Goal: Task Accomplishment & Management: Use online tool/utility

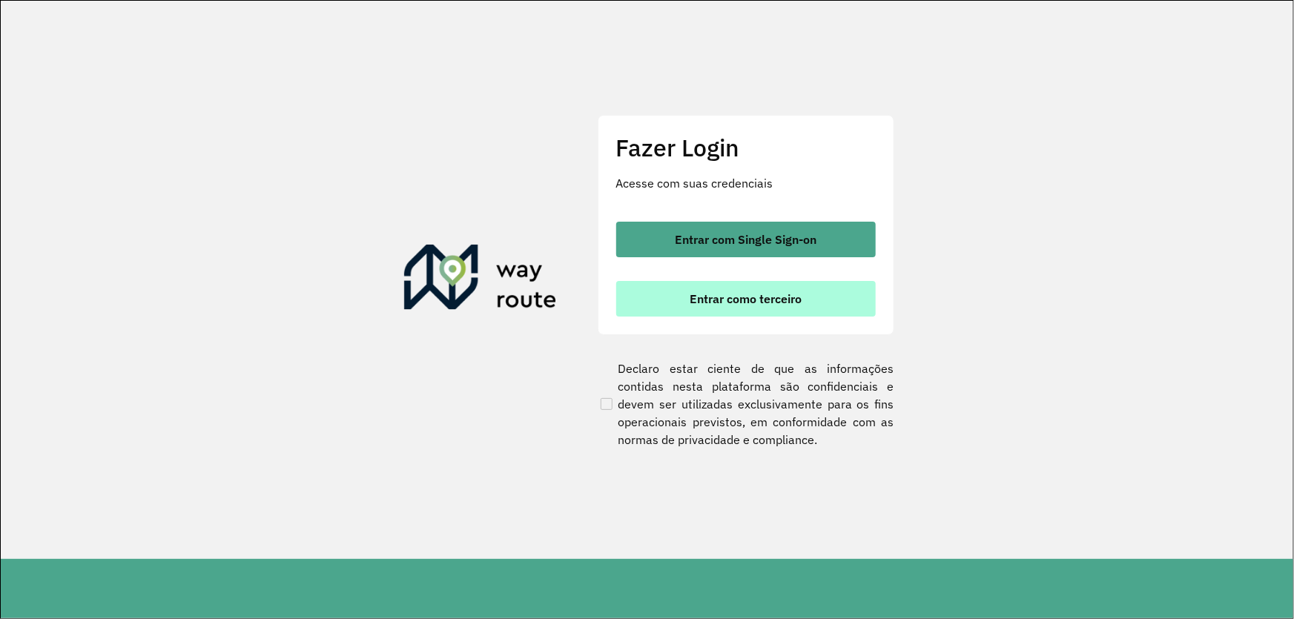
click at [669, 300] on button "Entrar como terceiro" at bounding box center [745, 299] width 259 height 36
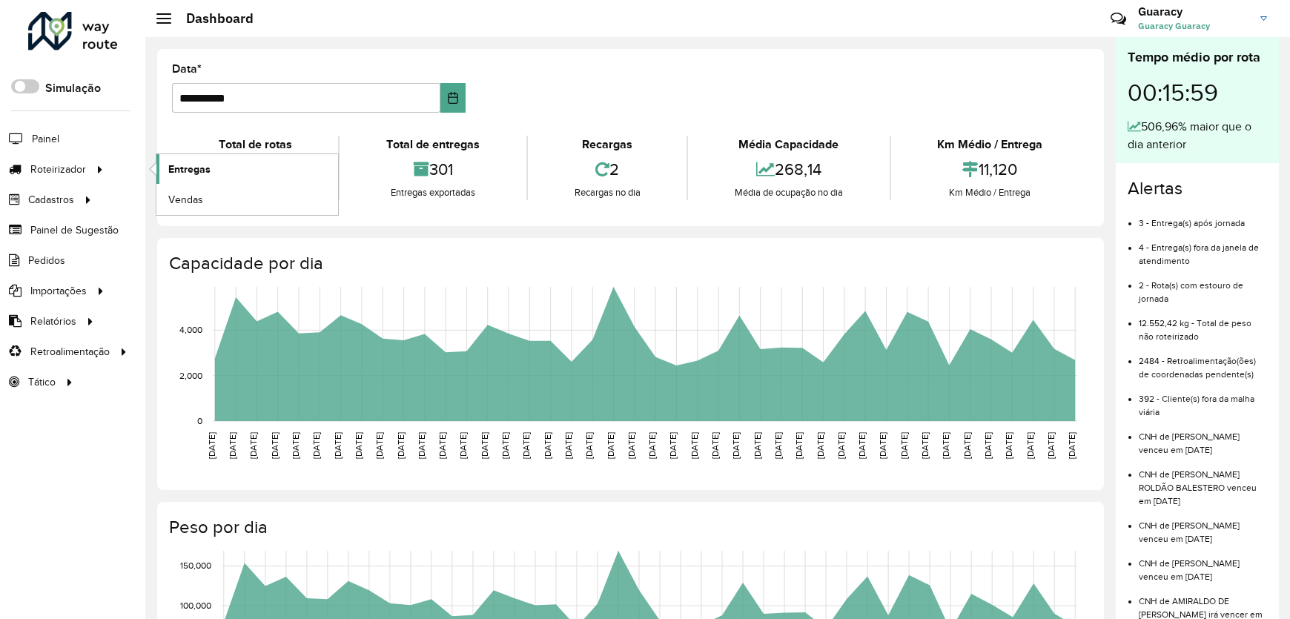
click at [176, 165] on span "Entregas" at bounding box center [189, 170] width 42 height 16
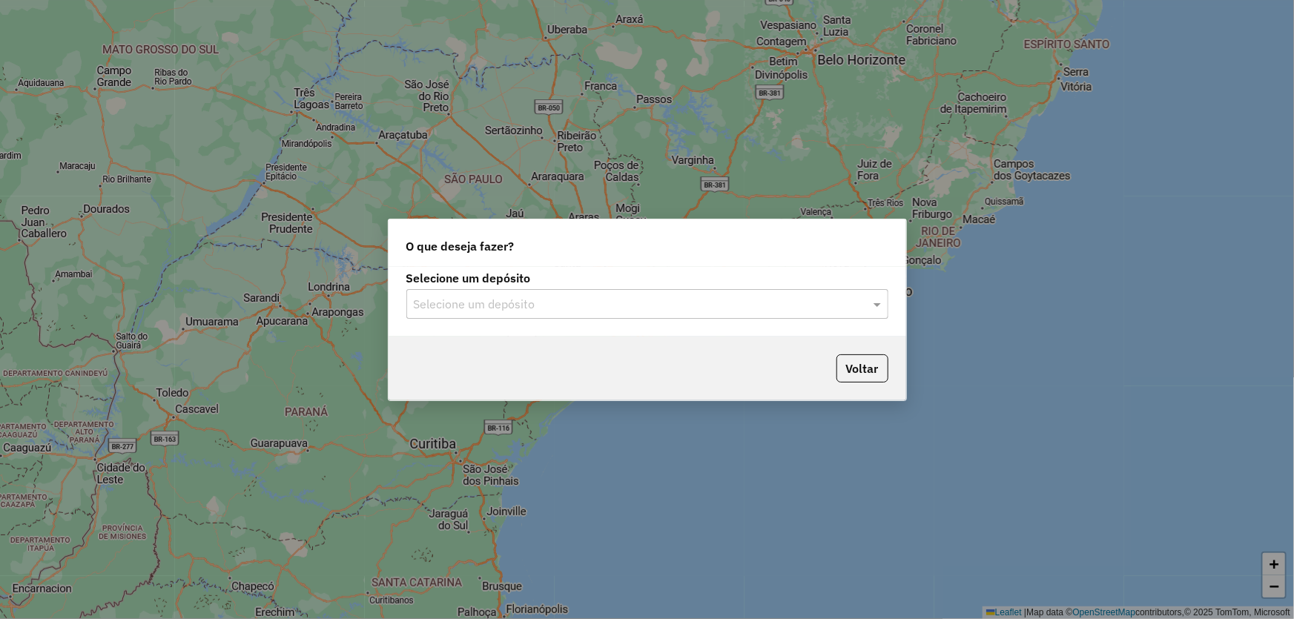
click at [437, 312] on div "Selecione um depósito" at bounding box center [647, 304] width 482 height 30
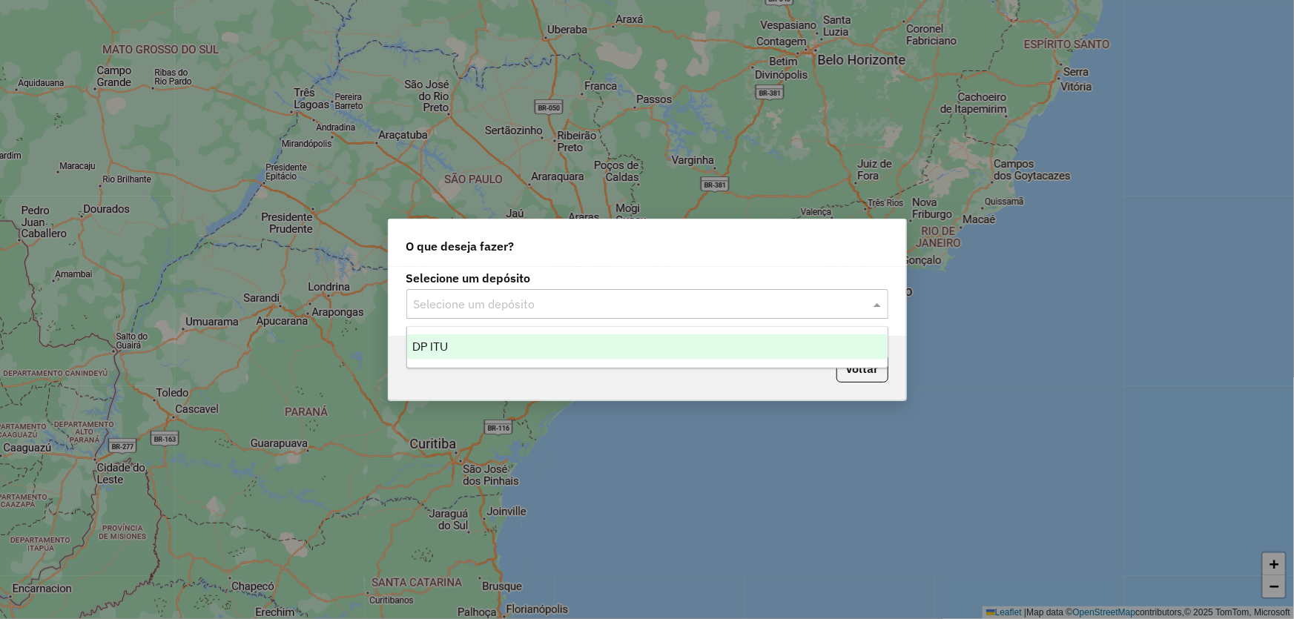
click at [440, 342] on span "DP ITU" at bounding box center [431, 346] width 36 height 13
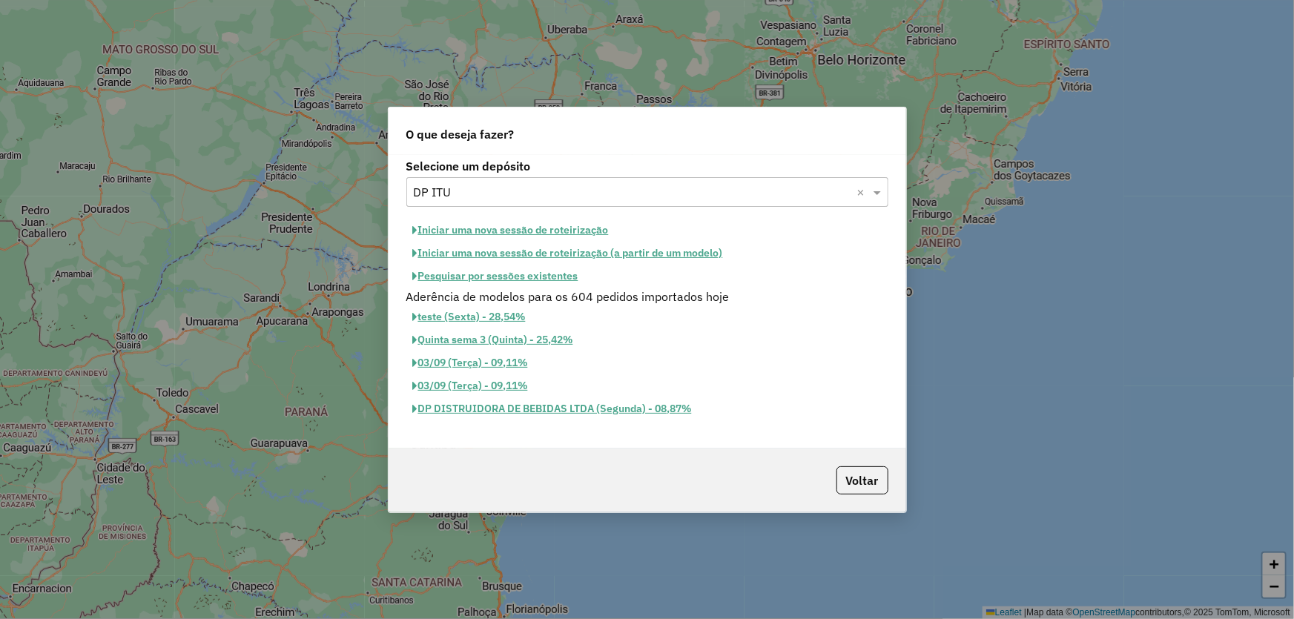
click at [436, 230] on button "Iniciar uma nova sessão de roteirização" at bounding box center [510, 230] width 209 height 23
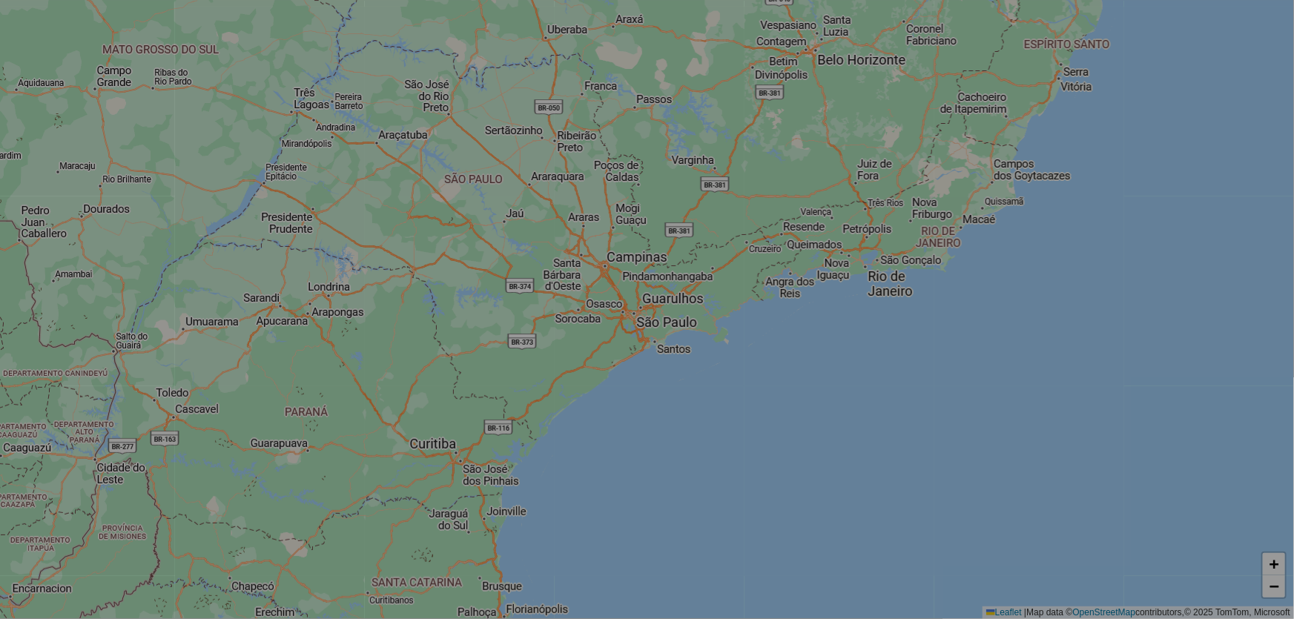
select select "*"
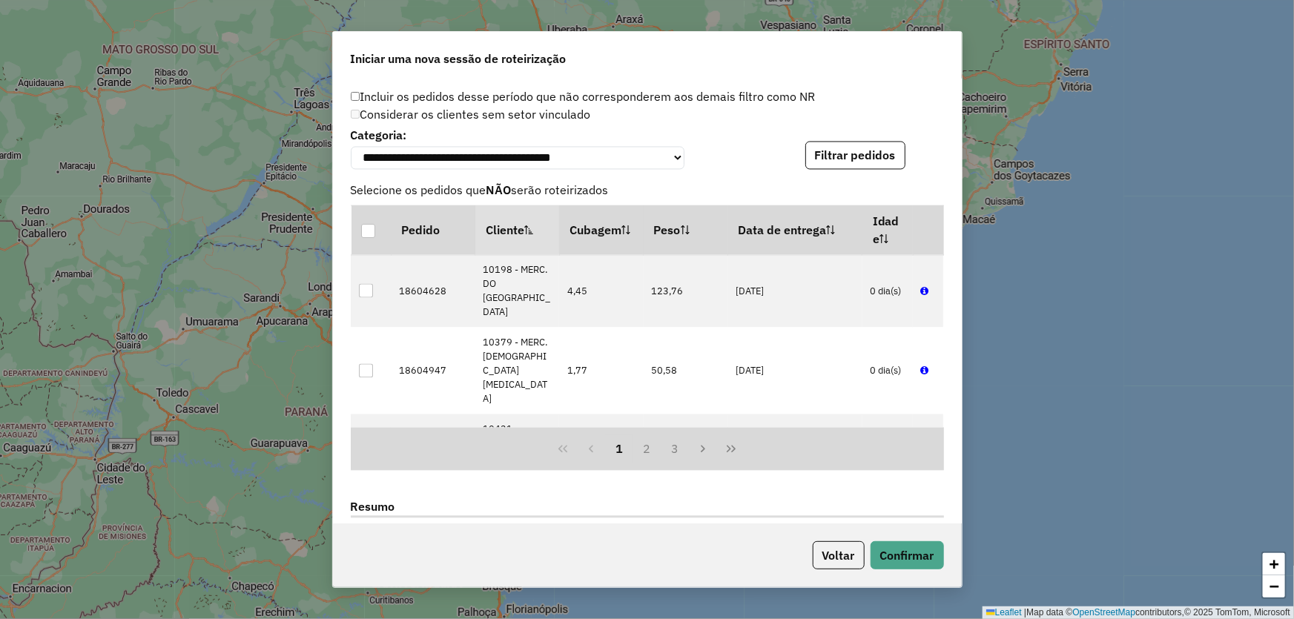
scroll to position [1741, 0]
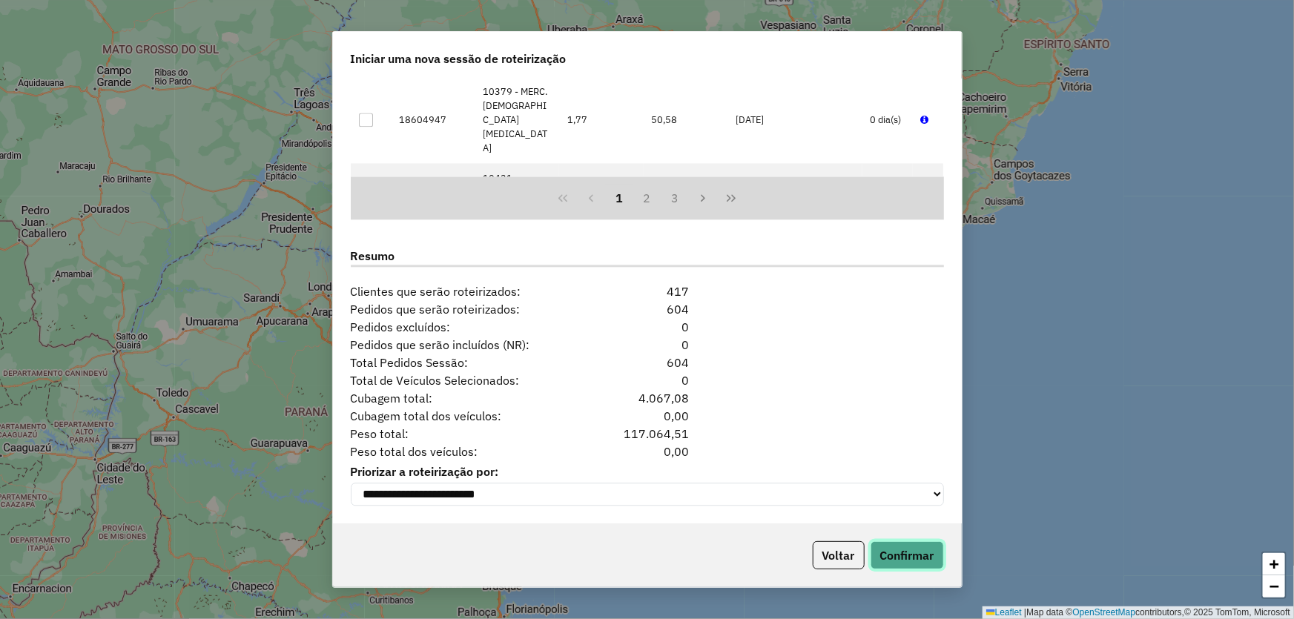
click at [896, 553] on button "Confirmar" at bounding box center [906, 555] width 73 height 28
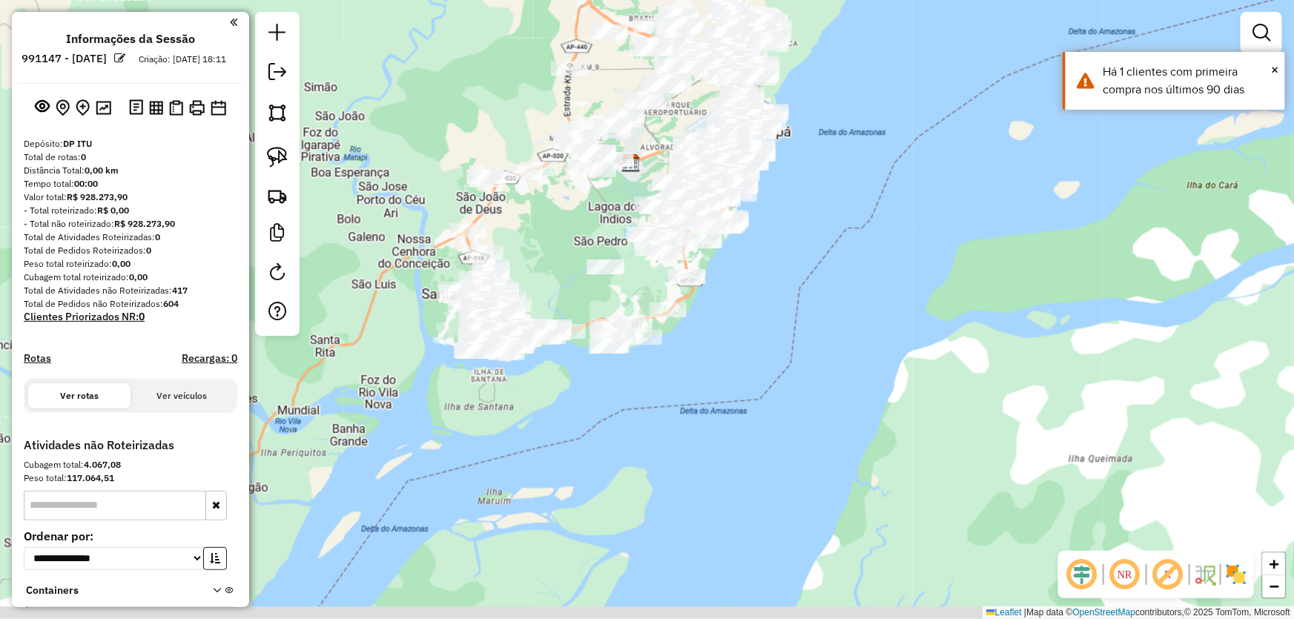
drag, startPoint x: 499, startPoint y: 415, endPoint x: 580, endPoint y: 253, distance: 181.3
click at [580, 253] on div "Janela de atendimento Grade de atendimento Capacidade Transportadoras Veículos …" at bounding box center [647, 309] width 1294 height 619
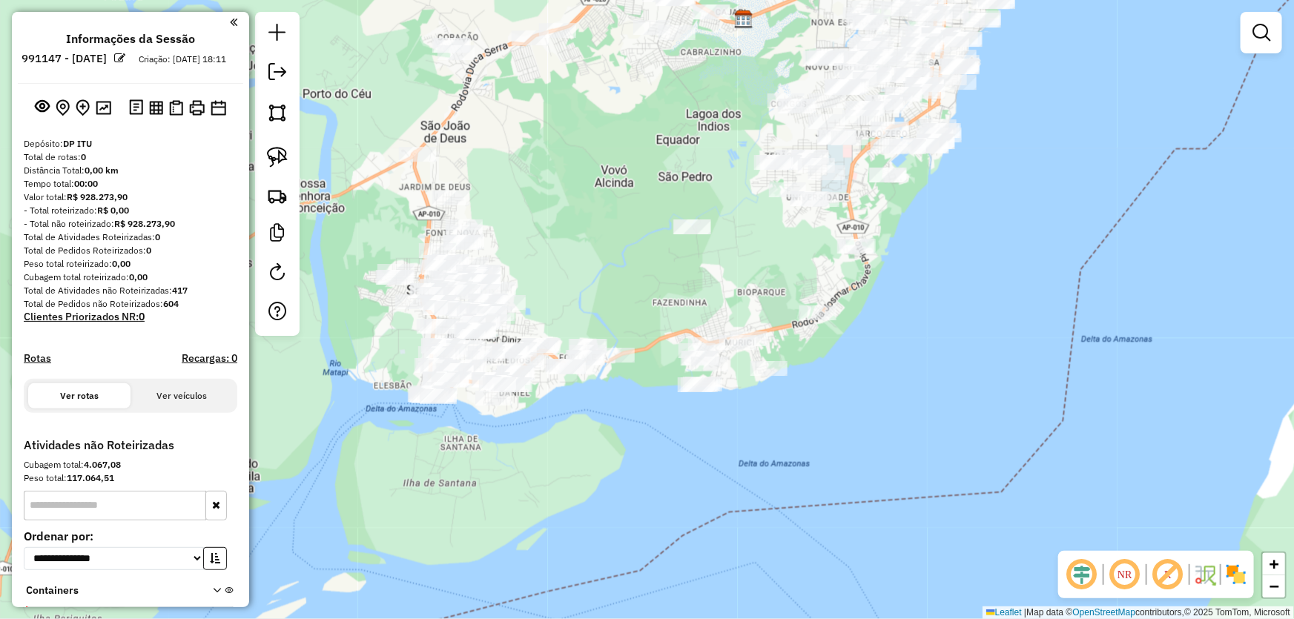
drag, startPoint x: 600, startPoint y: 295, endPoint x: 608, endPoint y: 288, distance: 10.0
click at [608, 288] on div "Janela de atendimento Grade de atendimento Capacidade Transportadoras Veículos …" at bounding box center [647, 309] width 1294 height 619
click at [275, 108] on img at bounding box center [277, 112] width 21 height 21
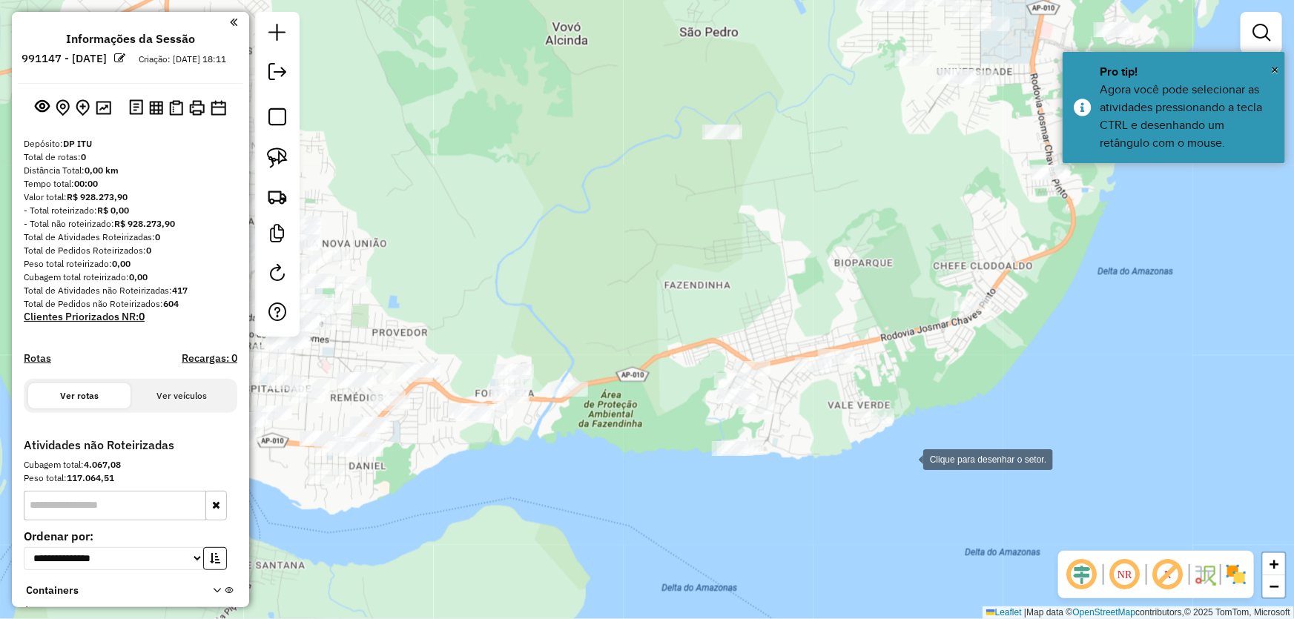
click at [908, 458] on div at bounding box center [908, 458] width 30 height 30
click at [906, 360] on div at bounding box center [906, 360] width 30 height 30
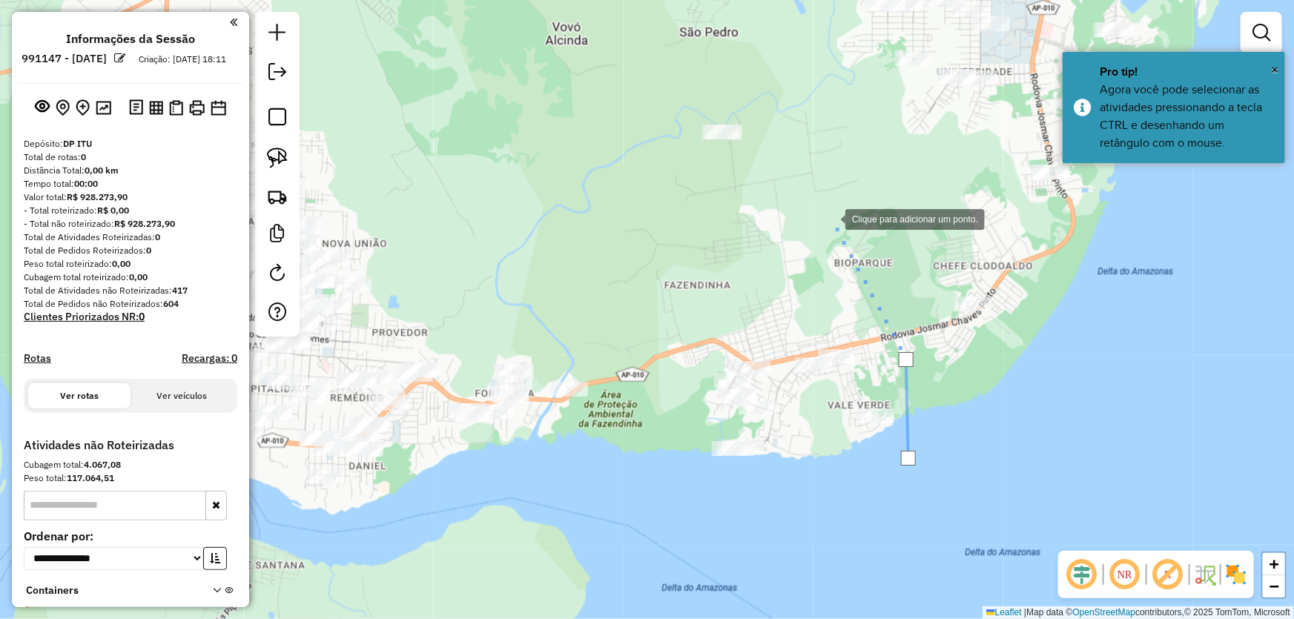
click at [815, 203] on div at bounding box center [830, 218] width 30 height 30
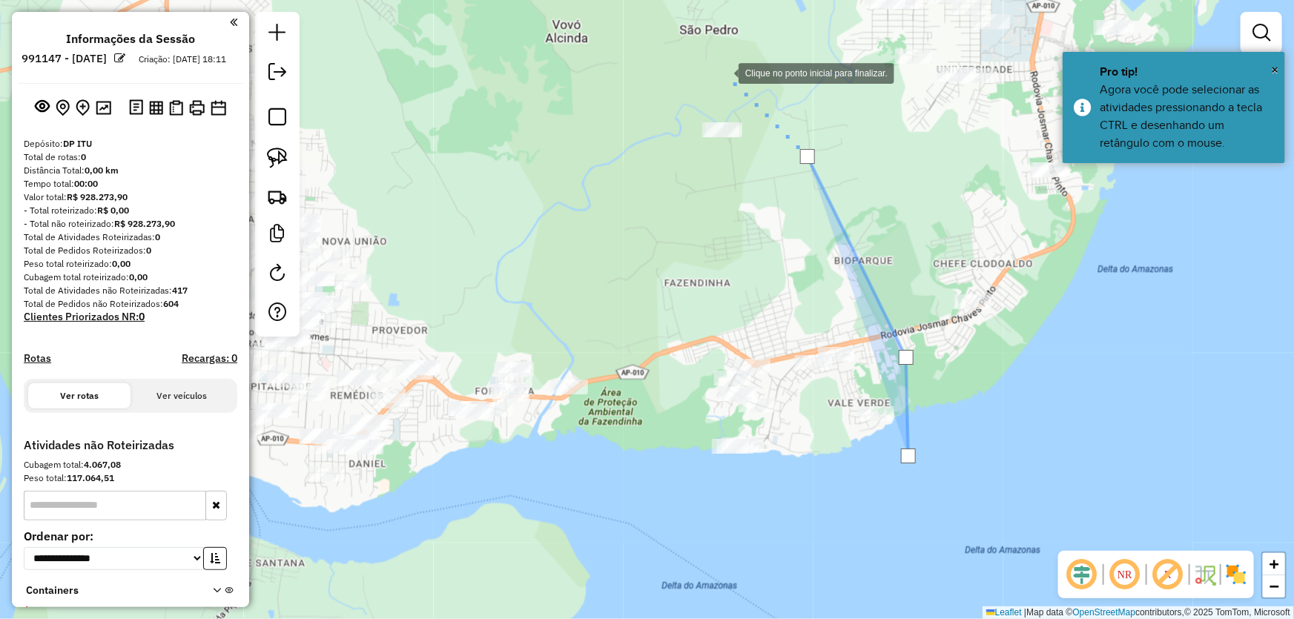
click at [724, 72] on div at bounding box center [724, 72] width 30 height 30
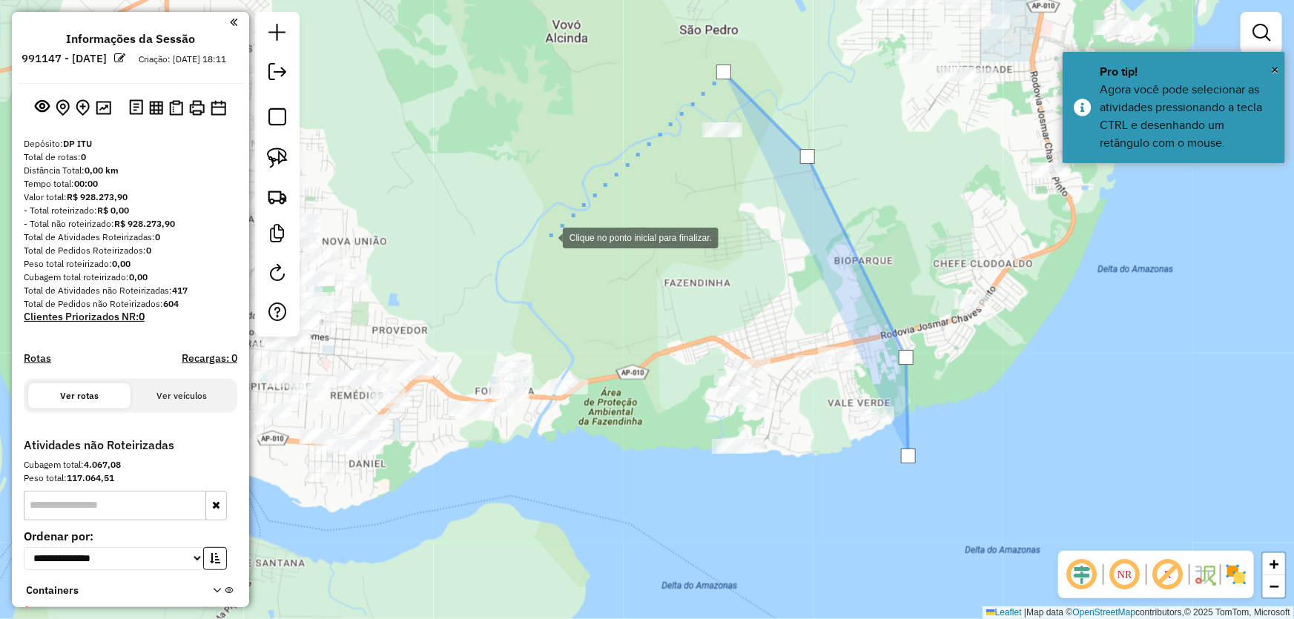
drag, startPoint x: 548, startPoint y: 236, endPoint x: 747, endPoint y: 193, distance: 204.2
click at [563, 222] on div at bounding box center [548, 237] width 30 height 30
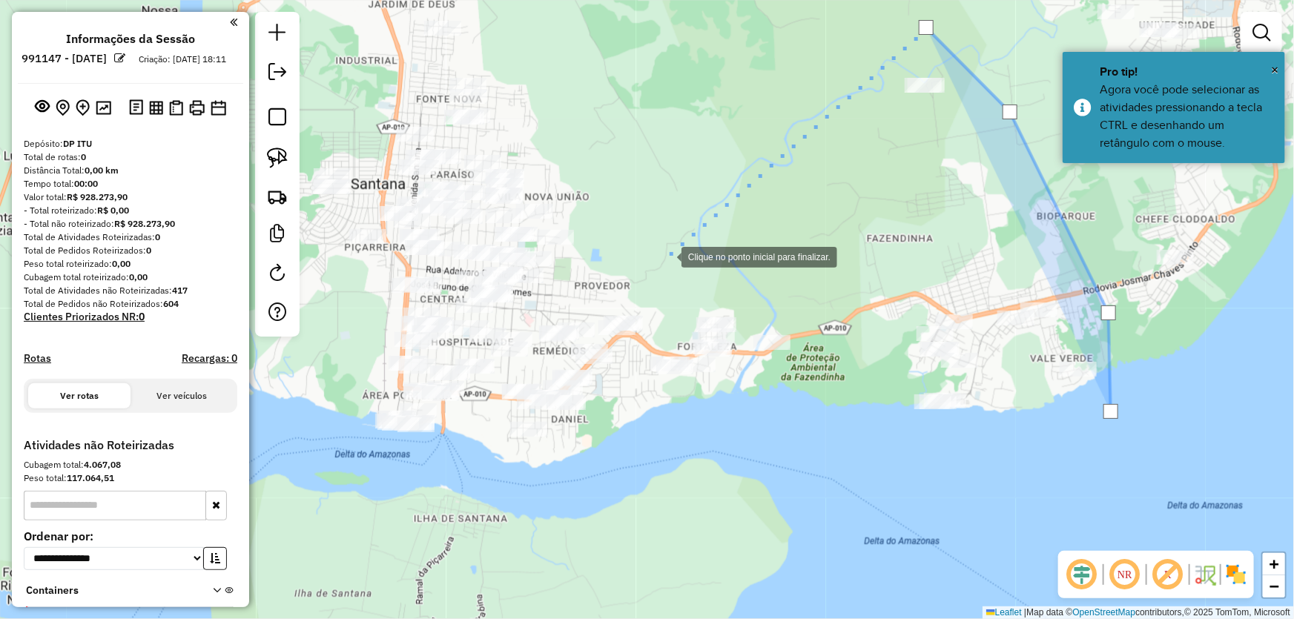
drag, startPoint x: 666, startPoint y: 256, endPoint x: 642, endPoint y: 268, distance: 27.2
click at [666, 256] on div at bounding box center [667, 256] width 30 height 30
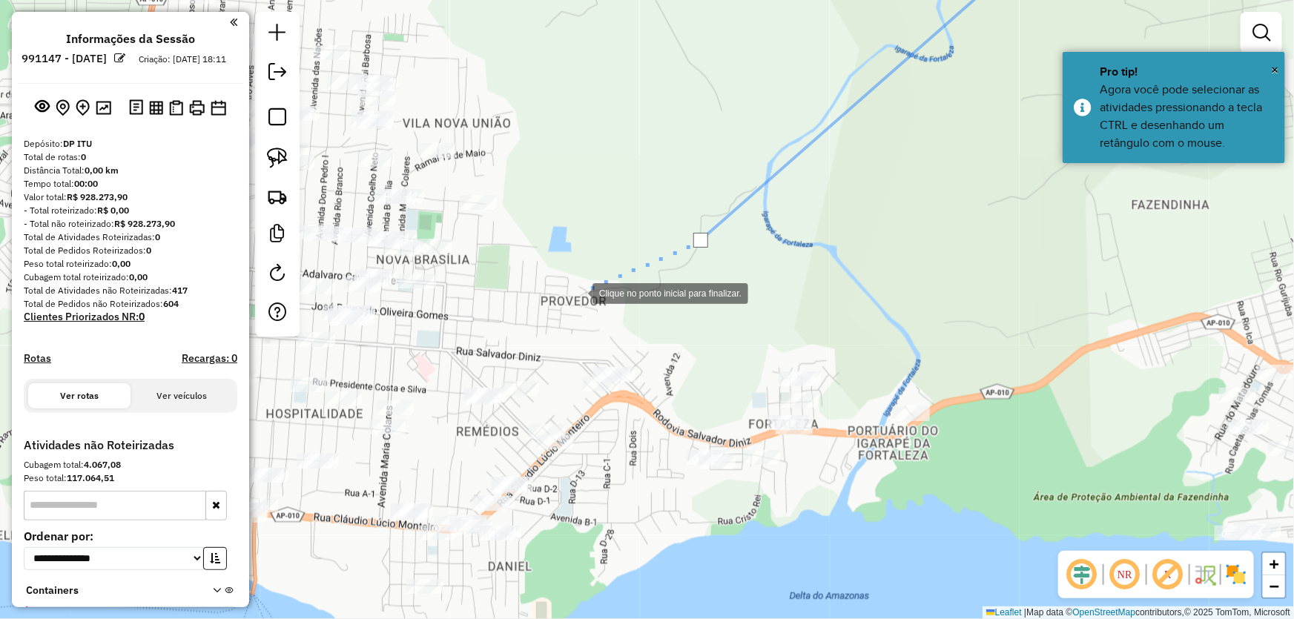
drag, startPoint x: 577, startPoint y: 292, endPoint x: 709, endPoint y: 255, distance: 136.4
click at [592, 277] on div at bounding box center [578, 292] width 30 height 30
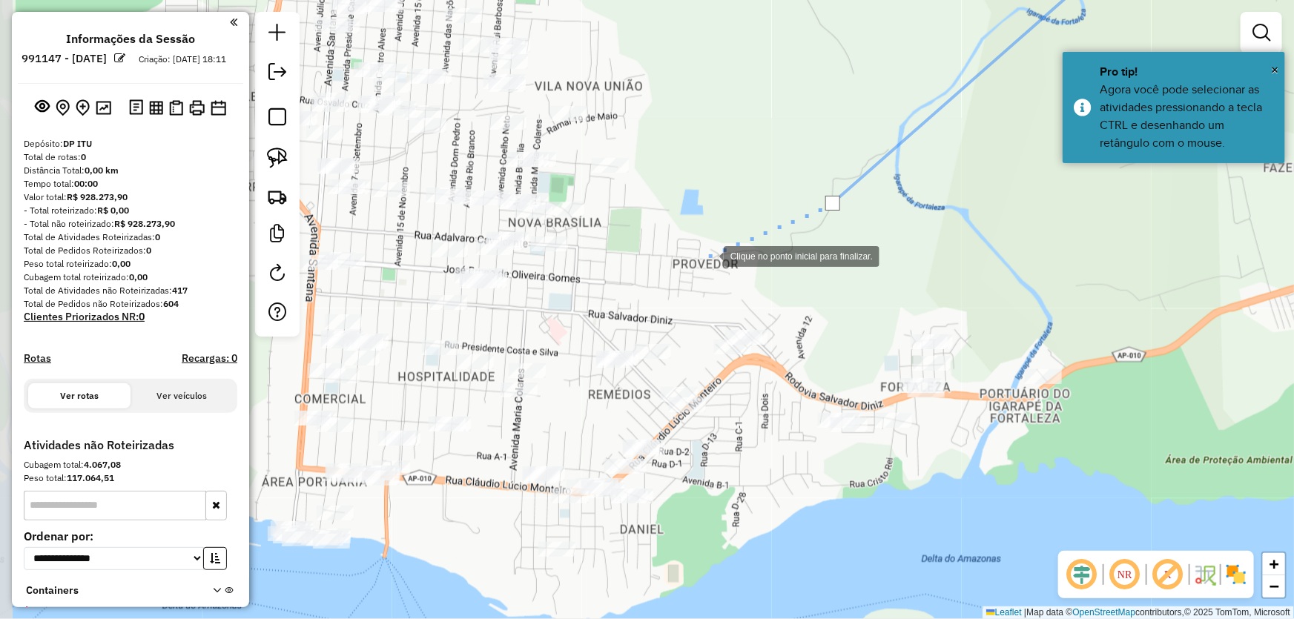
click at [694, 253] on div at bounding box center [709, 255] width 30 height 30
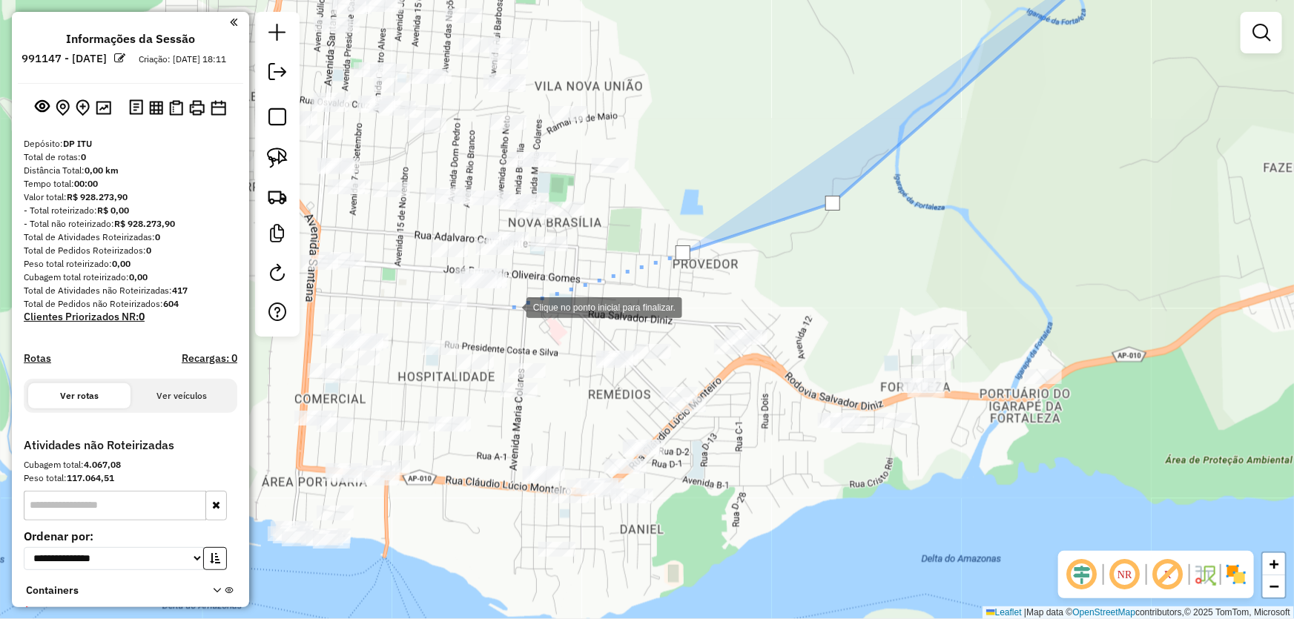
click at [512, 306] on div at bounding box center [512, 306] width 30 height 30
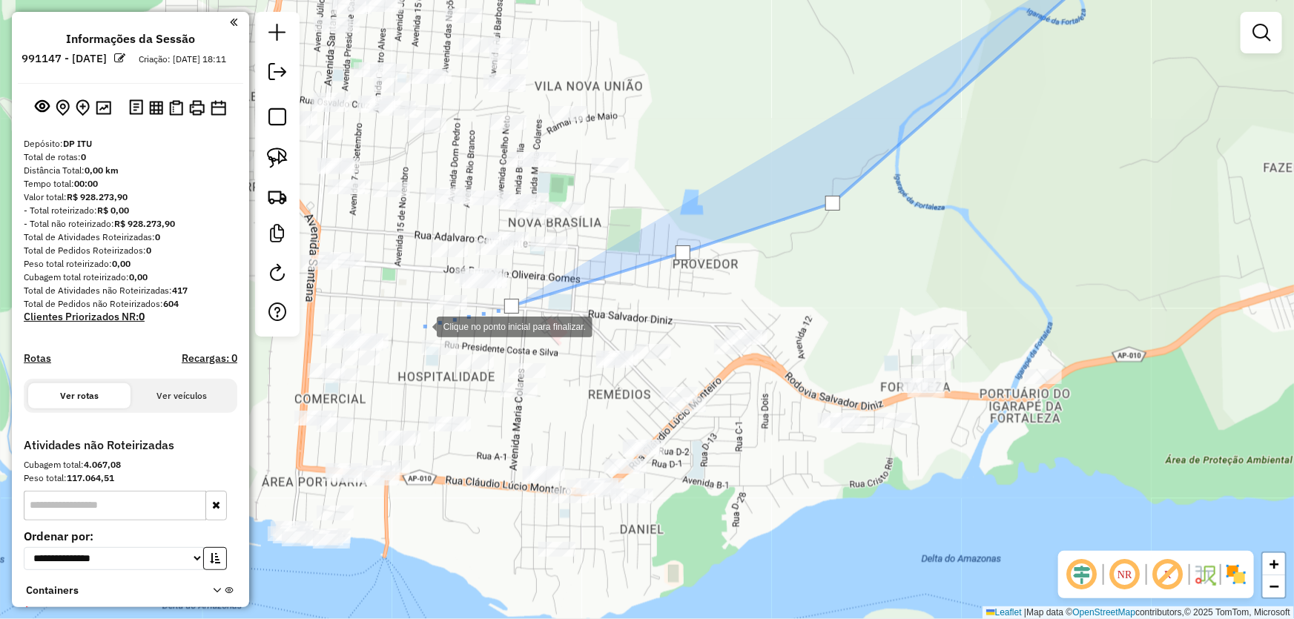
click at [411, 325] on div at bounding box center [422, 326] width 30 height 30
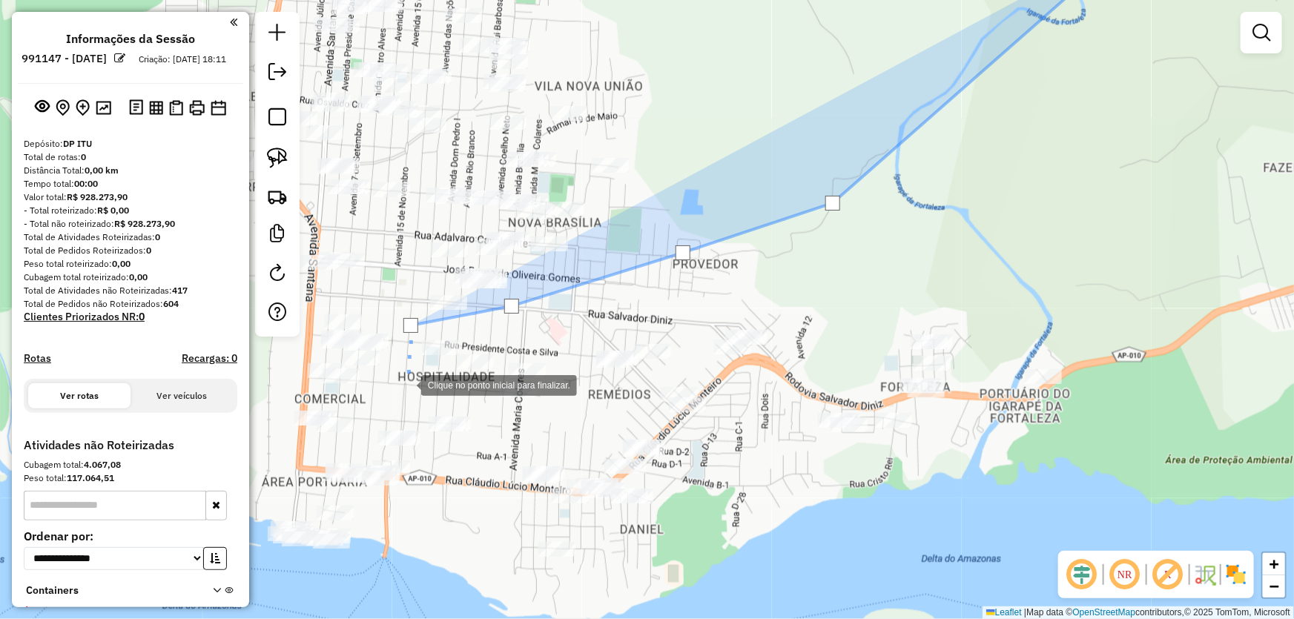
click at [406, 384] on div at bounding box center [406, 384] width 30 height 30
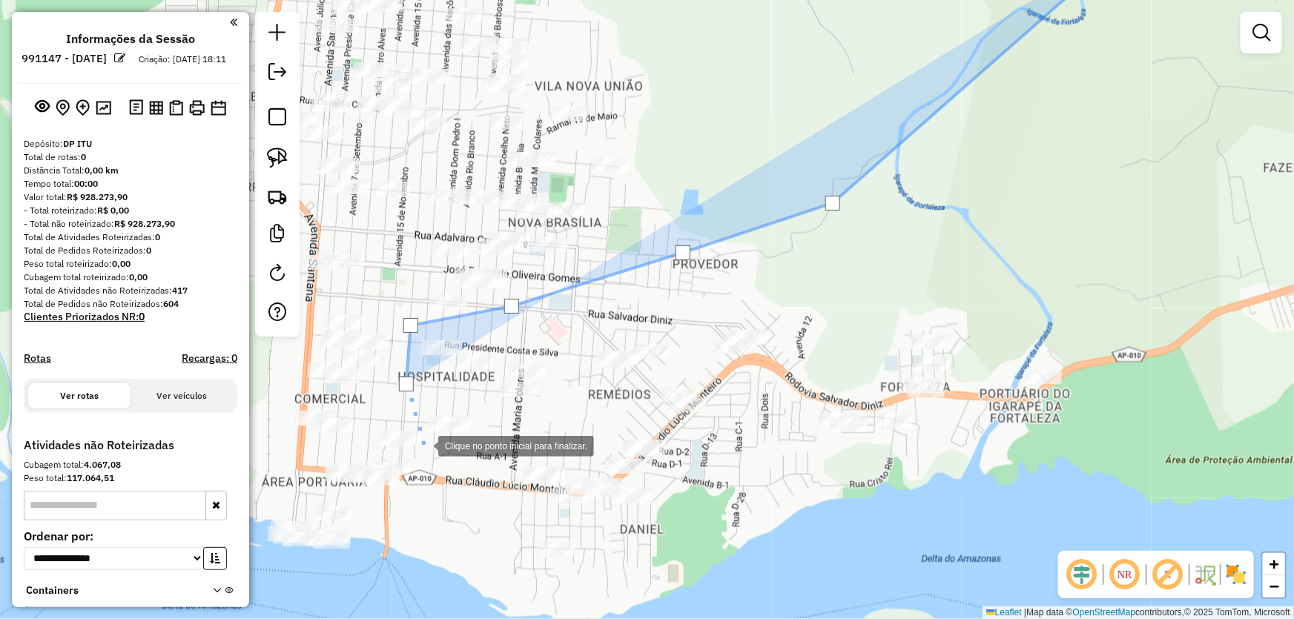
drag, startPoint x: 423, startPoint y: 445, endPoint x: 440, endPoint y: 503, distance: 60.3
click at [425, 447] on div at bounding box center [423, 445] width 30 height 30
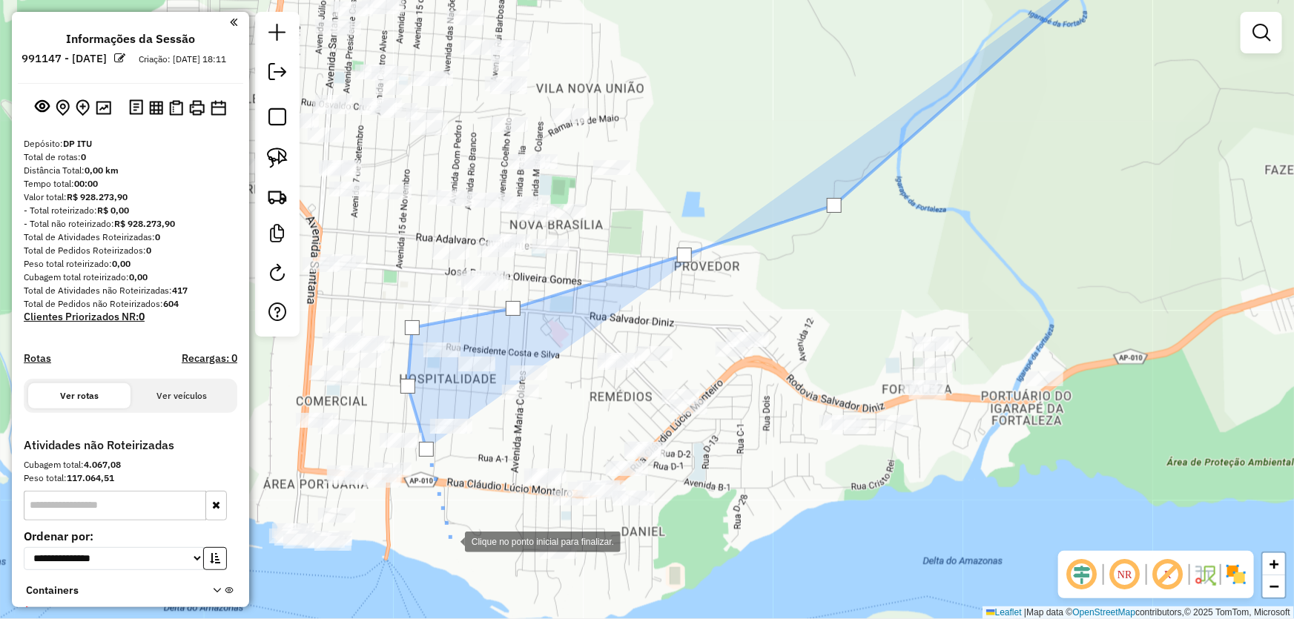
drag, startPoint x: 450, startPoint y: 540, endPoint x: 463, endPoint y: 569, distance: 31.5
click at [451, 544] on div at bounding box center [450, 541] width 30 height 30
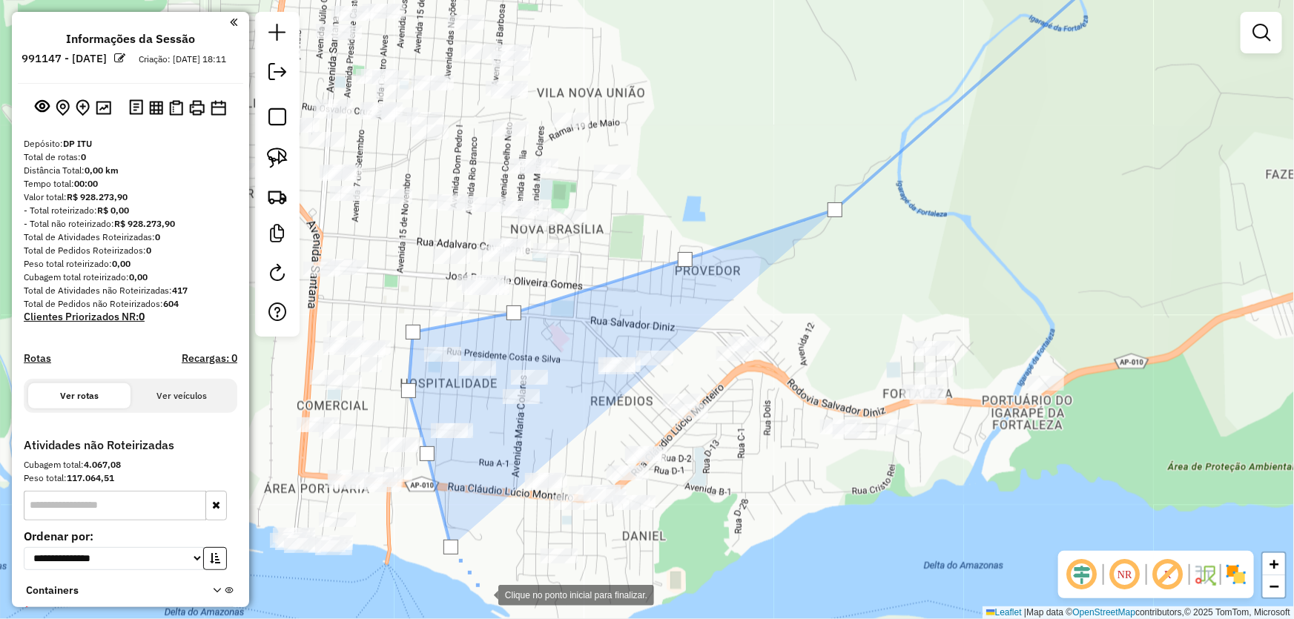
click at [483, 594] on div at bounding box center [484, 594] width 30 height 30
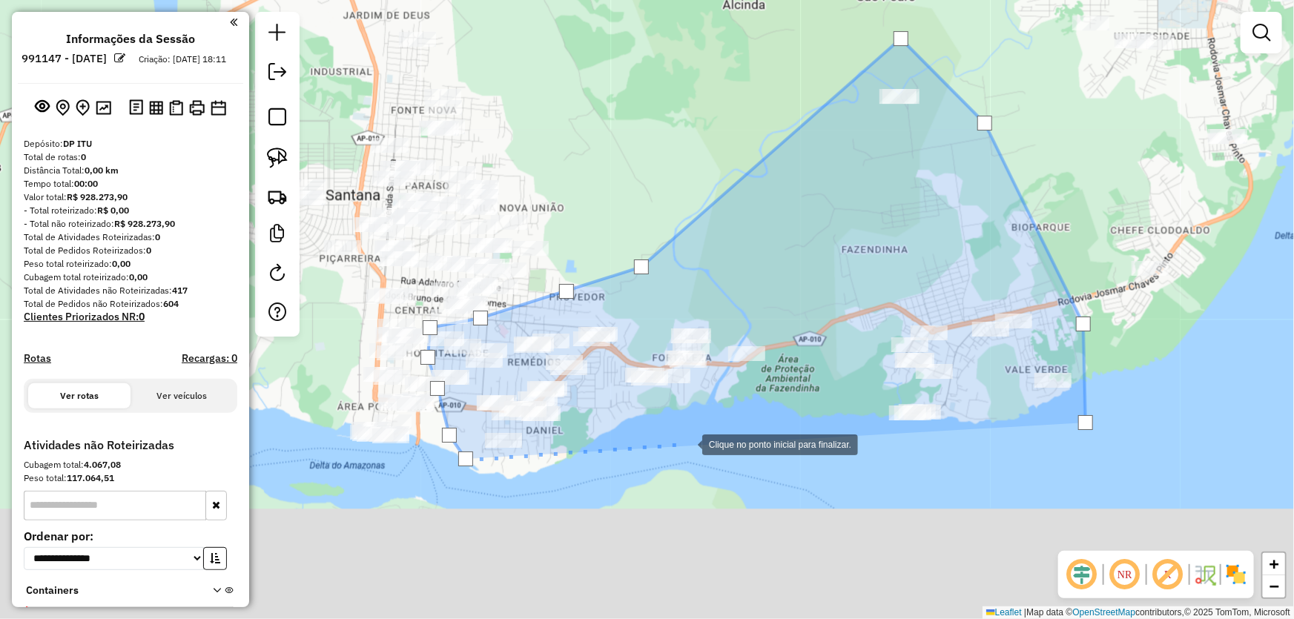
drag, startPoint x: 749, startPoint y: 578, endPoint x: 703, endPoint y: 457, distance: 130.0
click at [687, 444] on div at bounding box center [687, 443] width 30 height 30
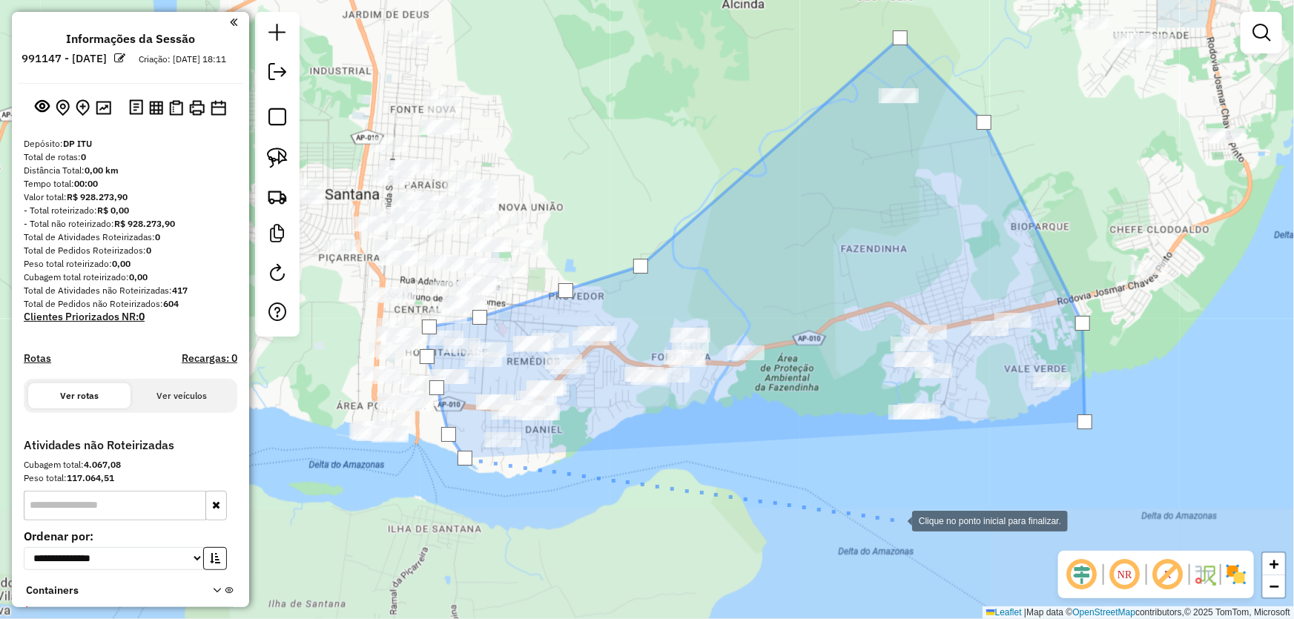
click at [897, 520] on div at bounding box center [897, 520] width 30 height 30
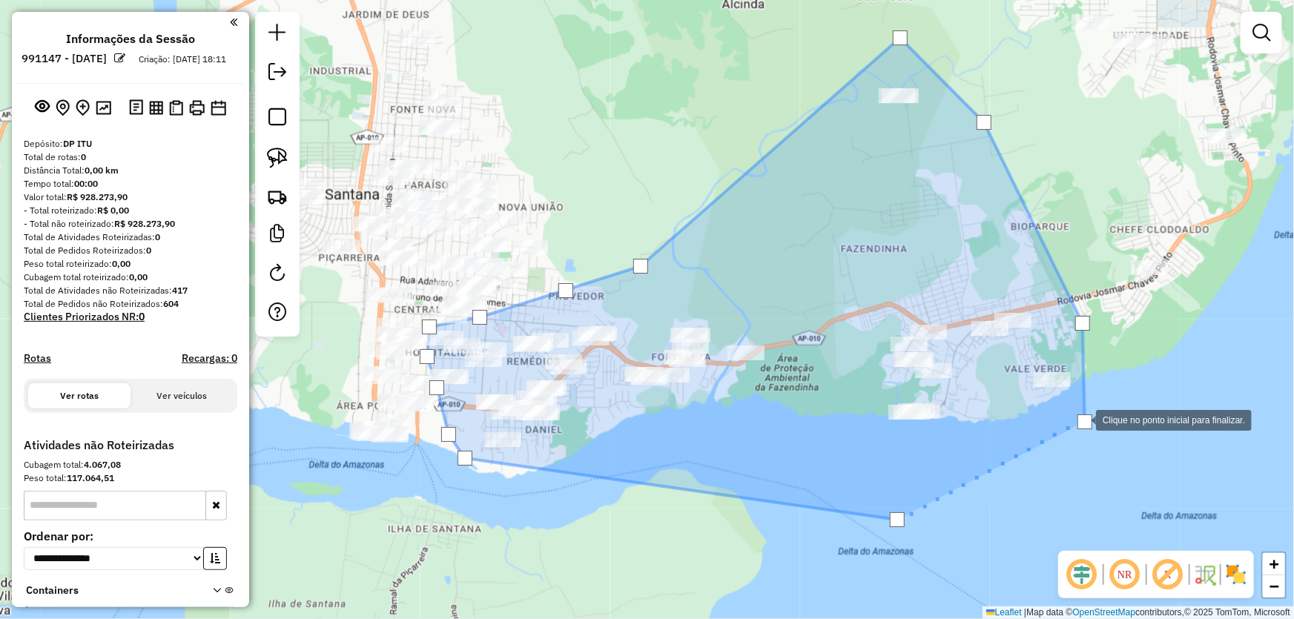
click at [1081, 419] on div at bounding box center [1084, 421] width 15 height 15
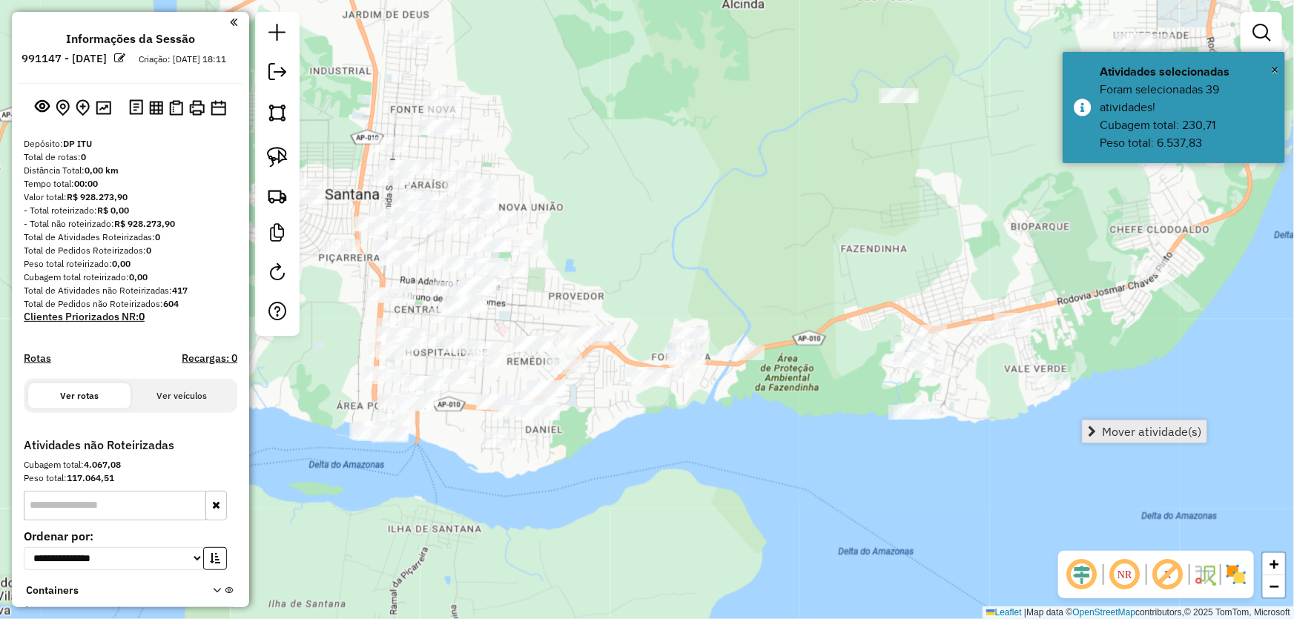
click at [1093, 423] on link "Mover atividade(s)" at bounding box center [1144, 431] width 124 height 22
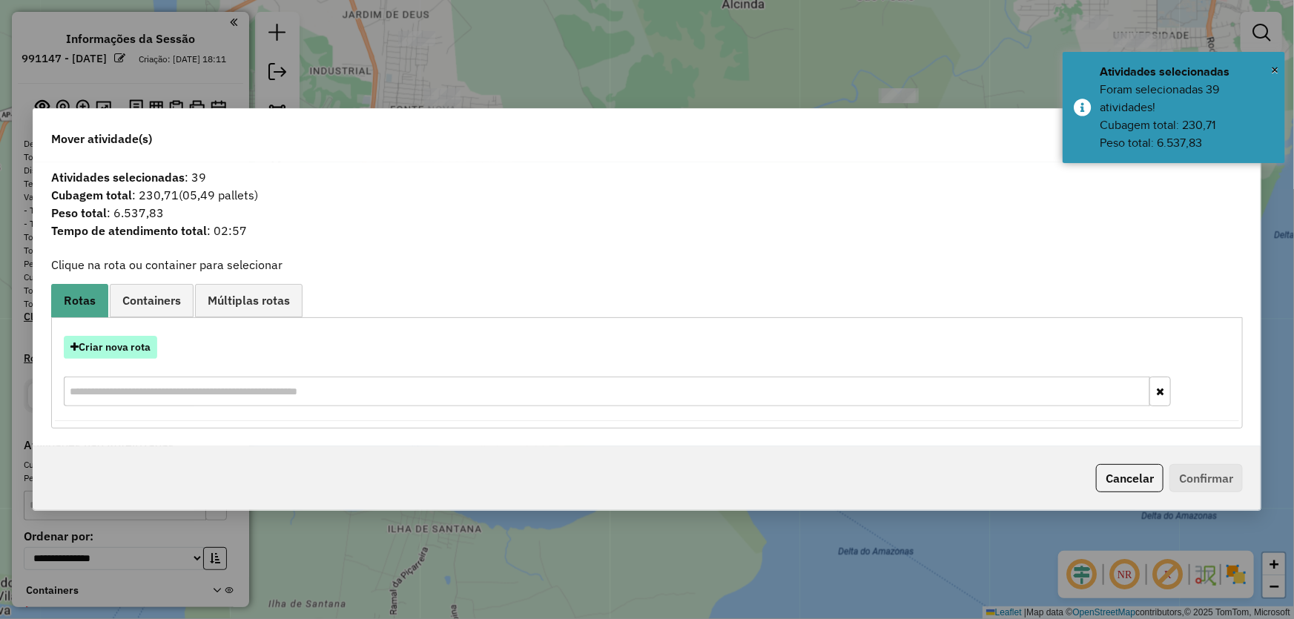
click at [105, 348] on button "Criar nova rota" at bounding box center [110, 347] width 93 height 23
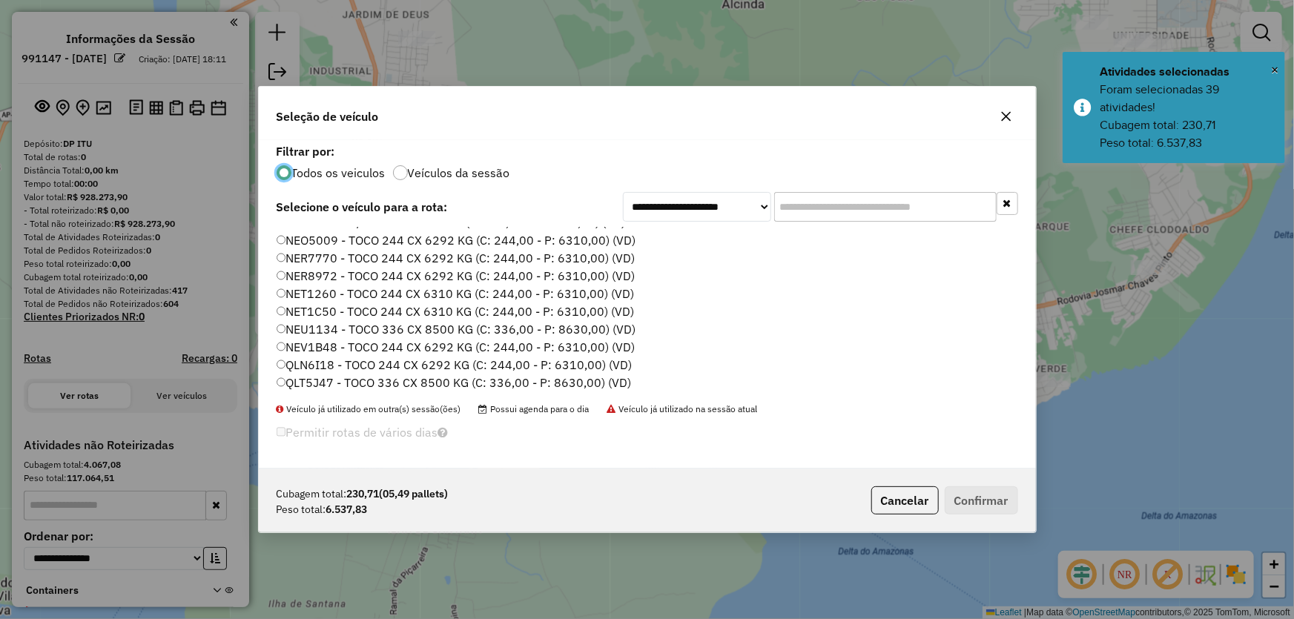
scroll to position [134, 0]
click at [322, 373] on label "SAK2J99 - TOCO 336 CX 8630 KG (C: 336,00 - P: 8630,00) (VD)" at bounding box center [455, 369] width 357 height 18
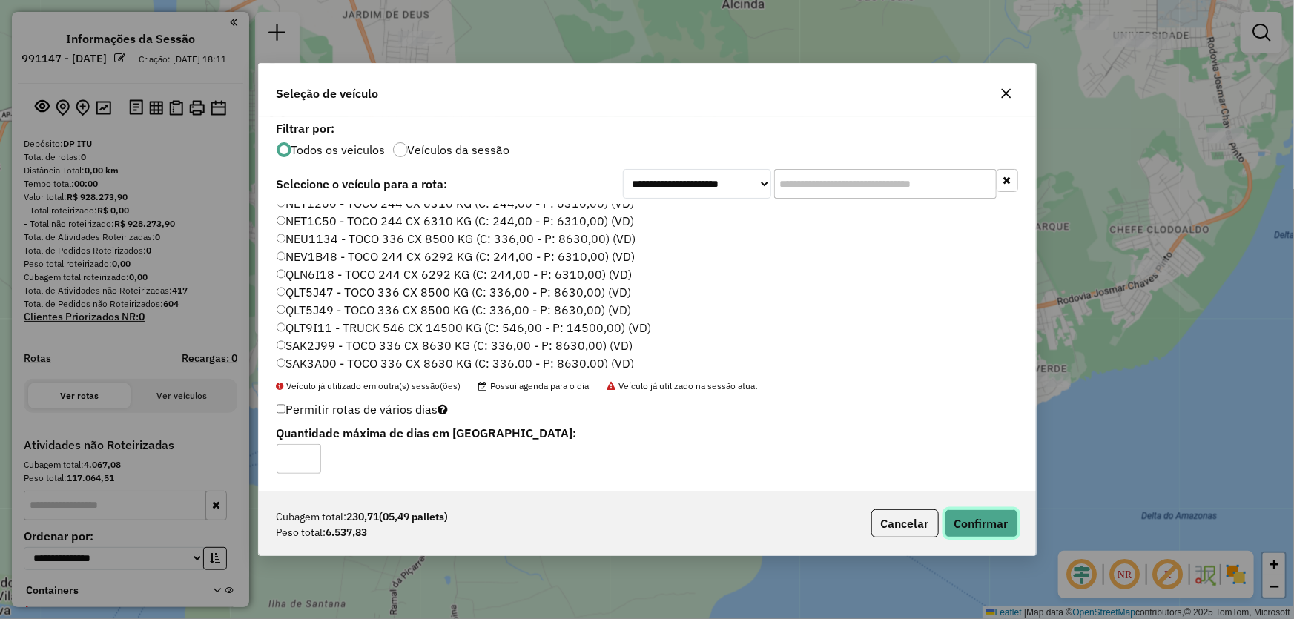
click at [962, 523] on button "Confirmar" at bounding box center [980, 523] width 73 height 28
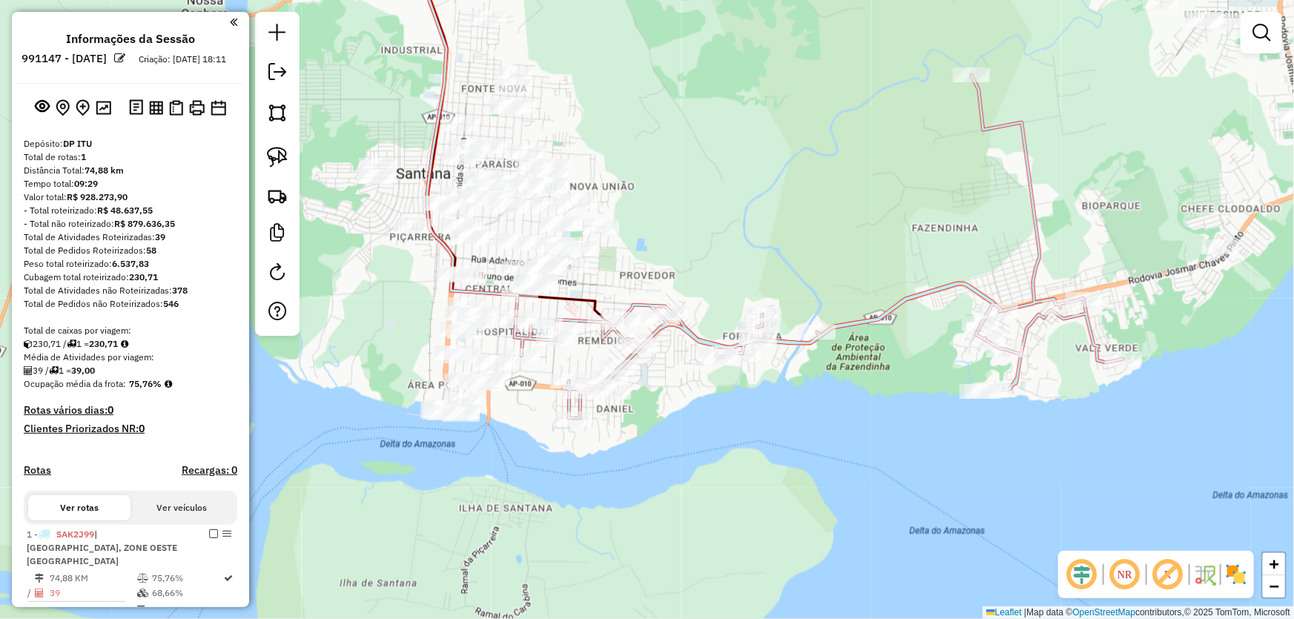
drag, startPoint x: 474, startPoint y: 489, endPoint x: 604, endPoint y: 463, distance: 133.0
click at [603, 463] on div "Janela de atendimento Grade de atendimento Capacidade Transportadoras Veículos …" at bounding box center [647, 309] width 1294 height 619
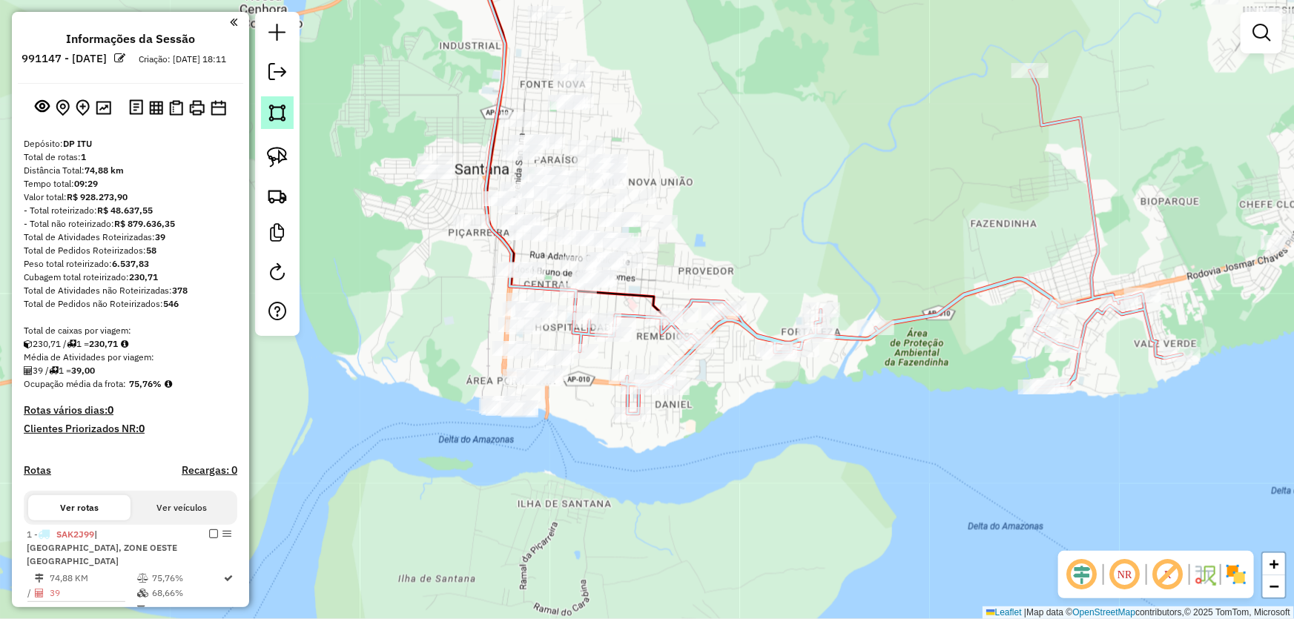
click at [275, 113] on img at bounding box center [277, 112] width 21 height 21
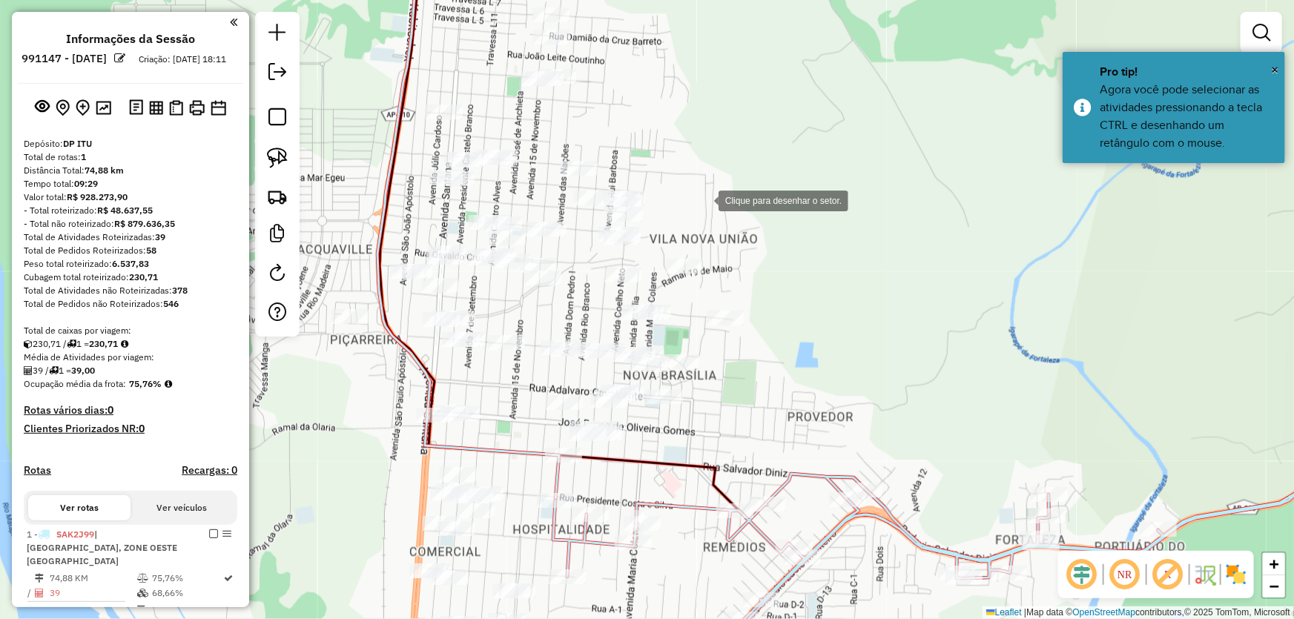
click at [704, 199] on div at bounding box center [704, 200] width 30 height 30
click at [607, 177] on div at bounding box center [607, 177] width 30 height 30
drag, startPoint x: 512, startPoint y: 191, endPoint x: 474, endPoint y: 197, distance: 38.4
click at [512, 191] on div at bounding box center [512, 191] width 30 height 30
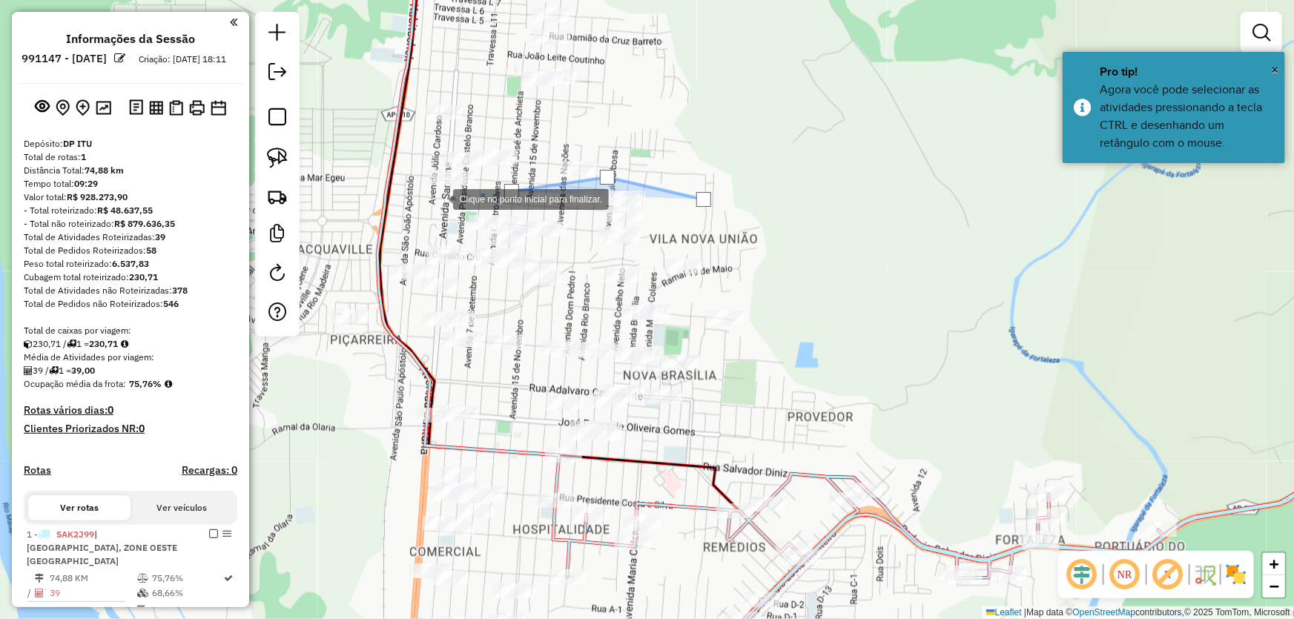
drag, startPoint x: 437, startPoint y: 198, endPoint x: 620, endPoint y: 177, distance: 183.5
click at [453, 183] on div at bounding box center [438, 198] width 30 height 30
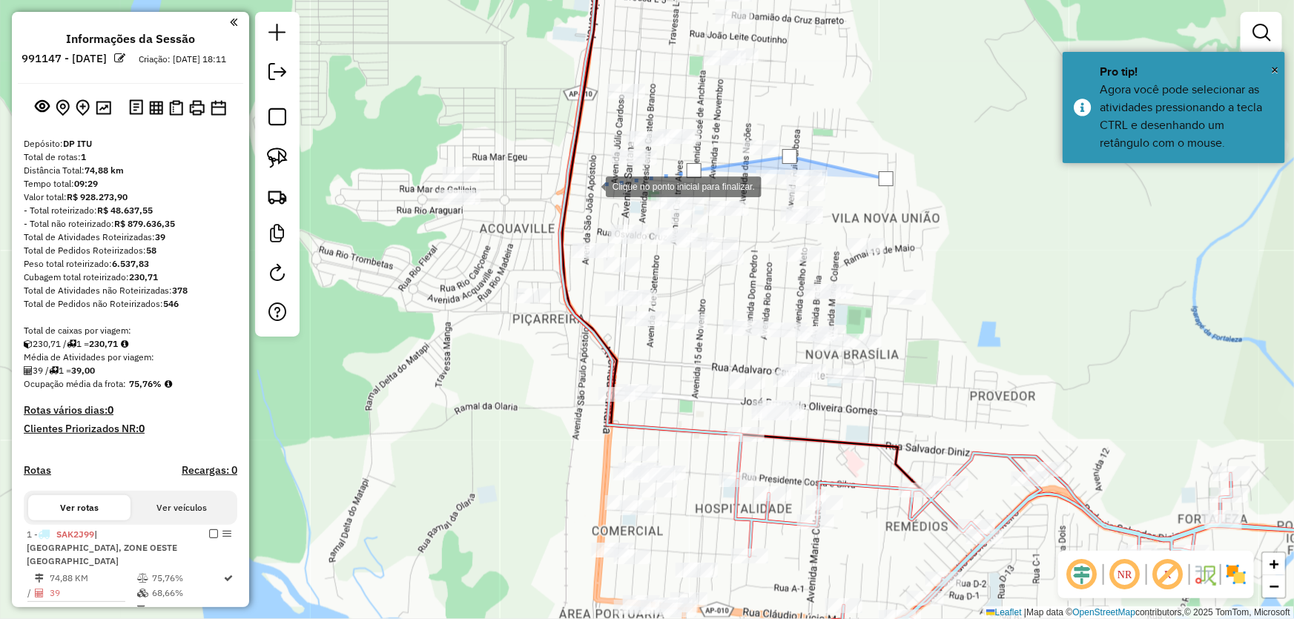
click at [591, 185] on div at bounding box center [591, 186] width 30 height 30
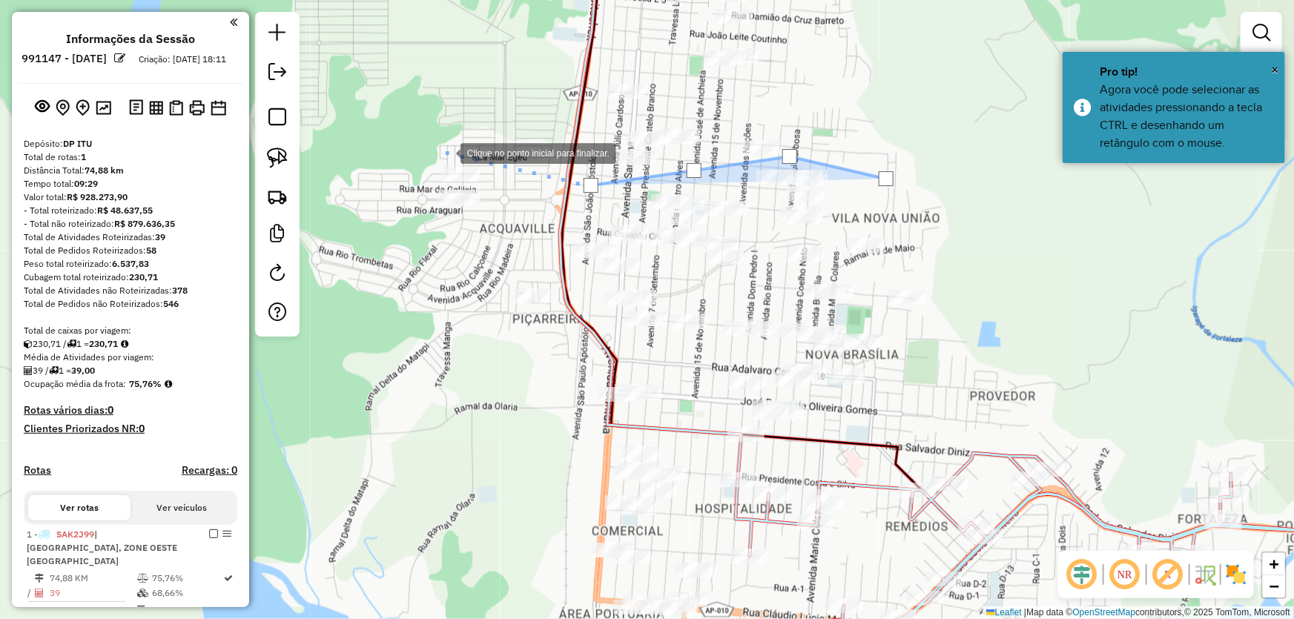
click at [446, 152] on div at bounding box center [446, 152] width 30 height 30
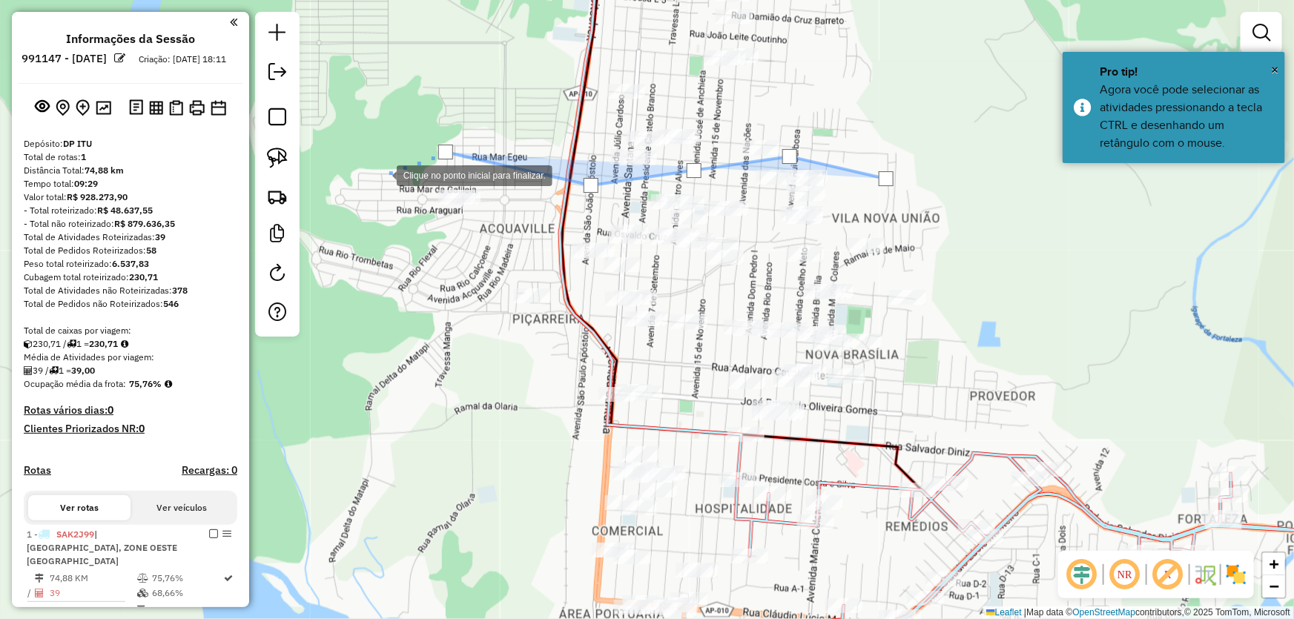
drag, startPoint x: 382, startPoint y: 174, endPoint x: 429, endPoint y: 294, distance: 128.4
click at [382, 176] on div at bounding box center [382, 174] width 30 height 30
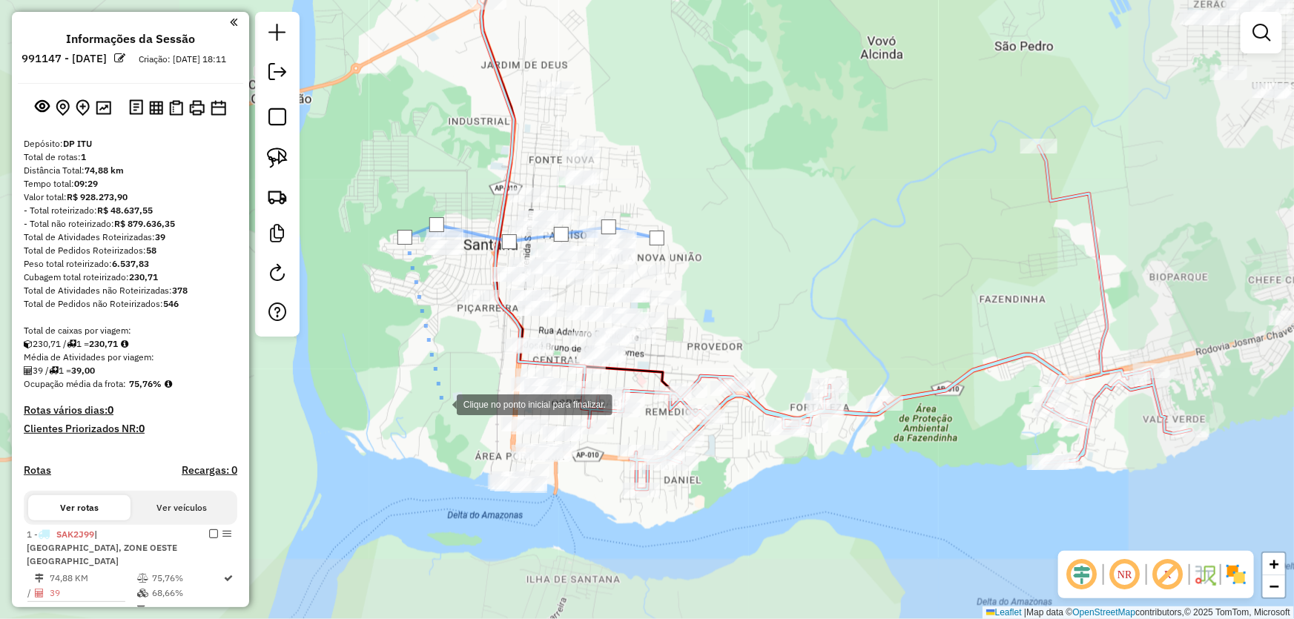
click at [442, 418] on div at bounding box center [442, 403] width 30 height 30
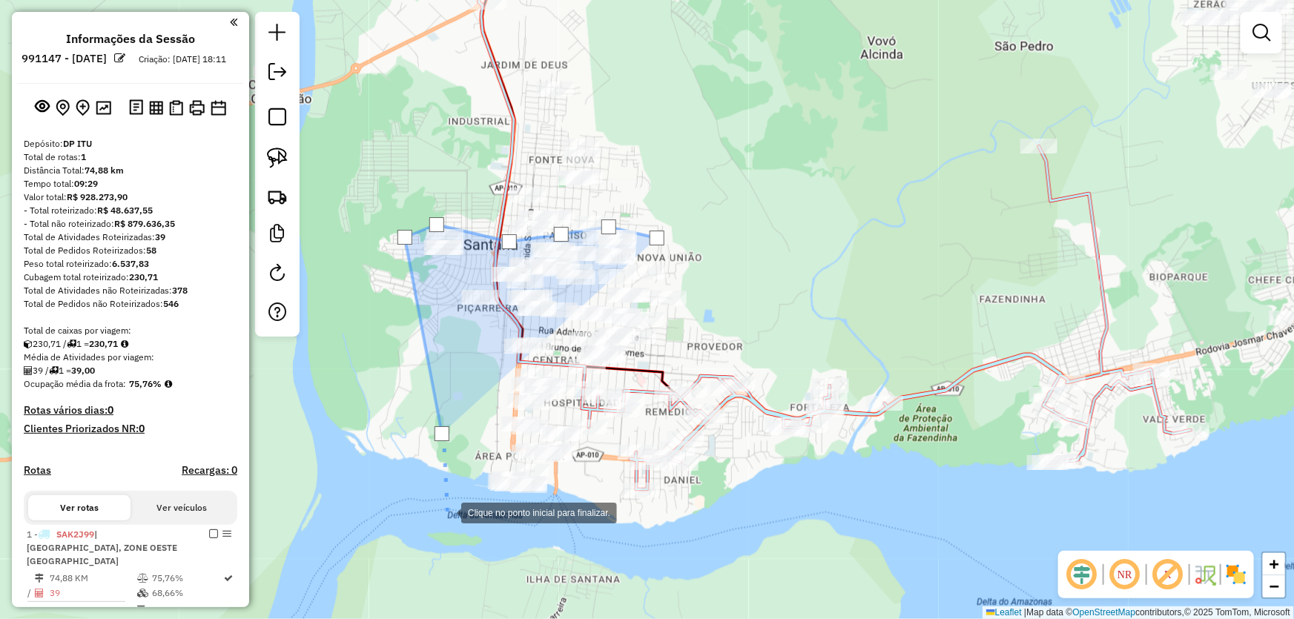
click at [446, 512] on div at bounding box center [446, 512] width 30 height 30
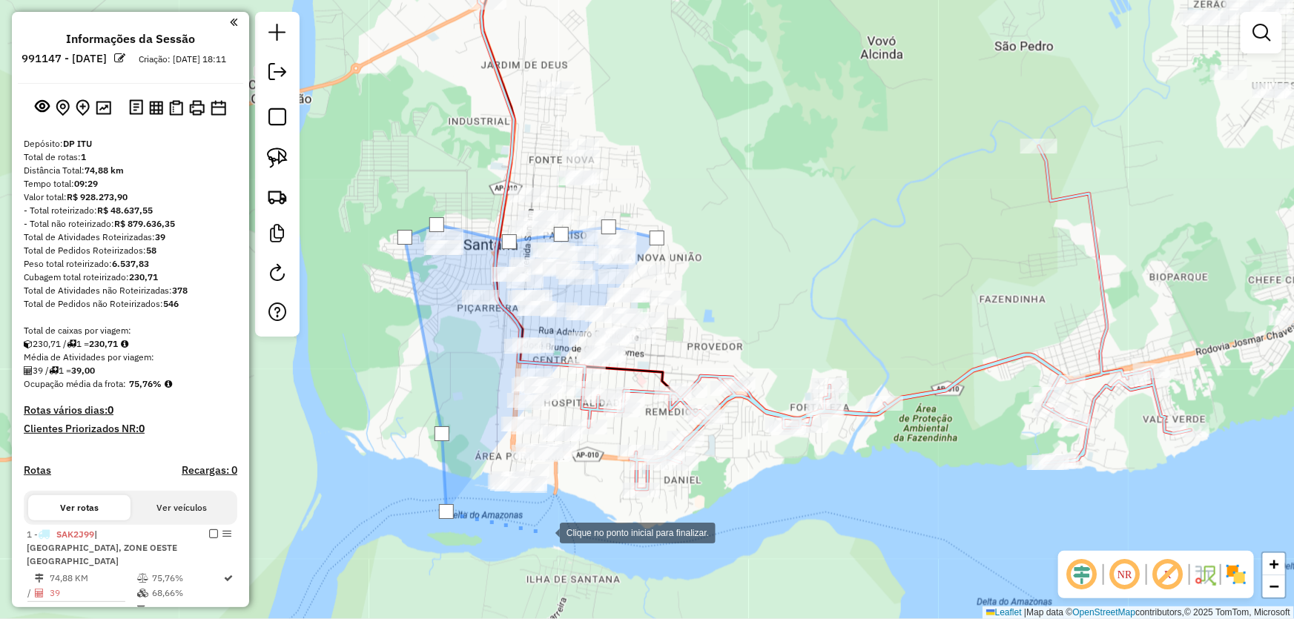
click at [545, 532] on div at bounding box center [545, 532] width 30 height 30
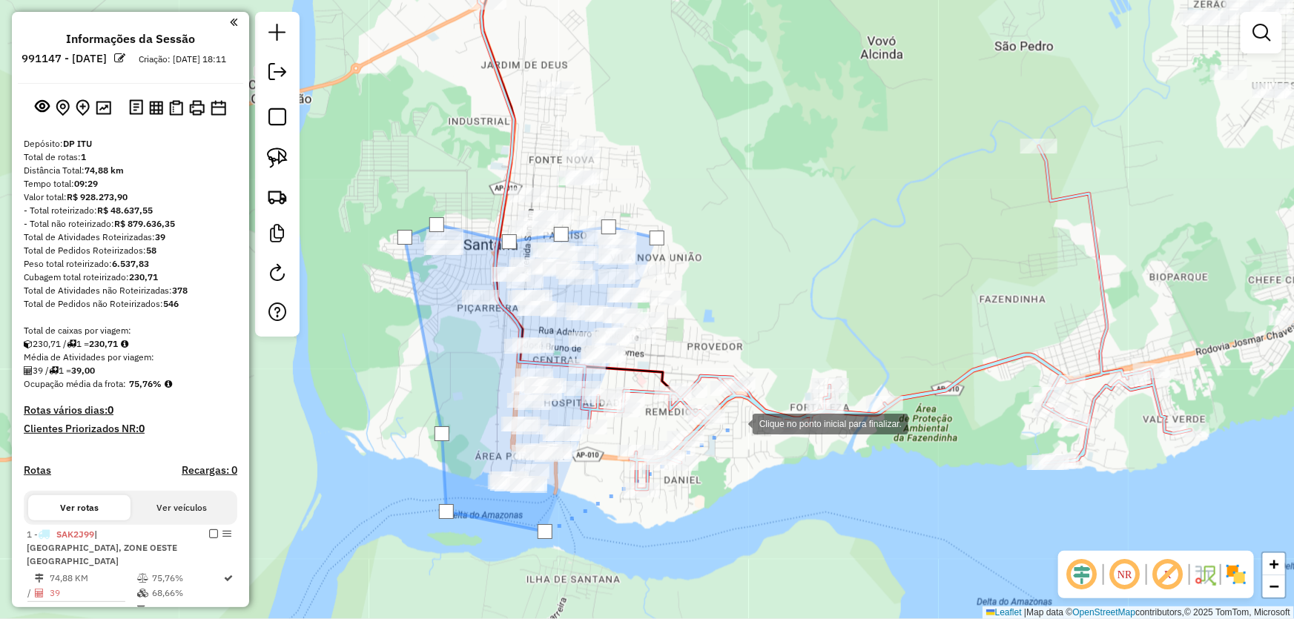
click at [740, 418] on div at bounding box center [738, 423] width 30 height 30
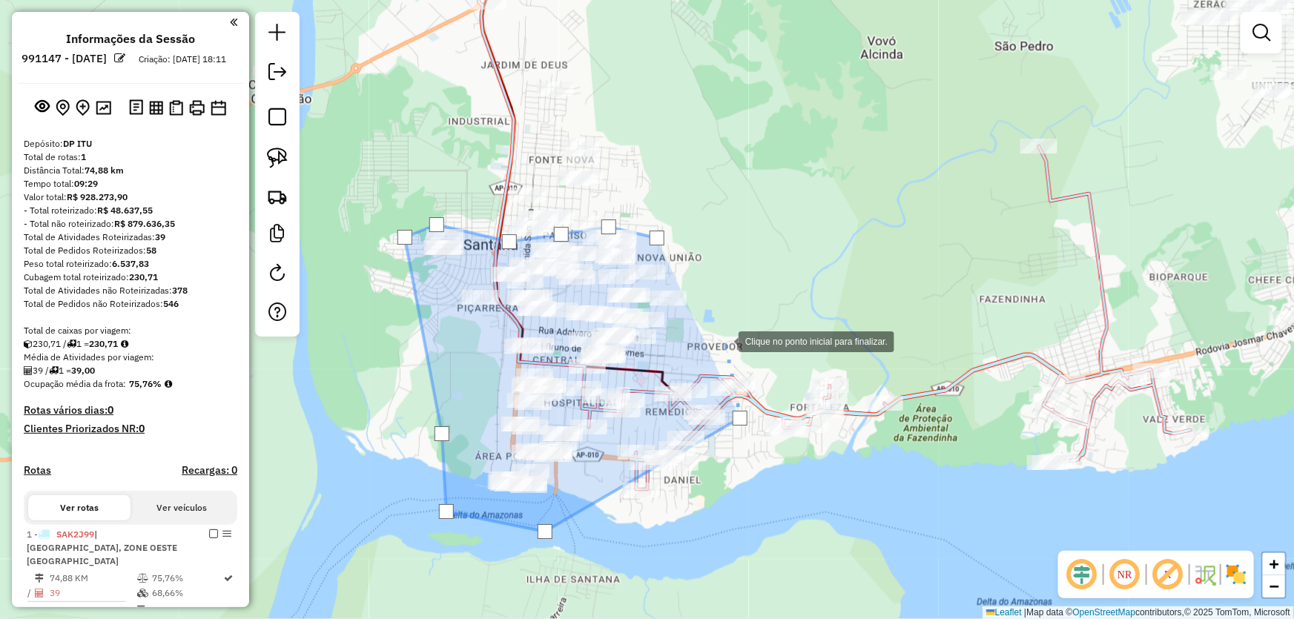
click at [721, 325] on div at bounding box center [724, 340] width 30 height 30
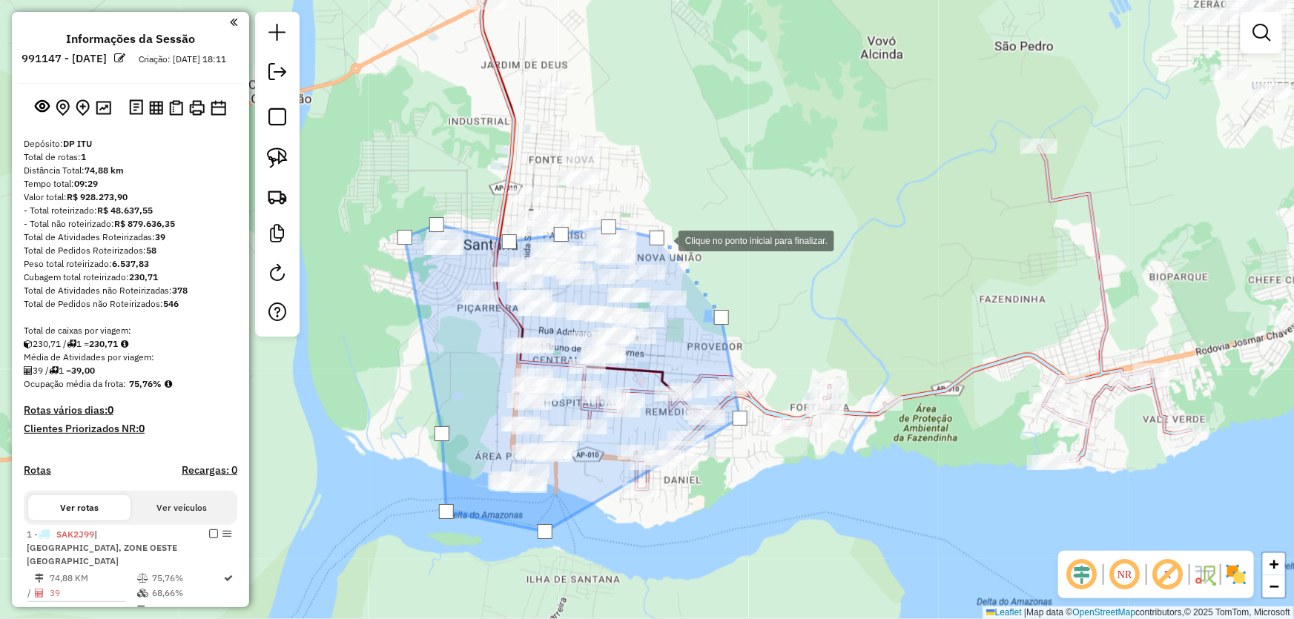
click at [663, 239] on div at bounding box center [656, 238] width 15 height 15
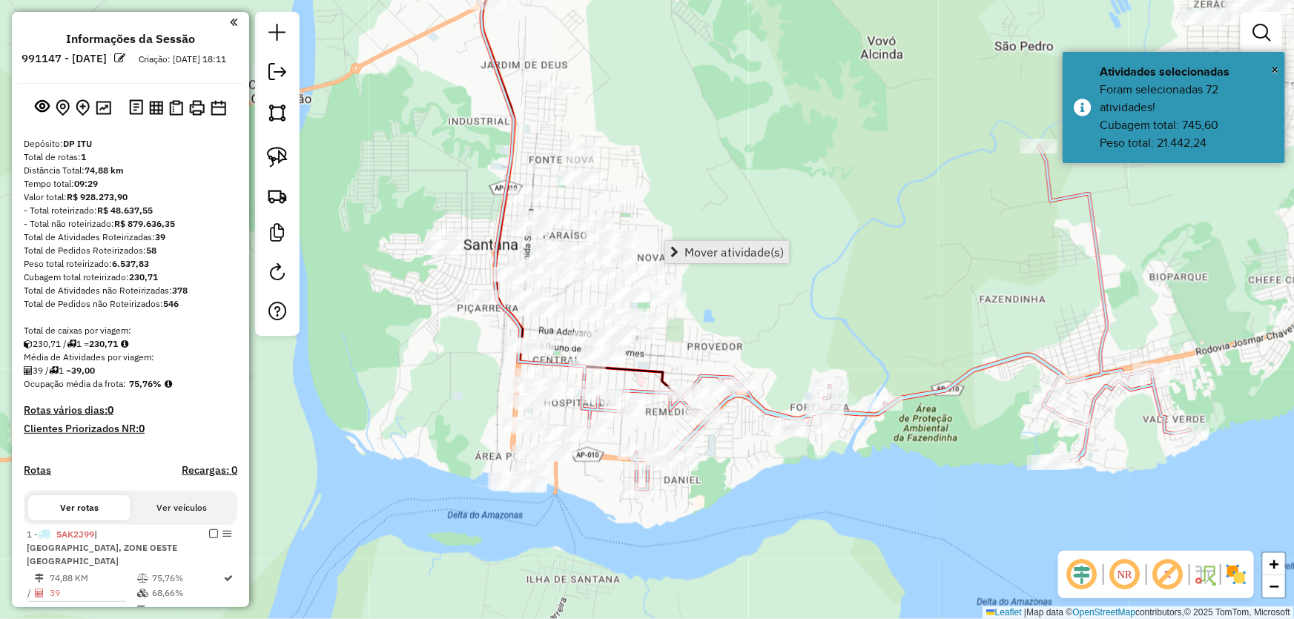
click at [683, 245] on link "Mover atividade(s)" at bounding box center [727, 252] width 124 height 22
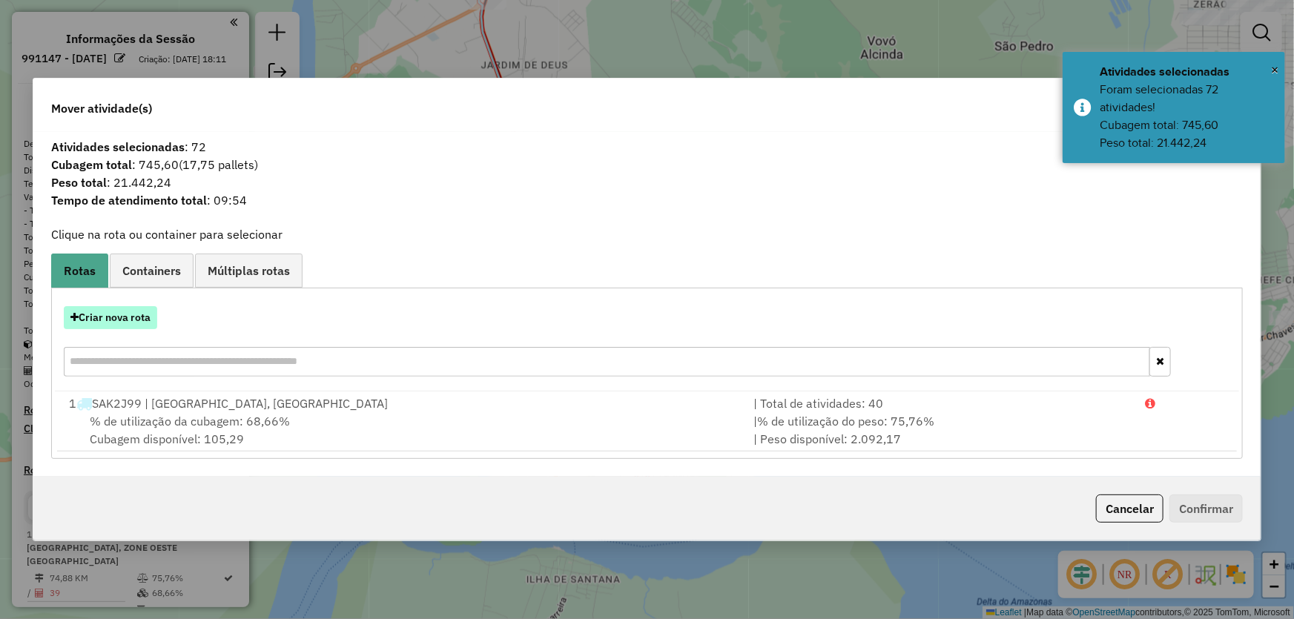
click at [122, 317] on button "Criar nova rota" at bounding box center [110, 317] width 93 height 23
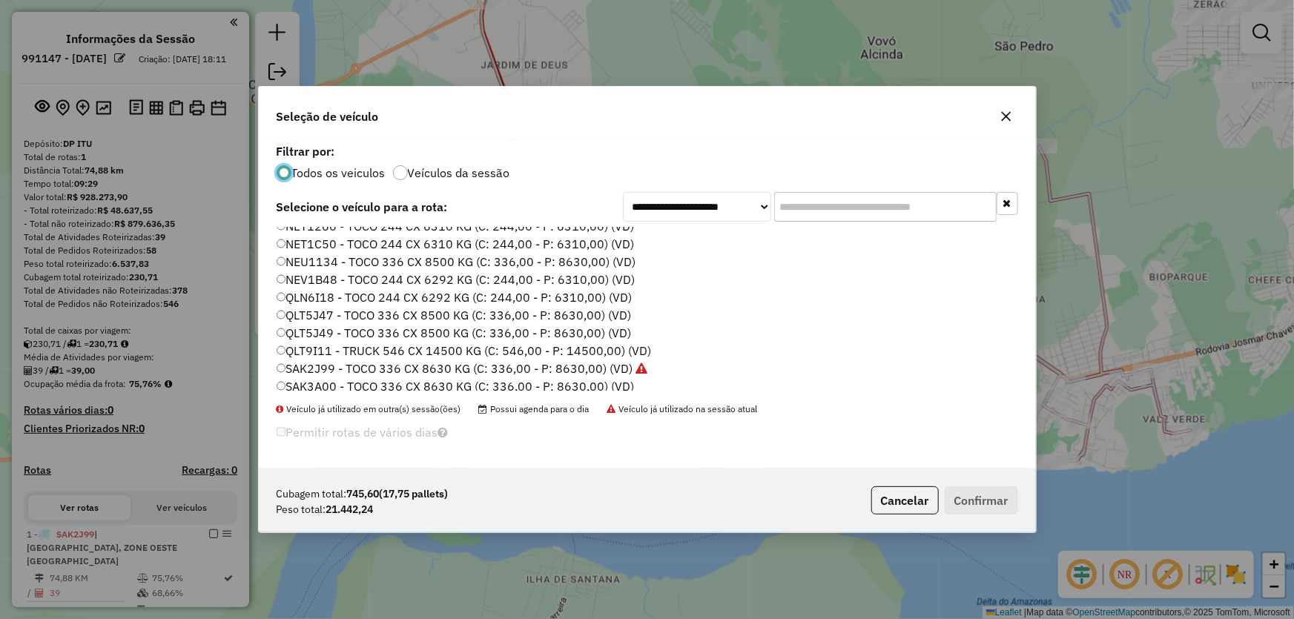
scroll to position [202, 0]
click at [314, 239] on label "QLT5J47 - TOCO 336 CX 8500 KG (C: 336,00 - P: 8630,00) (VD)" at bounding box center [454, 248] width 355 height 18
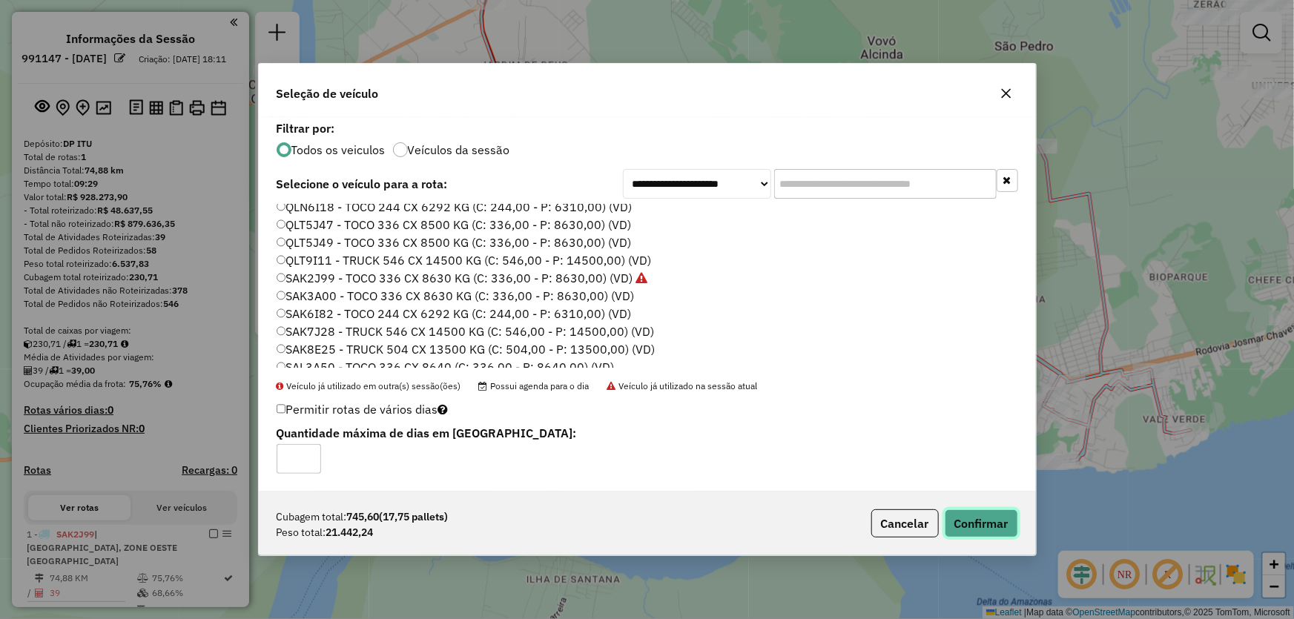
click at [975, 528] on button "Confirmar" at bounding box center [980, 523] width 73 height 28
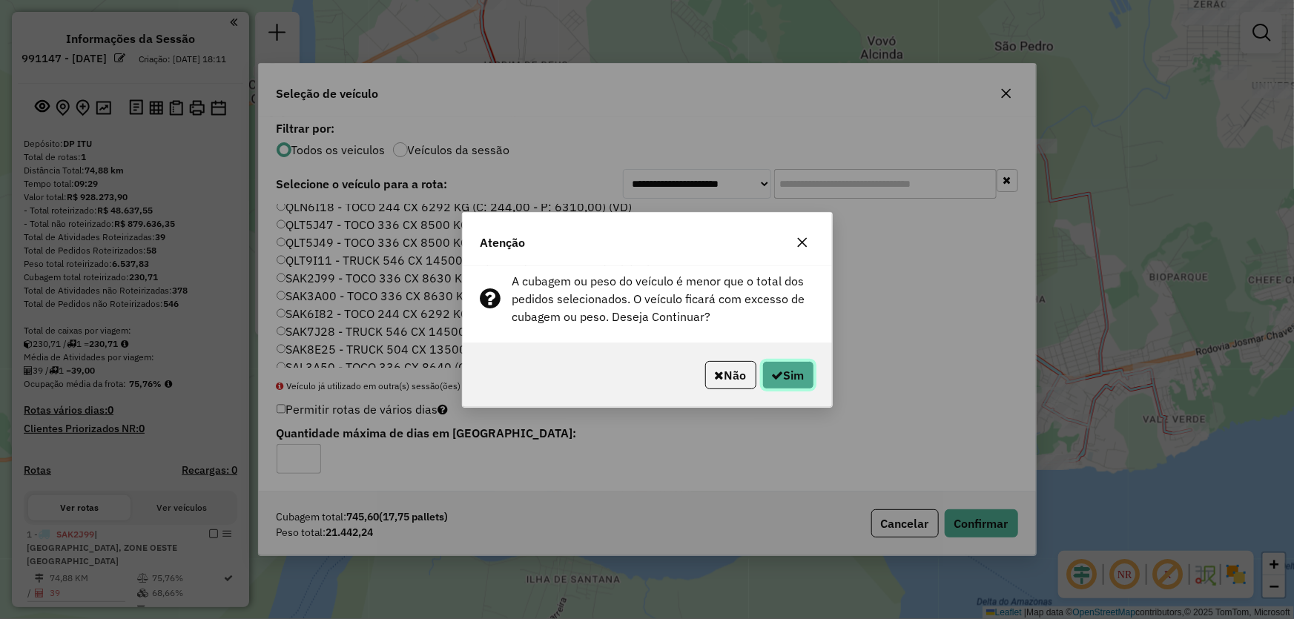
click at [785, 370] on button "Sim" at bounding box center [788, 375] width 52 height 28
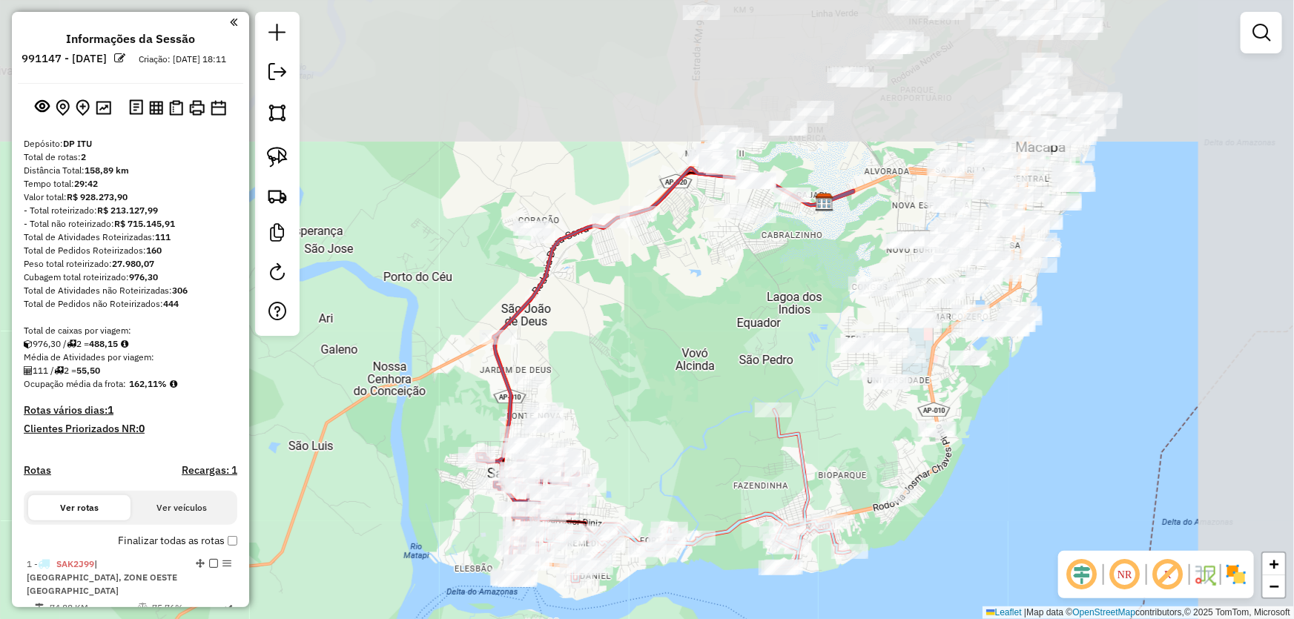
drag, startPoint x: 803, startPoint y: 195, endPoint x: 696, endPoint y: 399, distance: 230.1
click at [696, 399] on div "Janela de atendimento Grade de atendimento Capacidade Transportadoras Veículos …" at bounding box center [647, 309] width 1294 height 619
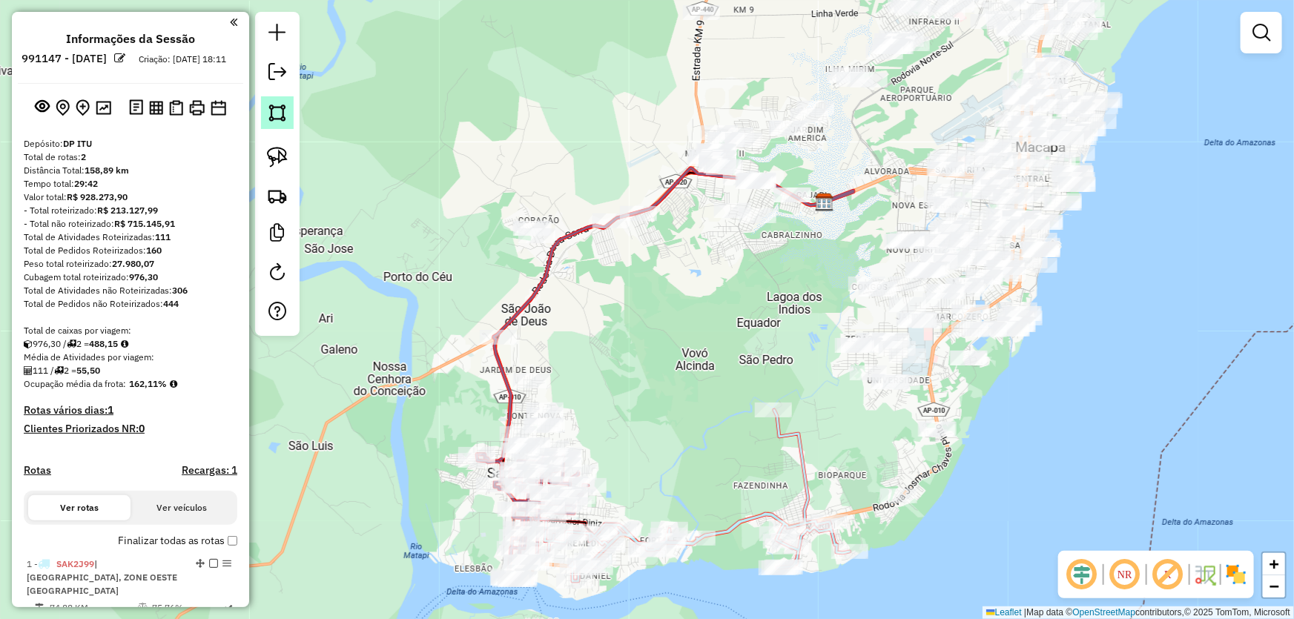
click at [277, 113] on img at bounding box center [277, 112] width 21 height 21
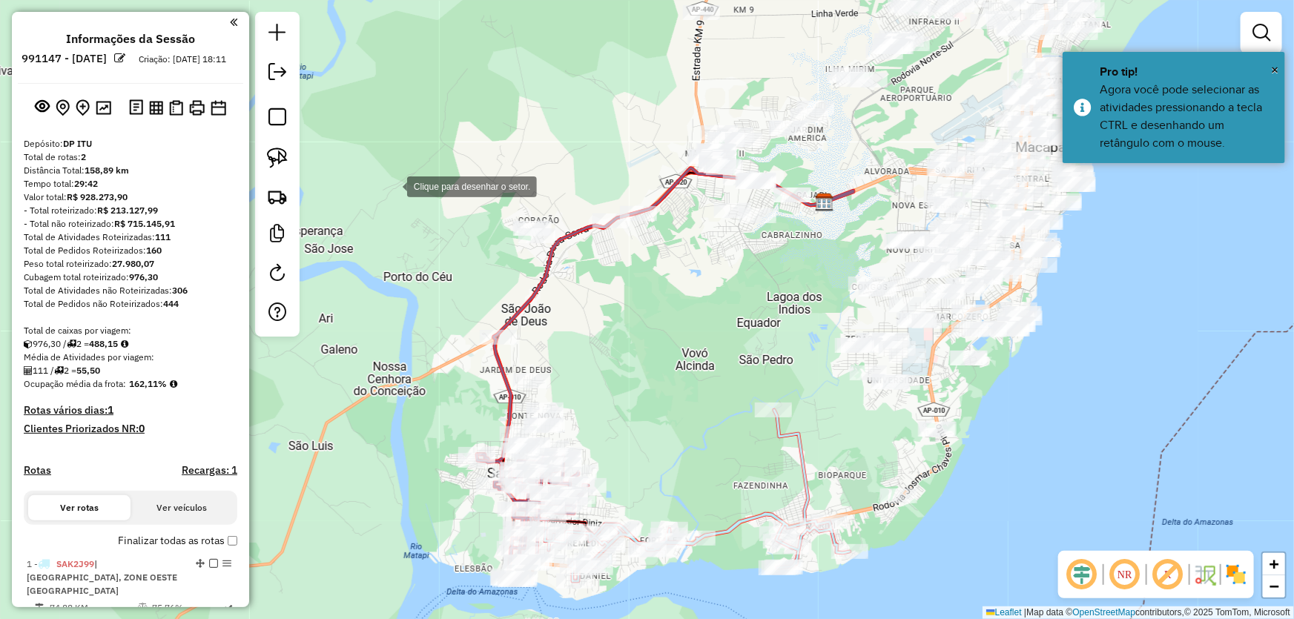
click at [392, 185] on div at bounding box center [392, 186] width 30 height 30
click at [363, 291] on div at bounding box center [378, 276] width 30 height 30
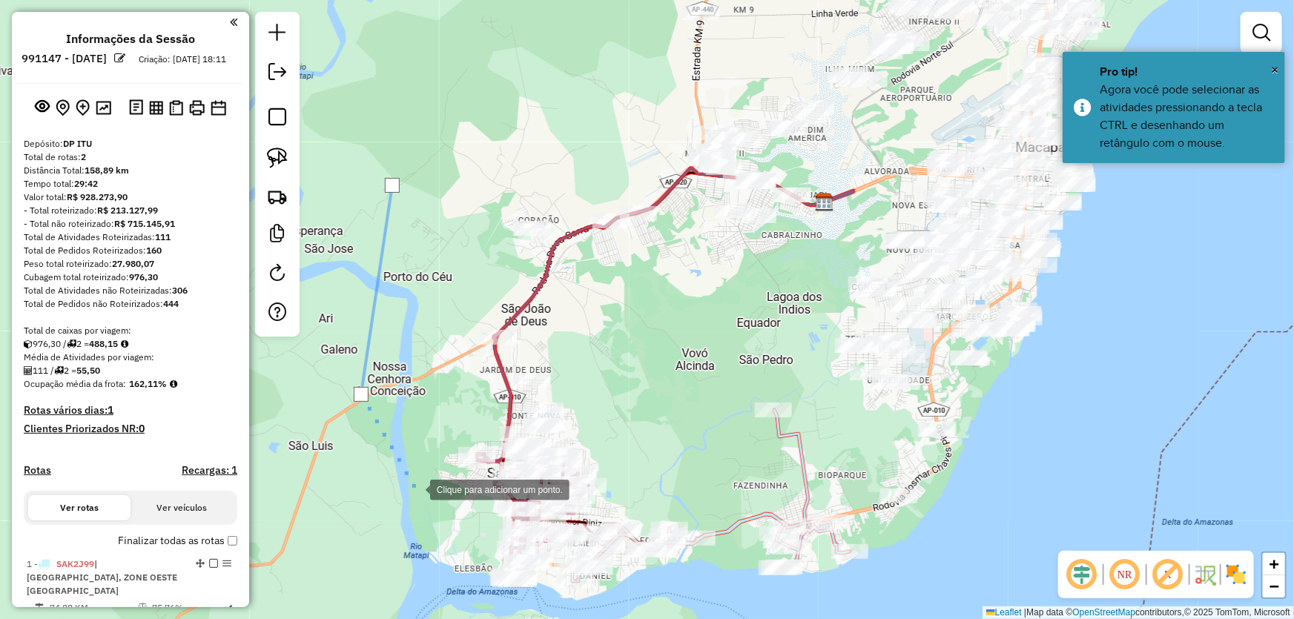
click at [415, 489] on div at bounding box center [415, 489] width 30 height 30
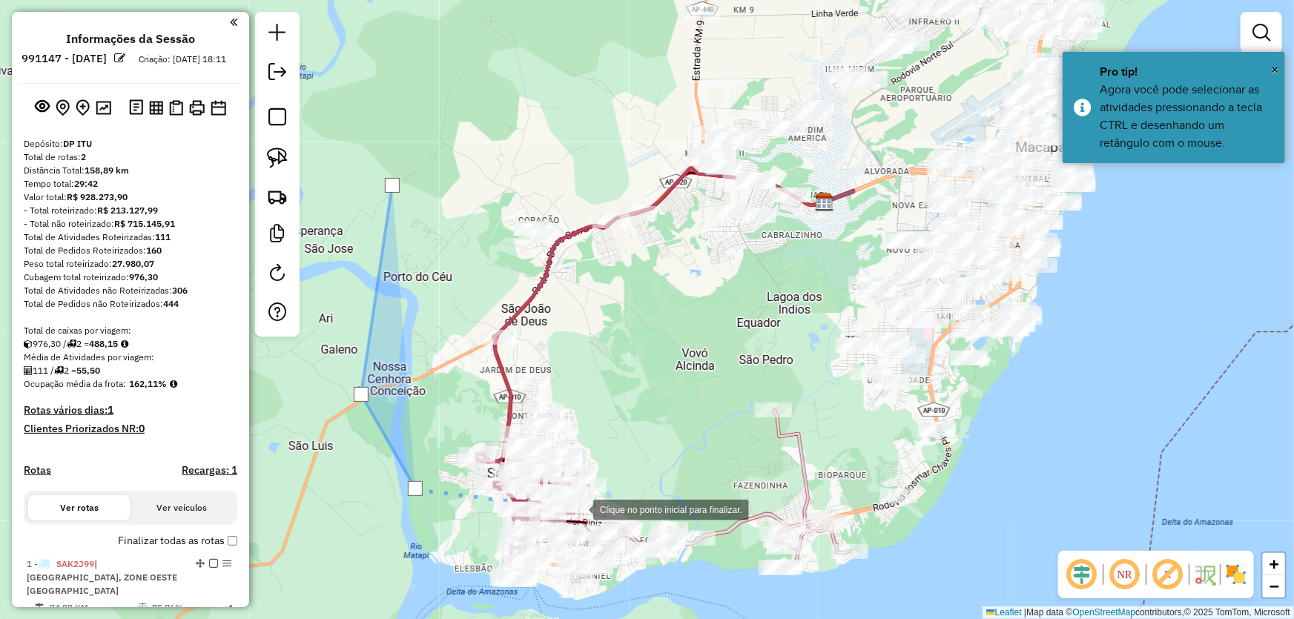
click at [578, 509] on div at bounding box center [578, 509] width 30 height 30
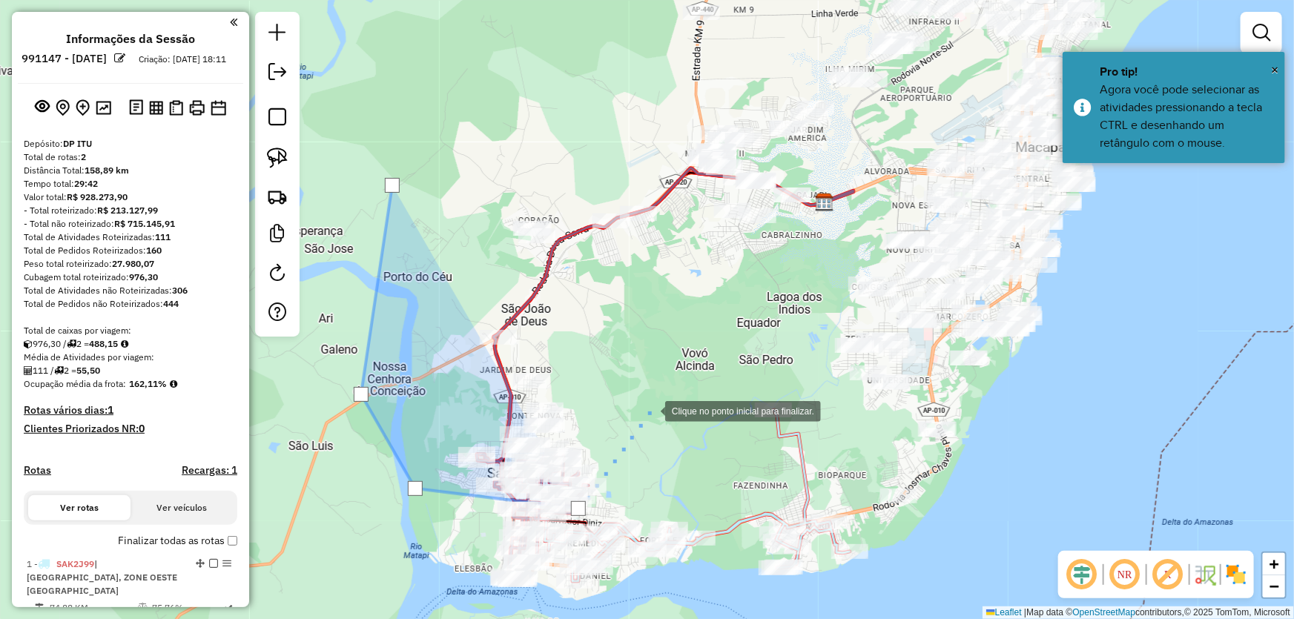
click at [652, 408] on div at bounding box center [650, 410] width 30 height 30
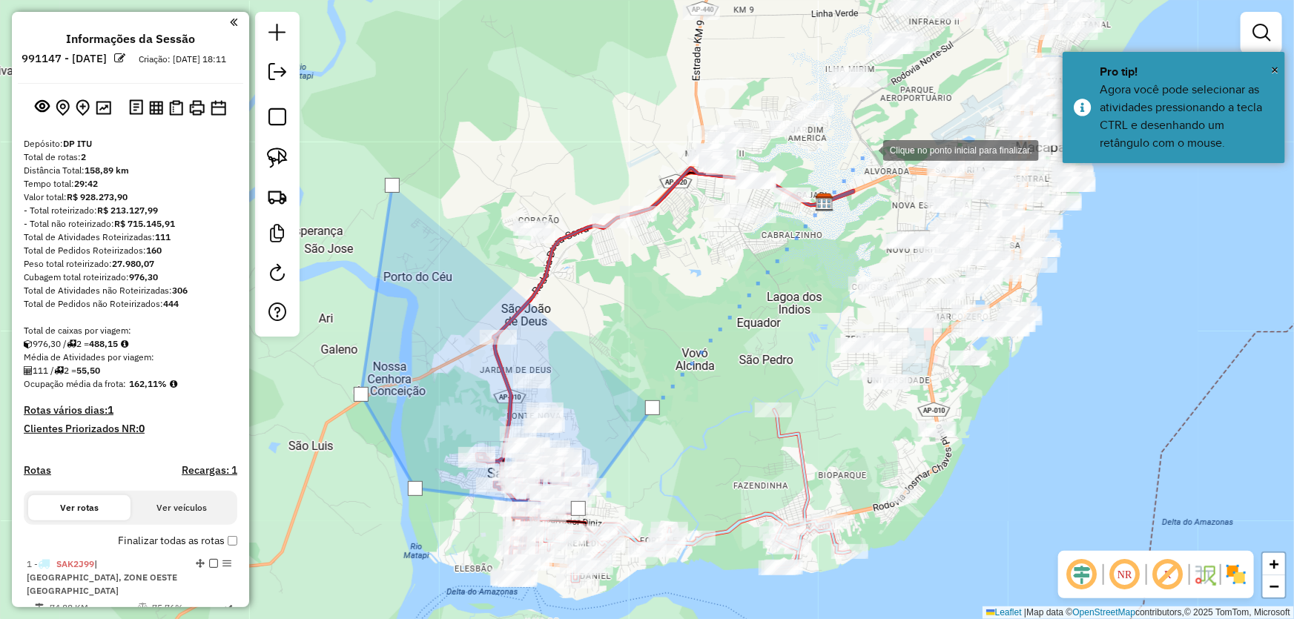
click at [868, 149] on div at bounding box center [868, 149] width 30 height 30
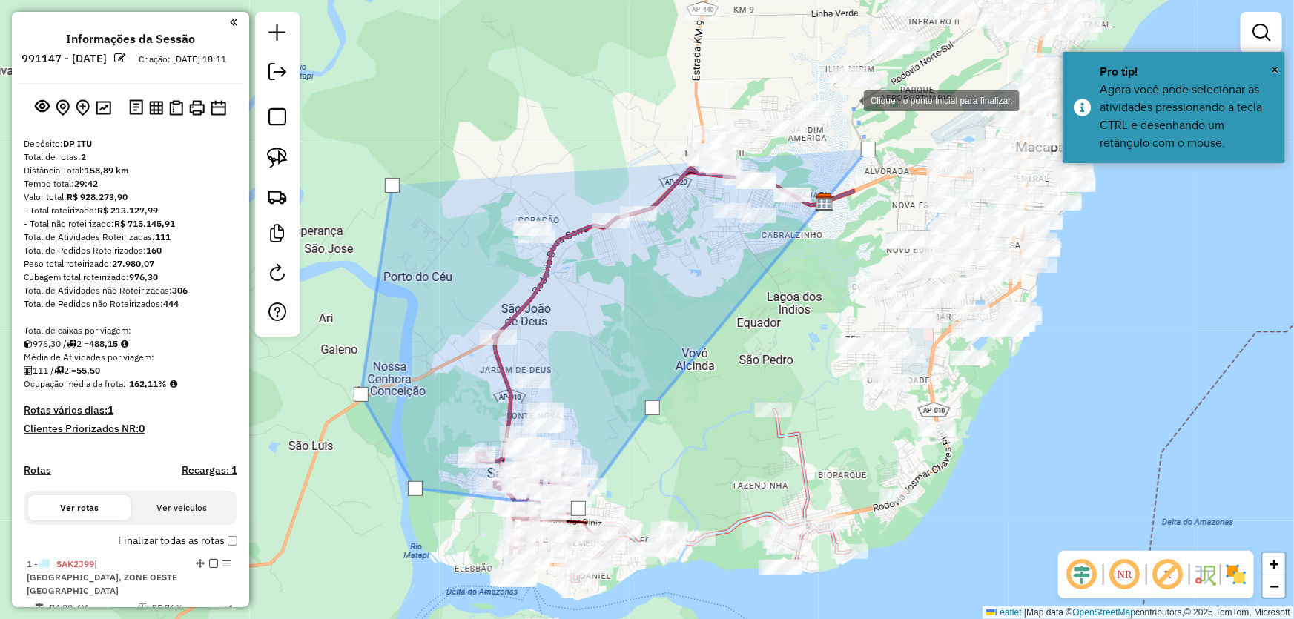
click at [849, 99] on div at bounding box center [849, 100] width 30 height 30
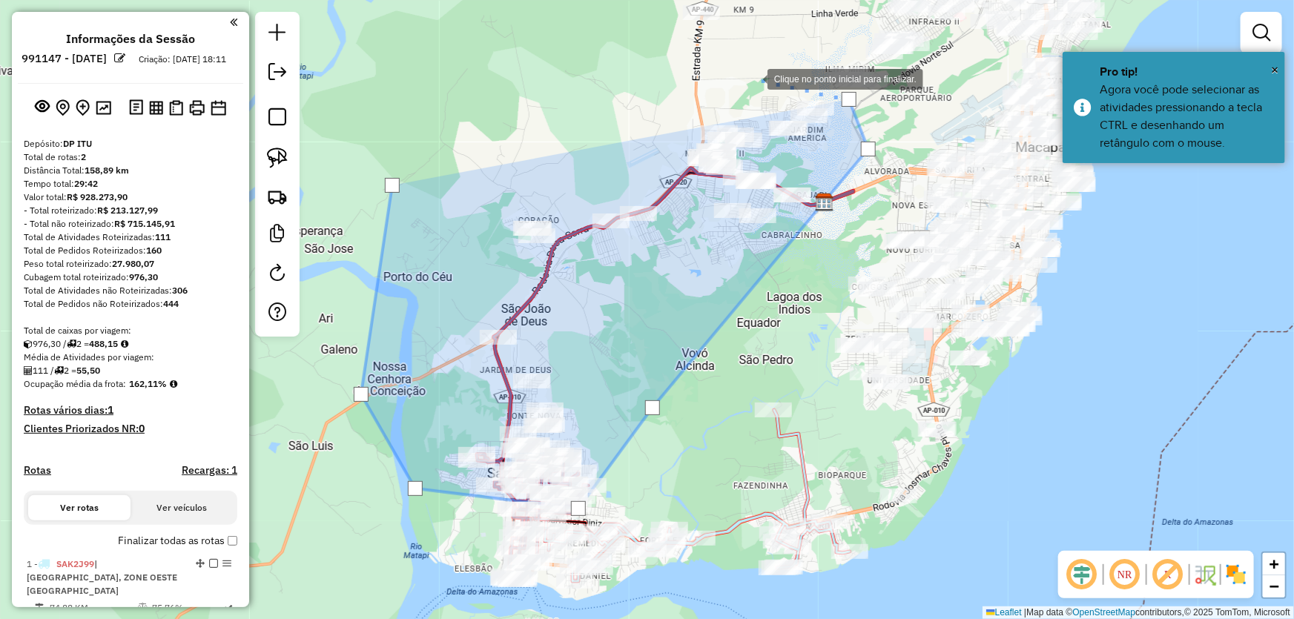
click at [738, 65] on div at bounding box center [753, 78] width 30 height 30
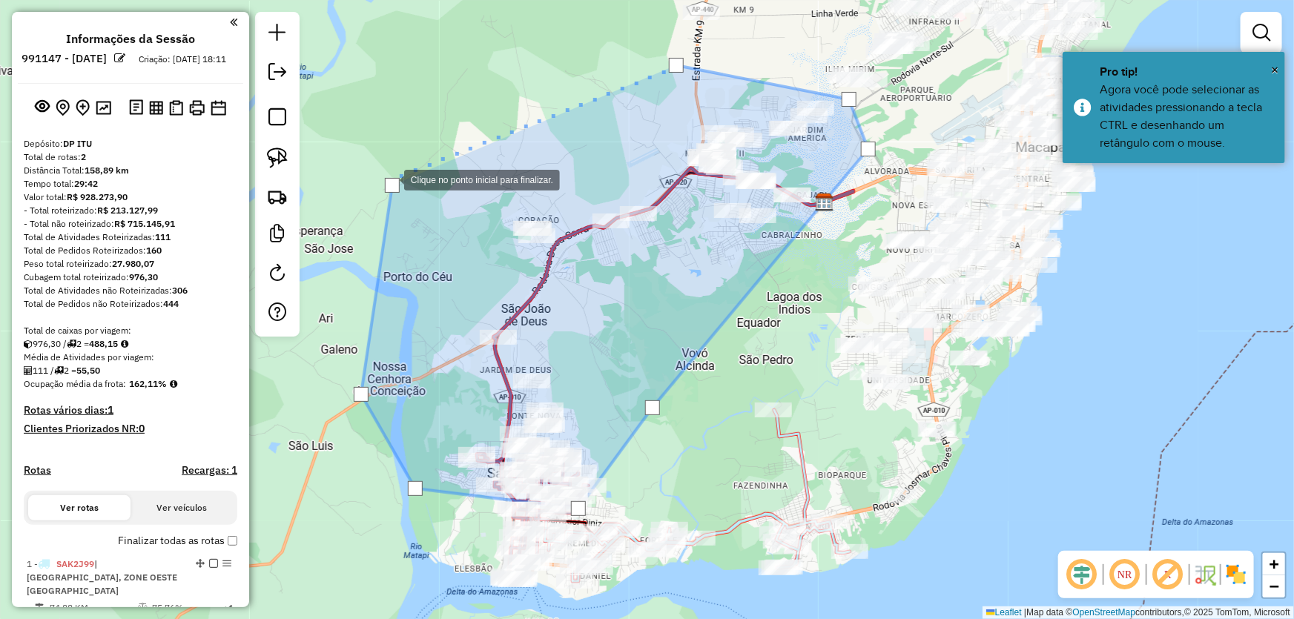
click at [389, 179] on div at bounding box center [392, 185] width 15 height 15
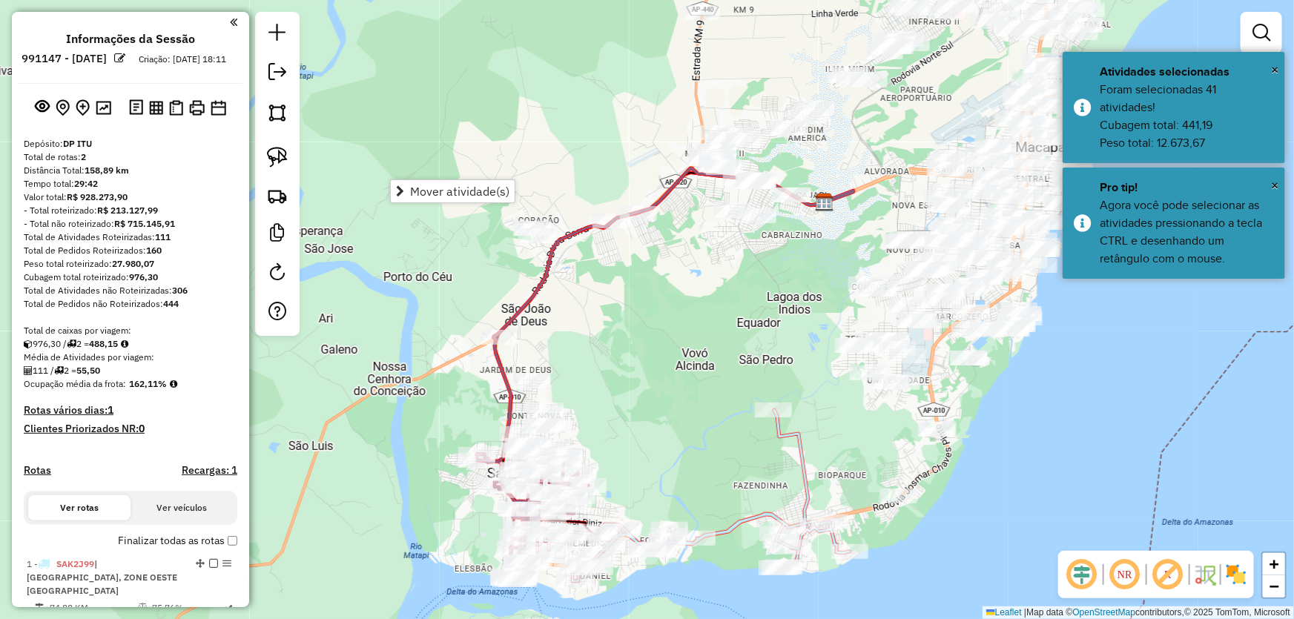
click at [408, 182] on link "Mover atividade(s)" at bounding box center [453, 191] width 124 height 22
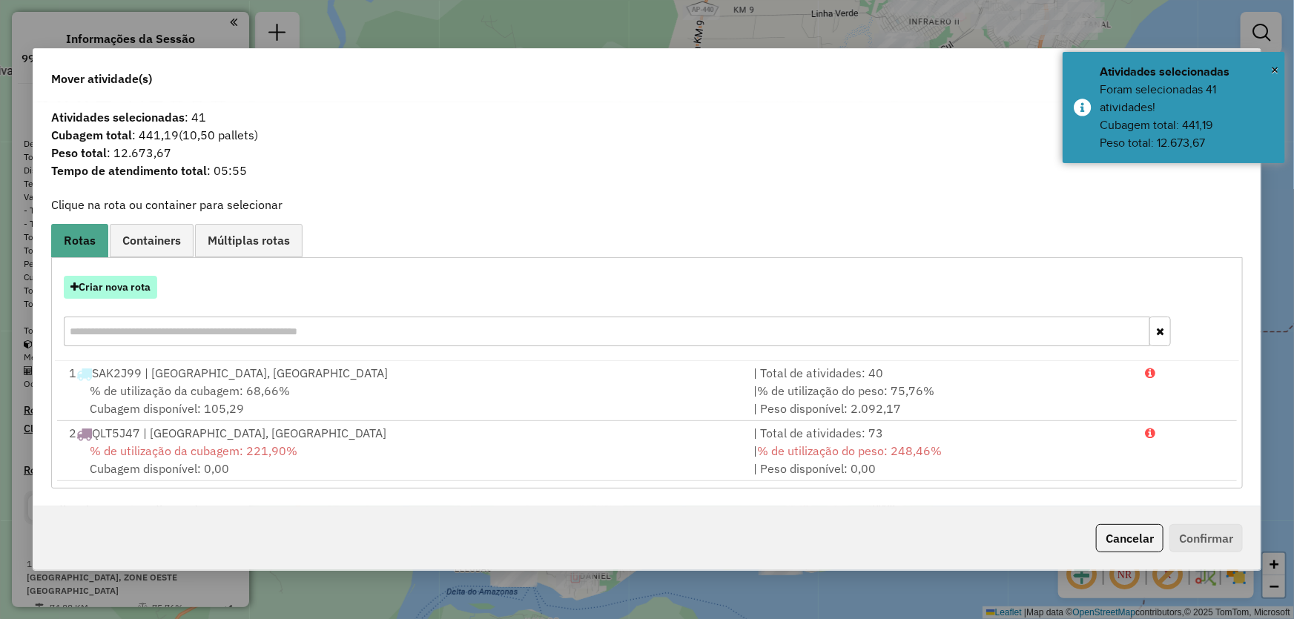
click at [130, 276] on button "Criar nova rota" at bounding box center [110, 287] width 93 height 23
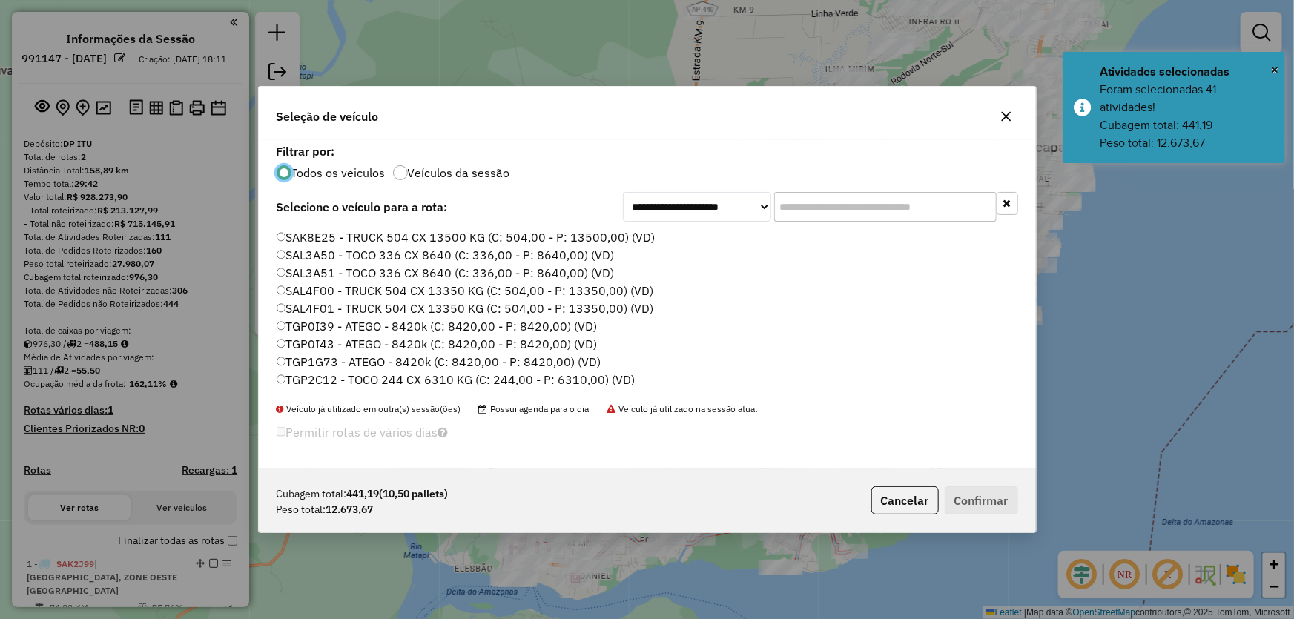
scroll to position [388, 0]
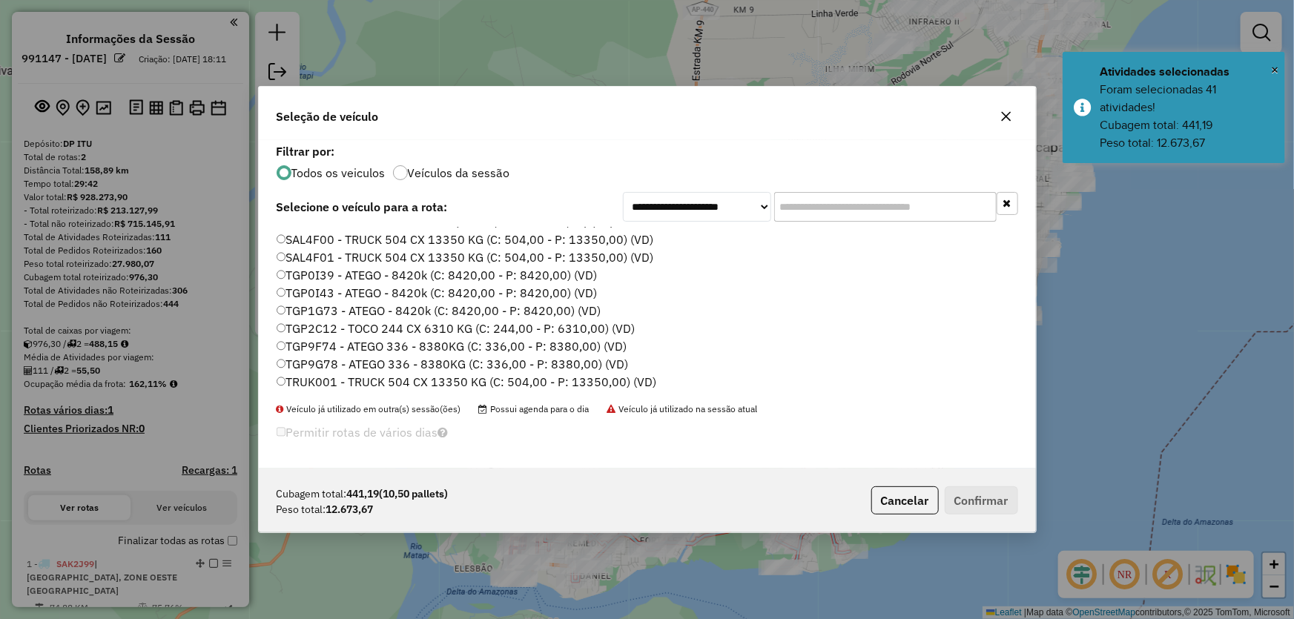
click at [325, 311] on label "TGP1G73 - ATEGO - 8420k (C: 8420,00 - P: 8420,00) (VD)" at bounding box center [439, 311] width 325 height 18
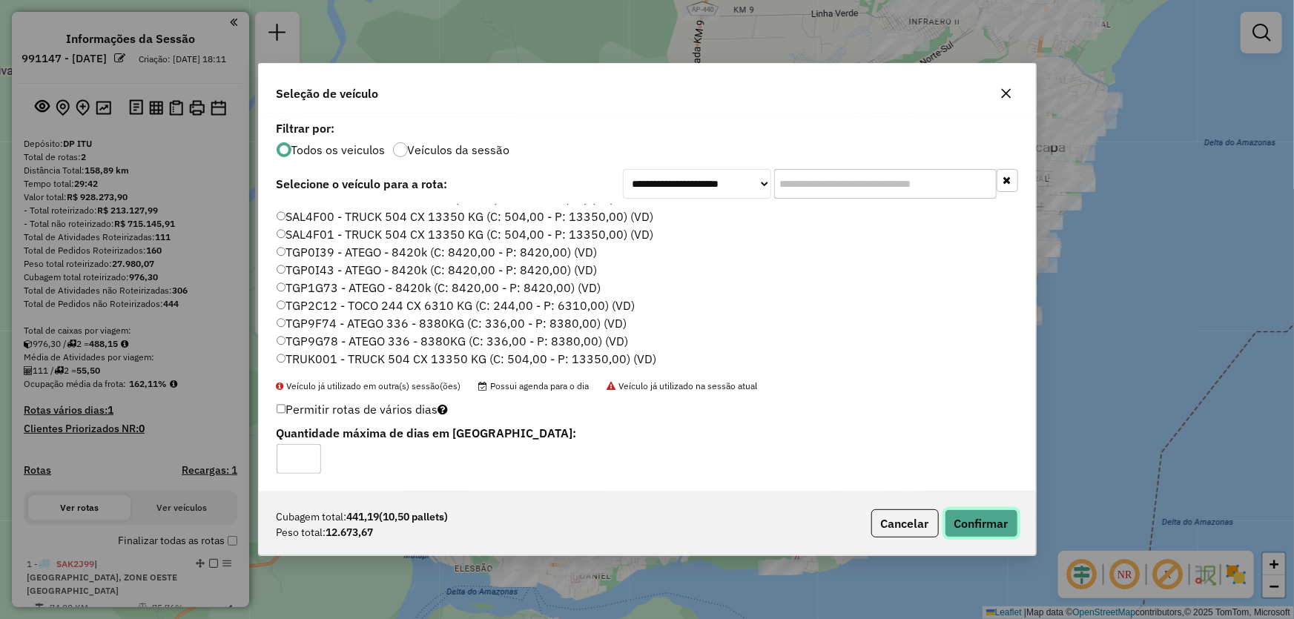
click at [973, 519] on button "Confirmar" at bounding box center [980, 523] width 73 height 28
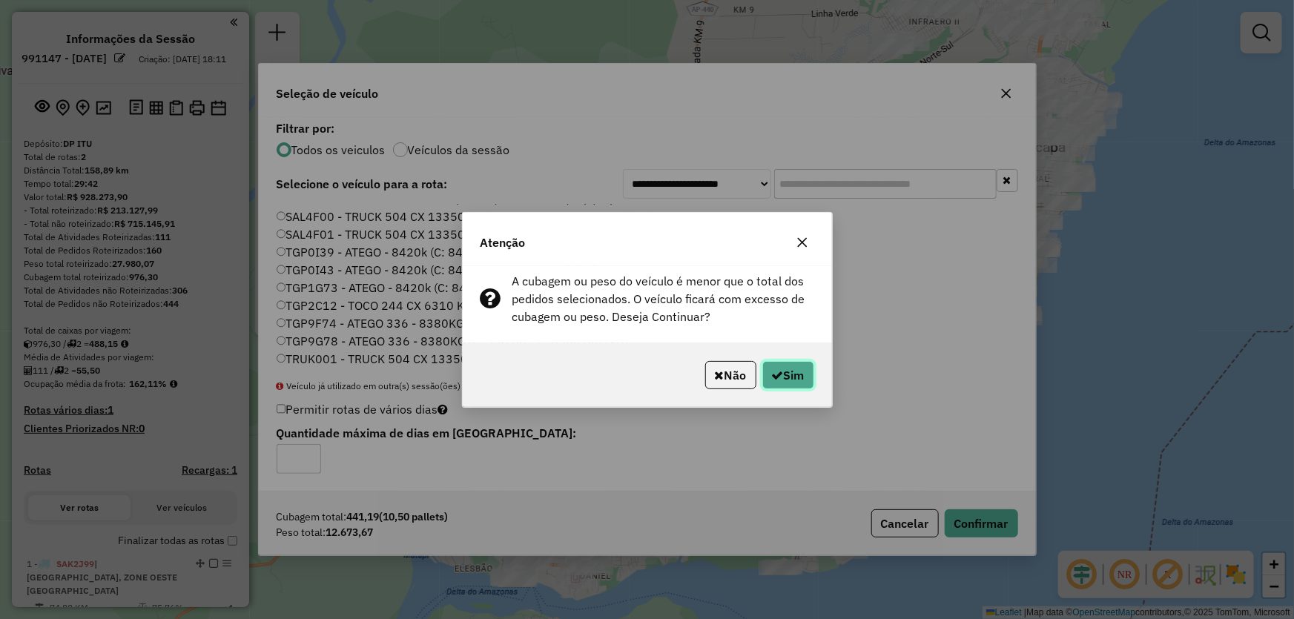
click at [792, 367] on button "Sim" at bounding box center [788, 375] width 52 height 28
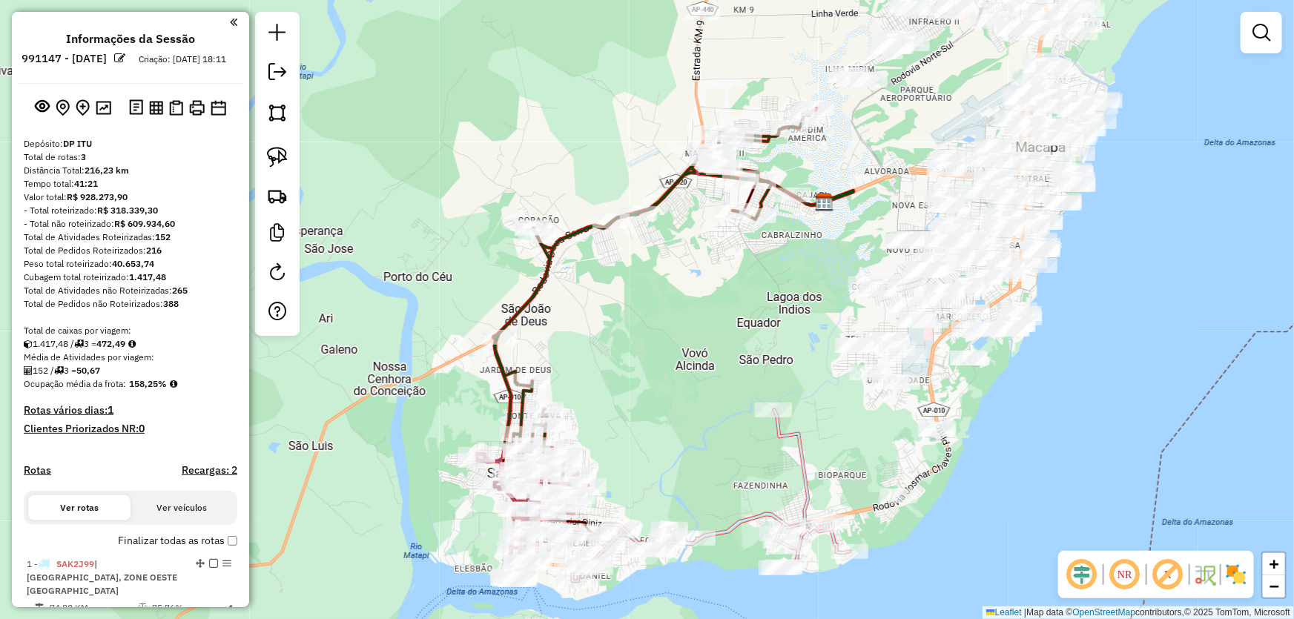
drag, startPoint x: 681, startPoint y: 405, endPoint x: 733, endPoint y: 240, distance: 172.8
click at [744, 237] on div "Janela de atendimento Grade de atendimento Capacidade Transportadoras Veículos …" at bounding box center [647, 309] width 1294 height 619
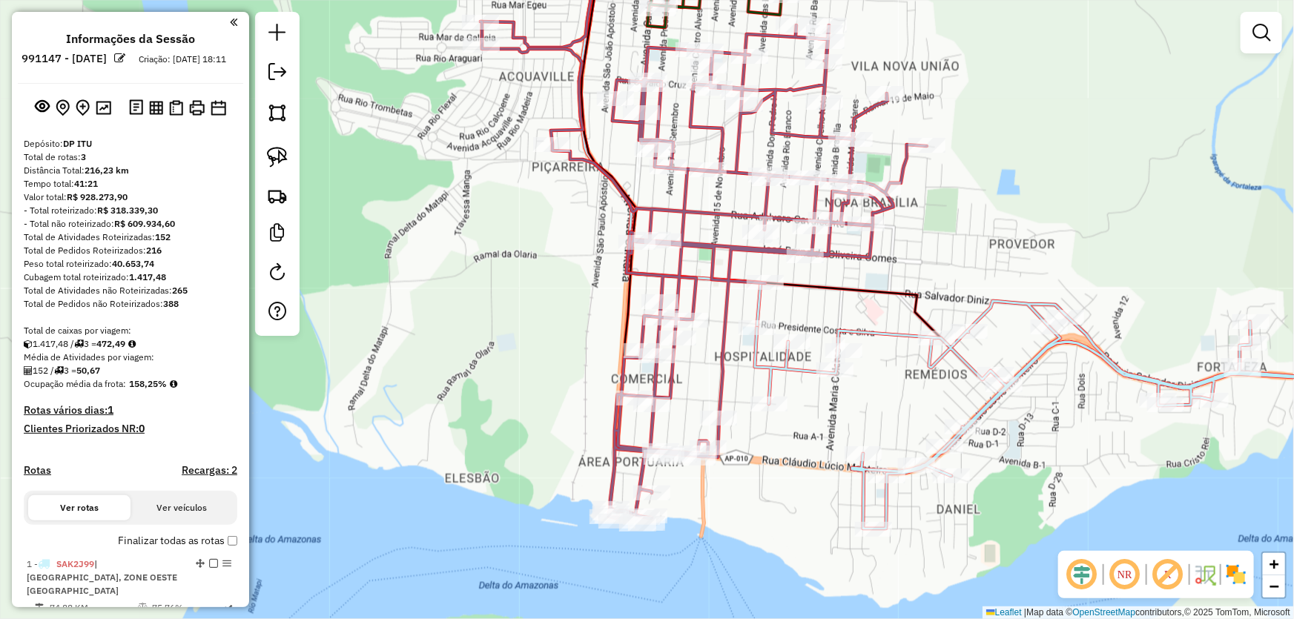
drag, startPoint x: 535, startPoint y: 374, endPoint x: 511, endPoint y: 326, distance: 53.4
click at [511, 326] on div "Janela de atendimento Grade de atendimento Capacidade Transportadoras Veículos …" at bounding box center [647, 309] width 1294 height 619
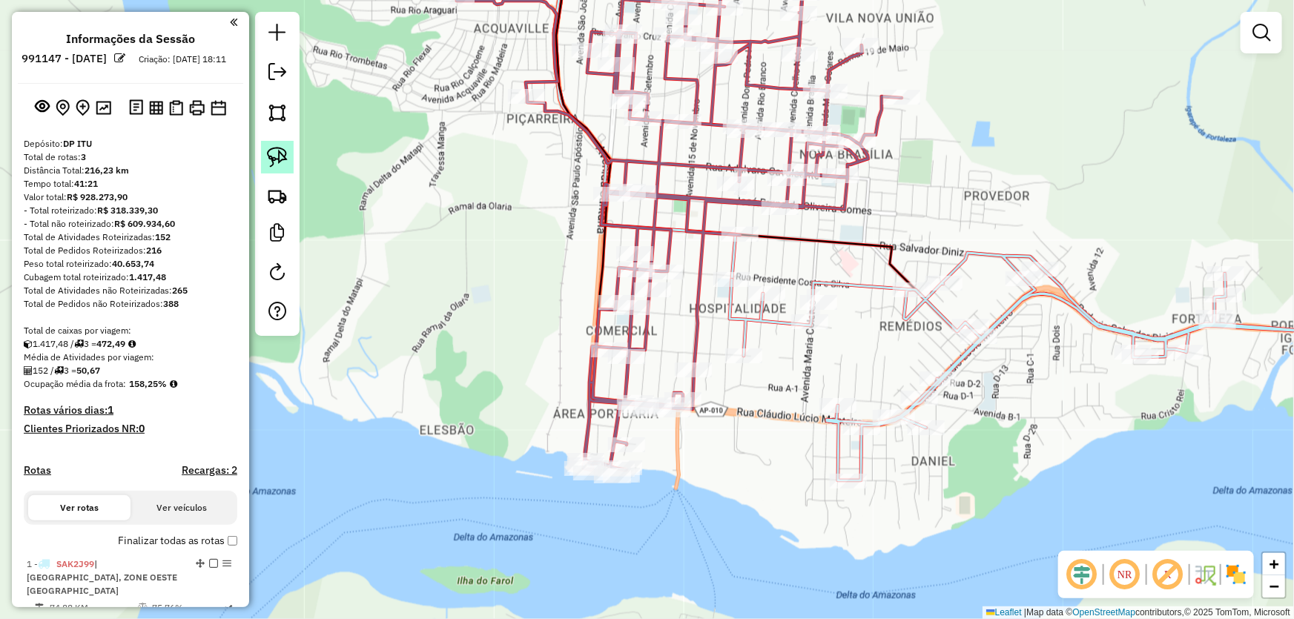
click at [282, 156] on img at bounding box center [277, 157] width 21 height 21
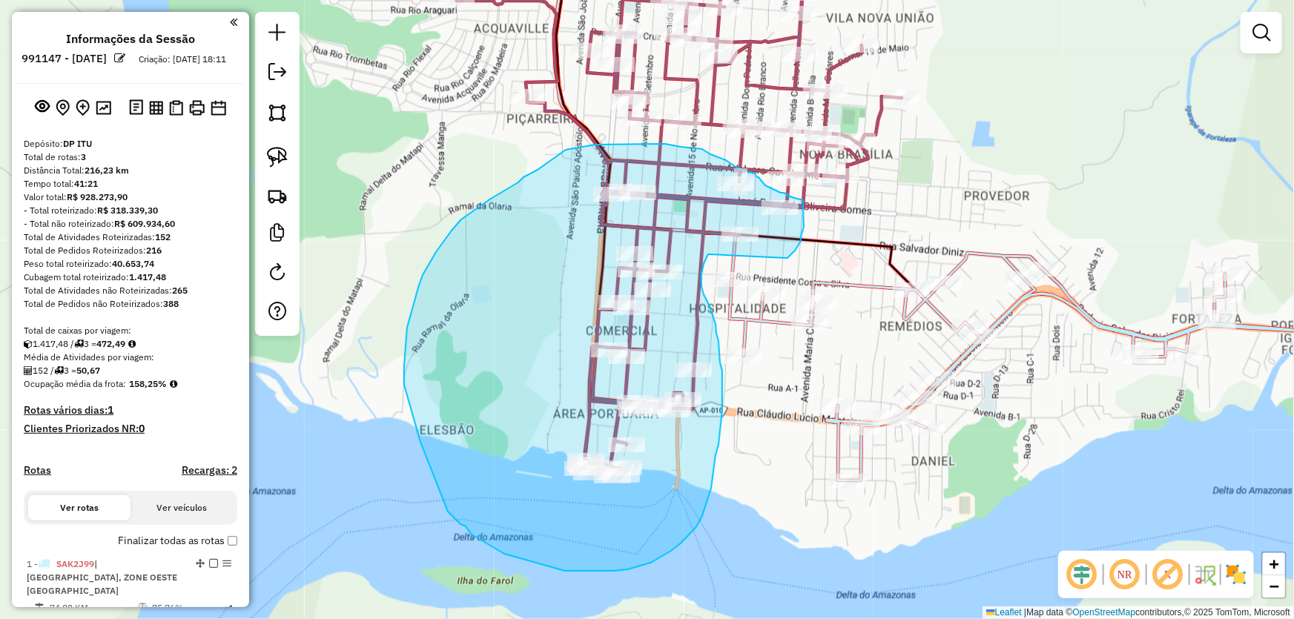
drag, startPoint x: 709, startPoint y: 254, endPoint x: 786, endPoint y: 258, distance: 76.4
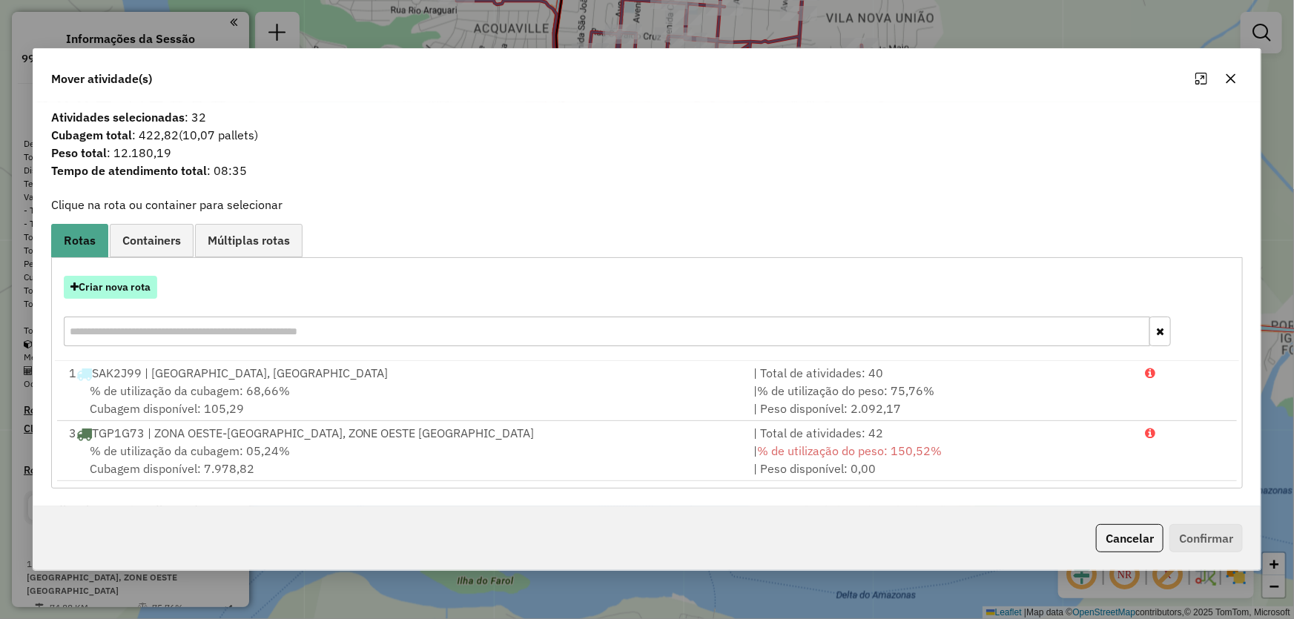
click at [121, 286] on button "Criar nova rota" at bounding box center [110, 287] width 93 height 23
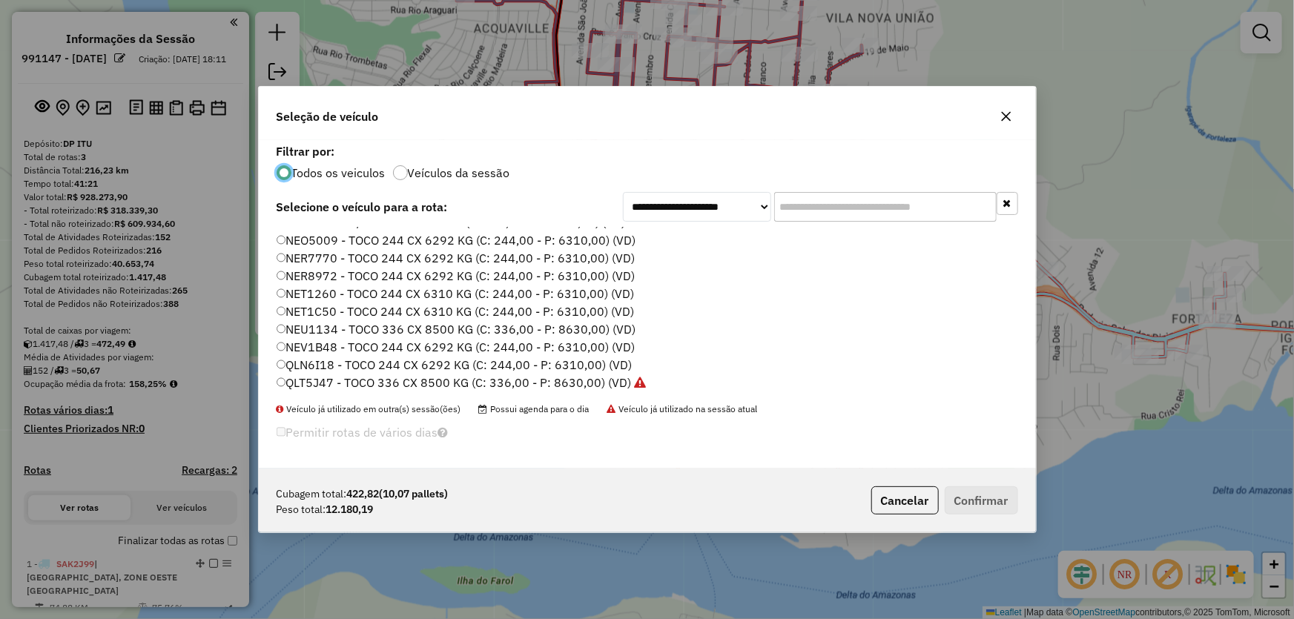
scroll to position [134, 0]
click at [321, 380] on label "SAK3A00 - TOCO 336 CX 8630 KG (C: 336,00 - P: 8630,00) (VD)" at bounding box center [456, 386] width 358 height 18
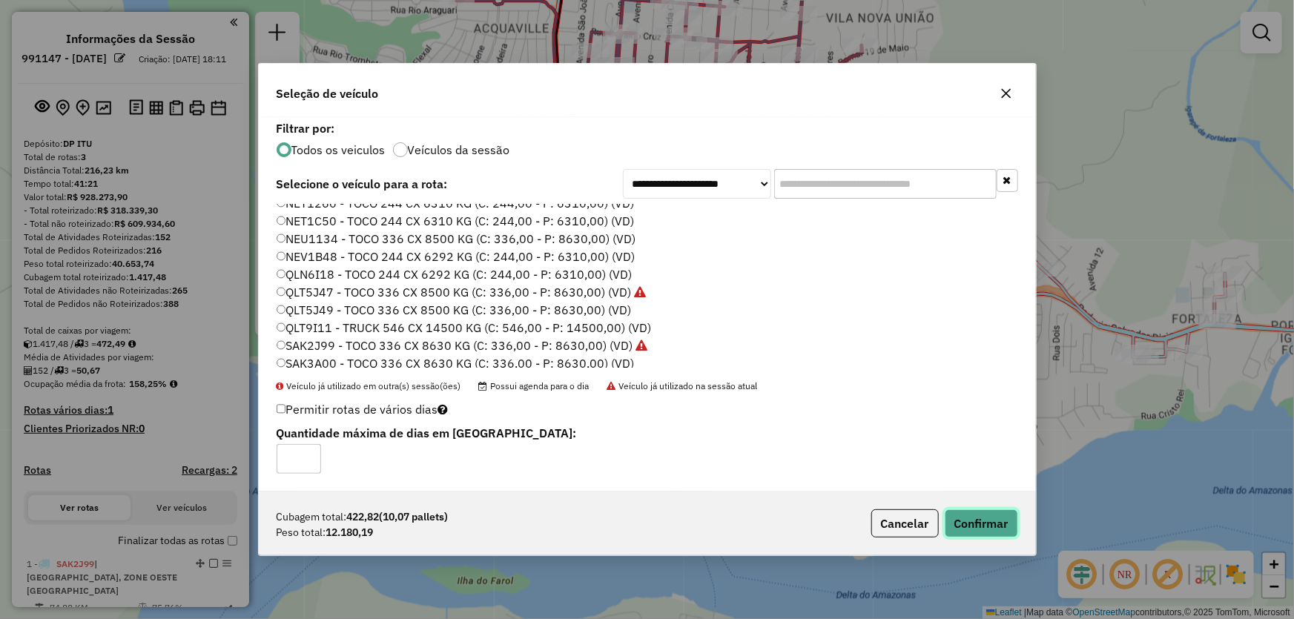
click at [962, 523] on button "Confirmar" at bounding box center [980, 523] width 73 height 28
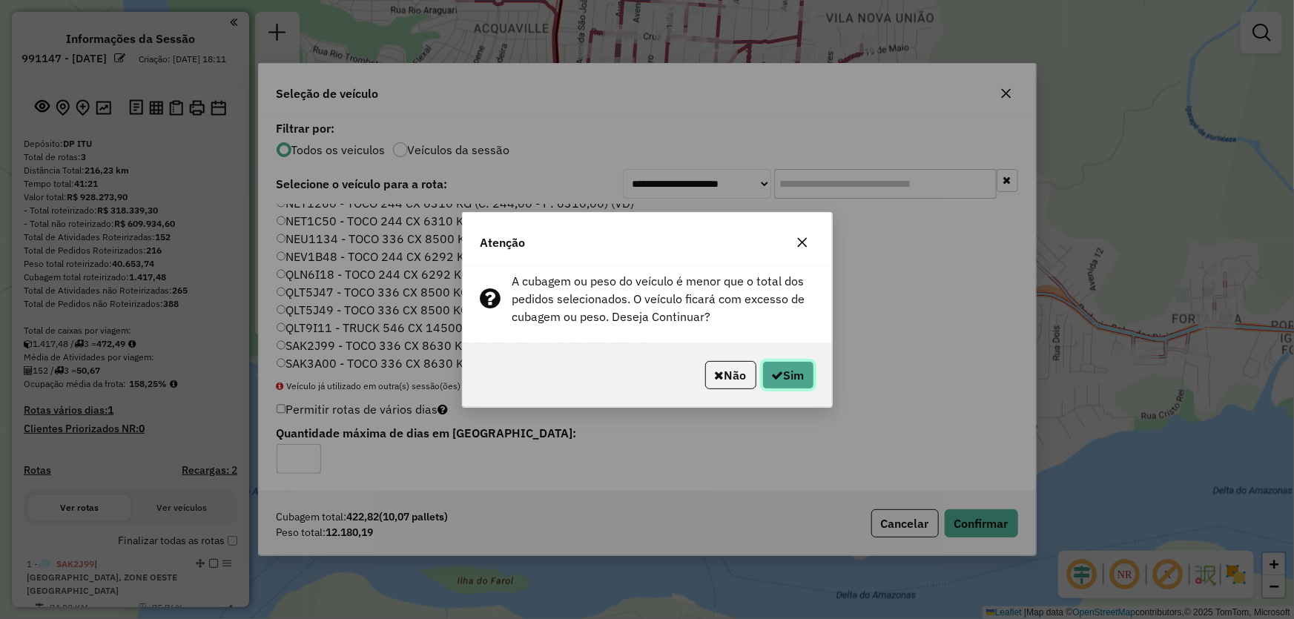
click at [798, 375] on button "Sim" at bounding box center [788, 375] width 52 height 28
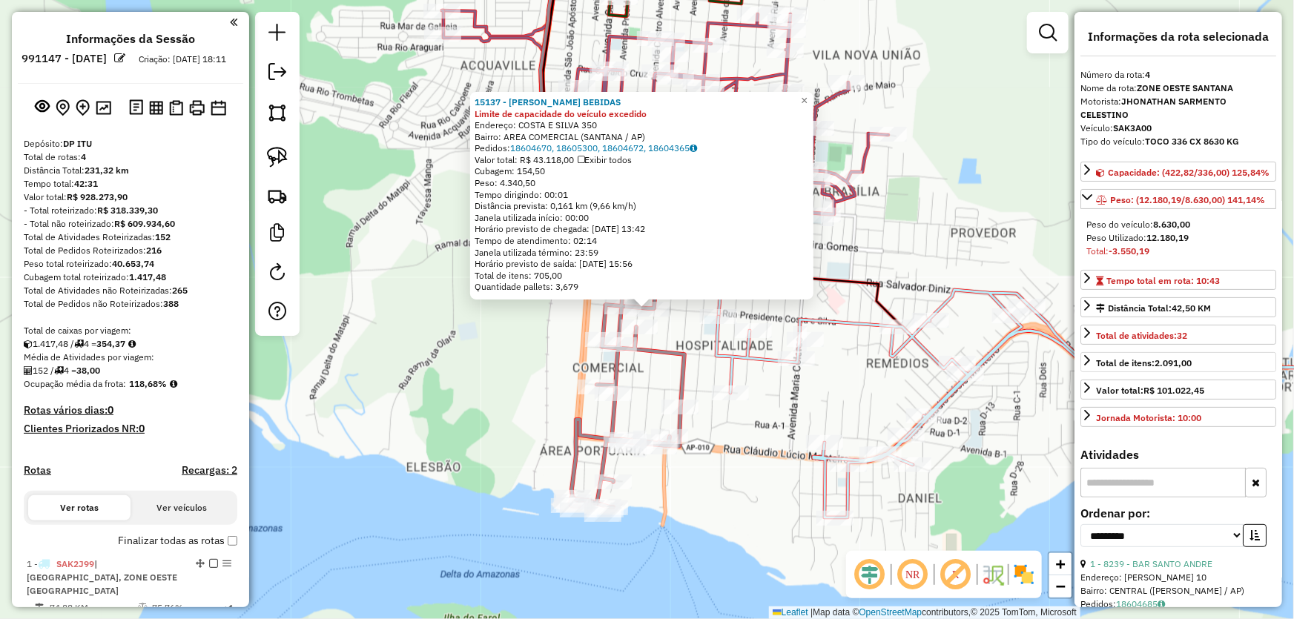
scroll to position [583, 0]
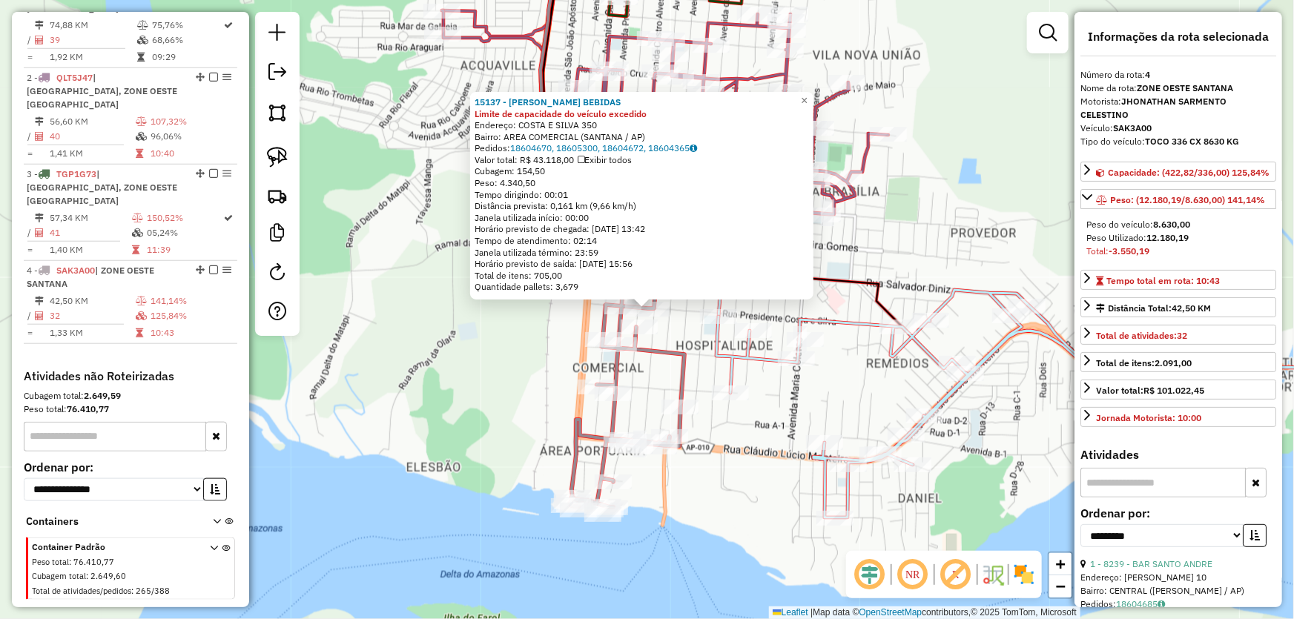
click at [1135, 541] on select "**********" at bounding box center [1161, 535] width 163 height 23
select select "*********"
click at [1080, 537] on select "**********" at bounding box center [1161, 535] width 163 height 23
click at [1252, 543] on button "button" at bounding box center [1254, 535] width 24 height 23
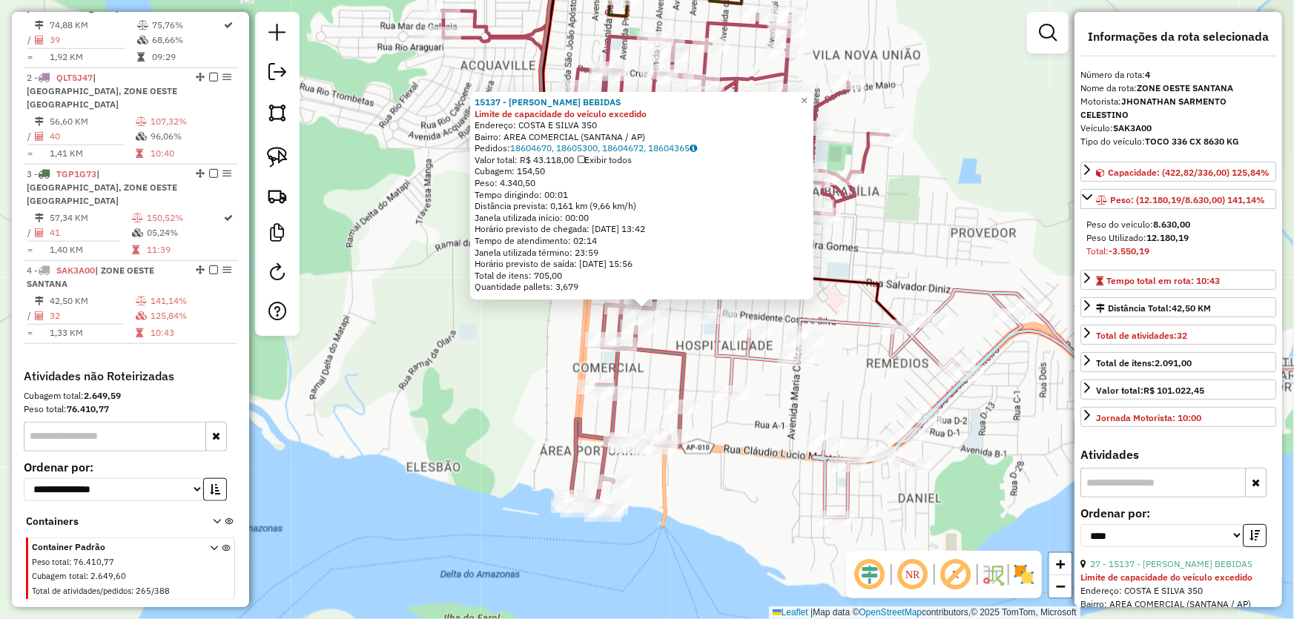
scroll to position [134, 0]
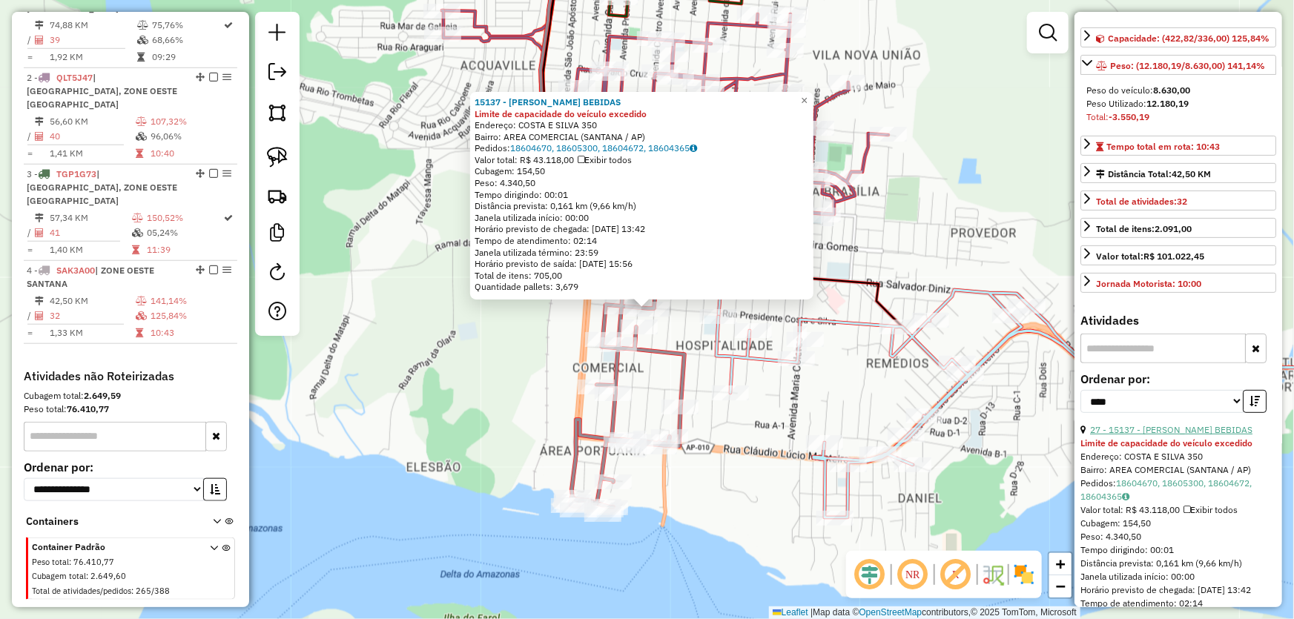
click at [1150, 435] on link "27 - 15137 - EMERSON BEBIDAS" at bounding box center [1171, 429] width 162 height 11
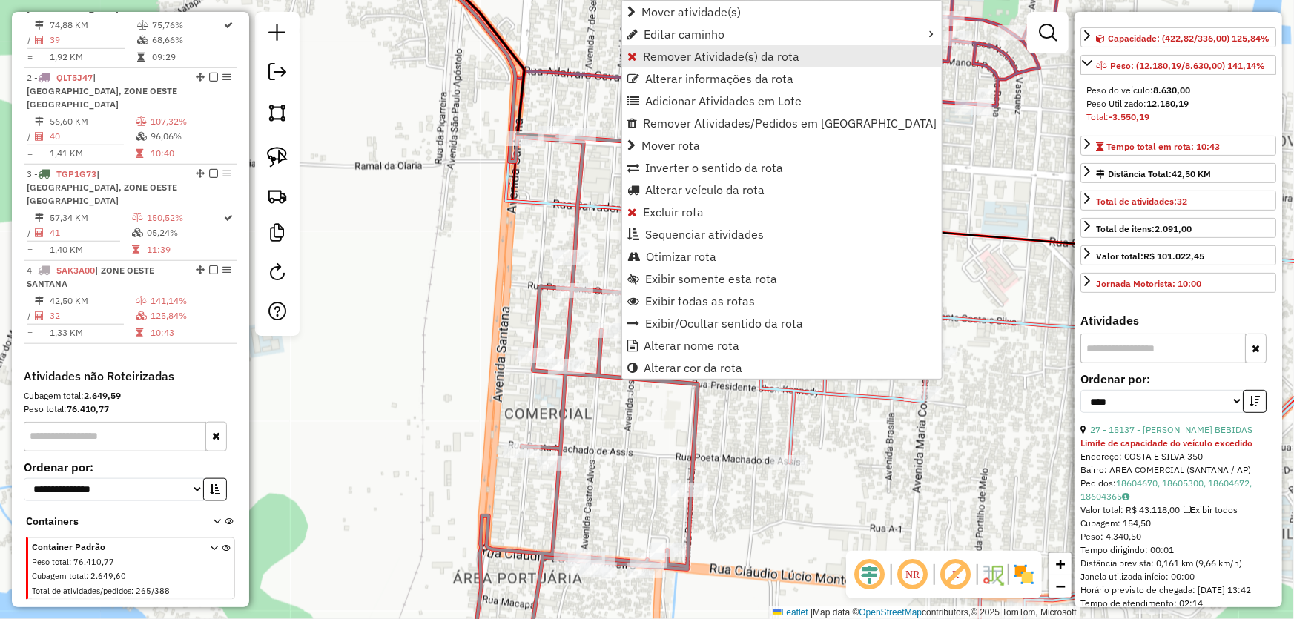
click at [665, 59] on span "Remover Atividade(s) da rota" at bounding box center [721, 56] width 156 height 12
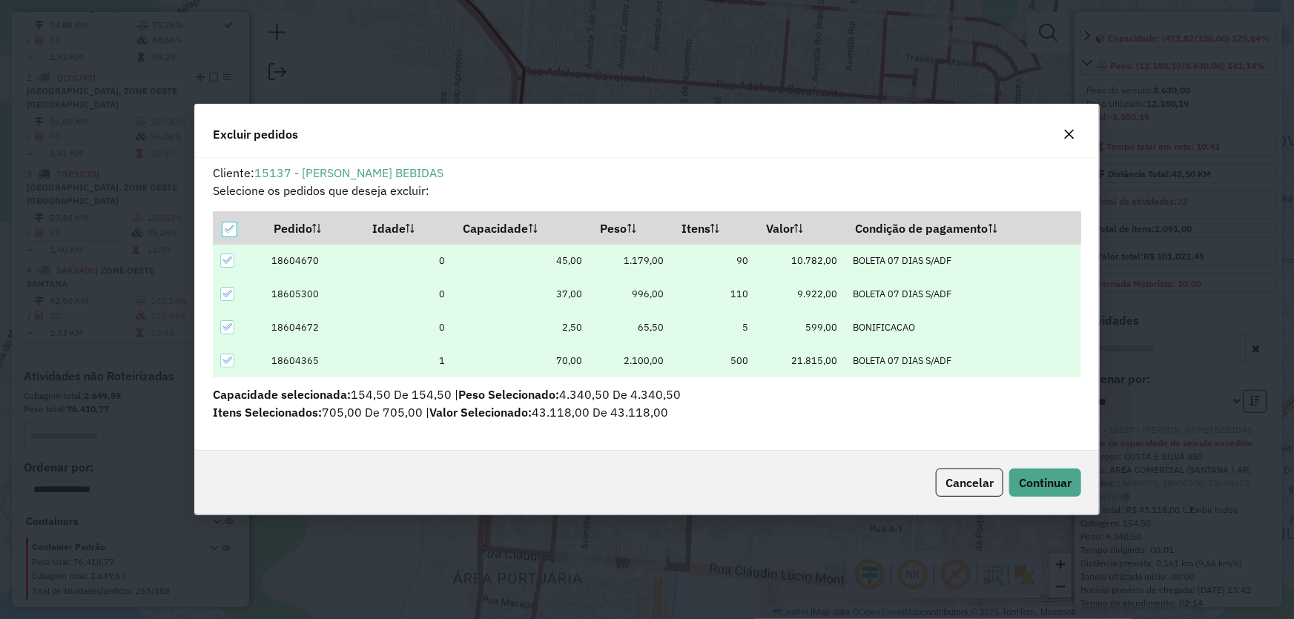
scroll to position [7, 4]
click at [1035, 475] on span "Continuar" at bounding box center [1045, 482] width 53 height 15
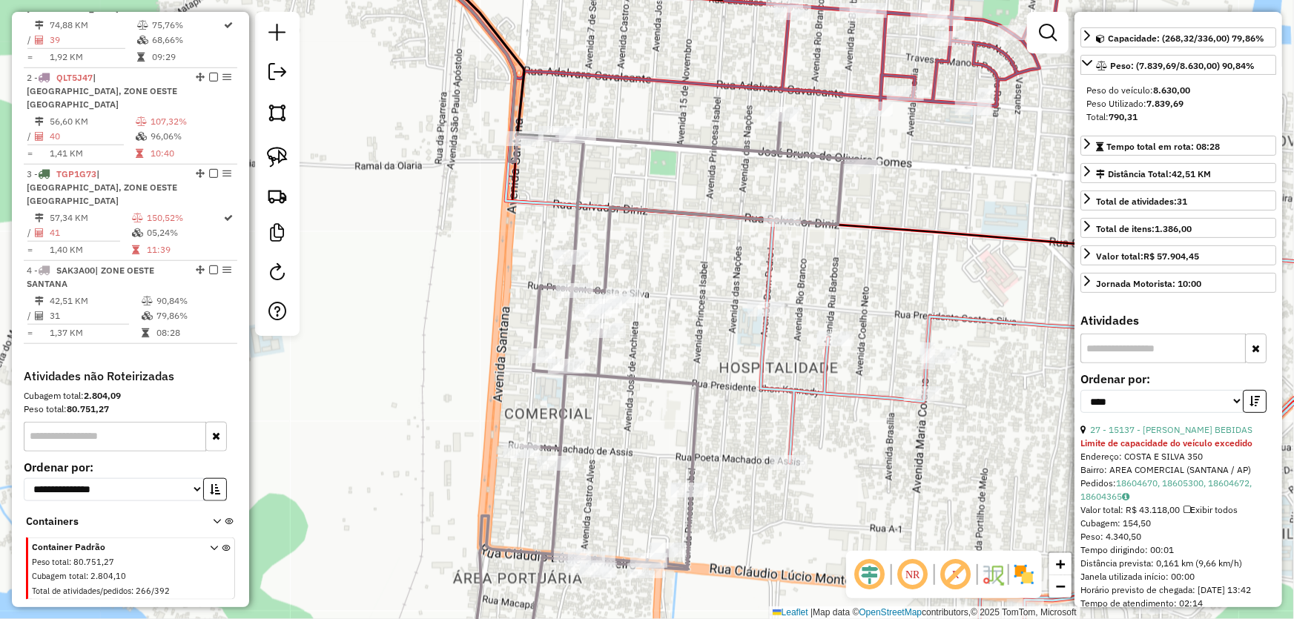
click at [744, 275] on div "Janela de atendimento Grade de atendimento Capacidade Transportadoras Veículos …" at bounding box center [647, 309] width 1294 height 619
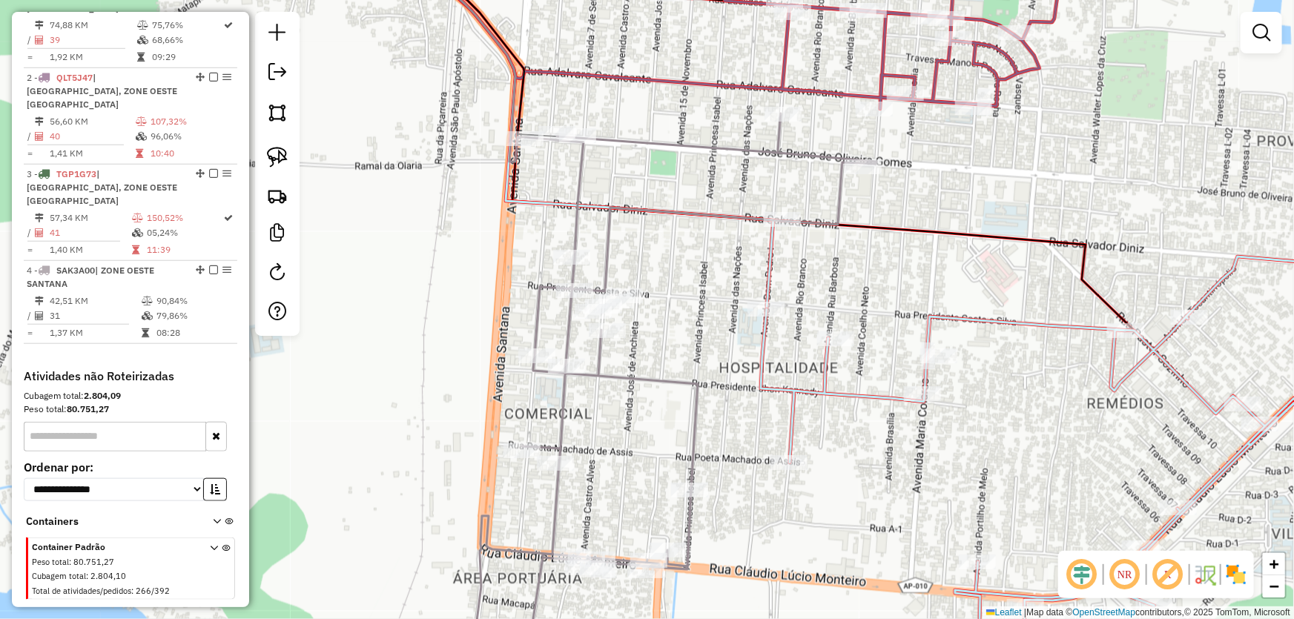
select select "*********"
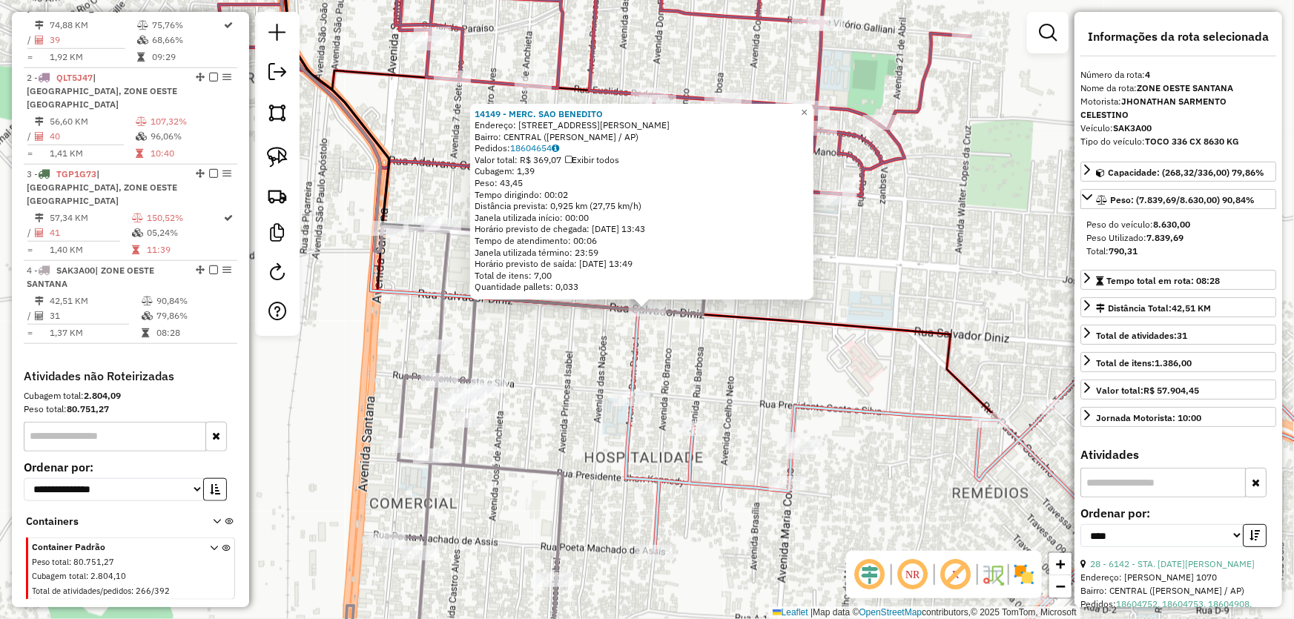
click at [727, 349] on div "14149 - MERC. SAO BENEDITO Endereço: R SALVADOR DINIZ 847 Bairro: CENTRAL (SANT…" at bounding box center [647, 309] width 1294 height 619
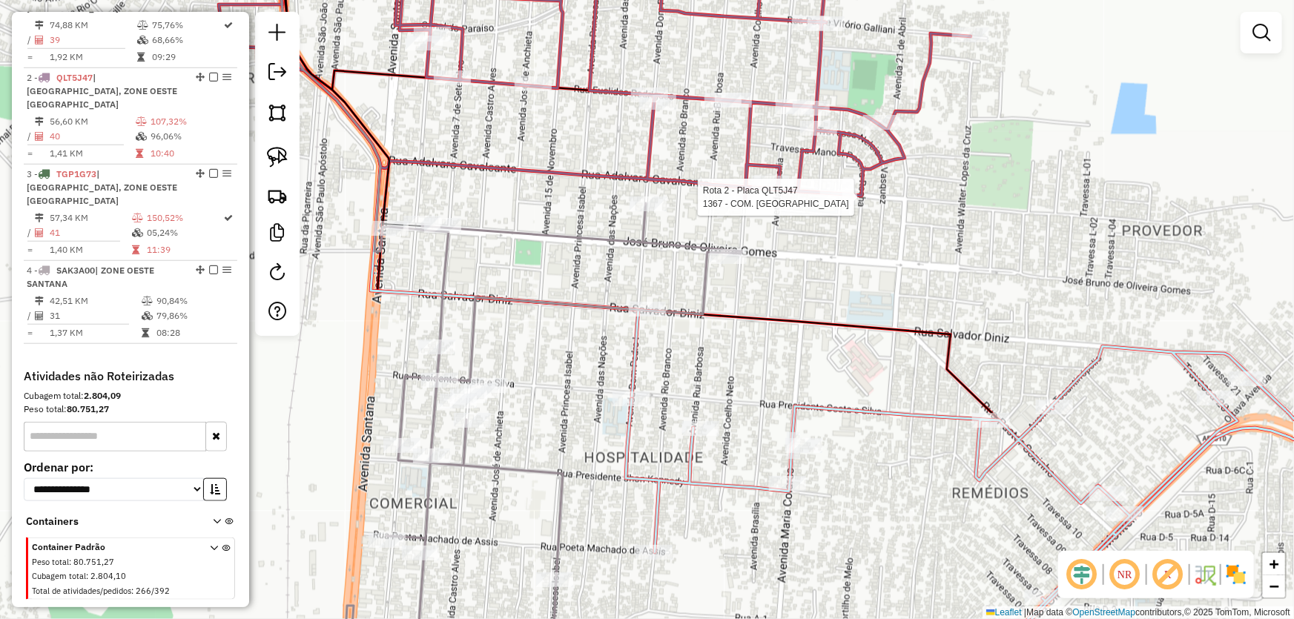
click at [834, 205] on div at bounding box center [838, 197] width 37 height 15
select select "*********"
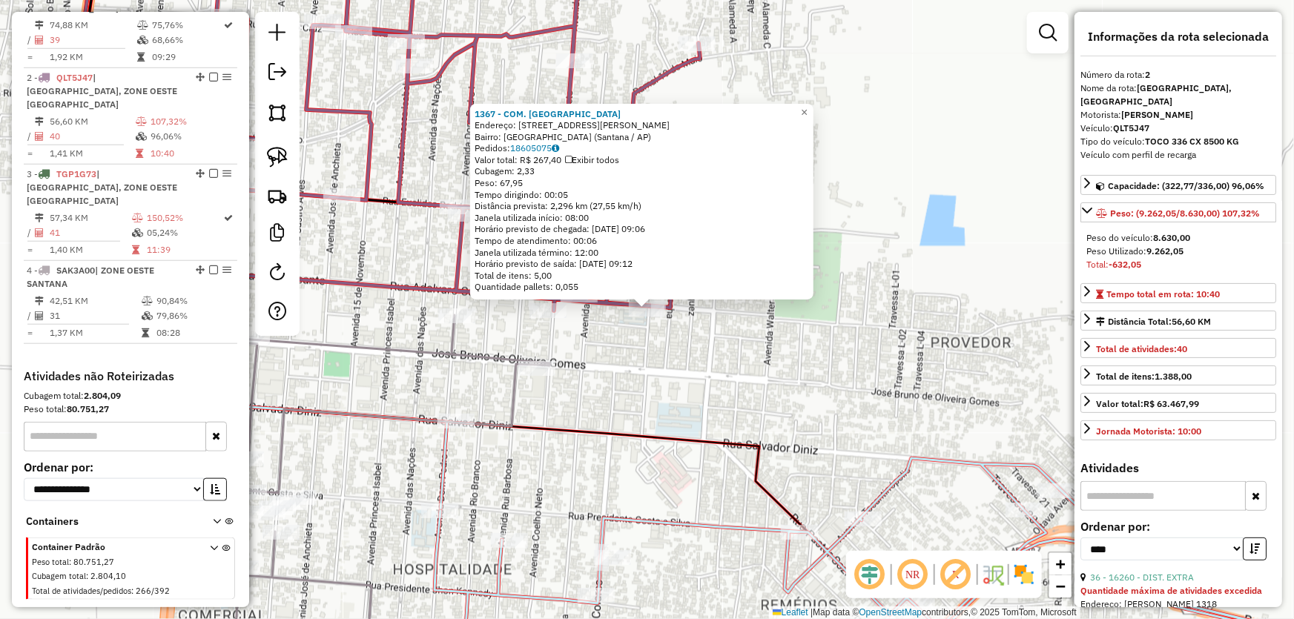
click at [777, 348] on div "1367 - COM. SANTO ANTONIO Endereço: Travessa Pedro Teixeira, 177 Bairro: Nova B…" at bounding box center [647, 309] width 1294 height 619
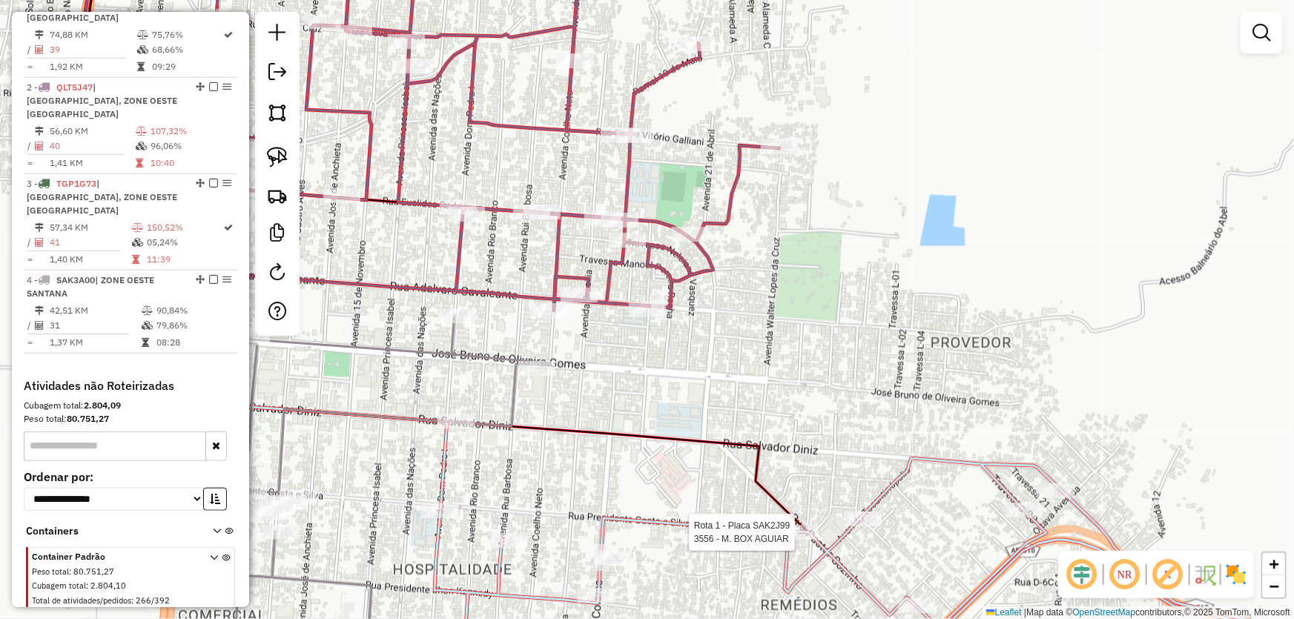
select select "*********"
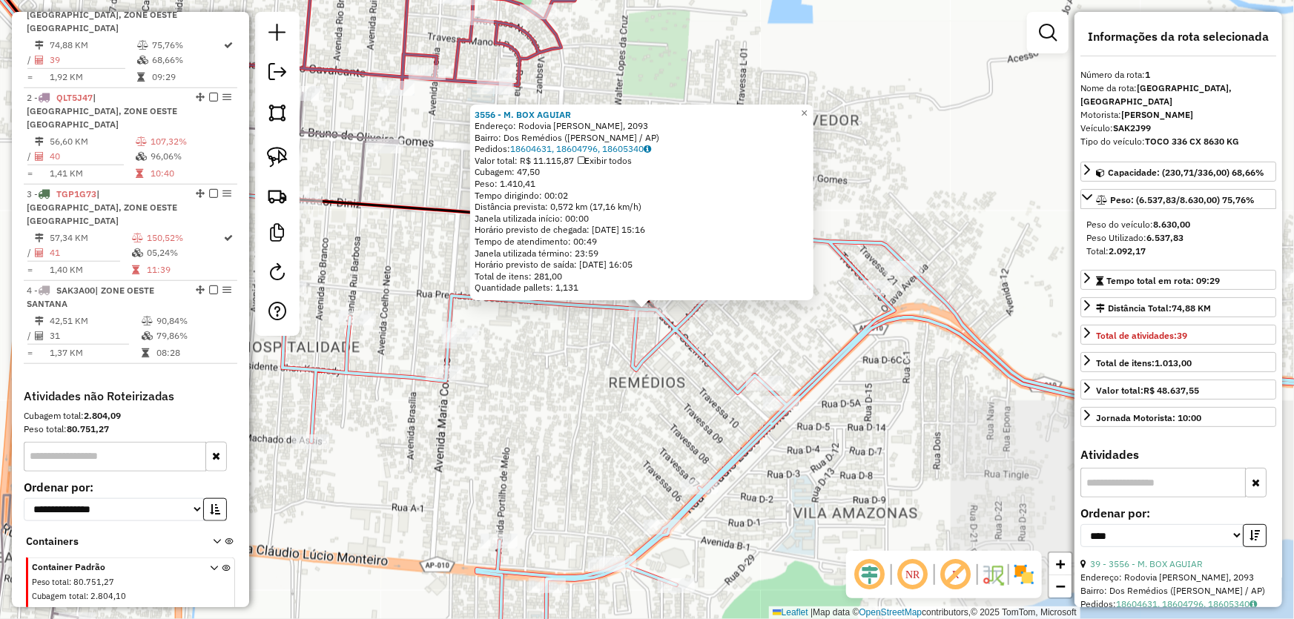
scroll to position [556, 0]
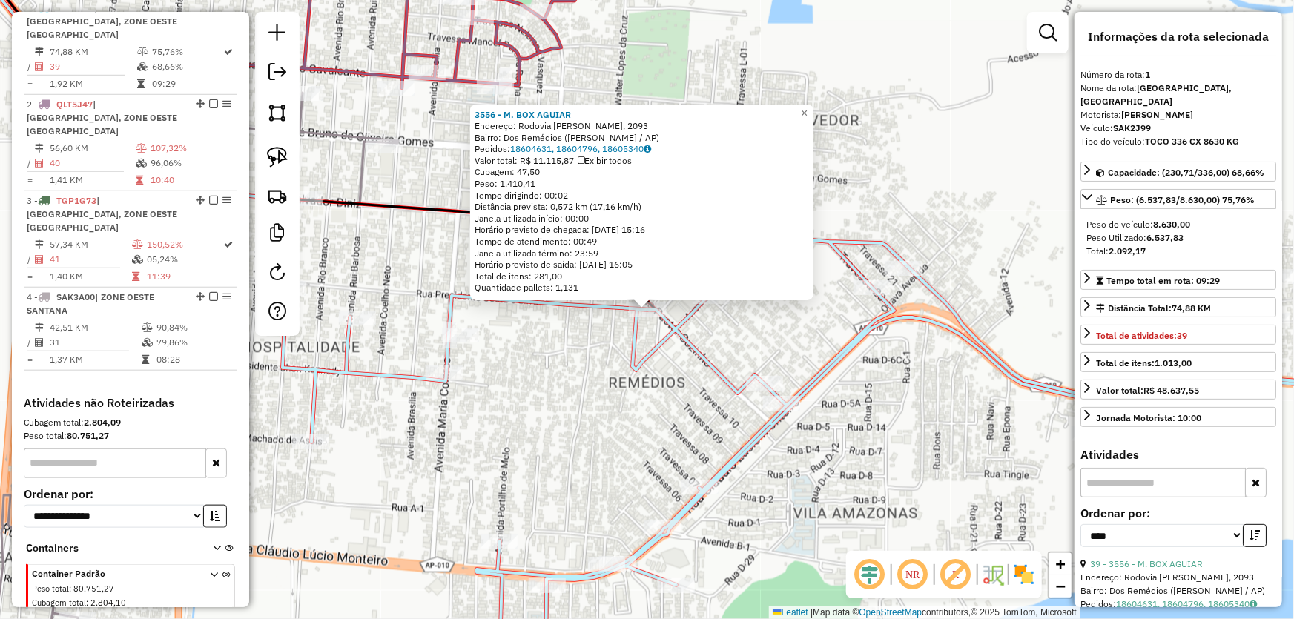
click at [594, 402] on div "3556 - M. BOX AGUIAR Endereço: Rodovia Salvador Diniz, 2093 Bairro: Dos Remédio…" at bounding box center [647, 309] width 1294 height 619
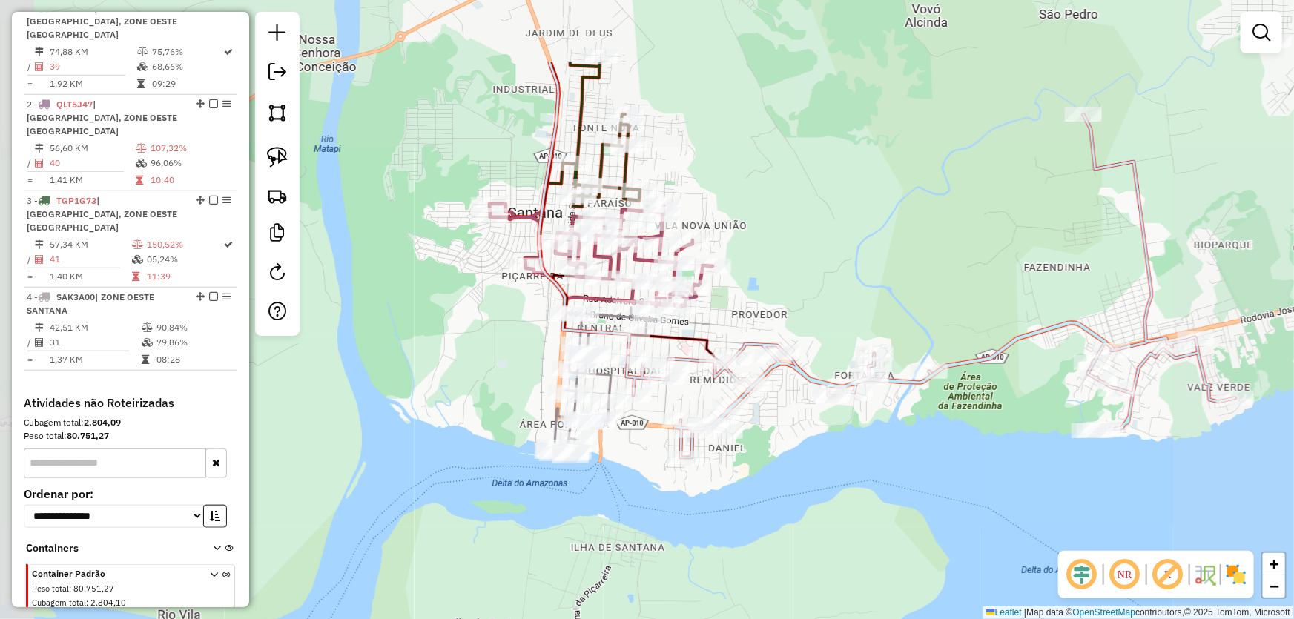
drag, startPoint x: 739, startPoint y: 134, endPoint x: 786, endPoint y: 353, distance: 223.6
click at [786, 353] on div "Janela de atendimento Grade de atendimento Capacidade Transportadoras Veículos …" at bounding box center [647, 309] width 1294 height 619
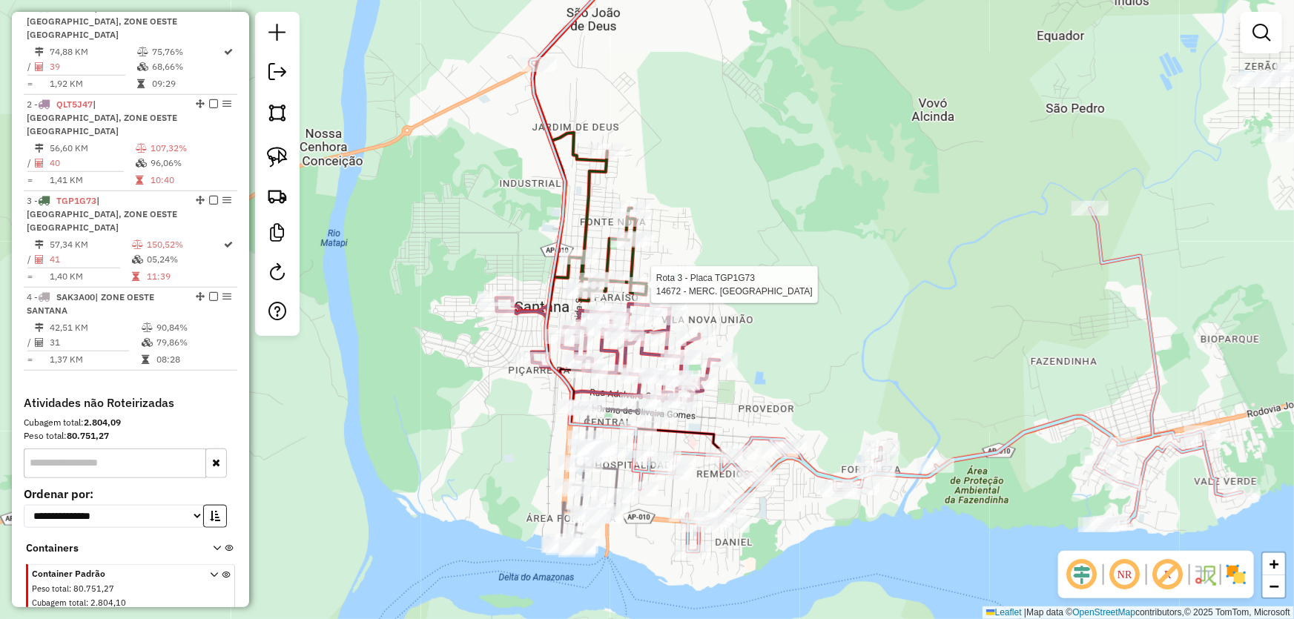
select select "*********"
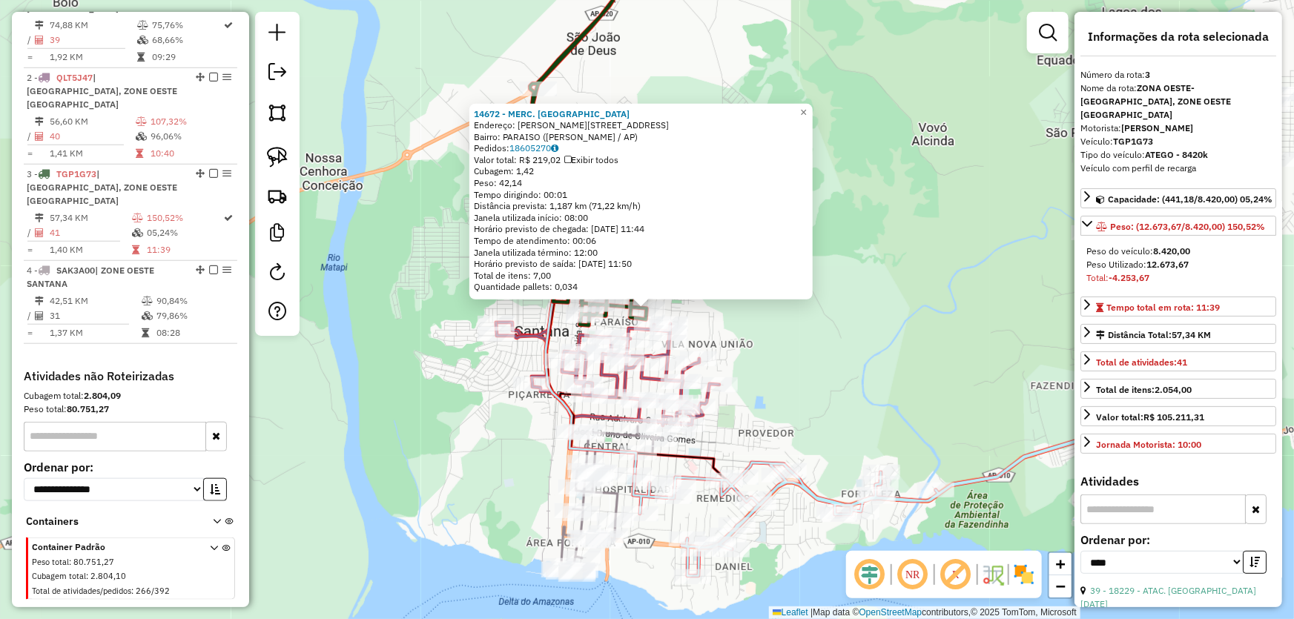
scroll to position [134, 0]
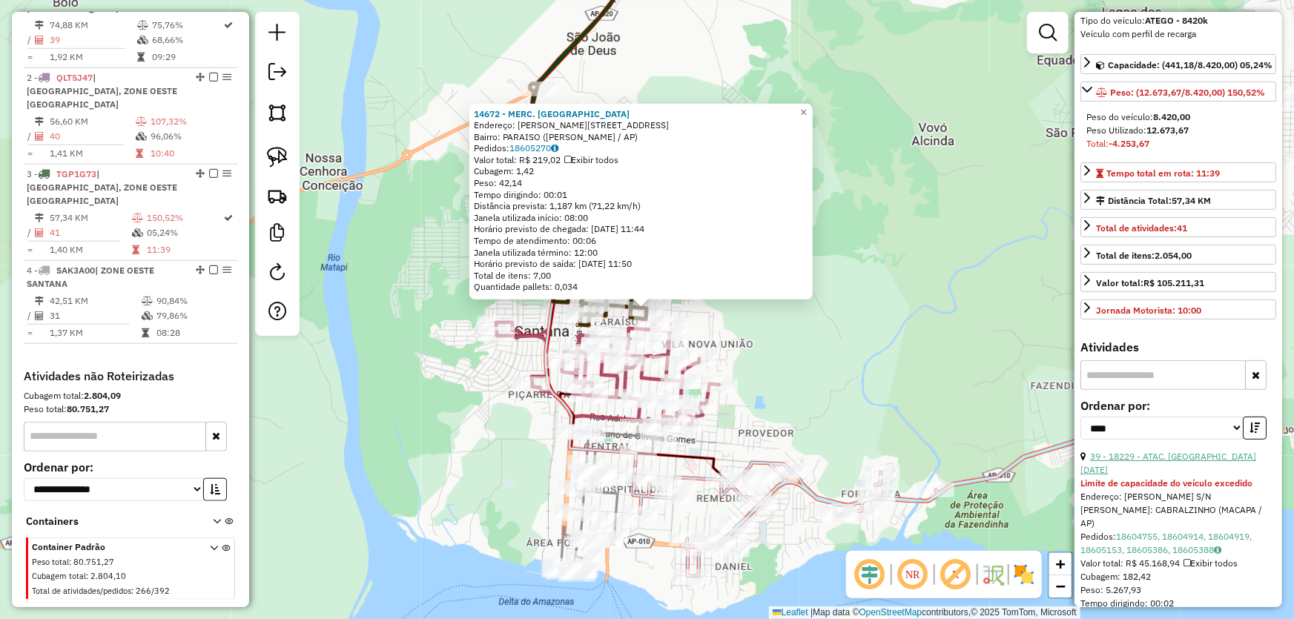
click at [1129, 454] on link "39 - 18229 - ATAC. SANTA LUCIA" at bounding box center [1168, 463] width 176 height 24
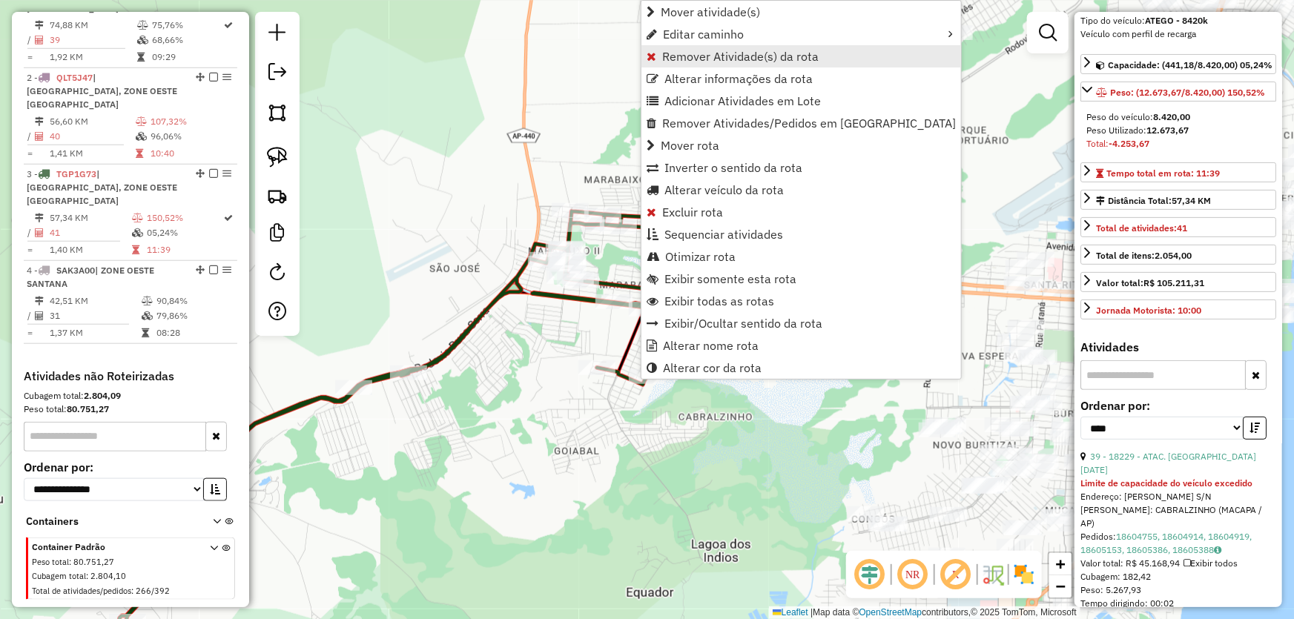
click at [693, 59] on span "Remover Atividade(s) da rota" at bounding box center [740, 56] width 156 height 12
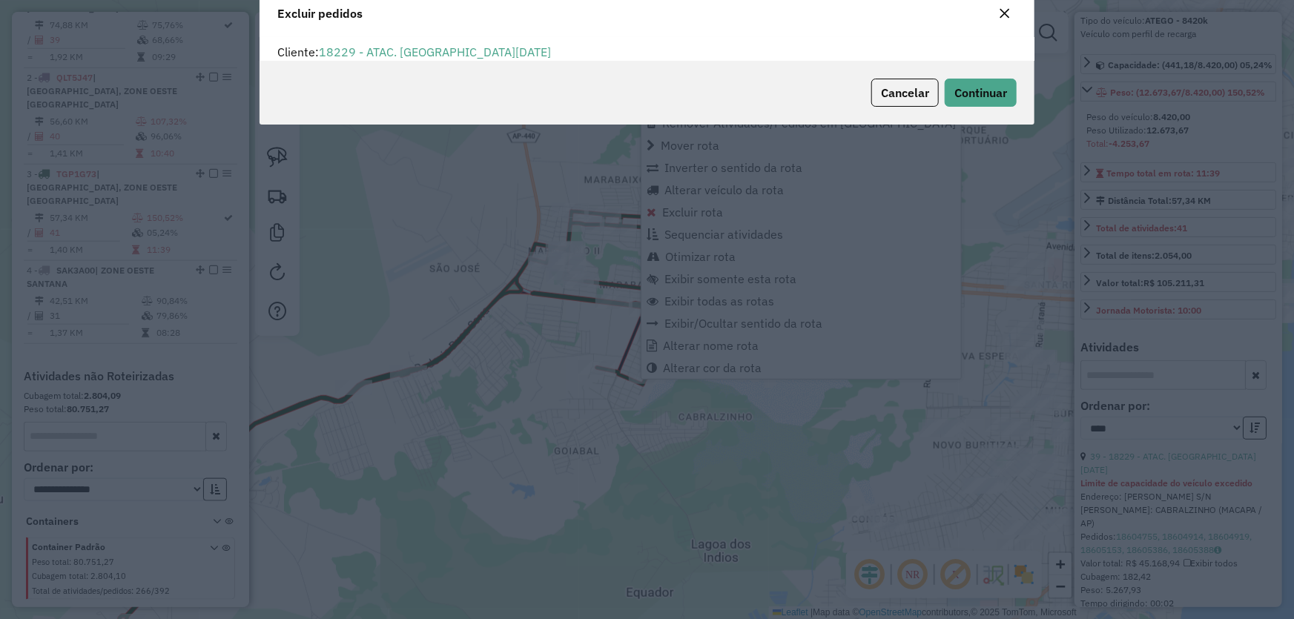
scroll to position [0, 0]
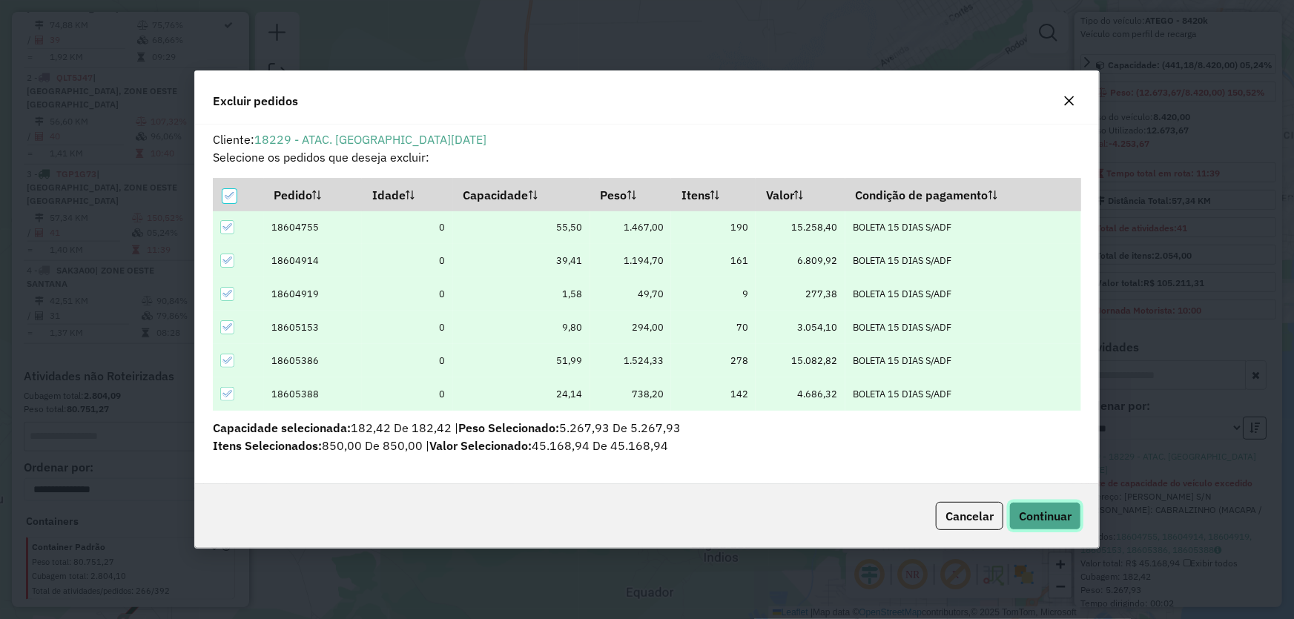
click at [1042, 521] on span "Continuar" at bounding box center [1045, 516] width 53 height 15
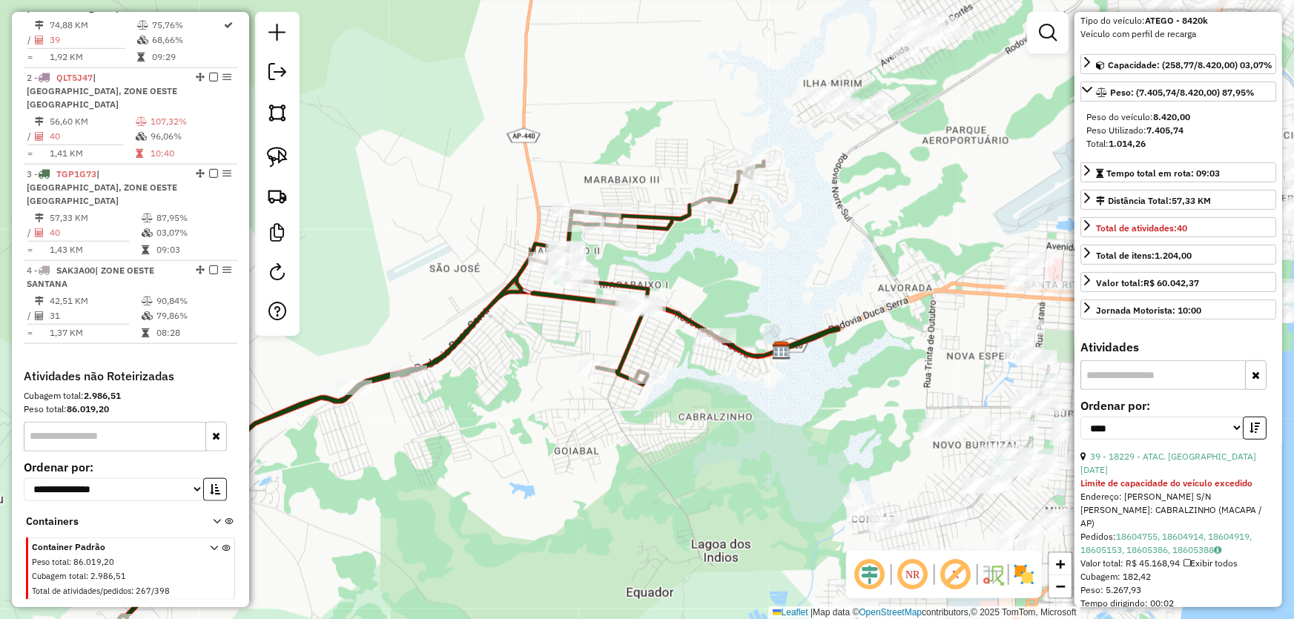
click at [548, 437] on div "Janela de atendimento Grade de atendimento Capacidade Transportadoras Veículos …" at bounding box center [647, 309] width 1294 height 619
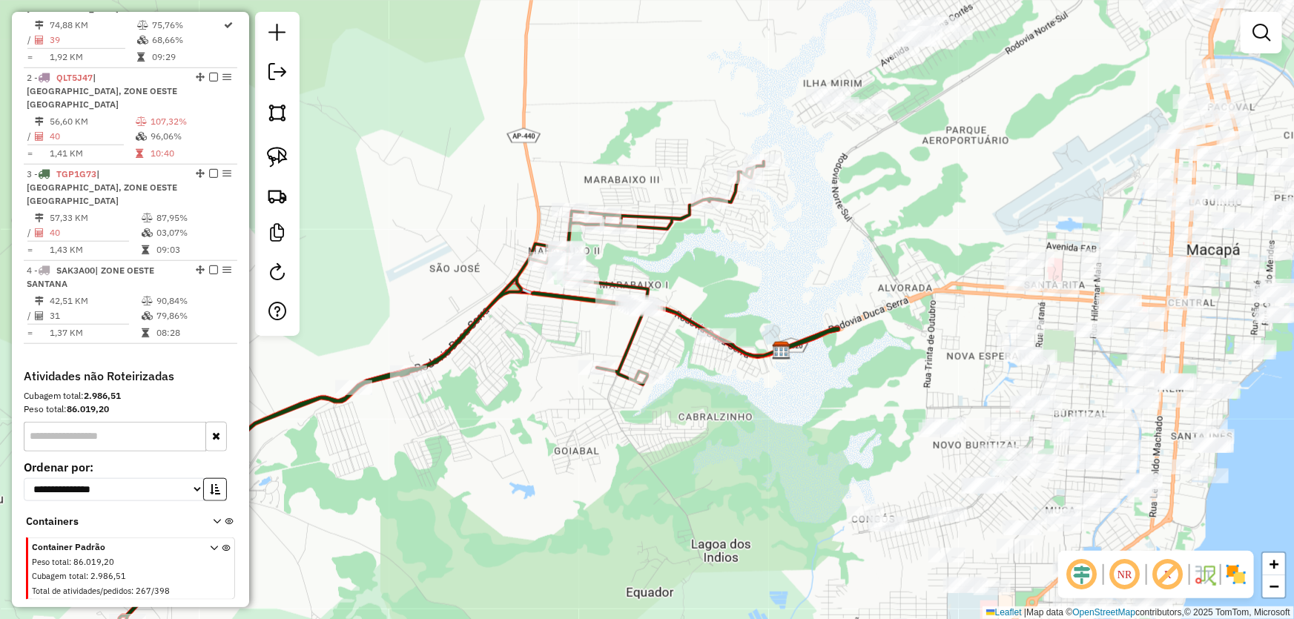
drag, startPoint x: 482, startPoint y: 458, endPoint x: 820, endPoint y: 30, distance: 545.8
click at [815, 38] on div "Janela de atendimento Grade de atendimento Capacidade Transportadoras Veículos …" at bounding box center [647, 309] width 1294 height 619
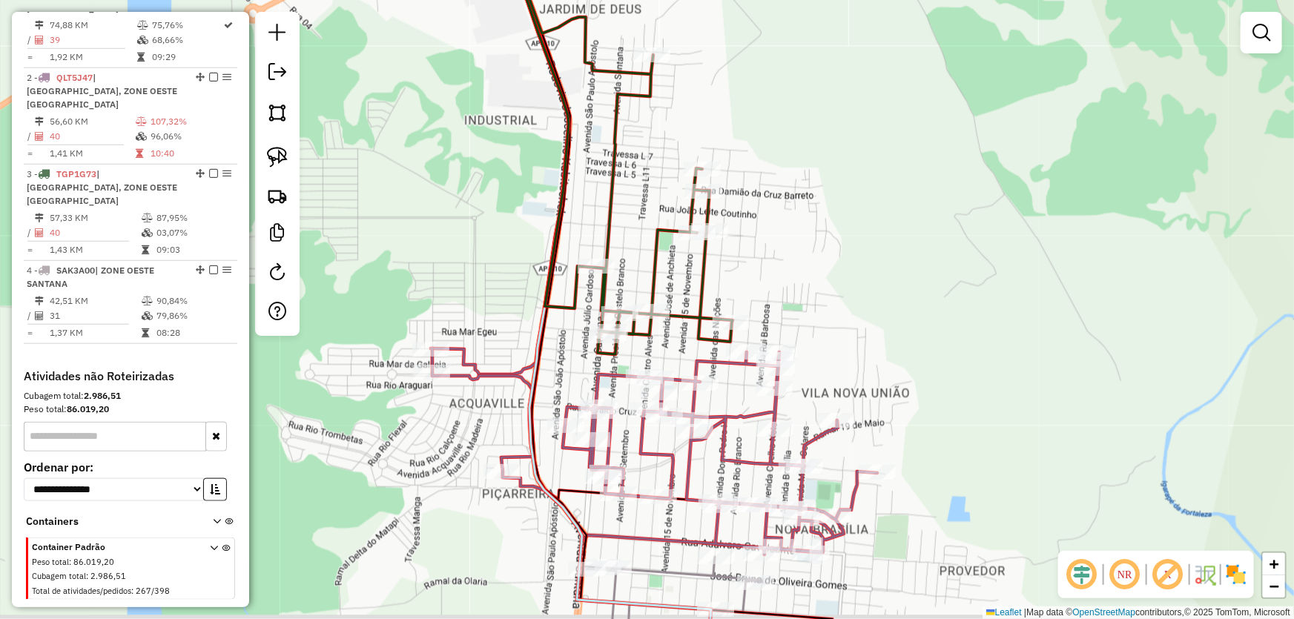
drag, startPoint x: 772, startPoint y: 294, endPoint x: 787, endPoint y: 228, distance: 67.5
click at [811, 212] on div "Janela de atendimento Grade de atendimento Capacidade Transportadoras Veículos …" at bounding box center [647, 309] width 1294 height 619
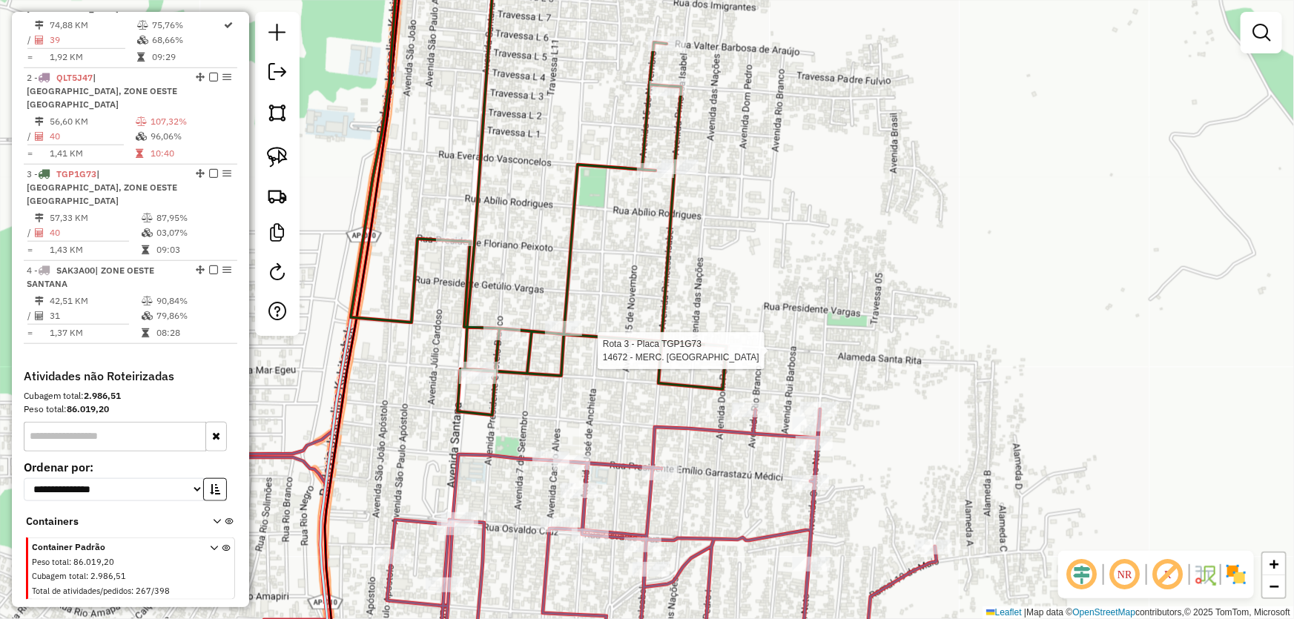
select select "*********"
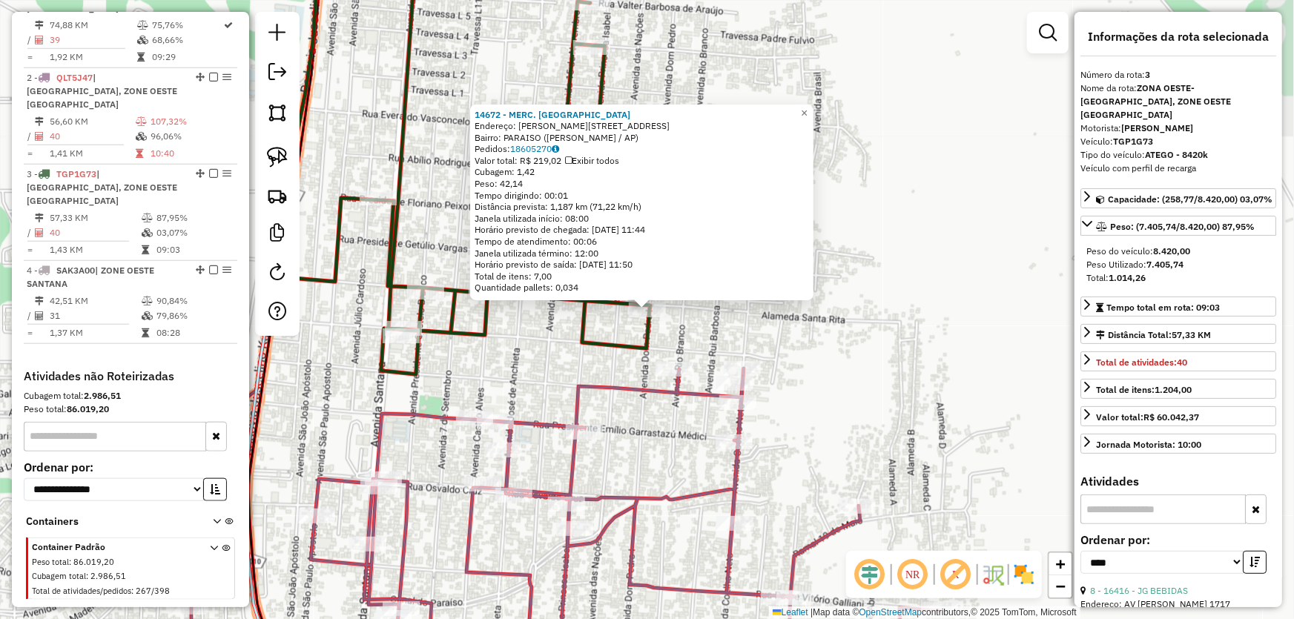
click at [858, 349] on div "14672 - MERC. PALMARES Endereço: R [PERSON_NAME] 1195 Bairro: [GEOGRAPHIC_DATA]…" at bounding box center [647, 309] width 1294 height 619
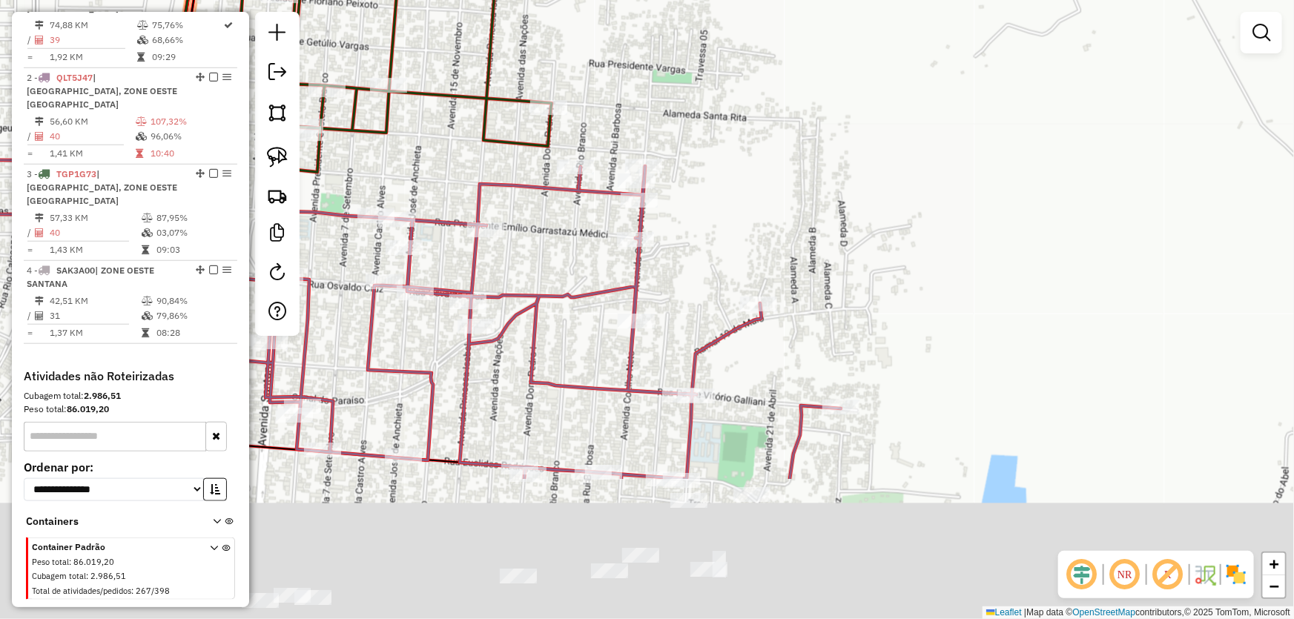
drag, startPoint x: 867, startPoint y: 391, endPoint x: 733, endPoint y: -82, distance: 491.6
click at [733, 0] on html "Aguarde... Pop-up bloqueado! Seu navegador bloqueou automáticamente a abertura …" at bounding box center [647, 309] width 1294 height 619
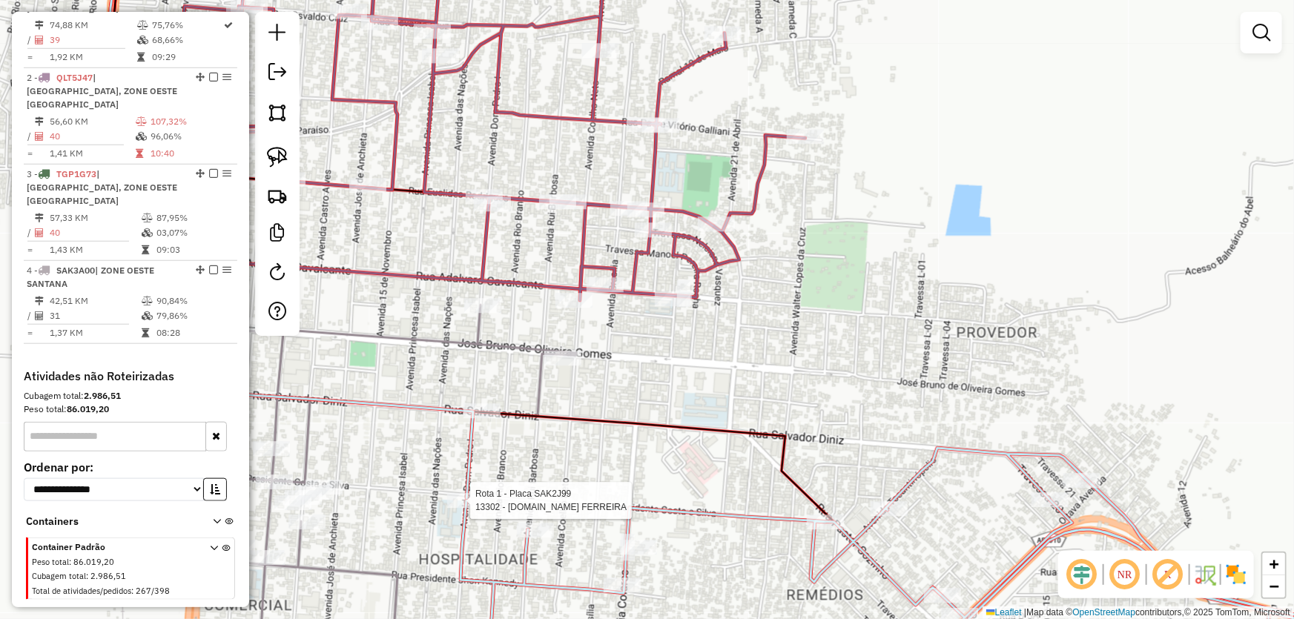
select select "*********"
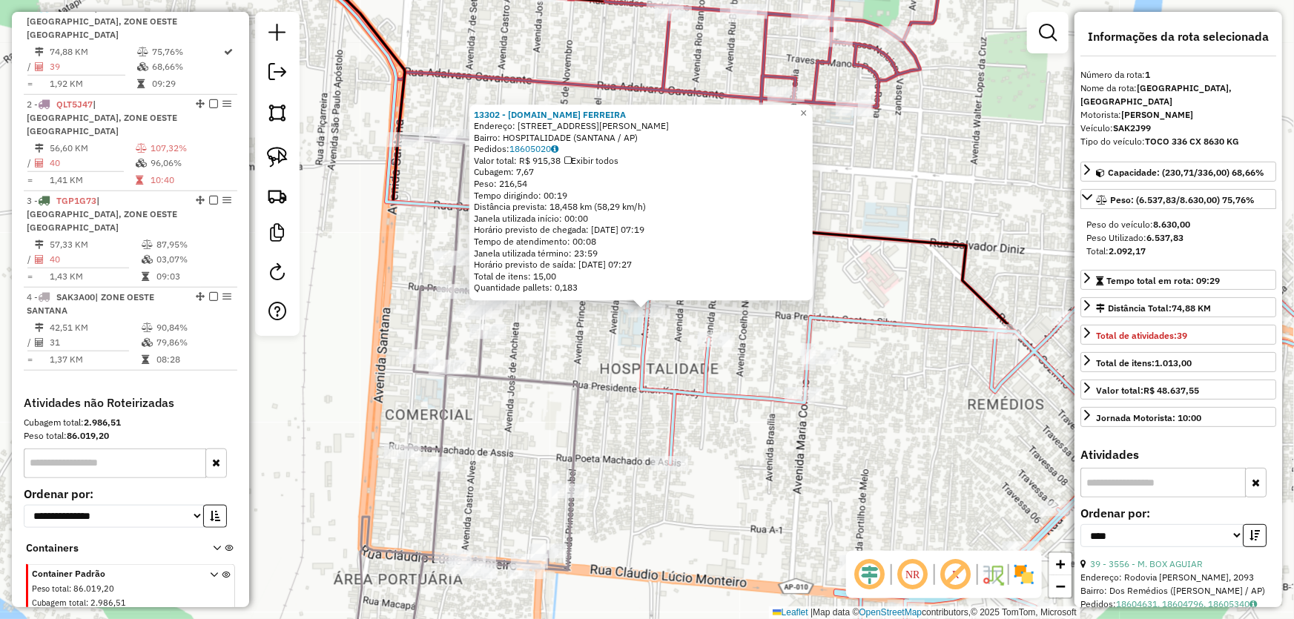
click at [583, 388] on icon at bounding box center [554, 397] width 406 height 566
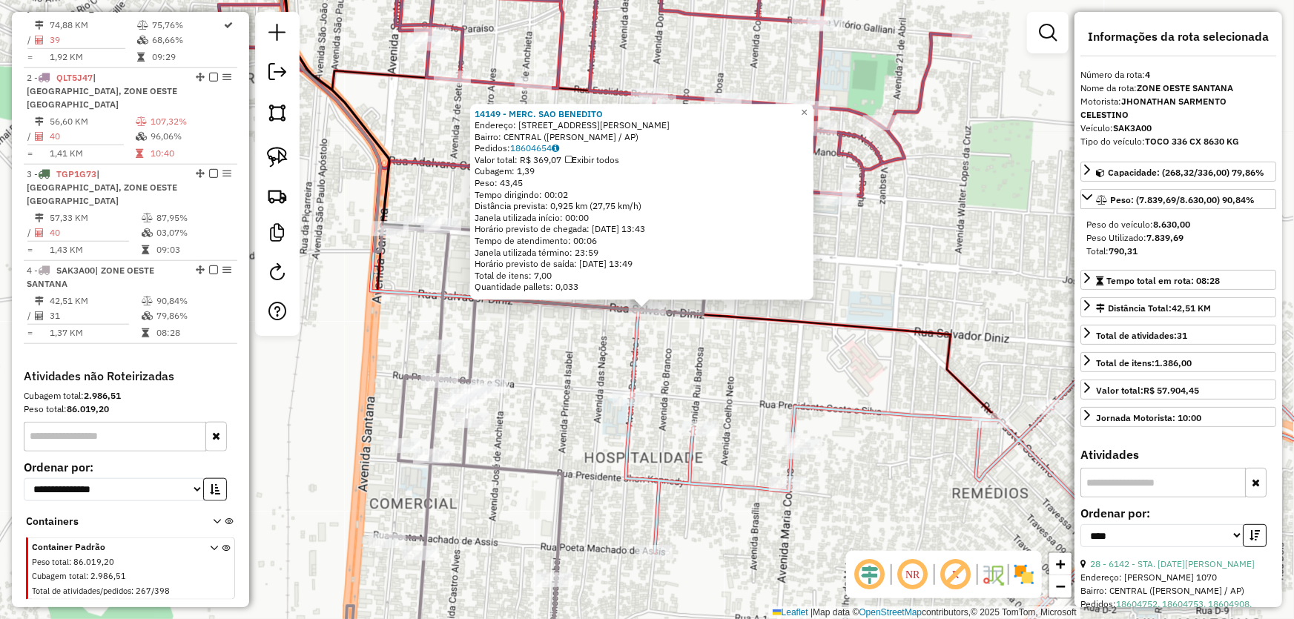
click at [729, 385] on div "14149 - MERC. SAO BENEDITO Endereço: R SALVADOR DINIZ 847 Bairro: CENTRAL (SANT…" at bounding box center [647, 309] width 1294 height 619
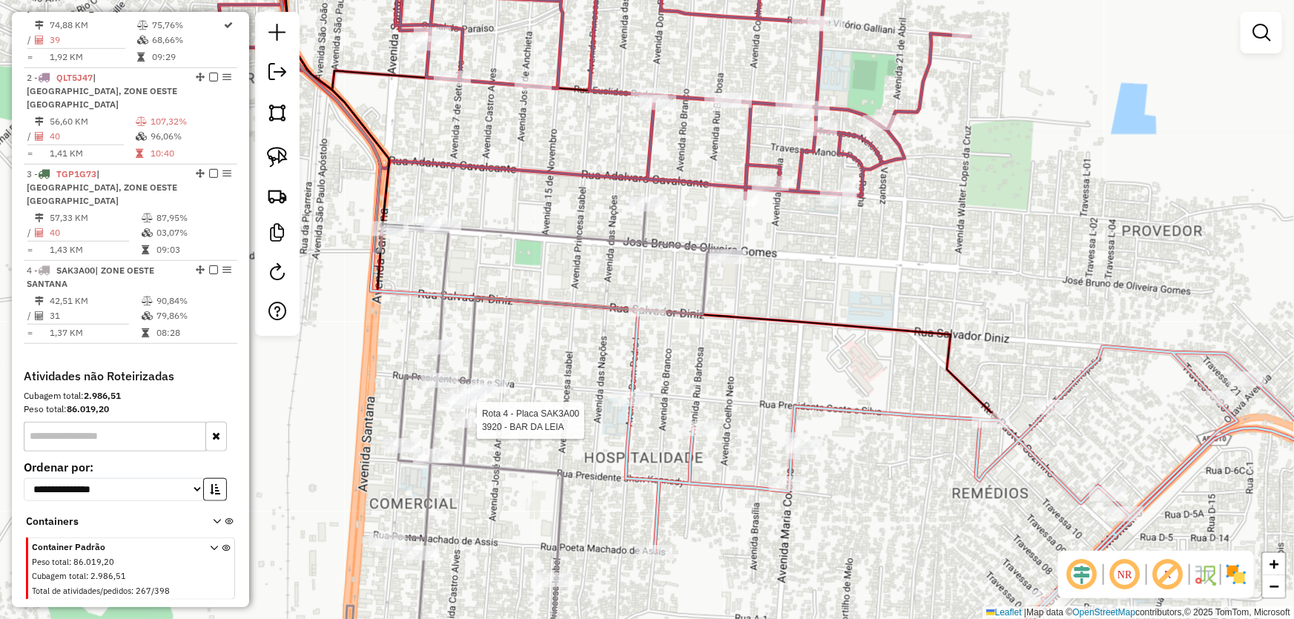
select select "*********"
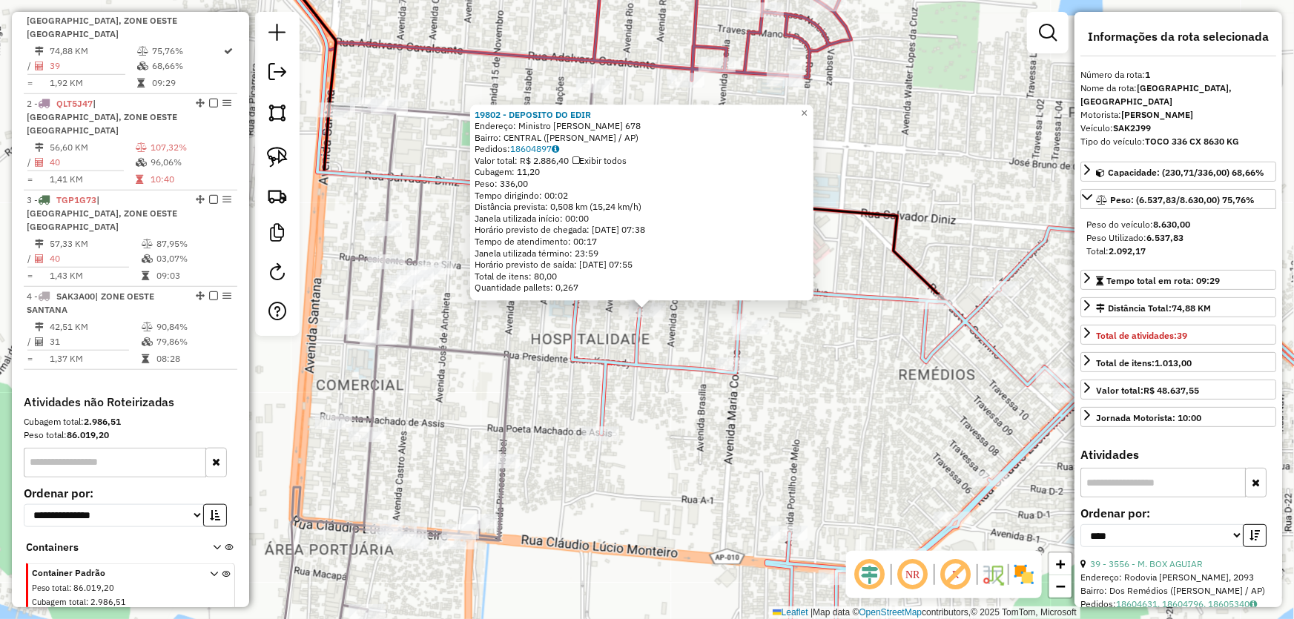
scroll to position [556, 0]
click at [683, 442] on div "19802 - DEPOSITO DO EDIR Endereço: Ministro Rui Barbosa 678 Bairro: CENTRAL (SA…" at bounding box center [647, 309] width 1294 height 619
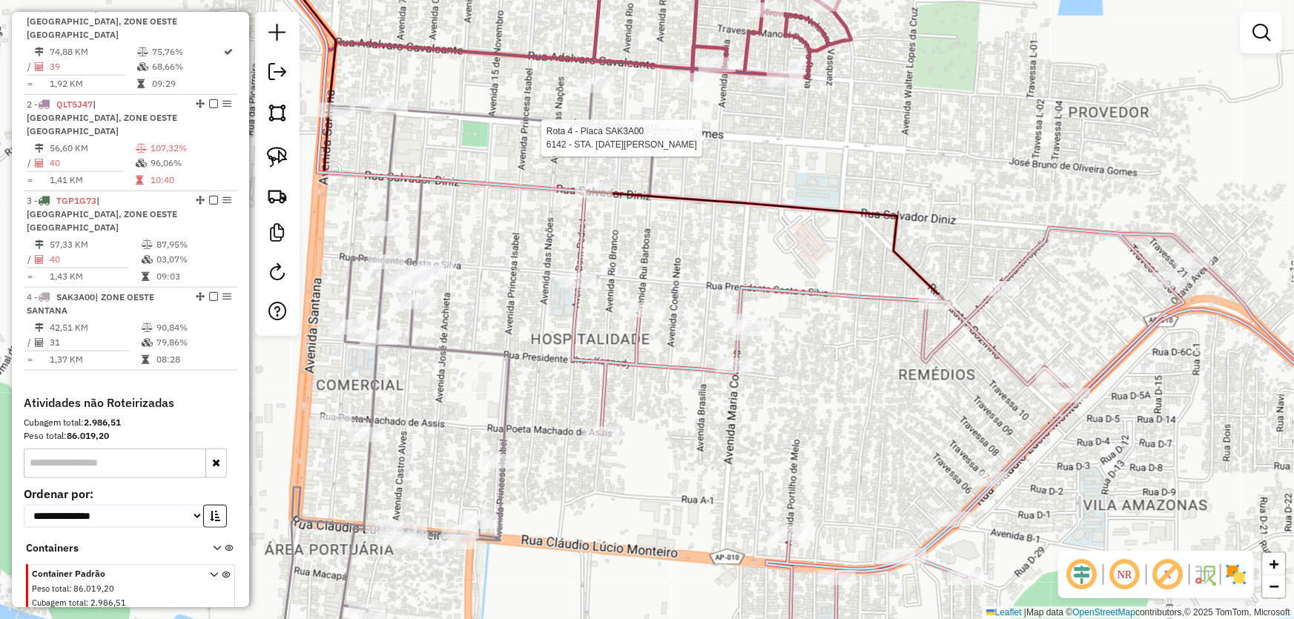
select select "*********"
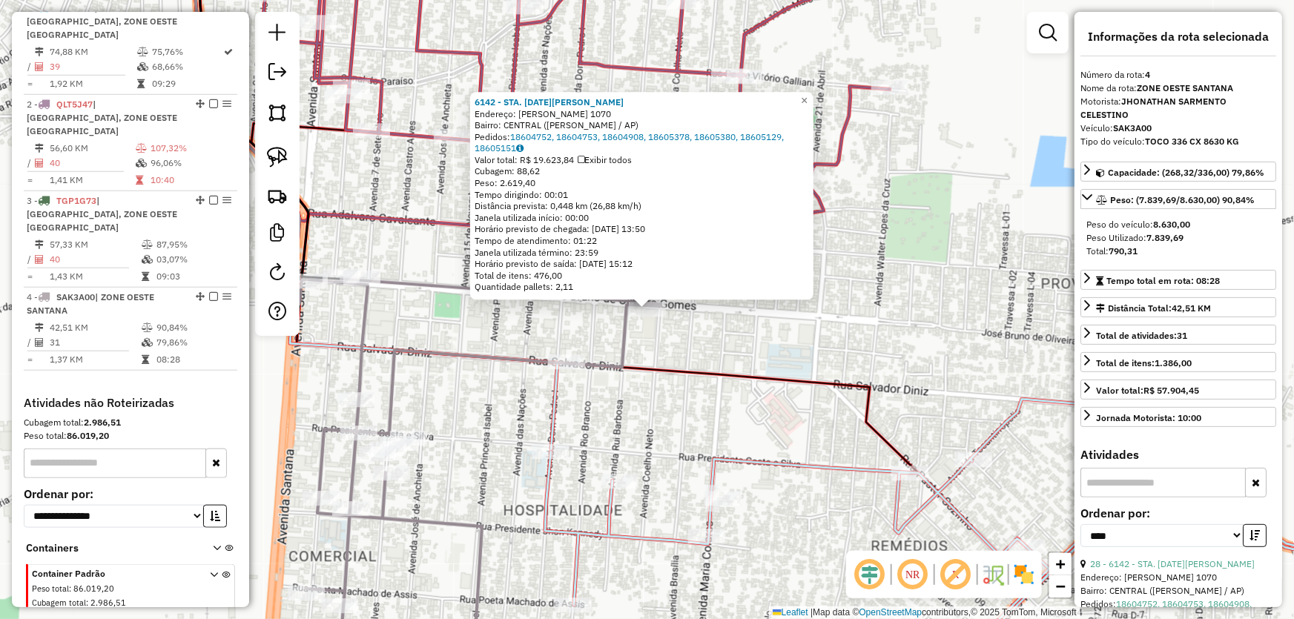
scroll to position [583, 0]
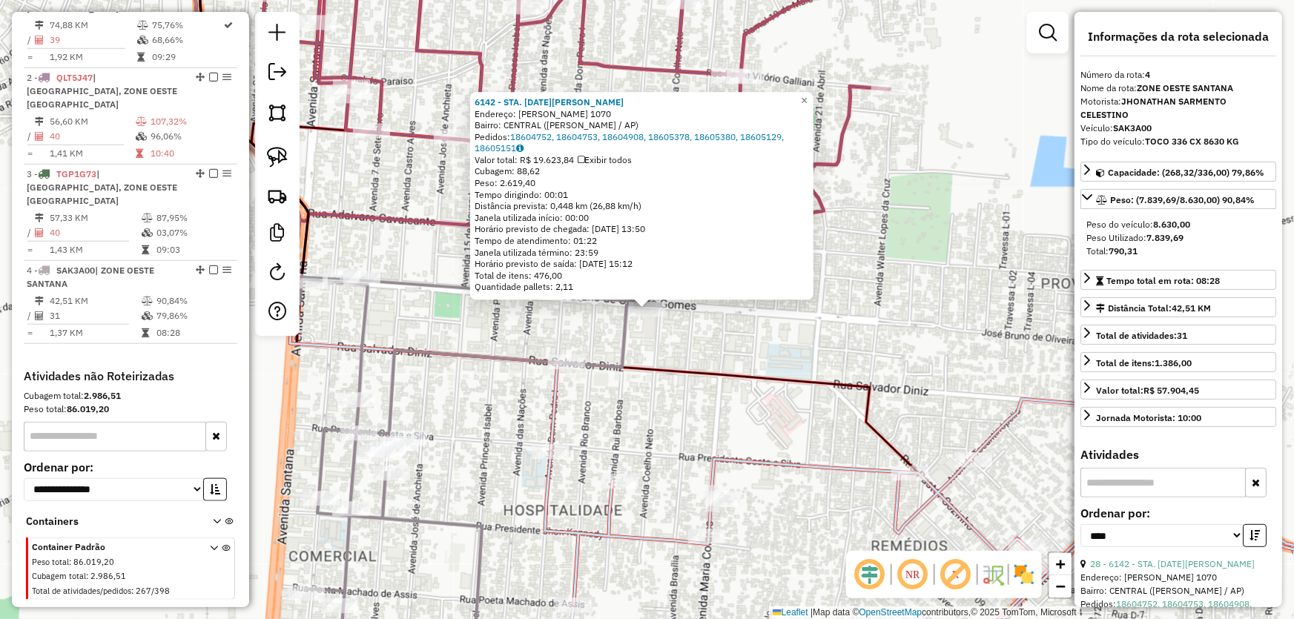
click at [911, 282] on div "6142 - STA. LUCIA SANTANA Endereço: R UBALDO FIGUEIRA 1070 Bairro: CENTRAL (SAN…" at bounding box center [647, 309] width 1294 height 619
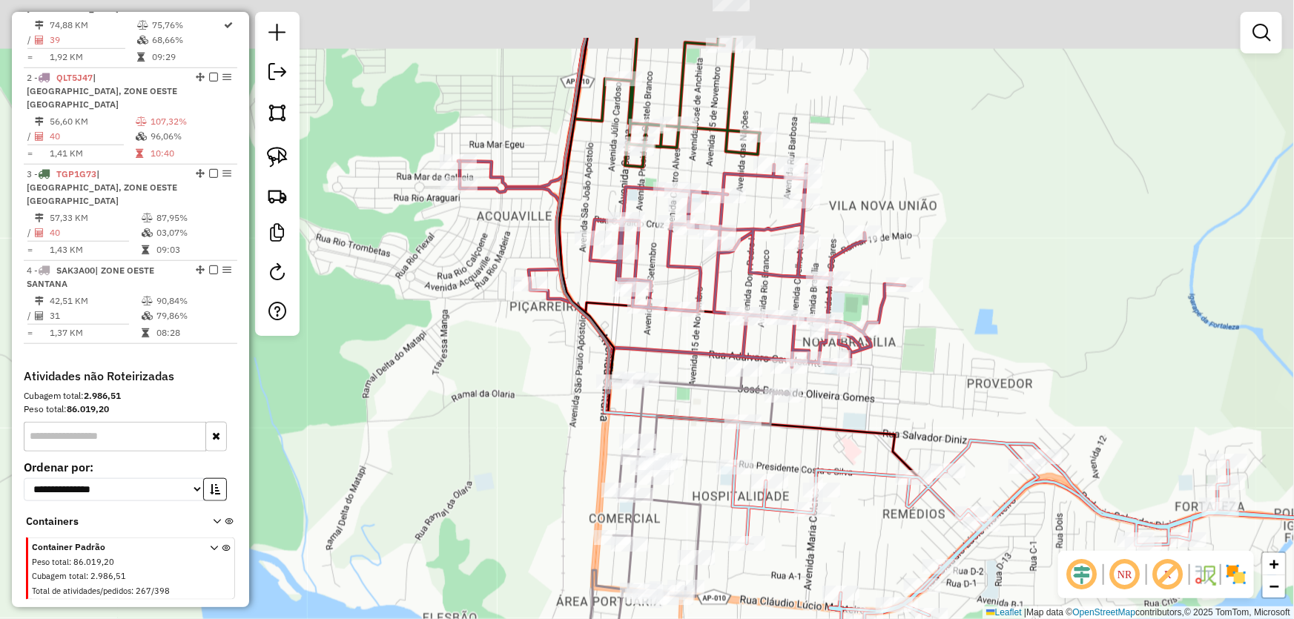
drag, startPoint x: 930, startPoint y: 268, endPoint x: 934, endPoint y: 425, distance: 157.2
click at [934, 425] on div "Janela de atendimento Grade de atendimento Capacidade Transportadoras Veículos …" at bounding box center [647, 309] width 1294 height 619
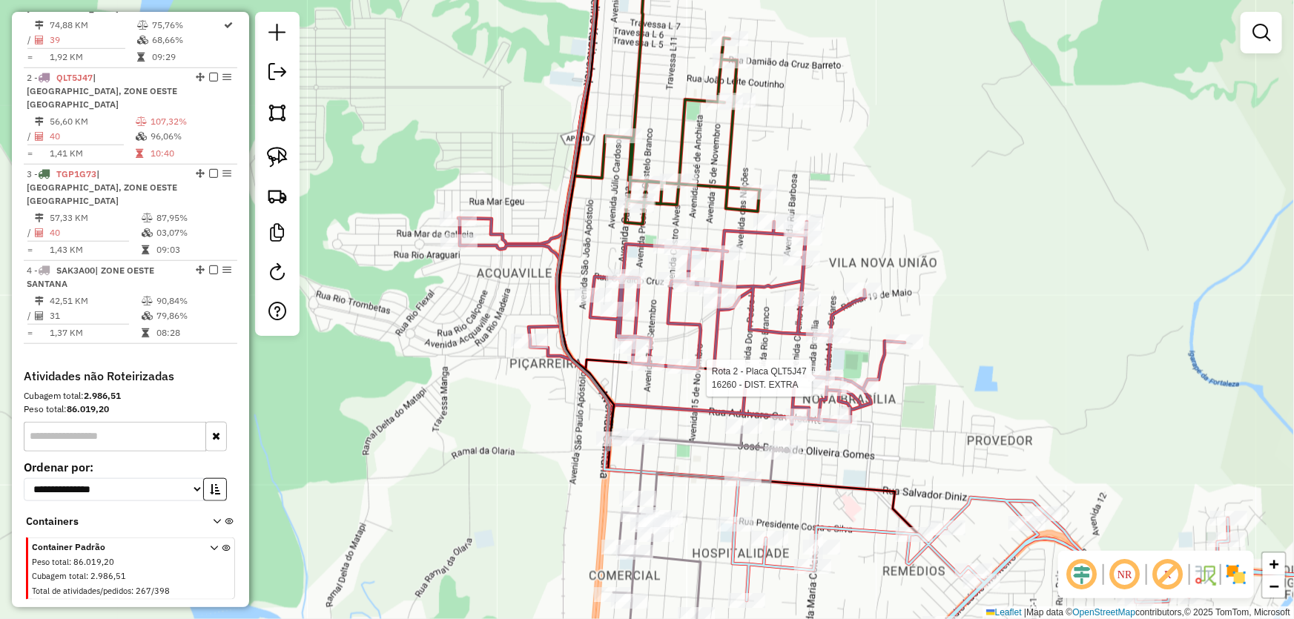
select select "*********"
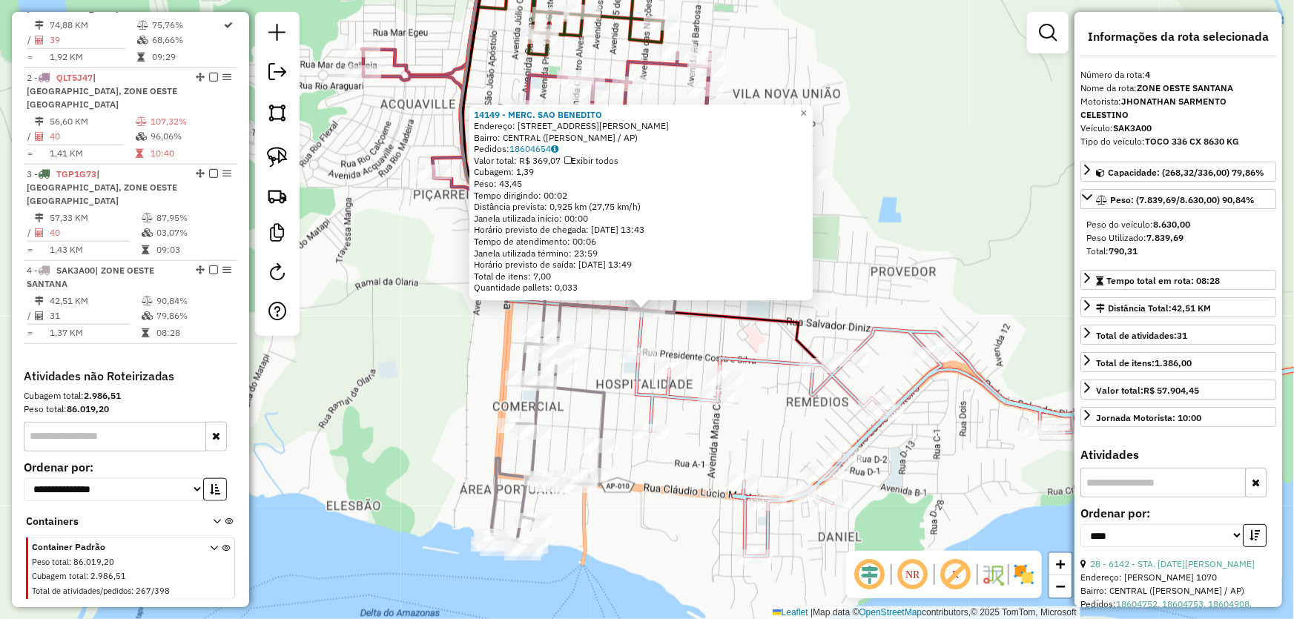
click at [689, 327] on div "14149 - MERC. SAO BENEDITO Endereço: R SALVADOR DINIZ 847 Bairro: CENTRAL (SANT…" at bounding box center [647, 309] width 1294 height 619
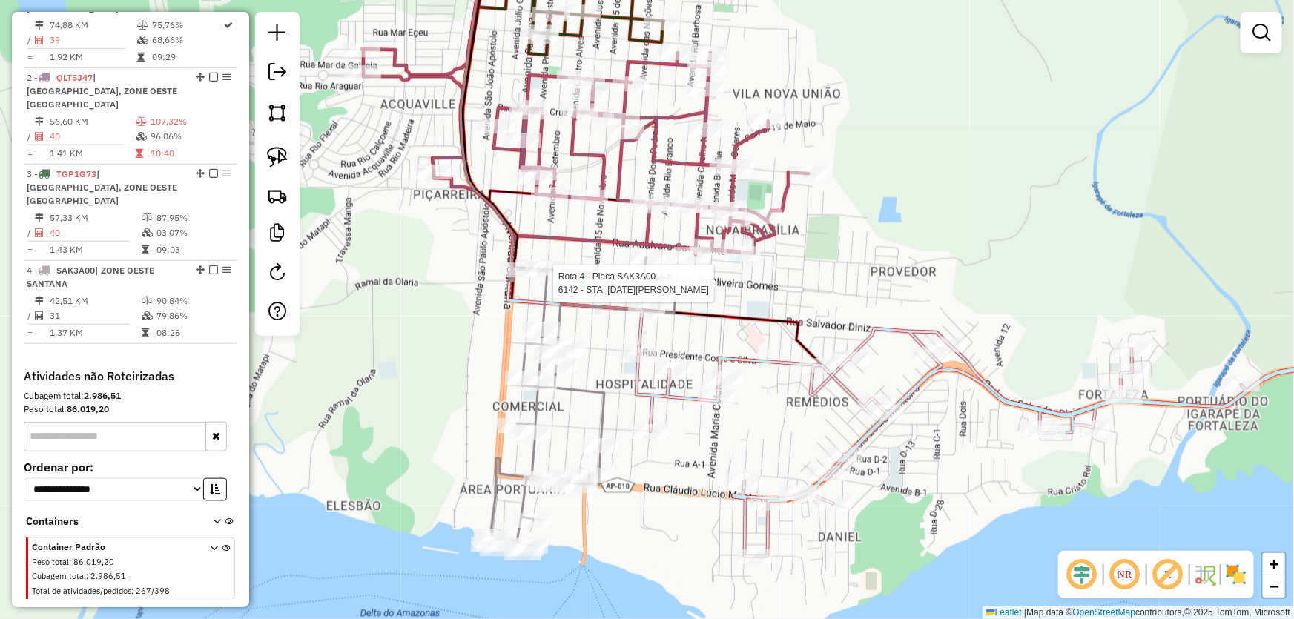
select select "*********"
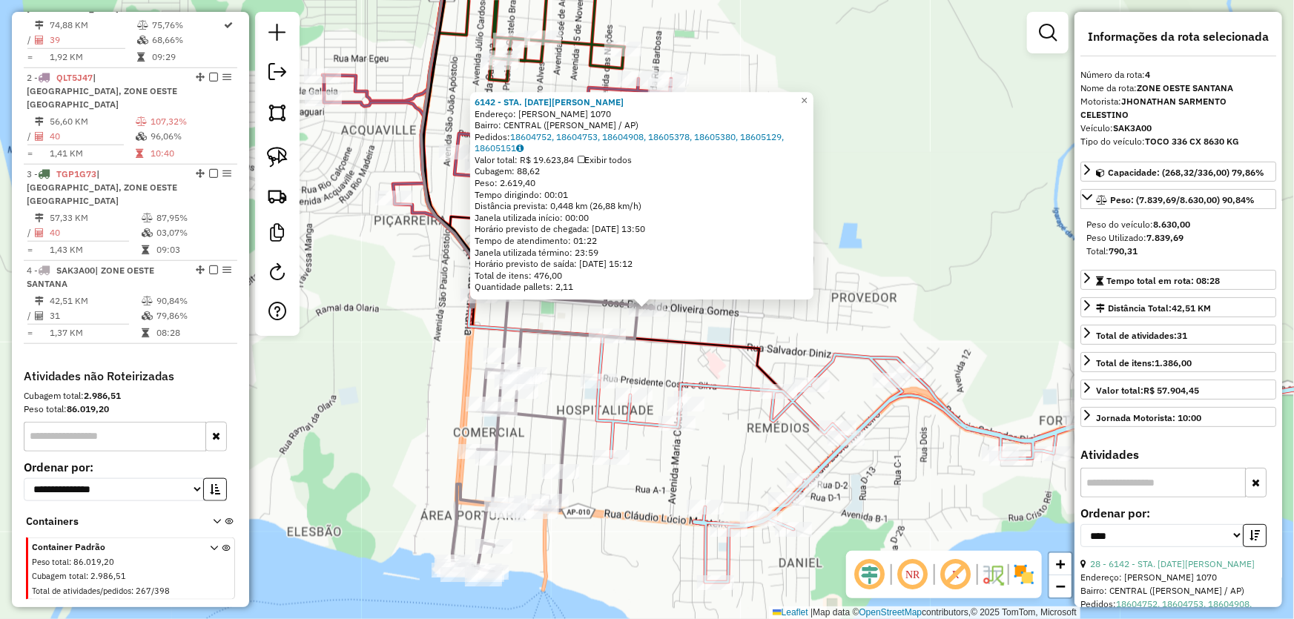
click at [657, 361] on div "6142 - STA. LUCIA SANTANA Endereço: R UBALDO FIGUEIRA 1070 Bairro: CENTRAL (SAN…" at bounding box center [647, 309] width 1294 height 619
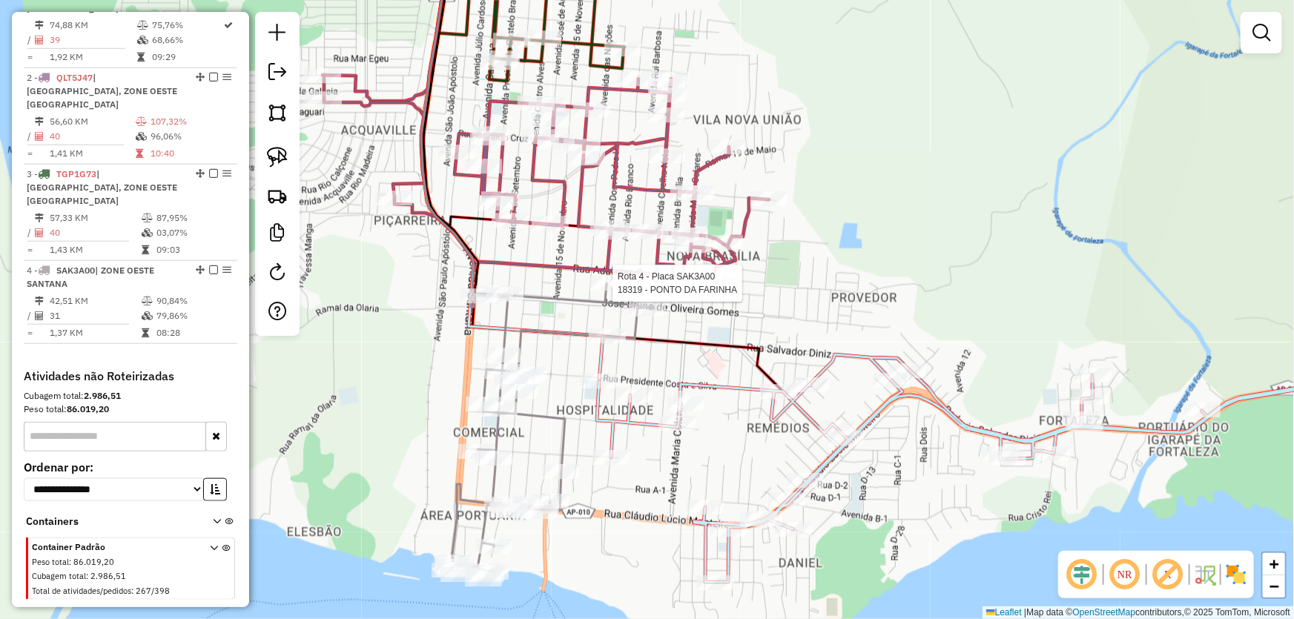
select select "*********"
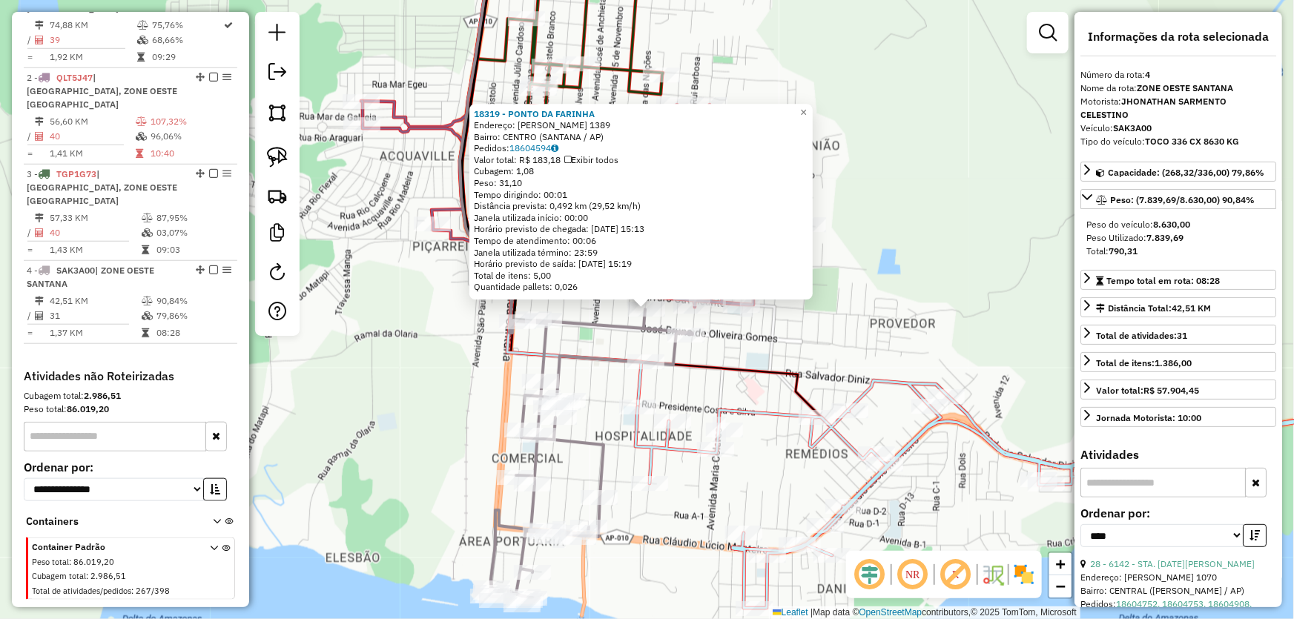
click at [712, 370] on icon at bounding box center [642, 178] width 360 height 480
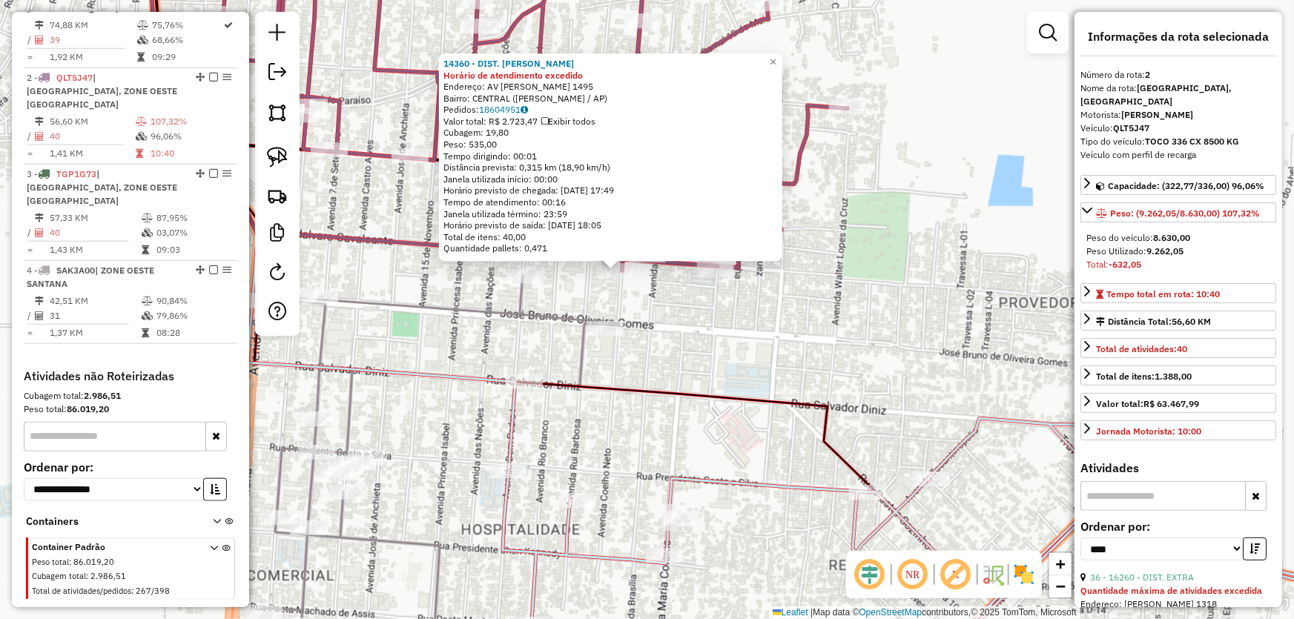
click at [558, 299] on div "14360 - DIST. MONICA Horário de atendimento excedido Endereço: AV COELHO NETO 1…" at bounding box center [647, 309] width 1294 height 619
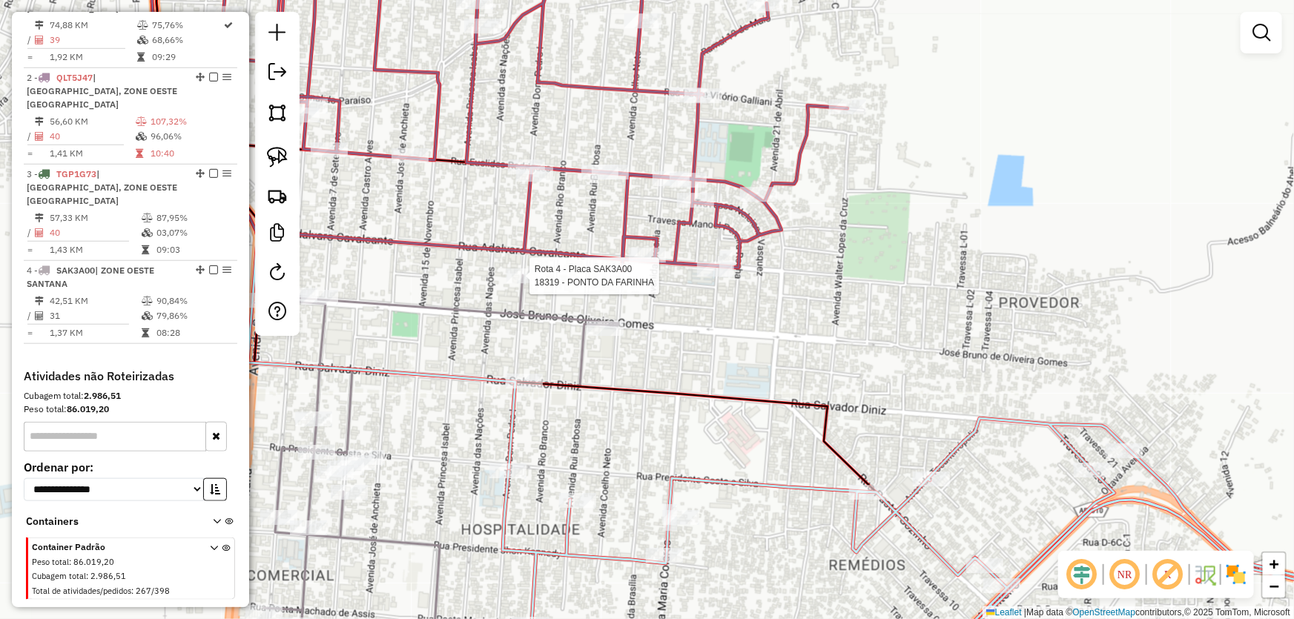
click at [535, 283] on div at bounding box center [524, 275] width 37 height 15
select select "*********"
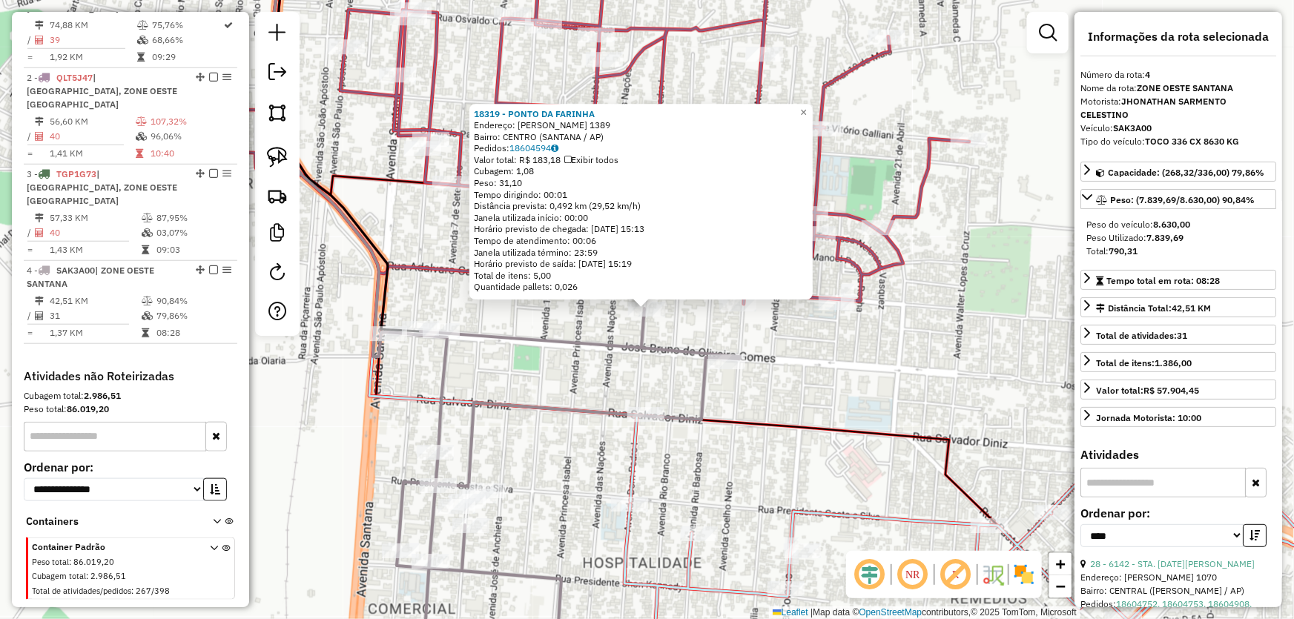
click at [543, 357] on div "18319 - PONTO DA FARINHA Endereço: DOM PEDRO I 1389 Bairro: CENTRO (SANTANA / A…" at bounding box center [647, 309] width 1294 height 619
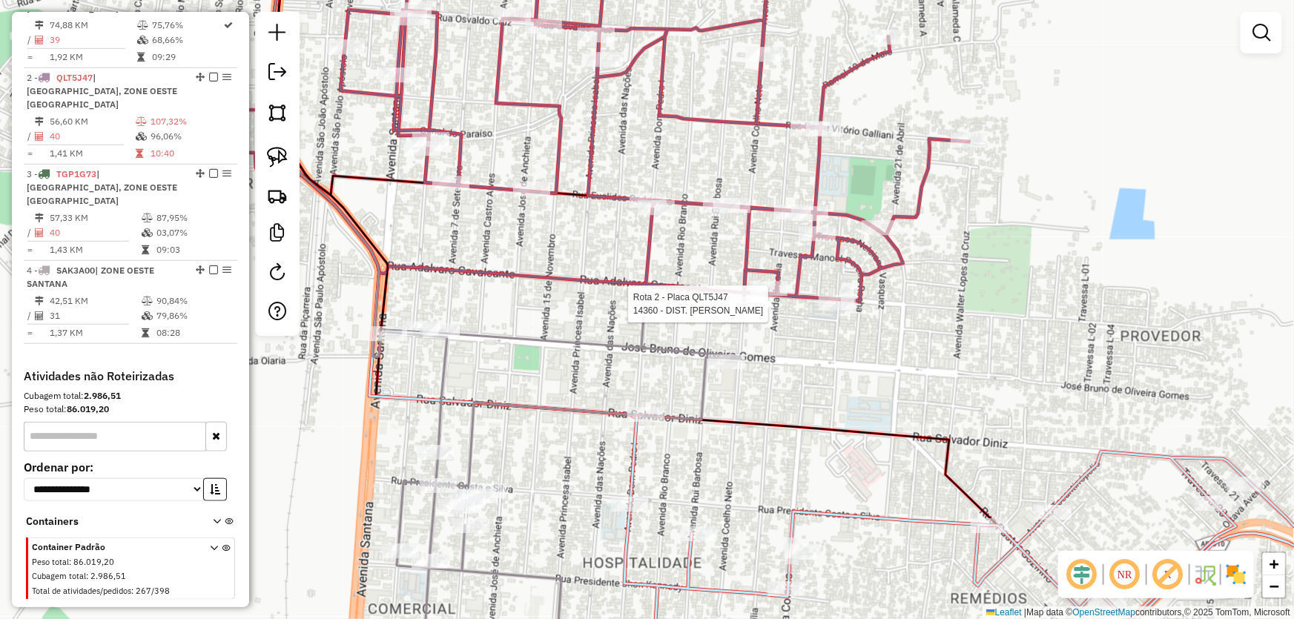
select select "*********"
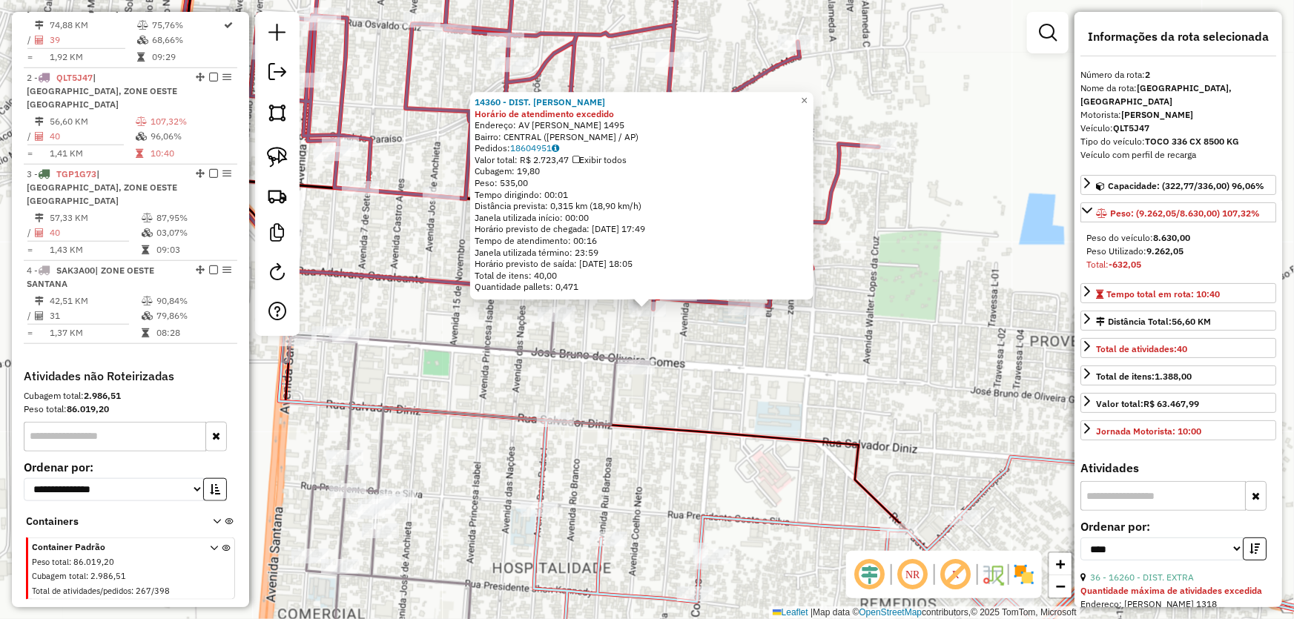
click at [709, 355] on div "14360 - DIST. MONICA Horário de atendimento excedido Endereço: AV COELHO NETO 1…" at bounding box center [647, 309] width 1294 height 619
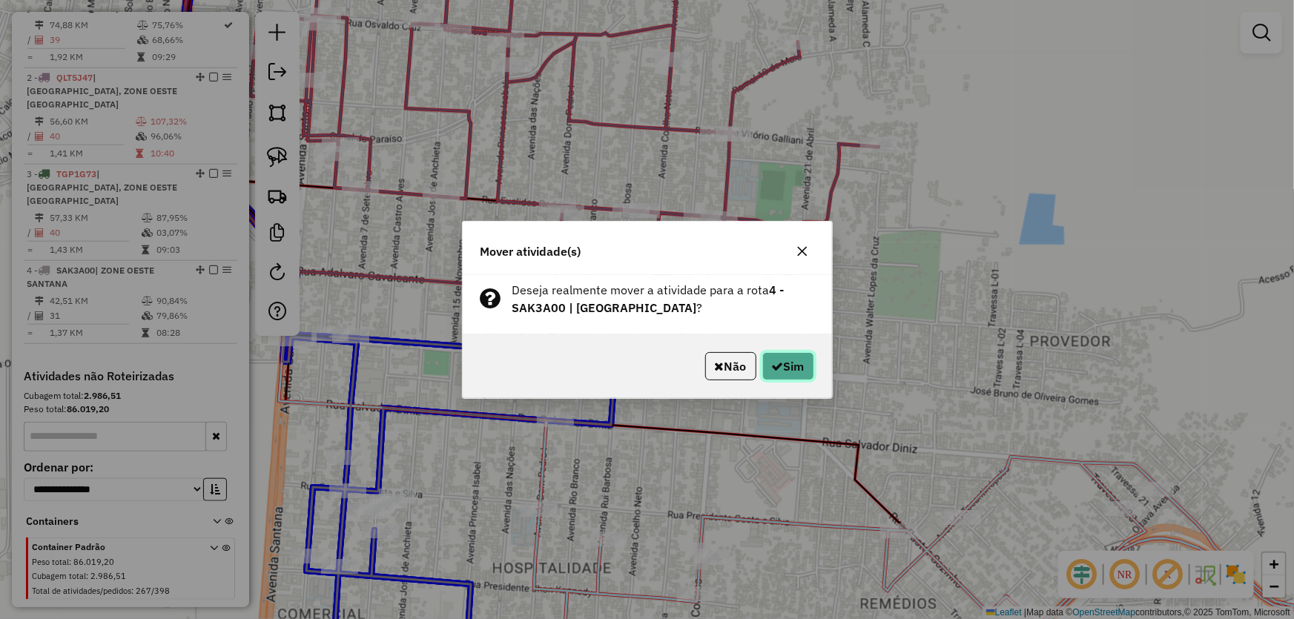
click at [778, 360] on icon "button" at bounding box center [778, 366] width 12 height 12
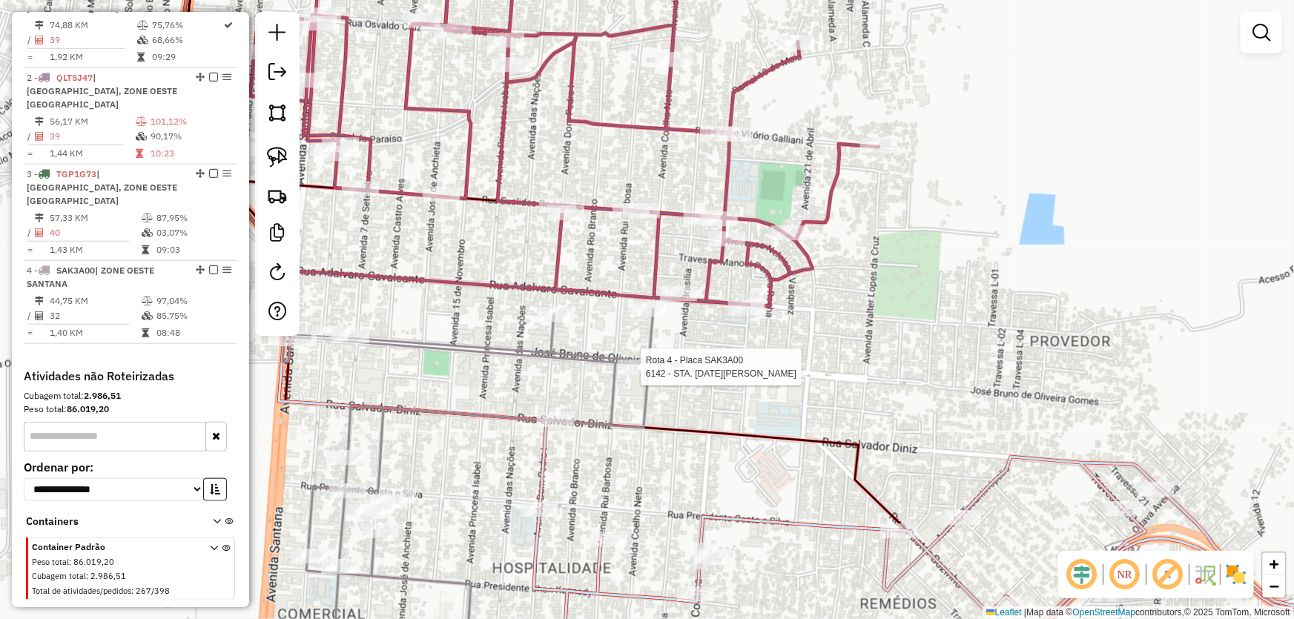
select select "*********"
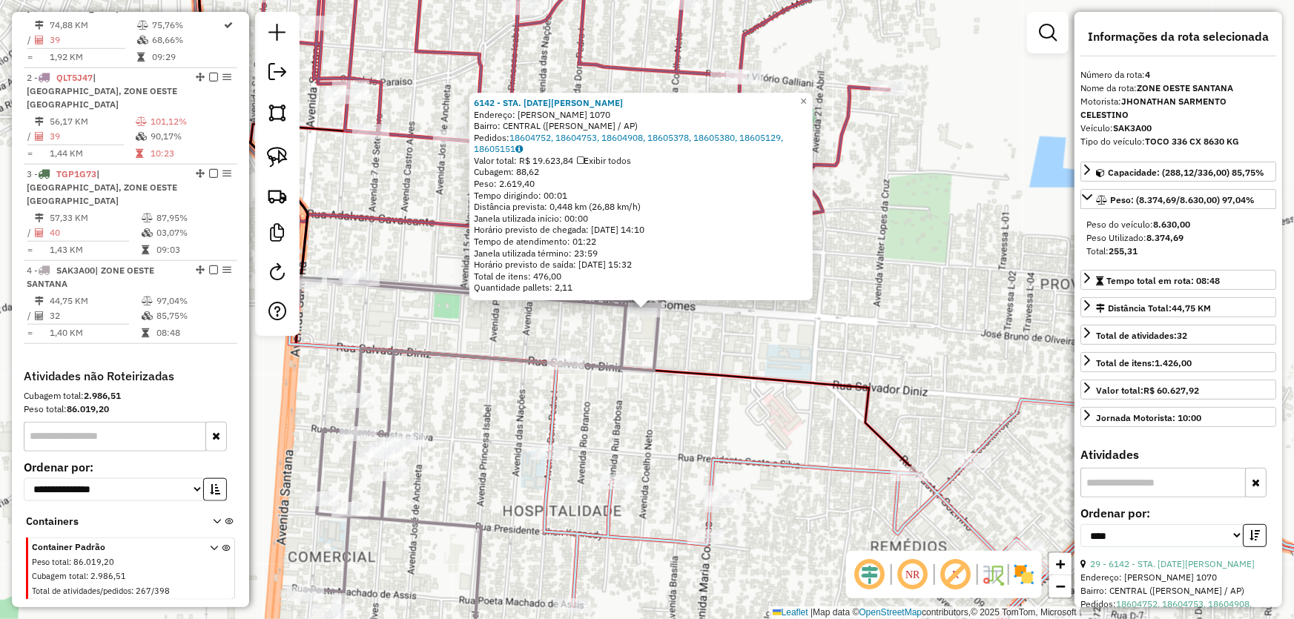
click at [623, 397] on div "6142 - STA. LUCIA SANTANA Endereço: R UBALDO FIGUEIRA 1070 Bairro: CENTRAL (SAN…" at bounding box center [647, 309] width 1294 height 619
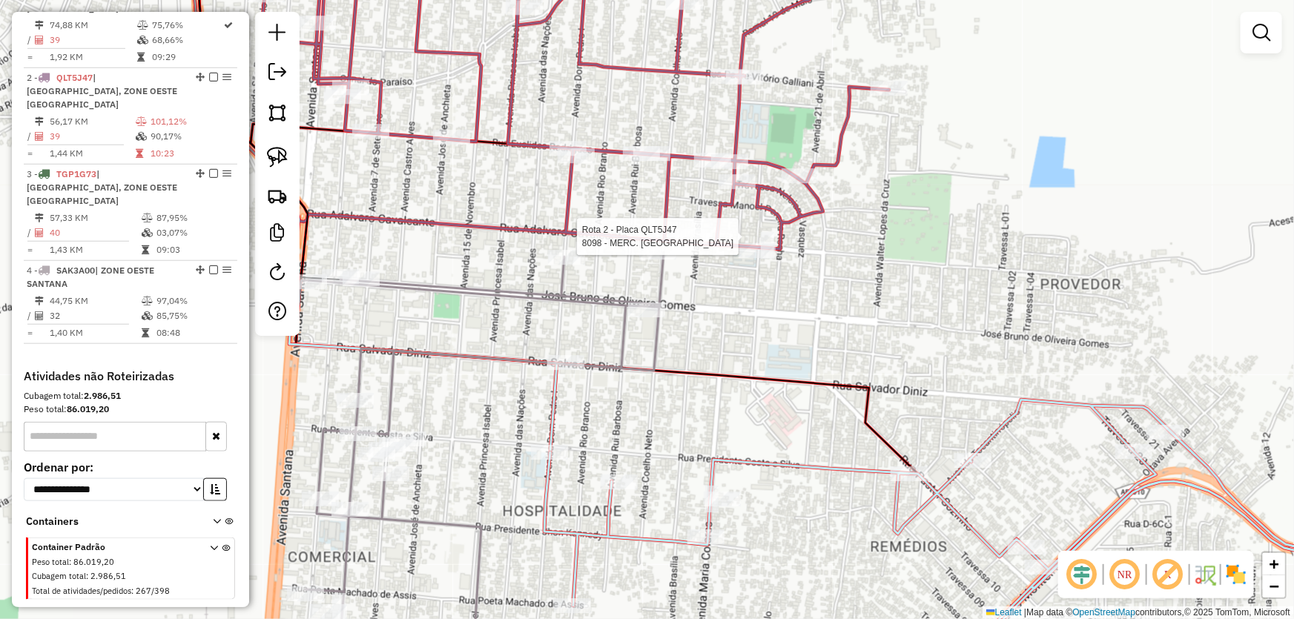
select select "*********"
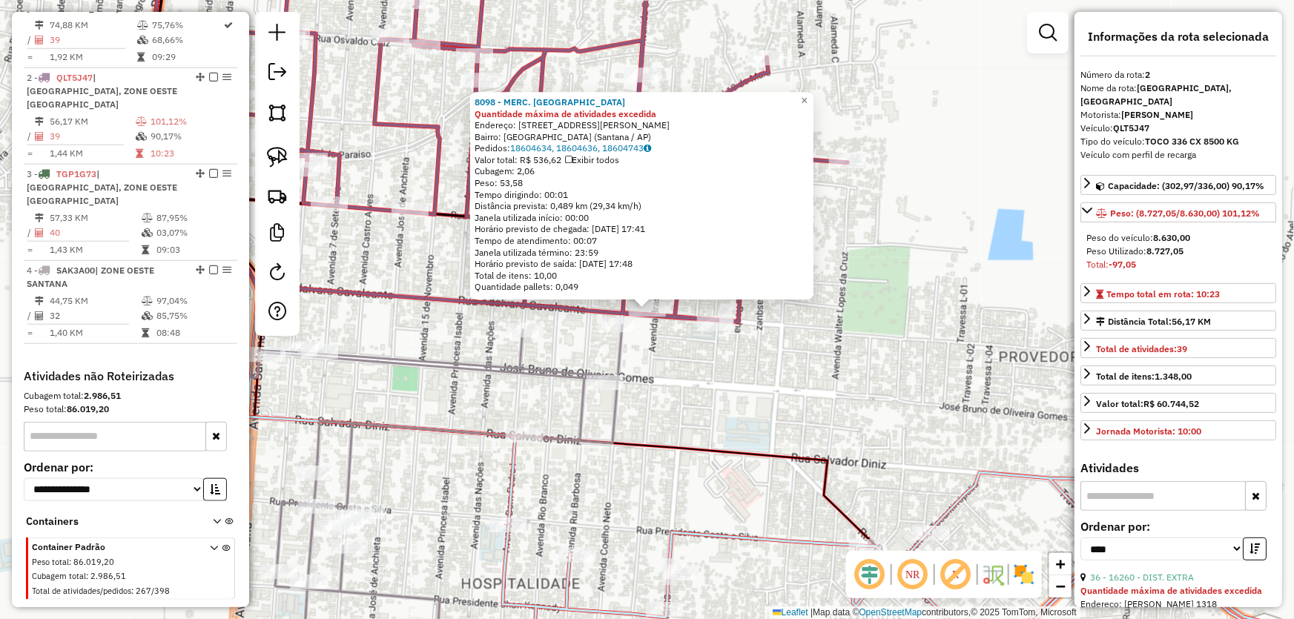
click at [729, 358] on div "Rota 2 - Placa QLT5J47 1367 - COM. SANTO ANTONIO 8098 - MERC. FREIRES Quantidad…" at bounding box center [647, 309] width 1294 height 619
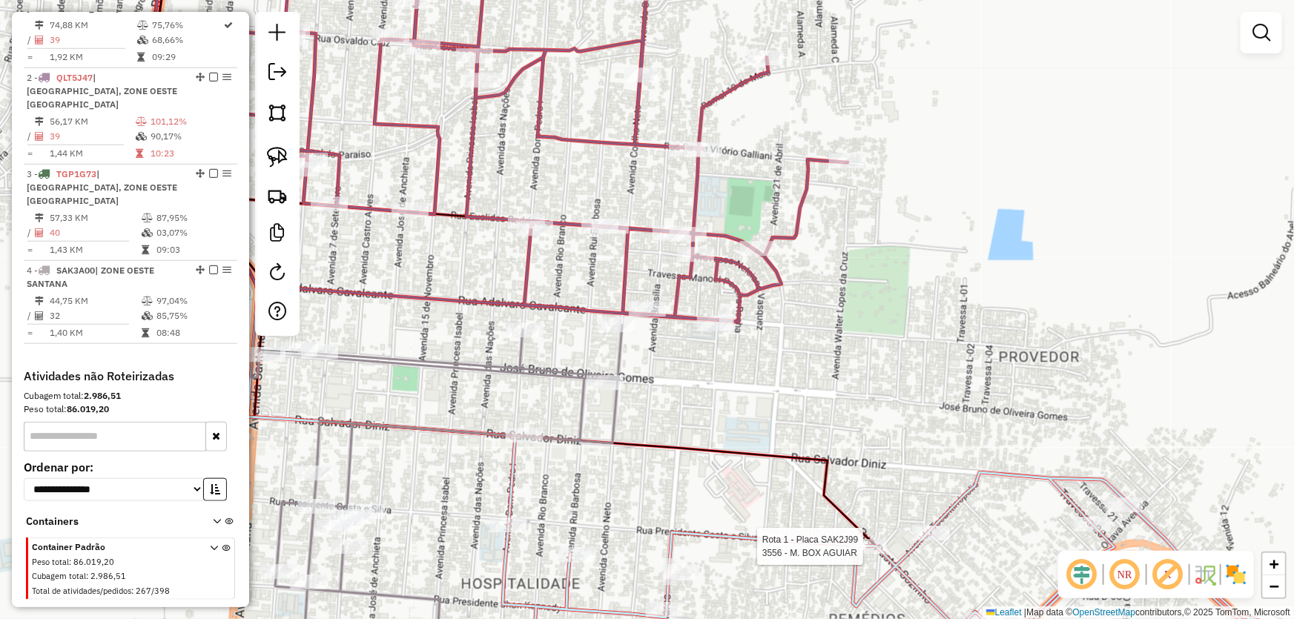
select select "*********"
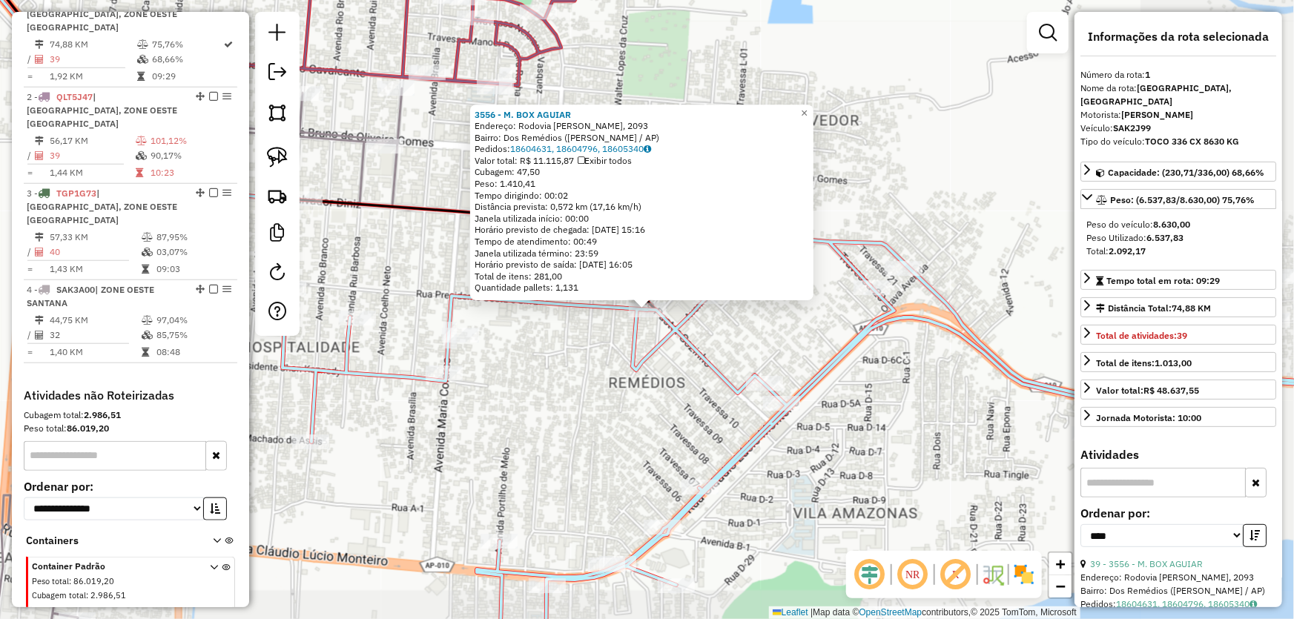
scroll to position [556, 0]
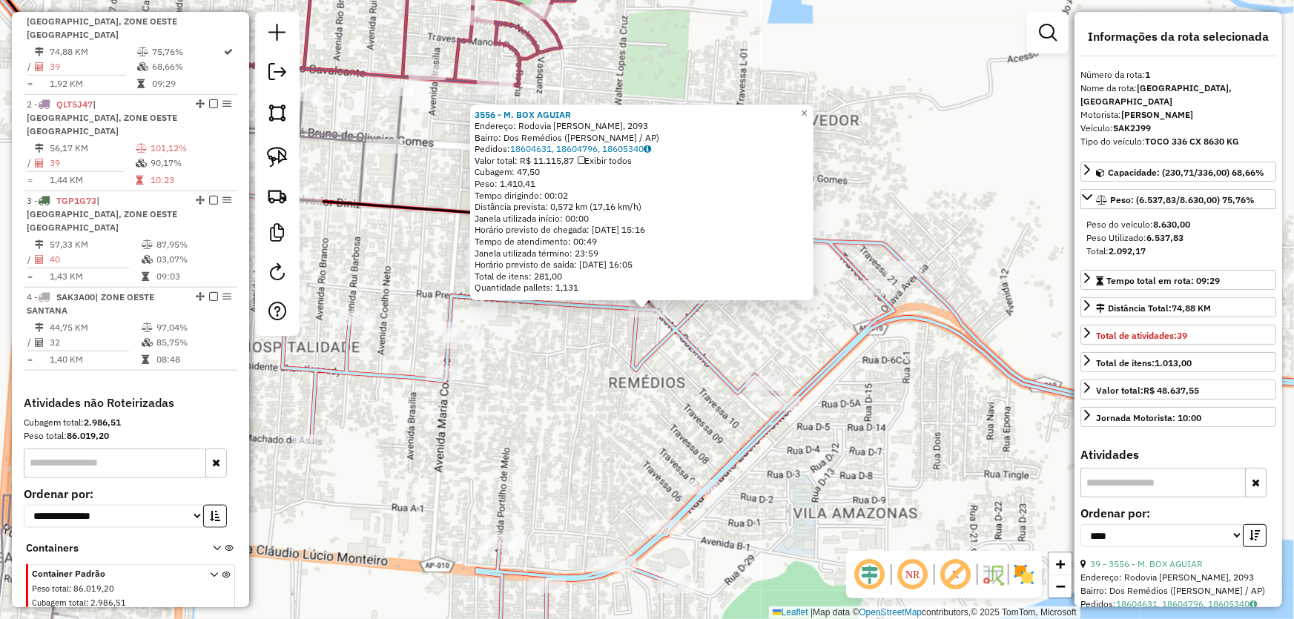
click at [592, 373] on div "3556 - M. BOX AGUIAR Endereço: Rodovia Salvador Diniz, 2093 Bairro: Dos Remédio…" at bounding box center [647, 309] width 1294 height 619
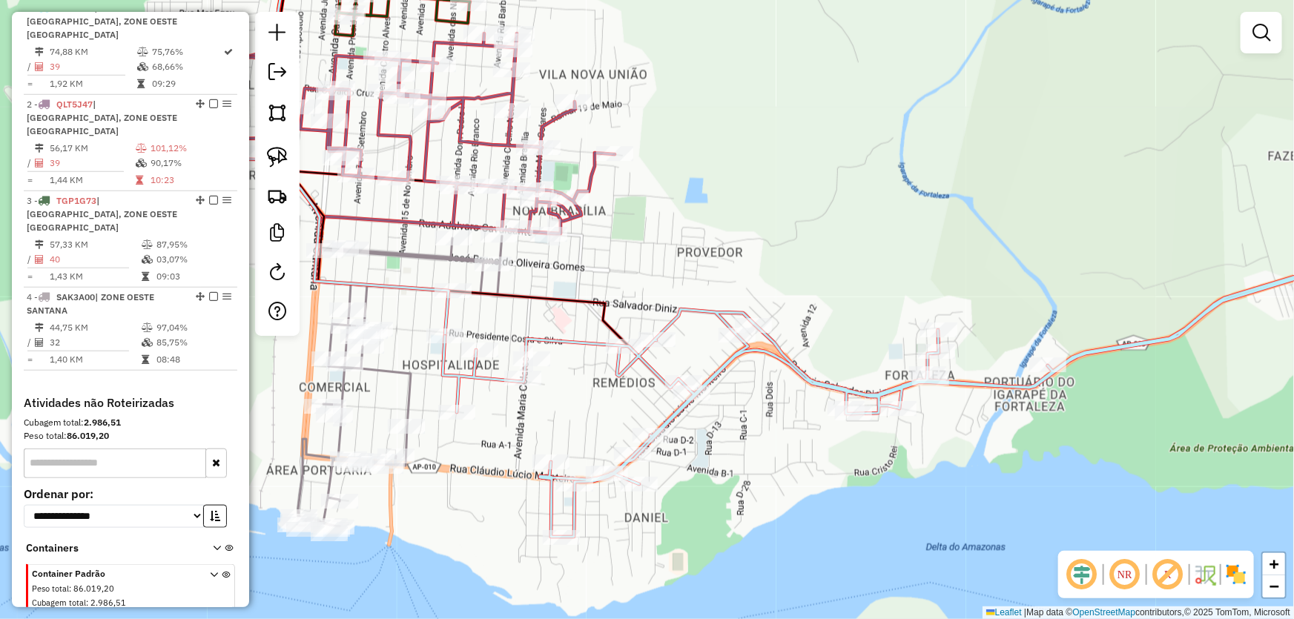
drag, startPoint x: 571, startPoint y: 261, endPoint x: 587, endPoint y: 277, distance: 23.1
click at [587, 277] on div "Janela de atendimento Grade de atendimento Capacidade Transportadoras Veículos …" at bounding box center [647, 309] width 1294 height 619
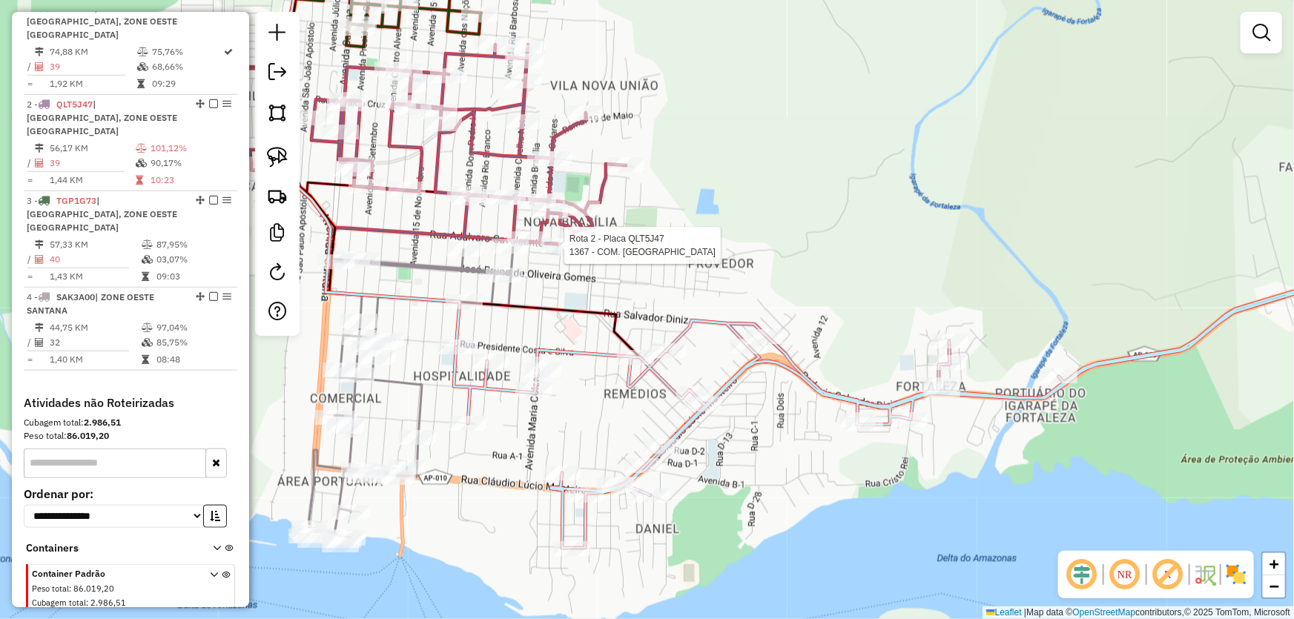
scroll to position [583, 0]
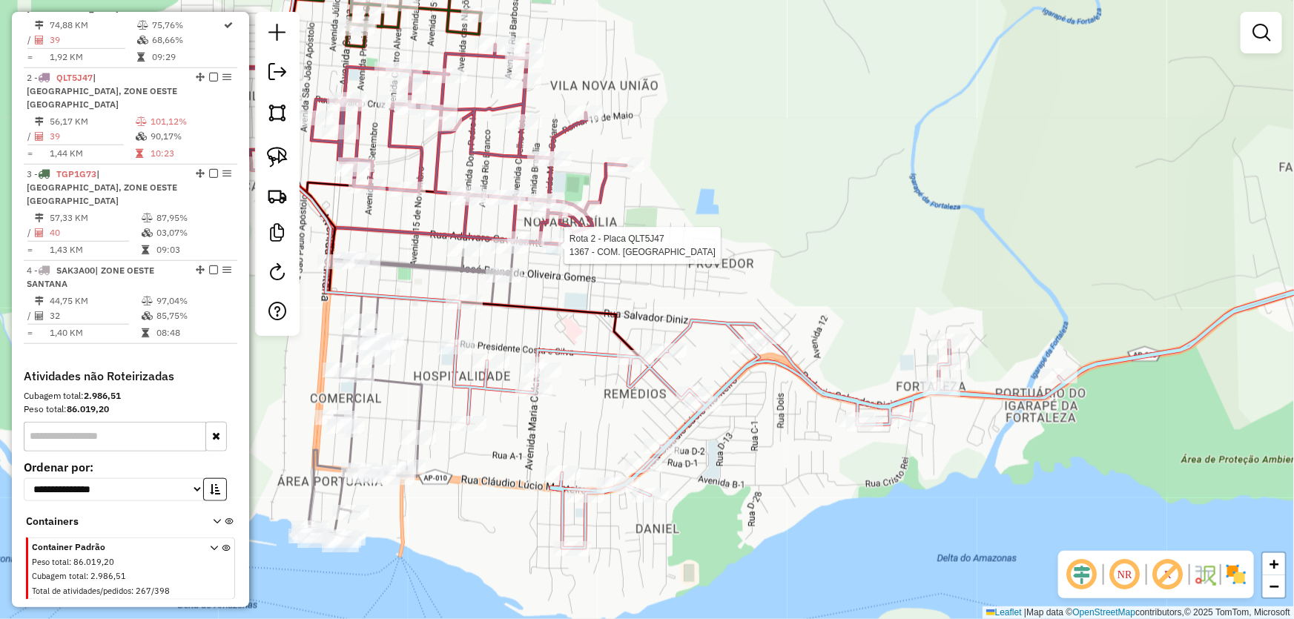
select select "*********"
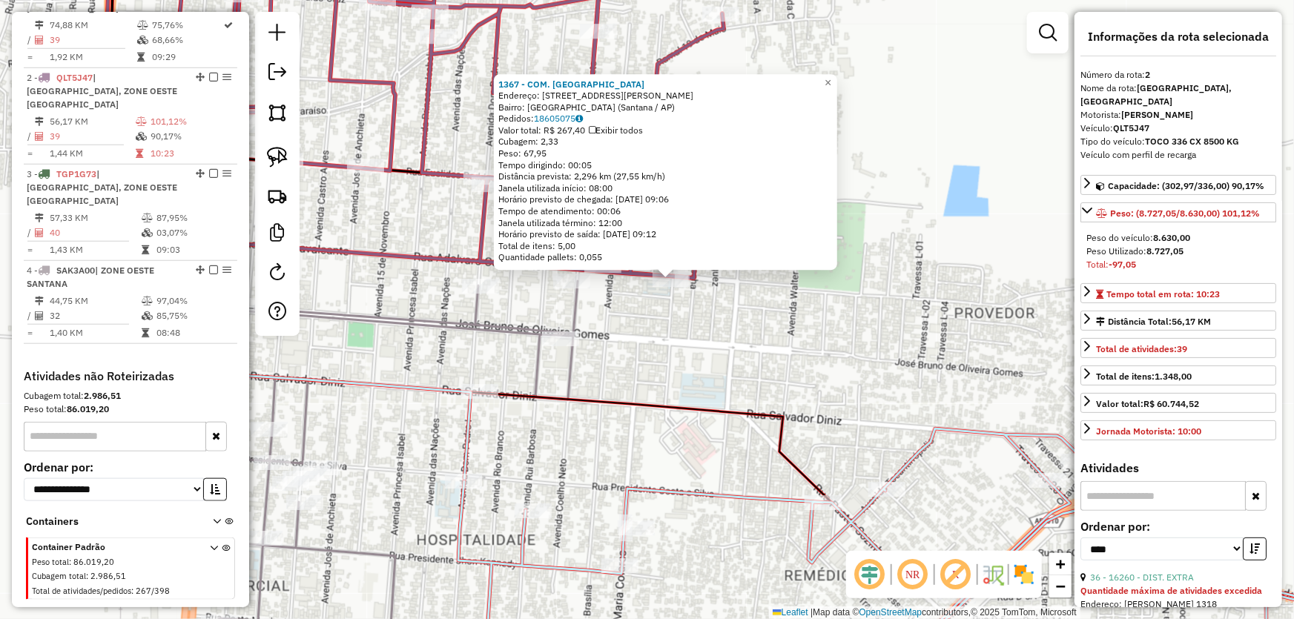
click at [641, 344] on div "Rota 4 - Placa SAK3A00 6142 - STA. LUCIA SANTANA 1367 - COM. SANTO ANTONIO Ende…" at bounding box center [647, 309] width 1294 height 619
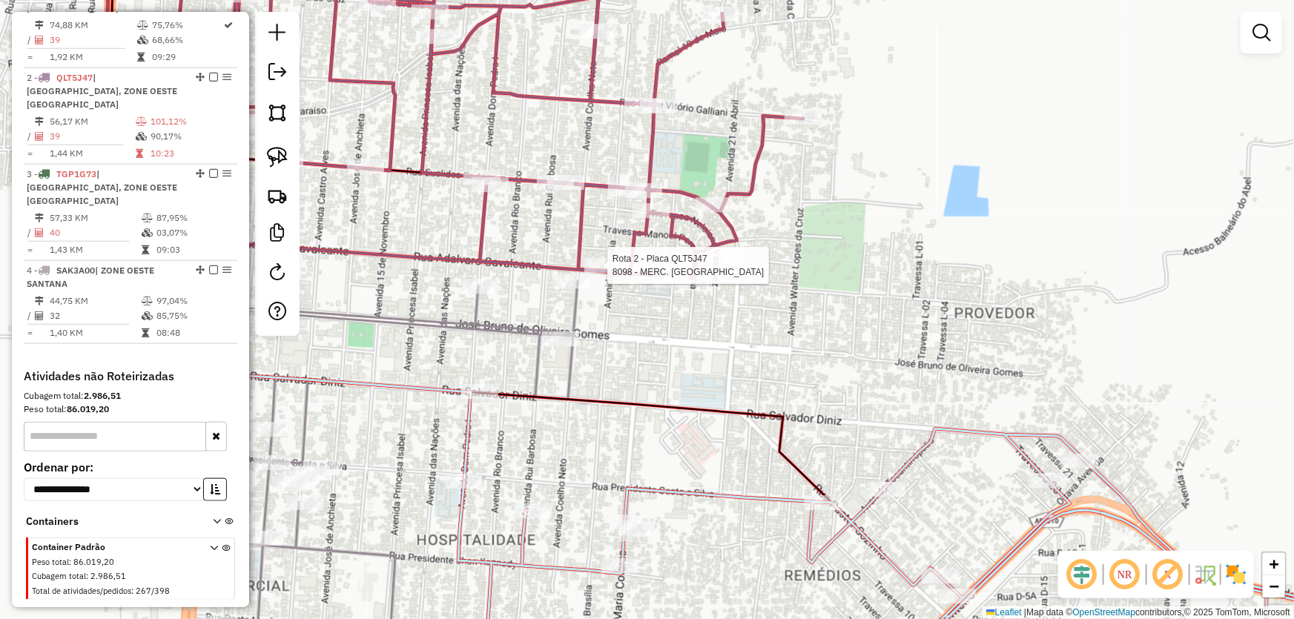
select select "*********"
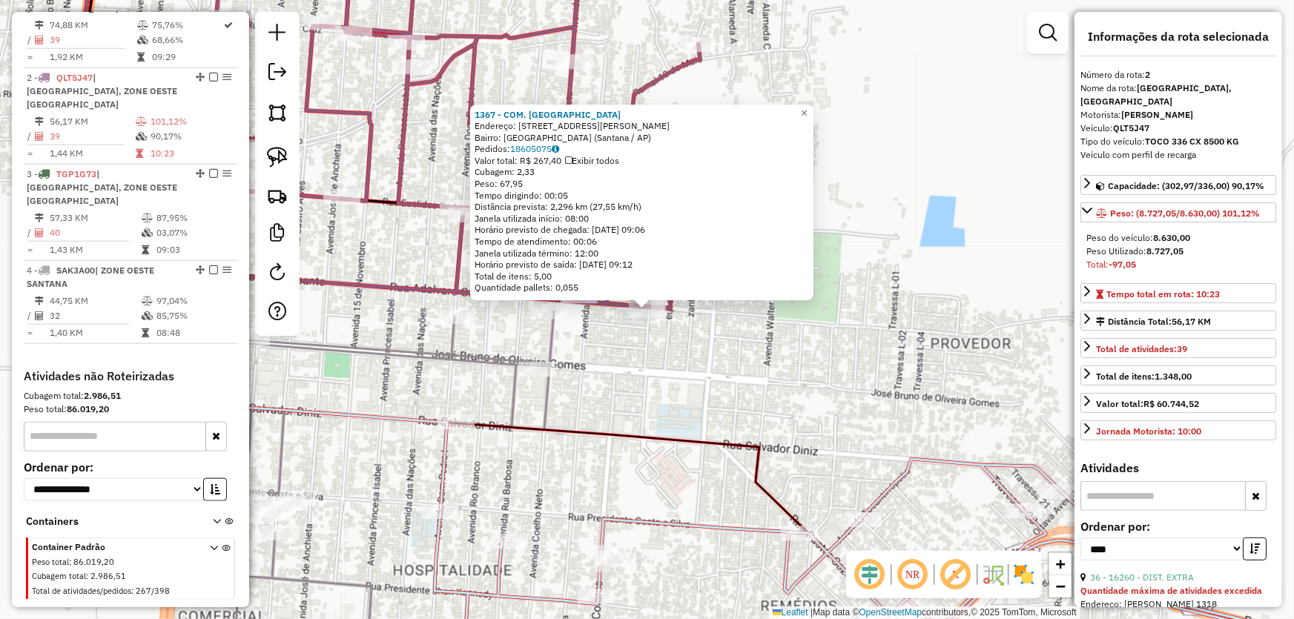
click at [637, 360] on div "1367 - COM. SANTO ANTONIO Endereço: Travessa Pedro Teixeira, 177 Bairro: Nova B…" at bounding box center [647, 309] width 1294 height 619
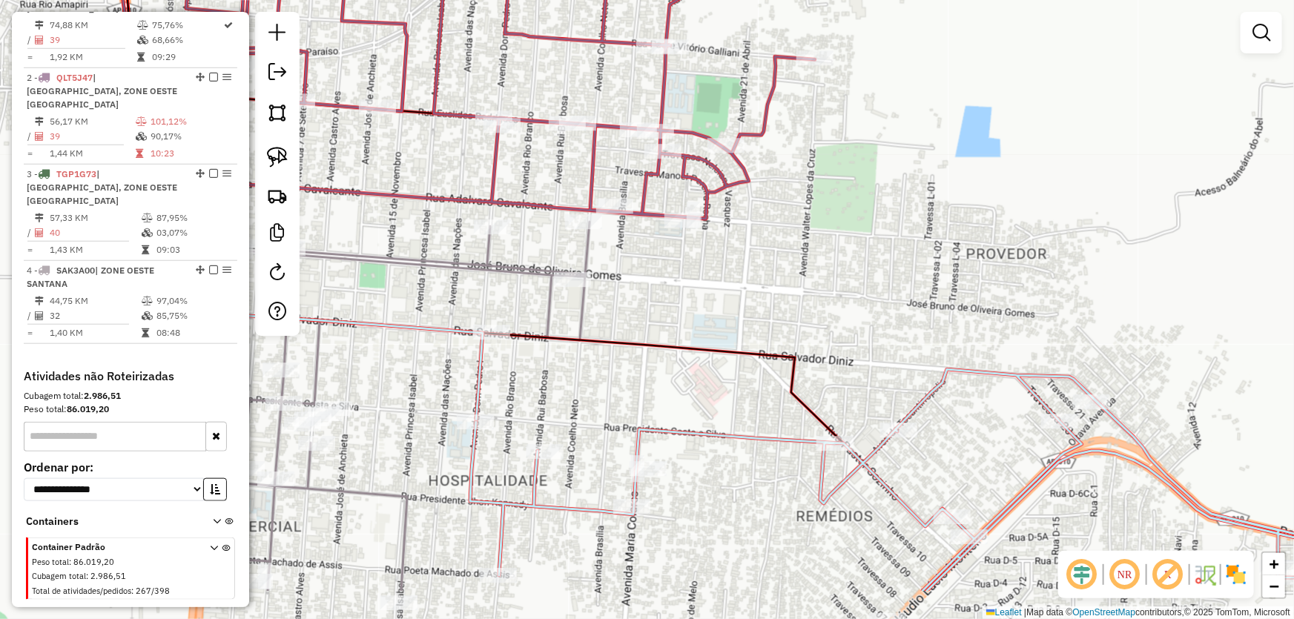
drag, startPoint x: 618, startPoint y: 363, endPoint x: 653, endPoint y: 274, distance: 96.5
click at [653, 274] on div "Janela de atendimento Grade de atendimento Capacidade Transportadoras Veículos …" at bounding box center [647, 309] width 1294 height 619
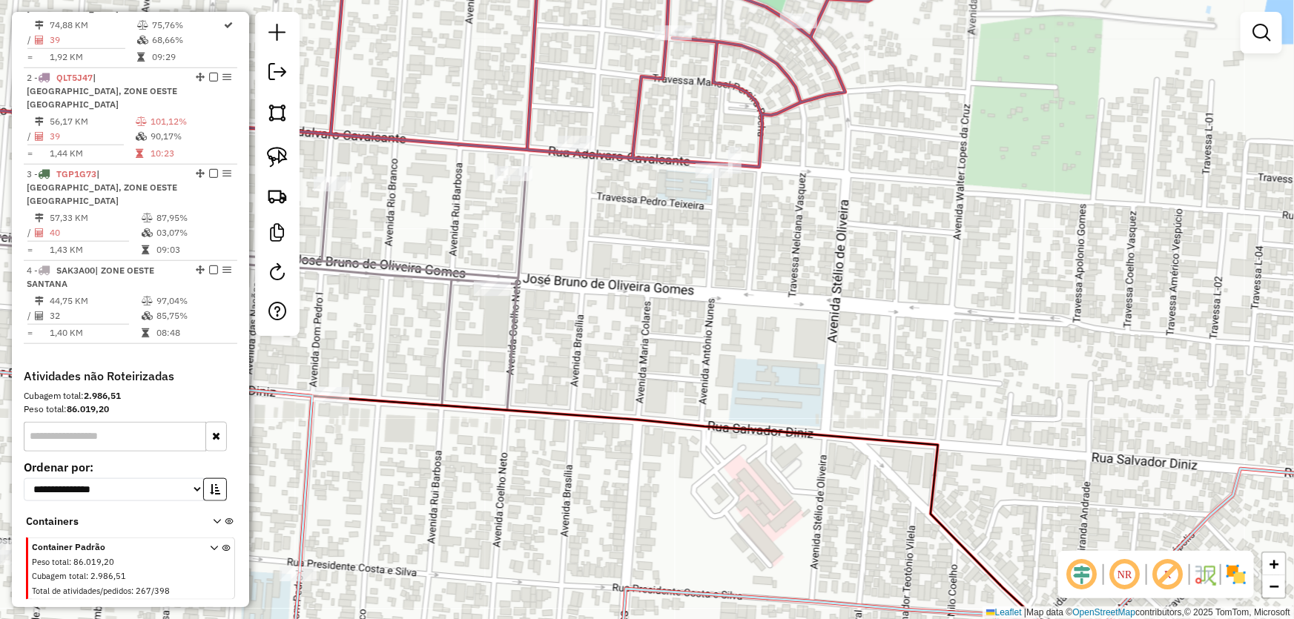
drag, startPoint x: 619, startPoint y: 273, endPoint x: 602, endPoint y: 288, distance: 23.1
click at [618, 287] on div "Janela de atendimento Grade de atendimento Capacidade Transportadoras Veículos …" at bounding box center [647, 309] width 1294 height 619
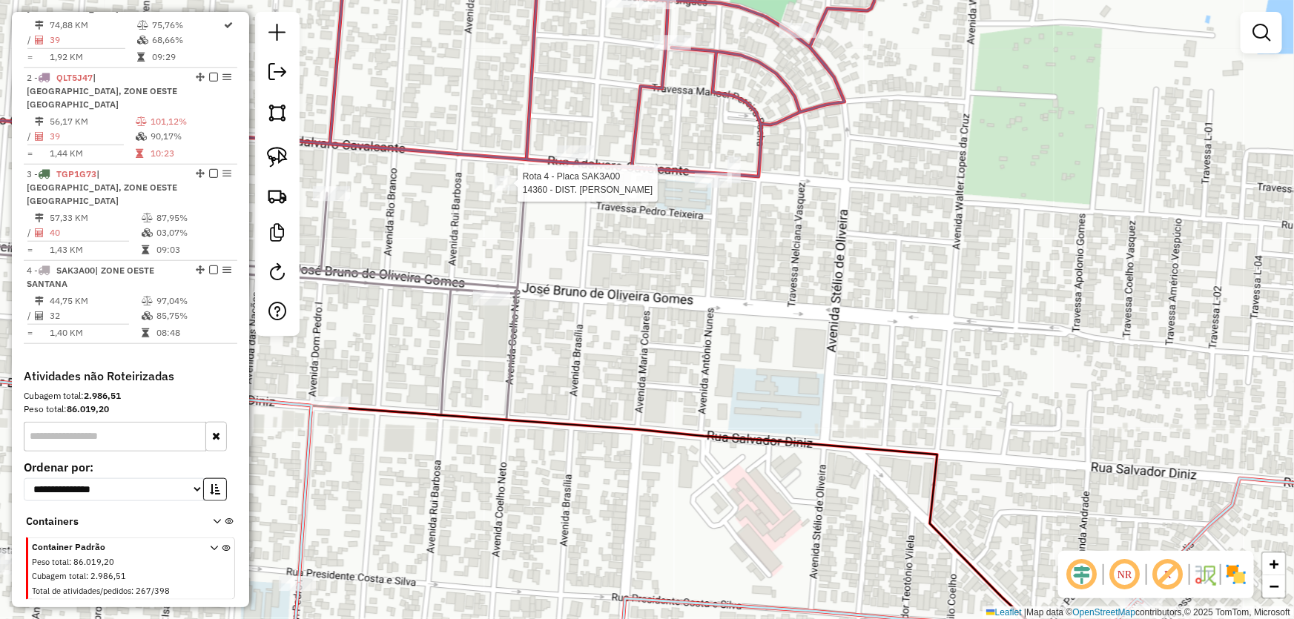
select select "*********"
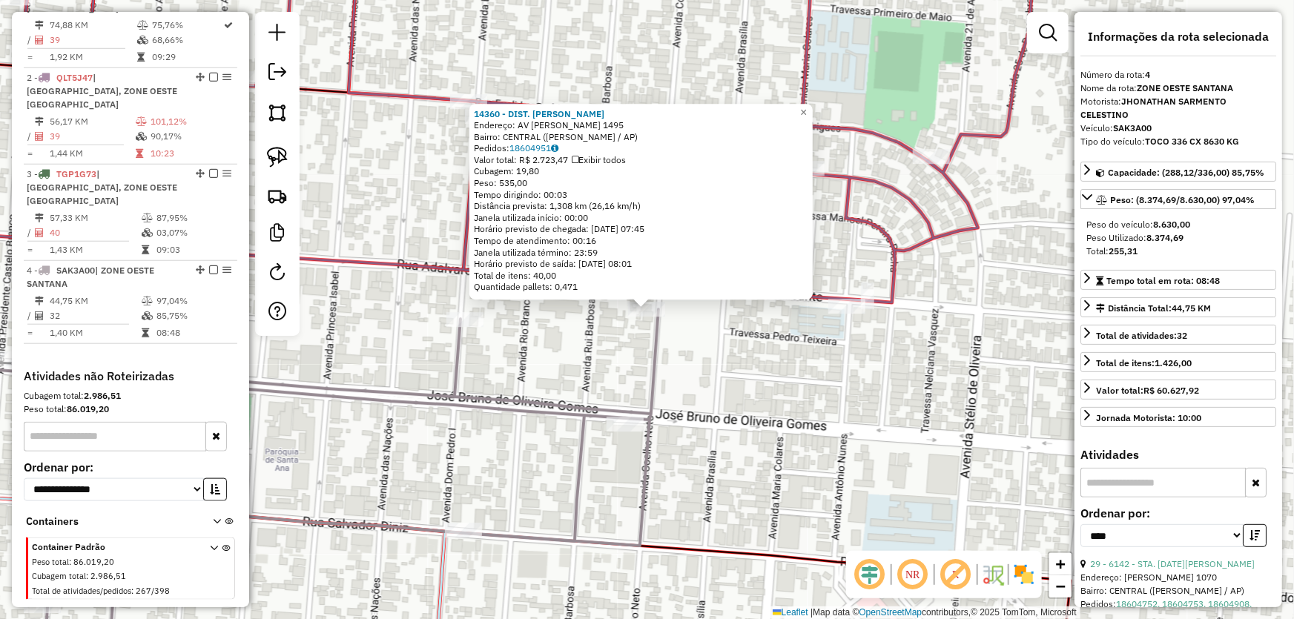
click at [701, 360] on div "14360 - DIST. MONICA Endereço: AV COELHO NETO 1495 Bairro: CENTRAL (SANTANA / A…" at bounding box center [647, 309] width 1294 height 619
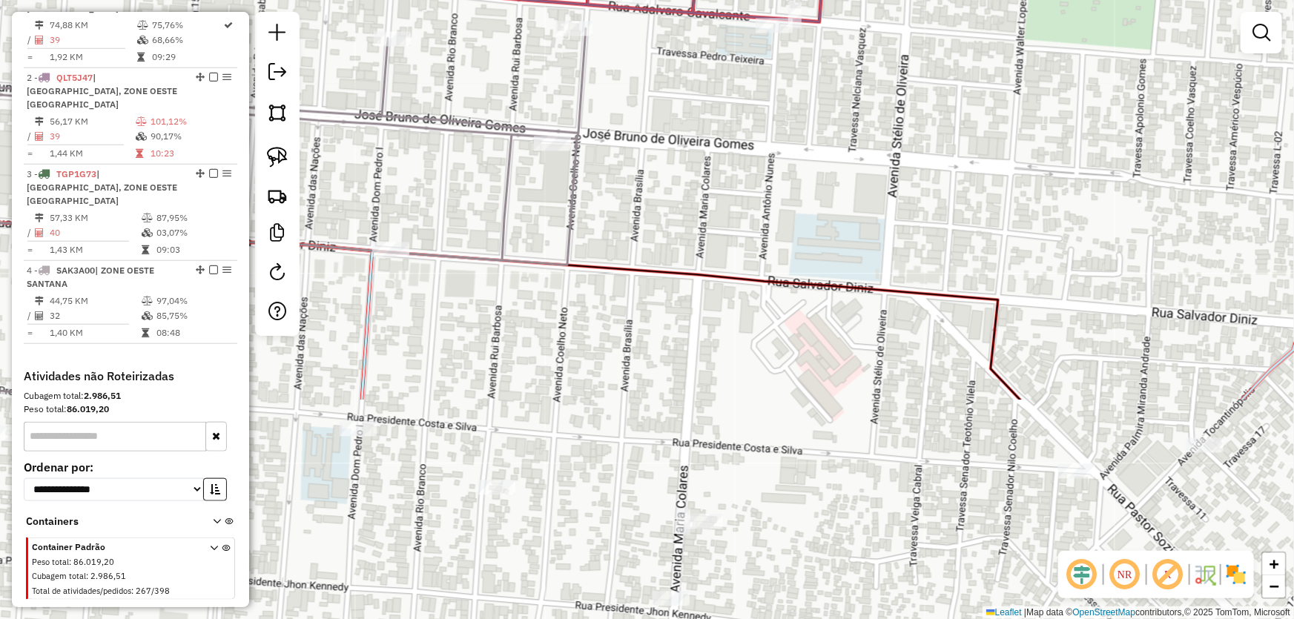
drag, startPoint x: 695, startPoint y: 407, endPoint x: 617, endPoint y: 159, distance: 260.5
click at [622, 129] on div "Janela de atendimento Grade de atendimento Capacidade Transportadoras Veículos …" at bounding box center [647, 309] width 1294 height 619
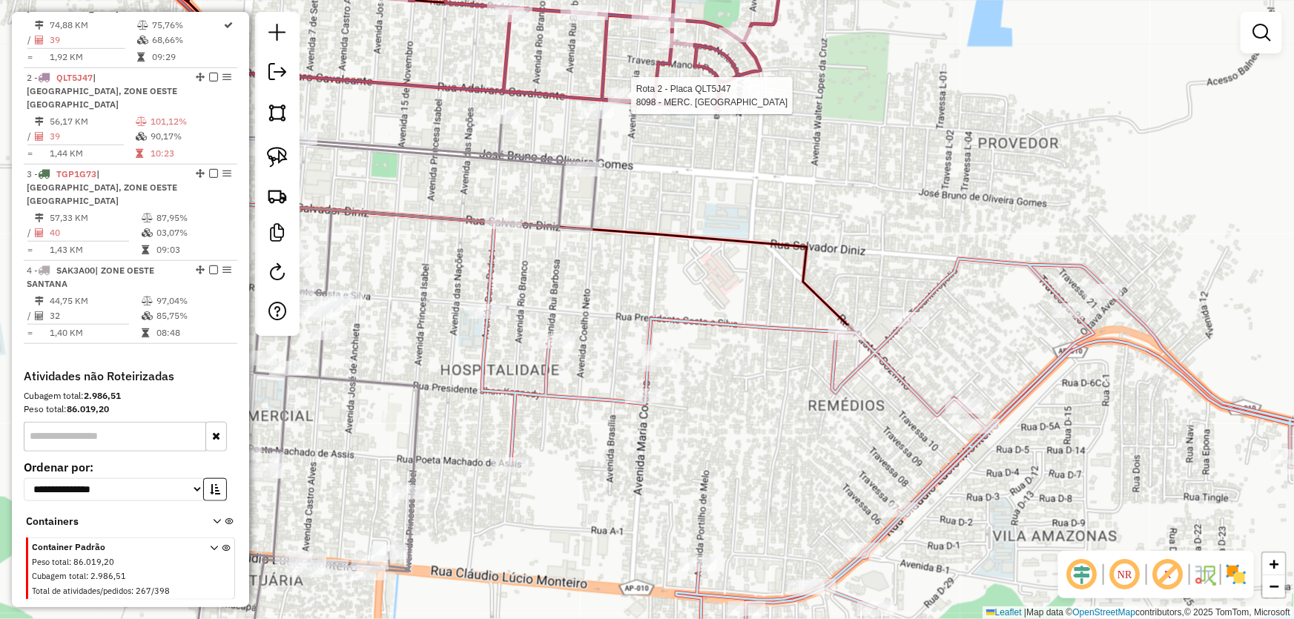
select select "*********"
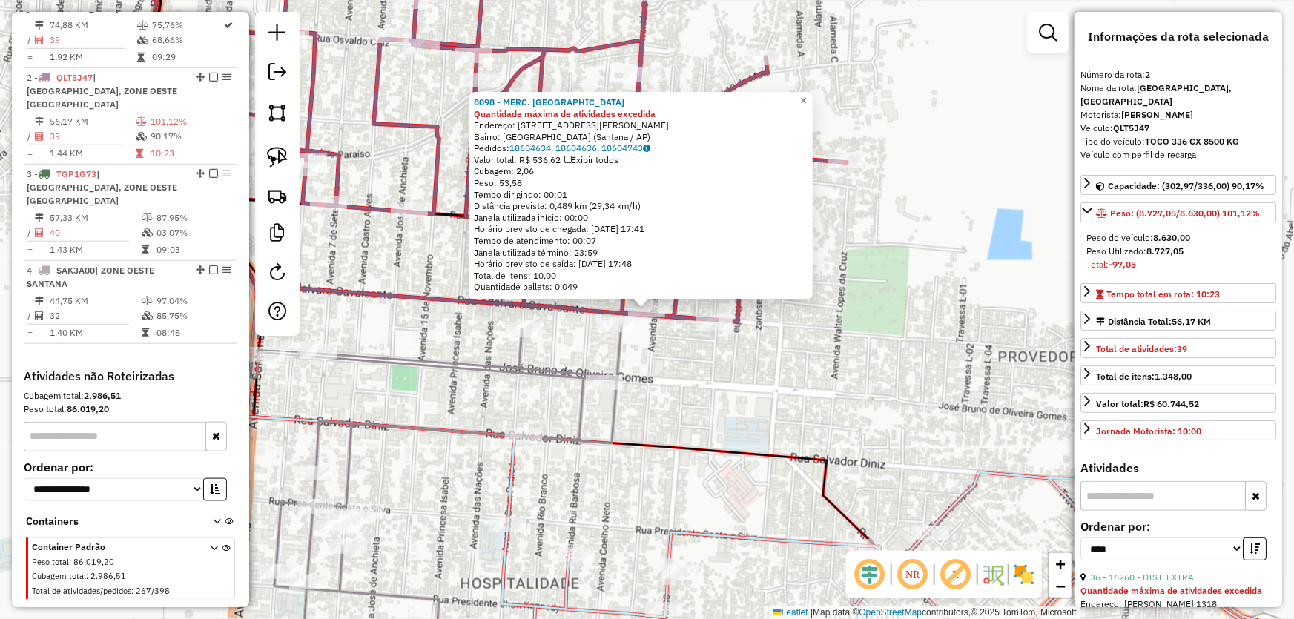
click at [653, 344] on div "8098 - MERC. FREIRES Quantidade máxima de atividades excedida Endereço: Rua Adá…" at bounding box center [647, 309] width 1294 height 619
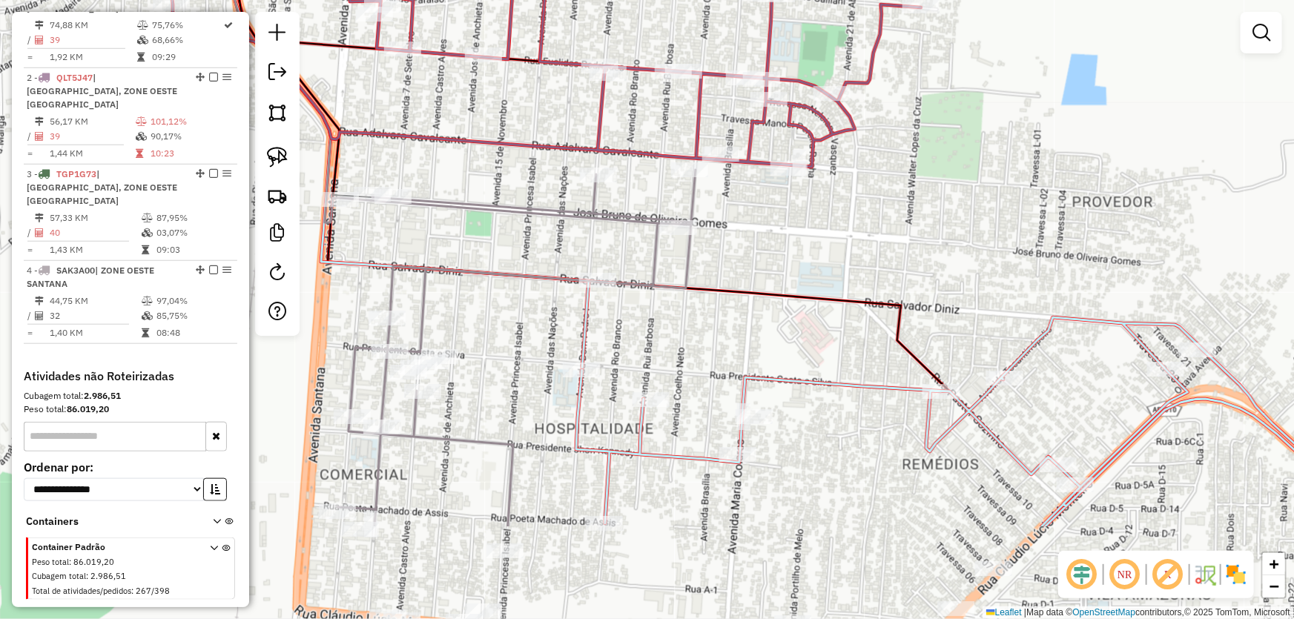
drag, startPoint x: 656, startPoint y: 381, endPoint x: 730, endPoint y: 226, distance: 171.8
click at [730, 226] on div "Janela de atendimento Grade de atendimento Capacidade Transportadoras Veículos …" at bounding box center [647, 309] width 1294 height 619
select select "*********"
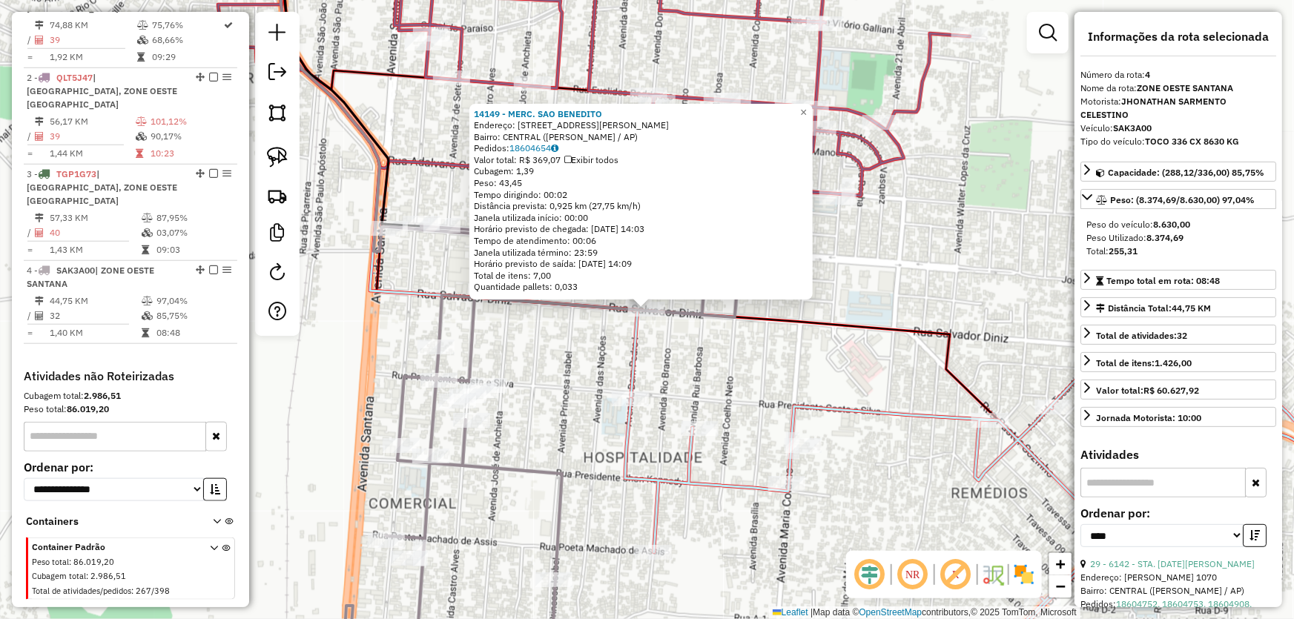
click at [744, 360] on div "14149 - MERC. SAO BENEDITO Endereço: R SALVADOR DINIZ 847 Bairro: CENTRAL (SANT…" at bounding box center [647, 309] width 1294 height 619
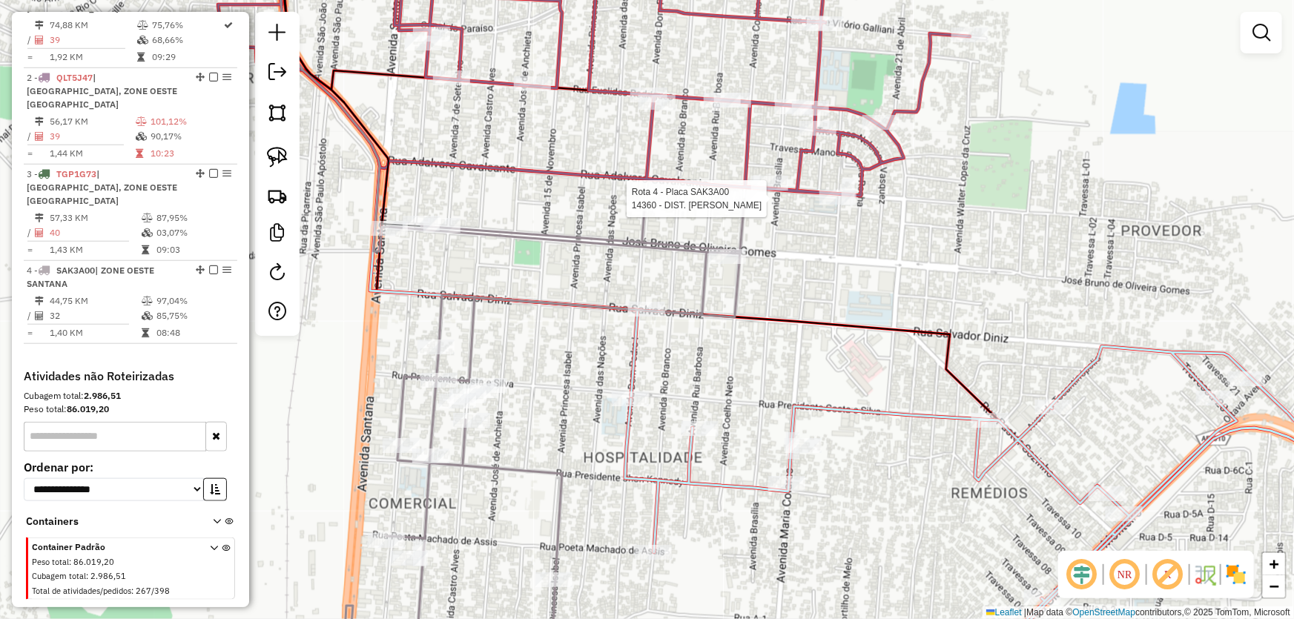
click at [731, 206] on div at bounding box center [738, 198] width 37 height 15
select select "*********"
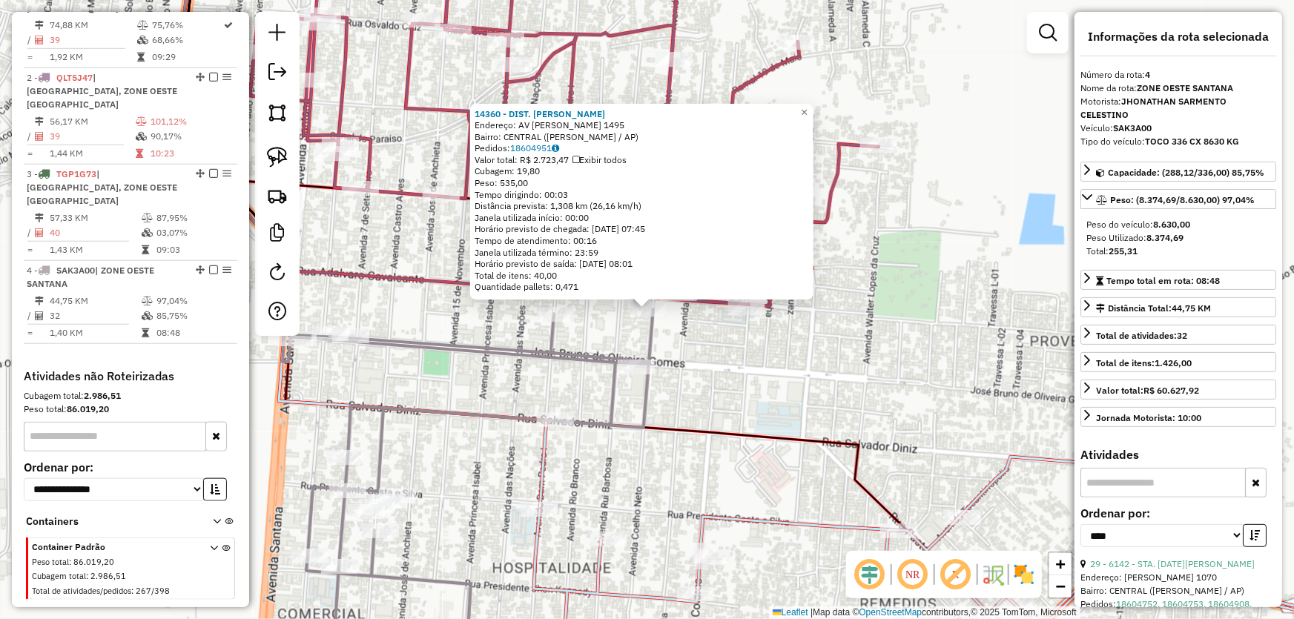
click at [763, 345] on div "14360 - DIST. MONICA Endereço: AV COELHO NETO 1495 Bairro: CENTRAL (SANTANA / A…" at bounding box center [647, 309] width 1294 height 619
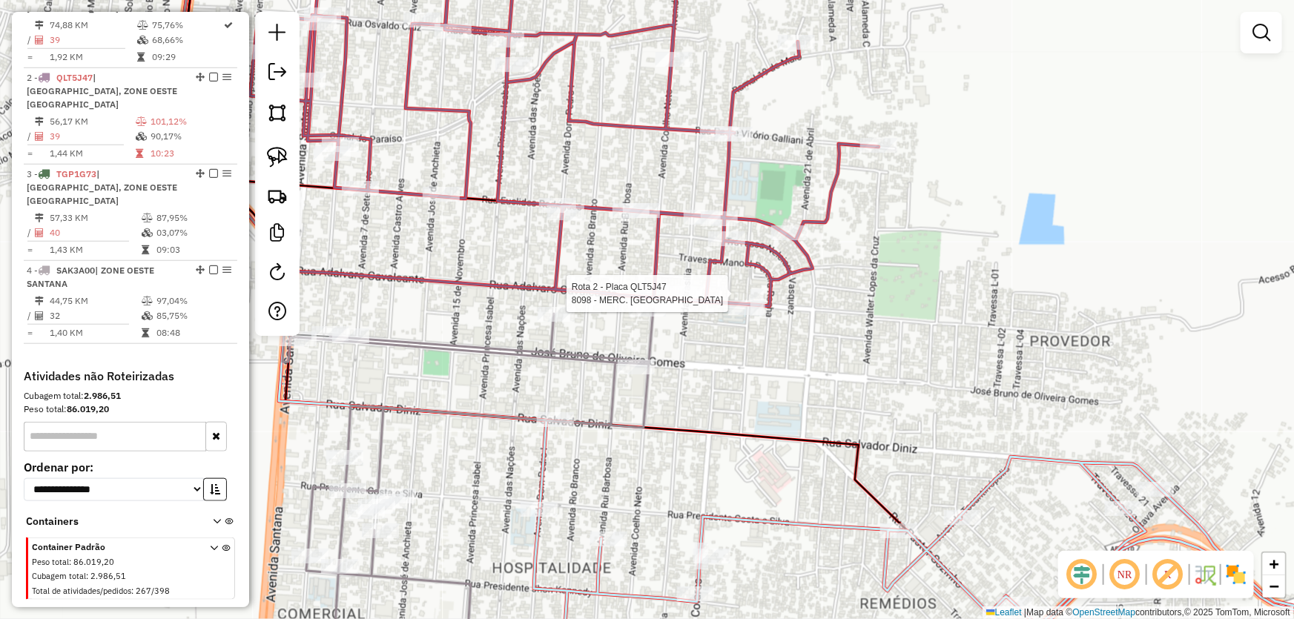
select select "*********"
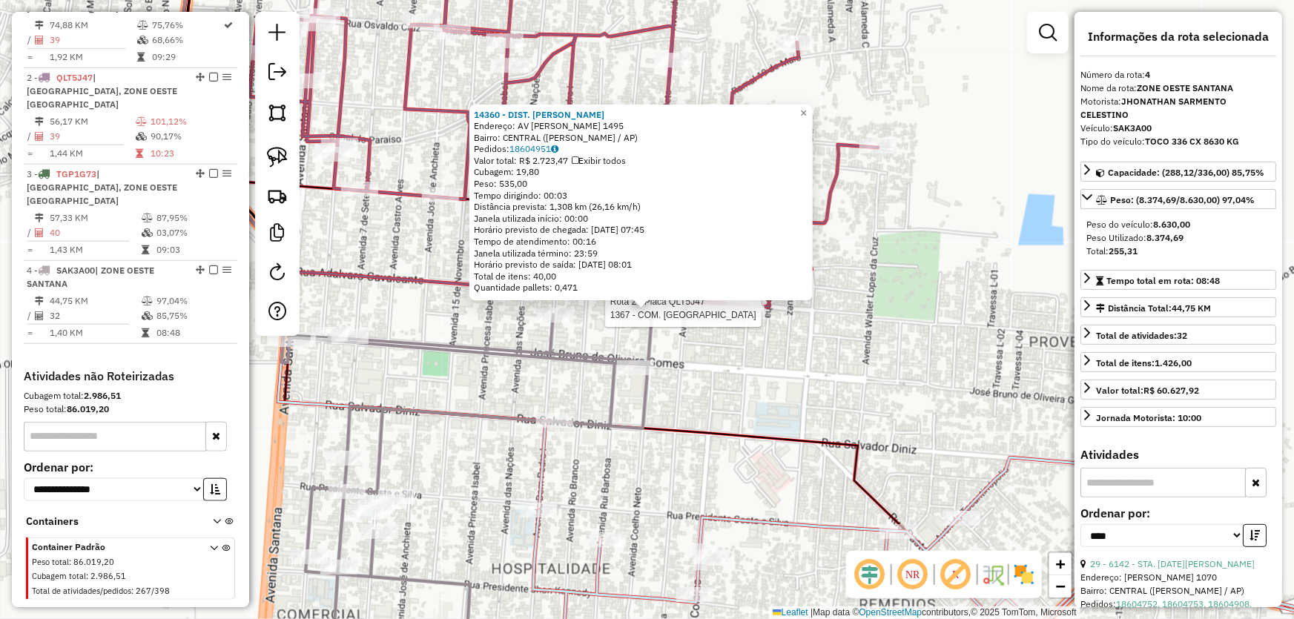
click at [744, 316] on div at bounding box center [745, 308] width 37 height 15
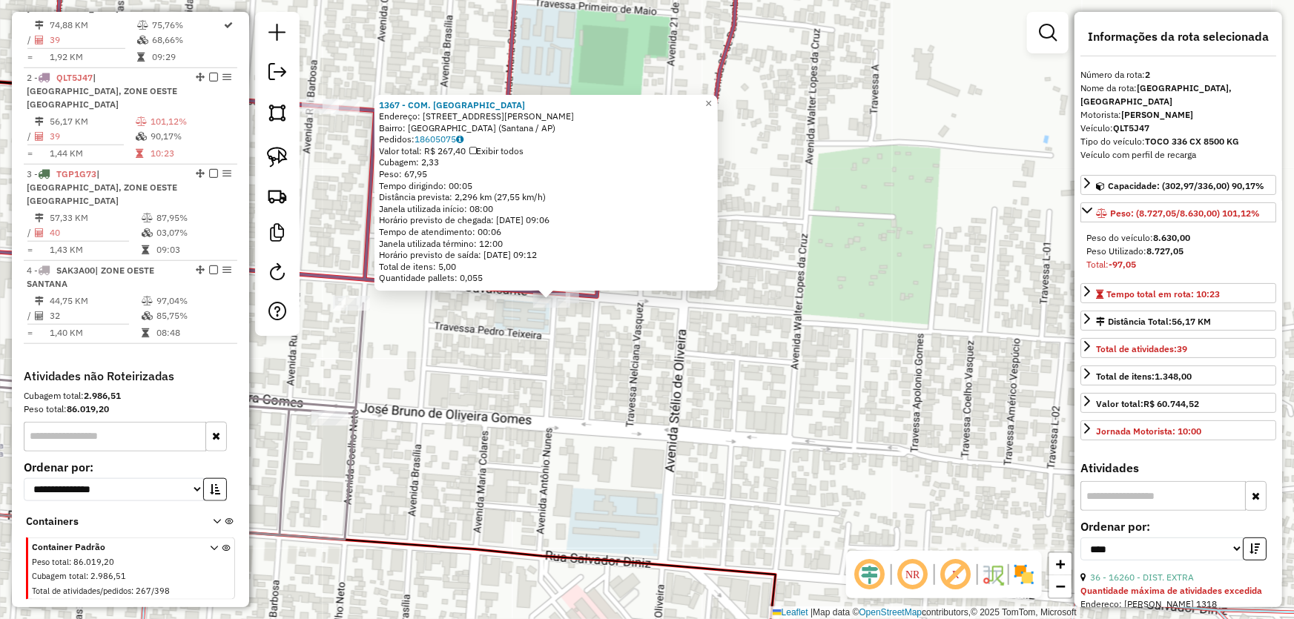
click at [626, 355] on div "1367 - COM. SANTO ANTONIO Endereço: Travessa Pedro Teixeira, 177 Bairro: Nova B…" at bounding box center [647, 309] width 1294 height 619
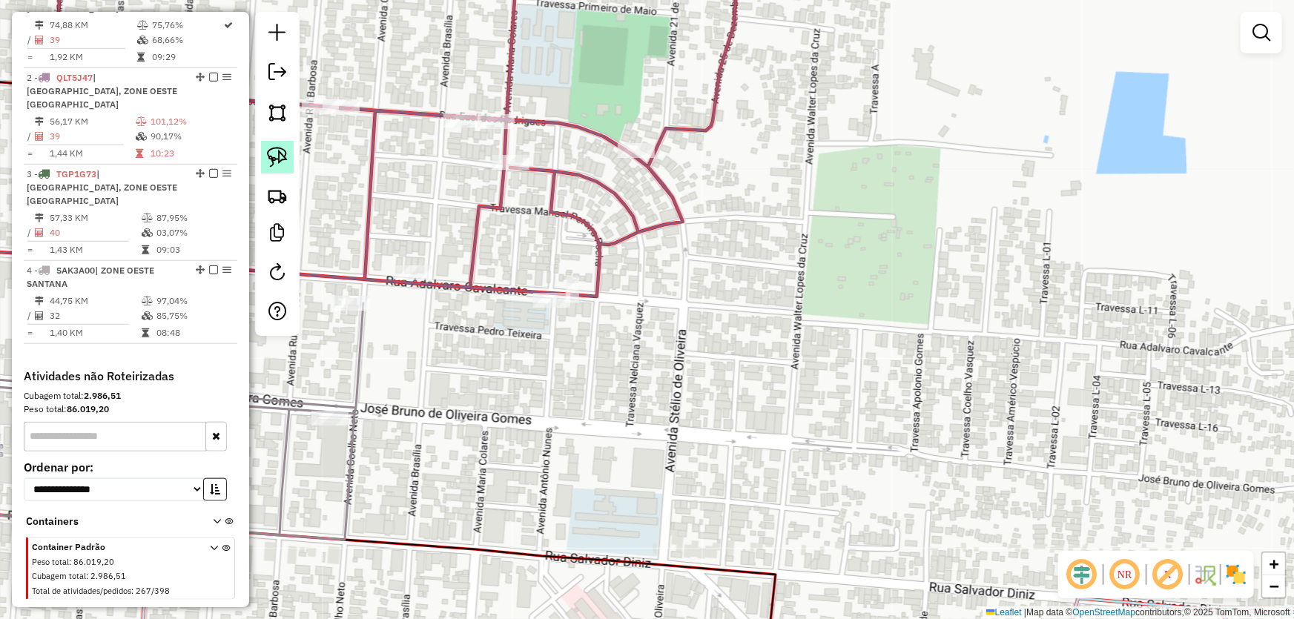
click at [288, 150] on link at bounding box center [277, 157] width 33 height 33
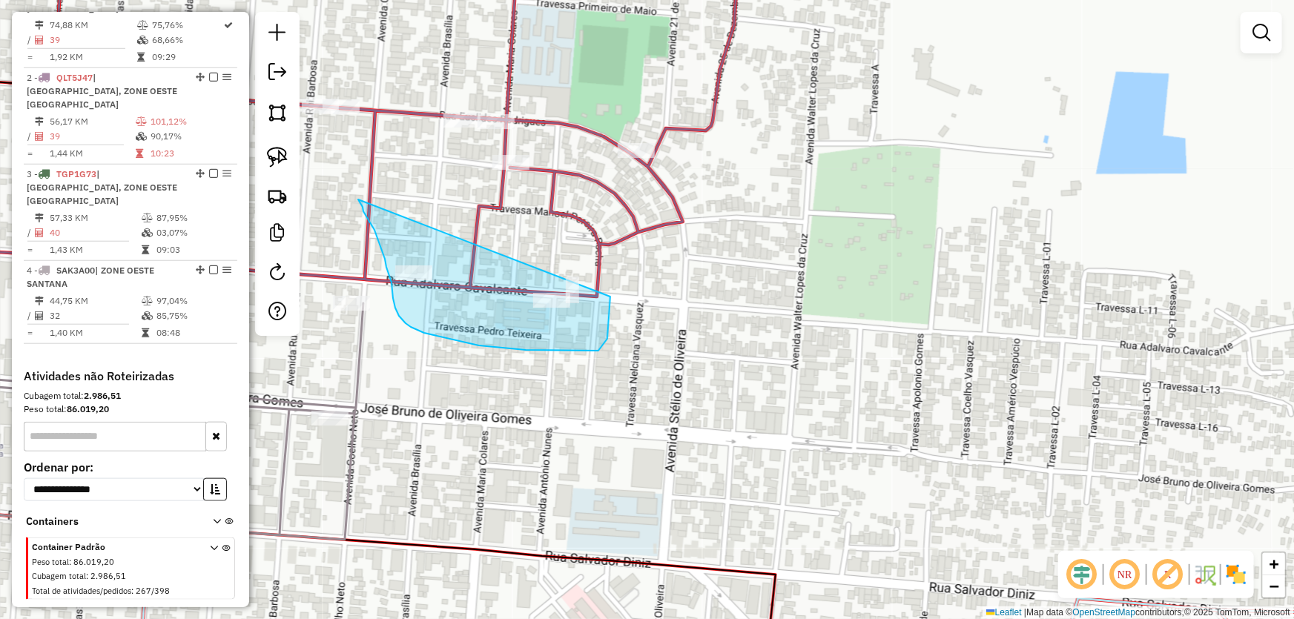
drag, startPoint x: 358, startPoint y: 199, endPoint x: 609, endPoint y: 287, distance: 266.1
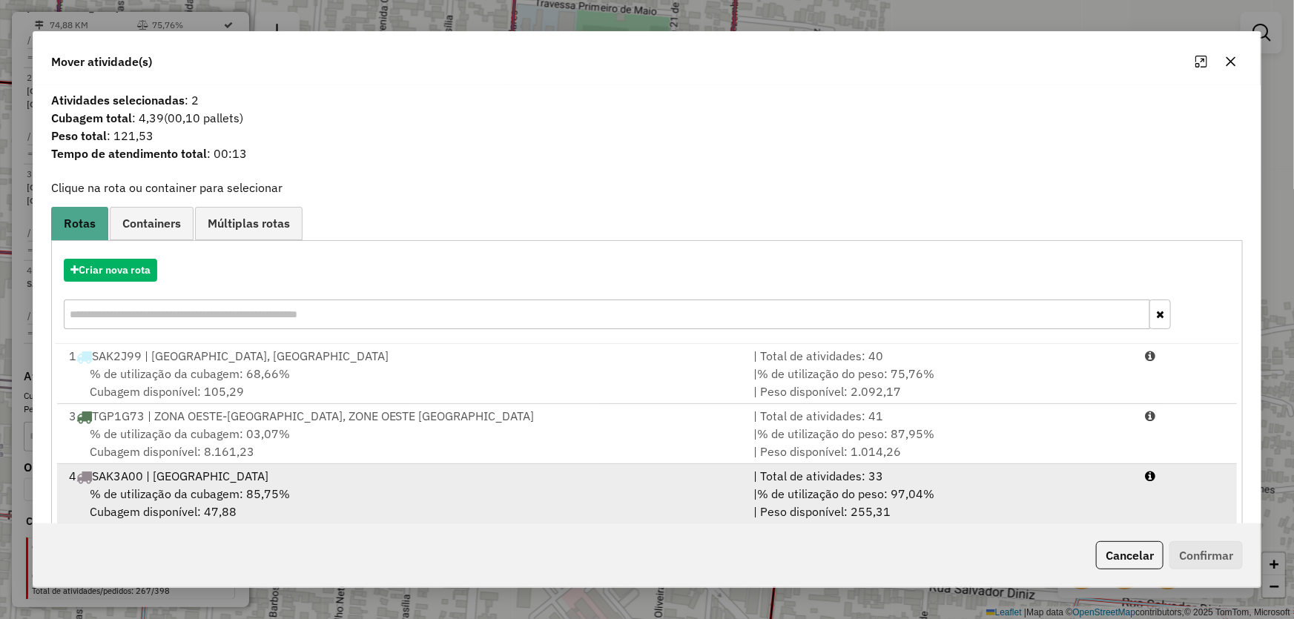
click at [180, 474] on div "4 SAK3A00 | ZONE OESTE SANTANA" at bounding box center [402, 476] width 685 height 18
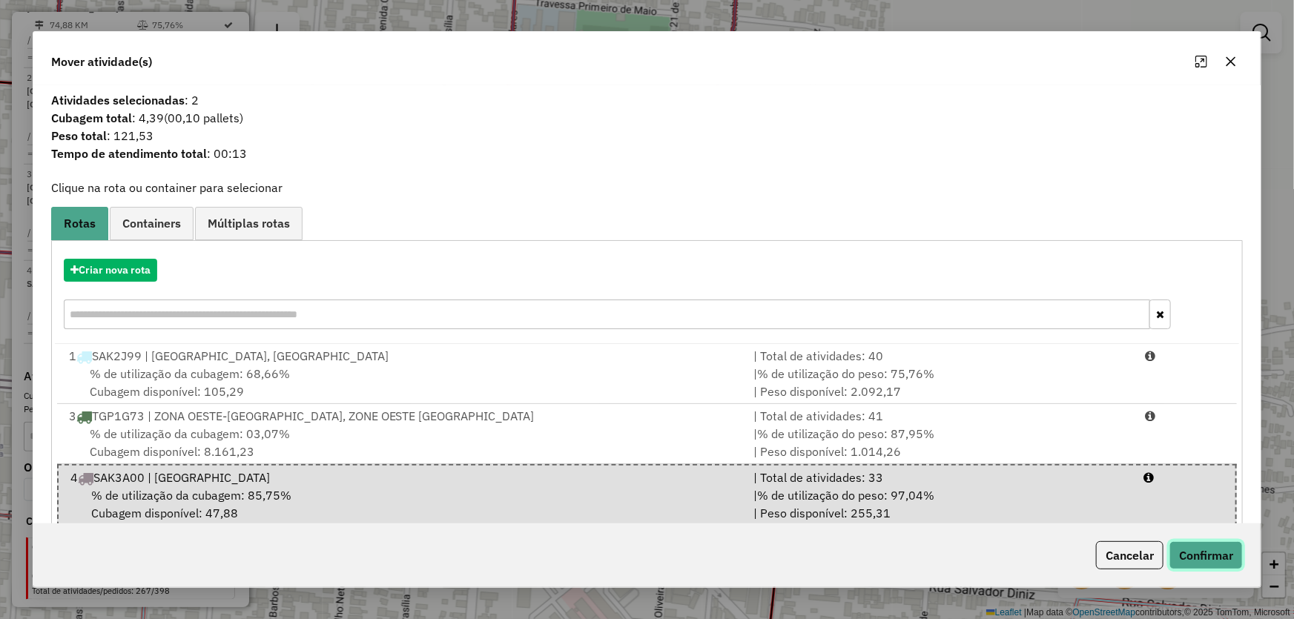
click at [1188, 563] on button "Confirmar" at bounding box center [1205, 555] width 73 height 28
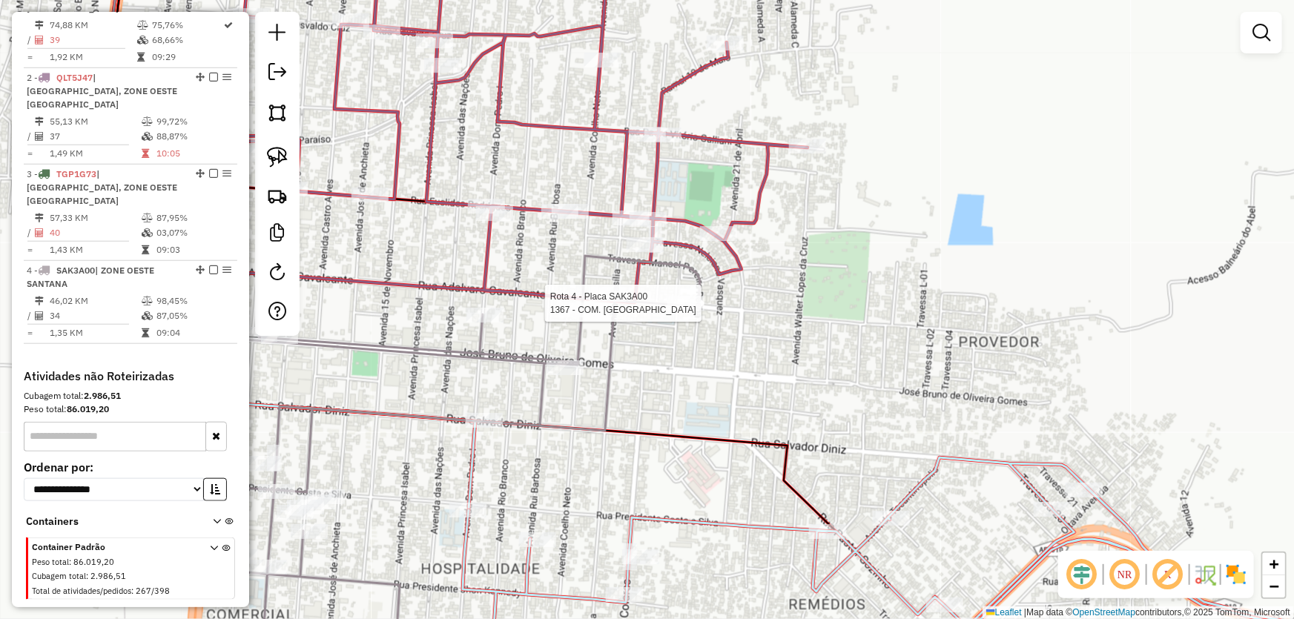
select select "*********"
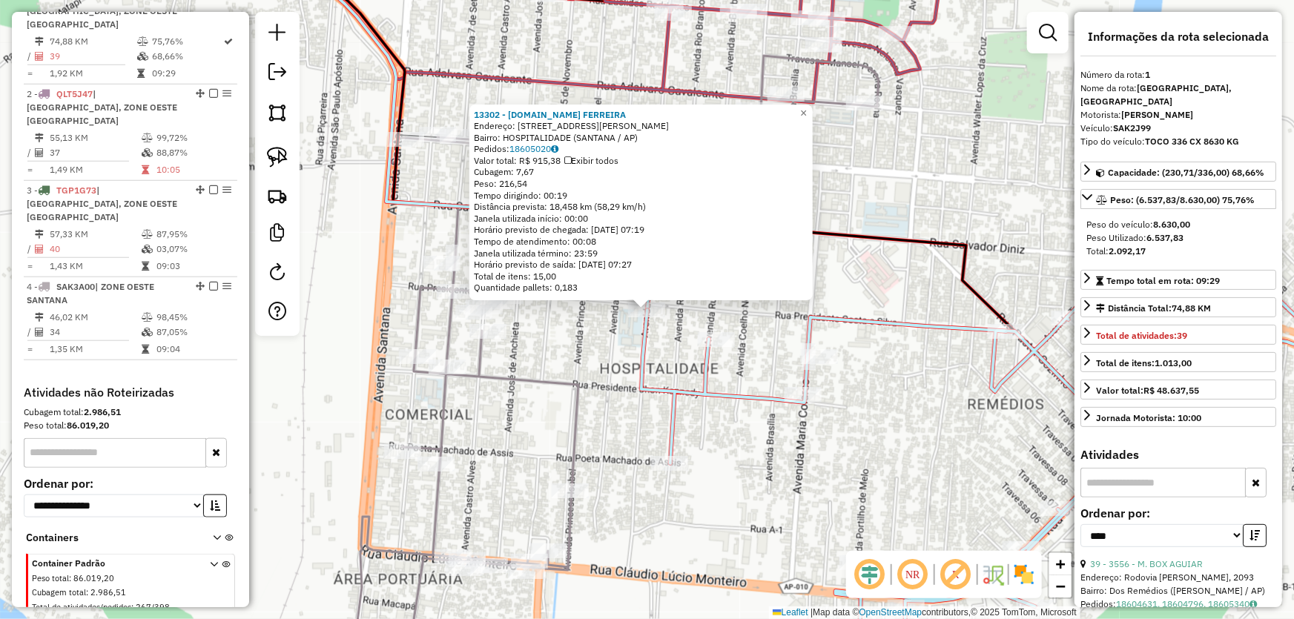
scroll to position [556, 0]
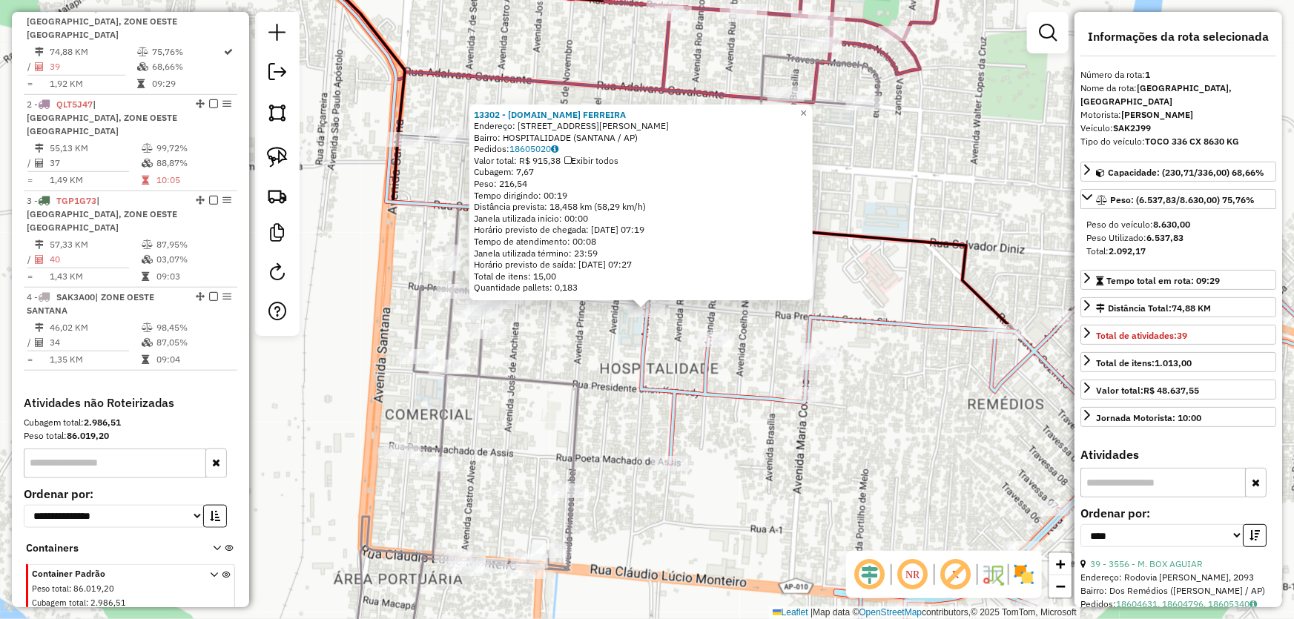
click at [566, 413] on div "13302 - M.BOX FERREIRA Endereço: AV DOM PEDRO 153 A Bairro: HOSPITALIDADE (SANT…" at bounding box center [647, 309] width 1294 height 619
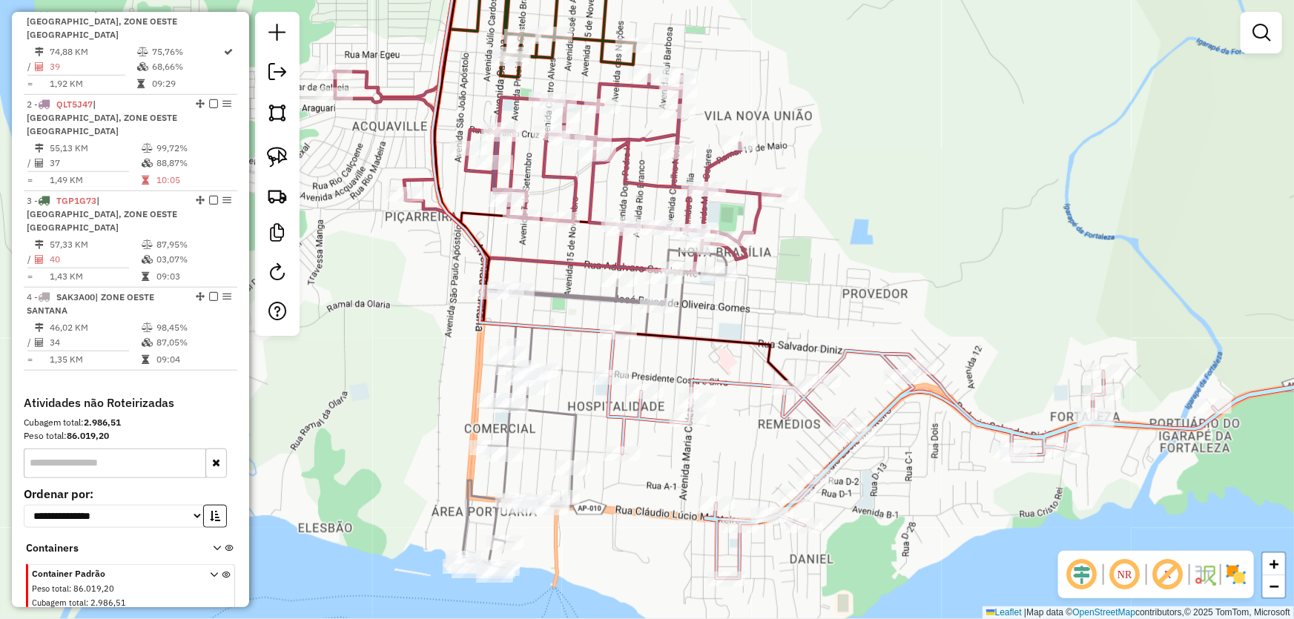
drag, startPoint x: 704, startPoint y: 315, endPoint x: 715, endPoint y: 348, distance: 34.5
click at [716, 388] on icon at bounding box center [614, 170] width 360 height 434
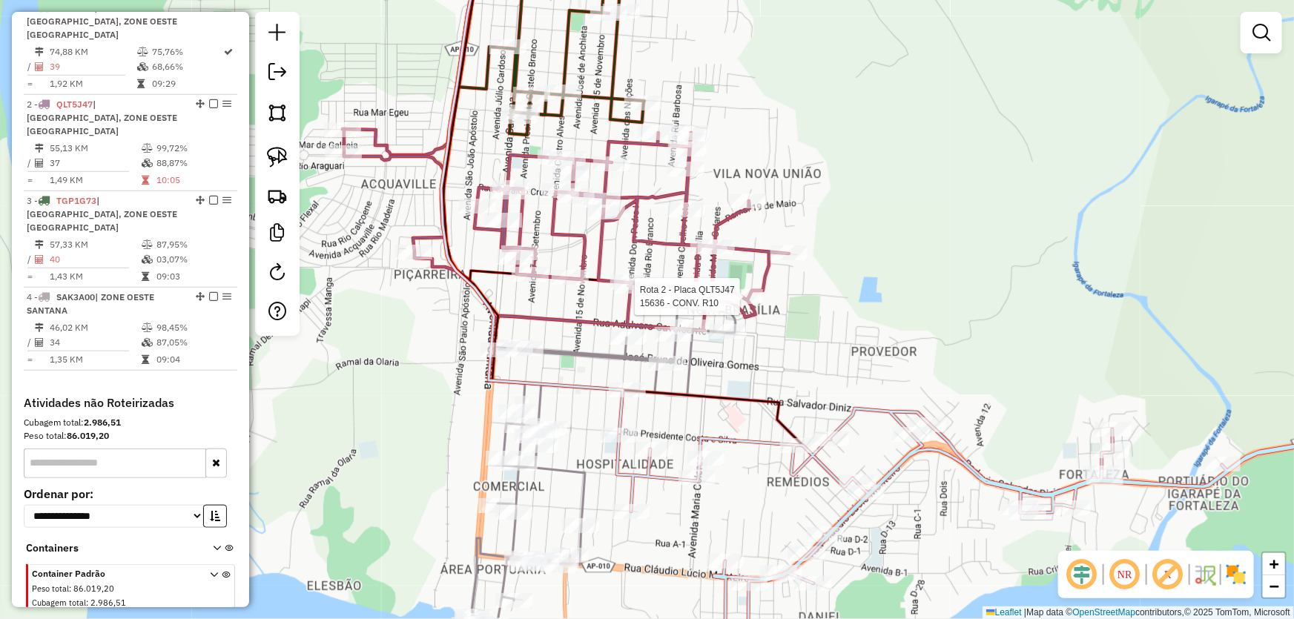
select select "*********"
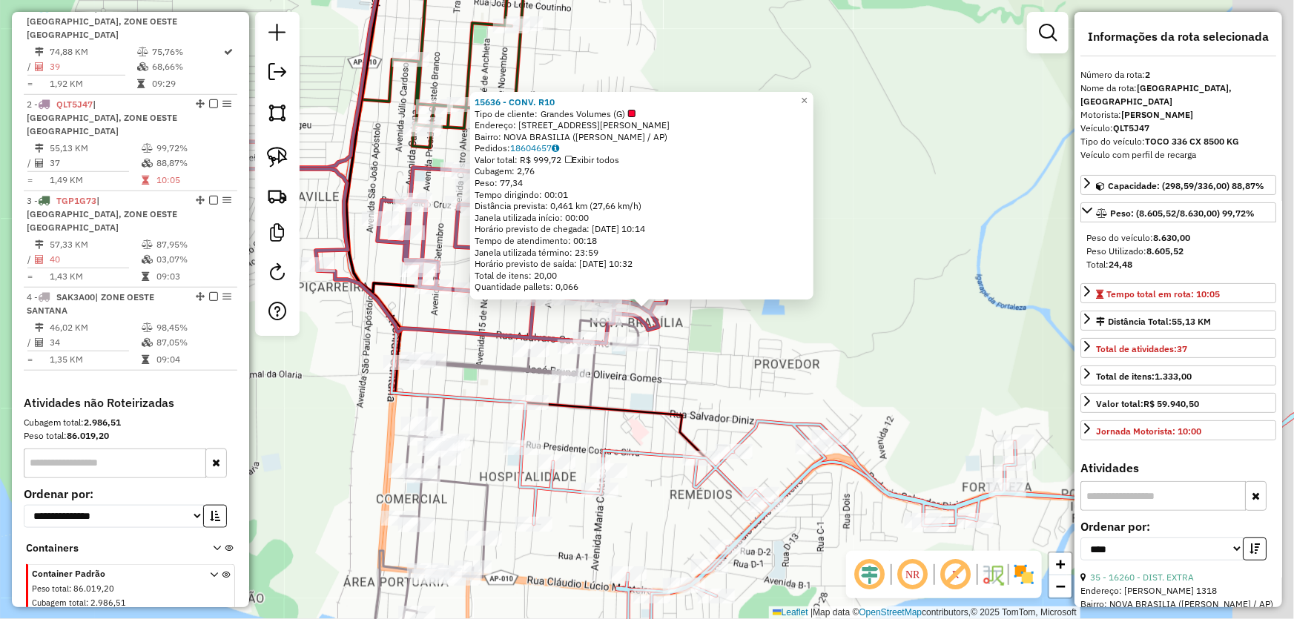
scroll to position [583, 0]
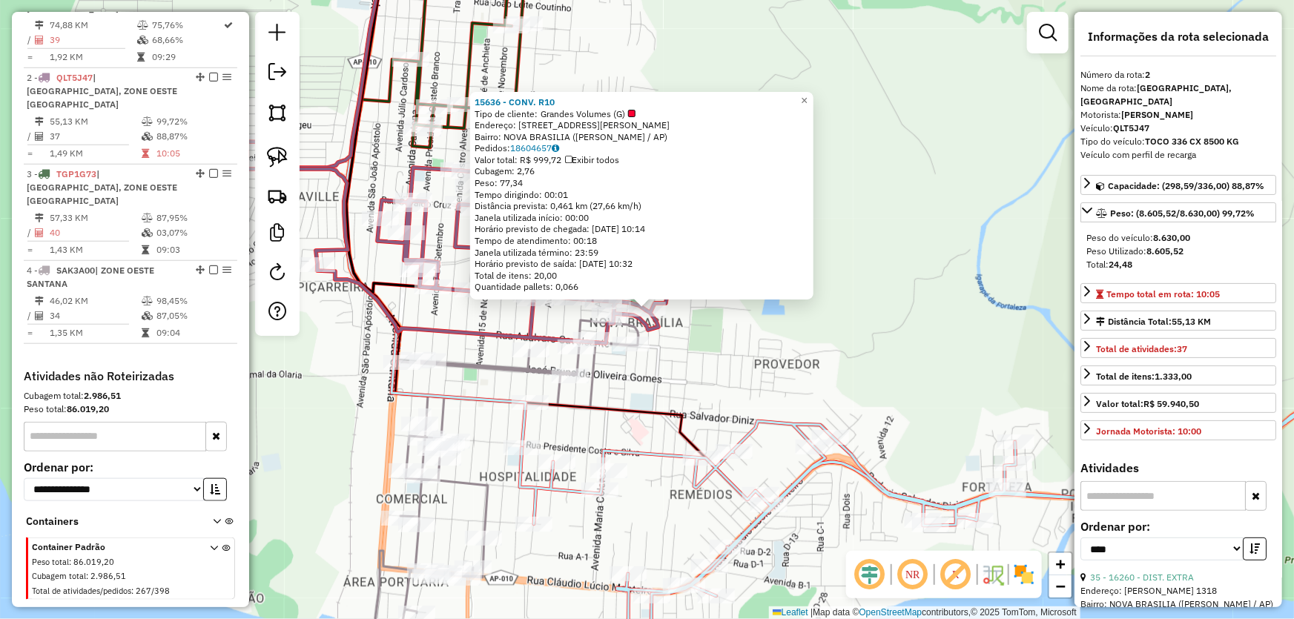
click at [741, 370] on div "15636 - CONV. R10 Tipo de cliente: Grandes Volumes (G) Endereço: R [PERSON_NAME…" at bounding box center [647, 309] width 1294 height 619
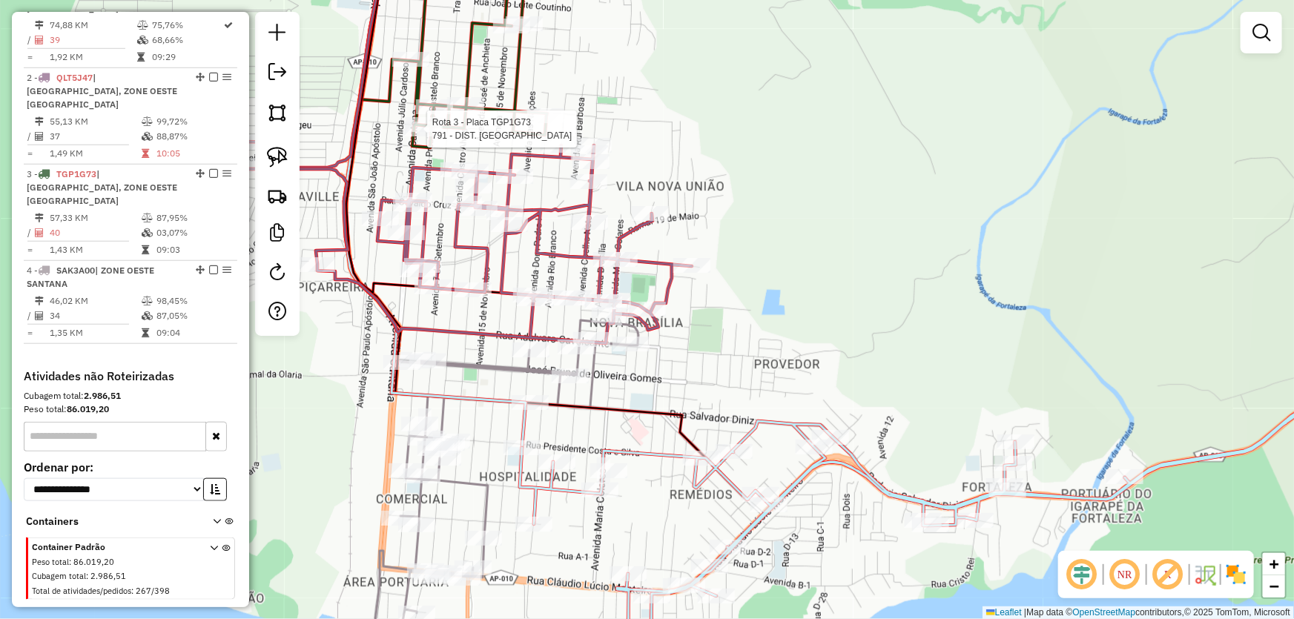
select select "*********"
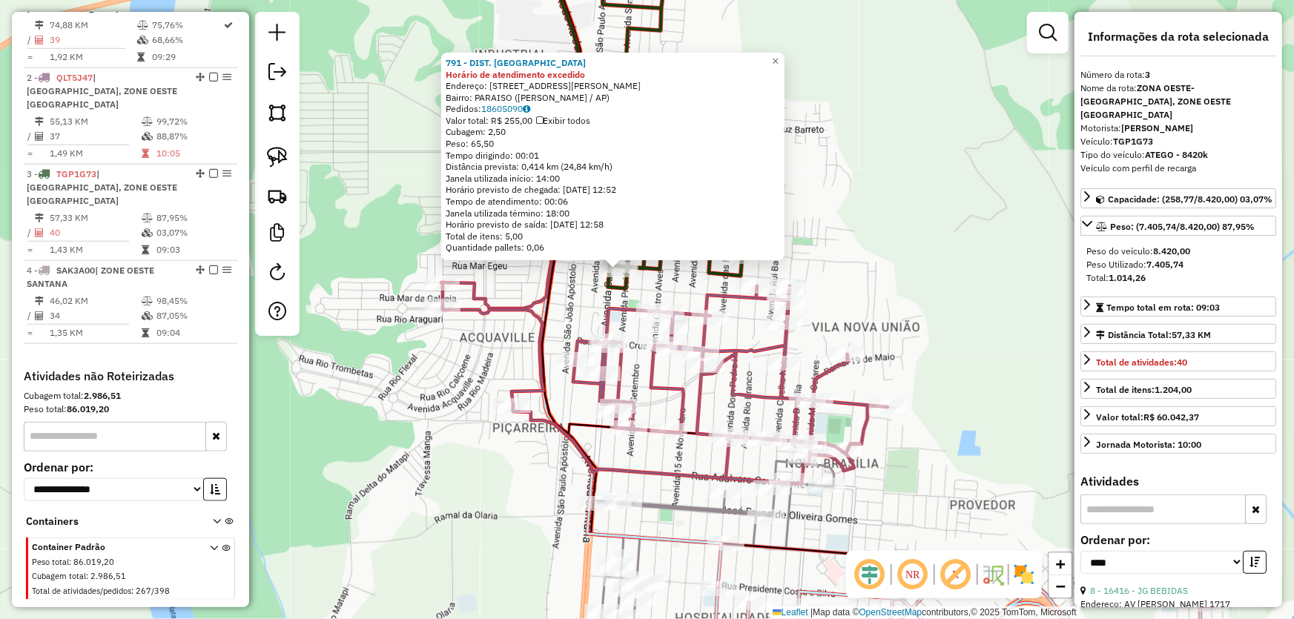
drag, startPoint x: 916, startPoint y: 499, endPoint x: 750, endPoint y: 251, distance: 298.3
click at [755, 251] on div "791 - DIST. NILZA Horário de atendimento excedido Endereço: AV DEODORO DA FONSE…" at bounding box center [647, 309] width 1294 height 619
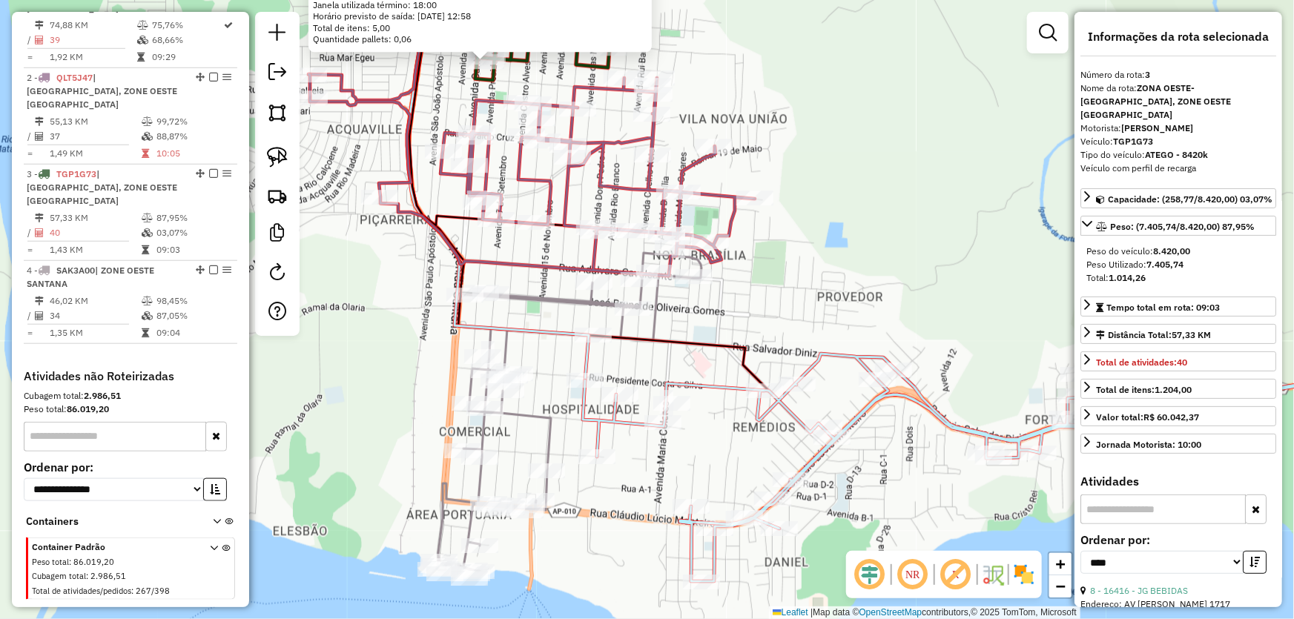
click at [646, 359] on div "791 - DIST. NILZA Horário de atendimento excedido Endereço: AV DEODORO DA FONSE…" at bounding box center [647, 309] width 1294 height 619
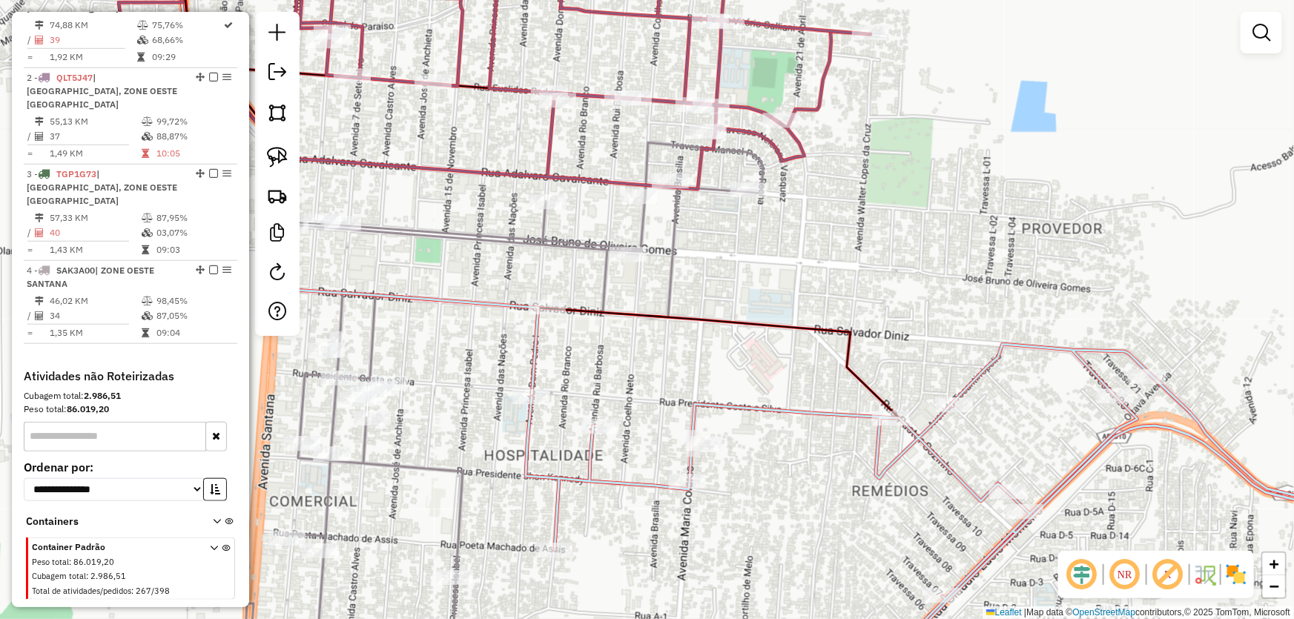
drag, startPoint x: 615, startPoint y: 368, endPoint x: 648, endPoint y: 345, distance: 39.9
click at [648, 345] on div "Janela de atendimento Grade de atendimento Capacidade Transportadoras Veículos …" at bounding box center [647, 309] width 1294 height 619
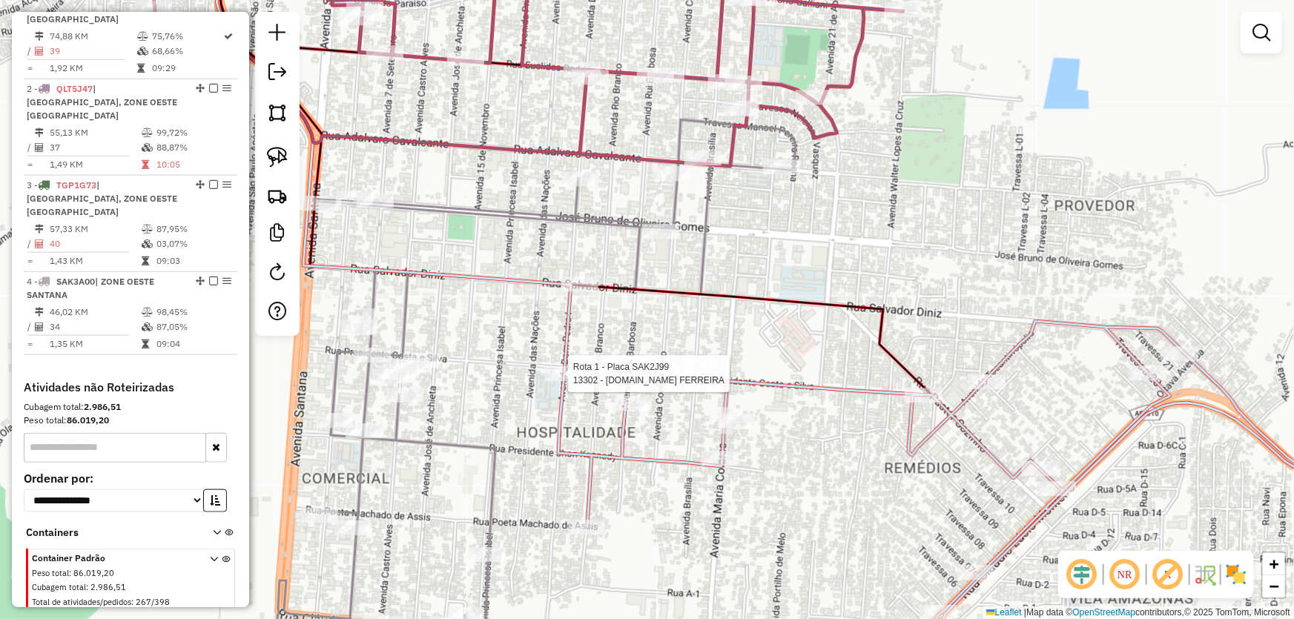
select select "*********"
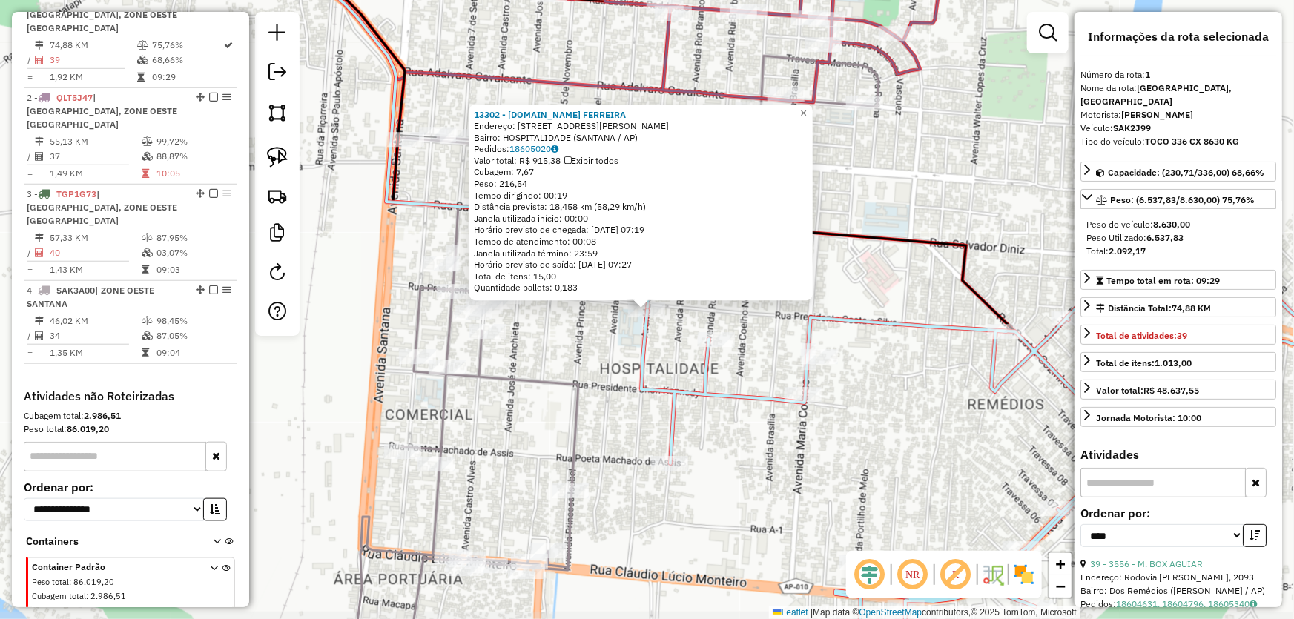
scroll to position [556, 0]
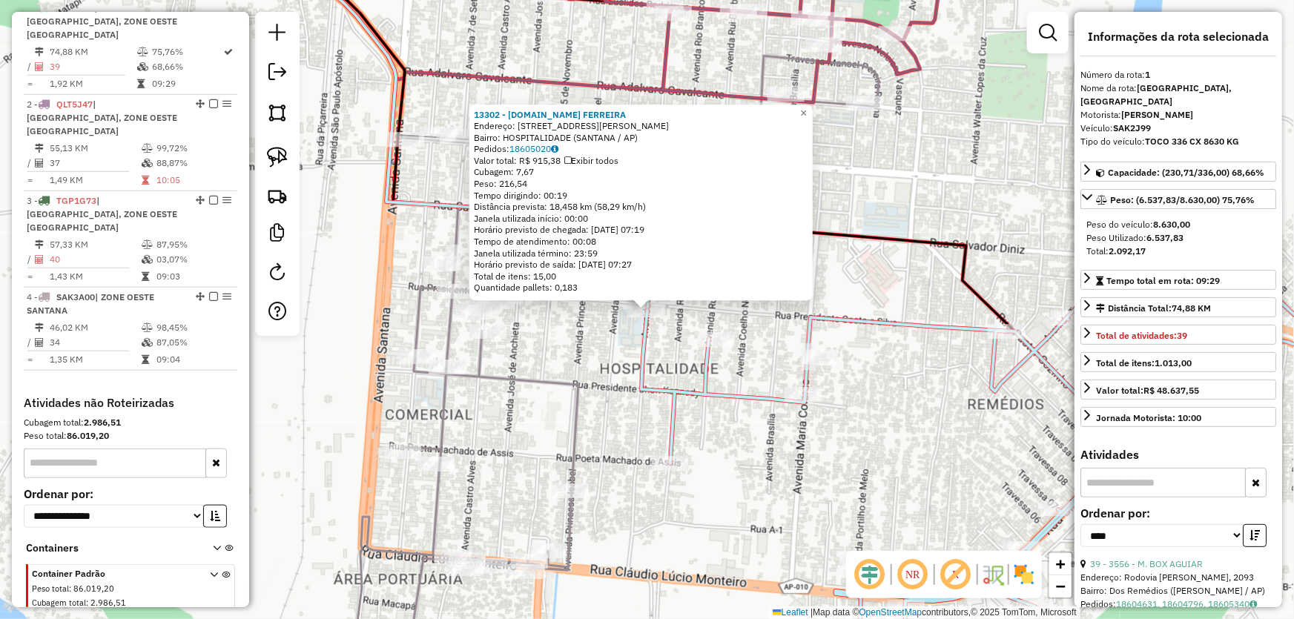
click at [587, 357] on div "13302 - M.BOX FERREIRA Endereço: AV DOM PEDRO 153 A Bairro: HOSPITALIDADE (SANT…" at bounding box center [647, 309] width 1294 height 619
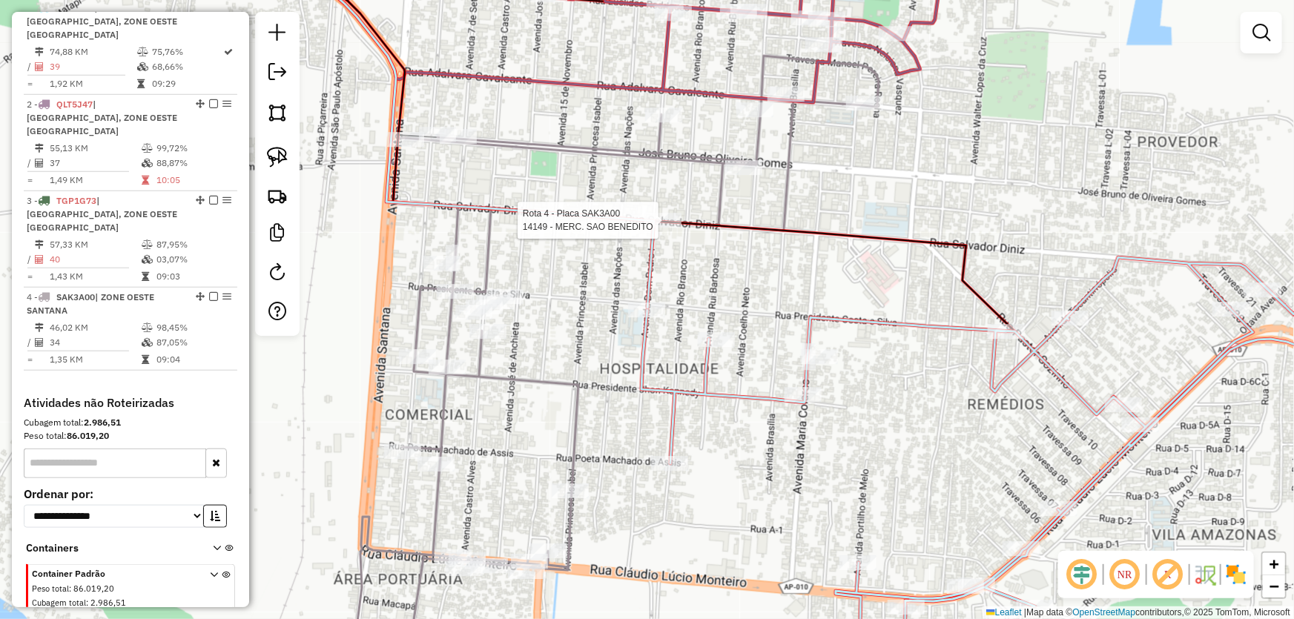
select select "*********"
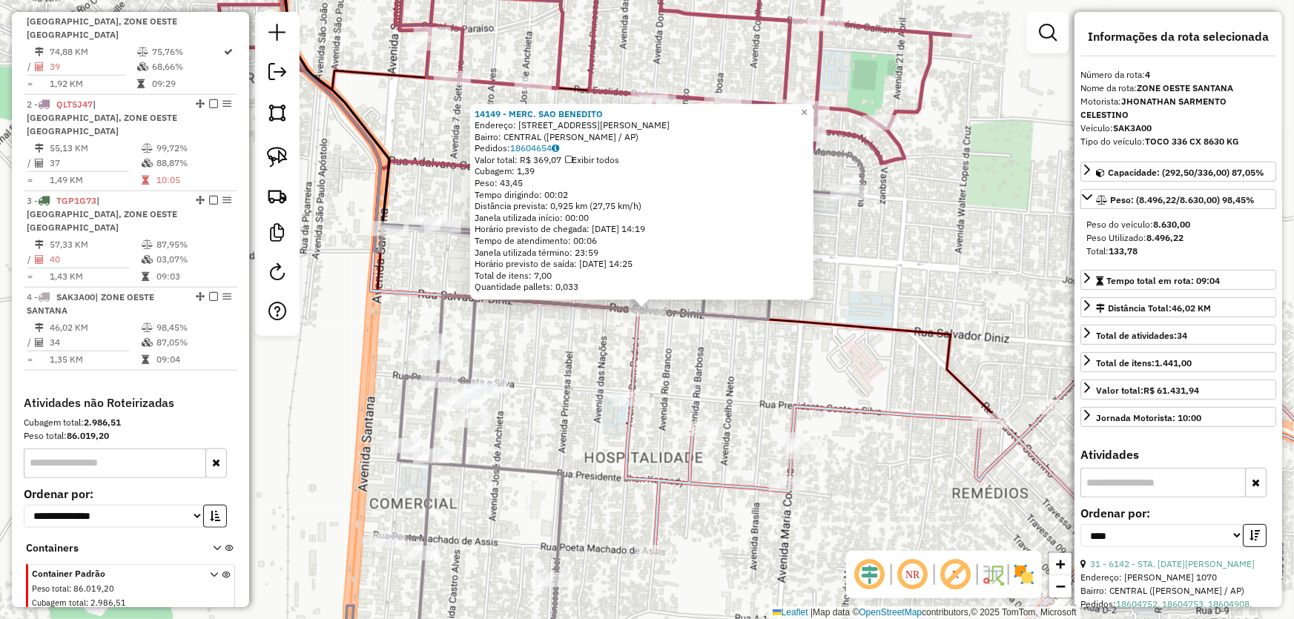
scroll to position [583, 0]
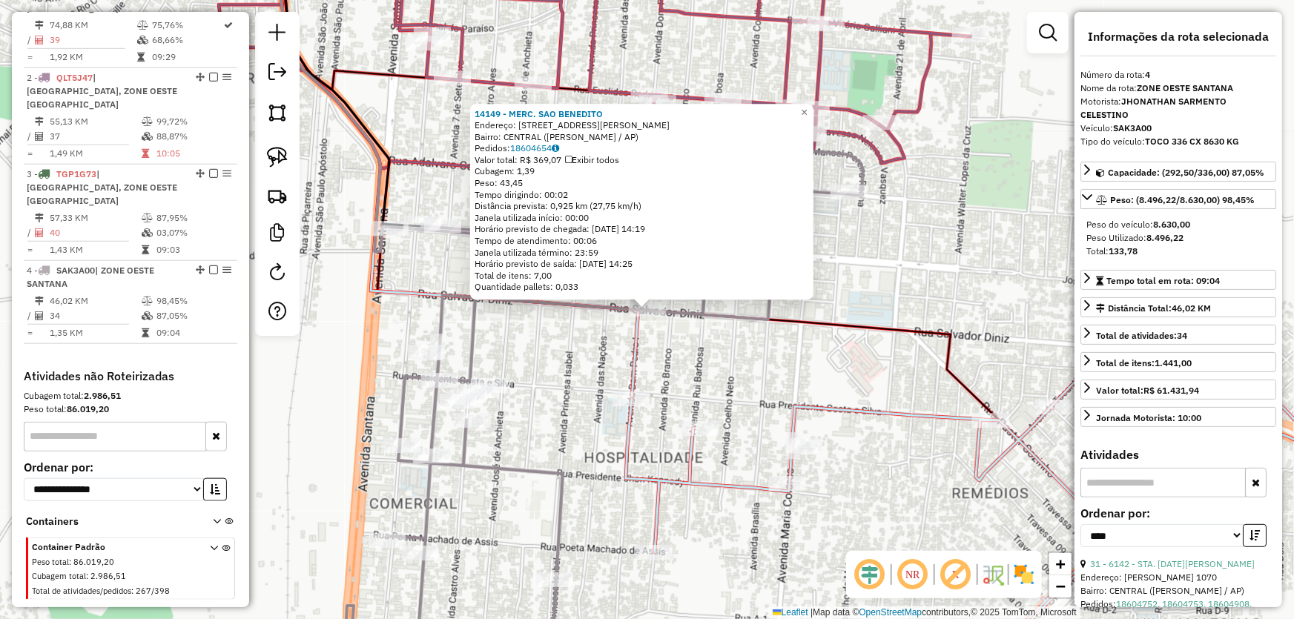
click at [550, 391] on div "14149 - MERC. SAO BENEDITO Endereço: R SALVADOR DINIZ 847 Bairro: CENTRAL (SANT…" at bounding box center [647, 309] width 1294 height 619
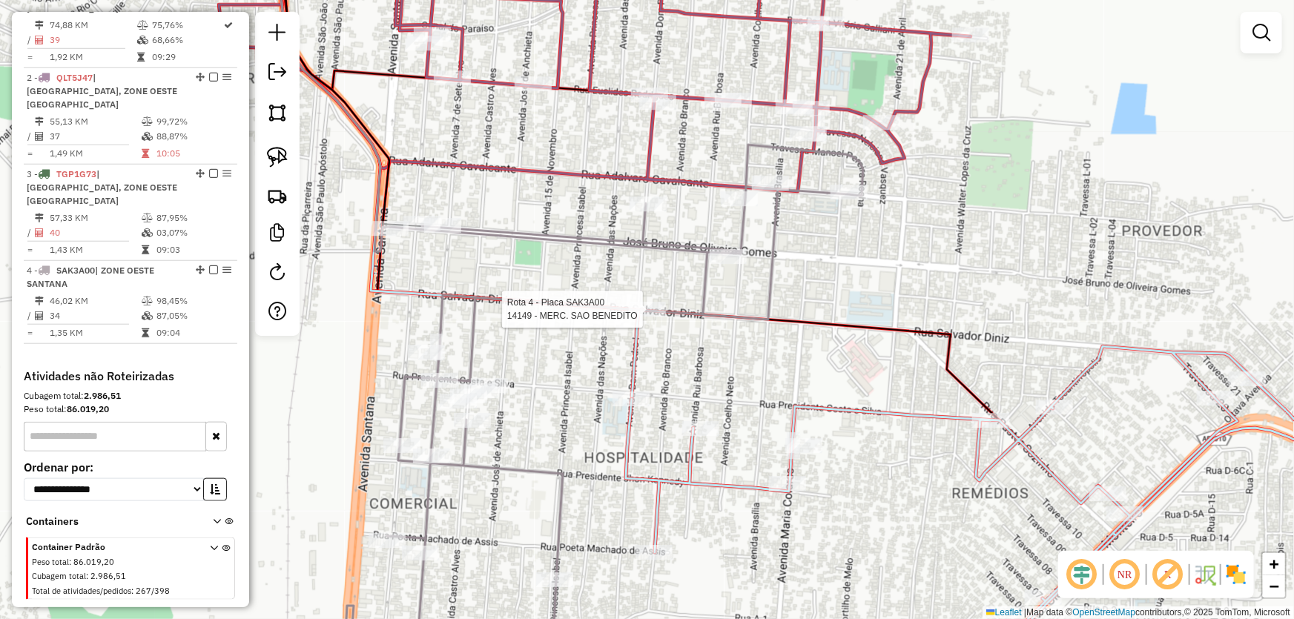
select select "*********"
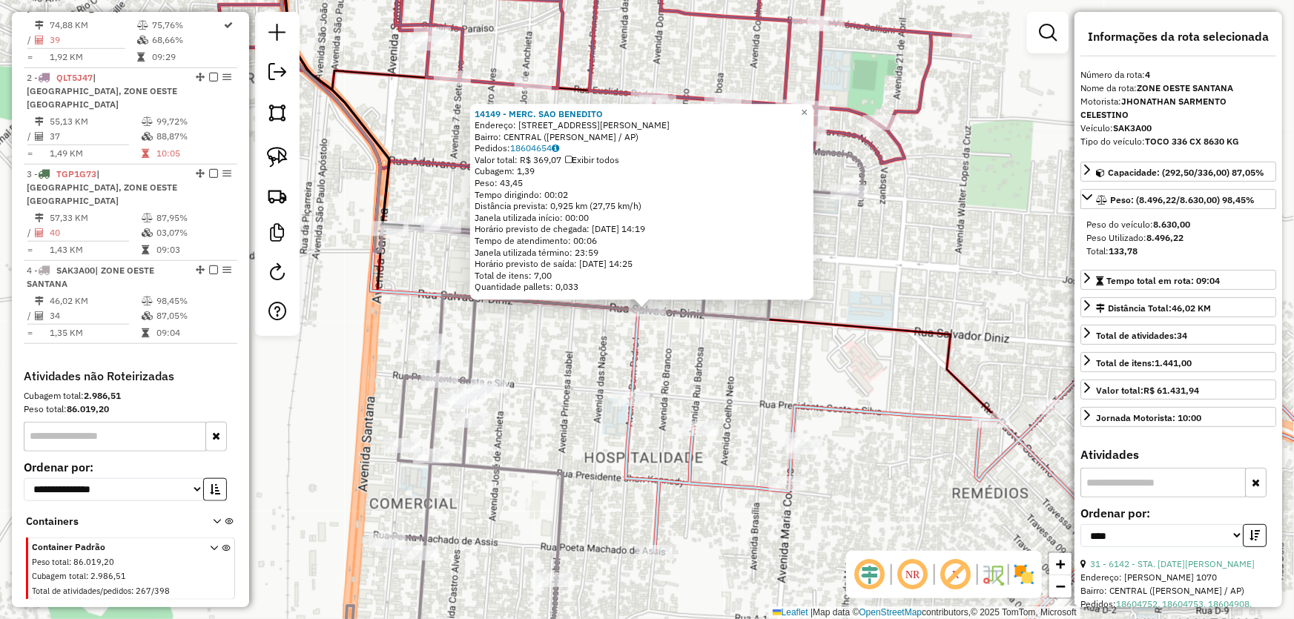
click at [566, 408] on div "14149 - MERC. SAO BENEDITO Endereço: R SALVADOR DINIZ 847 Bairro: CENTRAL (SANT…" at bounding box center [647, 309] width 1294 height 619
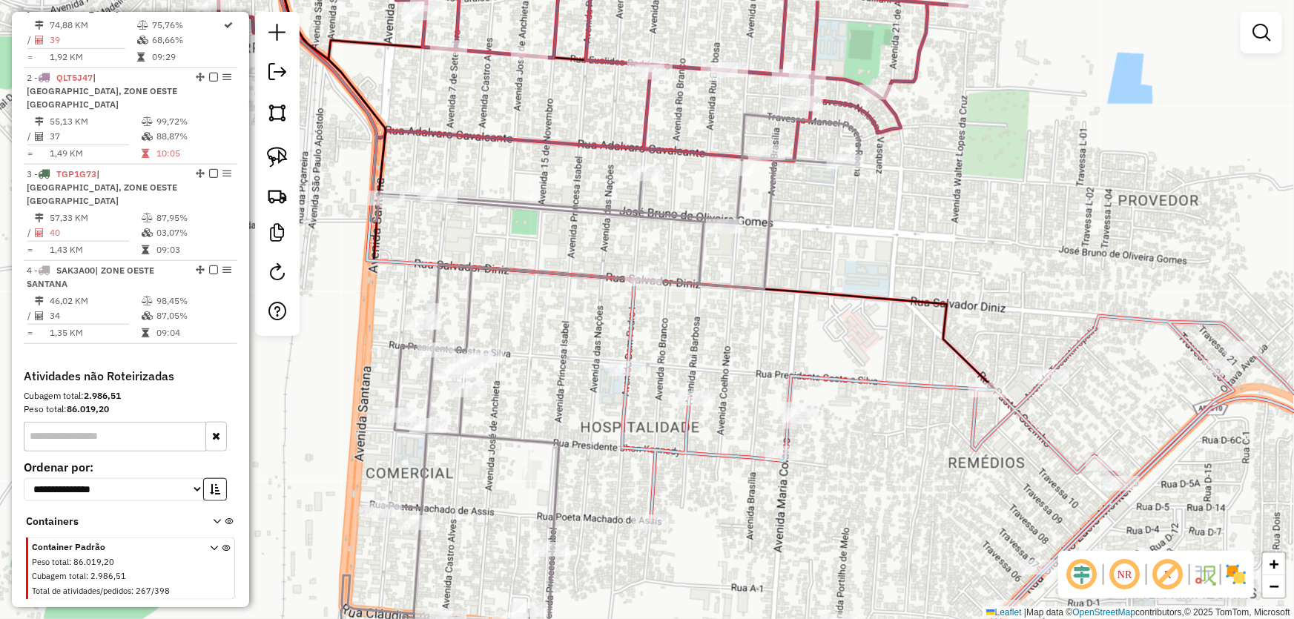
drag, startPoint x: 566, startPoint y: 411, endPoint x: 544, endPoint y: 339, distance: 75.8
click at [546, 340] on div "Janela de atendimento Grade de atendimento Capacidade Transportadoras Veículos …" at bounding box center [647, 309] width 1294 height 619
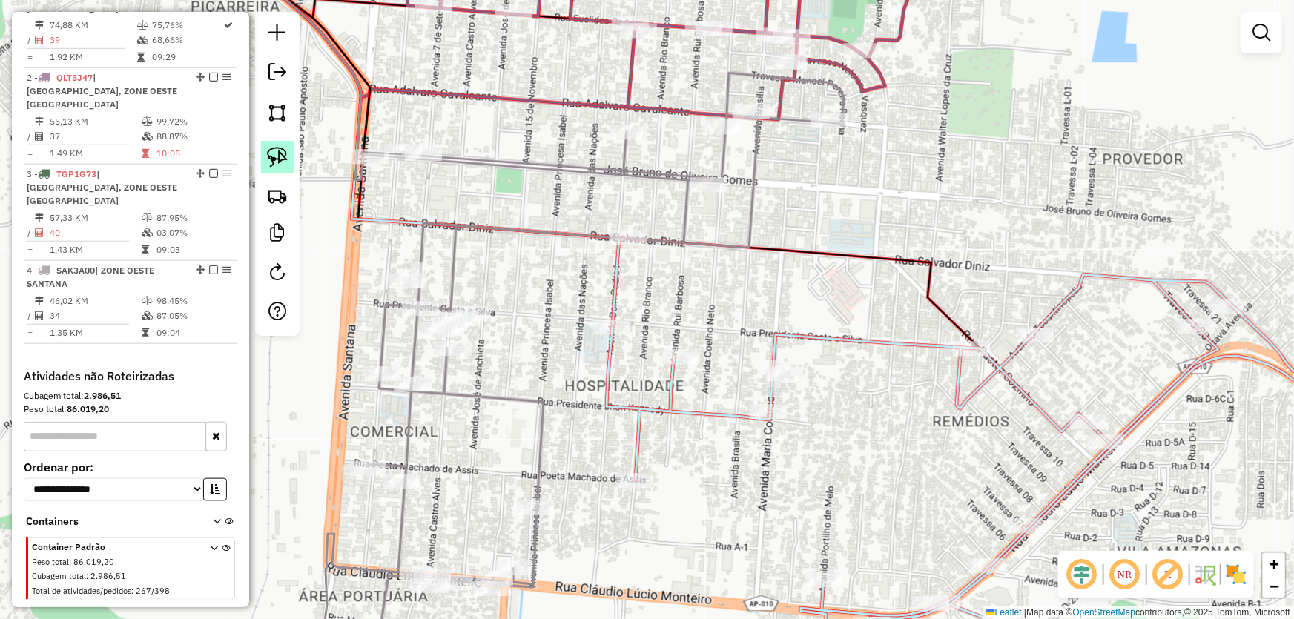
click at [282, 147] on img at bounding box center [277, 157] width 21 height 21
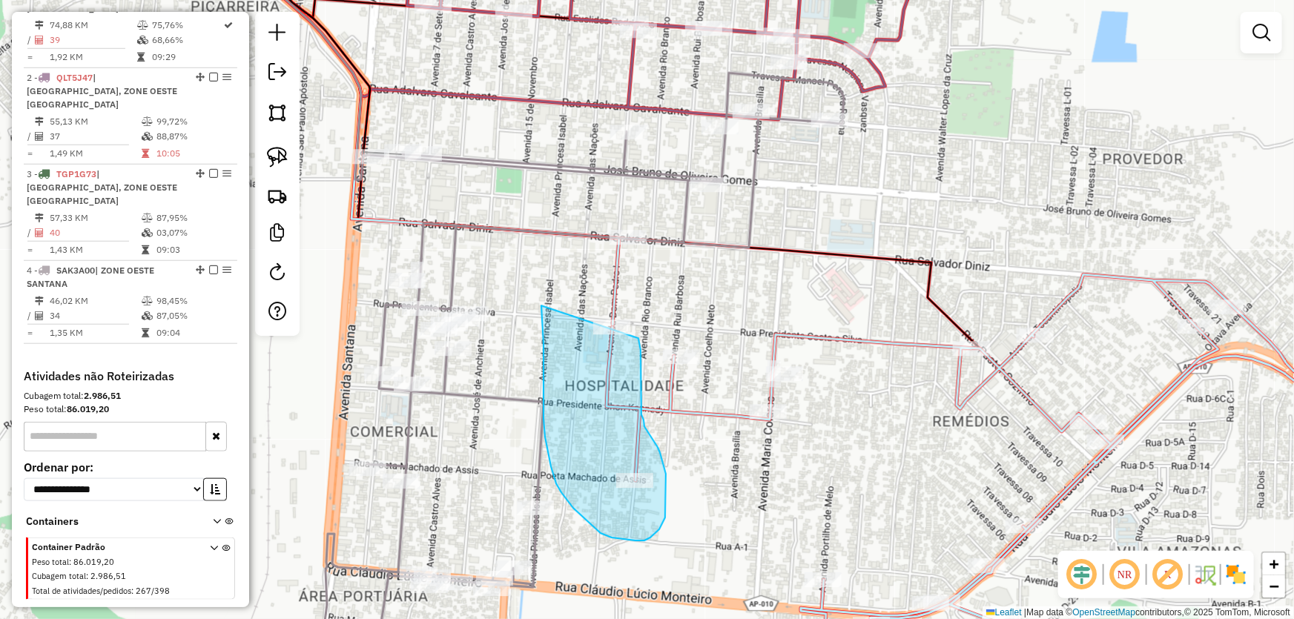
drag, startPoint x: 541, startPoint y: 306, endPoint x: 635, endPoint y: 288, distance: 95.1
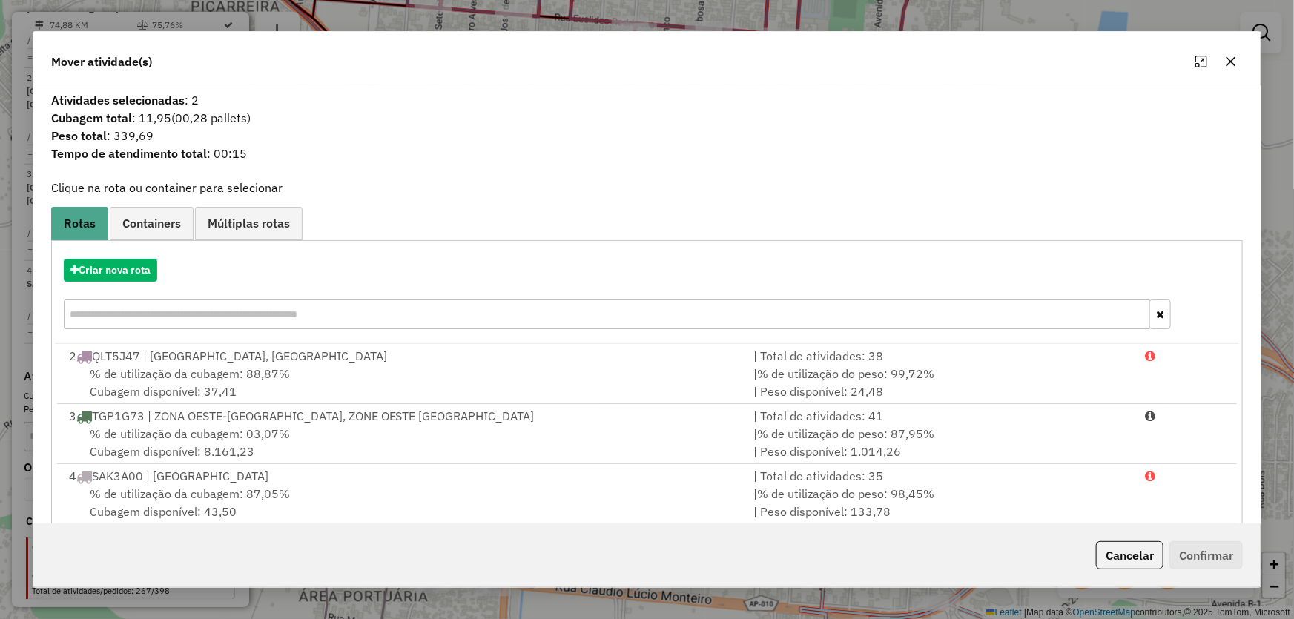
click at [1245, 56] on div "Mover atividade(s)" at bounding box center [647, 58] width 1228 height 53
click at [1229, 59] on icon "button" at bounding box center [1230, 62] width 12 height 12
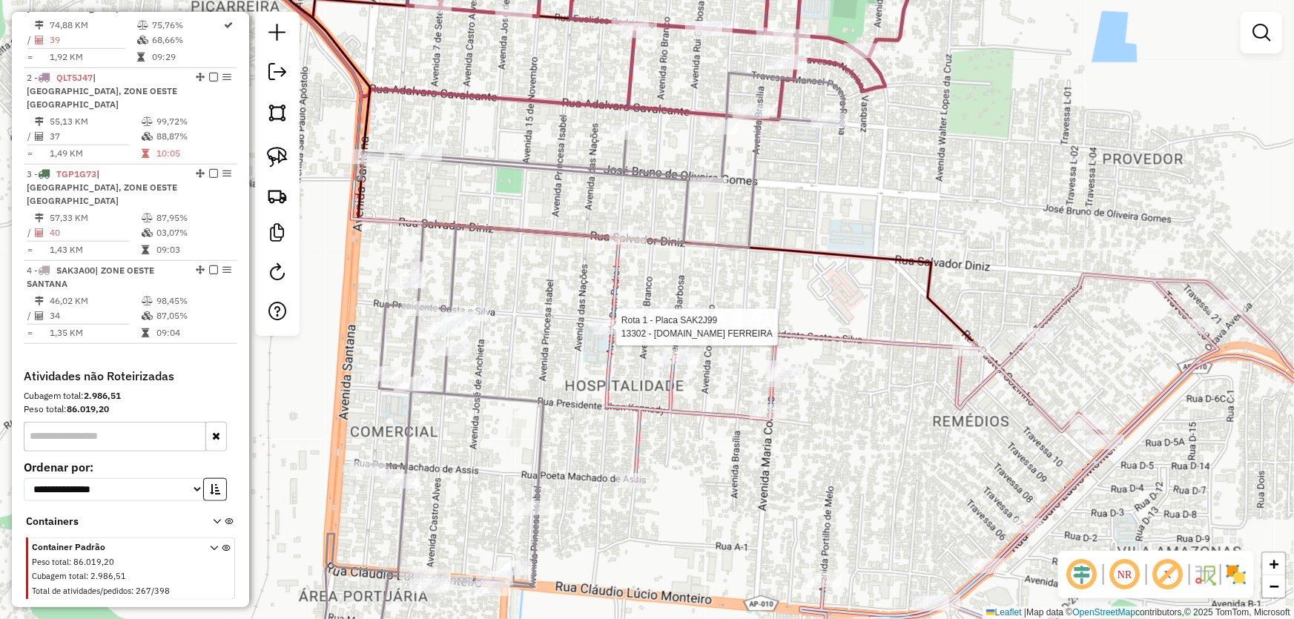
select select "*********"
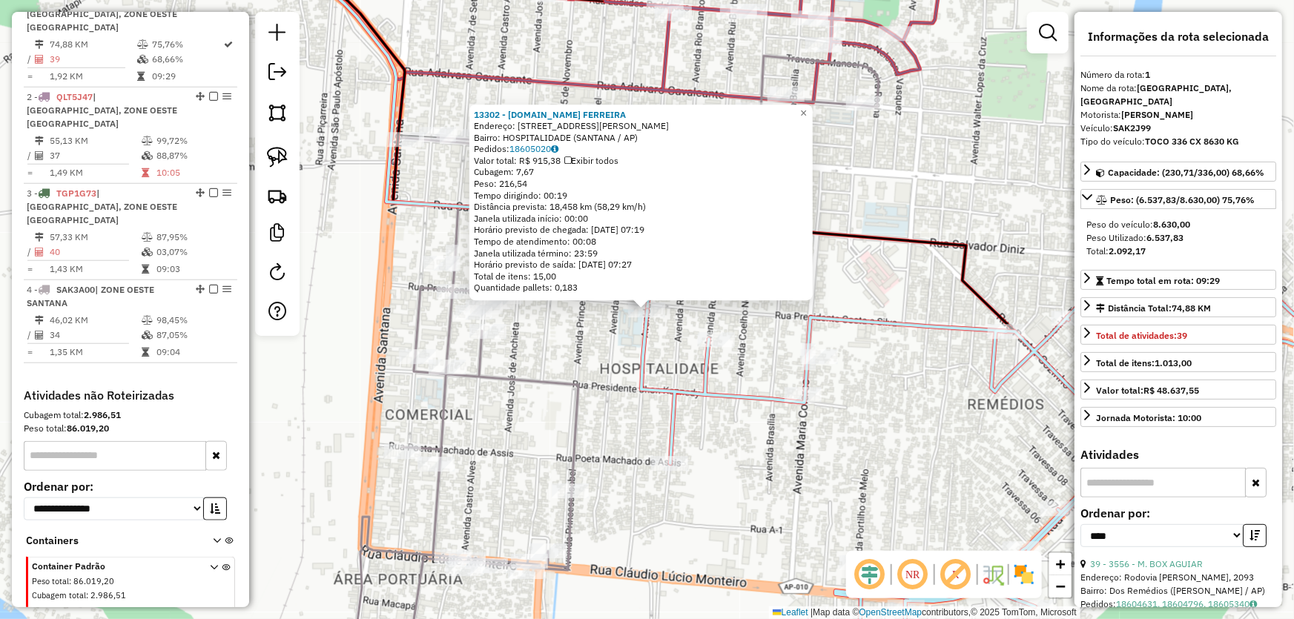
scroll to position [556, 0]
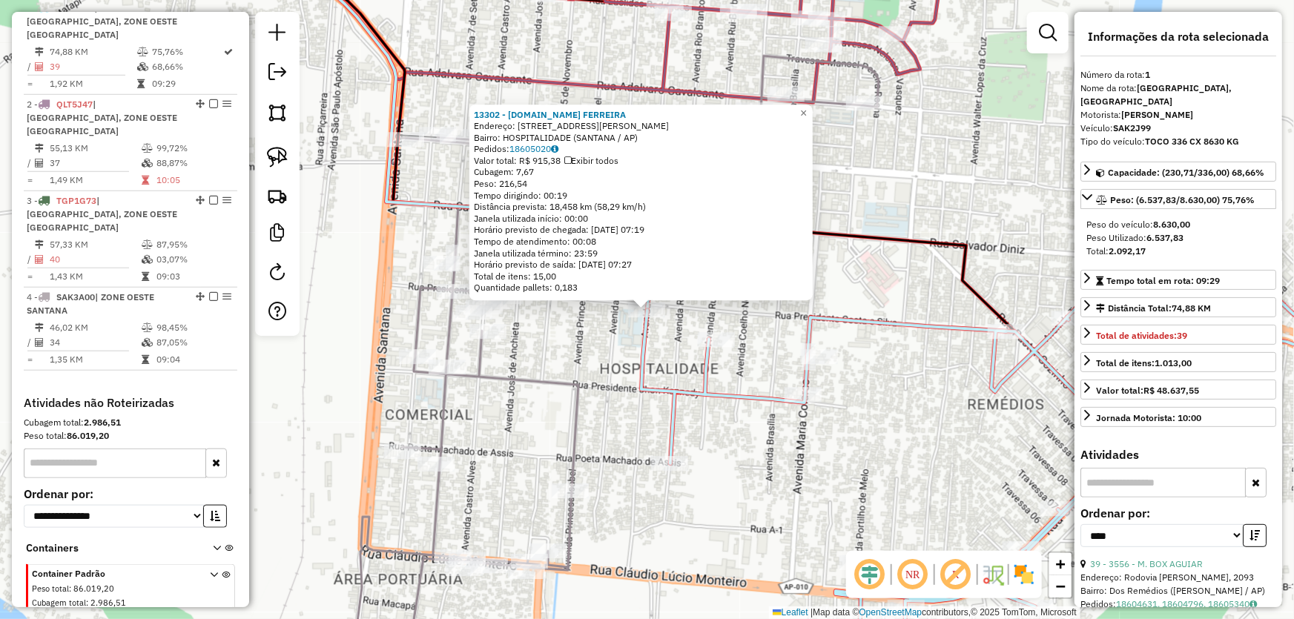
click at [586, 354] on div "13302 - M.BOX FERREIRA Endereço: AV DOM PEDRO 153 A Bairro: HOSPITALIDADE (SANT…" at bounding box center [647, 309] width 1294 height 619
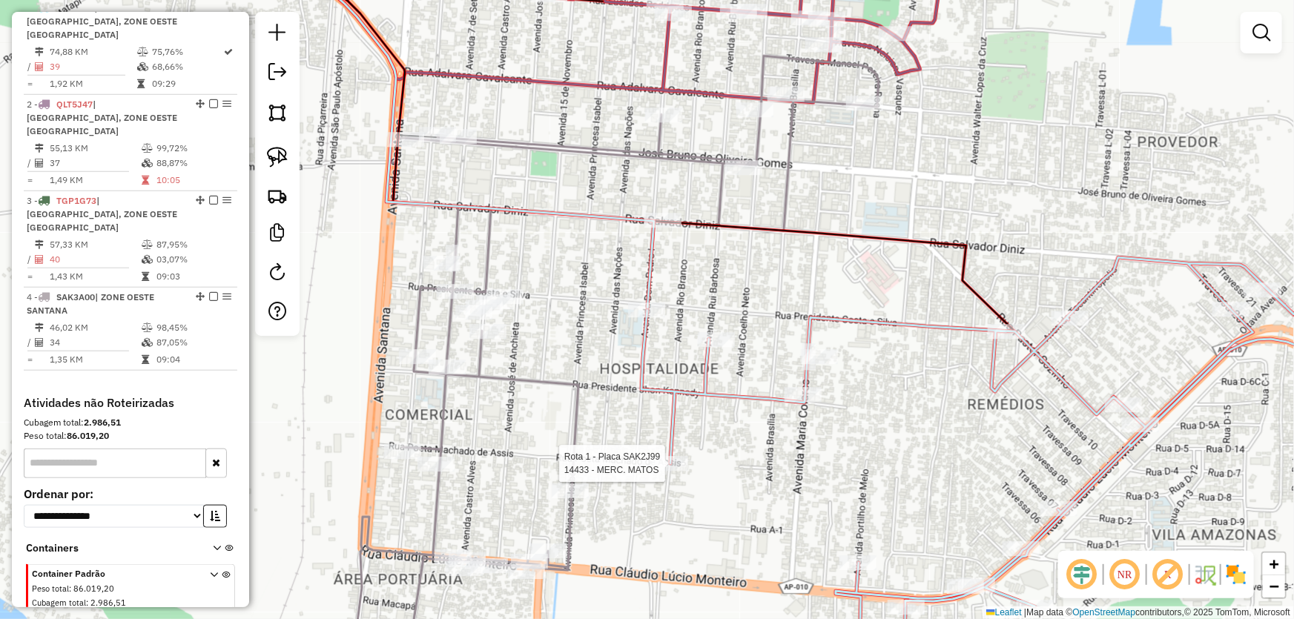
select select "*********"
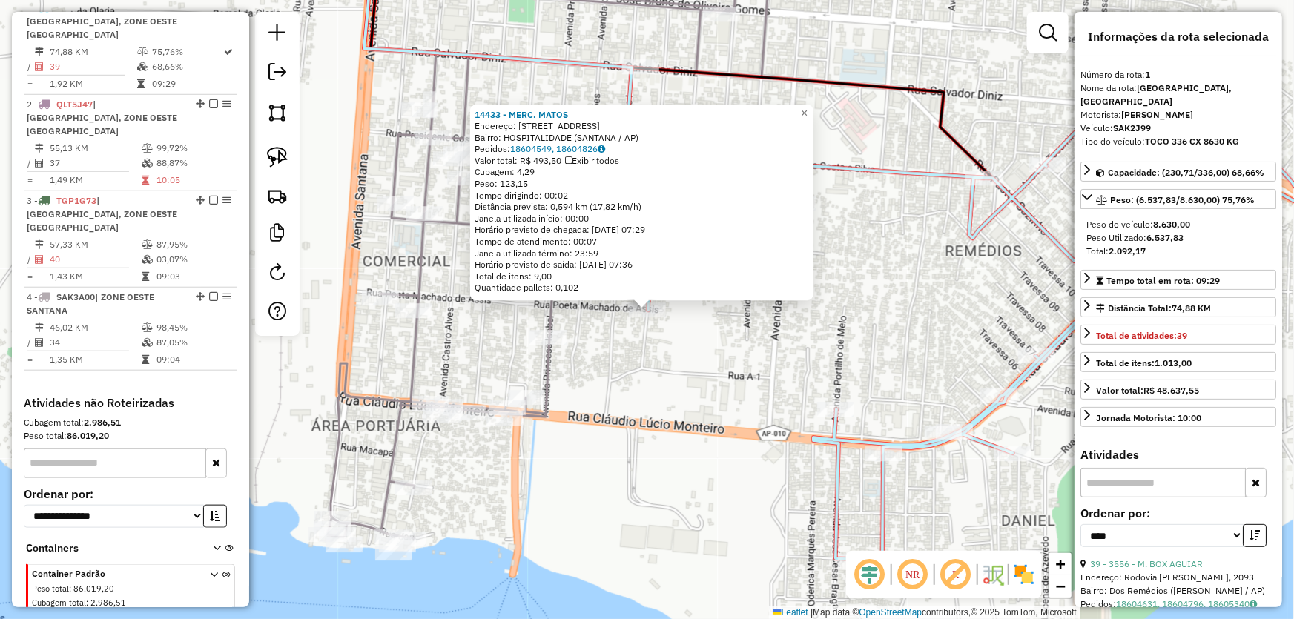
click at [643, 388] on div "14433 - MERC. MATOS Endereço: AV RIO BRANCO 399 Bairro: HOSPITALIDADE (SANTANA …" at bounding box center [647, 309] width 1294 height 619
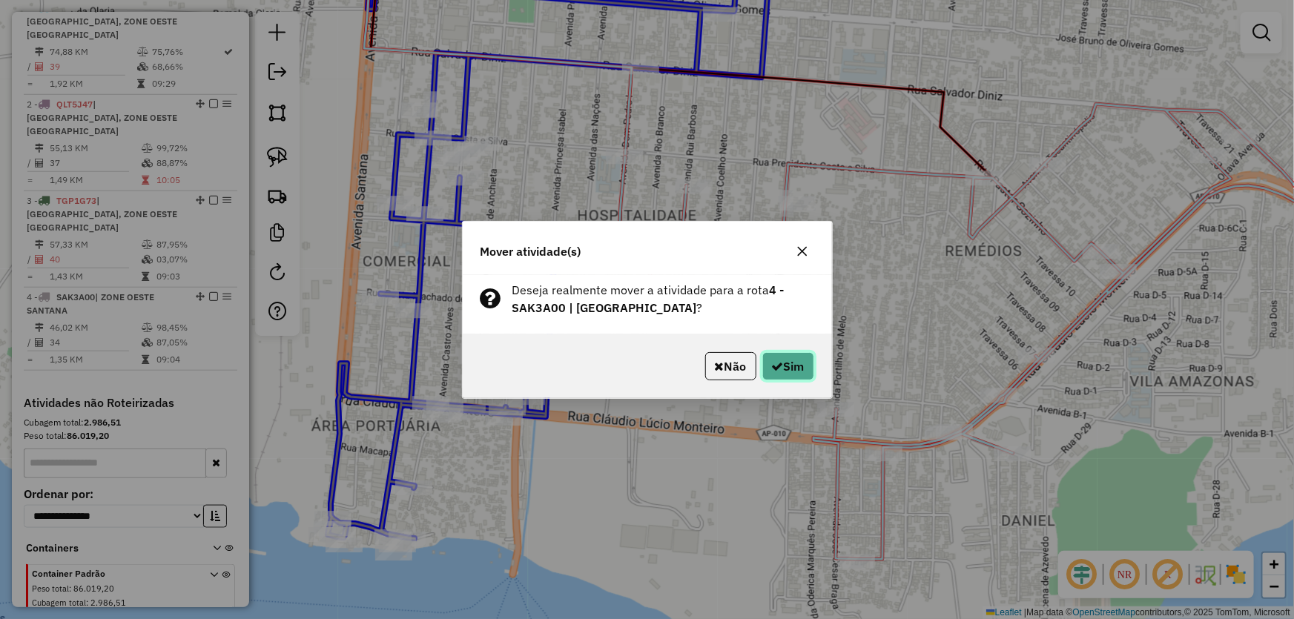
click at [781, 357] on button "Sim" at bounding box center [788, 366] width 52 height 28
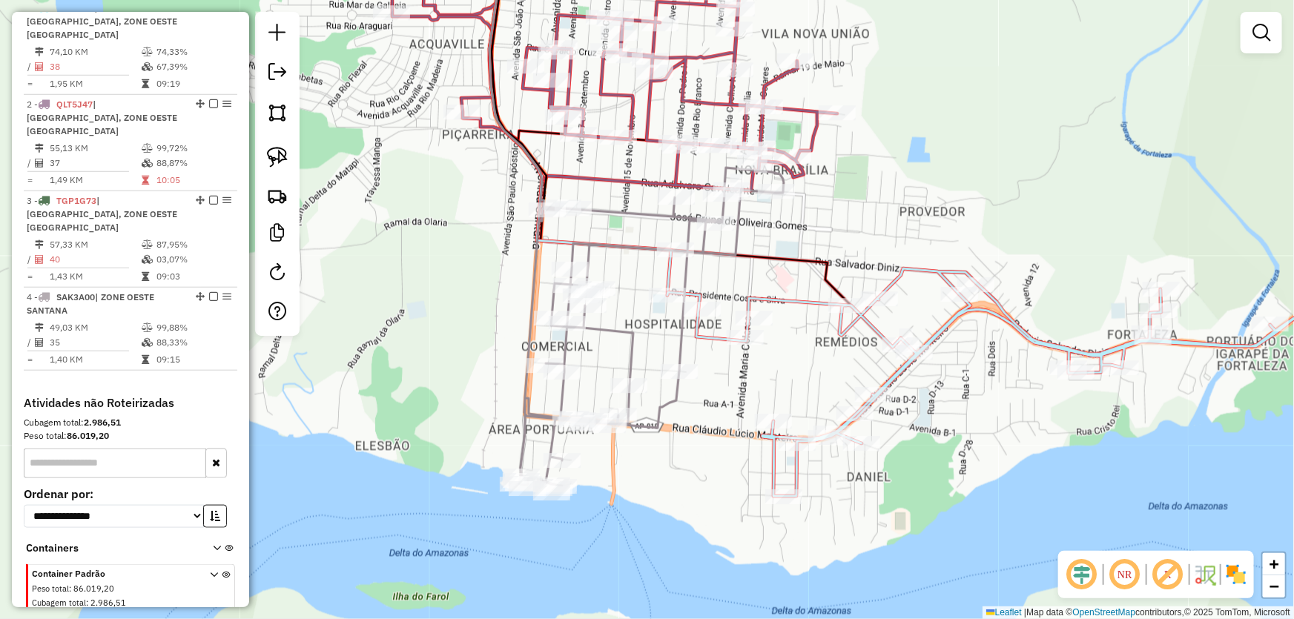
drag, startPoint x: 783, startPoint y: 197, endPoint x: 763, endPoint y: 276, distance: 81.1
click at [763, 276] on div "Janela de atendimento Grade de atendimento Capacidade Transportadoras Veículos …" at bounding box center [647, 309] width 1294 height 619
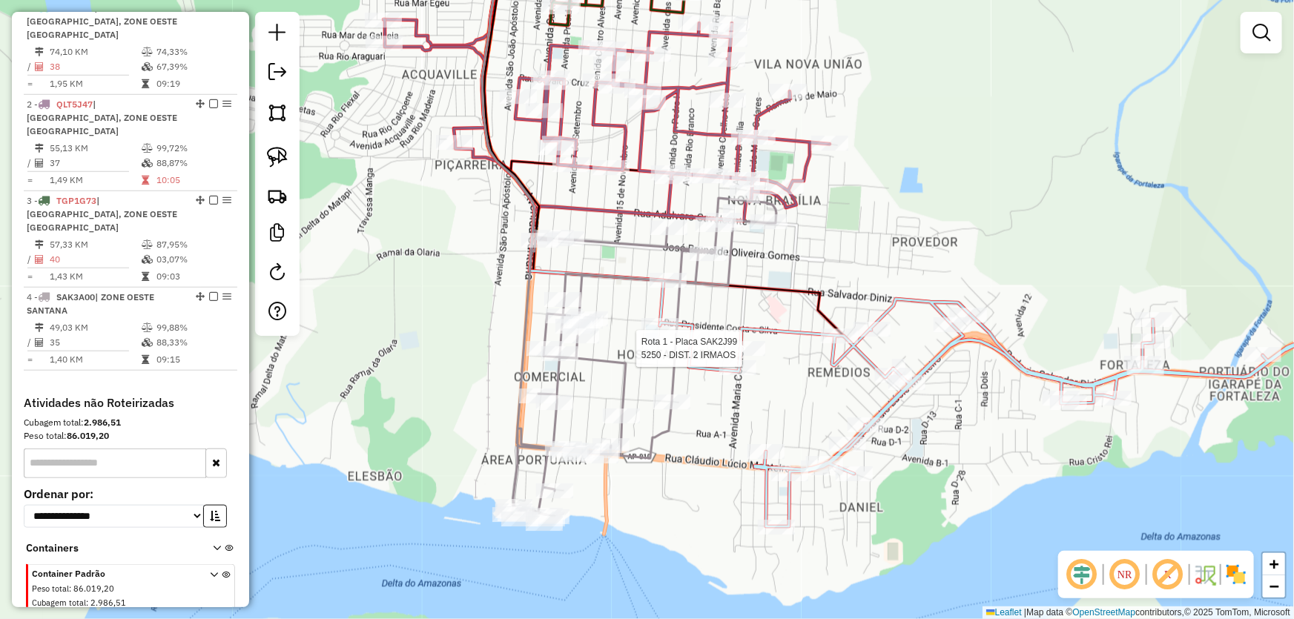
select select "*********"
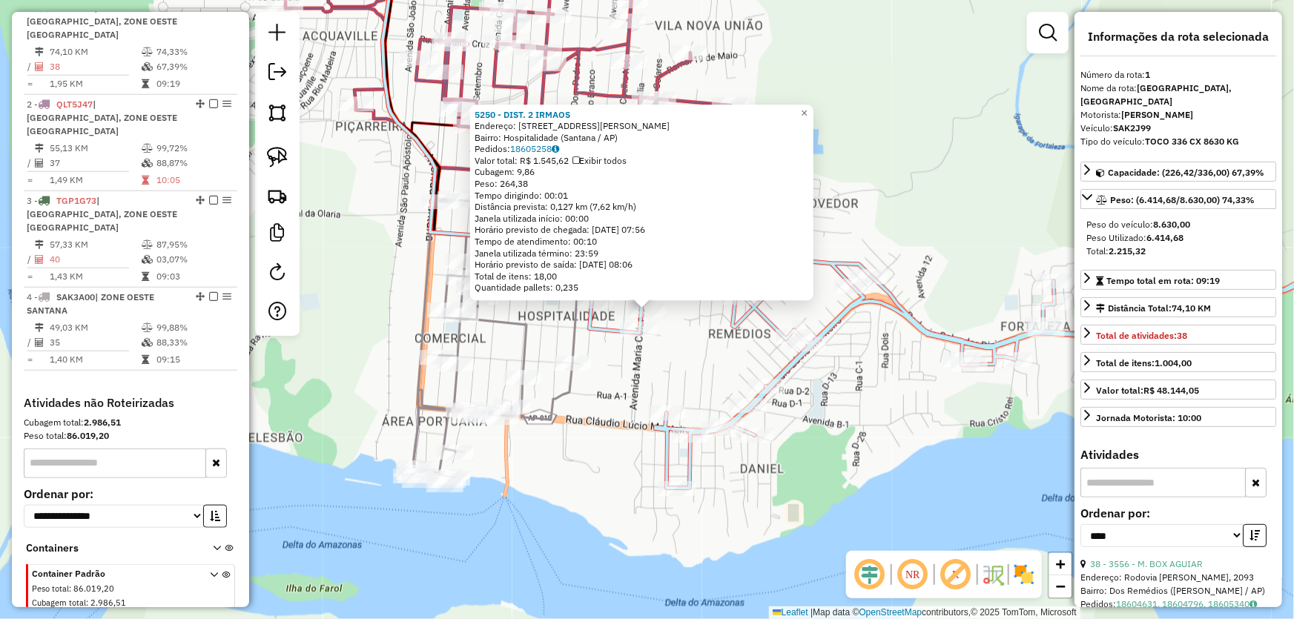
click at [851, 434] on div "5250 - DIST. 2 IRMAOS Endereço: Avenida Maria Colares, 804 Bairro: Hospitalidad…" at bounding box center [647, 309] width 1294 height 619
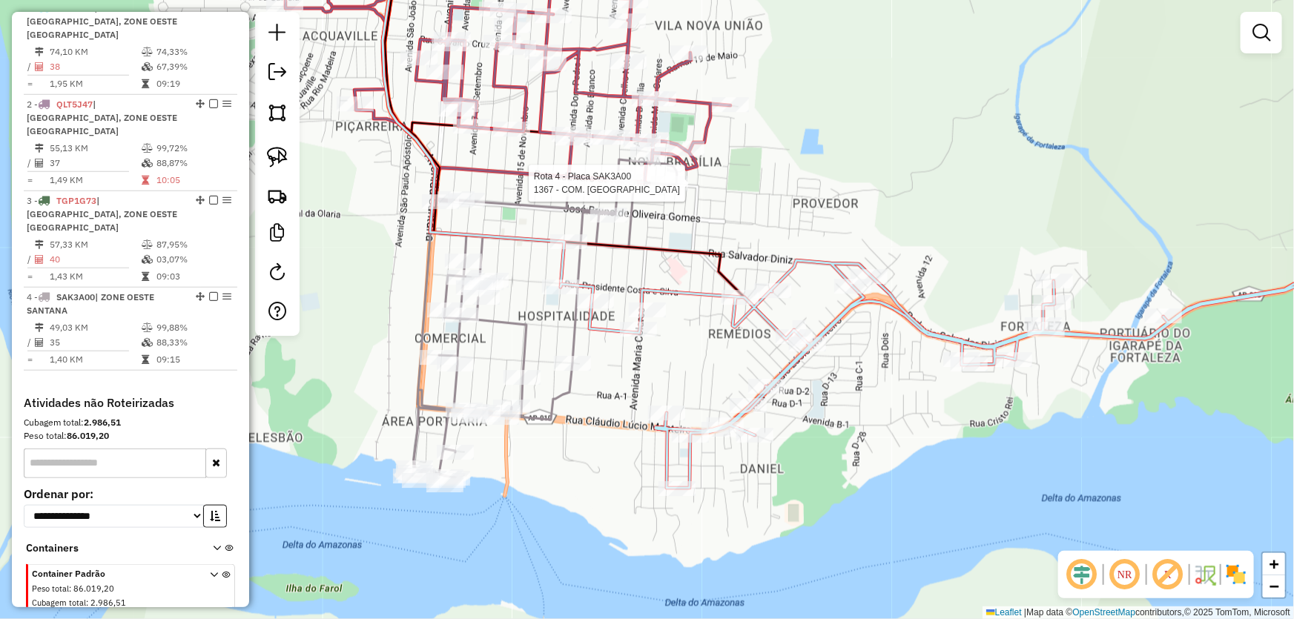
scroll to position [583, 0]
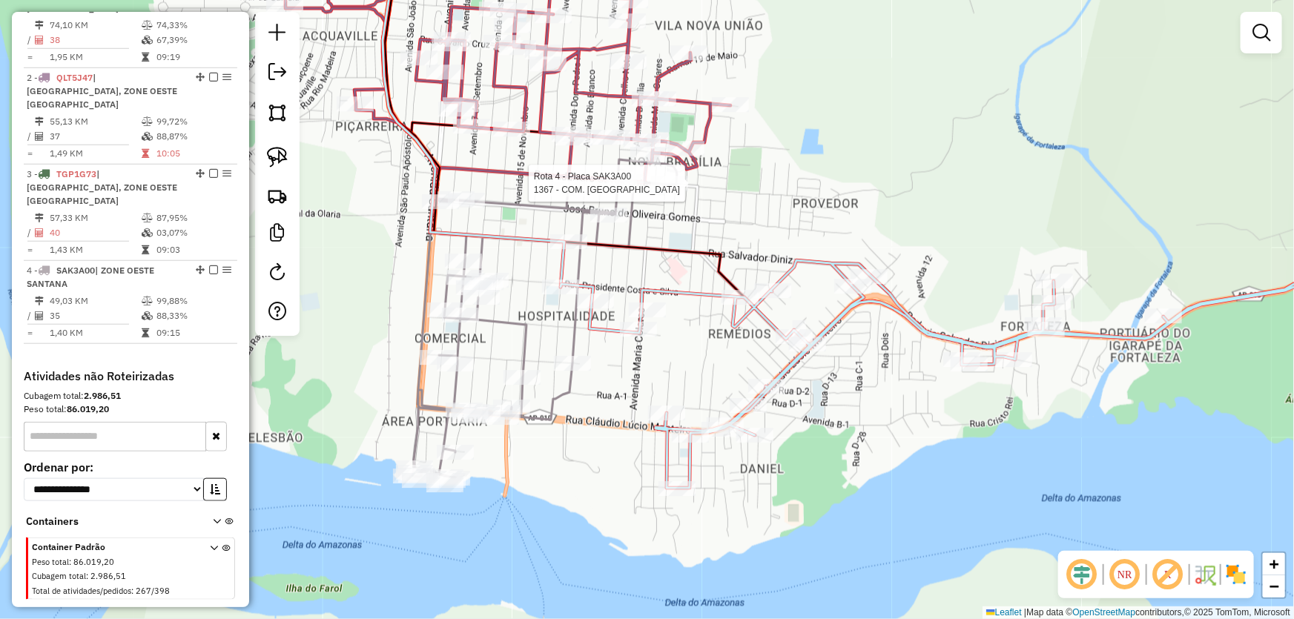
select select "*********"
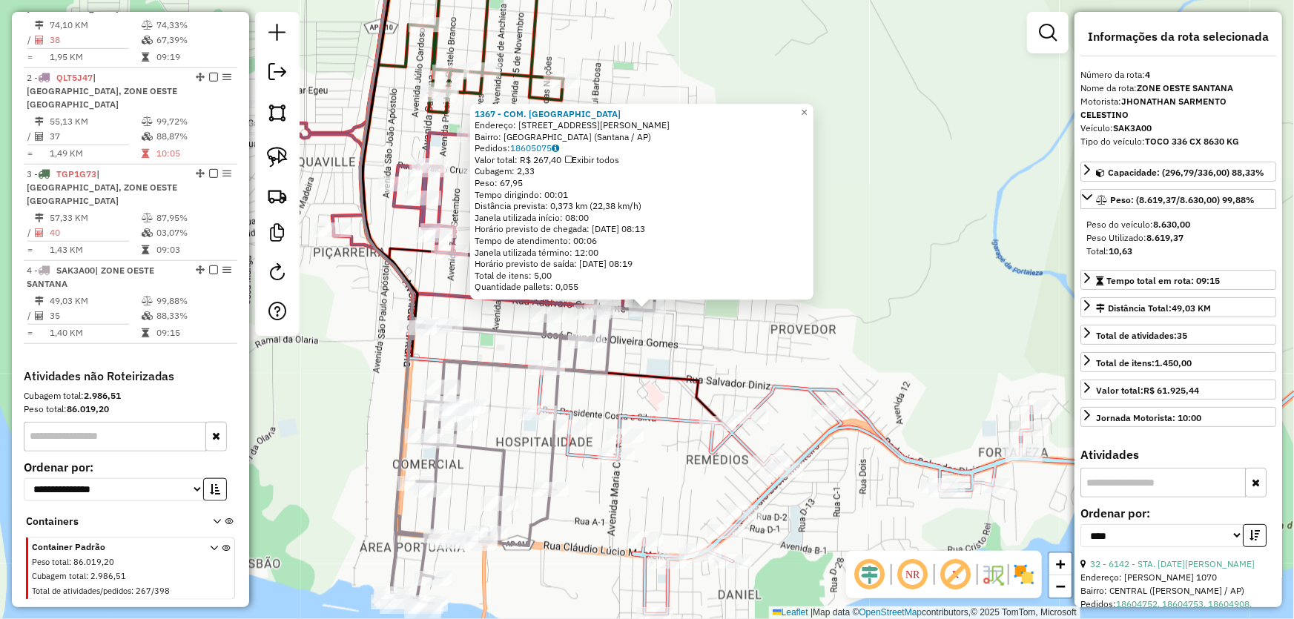
click at [883, 320] on div "1367 - COM. SANTO ANTONIO Endereço: Travessa Pedro Teixeira, 177 Bairro: Nova B…" at bounding box center [647, 309] width 1294 height 619
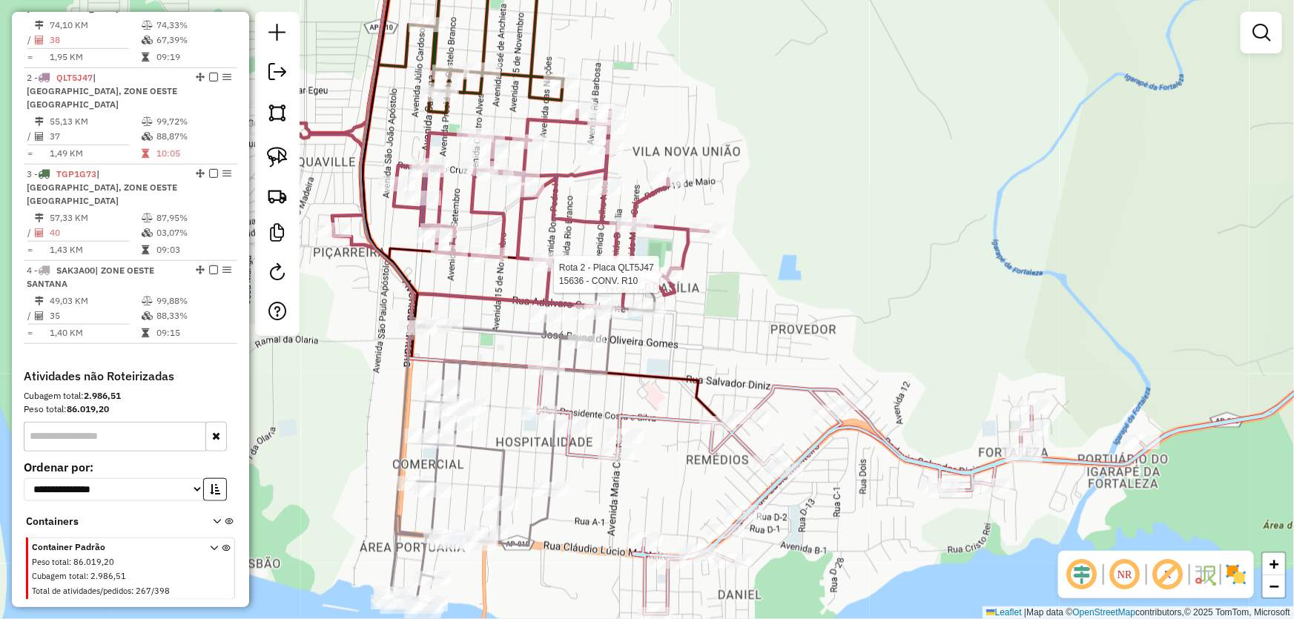
select select "*********"
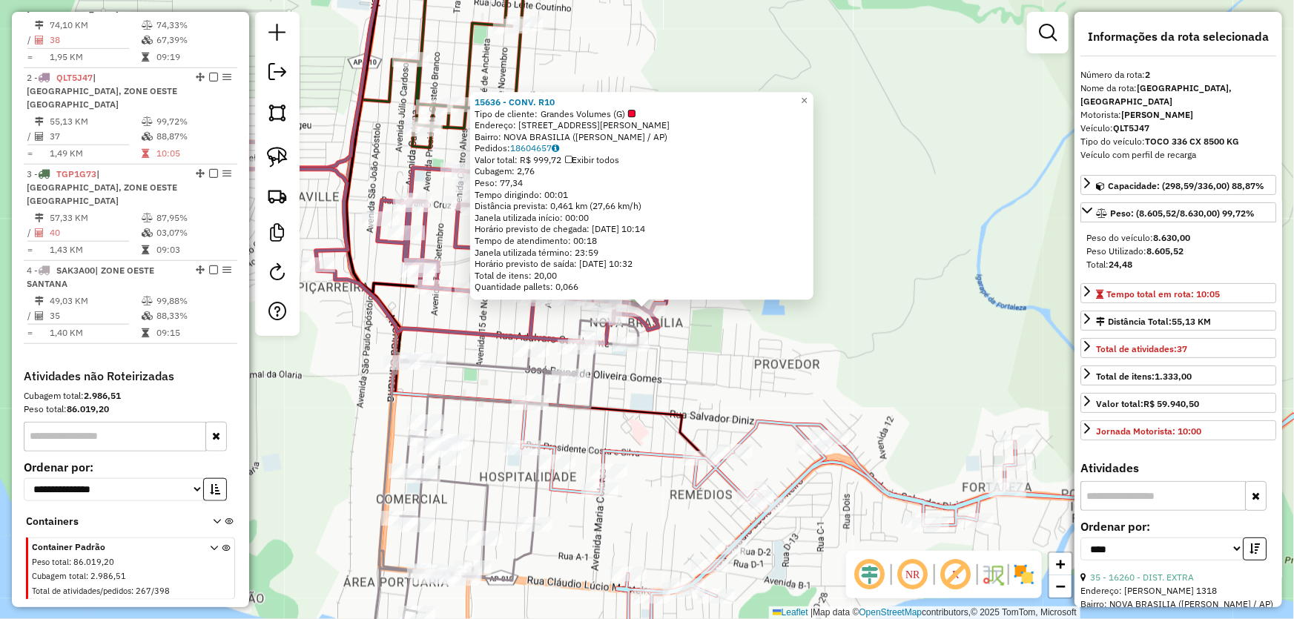
click at [746, 320] on div "15636 - CONV. R10 Tipo de cliente: Grandes Volumes (G) Endereço: R [PERSON_NAME…" at bounding box center [647, 309] width 1294 height 619
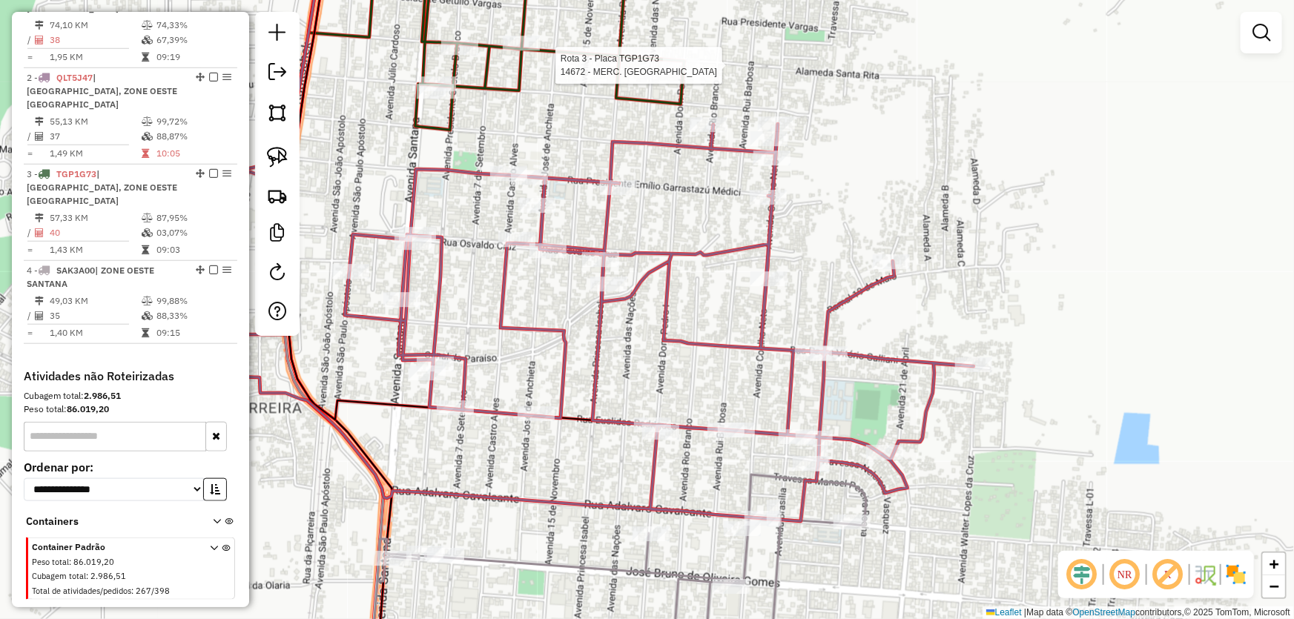
select select "*********"
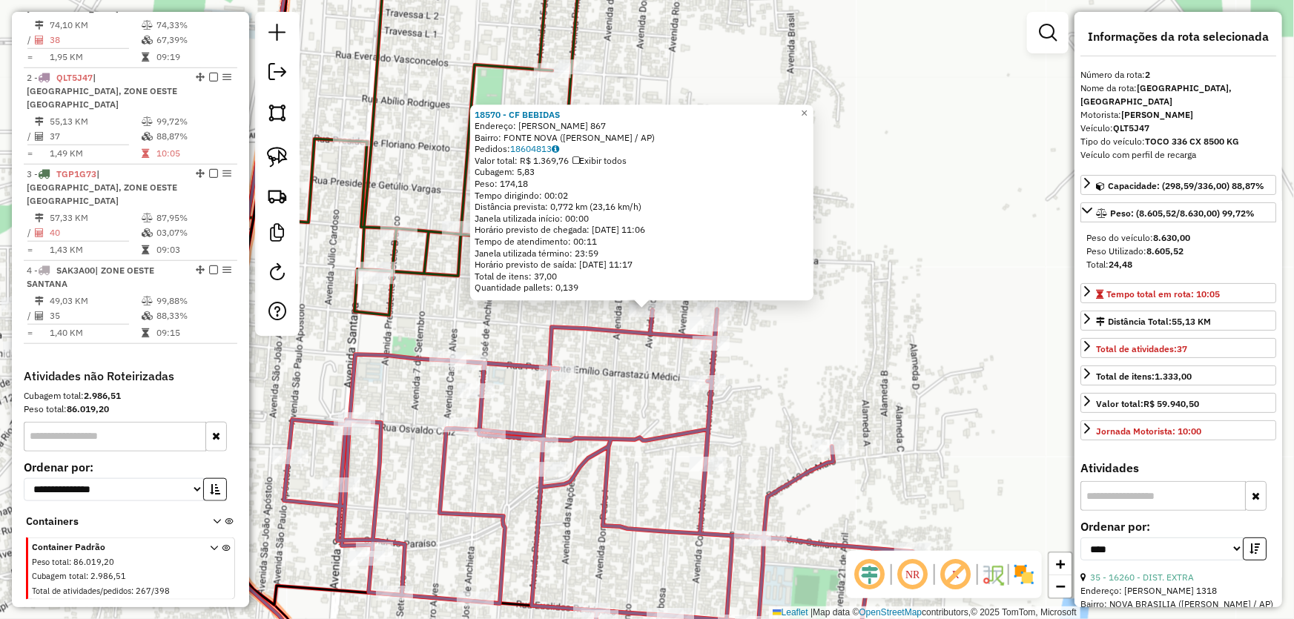
click at [590, 363] on div "18570 - CF BEBIDAS Endereço: DAMIAO DA CRUZ BARRETO 867 Bairro: FONTE NOVA (SAN…" at bounding box center [647, 309] width 1294 height 619
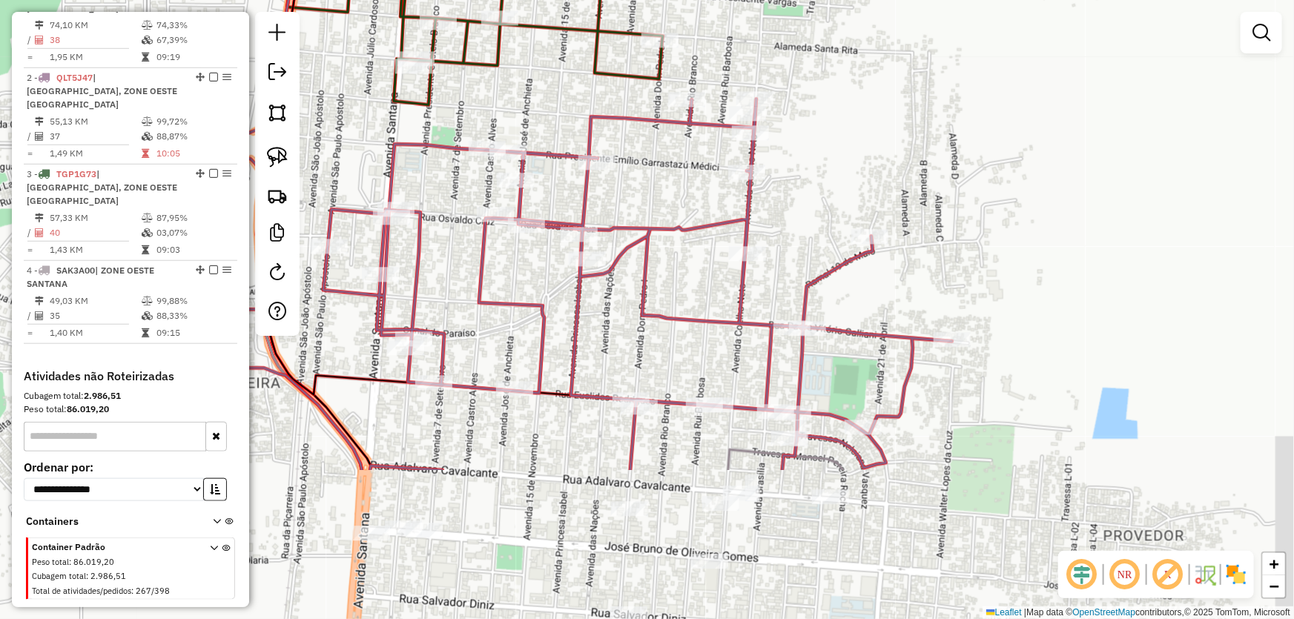
drag, startPoint x: 596, startPoint y: 381, endPoint x: 649, endPoint y: 87, distance: 298.2
click at [646, 102] on div "Janela de atendimento Grade de atendimento Capacidade Transportadoras Veículos …" at bounding box center [647, 309] width 1294 height 619
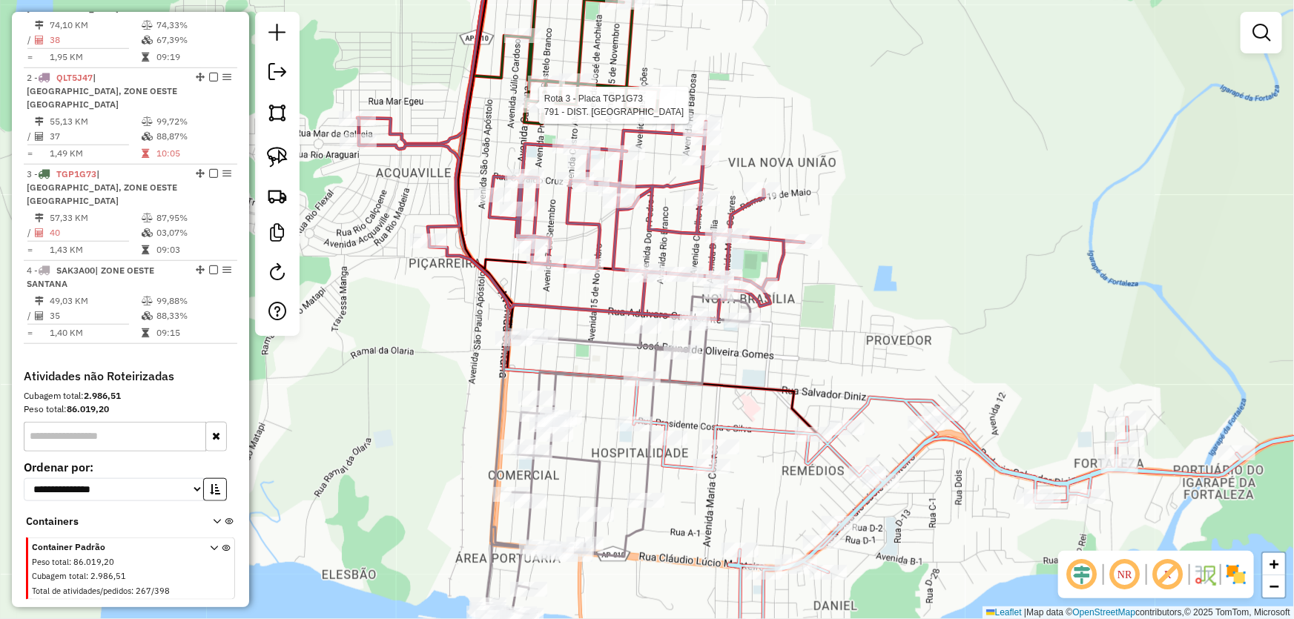
select select "*********"
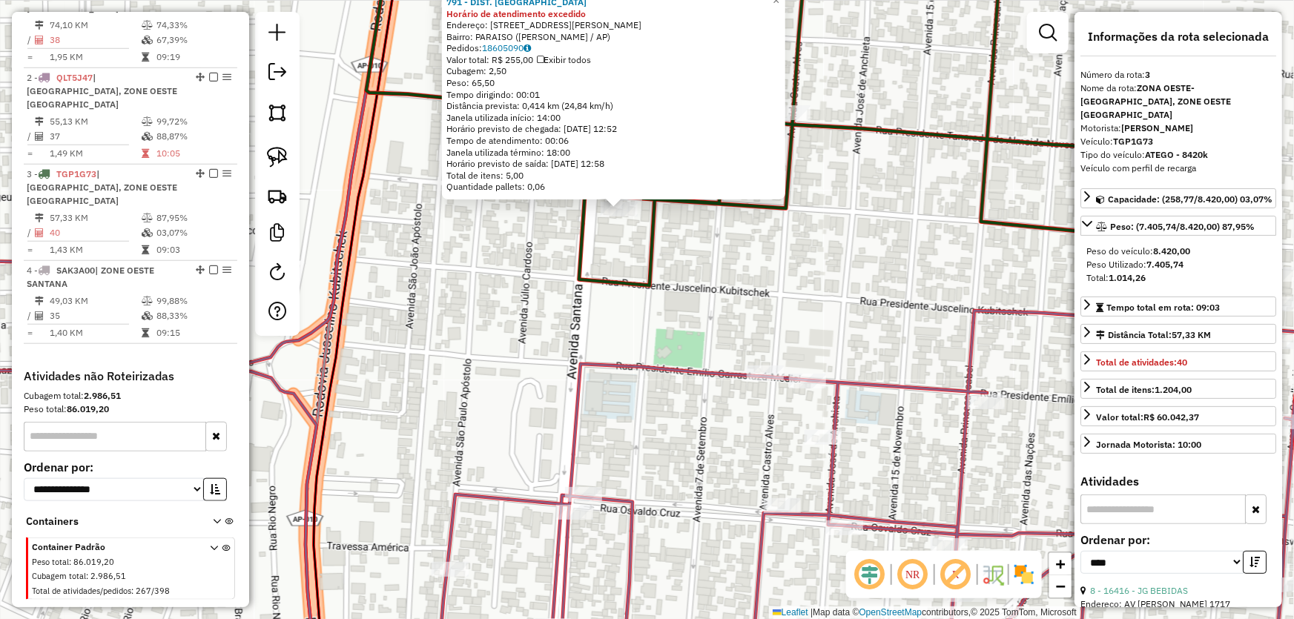
click at [675, 289] on div "791 - DIST. NILZA Horário de atendimento excedido Endereço: AV DEODORO DA FONSE…" at bounding box center [647, 309] width 1294 height 619
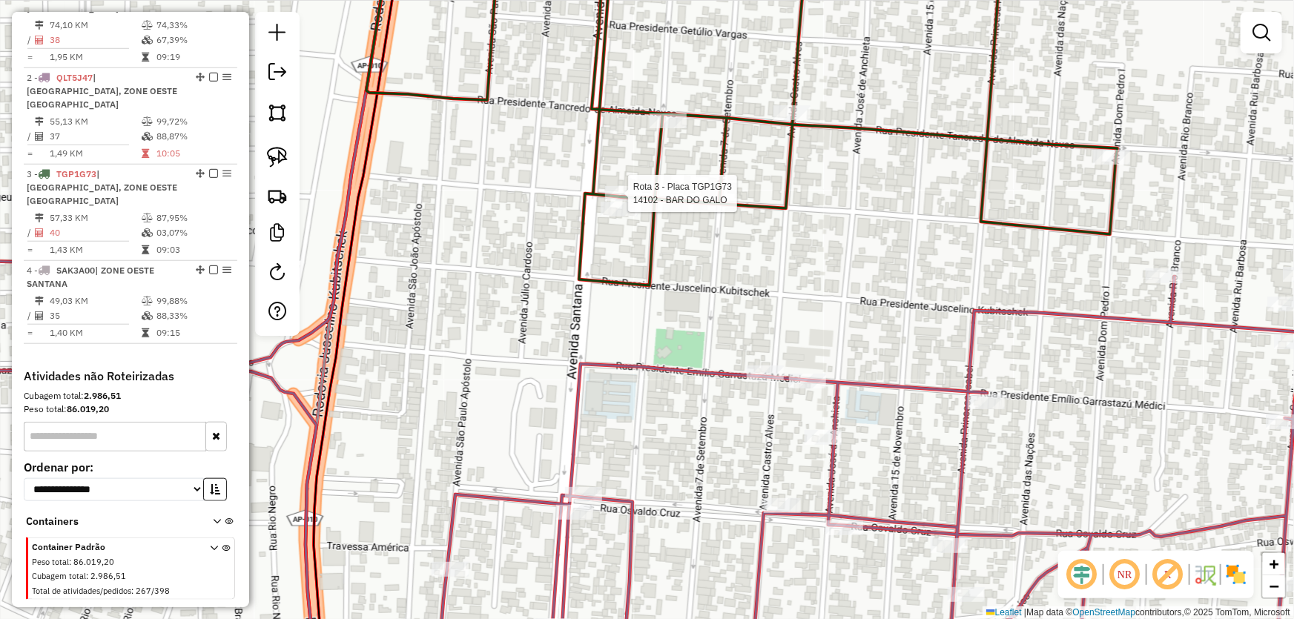
select select "*********"
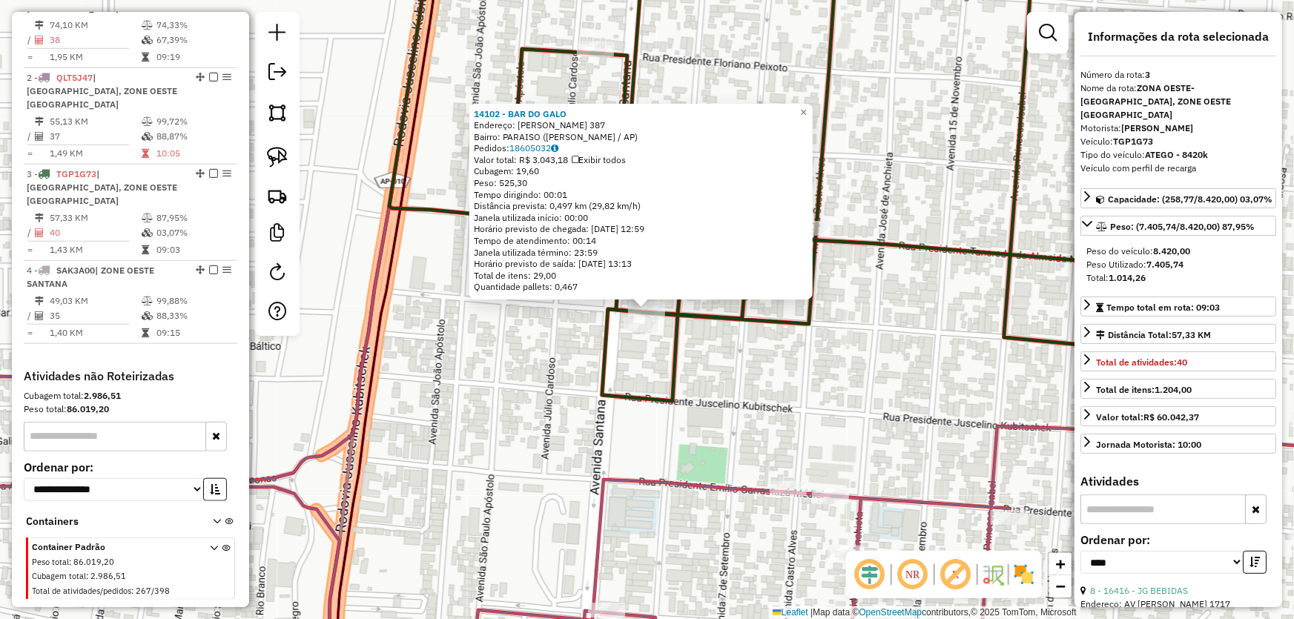
click at [725, 377] on div "14102 - BAR DO GALO Endereço: DEODORO DA FONSECA 387 Bairro: PARAISO (SANTANA /…" at bounding box center [647, 309] width 1294 height 619
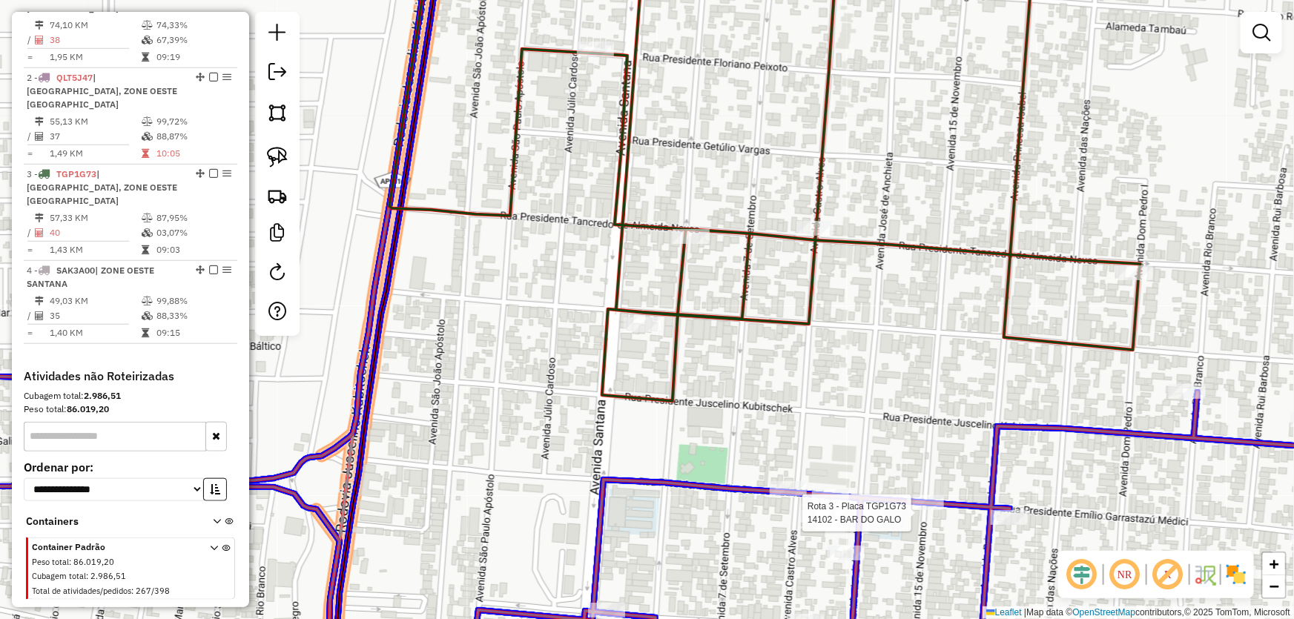
click at [919, 510] on div at bounding box center [925, 502] width 37 height 15
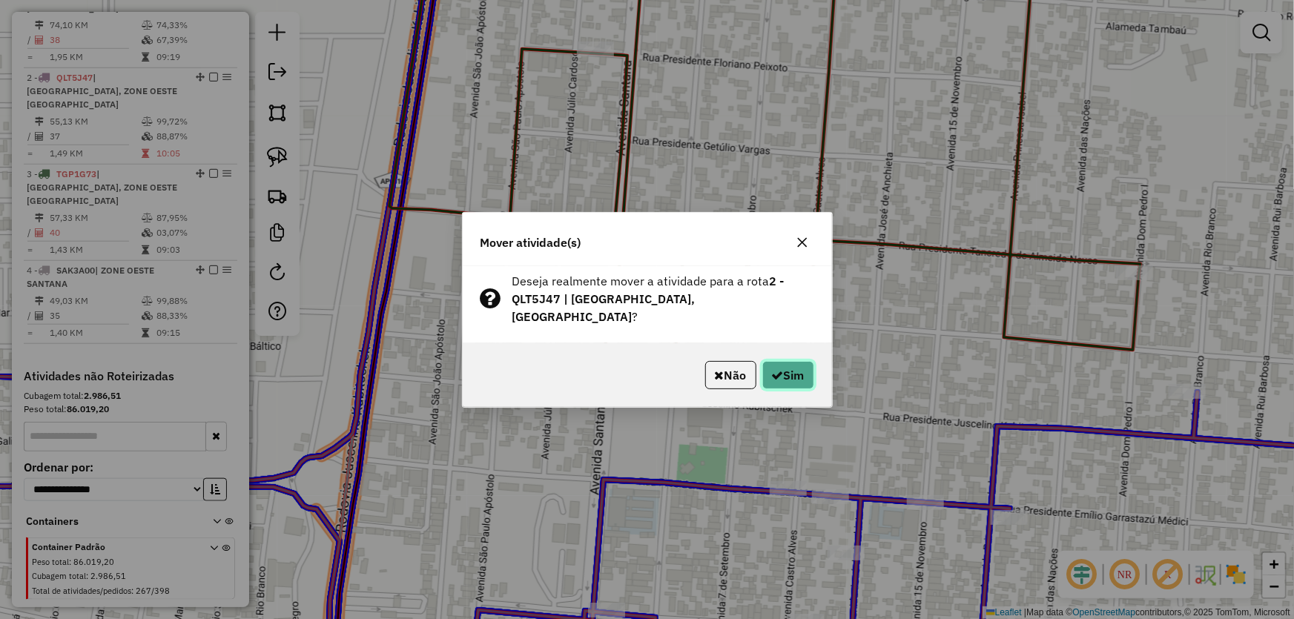
click at [804, 376] on button "Sim" at bounding box center [788, 375] width 52 height 28
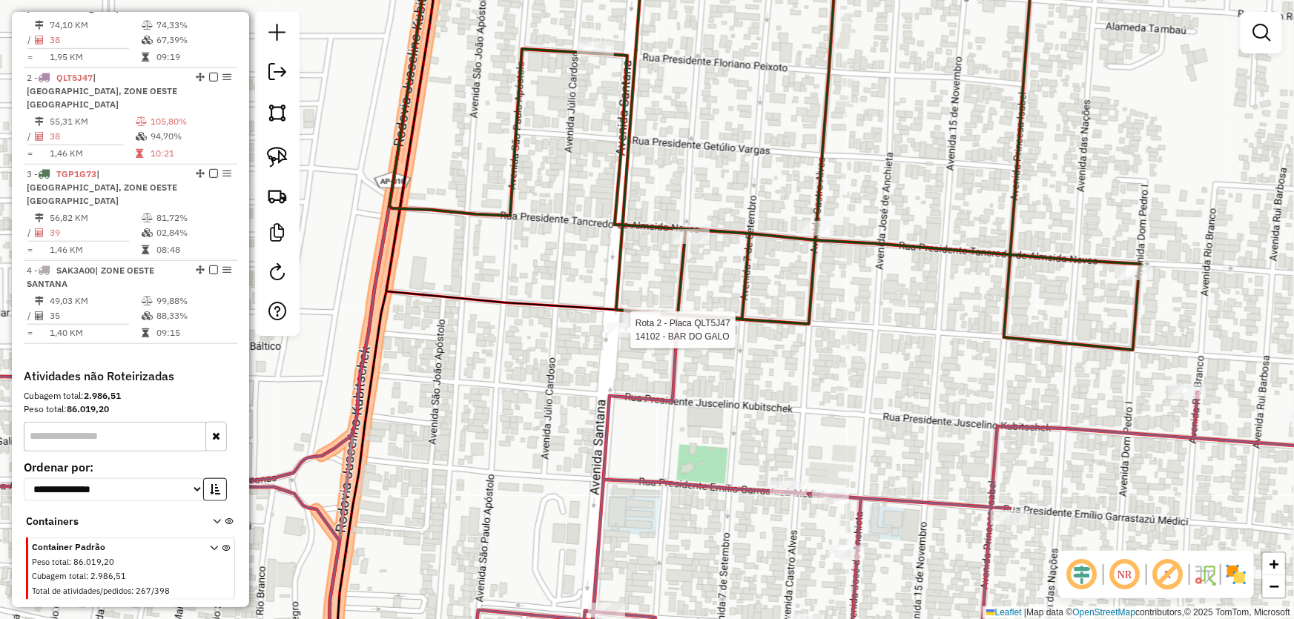
select select "*********"
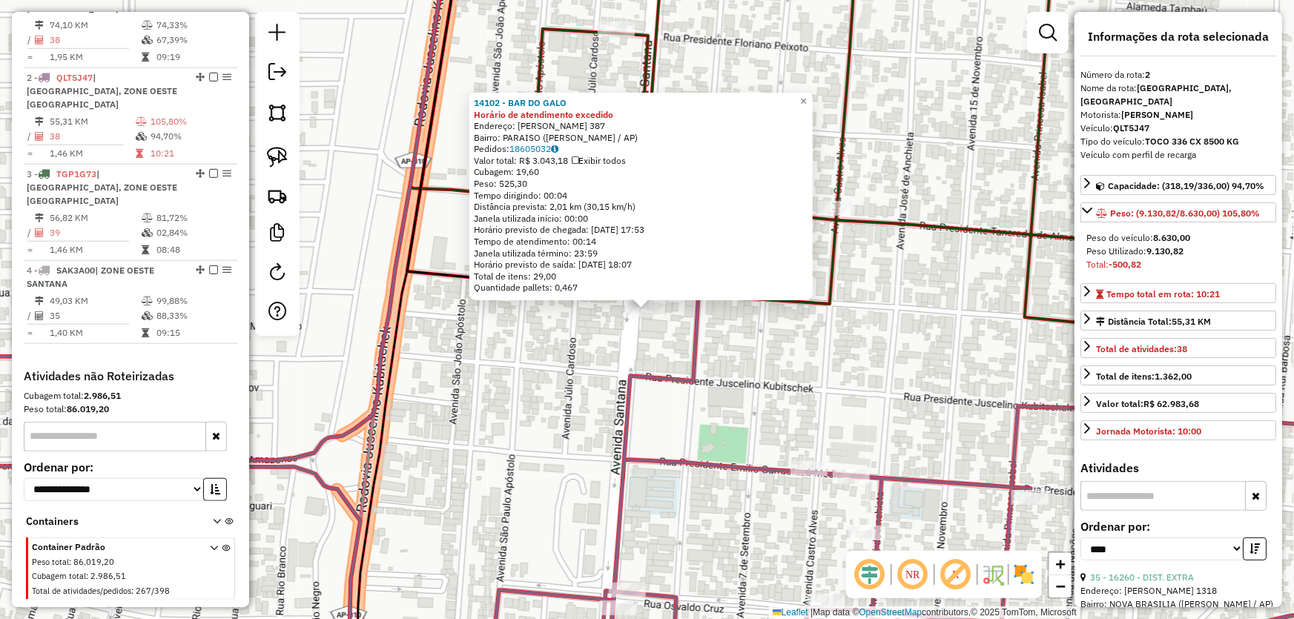
click at [775, 372] on div "14102 - BAR DO GALO Horário de atendimento excedido Endereço: DEODORO DA FONSEC…" at bounding box center [647, 309] width 1294 height 619
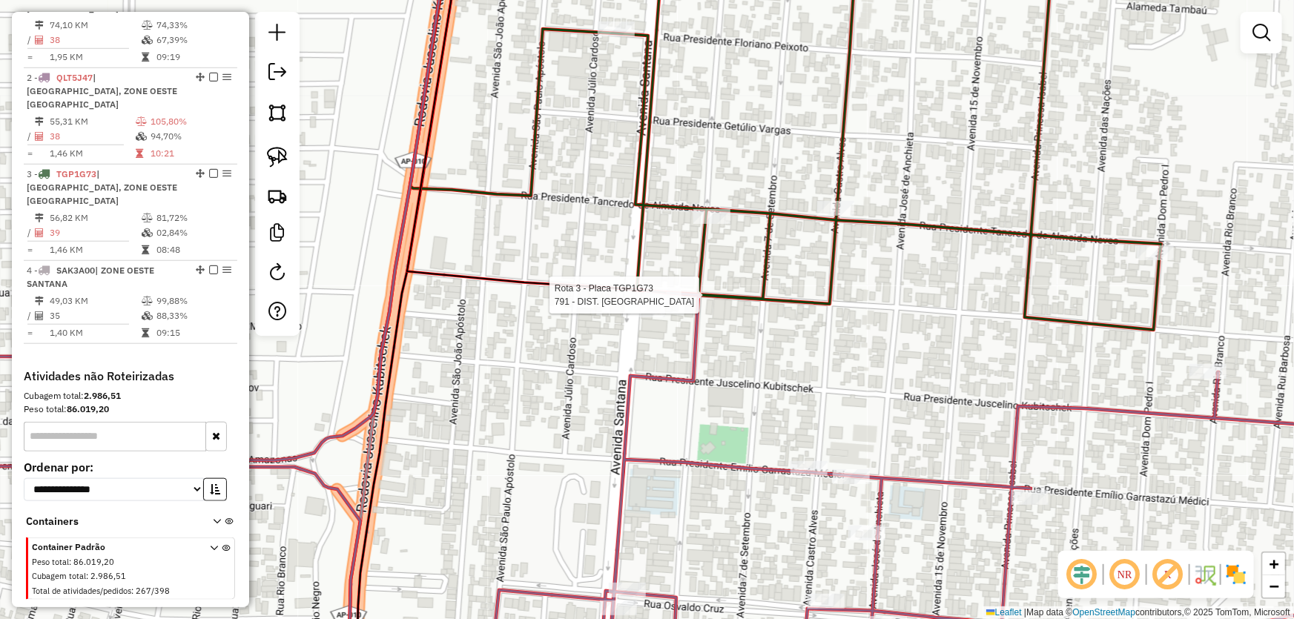
select select "*********"
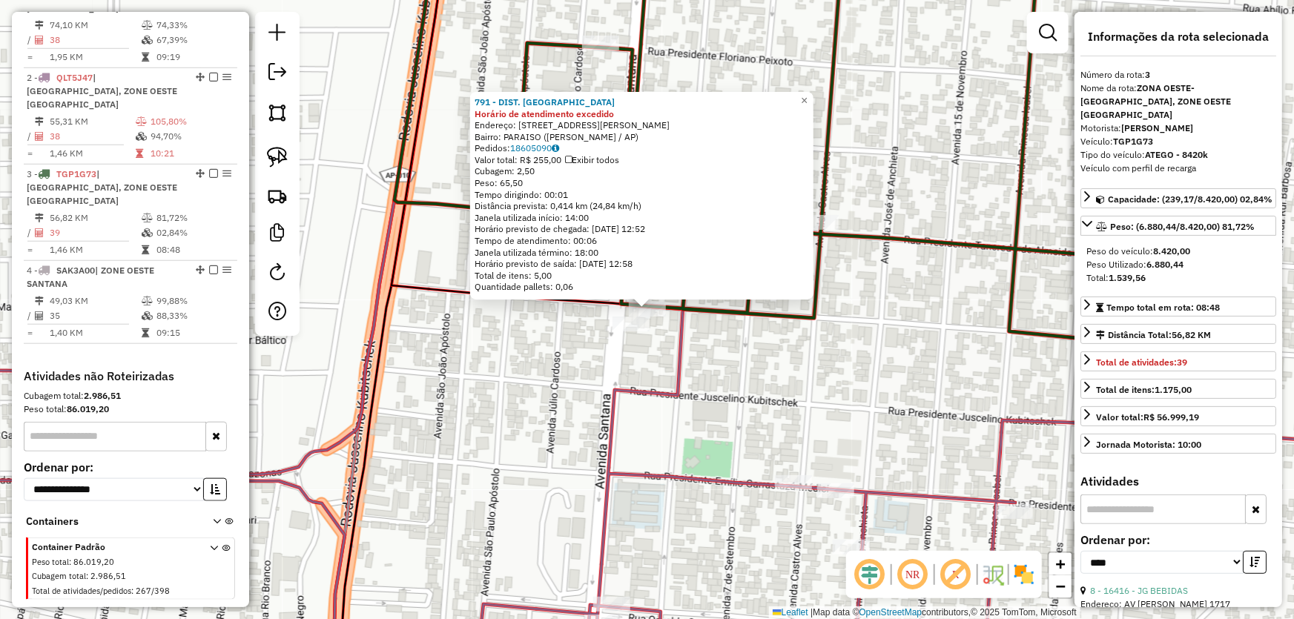
click at [756, 358] on div "791 - DIST. NILZA Horário de atendimento excedido Endereço: AV DEODORO DA FONSE…" at bounding box center [647, 309] width 1294 height 619
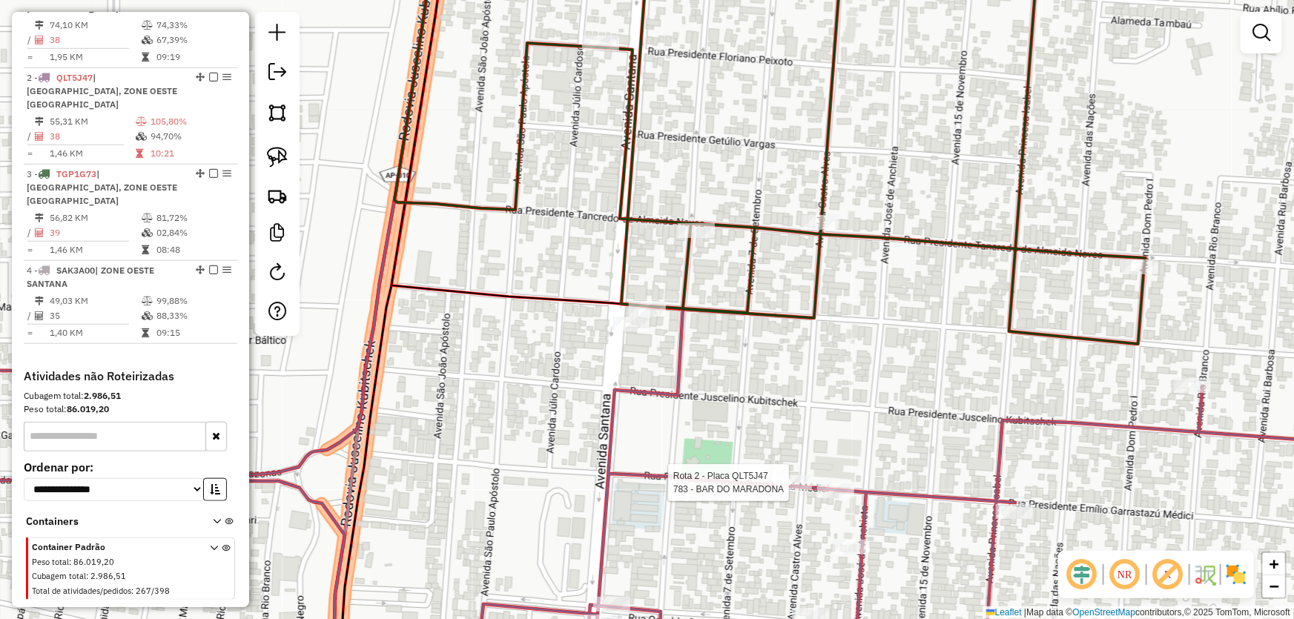
select select "*********"
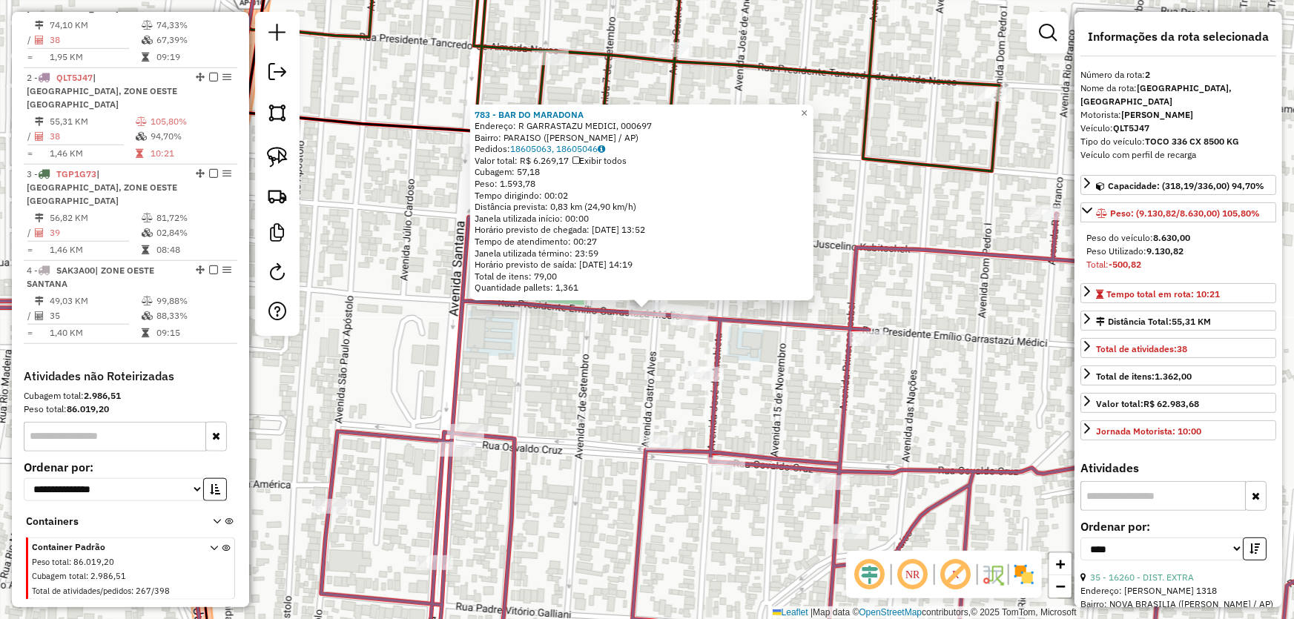
click at [646, 391] on div "783 - BAR DO MARADONA Endereço: R GARRASTAZU MEDICI, 000697 Bairro: PARAISO (SA…" at bounding box center [647, 309] width 1294 height 619
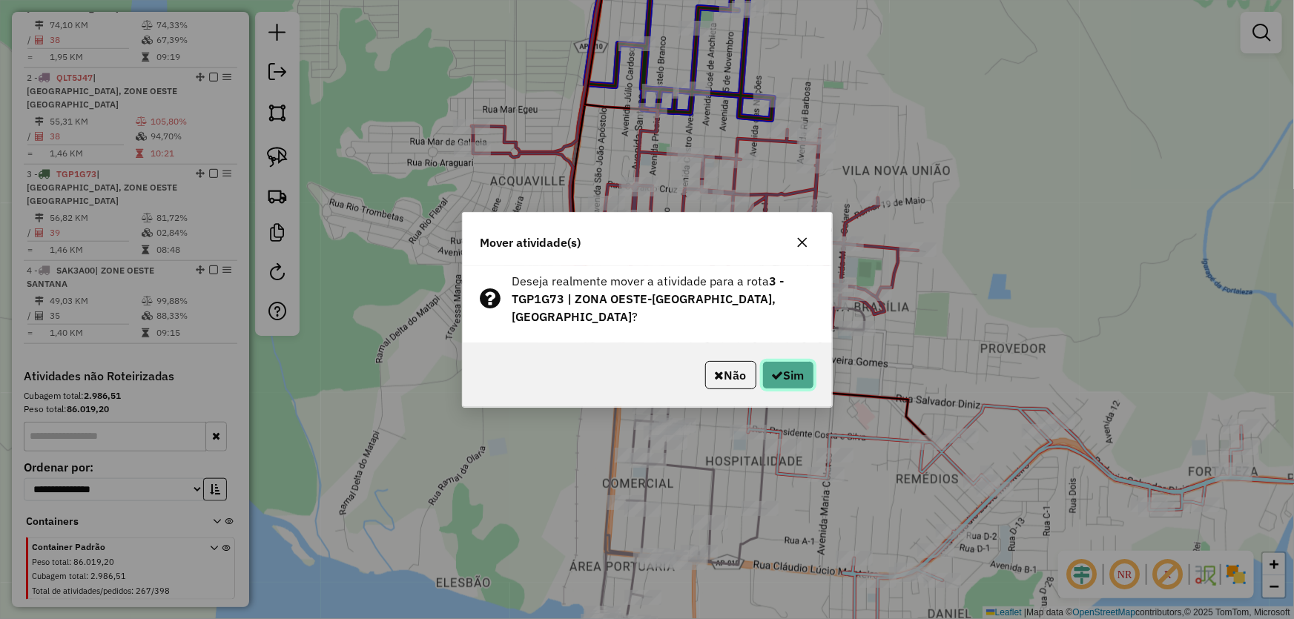
click at [793, 361] on button "Sim" at bounding box center [788, 375] width 52 height 28
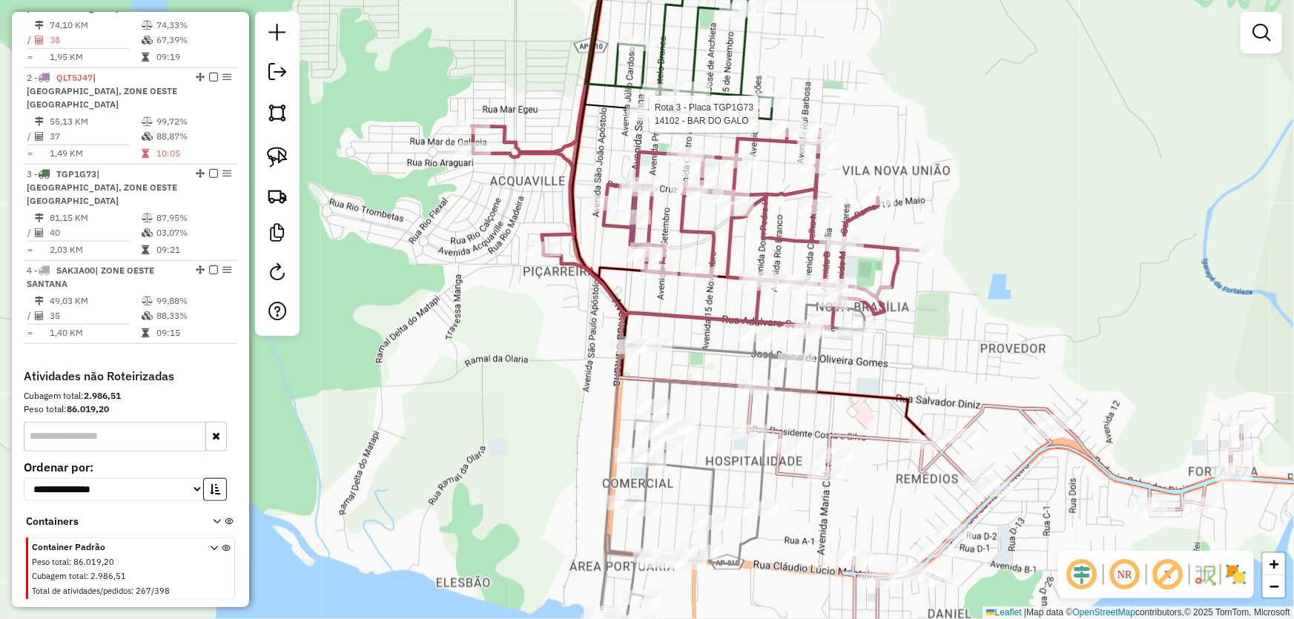
select select "*********"
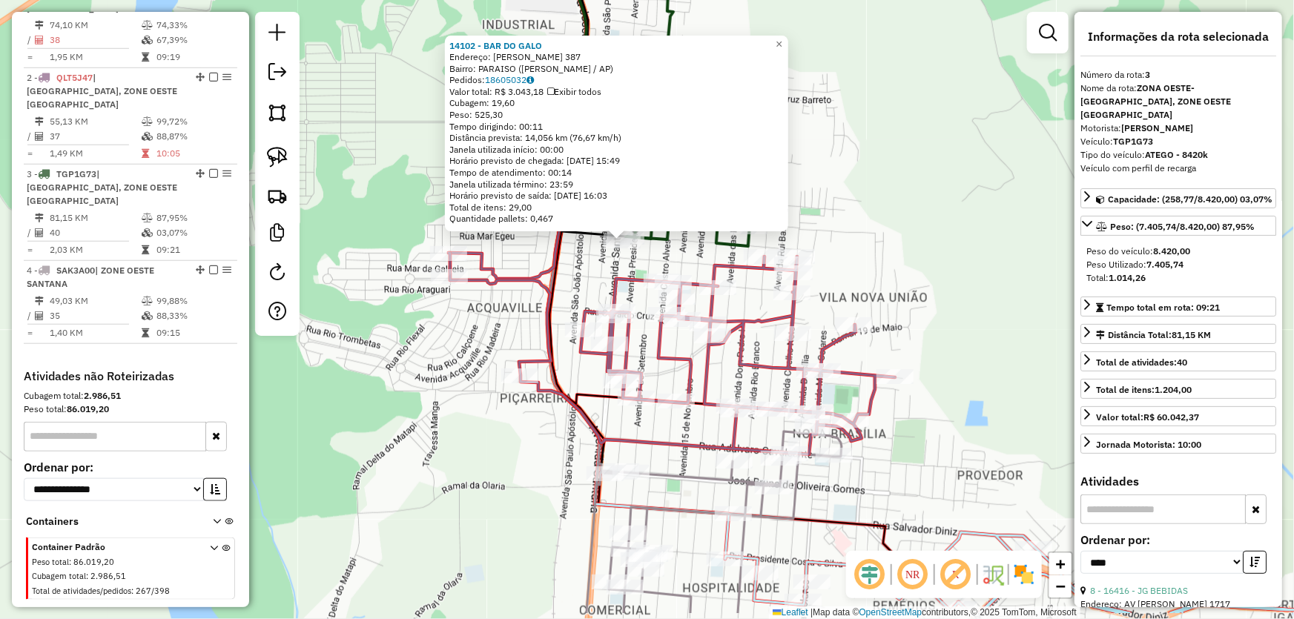
drag, startPoint x: 977, startPoint y: 461, endPoint x: 894, endPoint y: 238, distance: 238.1
click at [896, 239] on div "14102 - BAR DO GALO Endereço: DEODORO DA FONSECA 387 Bairro: PARAISO (SANTANA /…" at bounding box center [647, 309] width 1294 height 619
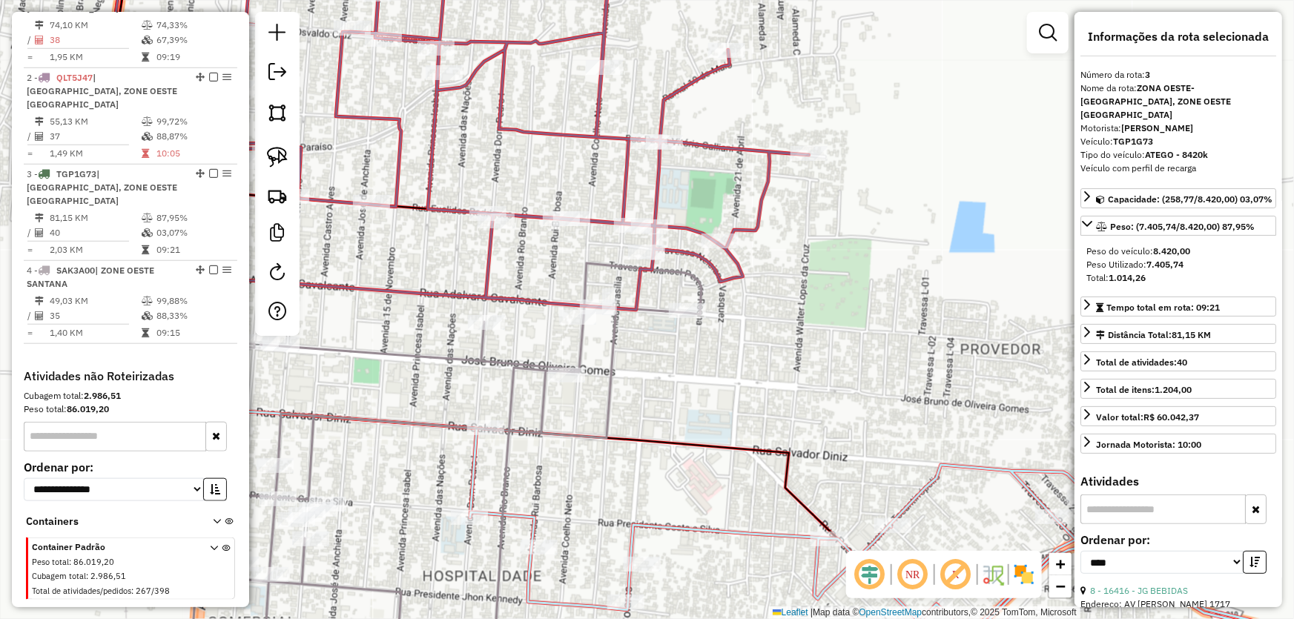
click at [847, 352] on div "14102 - BAR DO GALO Endereço: DEODORO DA FONSECA 387 Bairro: PARAISO (SANTANA /…" at bounding box center [647, 309] width 1294 height 619
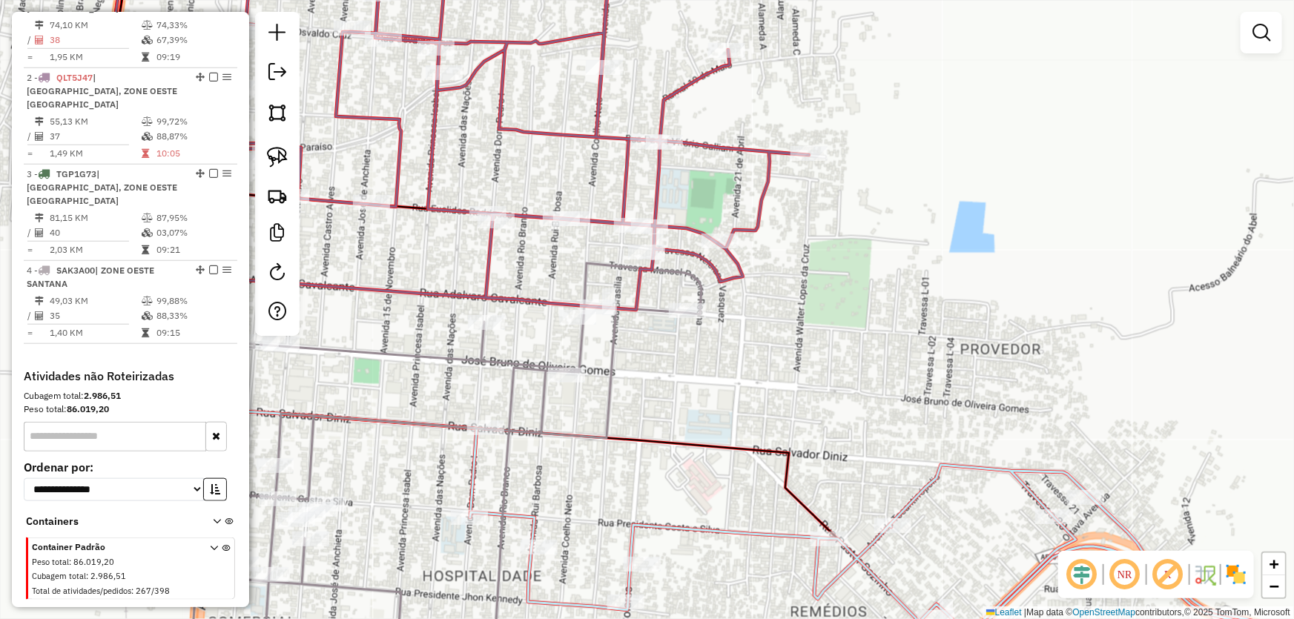
select select "*********"
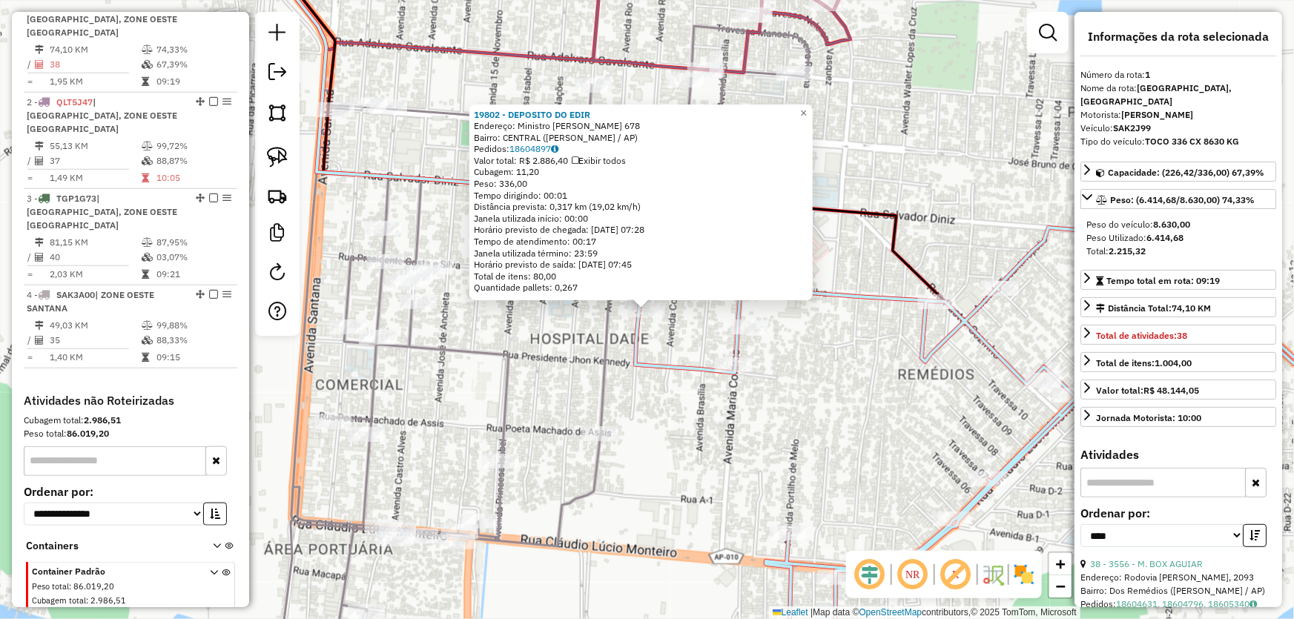
scroll to position [556, 0]
click at [761, 426] on div "19802 - DEPOSITO DO EDIR Endereço: Ministro Rui Barbosa 678 Bairro: CENTRAL (SA…" at bounding box center [647, 309] width 1294 height 619
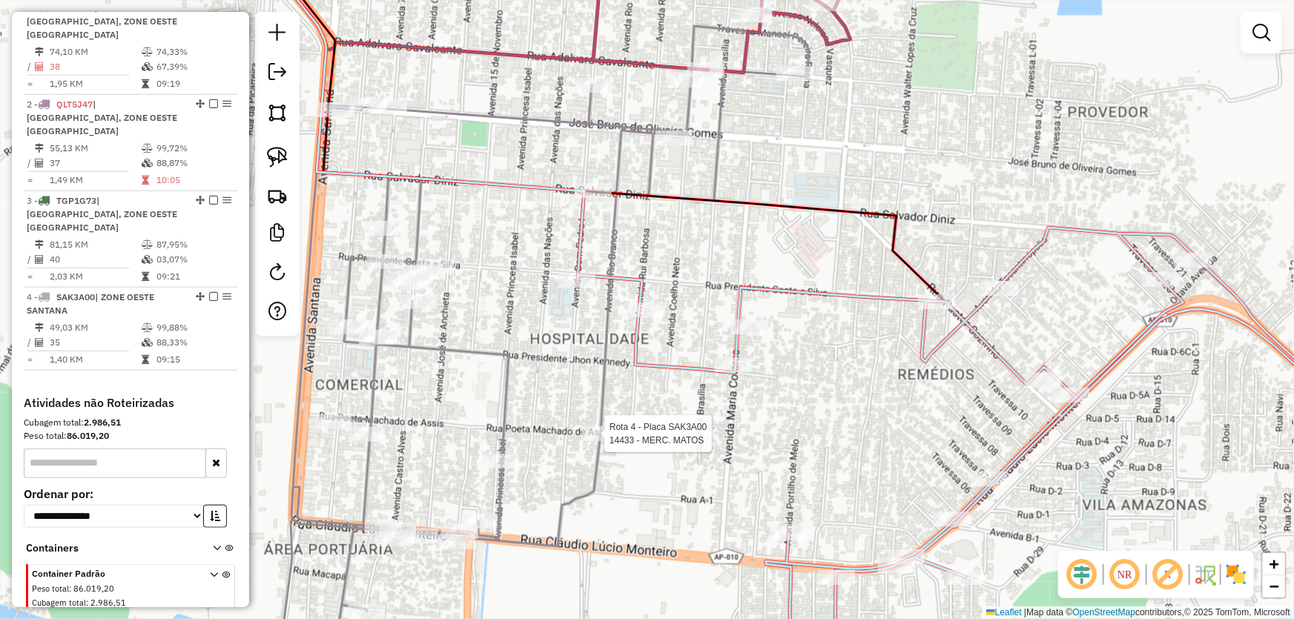
scroll to position [583, 0]
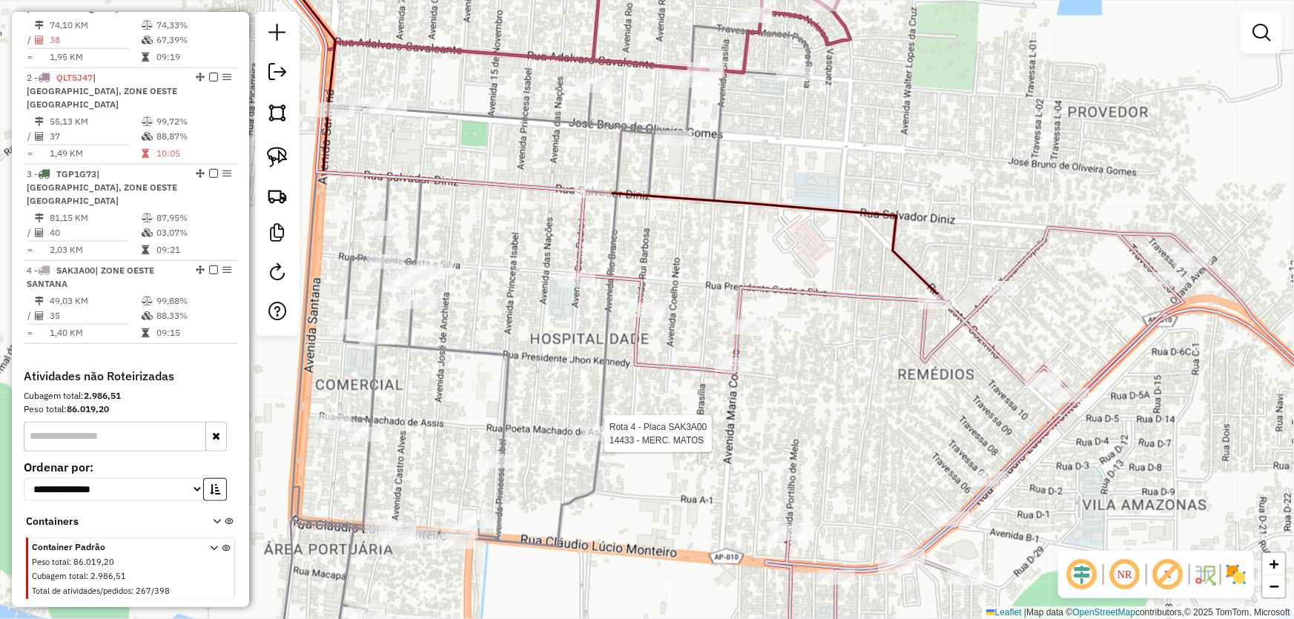
select select "*********"
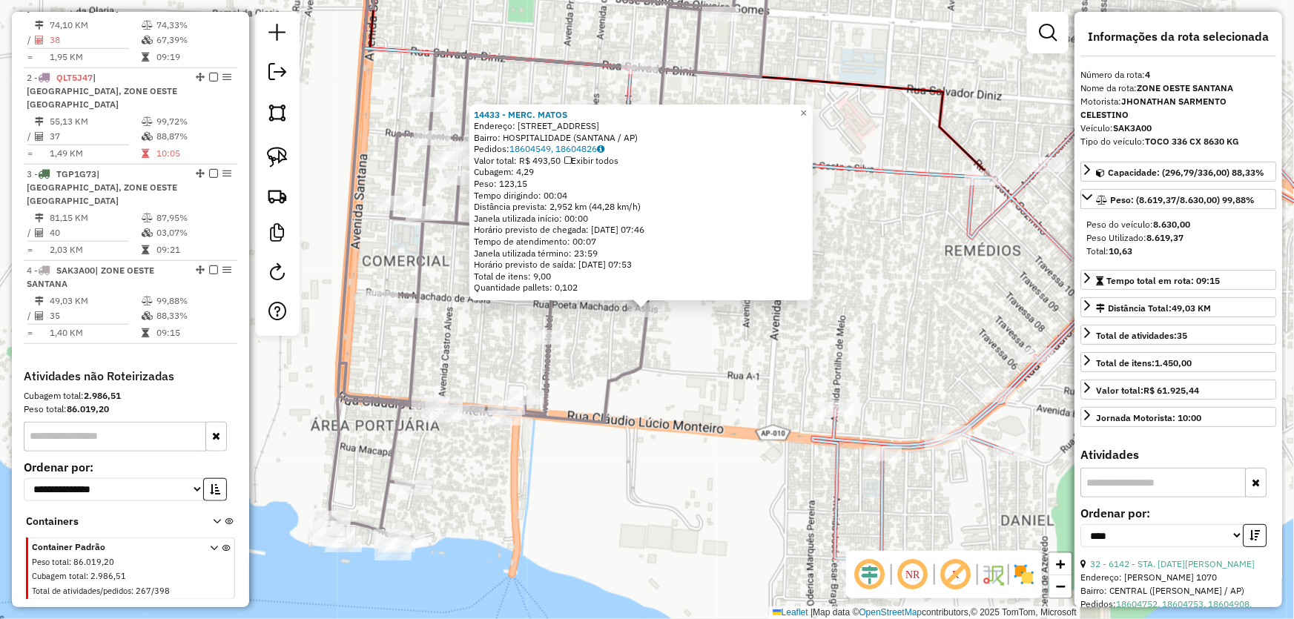
click at [772, 355] on div "14433 - MERC. MATOS Endereço: AV RIO BRANCO 399 Bairro: HOSPITALIDADE (SANTANA …" at bounding box center [647, 309] width 1294 height 619
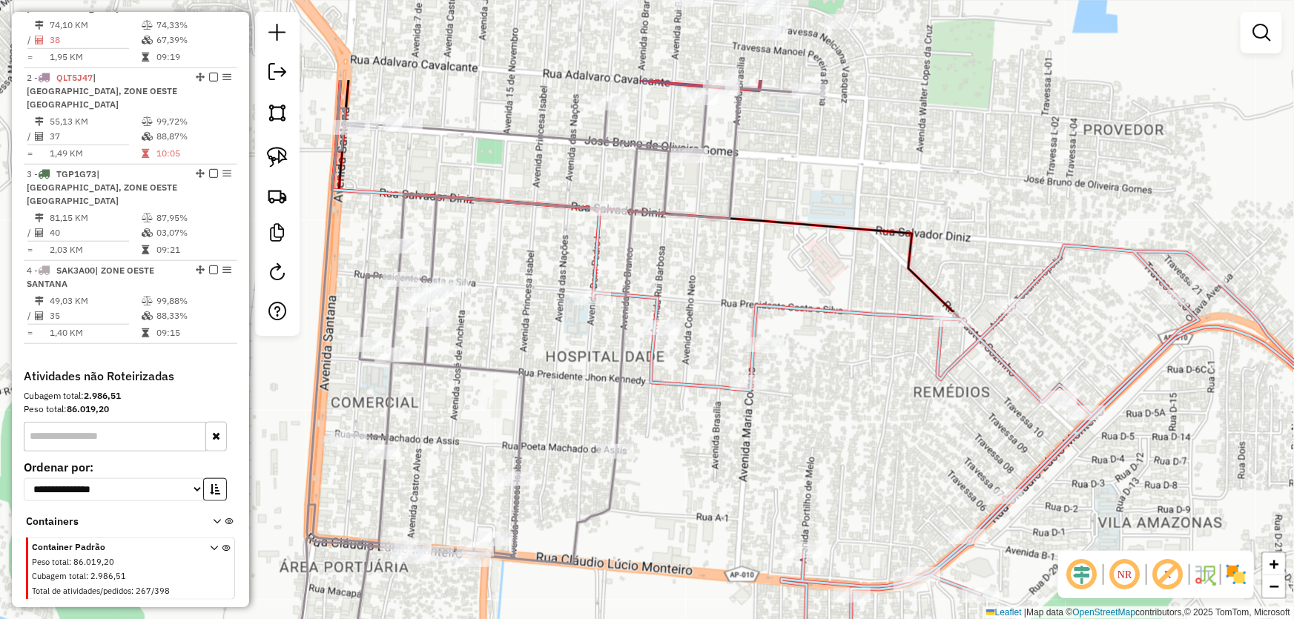
drag, startPoint x: 849, startPoint y: 311, endPoint x: 786, endPoint y: 376, distance: 90.2
click at [815, 462] on div "Janela de atendimento Grade de atendimento Capacidade Transportadoras Veículos …" at bounding box center [647, 309] width 1294 height 619
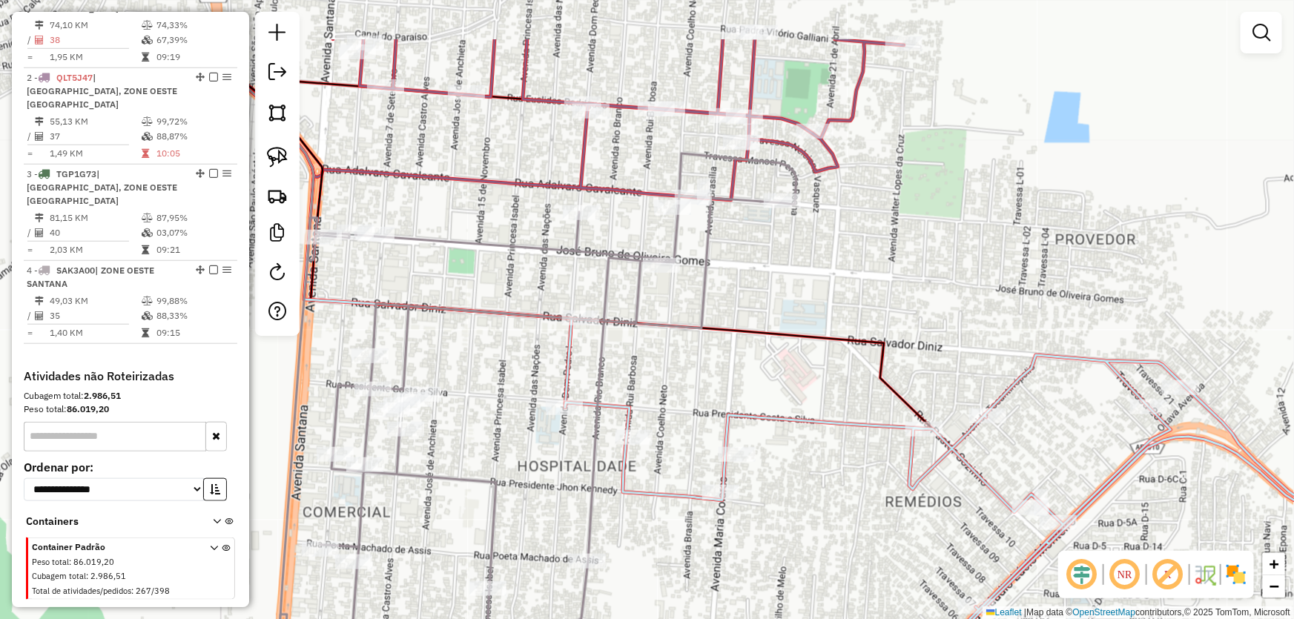
drag, startPoint x: 814, startPoint y: 151, endPoint x: 786, endPoint y: 265, distance: 117.6
click at [786, 265] on div "Janela de atendimento Grade de atendimento Capacidade Transportadoras Veículos …" at bounding box center [647, 309] width 1294 height 619
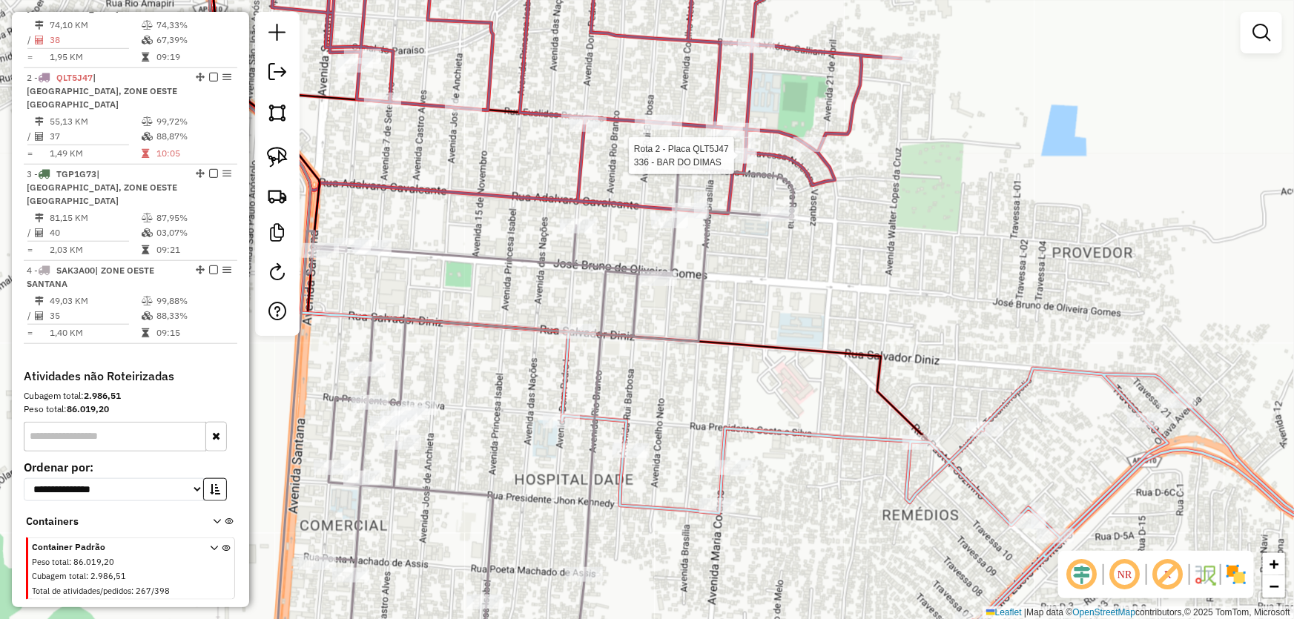
select select "*********"
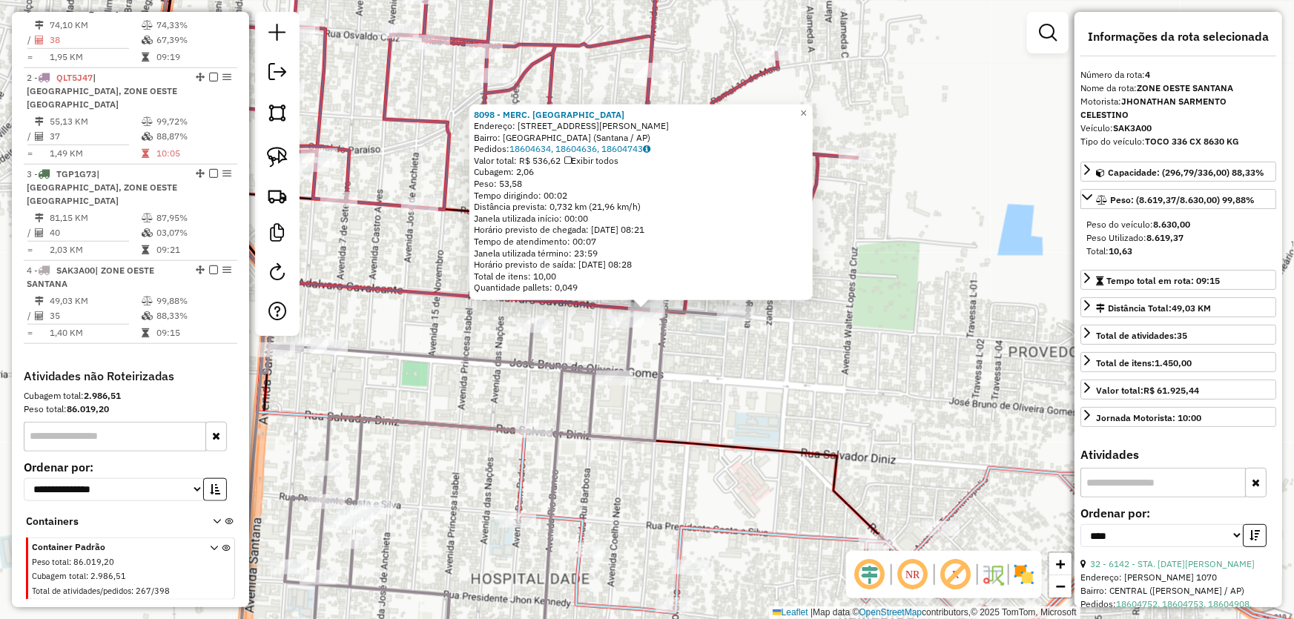
click at [723, 366] on div "8098 - MERC. FREIRES Endereço: Rua Adálvaro Alves Cavalcante, 1147 Bairro: Nova…" at bounding box center [647, 309] width 1294 height 619
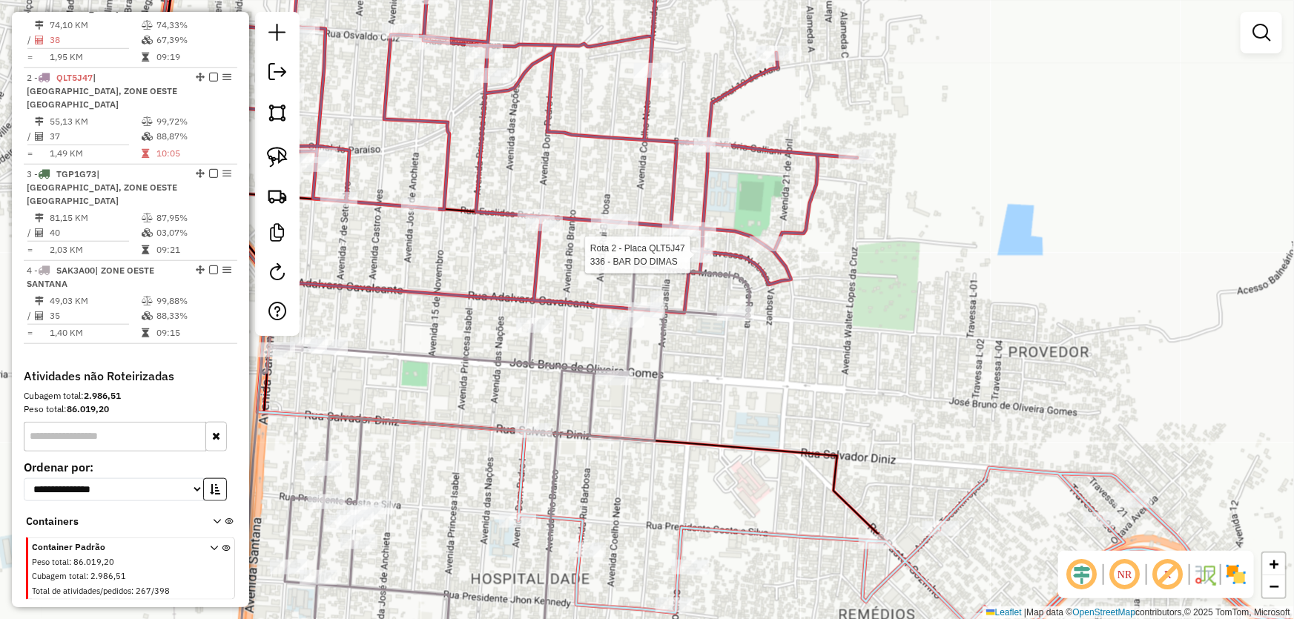
select select "*********"
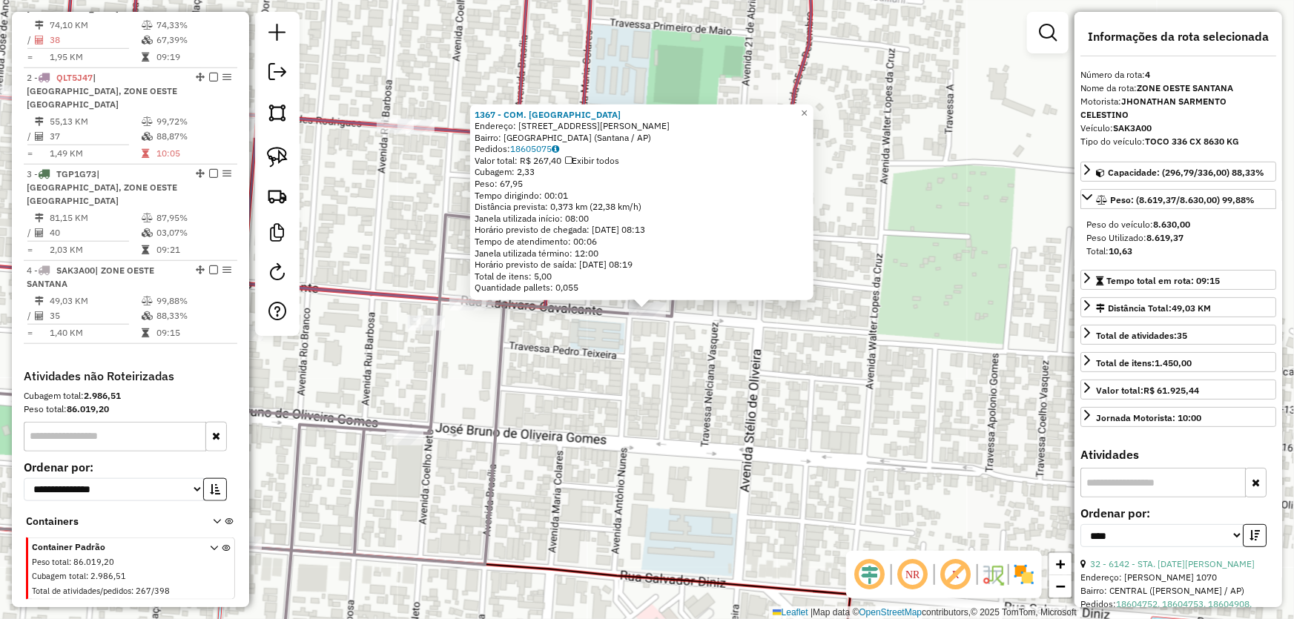
click at [635, 406] on div "1367 - COM. SANTO ANTONIO Endereço: Travessa Pedro Teixeira, 177 Bairro: Nova B…" at bounding box center [647, 309] width 1294 height 619
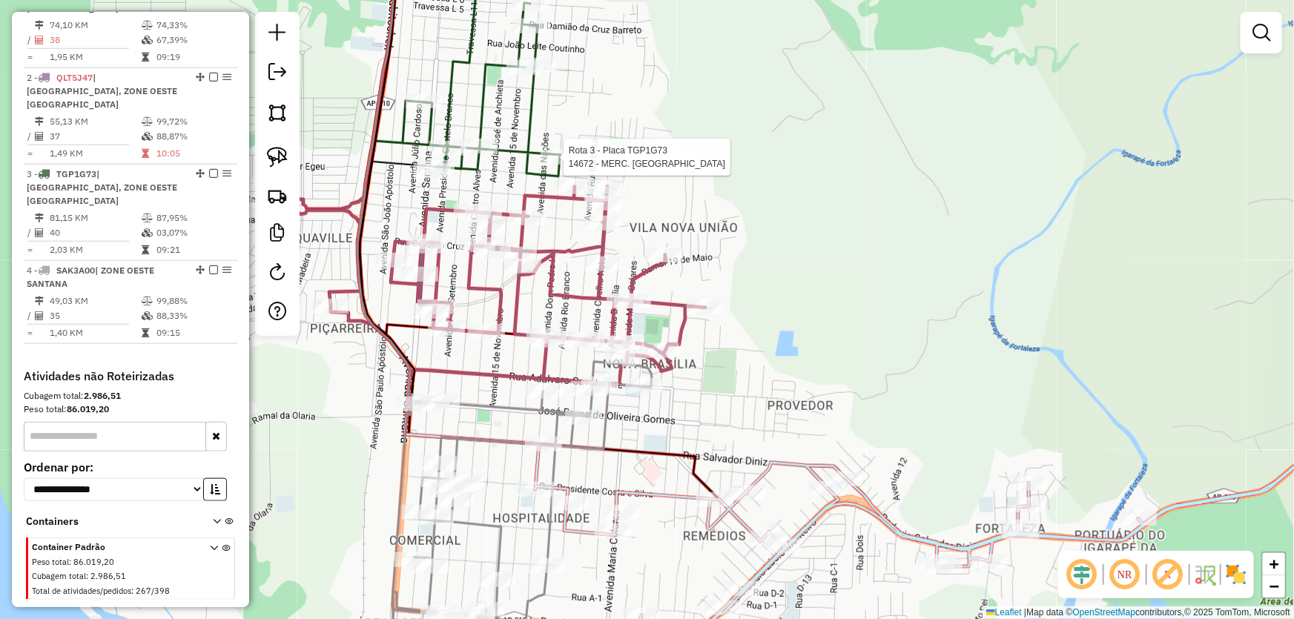
select select "*********"
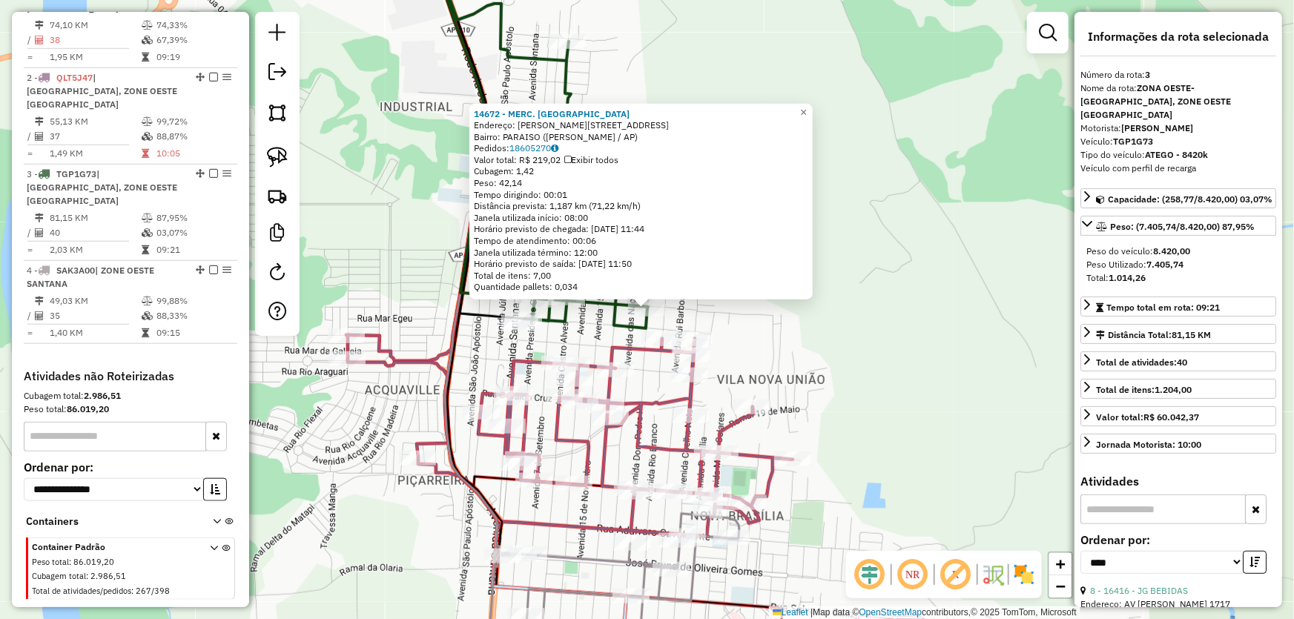
click at [868, 400] on div "14672 - MERC. PALMARES Endereço: R [PERSON_NAME] 1195 Bairro: [GEOGRAPHIC_DATA]…" at bounding box center [647, 309] width 1294 height 619
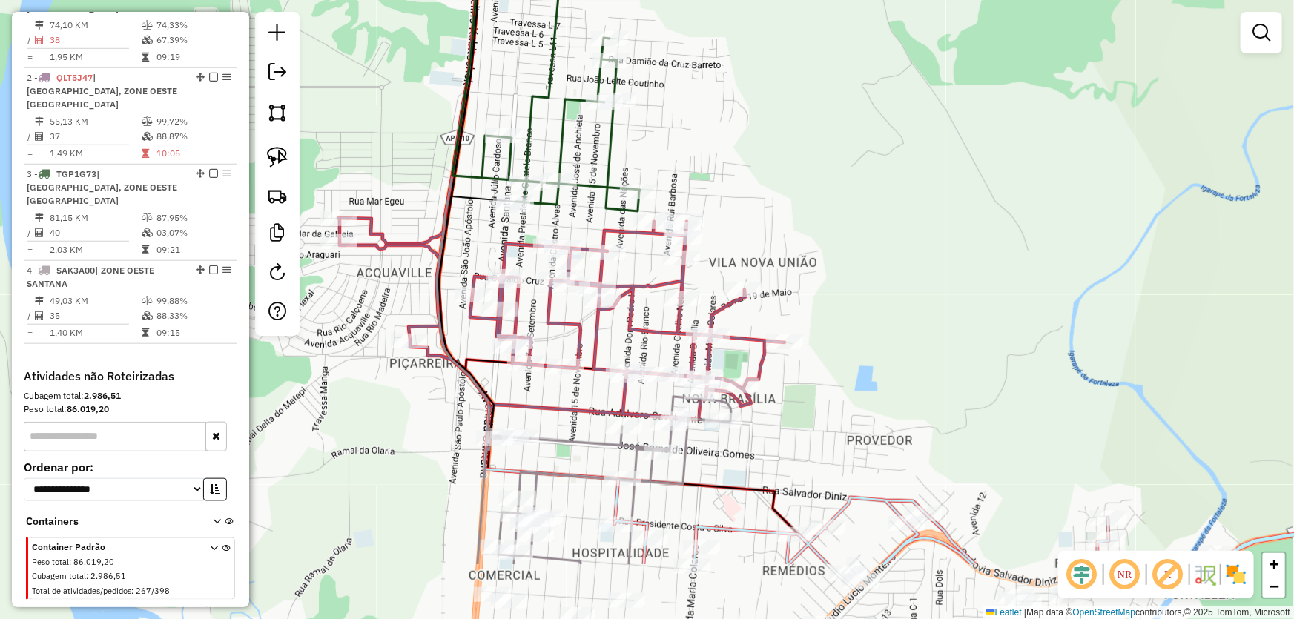
drag, startPoint x: 868, startPoint y: 402, endPoint x: 850, endPoint y: 230, distance: 172.9
click at [858, 234] on div "Janela de atendimento Grade de atendimento Capacidade Transportadoras Veículos …" at bounding box center [647, 309] width 1294 height 619
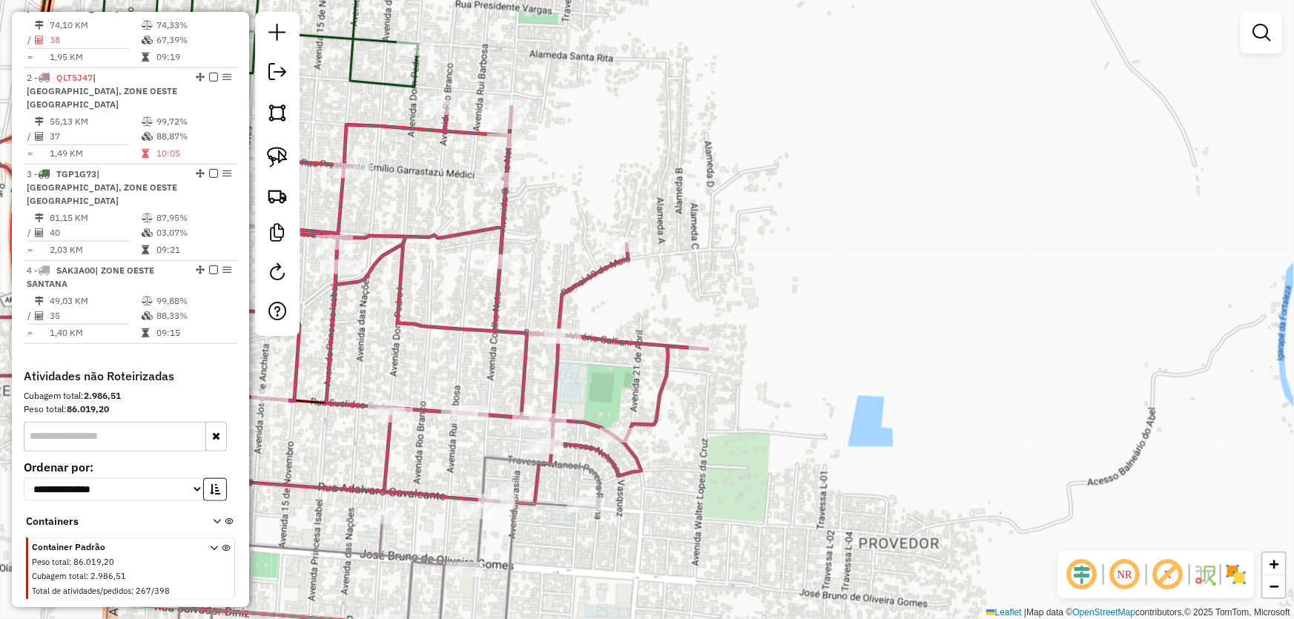
click at [543, 457] on icon at bounding box center [351, 569] width 498 height 224
select select "*********"
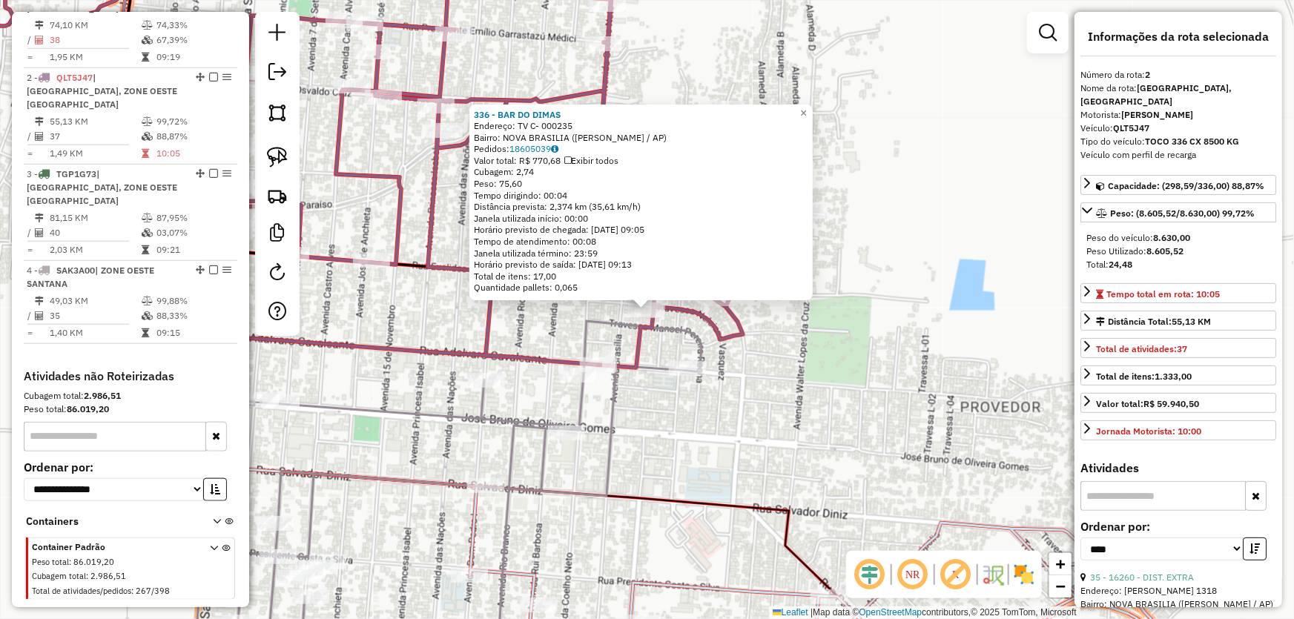
click at [649, 437] on div "336 - BAR DO [PERSON_NAME]: TV C- 000235 Bairro: [GEOGRAPHIC_DATA] (SANTANA / A…" at bounding box center [647, 309] width 1294 height 619
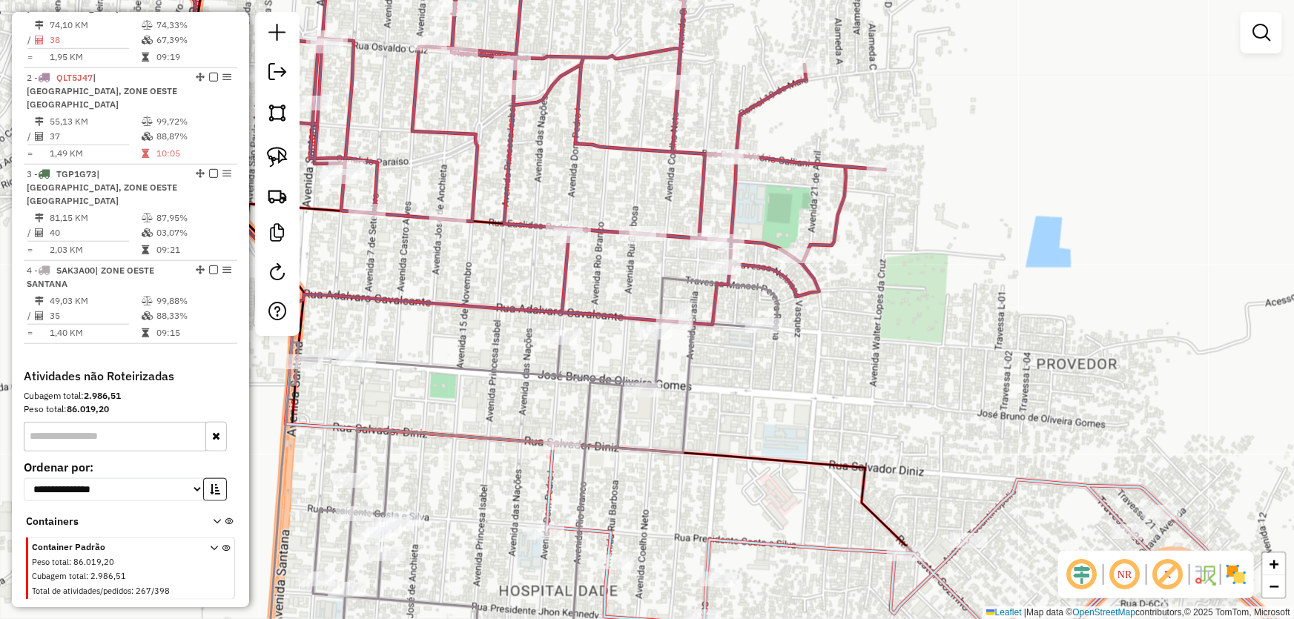
drag, startPoint x: 662, startPoint y: 421, endPoint x: 738, endPoint y: 378, distance: 87.6
click at [738, 378] on div "Janela de atendimento Grade de atendimento Capacidade Transportadoras Veículos …" at bounding box center [647, 309] width 1294 height 619
select select "*********"
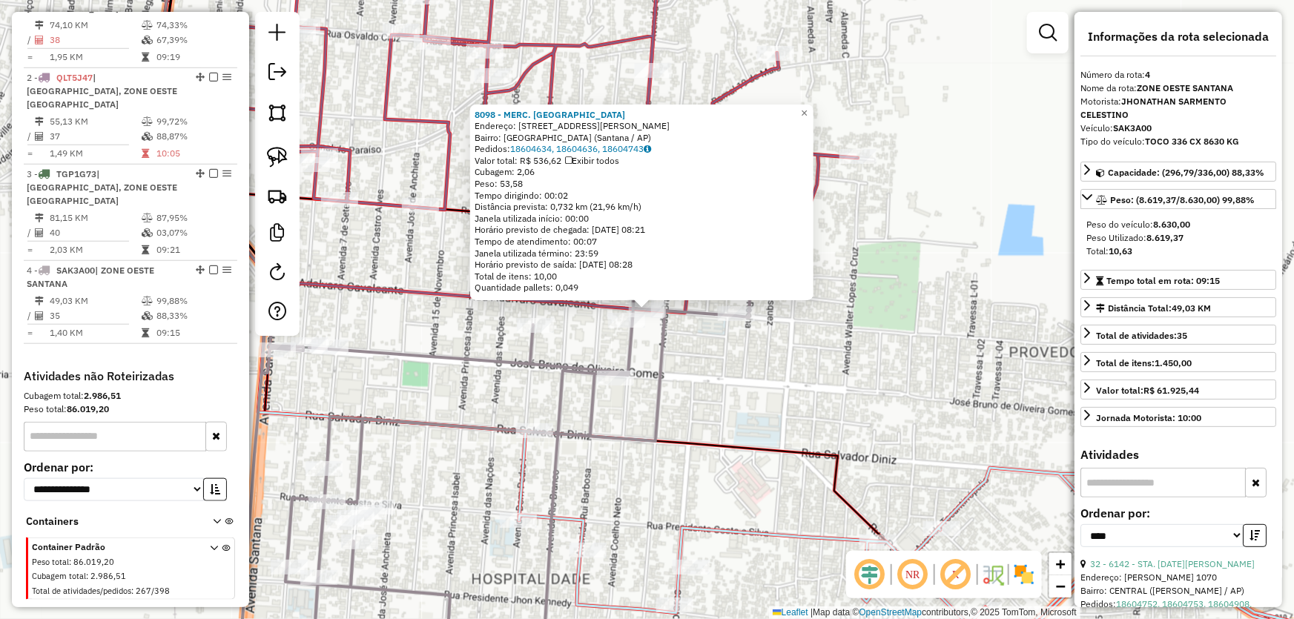
click at [745, 376] on div "8098 - MERC. FREIRES Endereço: Rua Adálvaro Alves Cavalcante, 1147 Bairro: Nova…" at bounding box center [647, 309] width 1294 height 619
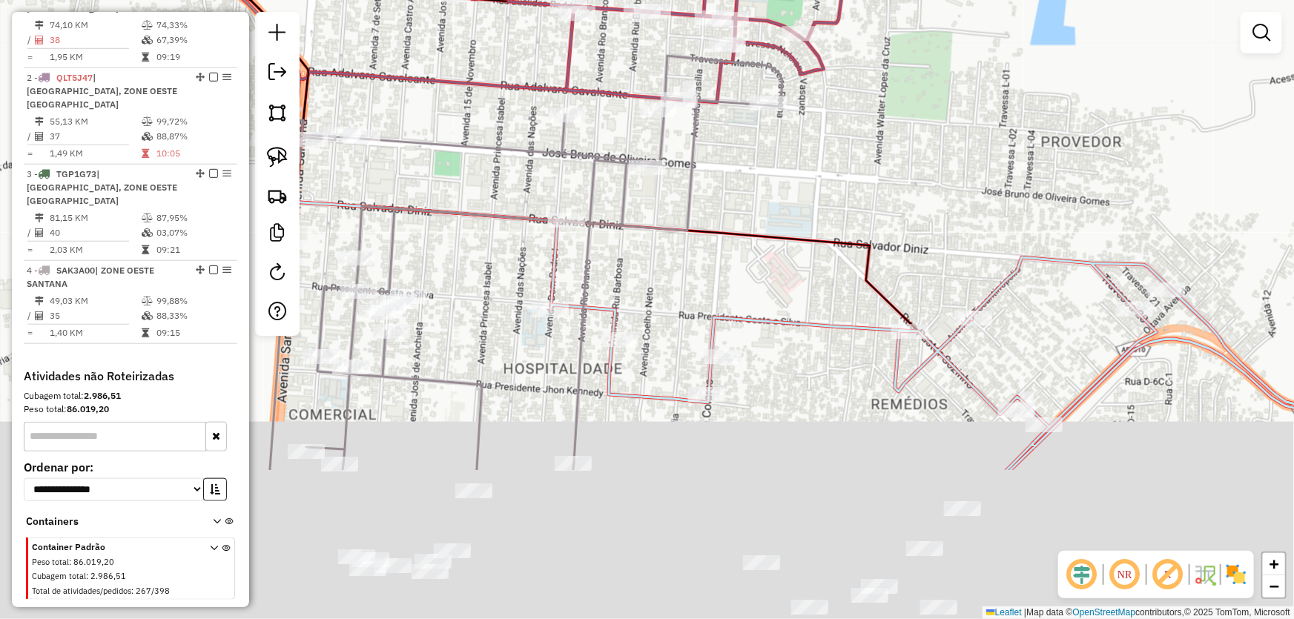
drag, startPoint x: 734, startPoint y: 390, endPoint x: 806, endPoint y: 94, distance: 304.4
click at [805, 98] on div "Janela de atendimento Grade de atendimento Capacidade Transportadoras Veículos …" at bounding box center [647, 309] width 1294 height 619
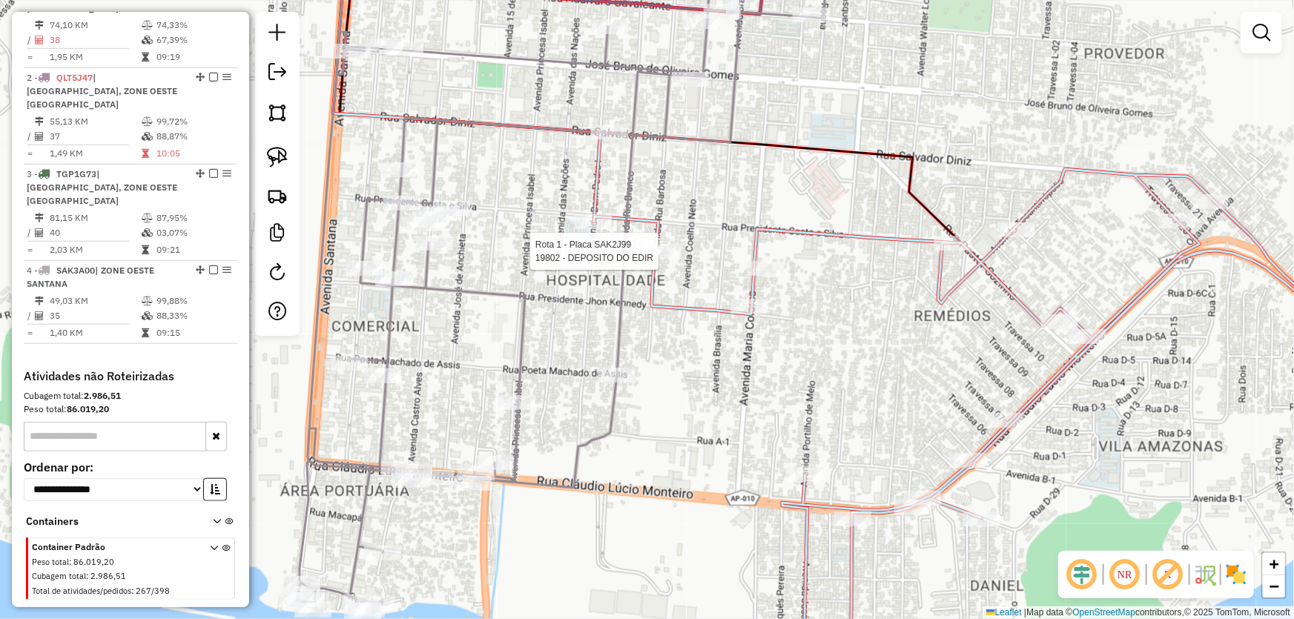
select select "*********"
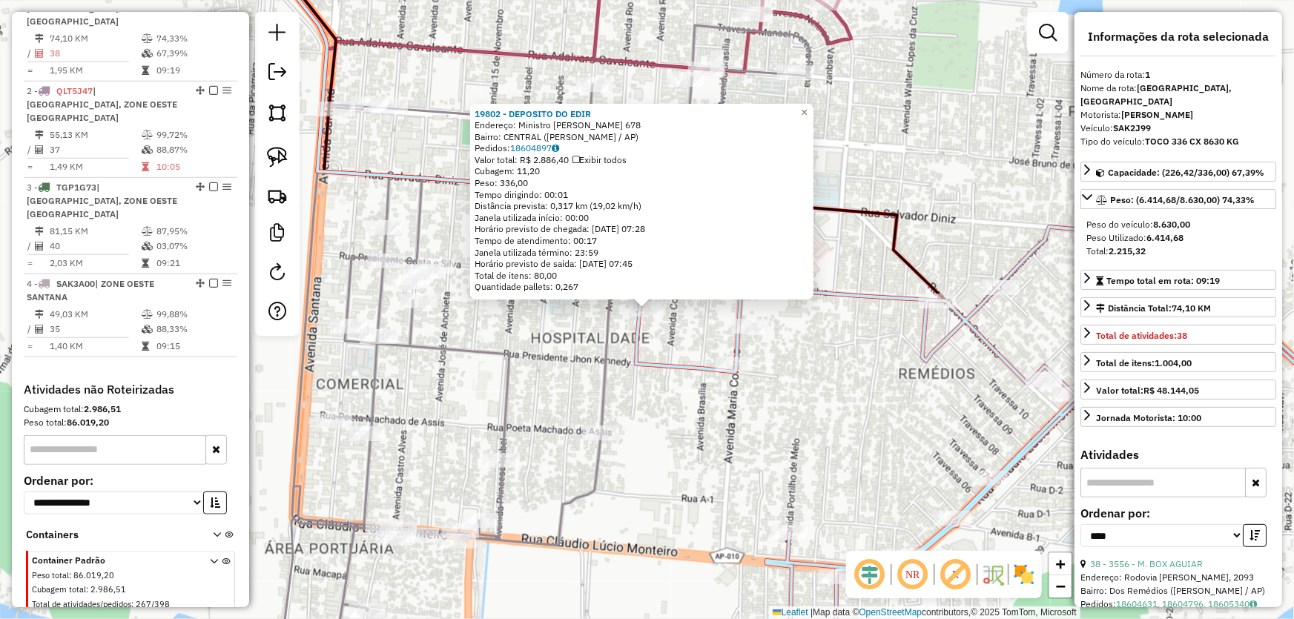
scroll to position [556, 0]
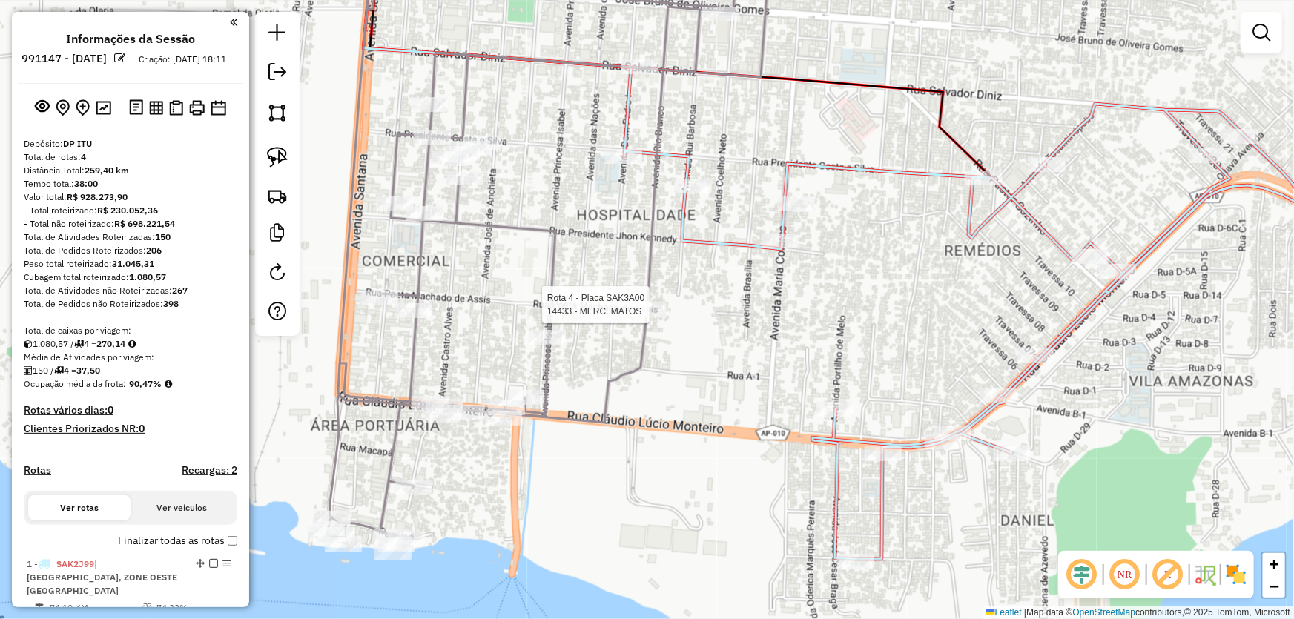
scroll to position [583, 0]
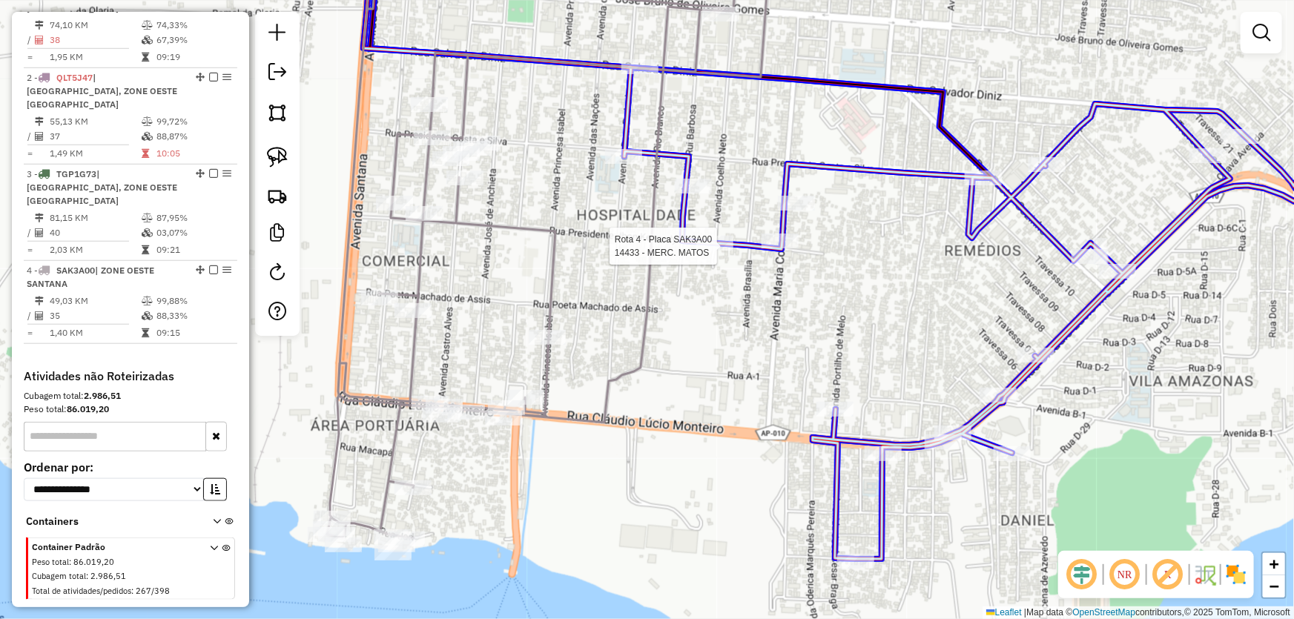
click at [711, 251] on div at bounding box center [714, 243] width 37 height 15
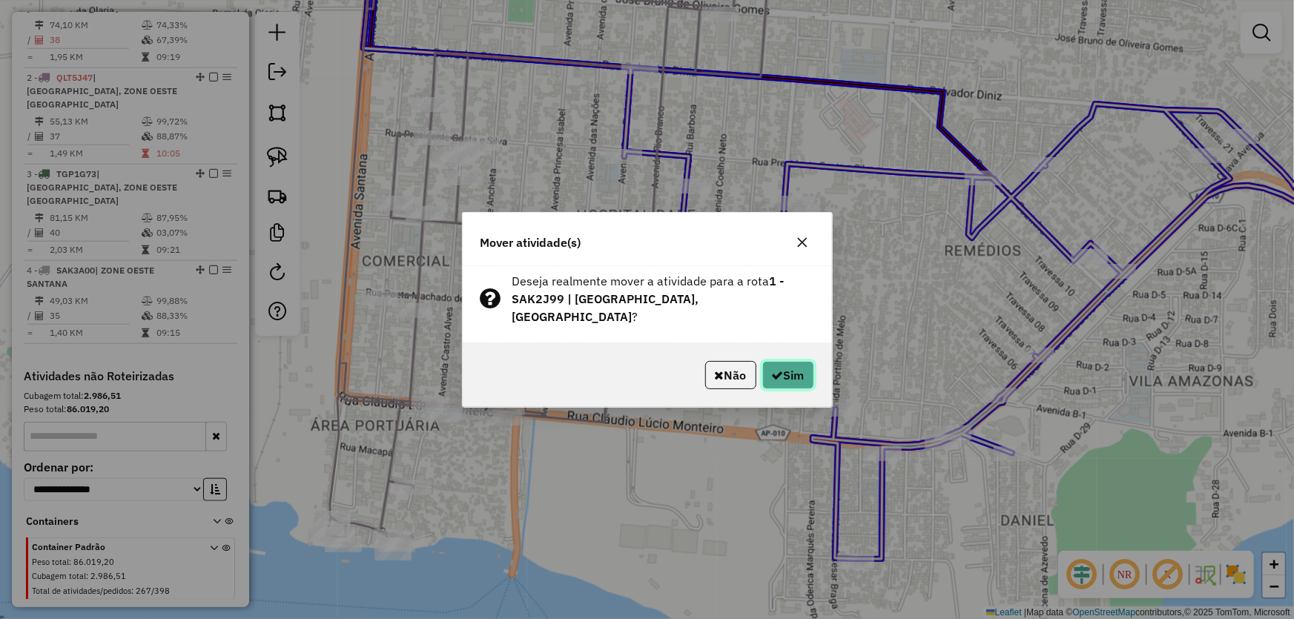
click at [778, 364] on button "Sim" at bounding box center [788, 375] width 52 height 28
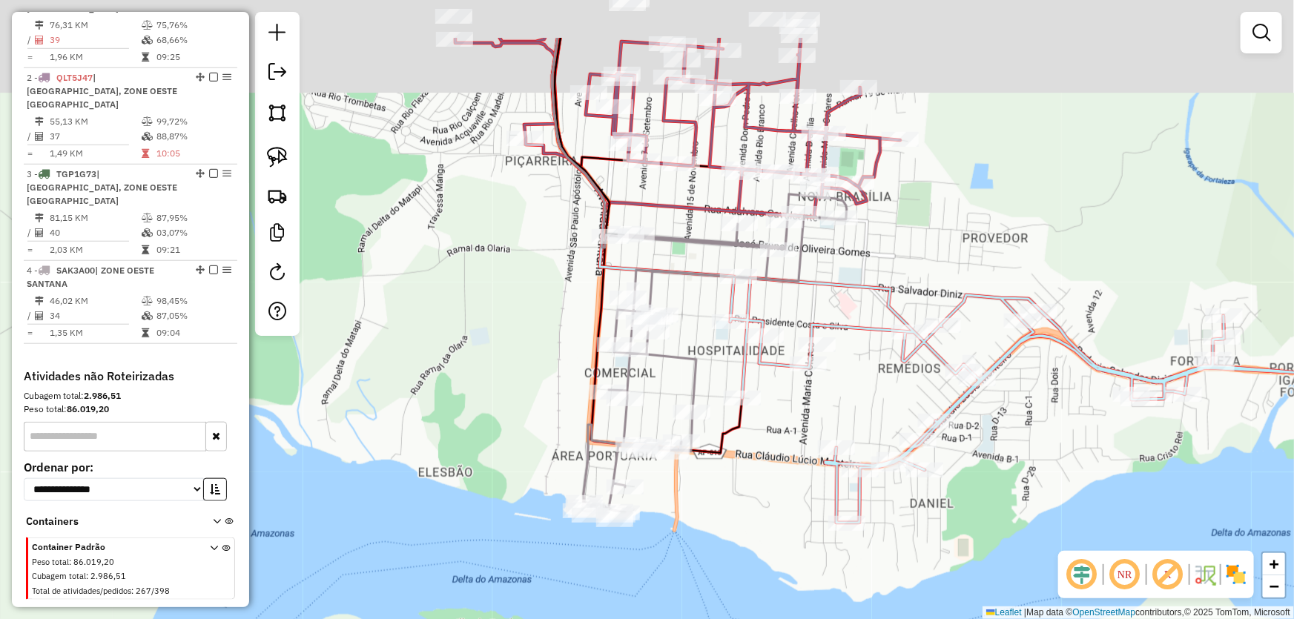
drag, startPoint x: 718, startPoint y: 294, endPoint x: 784, endPoint y: 395, distance: 120.7
click at [784, 395] on div "Janela de atendimento Grade de atendimento Capacidade Transportadoras Veículos …" at bounding box center [647, 309] width 1294 height 619
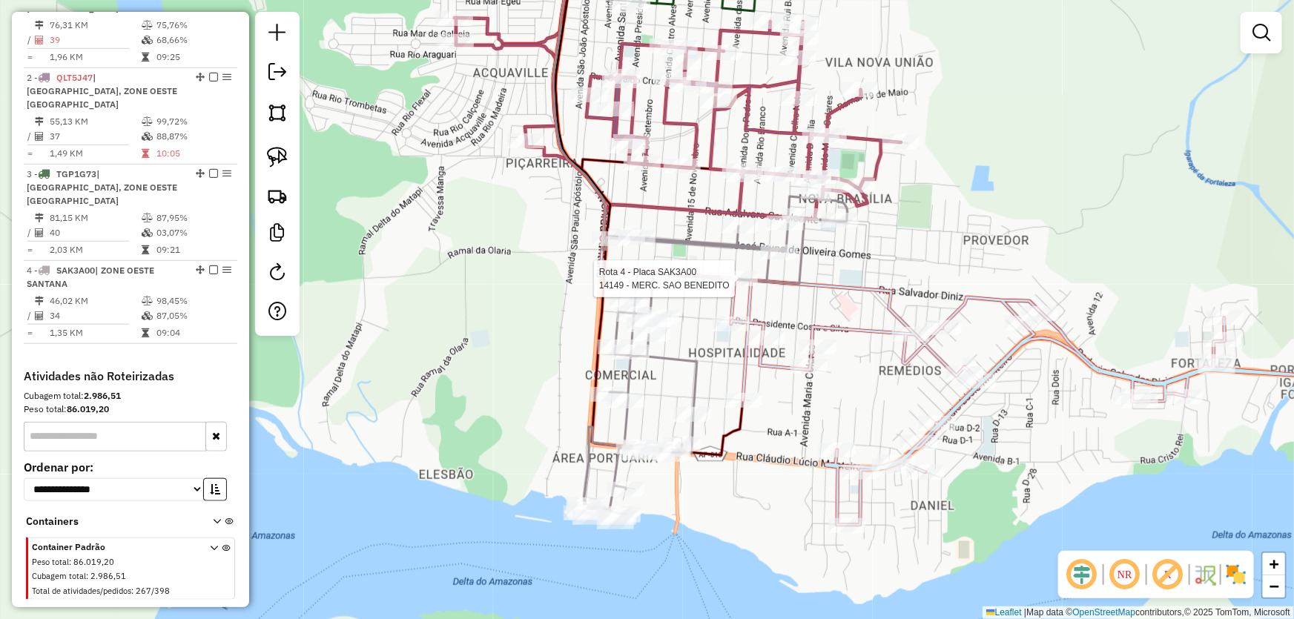
select select "*********"
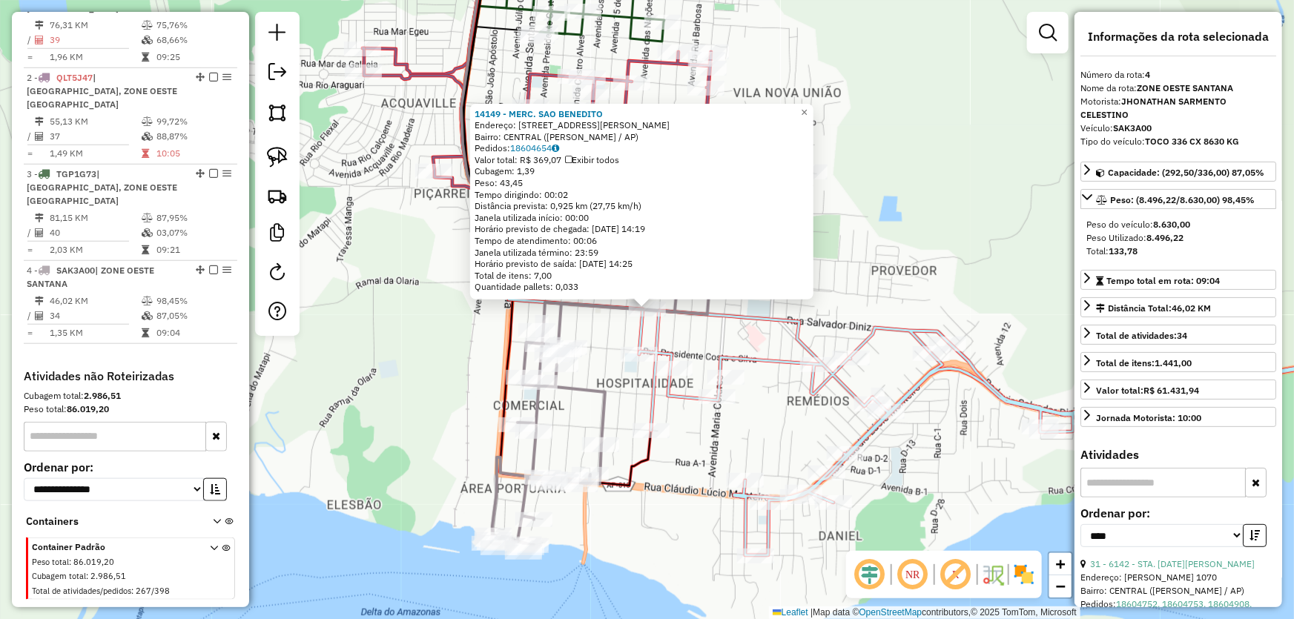
click at [401, 313] on div "14149 - MERC. SAO BENEDITO Endereço: R SALVADOR DINIZ 847 Bairro: CENTRAL (SANT…" at bounding box center [647, 309] width 1294 height 619
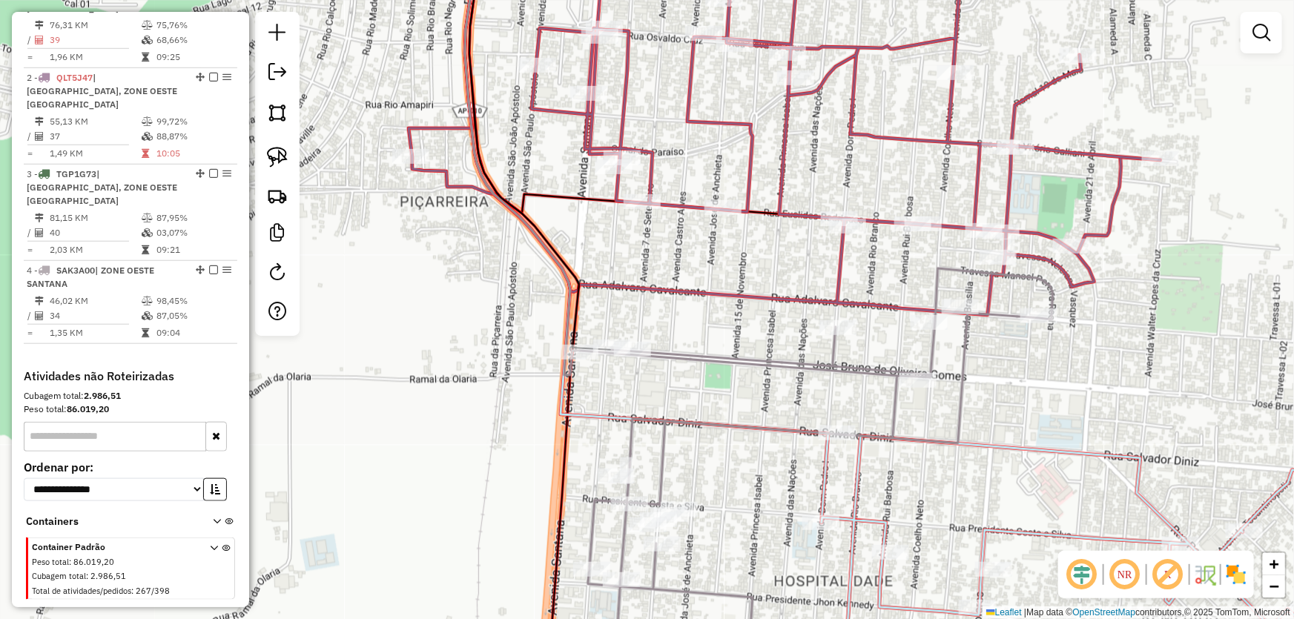
drag, startPoint x: 621, startPoint y: 220, endPoint x: 723, endPoint y: 271, distance: 113.4
click at [723, 271] on div "Janela de atendimento Grade de atendimento Capacidade Transportadoras Veículos …" at bounding box center [647, 309] width 1294 height 619
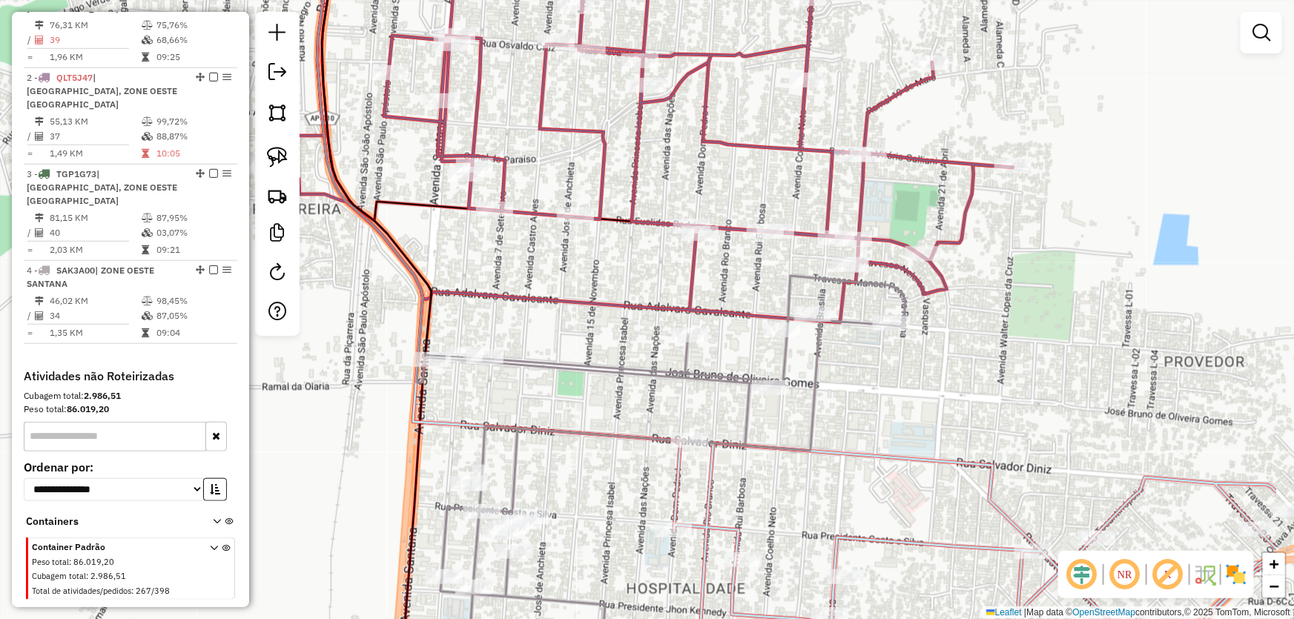
drag, startPoint x: 732, startPoint y: 271, endPoint x: 580, endPoint y: 278, distance: 152.2
click at [580, 278] on div "Janela de atendimento Grade de atendimento Capacidade Transportadoras Veículos …" at bounding box center [647, 309] width 1294 height 619
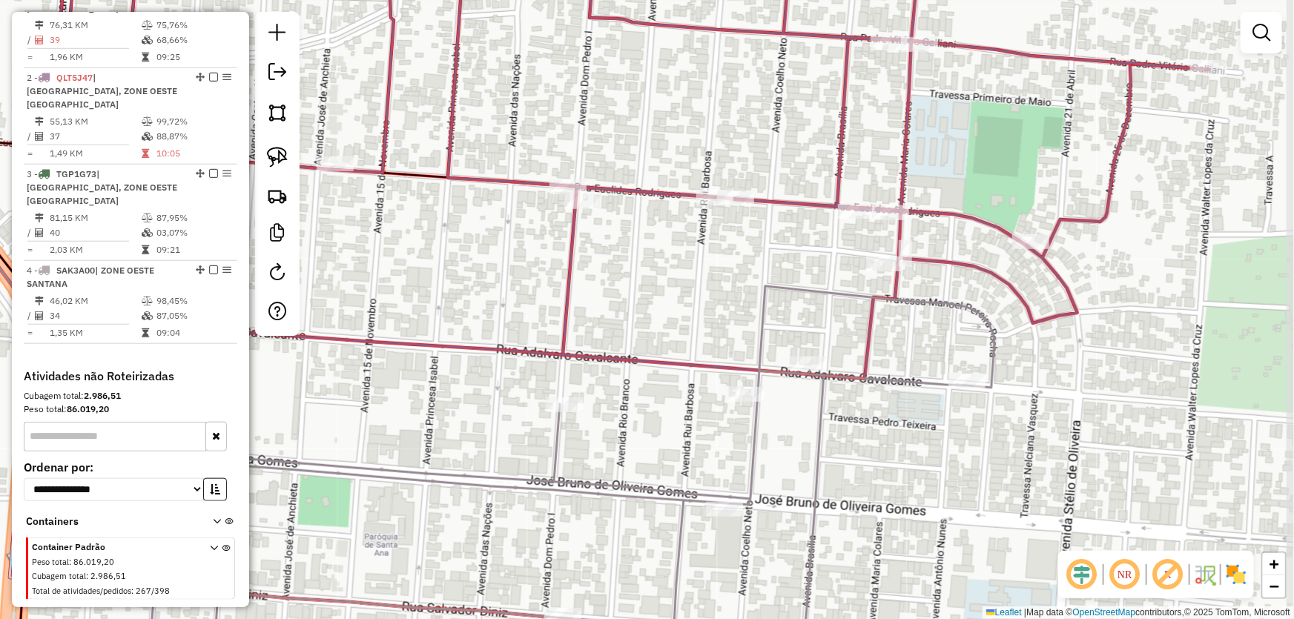
drag, startPoint x: 798, startPoint y: 278, endPoint x: 721, endPoint y: 308, distance: 82.2
click at [721, 308] on div "Janela de atendimento Grade de atendimento Capacidade Transportadoras Veículos …" at bounding box center [647, 309] width 1294 height 619
select select "*********"
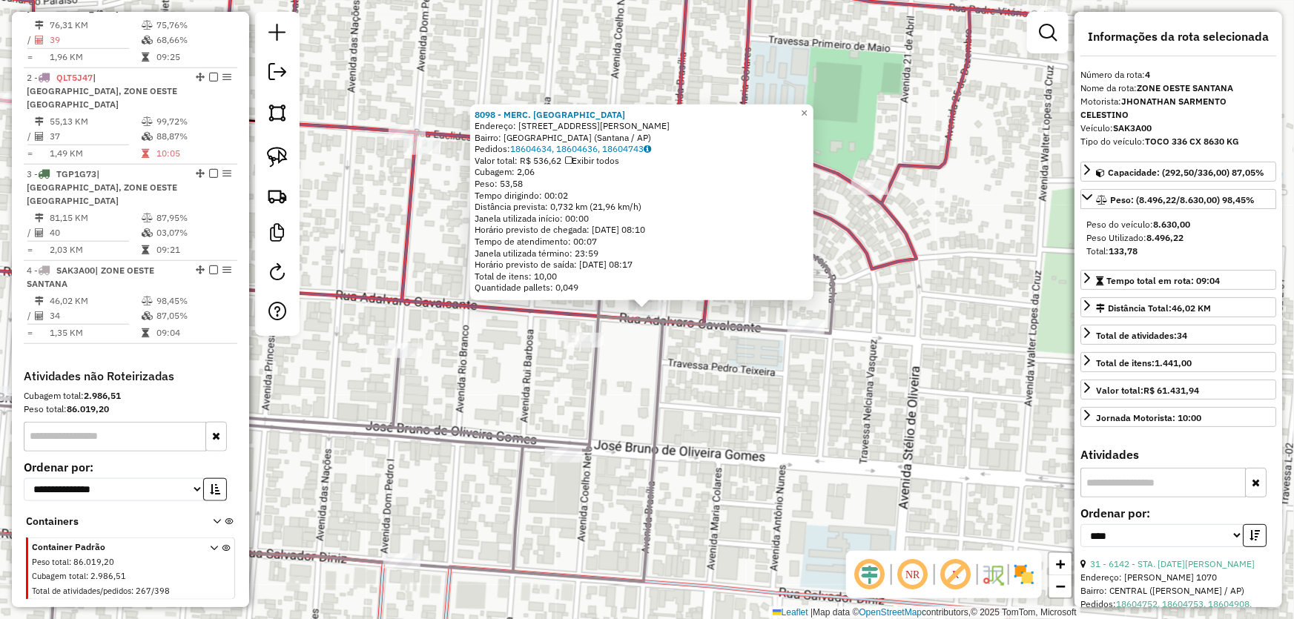
click at [790, 395] on div "8098 - MERC. FREIRES Endereço: Rua Adálvaro Alves Cavalcante, 1147 Bairro: Nova…" at bounding box center [647, 309] width 1294 height 619
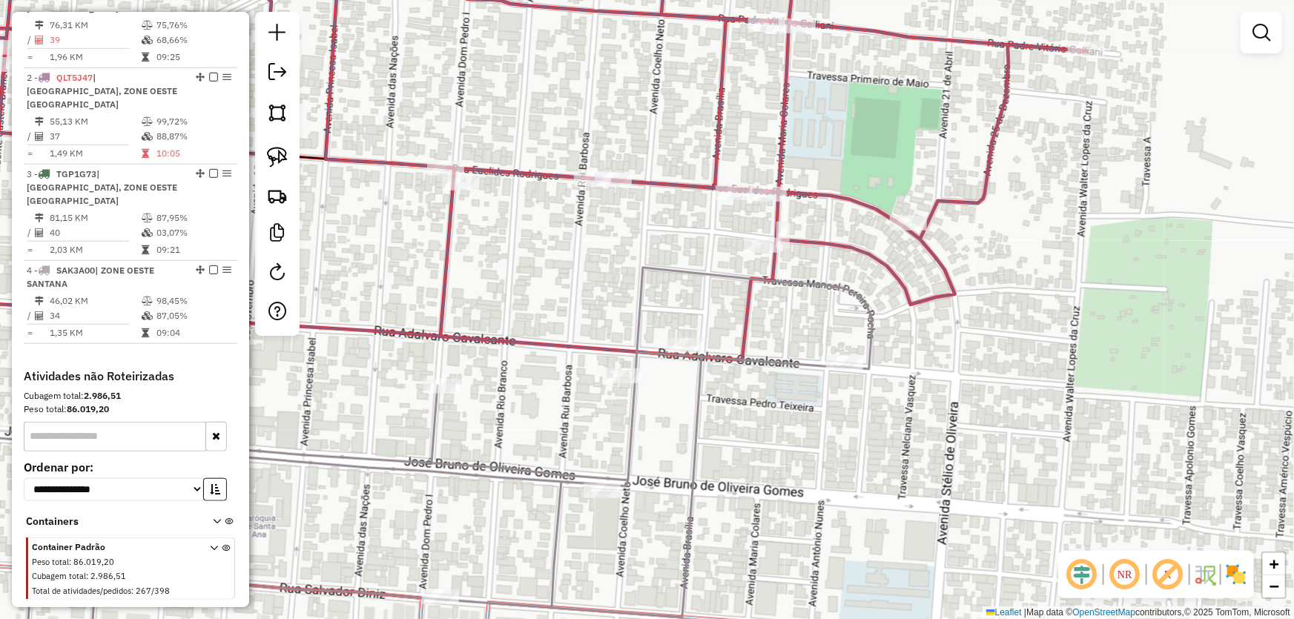
drag, startPoint x: 752, startPoint y: 377, endPoint x: 830, endPoint y: 440, distance: 99.7
click at [830, 440] on div "Janela de atendimento Grade de atendimento Capacidade Transportadoras Veículos …" at bounding box center [647, 309] width 1294 height 619
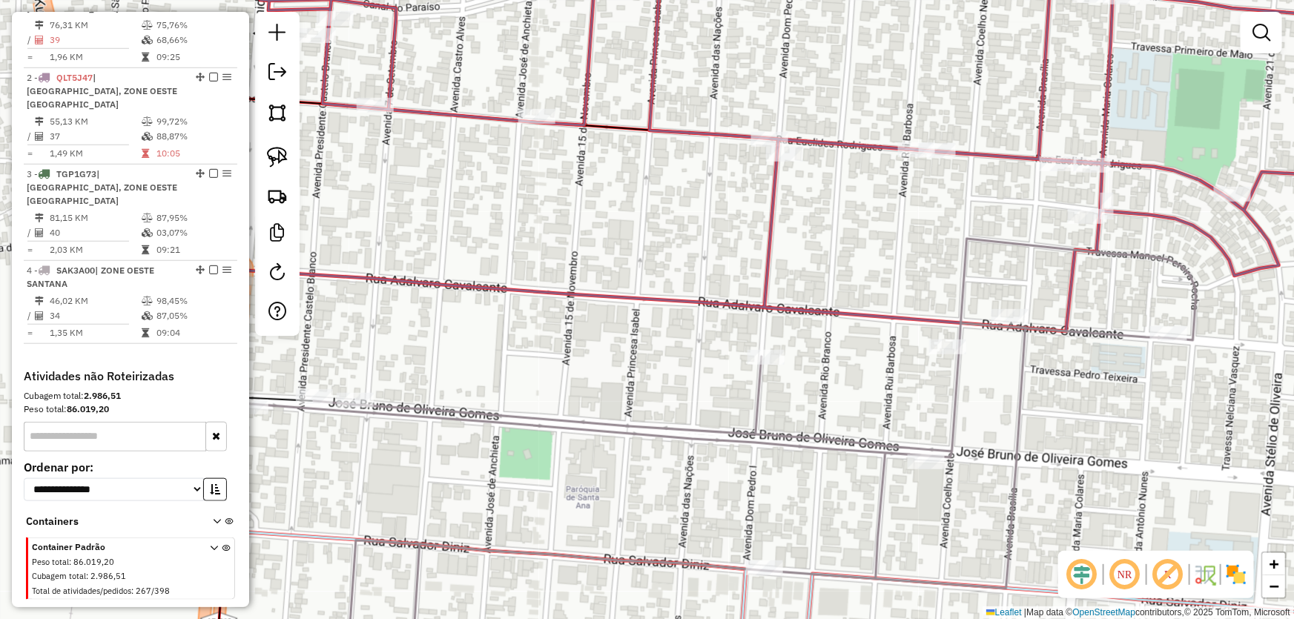
drag, startPoint x: 599, startPoint y: 340, endPoint x: 884, endPoint y: 285, distance: 290.1
click at [884, 285] on div "Janela de atendimento Grade de atendimento Capacidade Transportadoras Veículos …" at bounding box center [647, 309] width 1294 height 619
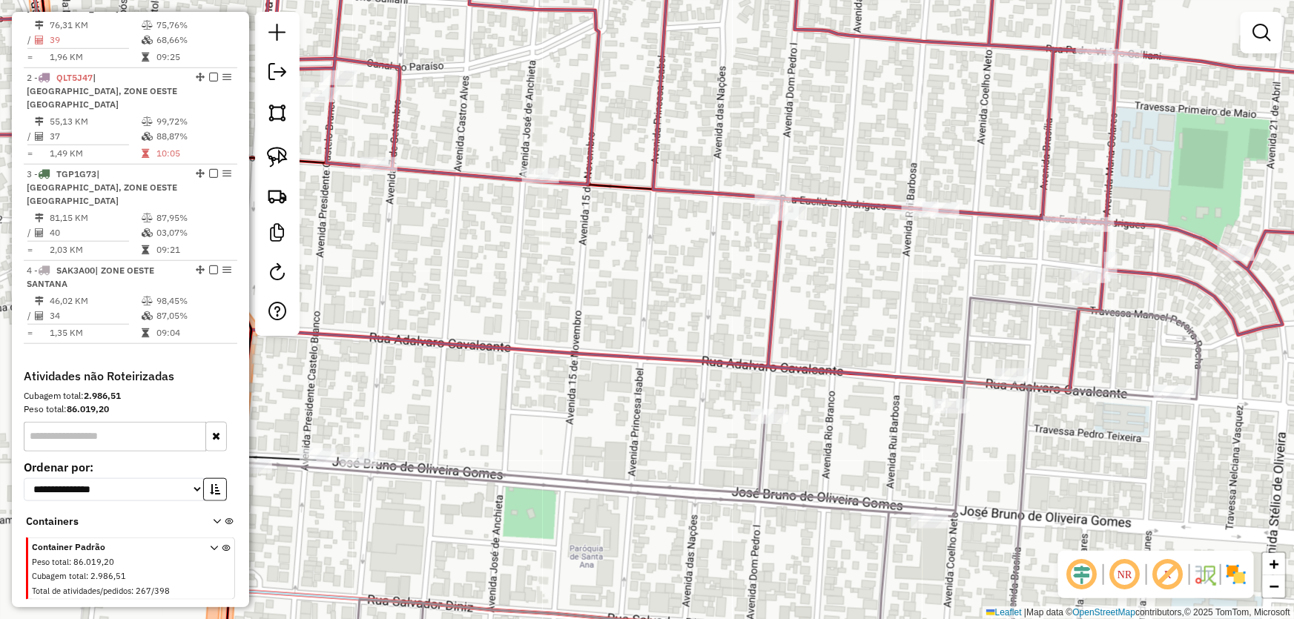
drag, startPoint x: 823, startPoint y: 266, endPoint x: 864, endPoint y: 340, distance: 84.6
click at [864, 340] on div "Janela de atendimento Grade de atendimento Capacidade Transportadoras Veículos …" at bounding box center [647, 309] width 1294 height 619
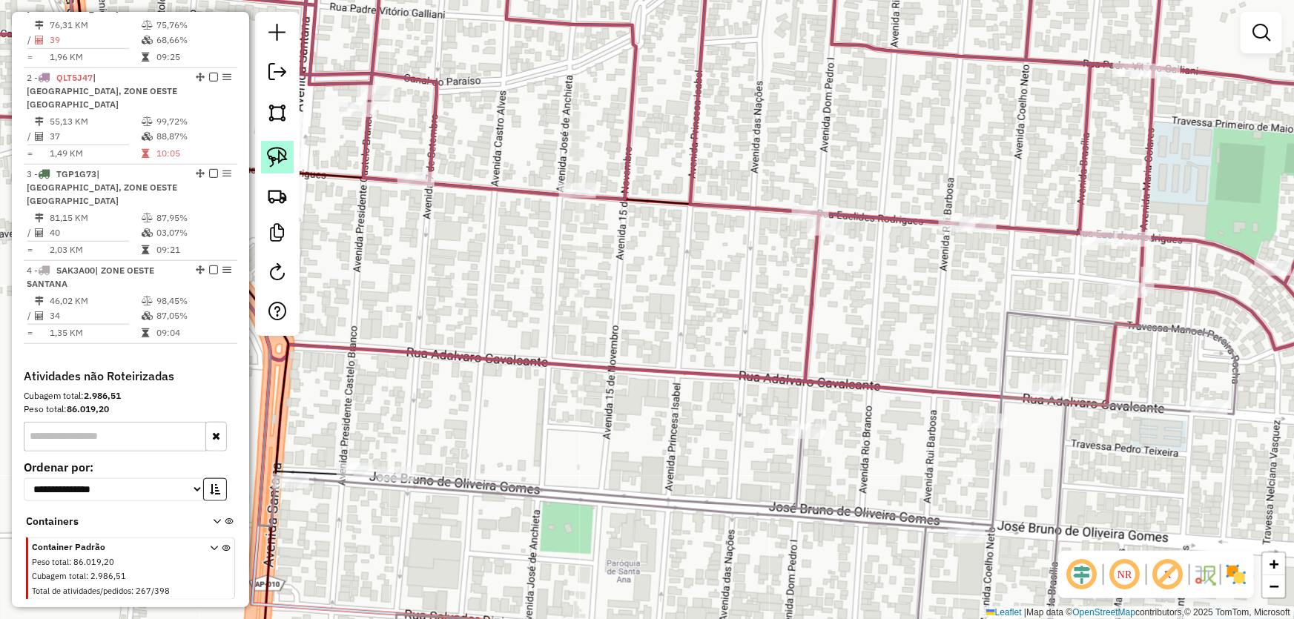
click at [267, 157] on link at bounding box center [277, 157] width 33 height 33
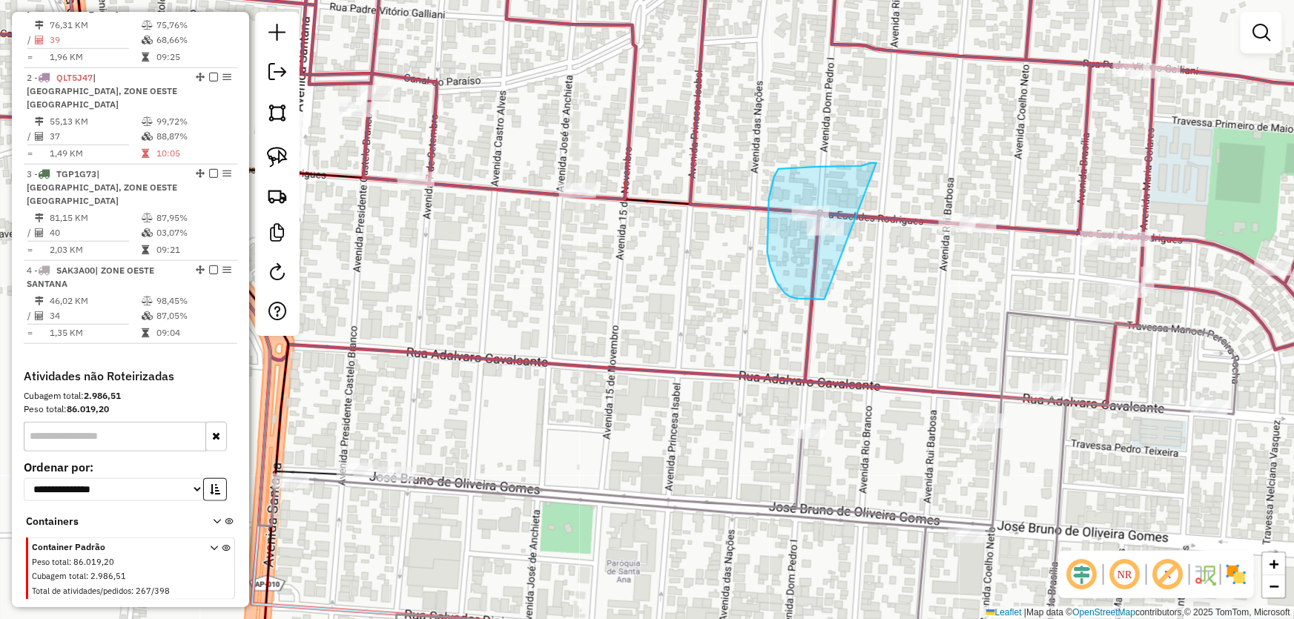
drag, startPoint x: 876, startPoint y: 163, endPoint x: 839, endPoint y: 297, distance: 138.5
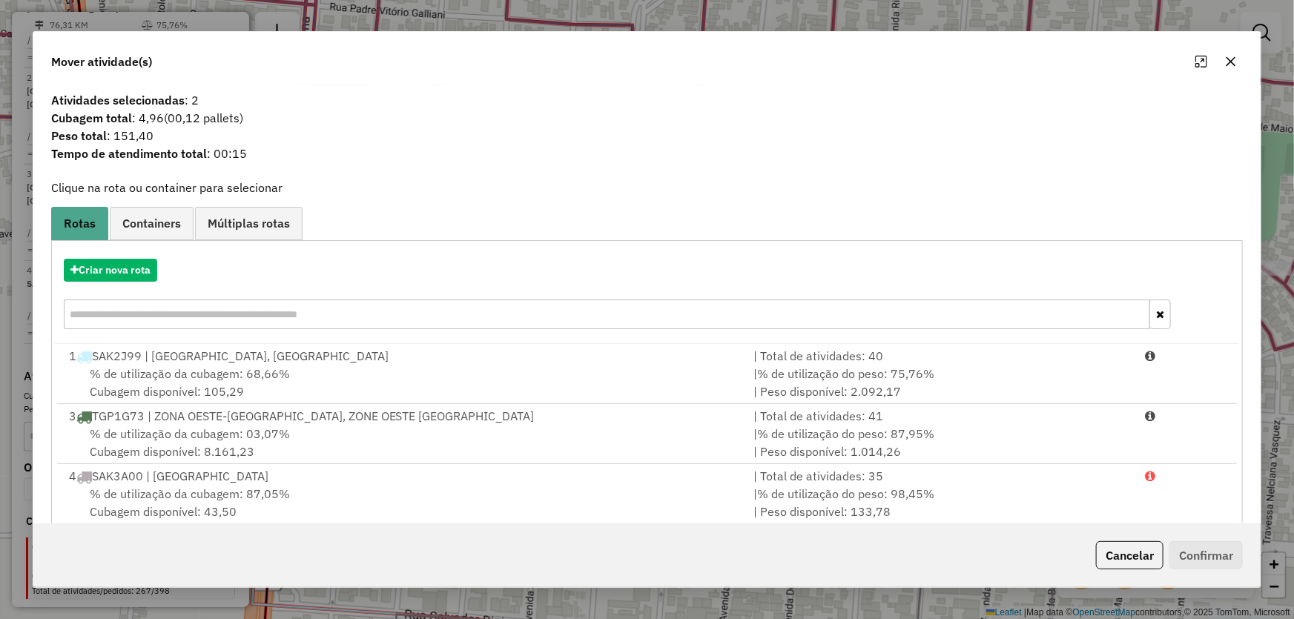
click at [1237, 63] on icon "button" at bounding box center [1231, 62] width 12 height 12
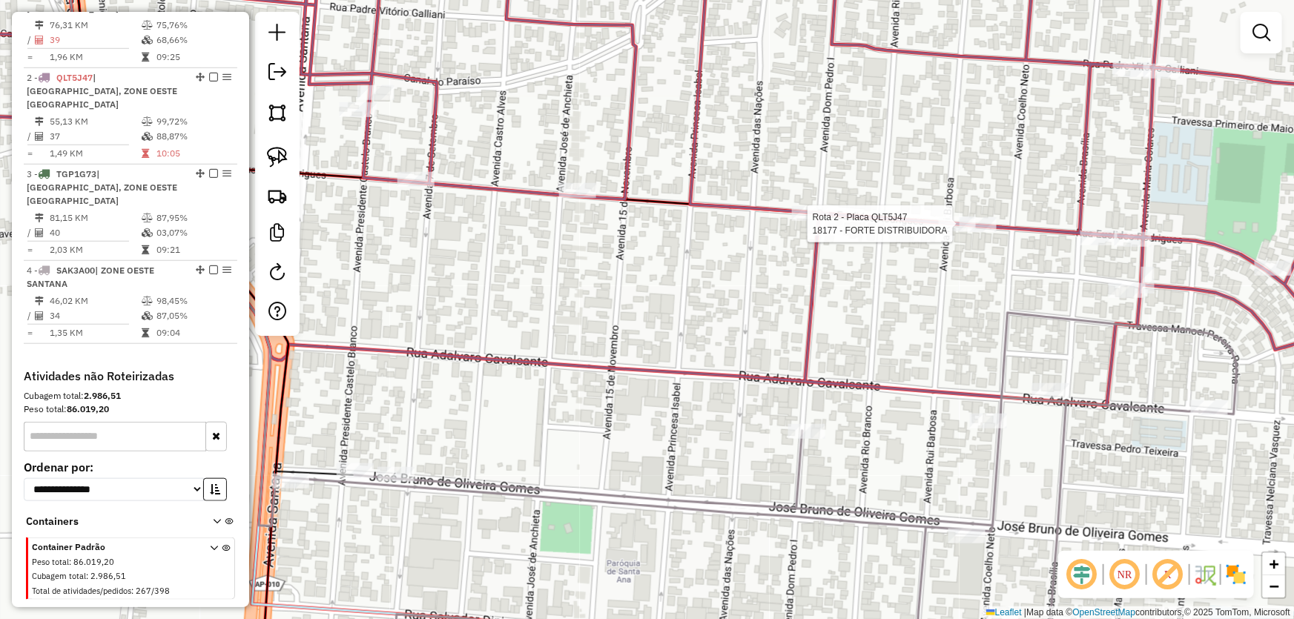
select select "*********"
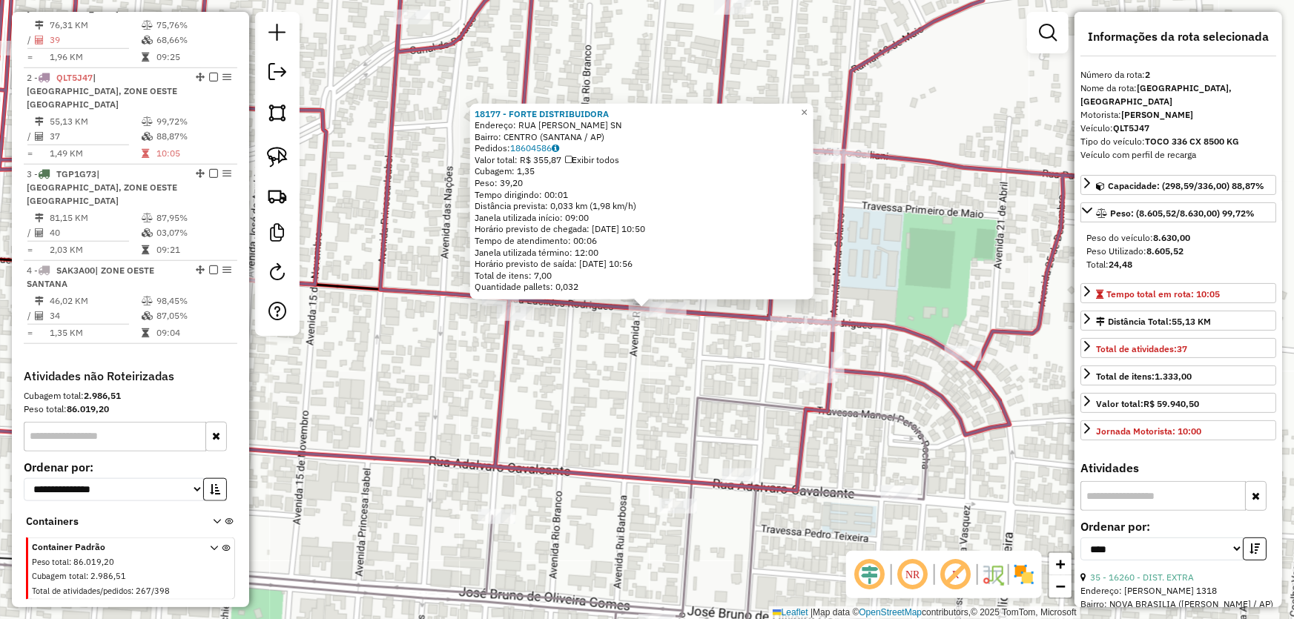
click at [757, 342] on div "18177 - FORTE DISTRIBUIDORA Endereço: RUA EUCLIDES RODRIGUES SN Bairro: CENTRO …" at bounding box center [647, 309] width 1294 height 619
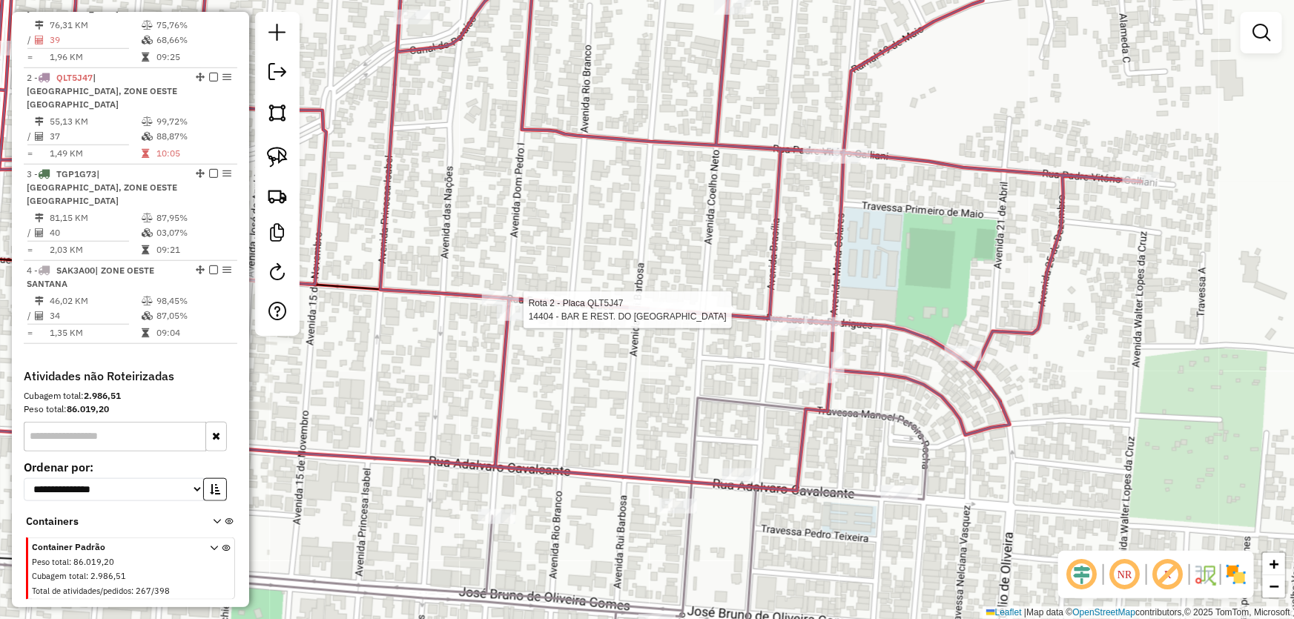
select select "*********"
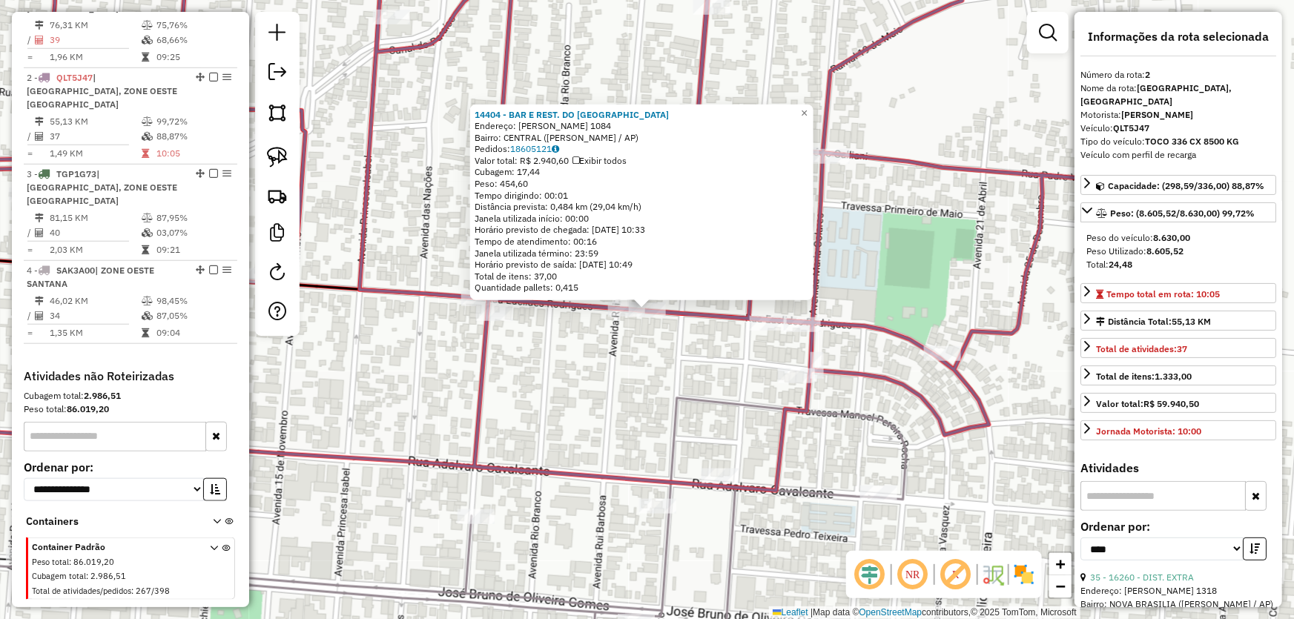
click at [660, 364] on div "14404 - BAR E REST. DO ARAO Endereço: EUCLIDES RODRIGUES 1084 Bairro: CENTRAL (…" at bounding box center [647, 309] width 1294 height 619
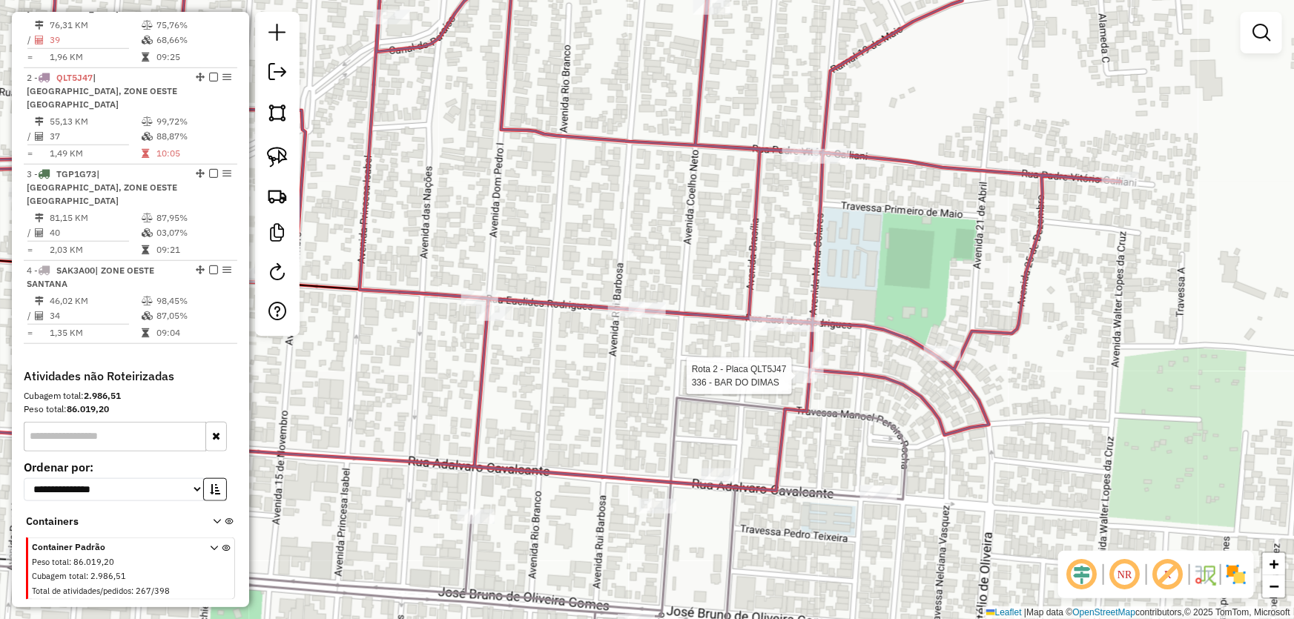
select select "*********"
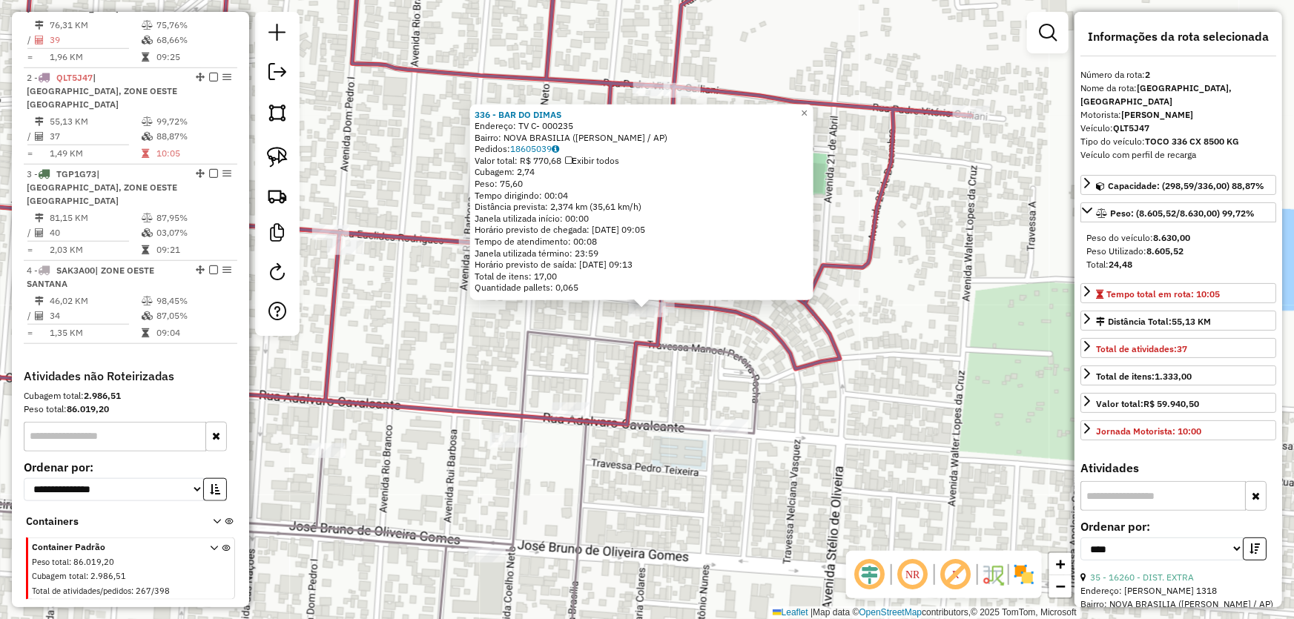
click at [689, 369] on div "336 - BAR DO [PERSON_NAME]: TV C- 000235 Bairro: [GEOGRAPHIC_DATA] (SANTANA / A…" at bounding box center [647, 309] width 1294 height 619
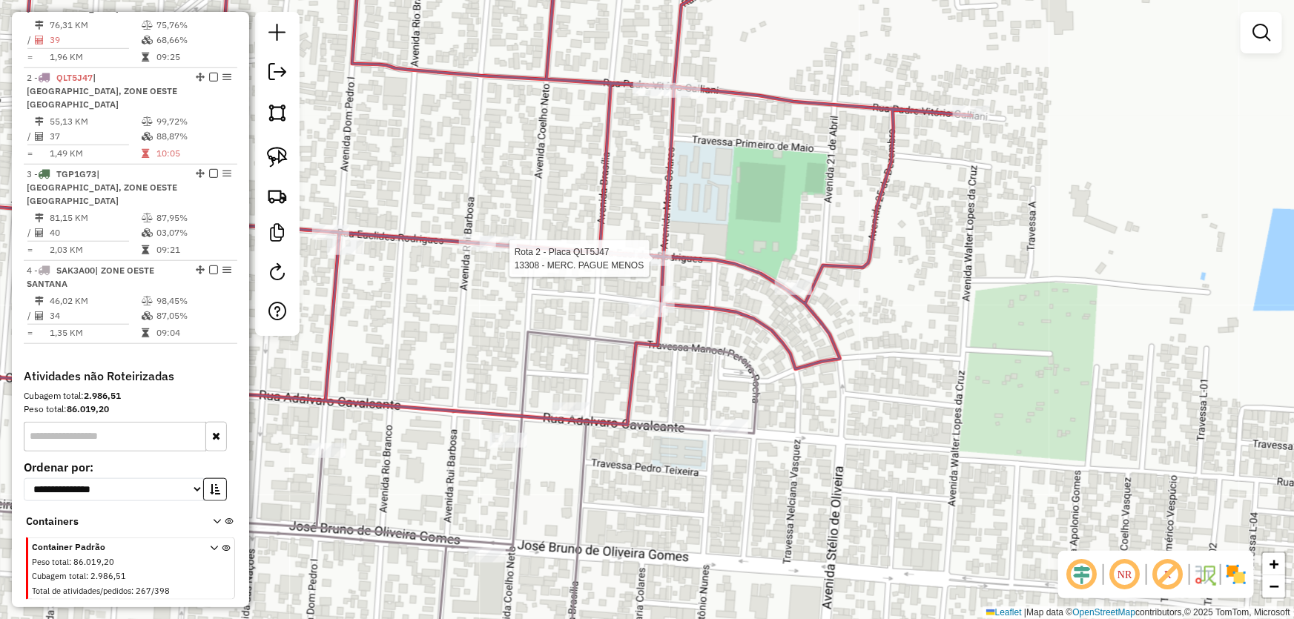
select select "*********"
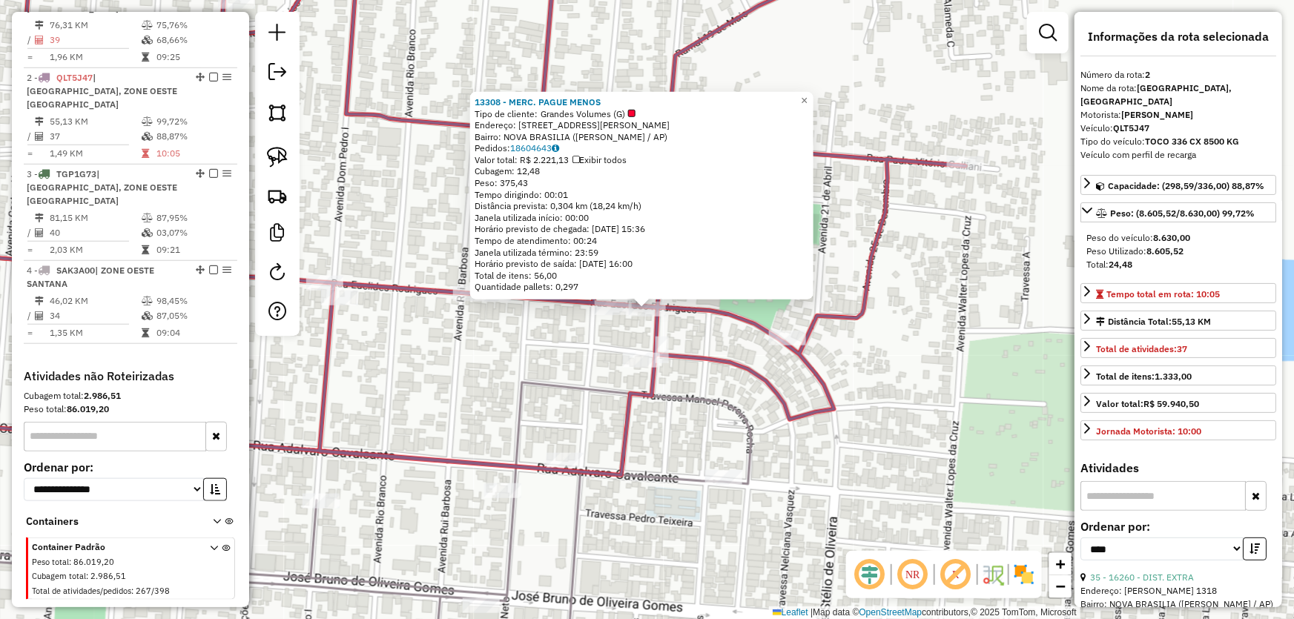
drag, startPoint x: 703, startPoint y: 343, endPoint x: 752, endPoint y: 336, distance: 49.5
click at [704, 343] on div "13308 - MERC. PAGUE MENOS Tipo de cliente: Grandes Volumes (G) Endereço: R EUCL…" at bounding box center [647, 309] width 1294 height 619
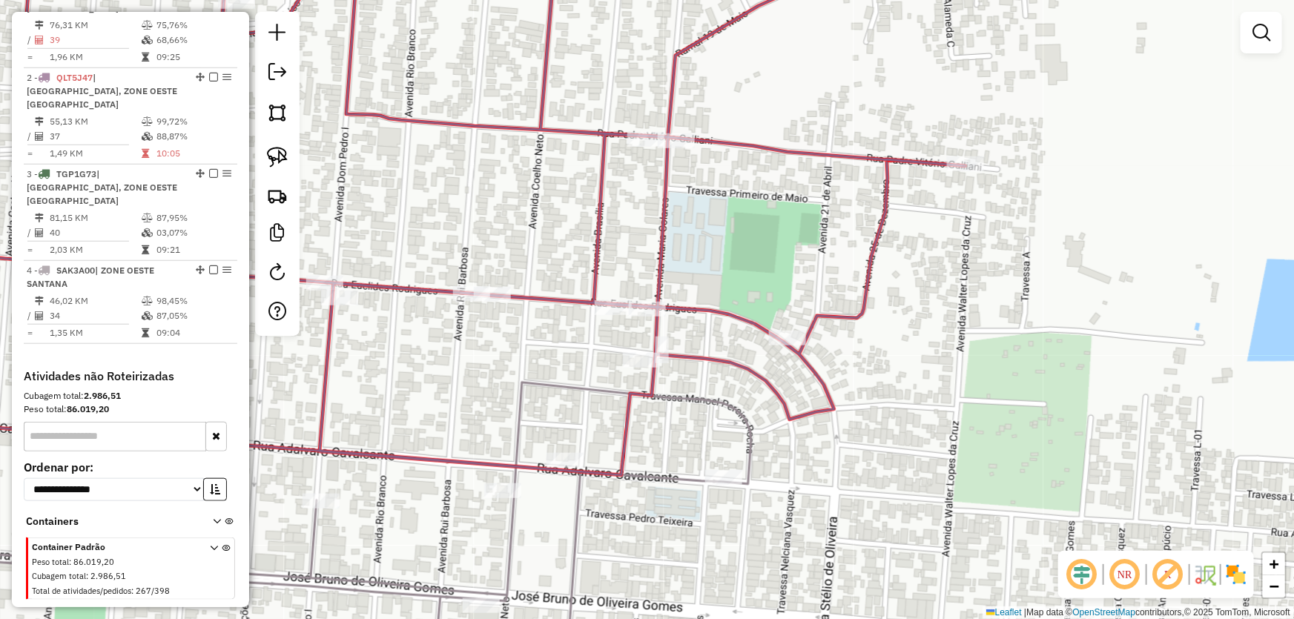
select select "*********"
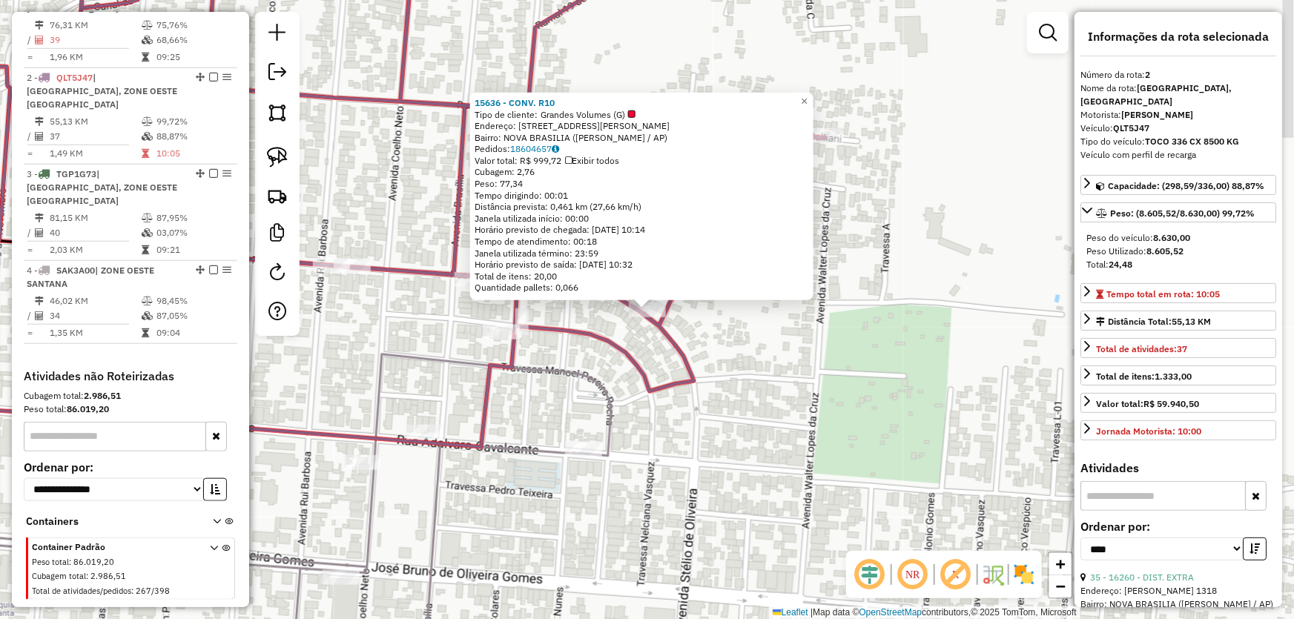
click at [344, 348] on div "15636 - CONV. R10 Tipo de cliente: Grandes Volumes (G) Endereço: R [PERSON_NAME…" at bounding box center [647, 309] width 1294 height 619
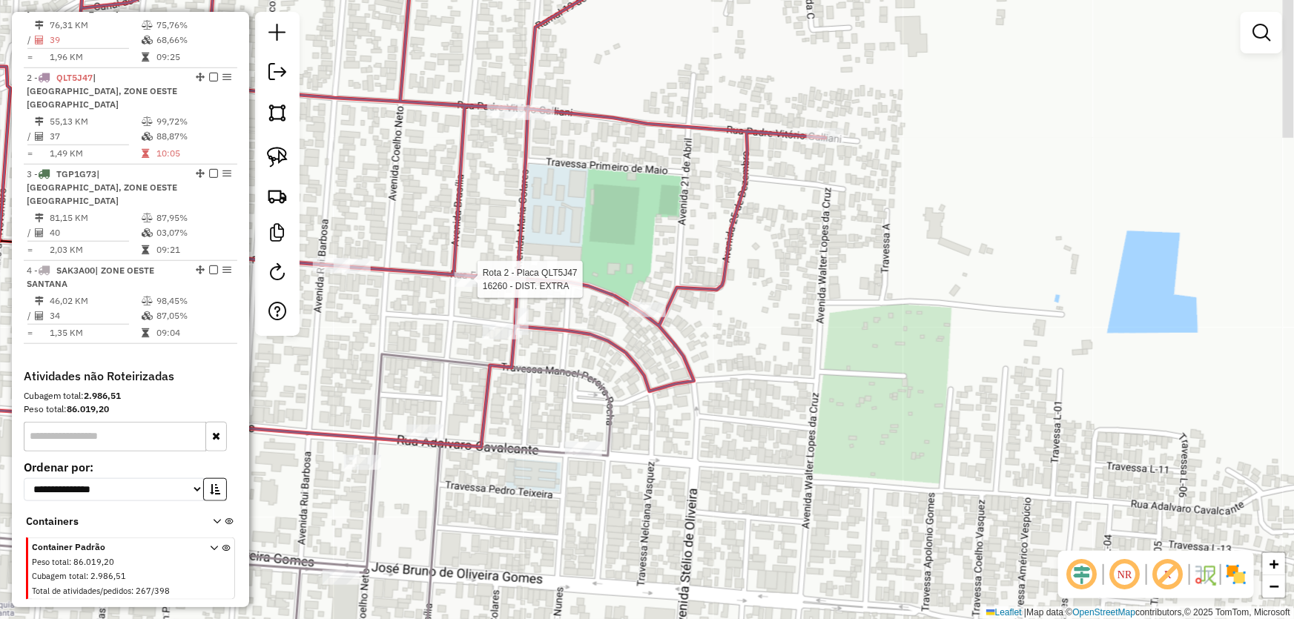
select select "*********"
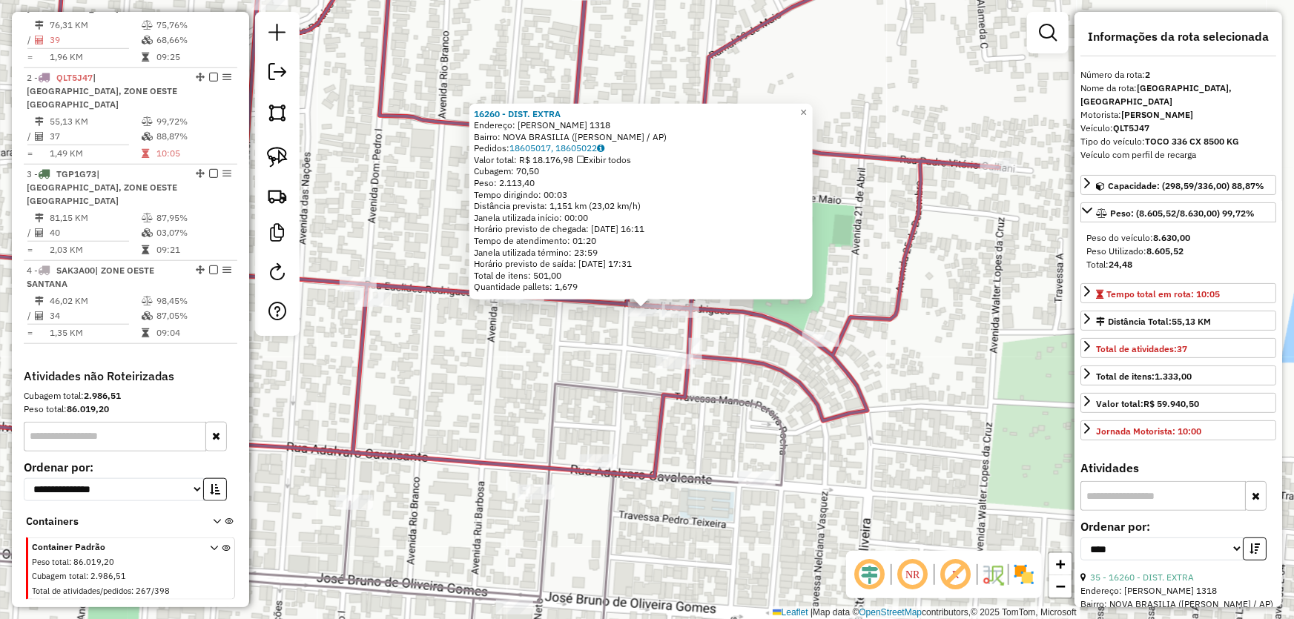
click at [512, 357] on div "16260 - DIST. EXTRA Endereço: EUCLIDES RODRIGUES 1318 Bairro: NOVA BRASILIA (SA…" at bounding box center [647, 309] width 1294 height 619
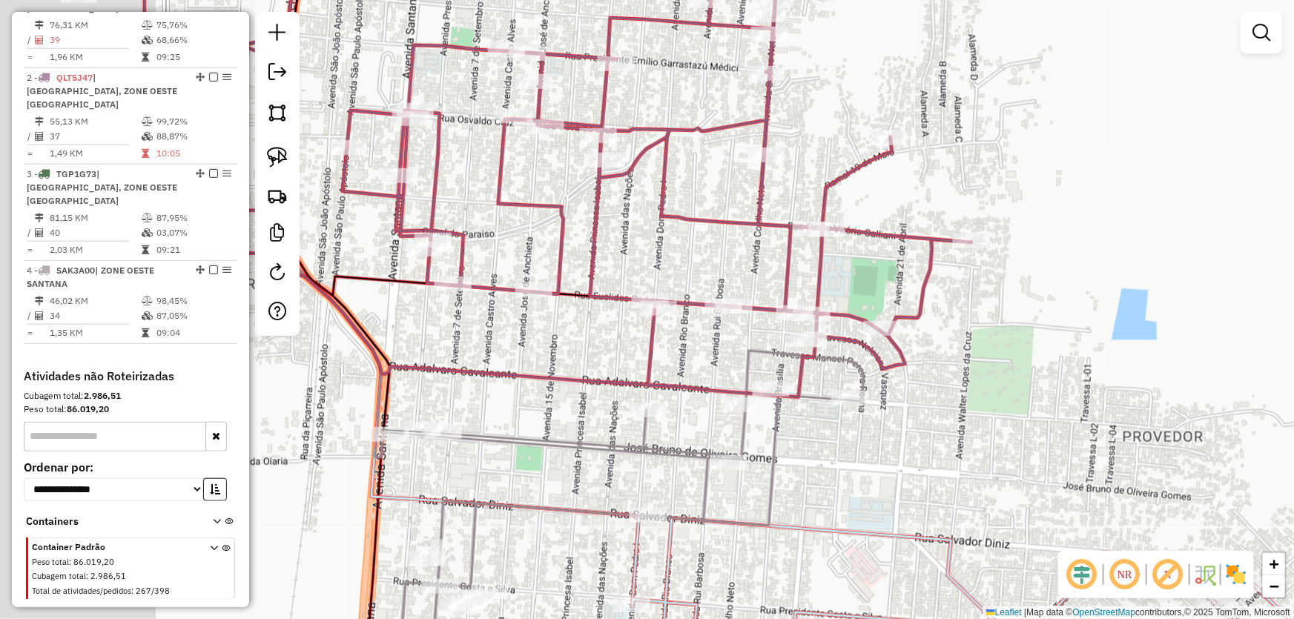
drag, startPoint x: 503, startPoint y: 369, endPoint x: 858, endPoint y: 316, distance: 358.4
click at [858, 316] on div "Janela de atendimento Grade de atendimento Capacidade Transportadoras Veículos …" at bounding box center [647, 309] width 1294 height 619
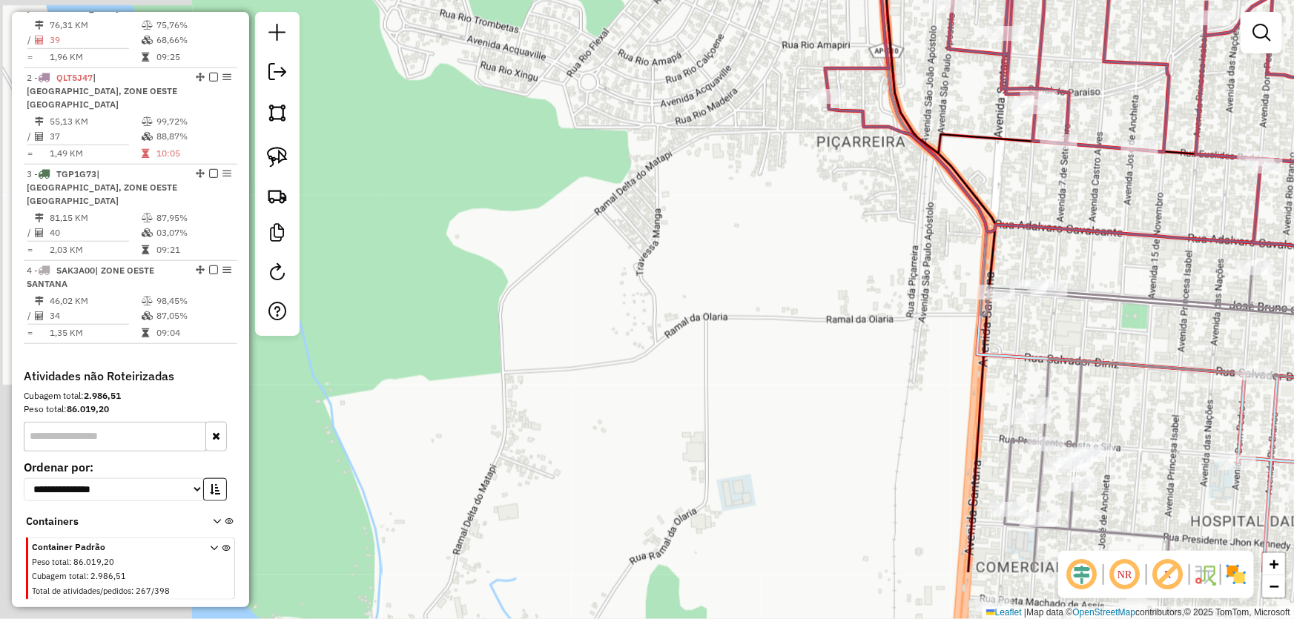
drag, startPoint x: 650, startPoint y: 278, endPoint x: 741, endPoint y: 288, distance: 91.0
click at [964, 198] on div "Janela de atendimento Grade de atendimento Capacidade Transportadoras Veículos …" at bounding box center [647, 309] width 1294 height 619
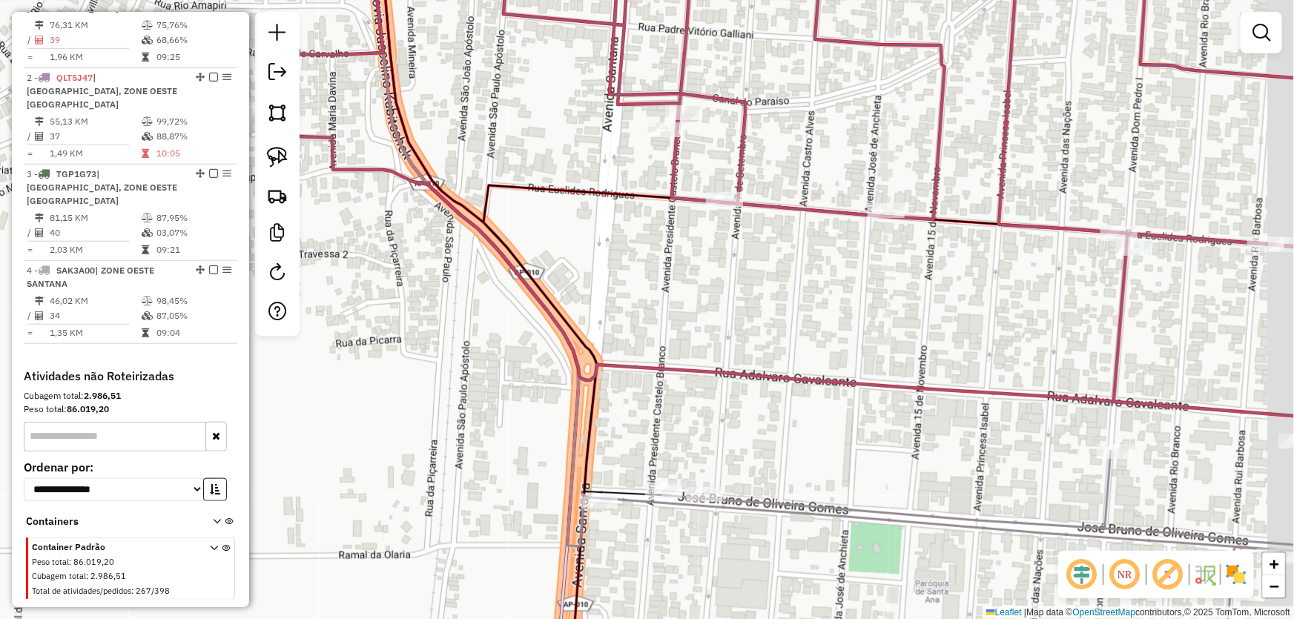
drag, startPoint x: 841, startPoint y: 276, endPoint x: 720, endPoint y: 281, distance: 121.7
click at [709, 312] on div "Janela de atendimento Grade de atendimento Capacidade Transportadoras Veículos …" at bounding box center [647, 309] width 1294 height 619
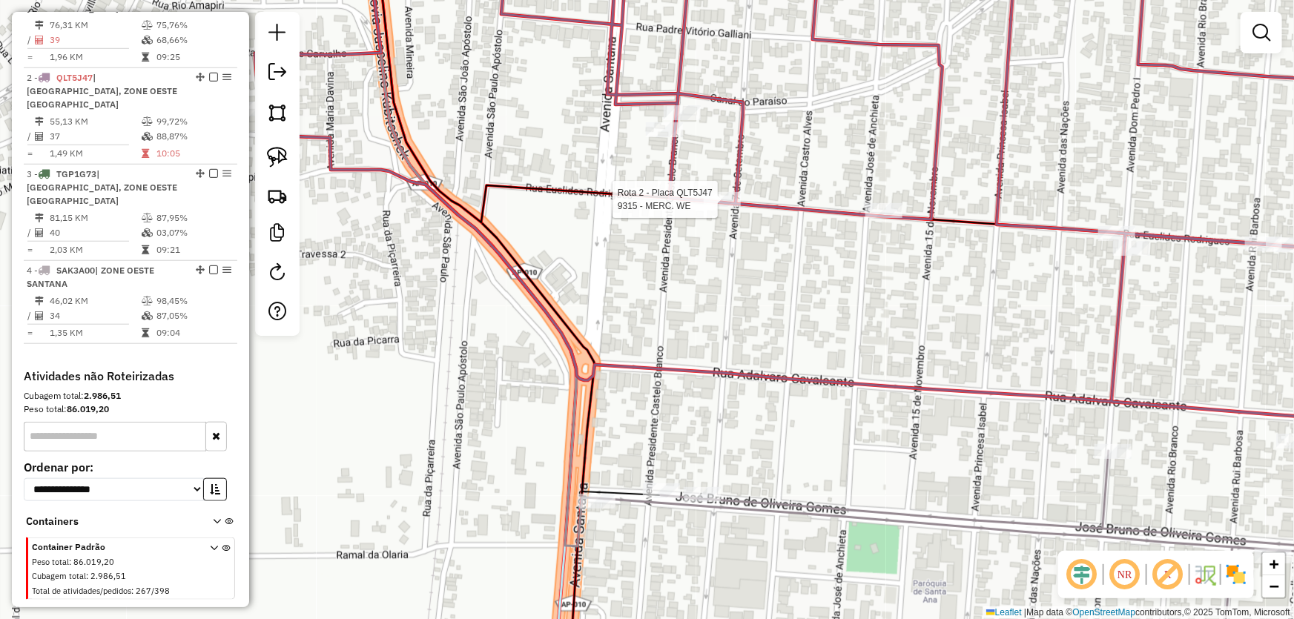
select select "*********"
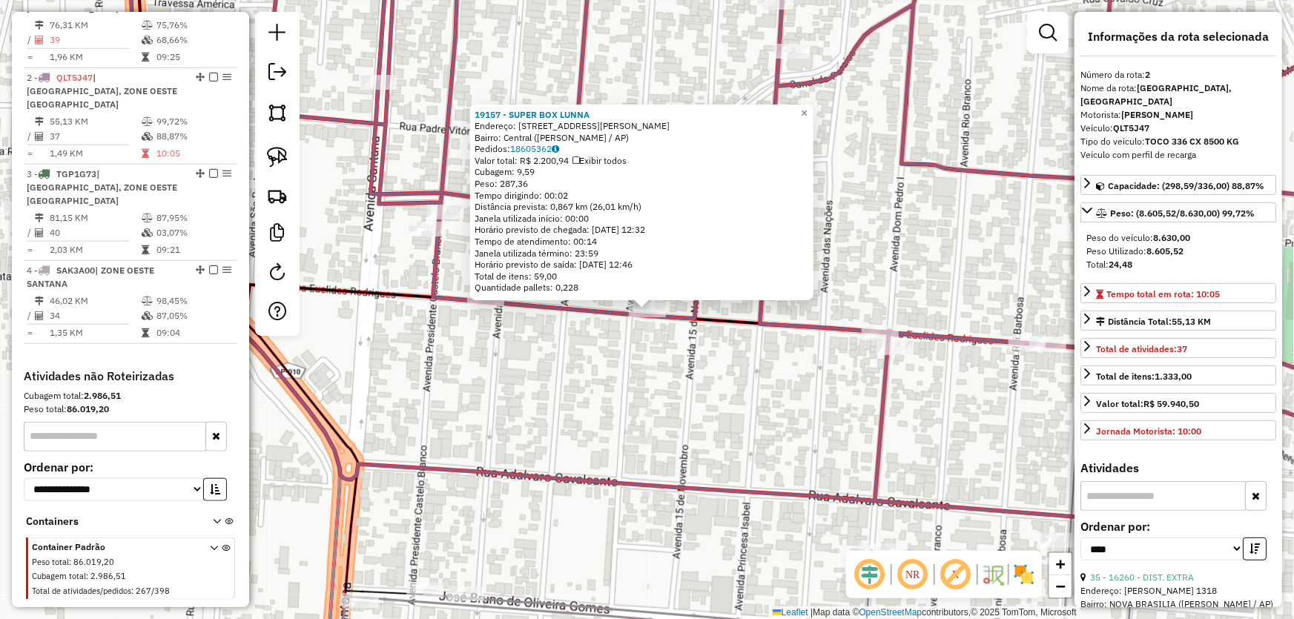
click at [689, 400] on div "19157 - SUPER BOX LUNNA Endereço: Rua Euclides Rodrigues, 343 Bairro: Central (…" at bounding box center [647, 309] width 1294 height 619
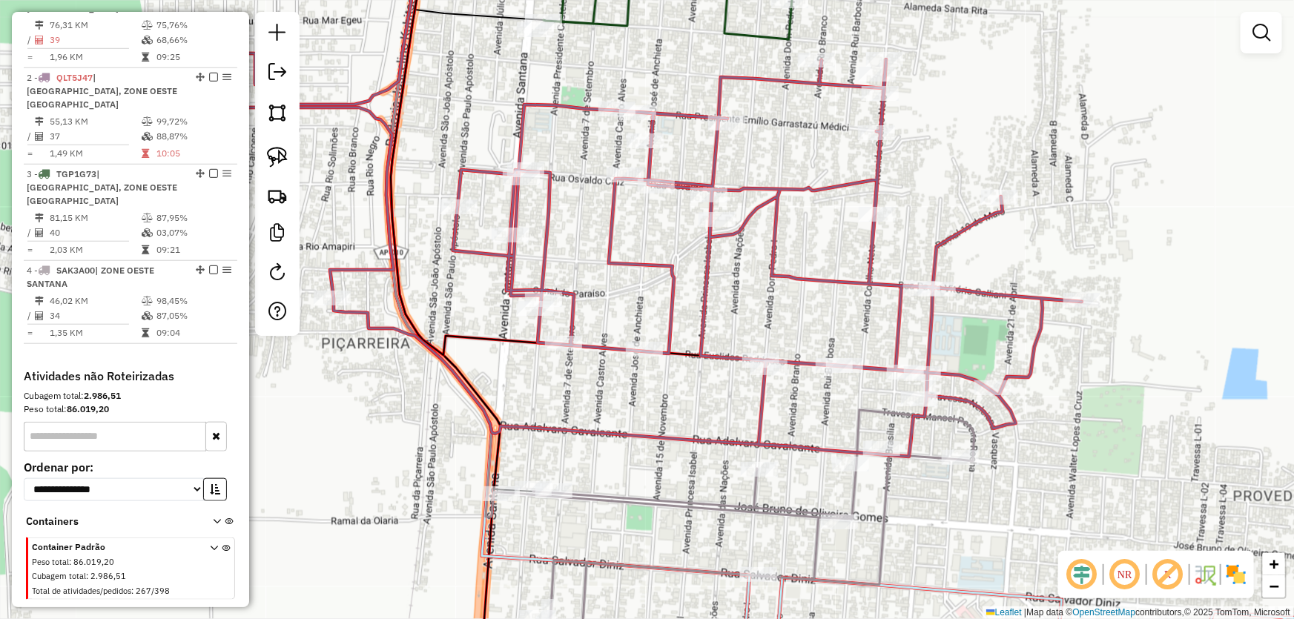
drag, startPoint x: 641, startPoint y: 391, endPoint x: 648, endPoint y: 348, distance: 43.5
click at [648, 348] on div "Janela de atendimento Grade de atendimento Capacidade Transportadoras Veículos …" at bounding box center [647, 309] width 1294 height 619
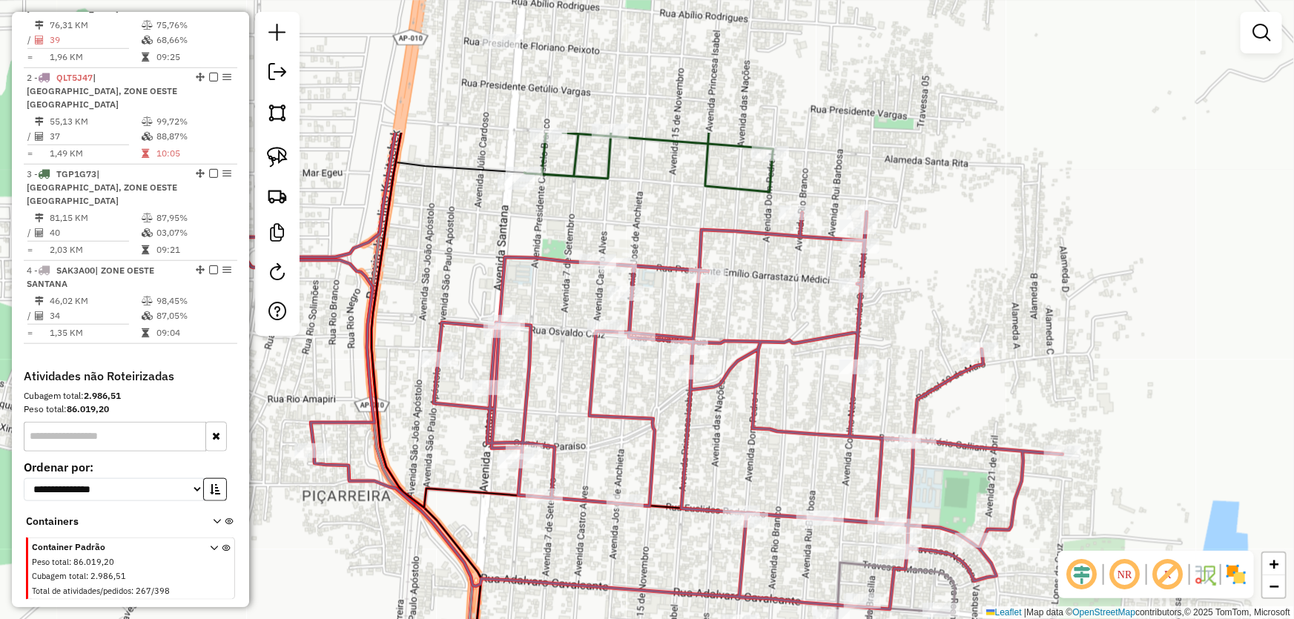
drag, startPoint x: 714, startPoint y: 248, endPoint x: 690, endPoint y: 446, distance: 200.1
click at [690, 446] on icon at bounding box center [616, 407] width 893 height 404
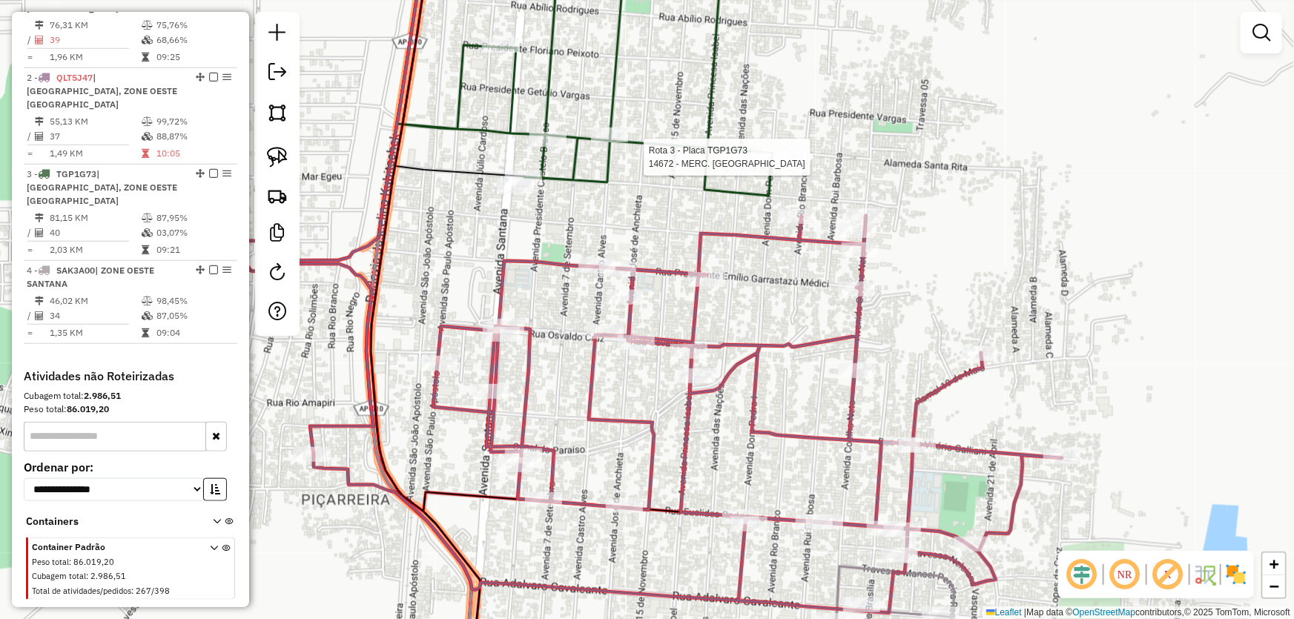
select select "*********"
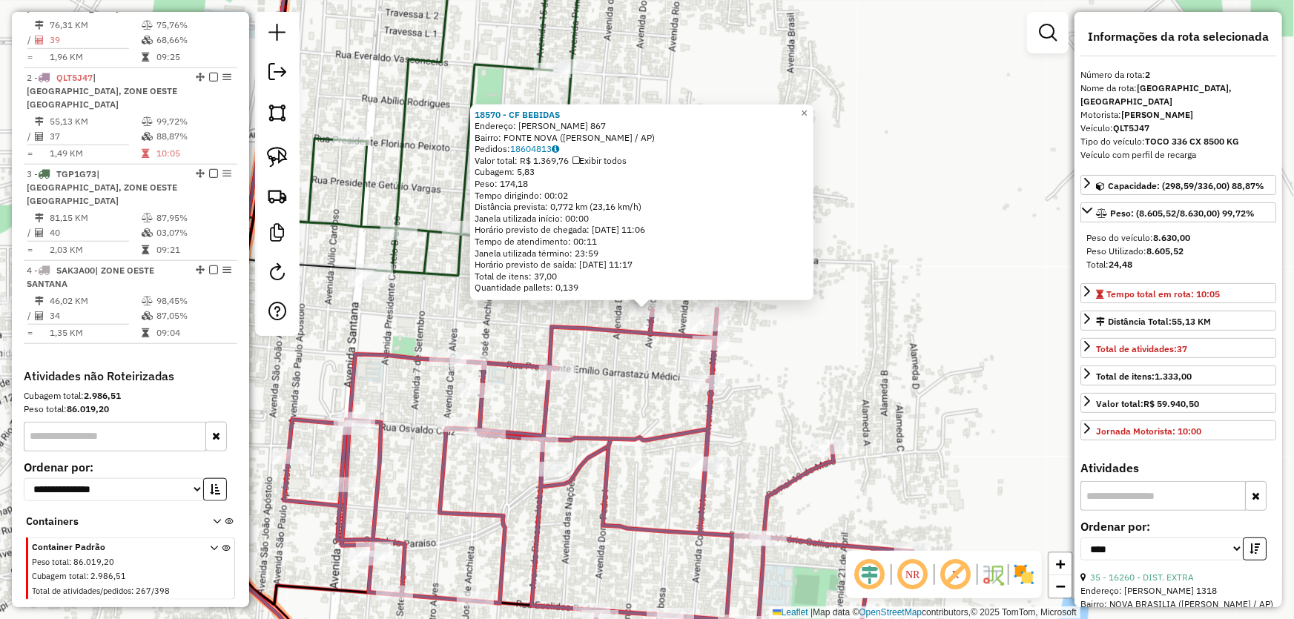
scroll to position [134, 0]
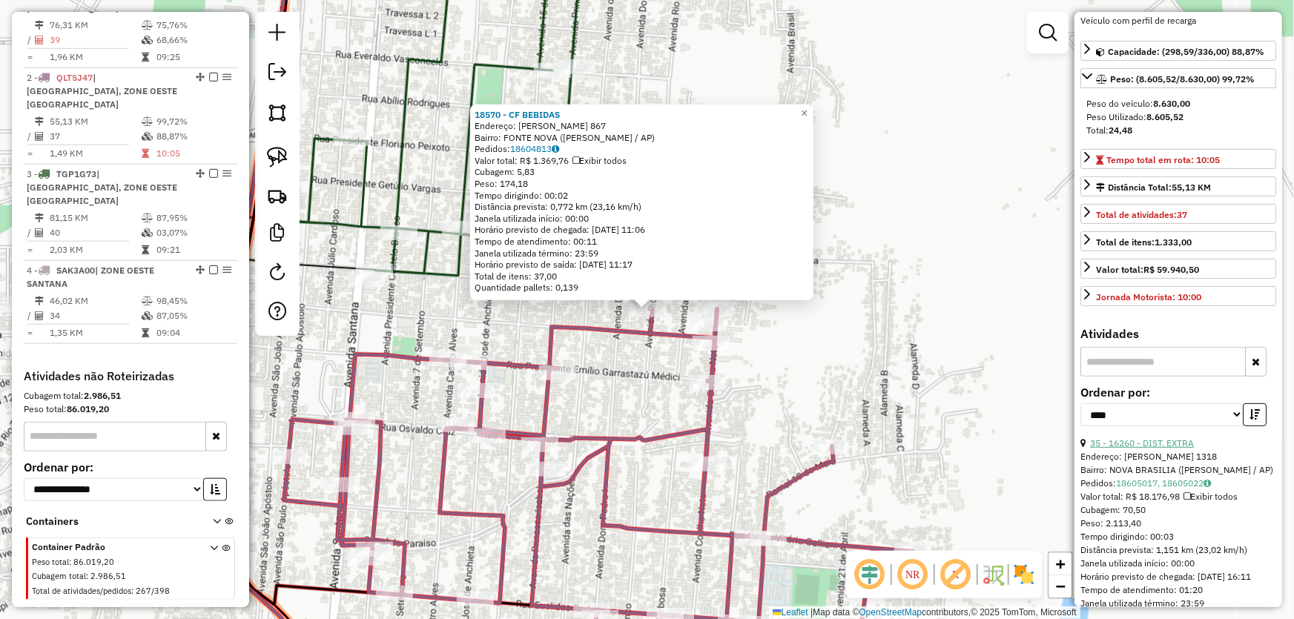
click at [1151, 443] on link "35 - 16260 - DIST. EXTRA" at bounding box center [1142, 442] width 104 height 11
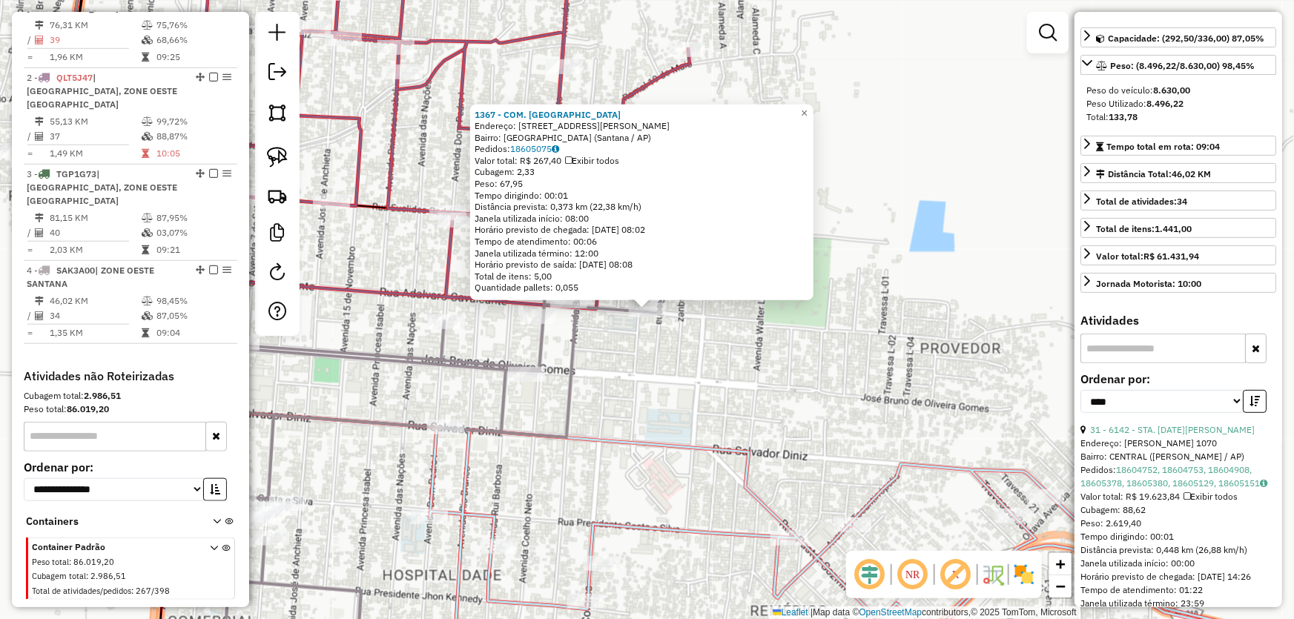
click at [667, 372] on div "1367 - COM. SANTO ANTONIO Endereço: Travessa Pedro Teixeira, 177 Bairro: Nova B…" at bounding box center [647, 309] width 1294 height 619
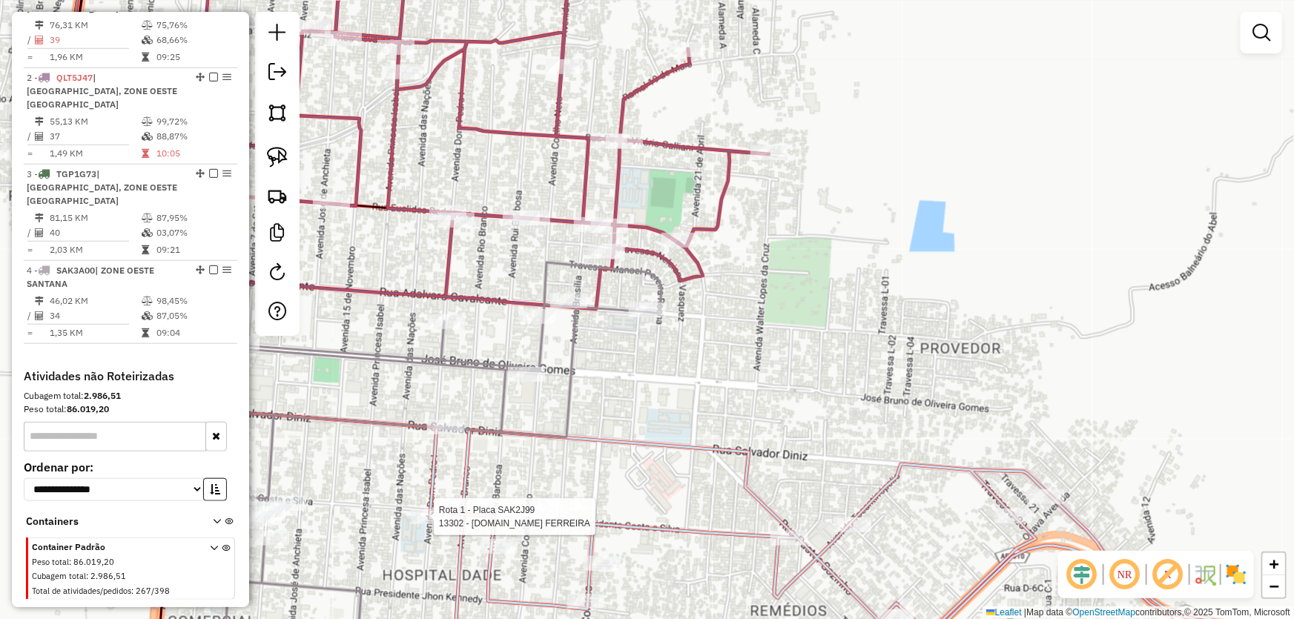
select select "*********"
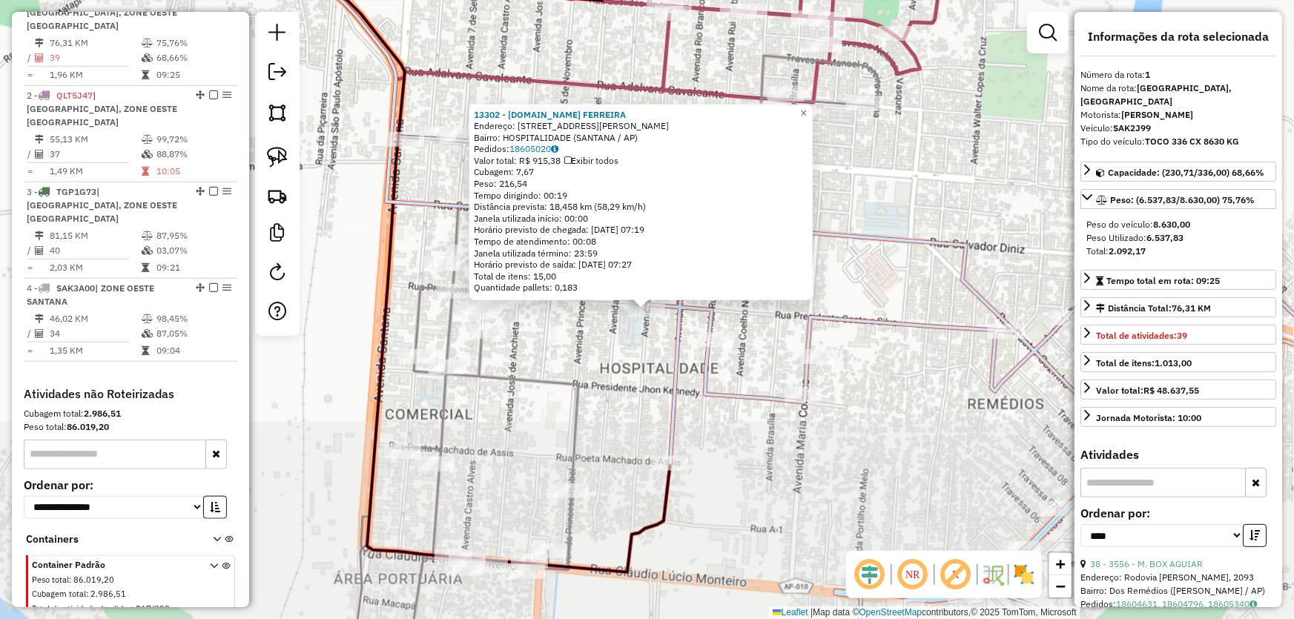
scroll to position [556, 0]
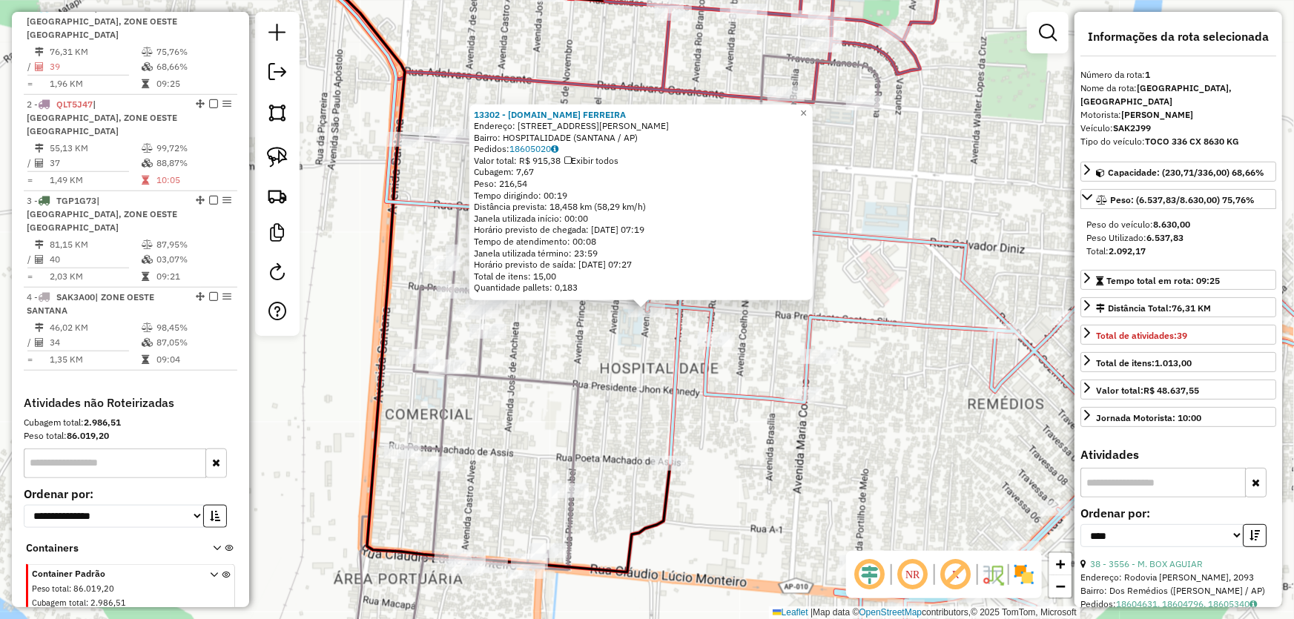
click at [905, 193] on div "13302 - M.BOX FERREIRA Endereço: AV DOM PEDRO 153 A Bairro: HOSPITALIDADE (SANT…" at bounding box center [647, 309] width 1294 height 619
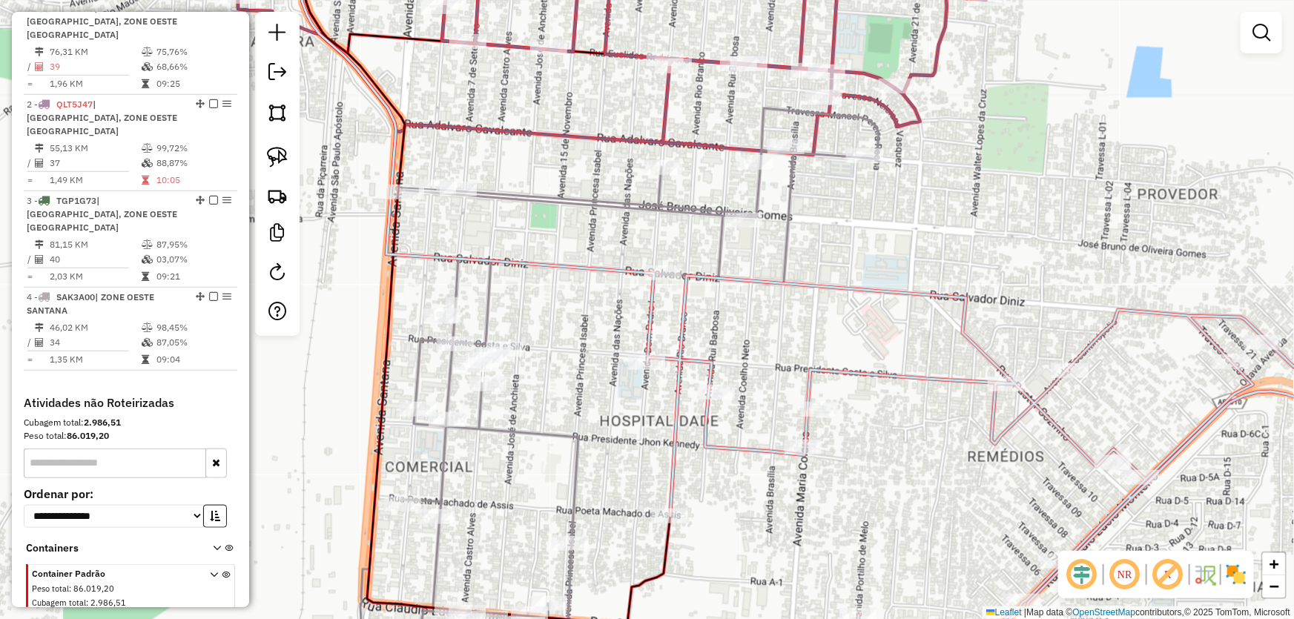
drag, startPoint x: 912, startPoint y: 184, endPoint x: 881, endPoint y: 410, distance: 228.1
click at [894, 428] on div "Janela de atendimento Grade de atendimento Capacidade Transportadoras Veículos …" at bounding box center [647, 309] width 1294 height 619
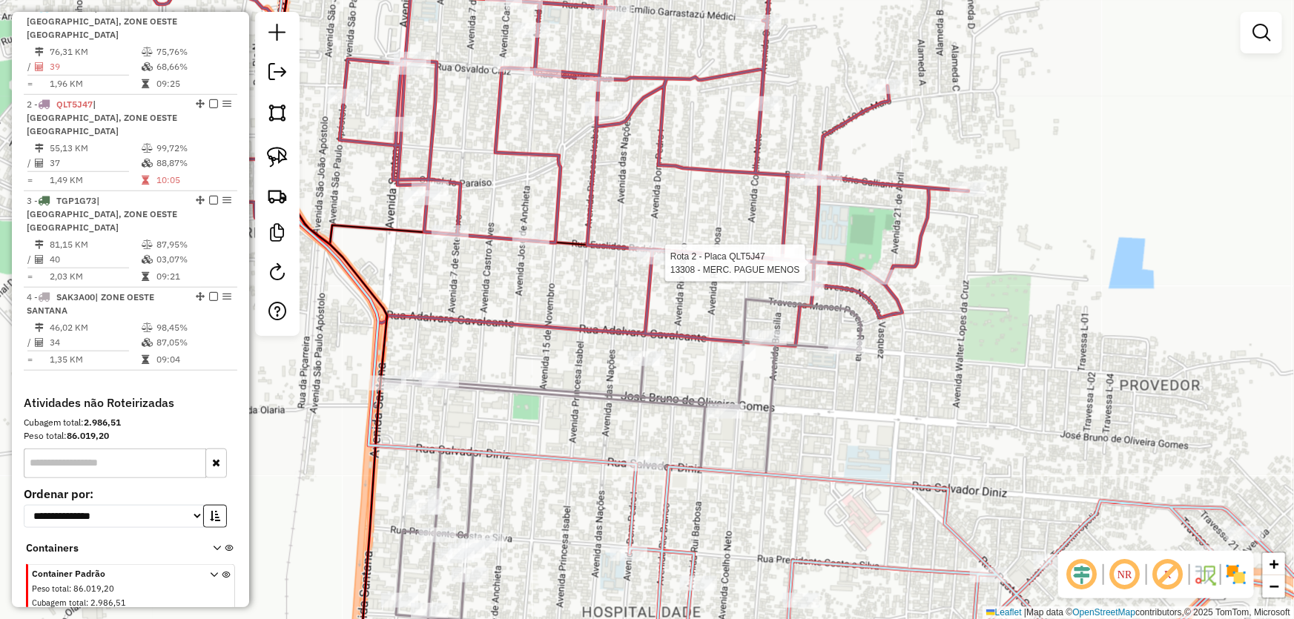
select select "*********"
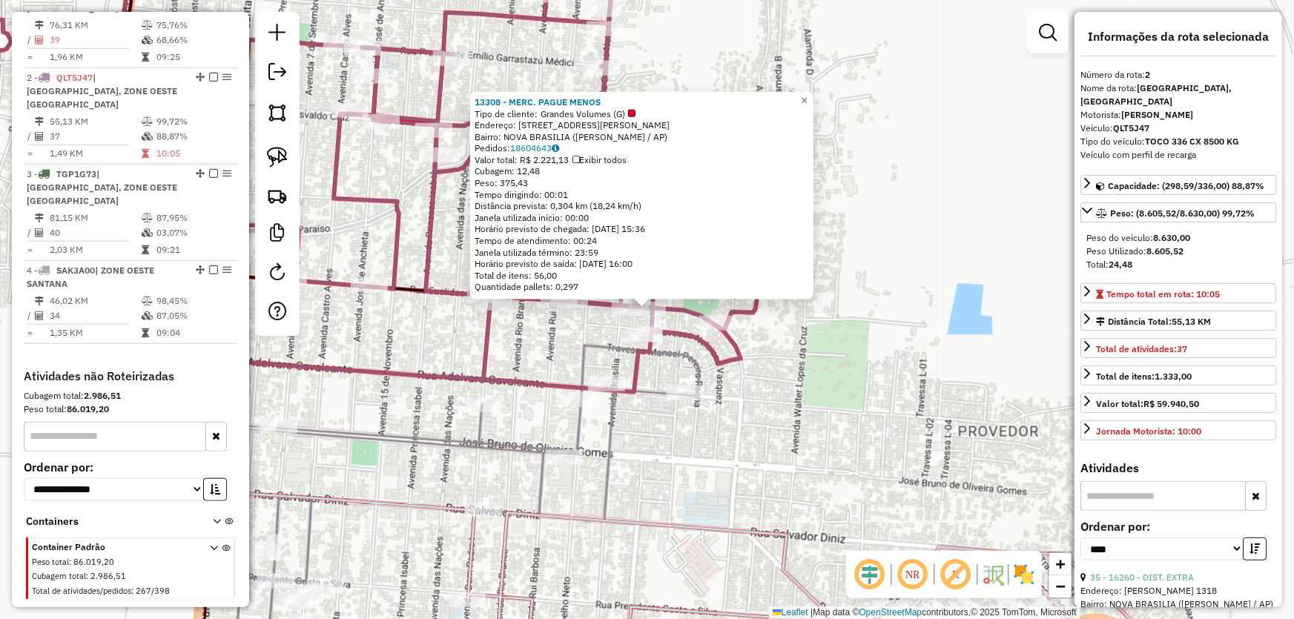
scroll to position [67, 0]
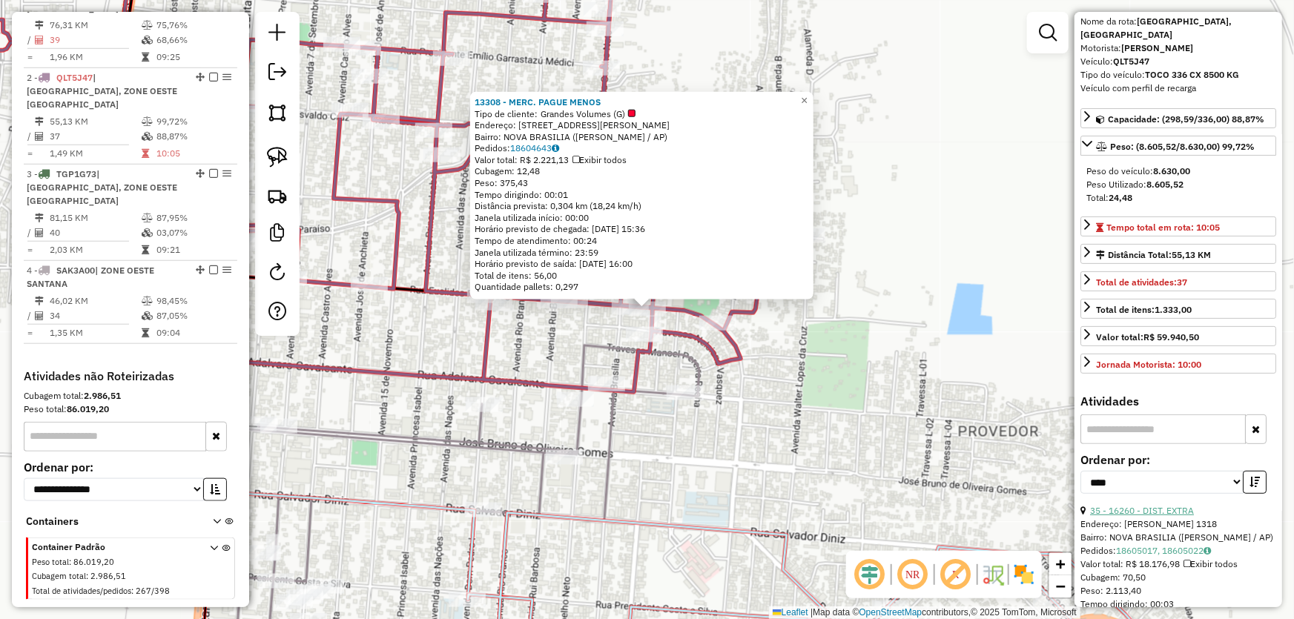
click at [1156, 508] on link "35 - 16260 - DIST. EXTRA" at bounding box center [1142, 510] width 104 height 11
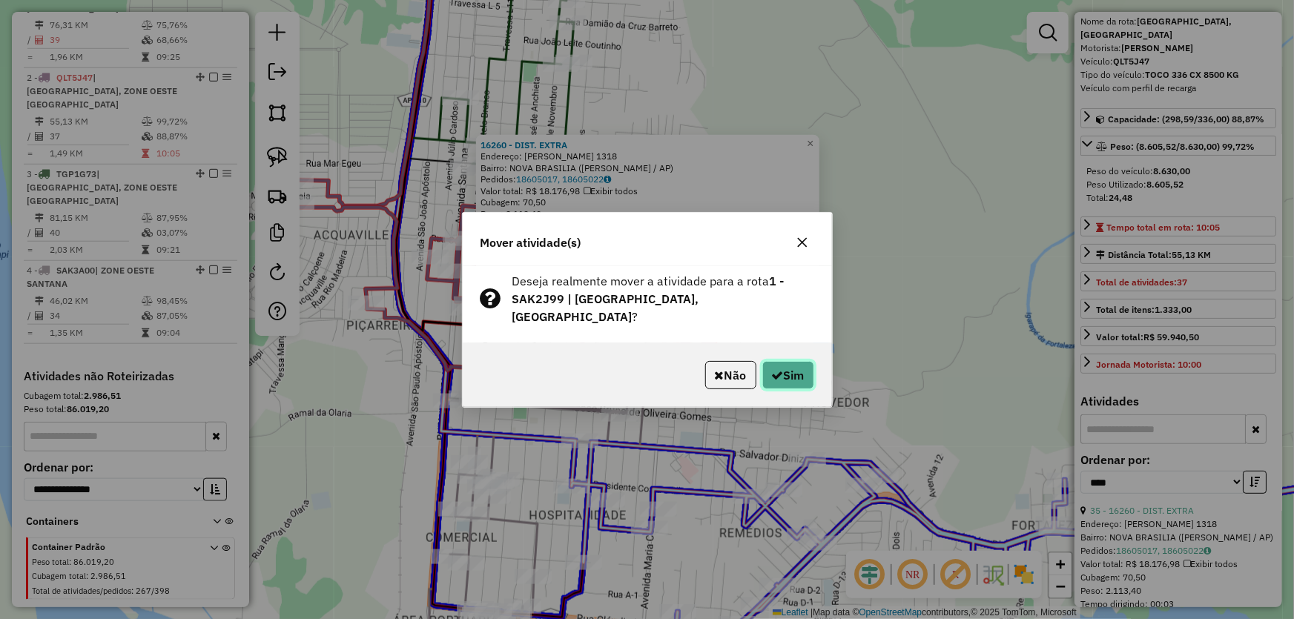
click at [787, 375] on button "Sim" at bounding box center [788, 375] width 52 height 28
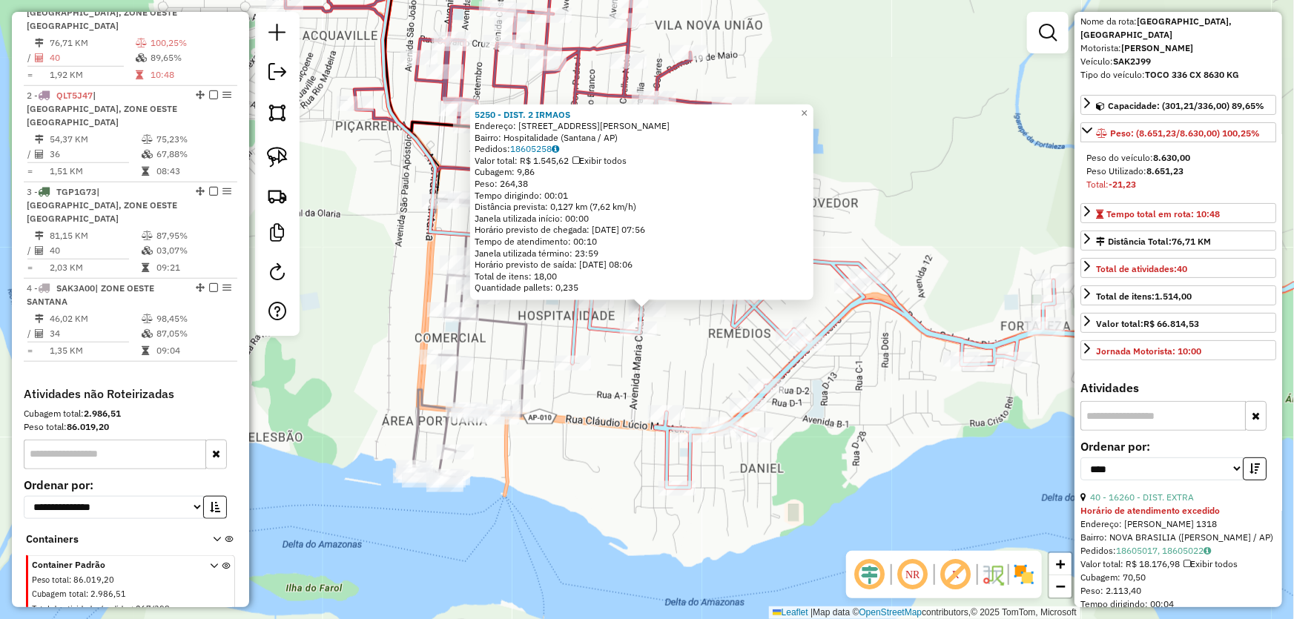
scroll to position [556, 0]
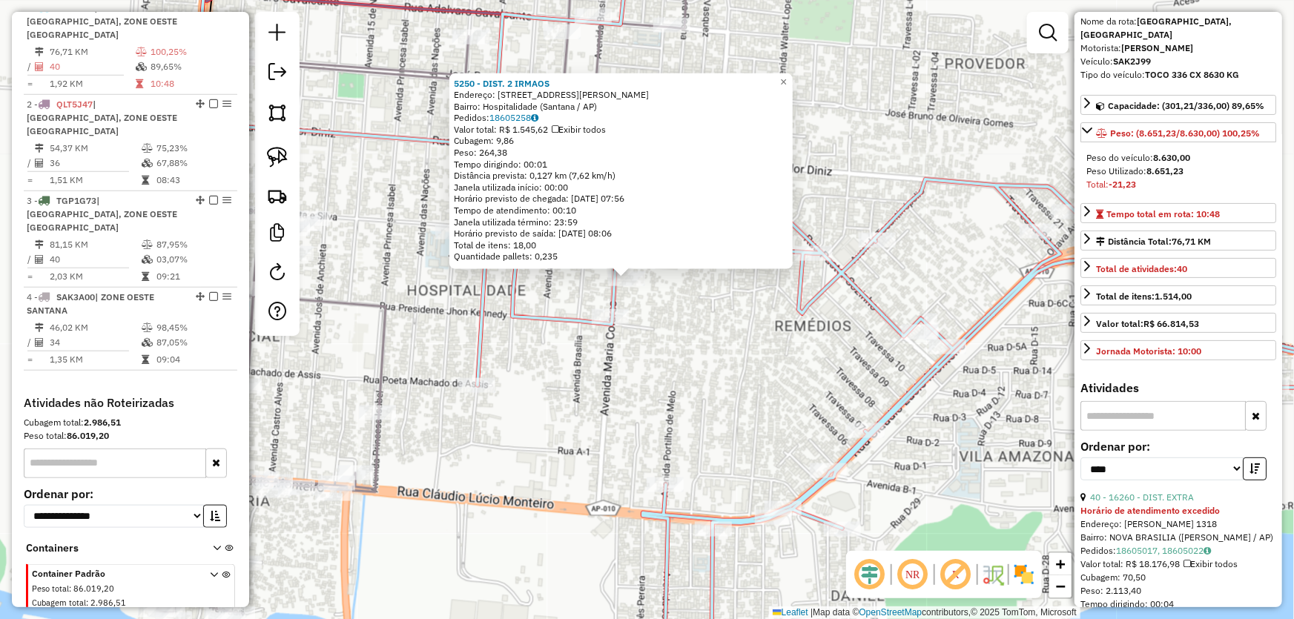
click at [698, 357] on div "5250 - DIST. 2 IRMAOS Endereço: Avenida Maria Colares, 804 Bairro: Hospitalidad…" at bounding box center [647, 309] width 1294 height 619
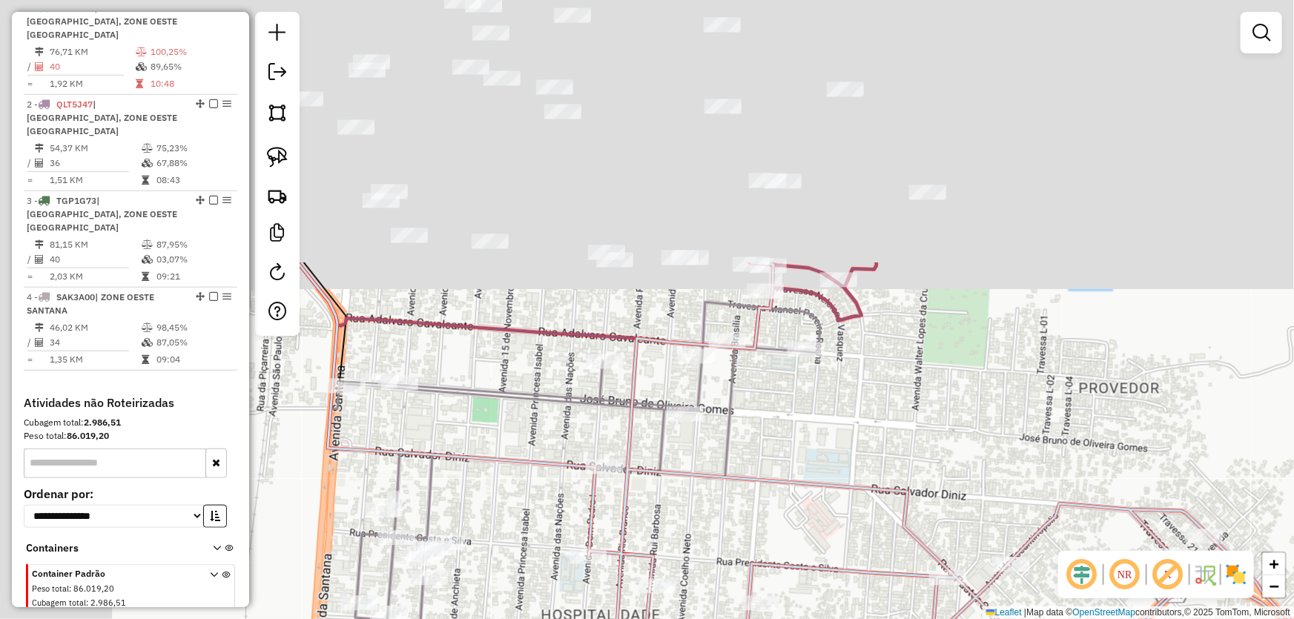
drag, startPoint x: 651, startPoint y: 159, endPoint x: 778, endPoint y: 466, distance: 332.7
click at [785, 484] on icon at bounding box center [1073, 610] width 968 height 696
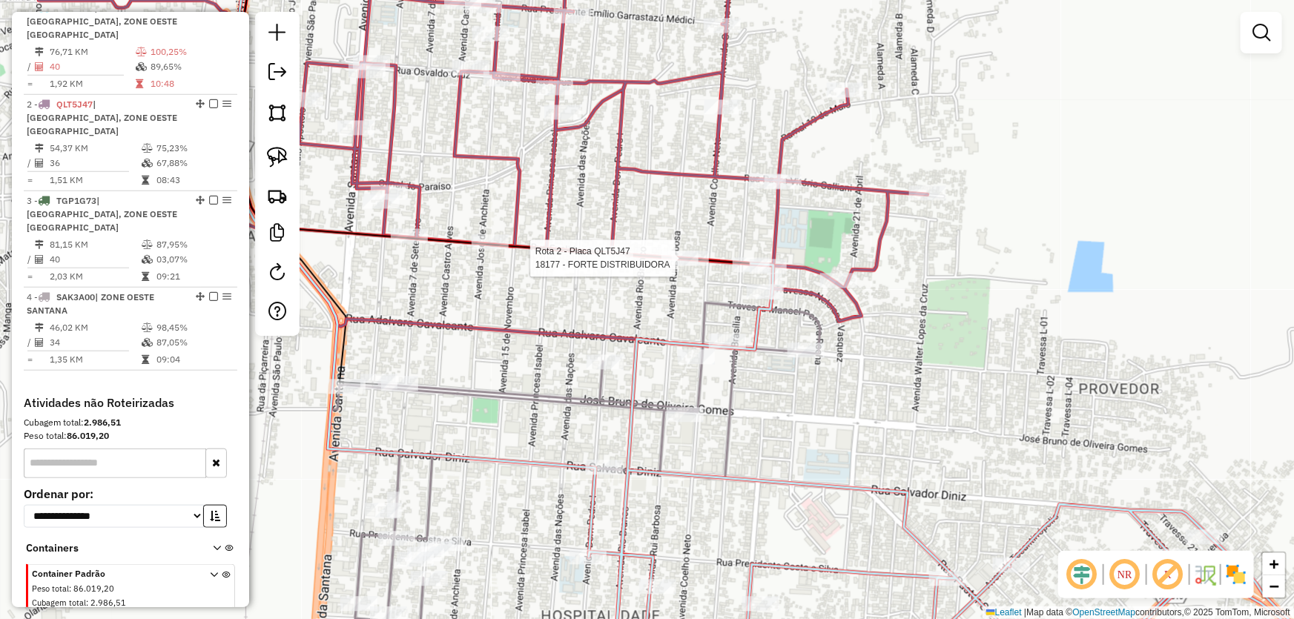
scroll to position [583, 0]
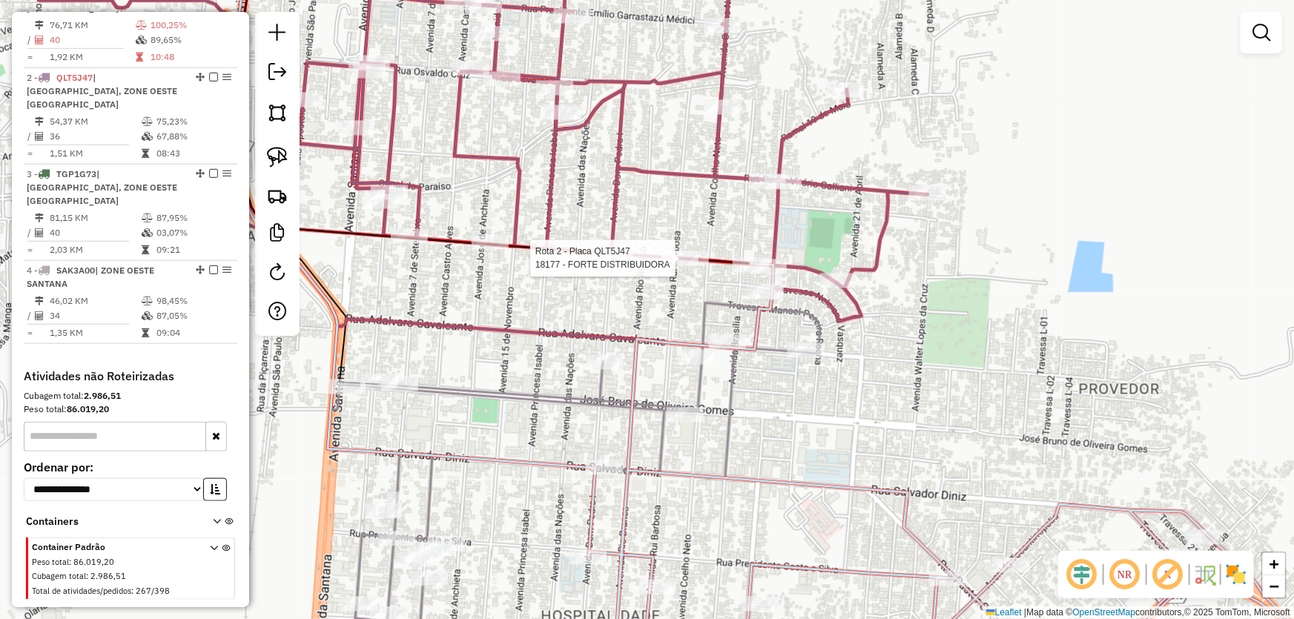
select select "*********"
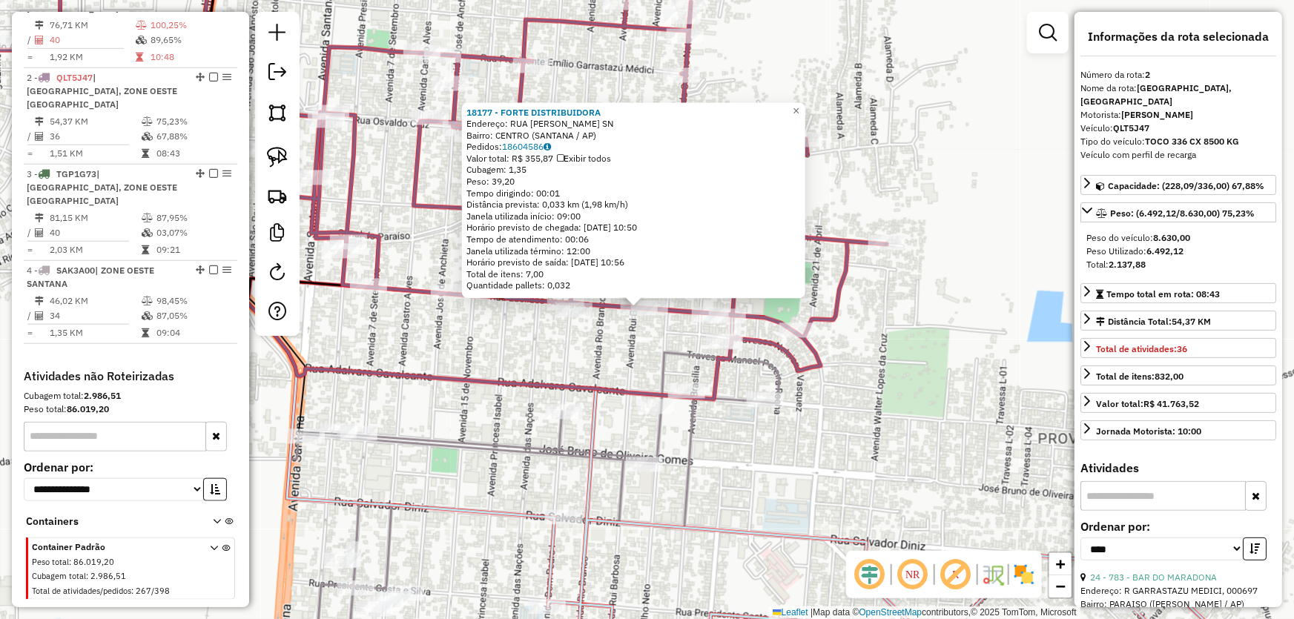
click at [714, 461] on div "18177 - FORTE DISTRIBUIDORA Endereço: RUA EUCLIDES RODRIGUES SN Bairro: CENTRO …" at bounding box center [647, 309] width 1294 height 619
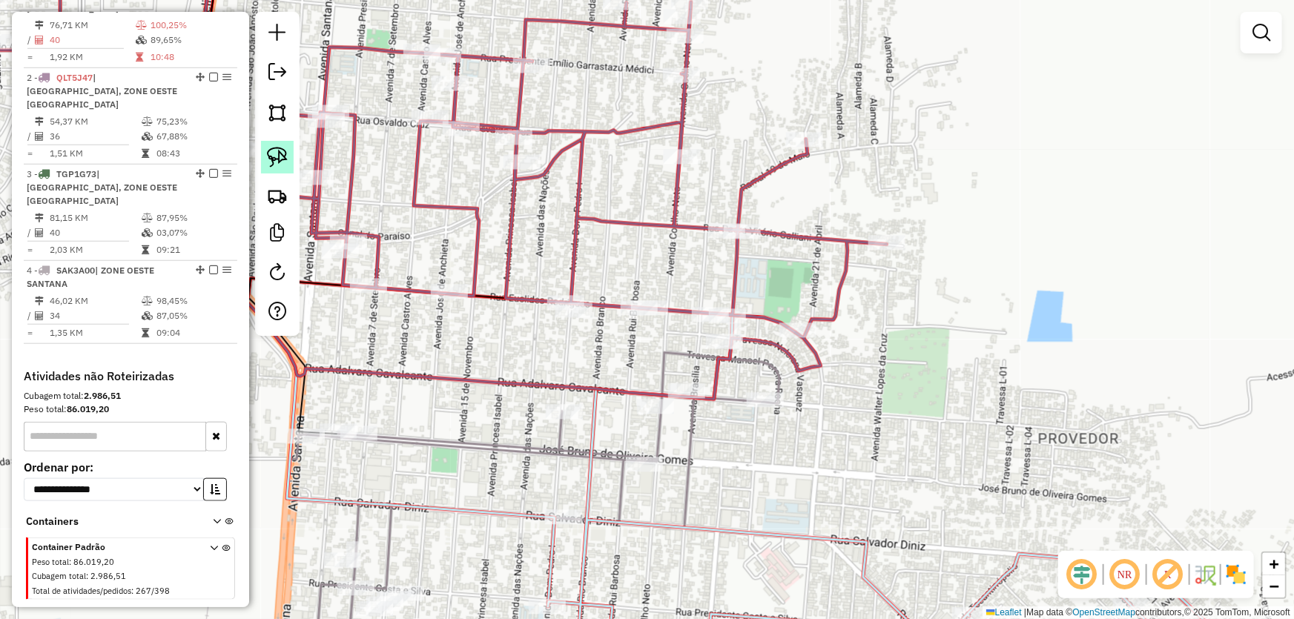
click at [281, 150] on img at bounding box center [277, 157] width 21 height 21
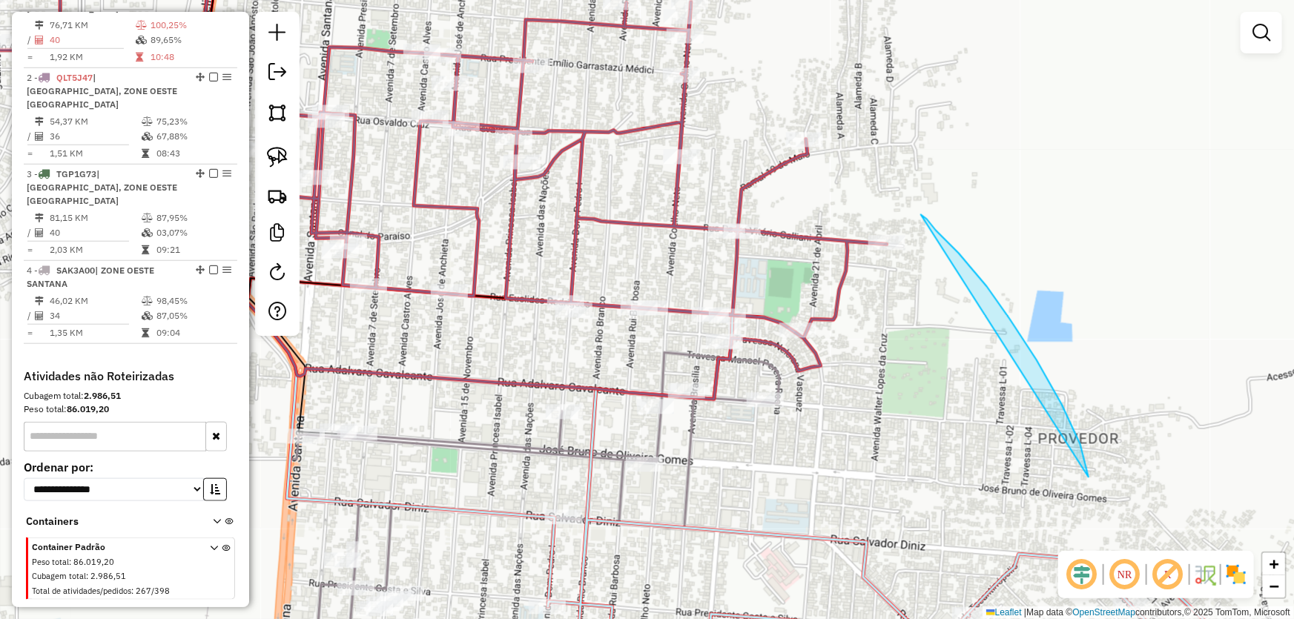
drag, startPoint x: 921, startPoint y: 215, endPoint x: 1082, endPoint y: 512, distance: 337.4
click at [1100, 537] on div "Janela de atendimento Grade de atendimento Capacidade Transportadoras Veículos …" at bounding box center [647, 309] width 1294 height 619
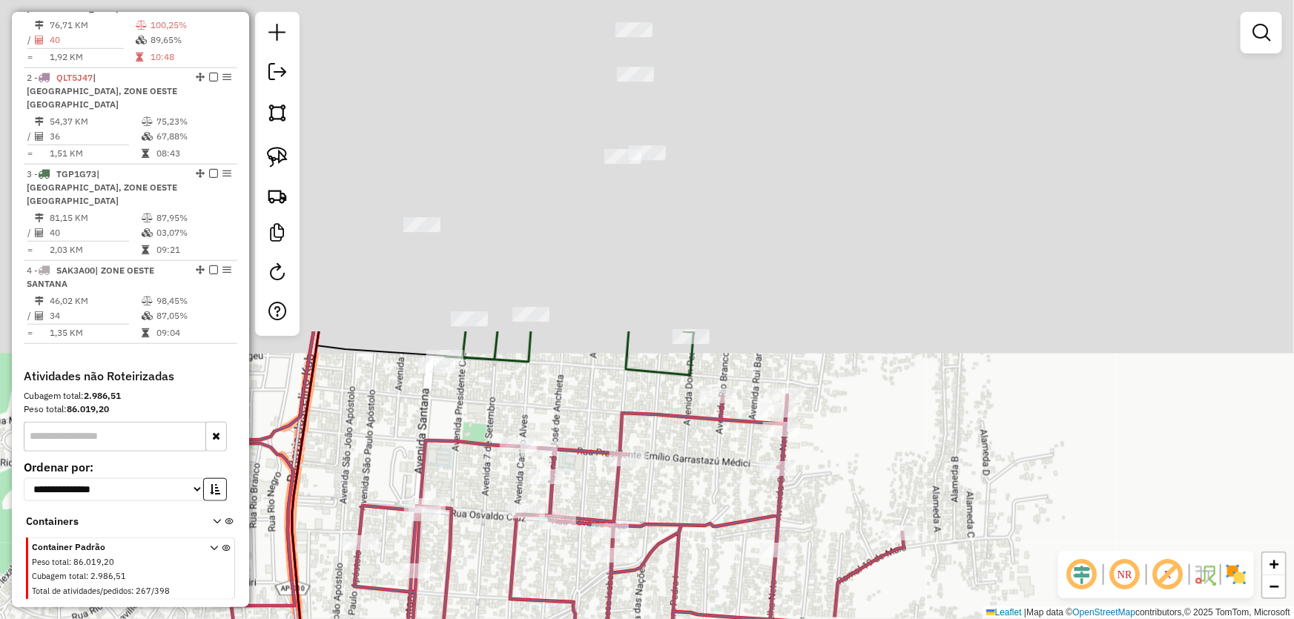
drag, startPoint x: 971, startPoint y: 176, endPoint x: 1072, endPoint y: 593, distance: 429.4
click at [1072, 595] on hb-router-mapa "Informações da Sessão 991147 - 19/08/2025 Criação: 18/08/2025 18:11 Depósito: D…" at bounding box center [647, 309] width 1294 height 619
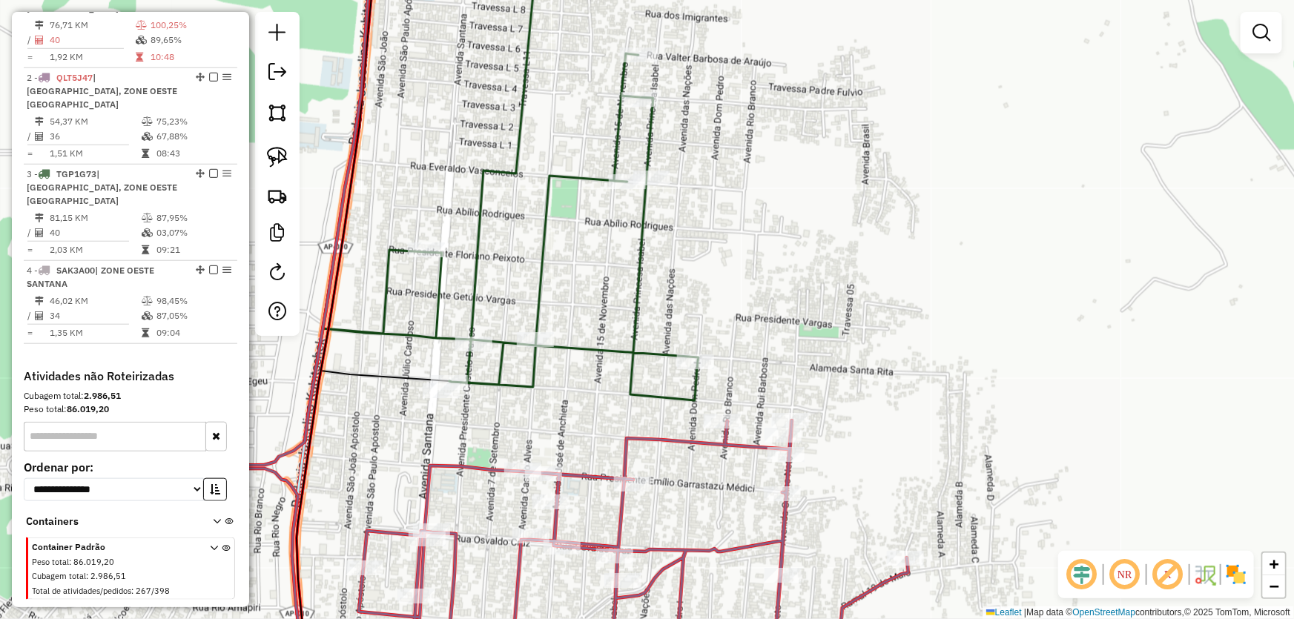
drag, startPoint x: 909, startPoint y: 302, endPoint x: 936, endPoint y: 288, distance: 31.2
click at [936, 288] on div "Janela de atendimento Grade de atendimento Capacidade Transportadoras Veículos …" at bounding box center [647, 309] width 1294 height 619
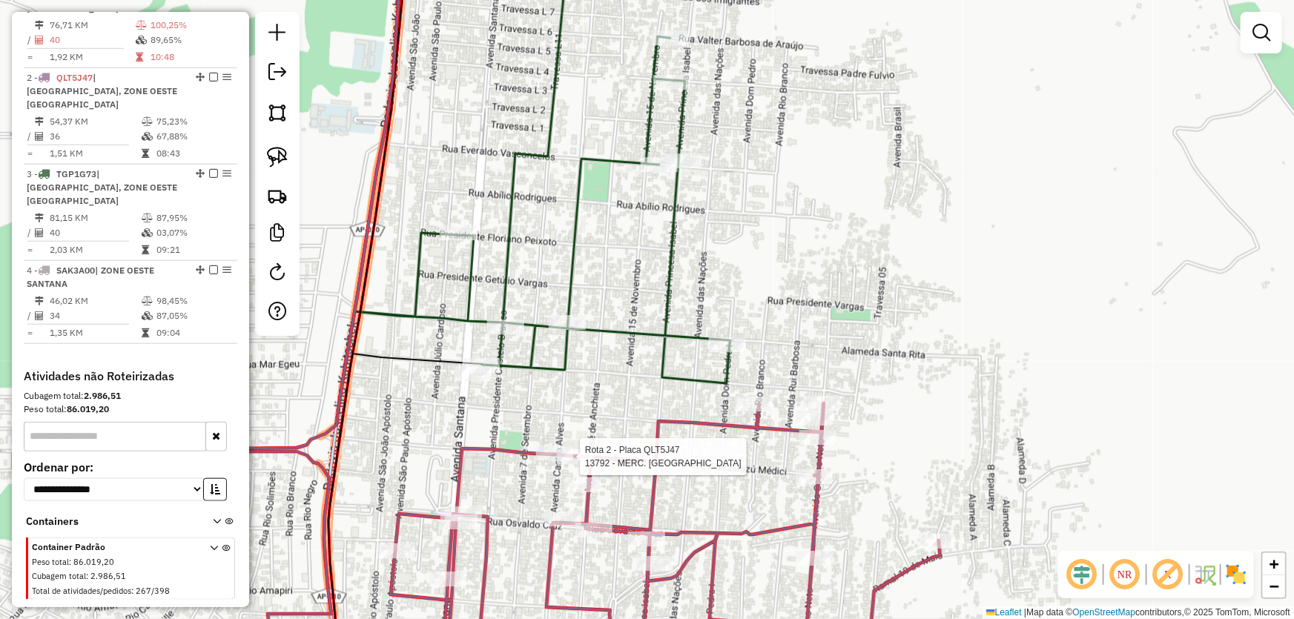
select select "*********"
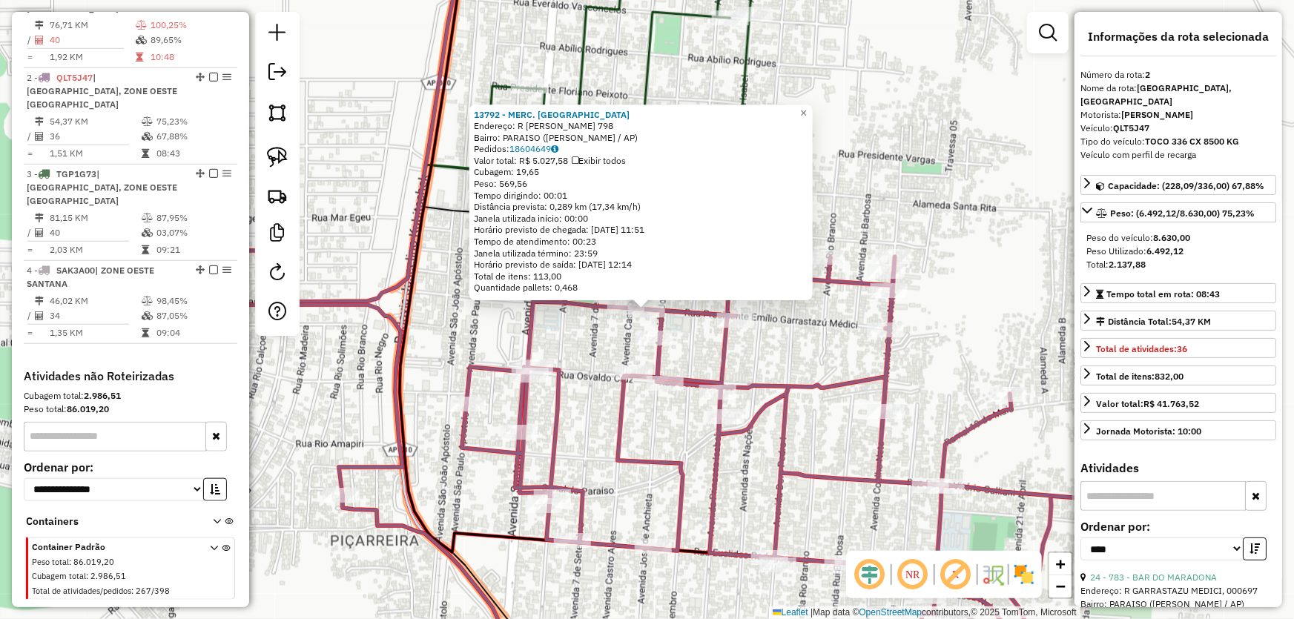
click at [462, 336] on div "13792 - MERC. FORTALEZA Endereço: R EMILIO GARRASTAZU MEDICI 798 Bairro: PARAIS…" at bounding box center [647, 309] width 1294 height 619
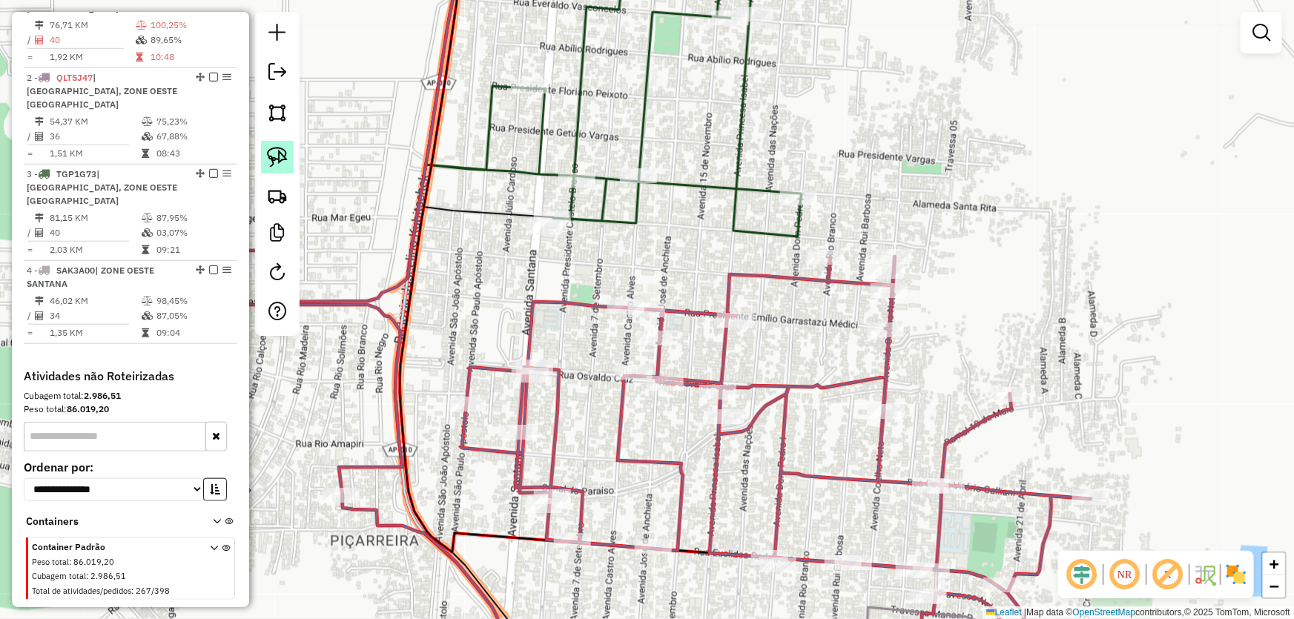
click at [274, 152] on img at bounding box center [277, 157] width 21 height 21
drag, startPoint x: 612, startPoint y: 257, endPoint x: 591, endPoint y: 209, distance: 51.8
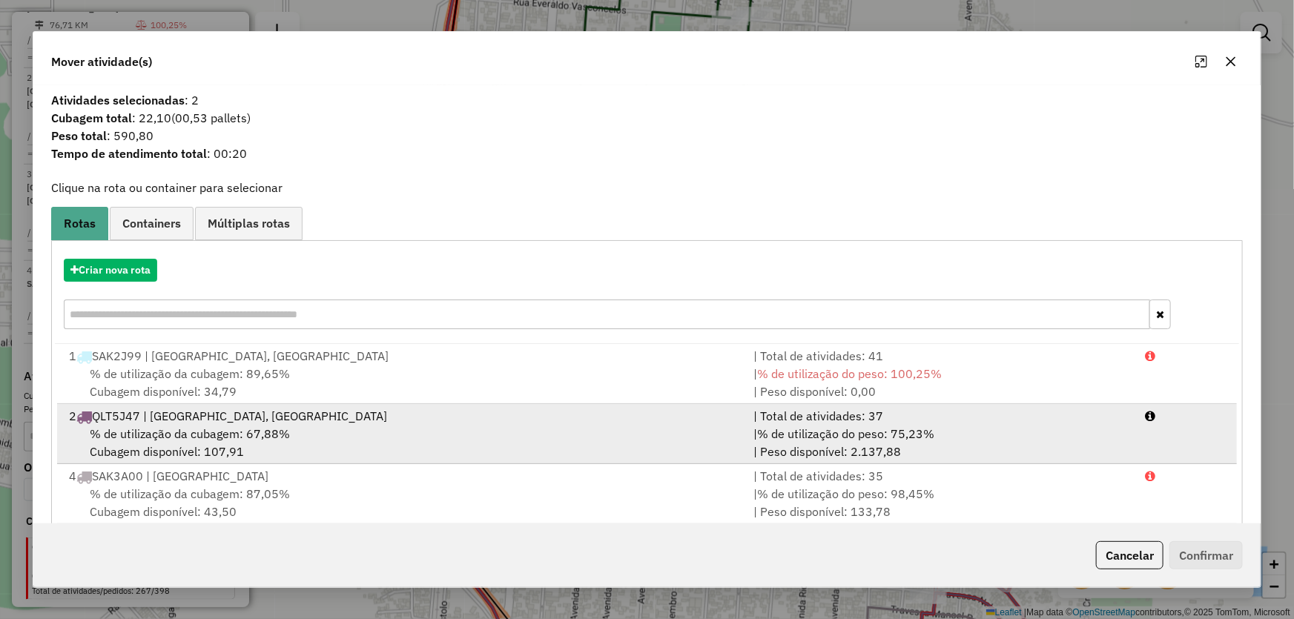
scroll to position [24, 0]
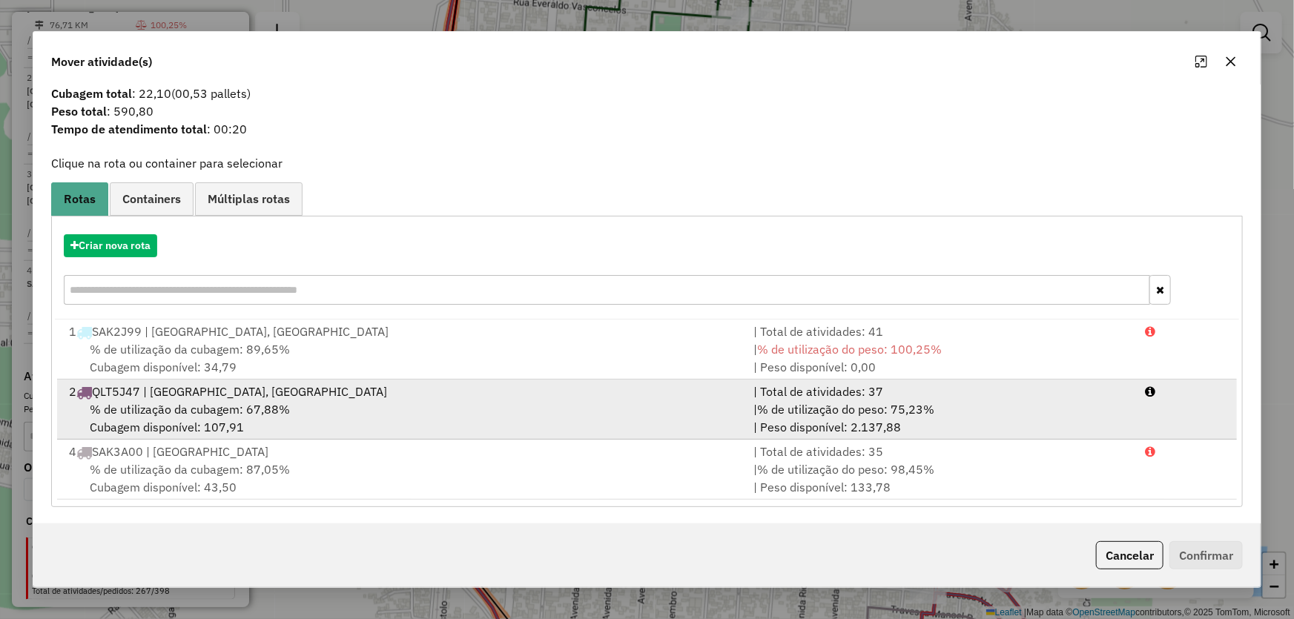
click at [153, 415] on span "% de utilização da cubagem: 67,88%" at bounding box center [190, 409] width 200 height 15
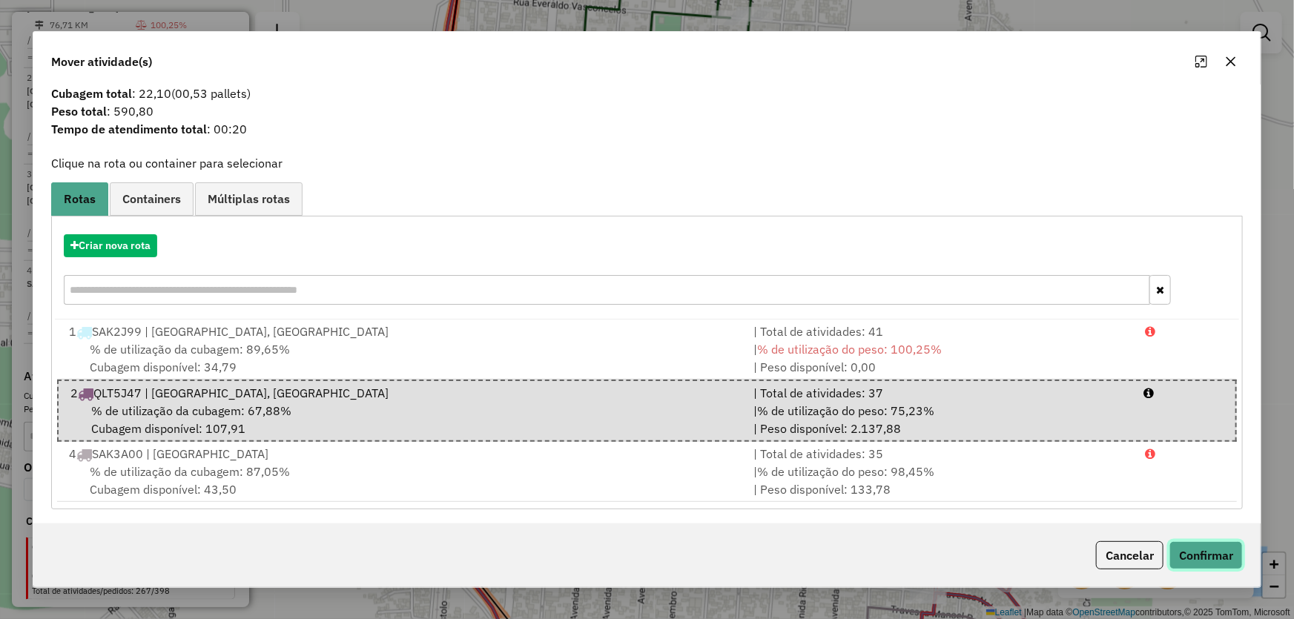
click at [1188, 556] on button "Confirmar" at bounding box center [1205, 555] width 73 height 28
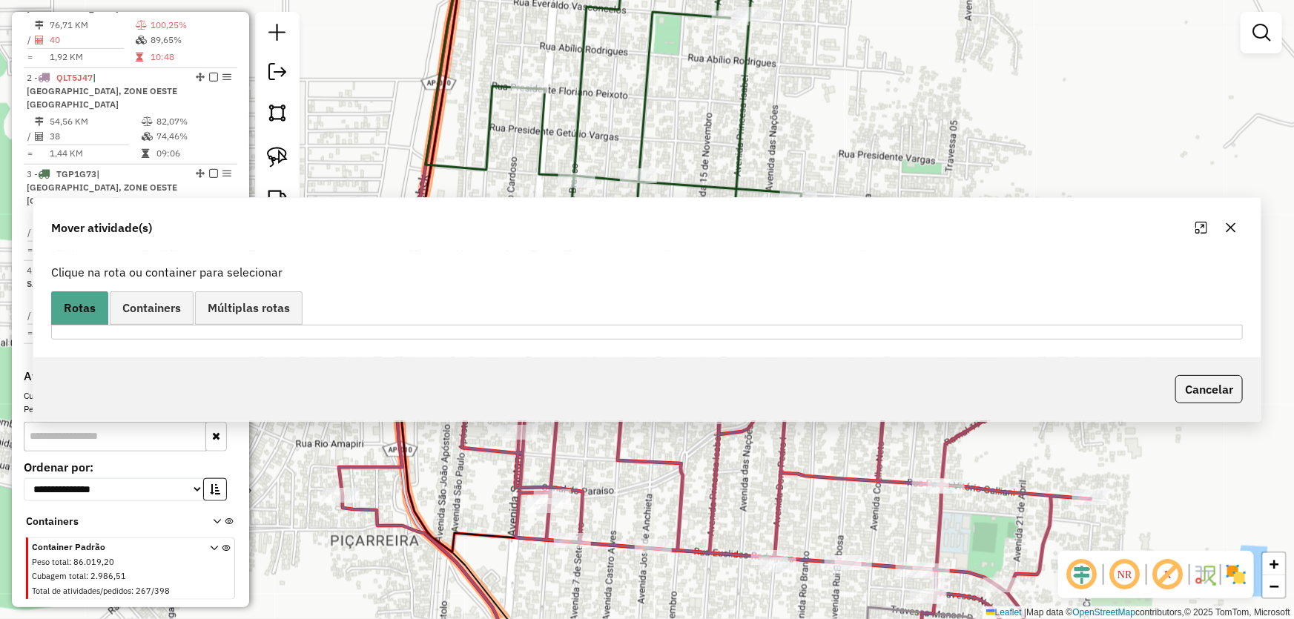
scroll to position [0, 0]
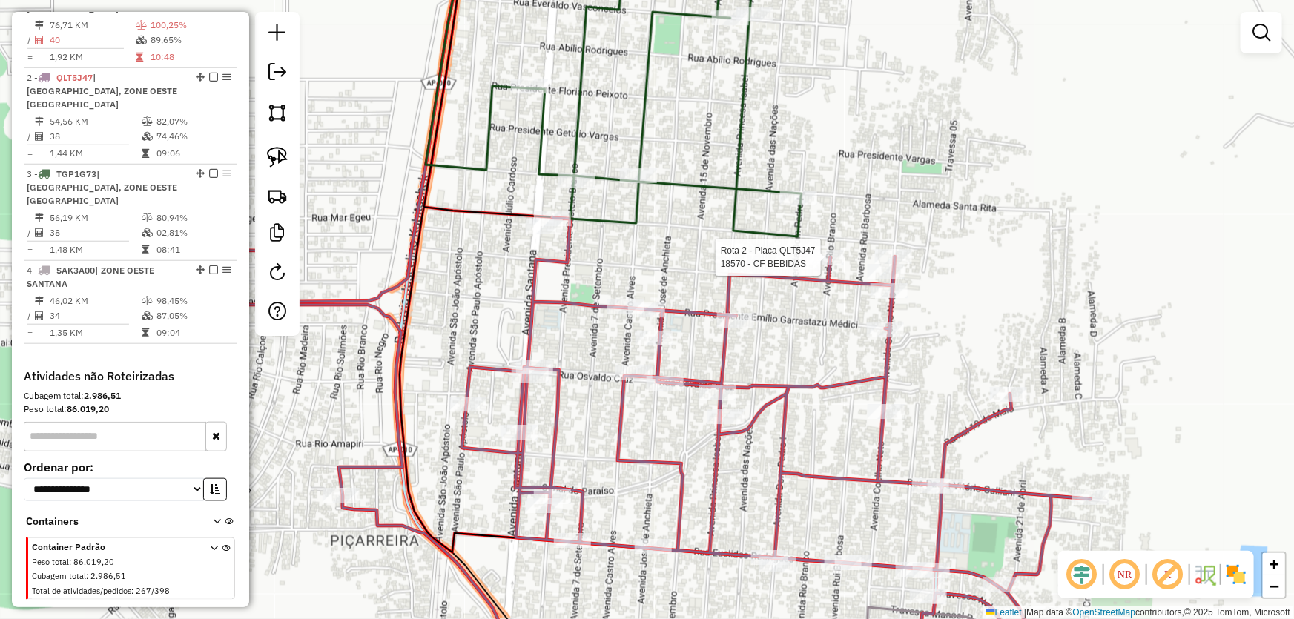
select select "*********"
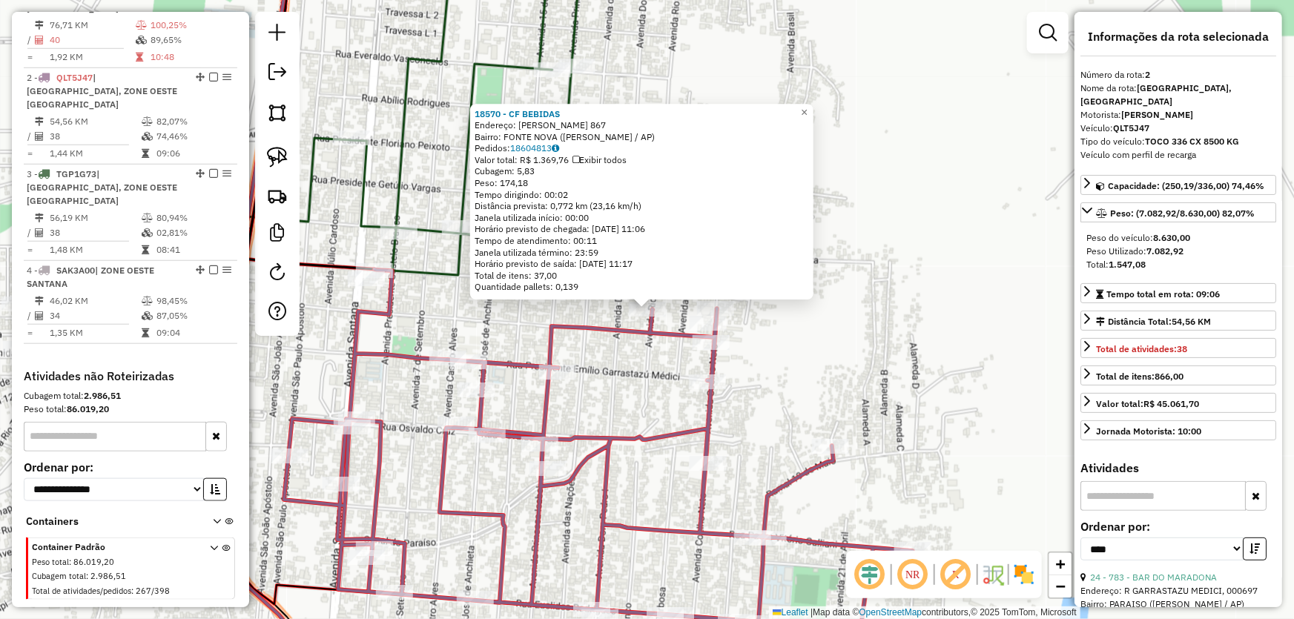
click at [858, 362] on div "18570 - CF BEBIDAS Endereço: DAMIAO DA CRUZ BARRETO 867 Bairro: FONTE NOVA (SAN…" at bounding box center [647, 309] width 1294 height 619
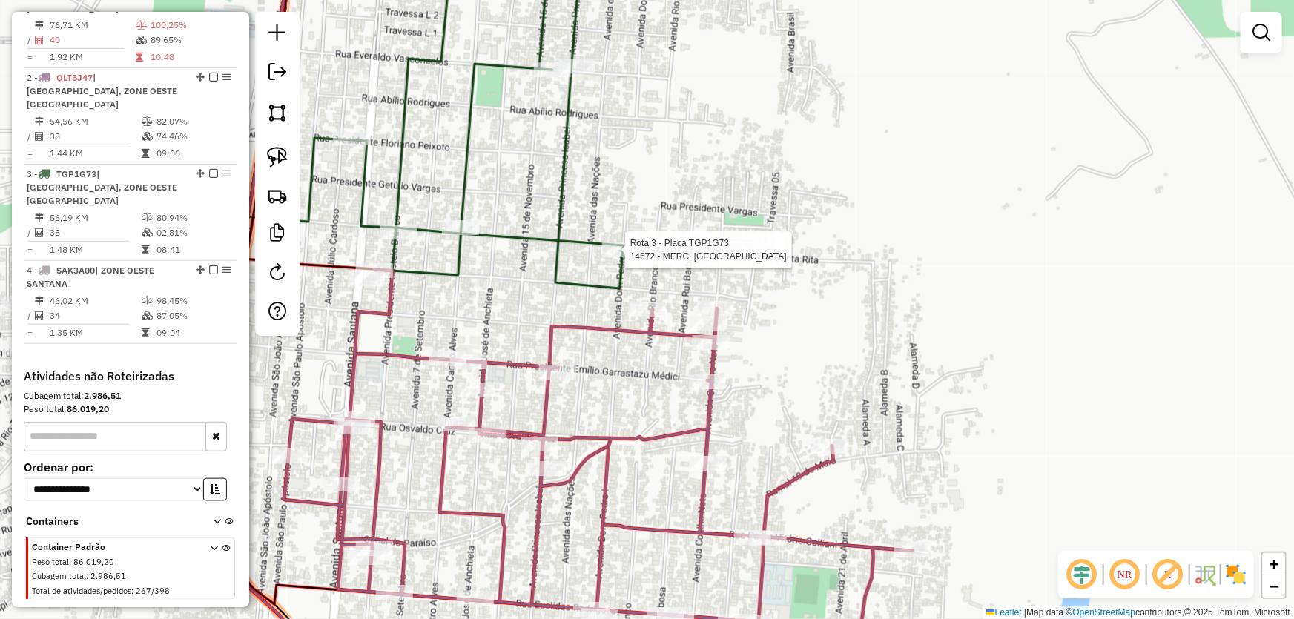
select select "*********"
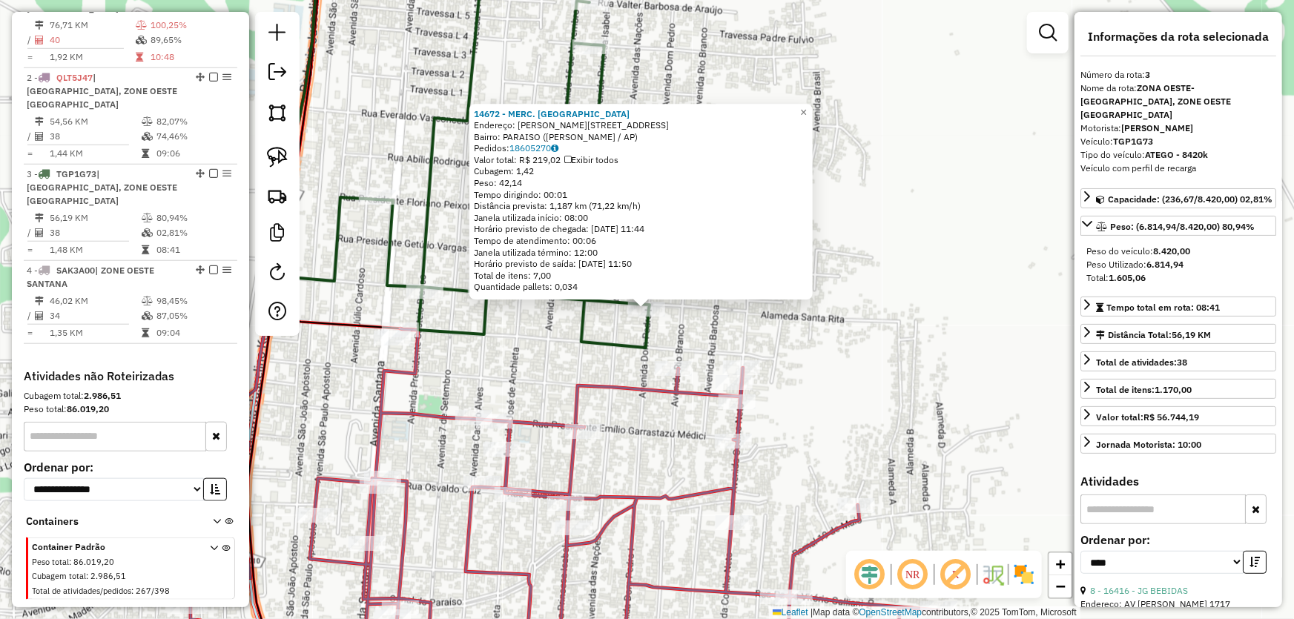
click at [878, 392] on div "14672 - MERC. PALMARES Endereço: R [PERSON_NAME] 1195 Bairro: [GEOGRAPHIC_DATA]…" at bounding box center [647, 309] width 1294 height 619
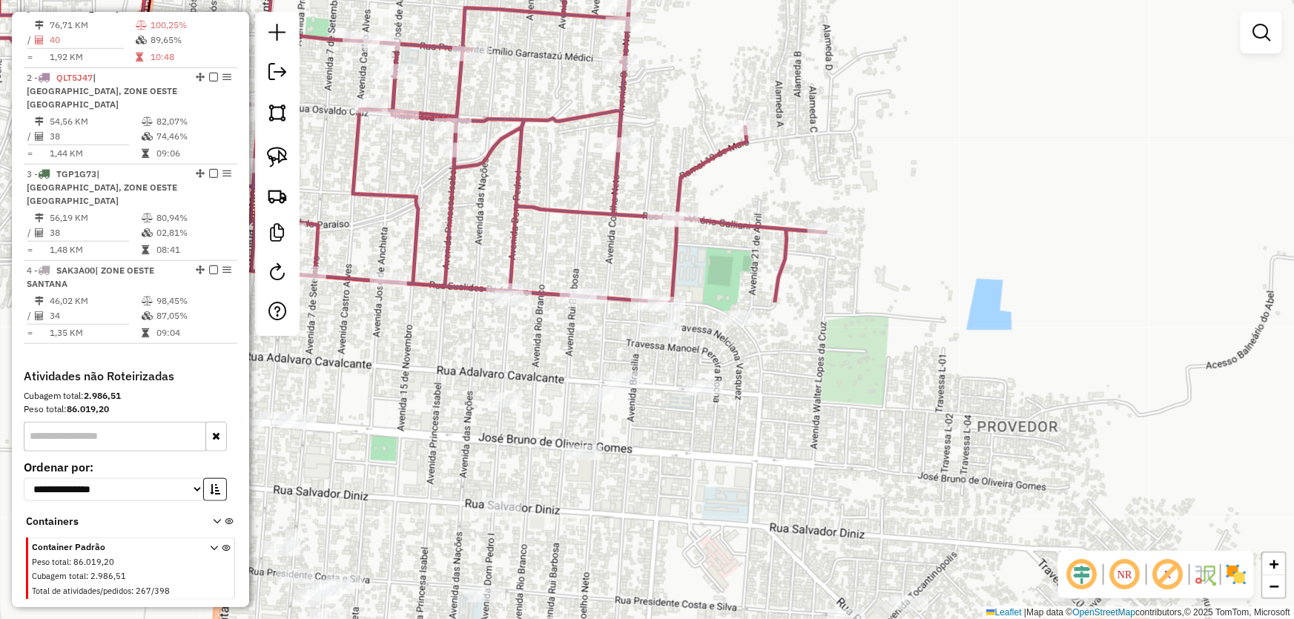
drag, startPoint x: 870, startPoint y: 415, endPoint x: 747, endPoint y: 1, distance: 432.3
click at [749, 10] on div "Janela de atendimento Grade de atendimento Capacidade Transportadoras Veículos …" at bounding box center [647, 309] width 1294 height 619
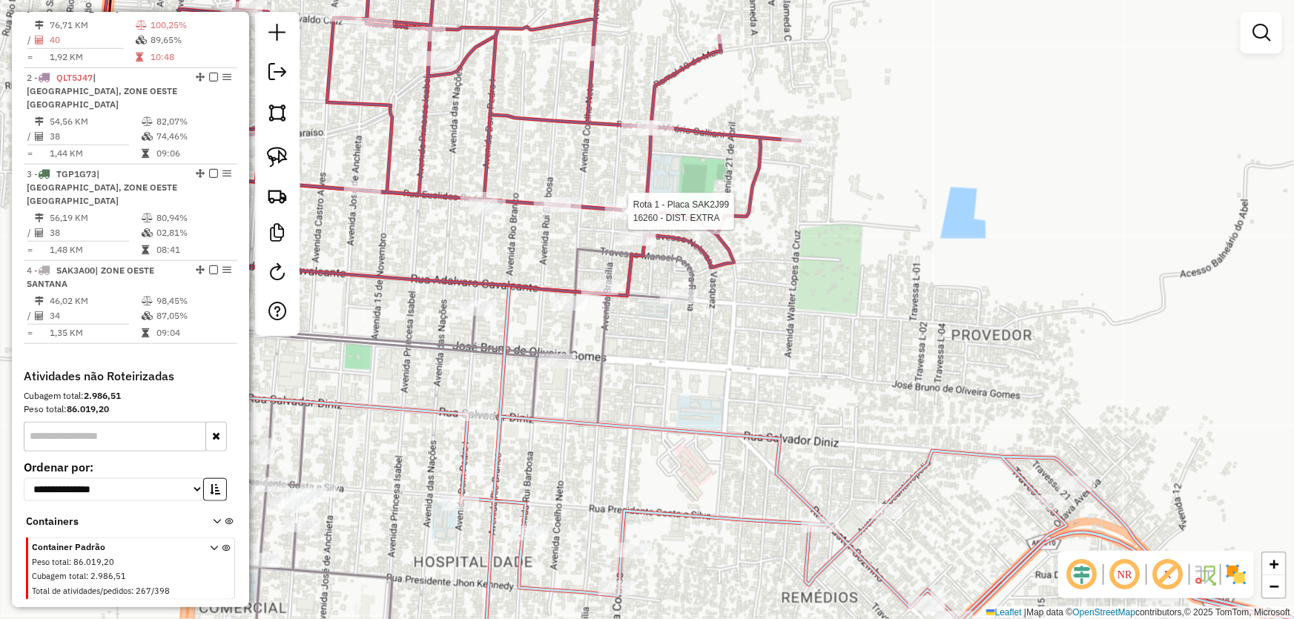
select select "*********"
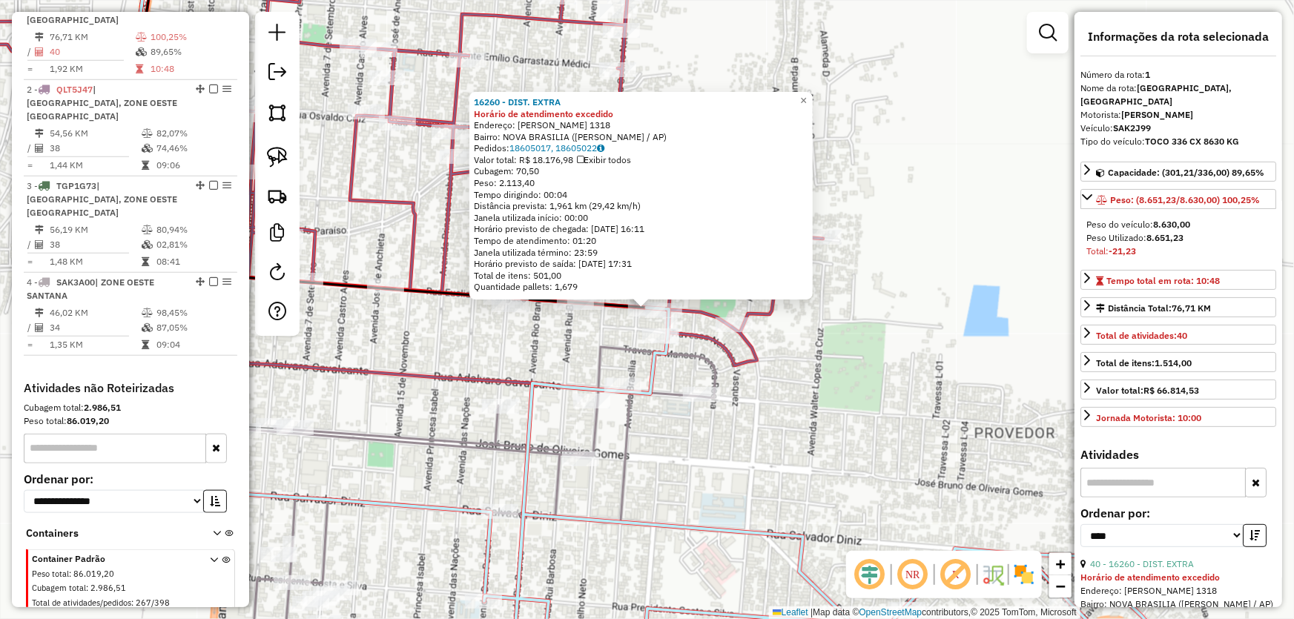
scroll to position [556, 0]
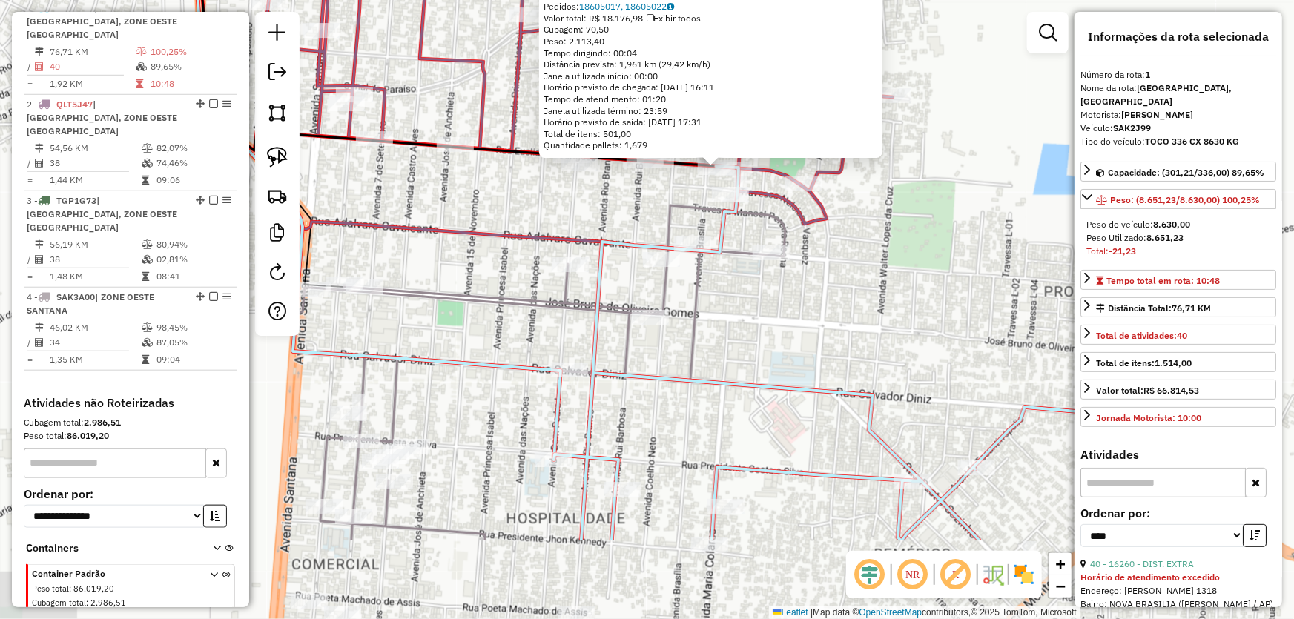
drag, startPoint x: 741, startPoint y: 441, endPoint x: 810, endPoint y: 291, distance: 165.2
click at [818, 289] on div "16260 - DIST. EXTRA Horário de atendimento excedido Endereço: EUCLIDES RODRIGUE…" at bounding box center [647, 309] width 1294 height 619
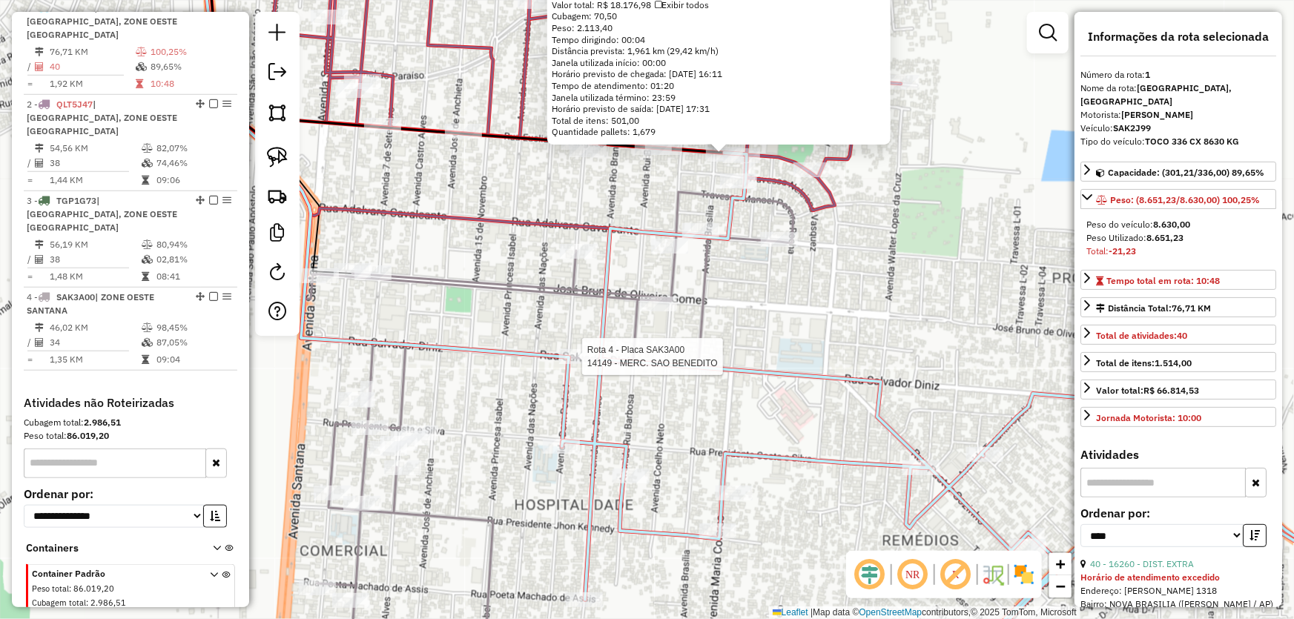
click at [577, 364] on div at bounding box center [577, 356] width 37 height 15
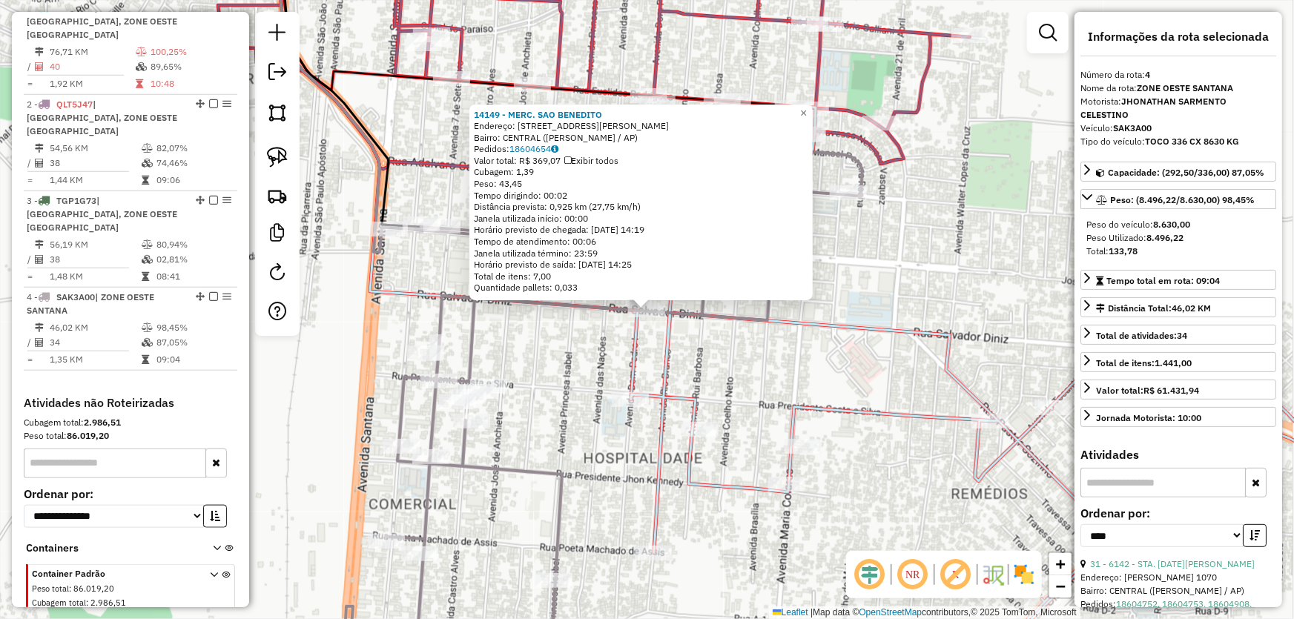
scroll to position [583, 0]
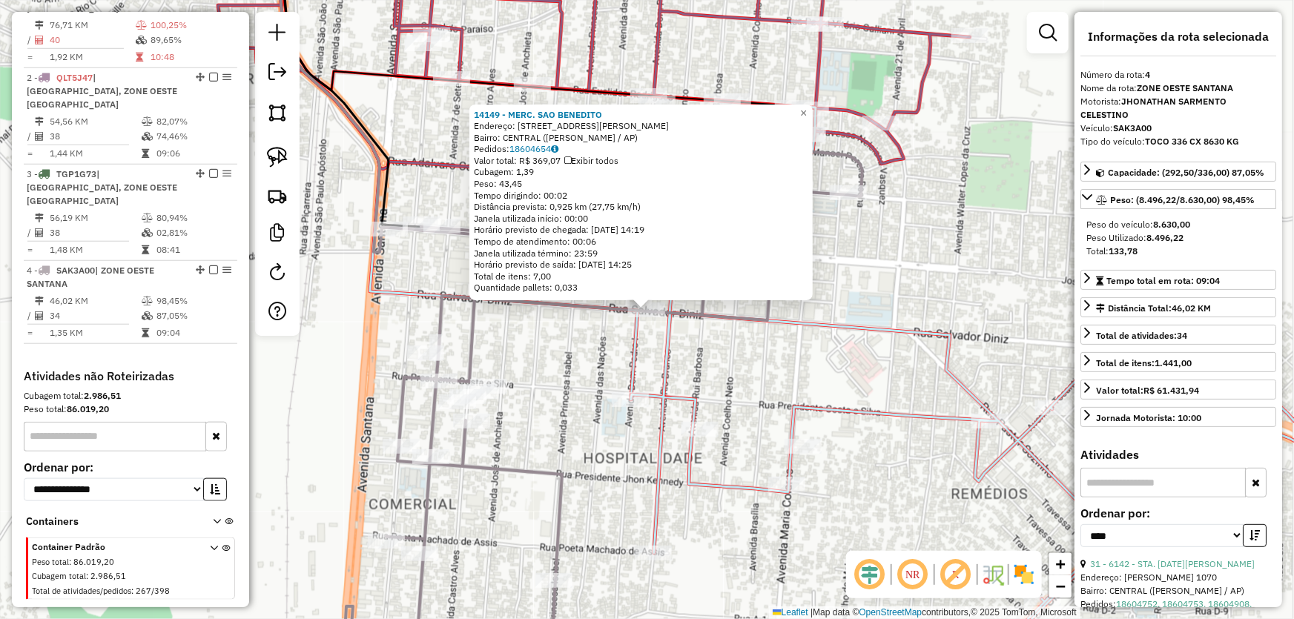
click at [543, 461] on div "14149 - MERC. SAO BENEDITO Endereço: R SALVADOR DINIZ 847 Bairro: CENTRAL (SANT…" at bounding box center [647, 309] width 1294 height 619
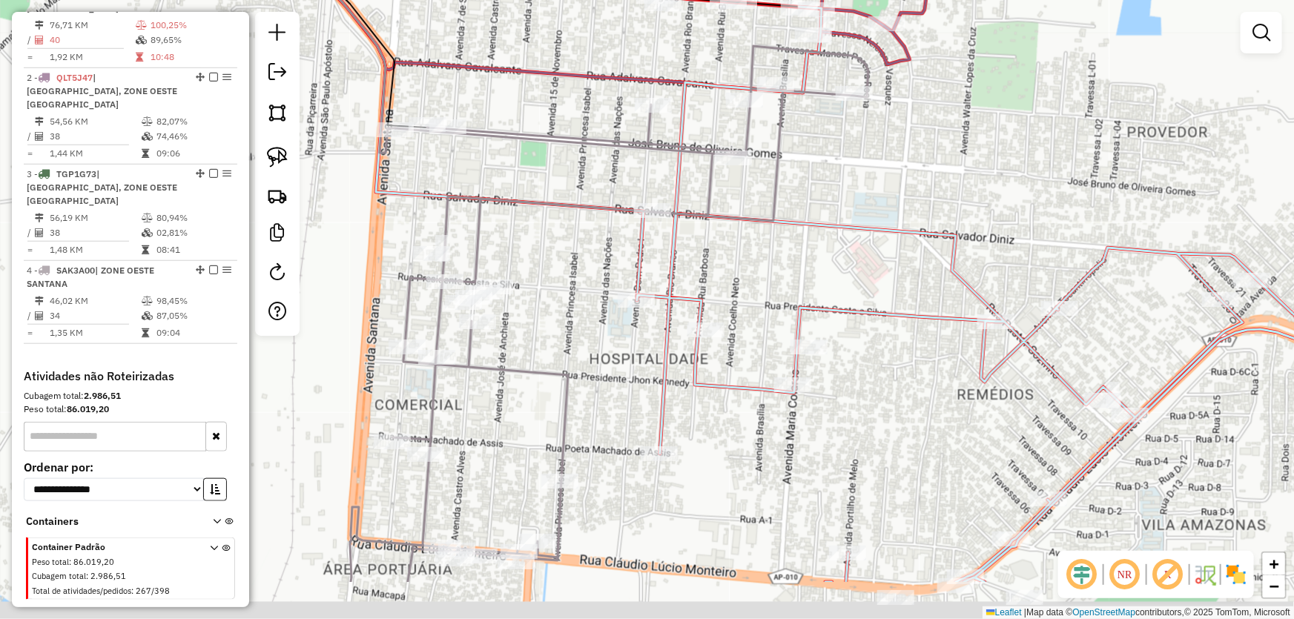
drag, startPoint x: 578, startPoint y: 454, endPoint x: 583, endPoint y: 329, distance: 125.4
click at [583, 329] on div "Janela de atendimento Grade de atendimento Capacidade Transportadoras Veículos …" at bounding box center [647, 309] width 1294 height 619
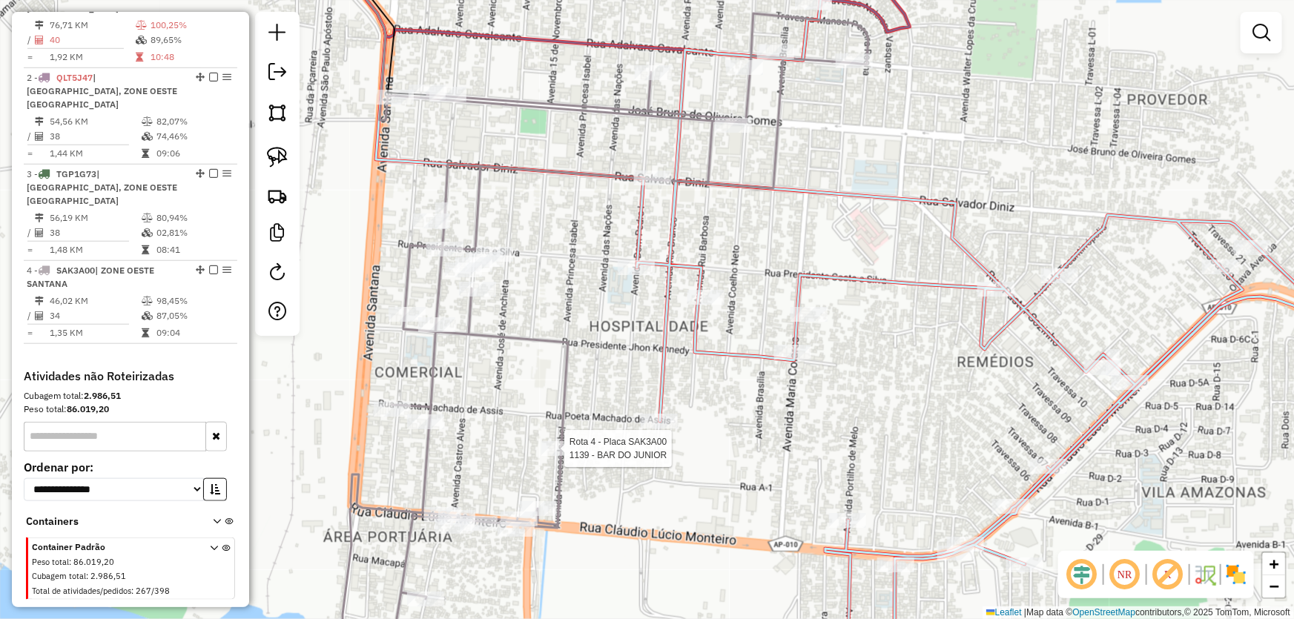
select select "*********"
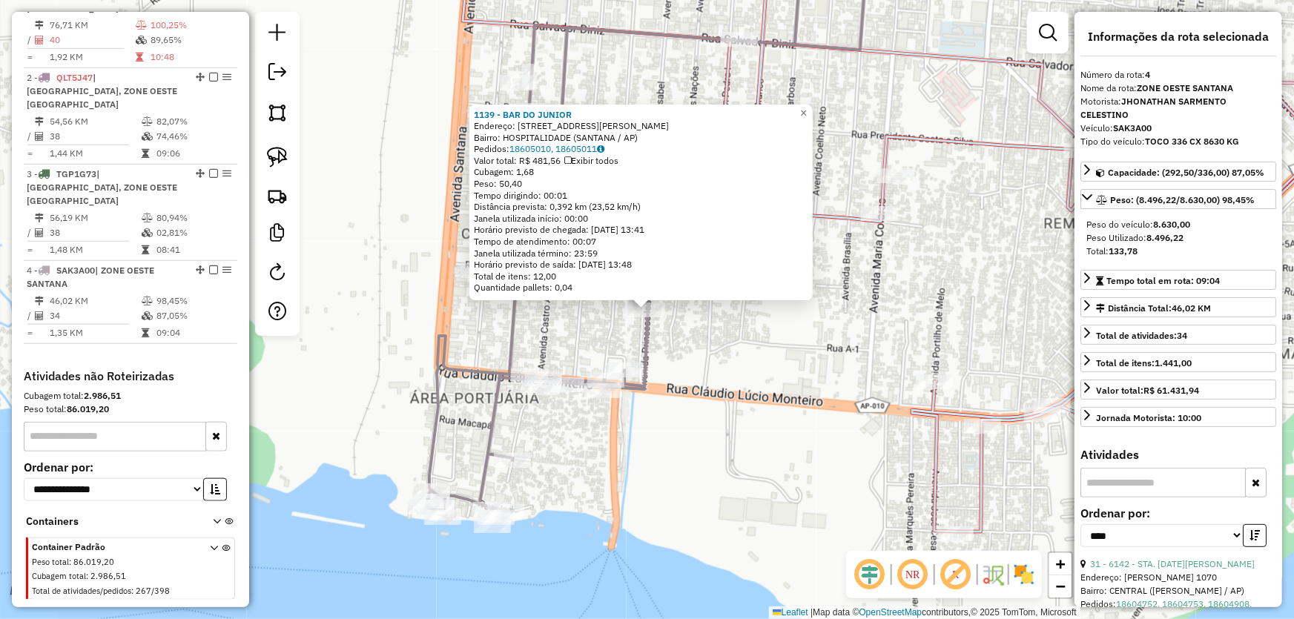
click at [754, 371] on div "1139 - BAR DO JUNIOR Endereço: AV PRINCESA IZABEL, 260 Bairro: HOSPITALIDADE (S…" at bounding box center [647, 309] width 1294 height 619
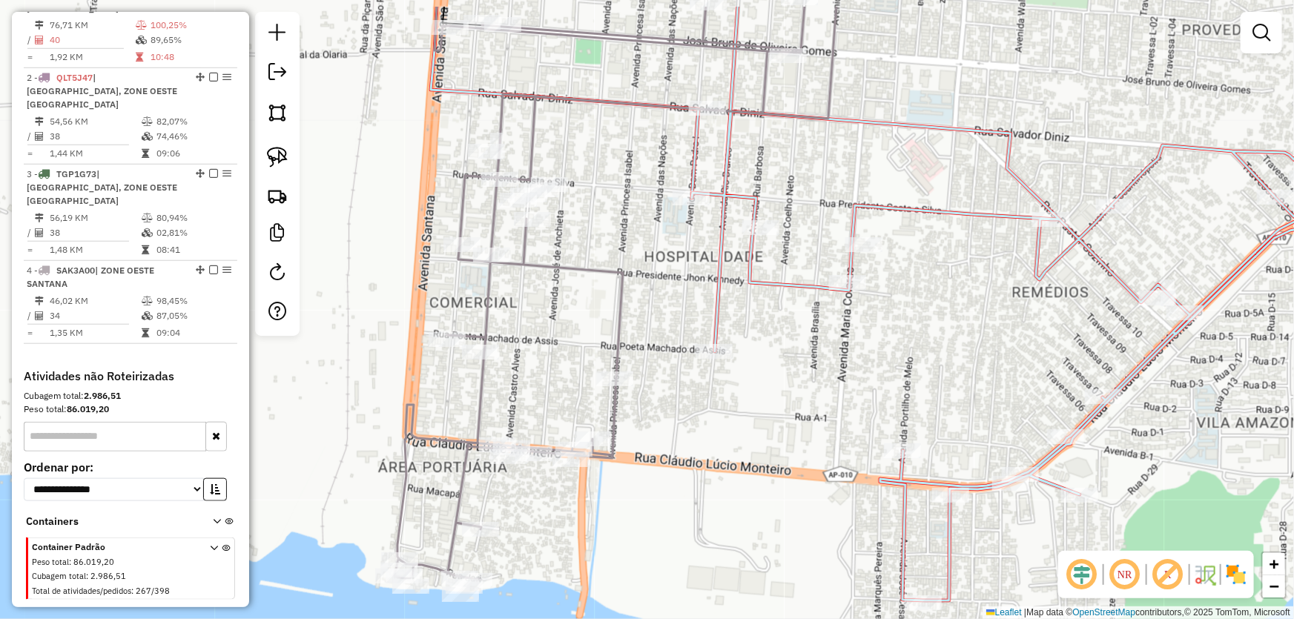
drag, startPoint x: 754, startPoint y: 368, endPoint x: 722, endPoint y: 437, distance: 76.0
click at [722, 437] on div "Janela de atendimento Grade de atendimento Capacidade Transportadoras Veículos …" at bounding box center [647, 309] width 1294 height 619
click at [701, 359] on div at bounding box center [713, 351] width 37 height 15
select select "*********"
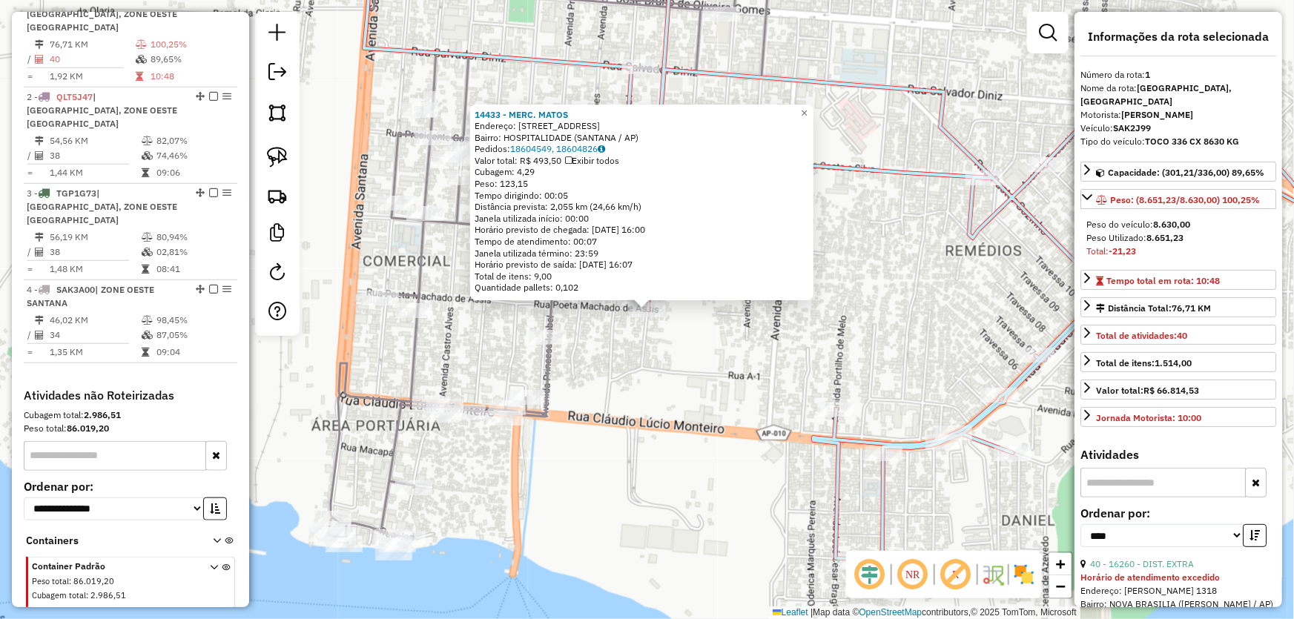
scroll to position [556, 0]
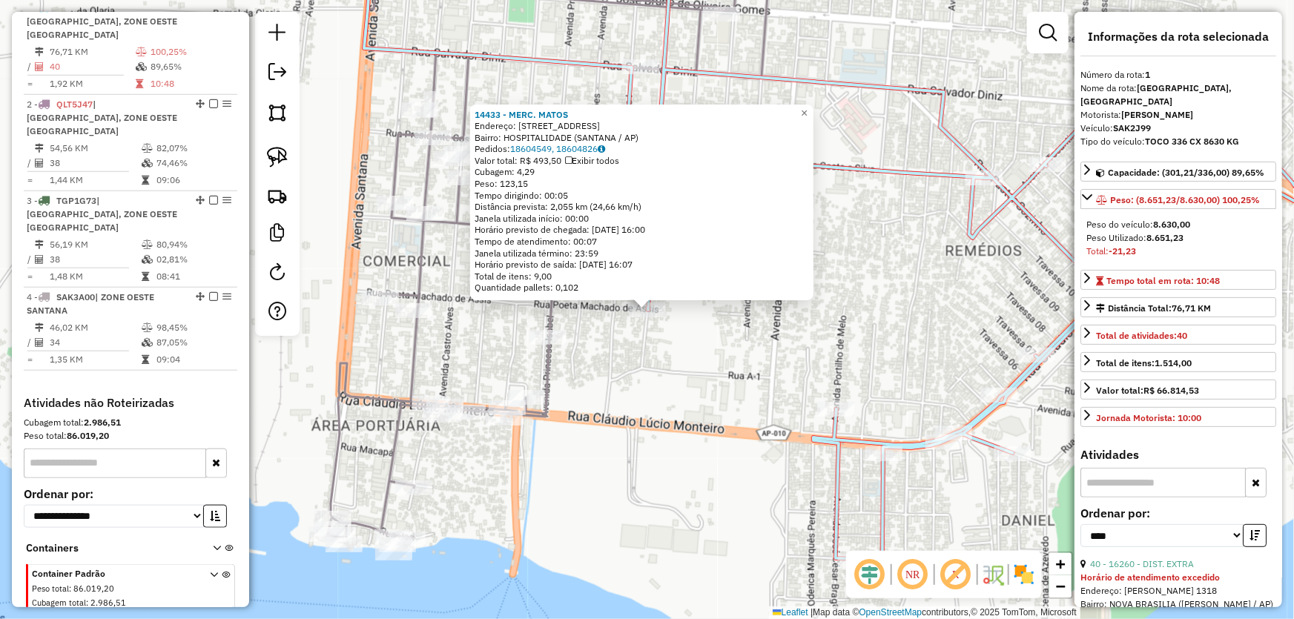
click at [684, 399] on div "14433 - MERC. MATOS Endereço: AV RIO BRANCO 399 Bairro: HOSPITALIDADE (SANTANA …" at bounding box center [647, 309] width 1294 height 619
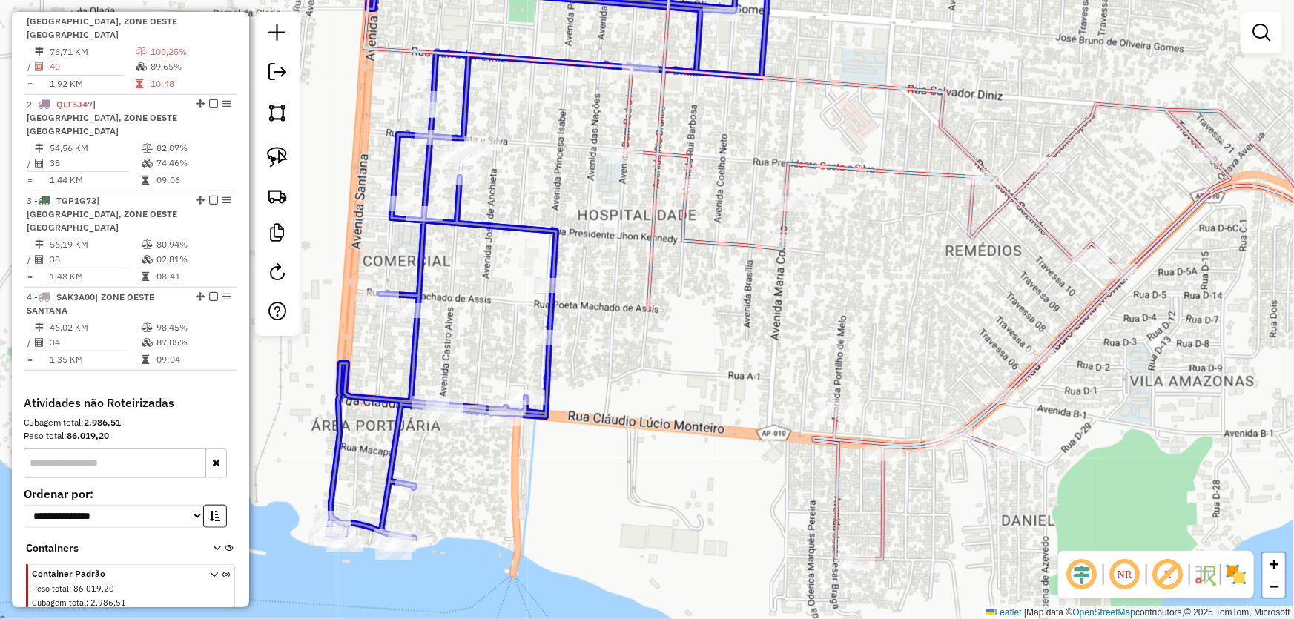
click at [563, 272] on div "Janela de atendimento Grade de atendimento Capacidade Transportadoras Veículos …" at bounding box center [647, 309] width 1294 height 619
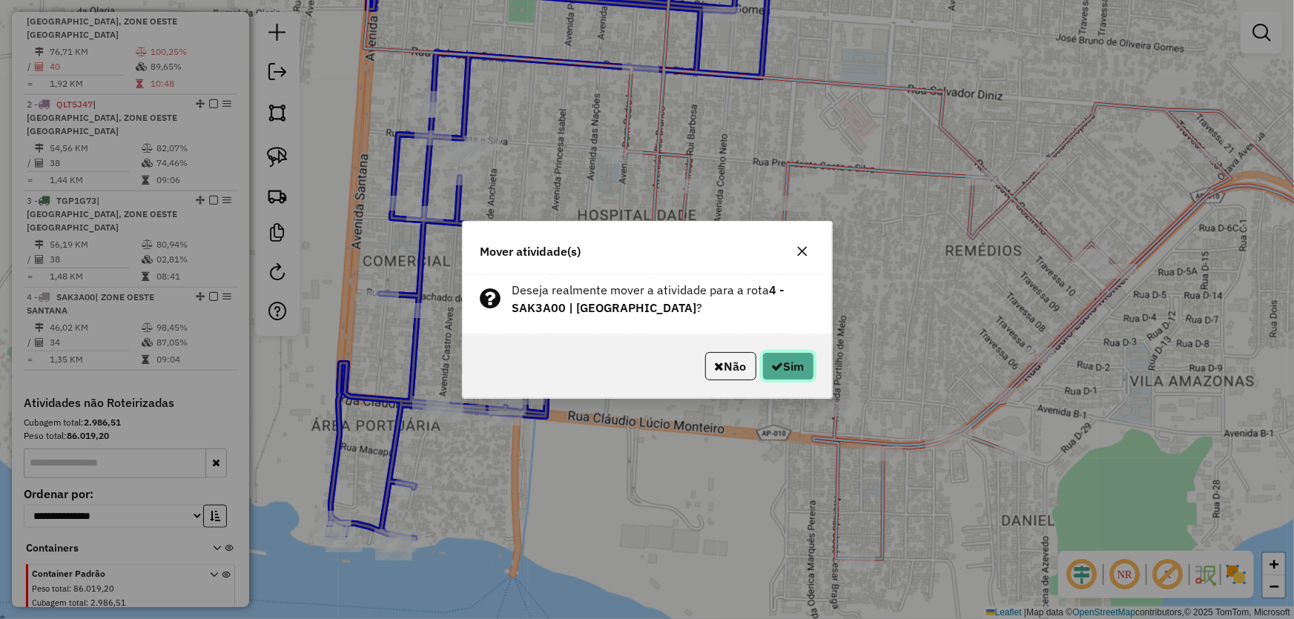
click at [780, 362] on button "Sim" at bounding box center [788, 366] width 52 height 28
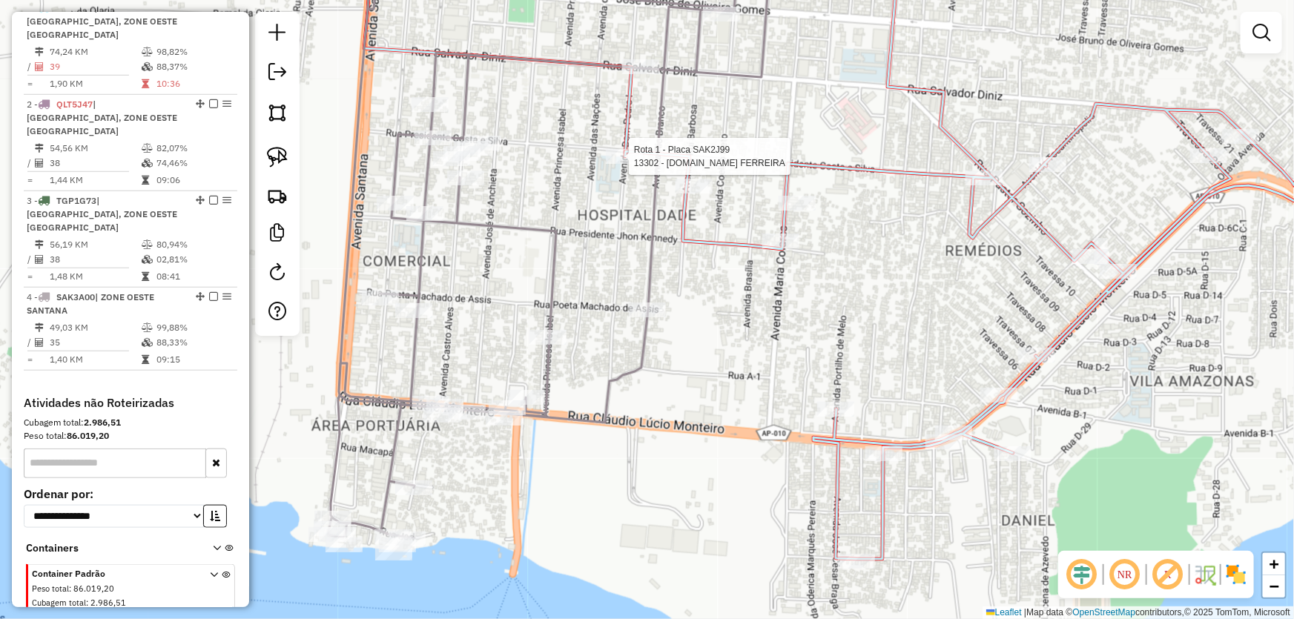
click at [620, 164] on div at bounding box center [624, 156] width 37 height 15
select select "*********"
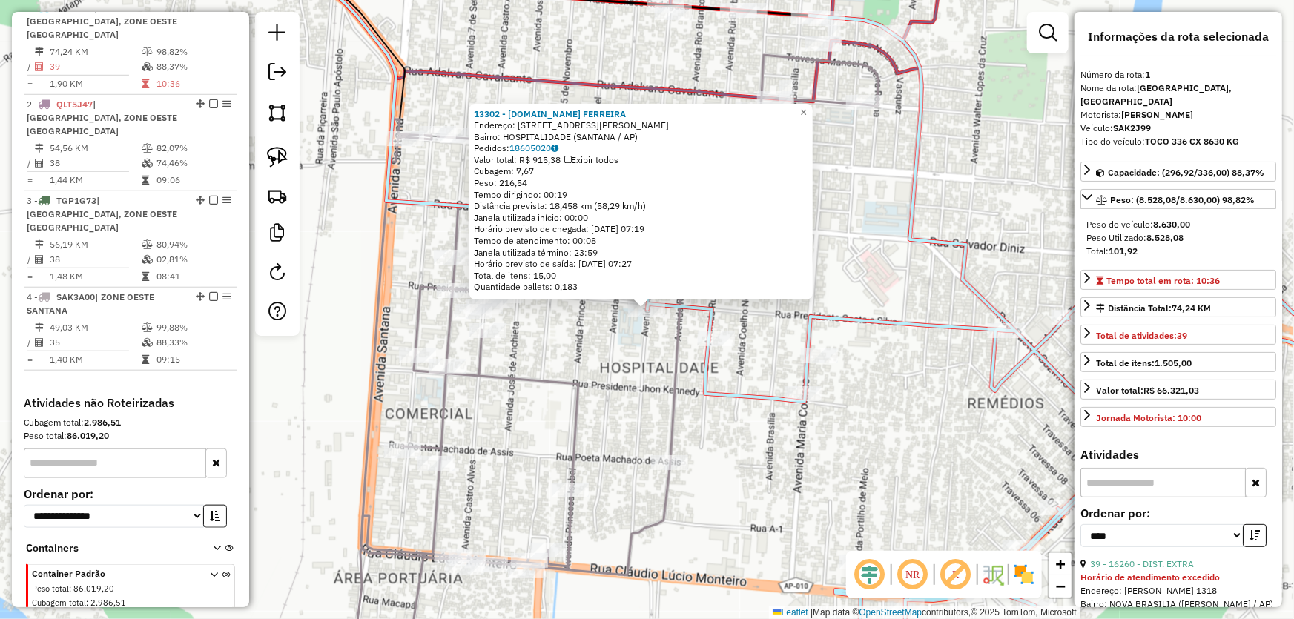
click at [624, 355] on div "13302 - M.BOX FERREIRA Endereço: AV DOM PEDRO 153 A Bairro: HOSPITALIDADE (SANT…" at bounding box center [647, 309] width 1294 height 619
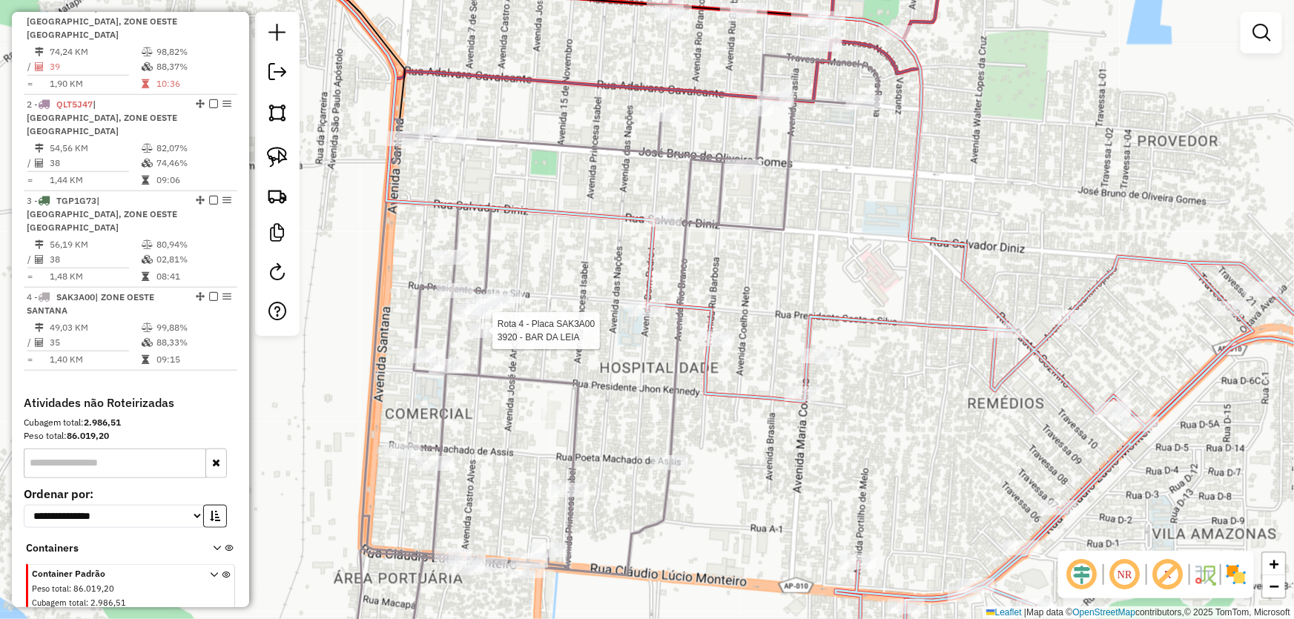
click at [495, 338] on div at bounding box center [487, 330] width 37 height 15
select select "*********"
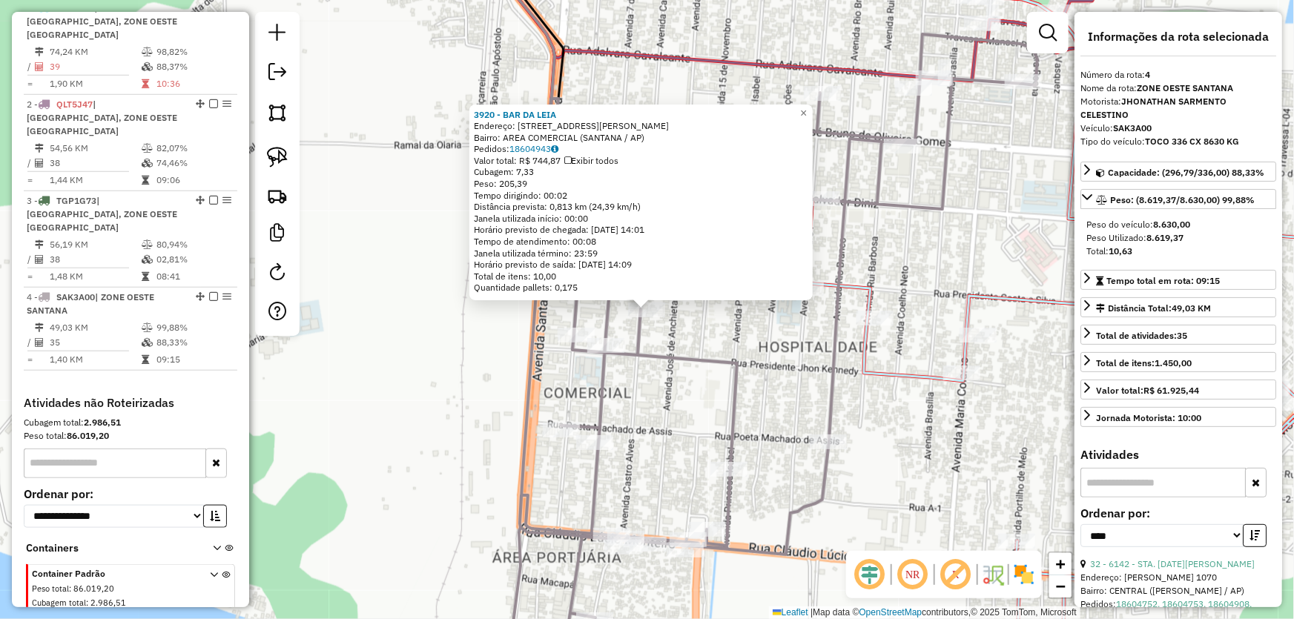
scroll to position [583, 0]
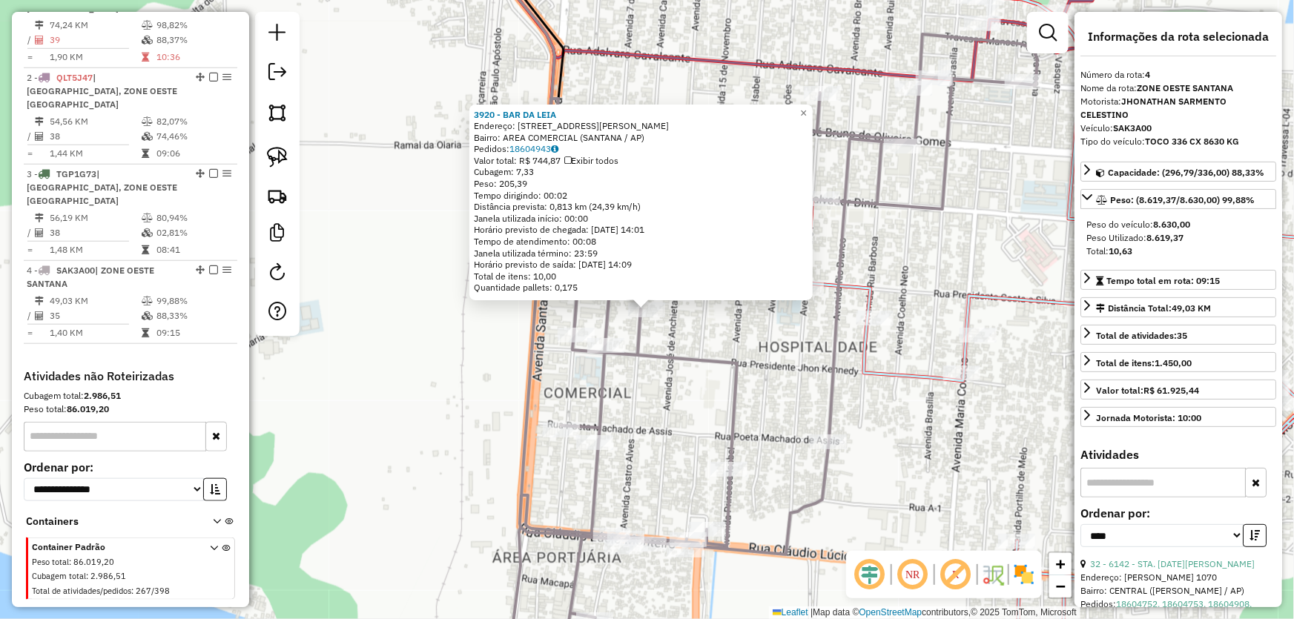
click at [751, 352] on div "3920 - BAR DA LEIA Endereço: AV CASTRO ALVES, 730 Bairro: AREA COMERCIAL (SANTA…" at bounding box center [647, 309] width 1294 height 619
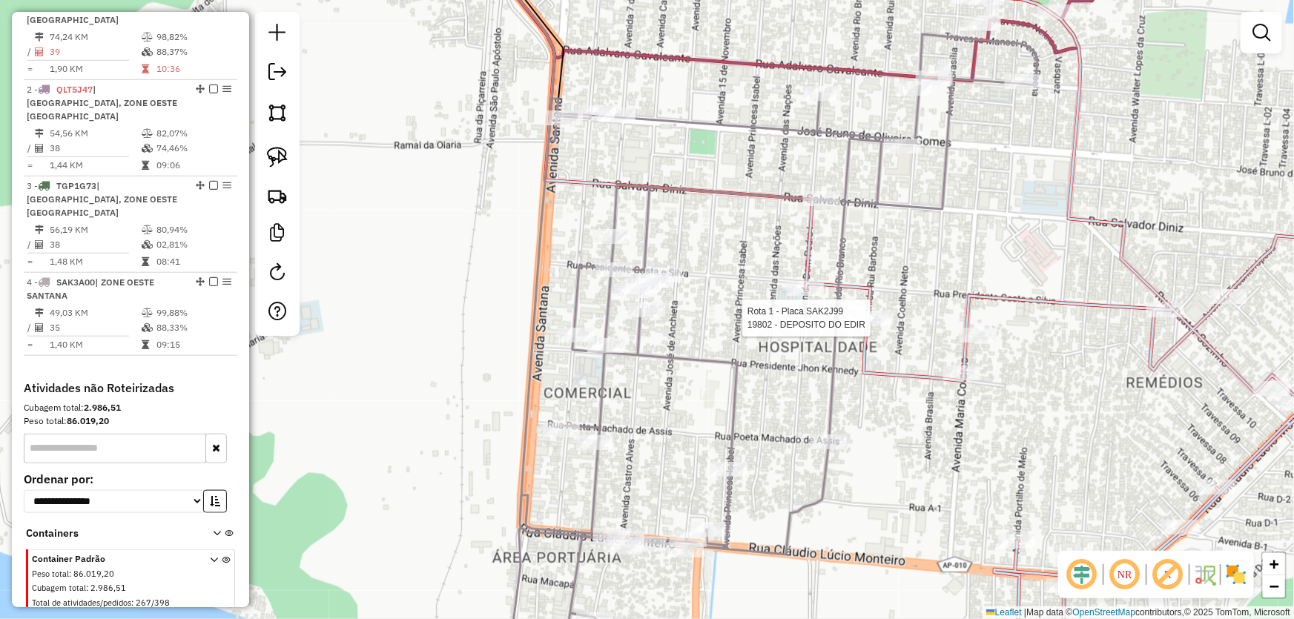
select select "*********"
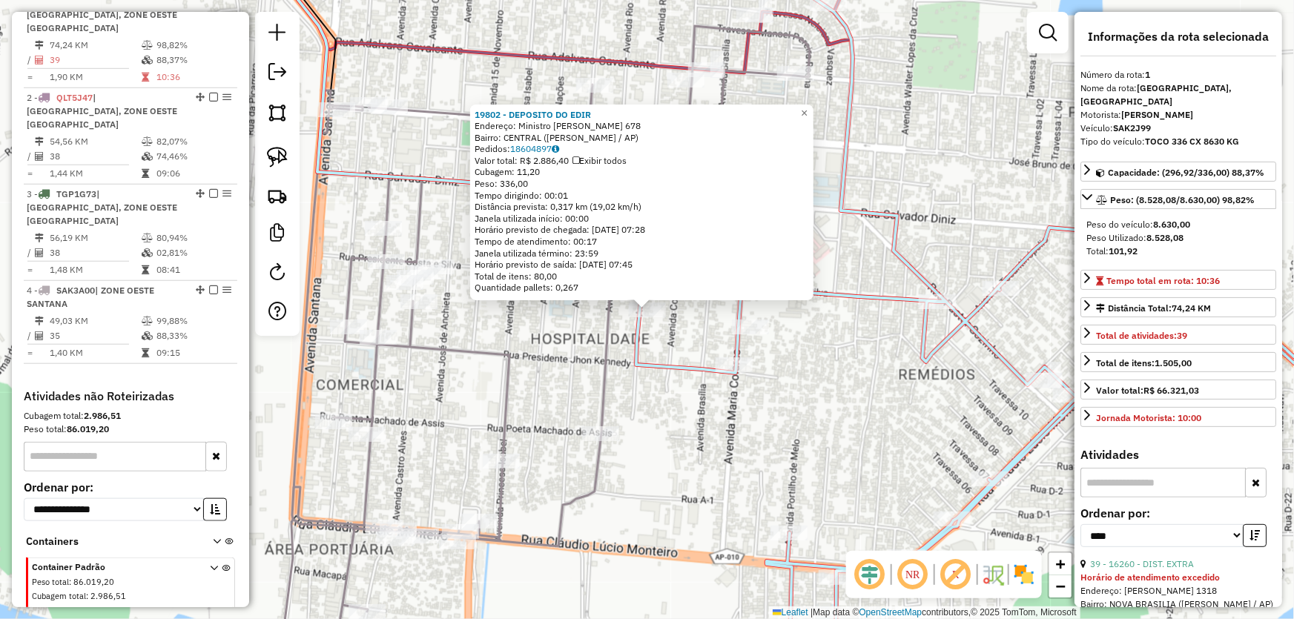
scroll to position [556, 0]
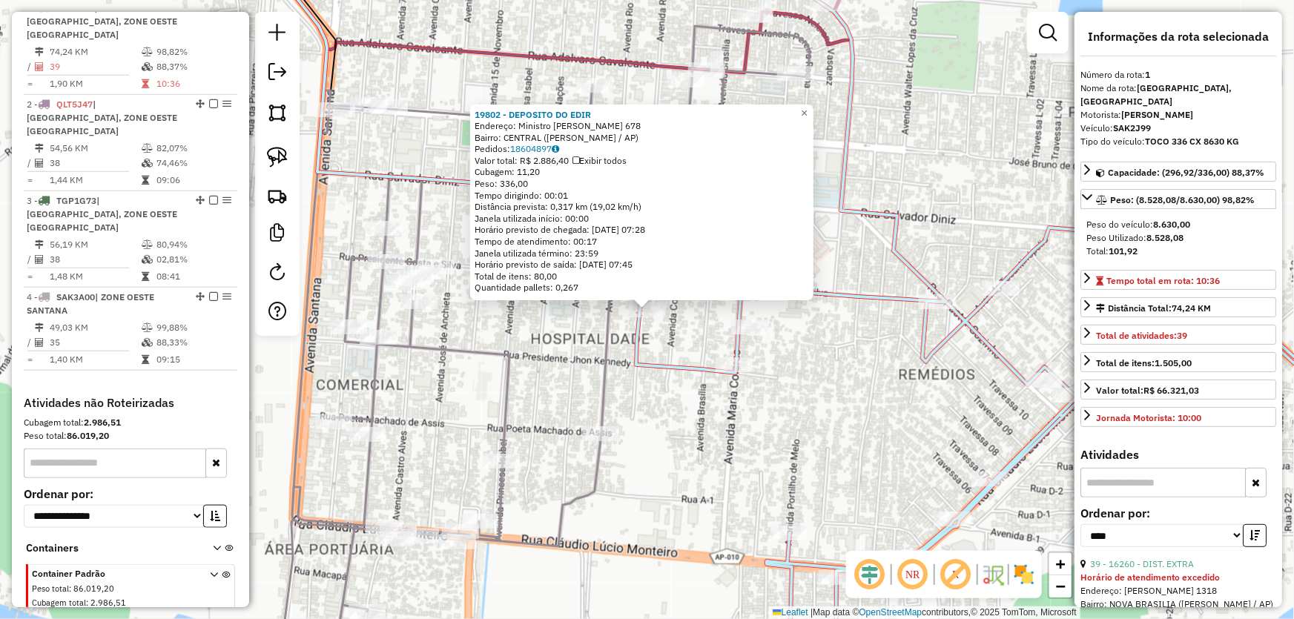
click at [672, 409] on div "19802 - DEPOSITO DO EDIR Endereço: Ministro Rui Barbosa 678 Bairro: CENTRAL (SA…" at bounding box center [647, 309] width 1294 height 619
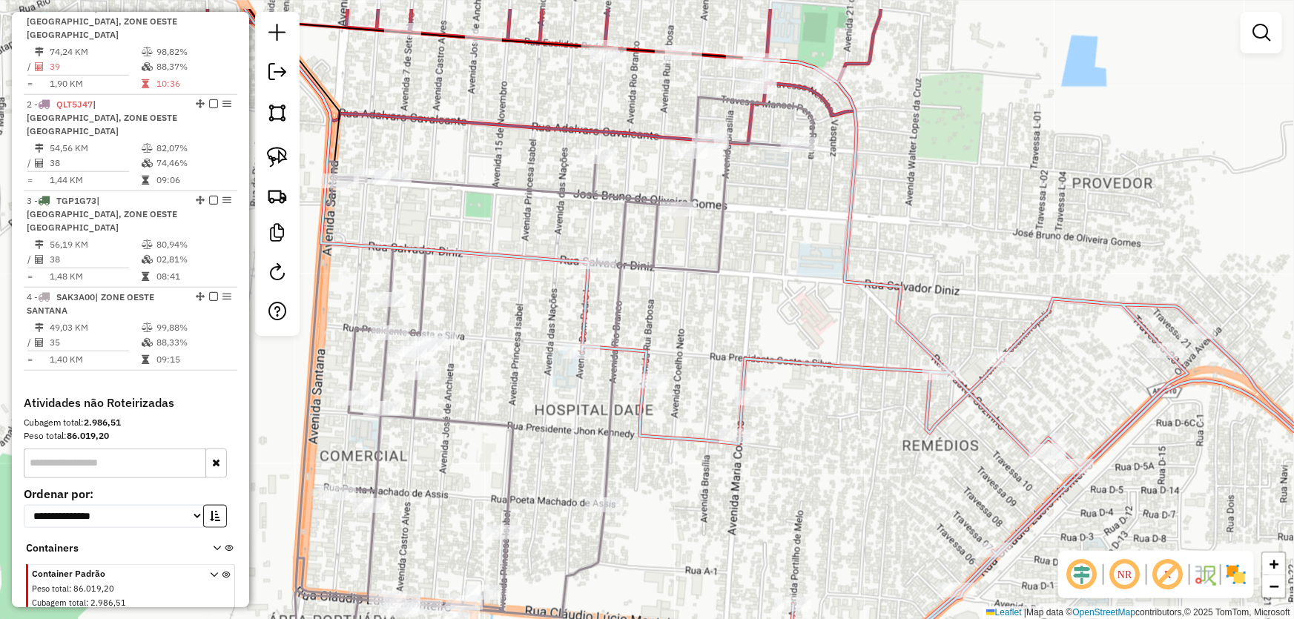
drag, startPoint x: 680, startPoint y: 200, endPoint x: 672, endPoint y: 362, distance: 161.8
click at [669, 382] on icon at bounding box center [549, 415] width 529 height 636
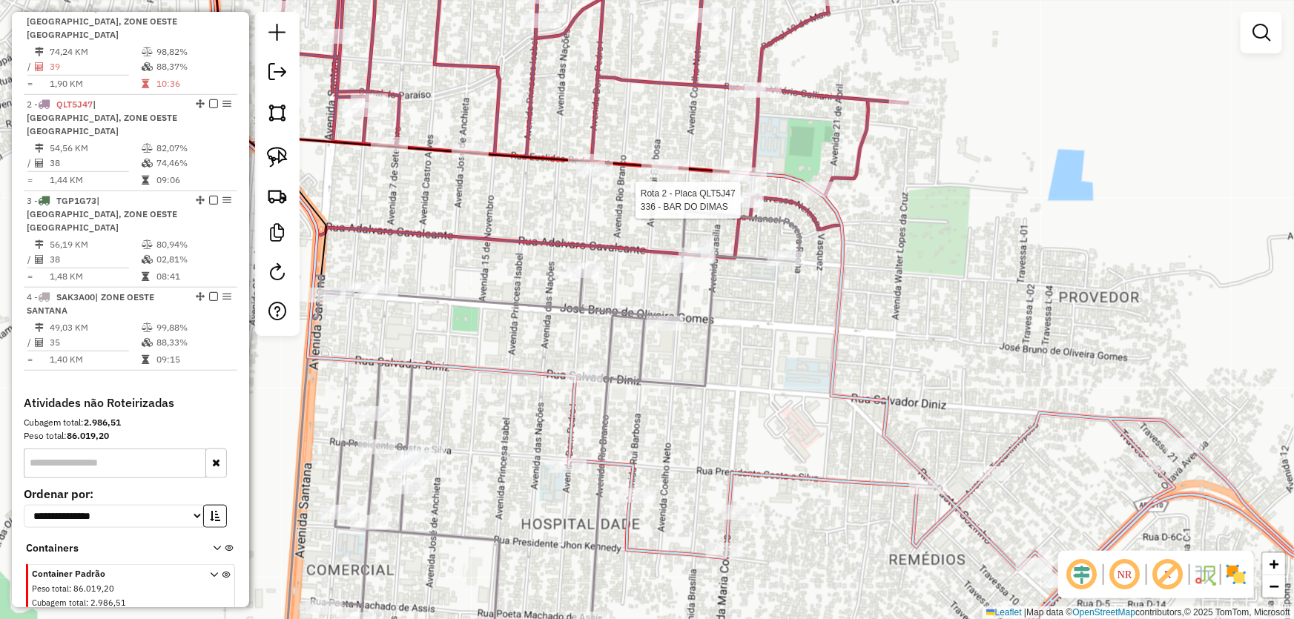
select select "*********"
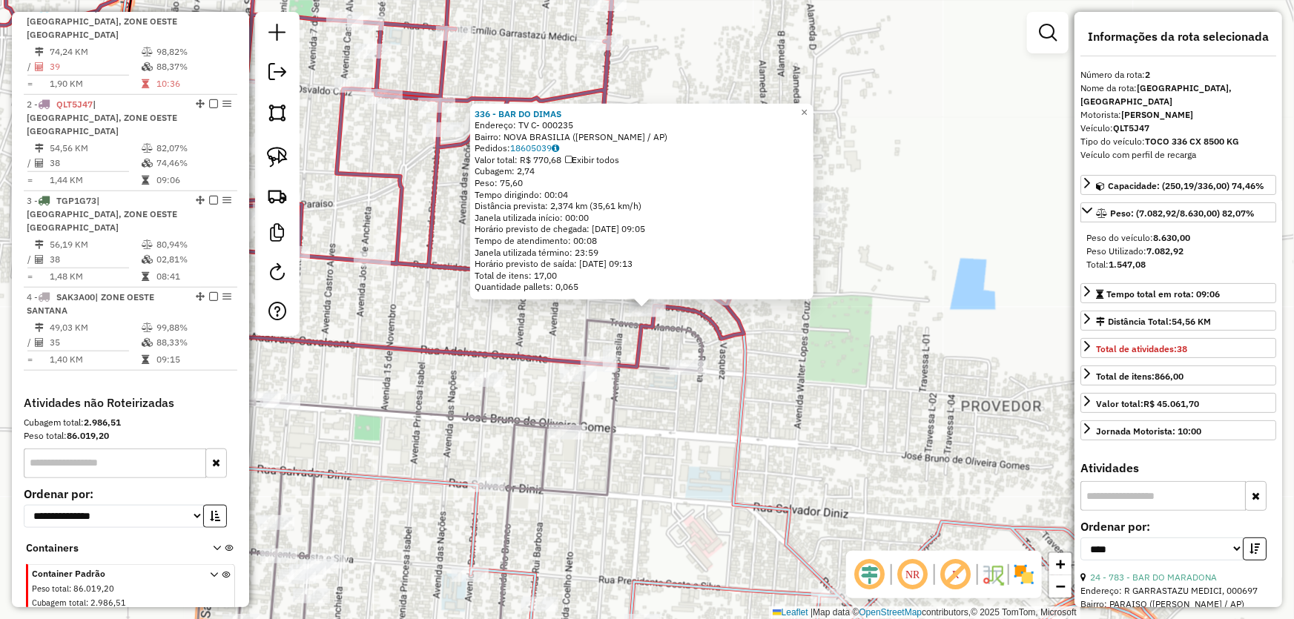
scroll to position [583, 0]
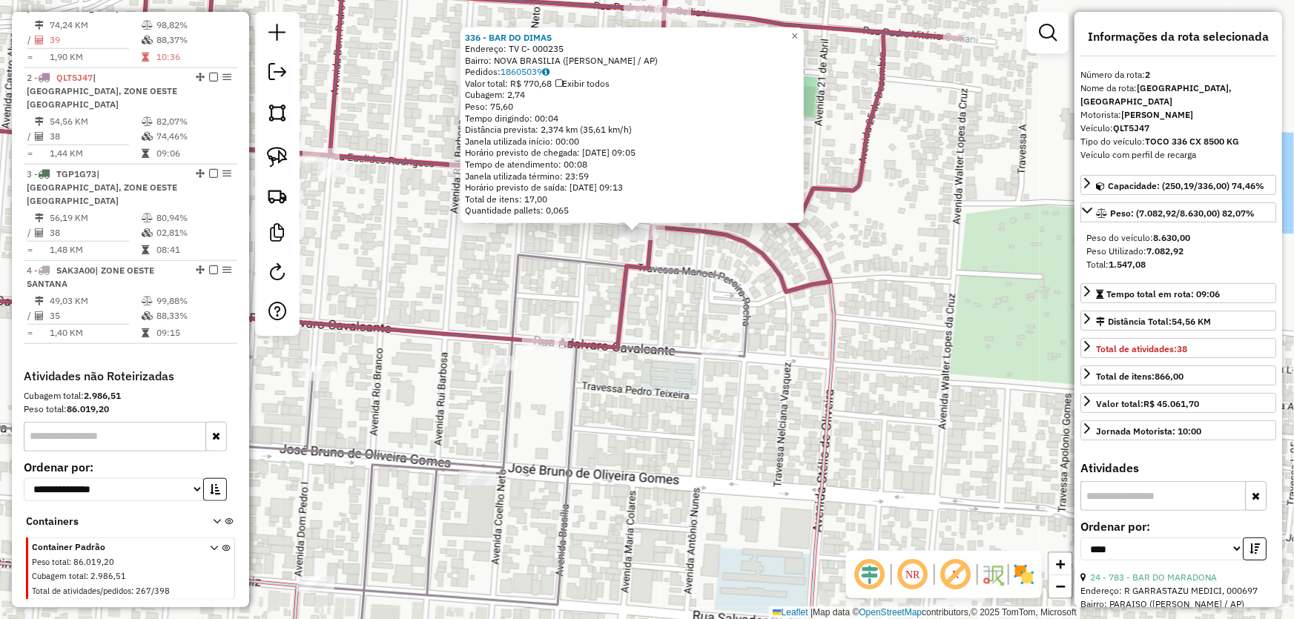
click at [649, 399] on div "336 - BAR DO [PERSON_NAME]: TV C- 000235 Bairro: [GEOGRAPHIC_DATA] (SANTANA / A…" at bounding box center [647, 309] width 1294 height 619
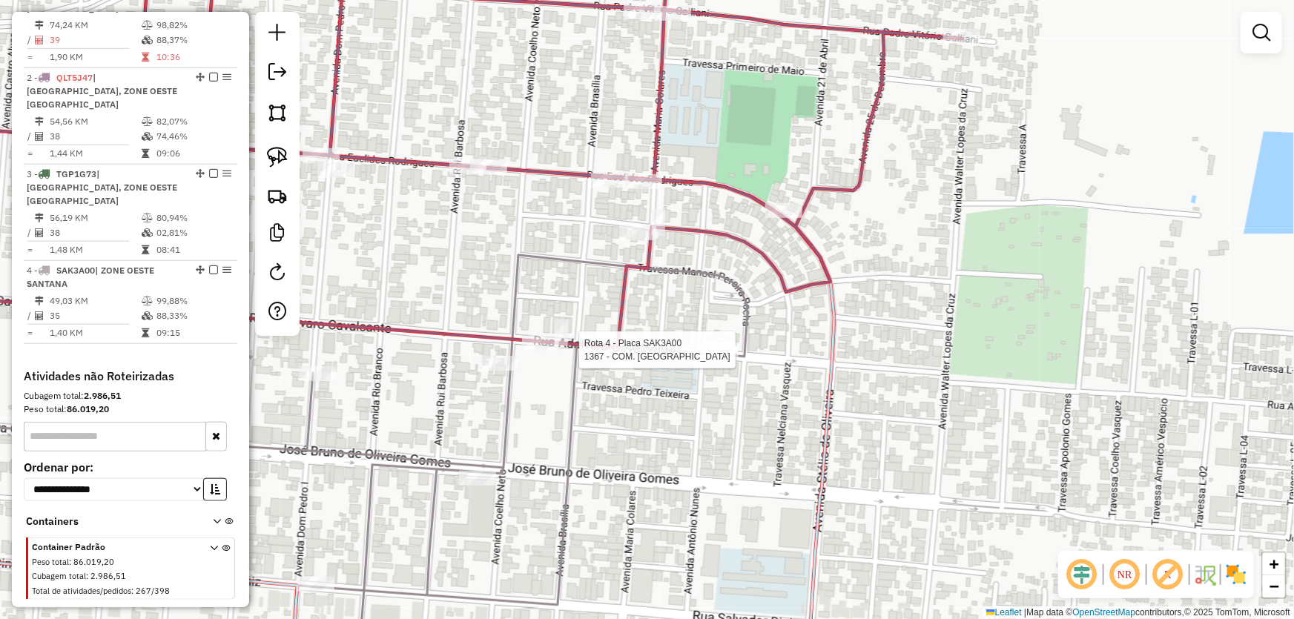
select select "*********"
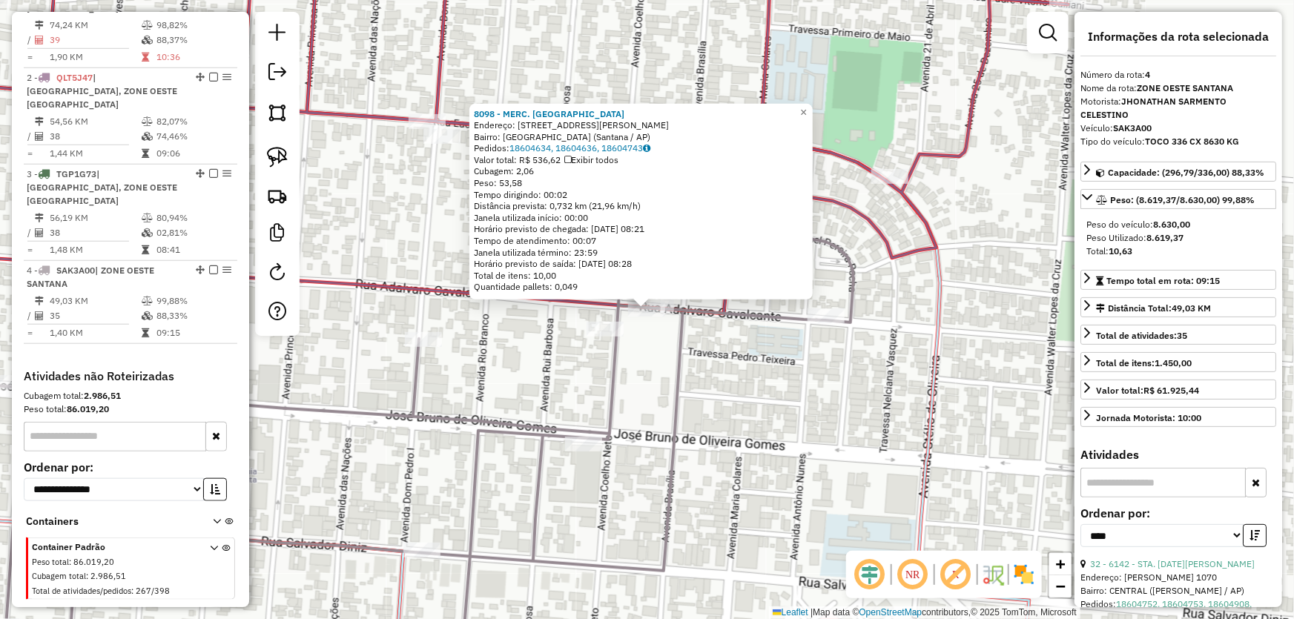
click at [745, 398] on div "8098 - MERC. FREIRES Endereço: Rua Adálvaro Alves Cavalcante, 1147 Bairro: Nova…" at bounding box center [647, 309] width 1294 height 619
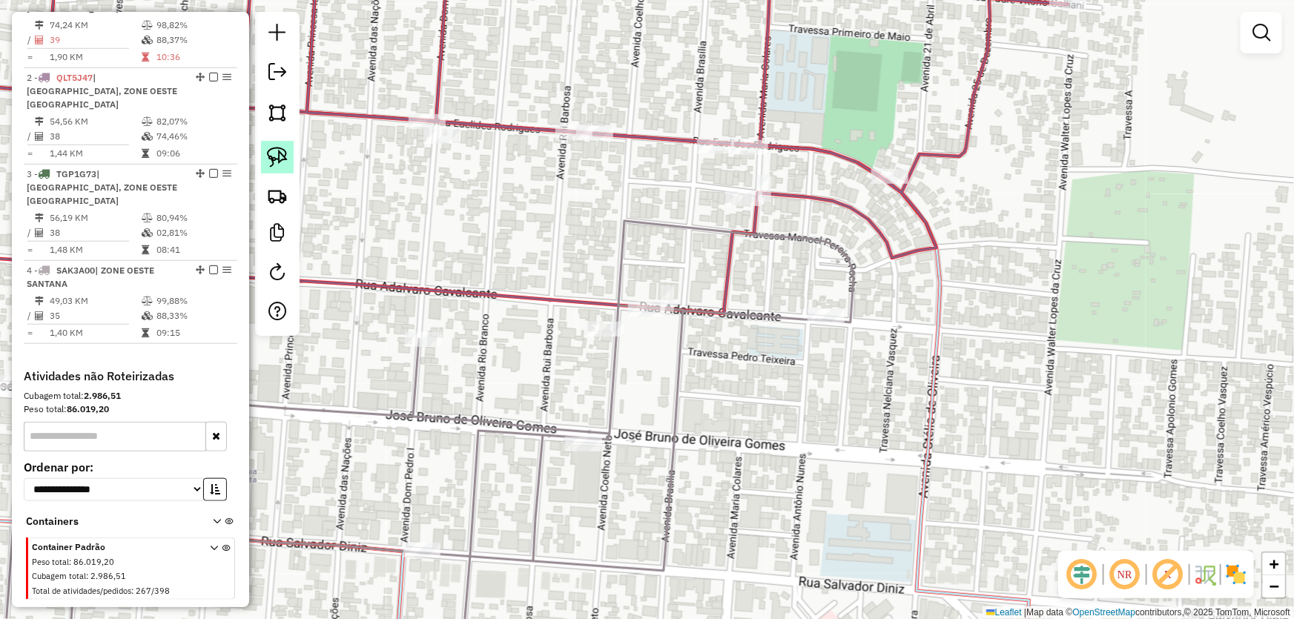
click at [274, 155] on img at bounding box center [277, 157] width 21 height 21
select select "*********"
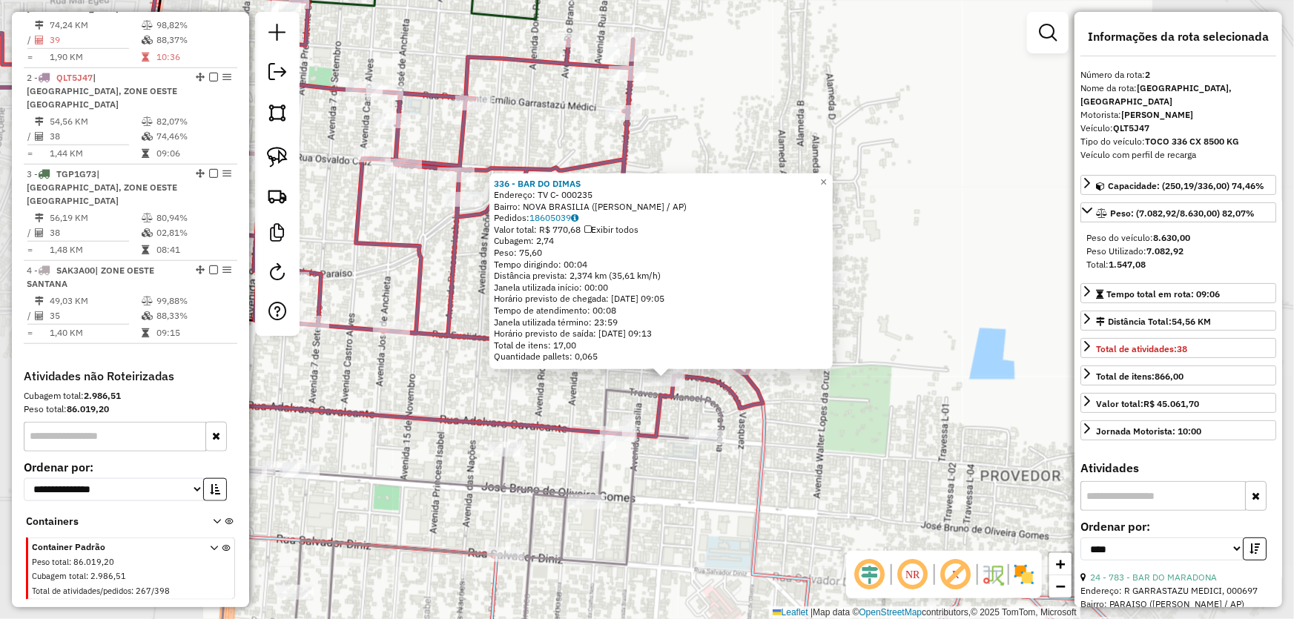
click at [692, 469] on div "336 - BAR DO [PERSON_NAME]: TV C- 000235 Bairro: [GEOGRAPHIC_DATA] (SANTANA / A…" at bounding box center [647, 309] width 1294 height 619
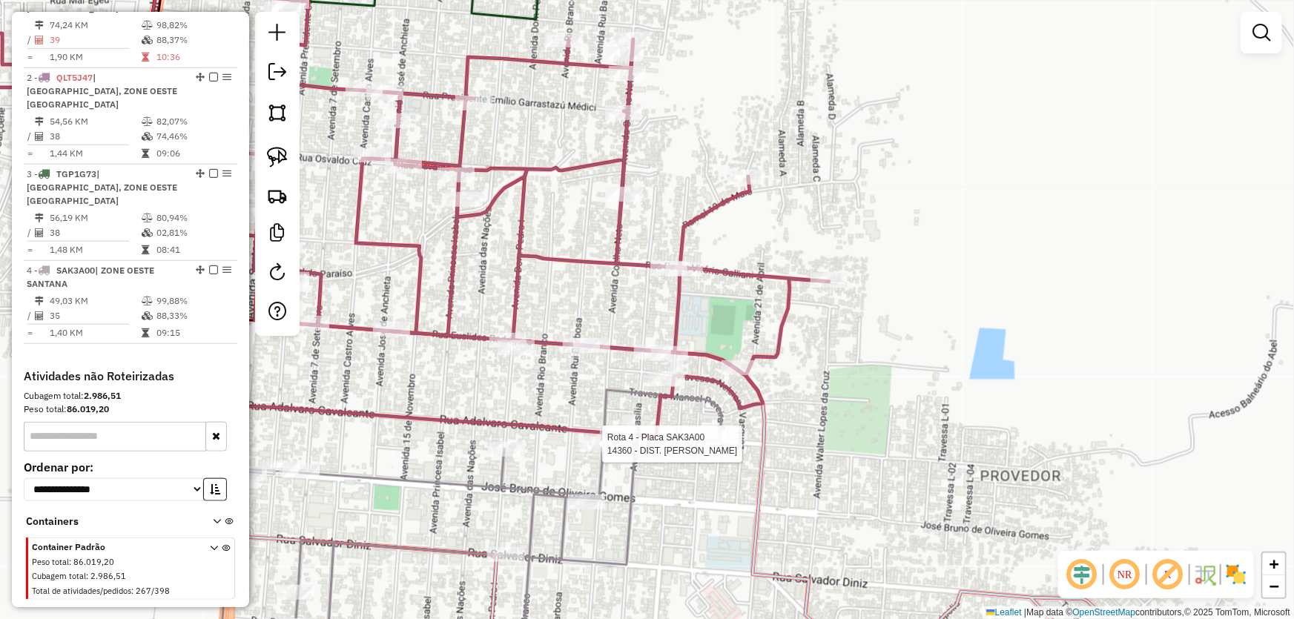
select select "*********"
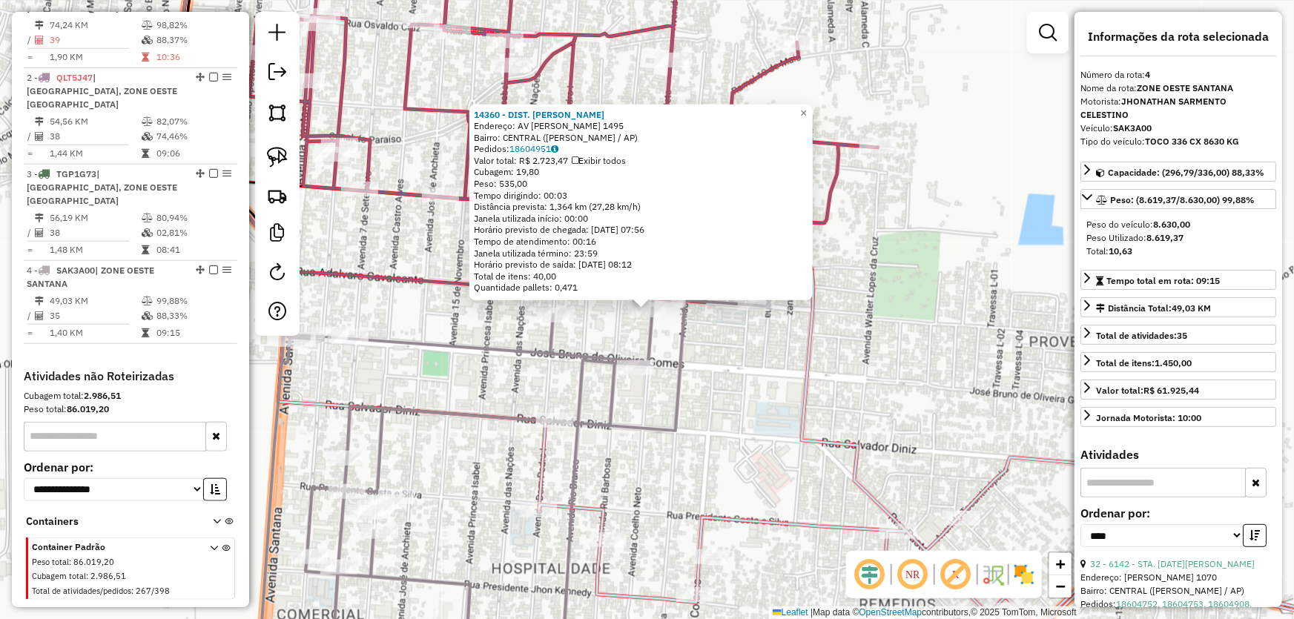
click at [709, 370] on div "14360 - DIST. MONICA Endereço: AV COELHO NETO 1495 Bairro: CENTRAL (SANTANA / A…" at bounding box center [647, 309] width 1294 height 619
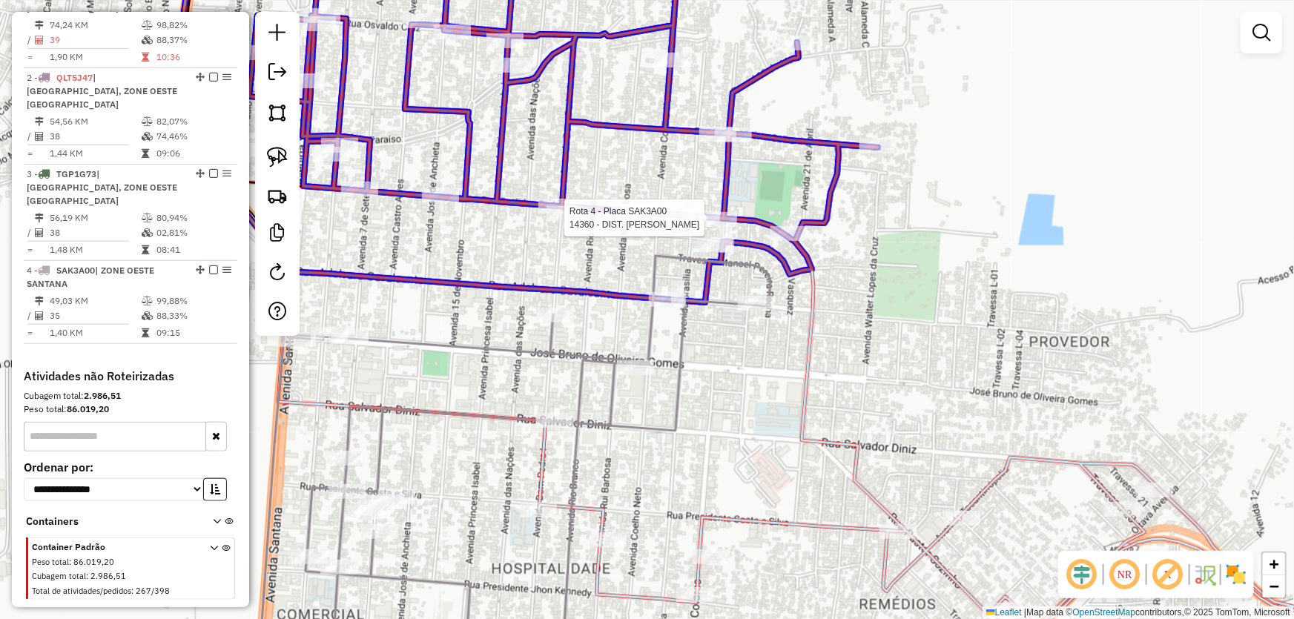
click at [668, 222] on div at bounding box center [676, 215] width 37 height 15
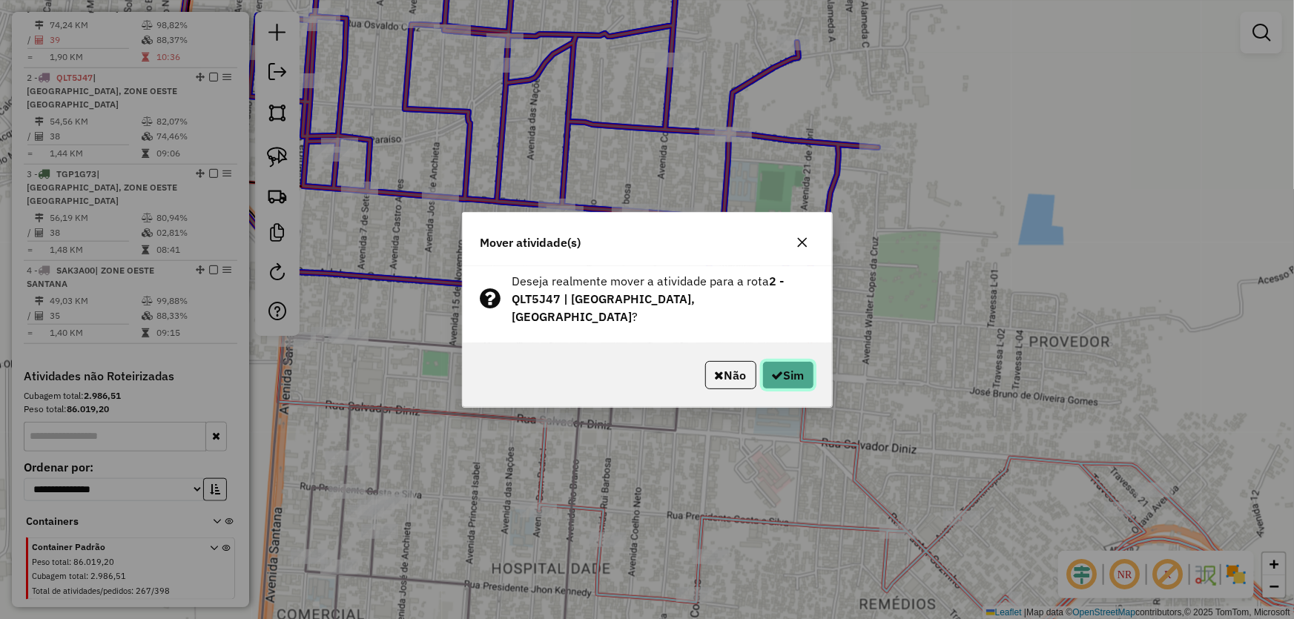
click at [770, 365] on button "Sim" at bounding box center [788, 375] width 52 height 28
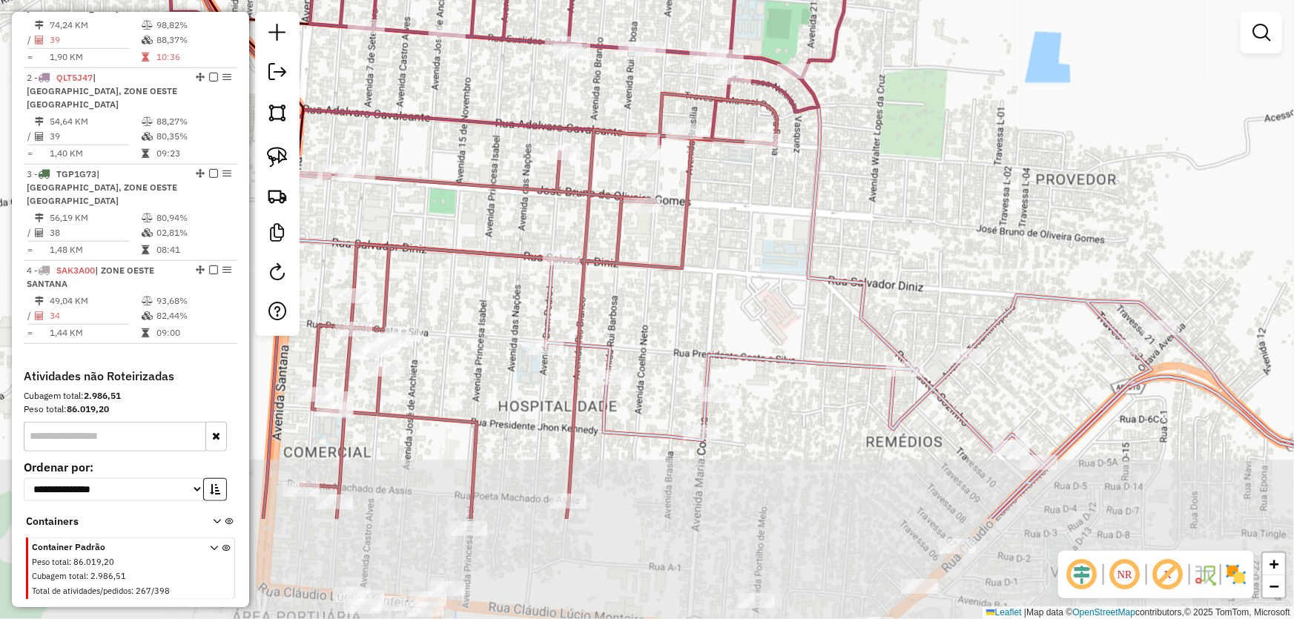
drag, startPoint x: 750, startPoint y: 400, endPoint x: 761, endPoint y: 145, distance: 255.2
click at [763, 137] on div "Janela de atendimento Grade de atendimento Capacidade Transportadoras Veículos …" at bounding box center [647, 309] width 1294 height 619
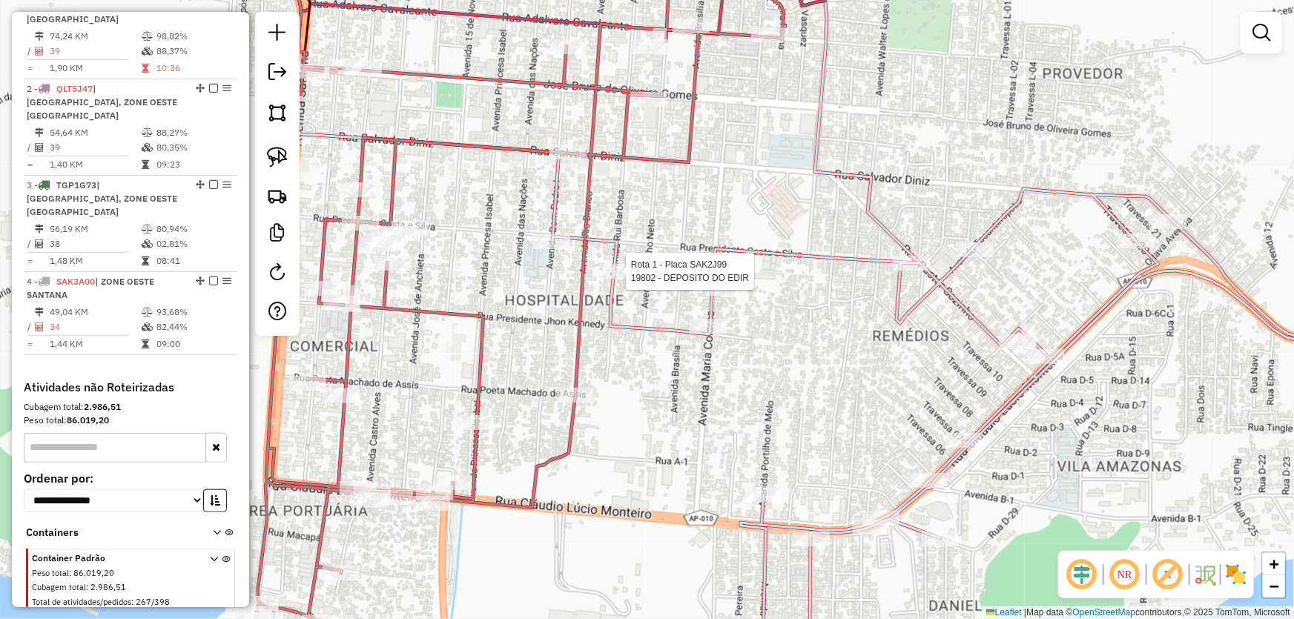
select select "*********"
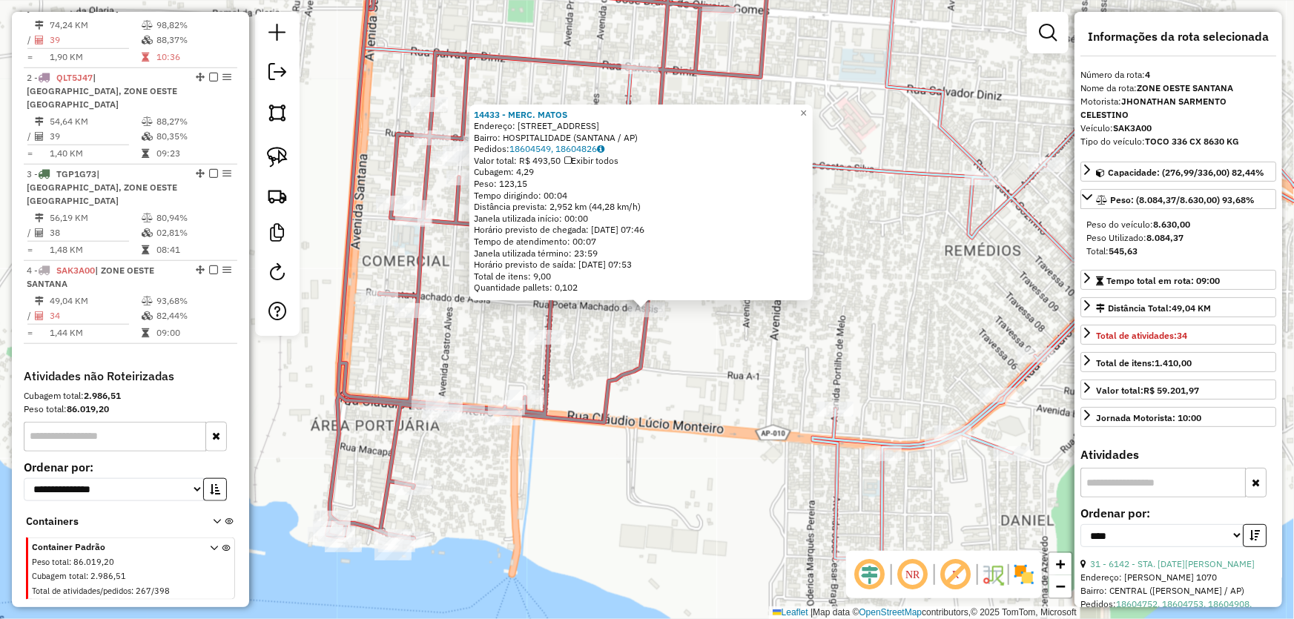
click at [720, 368] on div "14433 - MERC. MATOS Endereço: AV RIO BRANCO 399 Bairro: HOSPITALIDADE (SANTANA …" at bounding box center [647, 309] width 1294 height 619
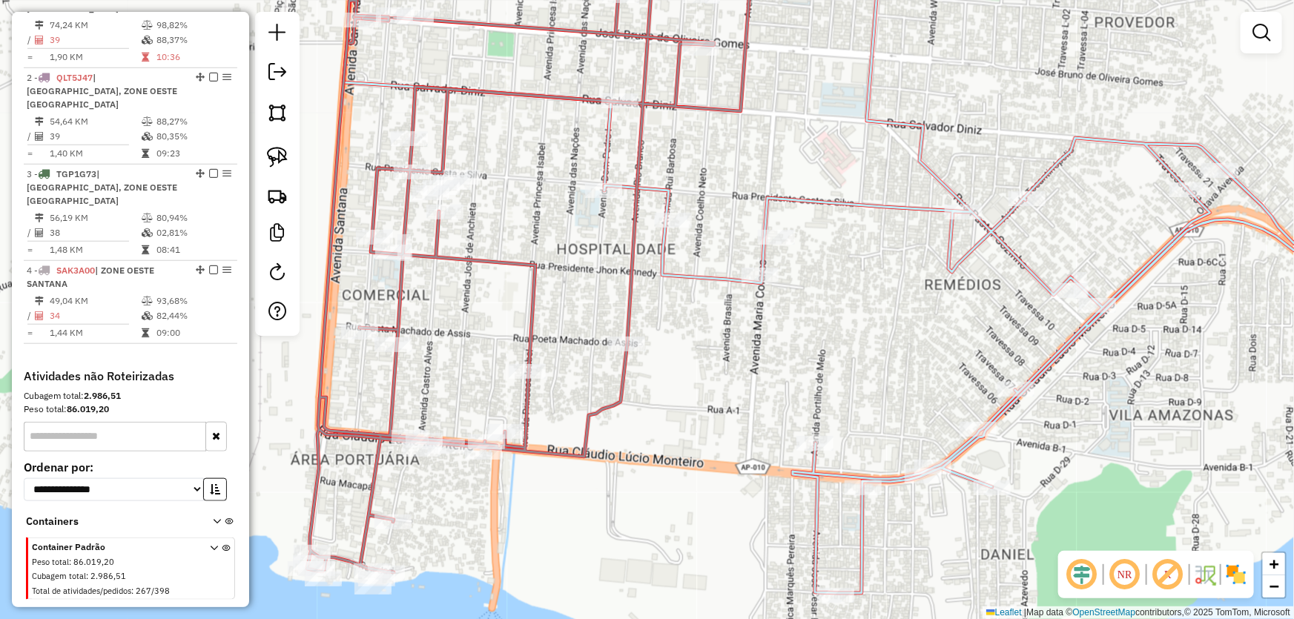
drag, startPoint x: 717, startPoint y: 343, endPoint x: 679, endPoint y: 401, distance: 69.1
click at [681, 401] on div "Janela de atendimento Grade de atendimento Capacidade Transportadoras Veículos …" at bounding box center [647, 309] width 1294 height 619
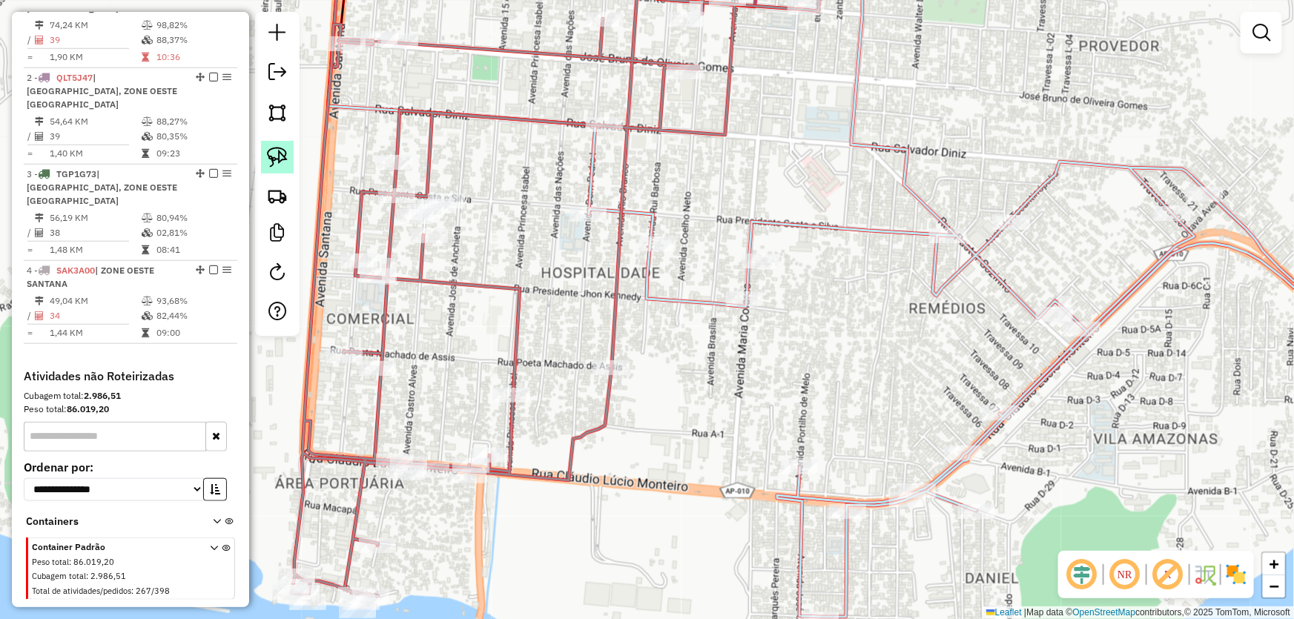
click at [286, 157] on img at bounding box center [277, 157] width 21 height 21
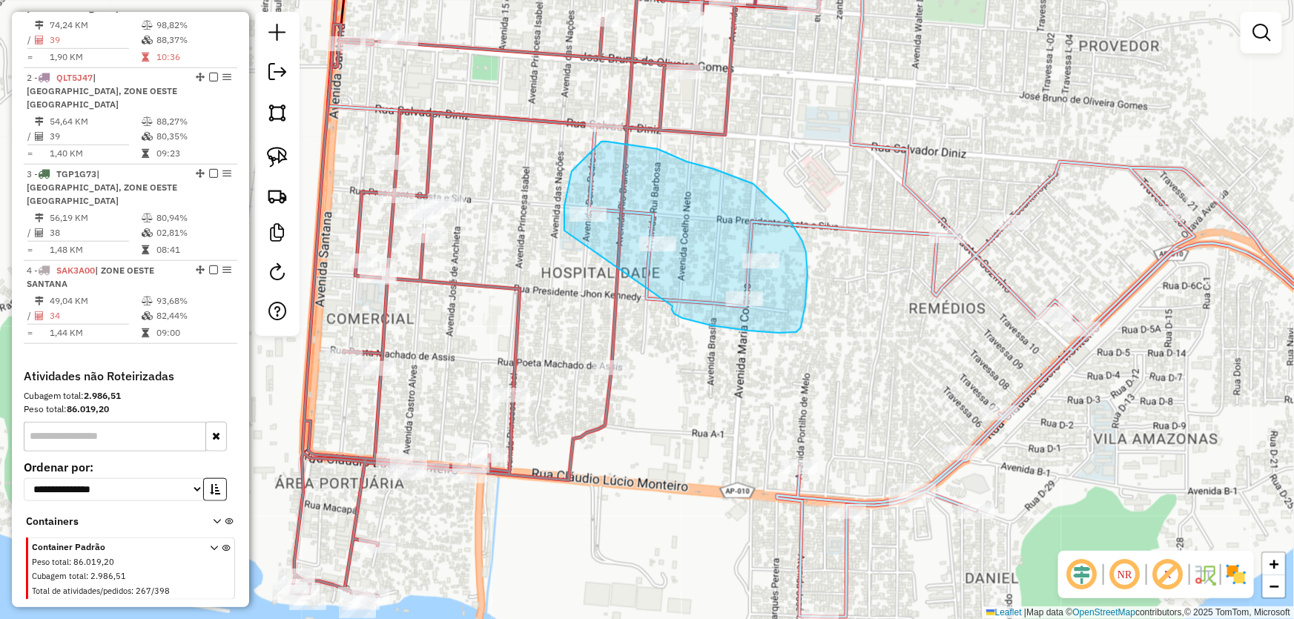
drag, startPoint x: 672, startPoint y: 306, endPoint x: 575, endPoint y: 251, distance: 111.9
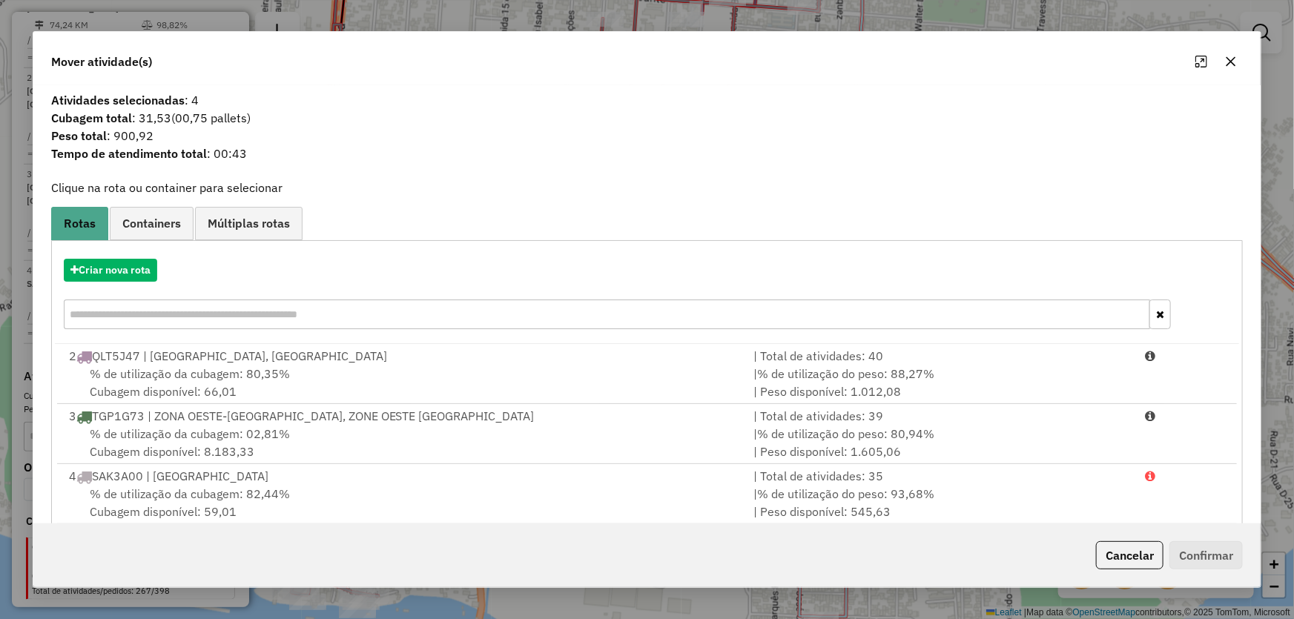
click at [1238, 50] on div at bounding box center [1215, 62] width 53 height 24
click at [1231, 58] on icon "button" at bounding box center [1231, 62] width 12 height 12
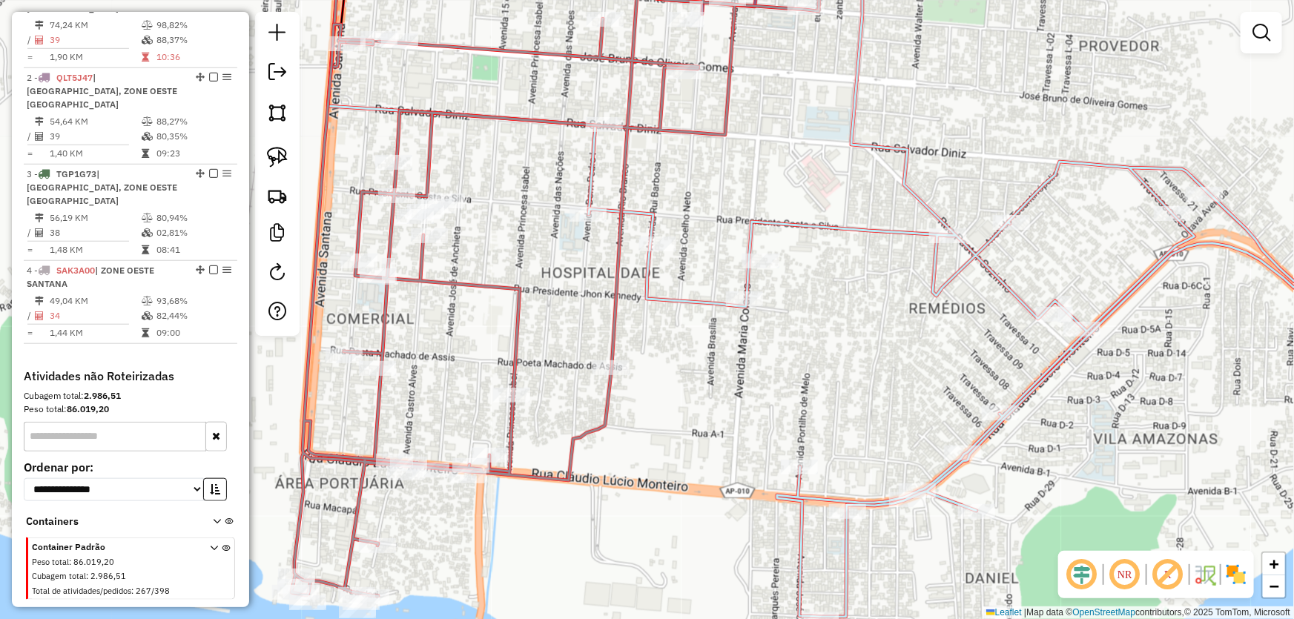
click at [582, 222] on div at bounding box center [587, 214] width 37 height 15
select select "*********"
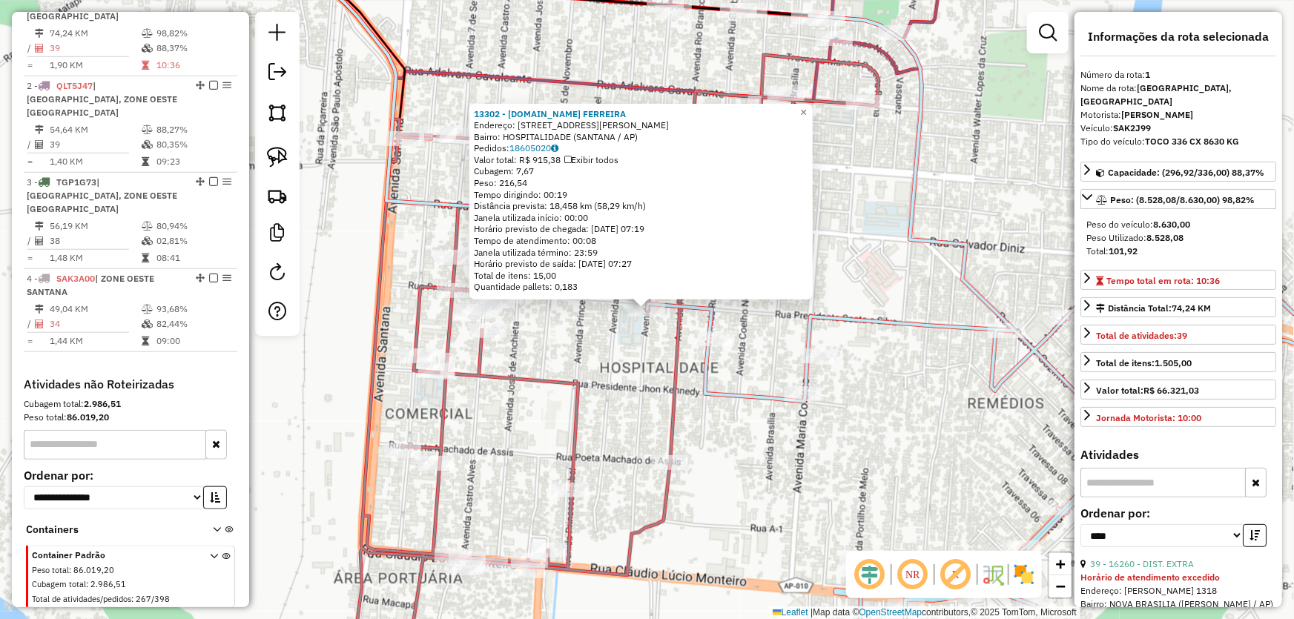
scroll to position [556, 0]
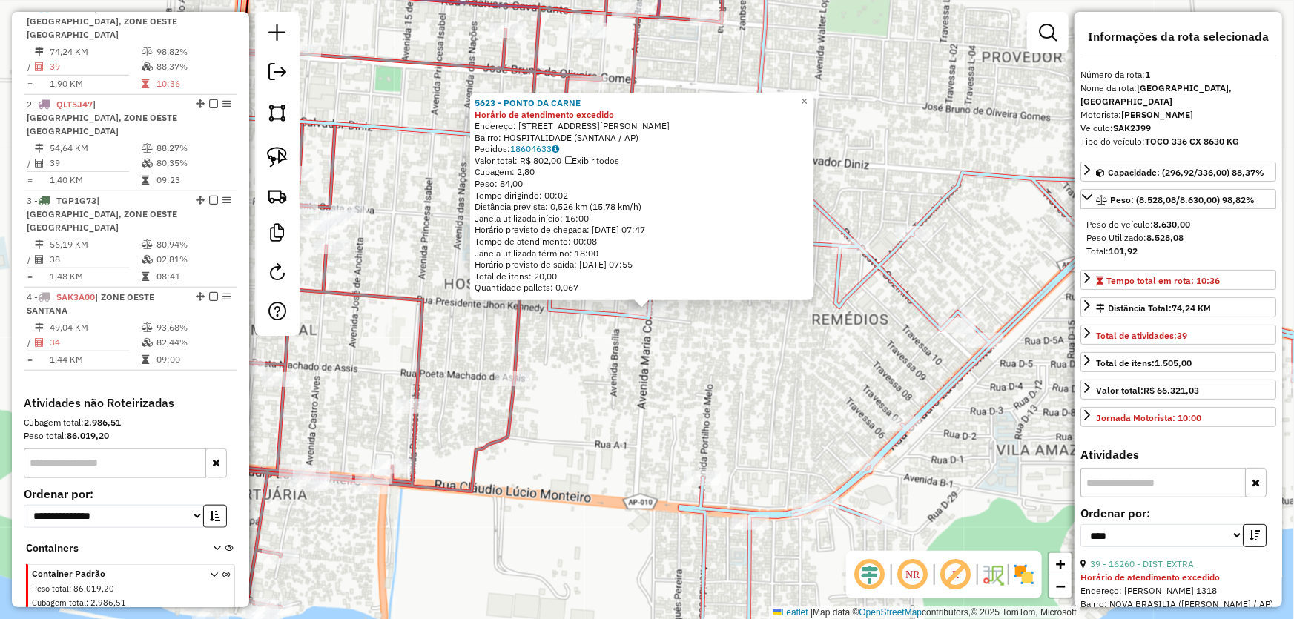
click at [733, 365] on div "5623 - PONTO DA CARNE Horário de atendimento excedido Endereço: AV MARIA COLARE…" at bounding box center [647, 309] width 1294 height 619
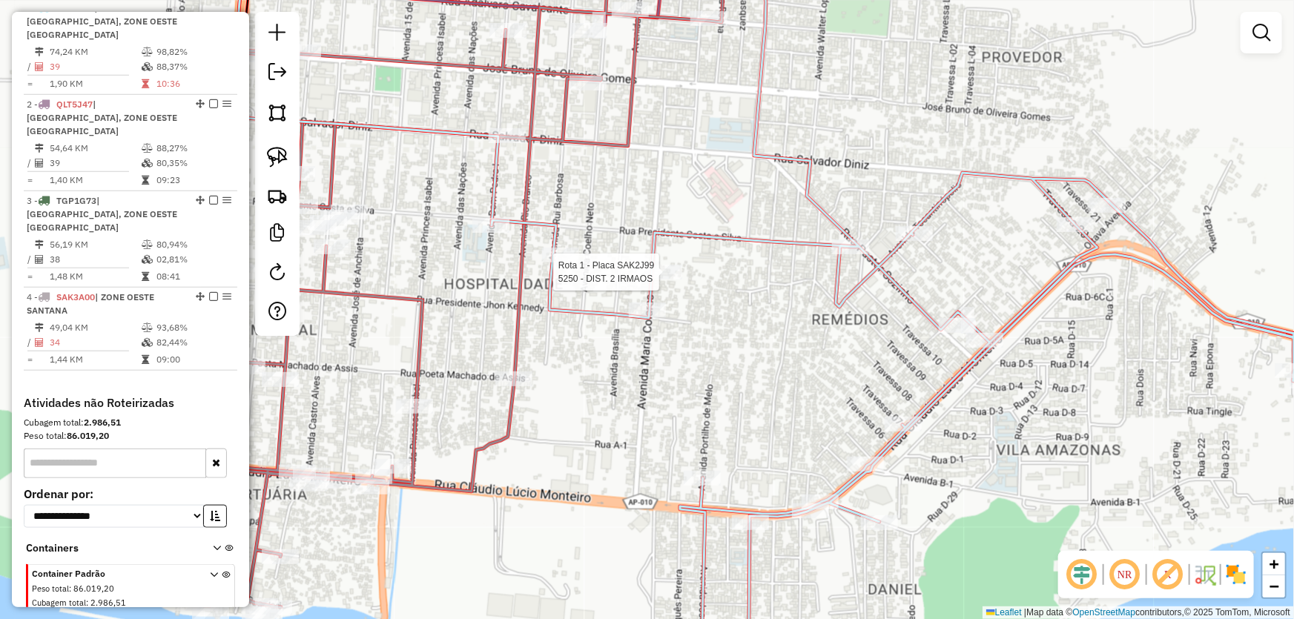
select select "*********"
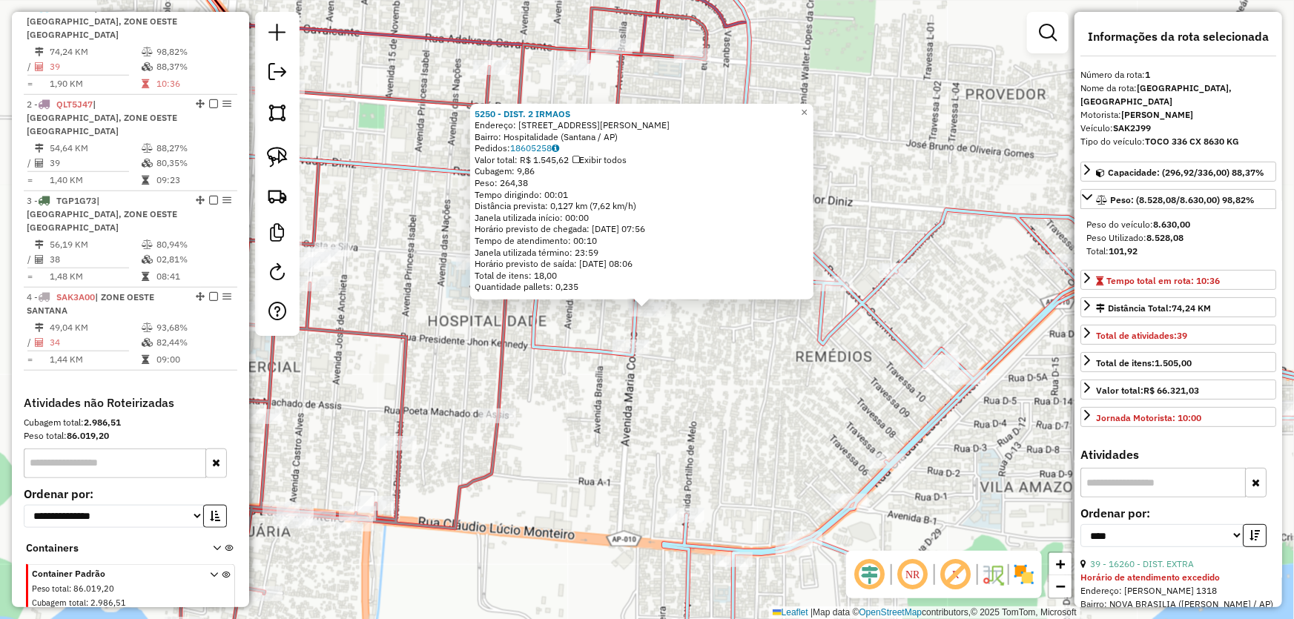
click at [642, 399] on div "5250 - DIST. 2 IRMAOS Endereço: Avenida Maria Colares, 804 Bairro: Hospitalidad…" at bounding box center [647, 309] width 1294 height 619
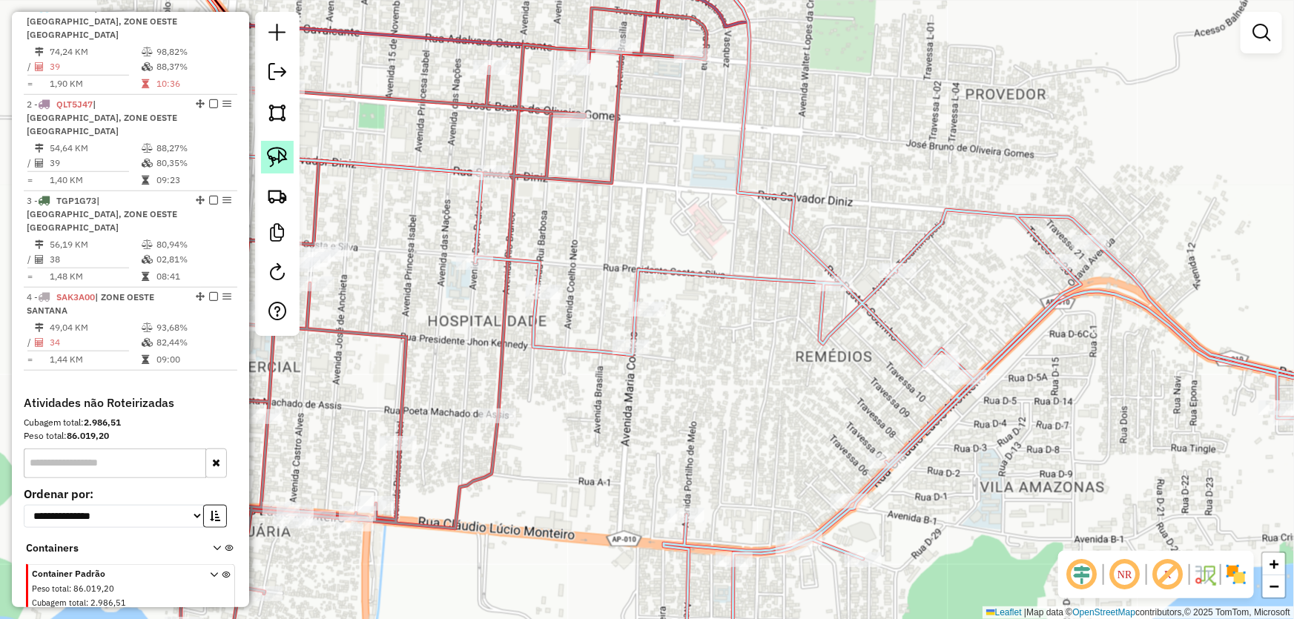
click at [289, 156] on link at bounding box center [277, 157] width 33 height 33
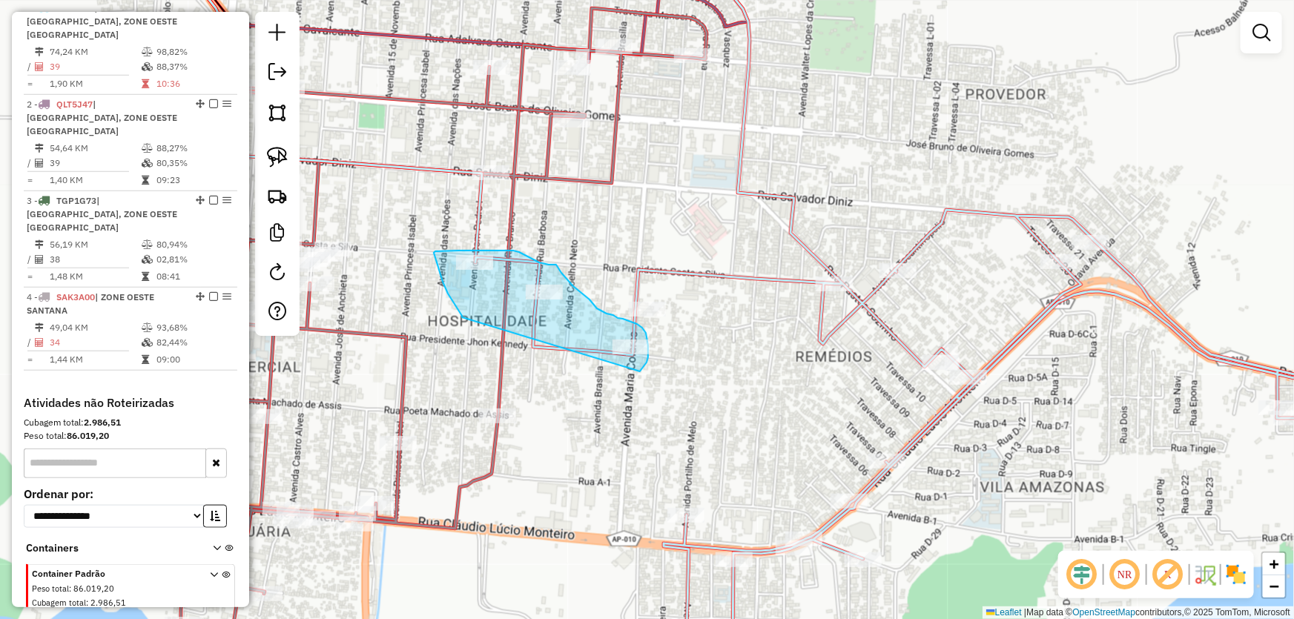
drag, startPoint x: 462, startPoint y: 317, endPoint x: 637, endPoint y: 373, distance: 183.6
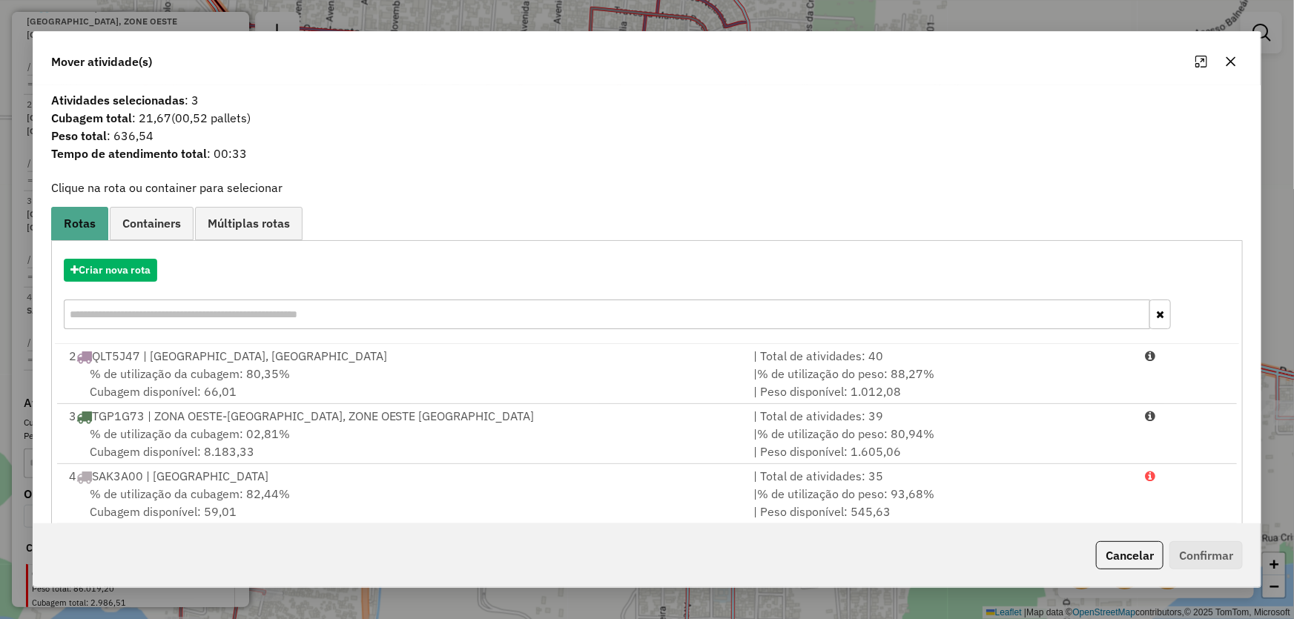
click at [1237, 54] on button "button" at bounding box center [1231, 62] width 24 height 24
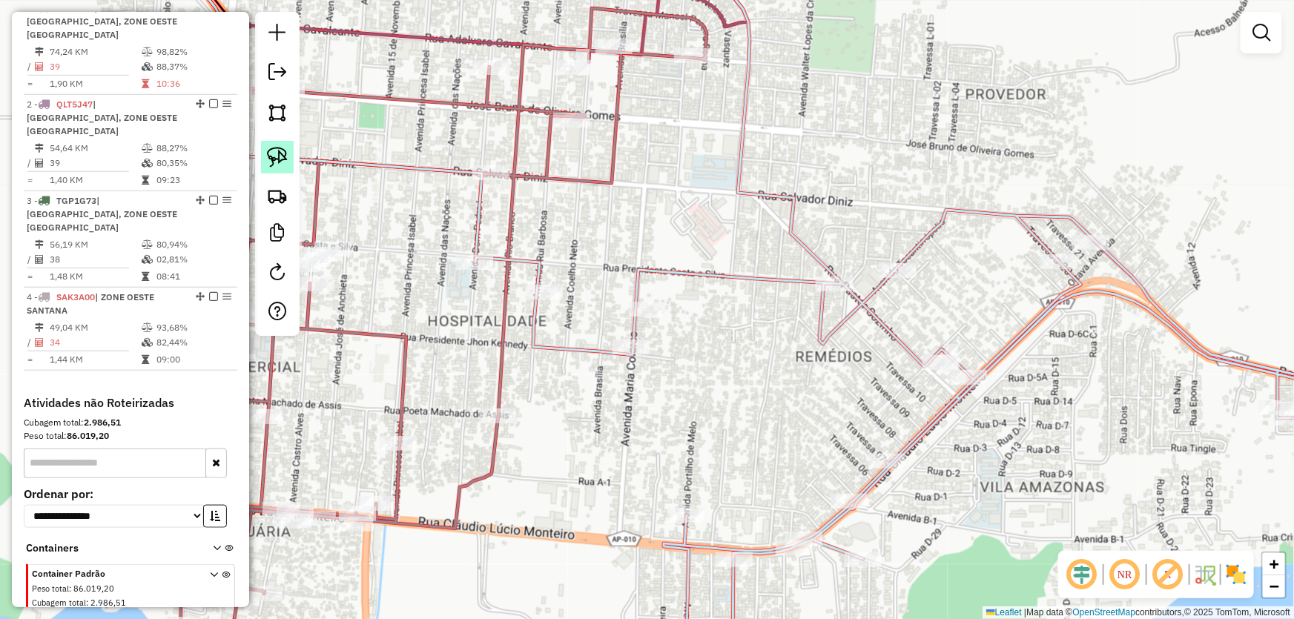
click at [271, 159] on img at bounding box center [277, 157] width 21 height 21
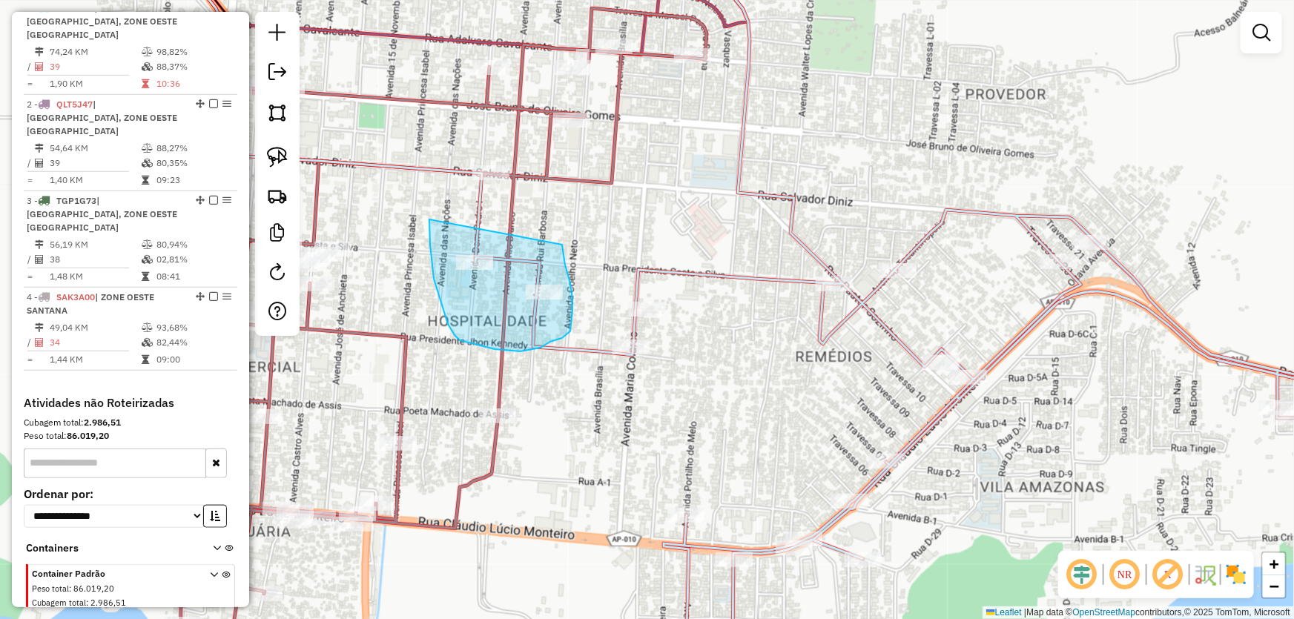
drag, startPoint x: 429, startPoint y: 219, endPoint x: 562, endPoint y: 242, distance: 134.5
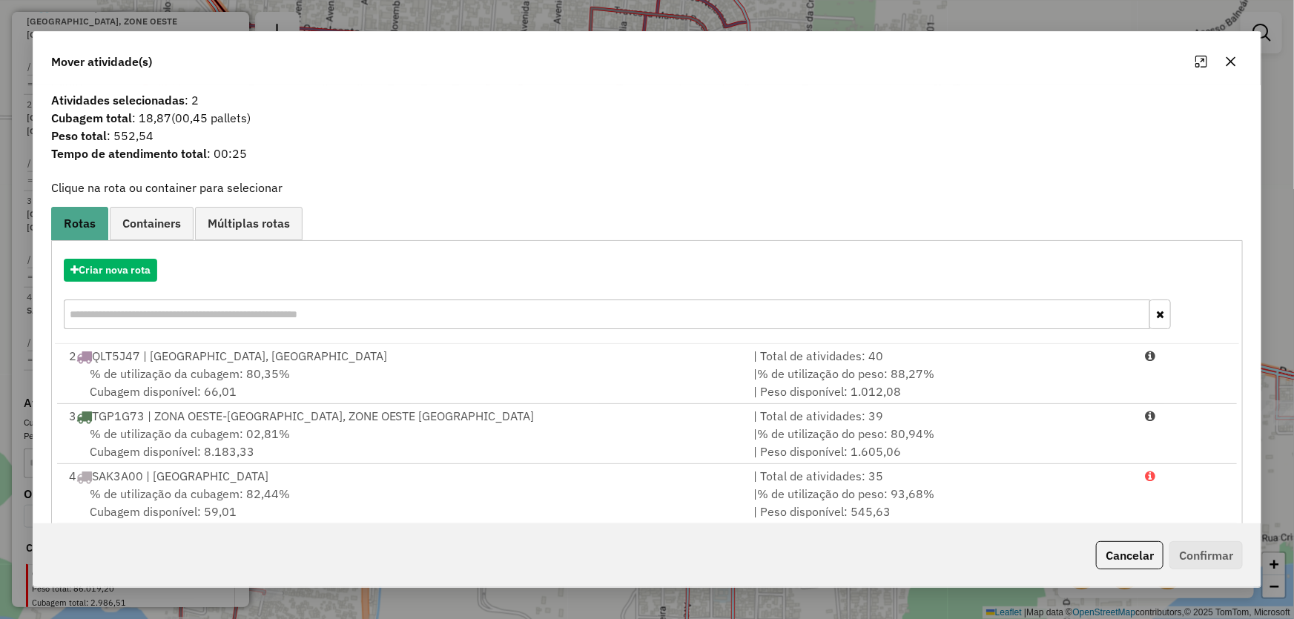
click at [1226, 56] on icon "button" at bounding box center [1231, 62] width 12 height 12
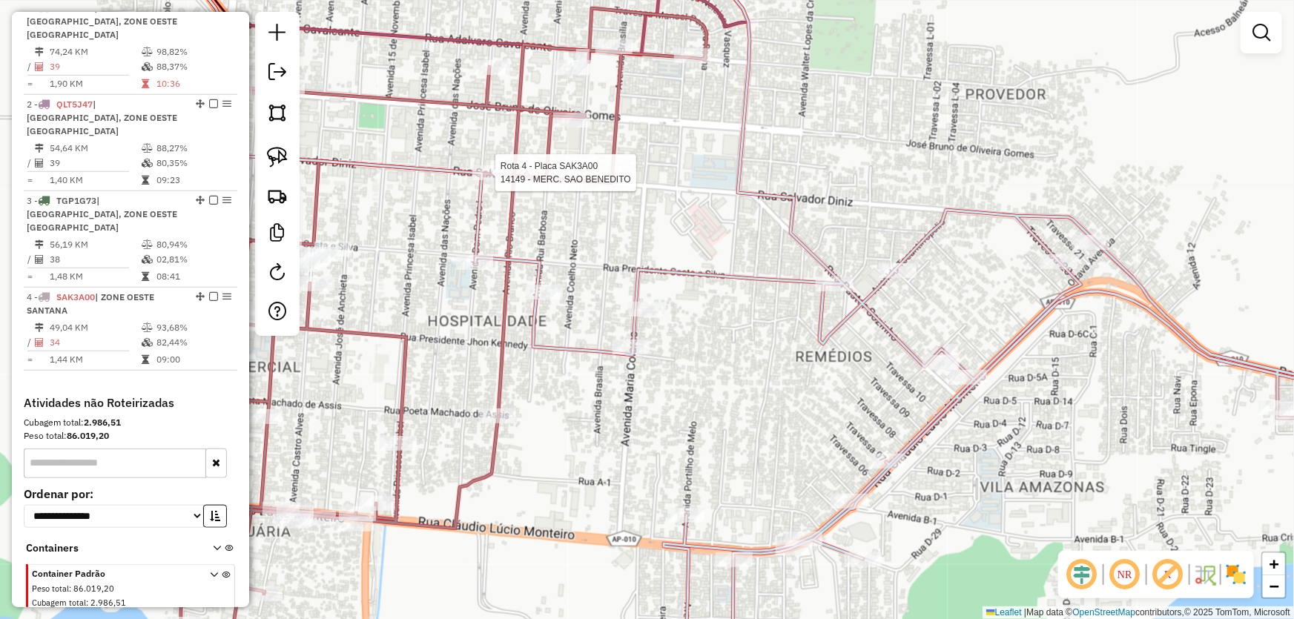
scroll to position [583, 0]
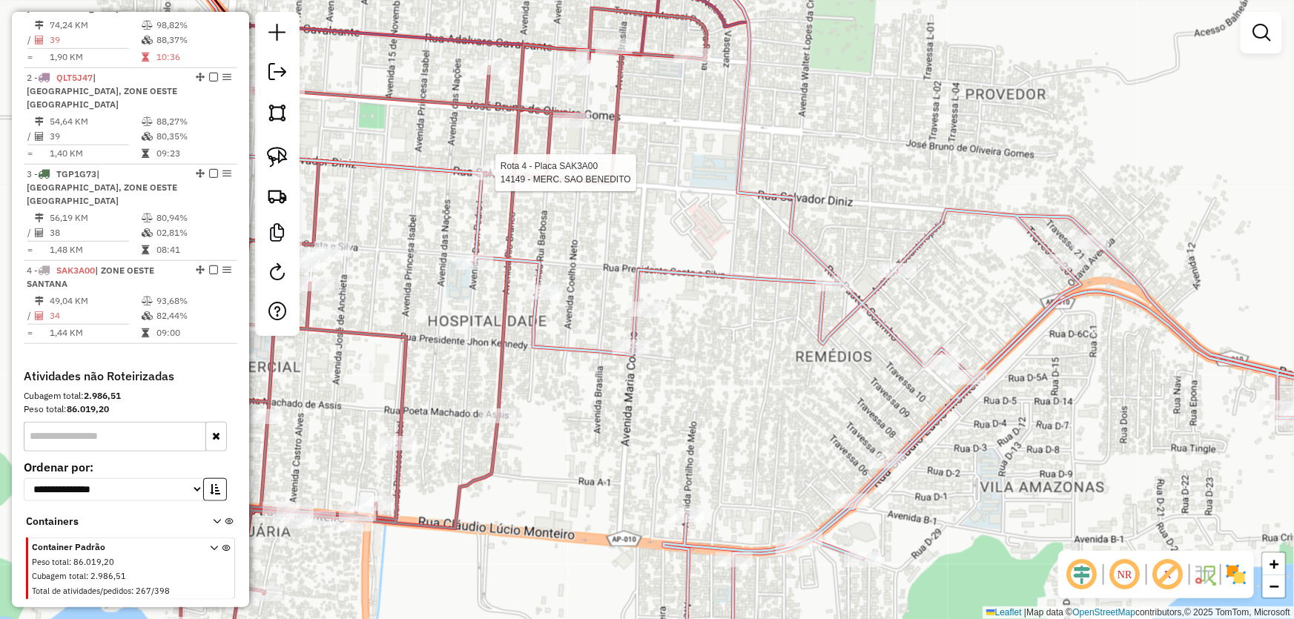
select select "*********"
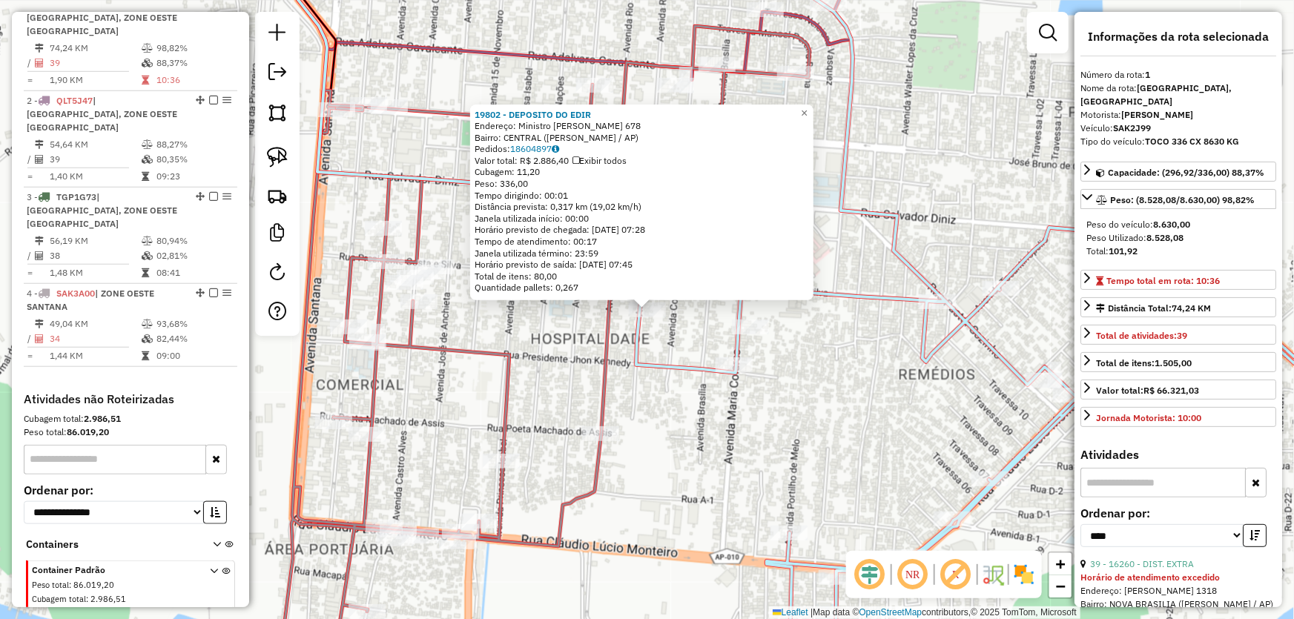
scroll to position [556, 0]
click at [679, 420] on div "19802 - DEPOSITO DO EDIR Endereço: Ministro Rui Barbosa 678 Bairro: CENTRAL (SA…" at bounding box center [647, 309] width 1294 height 619
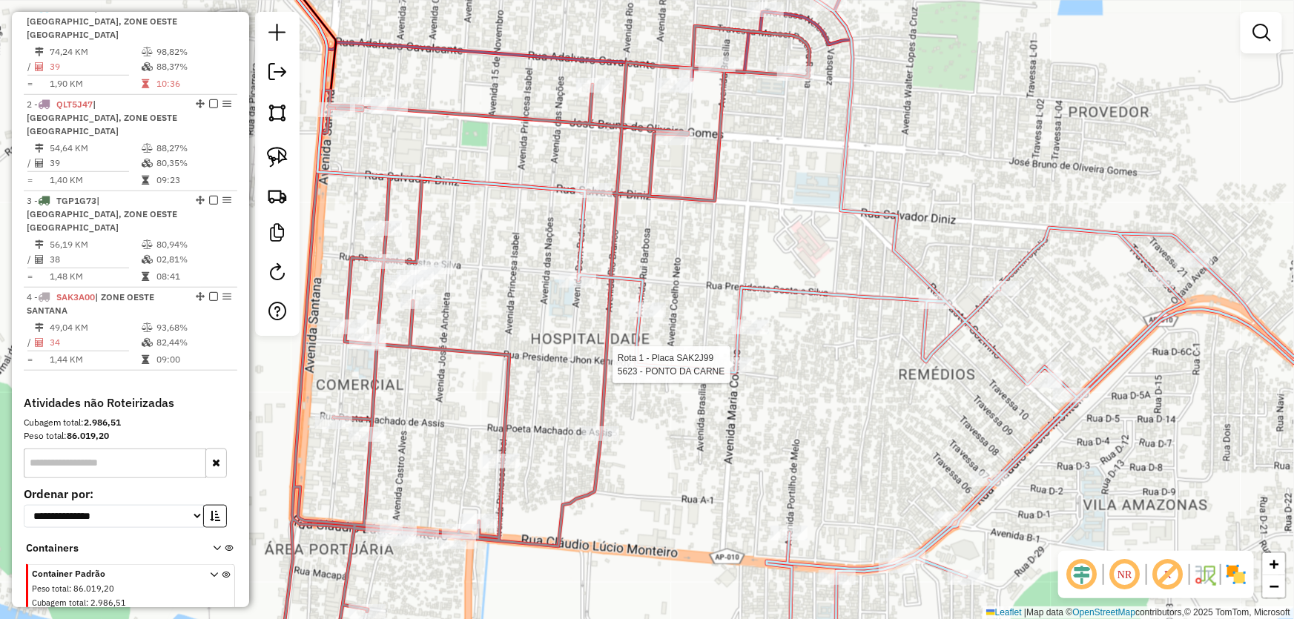
select select "*********"
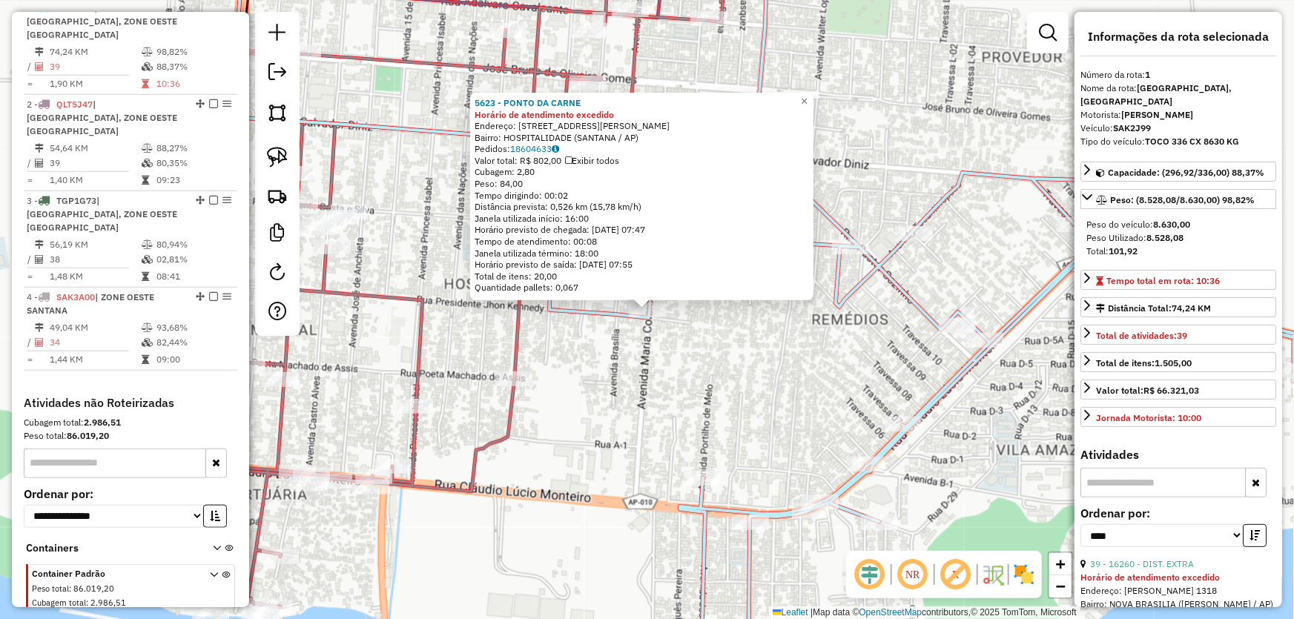
click at [639, 389] on div "5623 - PONTO DA CARNE Horário de atendimento excedido Endereço: AV MARIA COLARE…" at bounding box center [647, 309] width 1294 height 619
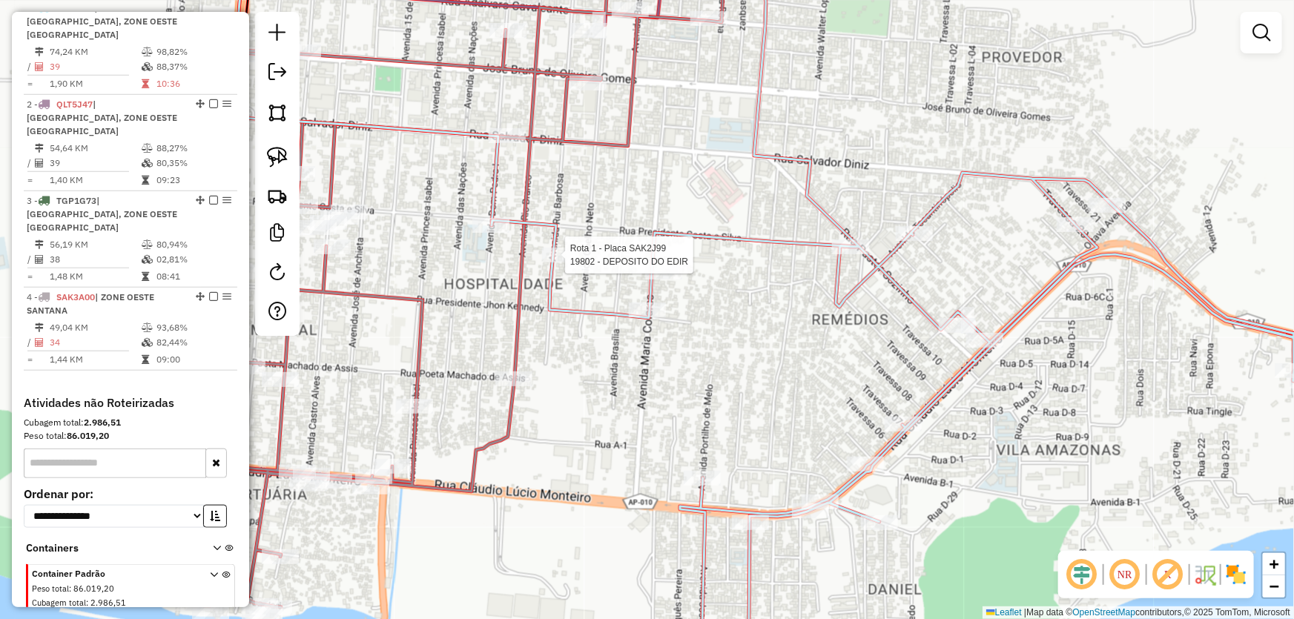
select select "*********"
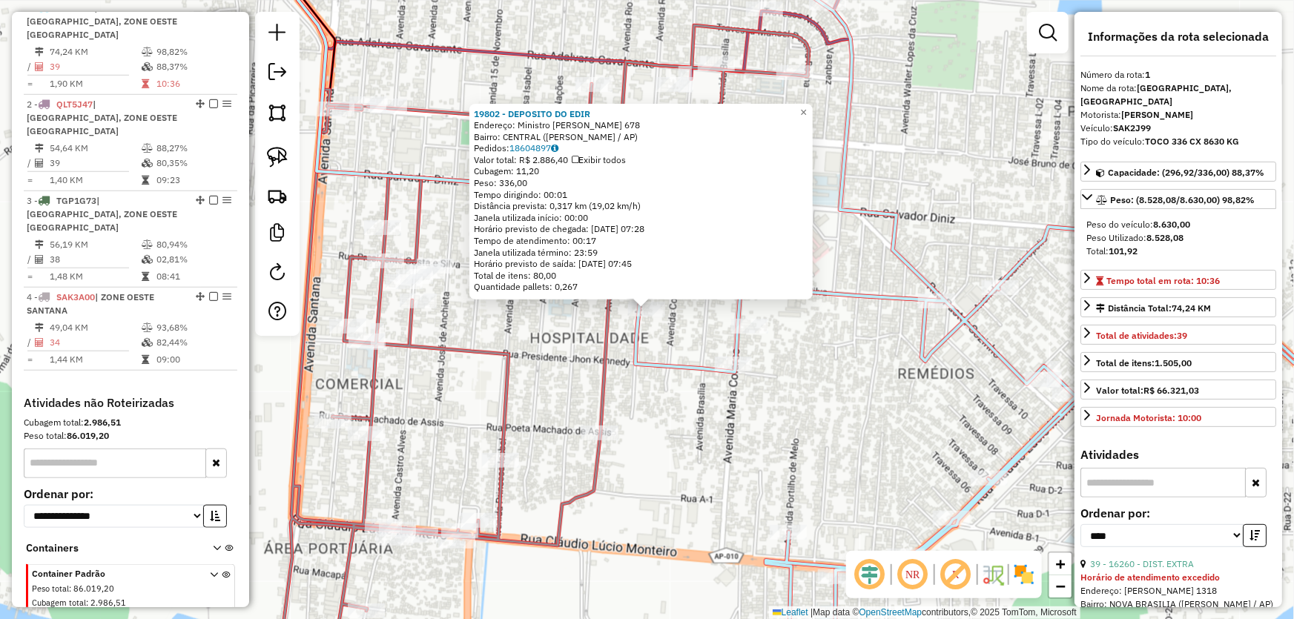
click at [680, 402] on div "19802 - DEPOSITO DO EDIR Endereço: Ministro Rui Barbosa 678 Bairro: CENTRAL (SA…" at bounding box center [647, 309] width 1294 height 619
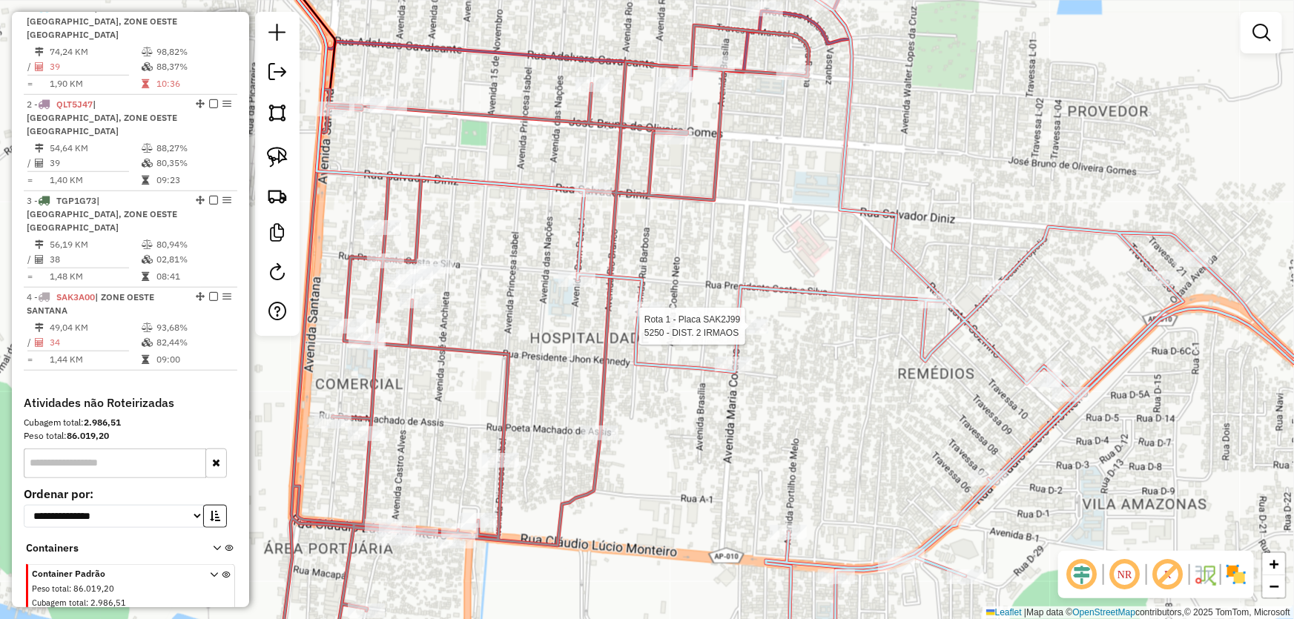
select select "*********"
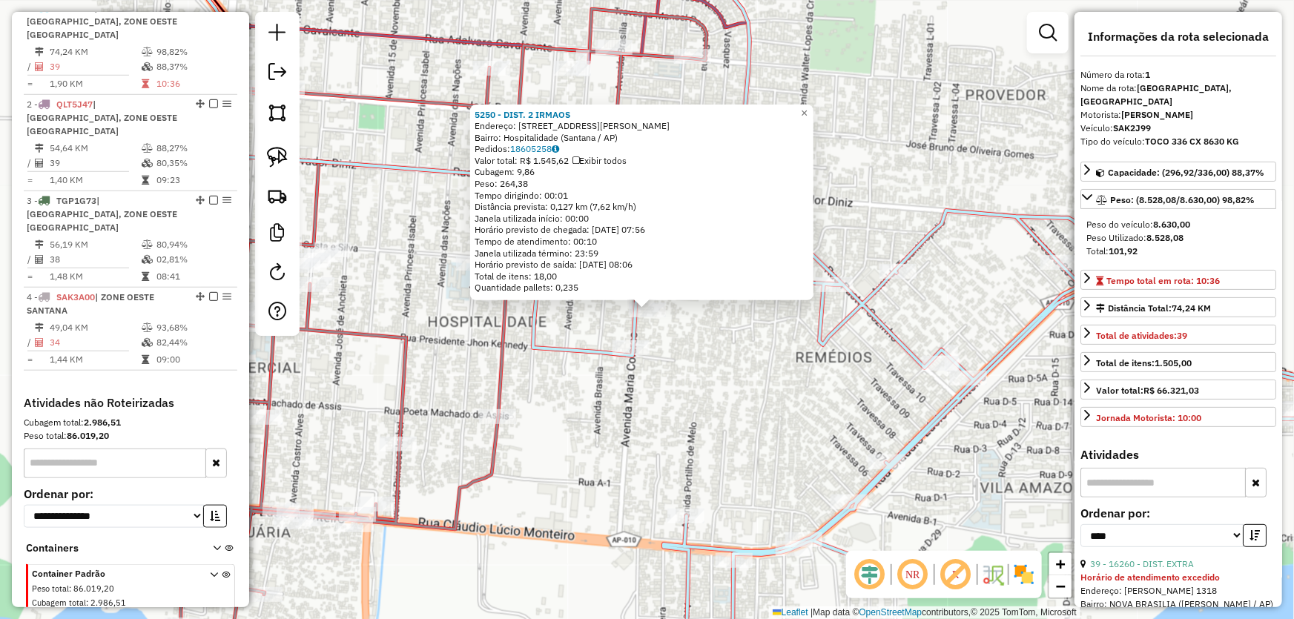
click at [731, 386] on div "5250 - DIST. 2 IRMAOS Endereço: Avenida Maria Colares, 804 Bairro: Hospitalidad…" at bounding box center [647, 309] width 1294 height 619
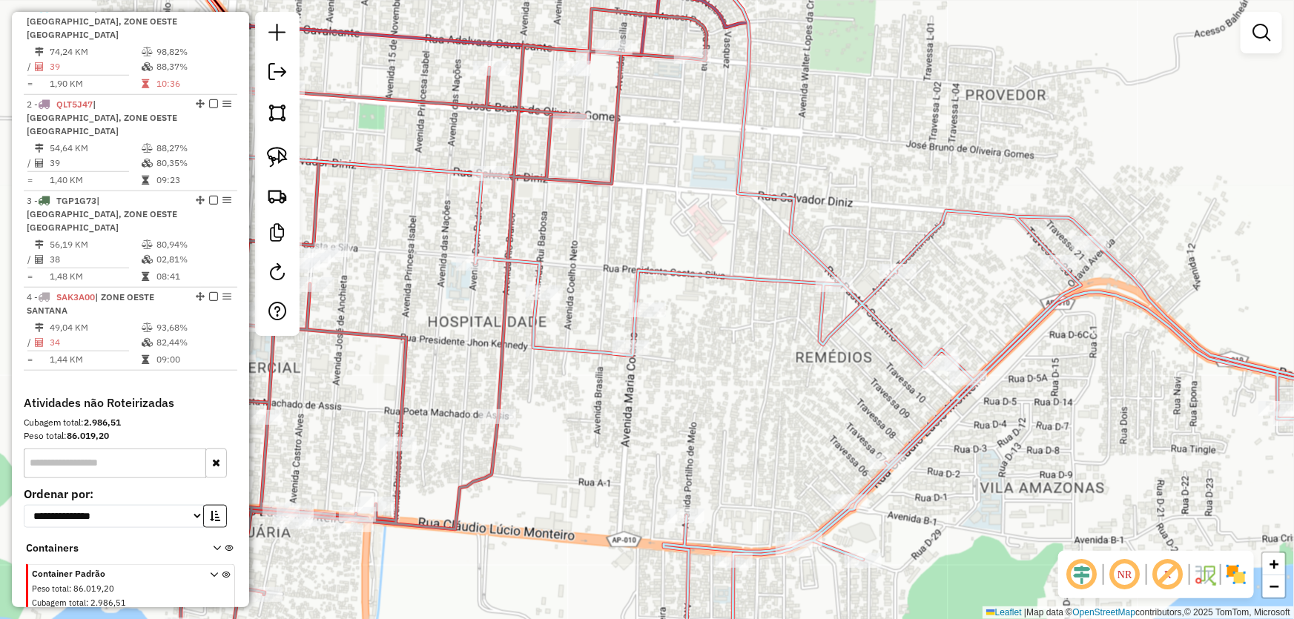
click at [453, 258] on div "Rota 1 - Placa SAK2J99 13302 - M.BOX FERREIRA Janela de atendimento Grade de at…" at bounding box center [647, 309] width 1294 height 619
select select "*********"
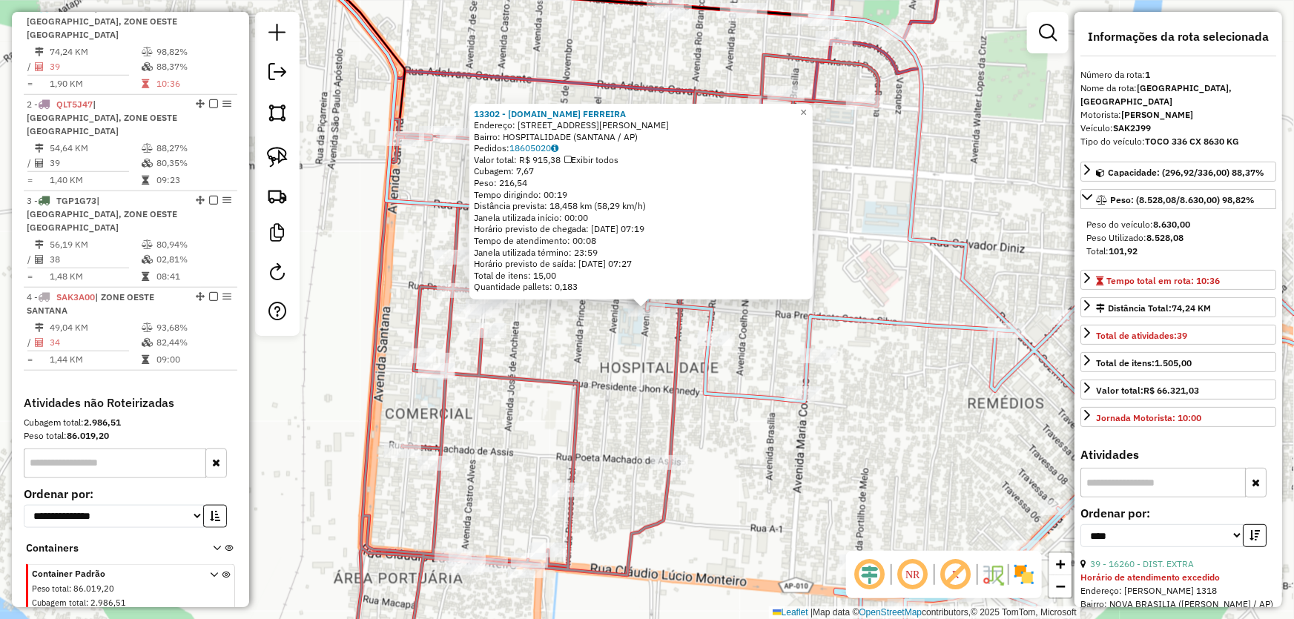
click at [606, 357] on div "13302 - M.BOX FERREIRA Endereço: AV DOM PEDRO 153 A Bairro: HOSPITALIDADE (SANT…" at bounding box center [647, 309] width 1294 height 619
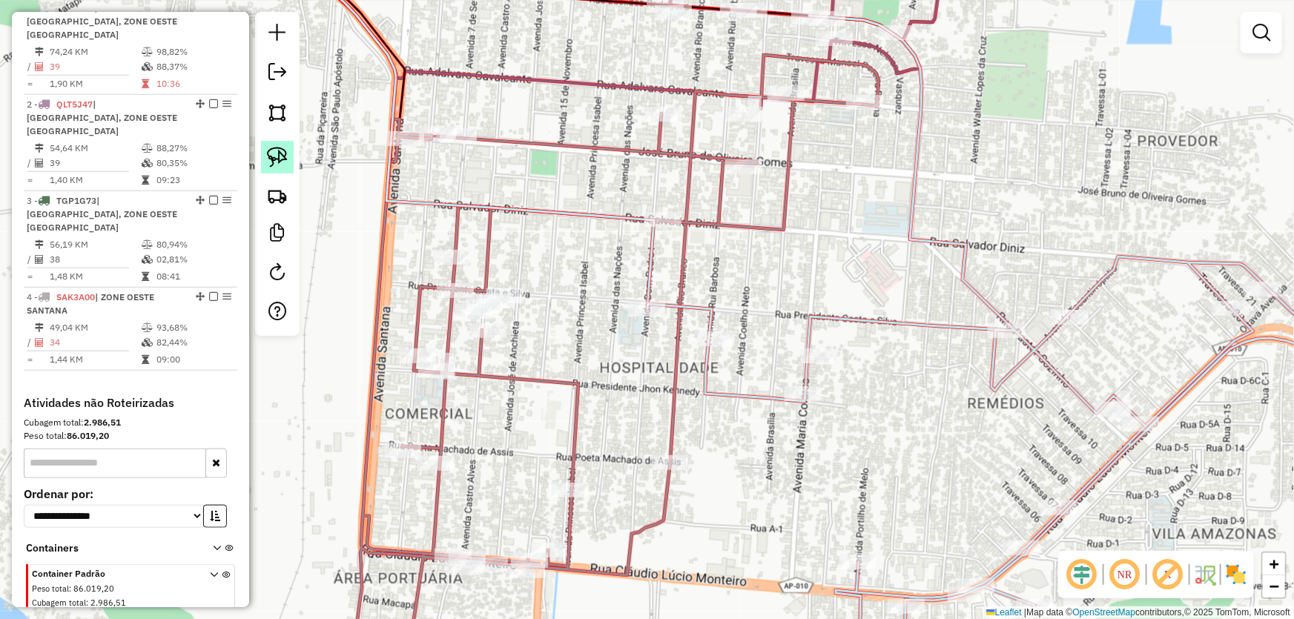
click at [289, 156] on link at bounding box center [277, 157] width 33 height 33
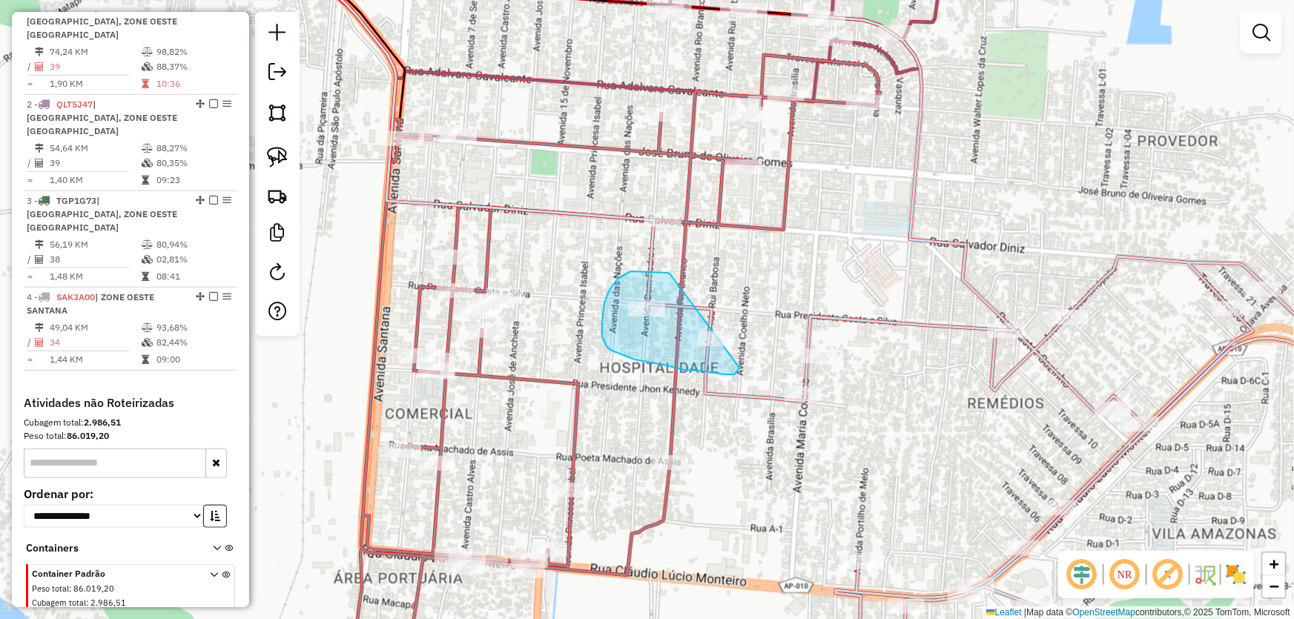
drag, startPoint x: 670, startPoint y: 274, endPoint x: 750, endPoint y: 318, distance: 91.2
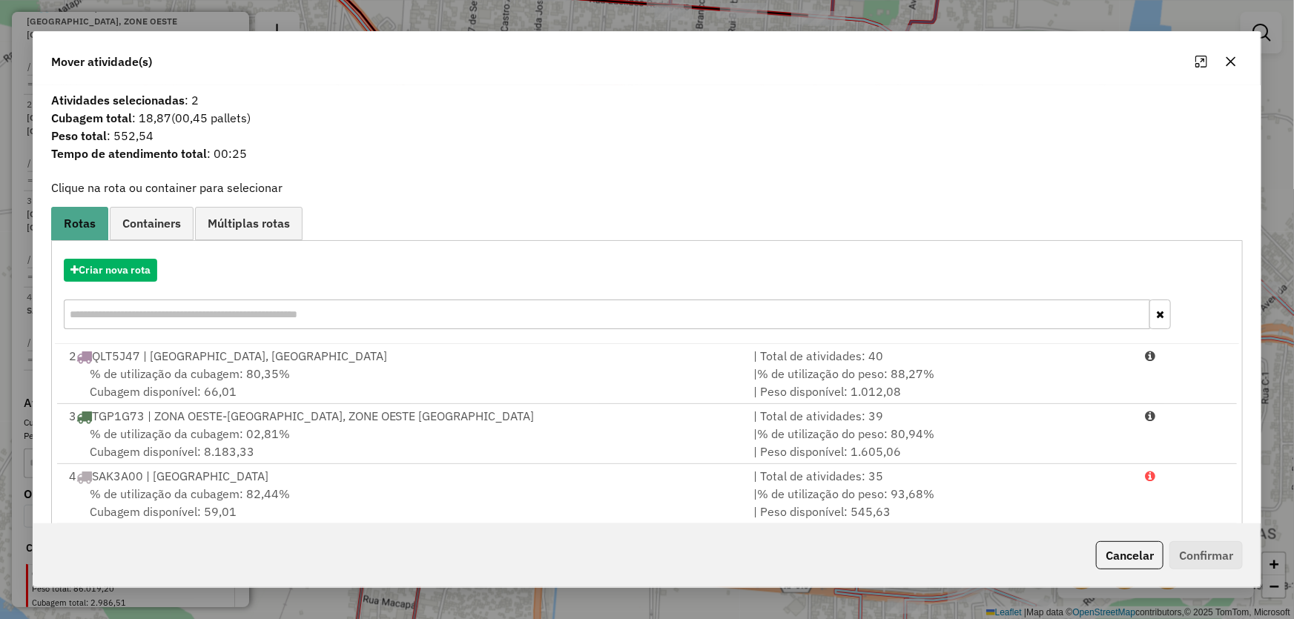
click at [1237, 59] on icon "button" at bounding box center [1231, 62] width 12 height 12
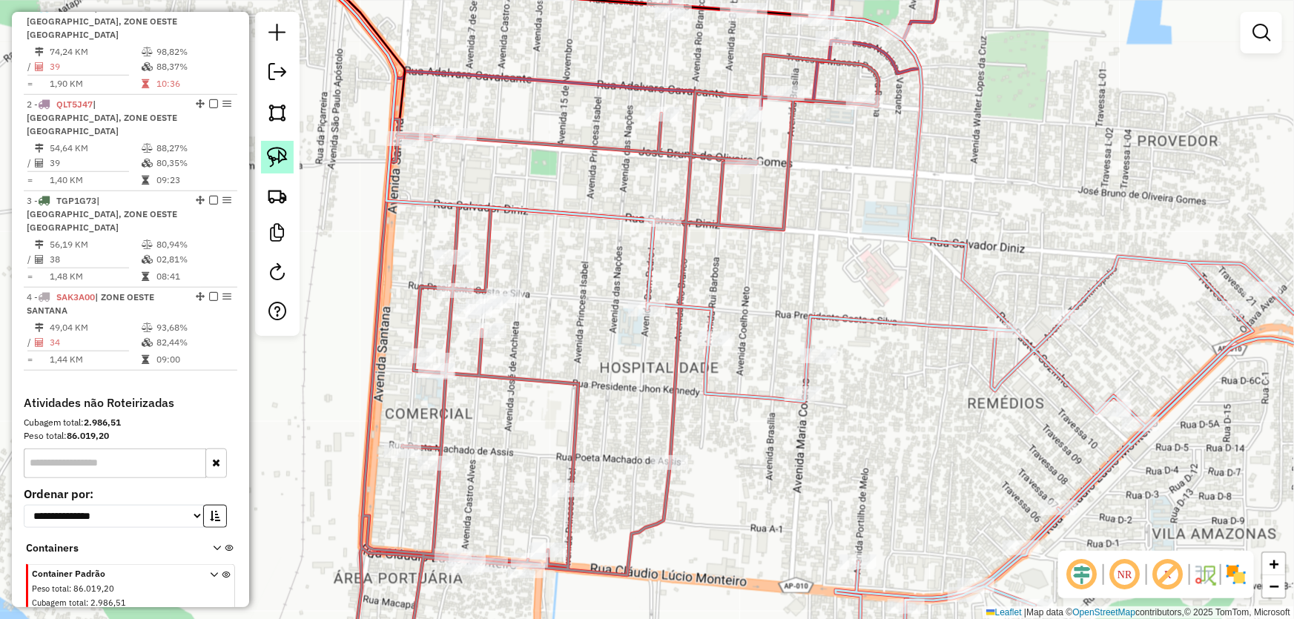
click at [273, 147] on img at bounding box center [277, 157] width 21 height 21
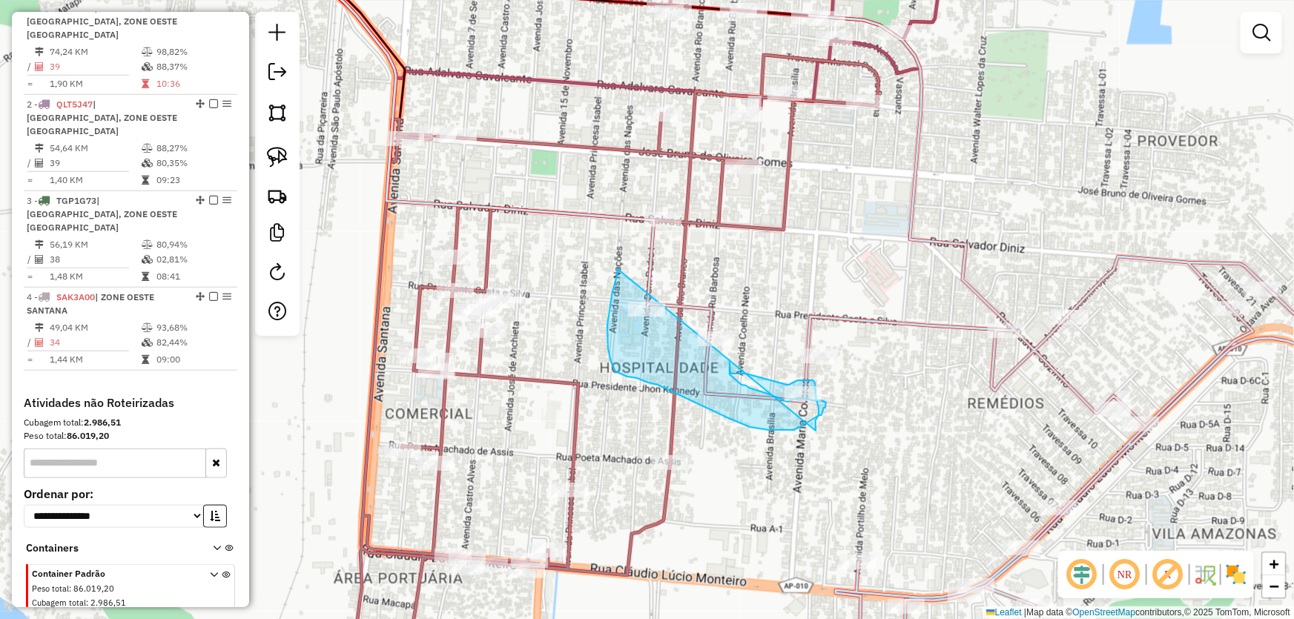
drag, startPoint x: 618, startPoint y: 269, endPoint x: 812, endPoint y: 437, distance: 257.0
click at [812, 437] on div "Janela de atendimento Grade de atendimento Capacidade Transportadoras Veículos …" at bounding box center [647, 309] width 1294 height 619
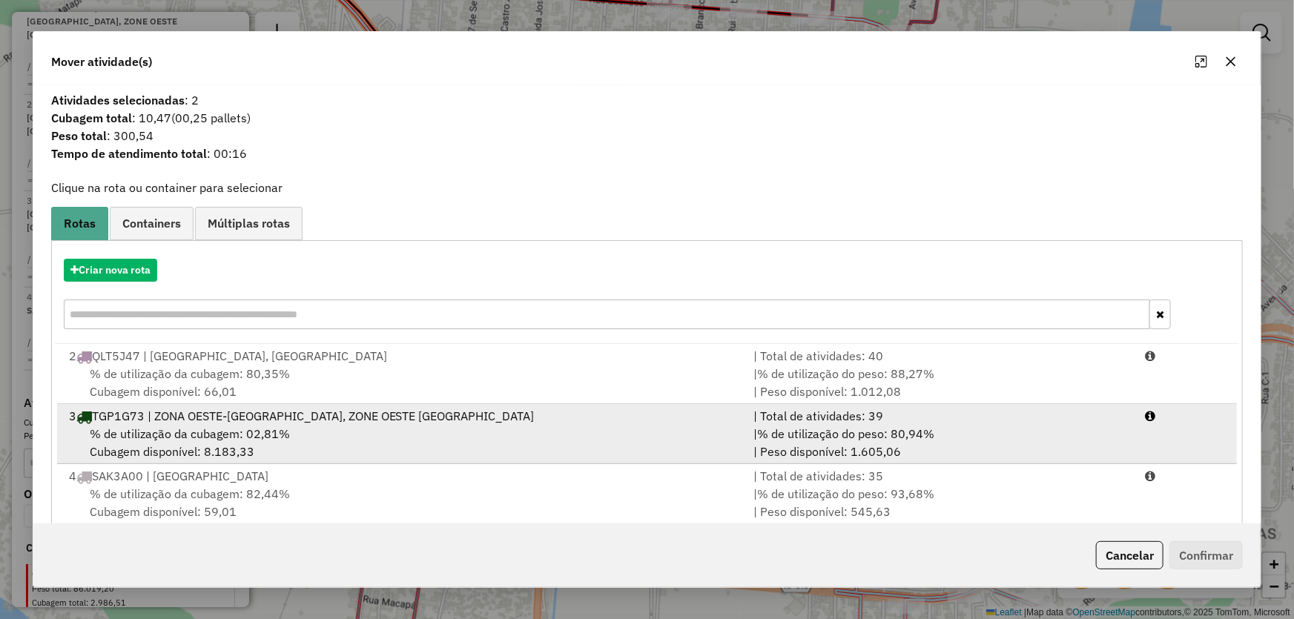
scroll to position [24, 0]
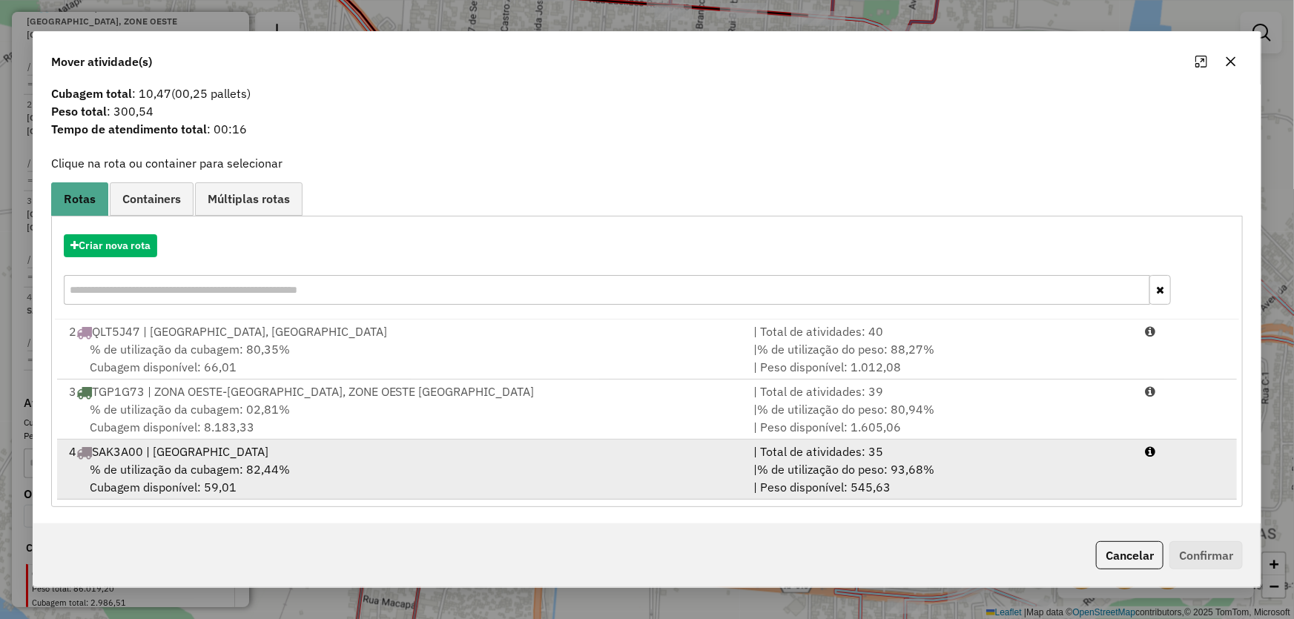
click at [185, 462] on span "% de utilização da cubagem: 82,44%" at bounding box center [190, 469] width 200 height 15
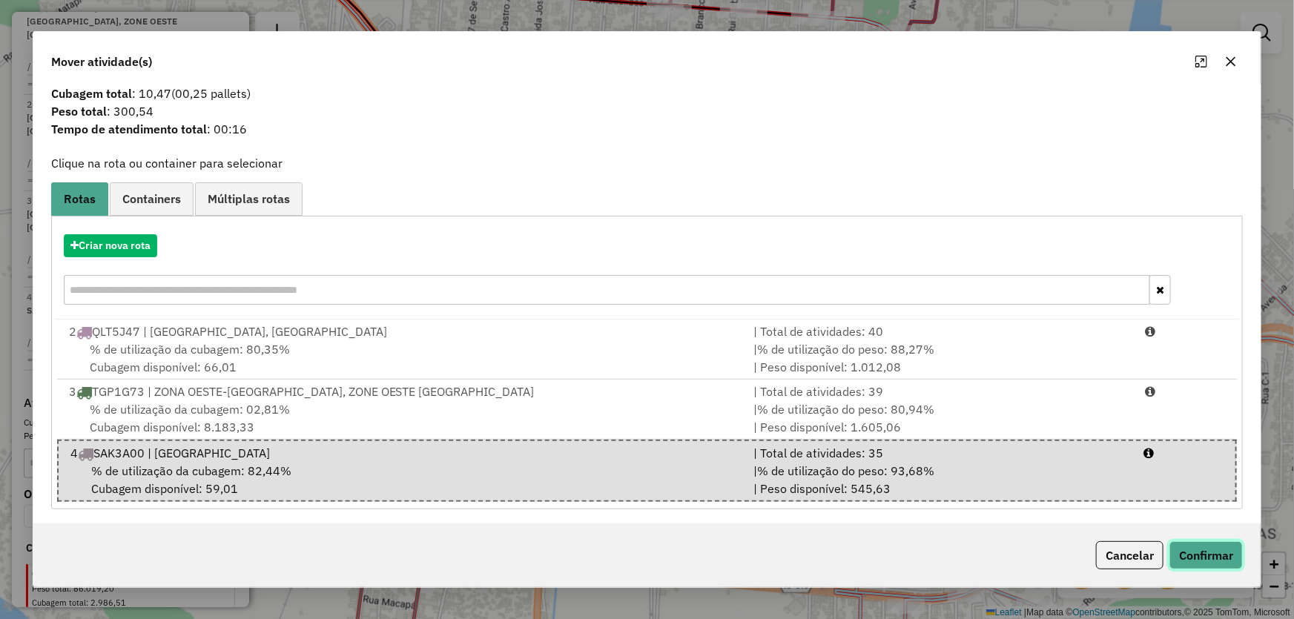
click at [1201, 558] on button "Confirmar" at bounding box center [1205, 555] width 73 height 28
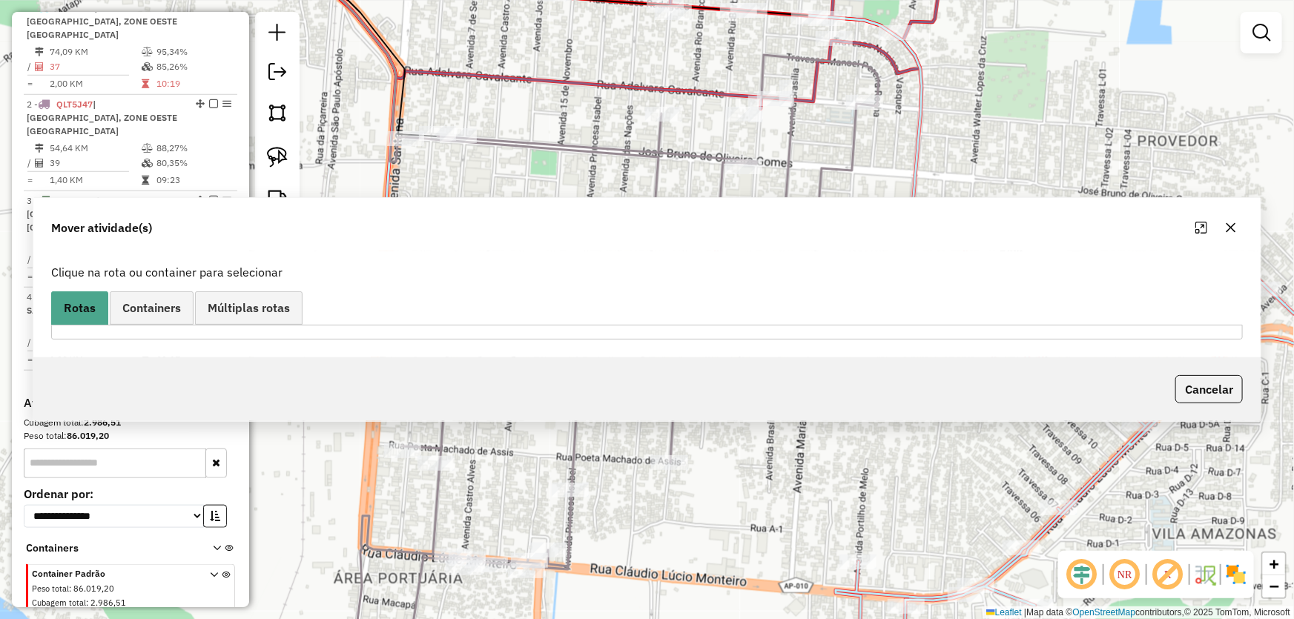
scroll to position [473, 0]
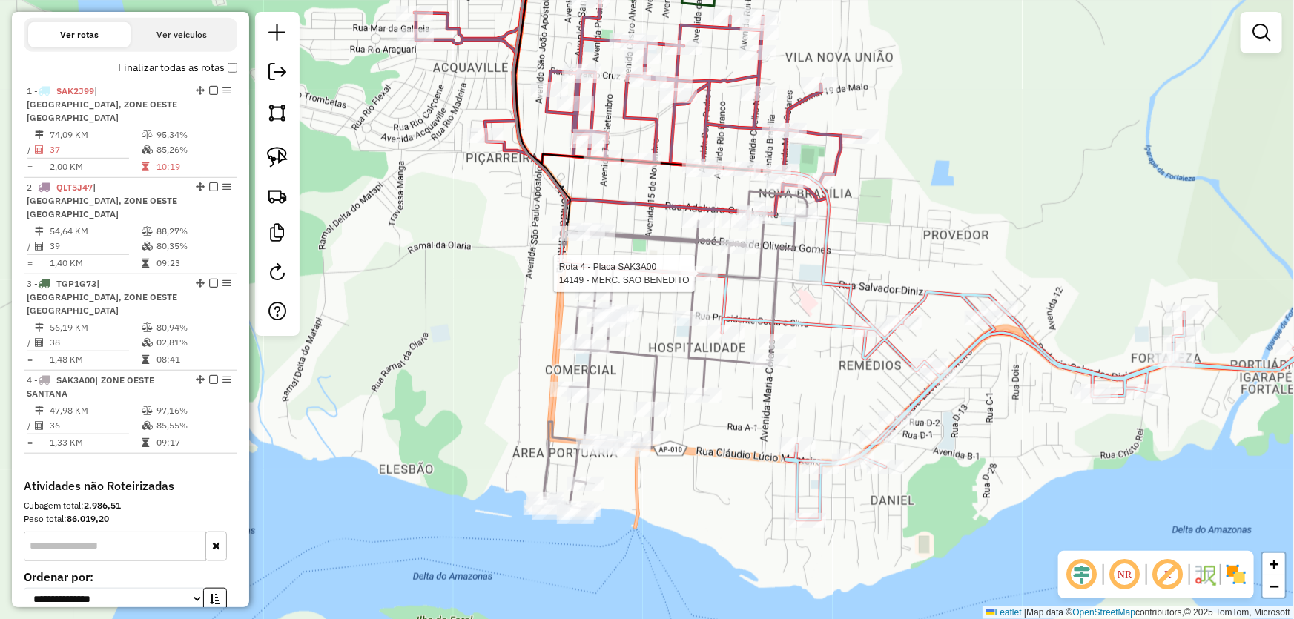
select select "*********"
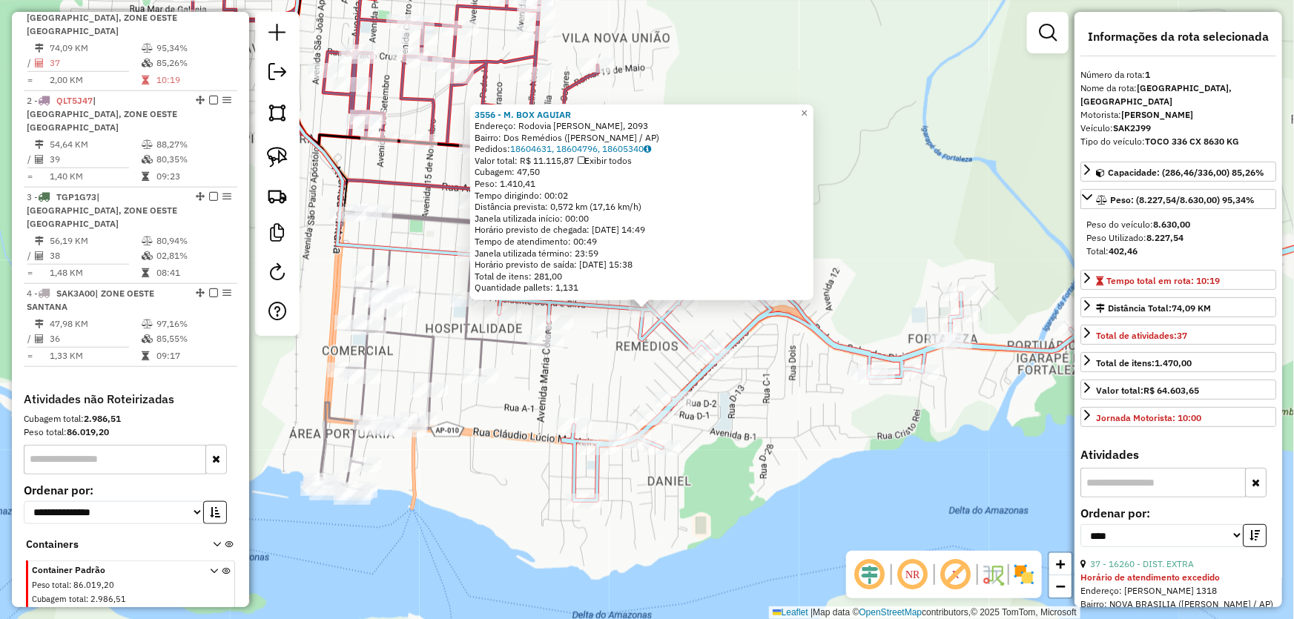
scroll to position [556, 0]
click at [838, 422] on div "3556 - M. BOX AGUIAR Endereço: Rodovia Salvador Diniz, 2093 Bairro: Dos Remédio…" at bounding box center [647, 309] width 1294 height 619
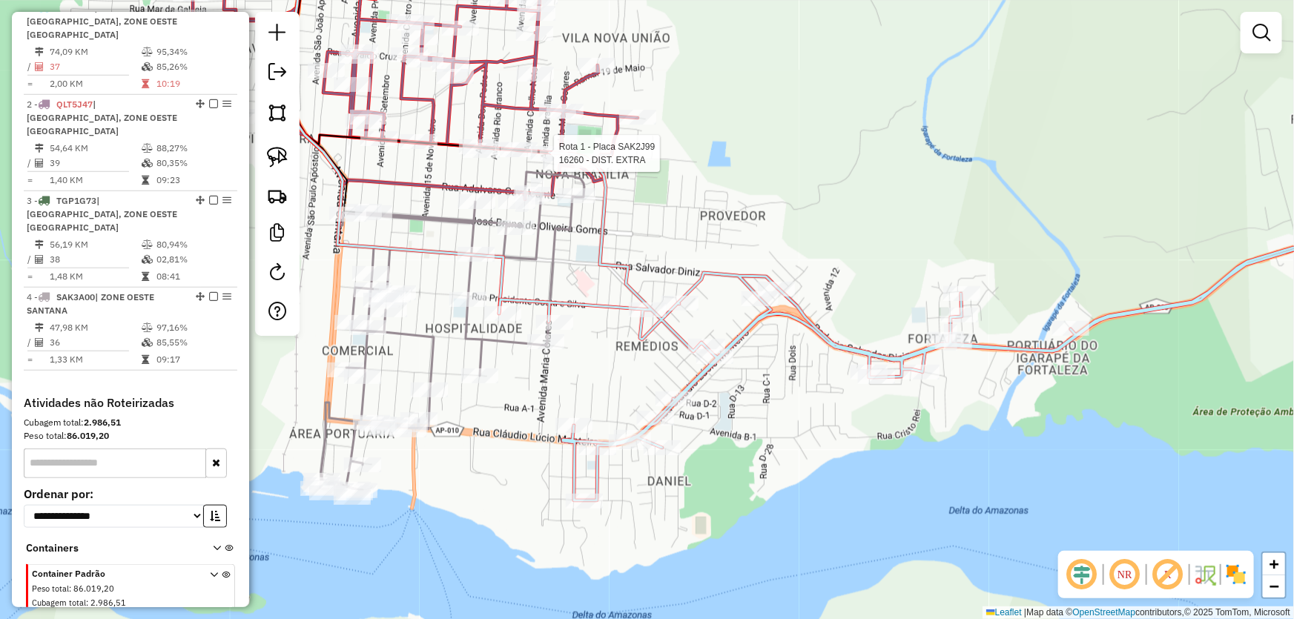
select select "*********"
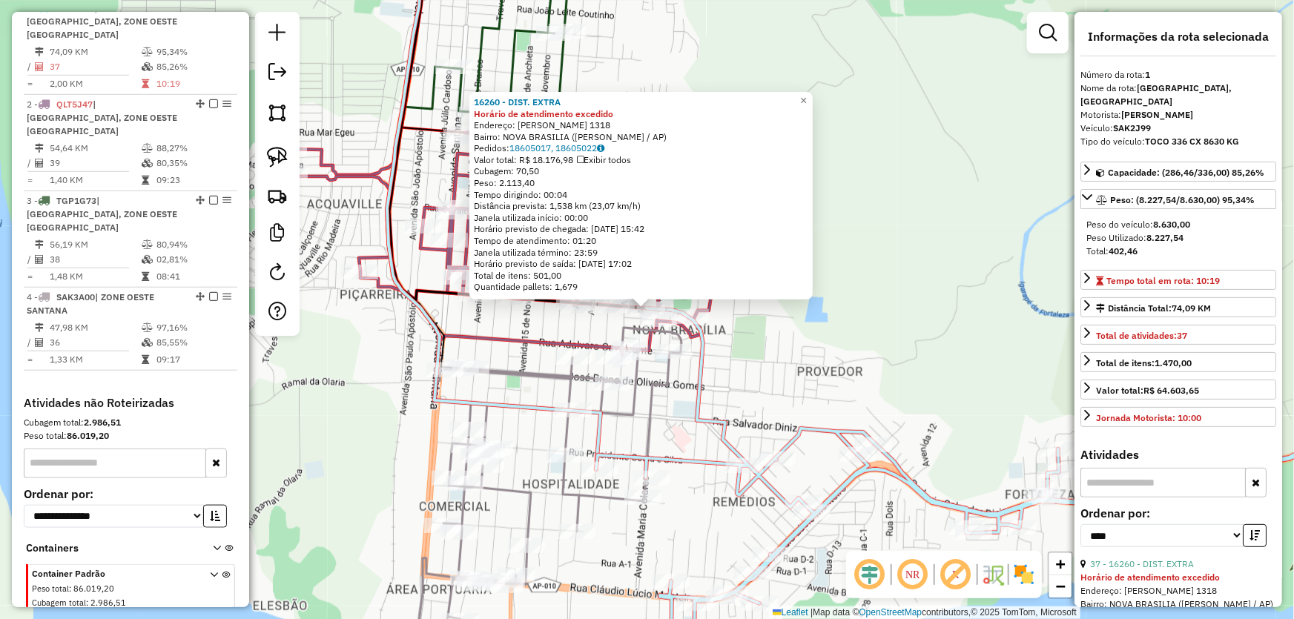
click at [754, 320] on div "16260 - DIST. EXTRA Horário de atendimento excedido Endereço: EUCLIDES RODRIGUE…" at bounding box center [647, 309] width 1294 height 619
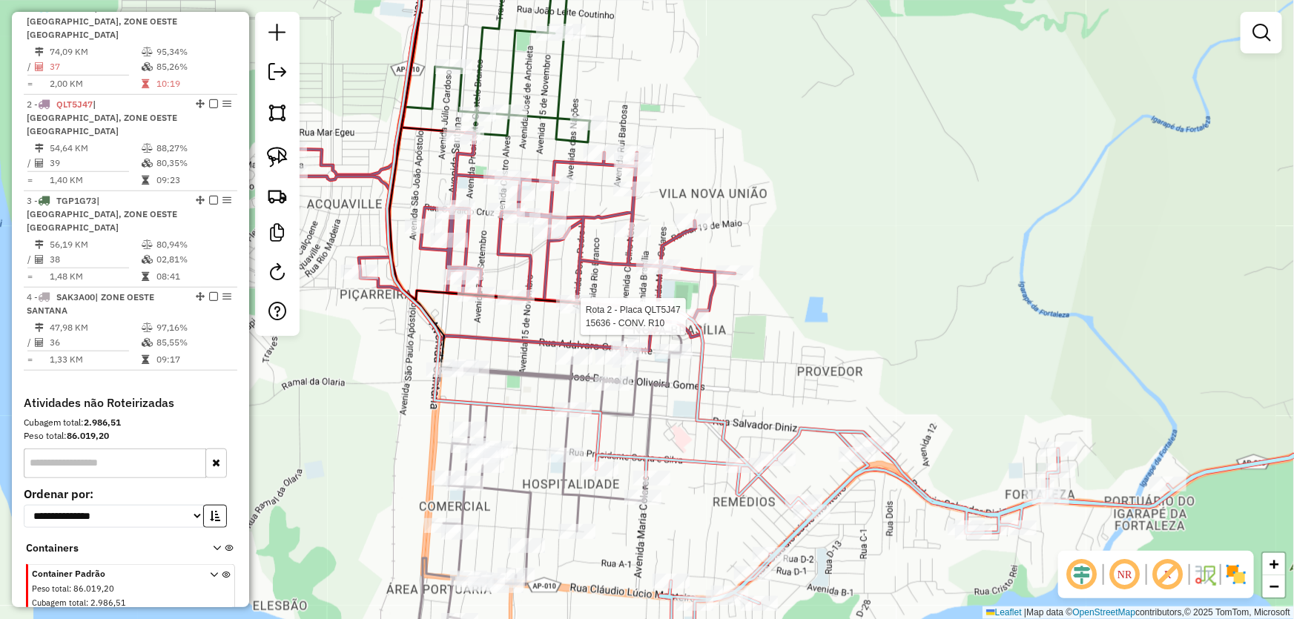
scroll to position [583, 0]
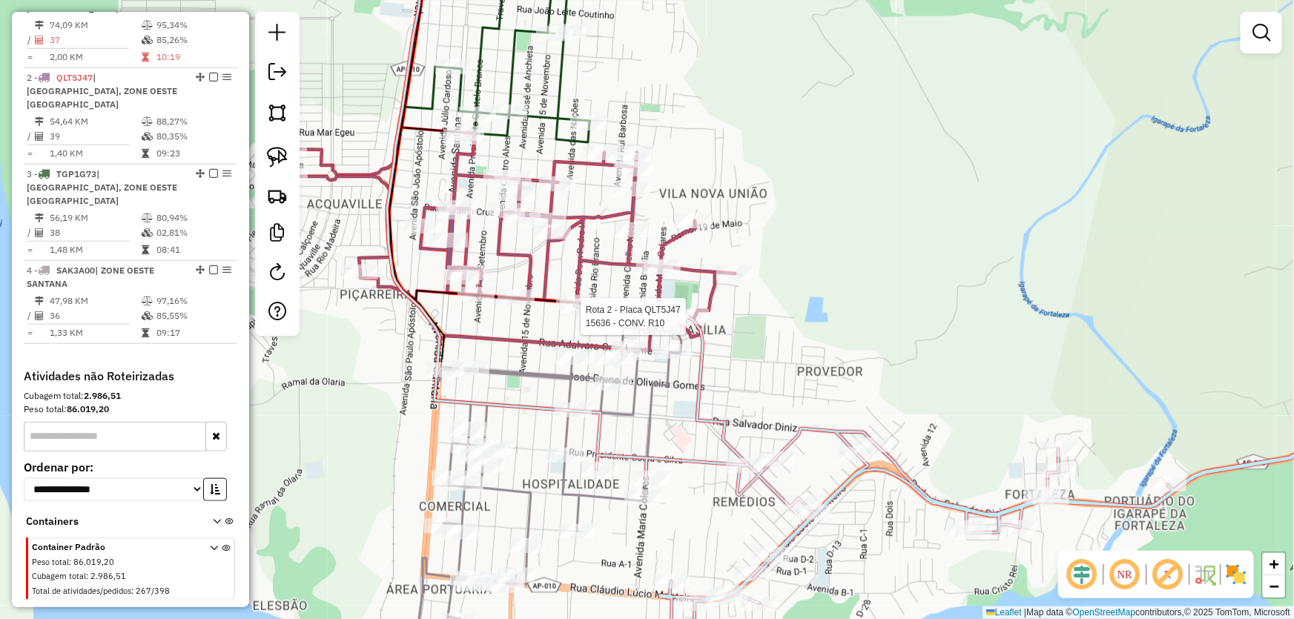
select select "*********"
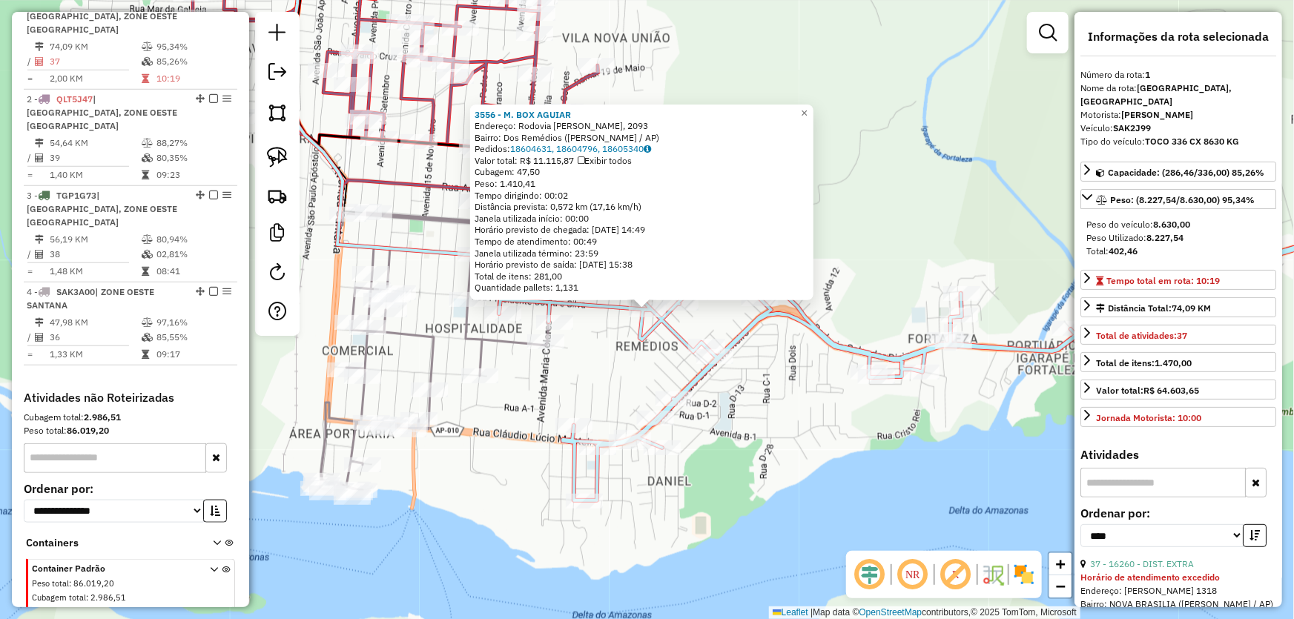
scroll to position [556, 0]
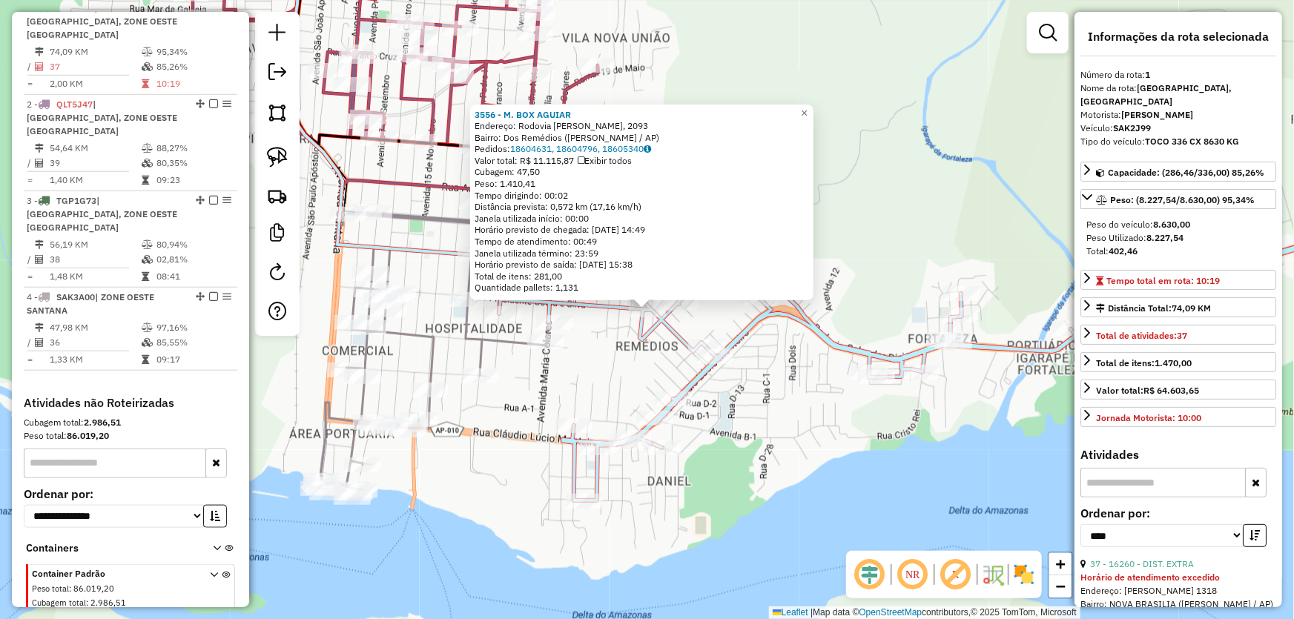
click at [787, 471] on div "3556 - M. BOX AGUIAR Endereço: Rodovia Salvador Diniz, 2093 Bairro: Dos Remédio…" at bounding box center [647, 309] width 1294 height 619
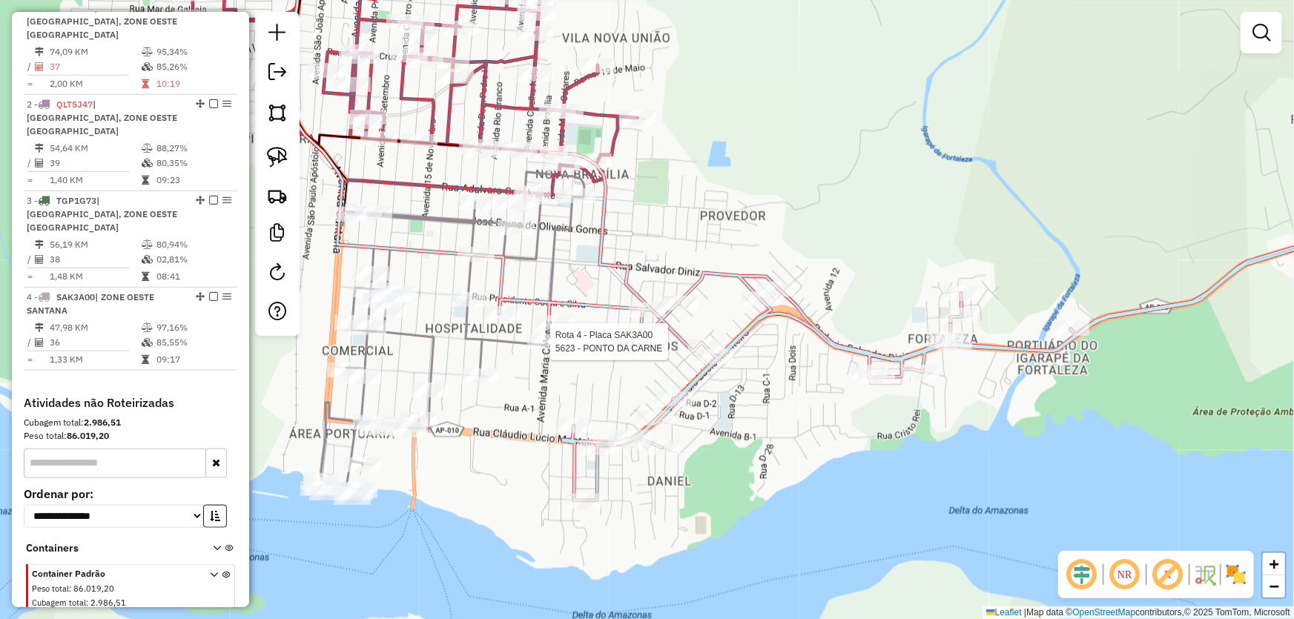
select select "*********"
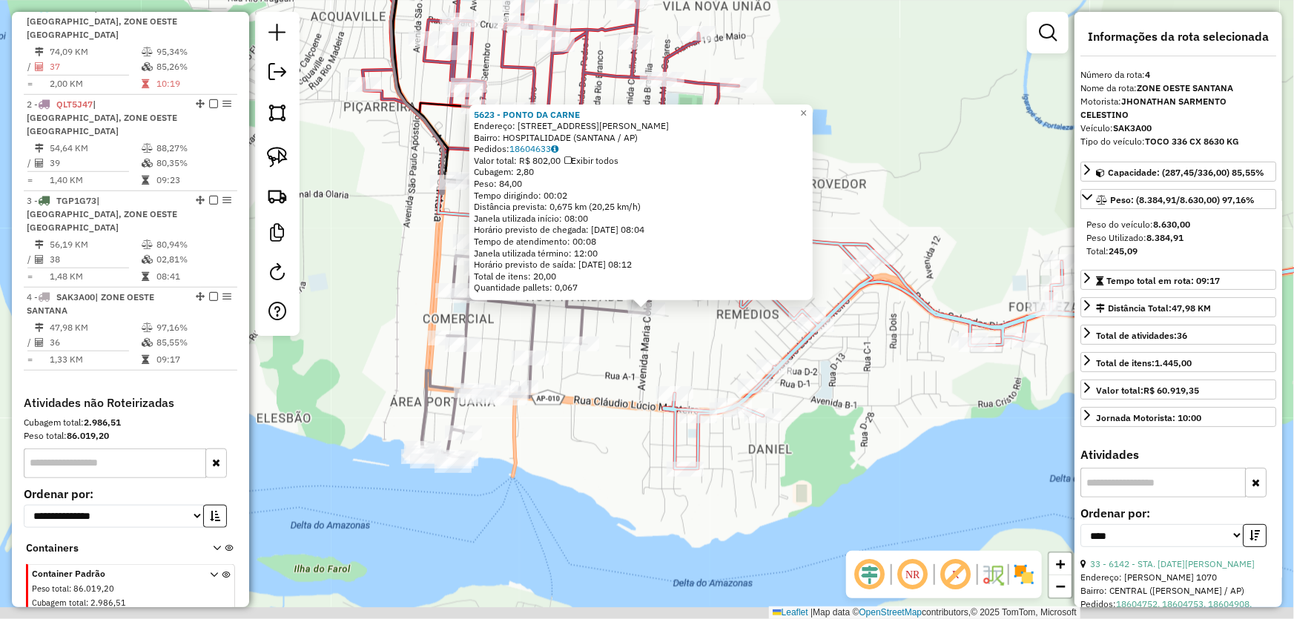
scroll to position [583, 0]
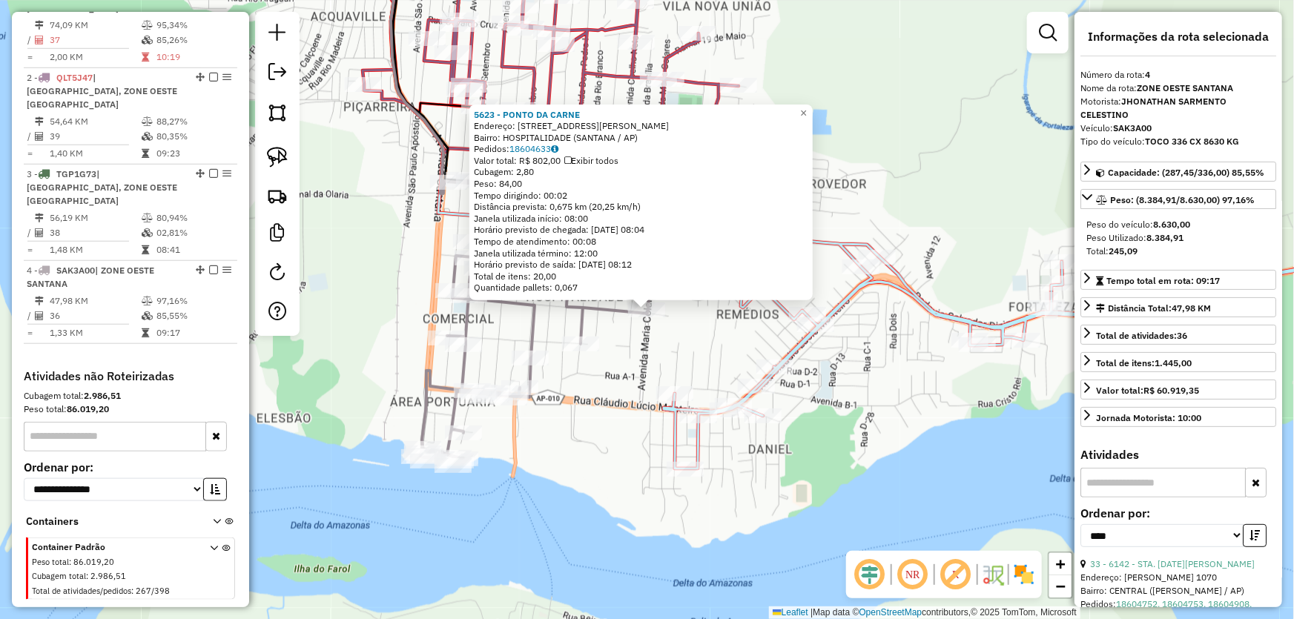
click at [612, 368] on div "5623 - PONTO DA CARNE Endereço: AV MARIA COLARES 671 C Bairro: HOSPITALIDADE (S…" at bounding box center [647, 309] width 1294 height 619
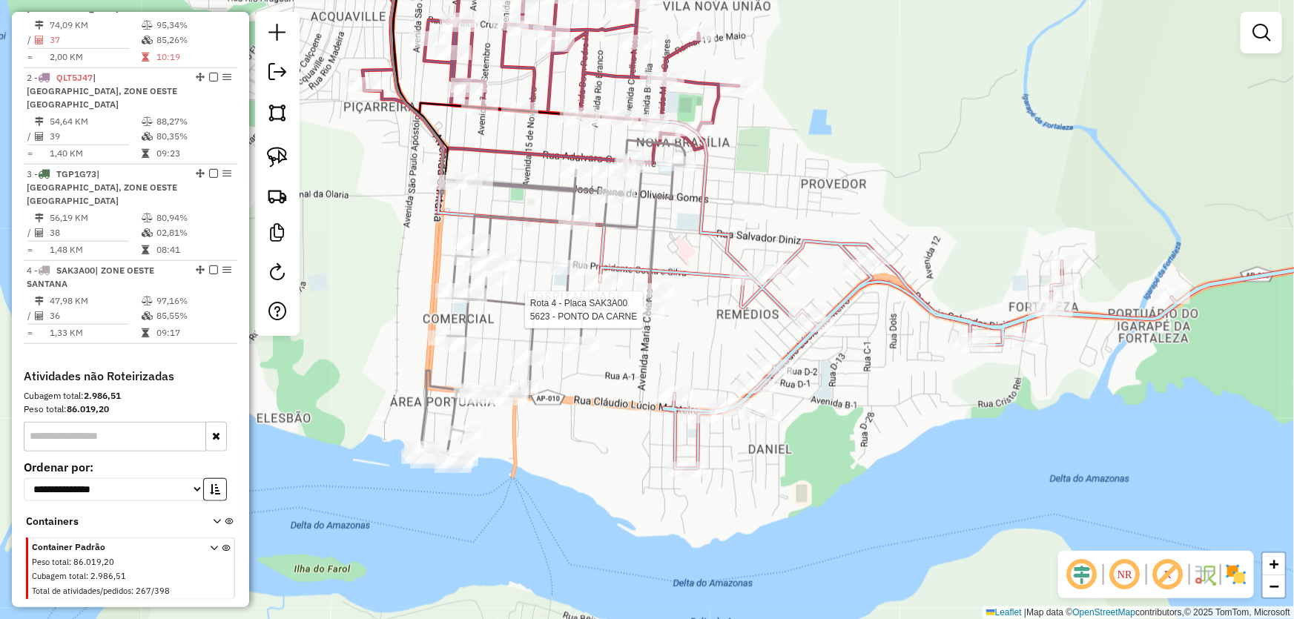
select select "*********"
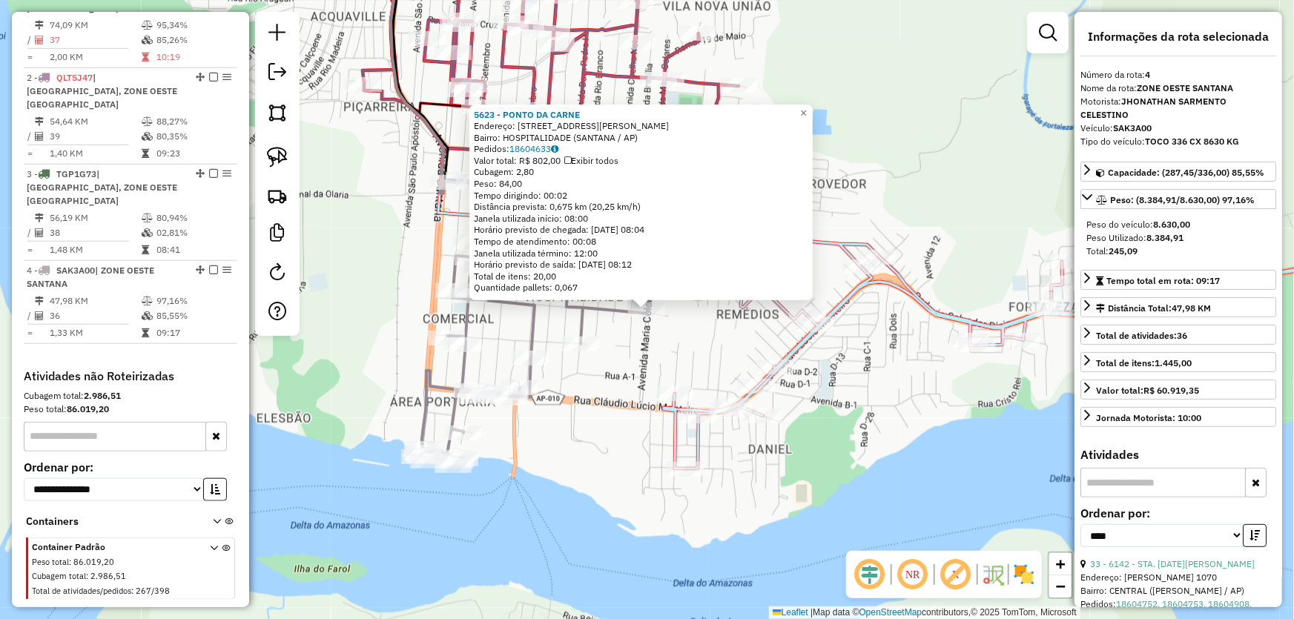
click at [621, 338] on div "5623 - PONTO DA CARNE Endereço: AV MARIA COLARES 671 C Bairro: HOSPITALIDADE (S…" at bounding box center [647, 309] width 1294 height 619
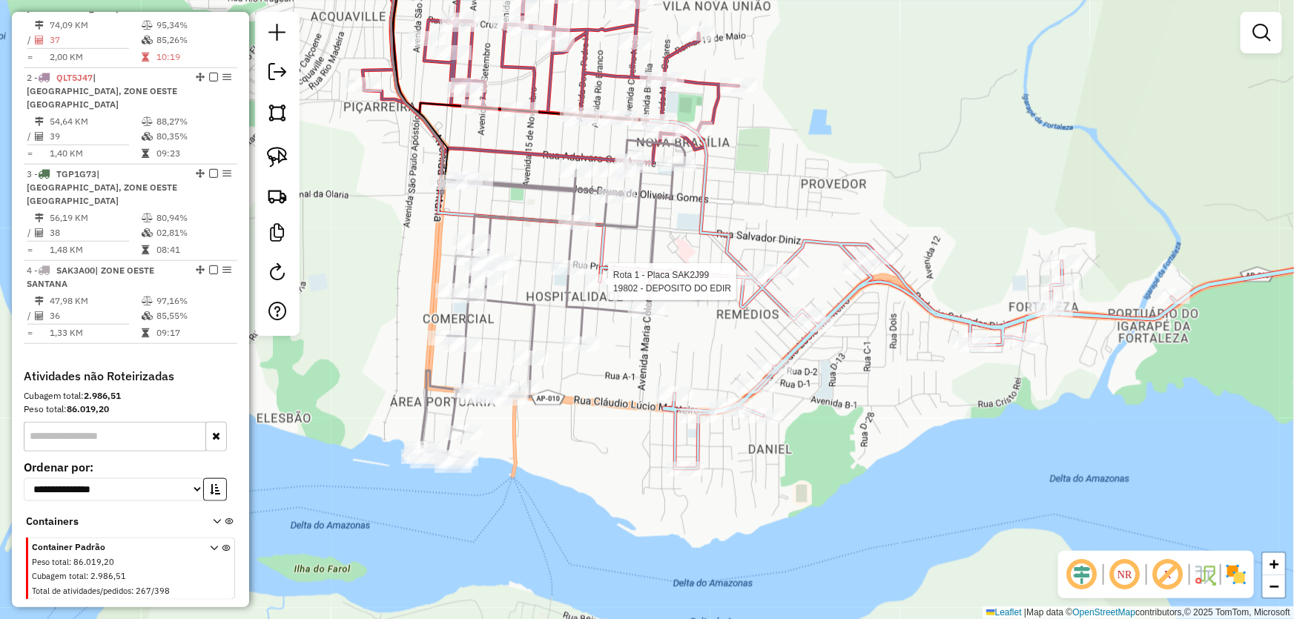
select select "*********"
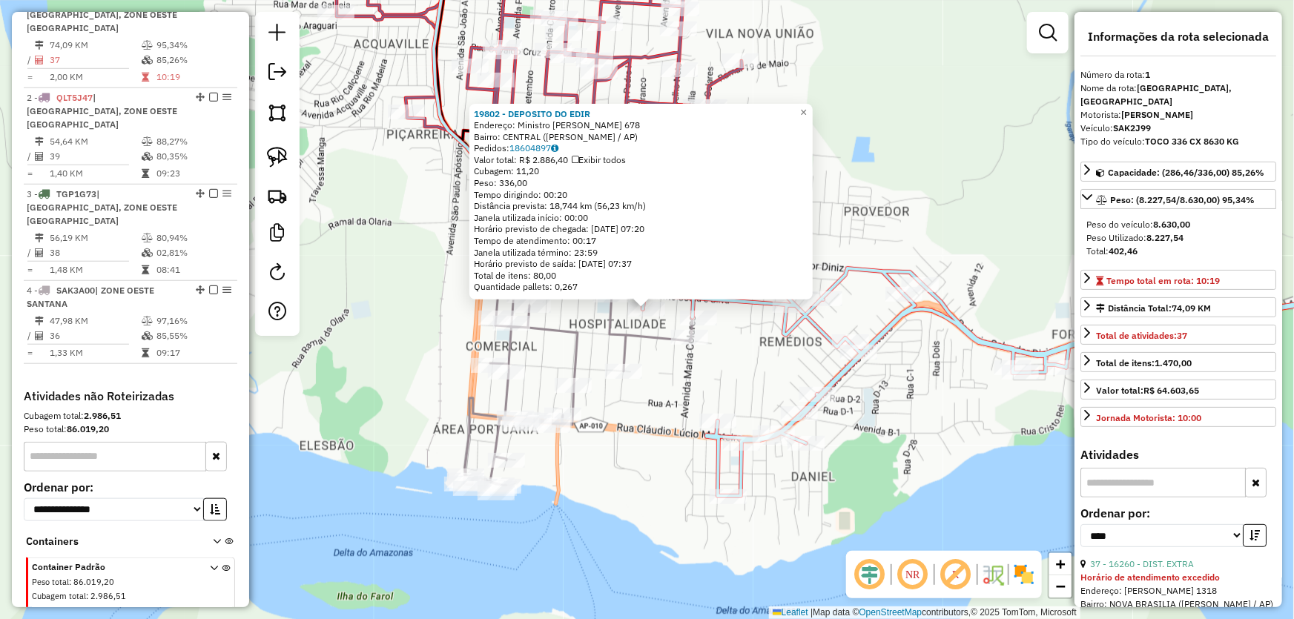
scroll to position [556, 0]
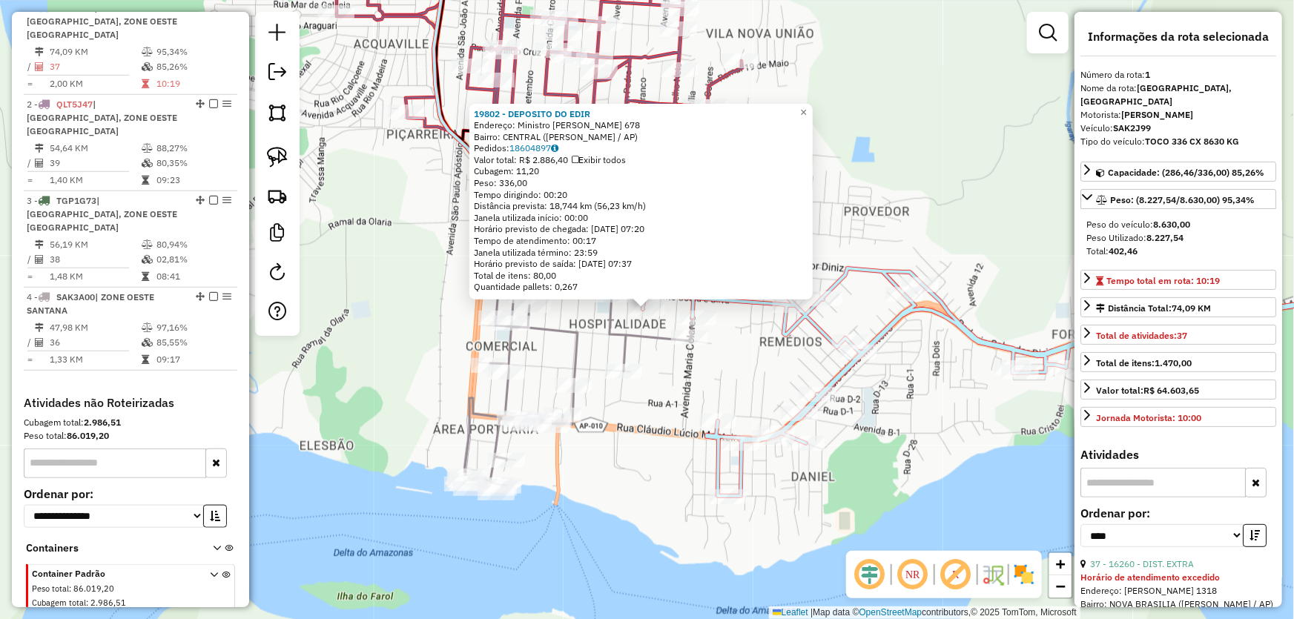
drag, startPoint x: 643, startPoint y: 350, endPoint x: 663, endPoint y: 322, distance: 34.6
click at [643, 350] on div "19802 - DEPOSITO DO EDIR Endereço: Ministro Rui Barbosa 678 Bairro: CENTRAL (SA…" at bounding box center [647, 309] width 1294 height 619
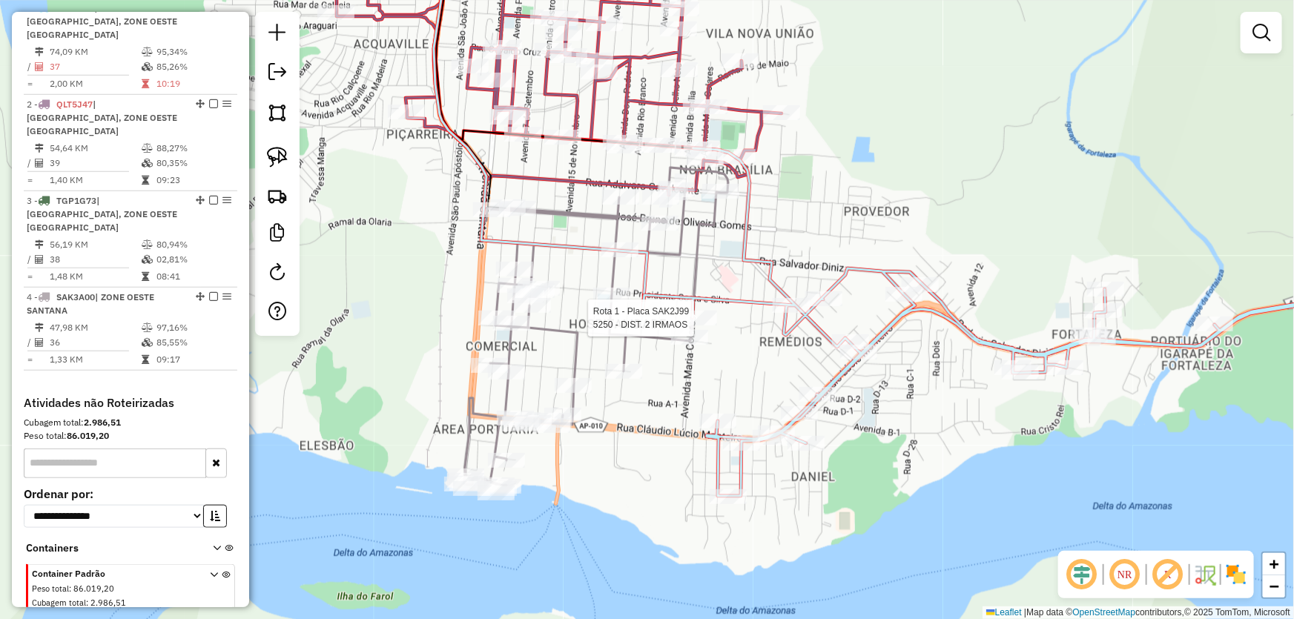
select select "*********"
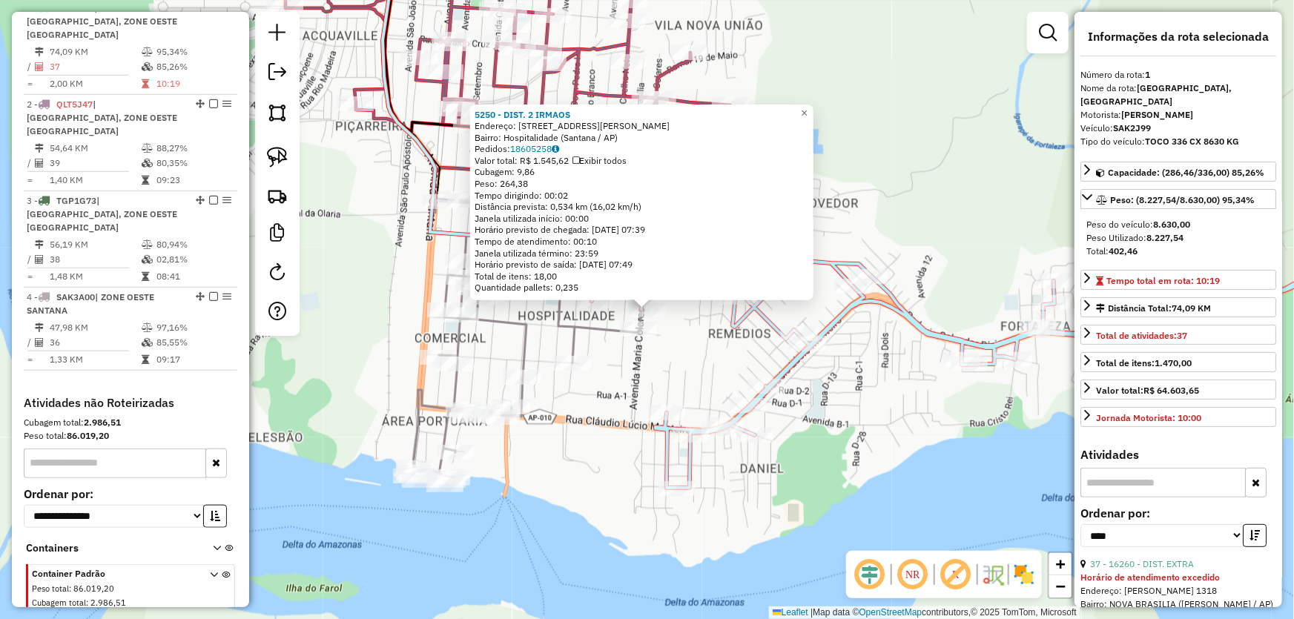
click at [616, 365] on div "5250 - DIST. 2 [PERSON_NAME]: [STREET_ADDRESS][PERSON_NAME] Bairro: Hospitalida…" at bounding box center [647, 309] width 1294 height 619
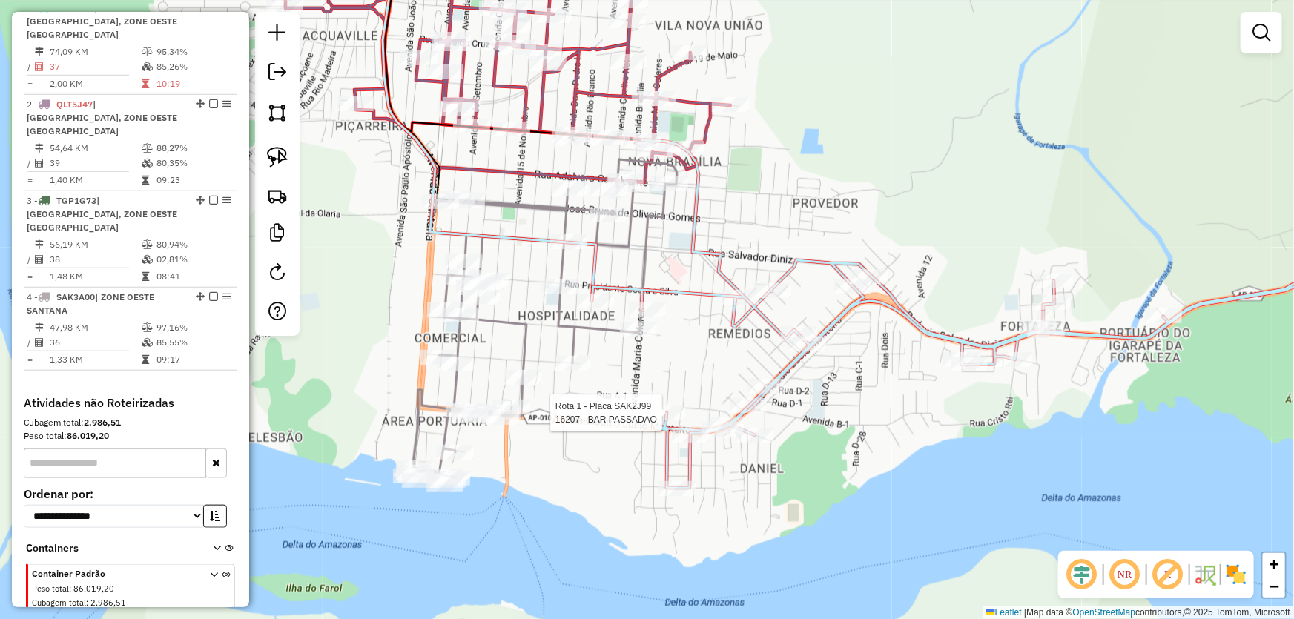
select select "*********"
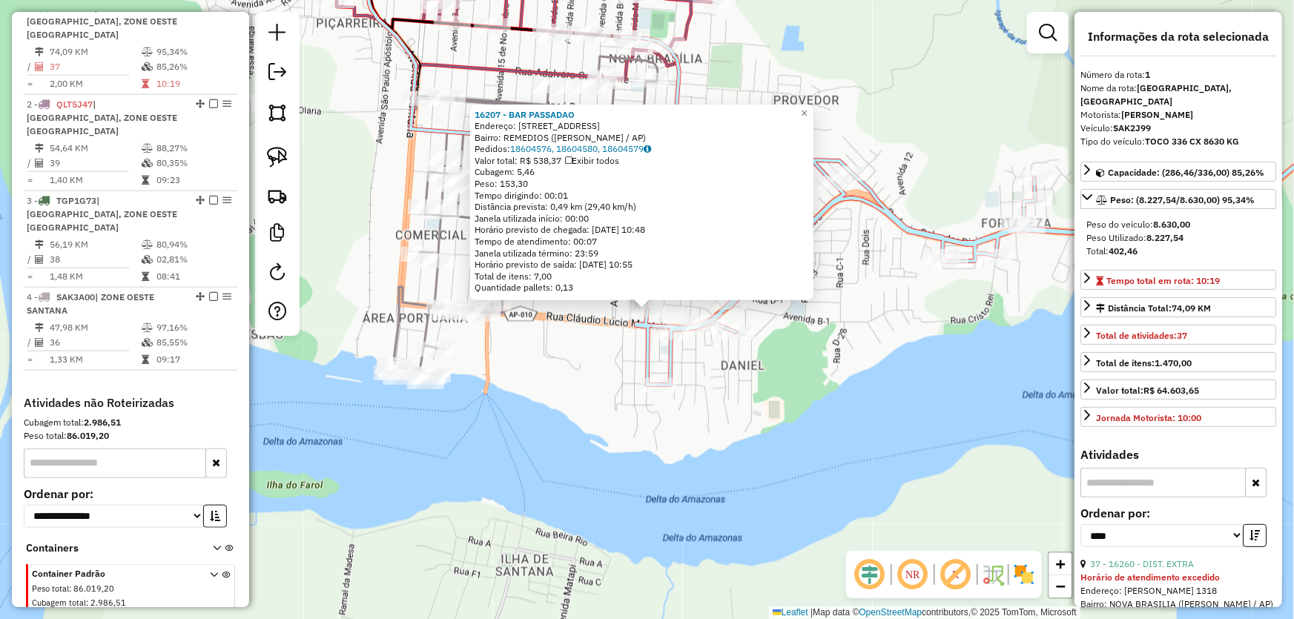
click at [611, 326] on div "16207 - BAR PASSADAO Endereço: AV PORTILIO MELO 419 A Bairro: REMEDIOS (SANTANA…" at bounding box center [647, 309] width 1294 height 619
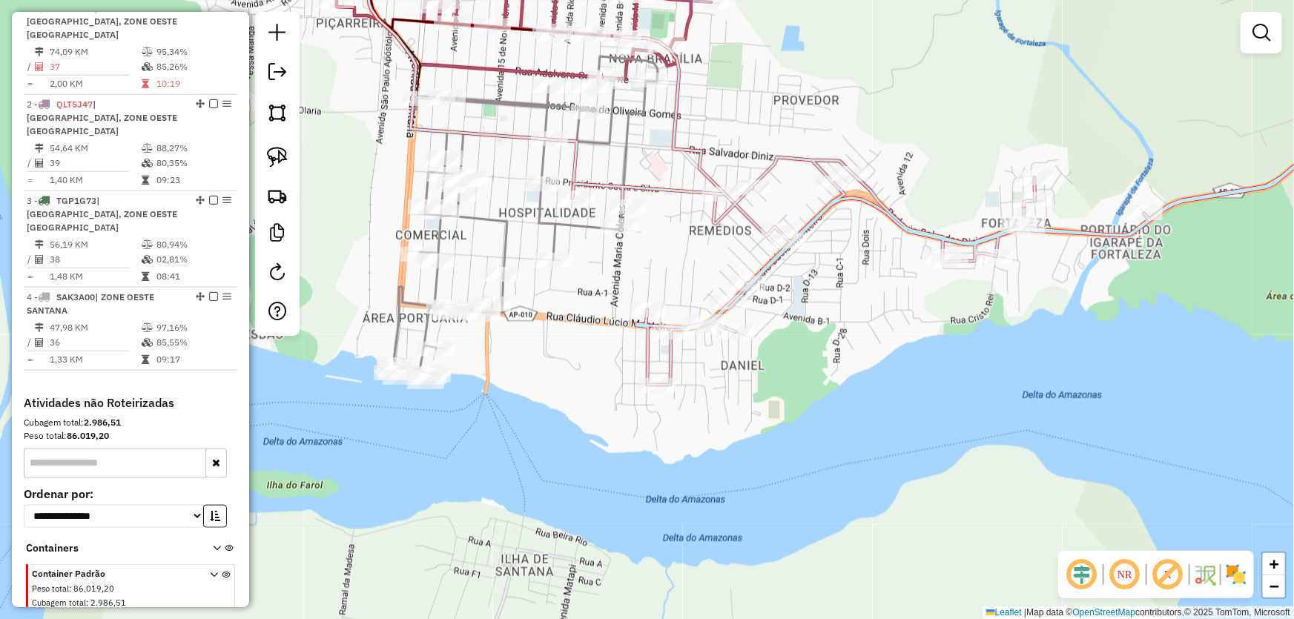
click at [650, 321] on icon at bounding box center [997, 211] width 850 height 348
select select "*********"
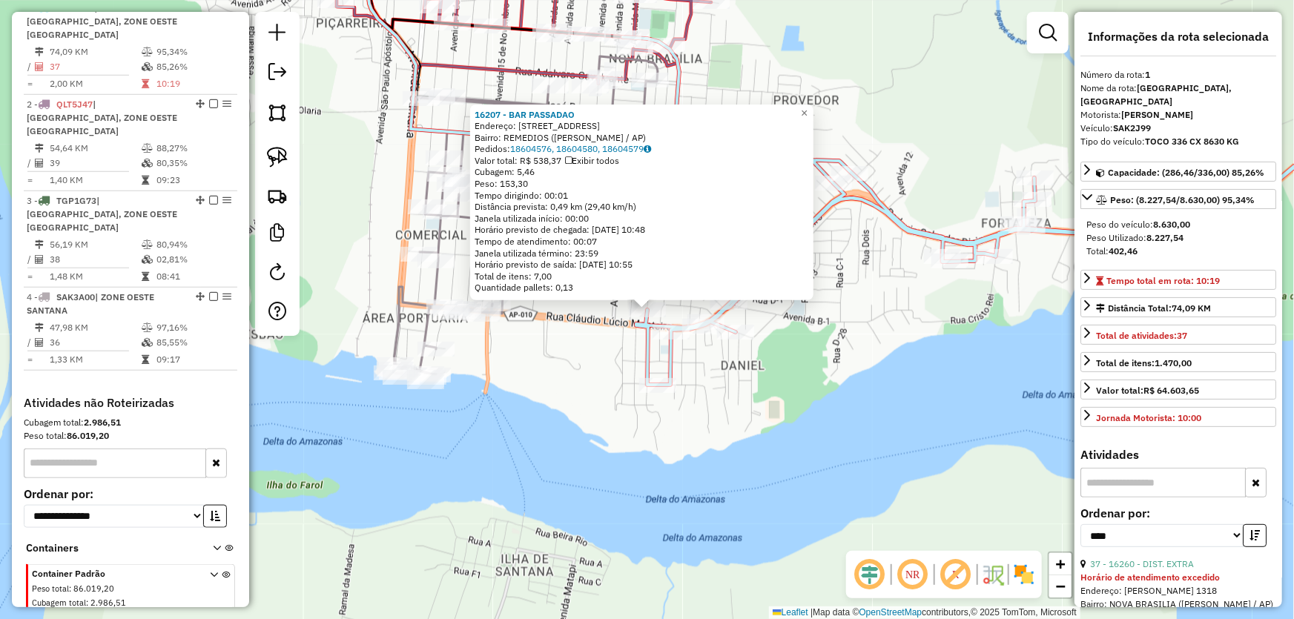
click at [592, 331] on div "16207 - BAR PASSADAO Endereço: AV PORTILIO MELO 419 A Bairro: REMEDIOS (SANTANA…" at bounding box center [647, 309] width 1294 height 619
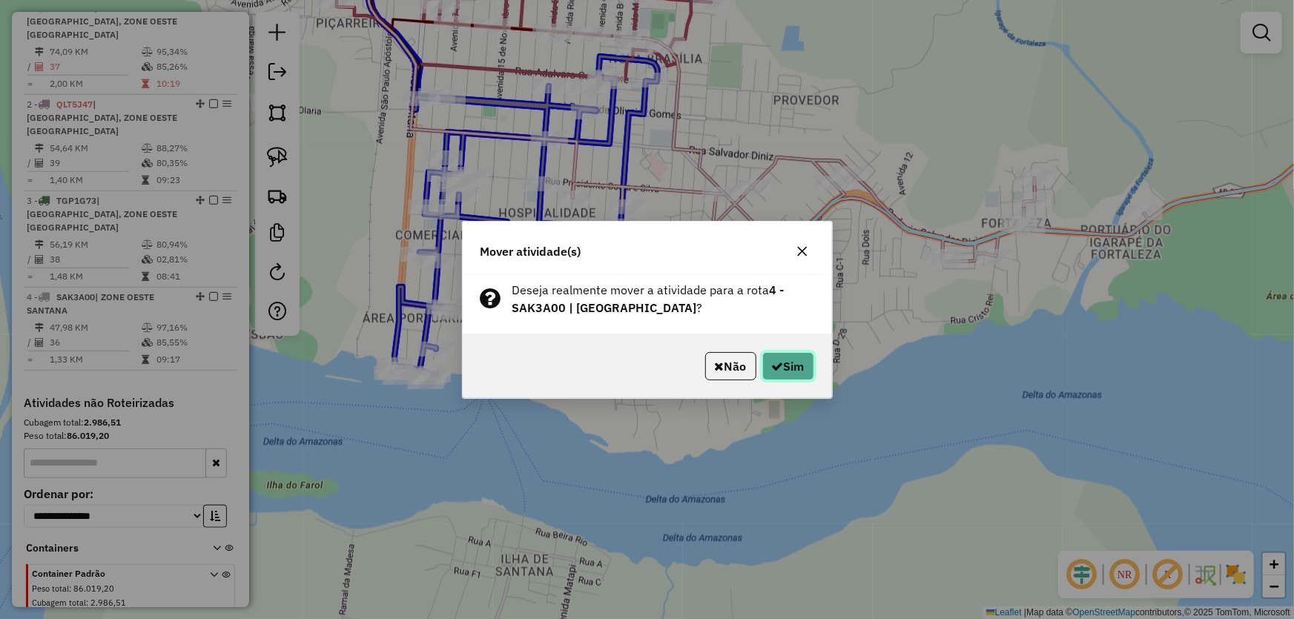
click at [766, 363] on button "Sim" at bounding box center [788, 366] width 52 height 28
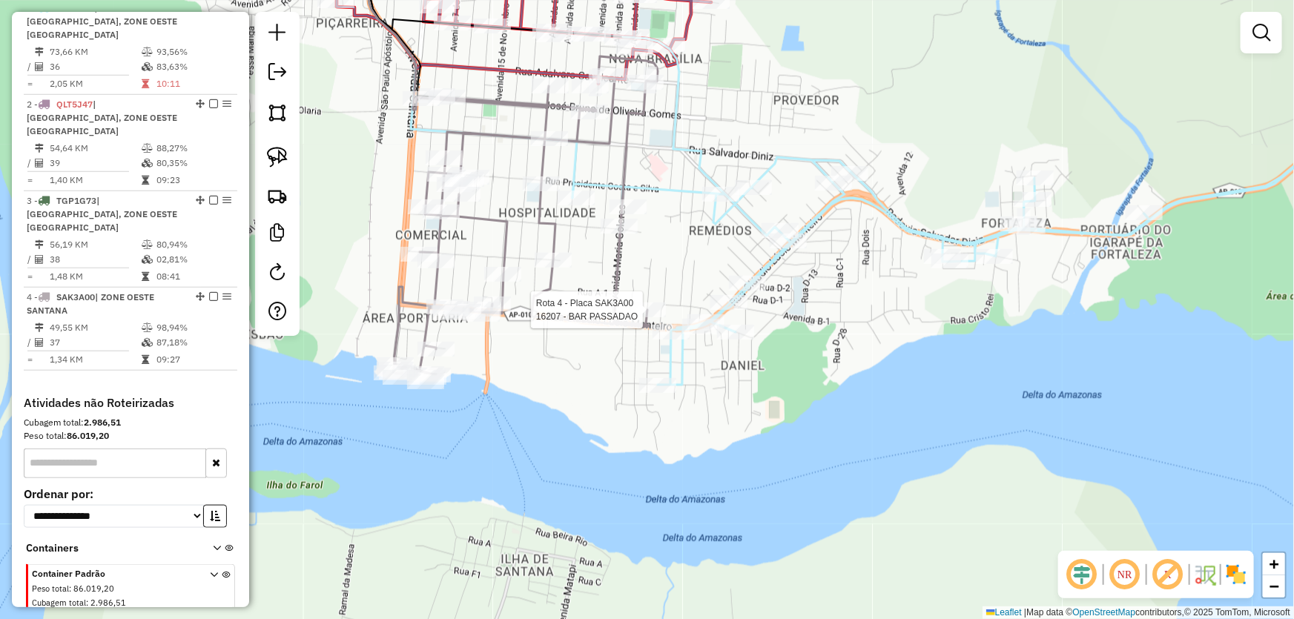
select select "*********"
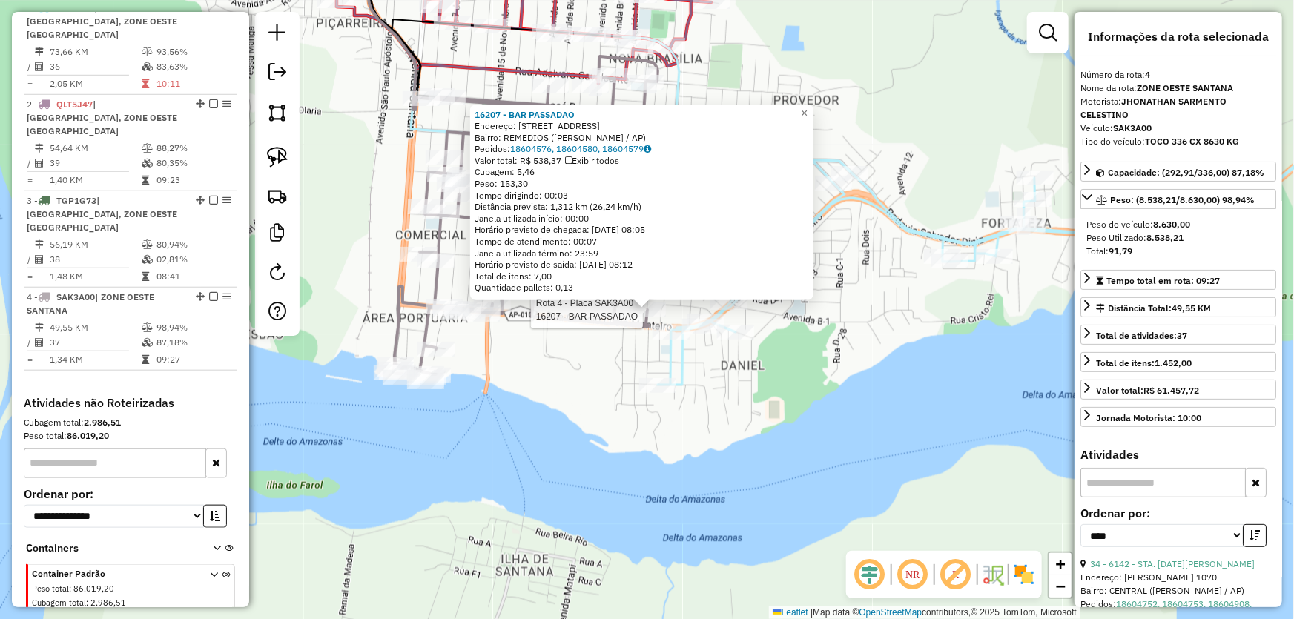
scroll to position [583, 0]
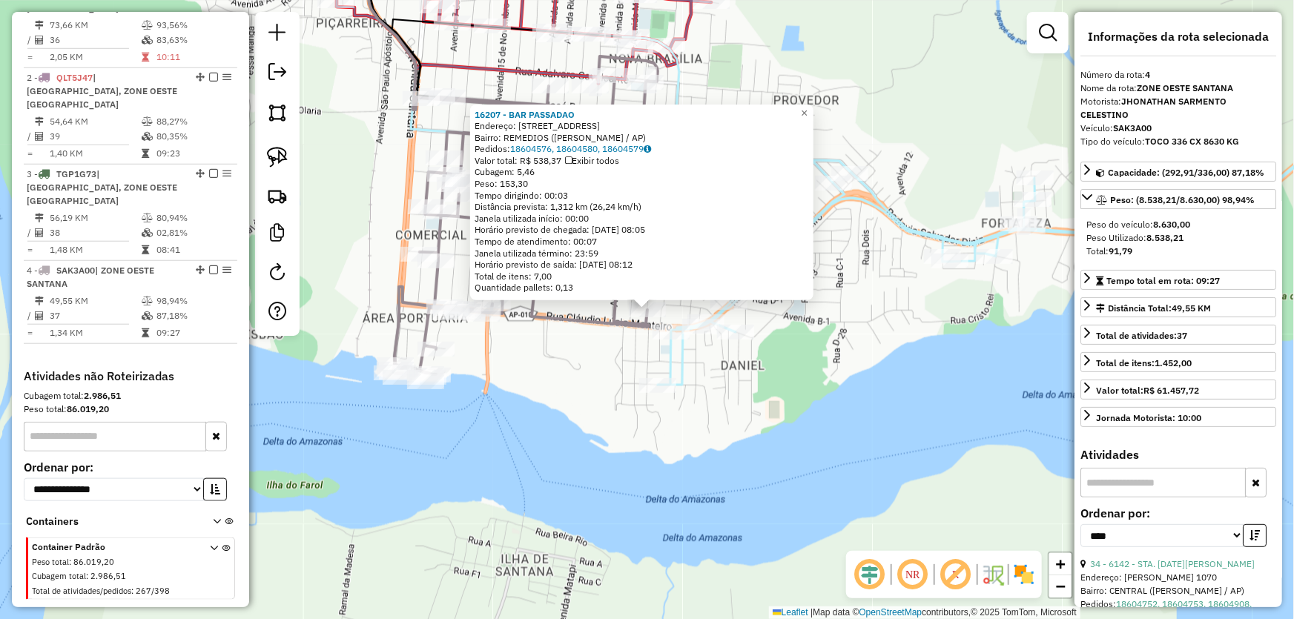
click at [584, 339] on div "16207 - BAR PASSADAO Endereço: AV PORTILIO MELO 419 A Bairro: REMEDIOS (SANTANA…" at bounding box center [647, 309] width 1294 height 619
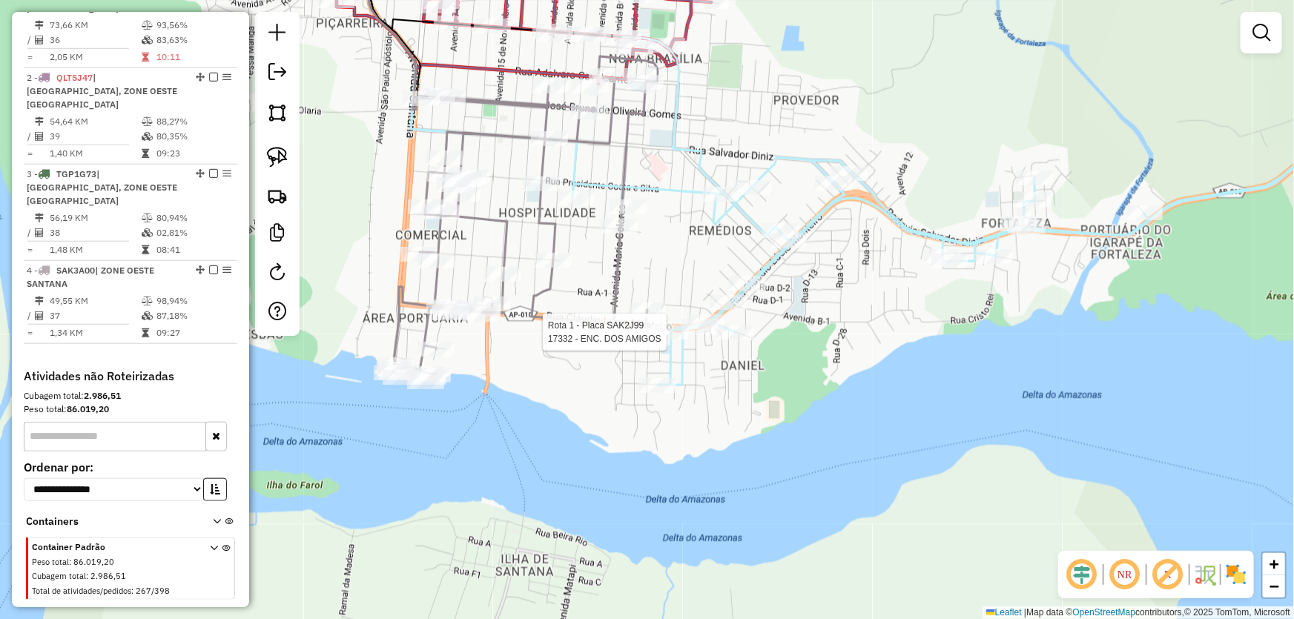
select select "*********"
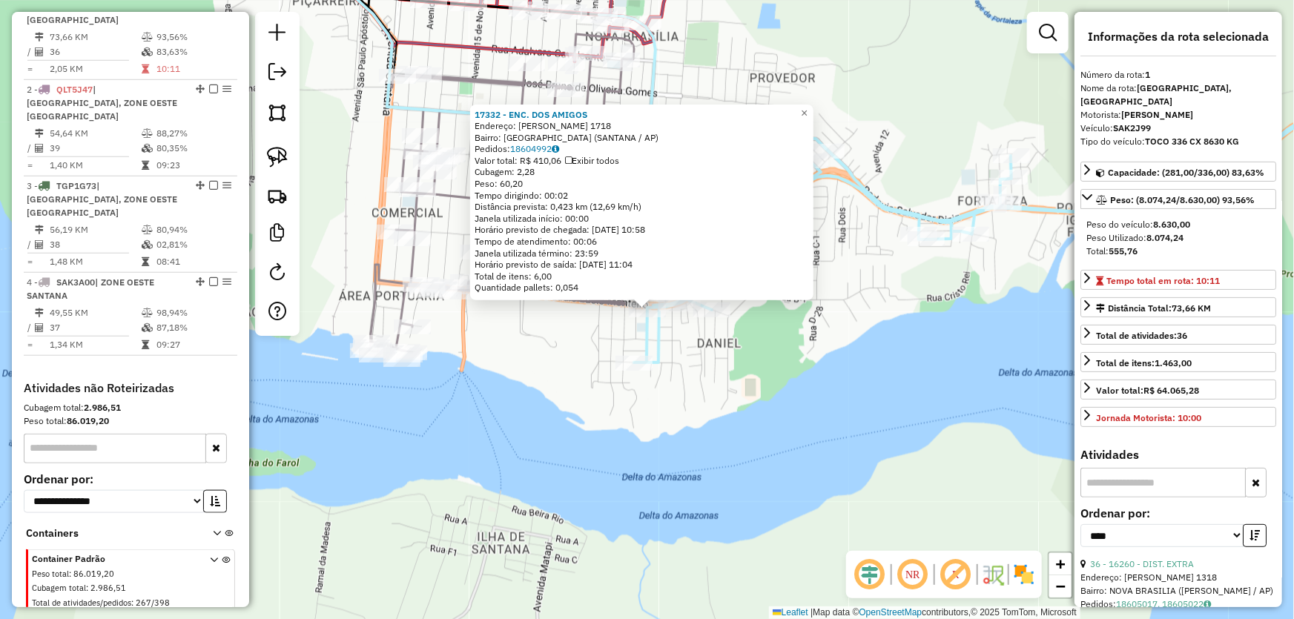
scroll to position [556, 0]
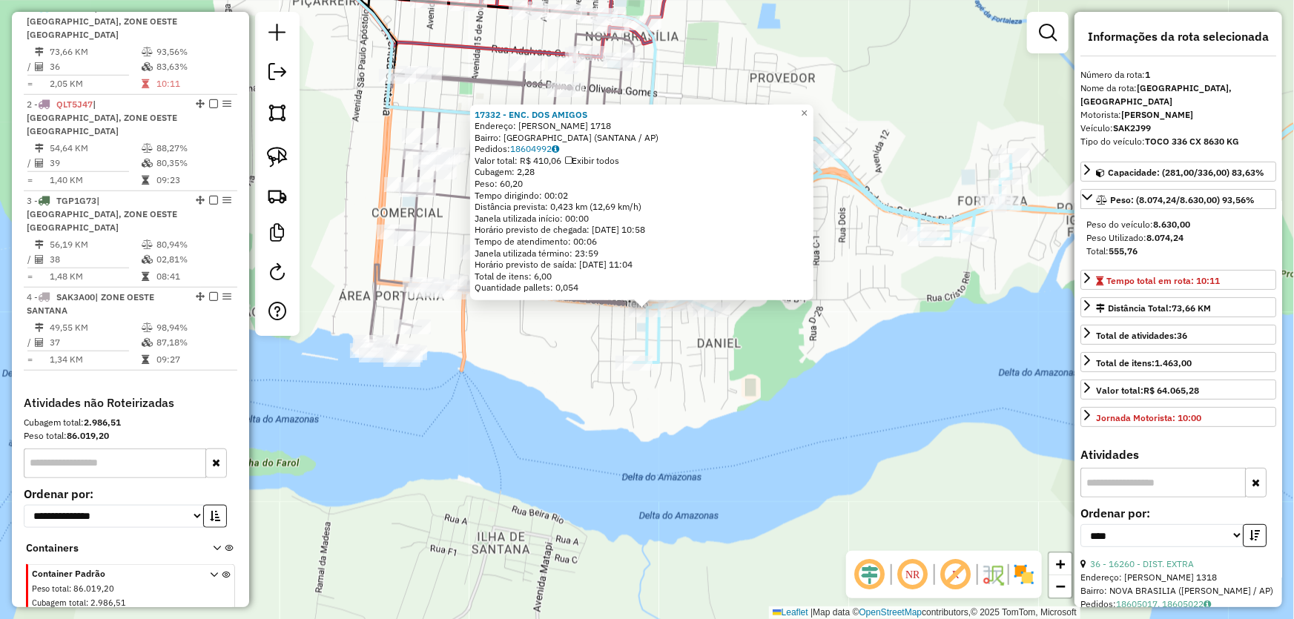
click at [696, 358] on div "17332 - ENC. DOS AMIGOS Endereço: CLAUDIO LUCIO MONTEIRO 1718 Bairro: NOVO HORI…" at bounding box center [647, 309] width 1294 height 619
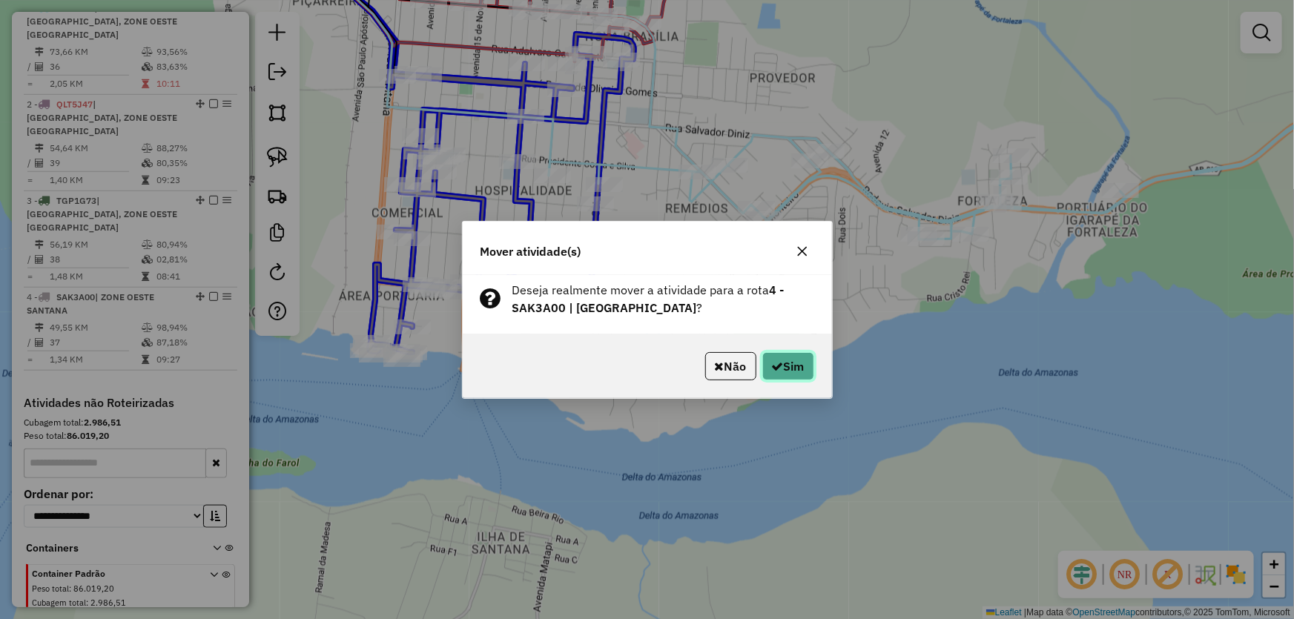
click at [762, 354] on button "Sim" at bounding box center [788, 366] width 52 height 28
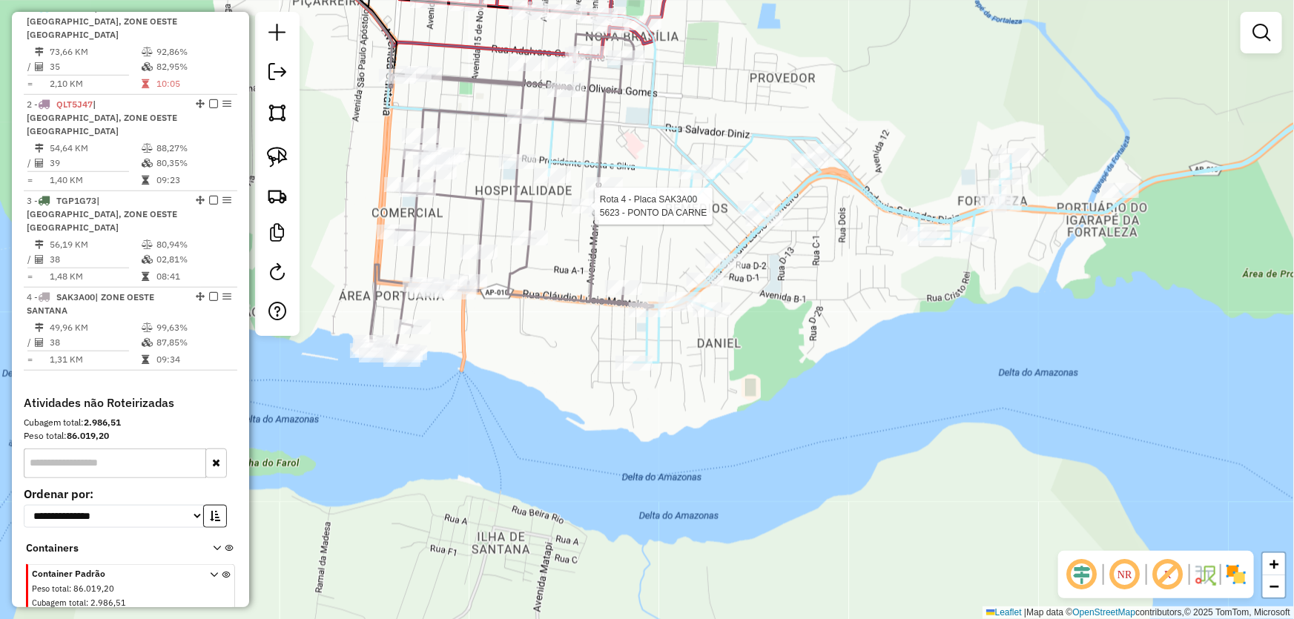
select select "*********"
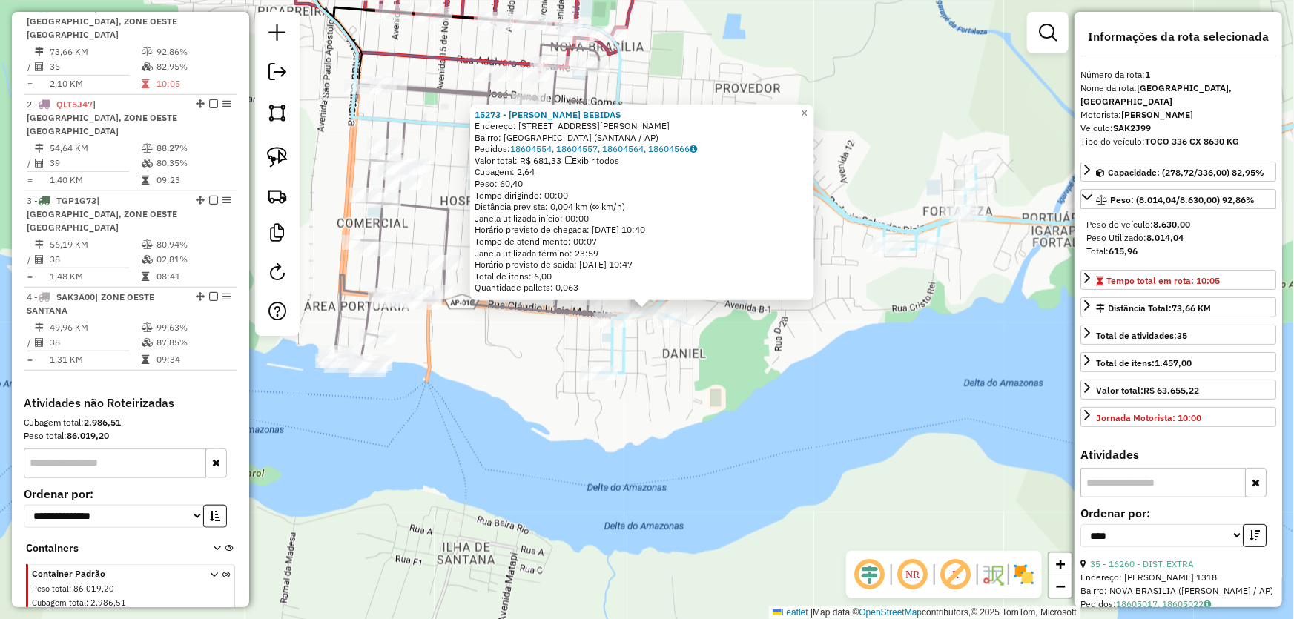
click at [739, 384] on div "15273 - JOAO GOMES BEBIDAS Endereço: R CLAUDIO LUCIO MONTEIRO 1708 Bairro: NOVO…" at bounding box center [647, 309] width 1294 height 619
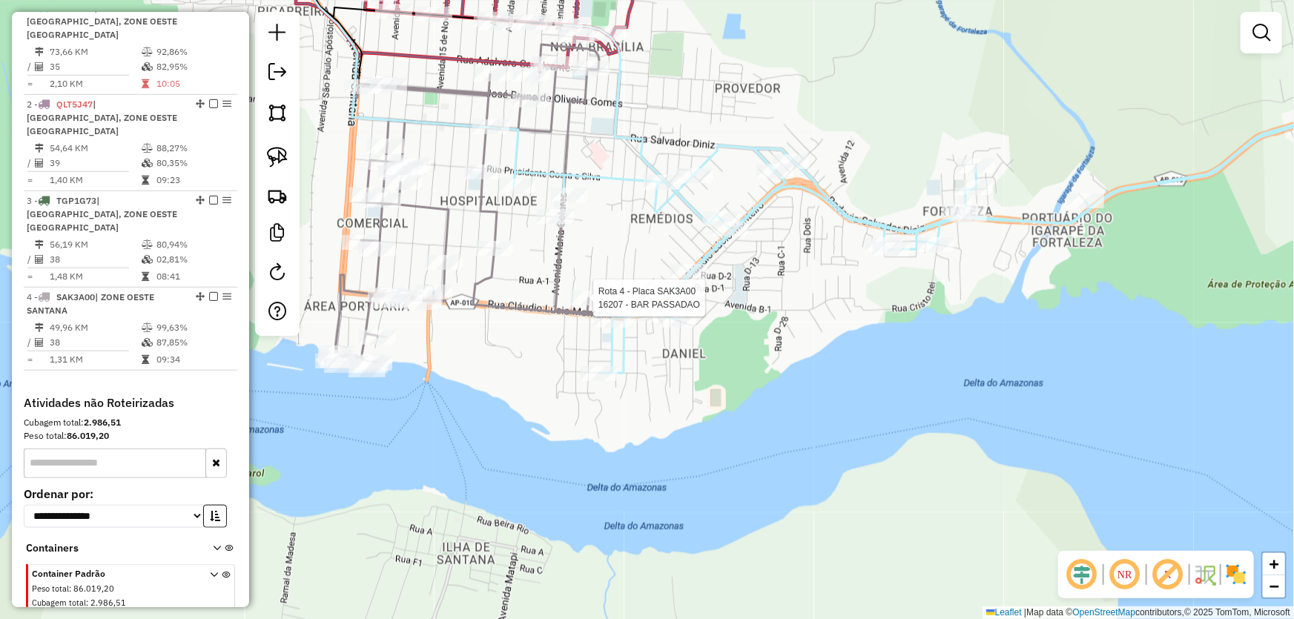
select select "*********"
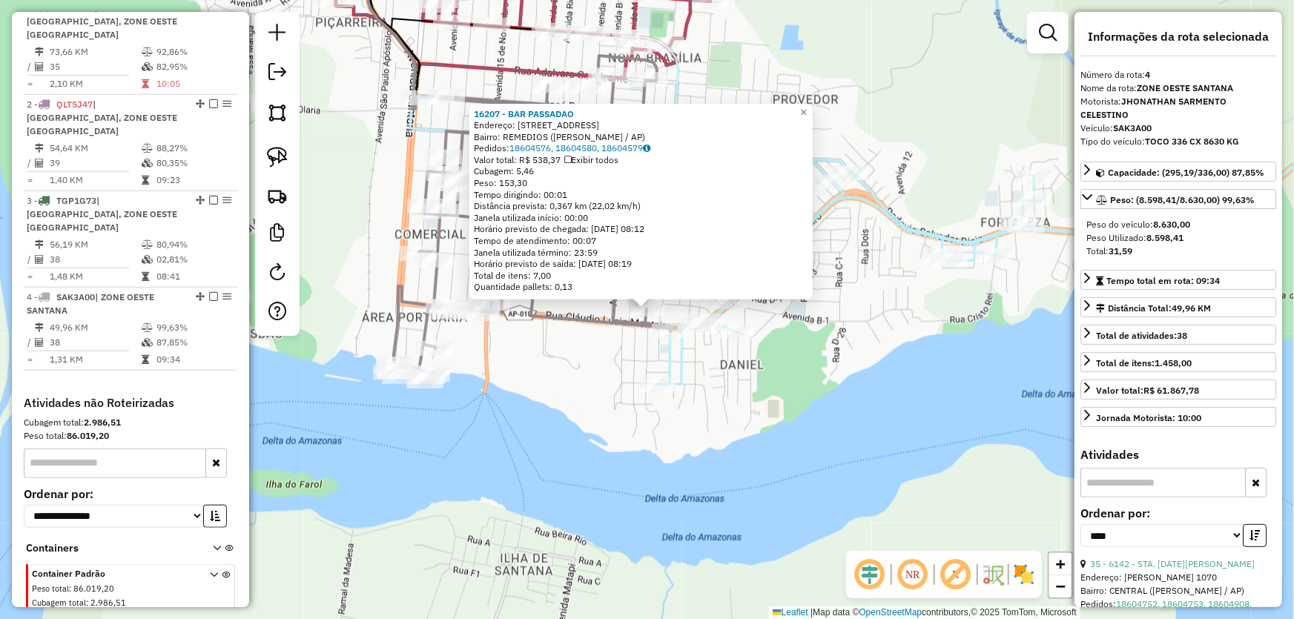
scroll to position [583, 0]
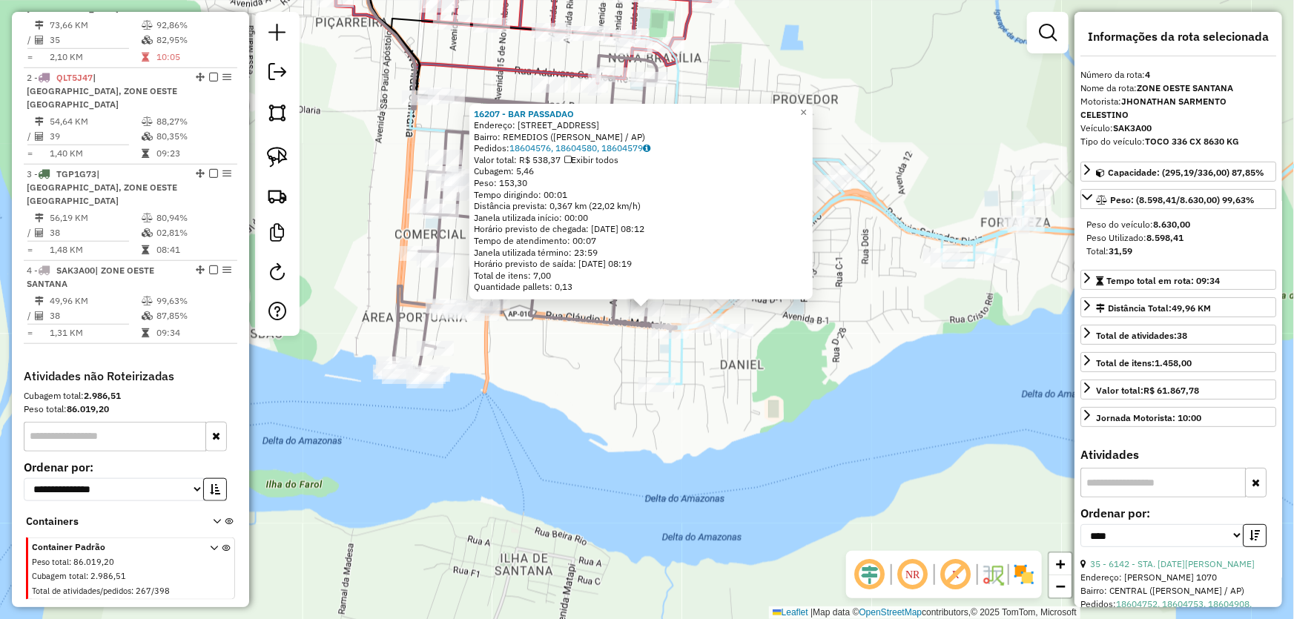
click at [534, 348] on div "16207 - BAR PASSADAO Endereço: AV PORTILIO MELO 419 A Bairro: REMEDIOS (SANTANA…" at bounding box center [647, 309] width 1294 height 619
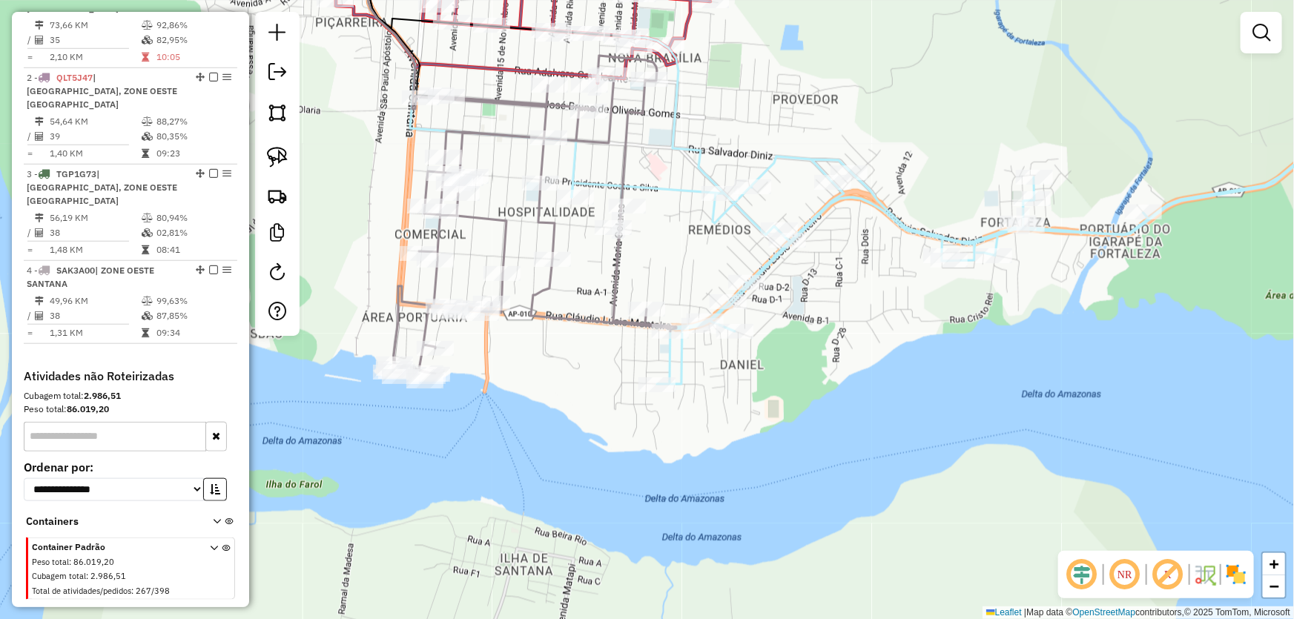
drag, startPoint x: 746, startPoint y: 98, endPoint x: 768, endPoint y: 204, distance: 108.3
click at [768, 204] on div "Janela de atendimento Grade de atendimento Capacidade Transportadoras Veículos …" at bounding box center [647, 309] width 1294 height 619
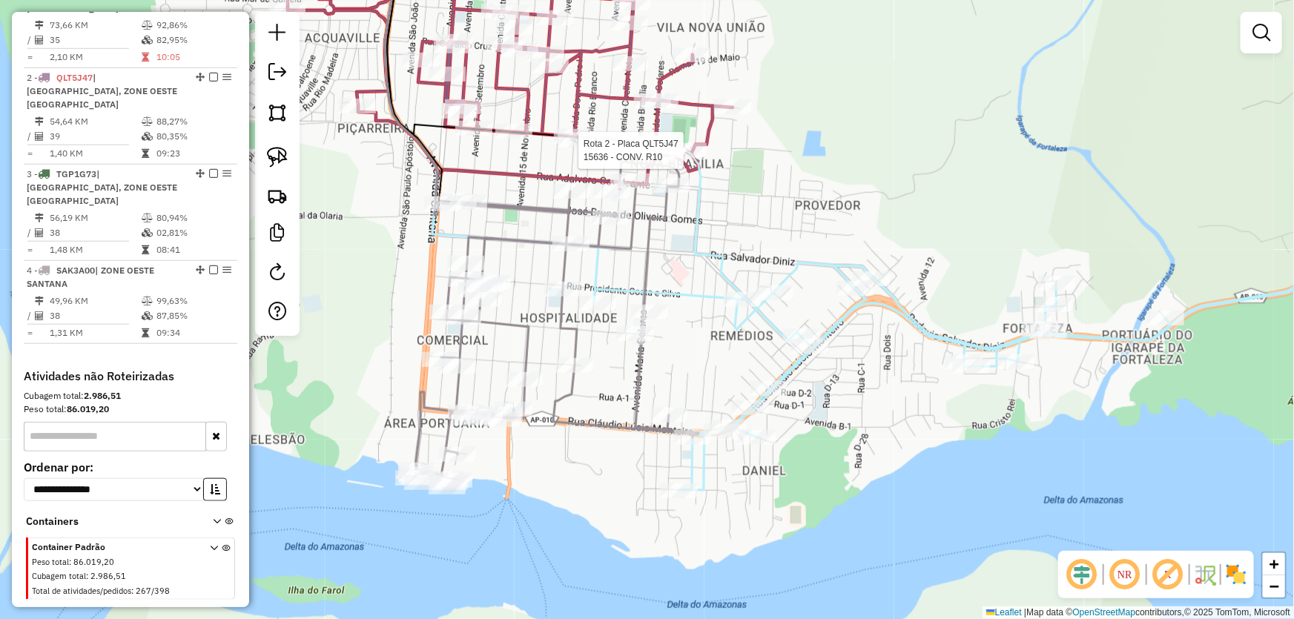
select select "*********"
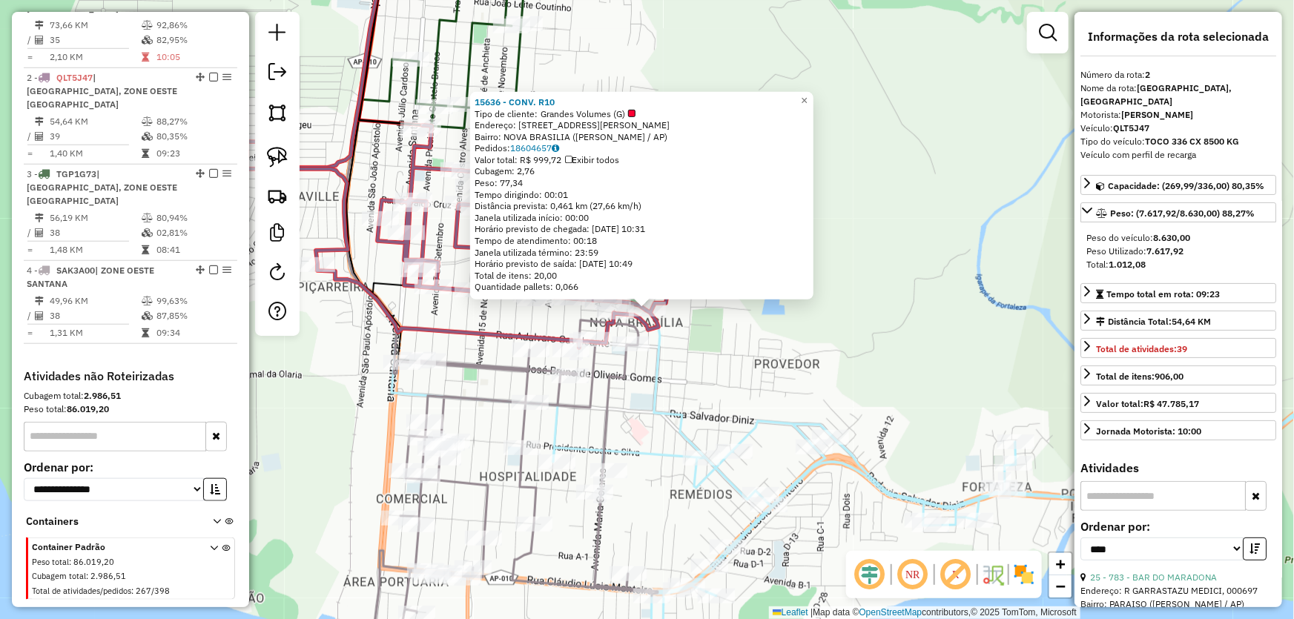
click at [677, 404] on div "15636 - CONV. R10 Tipo de cliente: Grandes Volumes (G) Endereço: R EUCLIDES ROD…" at bounding box center [647, 309] width 1294 height 619
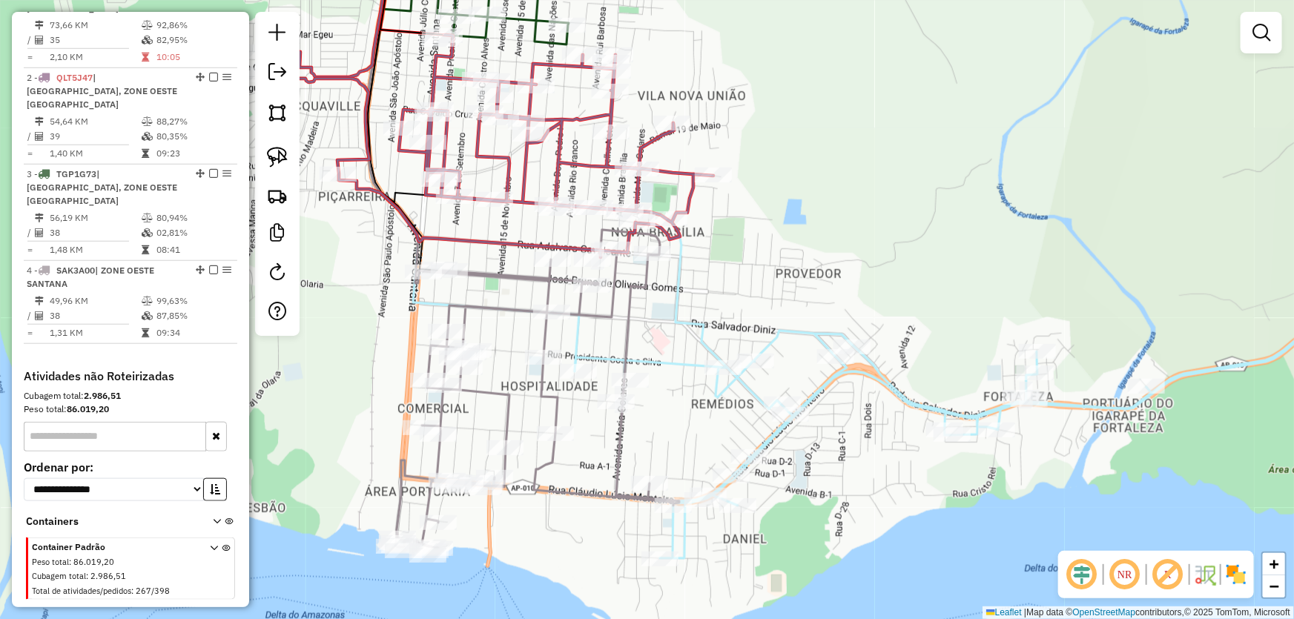
drag, startPoint x: 657, startPoint y: 421, endPoint x: 679, endPoint y: 323, distance: 100.4
click at [679, 323] on icon at bounding box center [1010, 385] width 870 height 348
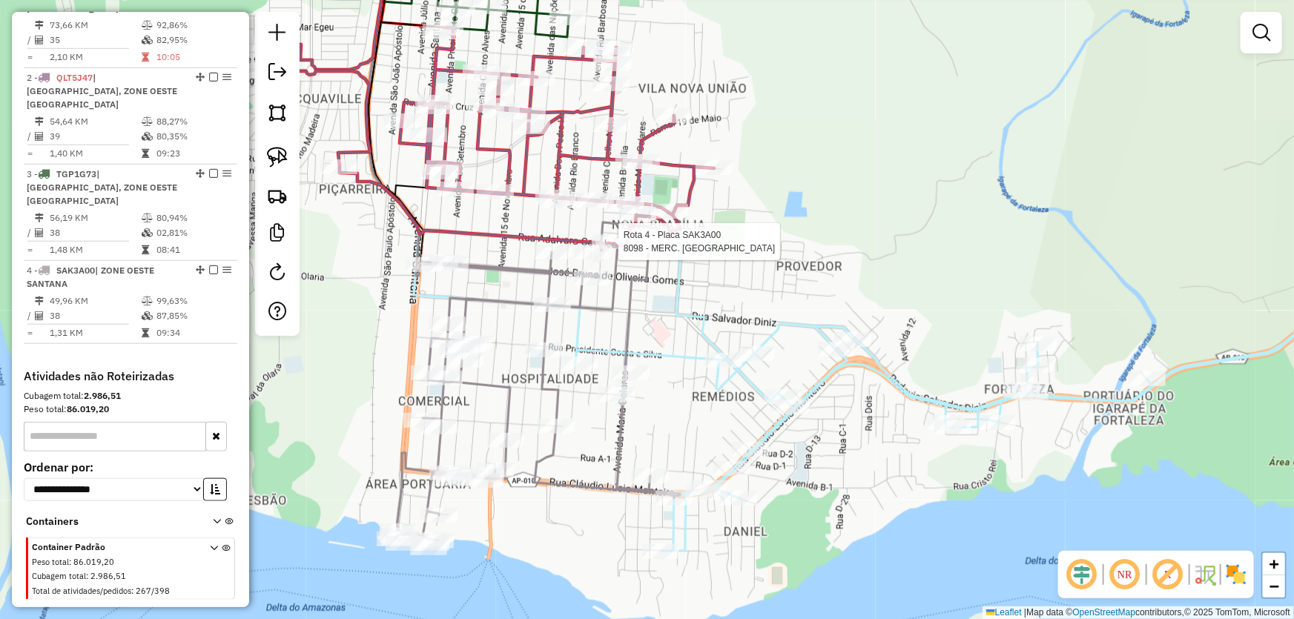
select select "*********"
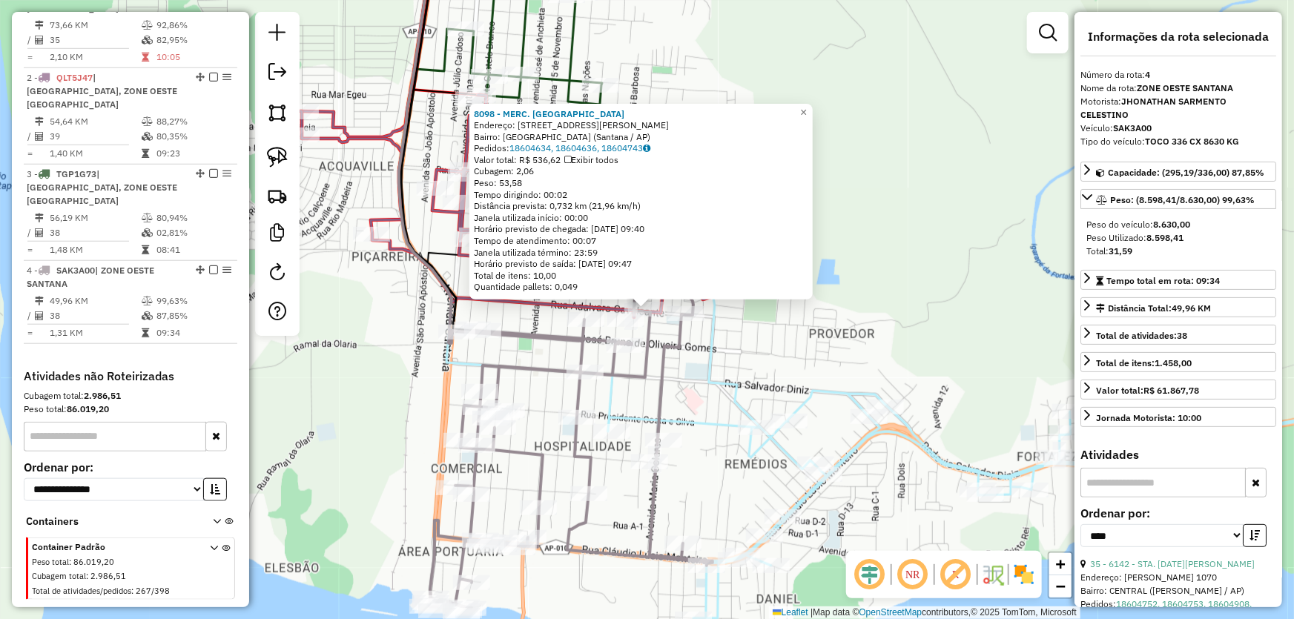
click at [700, 385] on icon at bounding box center [1015, 445] width 815 height 348
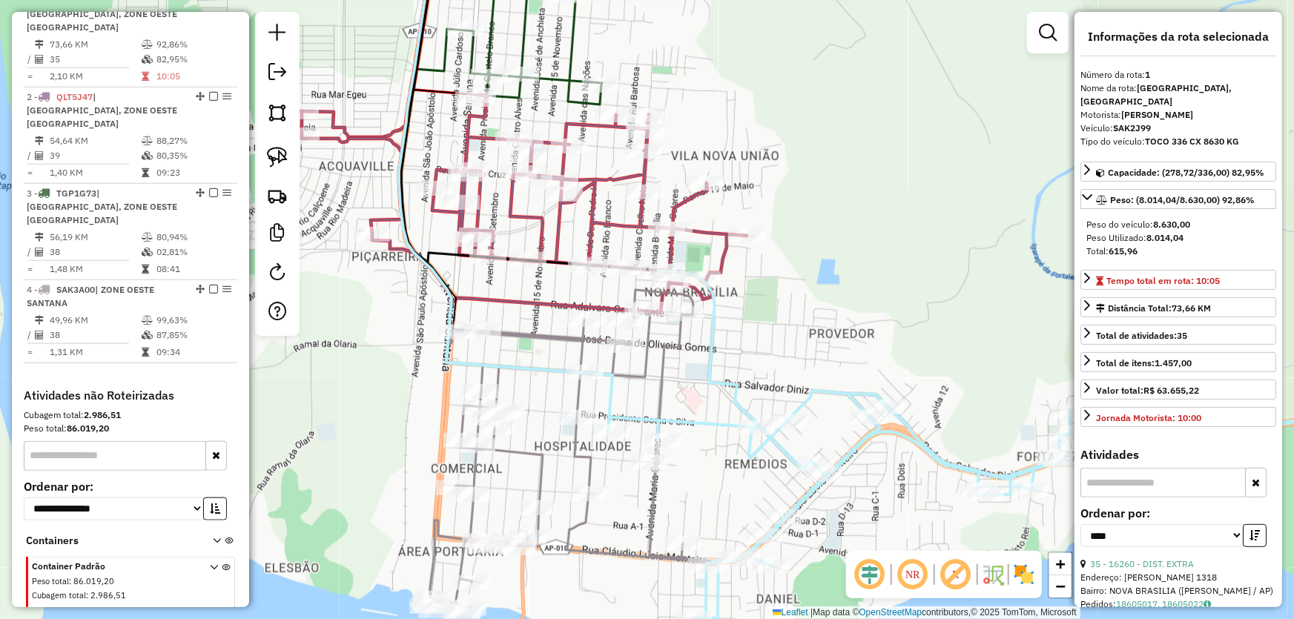
scroll to position [556, 0]
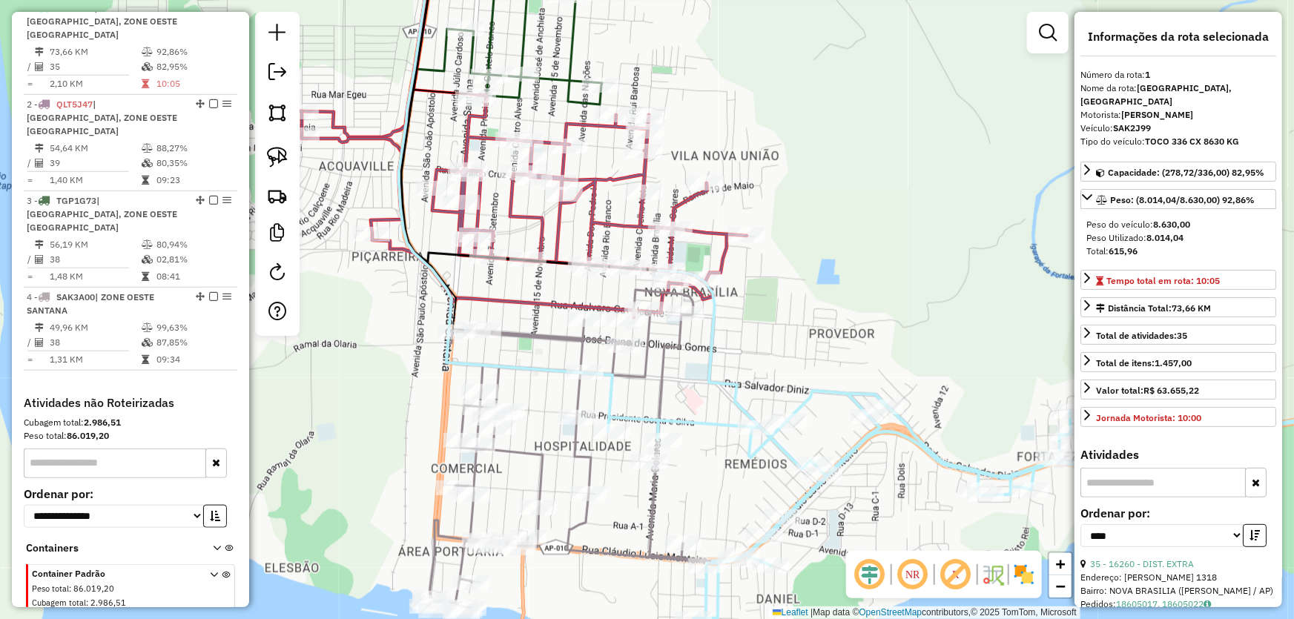
drag, startPoint x: 709, startPoint y: 421, endPoint x: 709, endPoint y: 318, distance: 103.0
click at [709, 318] on icon at bounding box center [1015, 445] width 815 height 348
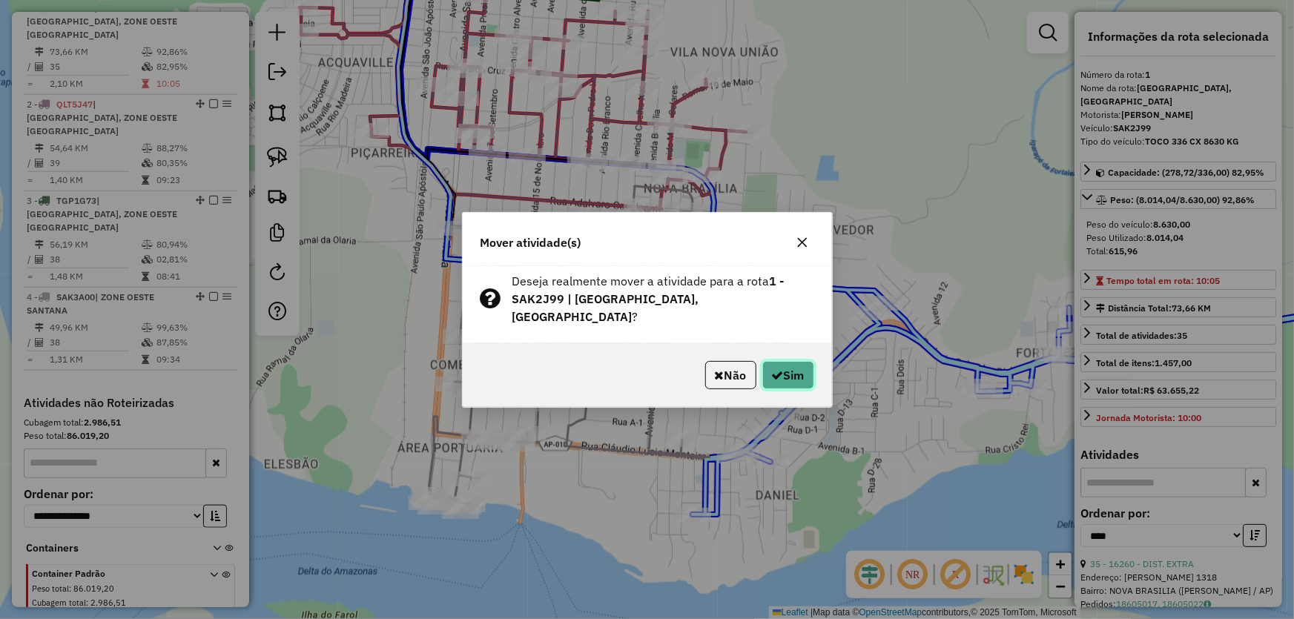
click at [789, 363] on button "Sim" at bounding box center [788, 375] width 52 height 28
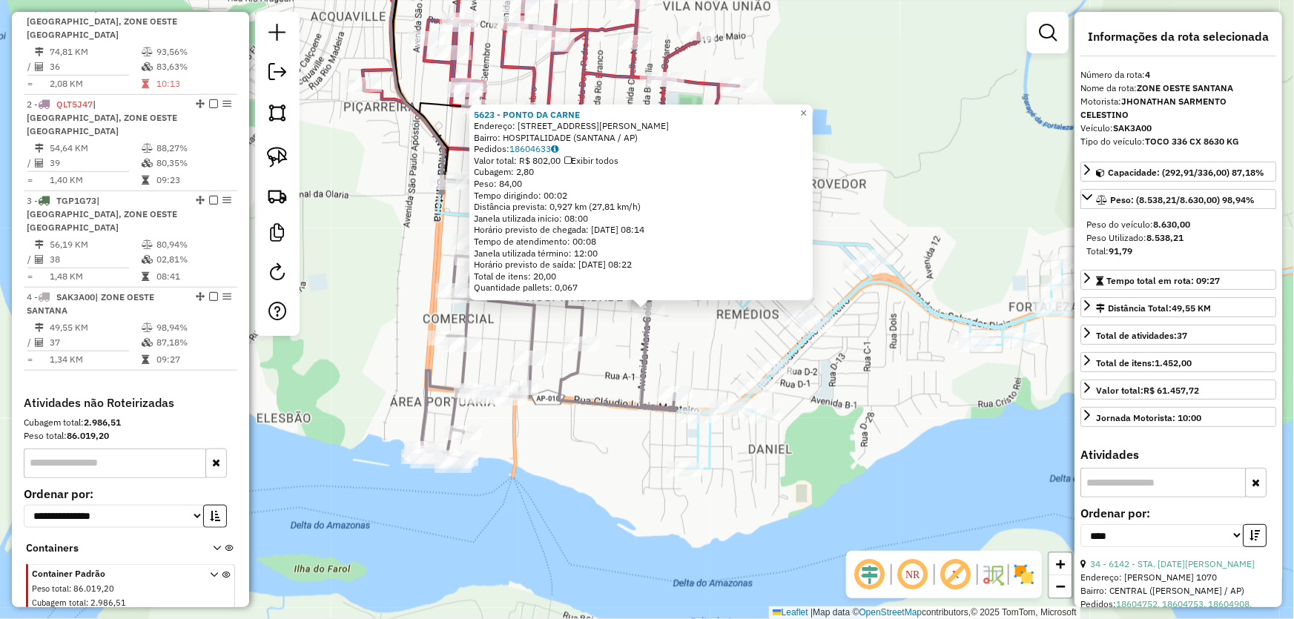
scroll to position [583, 0]
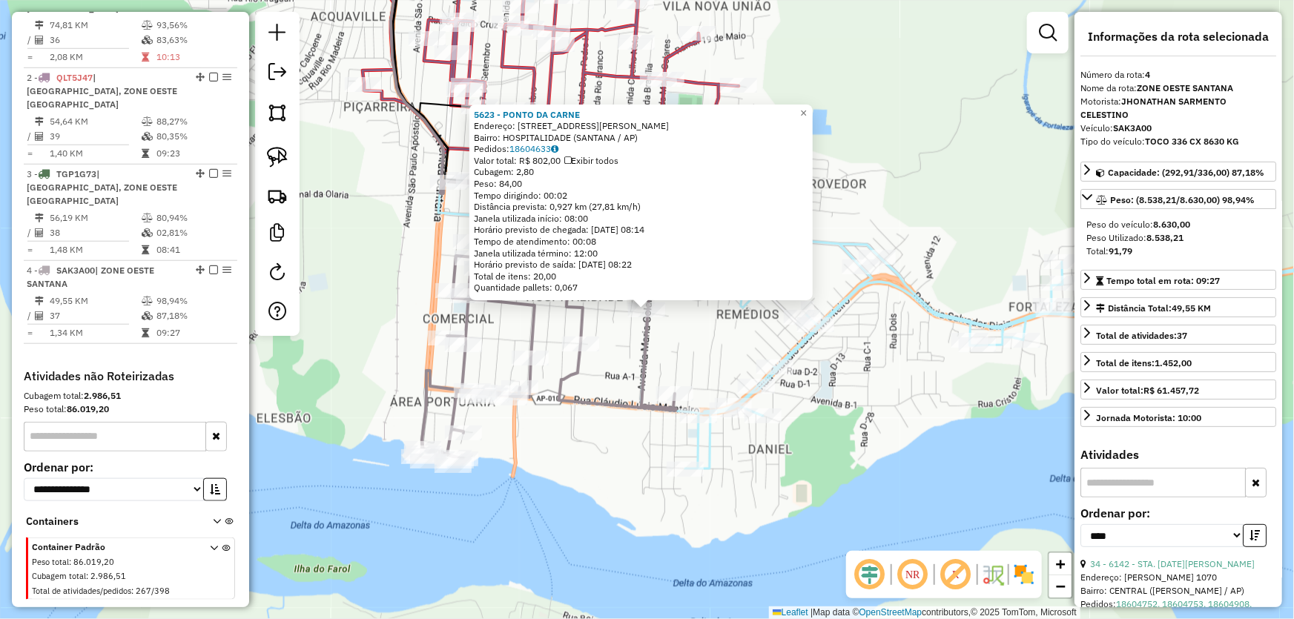
click at [592, 455] on div "5623 - PONTO DA CARNE Endereço: AV MARIA COLARES 671 C Bairro: HOSPITALIDADE (S…" at bounding box center [647, 309] width 1294 height 619
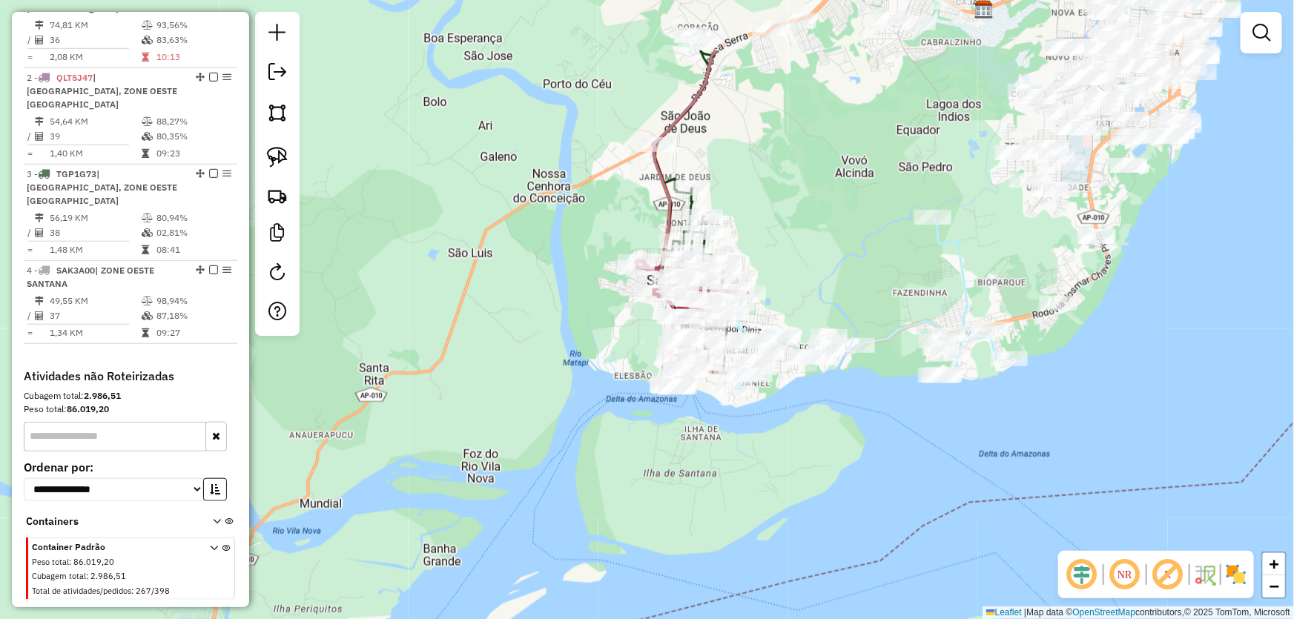
drag, startPoint x: 838, startPoint y: 191, endPoint x: 827, endPoint y: 271, distance: 81.6
click at [827, 271] on div "Janela de atendimento Grade de atendimento Capacidade Transportadoras Veículos …" at bounding box center [647, 309] width 1294 height 619
select select "*********"
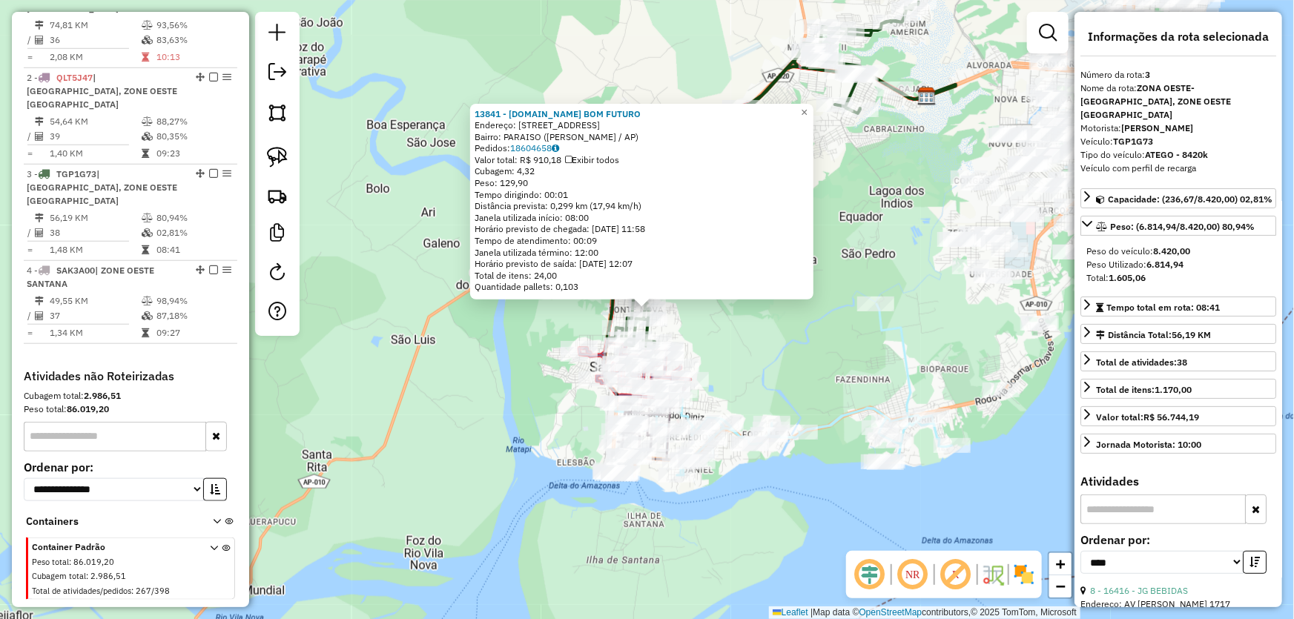
click at [801, 357] on div "13841 - M.BOX BOM FUTURO Endereço: AV RIO BRANCO 2755 Bairro: PARAISO (SANTANA …" at bounding box center [647, 309] width 1294 height 619
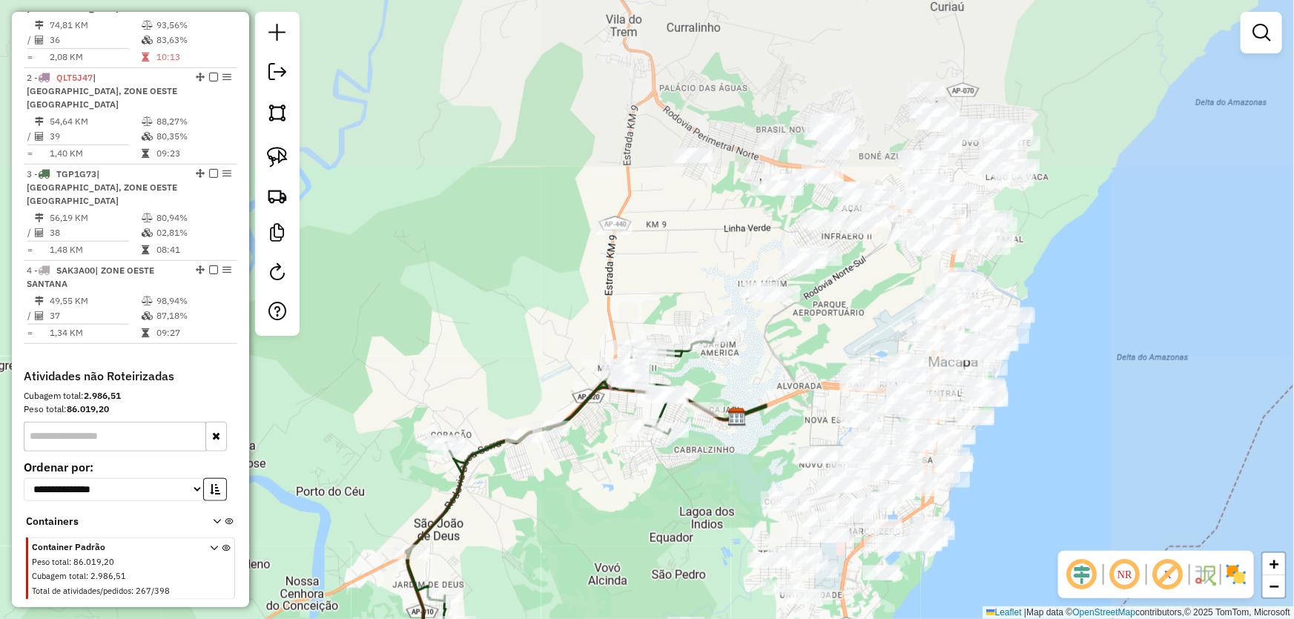
drag, startPoint x: 855, startPoint y: 202, endPoint x: 665, endPoint y: 523, distance: 372.9
click at [665, 523] on div "Janela de atendimento Grade de atendimento Capacidade Transportadoras Veículos …" at bounding box center [647, 309] width 1294 height 619
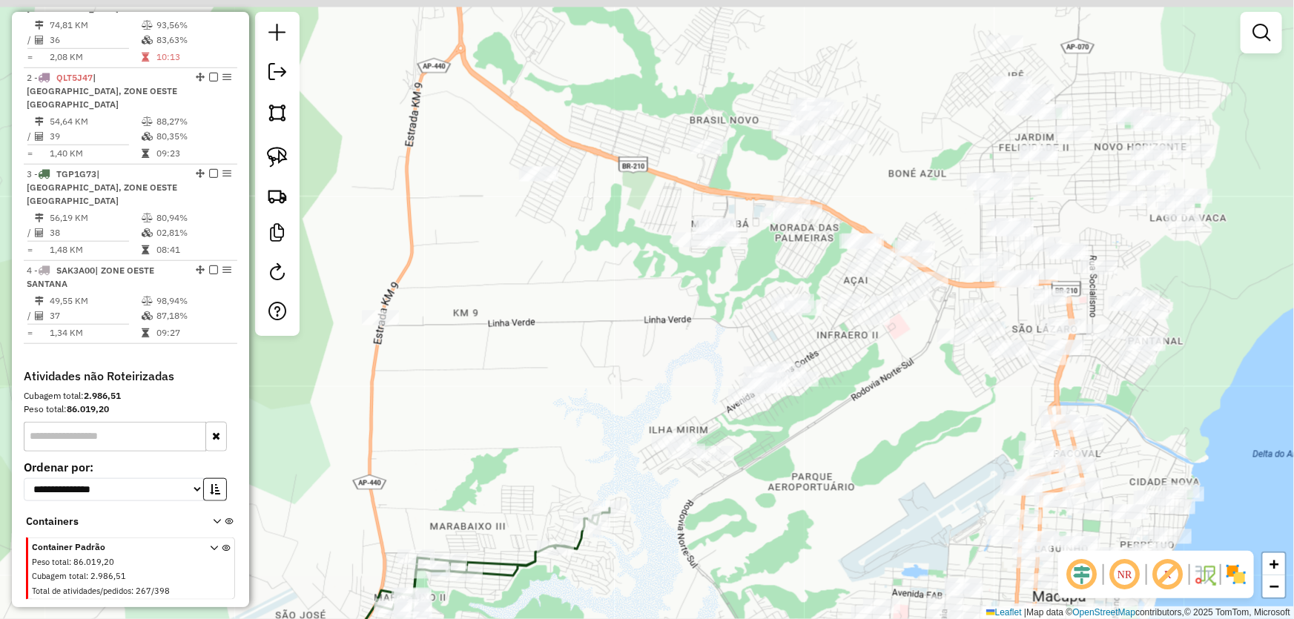
drag, startPoint x: 830, startPoint y: 288, endPoint x: 790, endPoint y: 430, distance: 146.9
click at [809, 452] on div "Janela de atendimento Grade de atendimento Capacidade Transportadoras Veículos …" at bounding box center [647, 309] width 1294 height 619
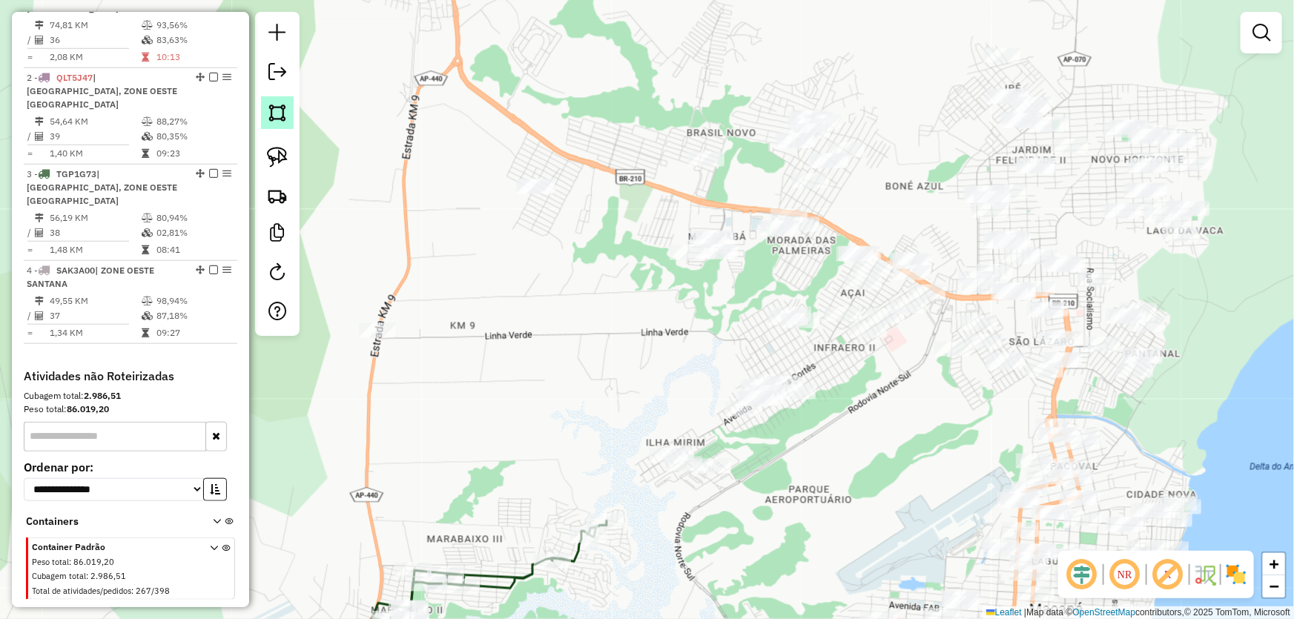
click at [282, 114] on img at bounding box center [277, 112] width 21 height 21
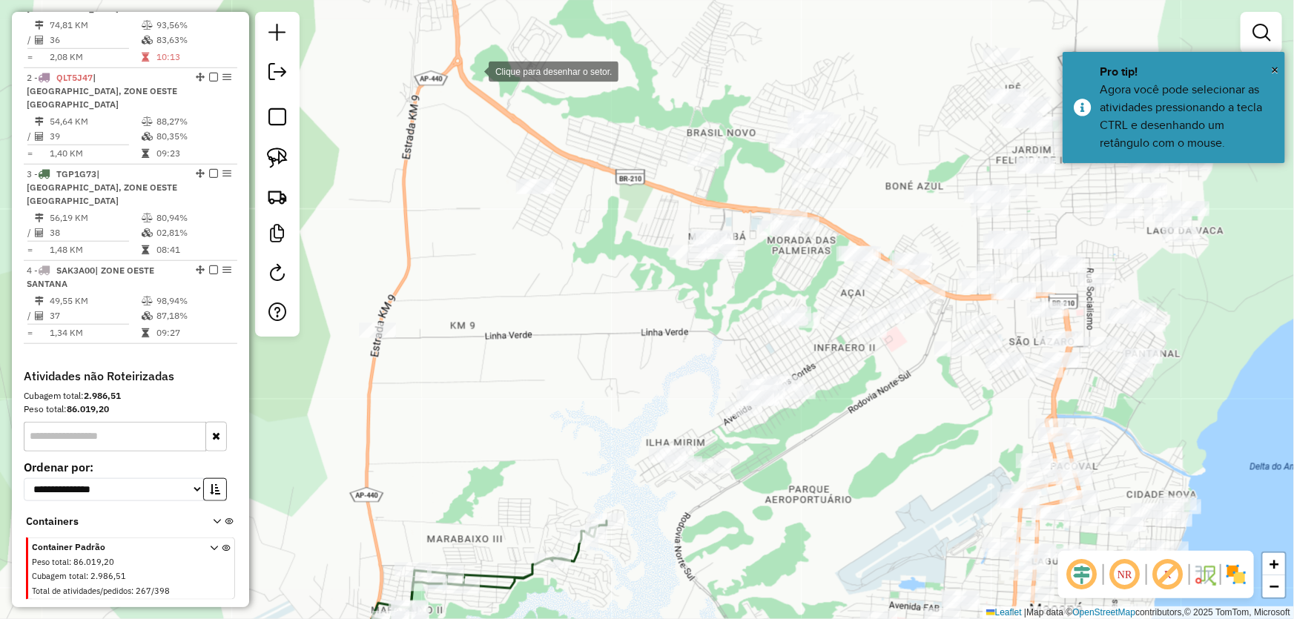
drag, startPoint x: 463, startPoint y: 74, endPoint x: 415, endPoint y: 192, distance: 127.3
click at [474, 70] on div at bounding box center [474, 71] width 30 height 30
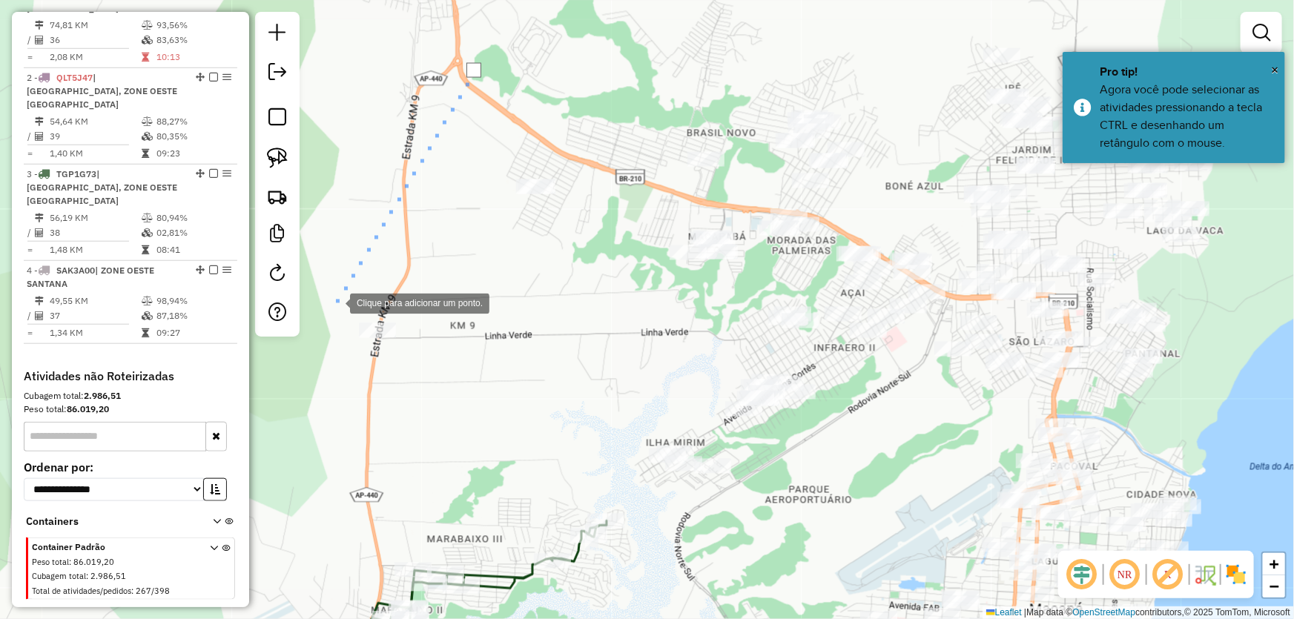
click at [335, 302] on div at bounding box center [335, 303] width 30 height 30
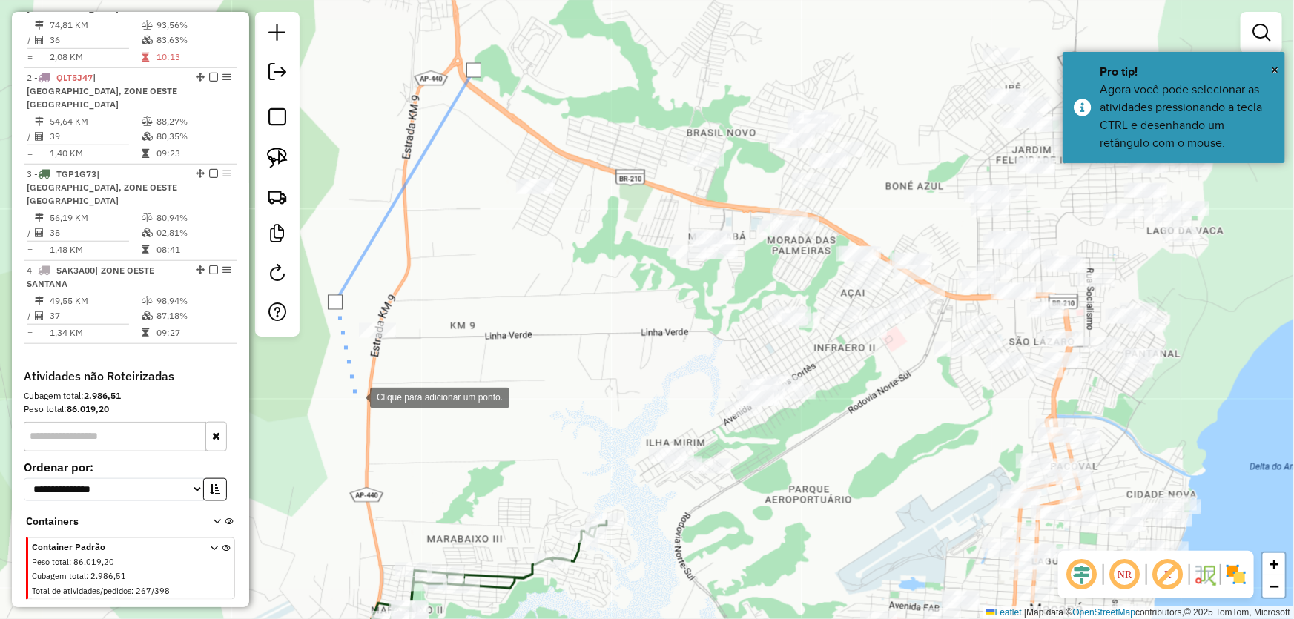
drag, startPoint x: 354, startPoint y: 401, endPoint x: 388, endPoint y: 433, distance: 46.7
click at [354, 402] on div at bounding box center [355, 397] width 30 height 30
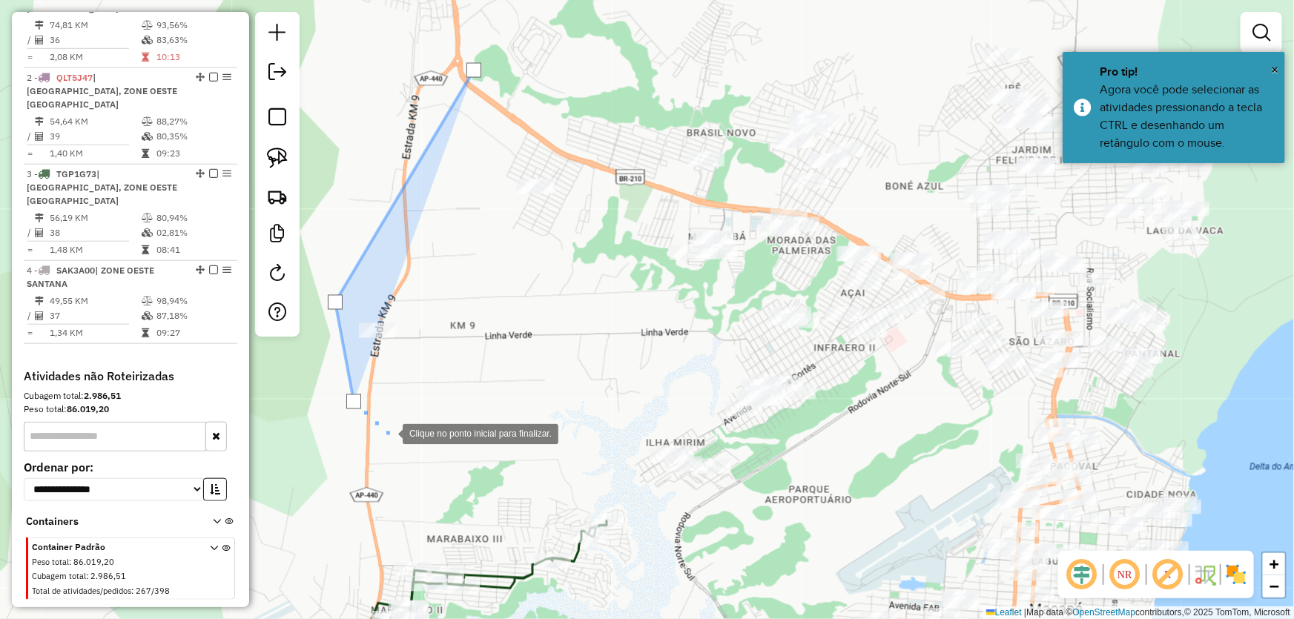
click at [403, 448] on div at bounding box center [388, 433] width 30 height 30
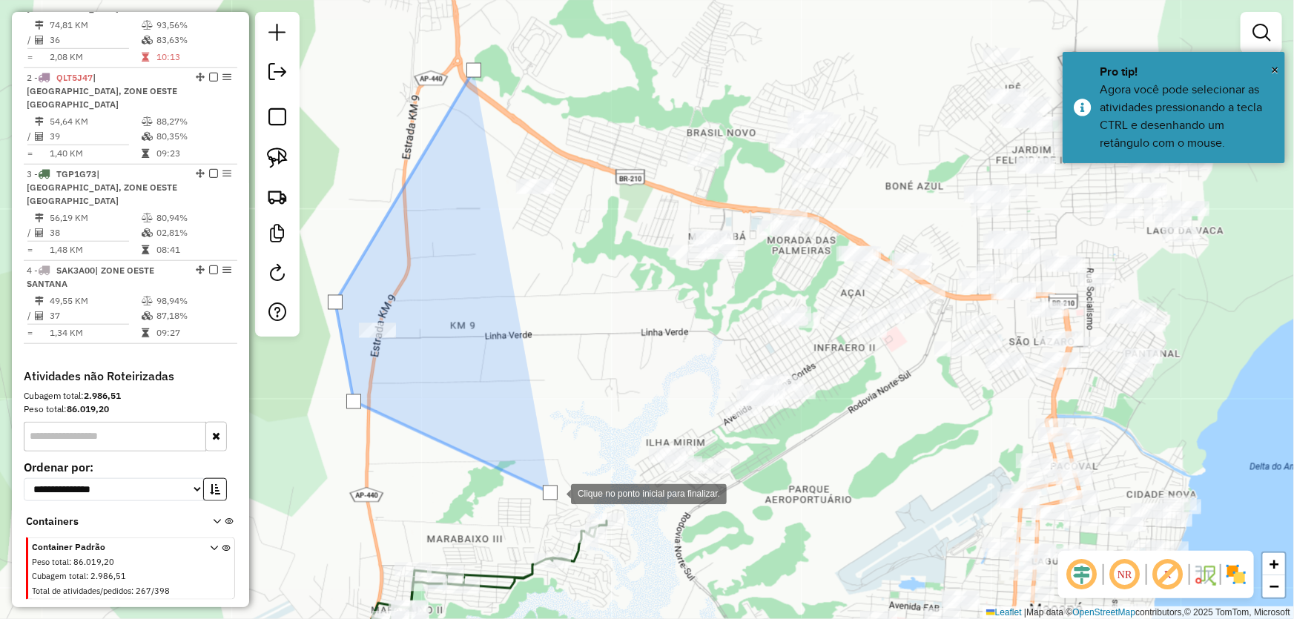
click at [571, 508] on div at bounding box center [556, 493] width 30 height 30
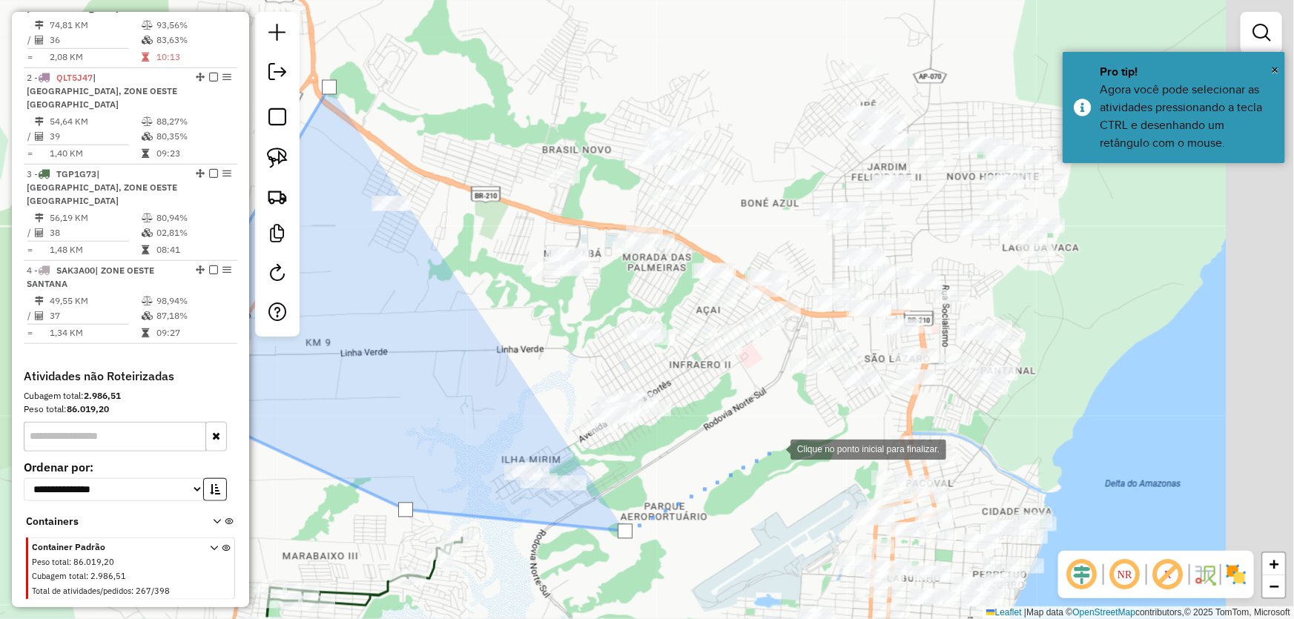
drag, startPoint x: 956, startPoint y: 428, endPoint x: 659, endPoint y: 467, distance: 299.9
click at [761, 463] on div at bounding box center [776, 449] width 30 height 30
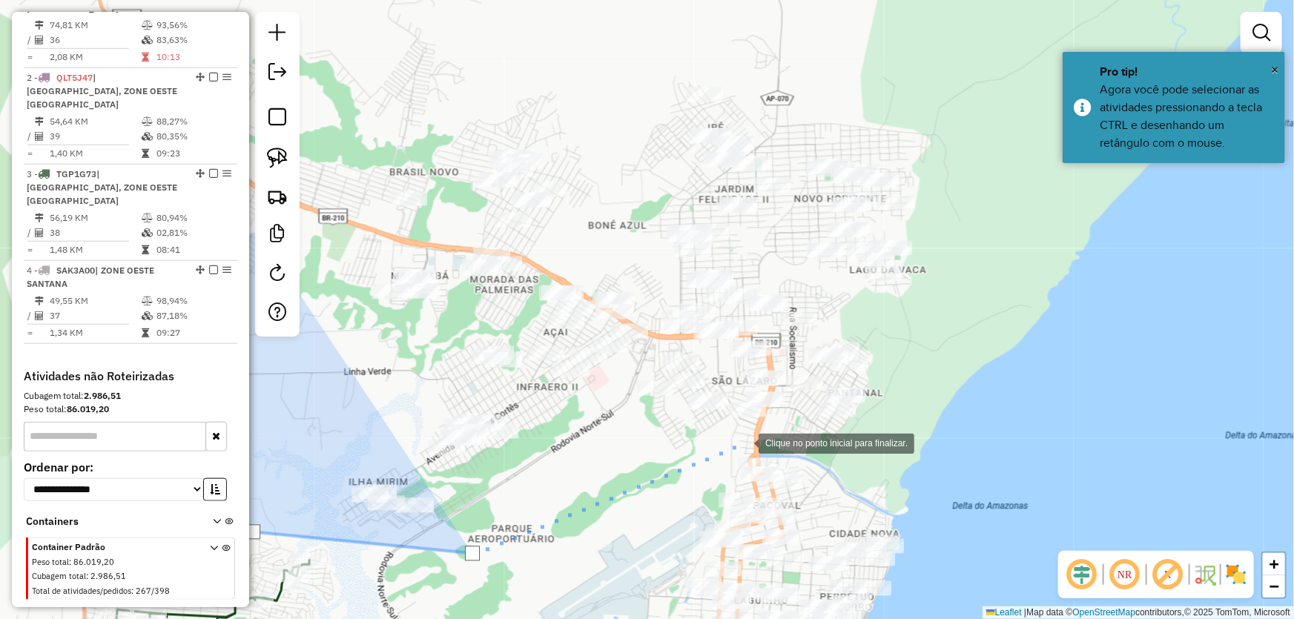
click at [744, 443] on div at bounding box center [744, 443] width 30 height 30
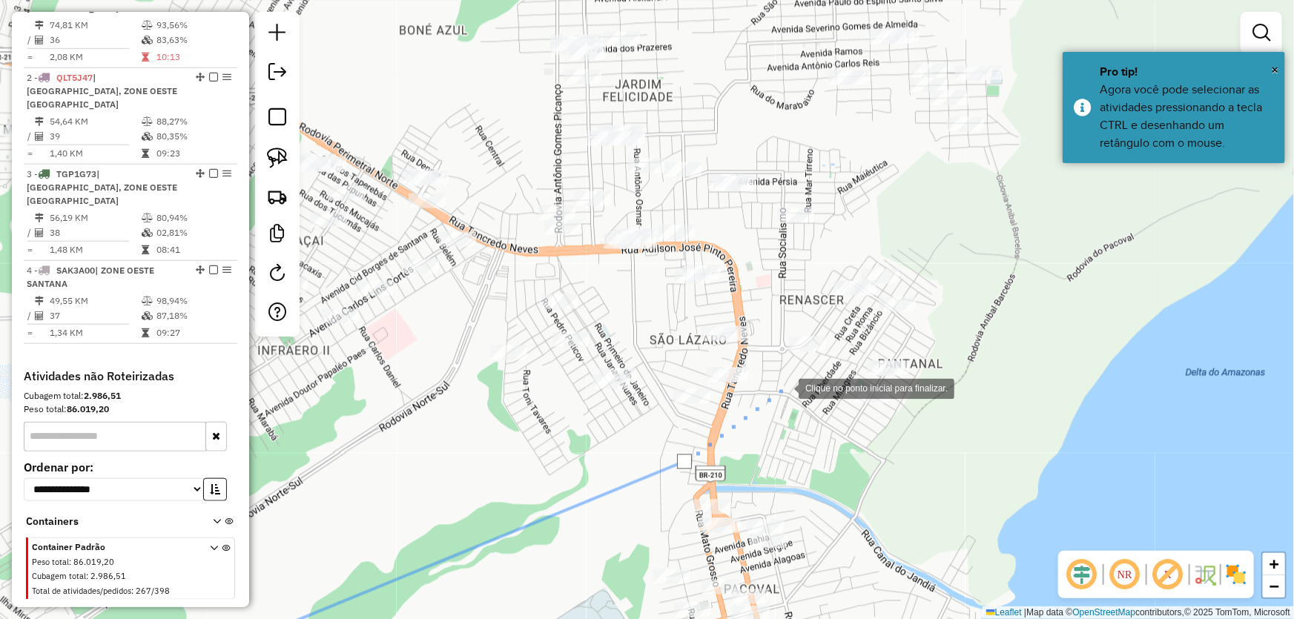
drag, startPoint x: 784, startPoint y: 388, endPoint x: 777, endPoint y: 374, distance: 14.9
click at [784, 386] on div at bounding box center [784, 388] width 30 height 30
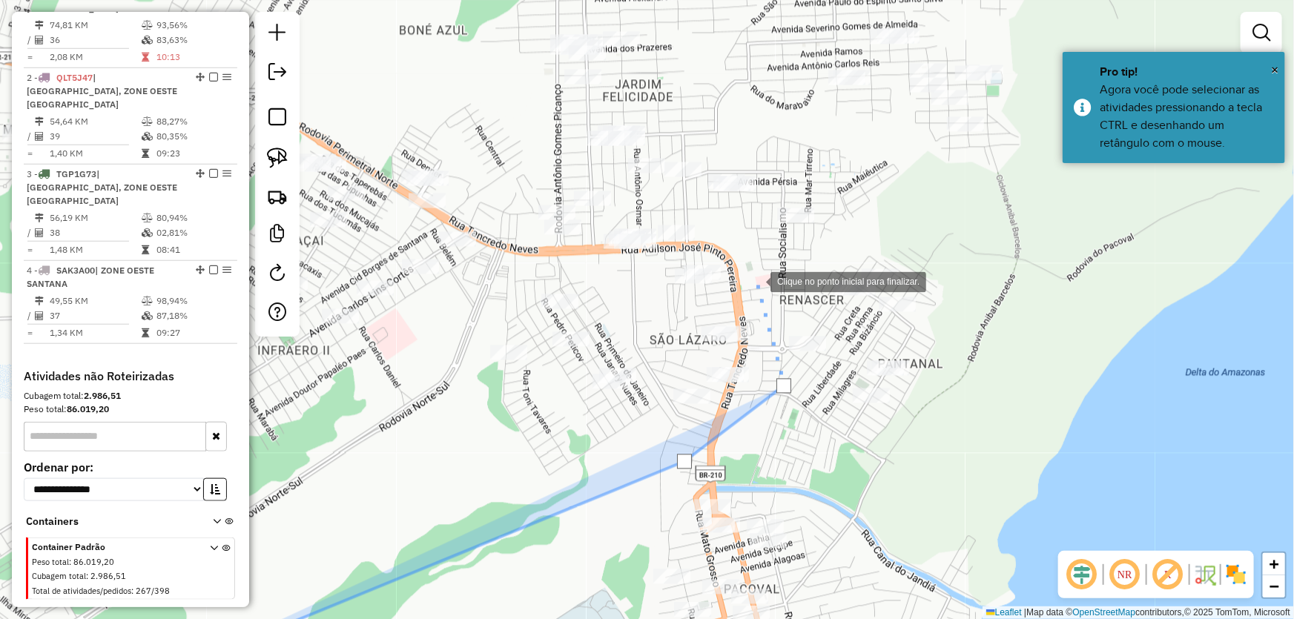
drag, startPoint x: 755, startPoint y: 279, endPoint x: 724, endPoint y: 252, distance: 41.5
click at [752, 275] on div at bounding box center [756, 281] width 30 height 30
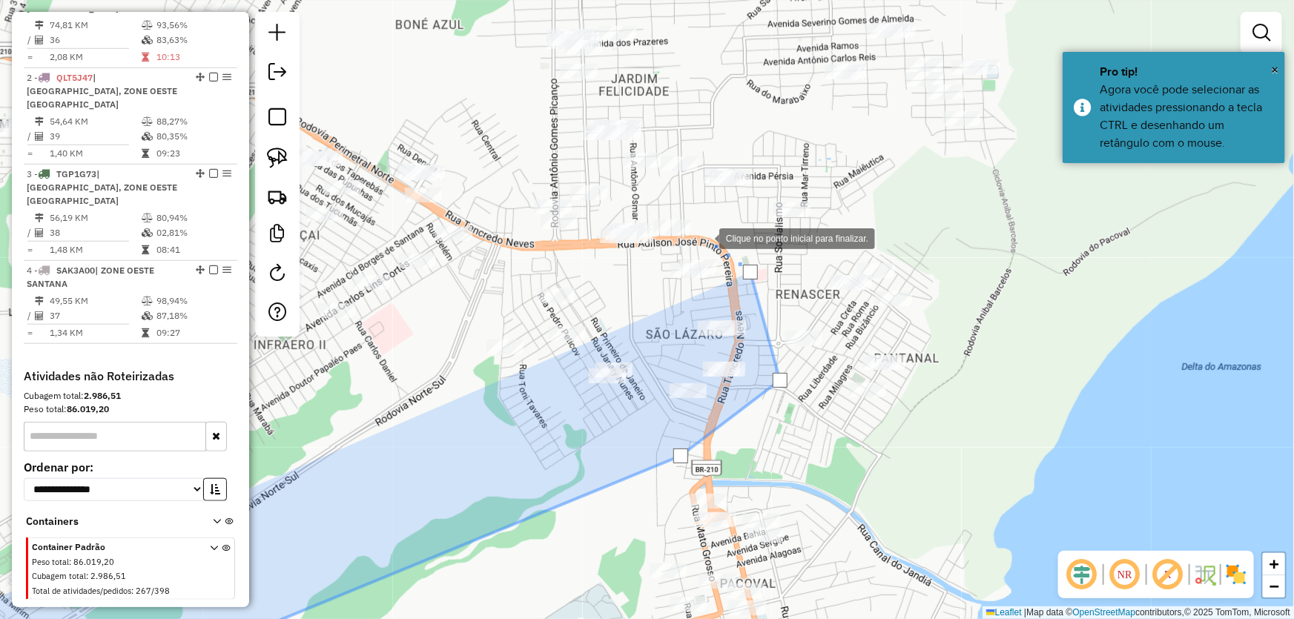
click at [704, 237] on div at bounding box center [704, 237] width 30 height 30
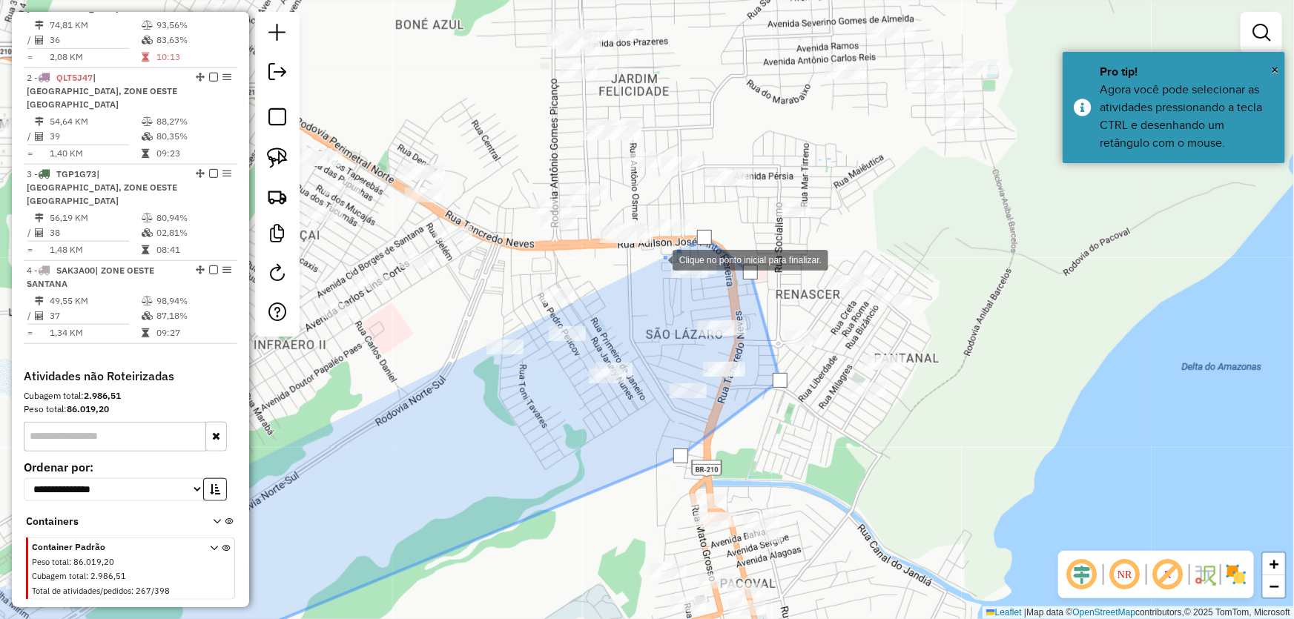
click at [658, 259] on div at bounding box center [658, 259] width 30 height 30
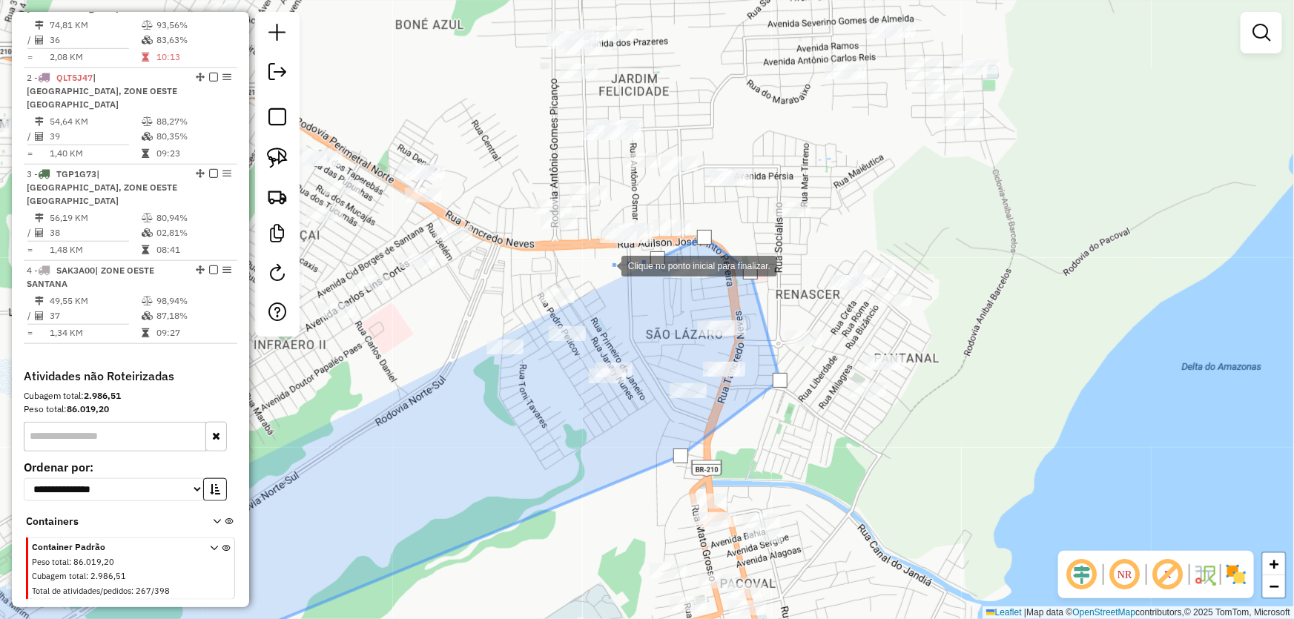
click at [592, 277] on div at bounding box center [607, 265] width 30 height 30
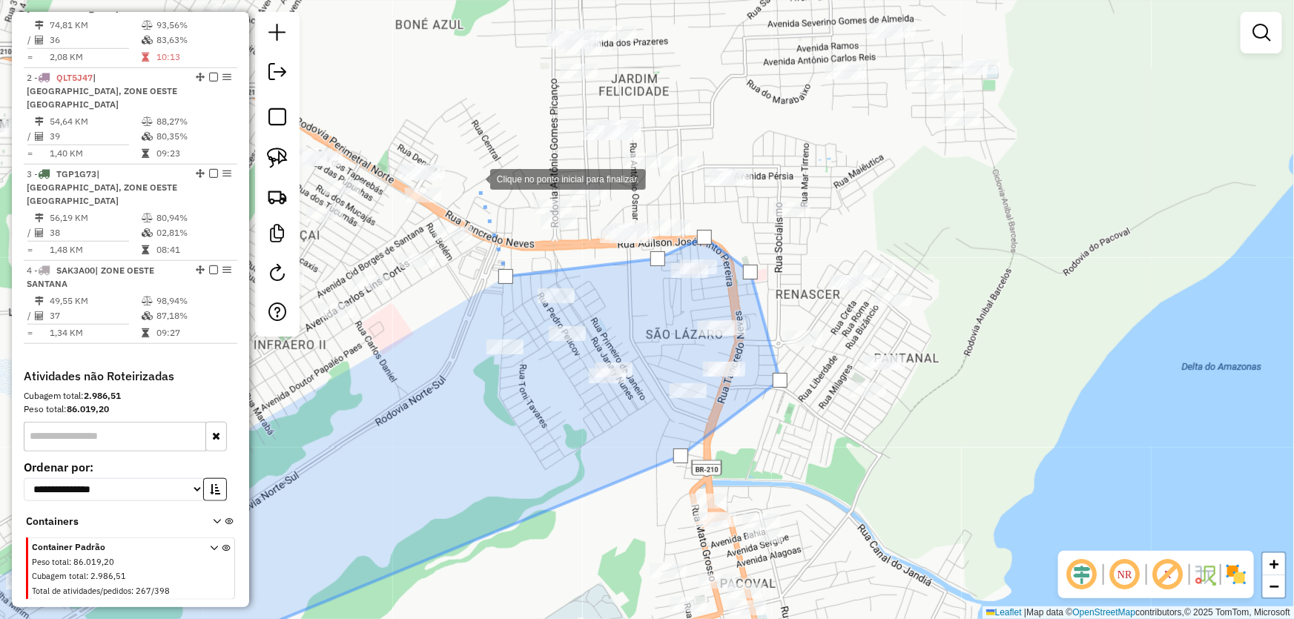
click at [475, 178] on div at bounding box center [475, 178] width 30 height 30
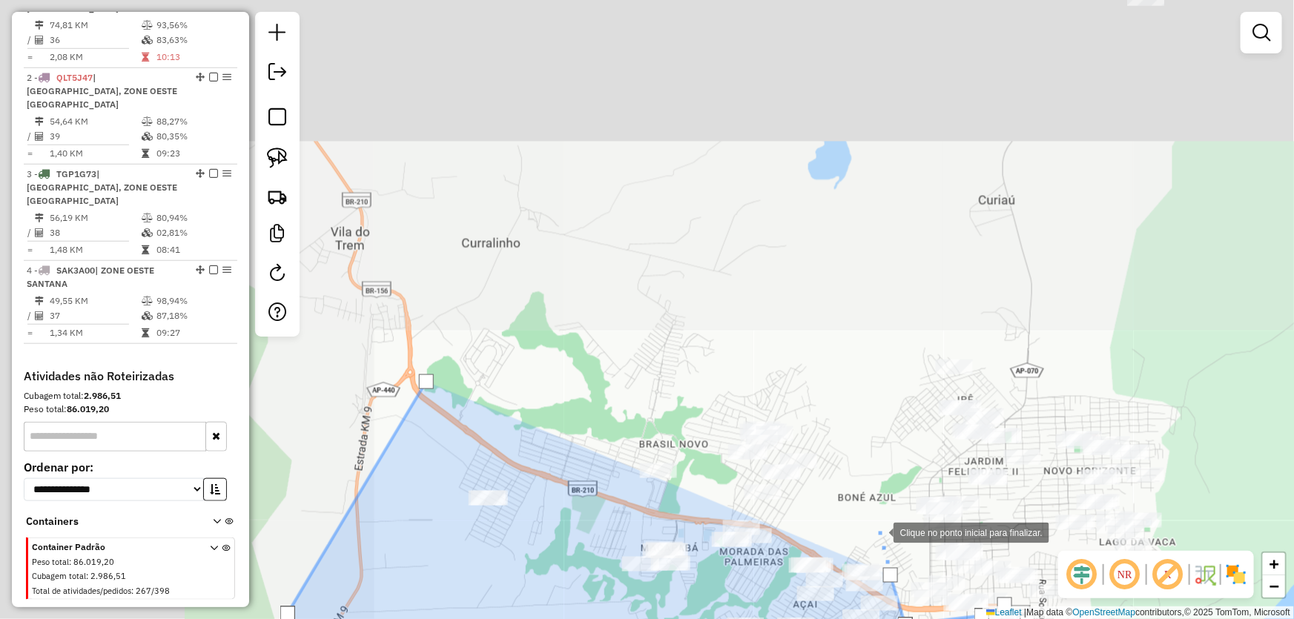
drag, startPoint x: 453, startPoint y: 98, endPoint x: 868, endPoint y: 496, distance: 575.2
click at [874, 521] on div at bounding box center [879, 532] width 30 height 30
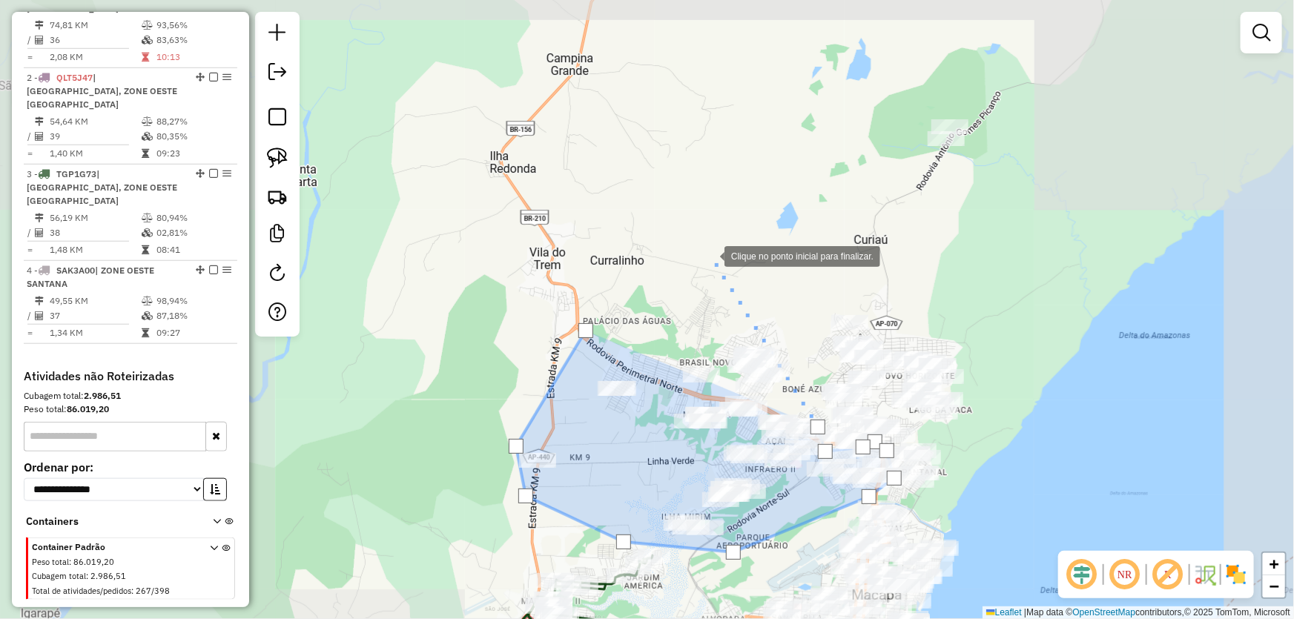
click at [709, 255] on div at bounding box center [710, 255] width 30 height 30
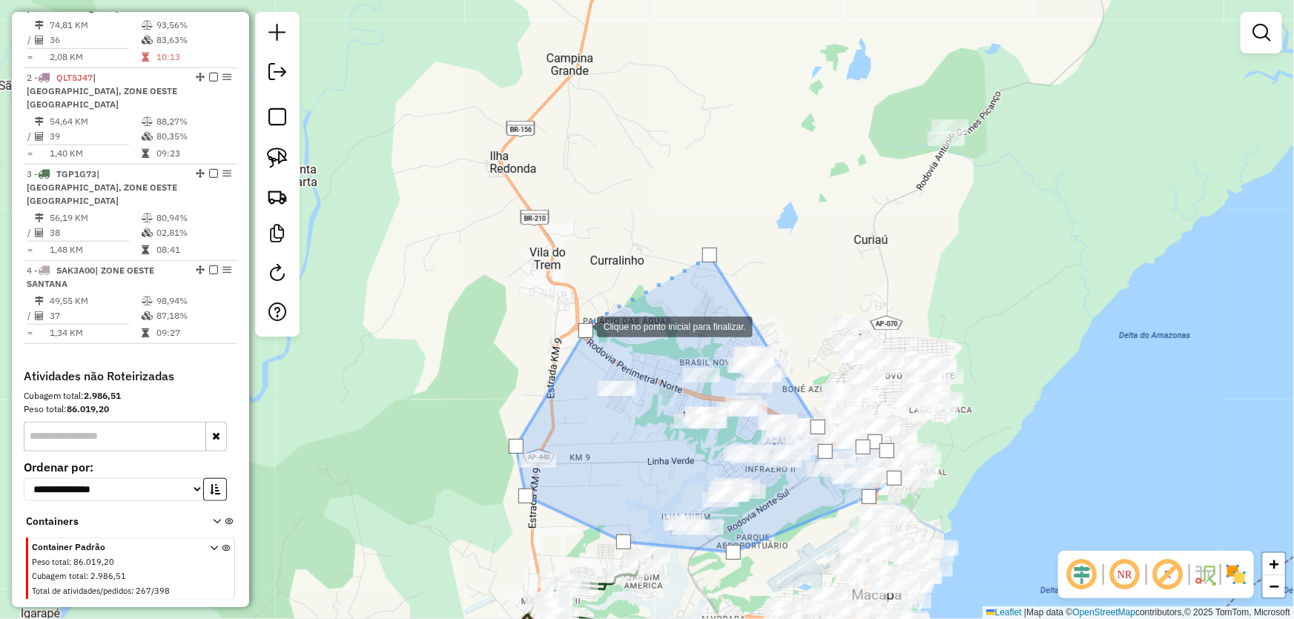
click at [582, 330] on div at bounding box center [585, 330] width 15 height 15
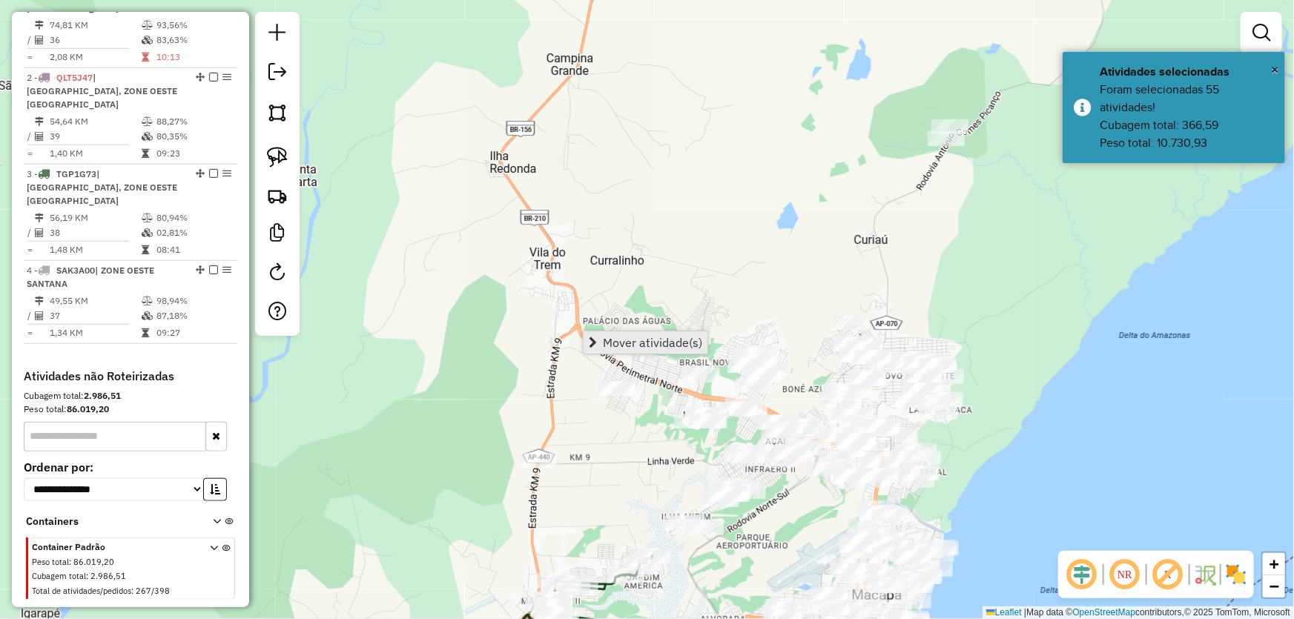
click at [630, 339] on span "Mover atividade(s)" at bounding box center [652, 343] width 99 height 12
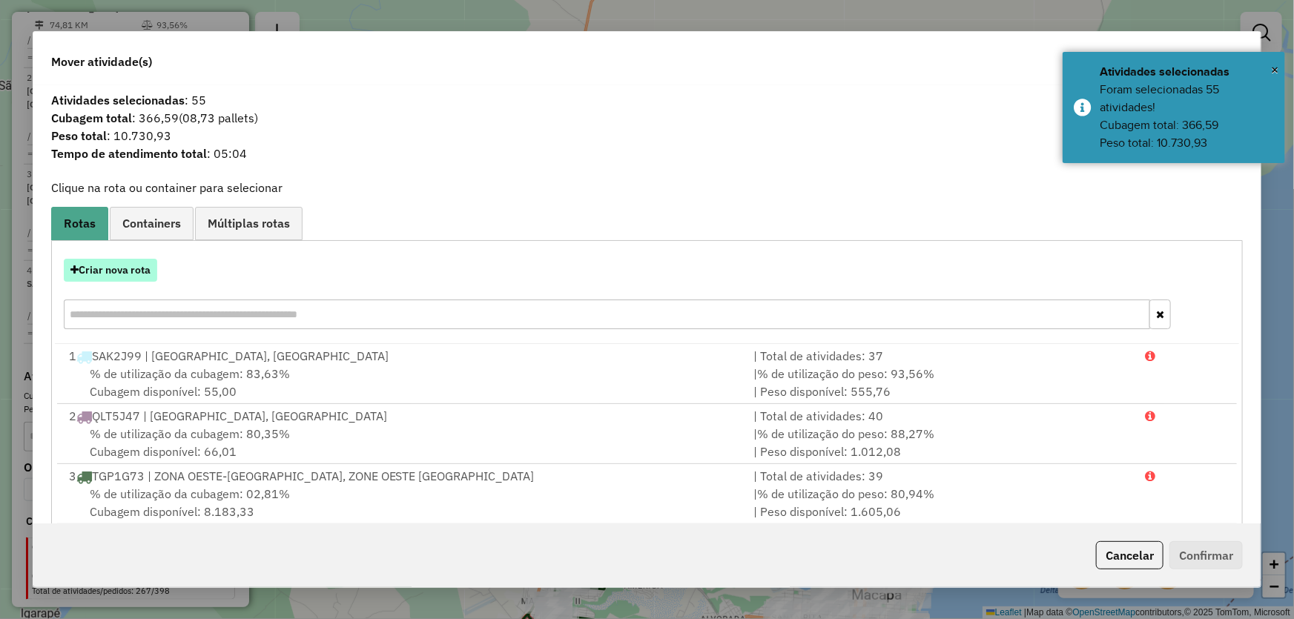
click at [128, 275] on button "Criar nova rota" at bounding box center [110, 270] width 93 height 23
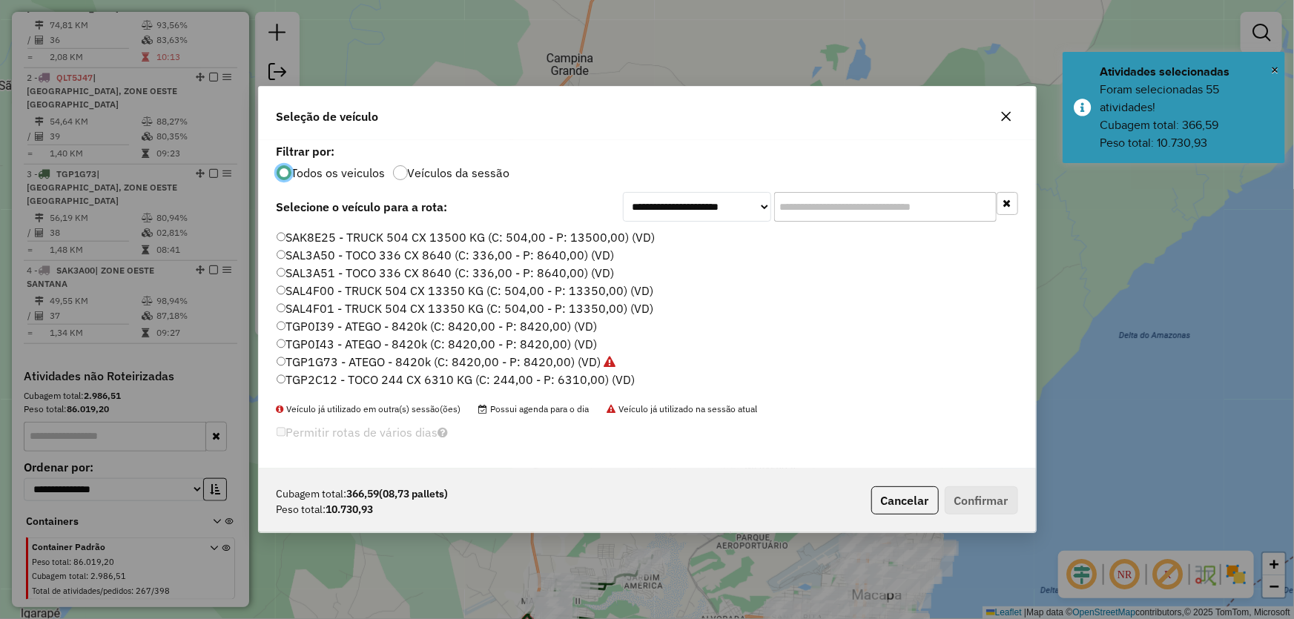
scroll to position [388, 0]
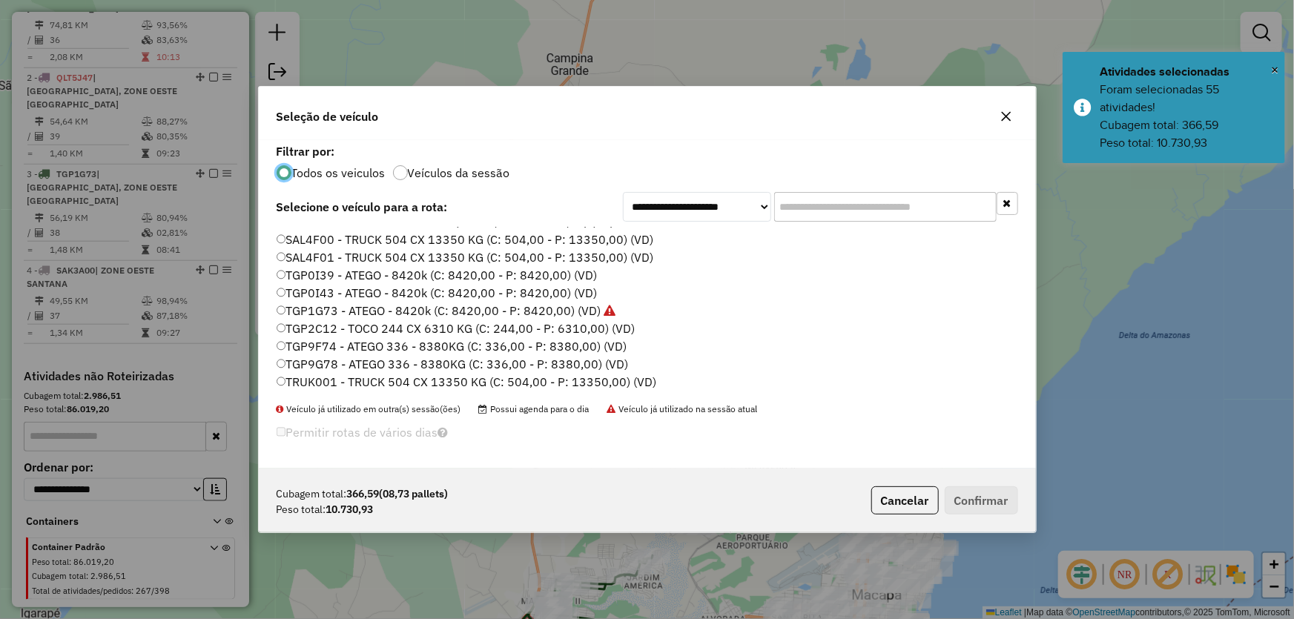
click at [315, 274] on label "TGP0I39 - ATEGO - 8420k (C: 8420,00 - P: 8420,00) (VD)" at bounding box center [437, 275] width 321 height 18
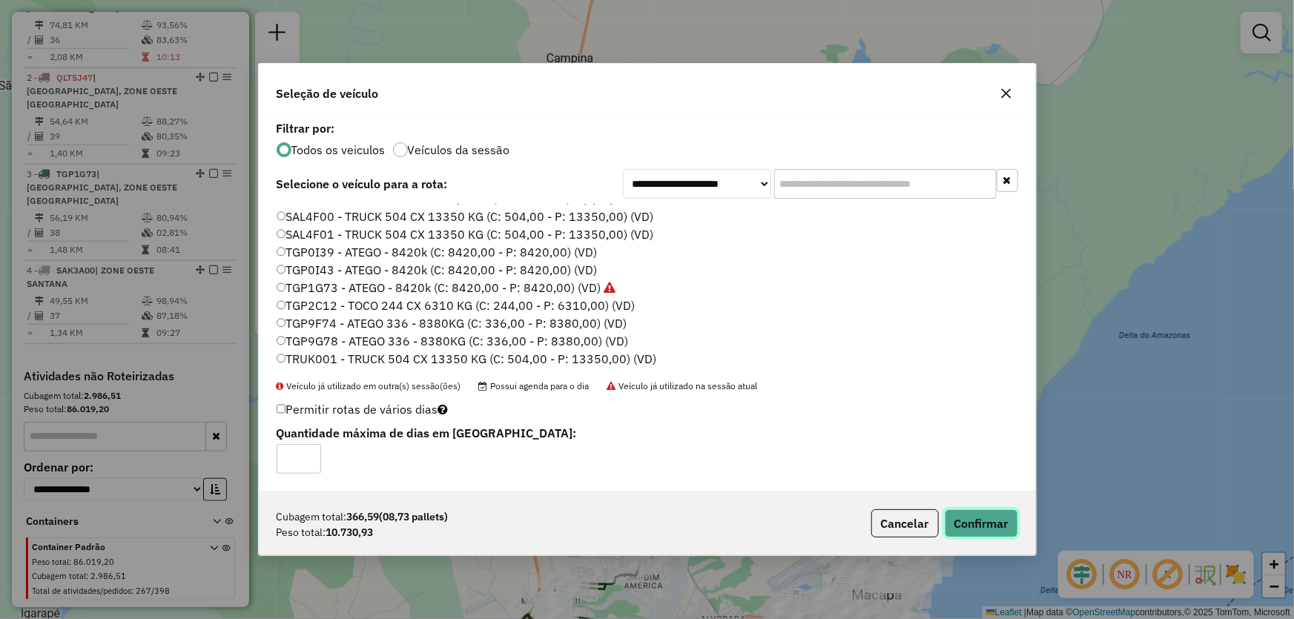
click at [982, 519] on button "Confirmar" at bounding box center [980, 523] width 73 height 28
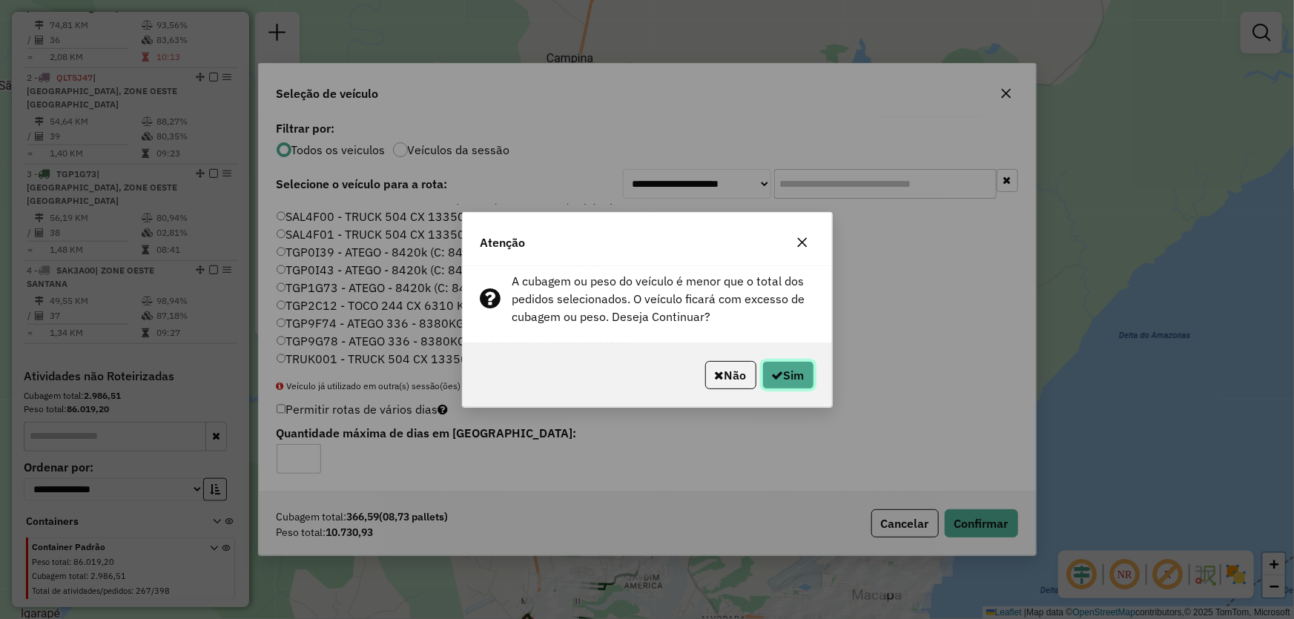
click at [775, 370] on icon "button" at bounding box center [778, 375] width 12 height 12
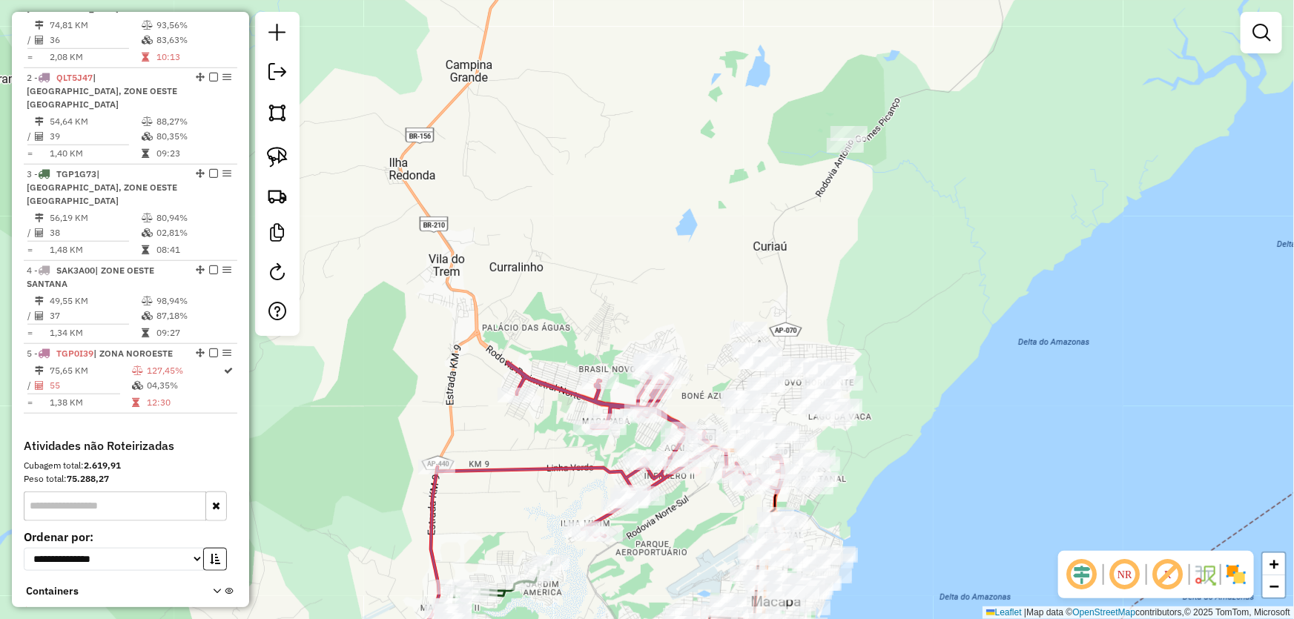
drag, startPoint x: 1056, startPoint y: 329, endPoint x: 933, endPoint y: 333, distance: 123.9
click at [950, 337] on div "Janela de atendimento Grade de atendimento Capacidade Transportadoras Veículos …" at bounding box center [647, 309] width 1294 height 619
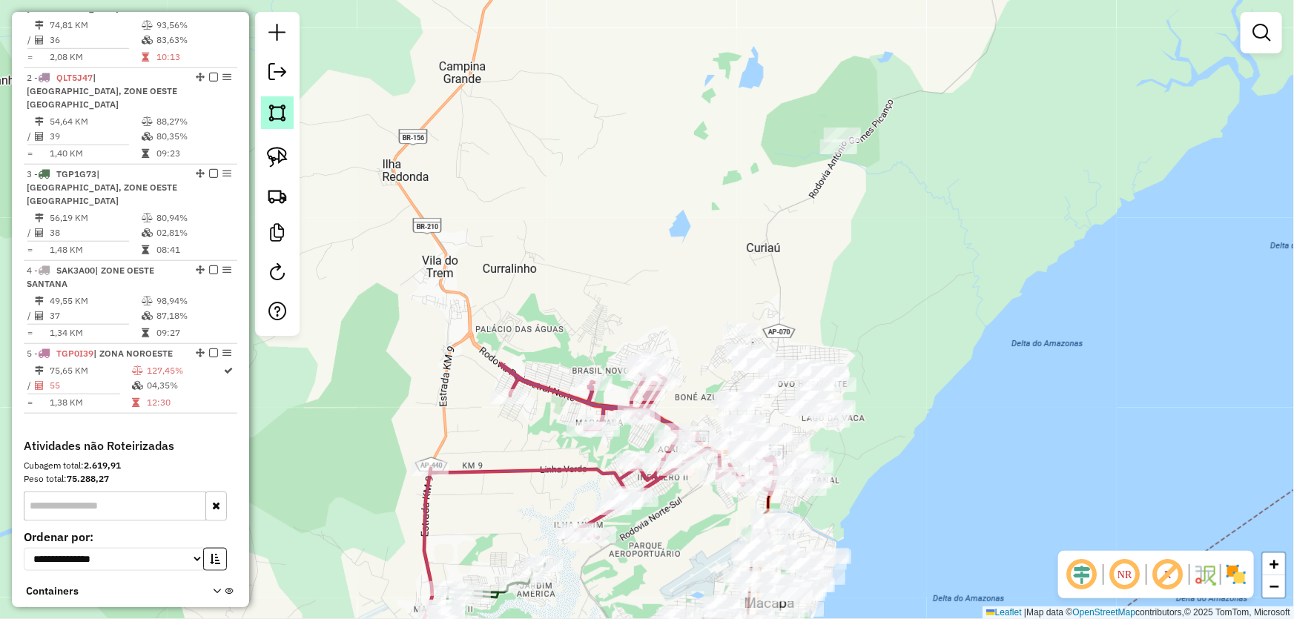
click at [274, 121] on img at bounding box center [277, 112] width 21 height 21
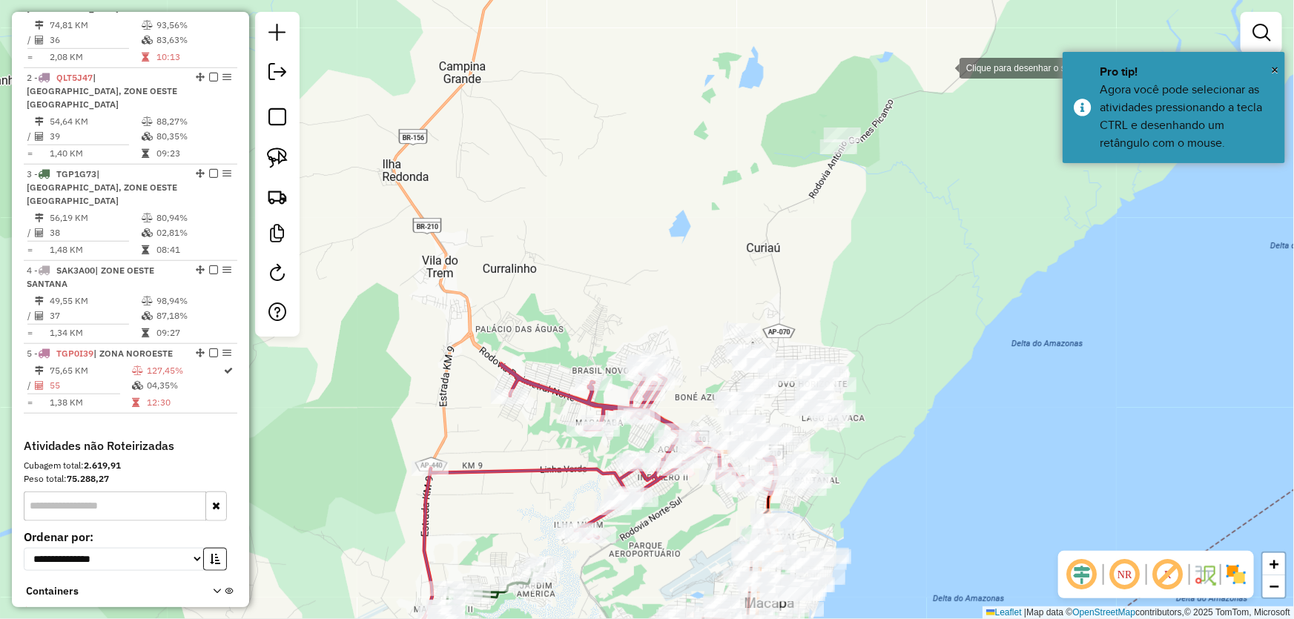
drag, startPoint x: 944, startPoint y: 67, endPoint x: 727, endPoint y: 105, distance: 221.3
click at [944, 67] on div at bounding box center [945, 67] width 30 height 30
click at [678, 104] on div at bounding box center [678, 104] width 30 height 30
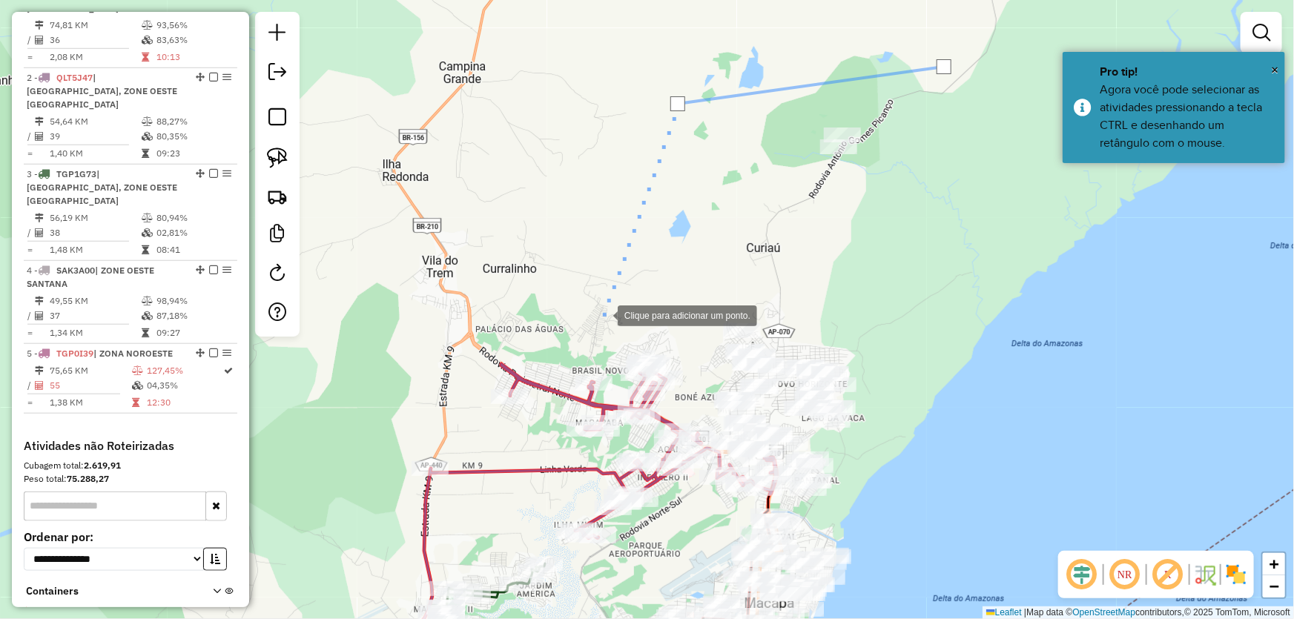
click at [603, 314] on div at bounding box center [603, 314] width 30 height 30
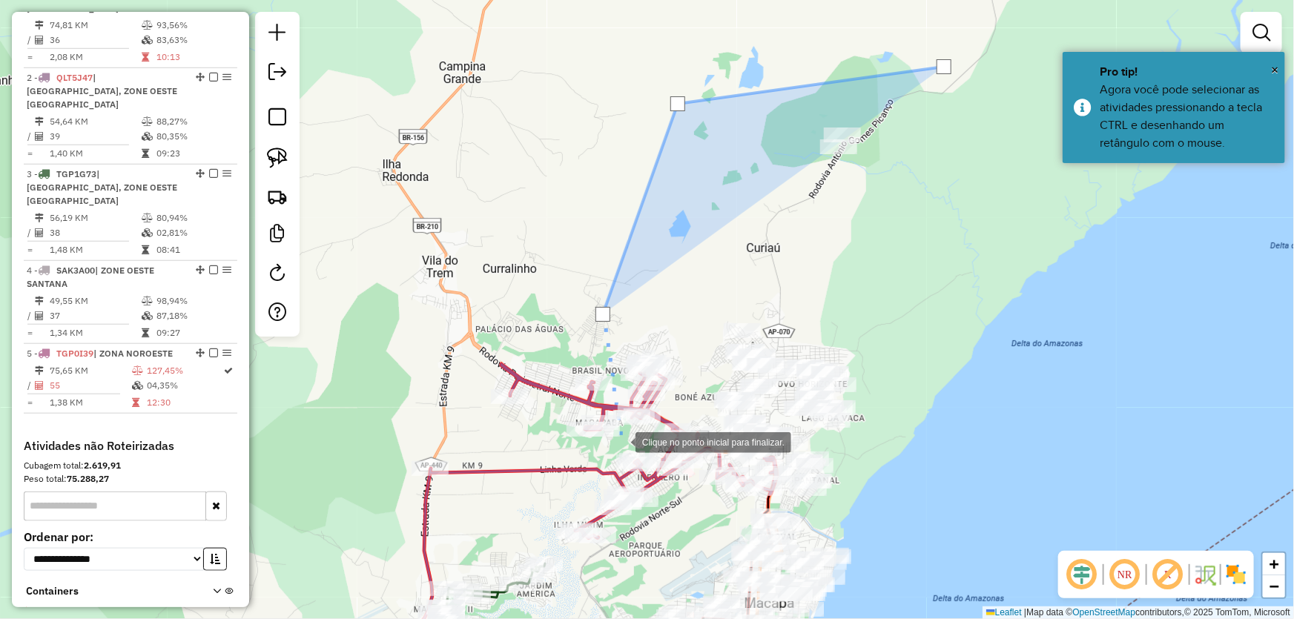
click at [620, 441] on div at bounding box center [621, 441] width 30 height 30
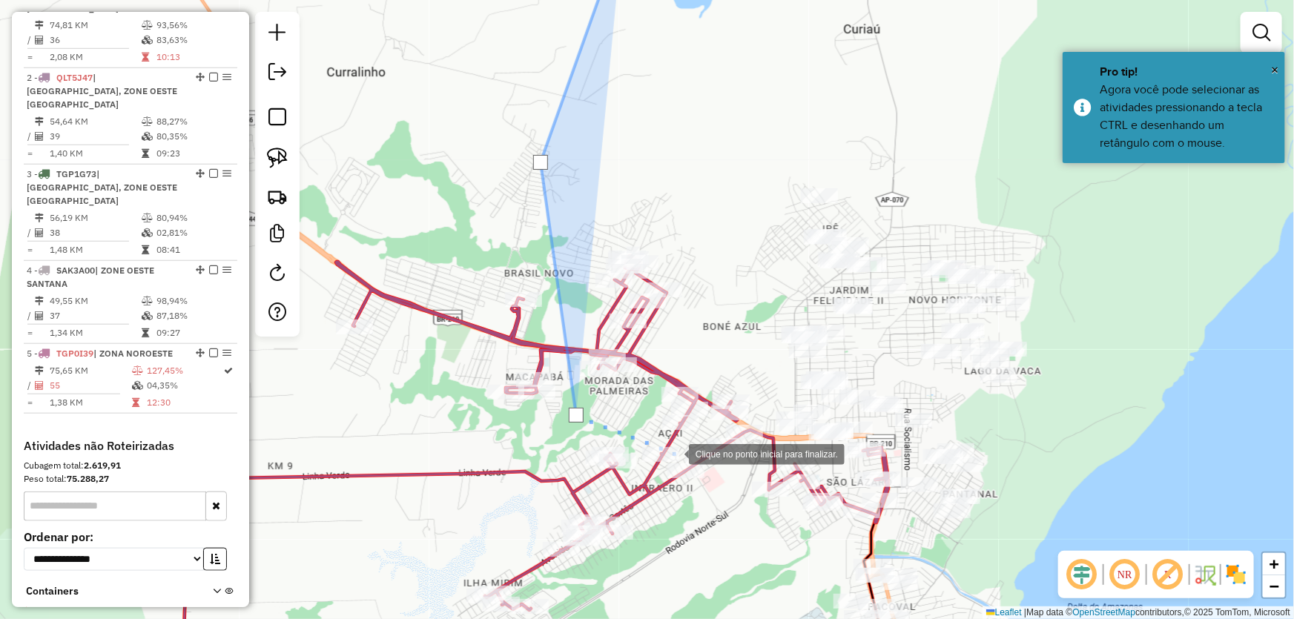
drag, startPoint x: 686, startPoint y: 460, endPoint x: 535, endPoint y: 330, distance: 200.3
click at [659, 438] on div at bounding box center [674, 453] width 30 height 30
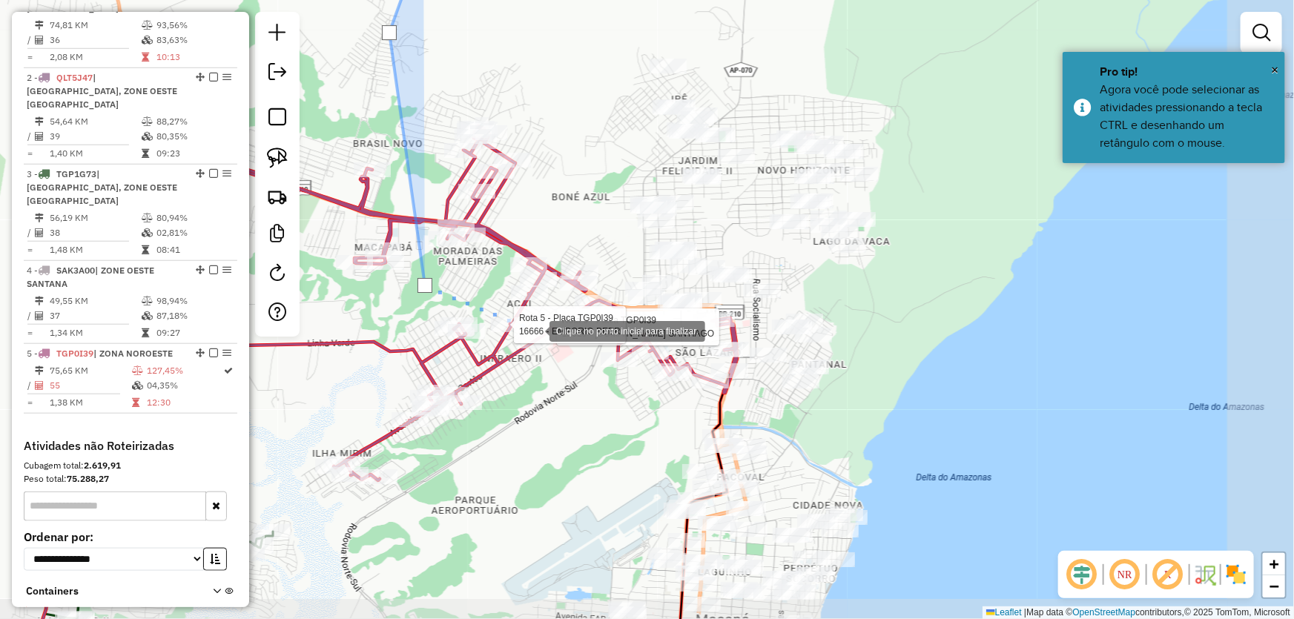
click at [549, 345] on div at bounding box center [535, 330] width 30 height 30
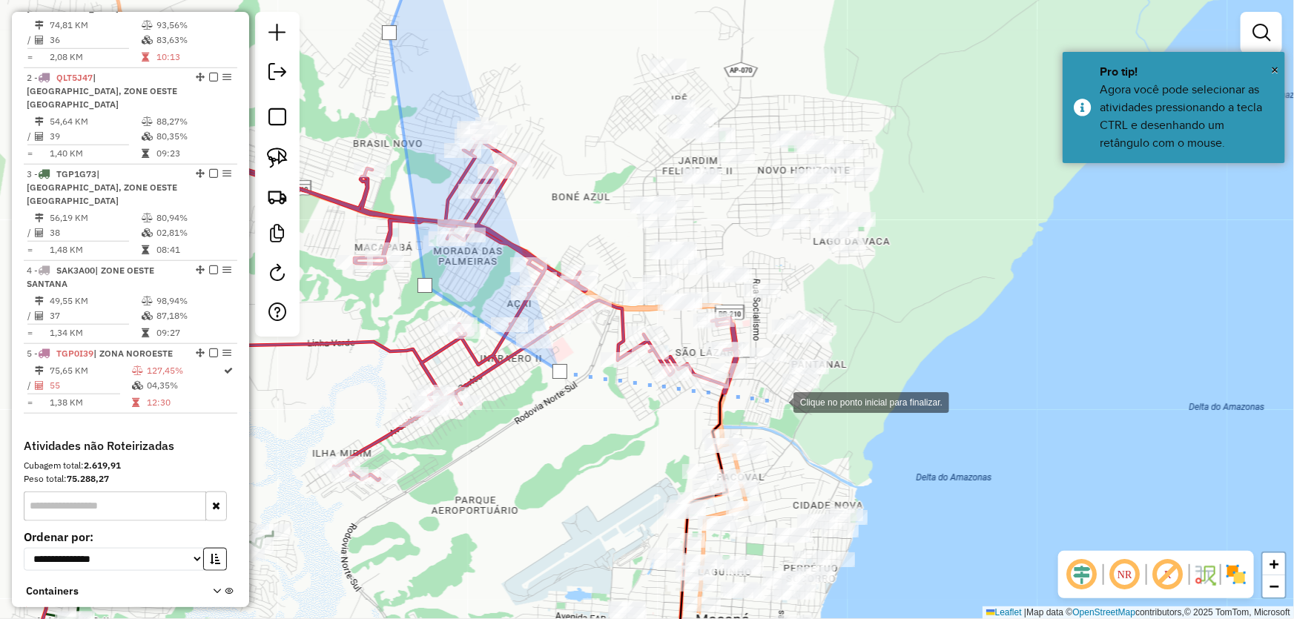
click at [781, 402] on div at bounding box center [779, 401] width 30 height 30
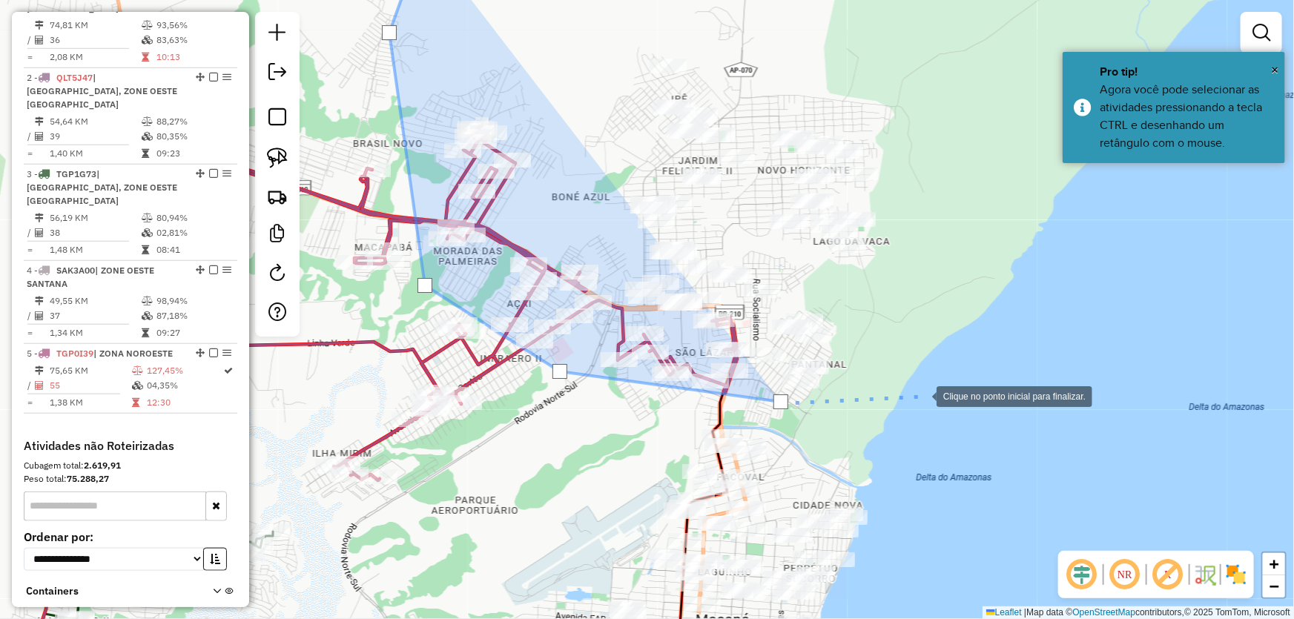
click at [921, 395] on div at bounding box center [922, 395] width 30 height 30
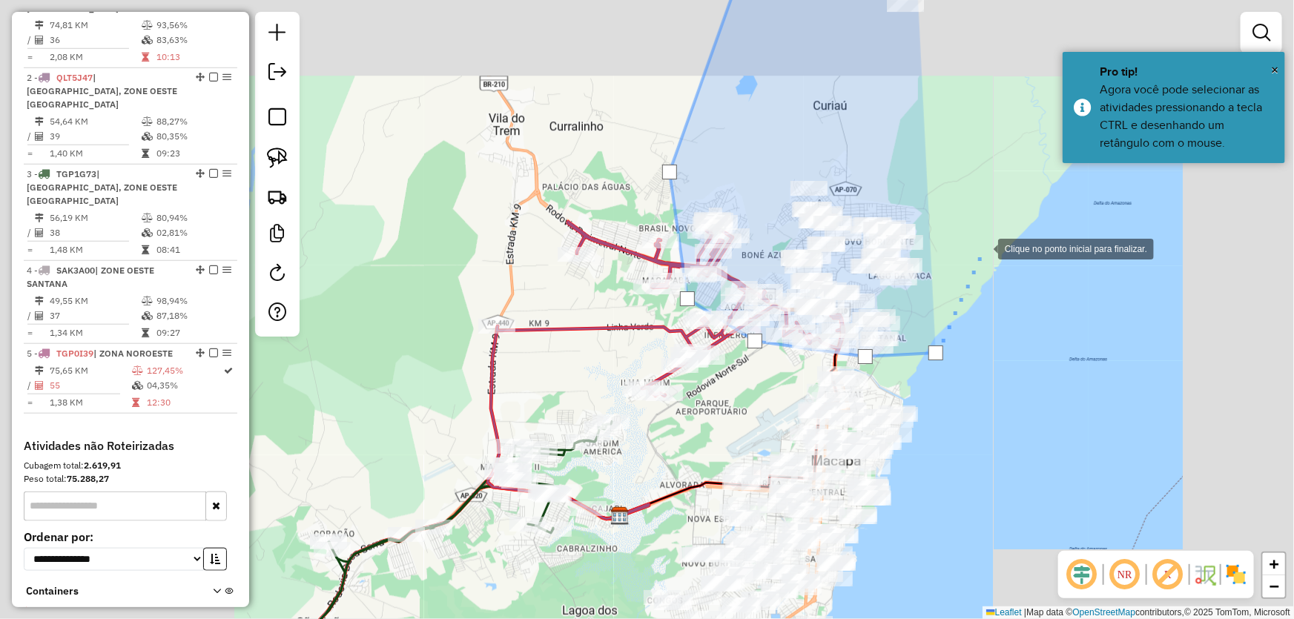
drag, startPoint x: 983, startPoint y: 248, endPoint x: 864, endPoint y: 536, distance: 312.1
click at [968, 262] on div at bounding box center [983, 248] width 30 height 30
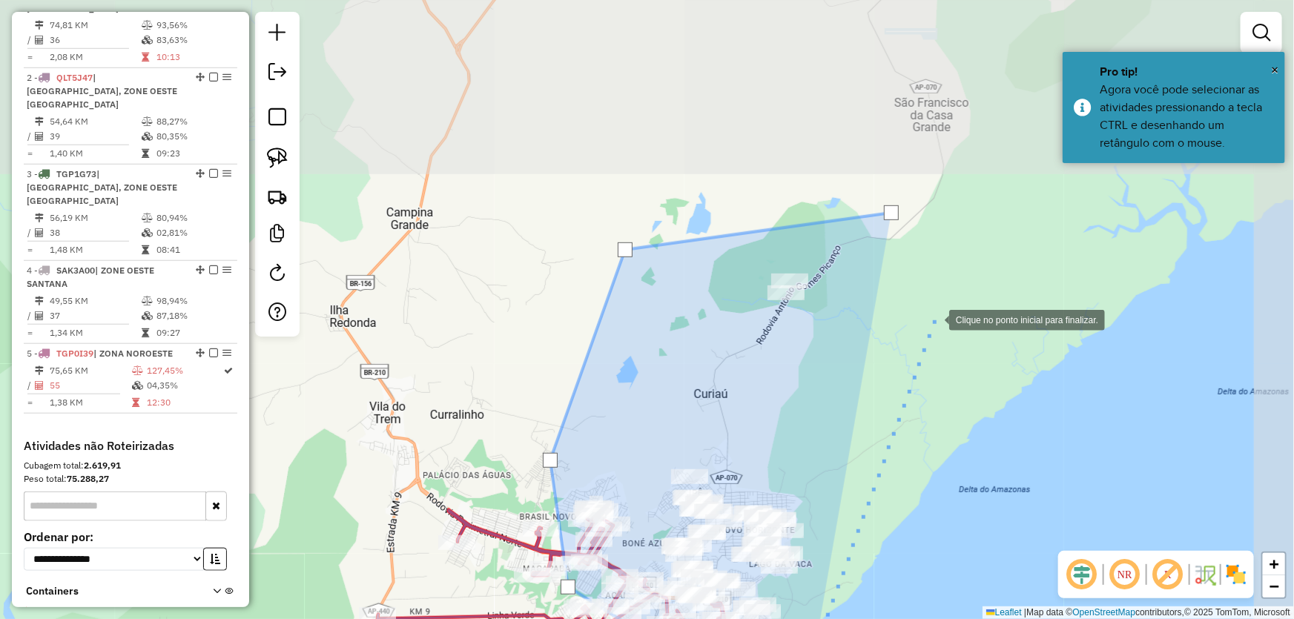
click at [934, 318] on div at bounding box center [934, 319] width 30 height 30
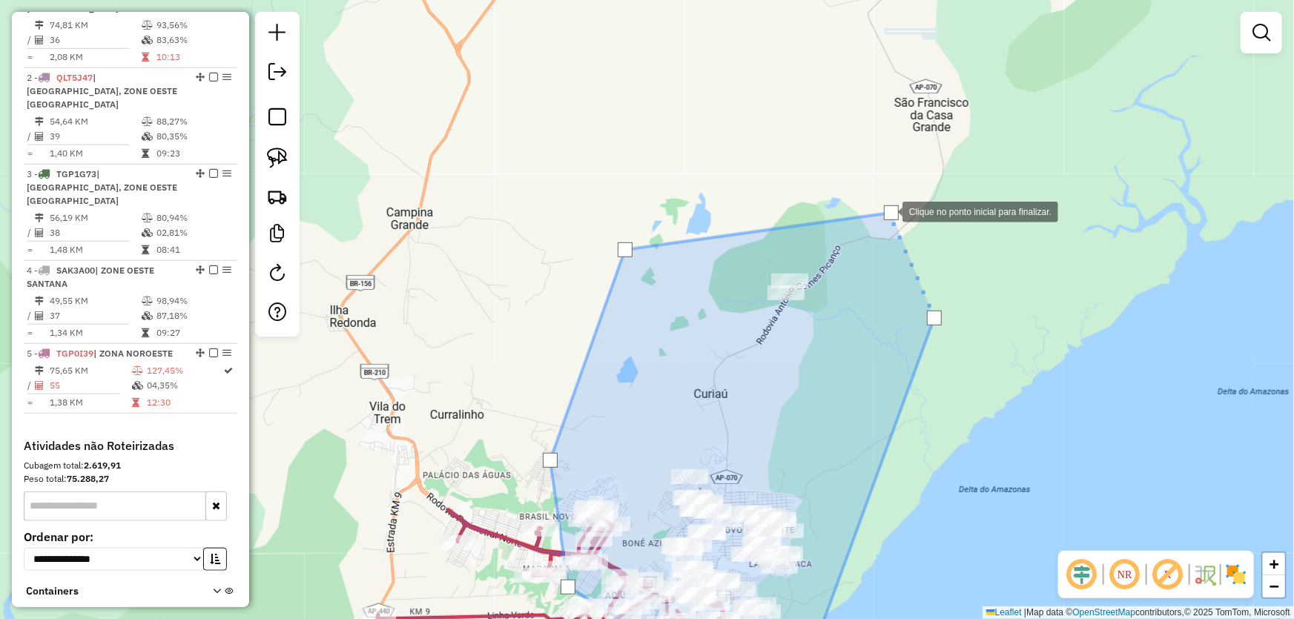
click at [887, 211] on div at bounding box center [891, 212] width 15 height 15
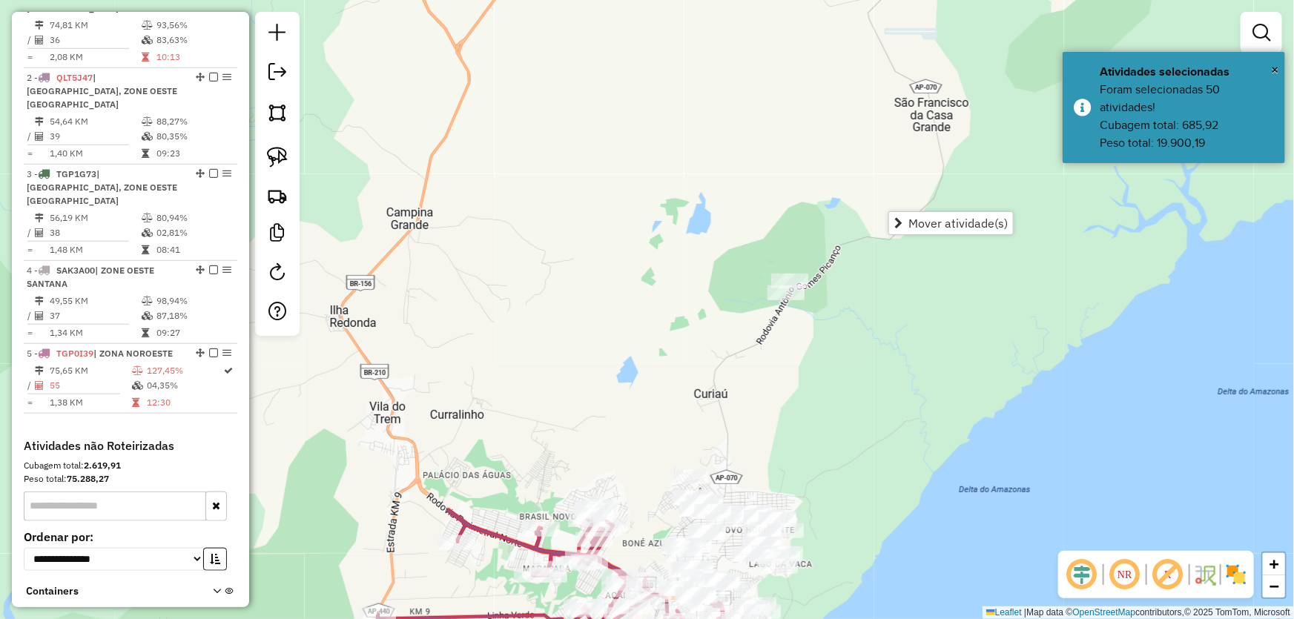
click at [917, 230] on link "Mover atividade(s)" at bounding box center [951, 223] width 124 height 22
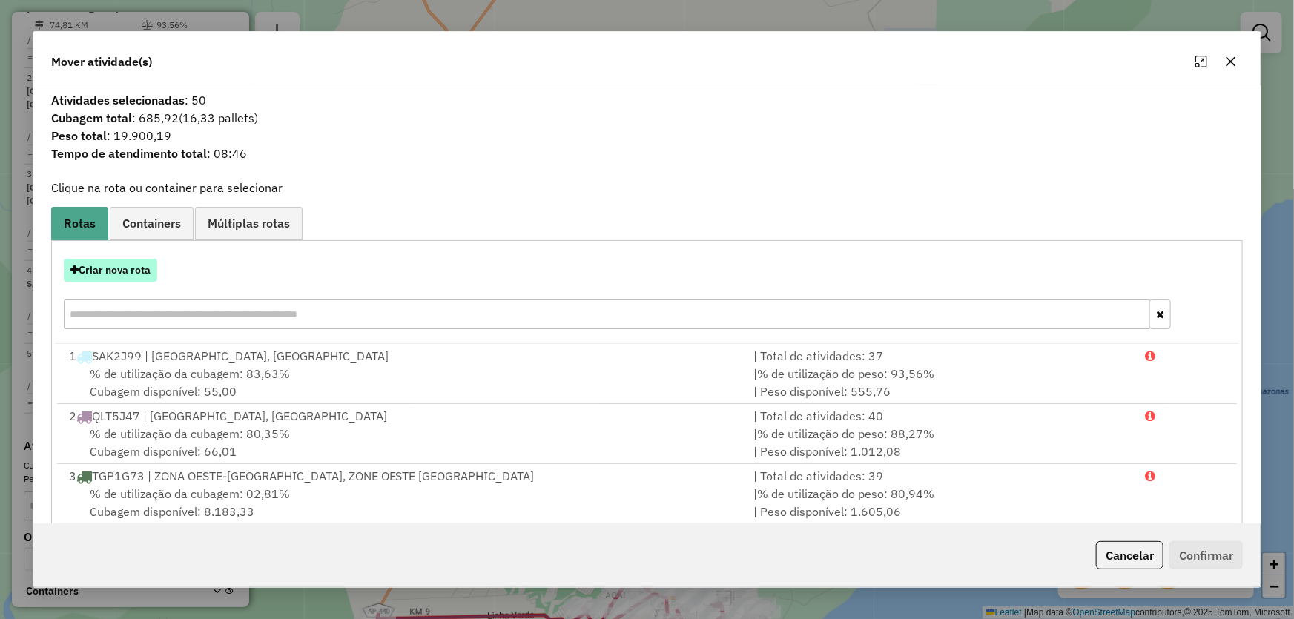
click at [144, 273] on button "Criar nova rota" at bounding box center [110, 270] width 93 height 23
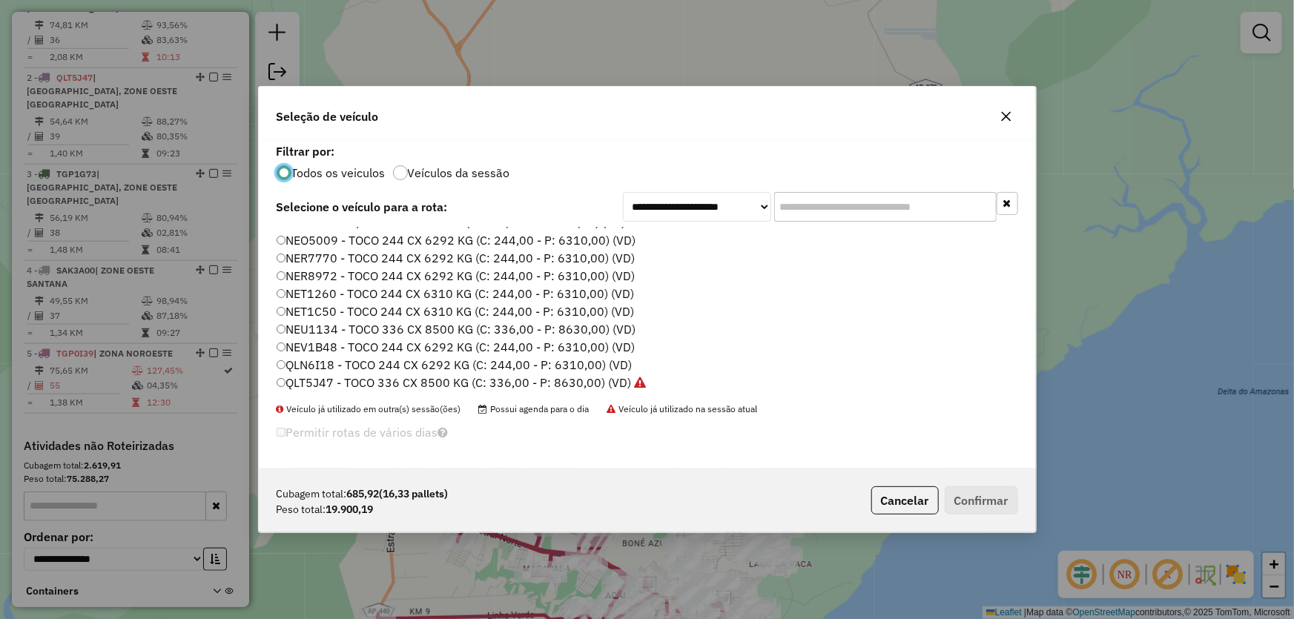
scroll to position [202, 0]
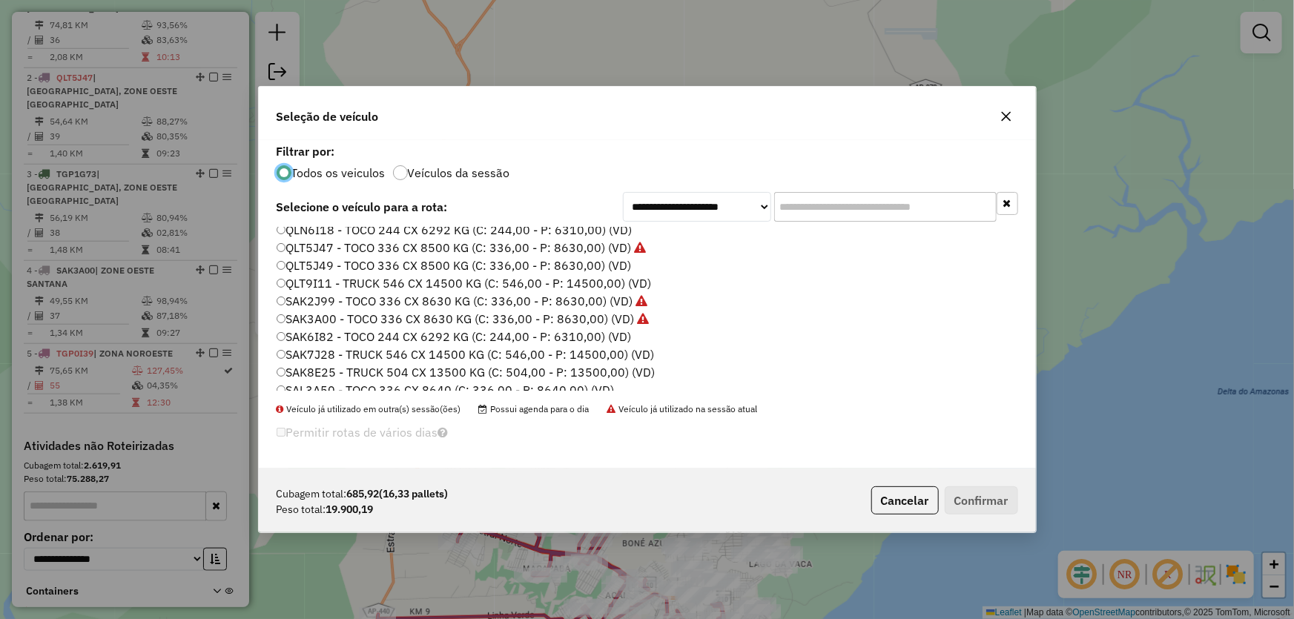
click at [321, 383] on label "SAL3A50 - TOCO 336 CX 8640 (C: 336,00 - P: 8640,00) (VD)" at bounding box center [445, 390] width 337 height 18
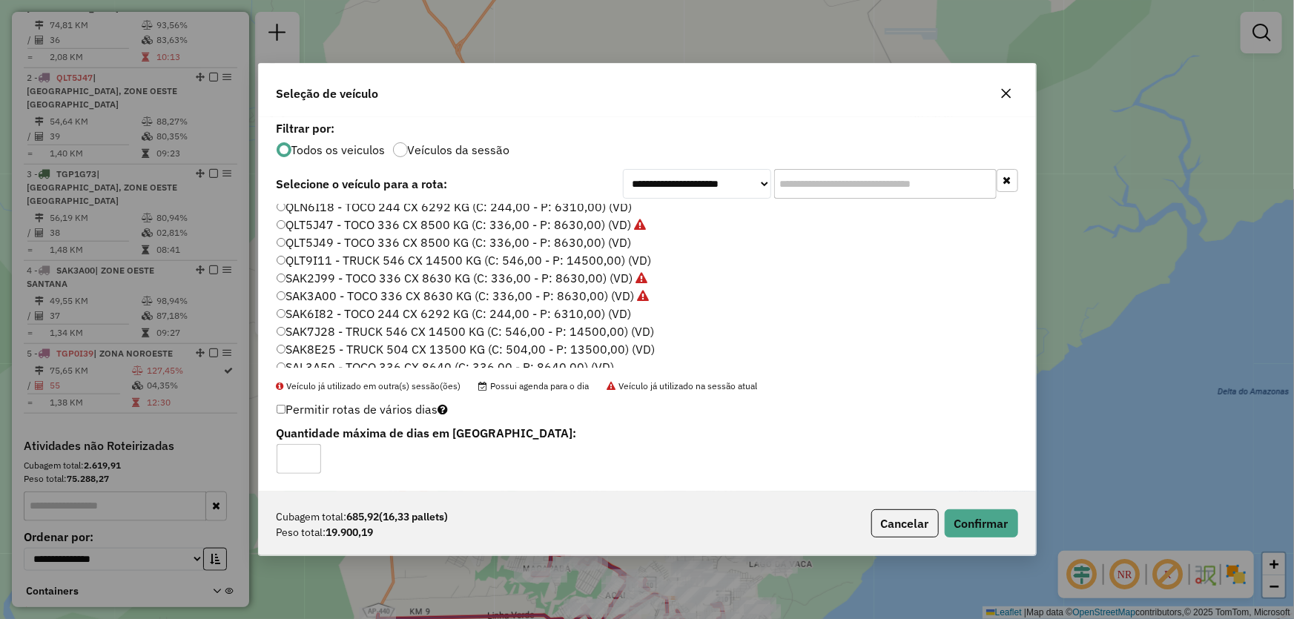
scroll to position [204, 0]
click at [976, 514] on button "Confirmar" at bounding box center [980, 523] width 73 height 28
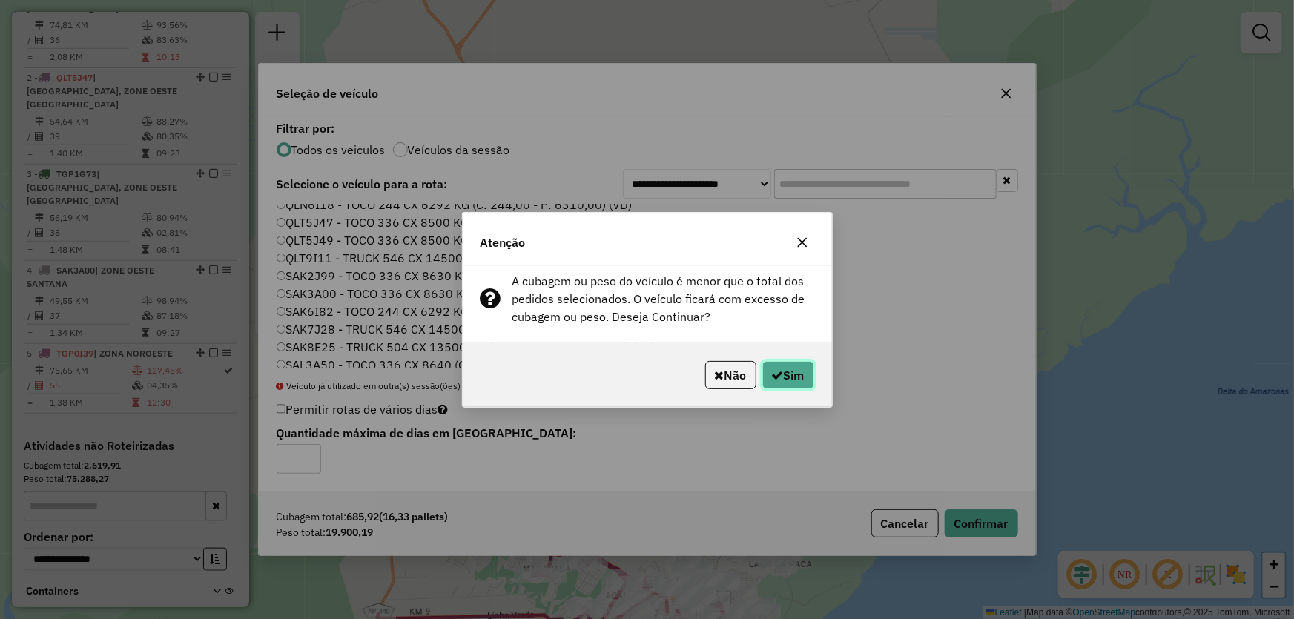
click at [789, 378] on button "Sim" at bounding box center [788, 375] width 52 height 28
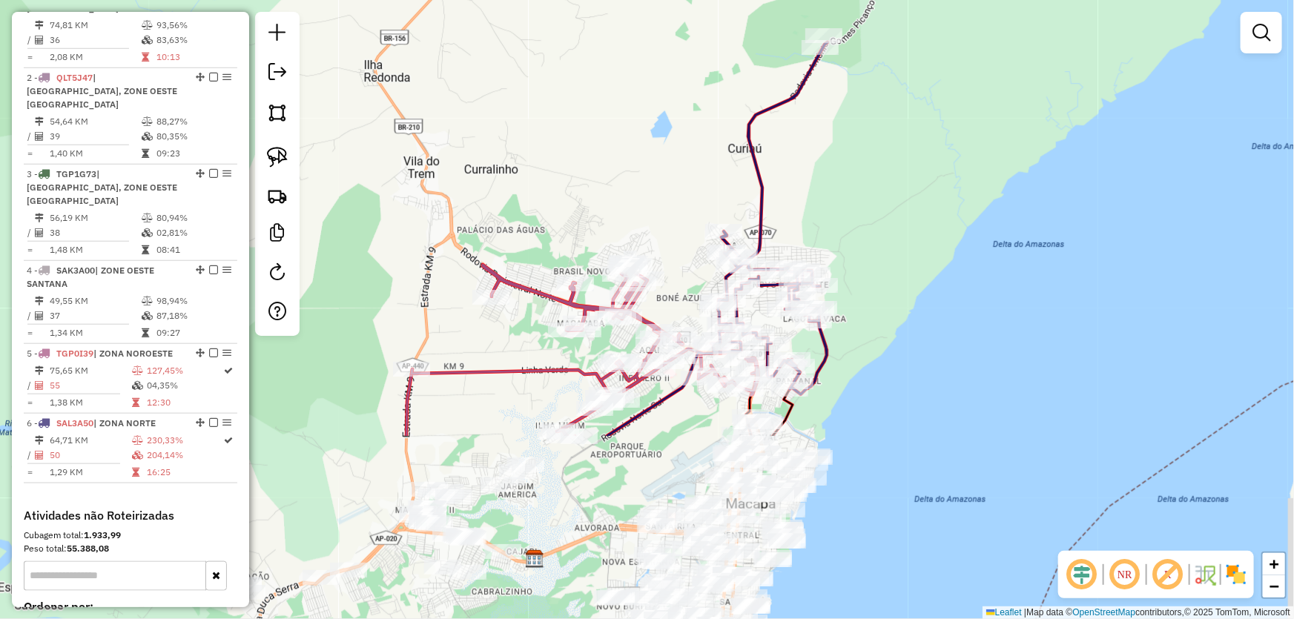
drag, startPoint x: 901, startPoint y: 474, endPoint x: 936, endPoint y: 190, distance: 286.0
click at [936, 200] on div "Janela de atendimento Grade de atendimento Capacidade Transportadoras Veículos …" at bounding box center [647, 309] width 1294 height 619
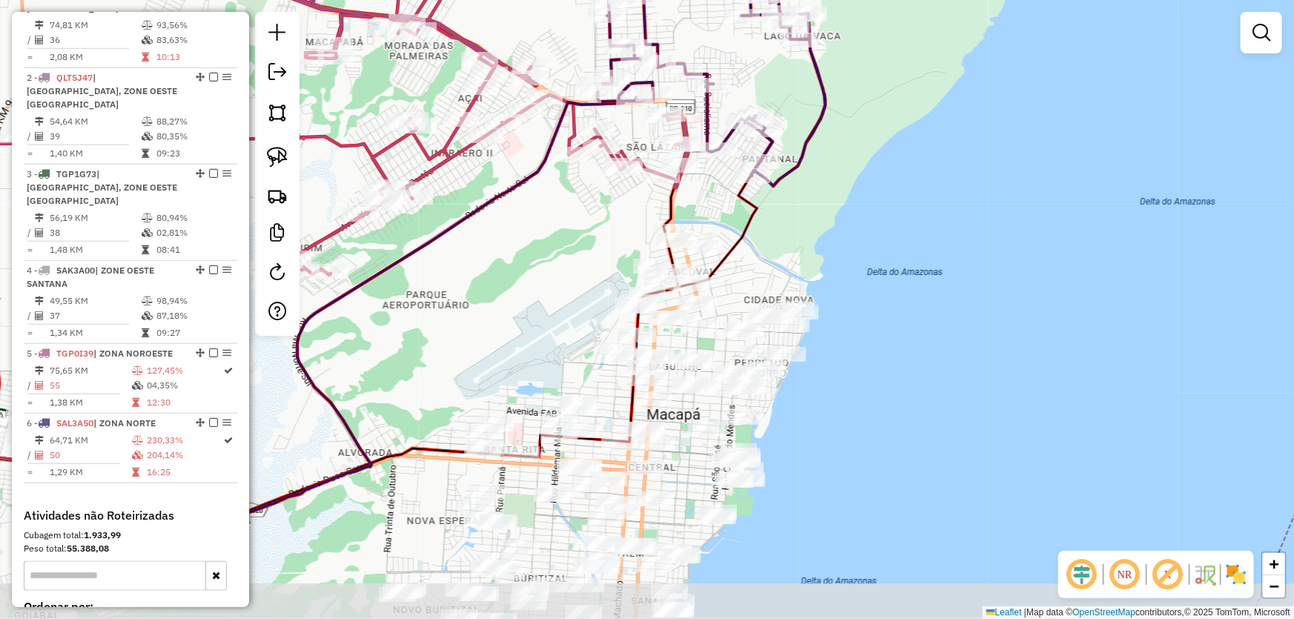
drag, startPoint x: 838, startPoint y: 406, endPoint x: 818, endPoint y: 326, distance: 81.8
click at [850, 345] on div "Janela de atendimento Grade de atendimento Capacidade Transportadoras Veículos …" at bounding box center [647, 309] width 1294 height 619
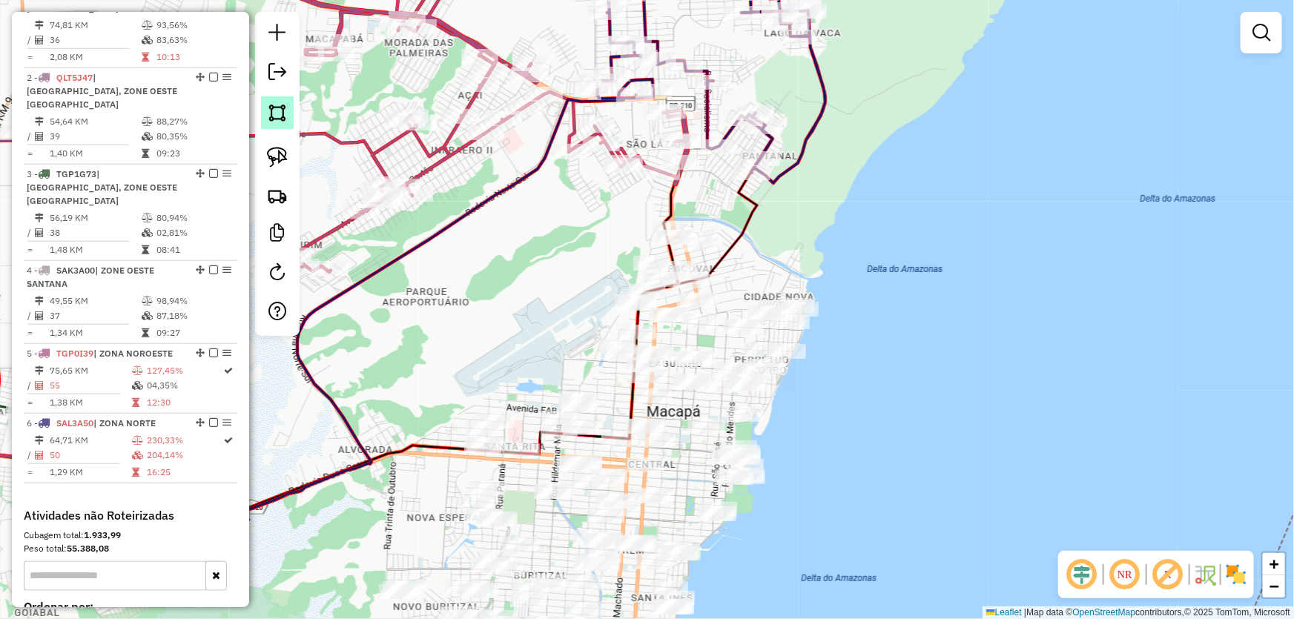
click at [264, 102] on link at bounding box center [277, 112] width 33 height 33
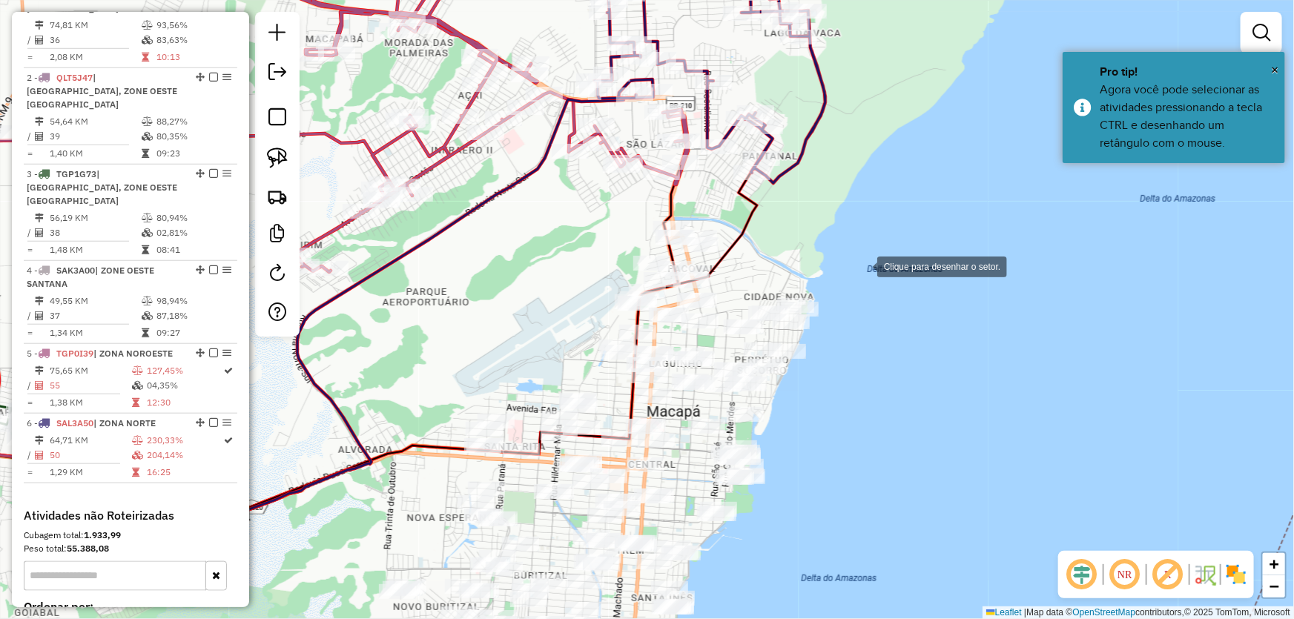
drag, startPoint x: 862, startPoint y: 265, endPoint x: 811, endPoint y: 229, distance: 62.7
click at [862, 266] on div at bounding box center [862, 266] width 30 height 30
click at [720, 203] on div at bounding box center [720, 203] width 30 height 30
click at [691, 199] on div at bounding box center [706, 202] width 30 height 30
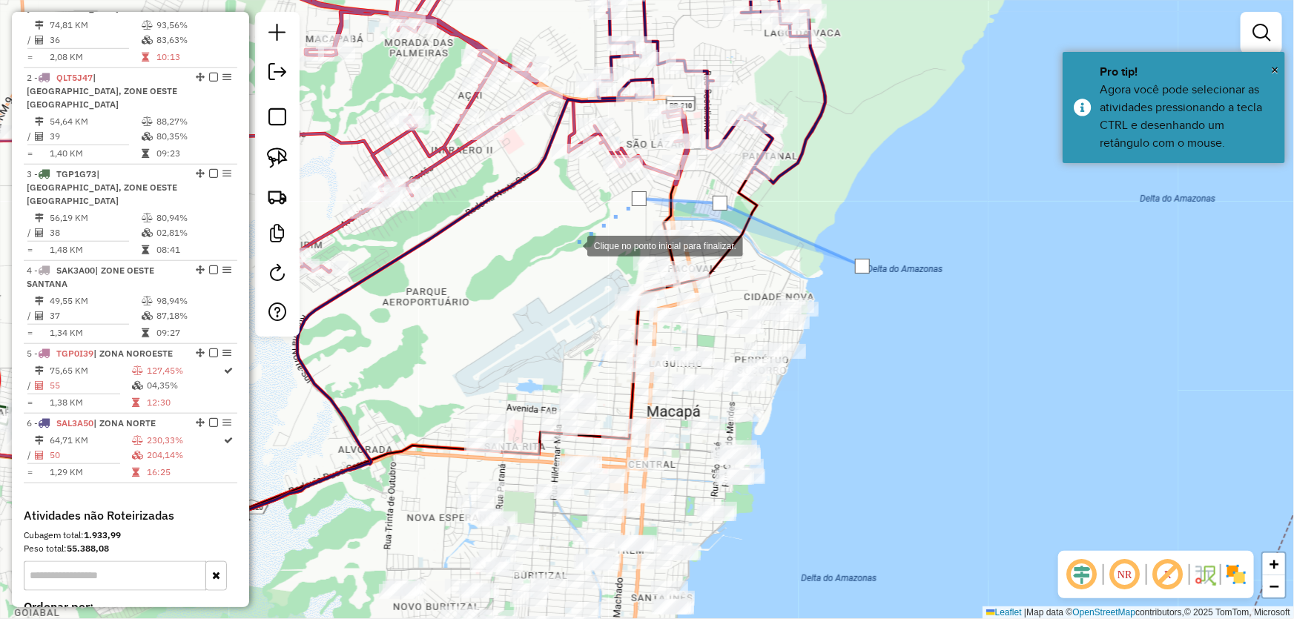
click at [572, 245] on div at bounding box center [572, 245] width 30 height 30
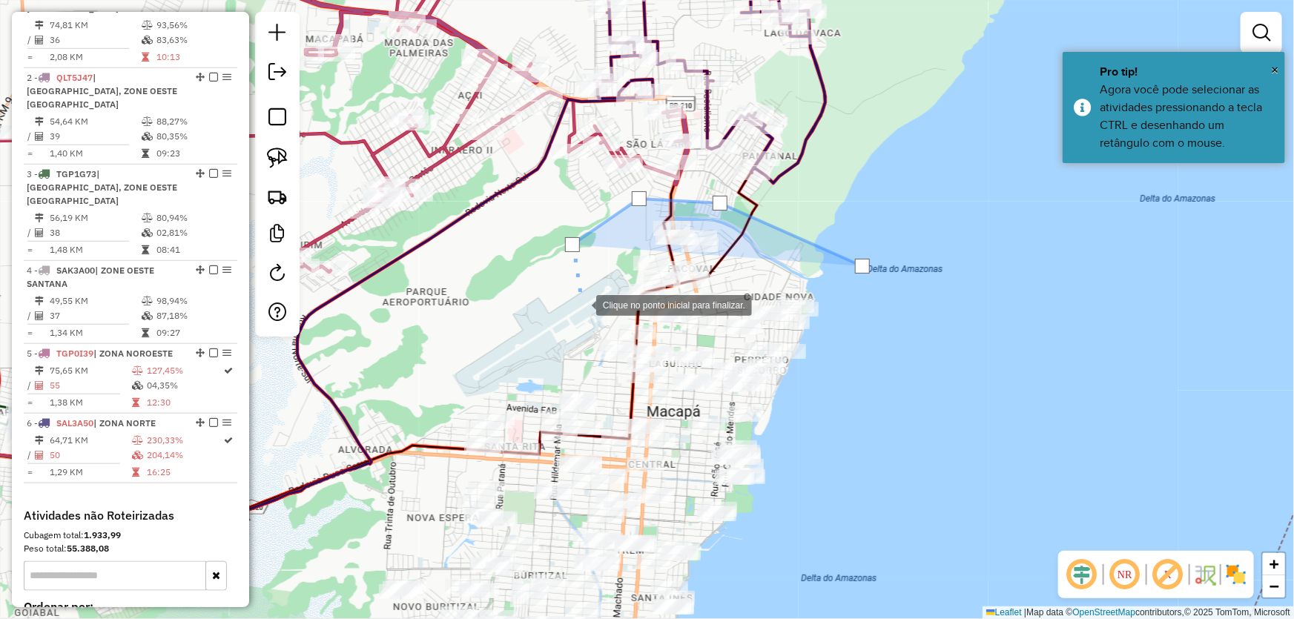
click at [581, 304] on div at bounding box center [581, 304] width 30 height 30
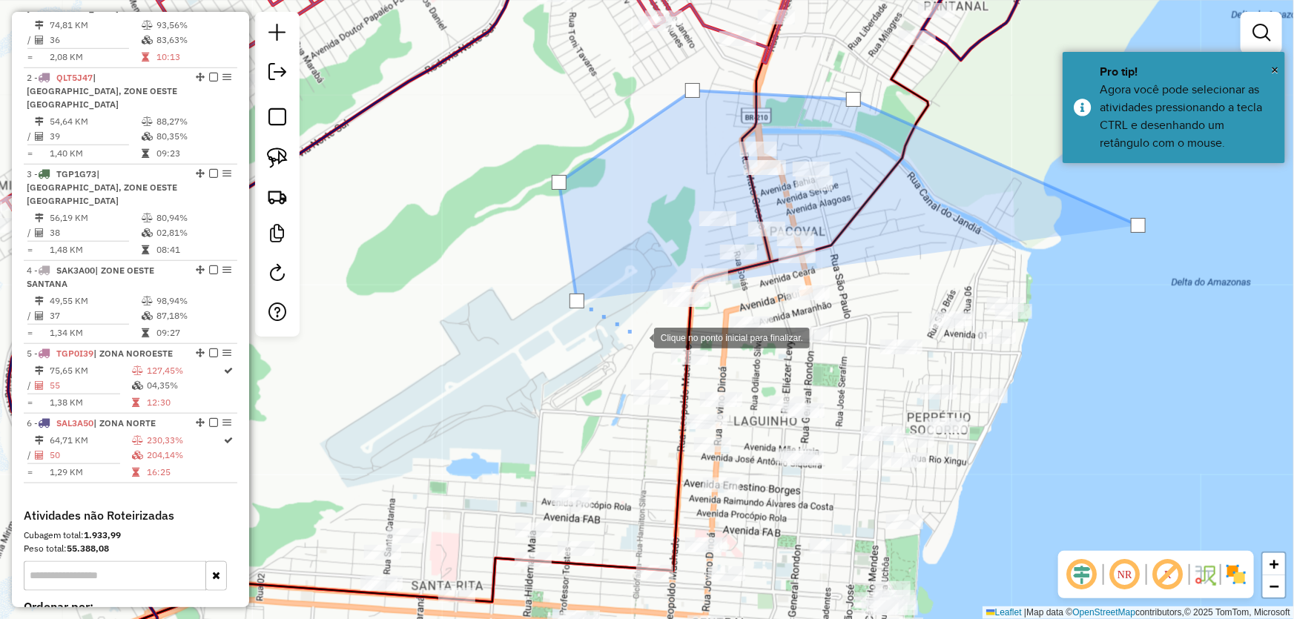
click at [639, 337] on div at bounding box center [639, 337] width 30 height 30
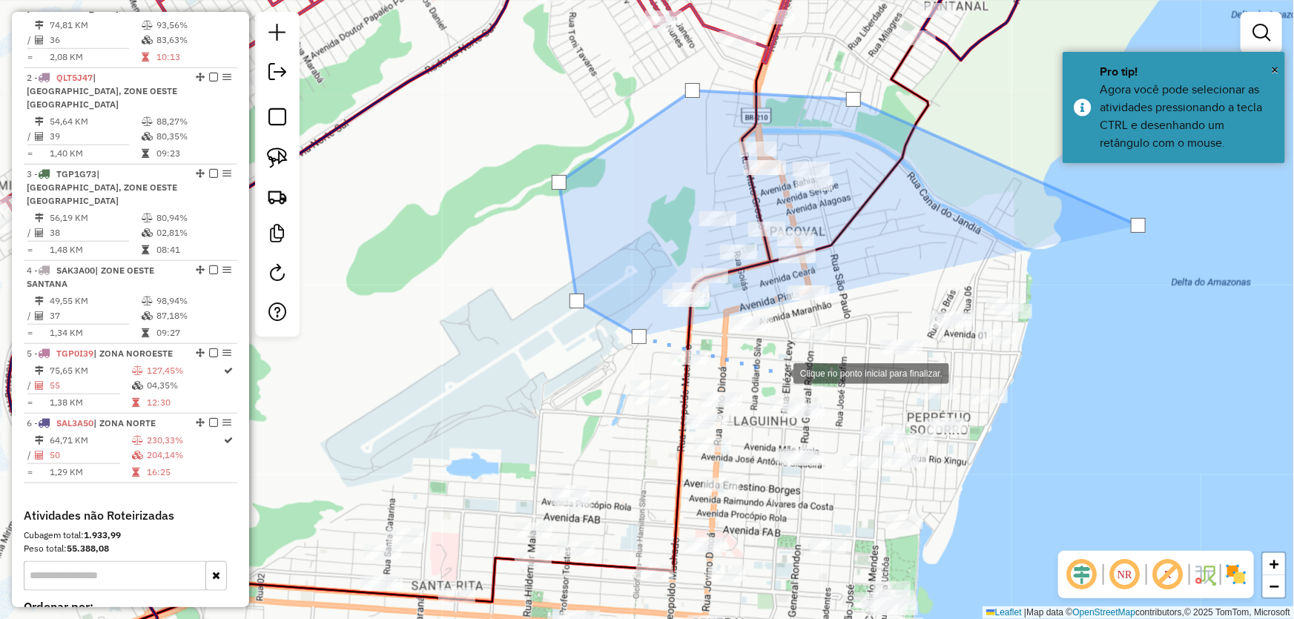
click at [779, 372] on div at bounding box center [779, 372] width 30 height 30
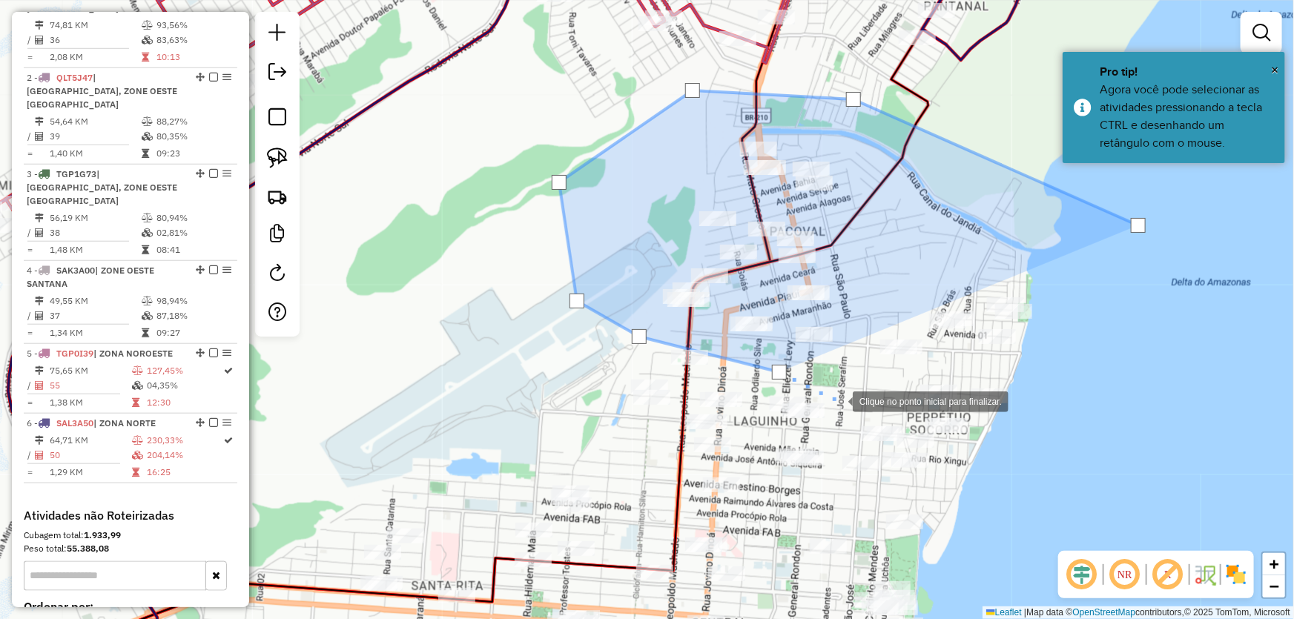
click at [838, 400] on div at bounding box center [838, 400] width 30 height 30
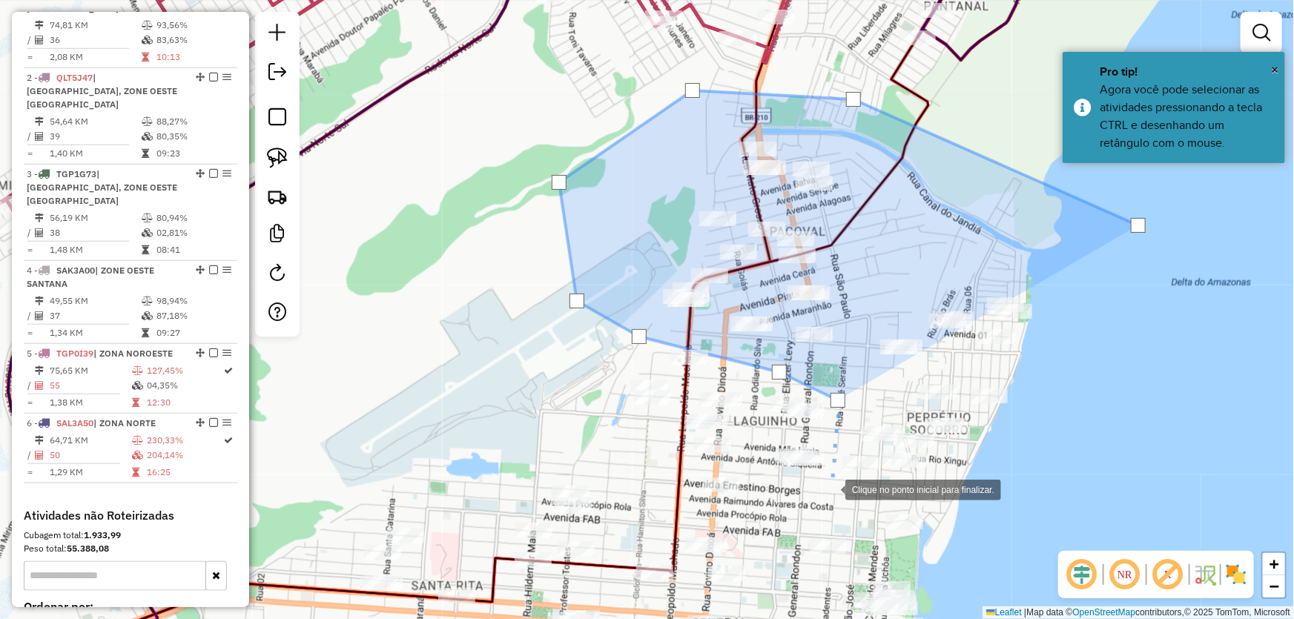
click at [830, 489] on div at bounding box center [830, 489] width 30 height 30
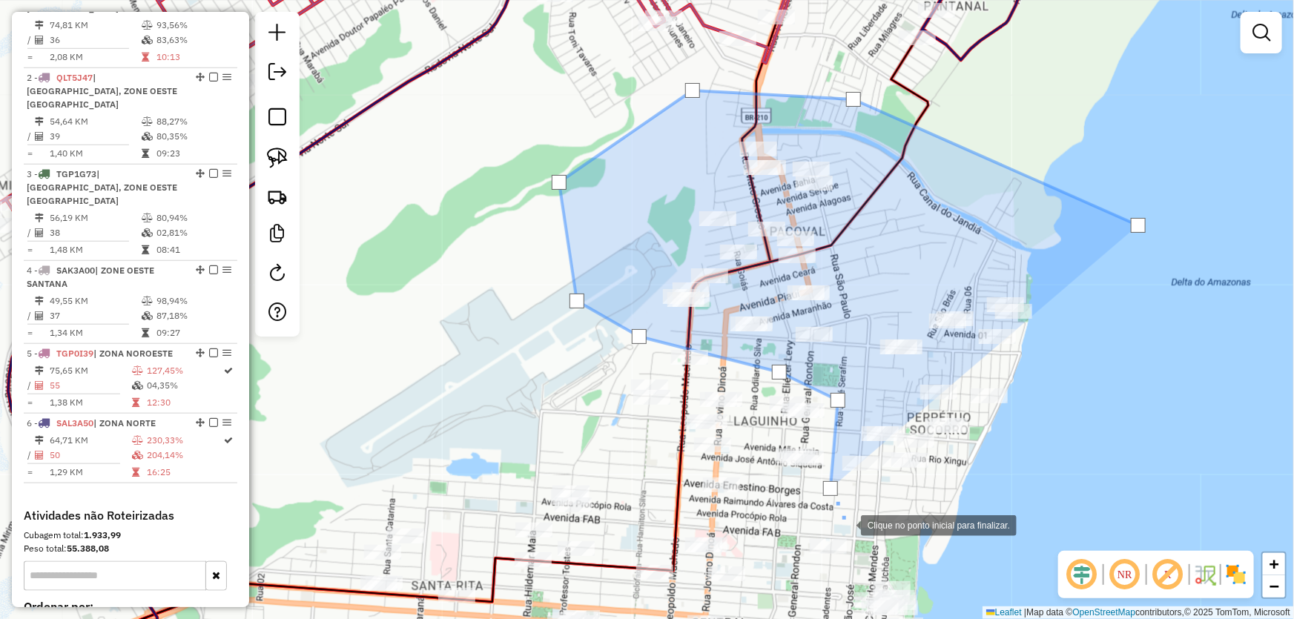
click at [846, 524] on div at bounding box center [846, 524] width 30 height 30
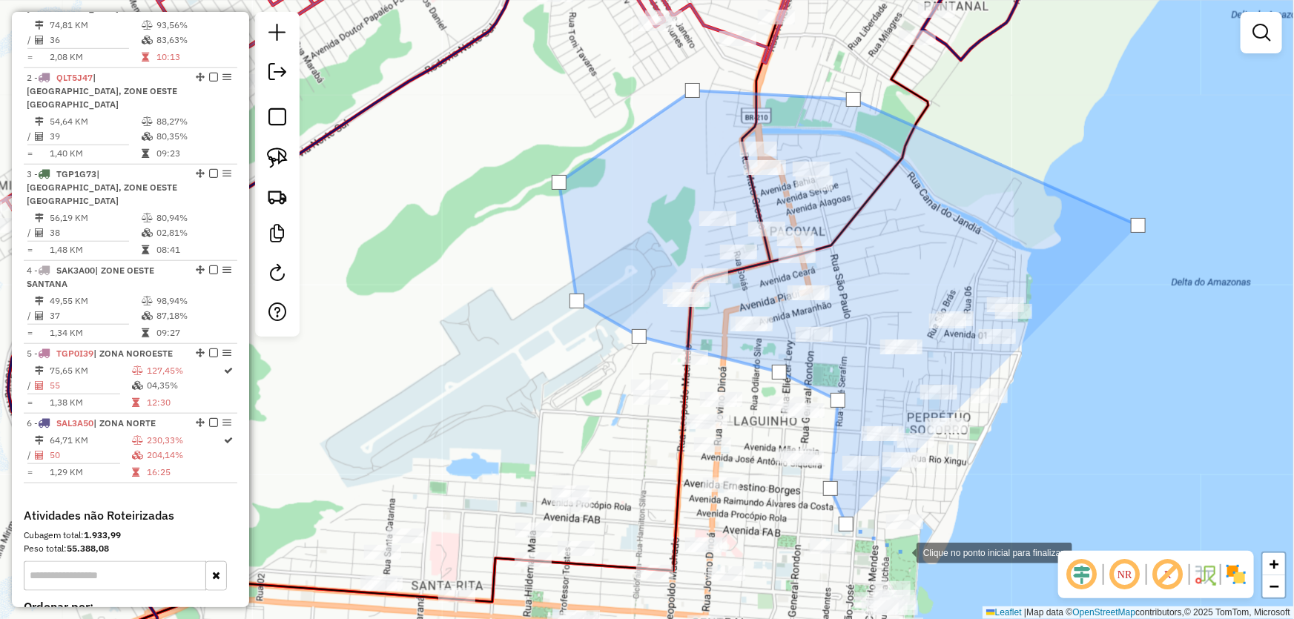
click at [912, 553] on div at bounding box center [902, 552] width 30 height 30
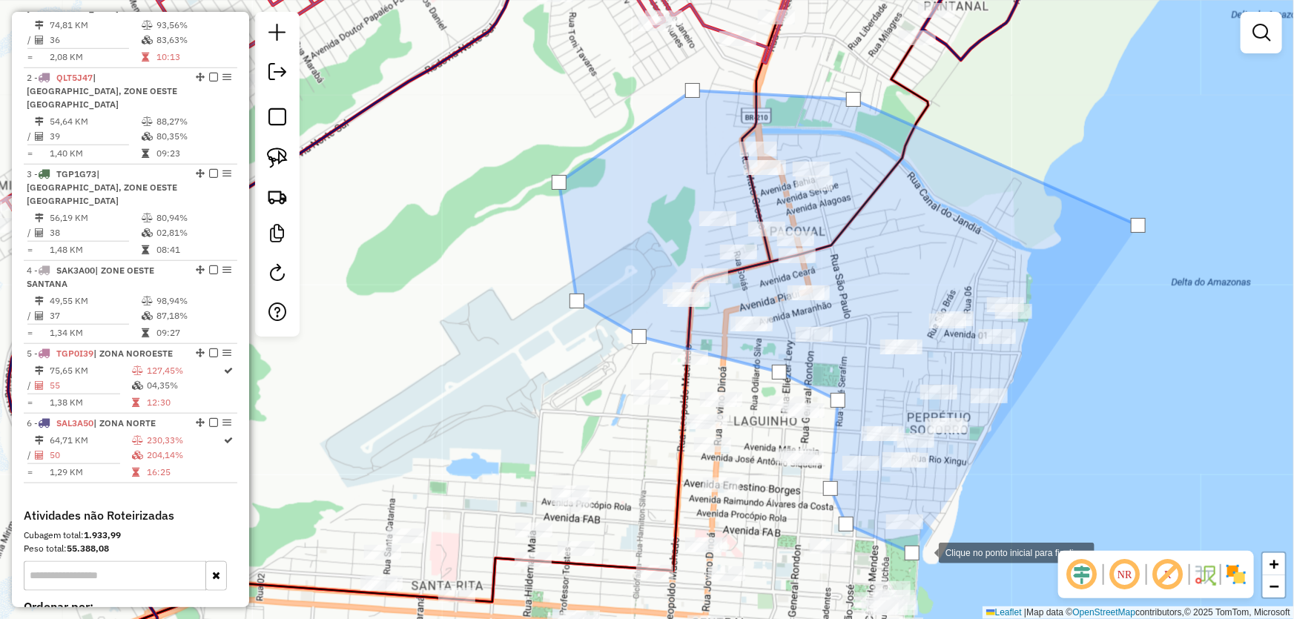
click at [939, 537] on div at bounding box center [924, 552] width 30 height 30
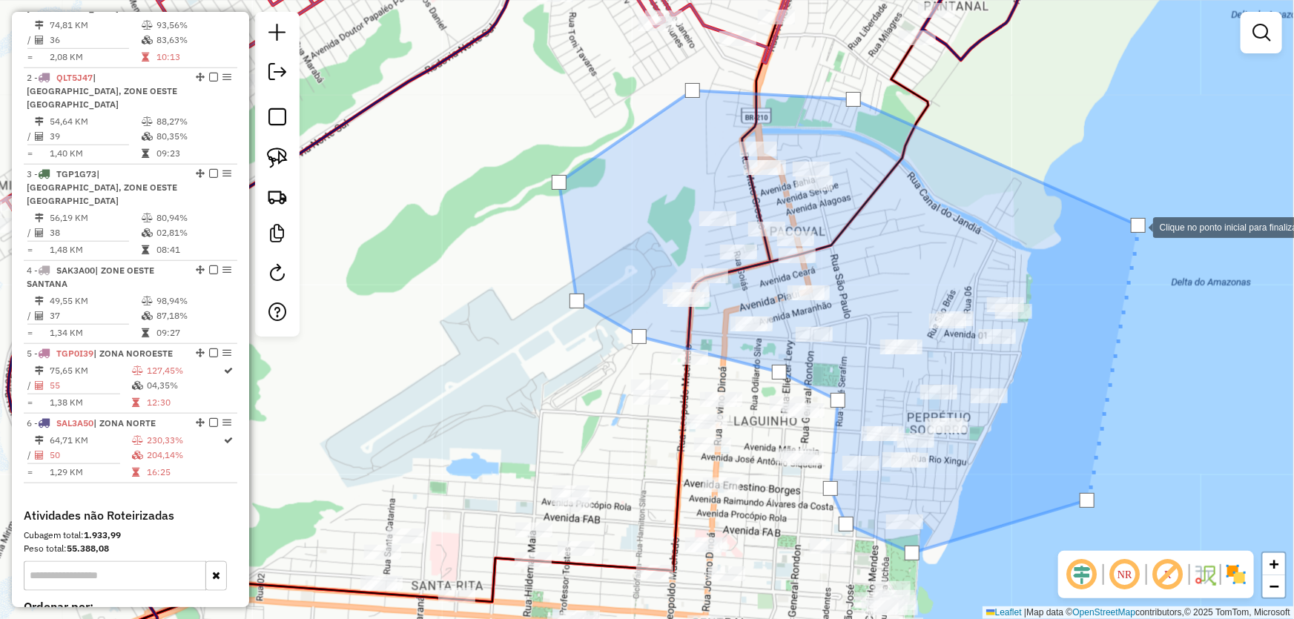
click at [1138, 225] on div at bounding box center [1138, 225] width 15 height 15
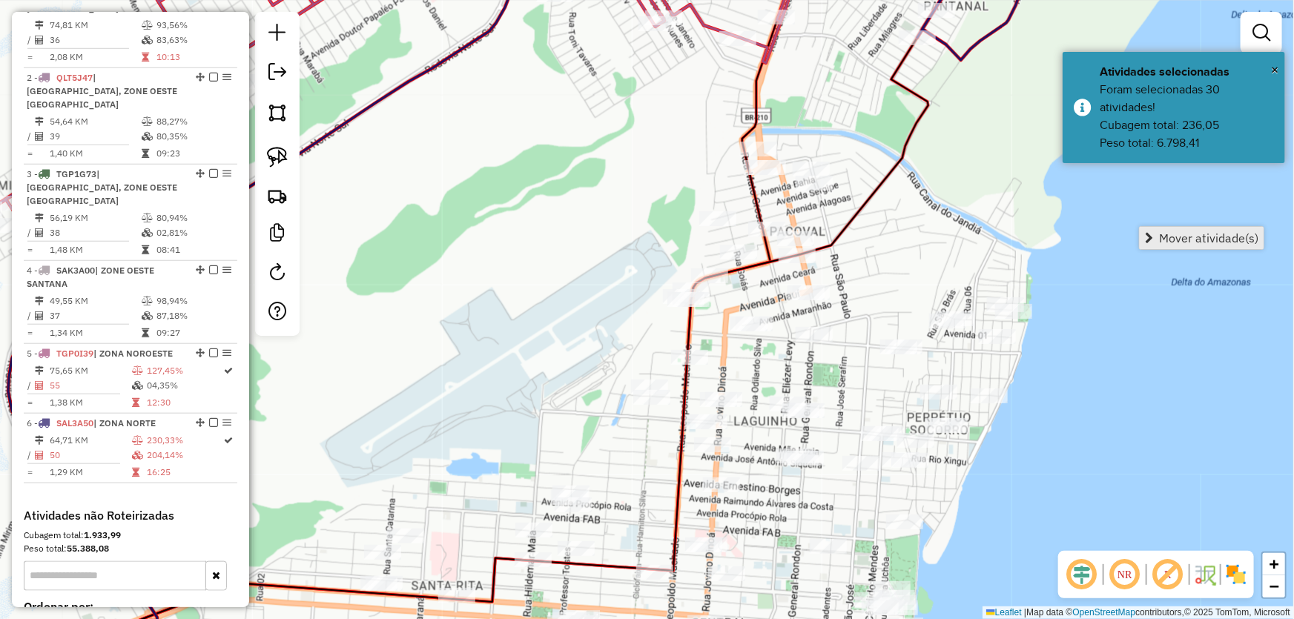
click at [1155, 236] on link "Mover atividade(s)" at bounding box center [1201, 238] width 124 height 22
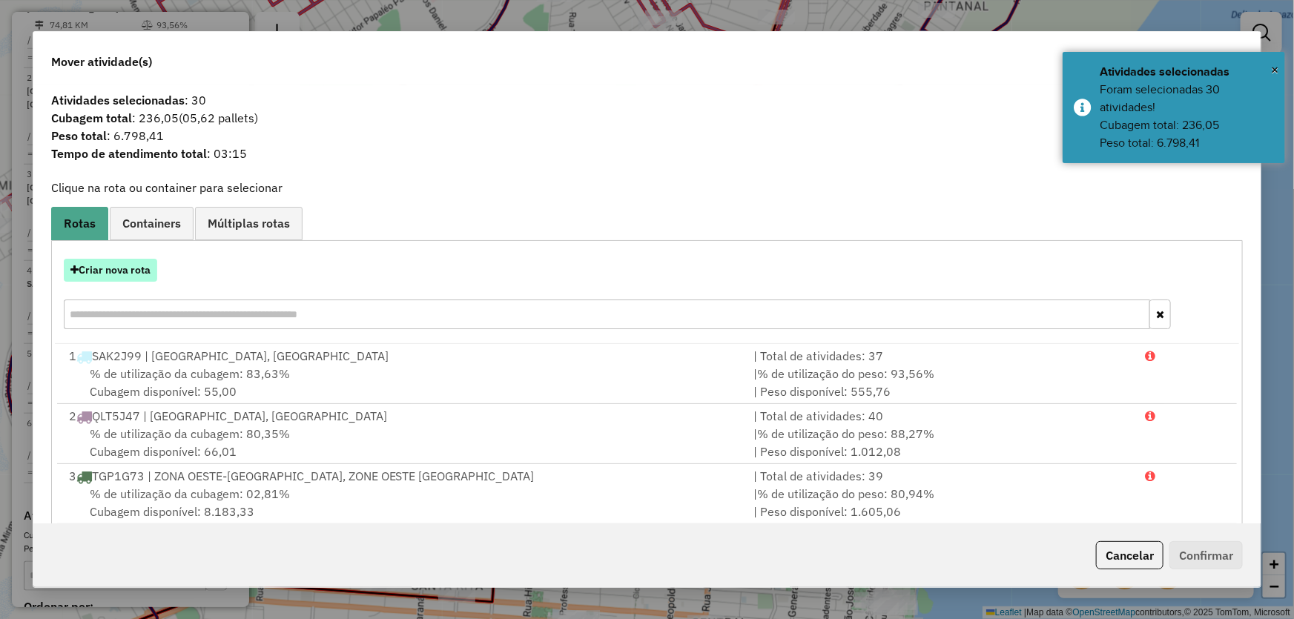
click at [111, 267] on button "Criar nova rota" at bounding box center [110, 270] width 93 height 23
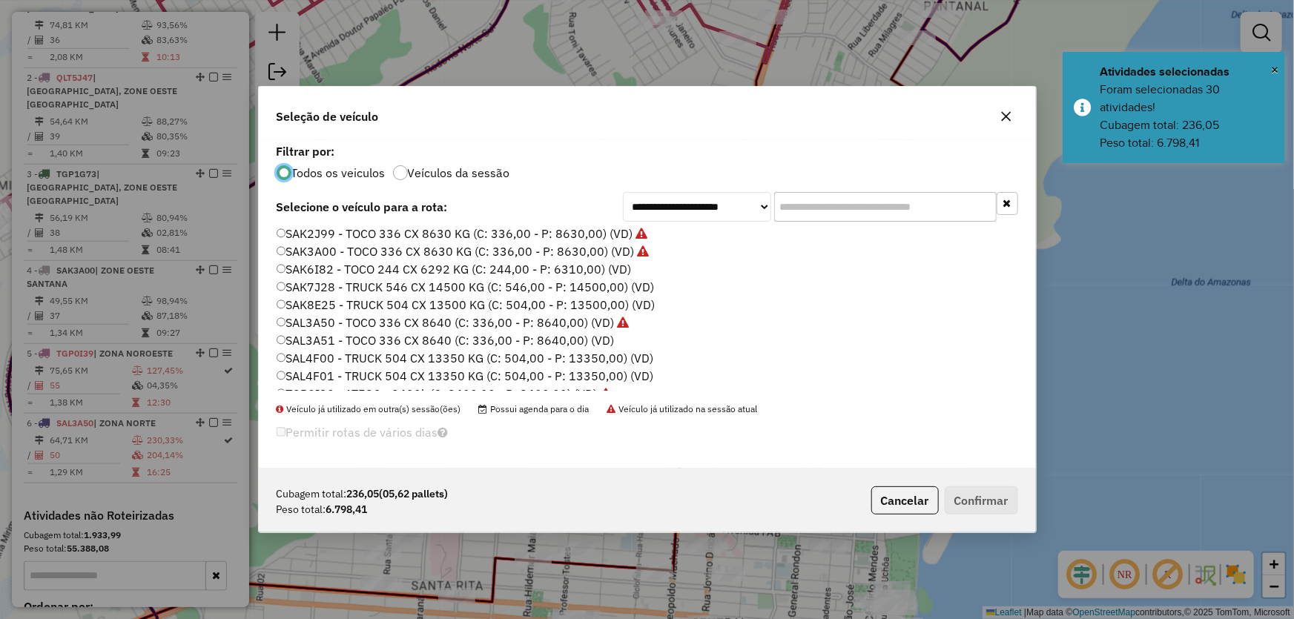
scroll to position [388, 0]
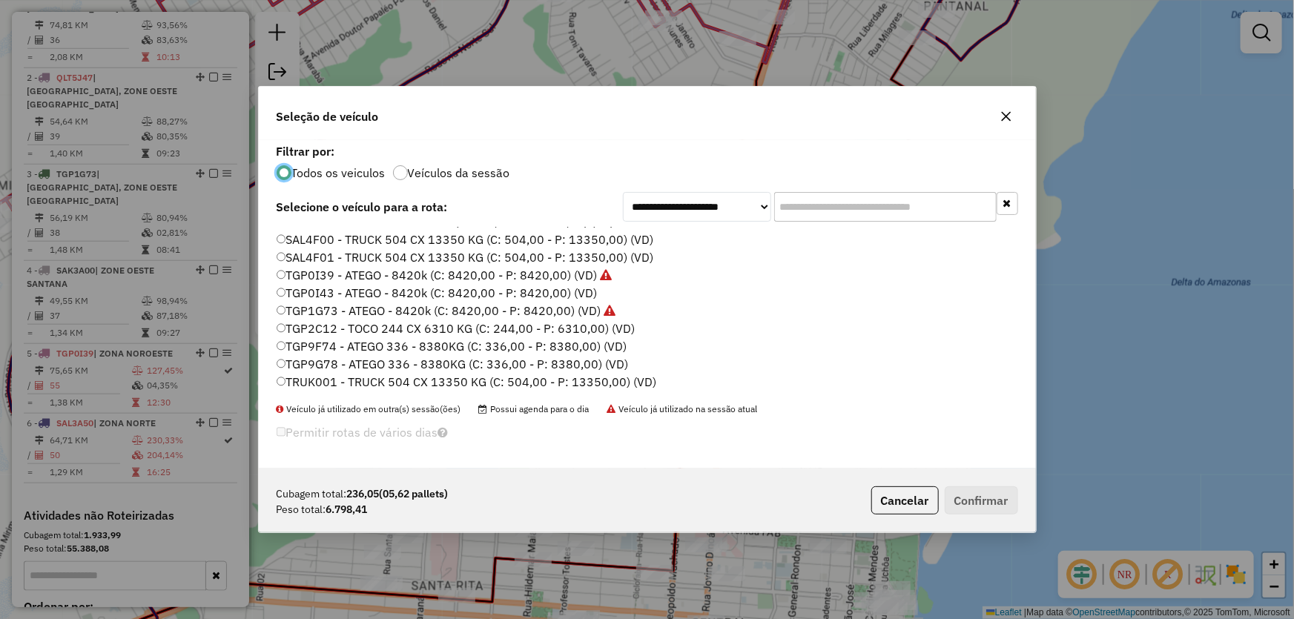
click at [320, 361] on label "TGP9G78 - ATEGO 336 - 8380KG (C: 336,00 - P: 8380,00) (VD)" at bounding box center [453, 364] width 352 height 18
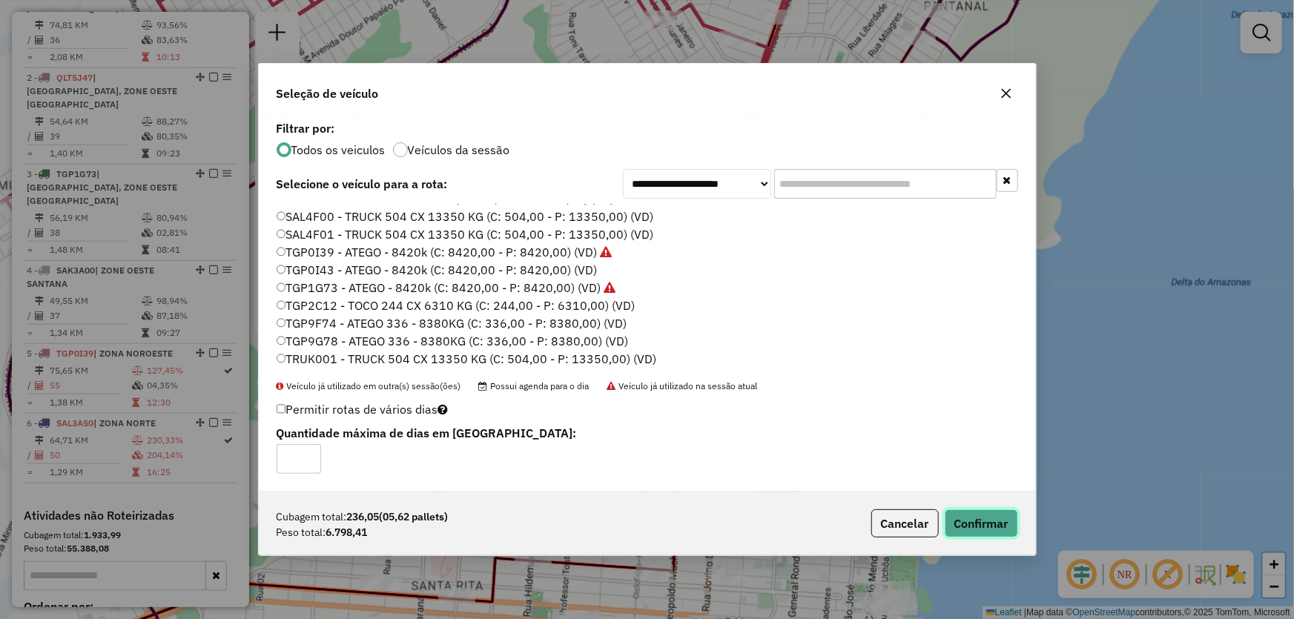
click at [965, 519] on button "Confirmar" at bounding box center [980, 523] width 73 height 28
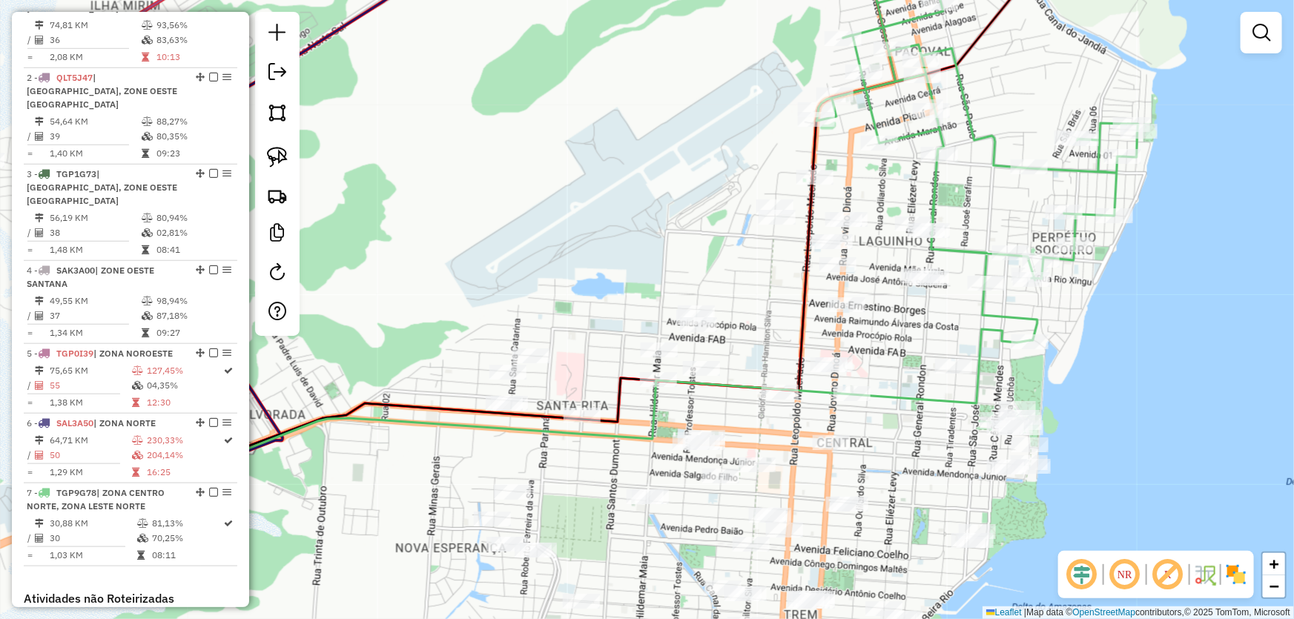
drag, startPoint x: 576, startPoint y: 225, endPoint x: 684, endPoint y: 46, distance: 209.1
click at [684, 46] on div "Janela de atendimento Grade de atendimento Capacidade Transportadoras Veículos …" at bounding box center [647, 309] width 1294 height 619
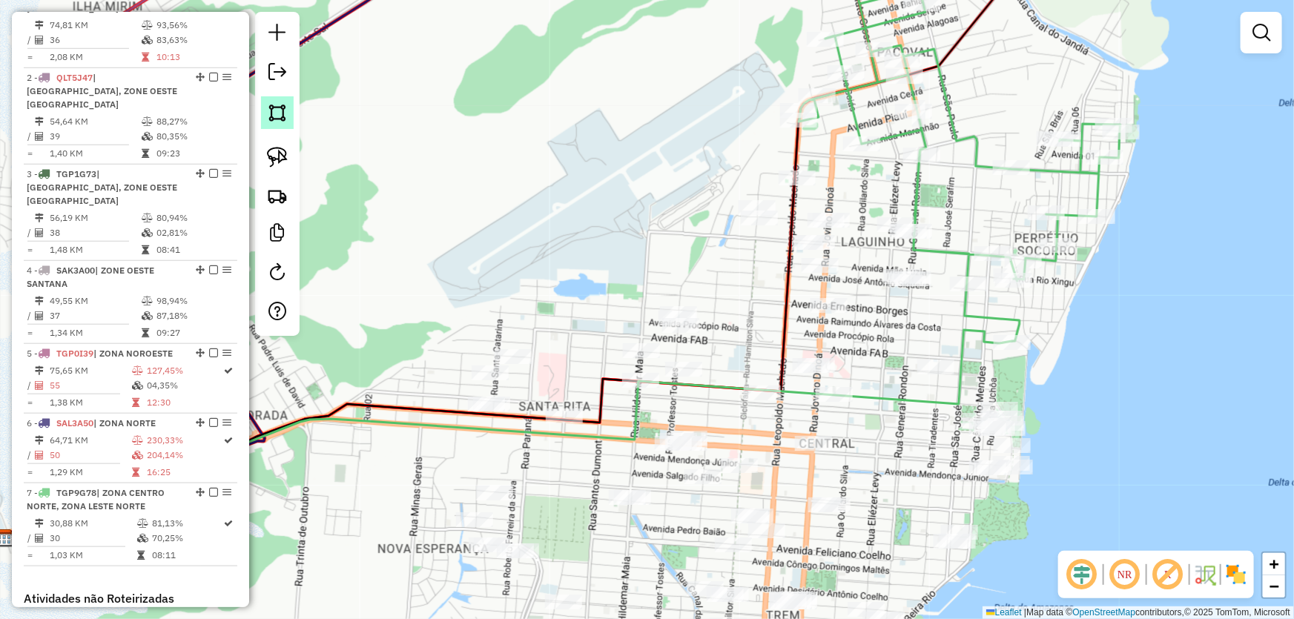
click at [282, 114] on img at bounding box center [277, 112] width 21 height 21
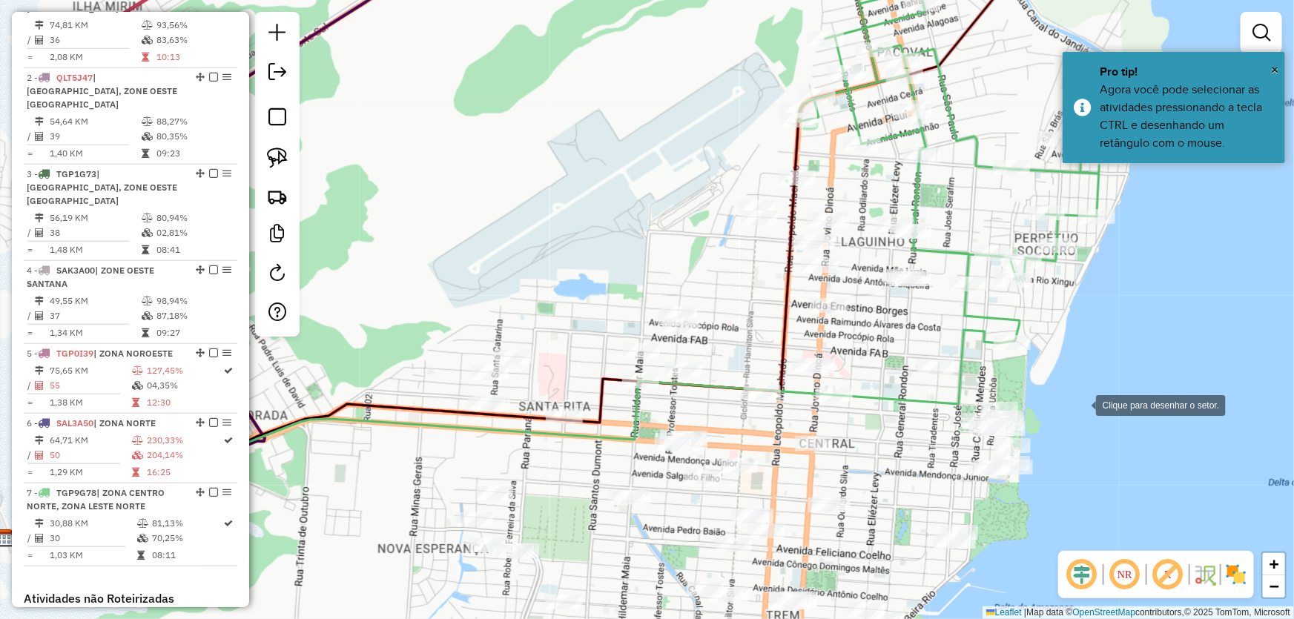
click at [1096, 411] on div at bounding box center [1081, 404] width 30 height 30
click at [1012, 219] on div at bounding box center [1012, 220] width 30 height 30
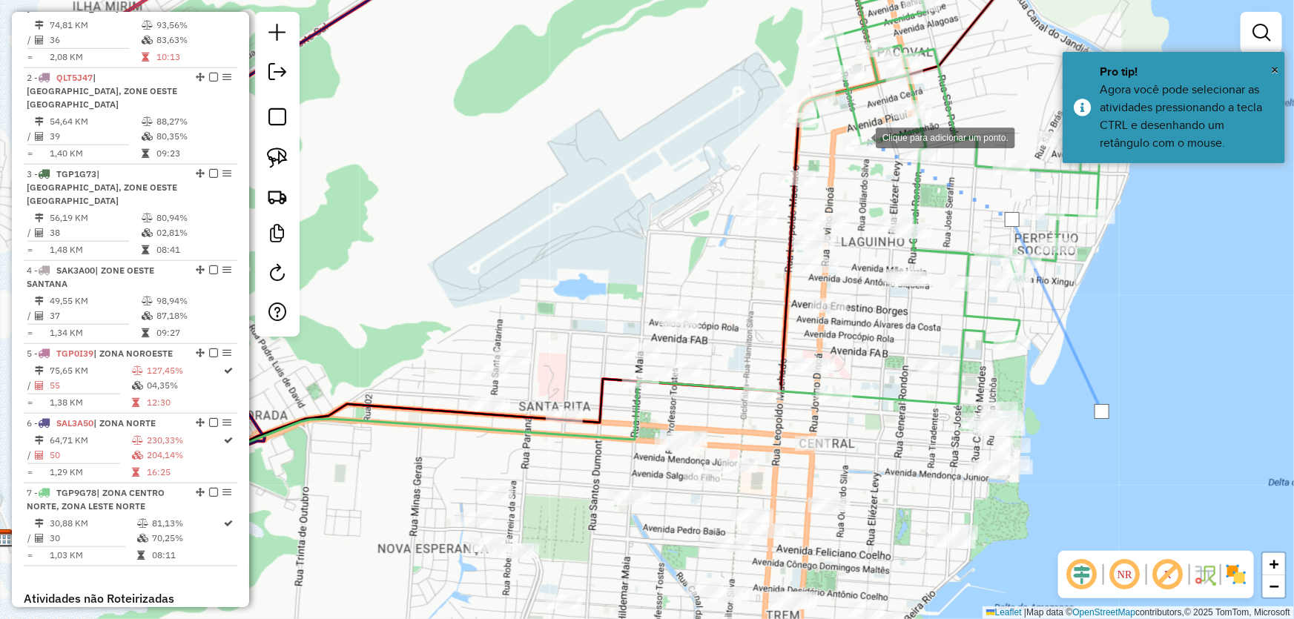
click at [860, 136] on div at bounding box center [861, 137] width 30 height 30
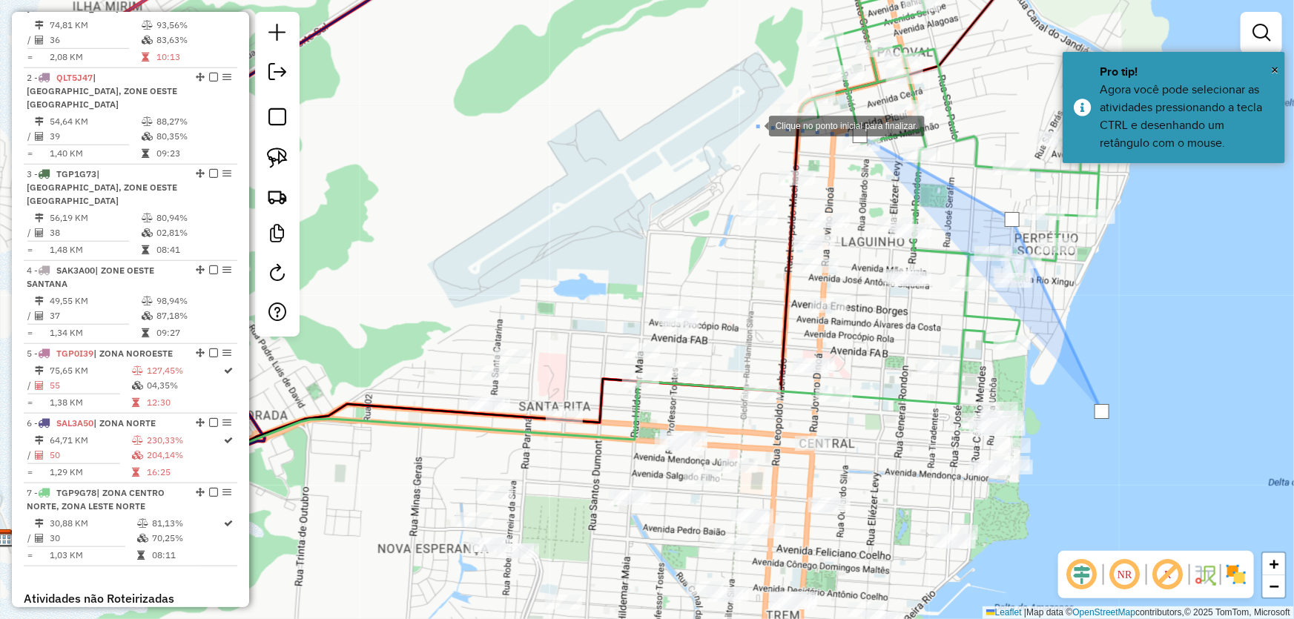
click at [739, 139] on div at bounding box center [754, 125] width 30 height 30
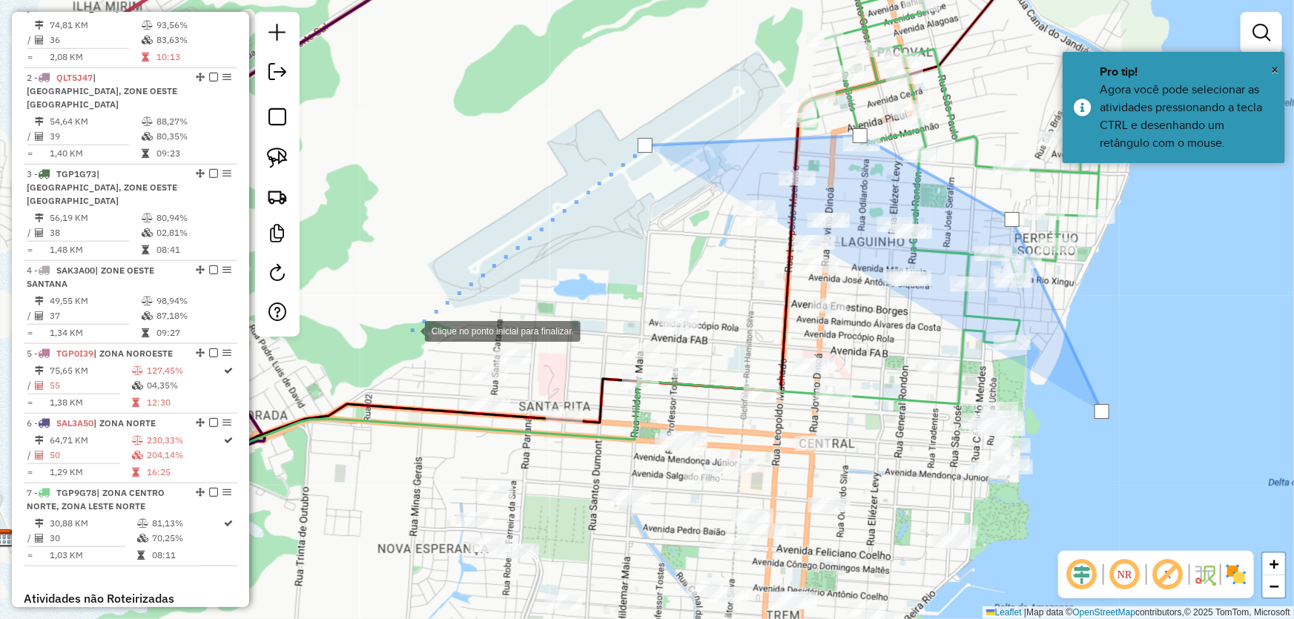
click at [410, 330] on div at bounding box center [410, 330] width 30 height 30
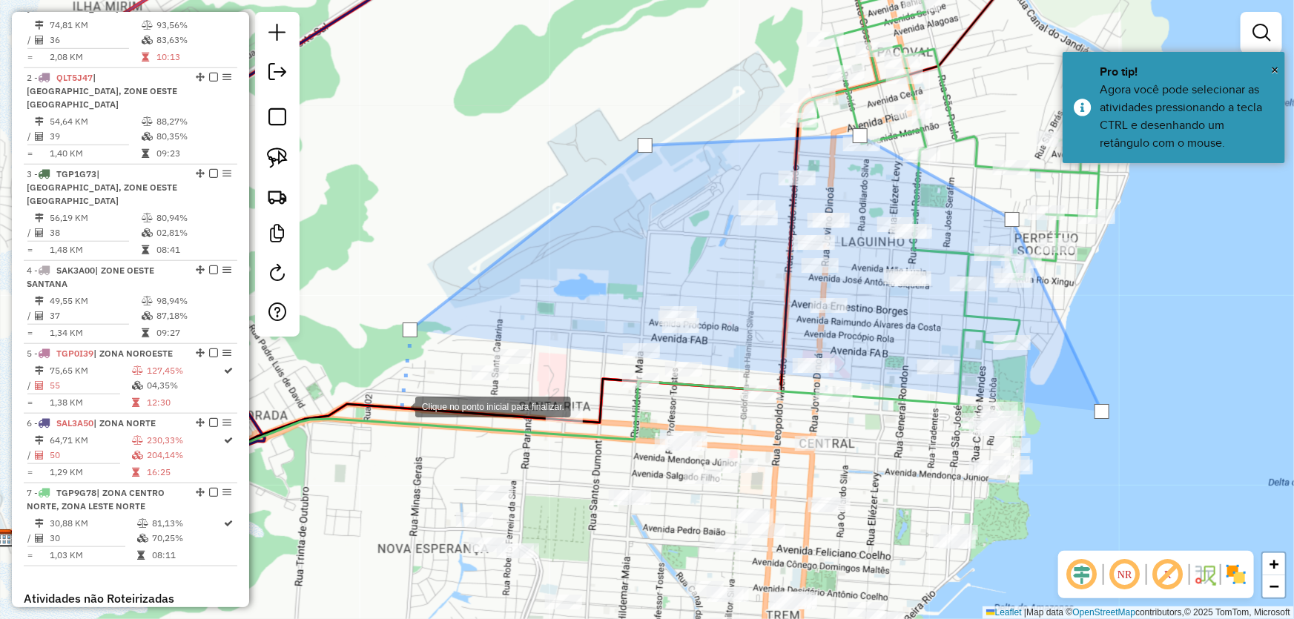
click at [400, 406] on div at bounding box center [400, 406] width 30 height 30
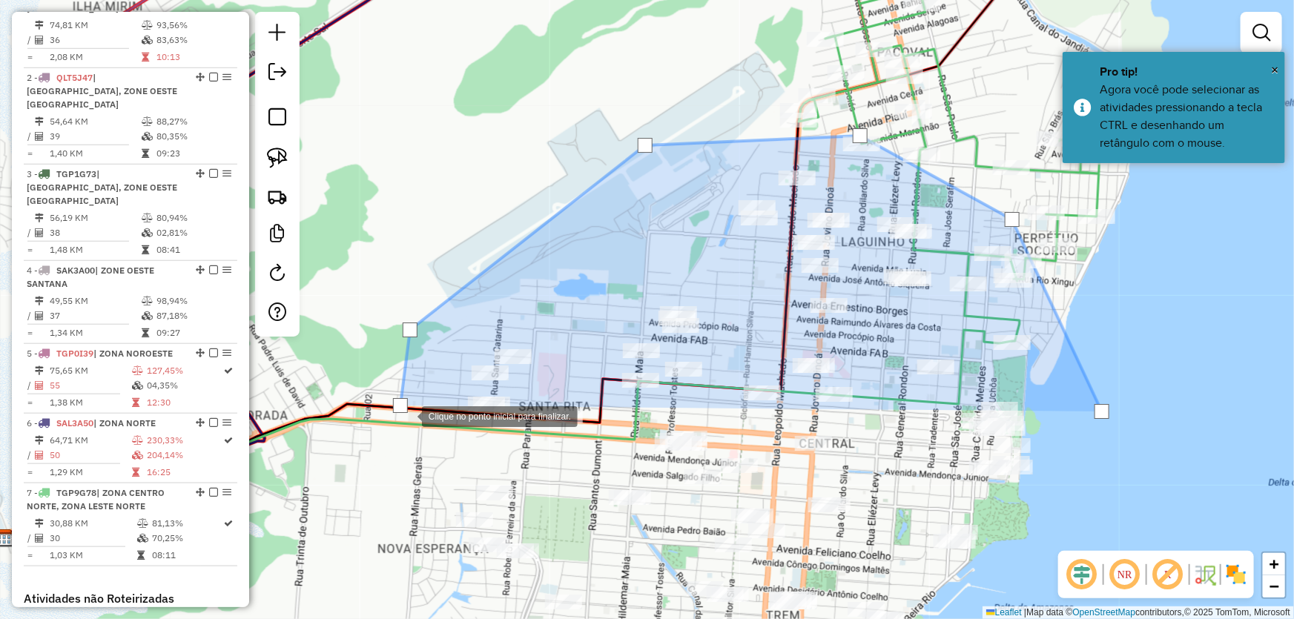
click at [414, 420] on div at bounding box center [407, 415] width 30 height 30
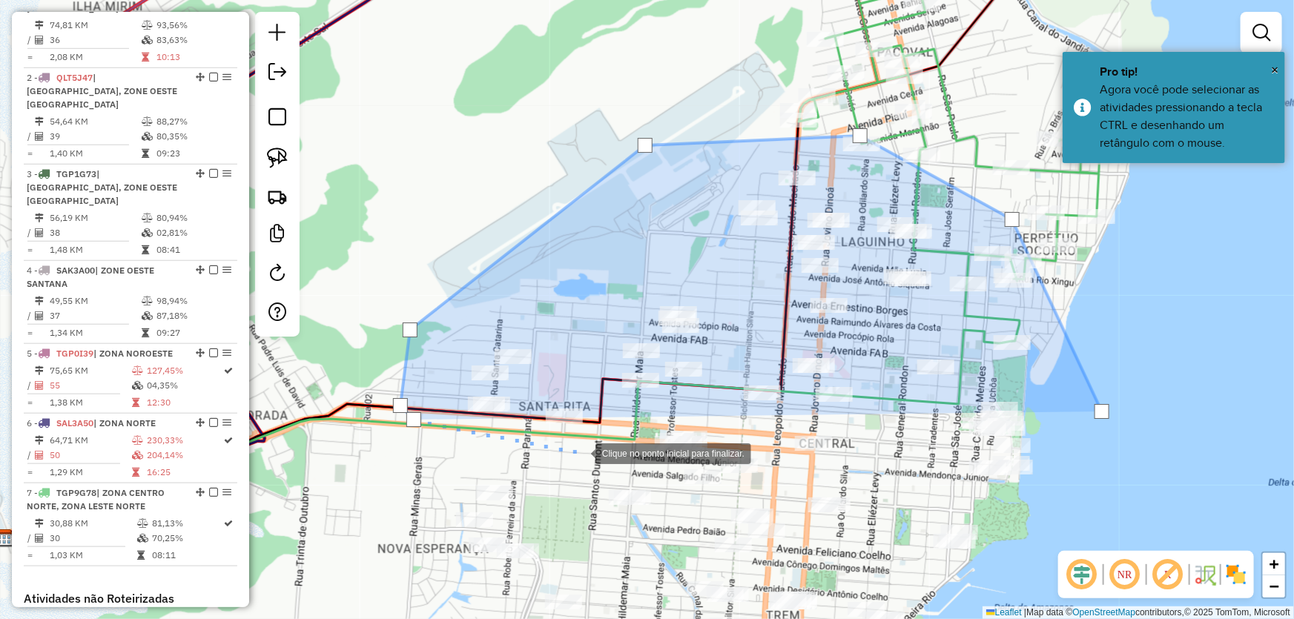
click at [580, 452] on div at bounding box center [581, 452] width 30 height 30
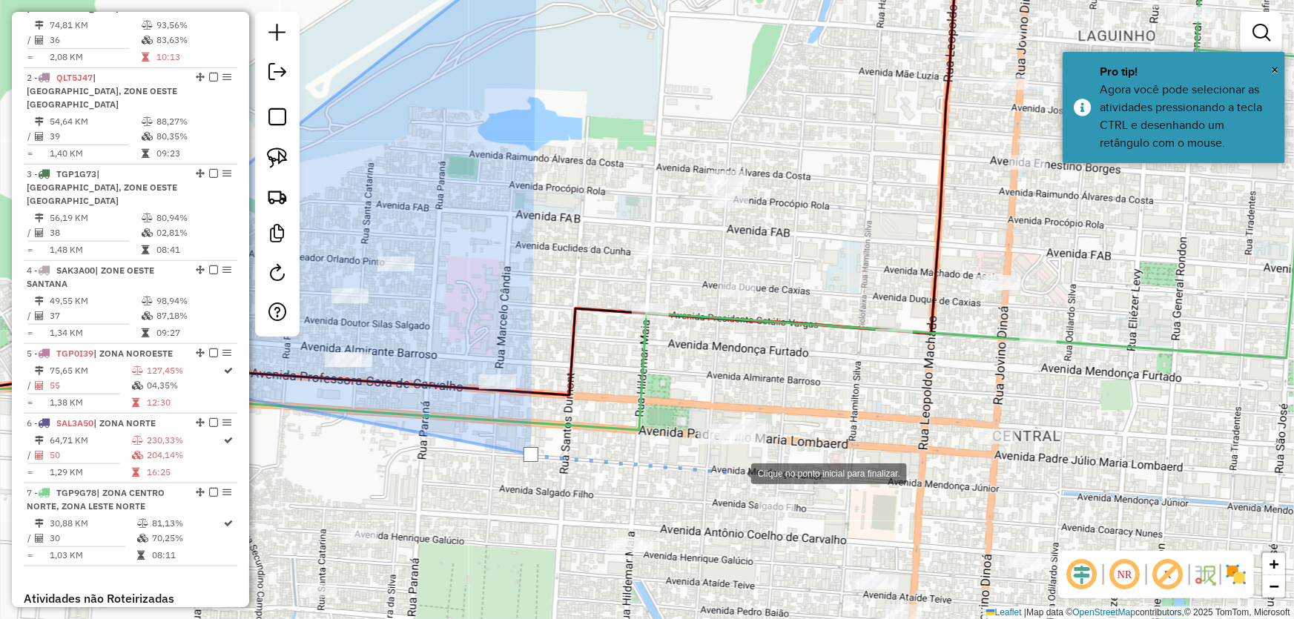
click at [736, 472] on div at bounding box center [736, 472] width 30 height 30
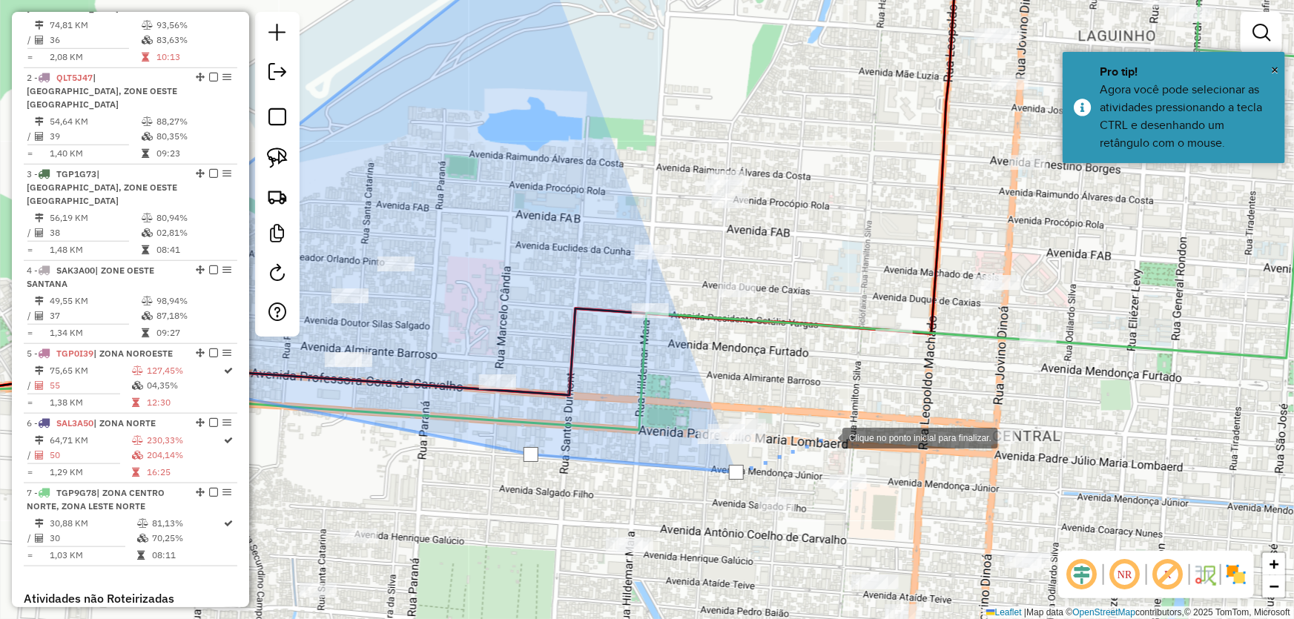
click at [827, 437] on div at bounding box center [827, 437] width 30 height 30
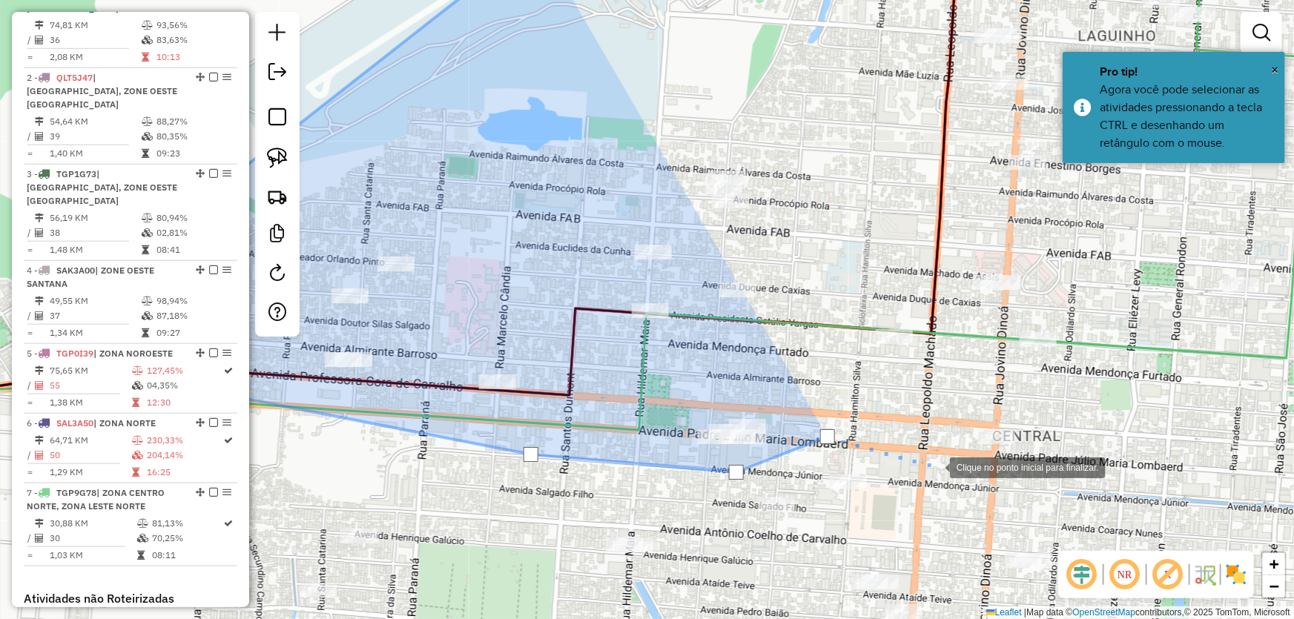
click at [935, 466] on div at bounding box center [935, 466] width 30 height 30
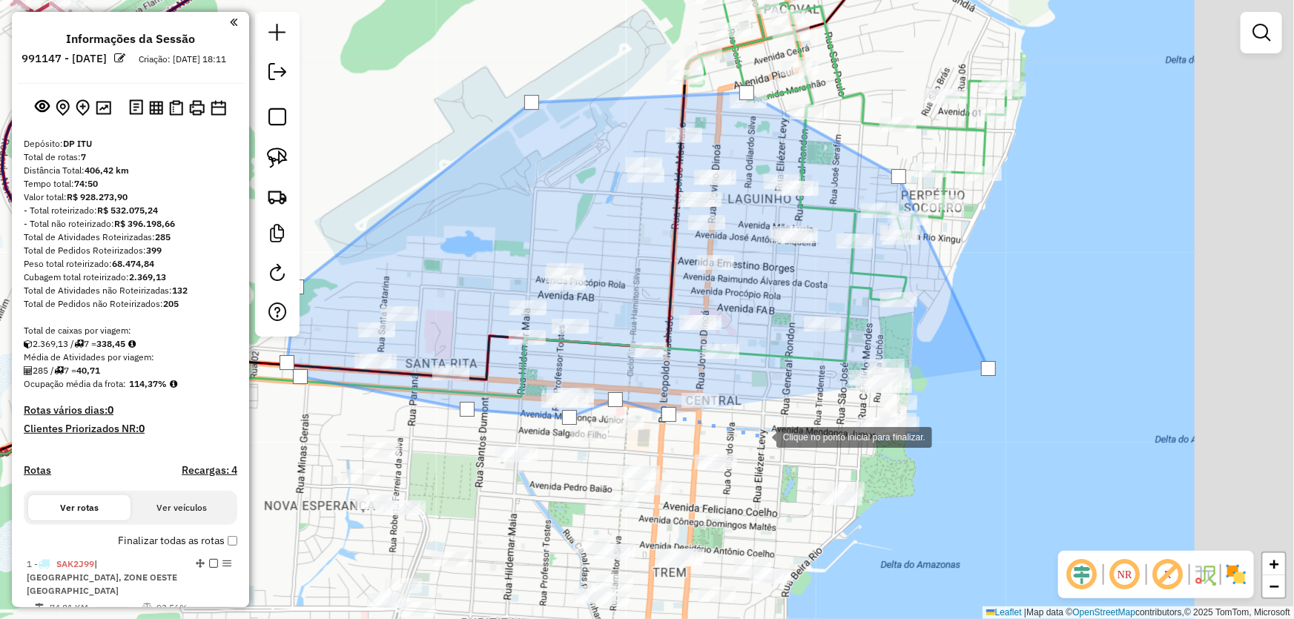
click at [756, 434] on div at bounding box center [762, 436] width 30 height 30
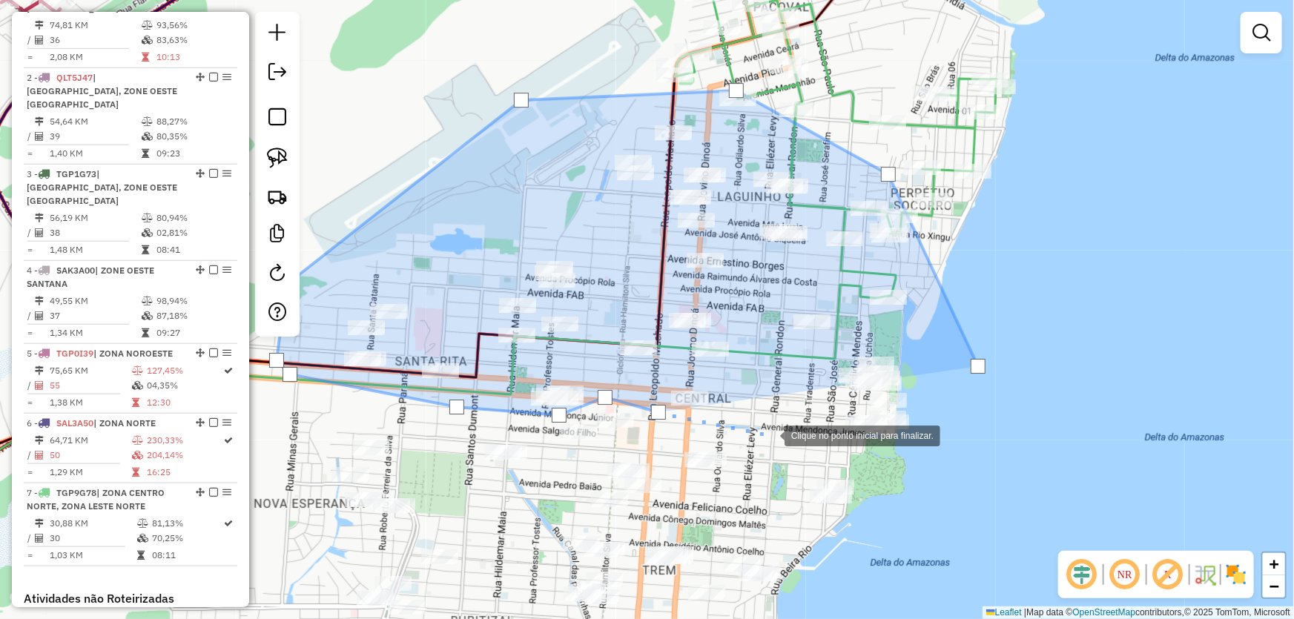
click at [770, 434] on div at bounding box center [770, 435] width 30 height 30
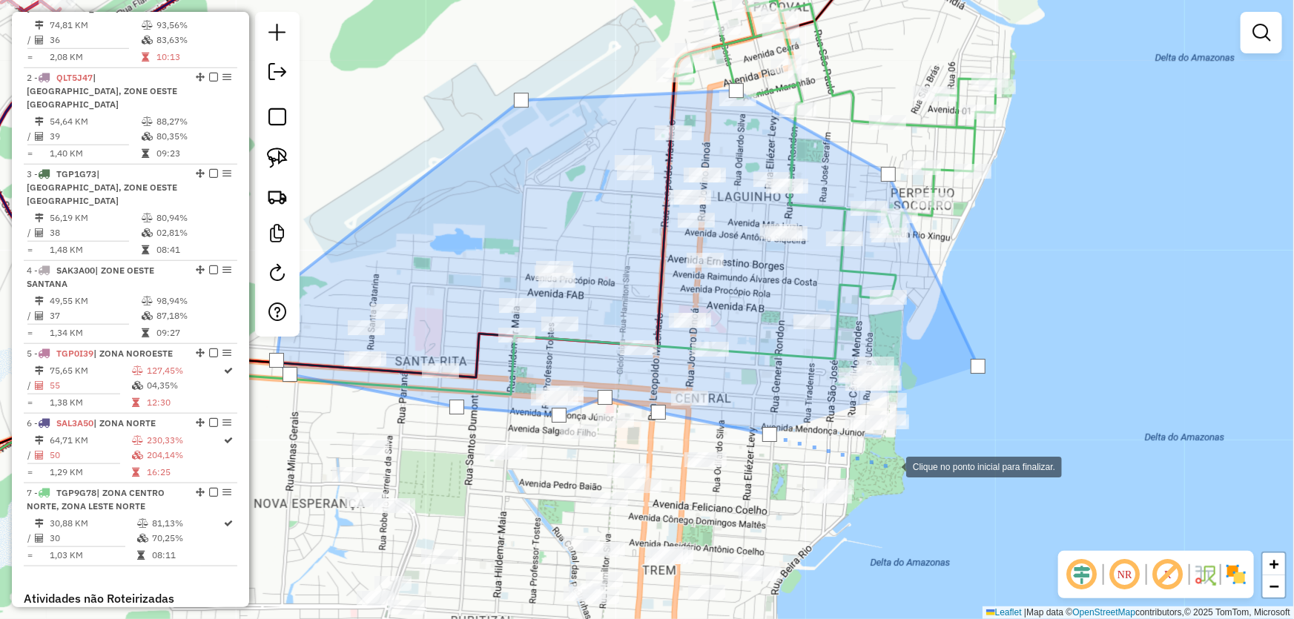
click at [906, 469] on div at bounding box center [891, 466] width 30 height 30
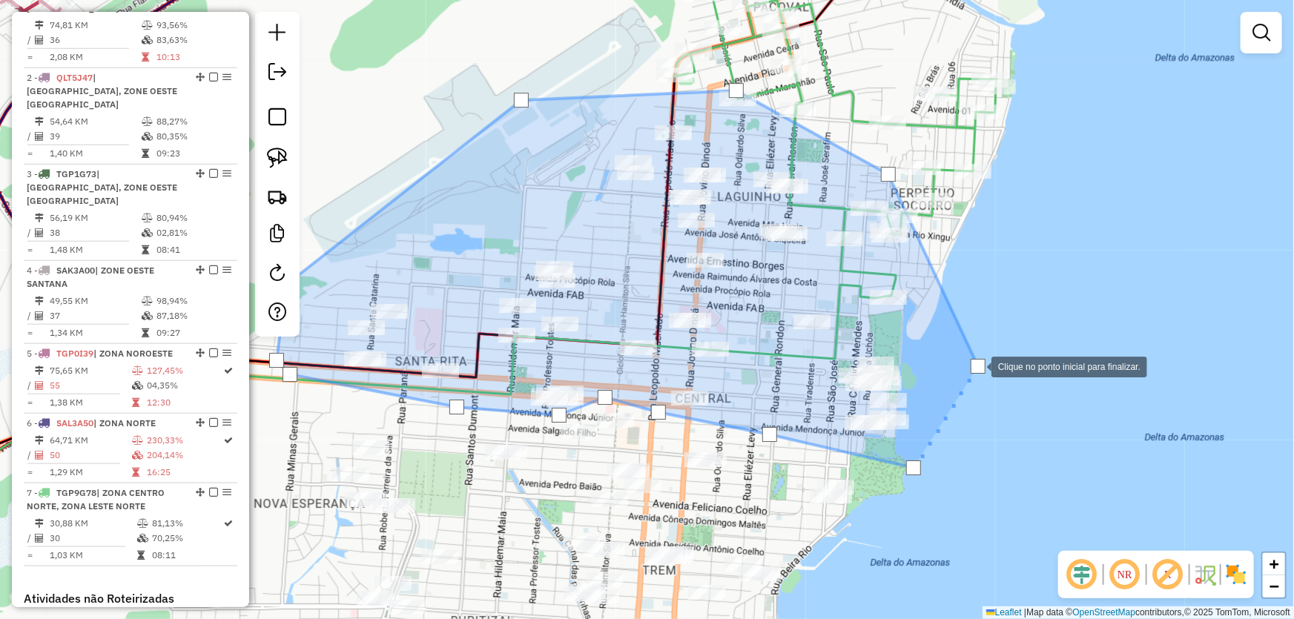
click at [976, 365] on div at bounding box center [977, 366] width 15 height 15
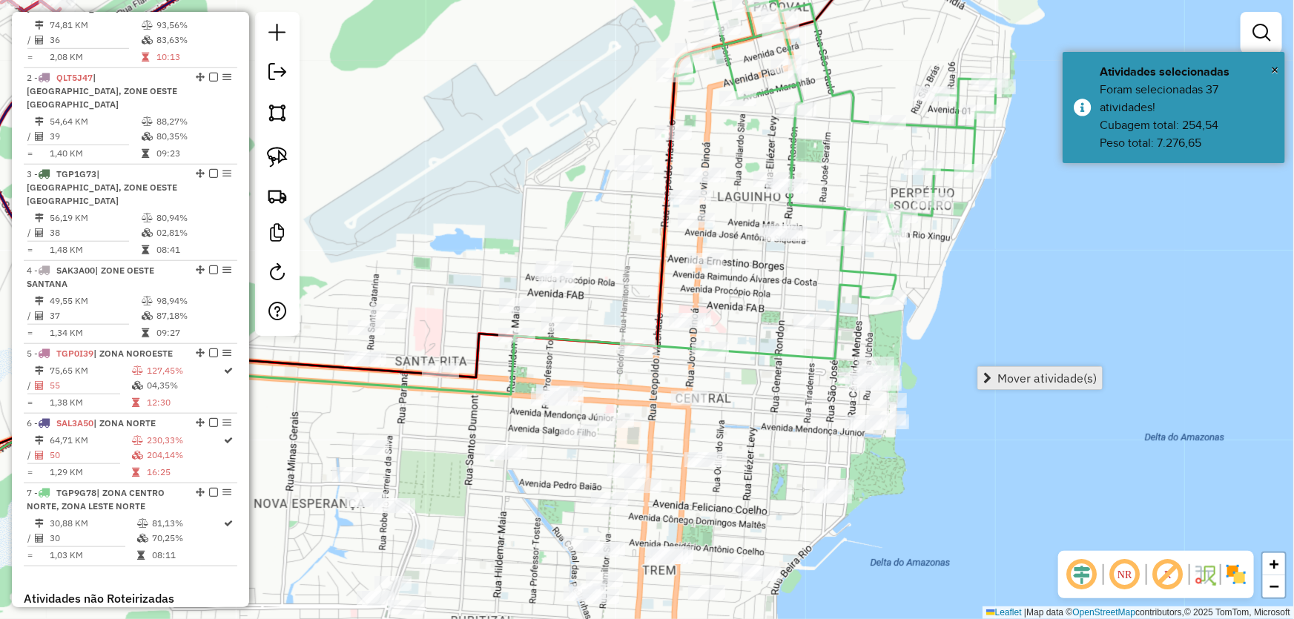
click at [995, 371] on link "Mover atividade(s)" at bounding box center [1040, 378] width 124 height 22
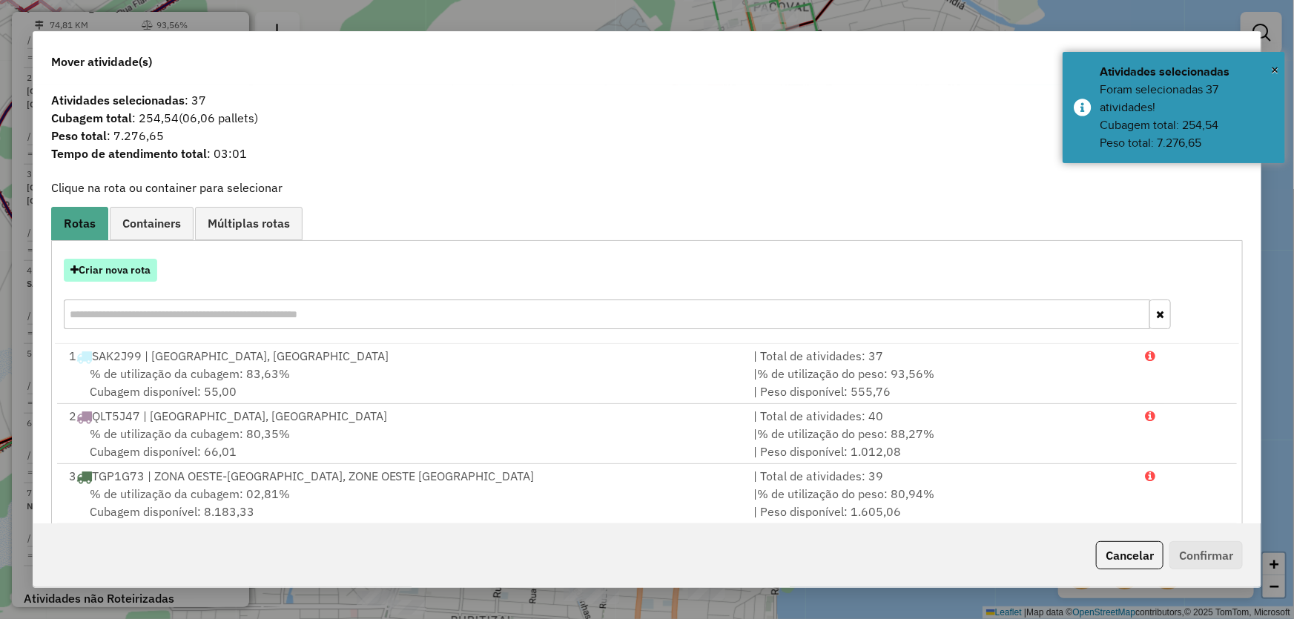
click at [118, 268] on button "Criar nova rota" at bounding box center [110, 270] width 93 height 23
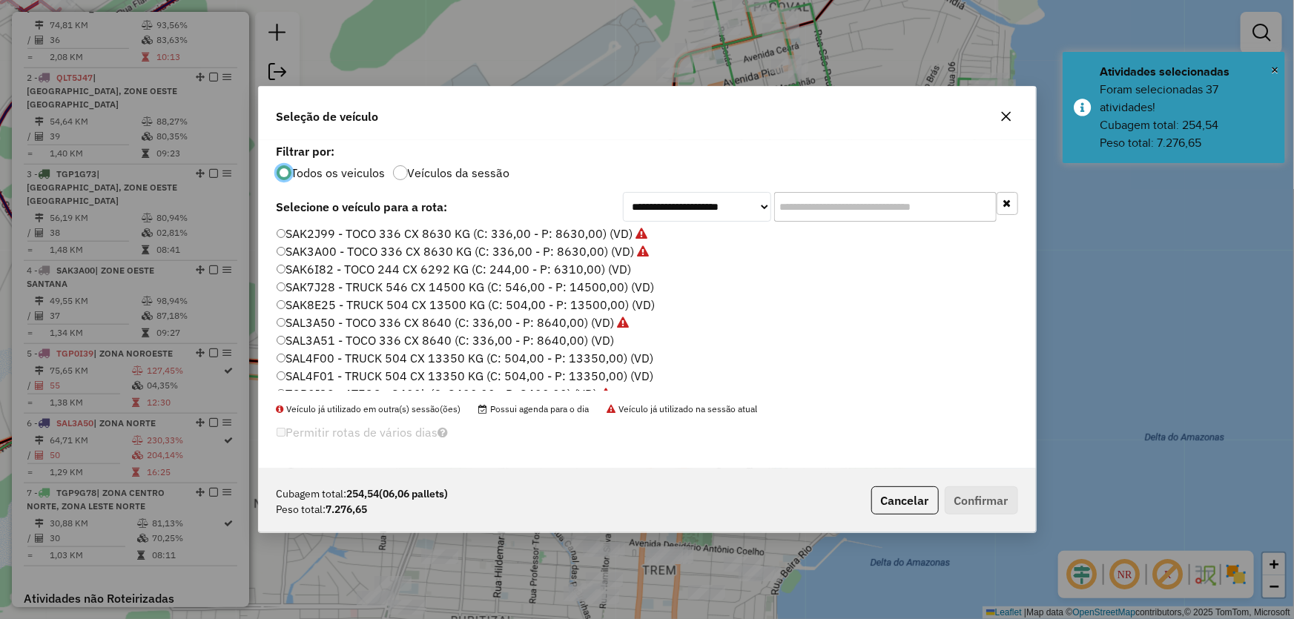
scroll to position [388, 0]
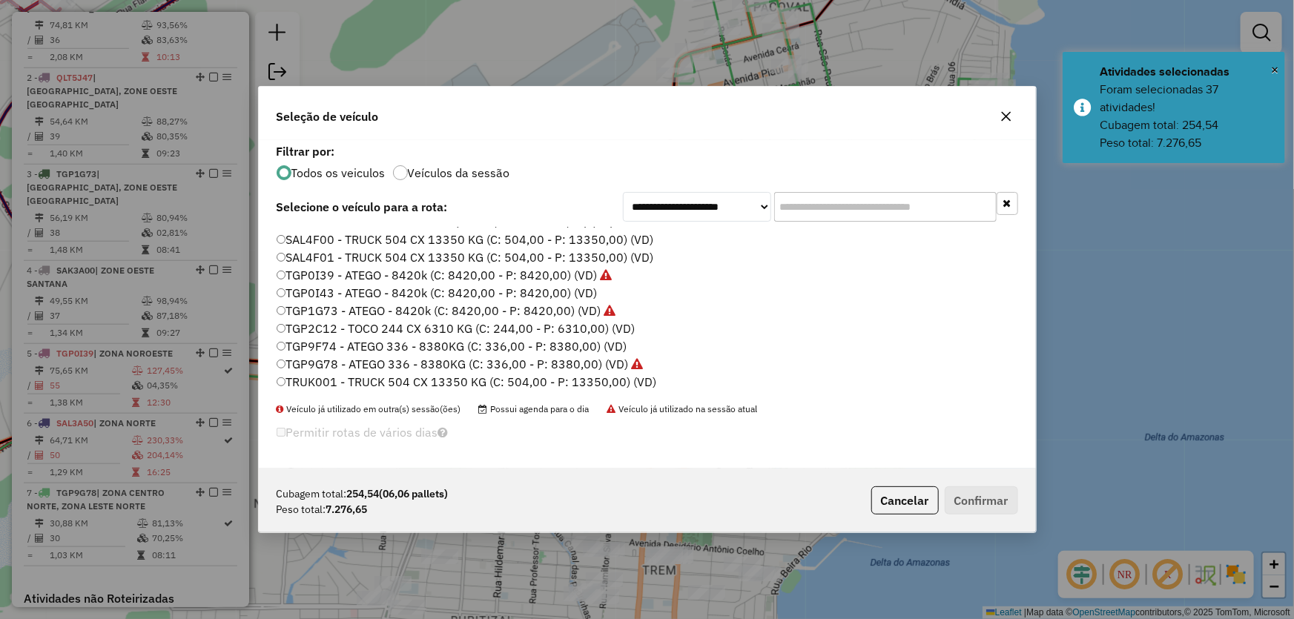
click at [320, 294] on label "TGP0I43 - ATEGO - 8420k (C: 8420,00 - P: 8420,00) (VD)" at bounding box center [437, 293] width 320 height 18
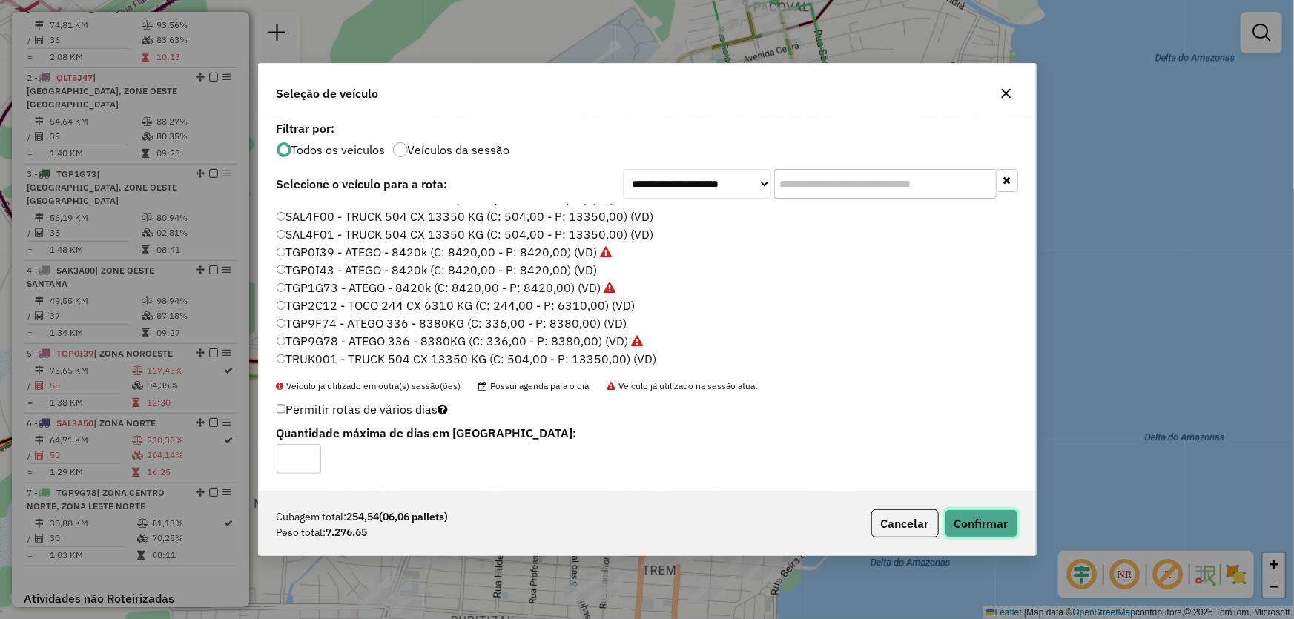
click at [962, 514] on button "Confirmar" at bounding box center [980, 523] width 73 height 28
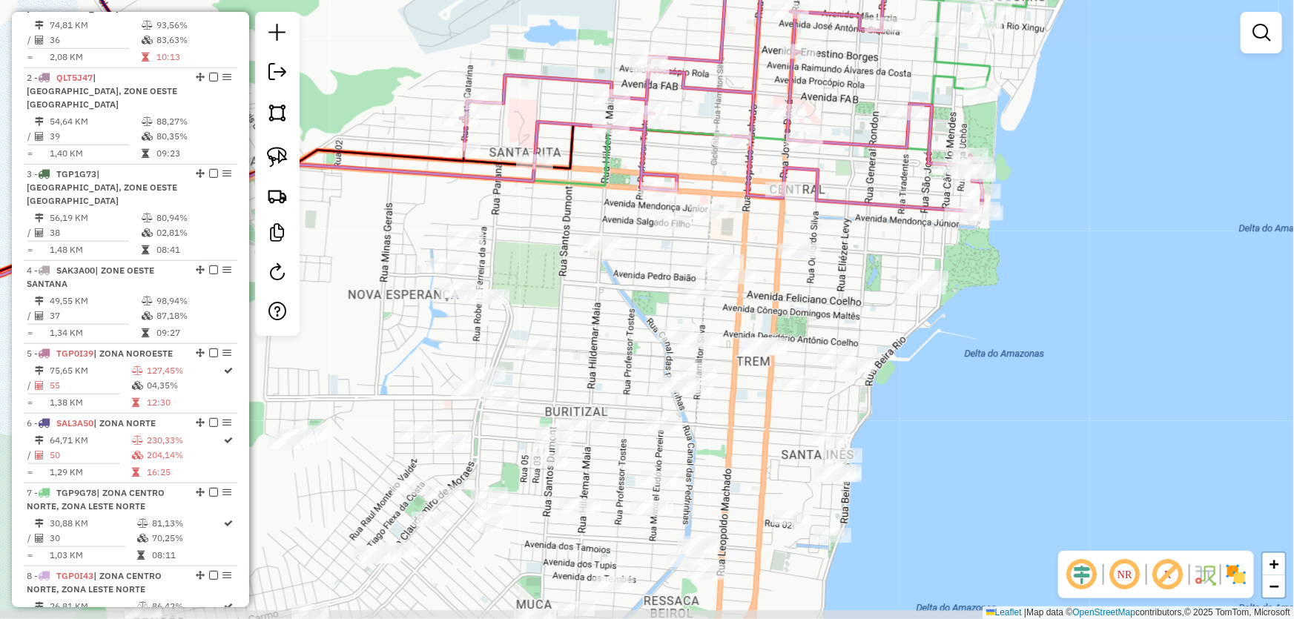
drag, startPoint x: 493, startPoint y: 193, endPoint x: 587, endPoint y: -16, distance: 229.3
click at [587, 0] on html "Aguarde... Pop-up bloqueado! Seu navegador bloqueou automáticamente a abertura …" at bounding box center [647, 309] width 1294 height 619
click at [279, 115] on img at bounding box center [277, 112] width 21 height 21
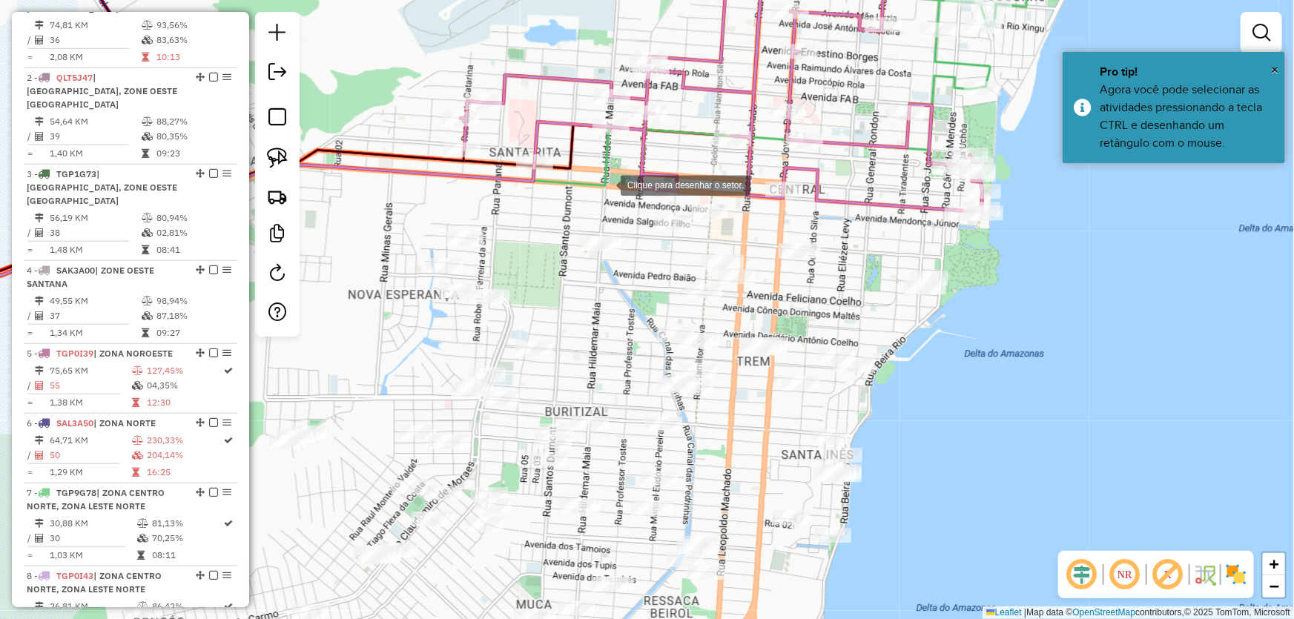
click at [606, 184] on div at bounding box center [606, 184] width 30 height 30
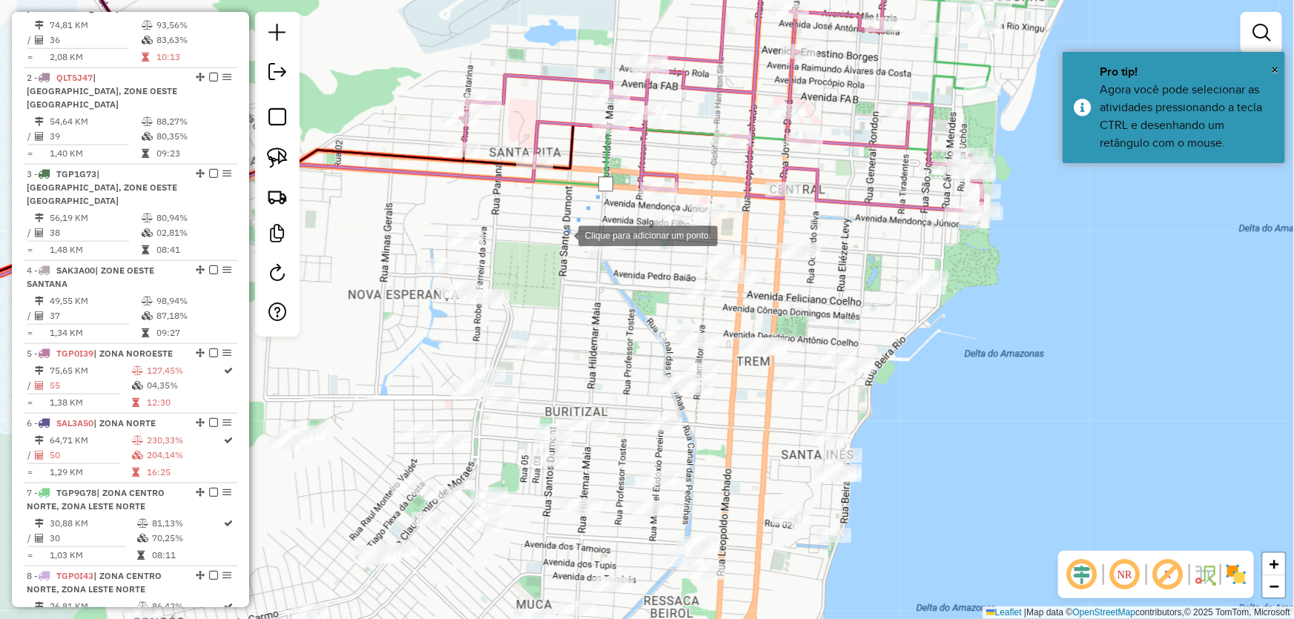
click at [563, 235] on div at bounding box center [564, 234] width 30 height 30
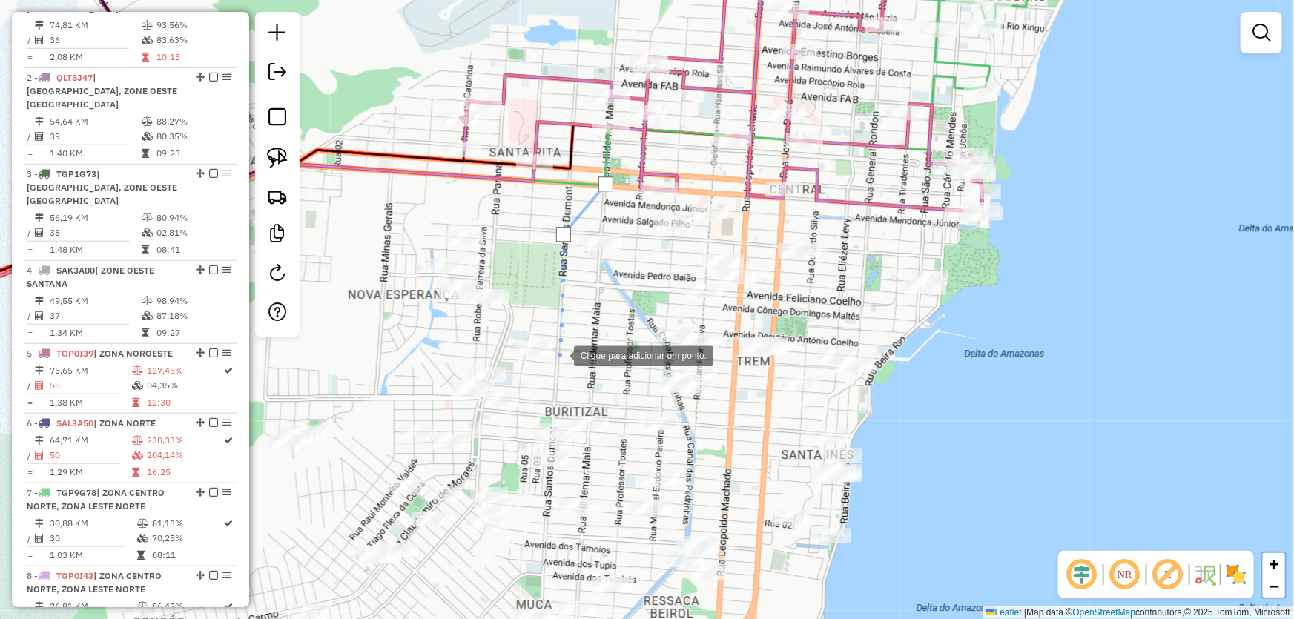
click at [559, 355] on div at bounding box center [559, 355] width 30 height 30
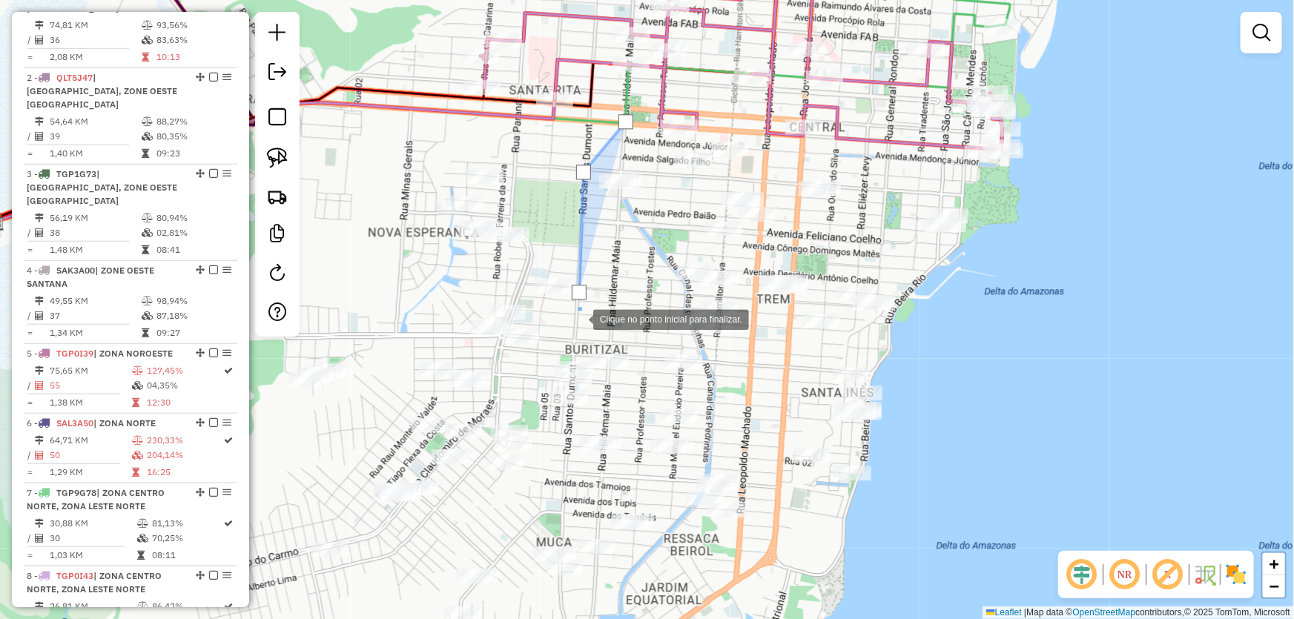
drag, startPoint x: 556, startPoint y: 393, endPoint x: 582, endPoint y: 273, distance: 122.9
click at [582, 303] on div at bounding box center [578, 318] width 30 height 30
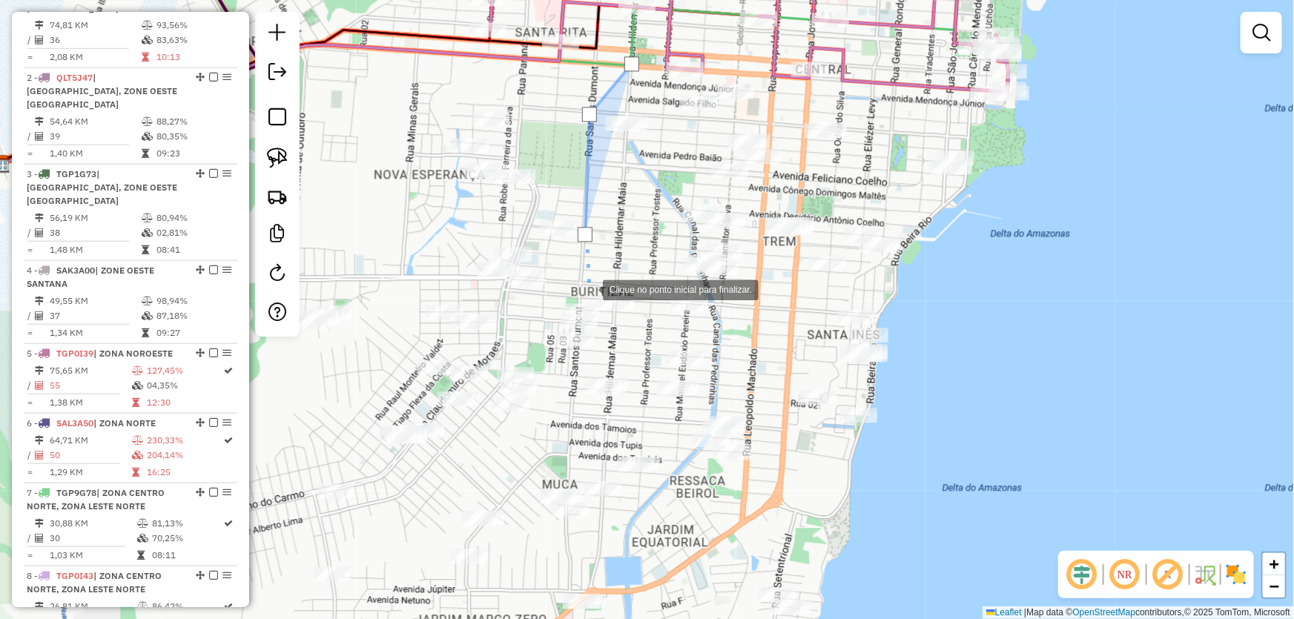
click at [588, 291] on div at bounding box center [588, 289] width 30 height 30
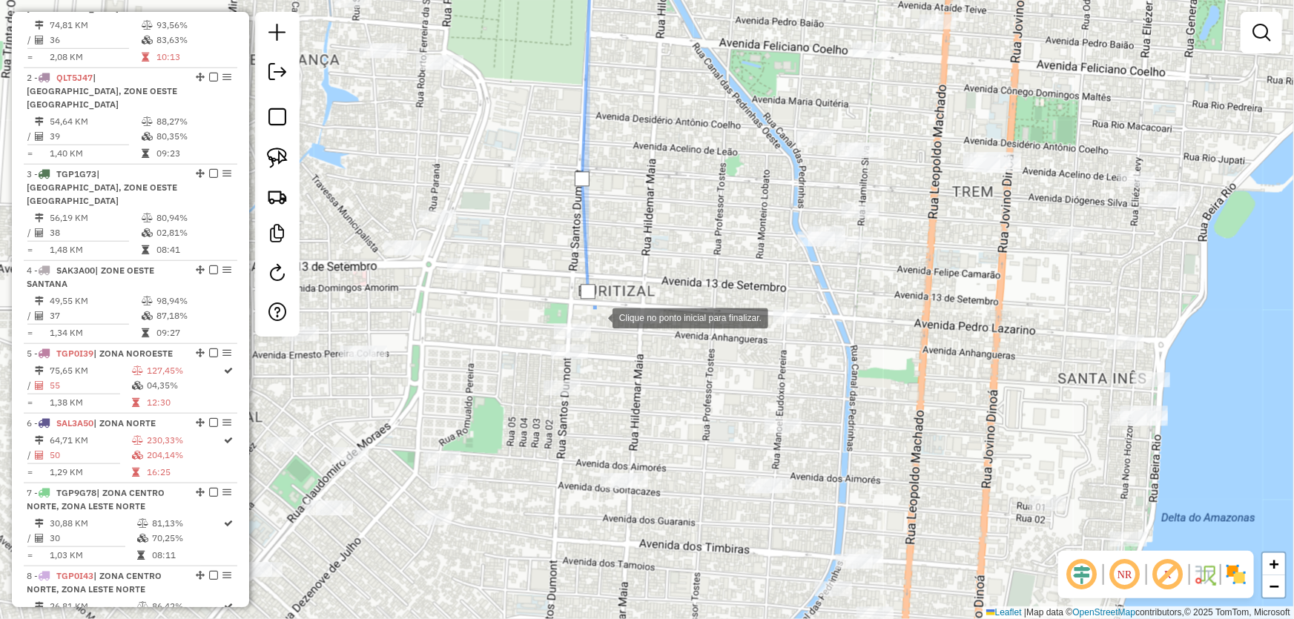
click at [597, 323] on div at bounding box center [598, 317] width 30 height 30
click at [589, 340] on div at bounding box center [597, 325] width 30 height 30
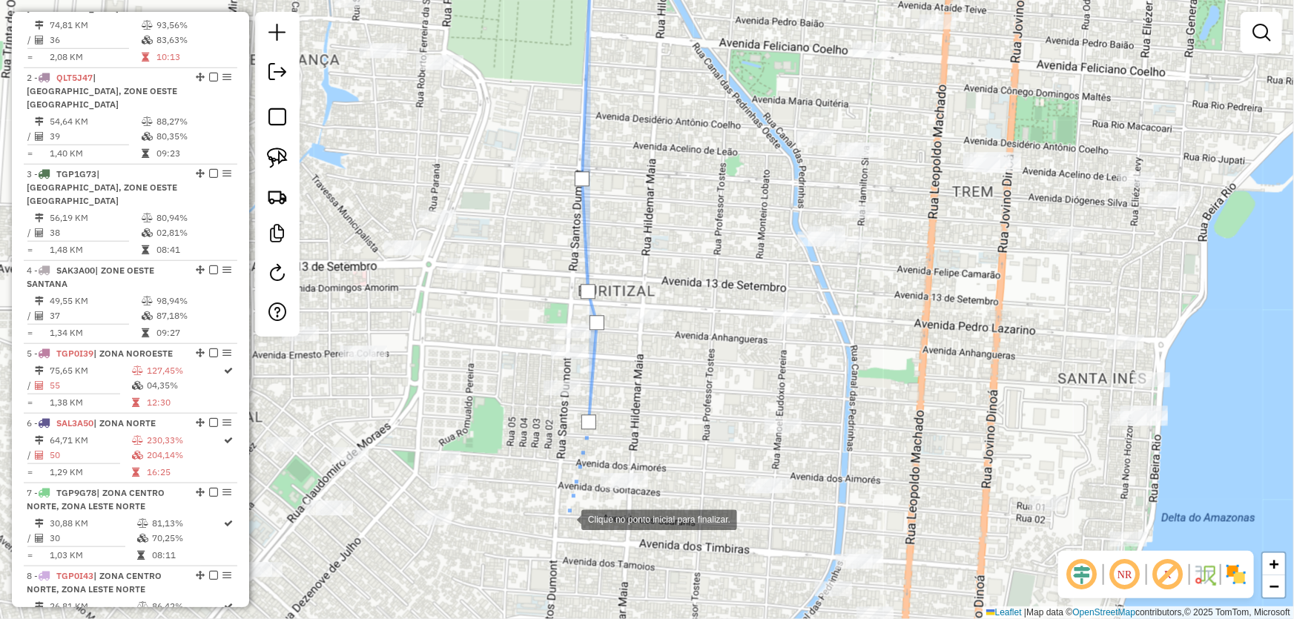
click at [566, 519] on div at bounding box center [567, 518] width 30 height 30
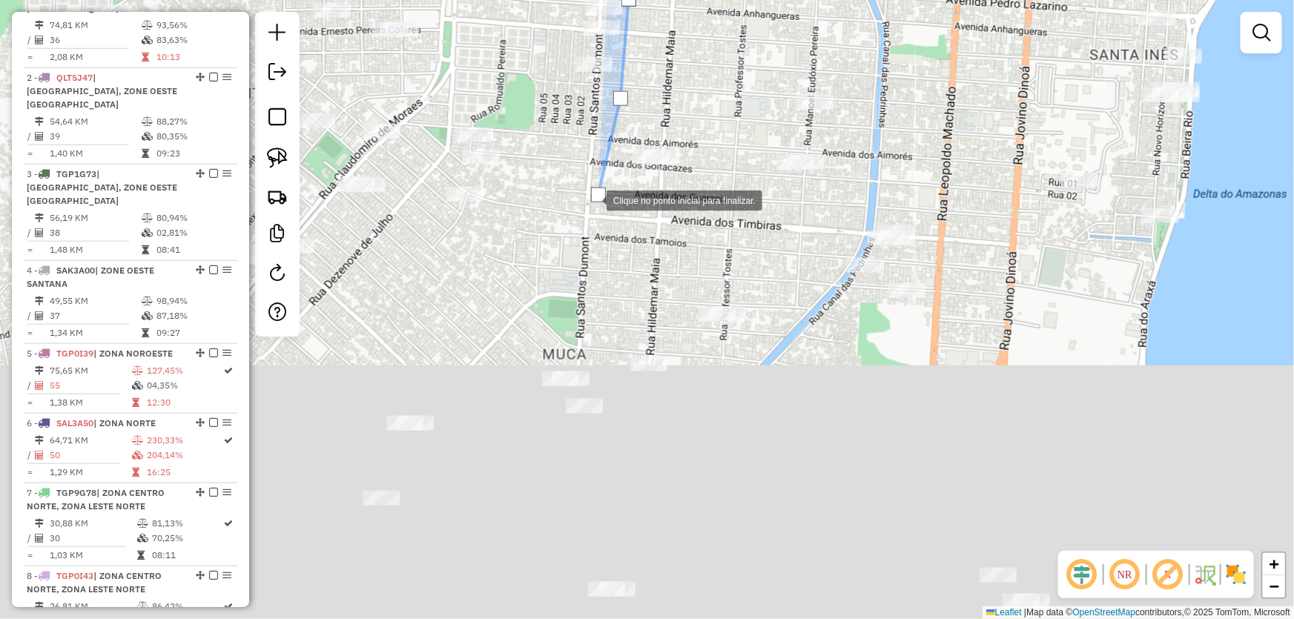
drag, startPoint x: 556, startPoint y: 546, endPoint x: 592, endPoint y: 185, distance: 362.9
click at [592, 185] on div at bounding box center [592, 200] width 30 height 30
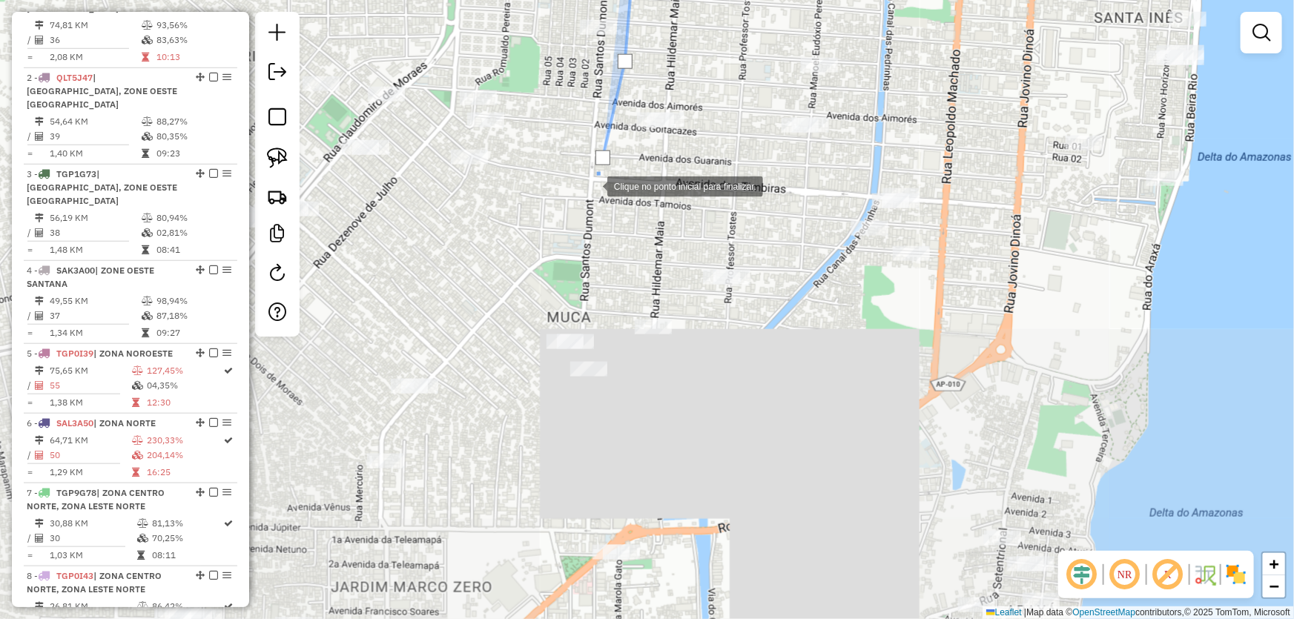
click at [592, 185] on div at bounding box center [592, 186] width 30 height 30
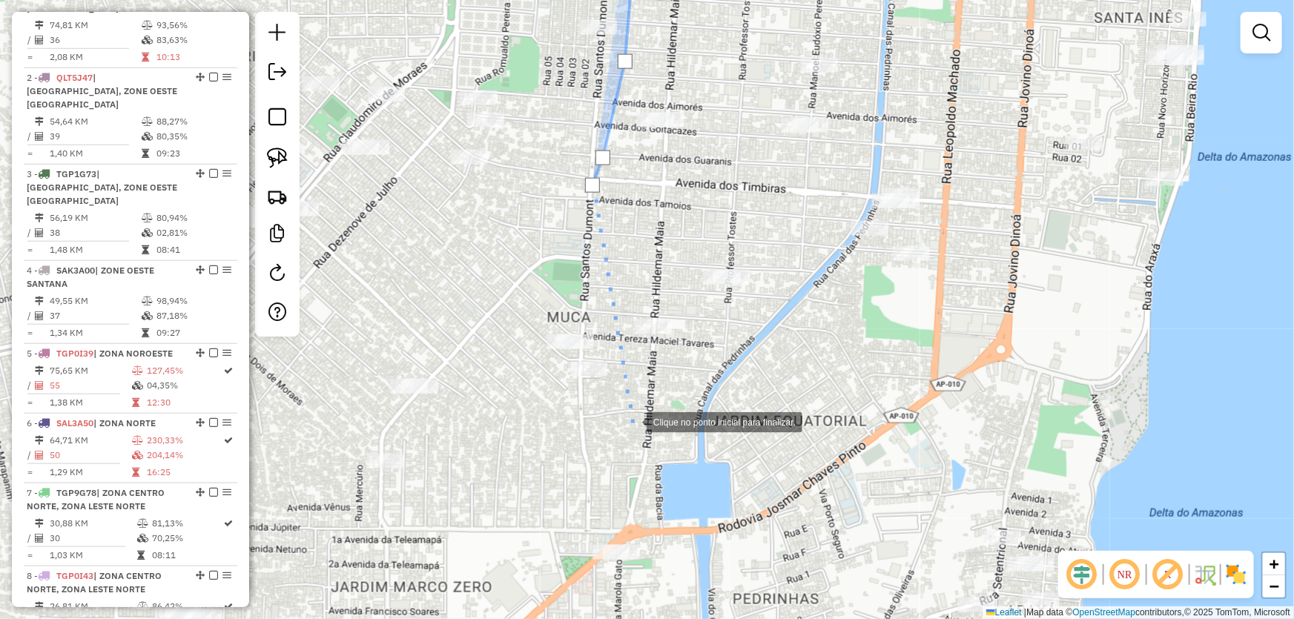
click at [632, 421] on div at bounding box center [632, 421] width 30 height 30
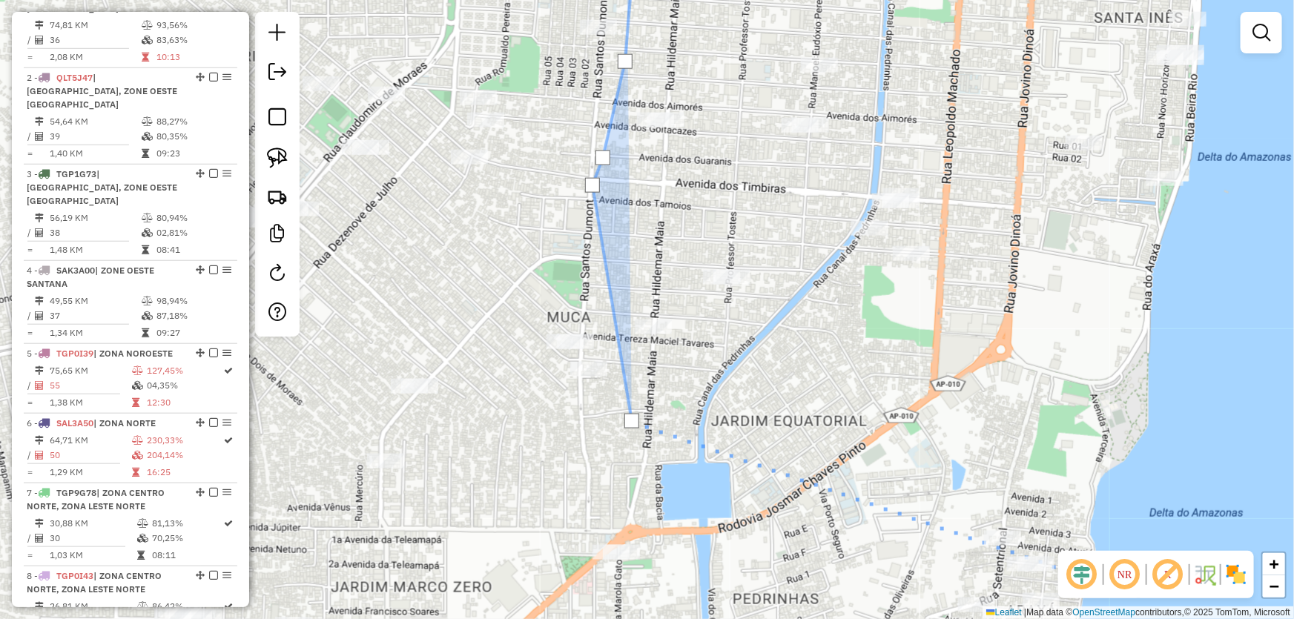
click at [1231, 576] on img at bounding box center [1236, 575] width 24 height 24
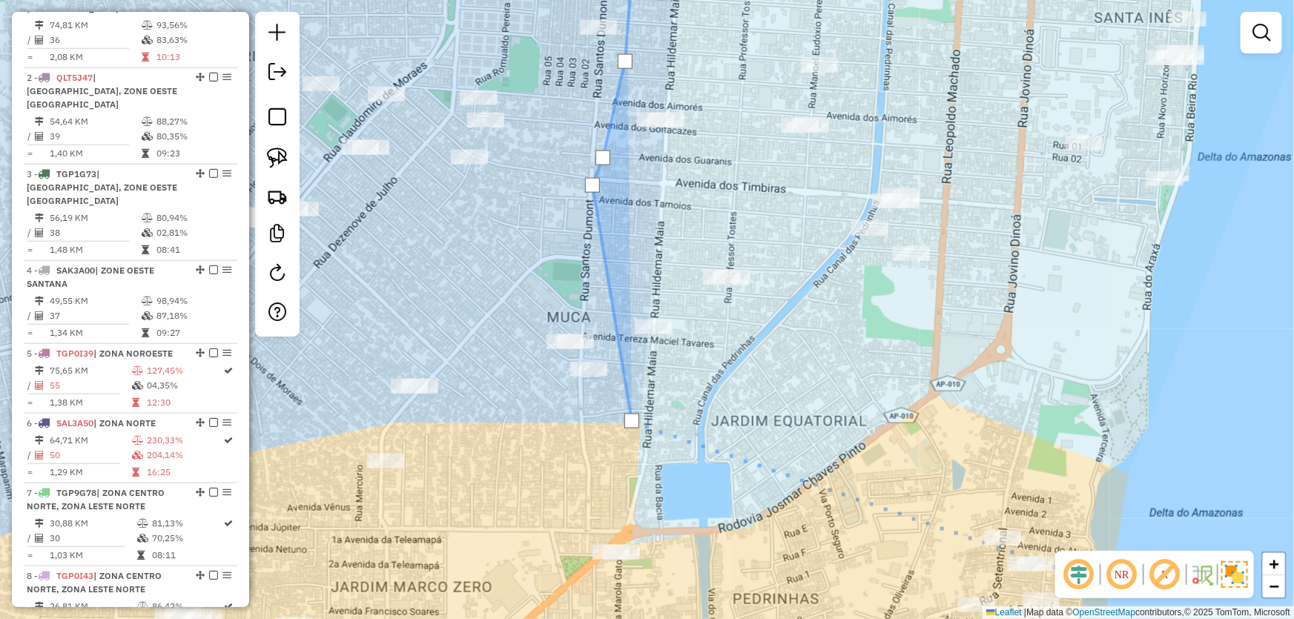
click at [1231, 576] on img at bounding box center [1234, 574] width 27 height 27
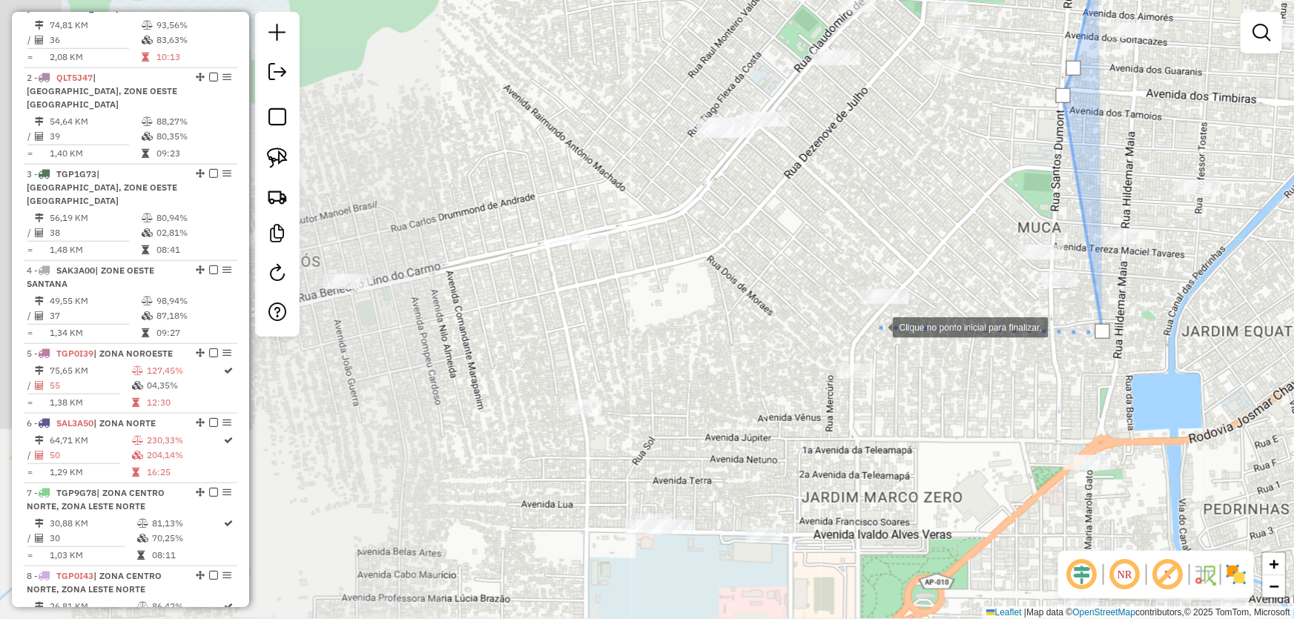
drag, startPoint x: 406, startPoint y: 416, endPoint x: 877, endPoint y: 326, distance: 479.2
click at [877, 326] on div at bounding box center [878, 326] width 30 height 30
click at [860, 328] on div at bounding box center [875, 326] width 30 height 30
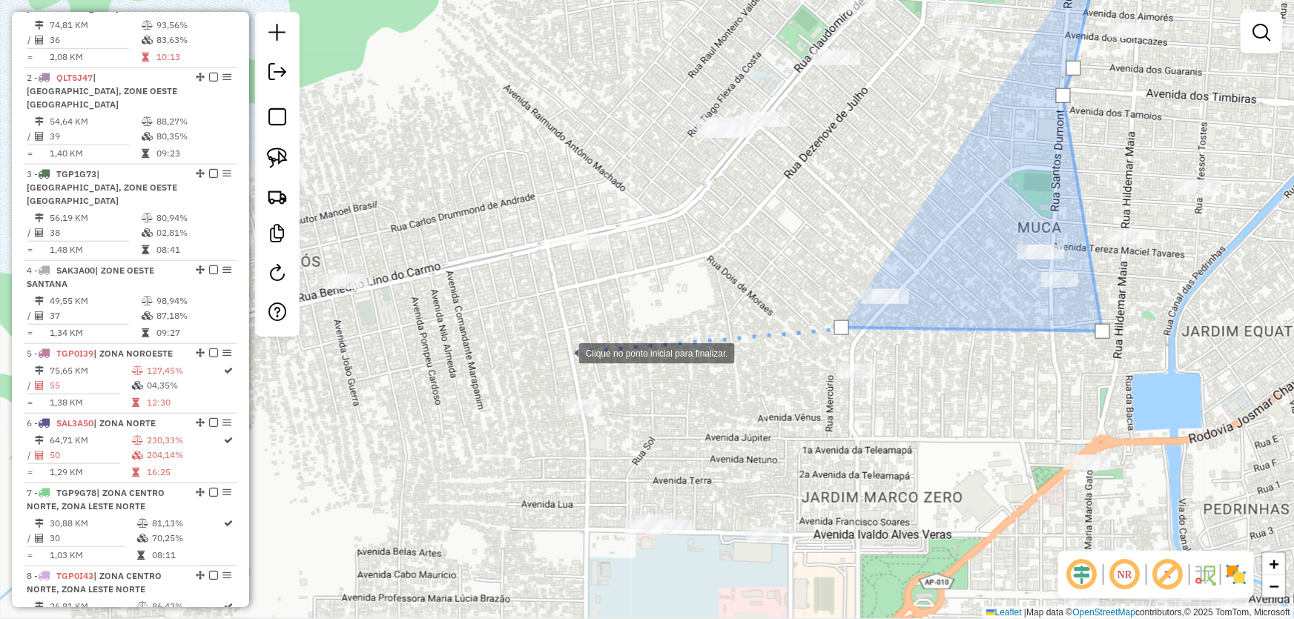
click at [553, 358] on div at bounding box center [564, 352] width 30 height 30
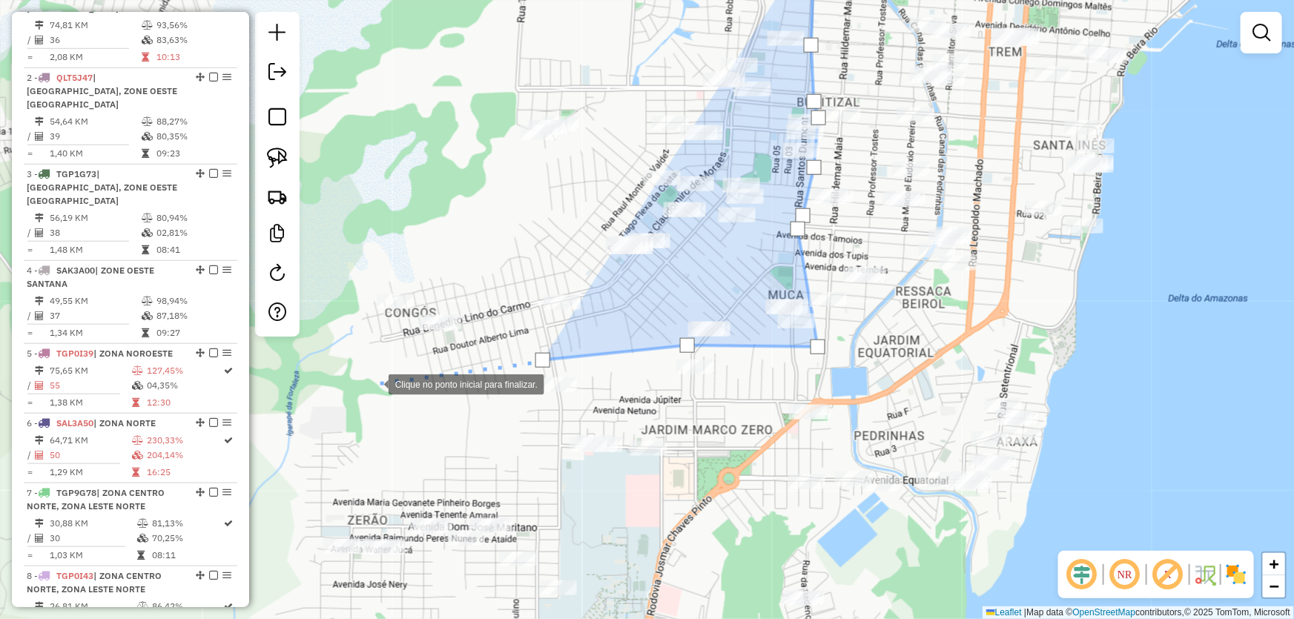
click at [374, 383] on div at bounding box center [374, 383] width 30 height 30
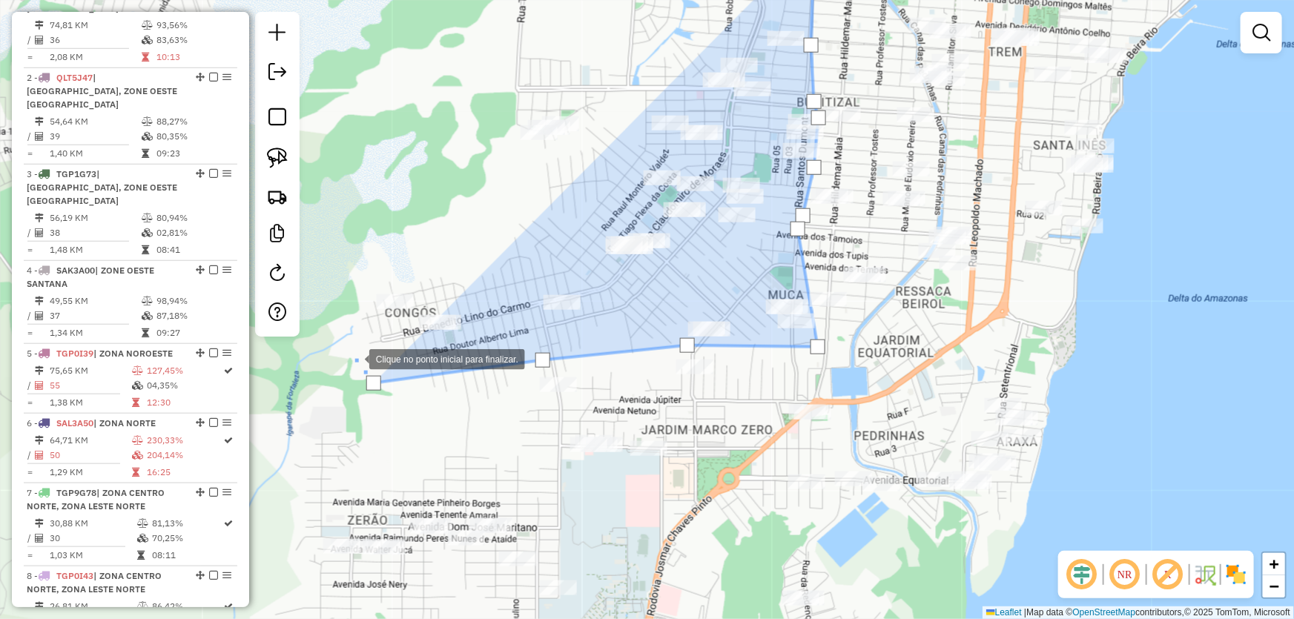
click at [354, 357] on div at bounding box center [355, 358] width 30 height 30
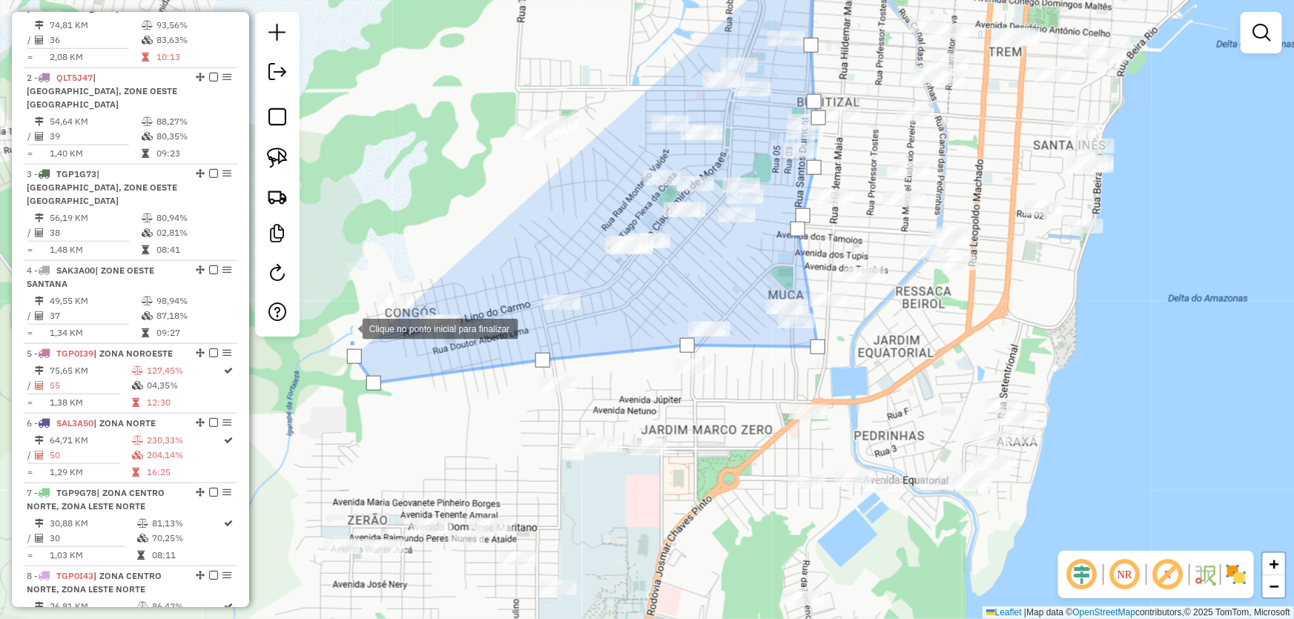
click at [340, 313] on div at bounding box center [348, 328] width 30 height 30
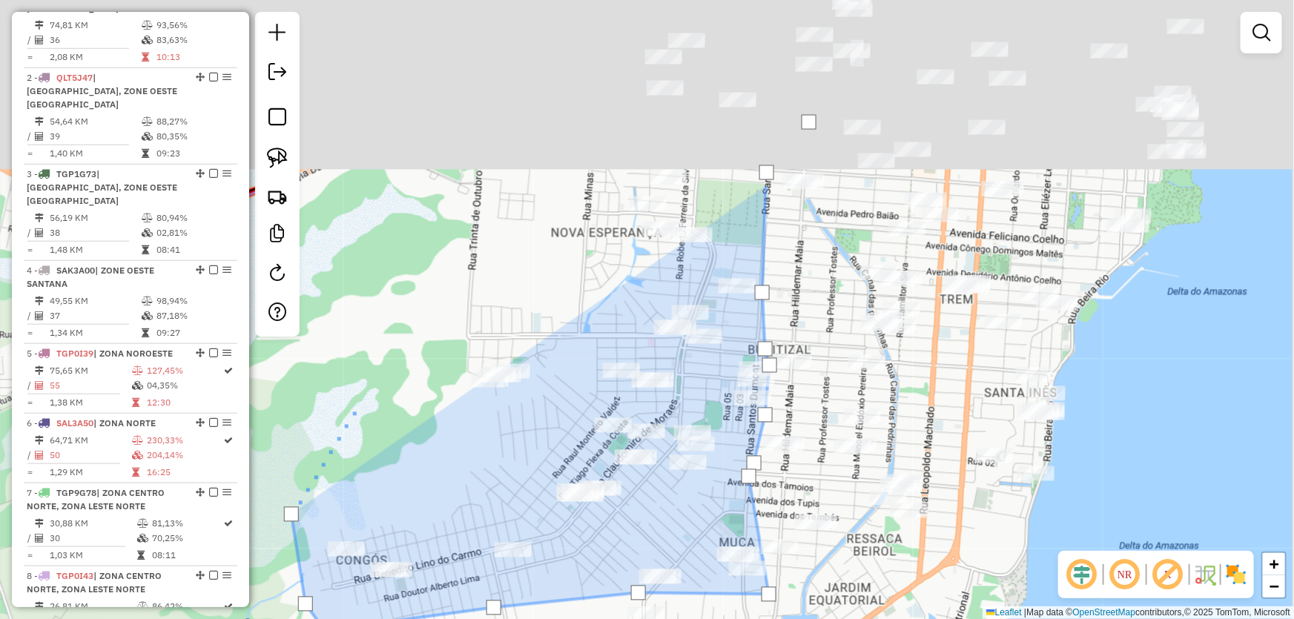
drag, startPoint x: 423, startPoint y: 124, endPoint x: 345, endPoint y: 439, distance: 324.4
click at [345, 415] on div at bounding box center [360, 400] width 30 height 30
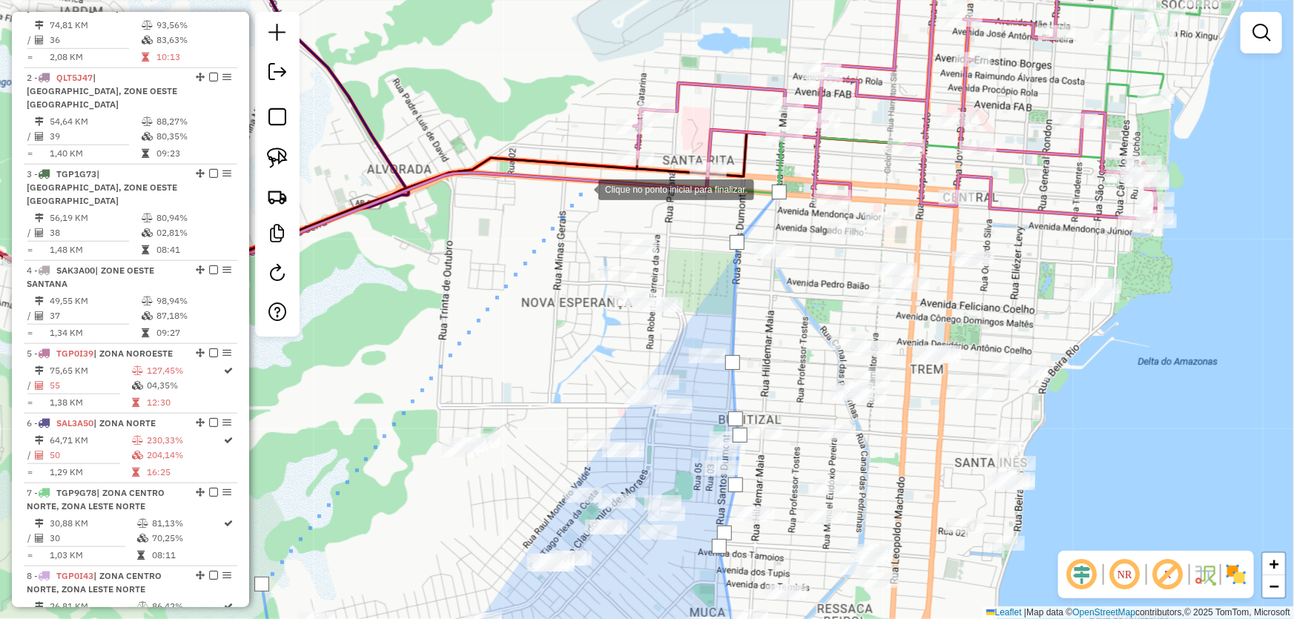
click at [583, 188] on div at bounding box center [584, 188] width 30 height 30
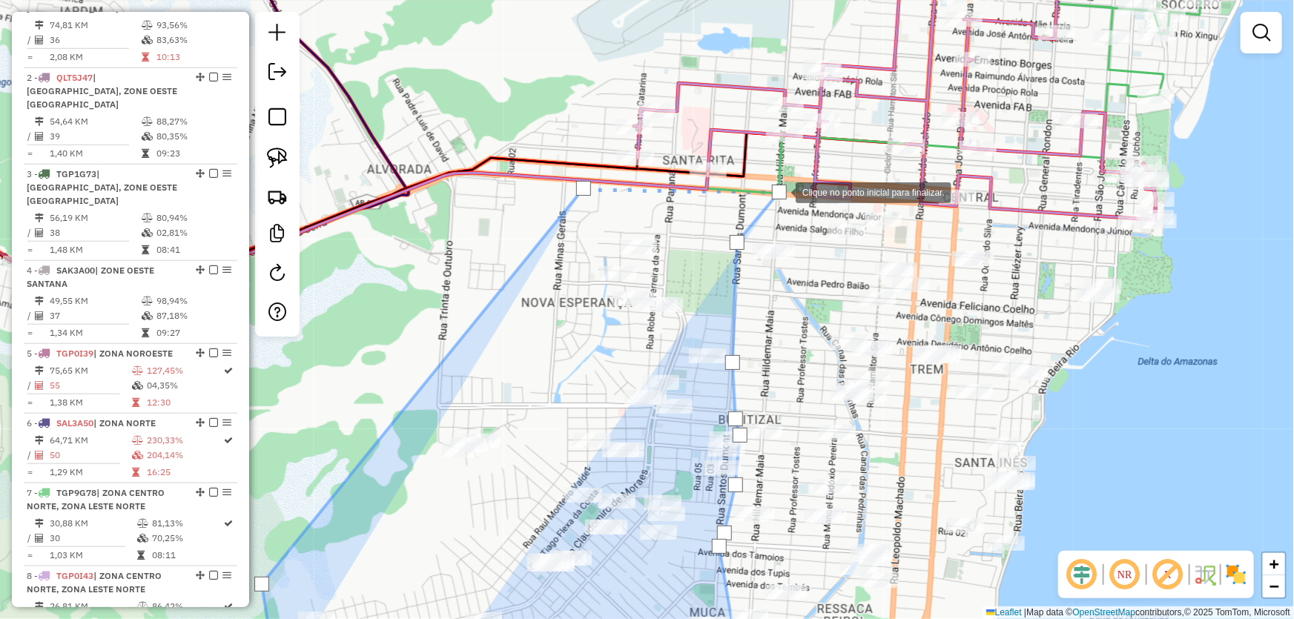
click at [781, 191] on div at bounding box center [779, 192] width 15 height 15
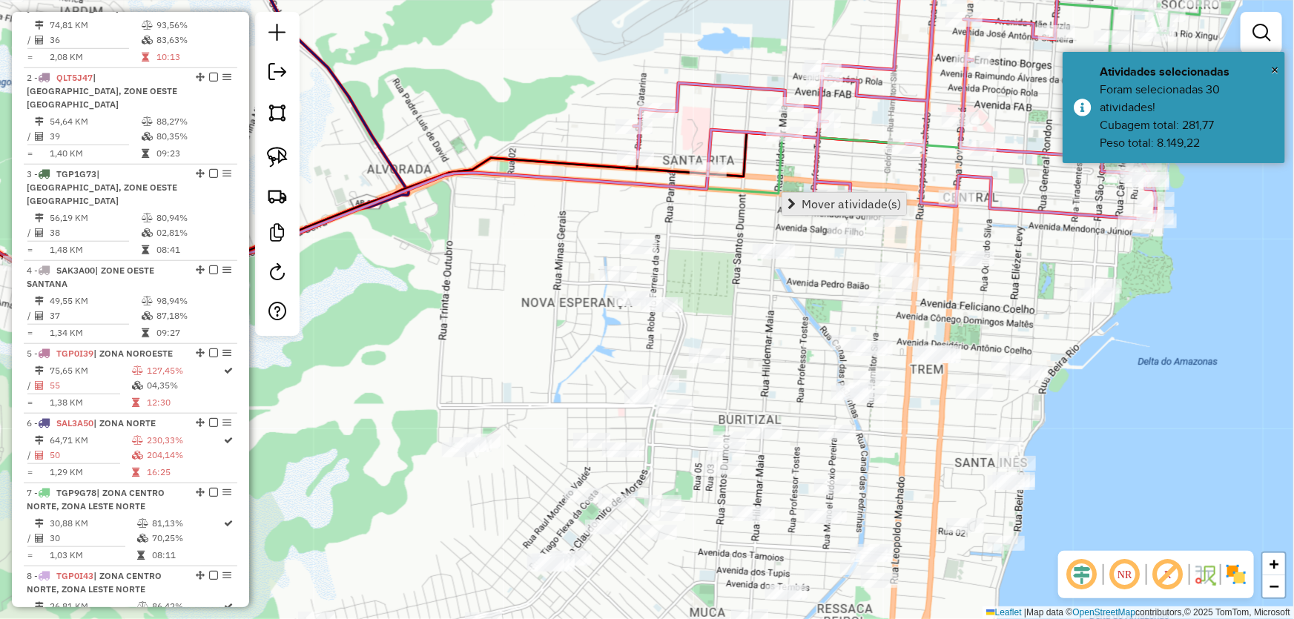
click at [811, 199] on span "Mover atividade(s)" at bounding box center [850, 204] width 99 height 12
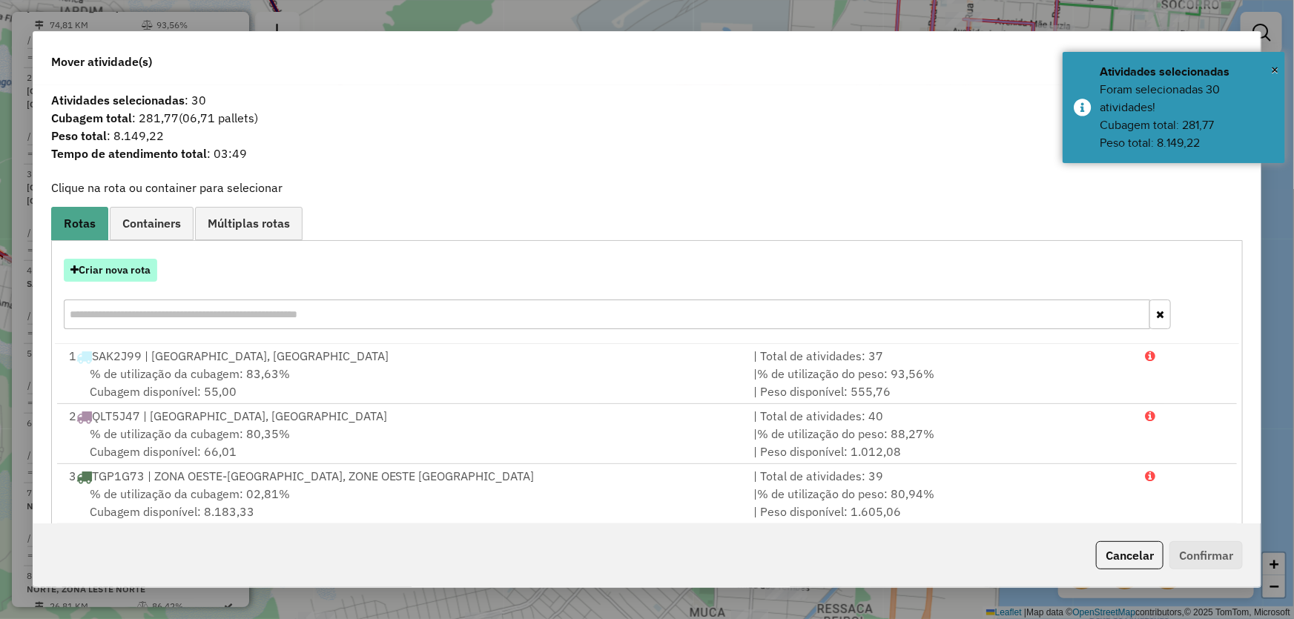
click at [140, 266] on button "Criar nova rota" at bounding box center [110, 270] width 93 height 23
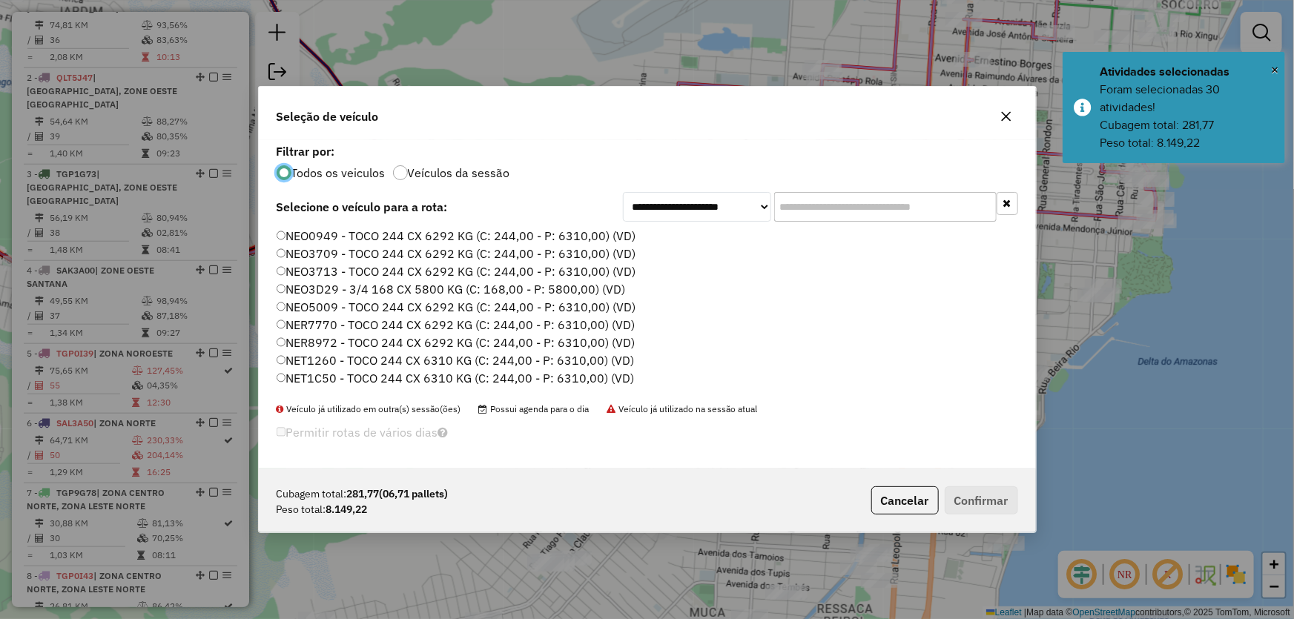
scroll to position [269, 0]
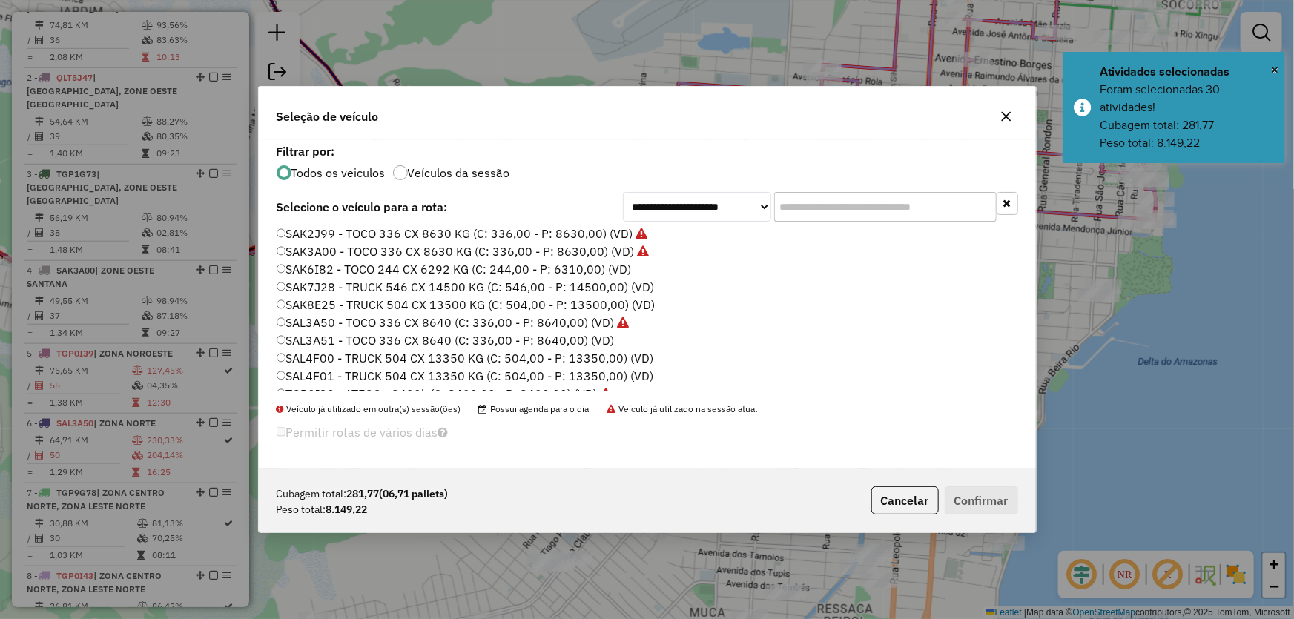
click at [318, 335] on label "SAL3A51 - TOCO 336 CX 8640 (C: 336,00 - P: 8640,00) (VD)" at bounding box center [446, 340] width 338 height 18
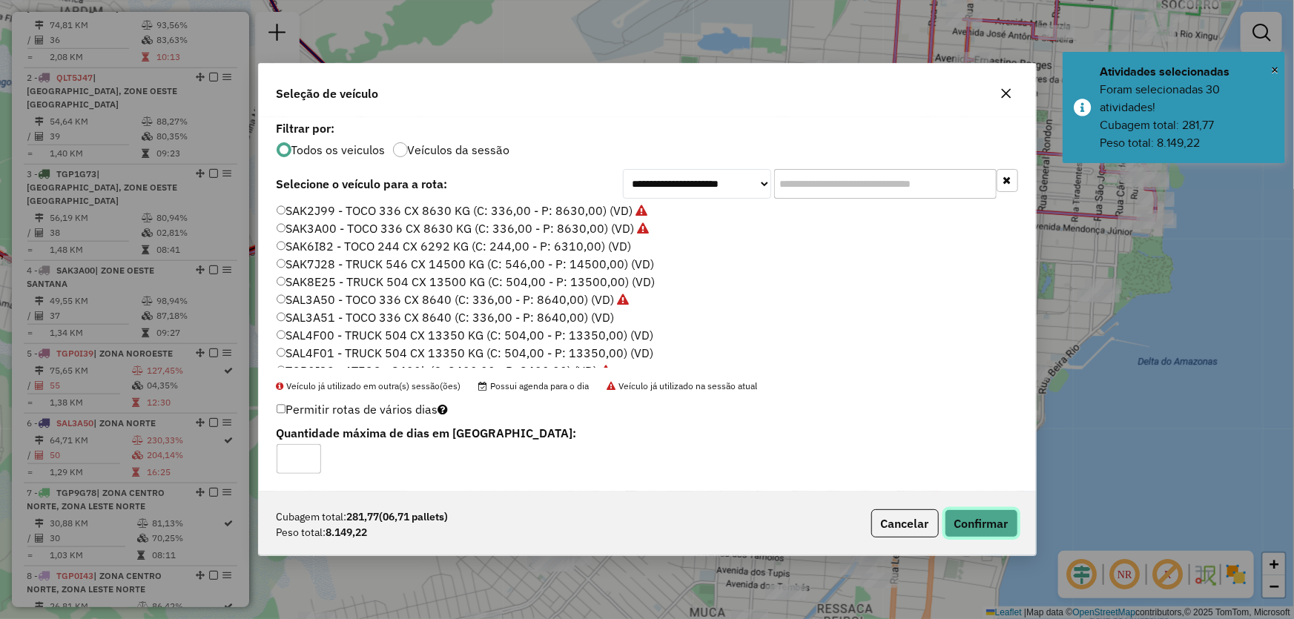
click at [972, 525] on button "Confirmar" at bounding box center [980, 523] width 73 height 28
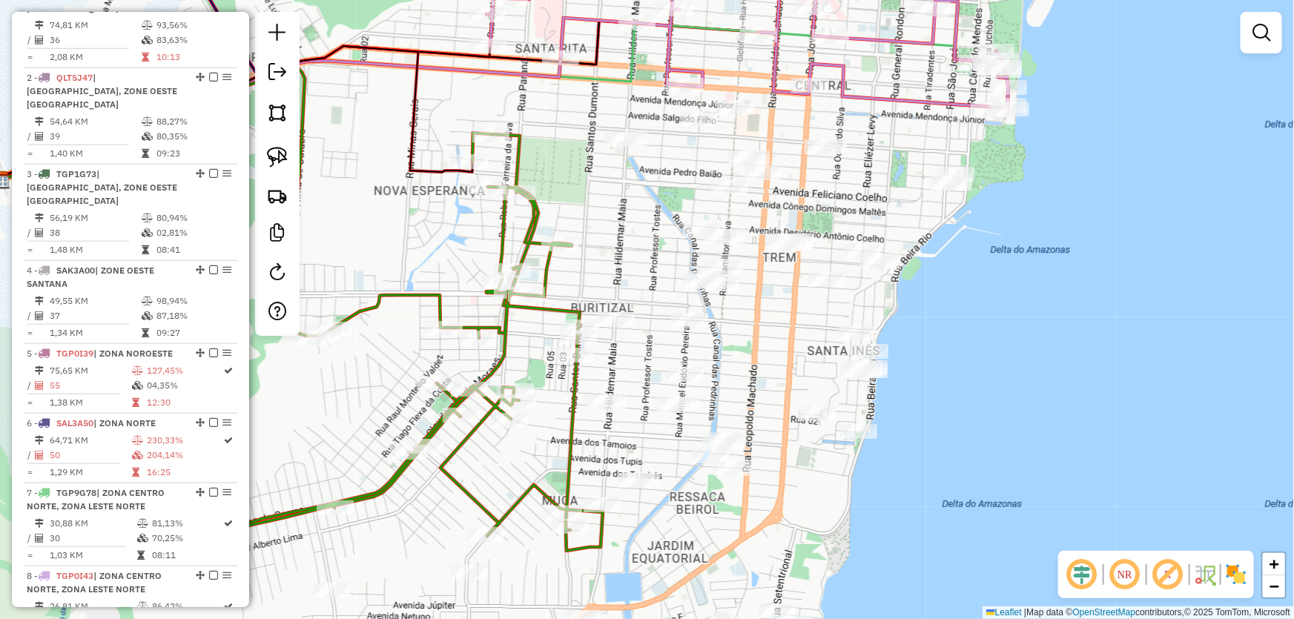
drag, startPoint x: 529, startPoint y: 348, endPoint x: 381, endPoint y: 236, distance: 185.2
click at [381, 236] on div "Janela de atendimento Grade de atendimento Capacidade Transportadoras Veículos …" at bounding box center [647, 309] width 1294 height 619
click at [282, 113] on img at bounding box center [277, 112] width 21 height 21
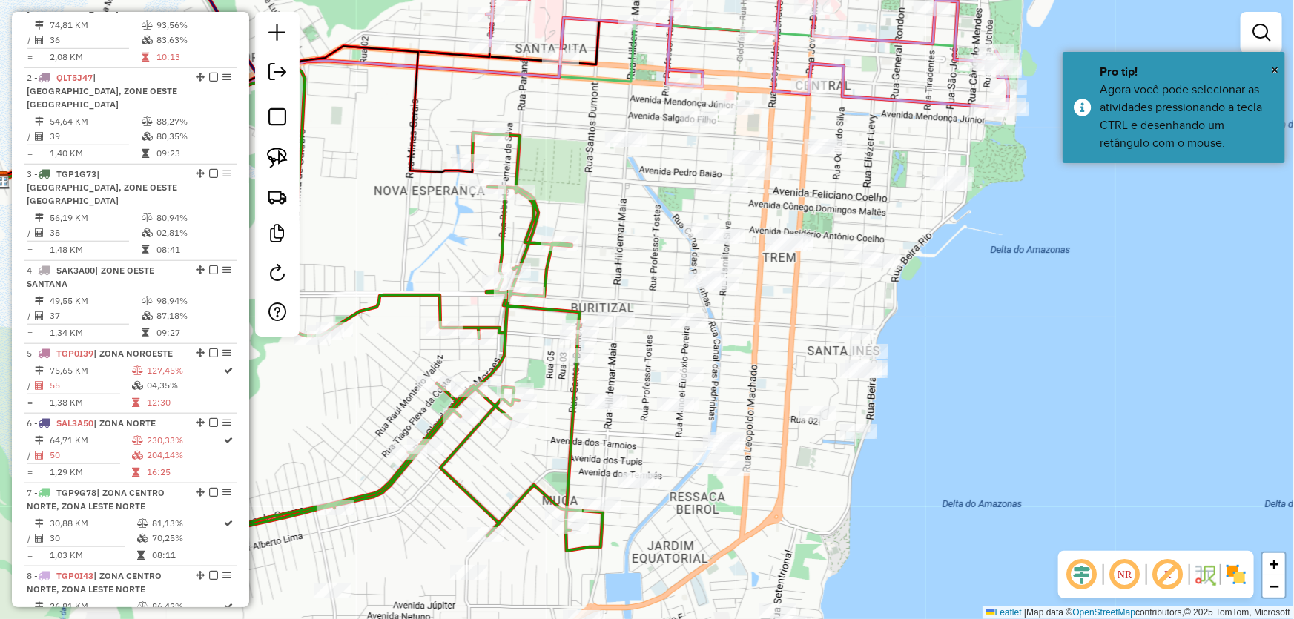
click at [1060, 132] on div at bounding box center [1060, 132] width 30 height 30
click at [805, 73] on div at bounding box center [805, 74] width 30 height 30
click at [586, 90] on div at bounding box center [601, 91] width 30 height 30
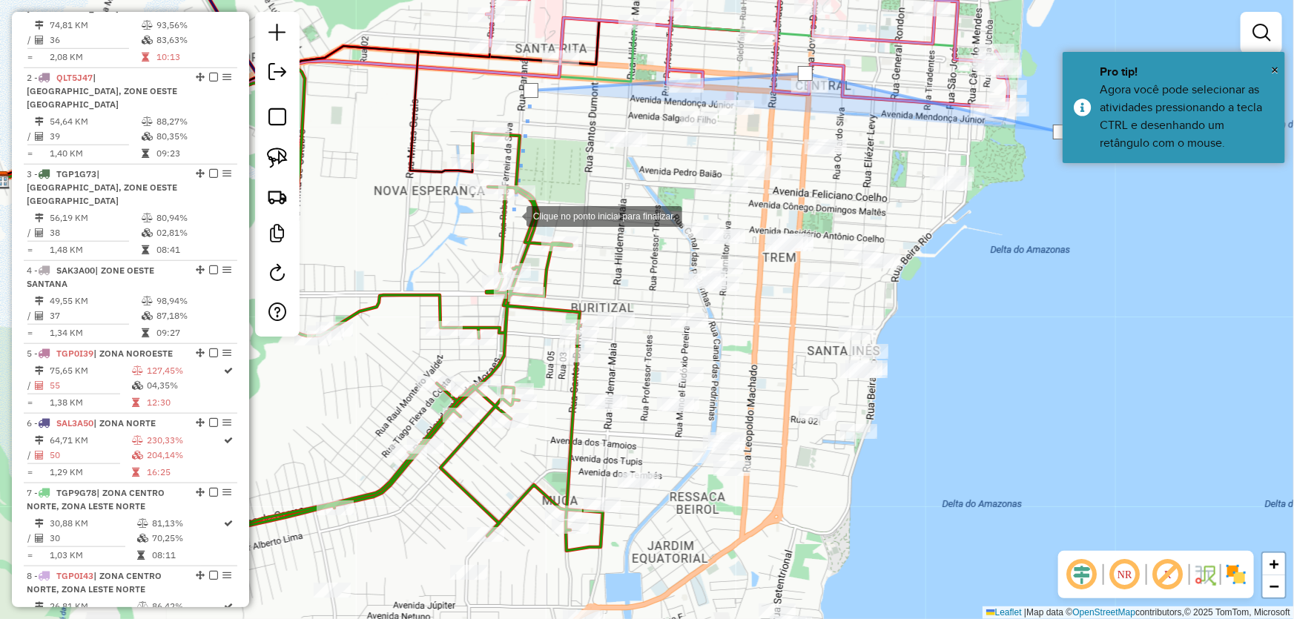
click at [512, 215] on div at bounding box center [512, 215] width 30 height 30
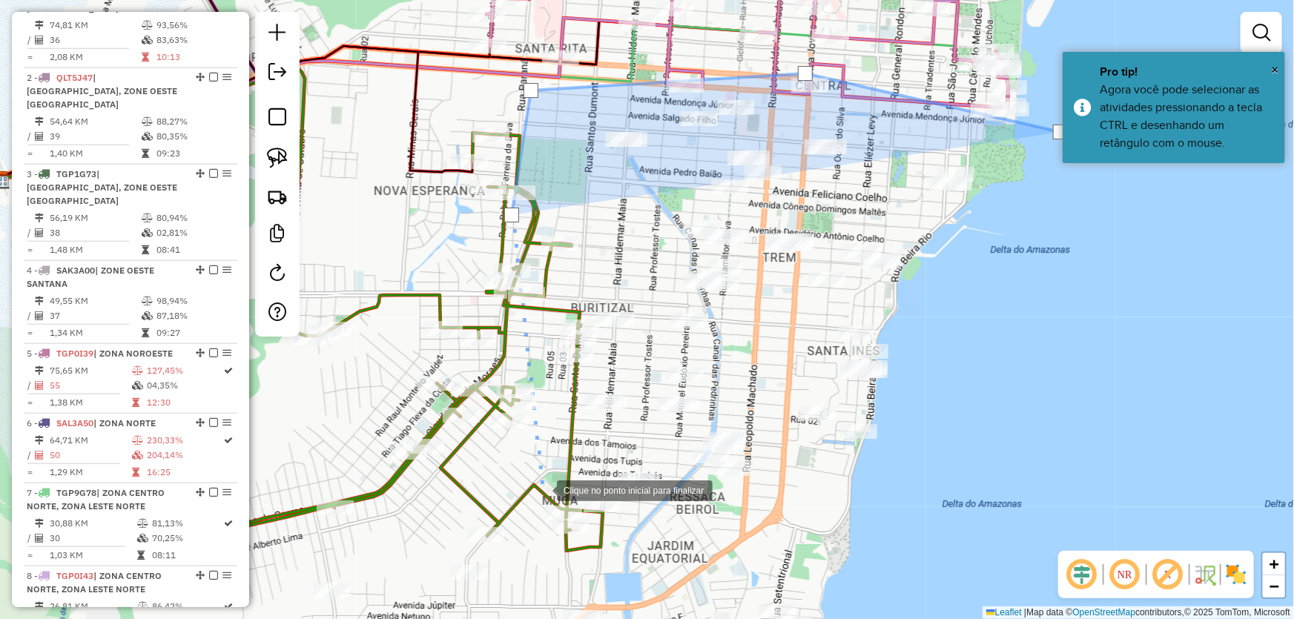
click at [542, 489] on div at bounding box center [542, 489] width 30 height 30
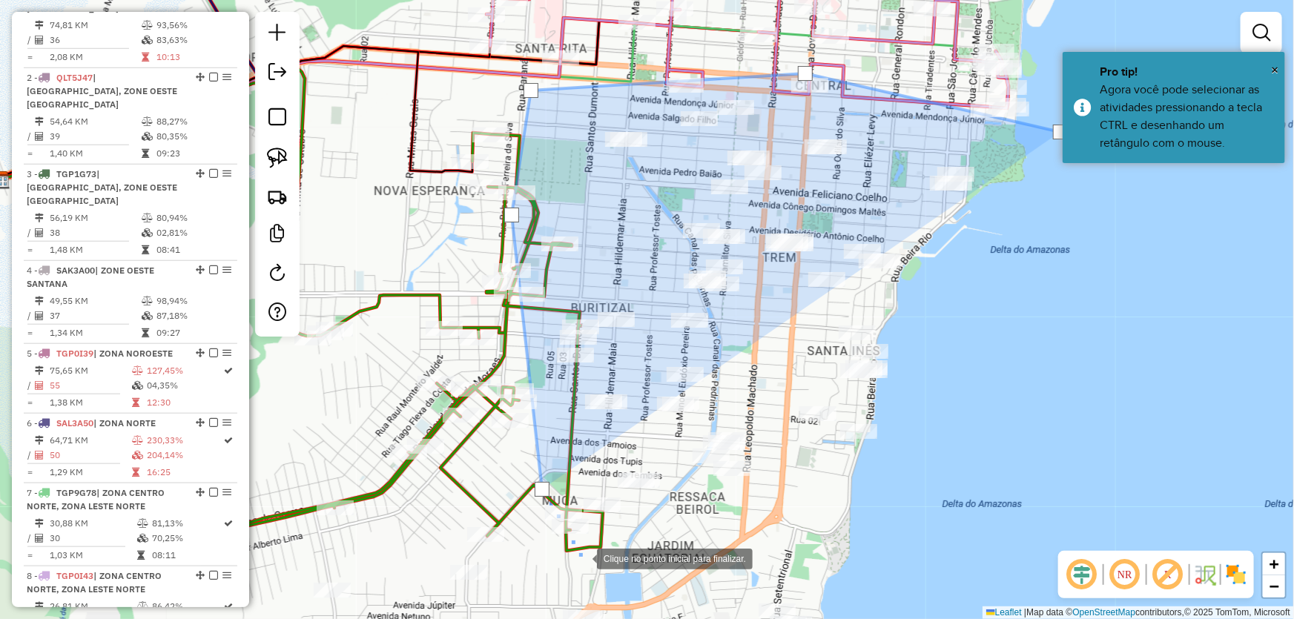
click at [587, 563] on div at bounding box center [582, 558] width 30 height 30
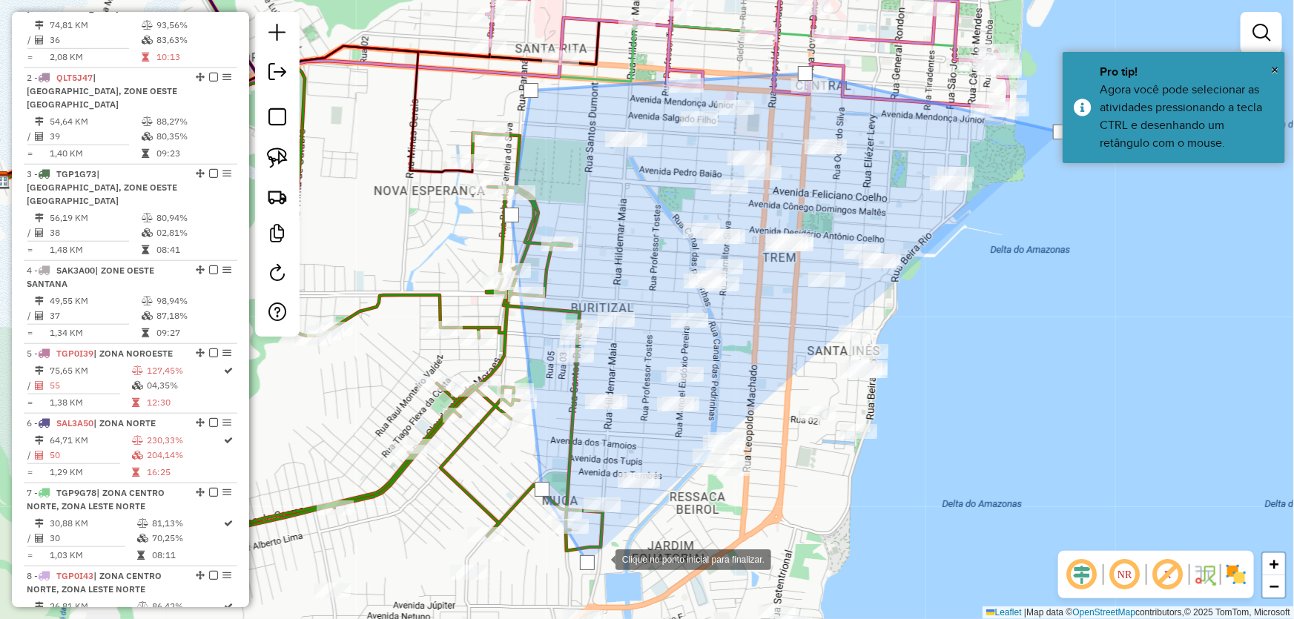
click at [615, 543] on div at bounding box center [601, 558] width 30 height 30
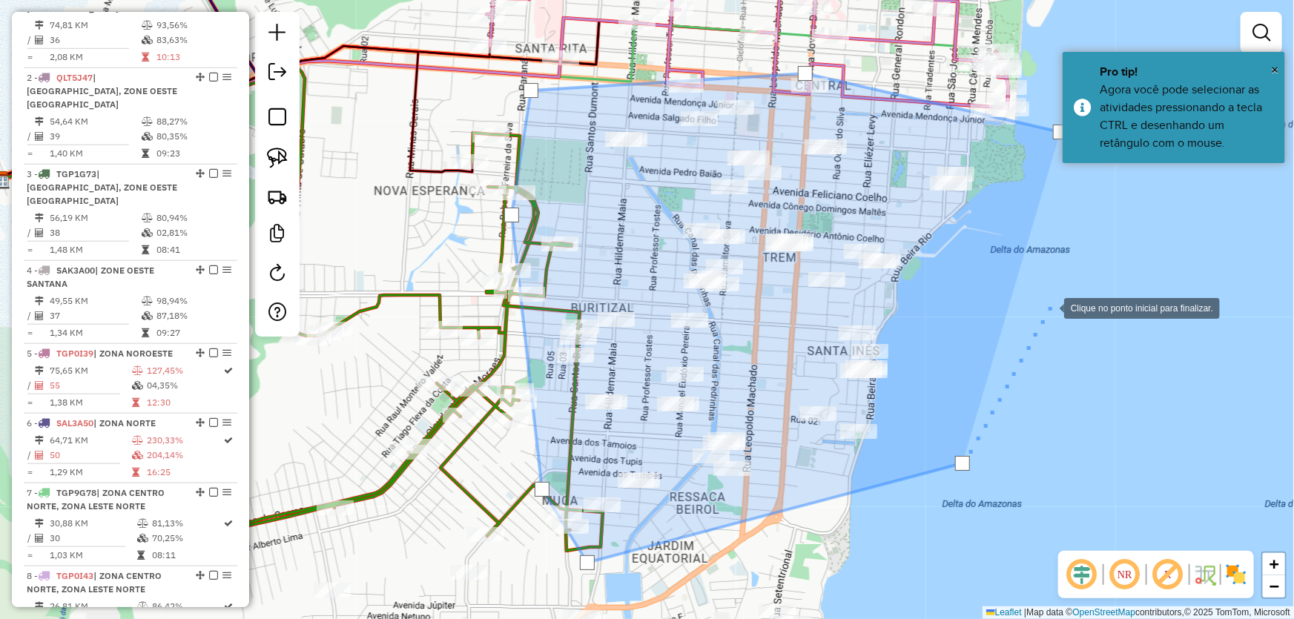
drag, startPoint x: 1049, startPoint y: 307, endPoint x: 1041, endPoint y: 195, distance: 112.2
click at [1049, 306] on div at bounding box center [1049, 307] width 30 height 30
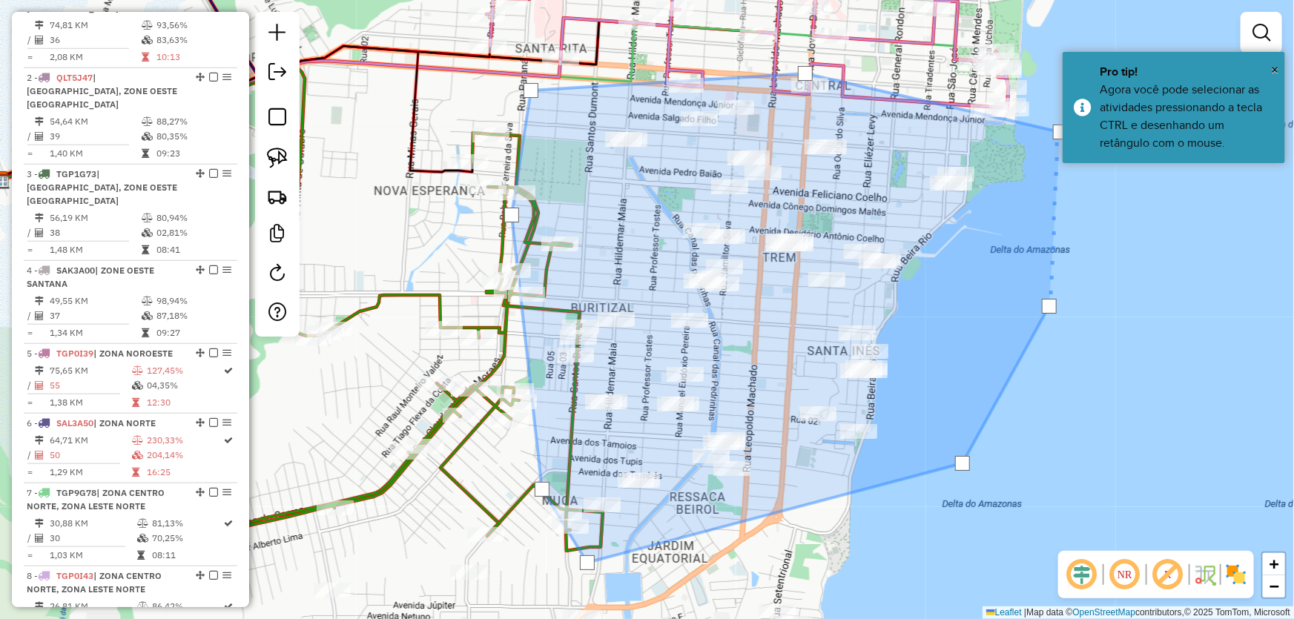
click at [1056, 129] on div at bounding box center [1060, 132] width 15 height 15
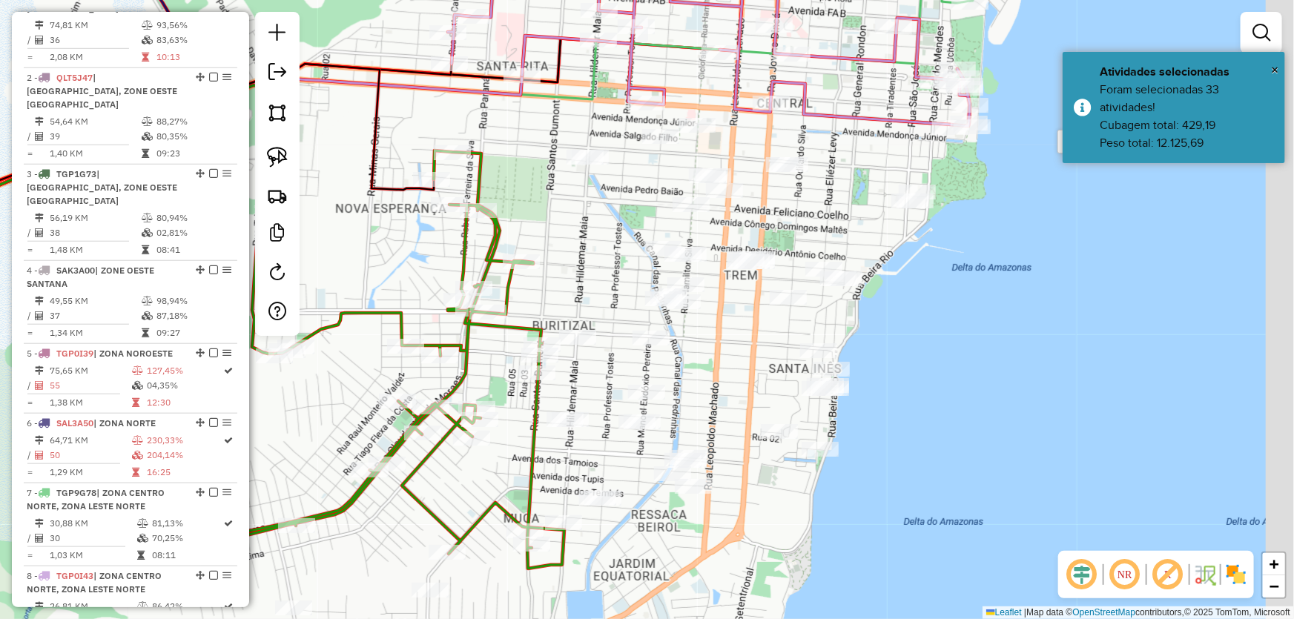
drag, startPoint x: 1017, startPoint y: 196, endPoint x: 962, endPoint y: 219, distance: 59.5
click at [962, 219] on div "Janela de atendimento Grade de atendimento Capacidade Transportadoras Veículos …" at bounding box center [647, 309] width 1294 height 619
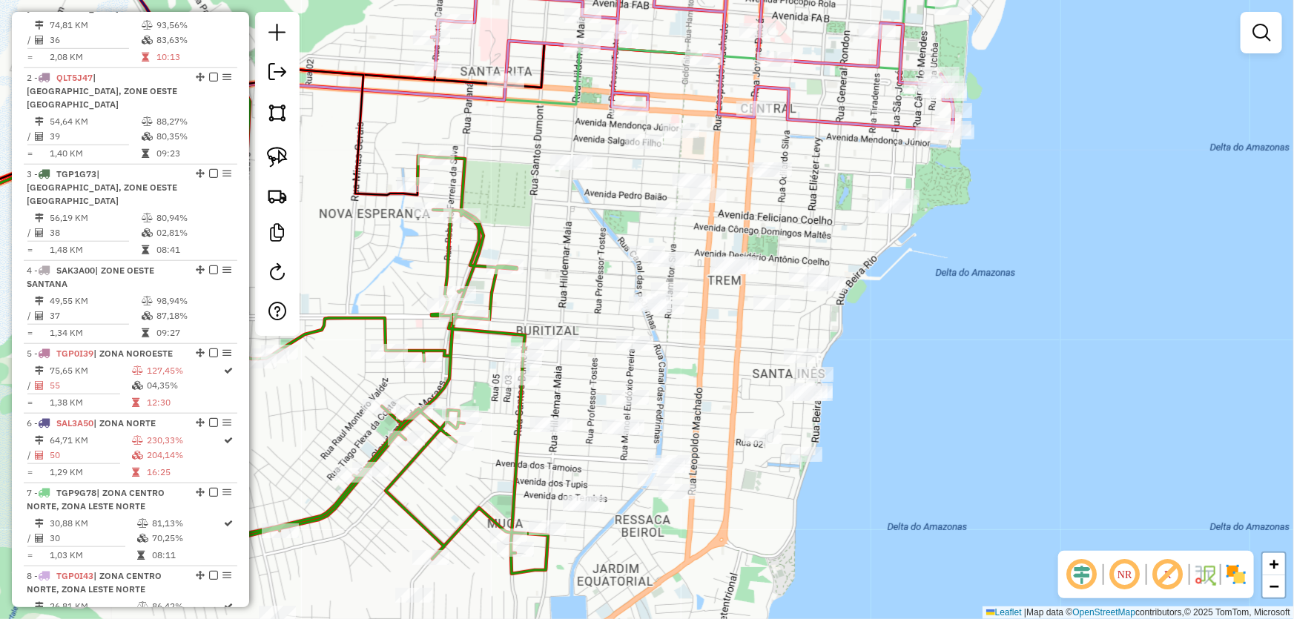
click at [995, 260] on div "Janela de atendimento Grade de atendimento Capacidade Transportadoras Veículos …" at bounding box center [647, 309] width 1294 height 619
click at [267, 117] on img at bounding box center [277, 112] width 21 height 21
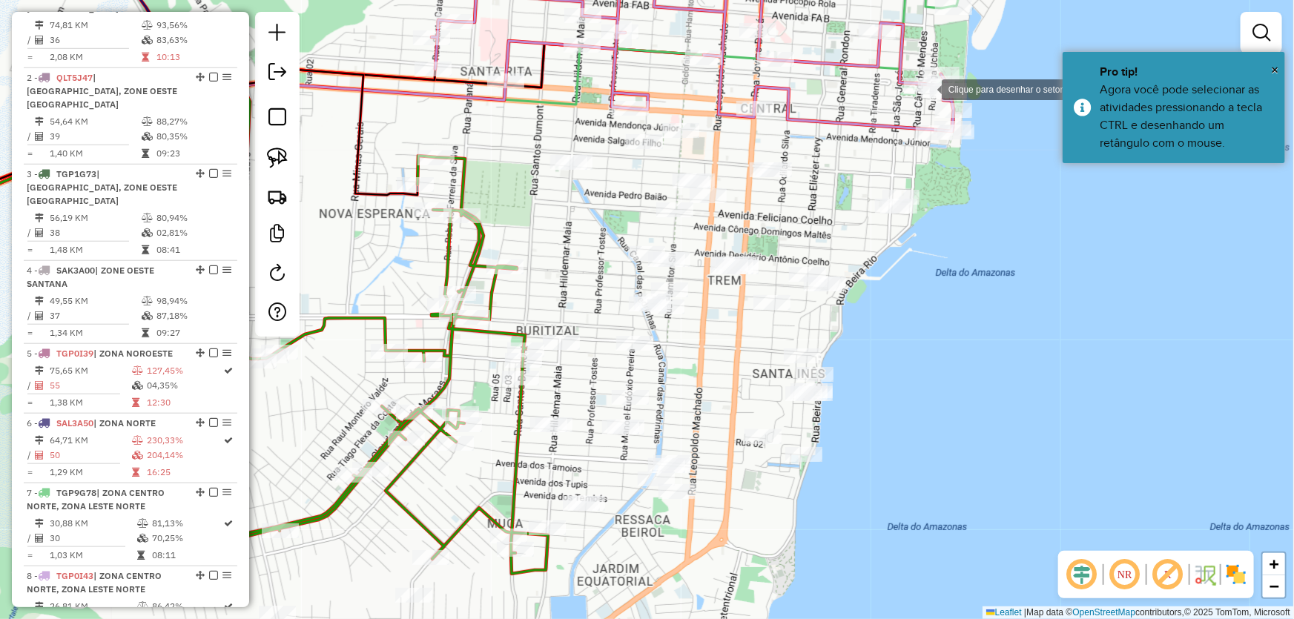
drag, startPoint x: 927, startPoint y: 88, endPoint x: 916, endPoint y: 89, distance: 10.4
click at [927, 88] on div at bounding box center [927, 88] width 30 height 30
click at [867, 88] on div at bounding box center [882, 89] width 30 height 30
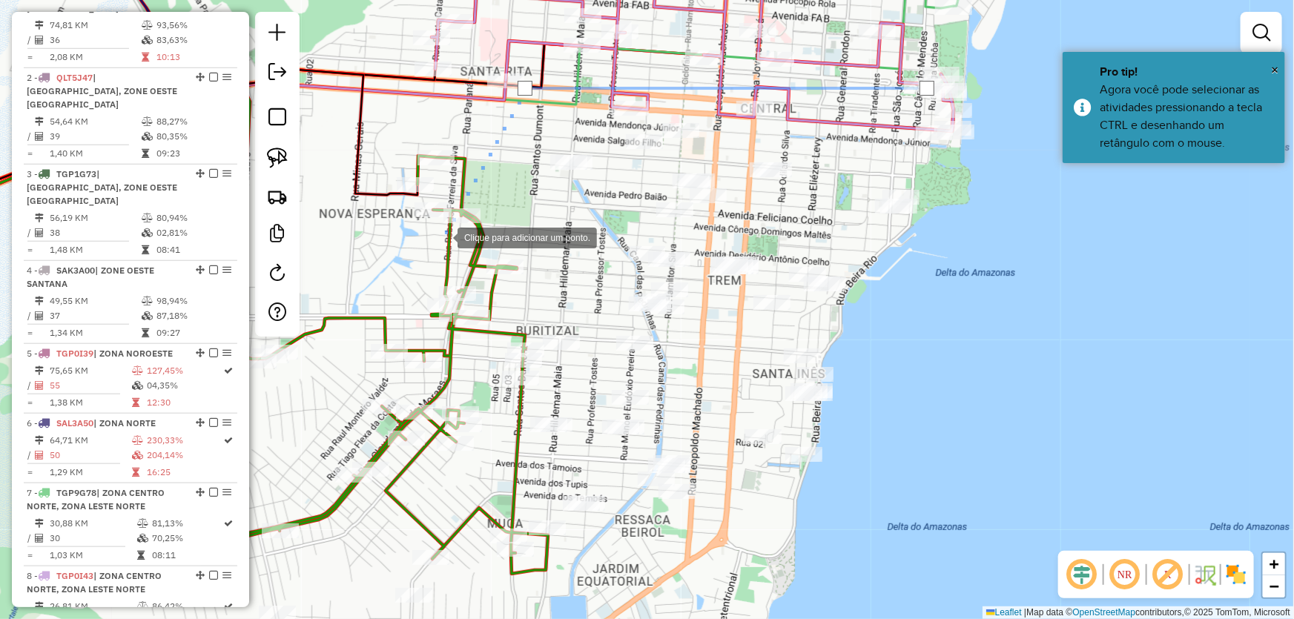
click at [443, 236] on div at bounding box center [443, 237] width 30 height 30
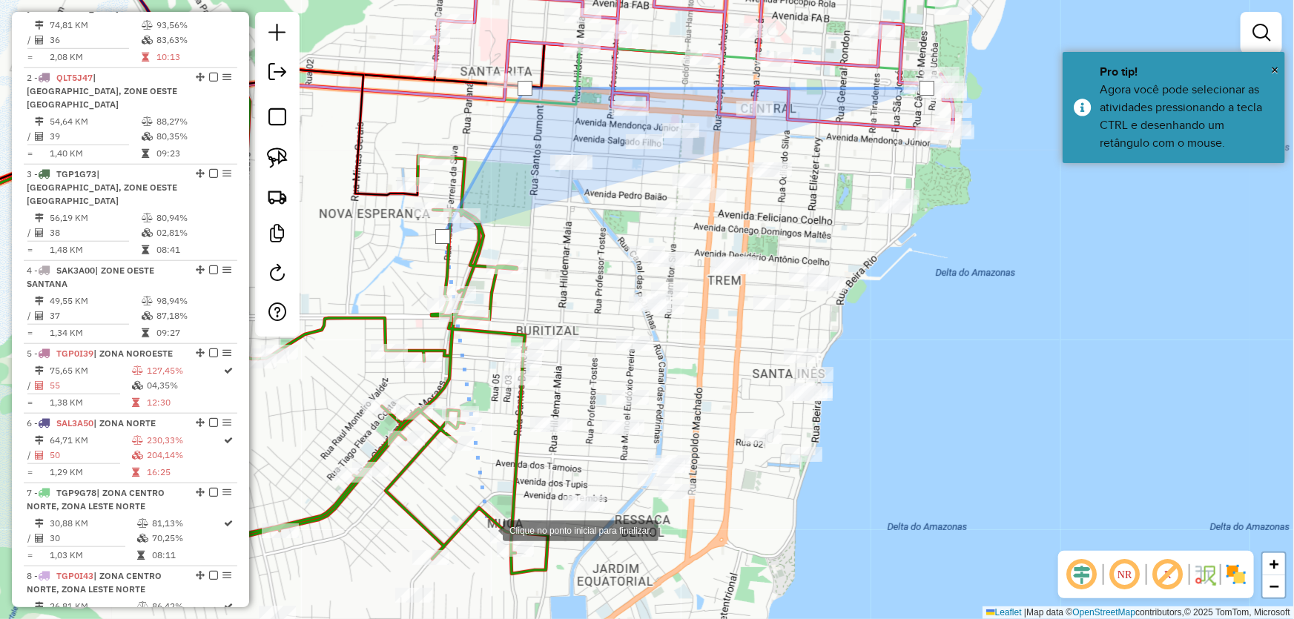
click at [492, 544] on div at bounding box center [488, 529] width 30 height 30
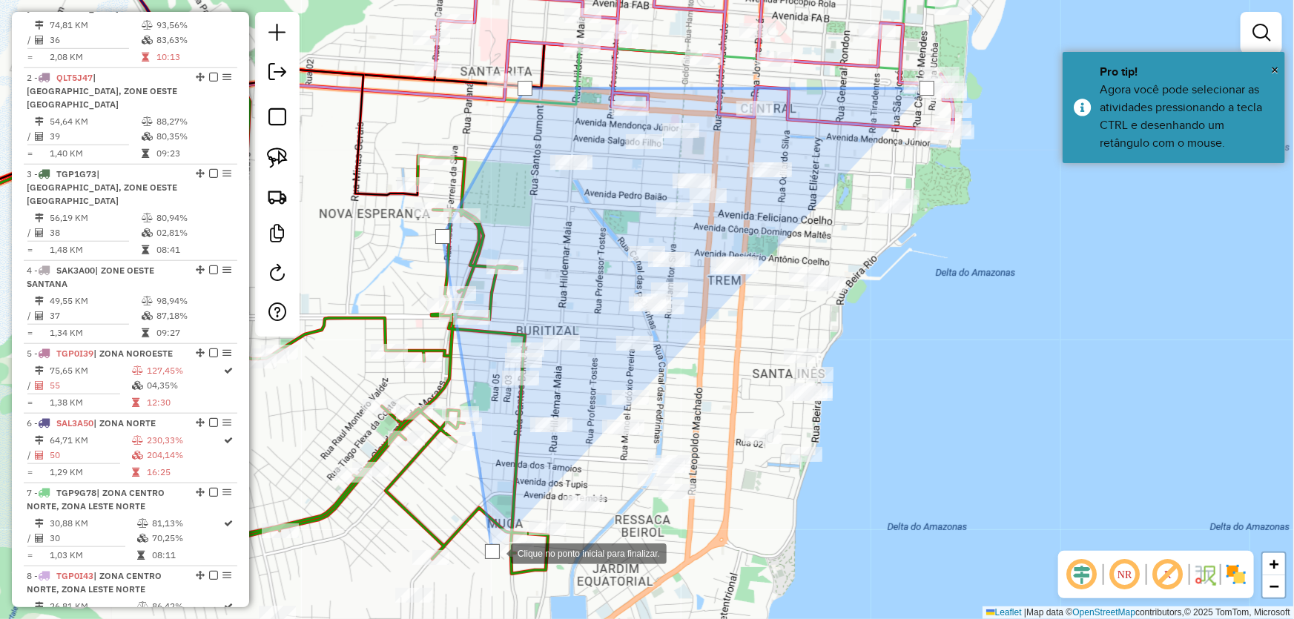
click at [511, 552] on div at bounding box center [496, 552] width 30 height 30
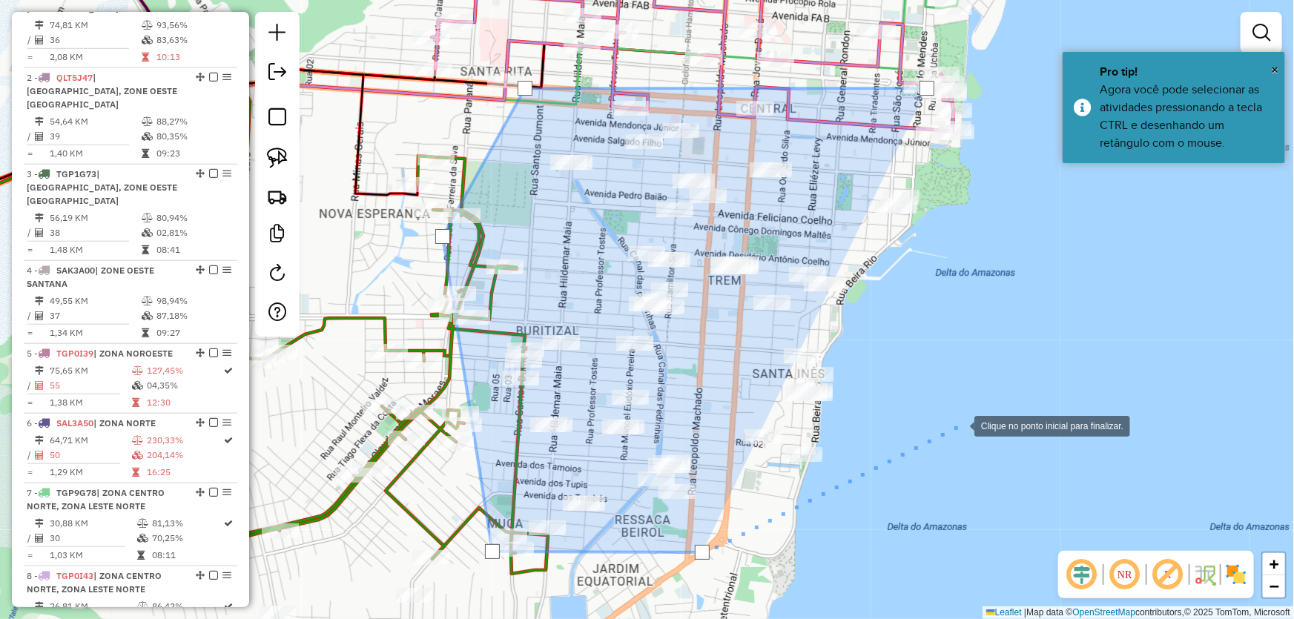
drag, startPoint x: 959, startPoint y: 425, endPoint x: 960, endPoint y: 411, distance: 14.1
click at [960, 423] on div at bounding box center [959, 425] width 30 height 30
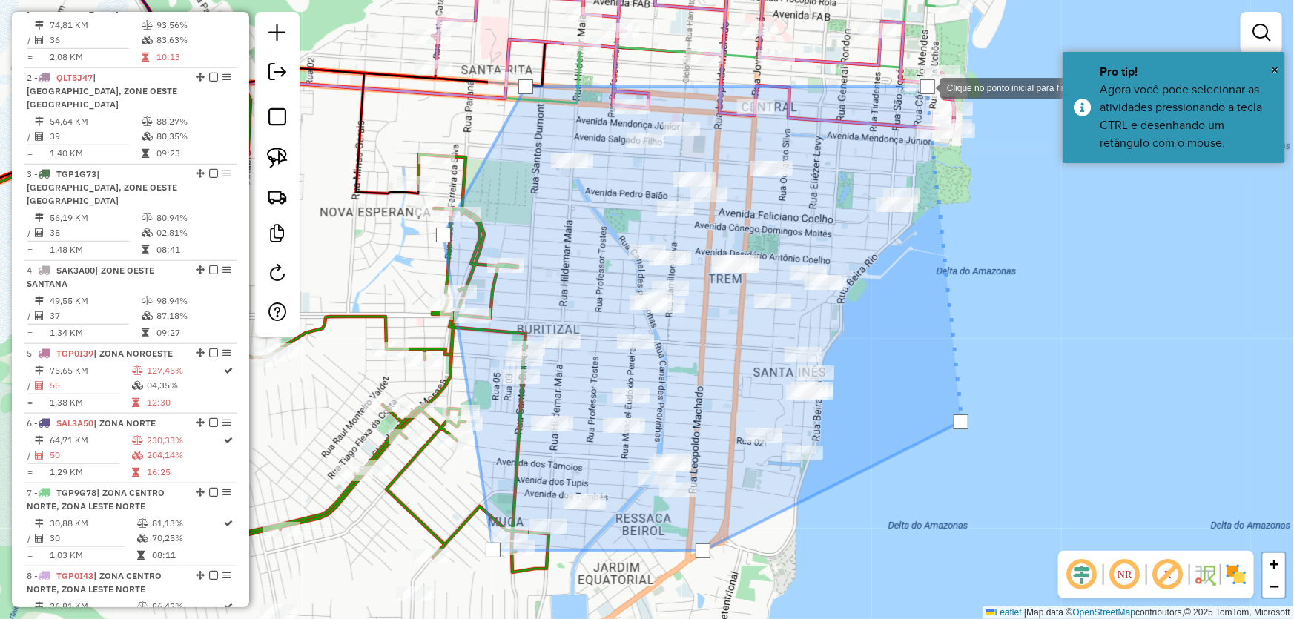
click at [925, 87] on div at bounding box center [927, 86] width 15 height 15
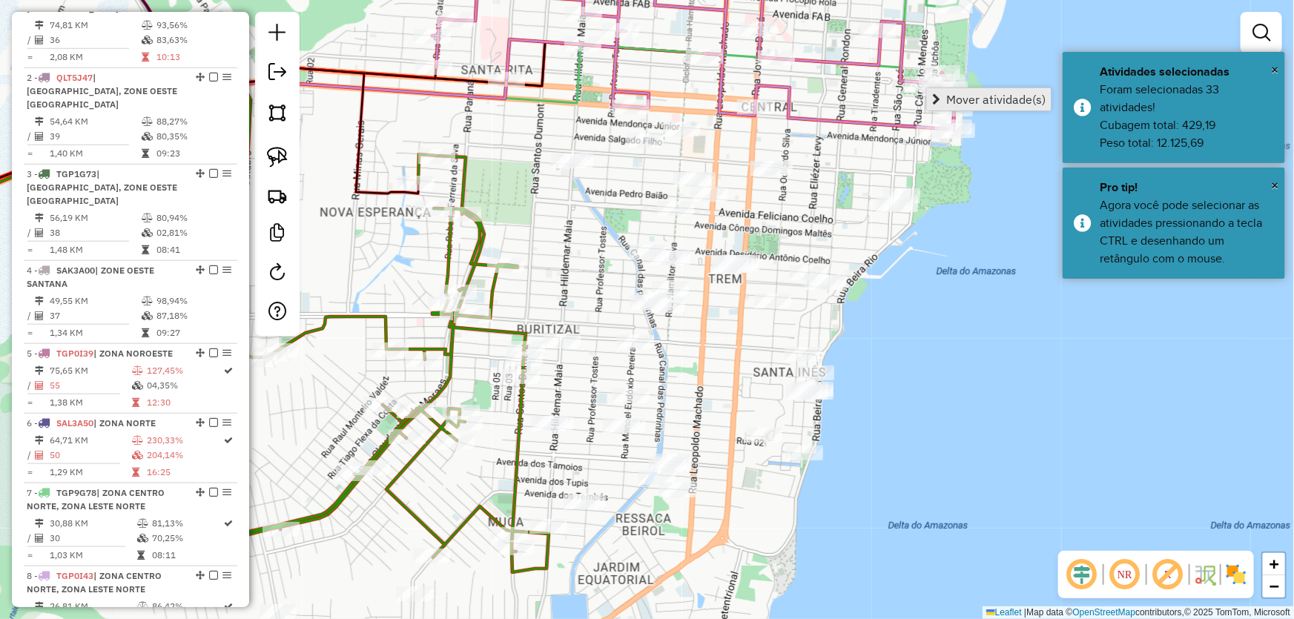
click at [959, 96] on span "Mover atividade(s)" at bounding box center [995, 99] width 99 height 12
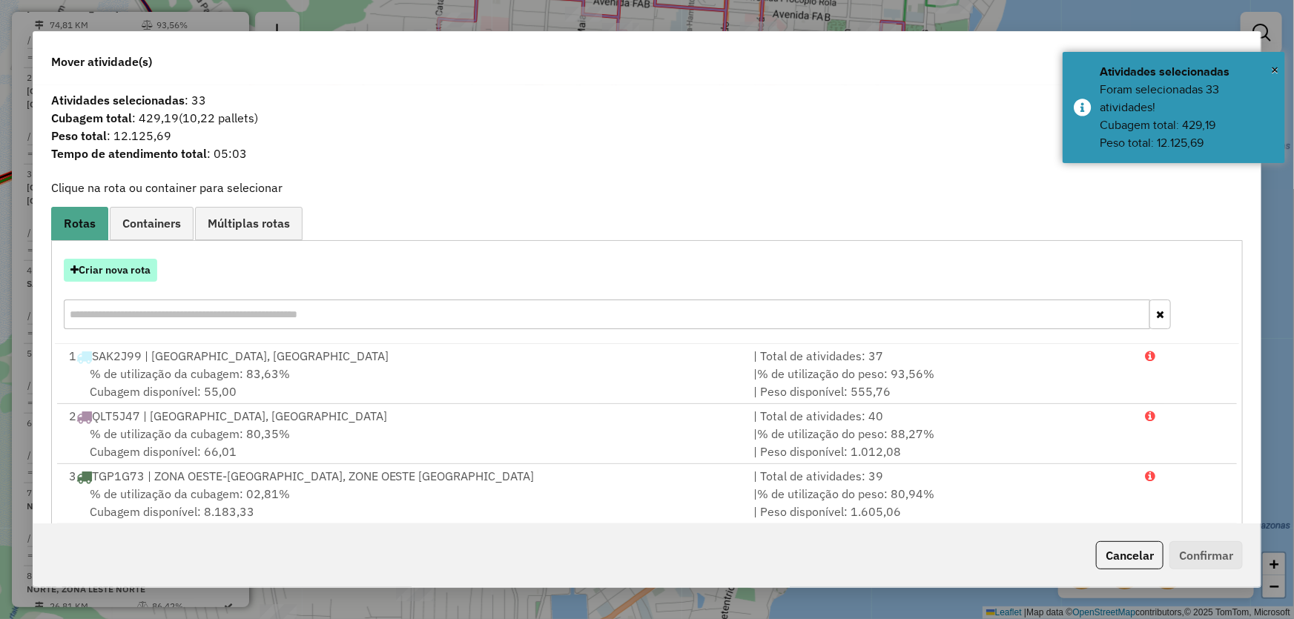
click at [125, 275] on button "Criar nova rota" at bounding box center [110, 270] width 93 height 23
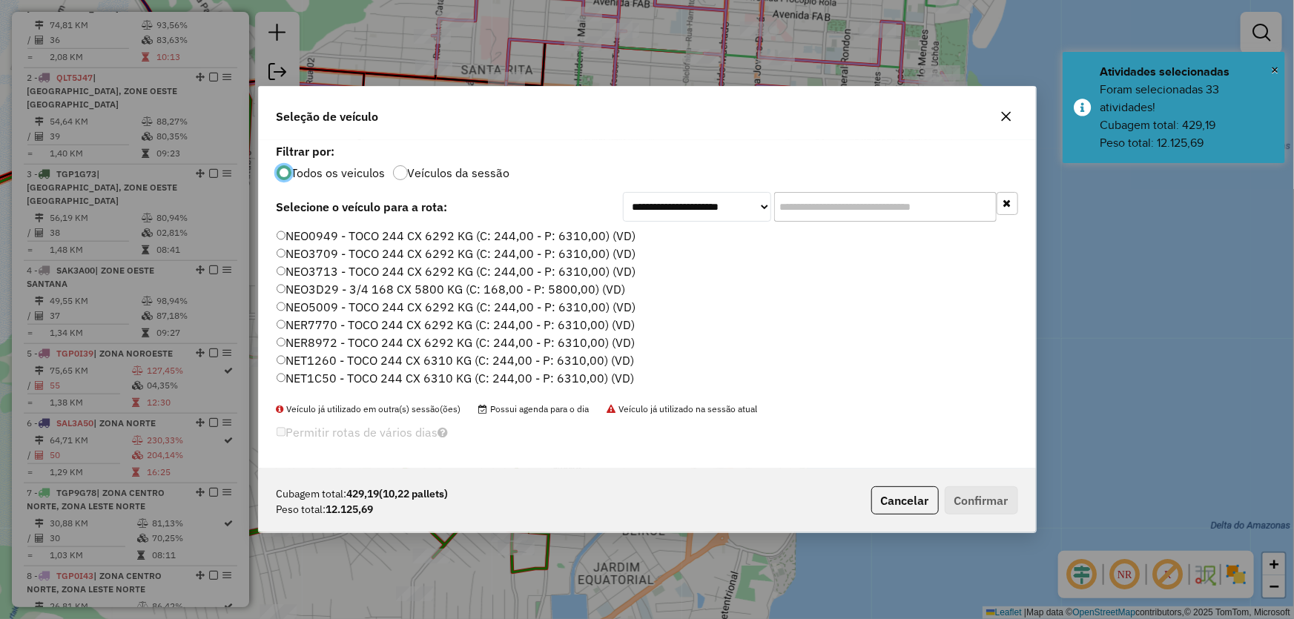
scroll to position [134, 0]
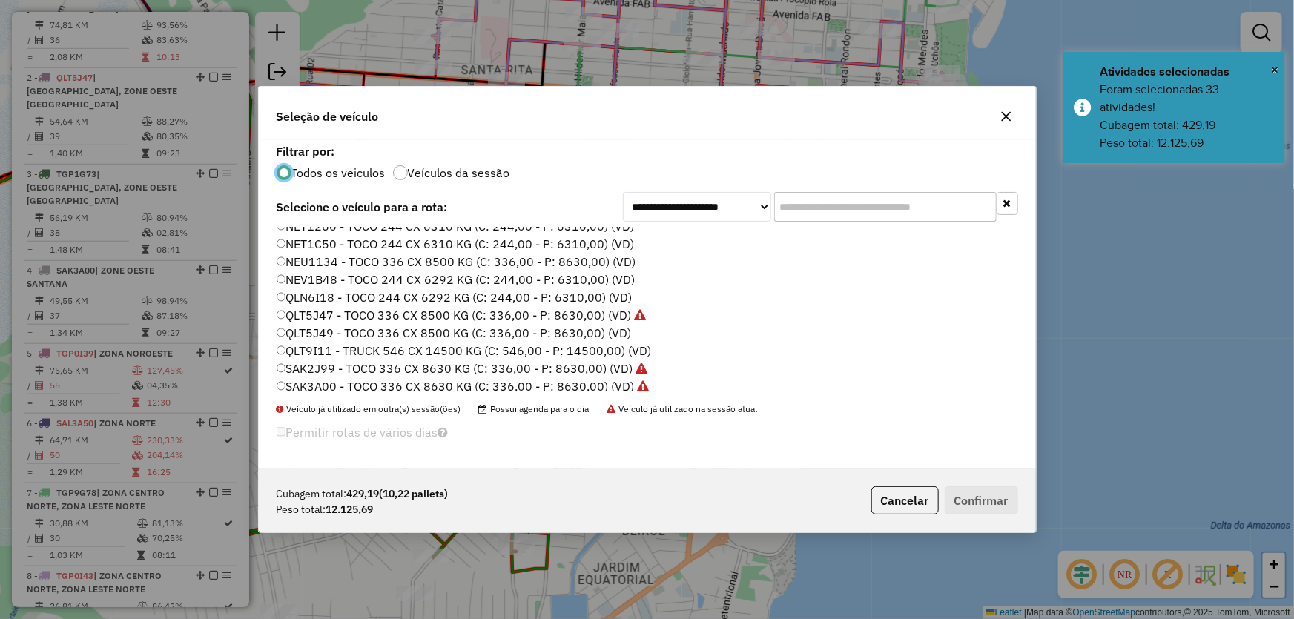
click at [319, 324] on label "QLT5J49 - TOCO 336 CX 8500 KG (C: 336,00 - P: 8630,00) (VD)" at bounding box center [454, 333] width 355 height 18
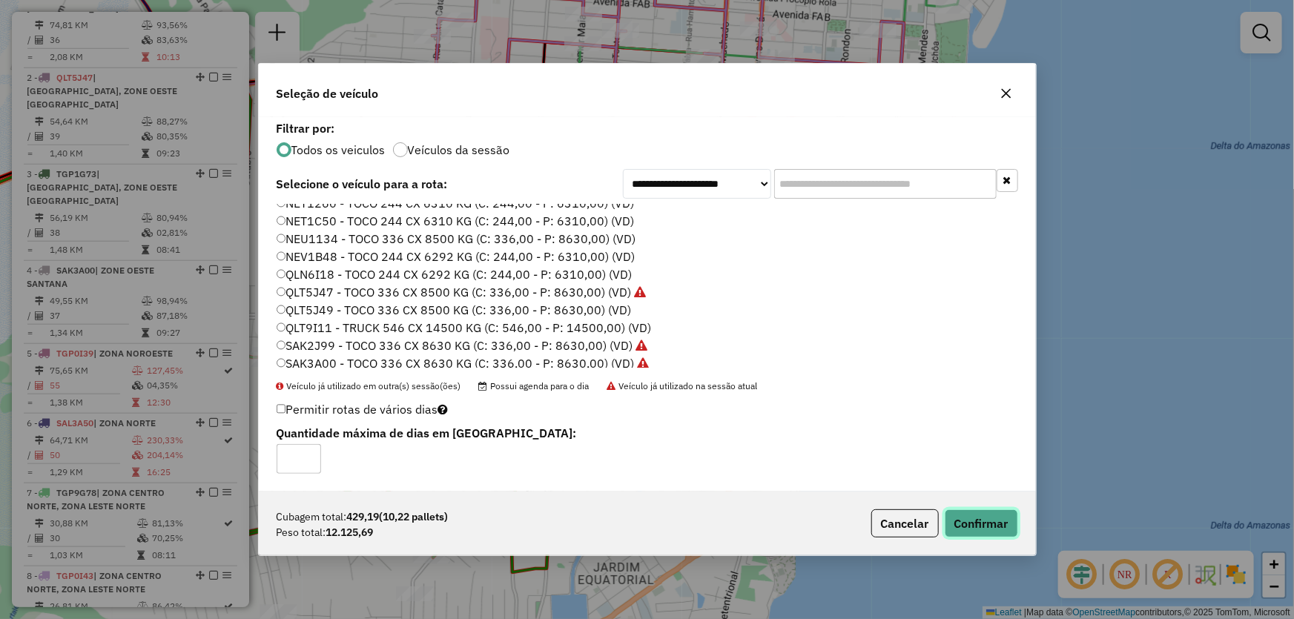
click at [991, 532] on button "Confirmar" at bounding box center [980, 523] width 73 height 28
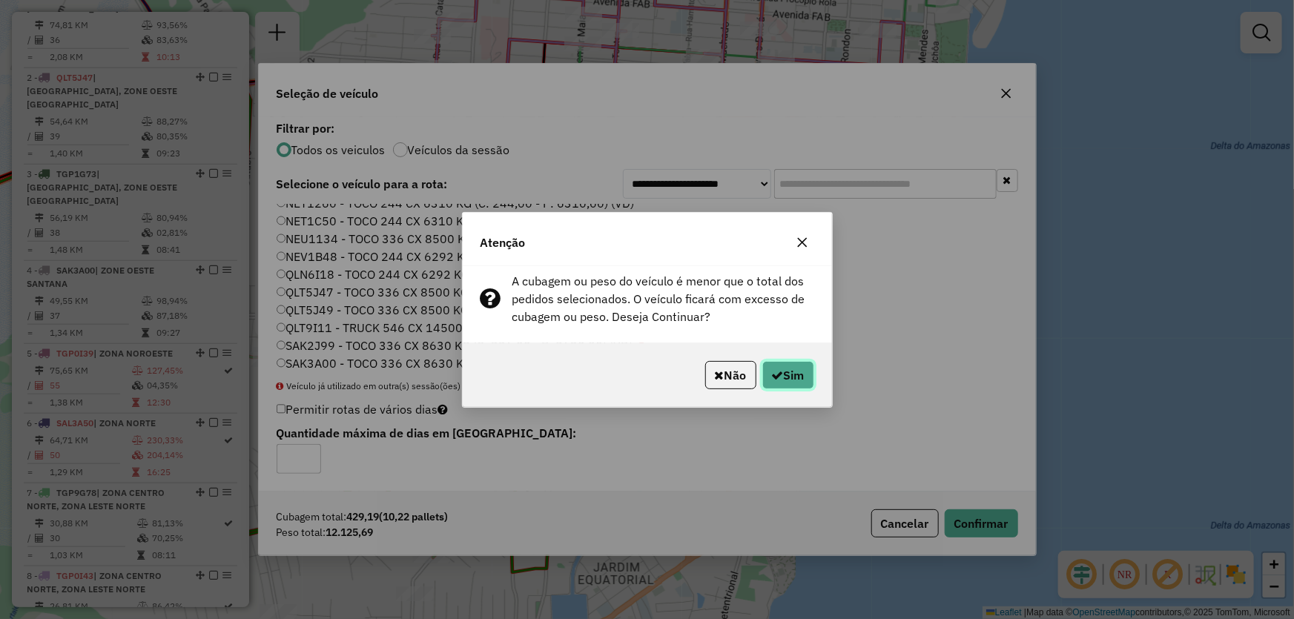
click at [796, 381] on button "Sim" at bounding box center [788, 375] width 52 height 28
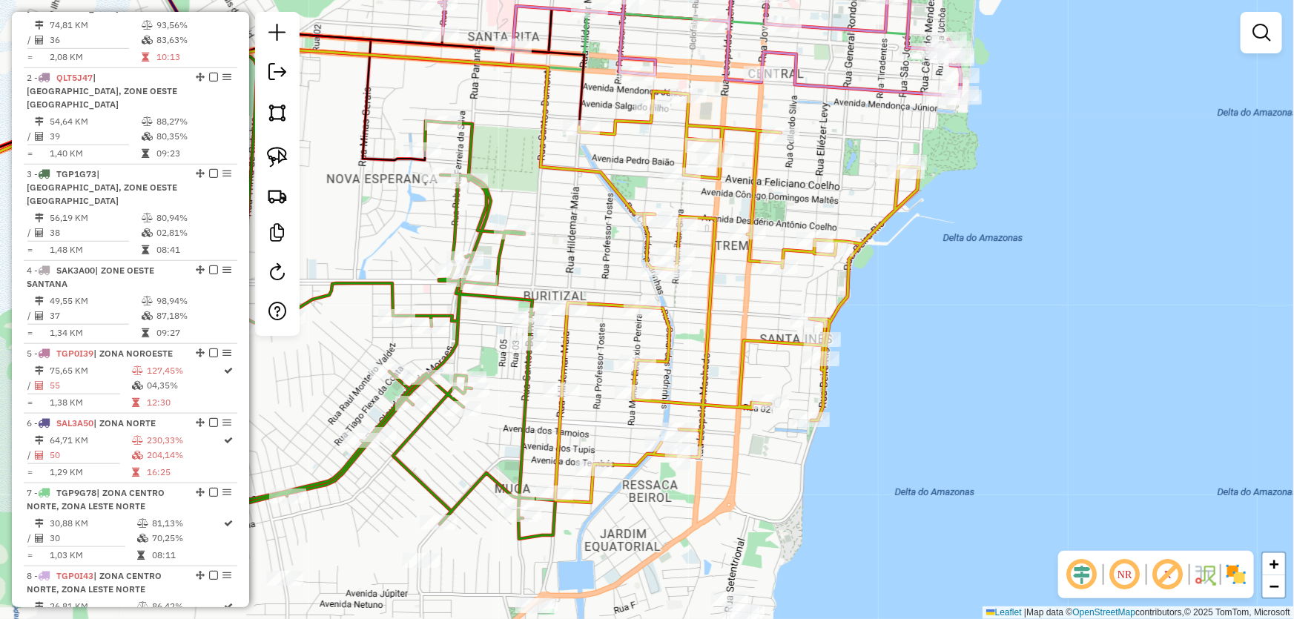
drag, startPoint x: 976, startPoint y: 381, endPoint x: 947, endPoint y: 185, distance: 198.7
click at [947, 185] on div "Janela de atendimento Grade de atendimento Capacidade Transportadoras Veículos …" at bounding box center [647, 309] width 1294 height 619
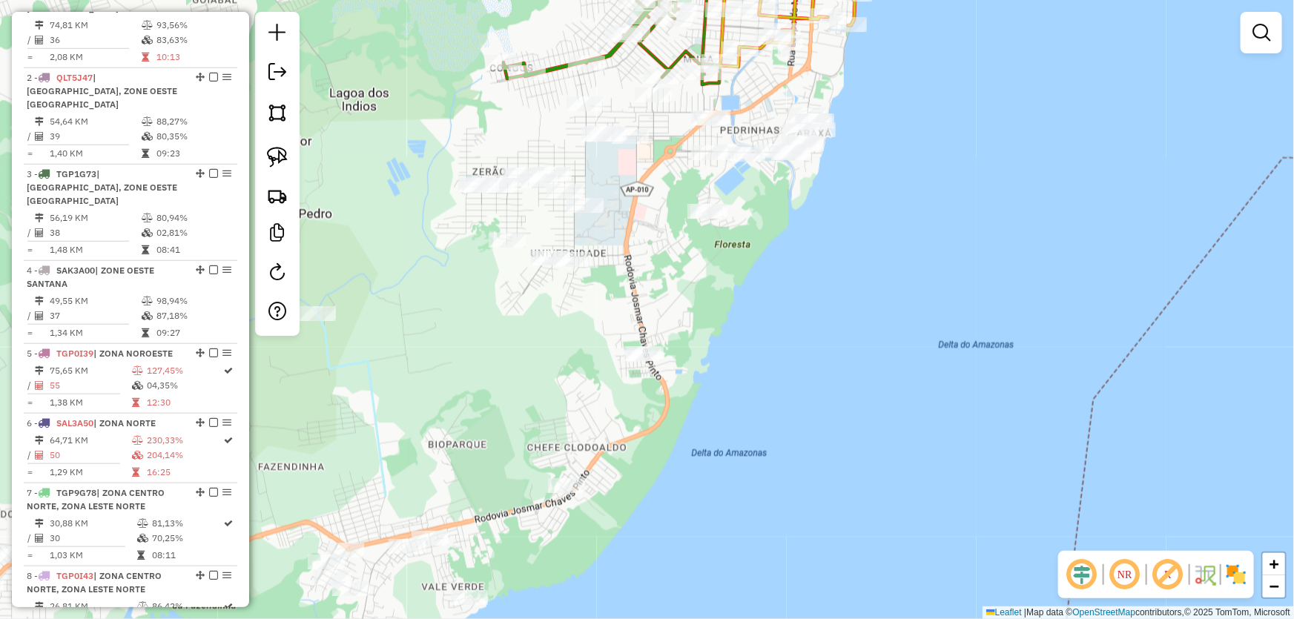
drag, startPoint x: 918, startPoint y: 273, endPoint x: 901, endPoint y: 107, distance: 166.1
click at [901, 107] on div "Janela de atendimento Grade de atendimento Capacidade Transportadoras Veículos …" at bounding box center [647, 309] width 1294 height 619
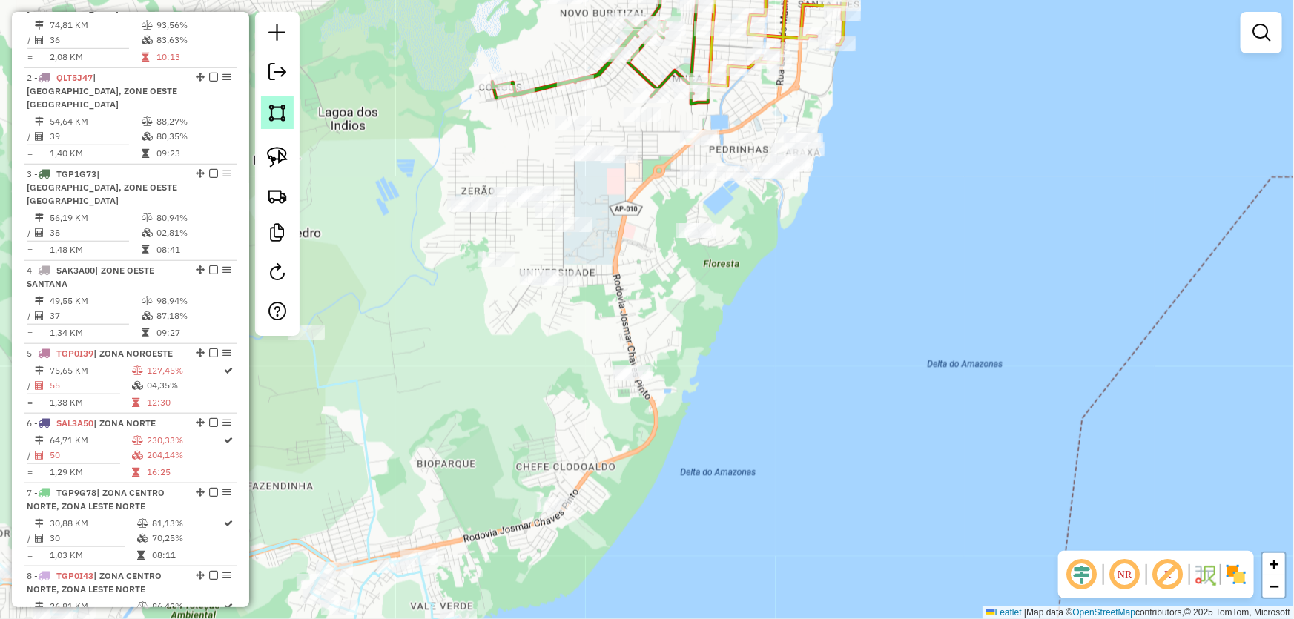
click at [280, 109] on img at bounding box center [277, 112] width 21 height 21
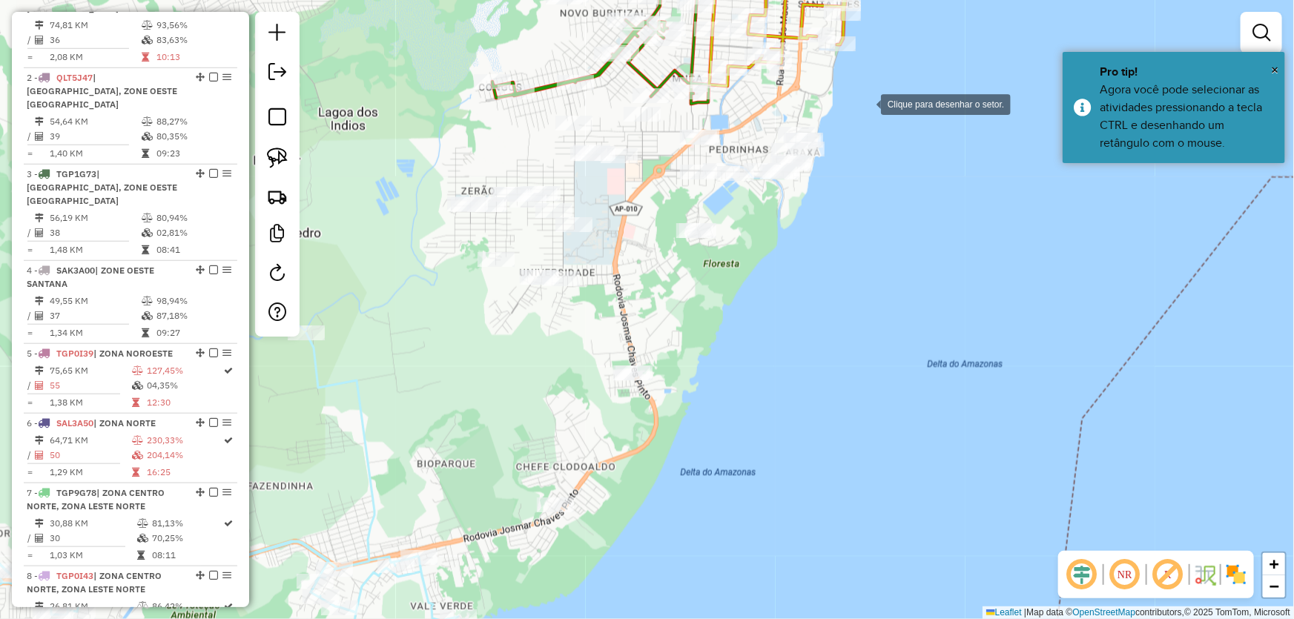
click at [866, 103] on div at bounding box center [866, 103] width 30 height 30
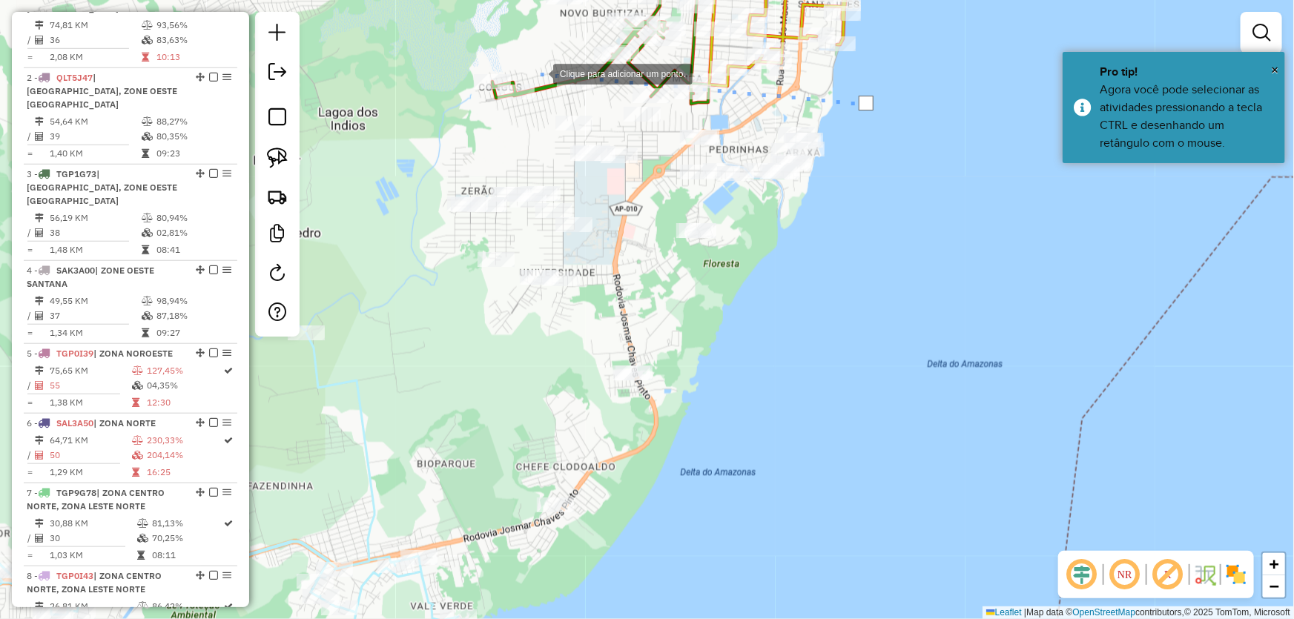
click at [538, 73] on div at bounding box center [538, 73] width 30 height 30
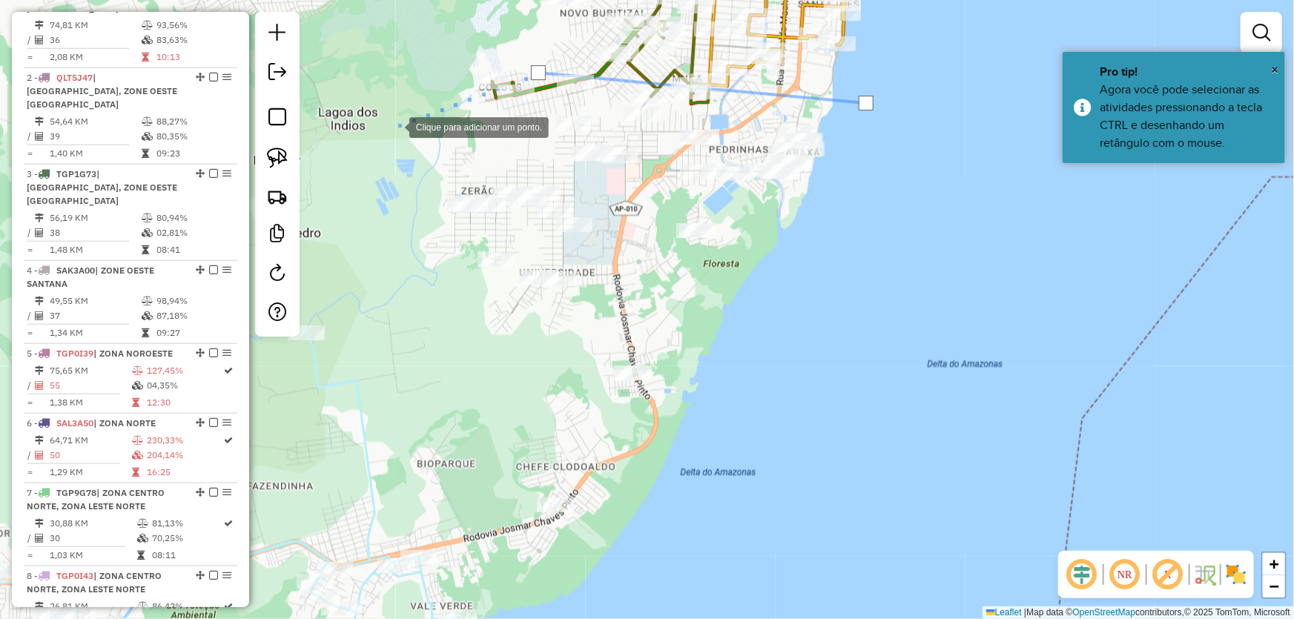
click at [386, 126] on div at bounding box center [395, 126] width 30 height 30
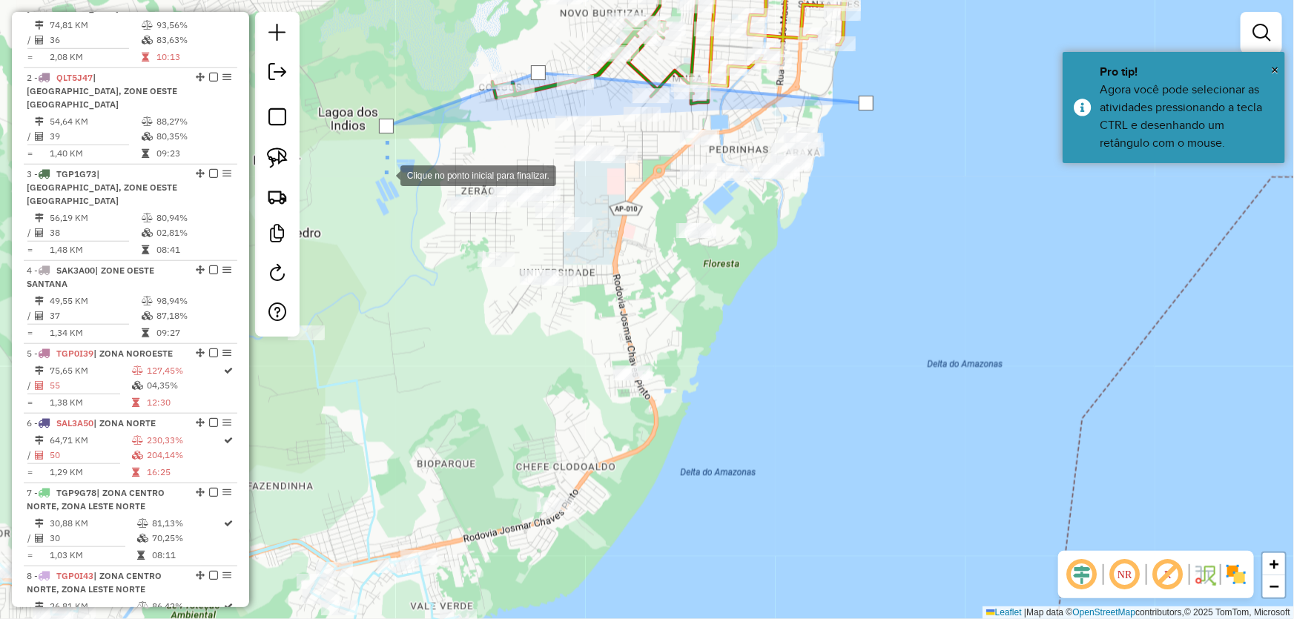
click at [388, 189] on div at bounding box center [386, 174] width 30 height 30
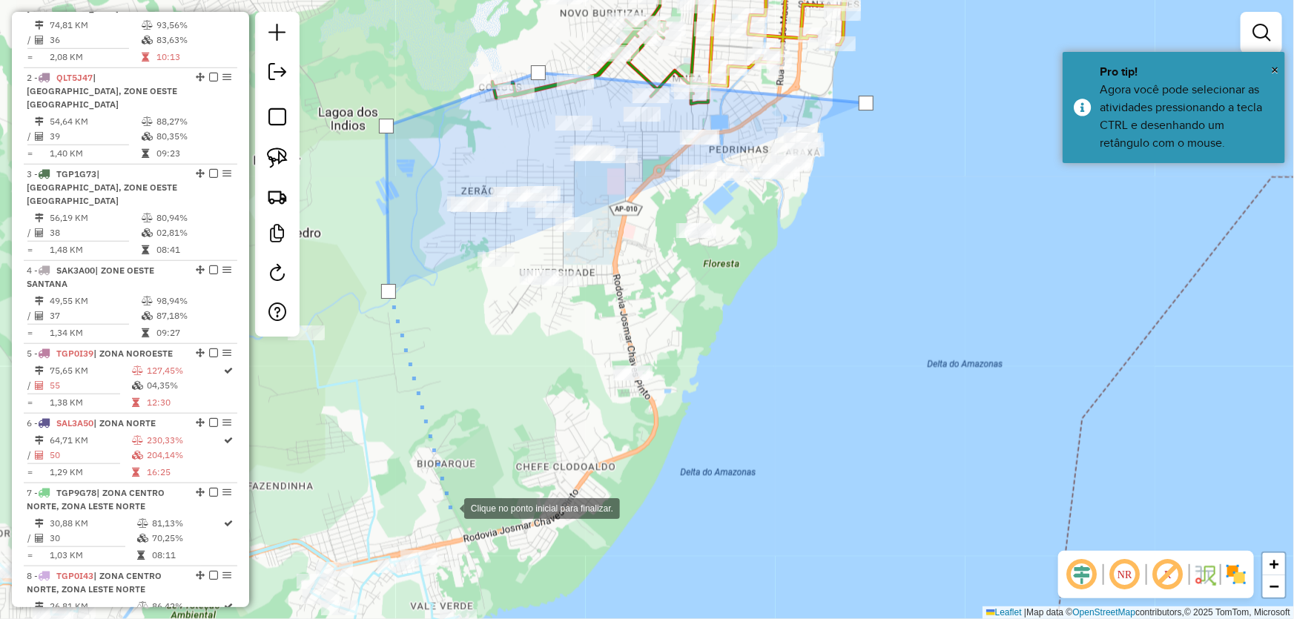
click at [449, 507] on div at bounding box center [449, 507] width 30 height 30
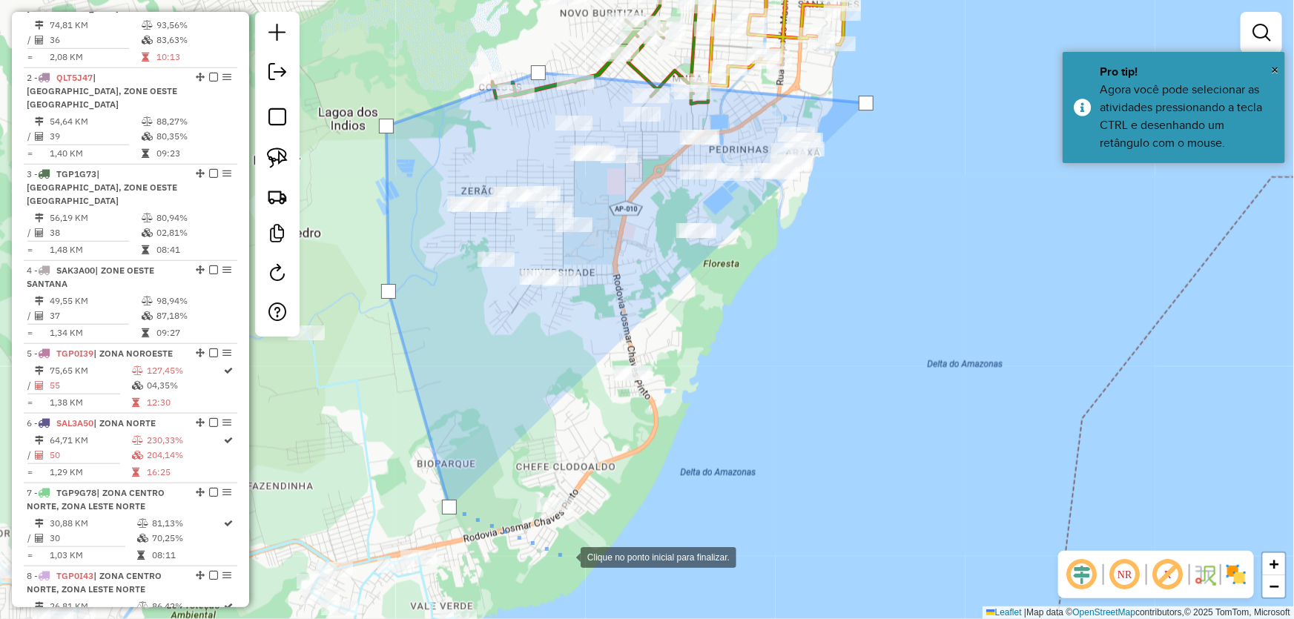
click at [566, 557] on div at bounding box center [566, 556] width 30 height 30
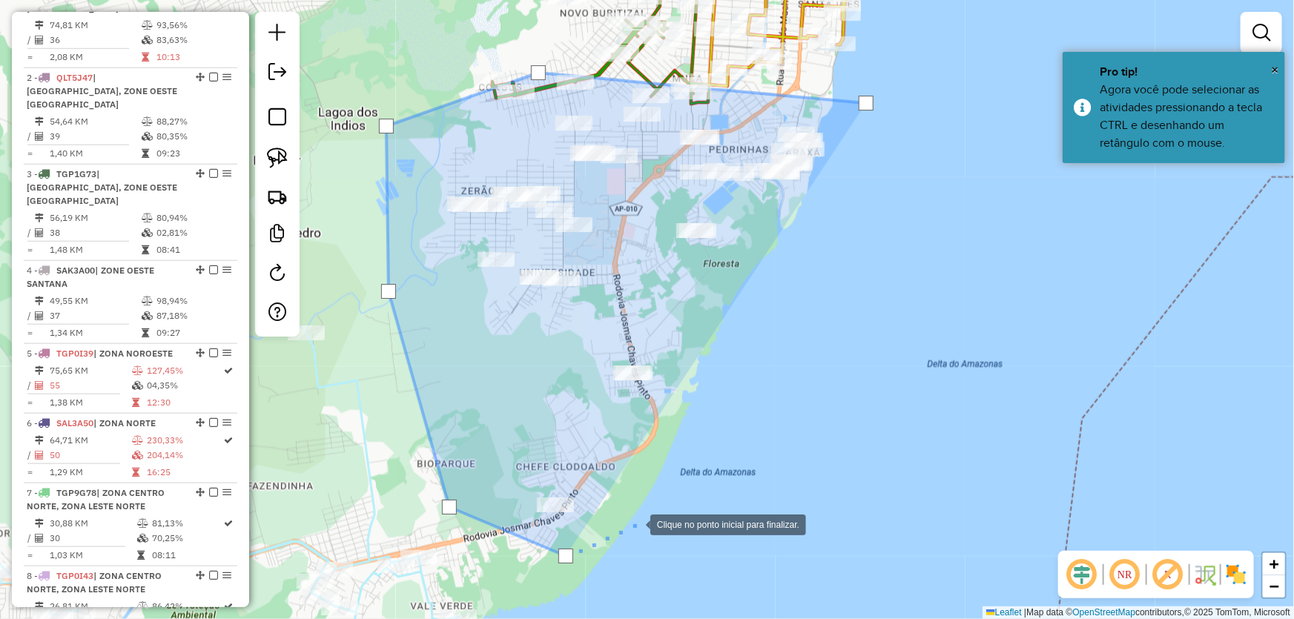
click at [650, 509] on div at bounding box center [635, 524] width 30 height 30
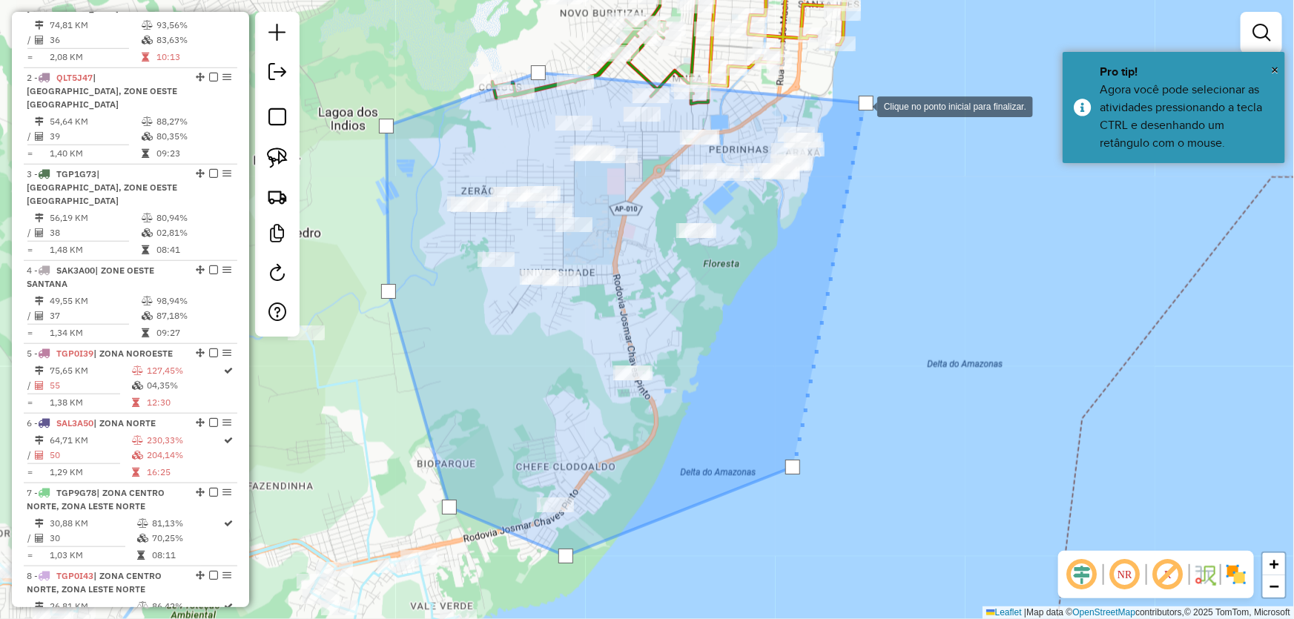
click at [862, 104] on div at bounding box center [865, 103] width 15 height 15
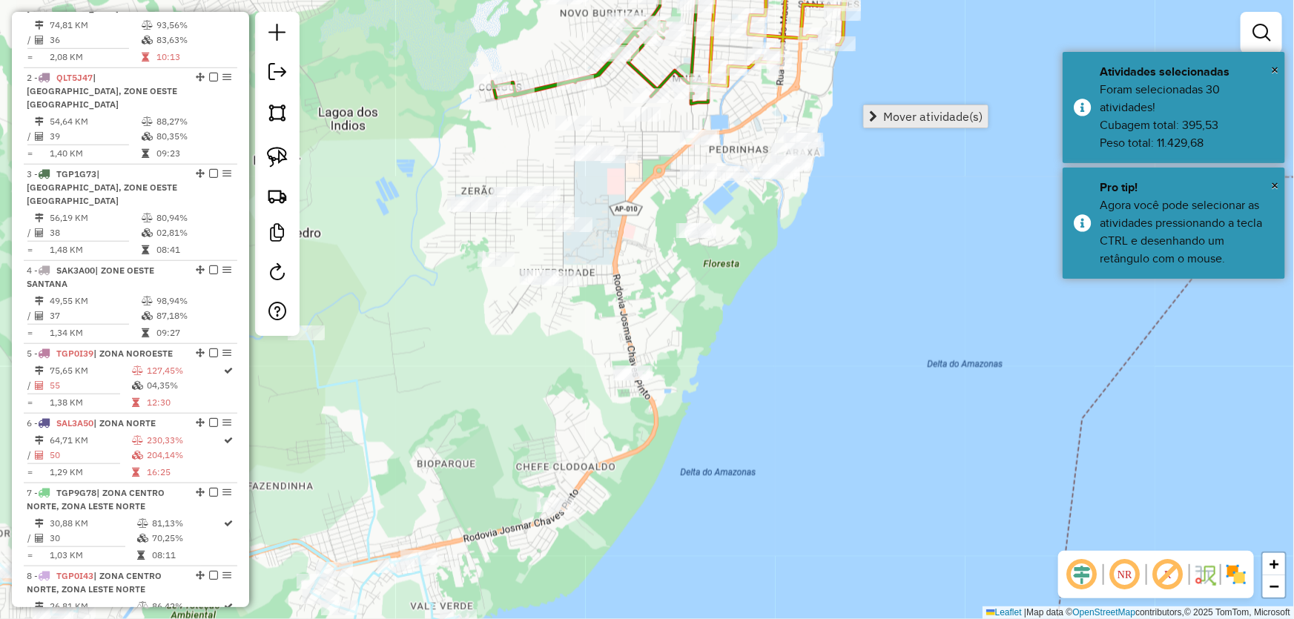
click at [885, 110] on span "Mover atividade(s)" at bounding box center [932, 116] width 99 height 12
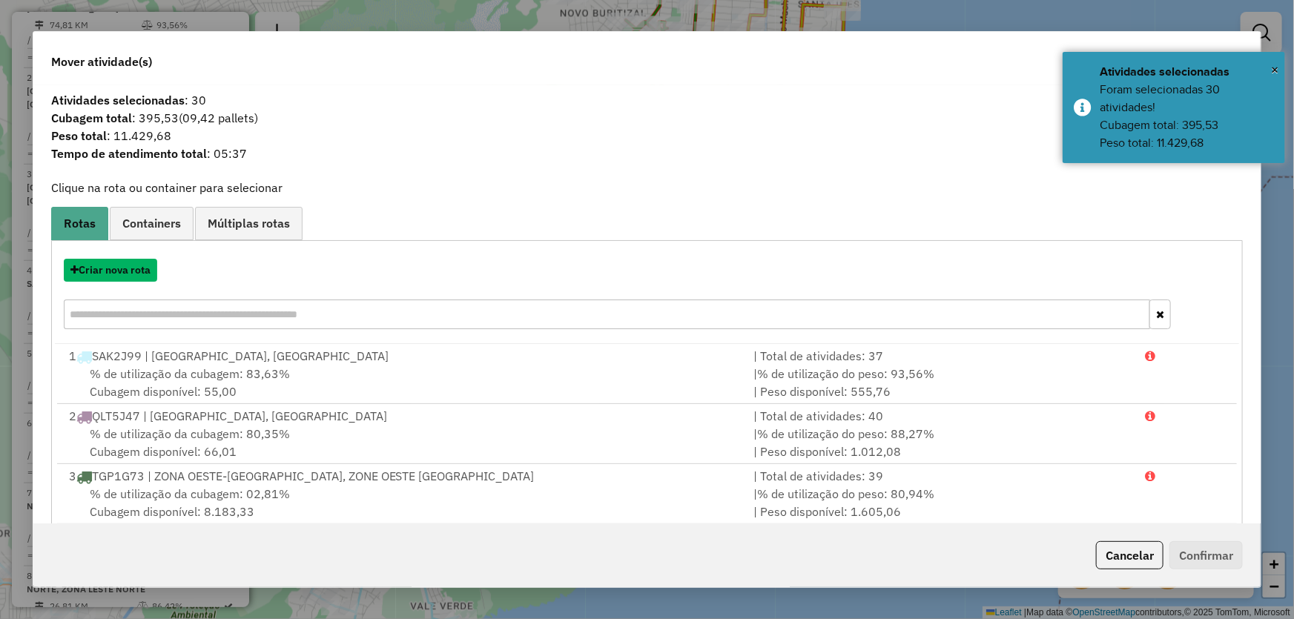
click at [104, 276] on button "Criar nova rota" at bounding box center [110, 270] width 93 height 23
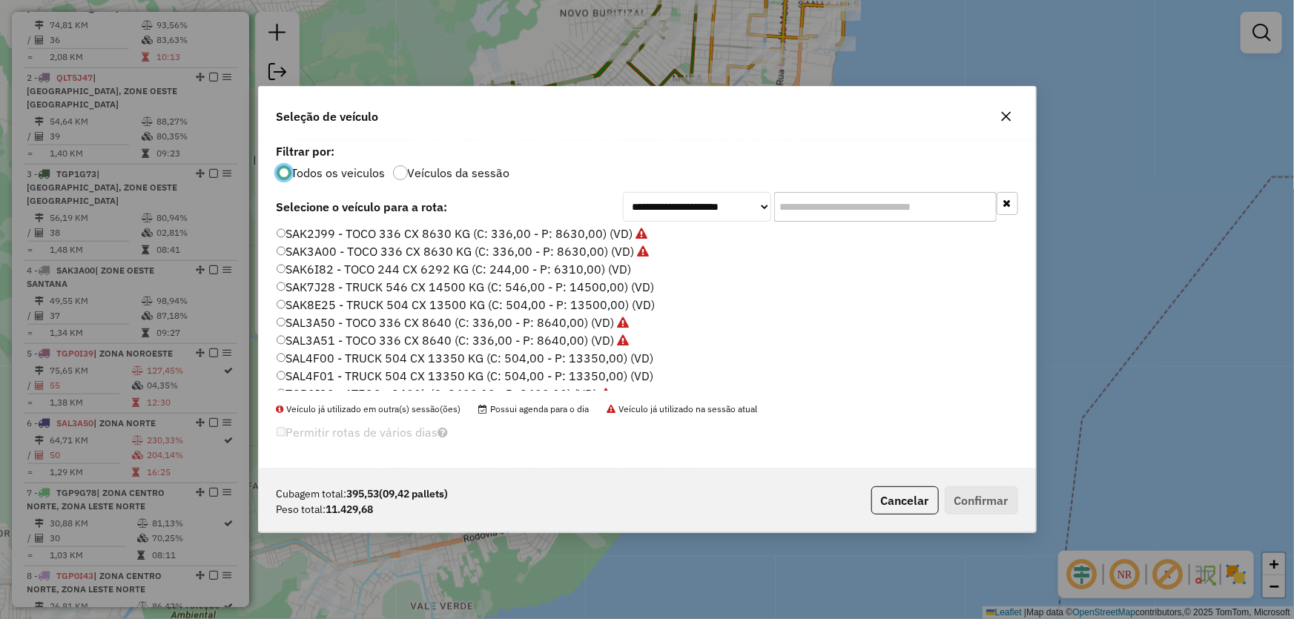
scroll to position [388, 0]
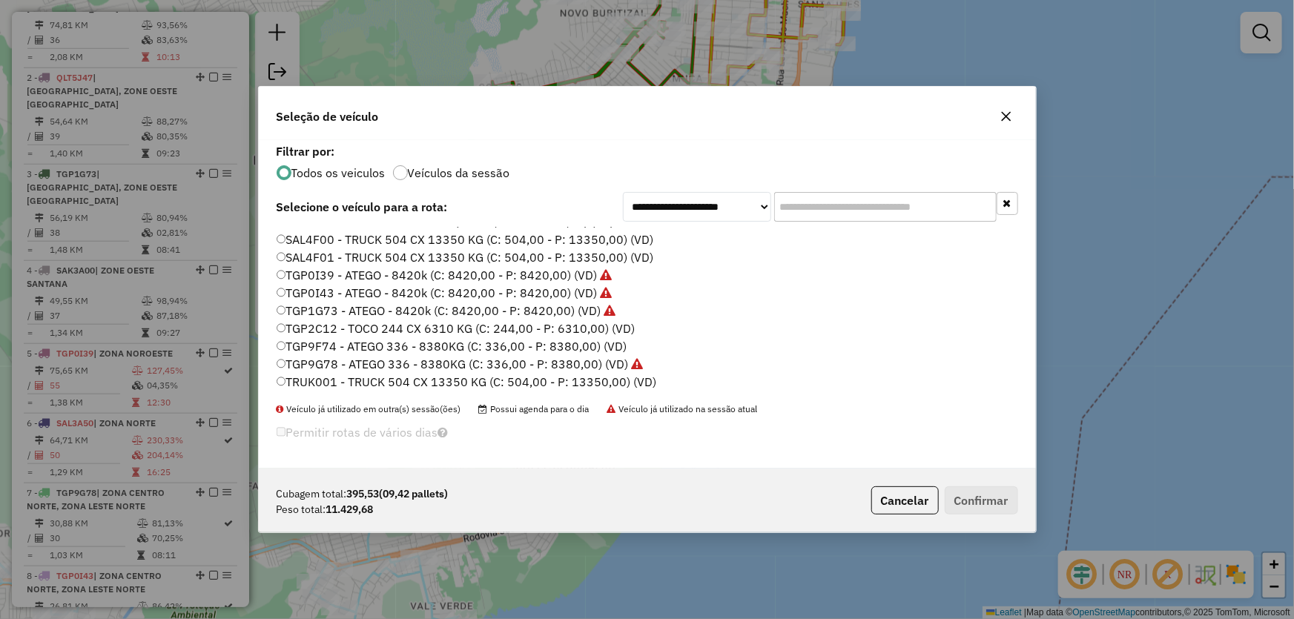
click at [323, 344] on label "TGP9F74 - ATEGO 336 - 8380KG (C: 336,00 - P: 8380,00) (VD)" at bounding box center [452, 346] width 351 height 18
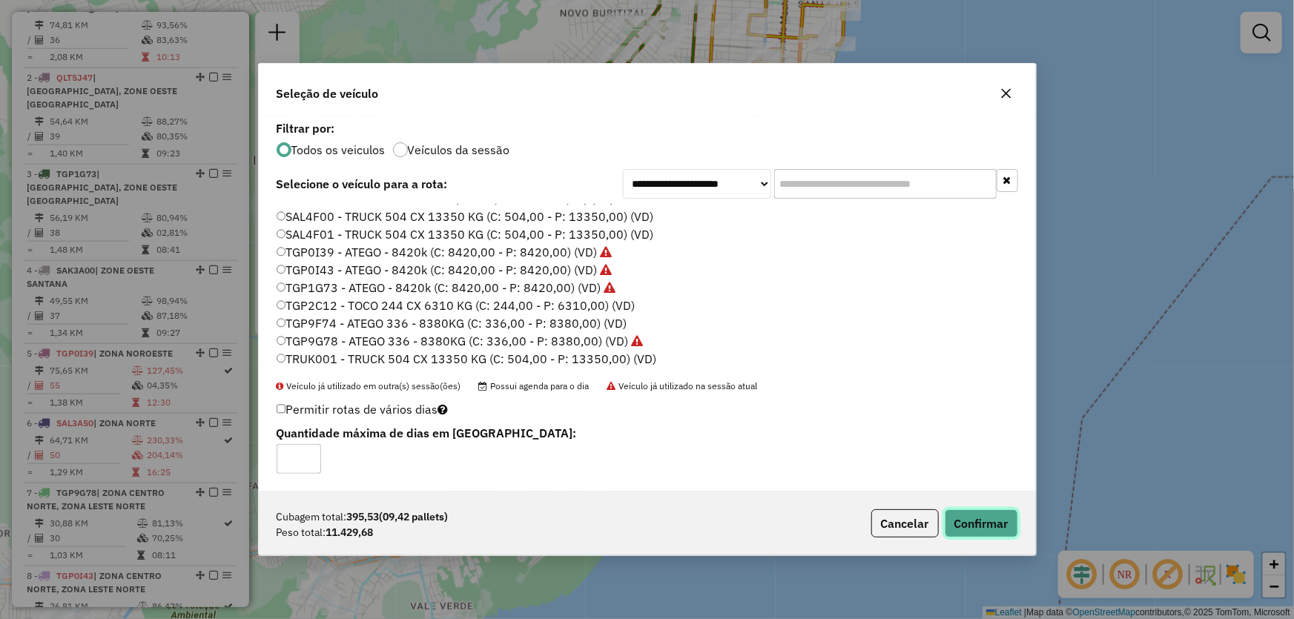
click at [982, 519] on button "Confirmar" at bounding box center [980, 523] width 73 height 28
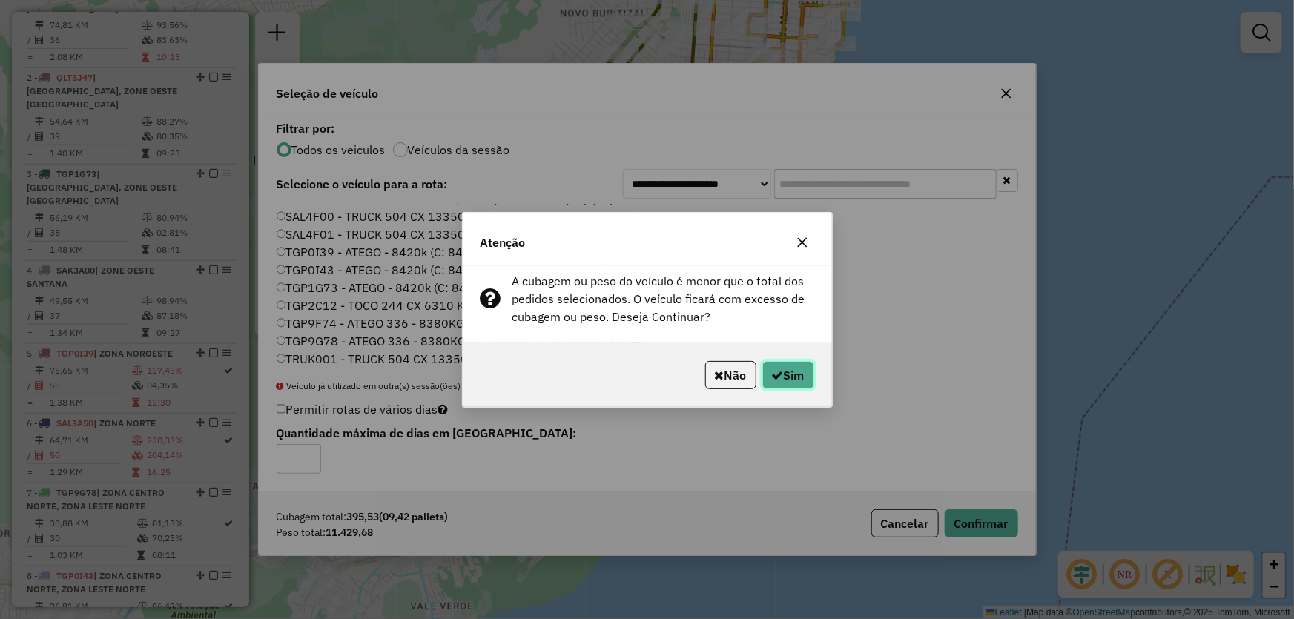
click at [798, 380] on button "Sim" at bounding box center [788, 375] width 52 height 28
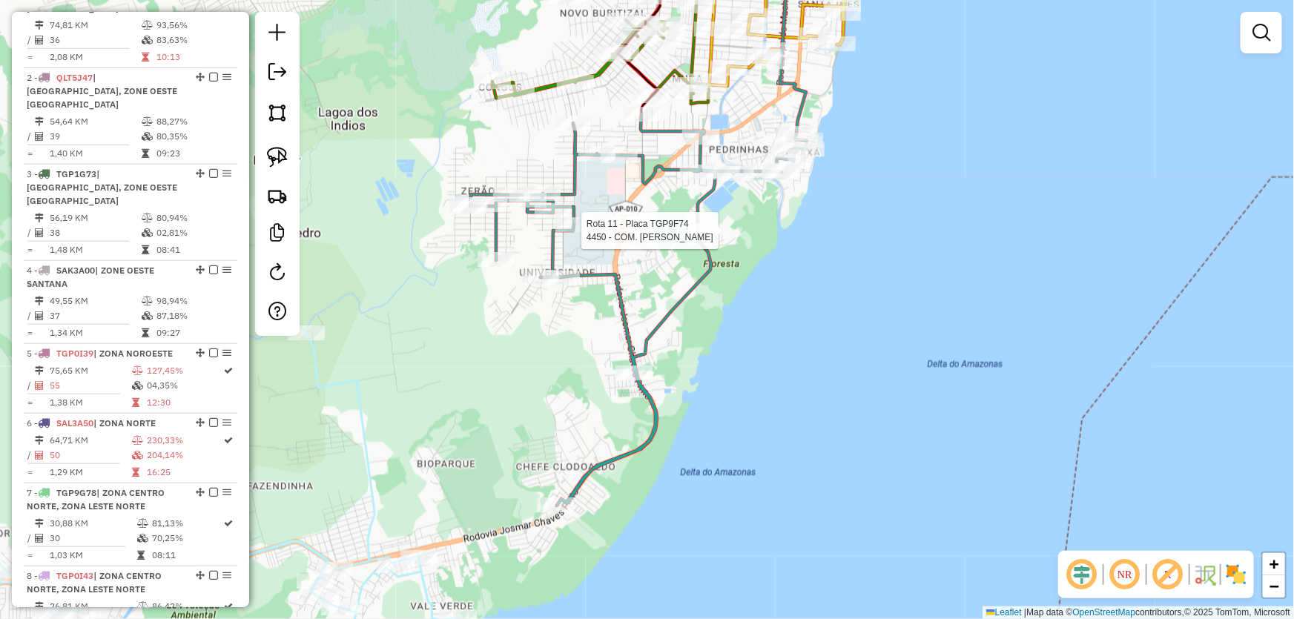
select select "*********"
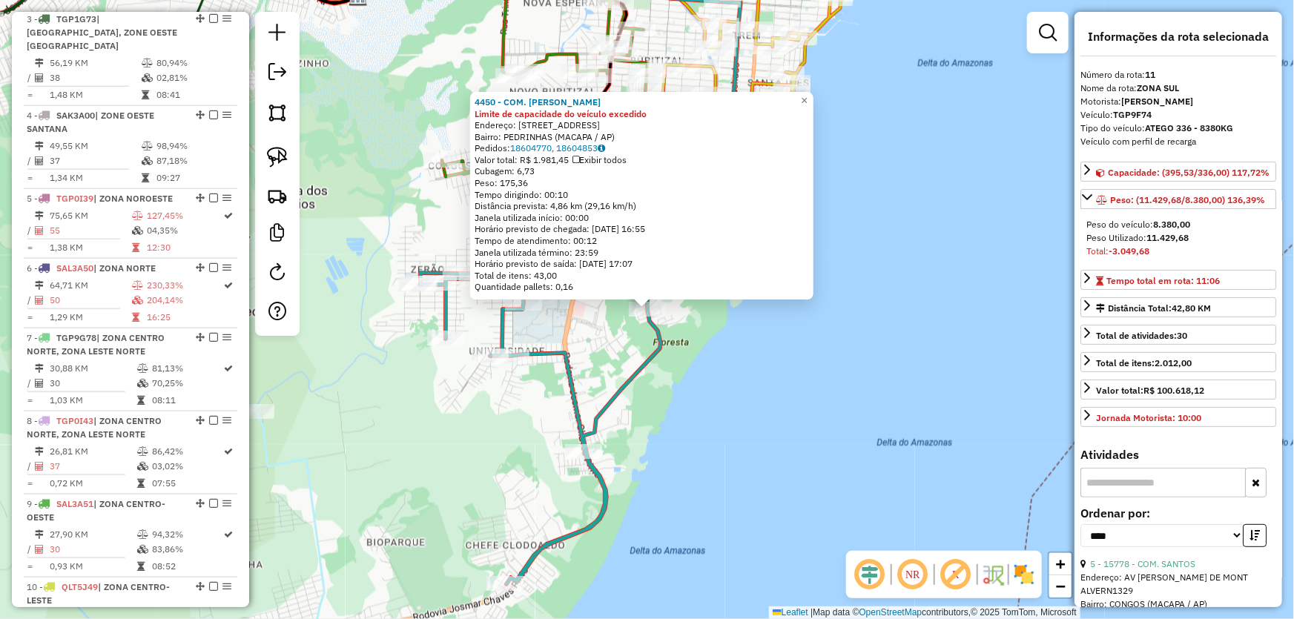
scroll to position [1123, 0]
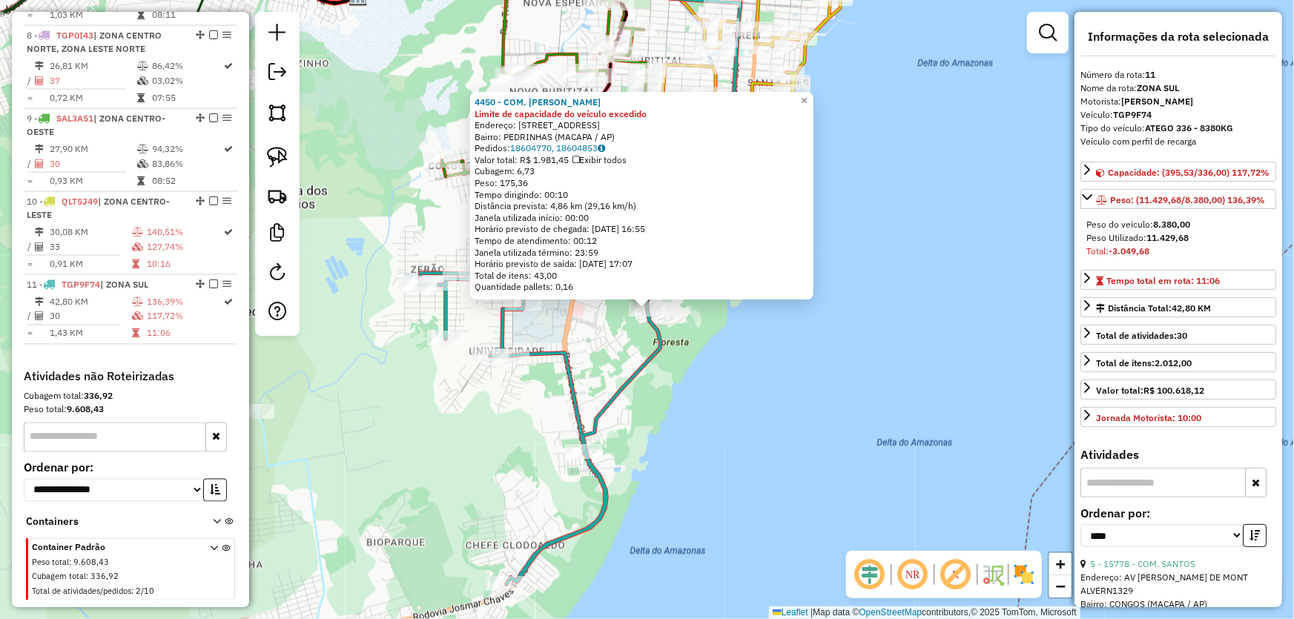
click at [893, 402] on div "4450 - COM. LOPES Limite de capacidade do veículo excedido Endereço: AV TANTALI…" at bounding box center [647, 309] width 1294 height 619
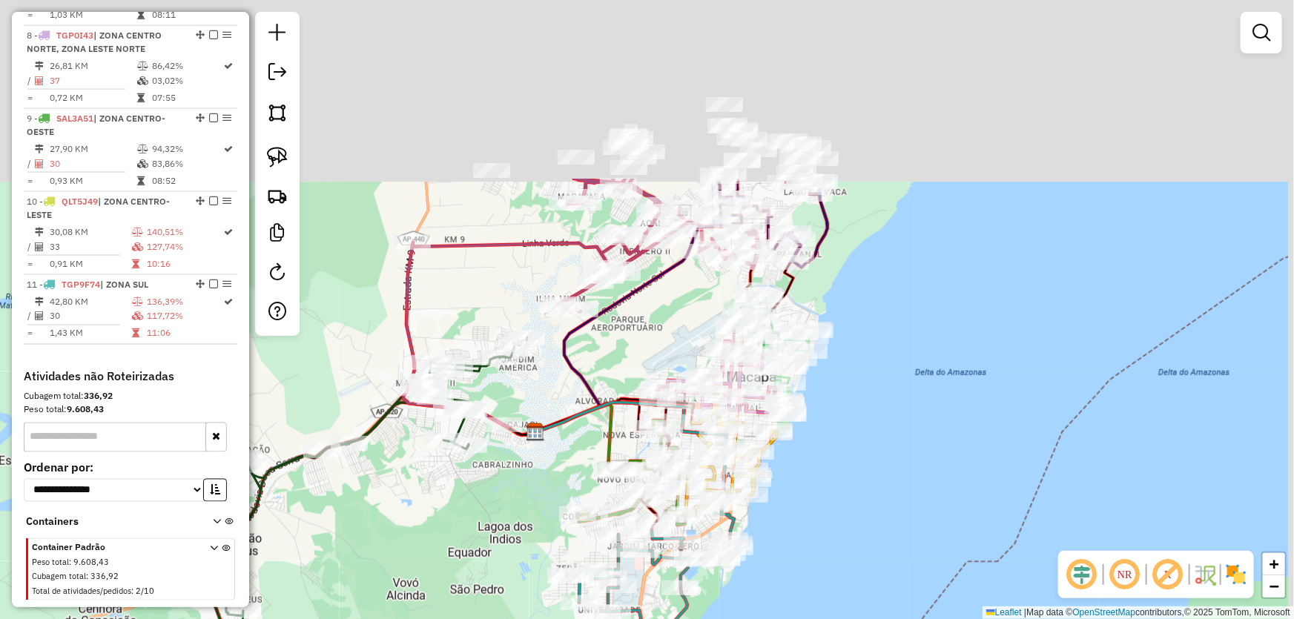
drag, startPoint x: 1016, startPoint y: 264, endPoint x: 923, endPoint y: 505, distance: 258.1
click at [923, 505] on div "Janela de atendimento Grade de atendimento Capacidade Transportadoras Veículos …" at bounding box center [647, 309] width 1294 height 619
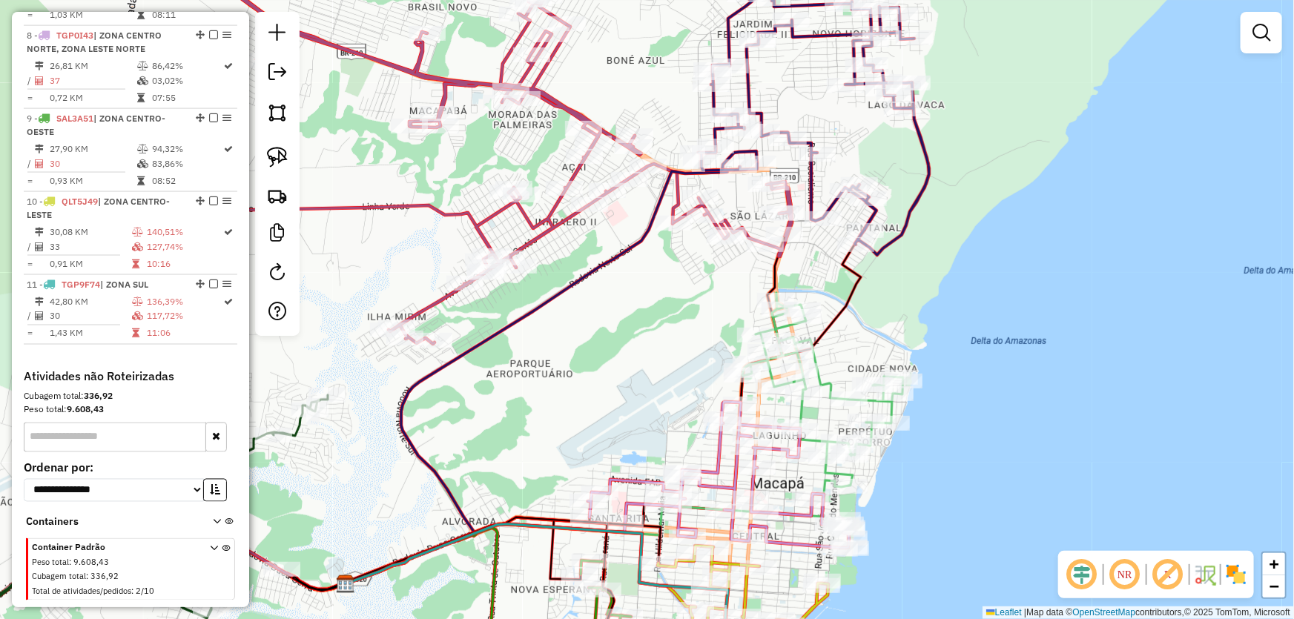
click at [764, 257] on div "Janela de atendimento Grade de atendimento Capacidade Transportadoras Veículos …" at bounding box center [647, 309] width 1294 height 619
click at [764, 252] on div at bounding box center [765, 244] width 37 height 15
select select "*********"
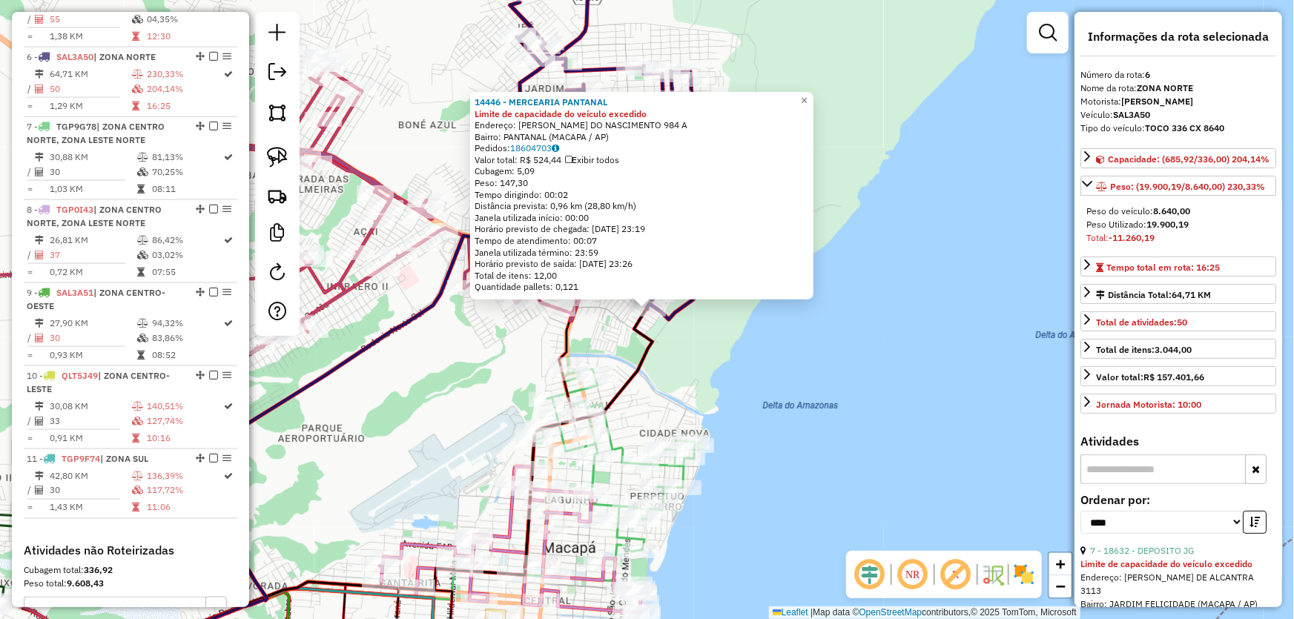
scroll to position [956, 0]
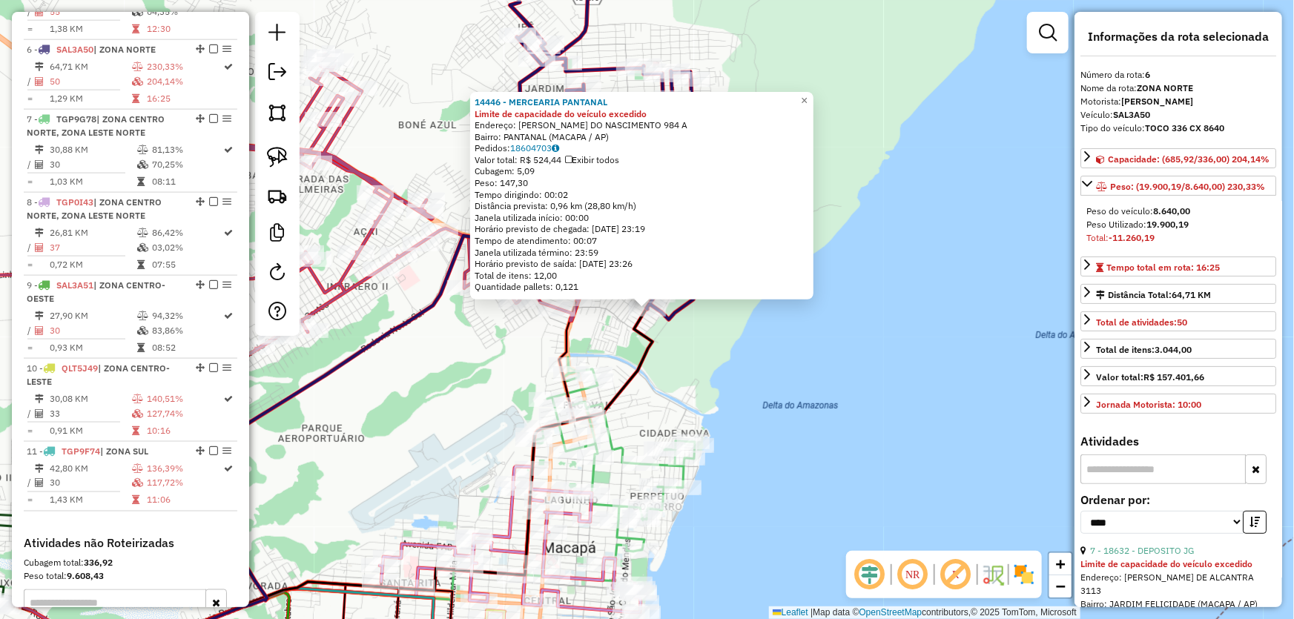
click at [665, 341] on div "14446 - MERCEARIA PANTANAL Limite de capacidade do veículo excedido Endereço: R…" at bounding box center [647, 309] width 1294 height 619
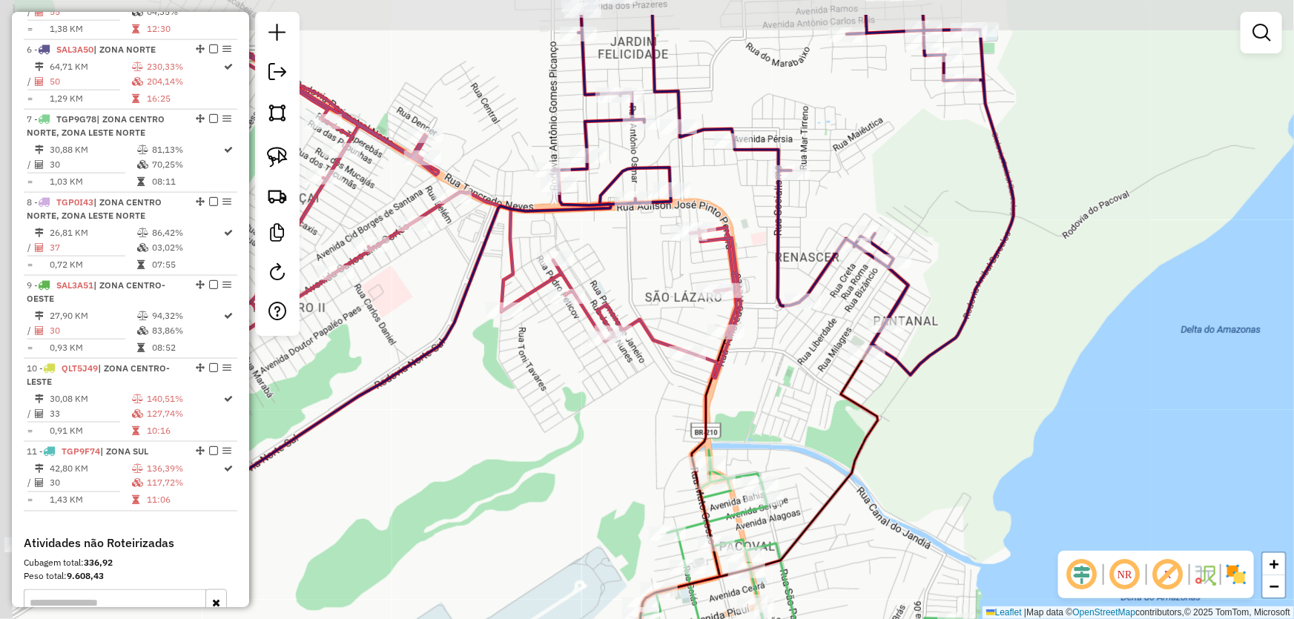
drag, startPoint x: 614, startPoint y: 331, endPoint x: 858, endPoint y: 410, distance: 257.0
click at [858, 410] on icon at bounding box center [755, 555] width 246 height 405
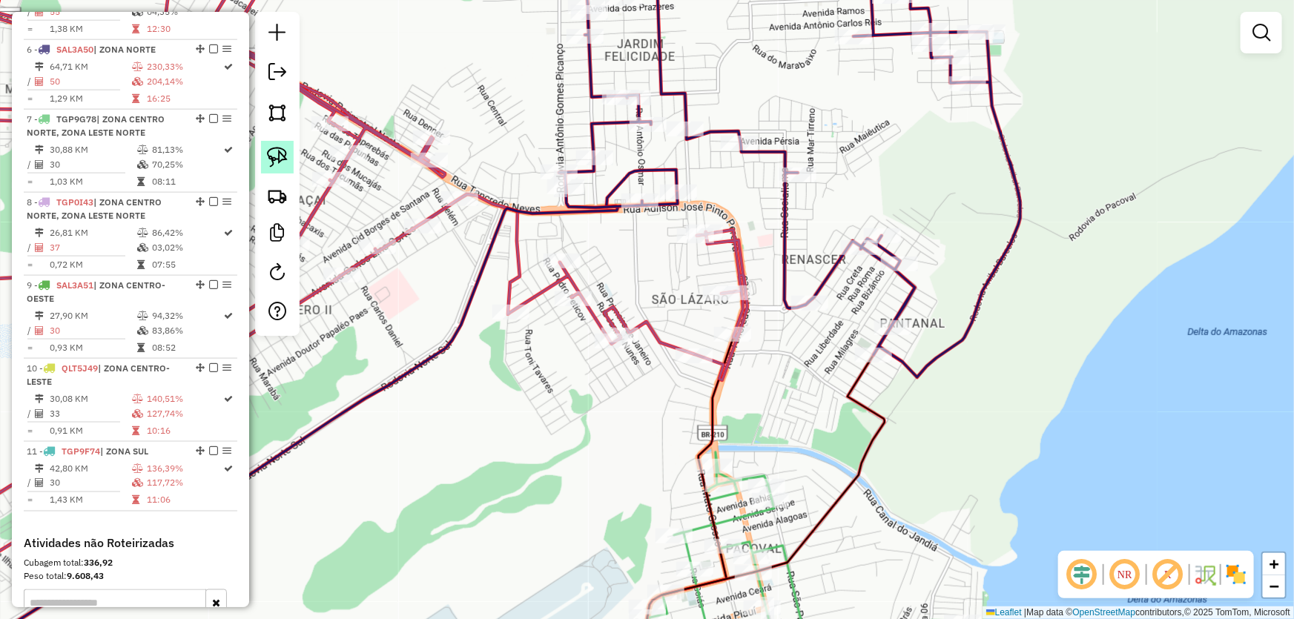
click at [267, 148] on img at bounding box center [277, 157] width 21 height 21
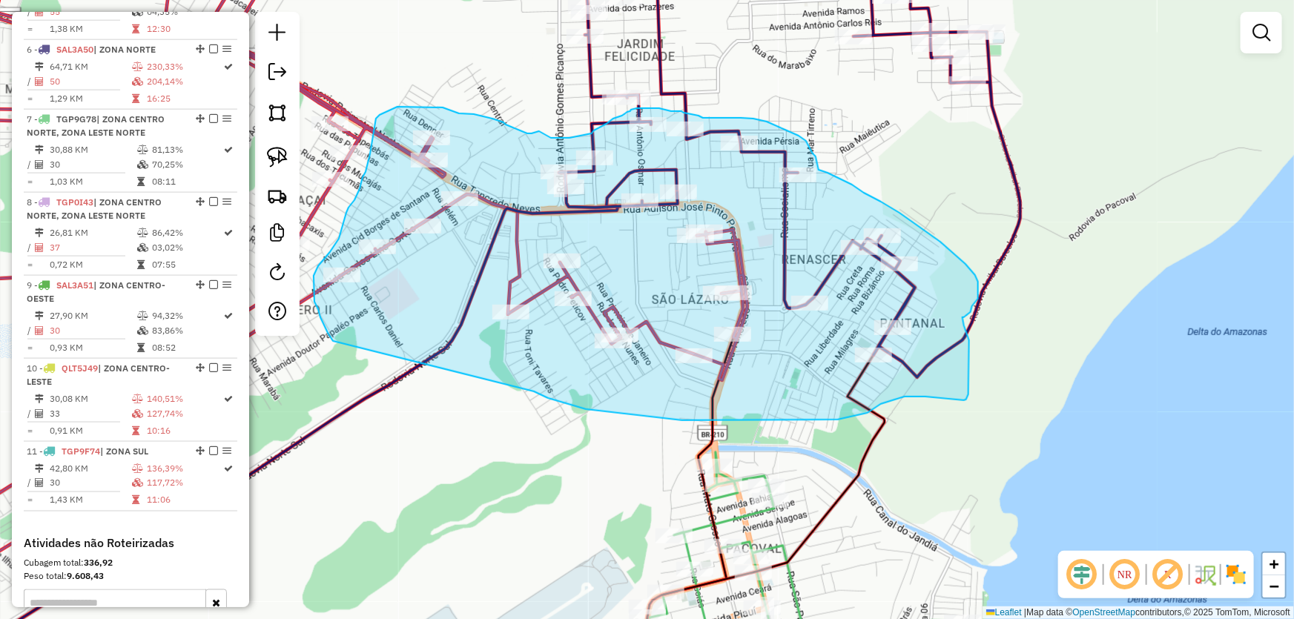
drag, startPoint x: 534, startPoint y: 391, endPoint x: 333, endPoint y: 341, distance: 207.1
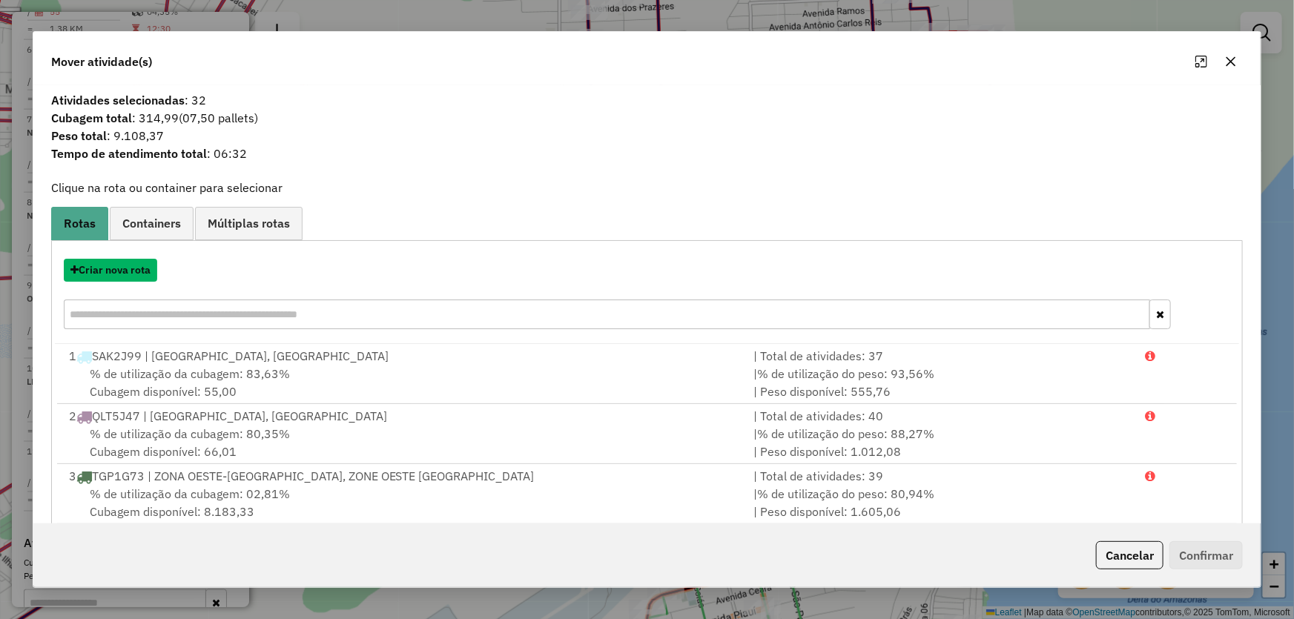
click at [128, 275] on button "Criar nova rota" at bounding box center [110, 270] width 93 height 23
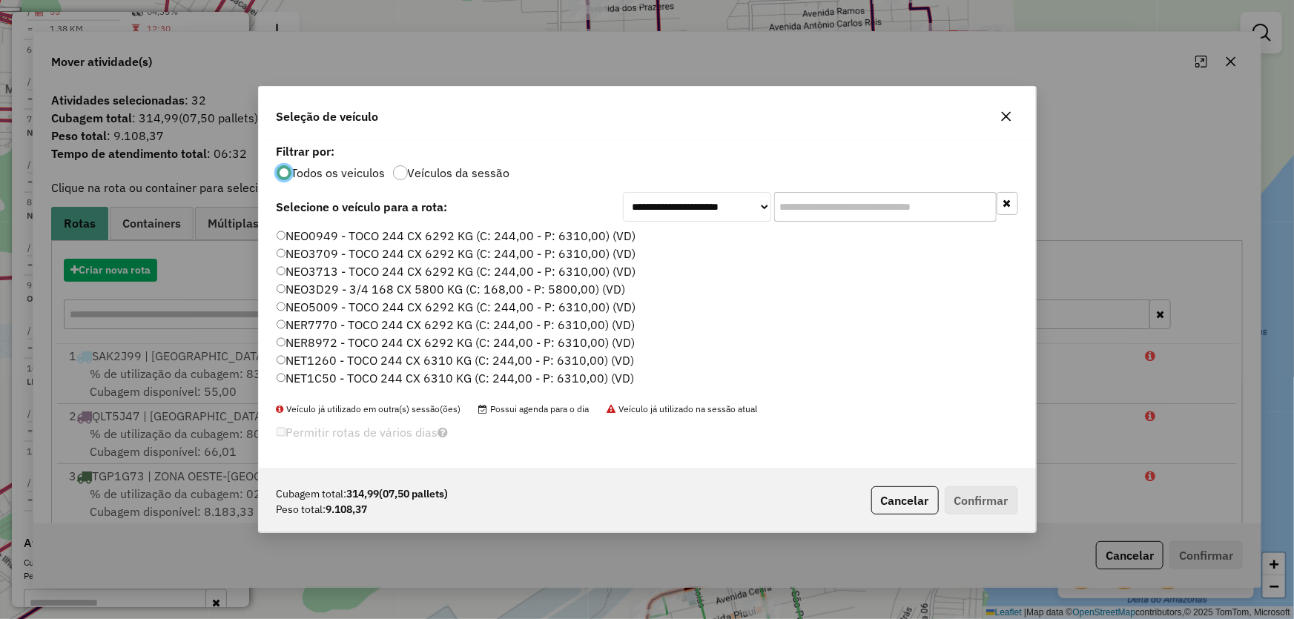
scroll to position [7, 4]
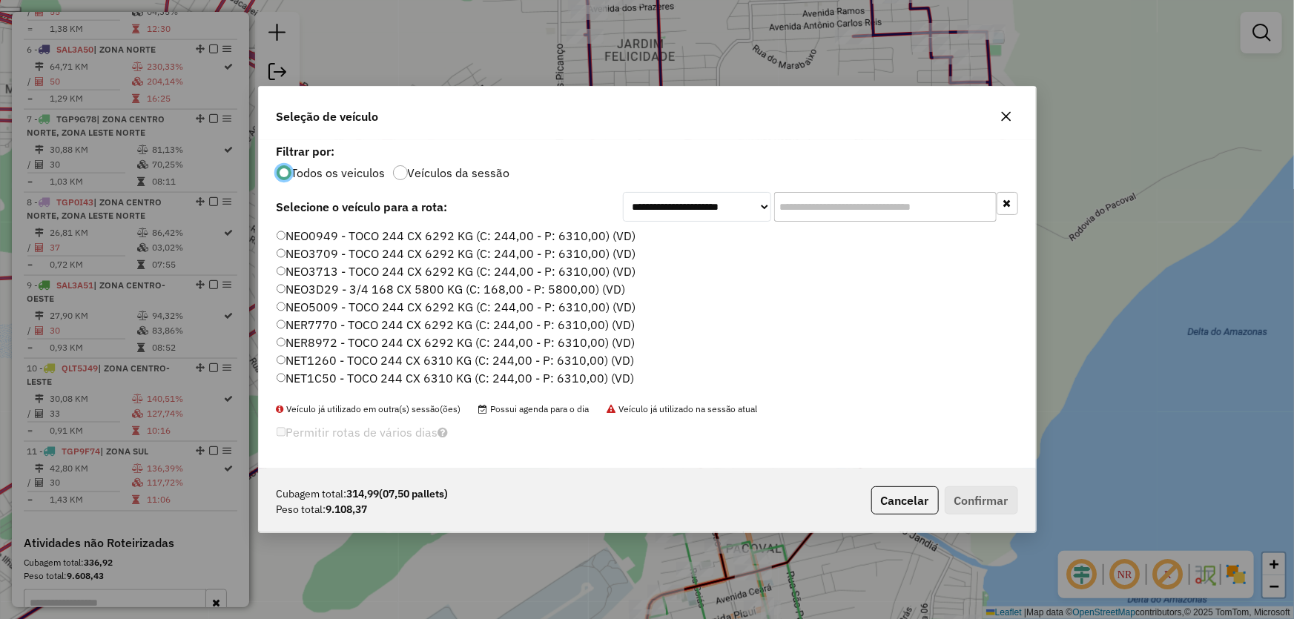
click at [311, 268] on label "NEO3713 - TOCO 244 CX 6292 KG (C: 244,00 - P: 6310,00) (VD)" at bounding box center [457, 271] width 360 height 18
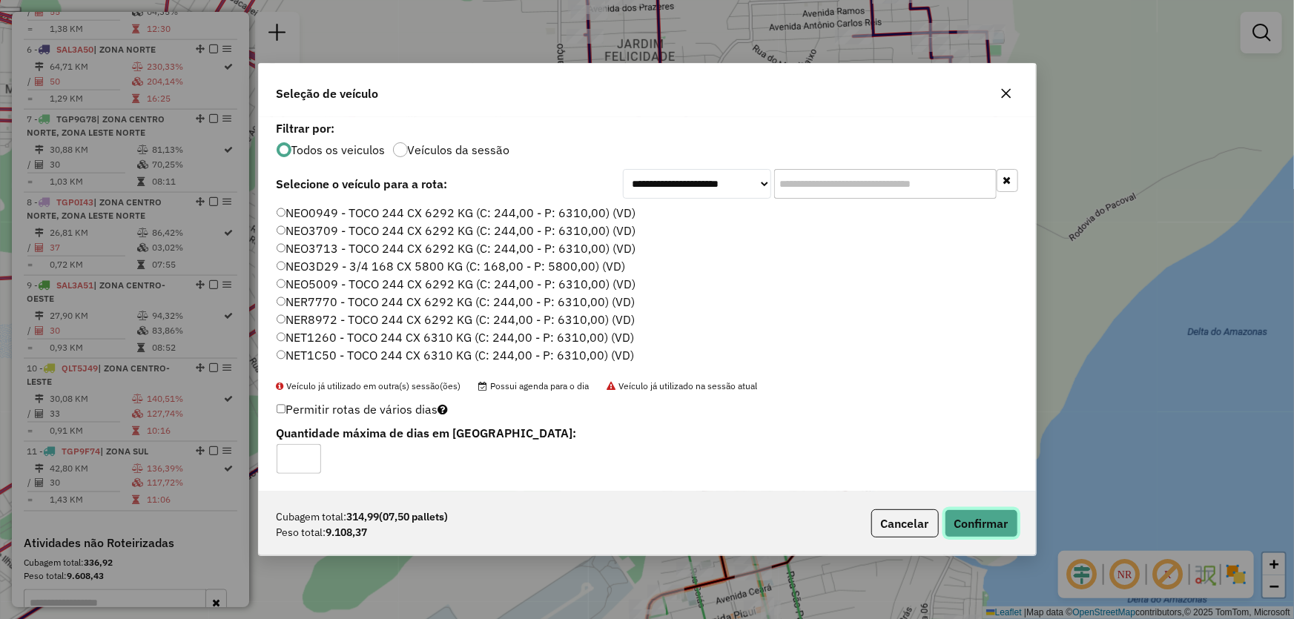
click at [992, 521] on button "Confirmar" at bounding box center [980, 523] width 73 height 28
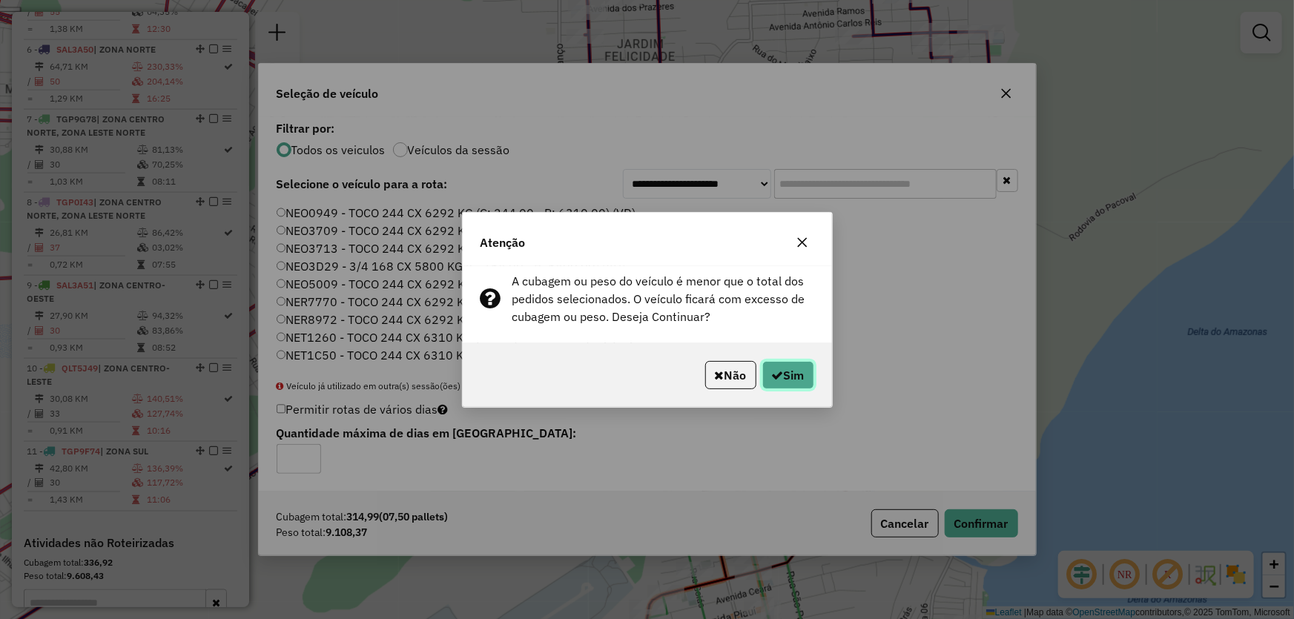
click at [799, 365] on button "Sim" at bounding box center [788, 375] width 52 height 28
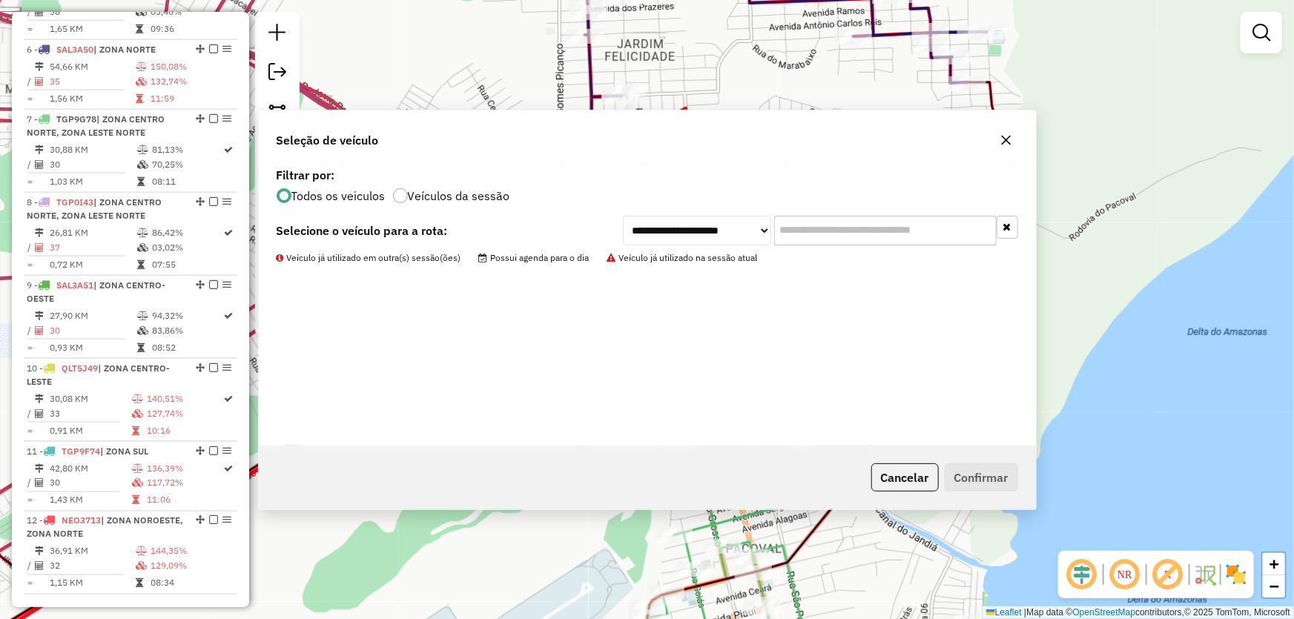
scroll to position [818, 0]
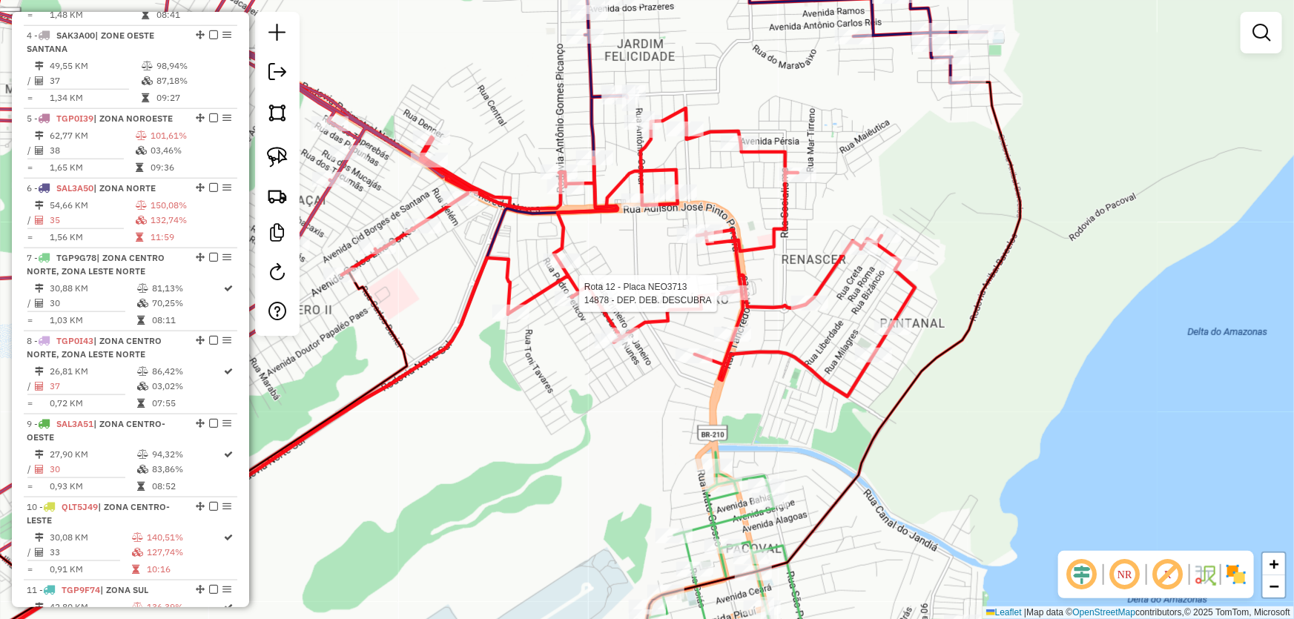
select select "*********"
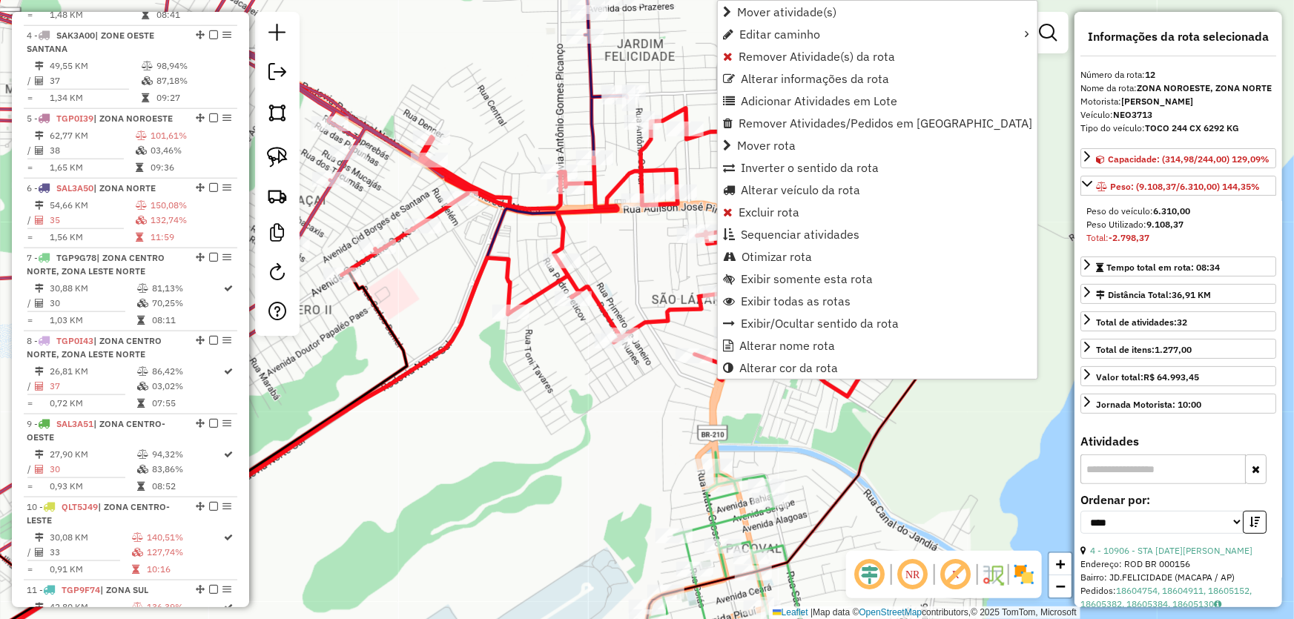
scroll to position [1206, 0]
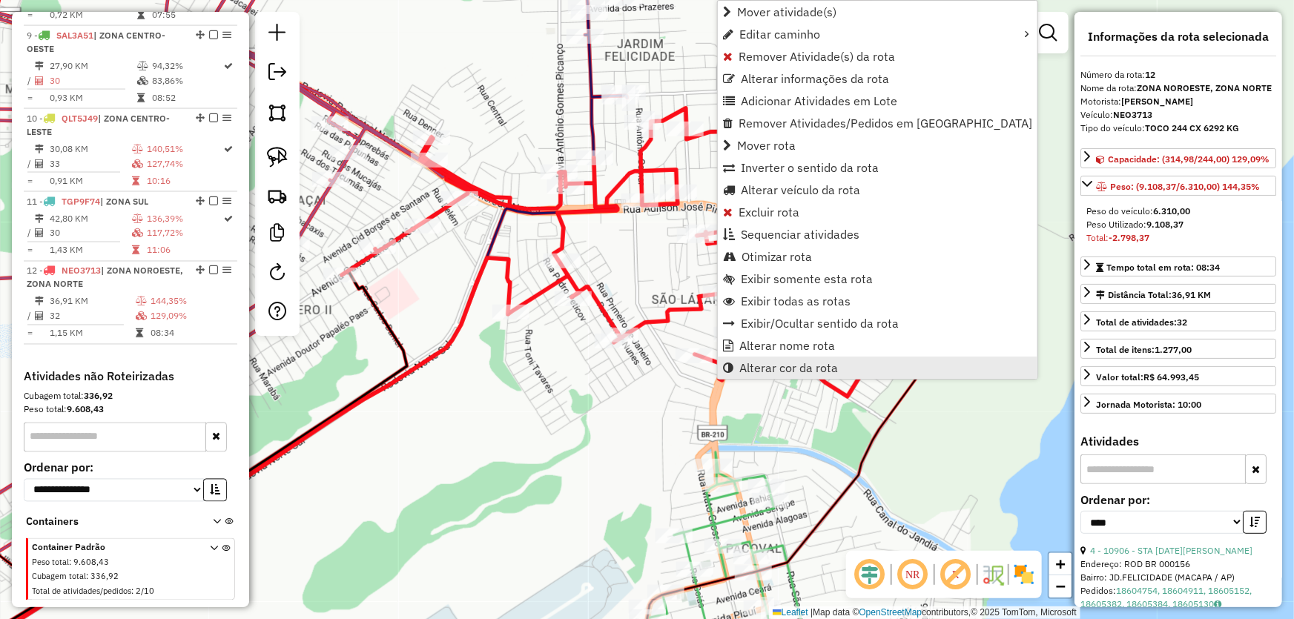
click at [758, 363] on span "Alterar cor da rota" at bounding box center [788, 368] width 99 height 12
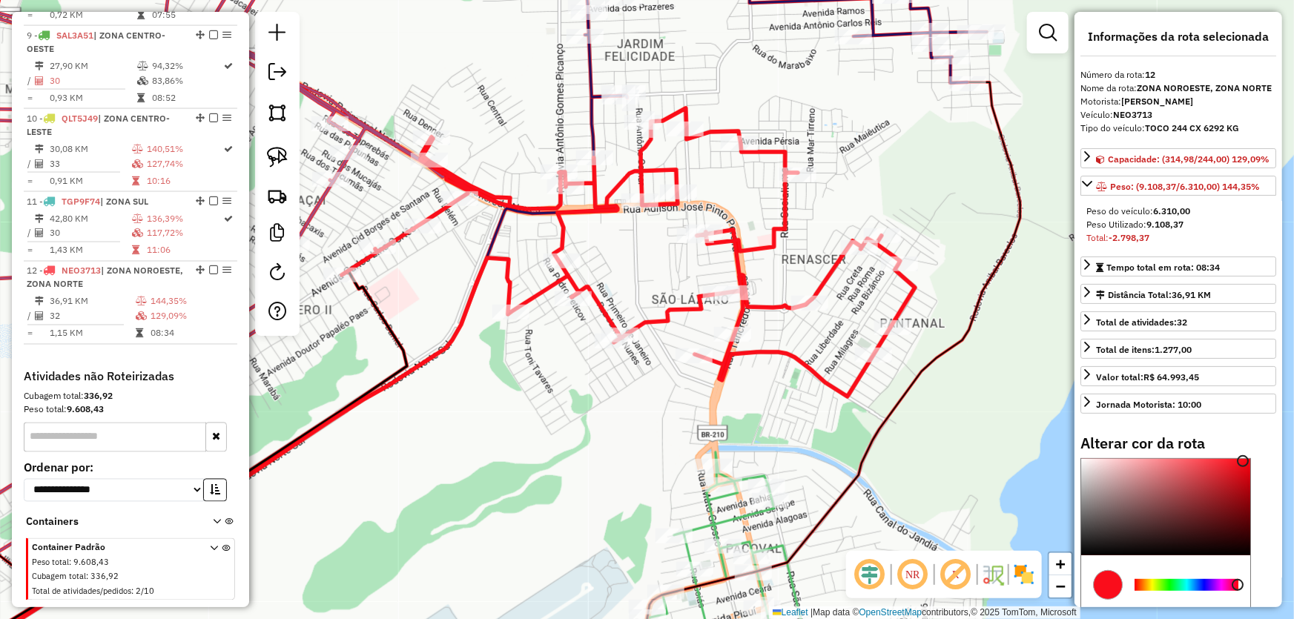
scroll to position [134, 0]
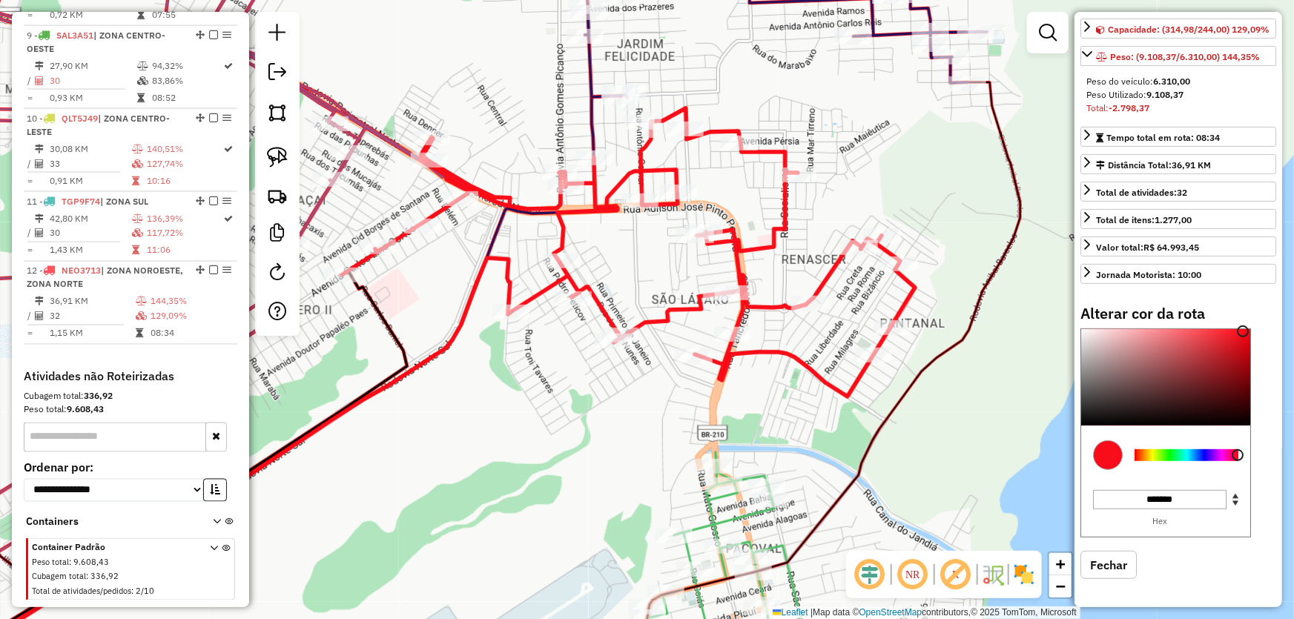
type input "*******"
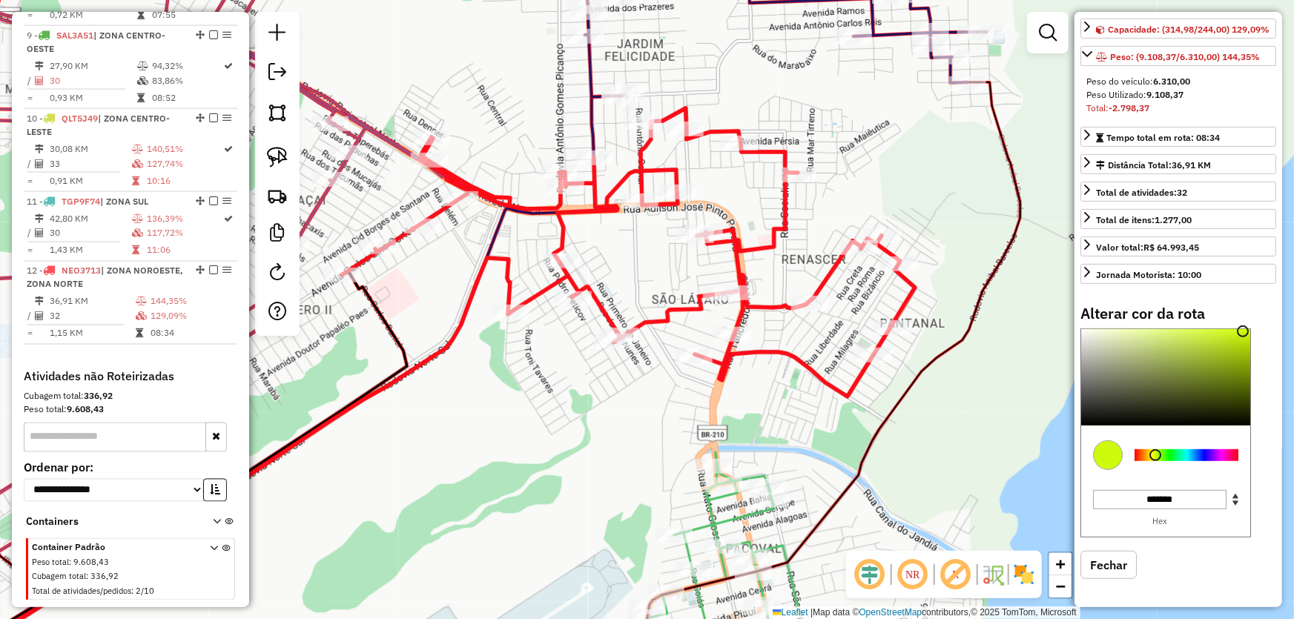
click at [1155, 460] on div at bounding box center [1186, 455] width 104 height 12
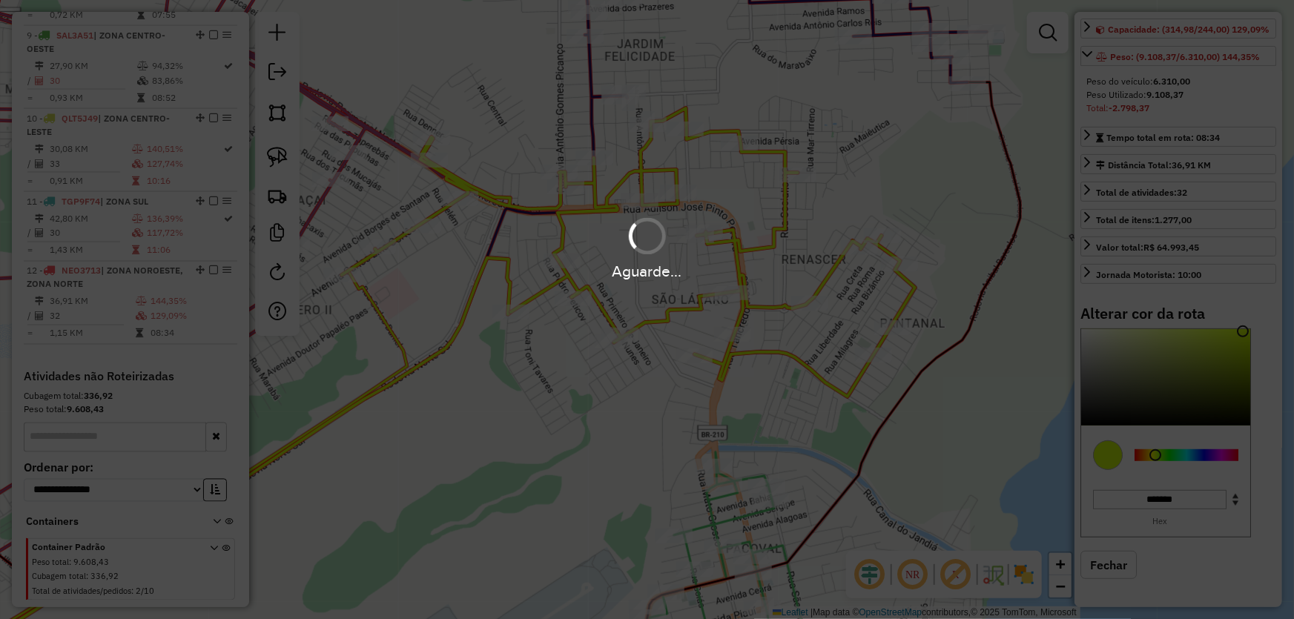
click at [555, 417] on hb-app "Aguarde... Pop-up bloqueado! Seu navegador bloqueou automáticamente a abertura …" at bounding box center [647, 309] width 1294 height 619
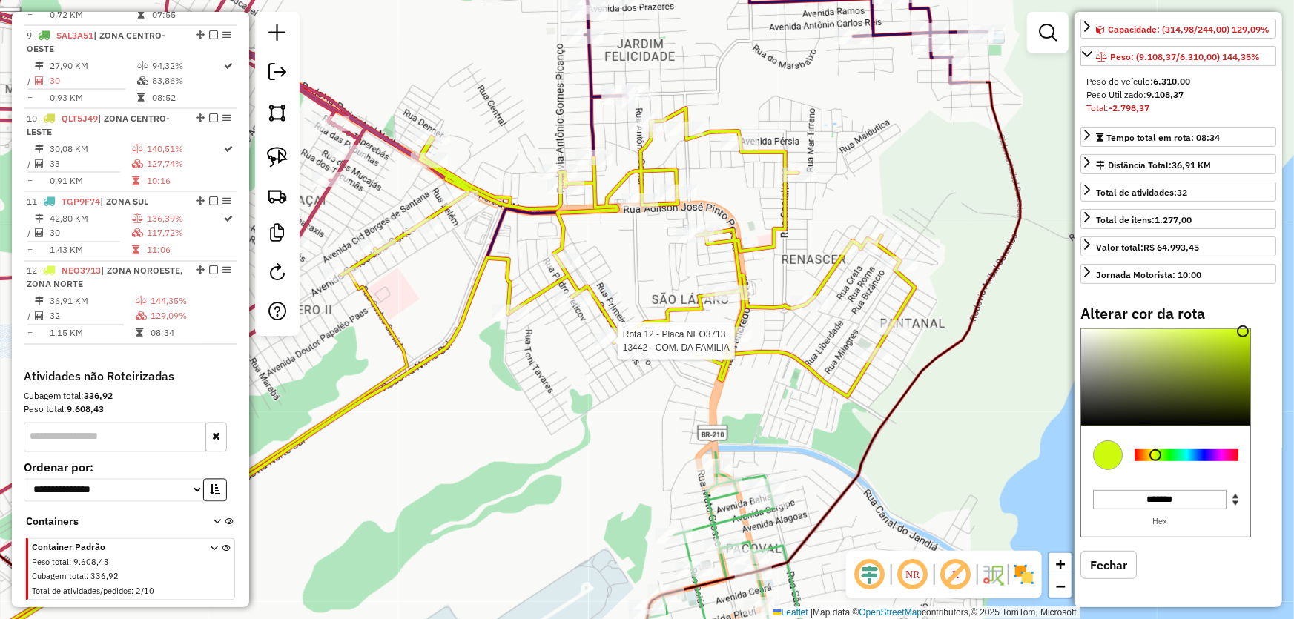
select select "*********"
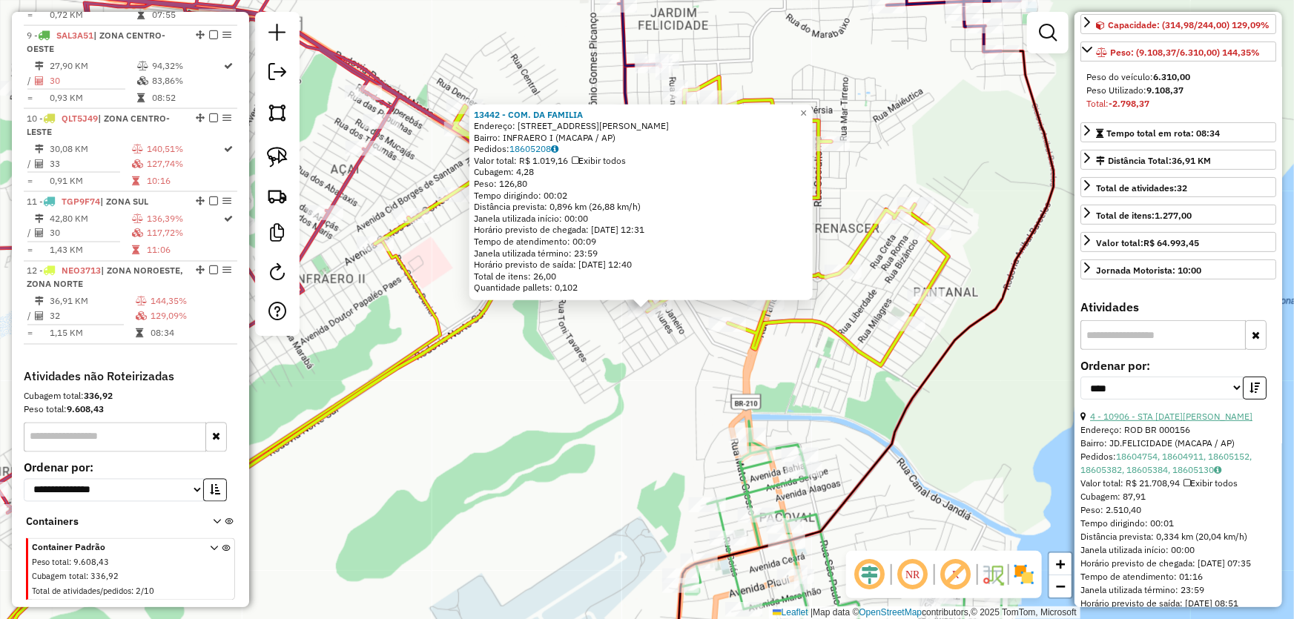
click at [1151, 422] on link "4 - 10906 - STA LUCIA BR" at bounding box center [1171, 416] width 162 height 11
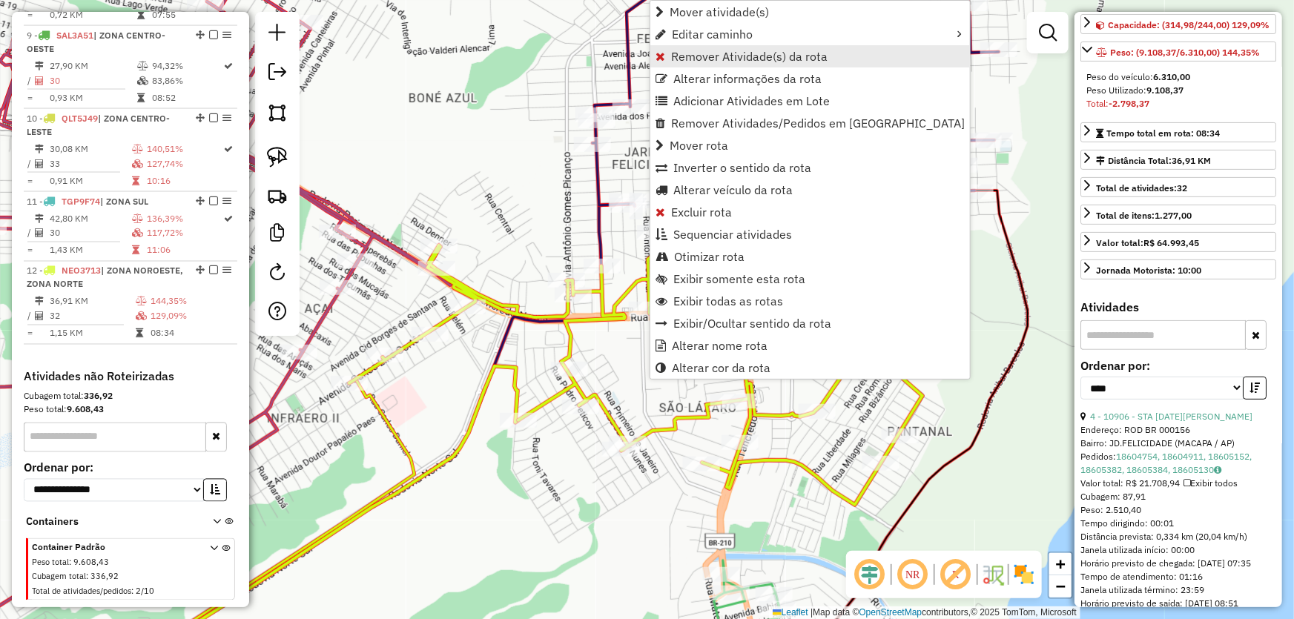
click at [706, 59] on span "Remover Atividade(s) da rota" at bounding box center [749, 56] width 156 height 12
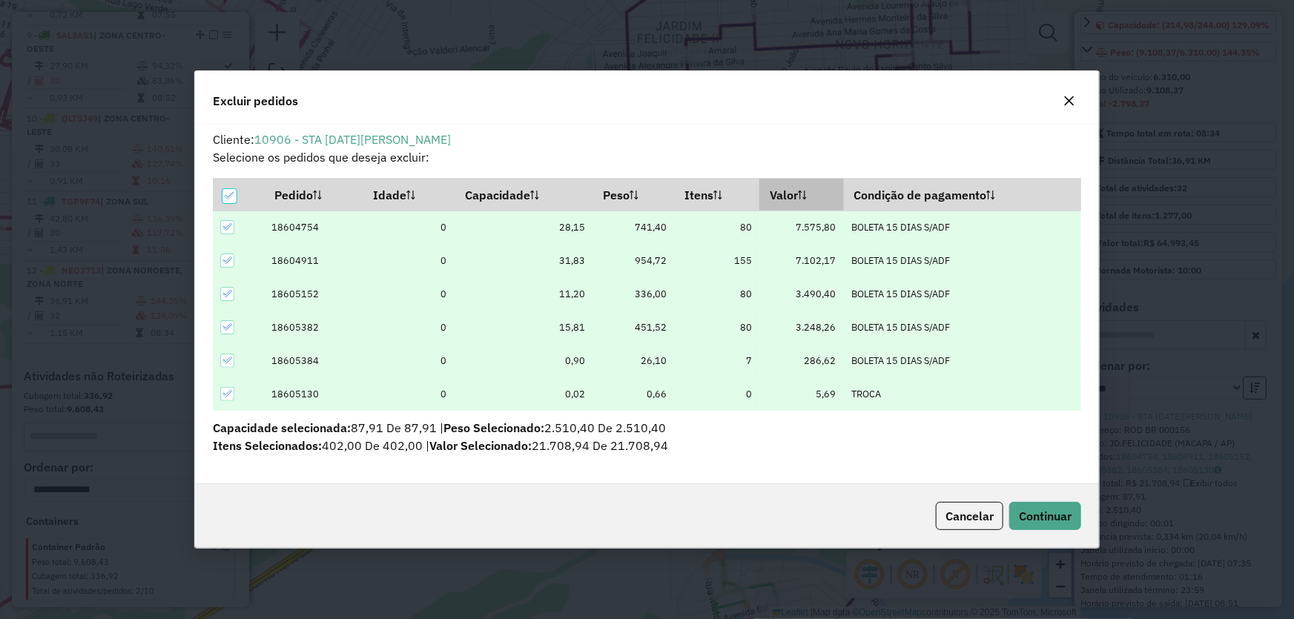
scroll to position [7, 4]
click at [1033, 516] on span "Continuar" at bounding box center [1045, 516] width 53 height 15
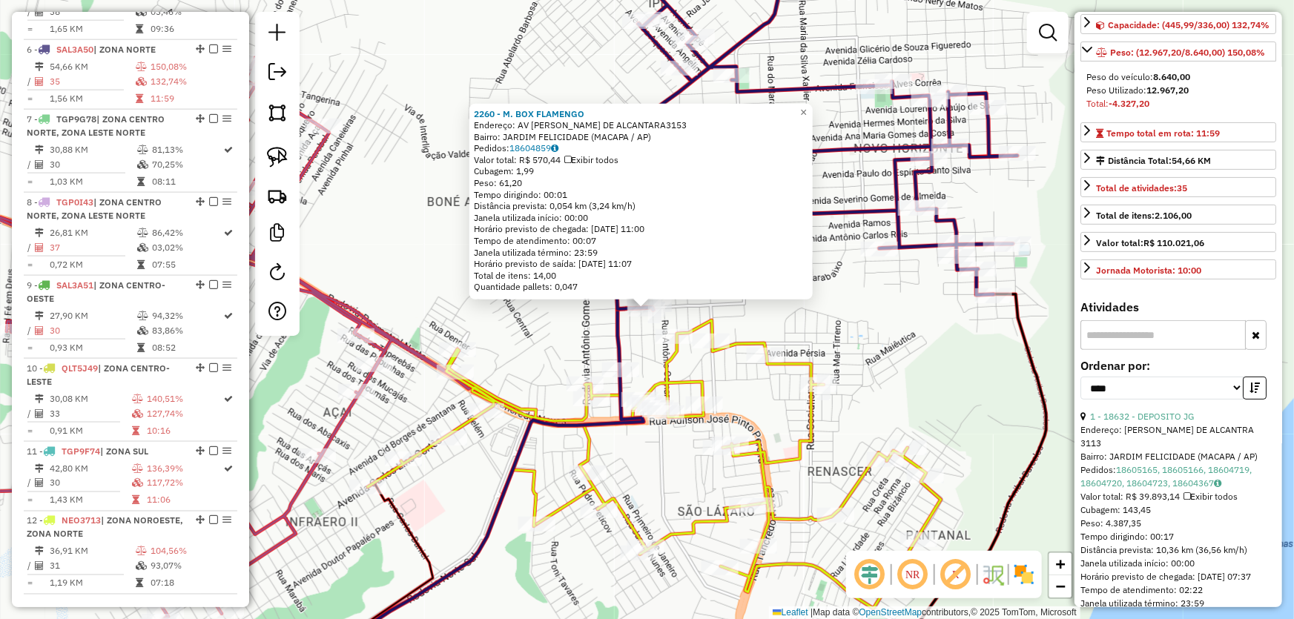
scroll to position [202, 0]
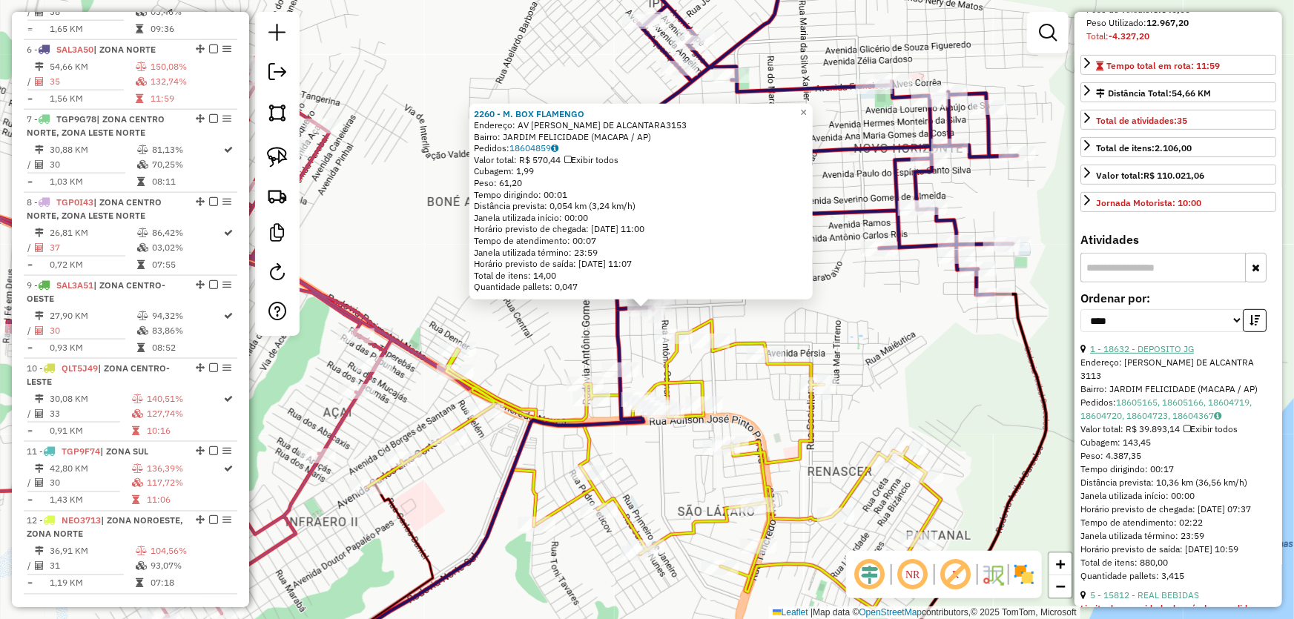
click at [1150, 354] on link "1 - 18632 - DEPOSITO JG" at bounding box center [1142, 348] width 104 height 11
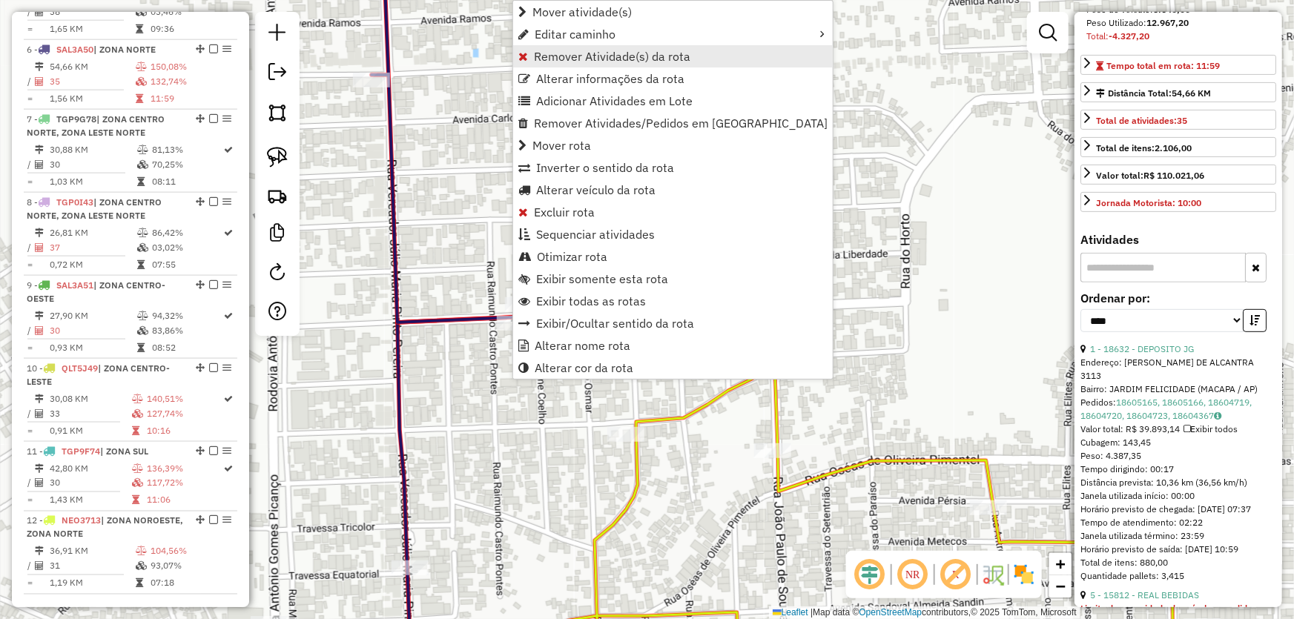
click at [582, 55] on span "Remover Atividade(s) da rota" at bounding box center [612, 56] width 156 height 12
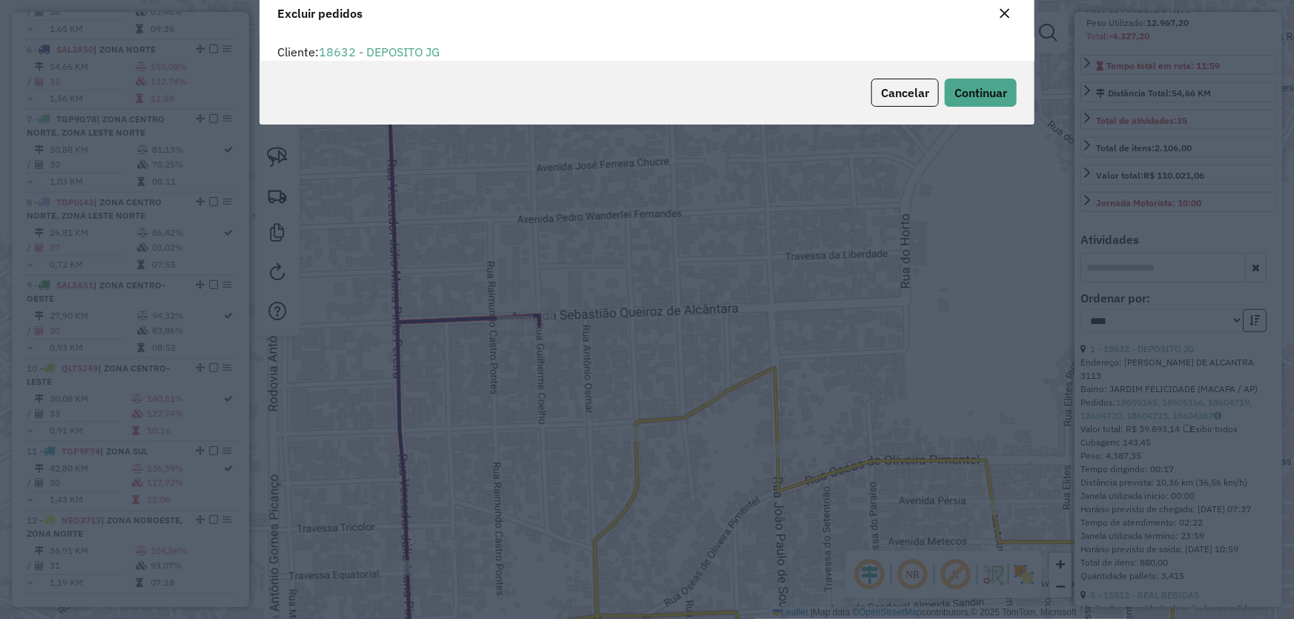
scroll to position [7, 4]
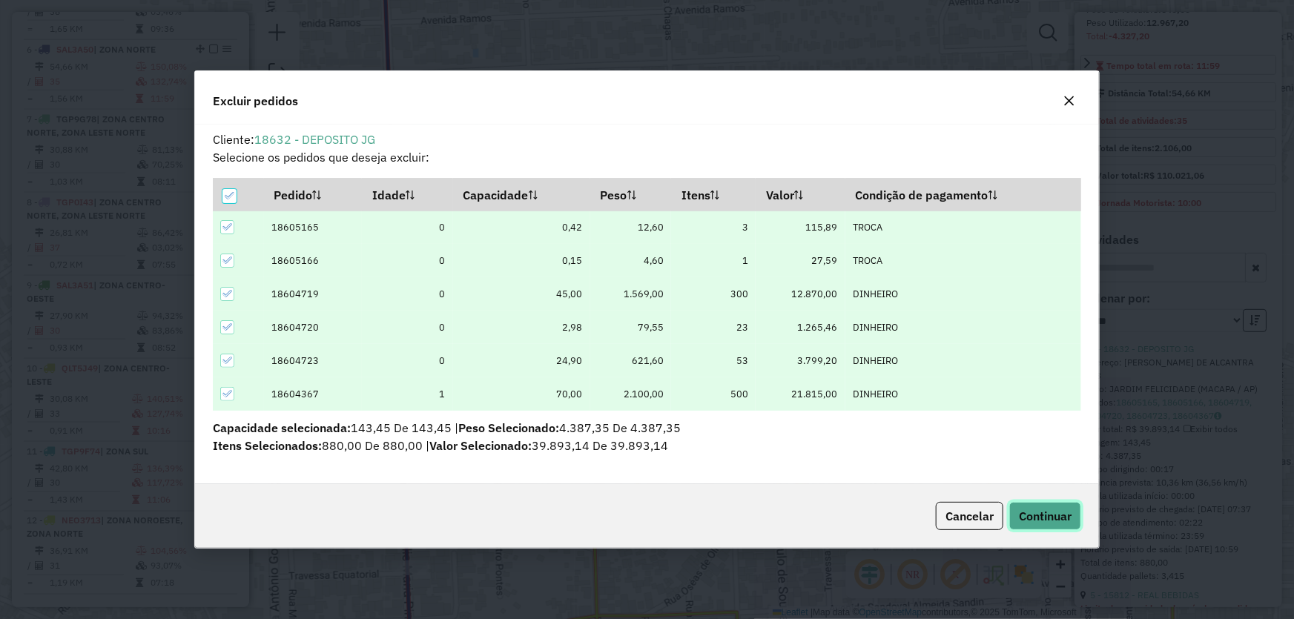
click at [1032, 511] on span "Continuar" at bounding box center [1045, 516] width 53 height 15
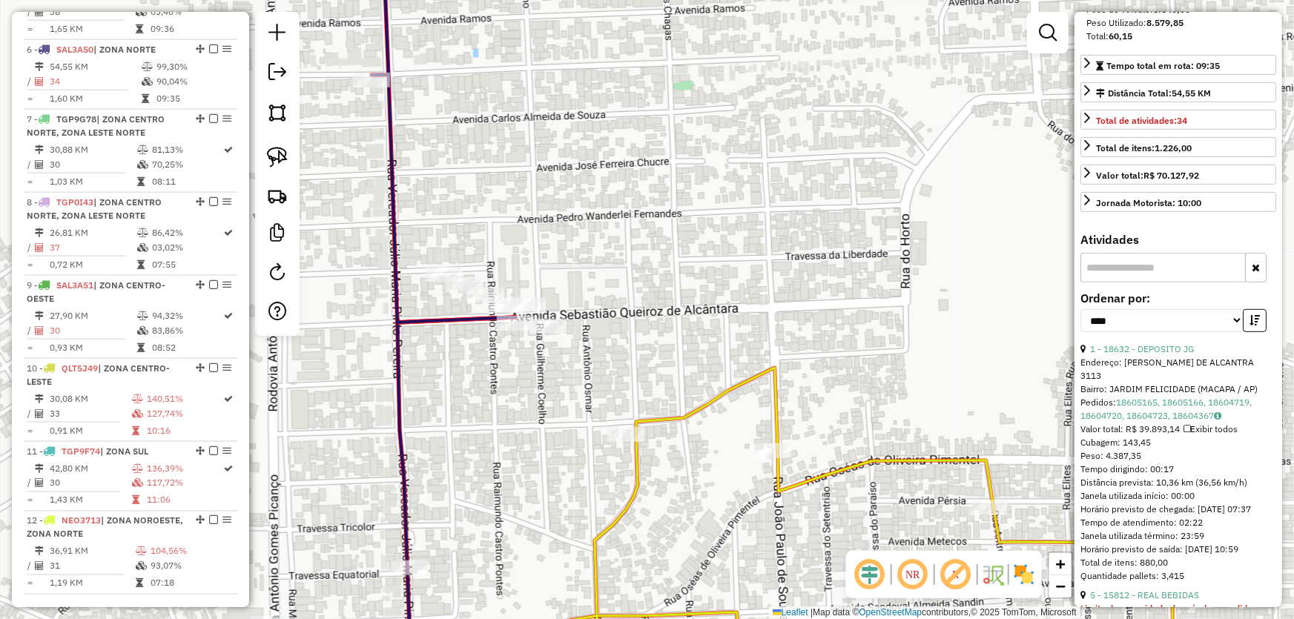
scroll to position [188, 0]
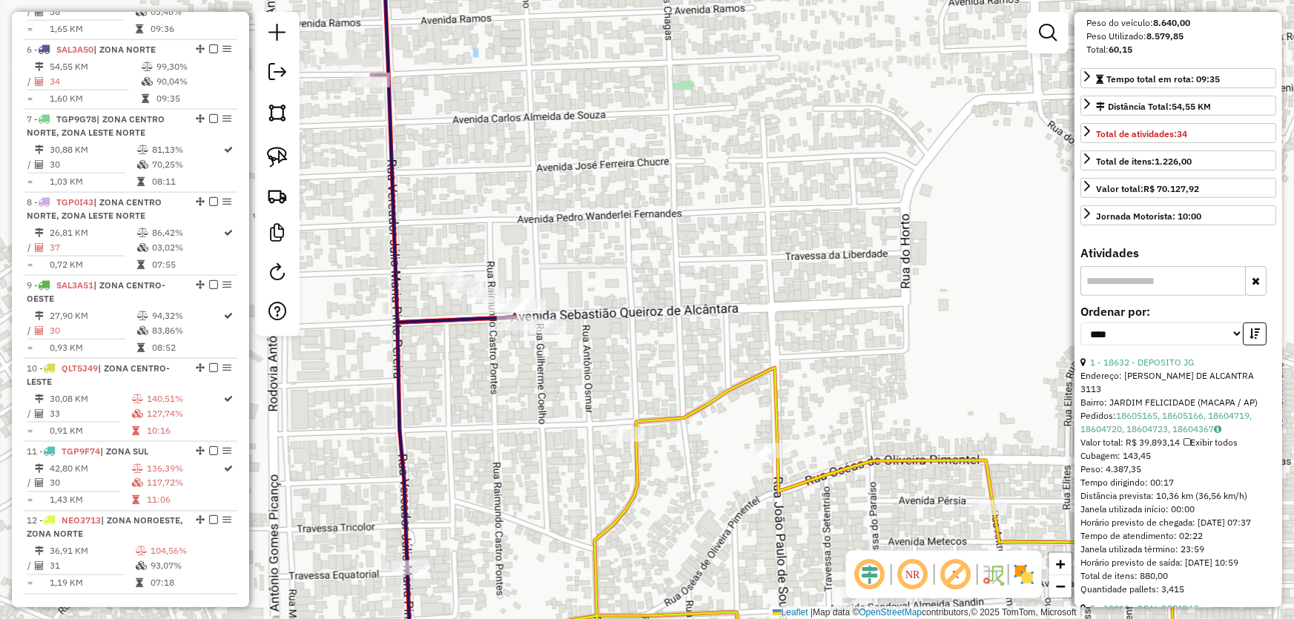
click at [862, 303] on div "Janela de atendimento Grade de atendimento Capacidade Transportadoras Veículos …" at bounding box center [647, 309] width 1294 height 619
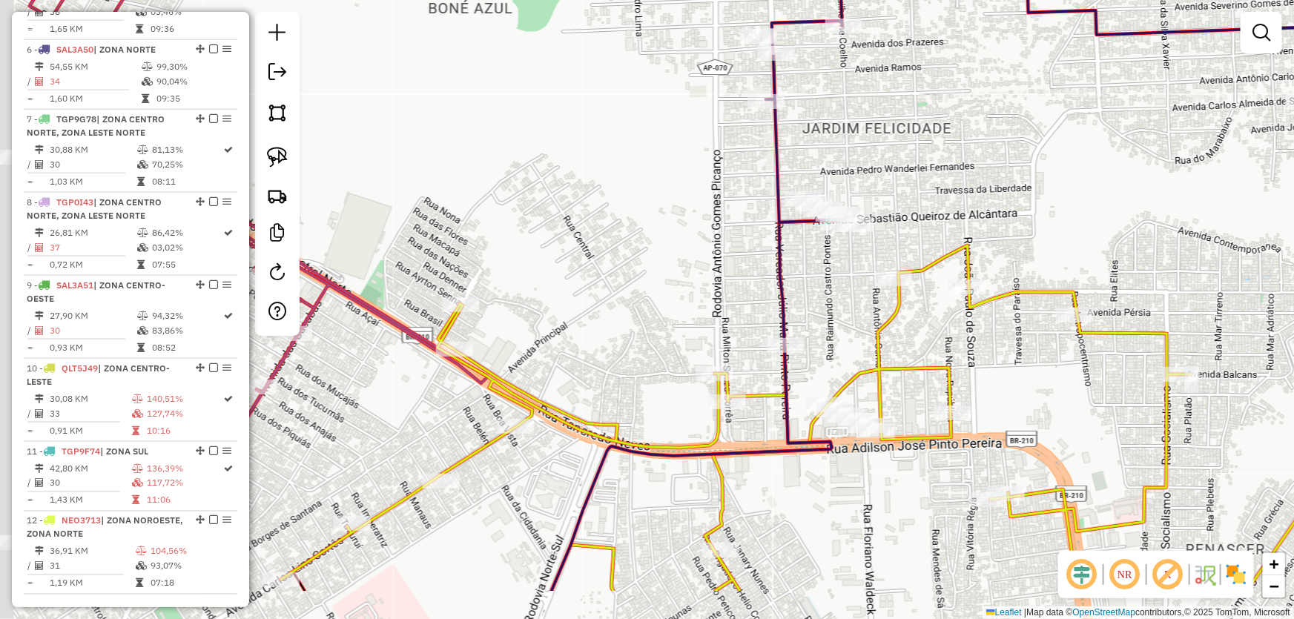
drag, startPoint x: 566, startPoint y: 311, endPoint x: 704, endPoint y: 225, distance: 162.5
click at [719, 218] on div "Janela de atendimento Grade de atendimento Capacidade Transportadoras Veículos …" at bounding box center [647, 309] width 1294 height 619
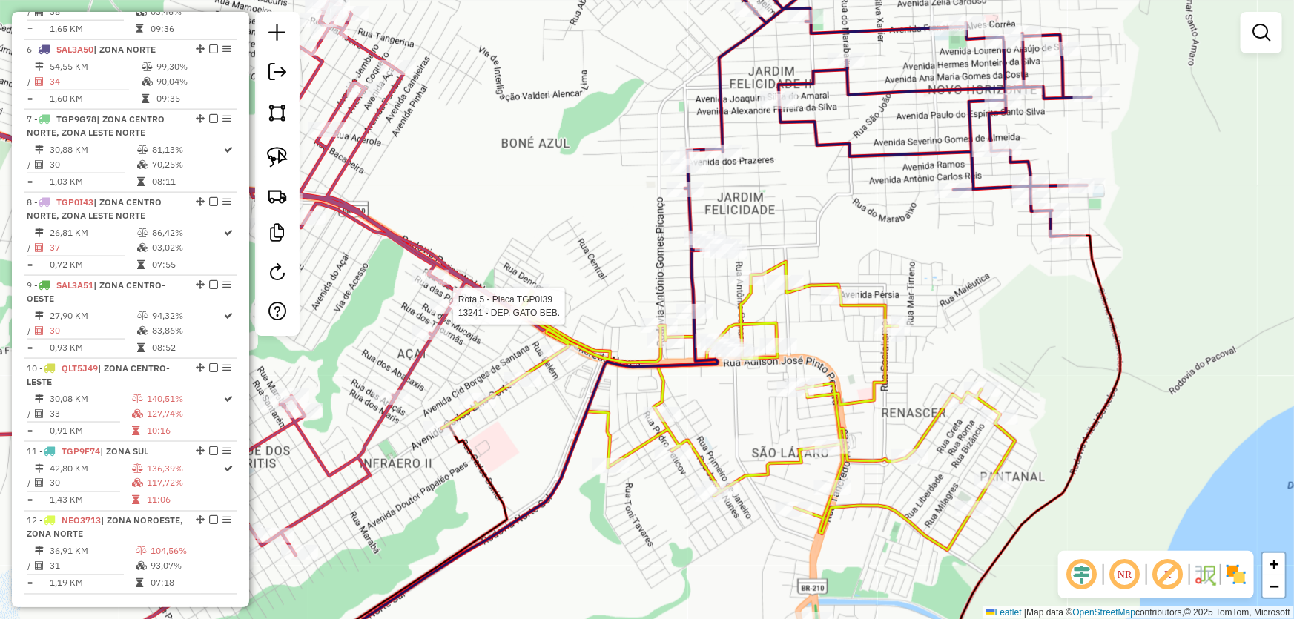
select select "*********"
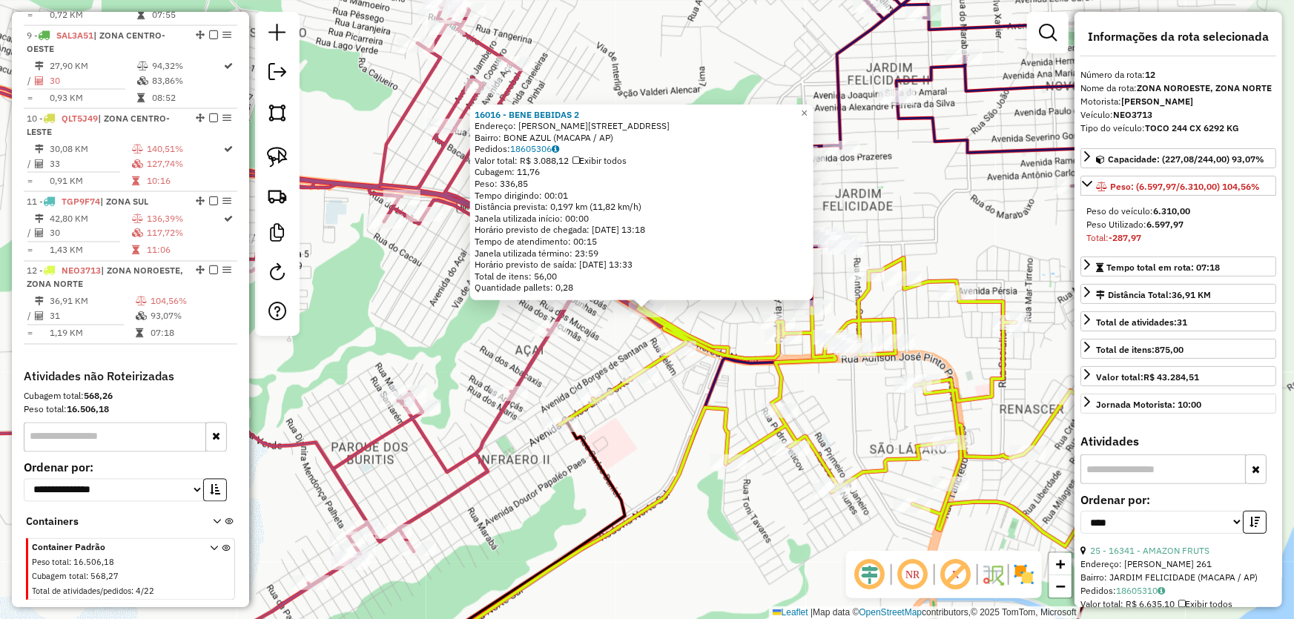
scroll to position [67, 0]
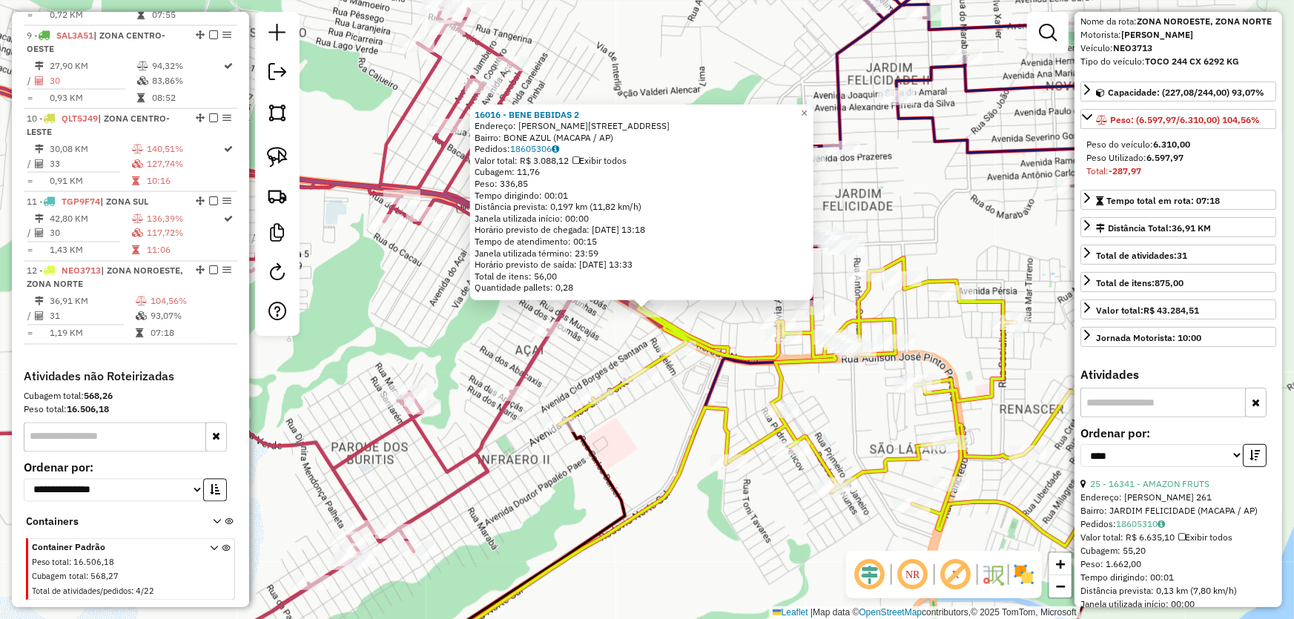
click at [941, 216] on div "16016 - BENE BEBIDAS 2 Endereço: R ARMINDO PINTO 110 Bairro: BONE AZUL (MACAPA …" at bounding box center [647, 309] width 1294 height 619
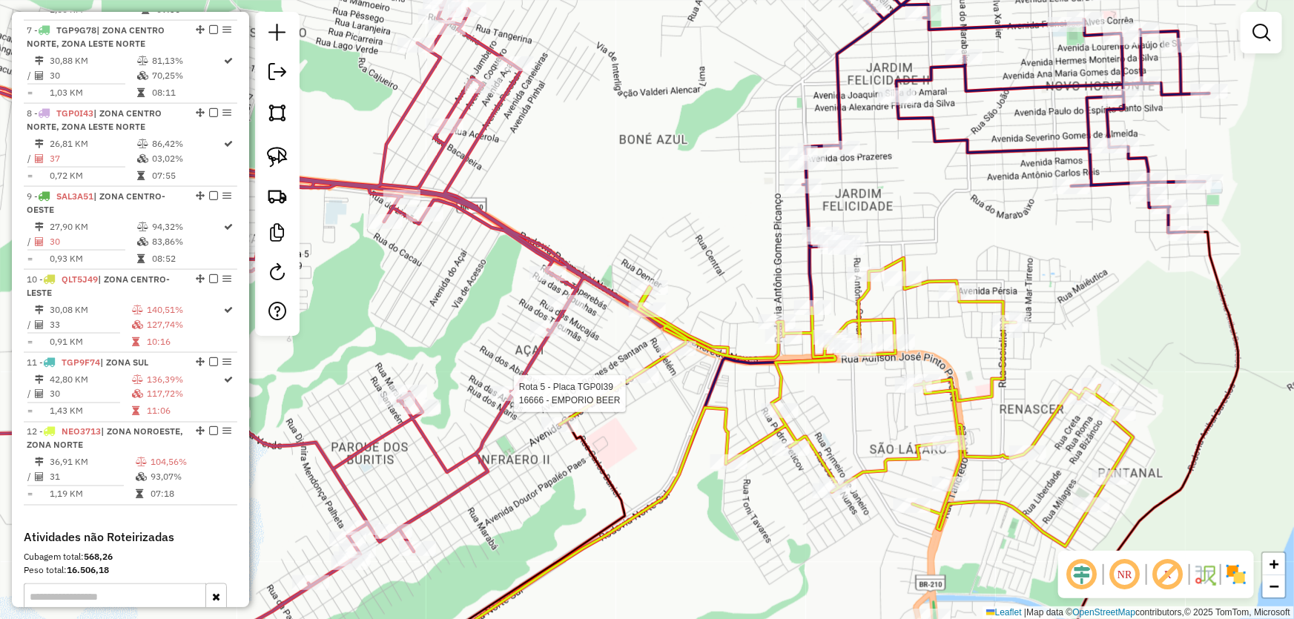
select select "*********"
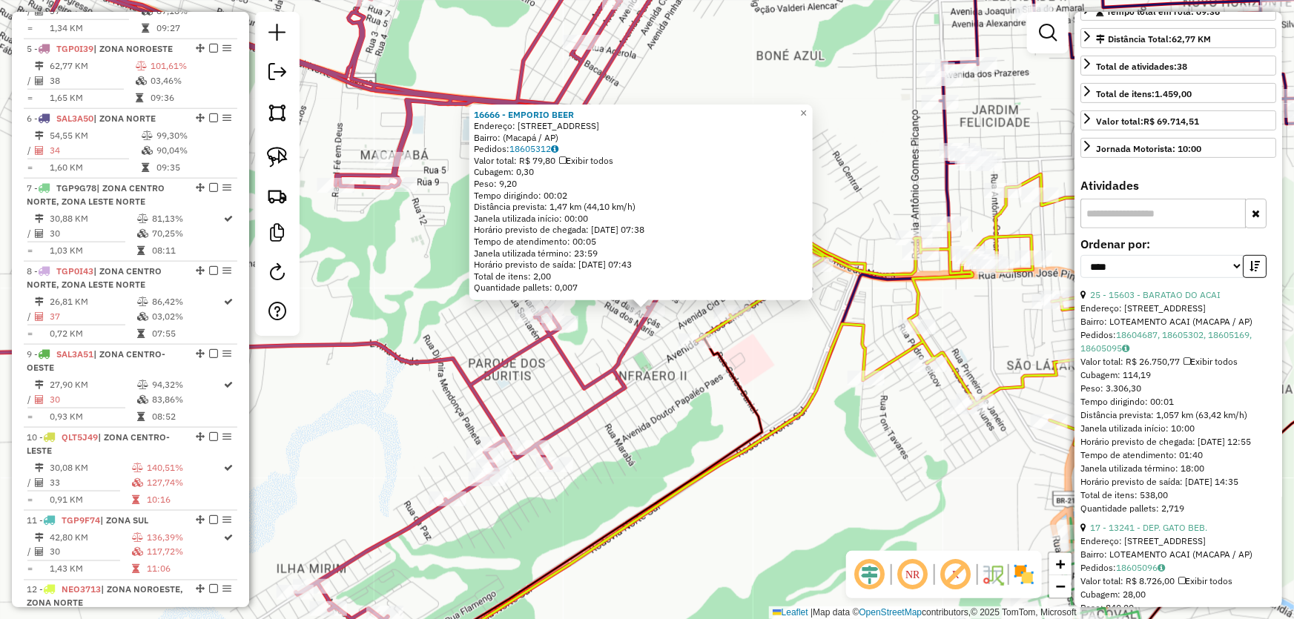
scroll to position [337, 0]
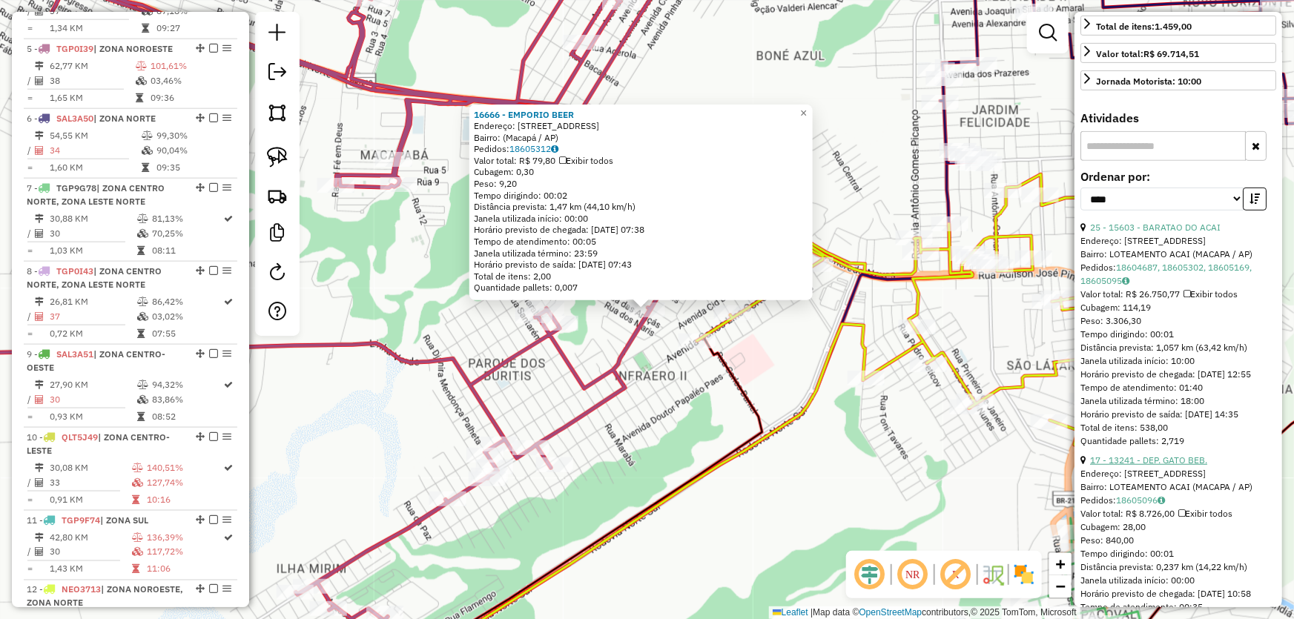
click at [1128, 466] on link "17 - 13241 - DEP. GATO BEB." at bounding box center [1148, 459] width 117 height 11
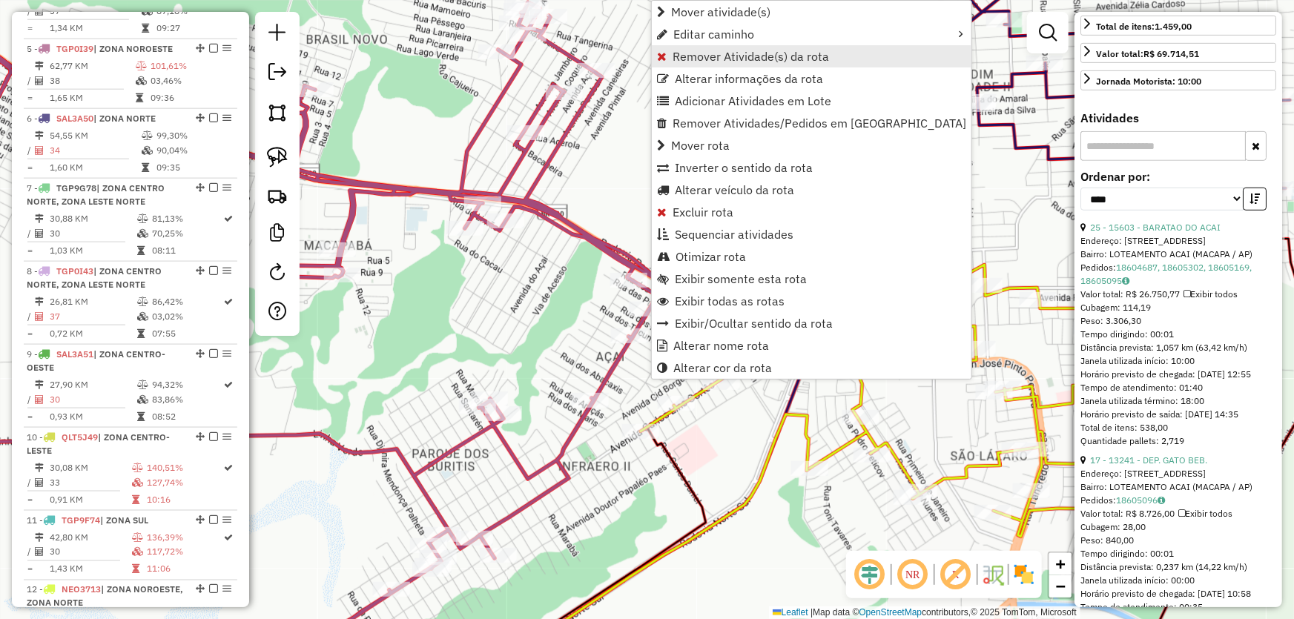
click at [696, 50] on span "Remover Atividade(s) da rota" at bounding box center [750, 56] width 156 height 12
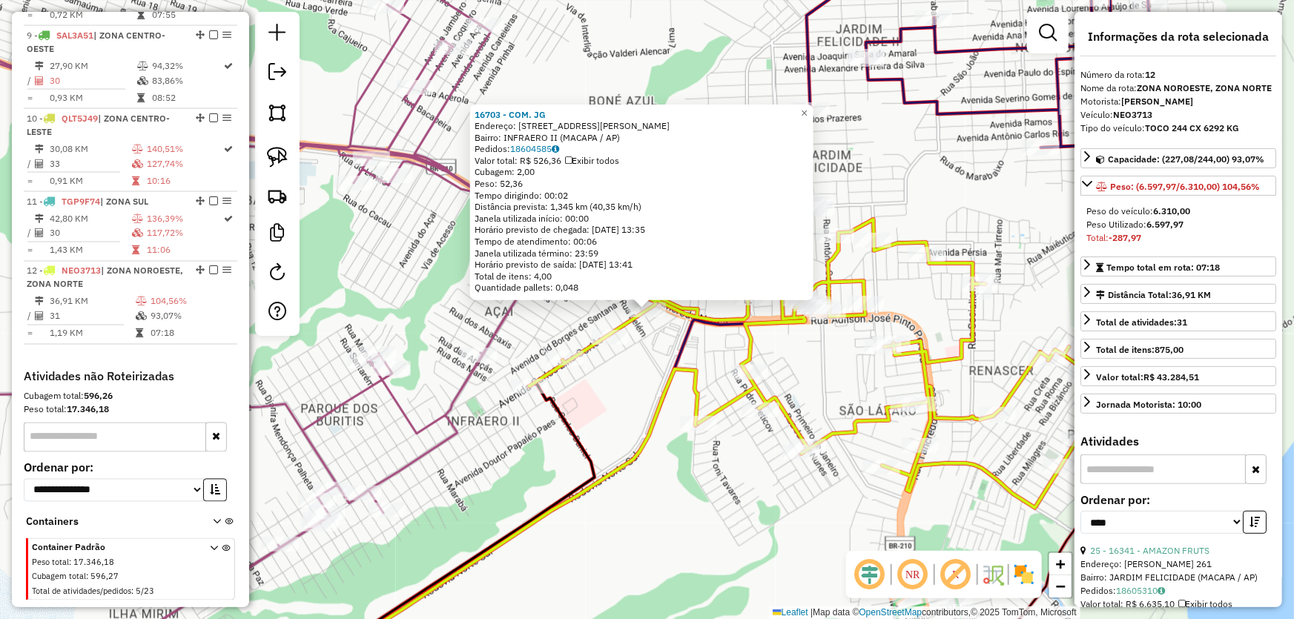
scroll to position [134, 0]
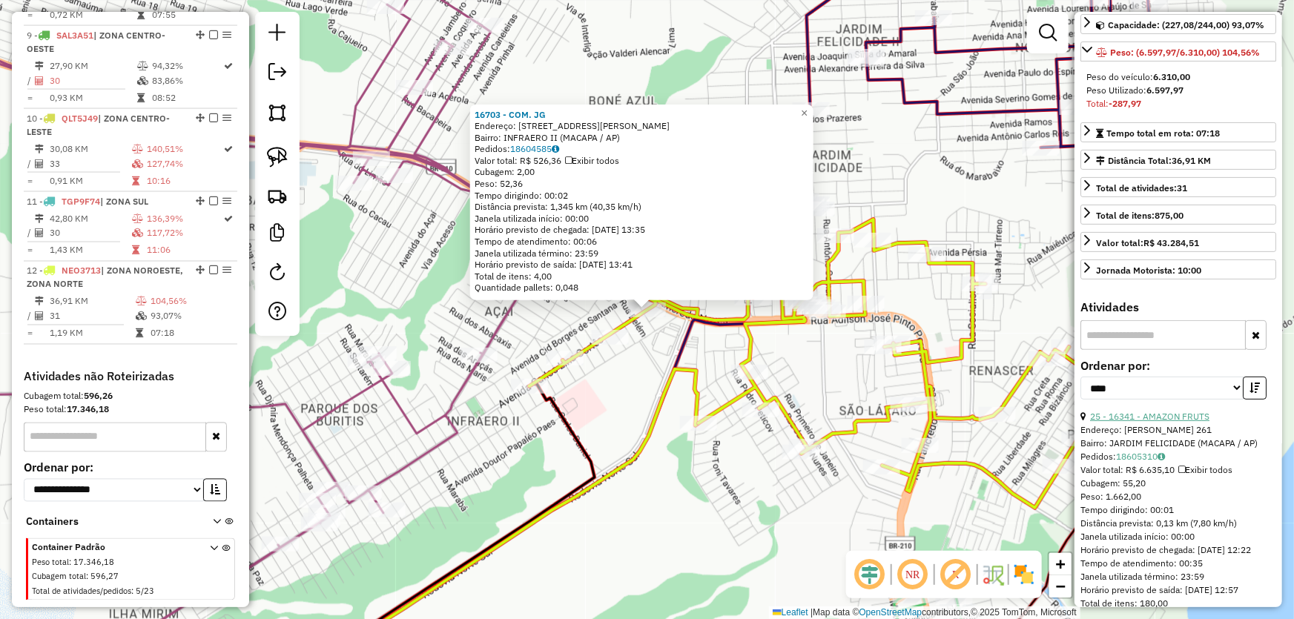
click at [1127, 417] on link "25 - 16341 - AMAZON FRUTS" at bounding box center [1149, 416] width 119 height 11
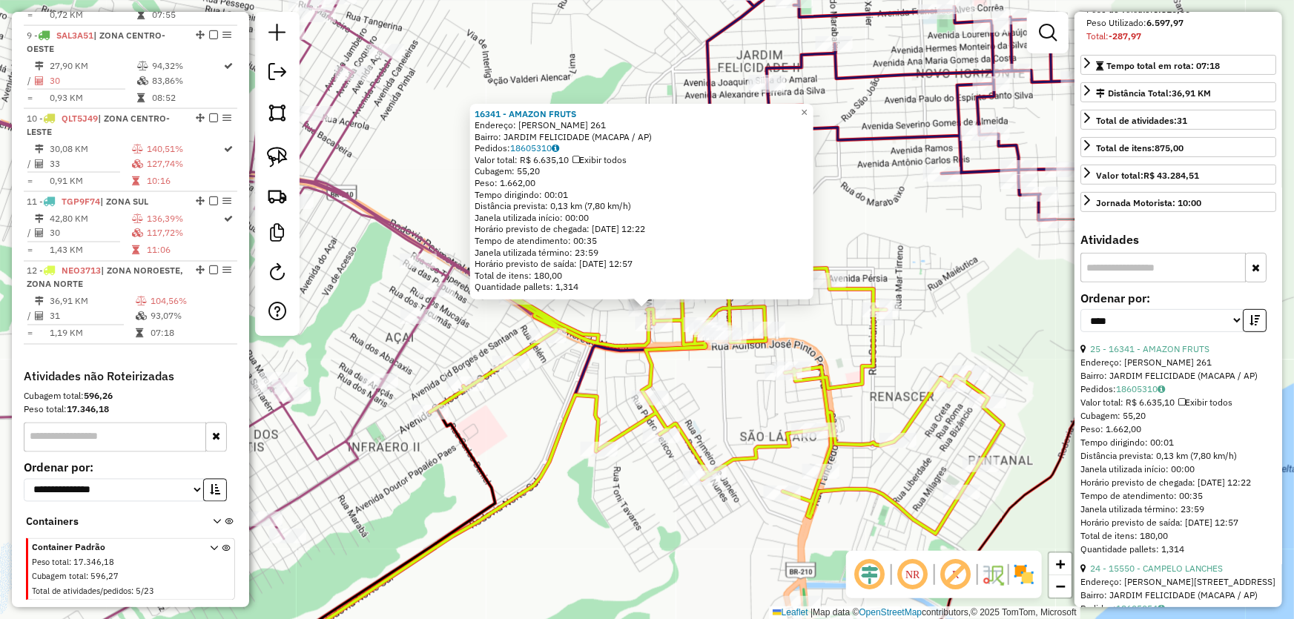
scroll to position [269, 0]
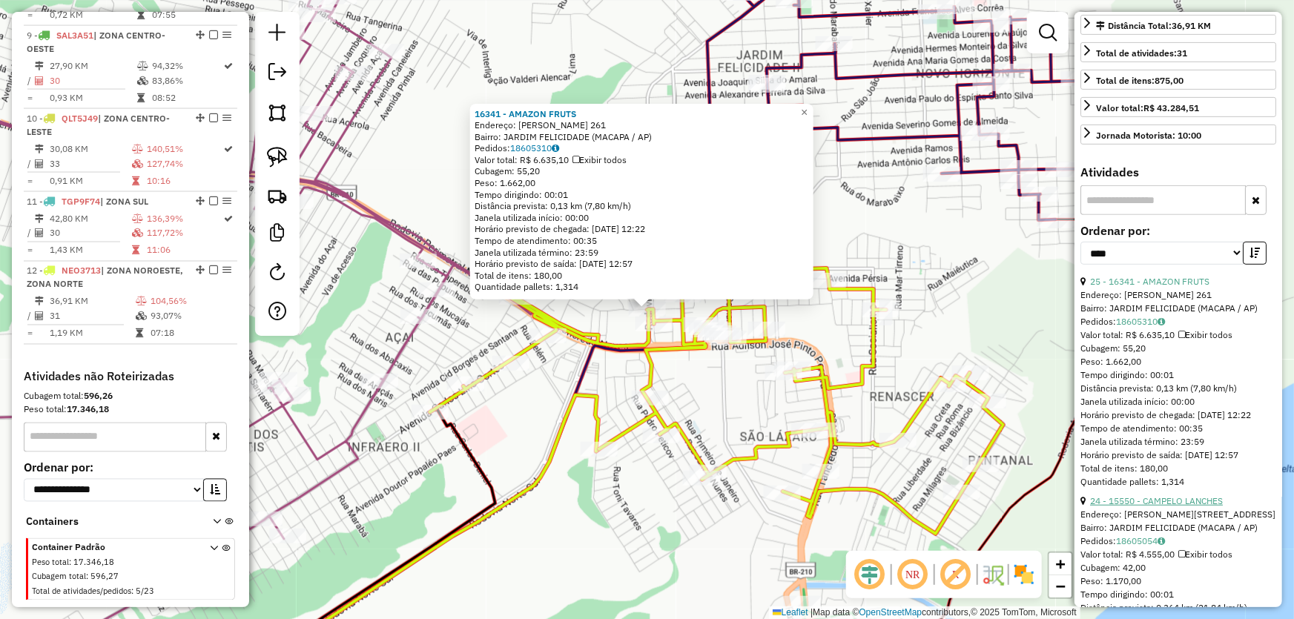
click at [1131, 506] on link "24 - 15550 - CAMPELO LANCHES" at bounding box center [1156, 500] width 133 height 11
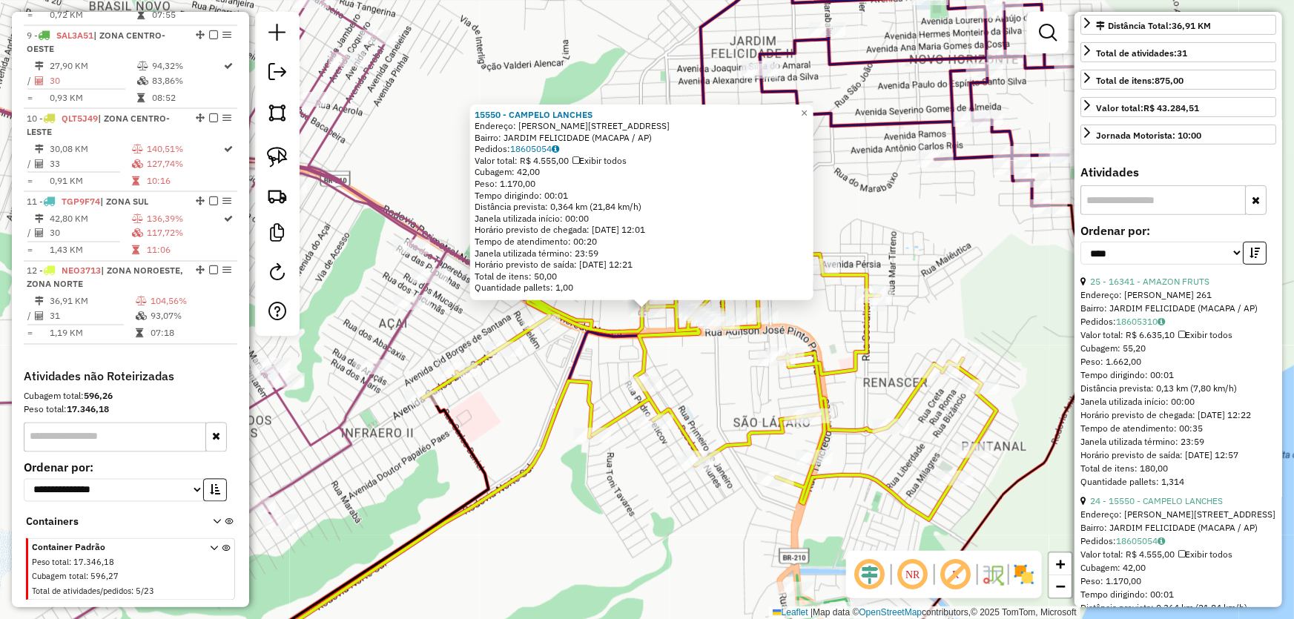
click at [718, 381] on div "15550 - CAMPELO LANCHES Endereço: R MILTON DE SOUZA CORREA 170 Bairro: JARDIM F…" at bounding box center [647, 309] width 1294 height 619
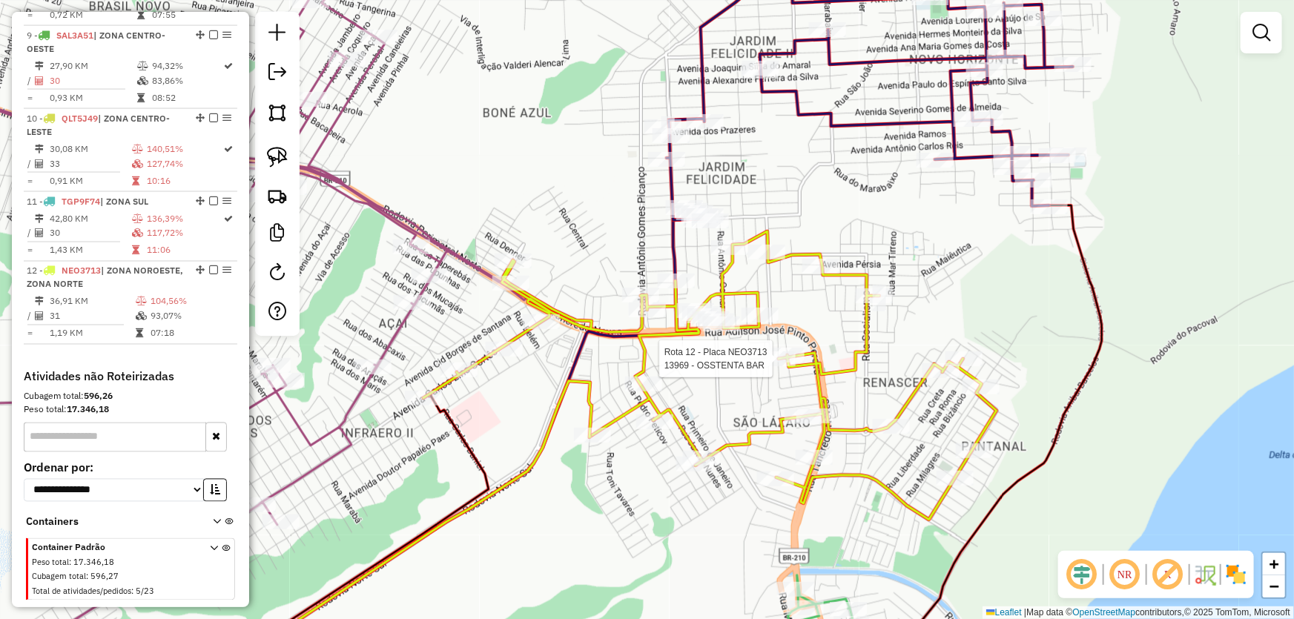
select select "*********"
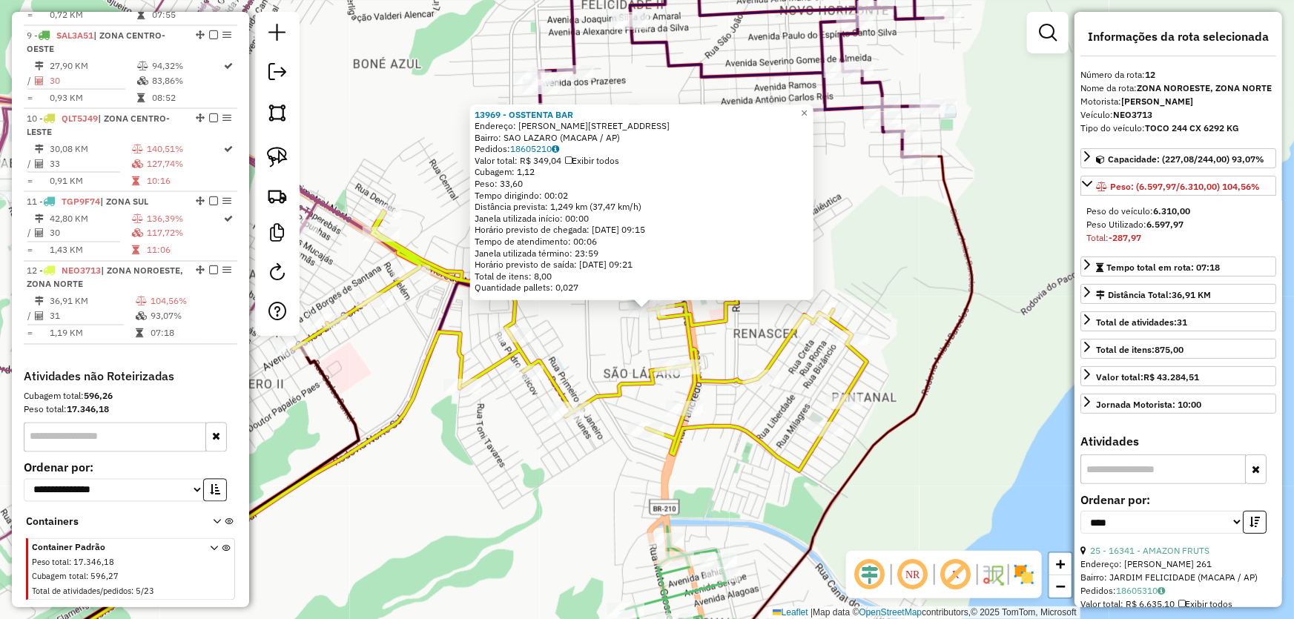
click at [498, 470] on div "13969 - OSSTENTA BAR Endereço: R EMILIO MEDICI 325 Bairro: SAO LAZARO (MACAPA /…" at bounding box center [647, 309] width 1294 height 619
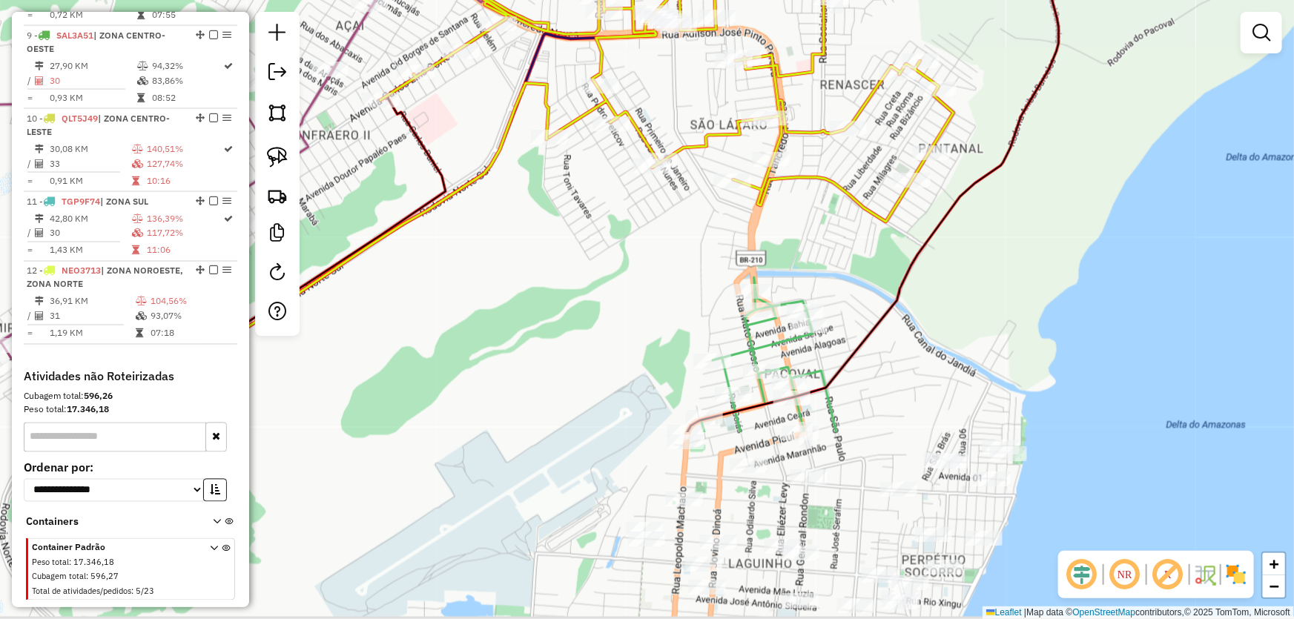
drag, startPoint x: 487, startPoint y: 471, endPoint x: 574, endPoint y: 222, distance: 263.8
click at [574, 222] on div "Janela de atendimento Grade de atendimento Capacidade Transportadoras Veículos …" at bounding box center [647, 309] width 1294 height 619
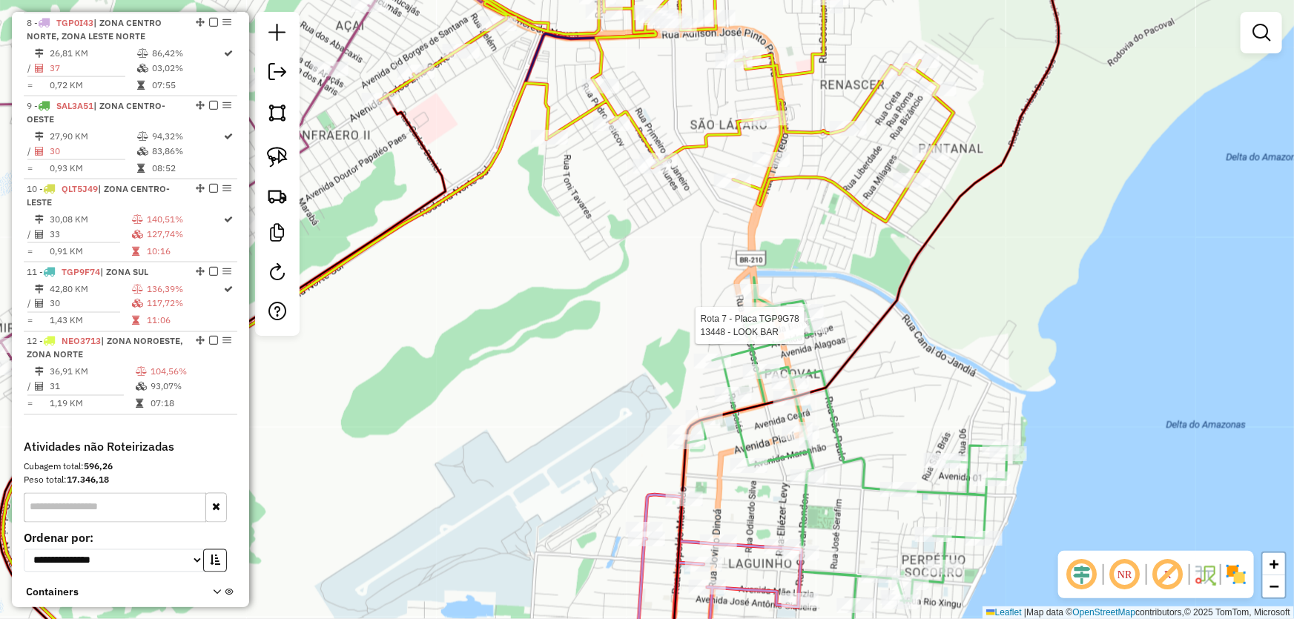
select select "*********"
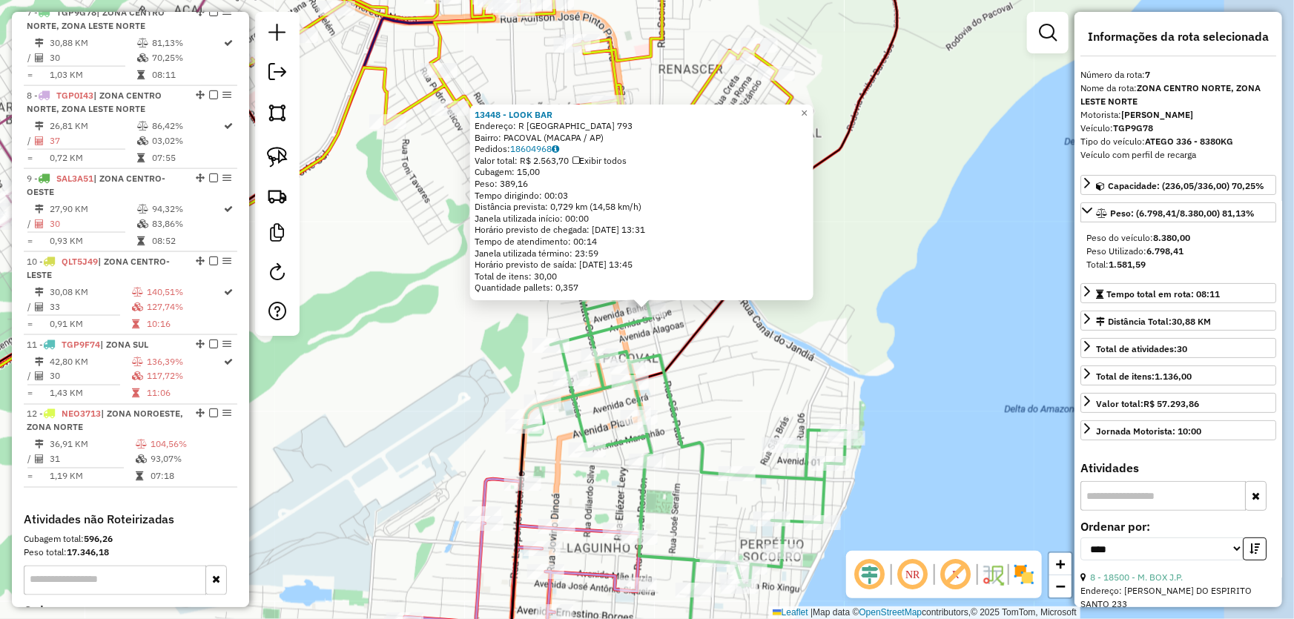
scroll to position [1027, 0]
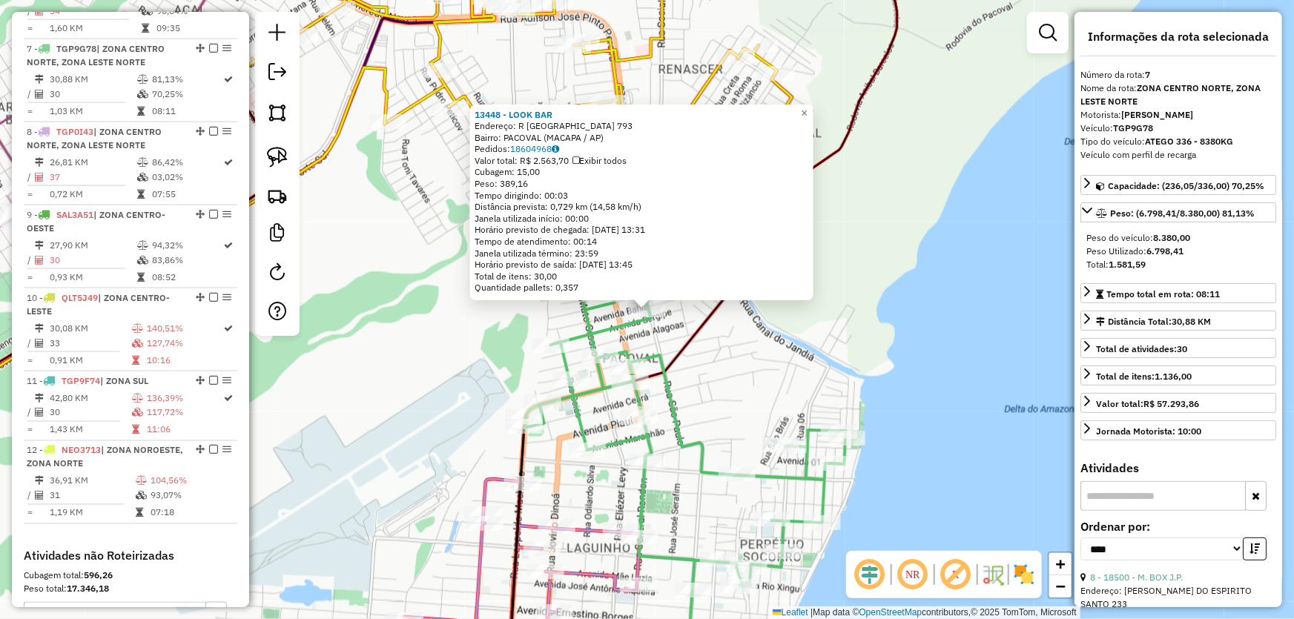
click at [850, 337] on div "13448 - LOOK BAR Endereço: R SAO PAULO 793 Bairro: PACOVAL (MACAPA / AP) Pedido…" at bounding box center [647, 309] width 1294 height 619
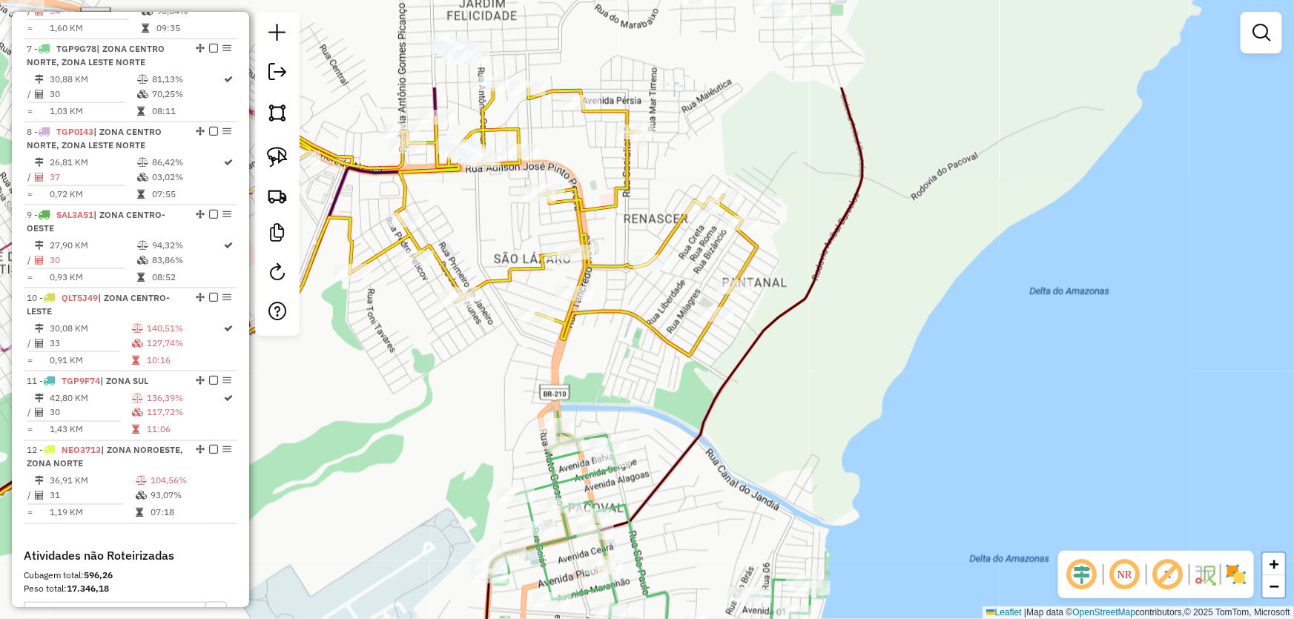
drag, startPoint x: 843, startPoint y: 242, endPoint x: 808, endPoint y: 391, distance: 153.7
click at [808, 391] on div "Janela de atendimento Grade de atendimento Capacidade Transportadoras Veículos …" at bounding box center [647, 309] width 1294 height 619
click at [284, 160] on img at bounding box center [277, 157] width 21 height 21
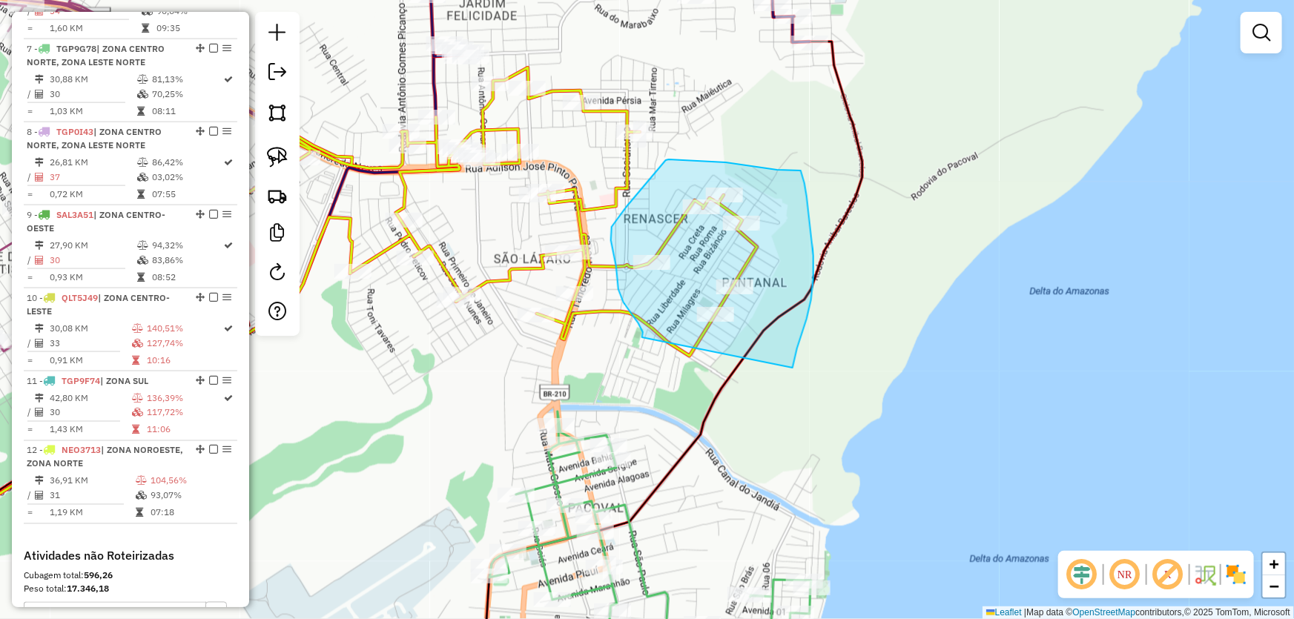
drag, startPoint x: 642, startPoint y: 337, endPoint x: 792, endPoint y: 368, distance: 153.5
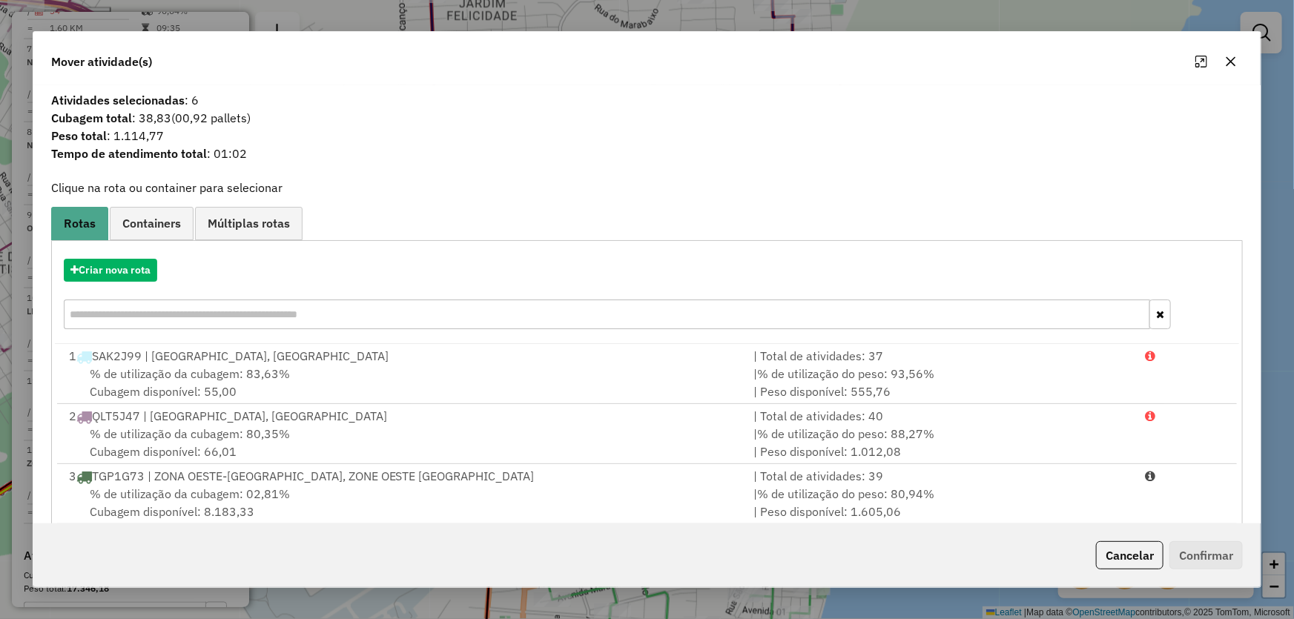
click at [1225, 57] on icon "button" at bounding box center [1231, 62] width 12 height 12
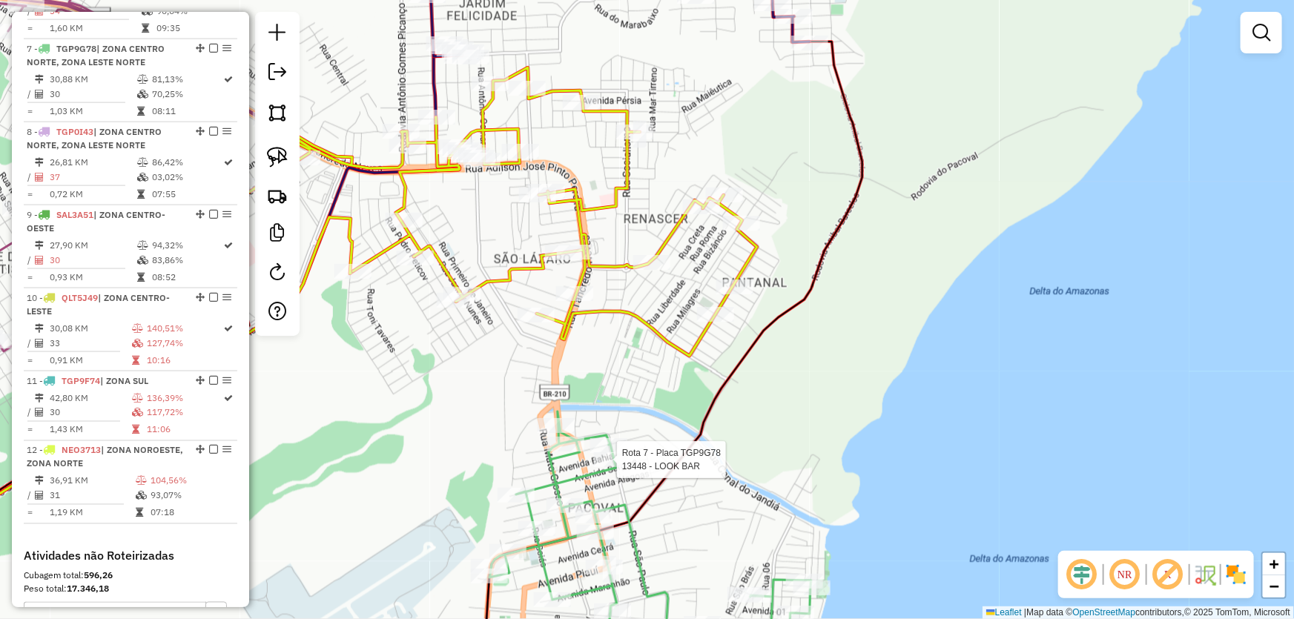
select select "*********"
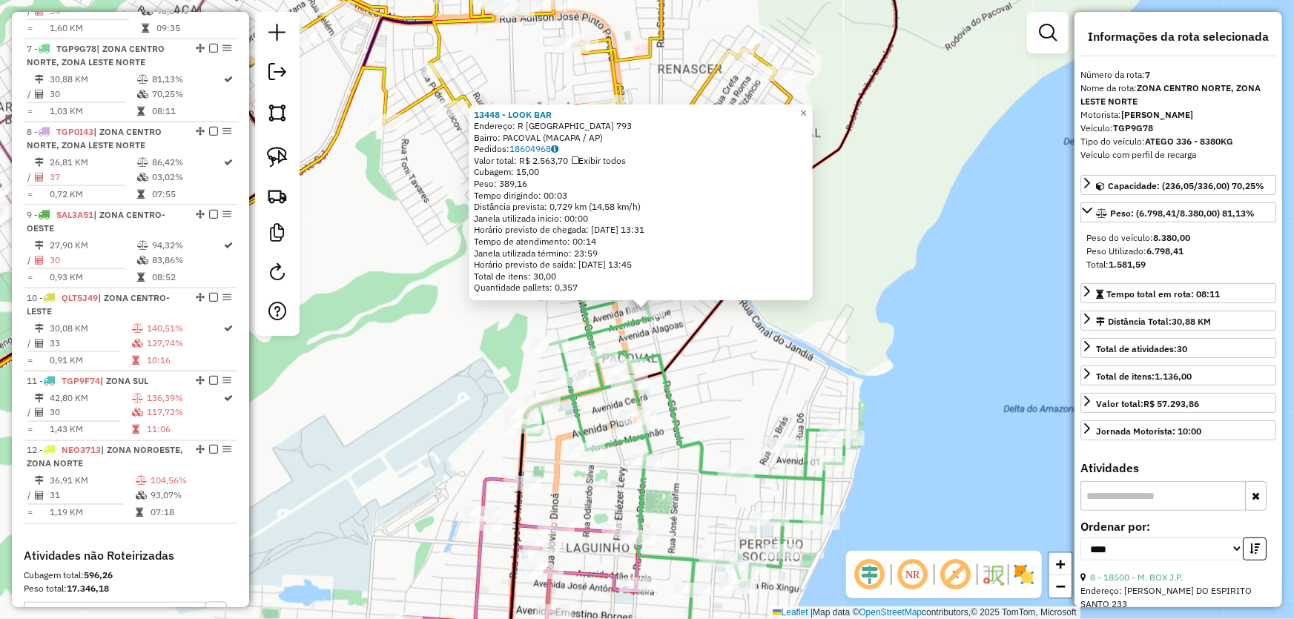
click at [351, 406] on div "Rota 7 - Placa TGP9G78 18110 - COMER. SAO FRANCISCO 13448 - LOOK BAR Endereço: …" at bounding box center [647, 309] width 1294 height 619
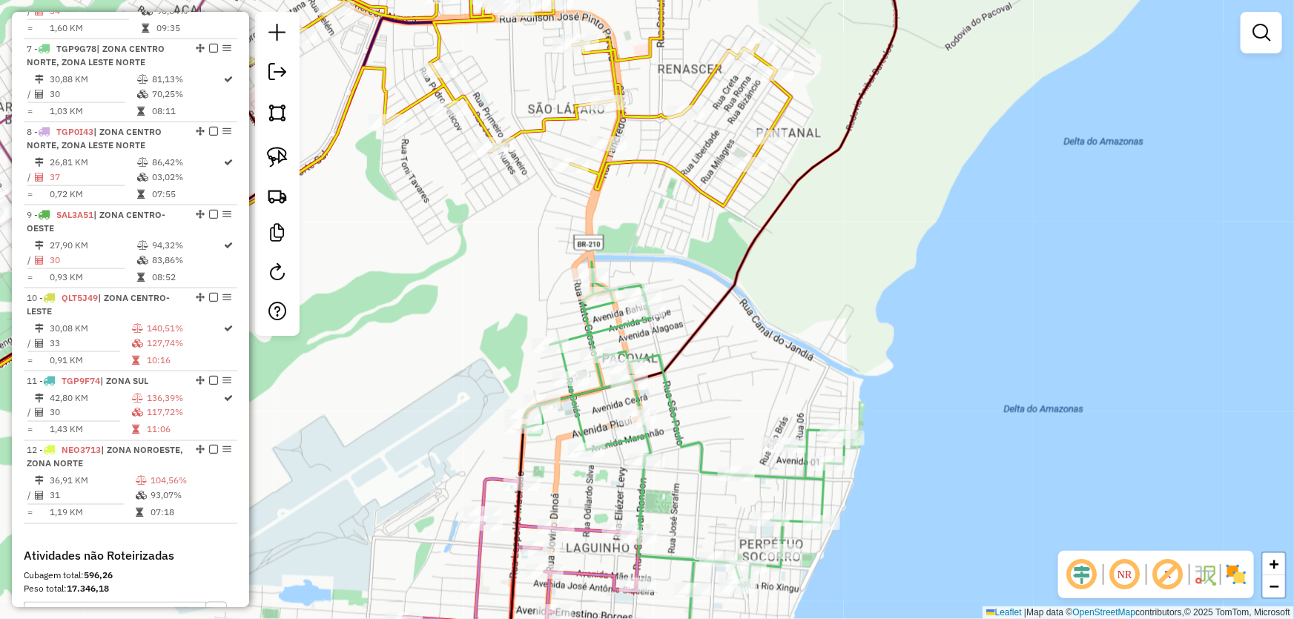
drag, startPoint x: 949, startPoint y: 272, endPoint x: 919, endPoint y: 347, distance: 80.5
click at [919, 347] on div "Janela de atendimento Grade de atendimento Capacidade Transportadoras Veículos …" at bounding box center [647, 309] width 1294 height 619
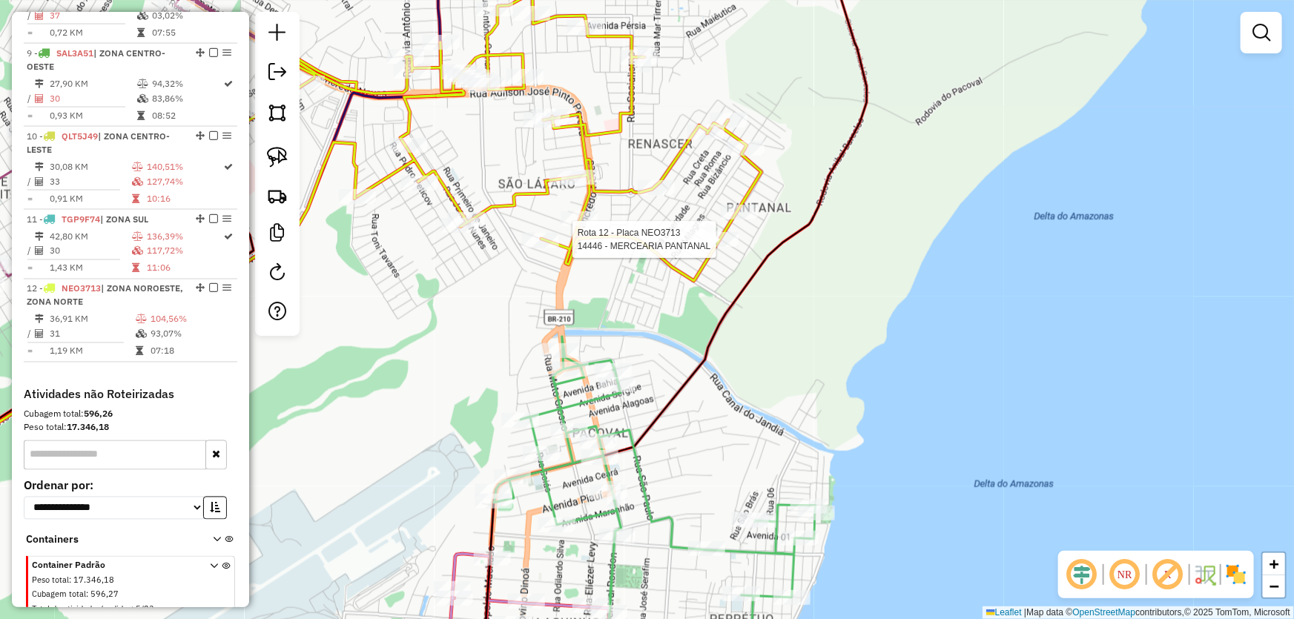
select select "*********"
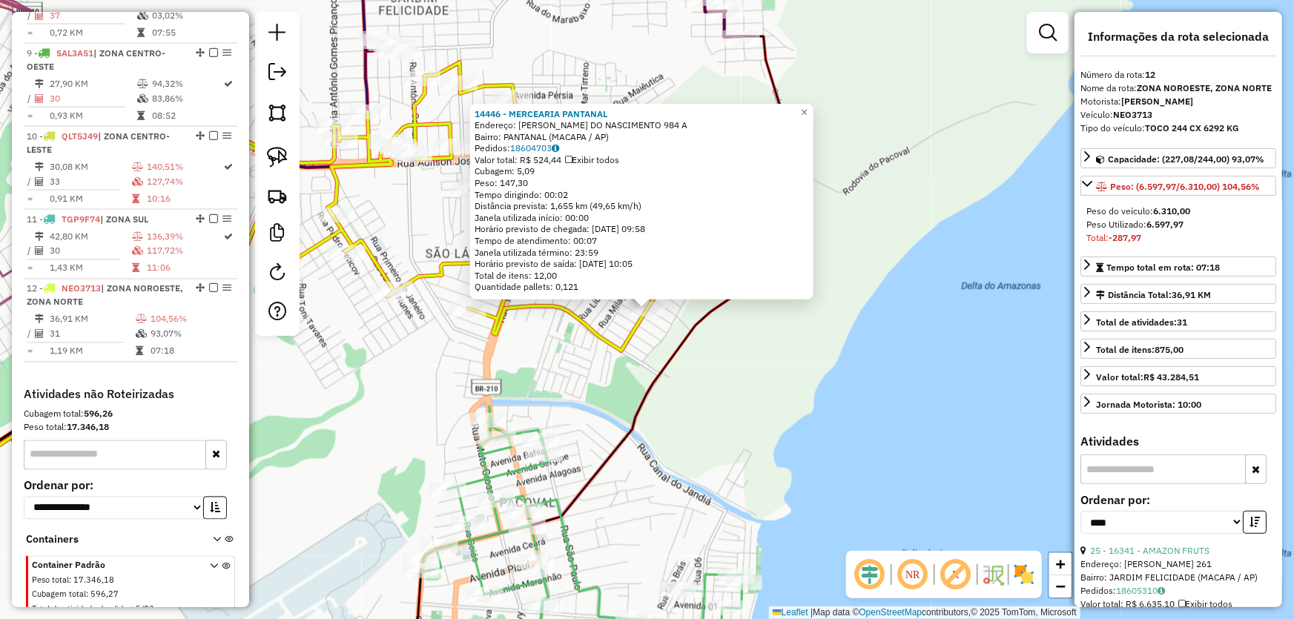
scroll to position [1206, 0]
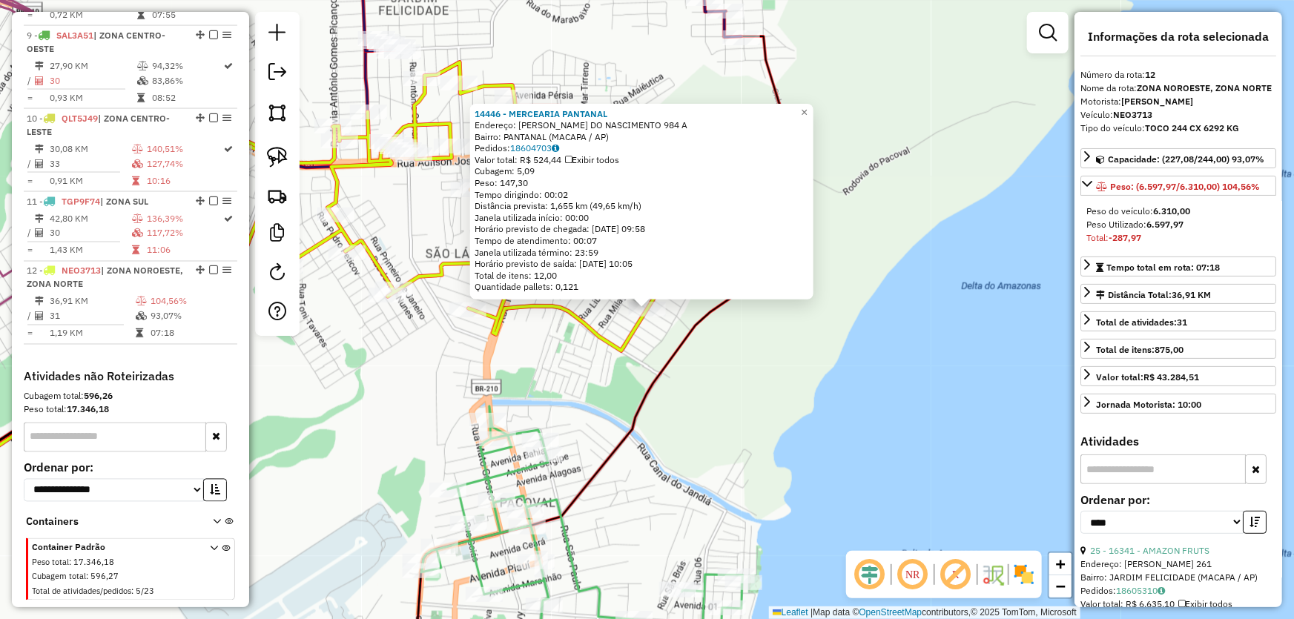
click at [739, 406] on div "14446 - MERCEARIA PANTANAL Endereço: R JOAO ALMEIDA DO NASCIMENTO 984 A Bairro:…" at bounding box center [647, 309] width 1294 height 619
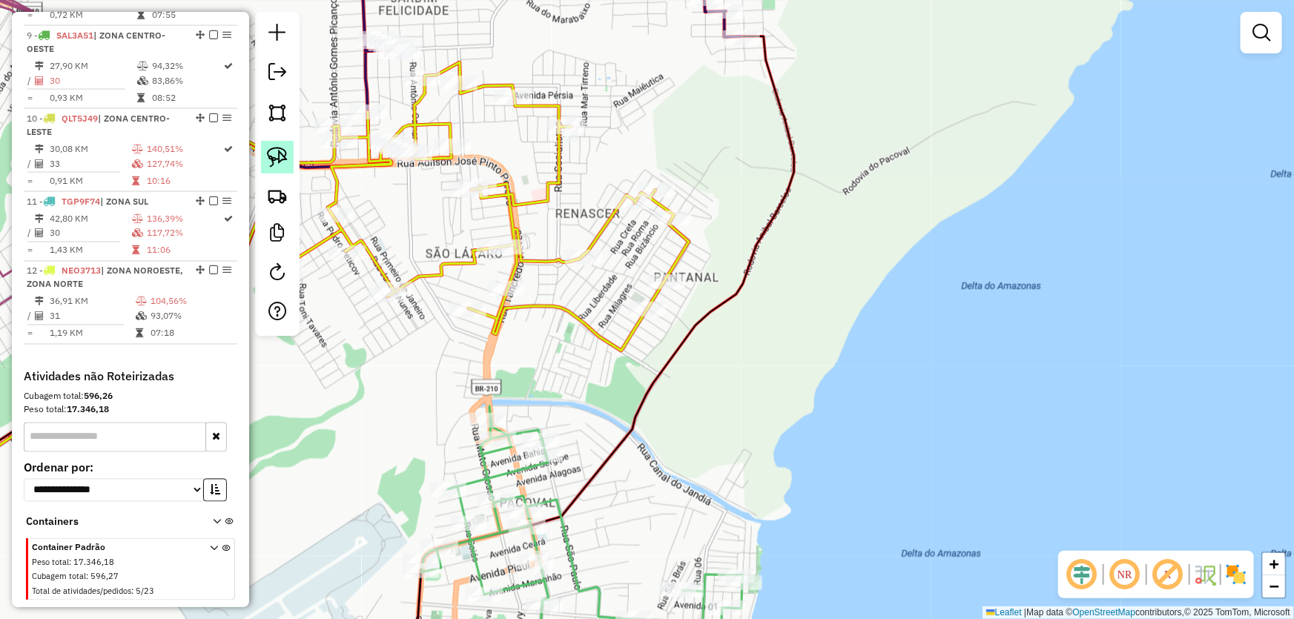
click at [265, 156] on link at bounding box center [277, 157] width 33 height 33
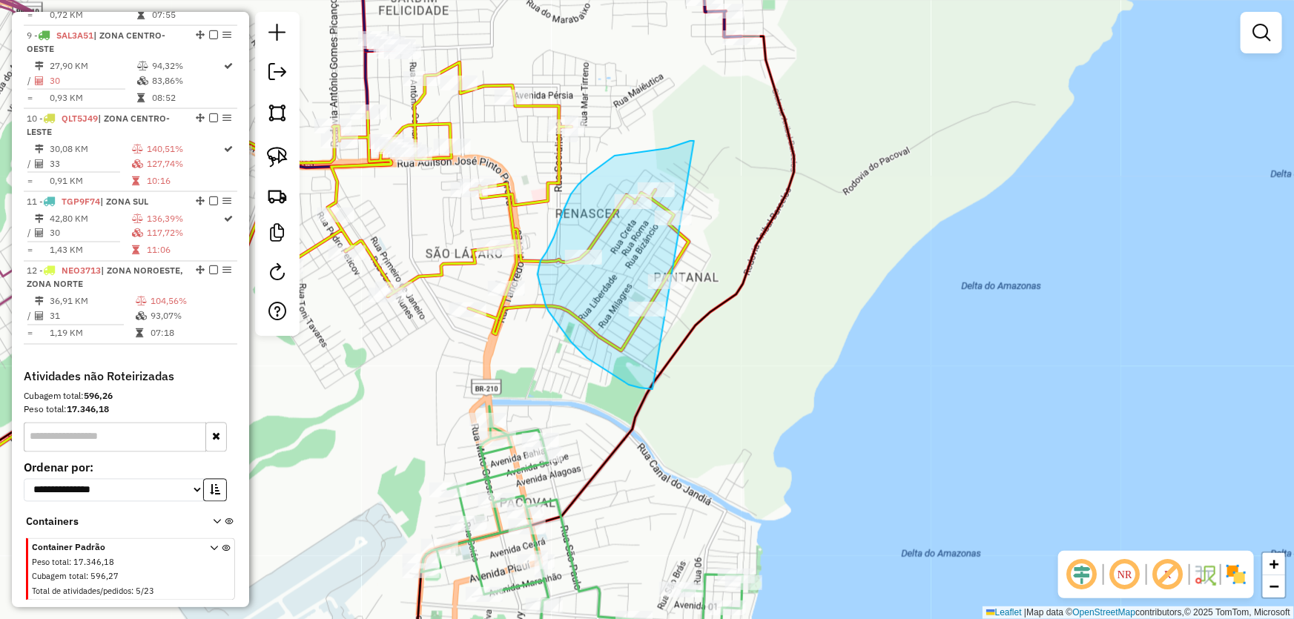
drag, startPoint x: 694, startPoint y: 141, endPoint x: 715, endPoint y: 386, distance: 246.3
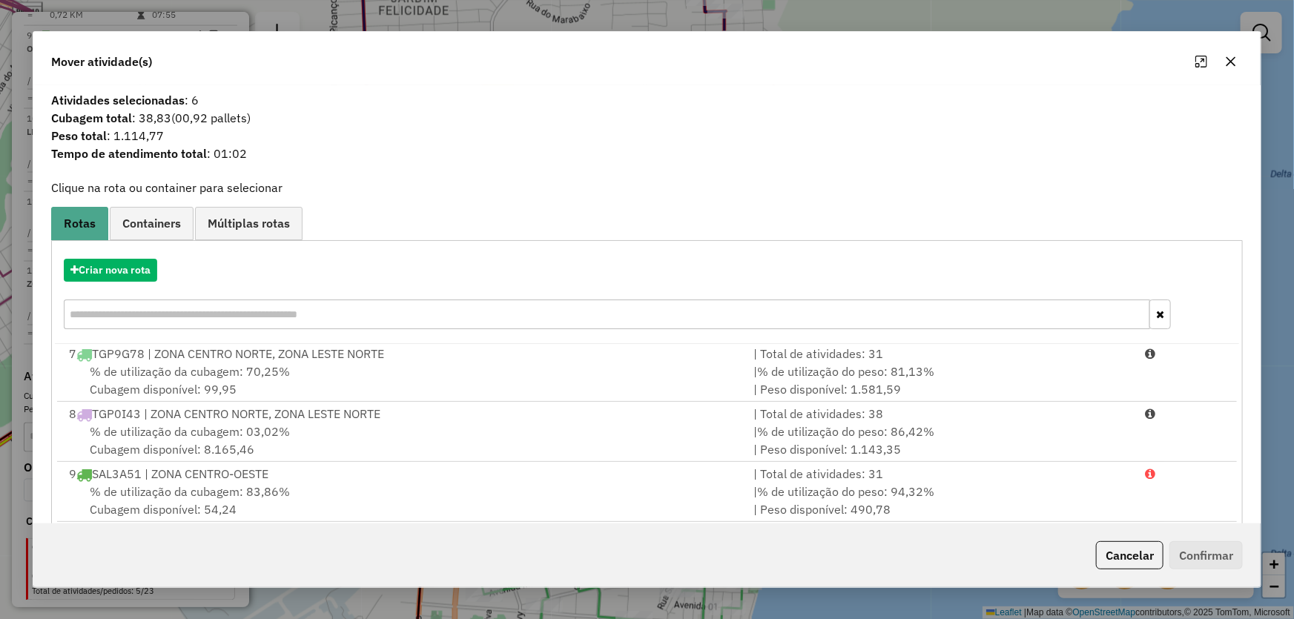
scroll to position [141, 0]
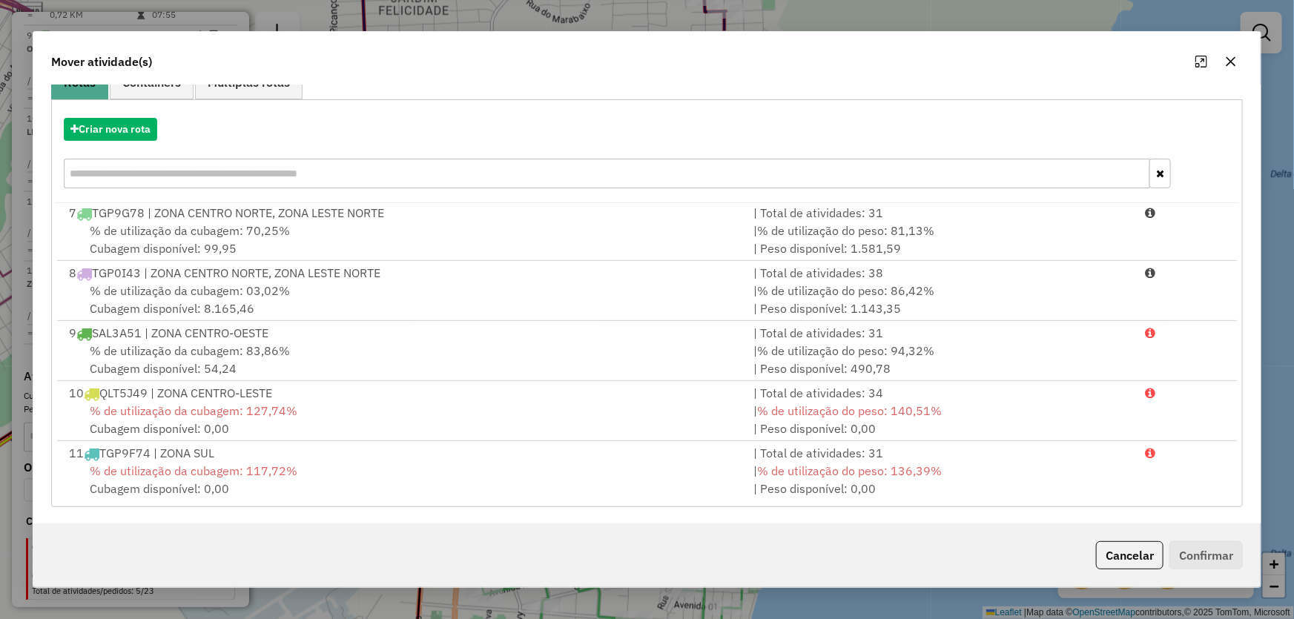
click at [1227, 53] on button "button" at bounding box center [1231, 62] width 24 height 24
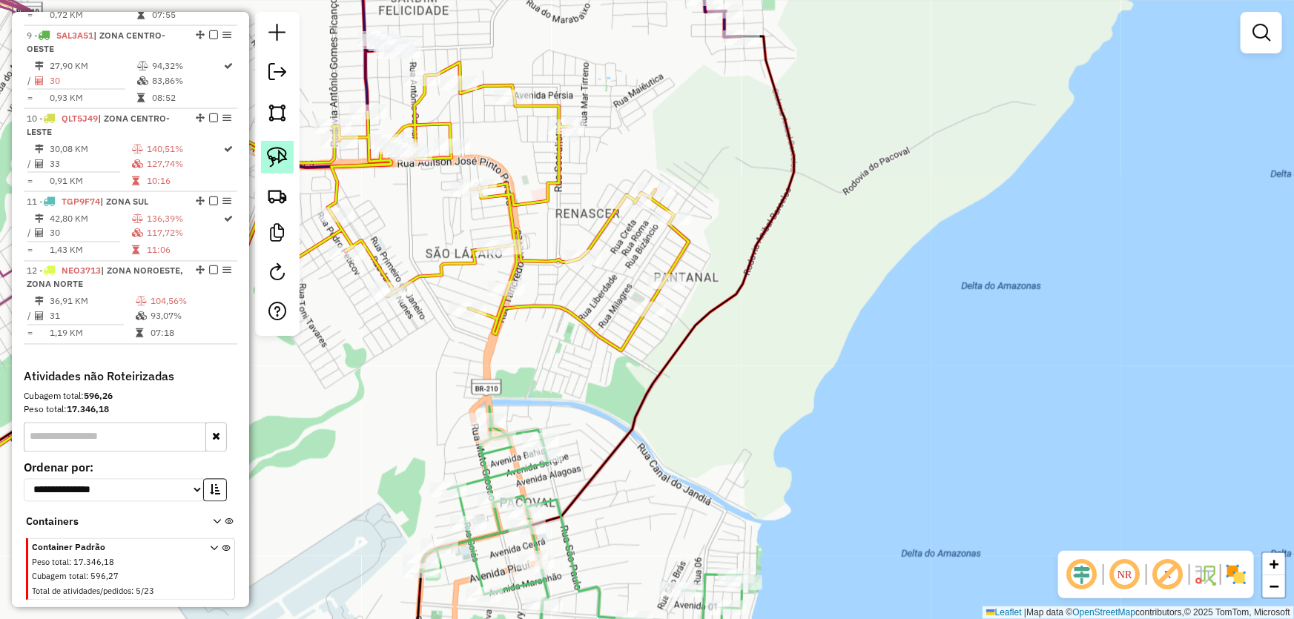
click at [280, 152] on img at bounding box center [277, 157] width 21 height 21
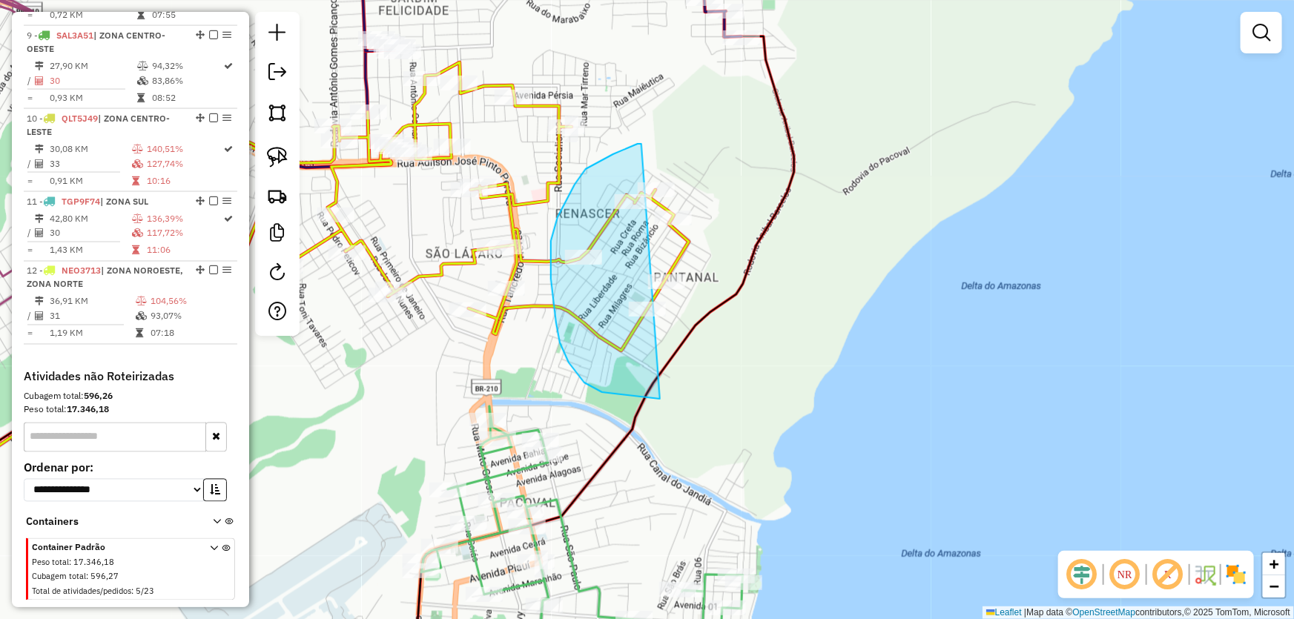
drag, startPoint x: 641, startPoint y: 144, endPoint x: 845, endPoint y: 239, distance: 224.9
click at [845, 239] on div "Janela de atendimento Grade de atendimento Capacidade Transportadoras Veículos …" at bounding box center [647, 309] width 1294 height 619
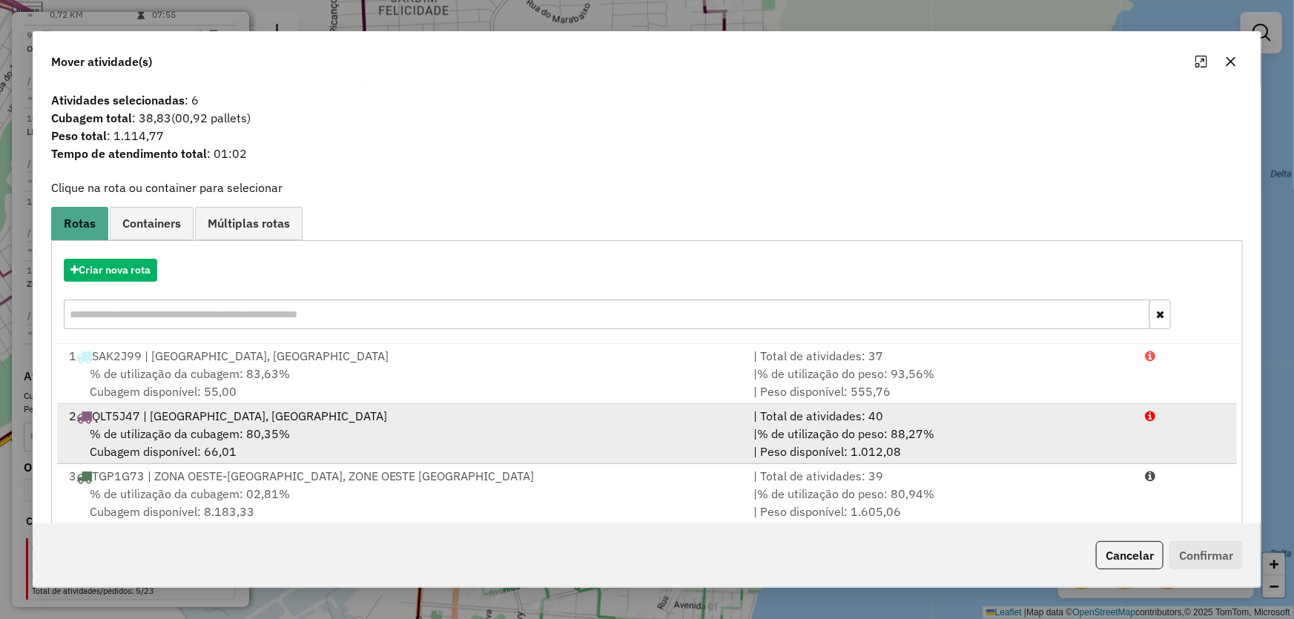
scroll to position [269, 0]
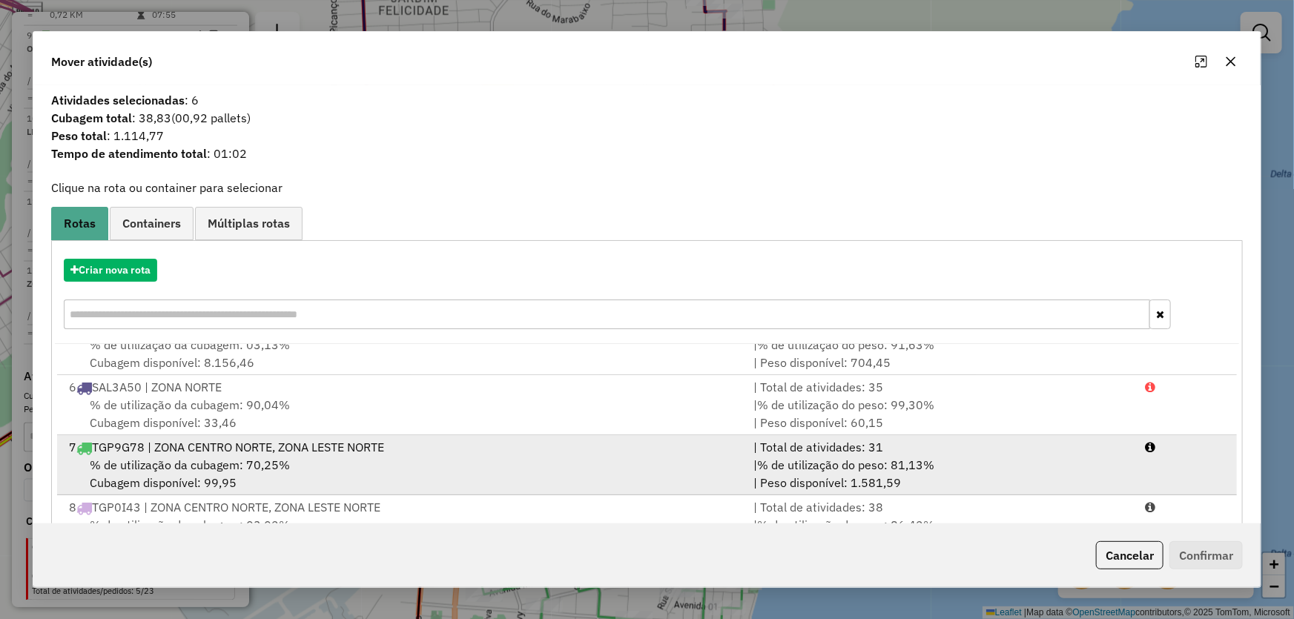
click at [227, 458] on span "% de utilização da cubagem: 70,25%" at bounding box center [190, 464] width 200 height 15
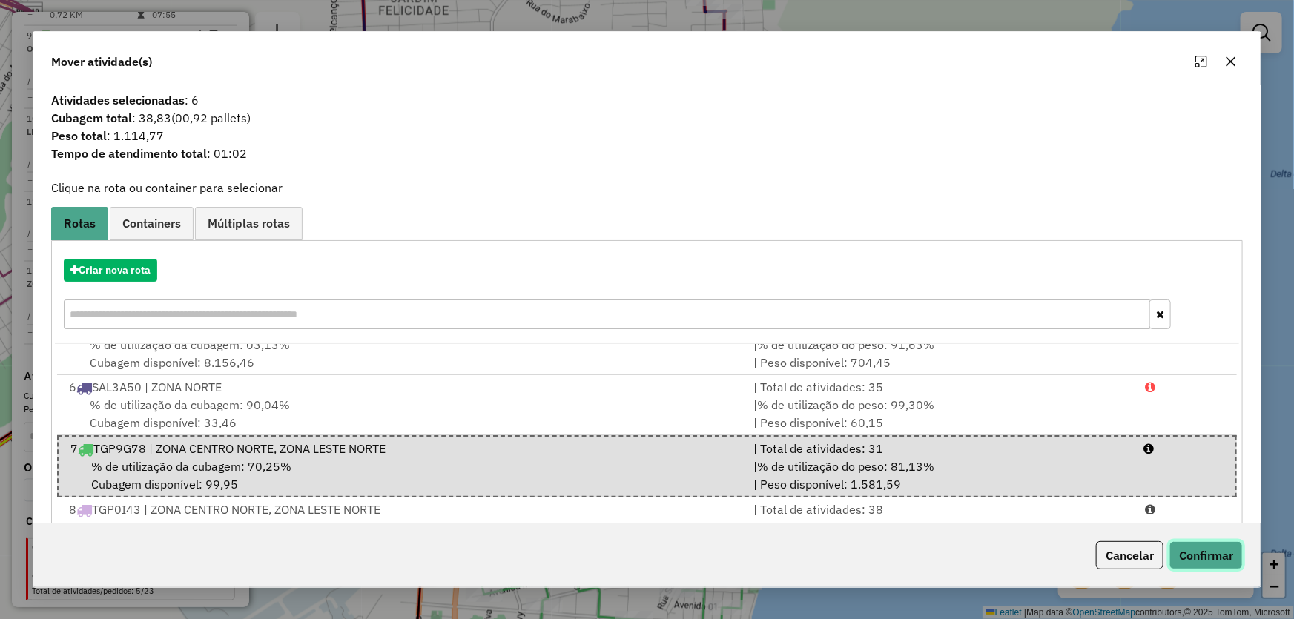
click at [1189, 561] on button "Confirmar" at bounding box center [1205, 555] width 73 height 28
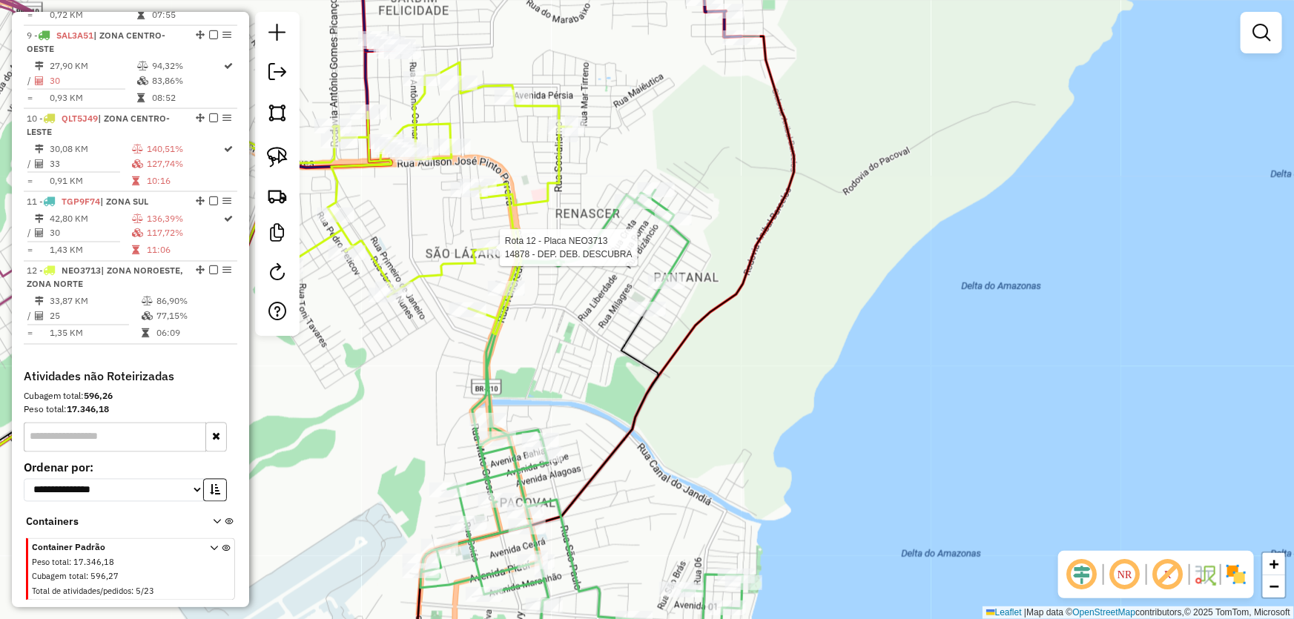
select select "*********"
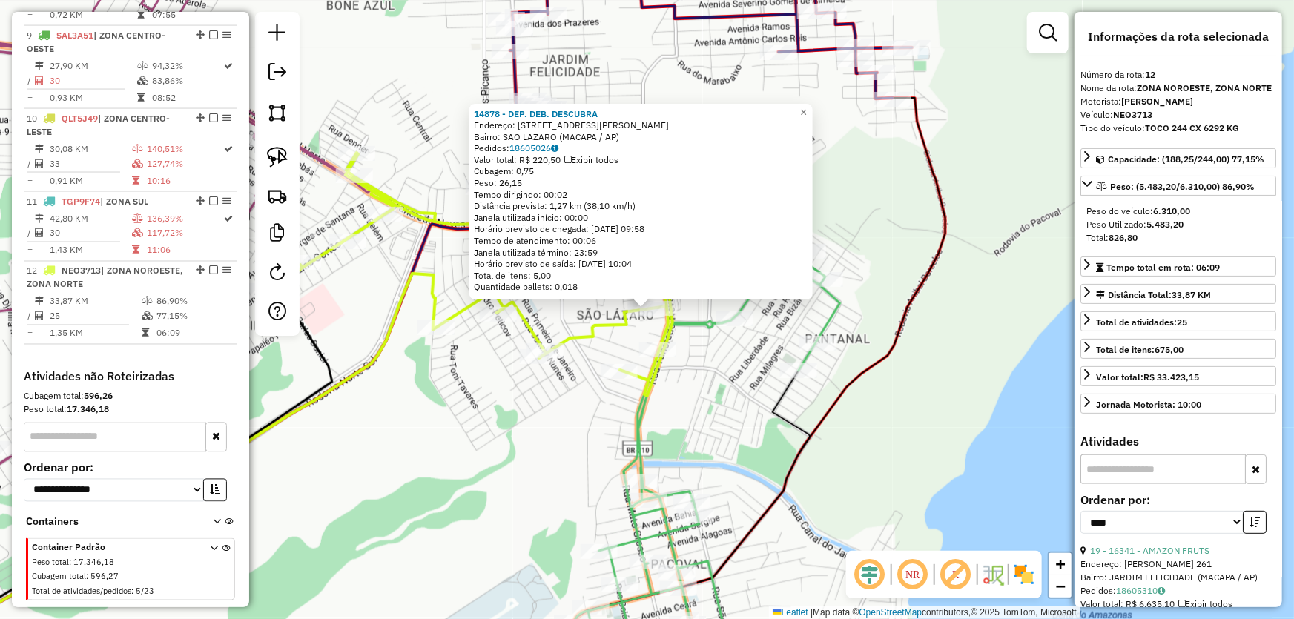
click at [423, 428] on div "14878 - DEP. DEB. DESCUBRA Endereço: AV FAVILO GENTIL 98 Bairro: SAO LAZARO (MA…" at bounding box center [647, 309] width 1294 height 619
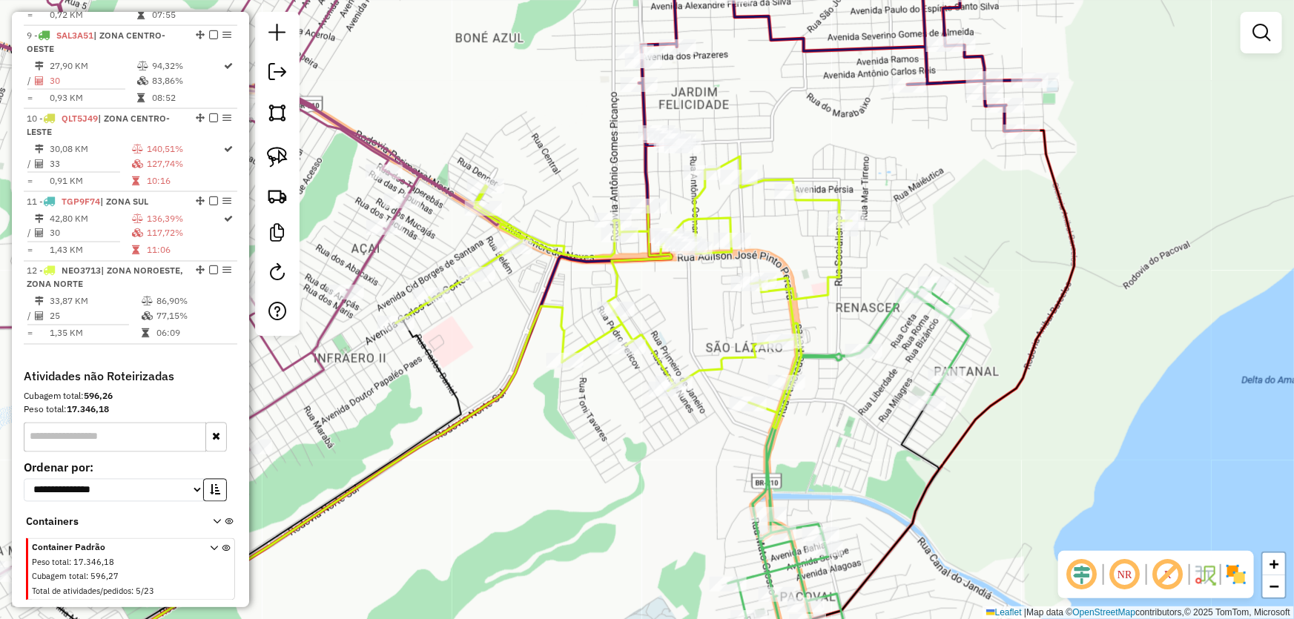
drag, startPoint x: 403, startPoint y: 371, endPoint x: 744, endPoint y: 434, distance: 346.8
click at [744, 434] on div "Janela de atendimento Grade de atendimento Capacidade Transportadoras Veículos …" at bounding box center [647, 309] width 1294 height 619
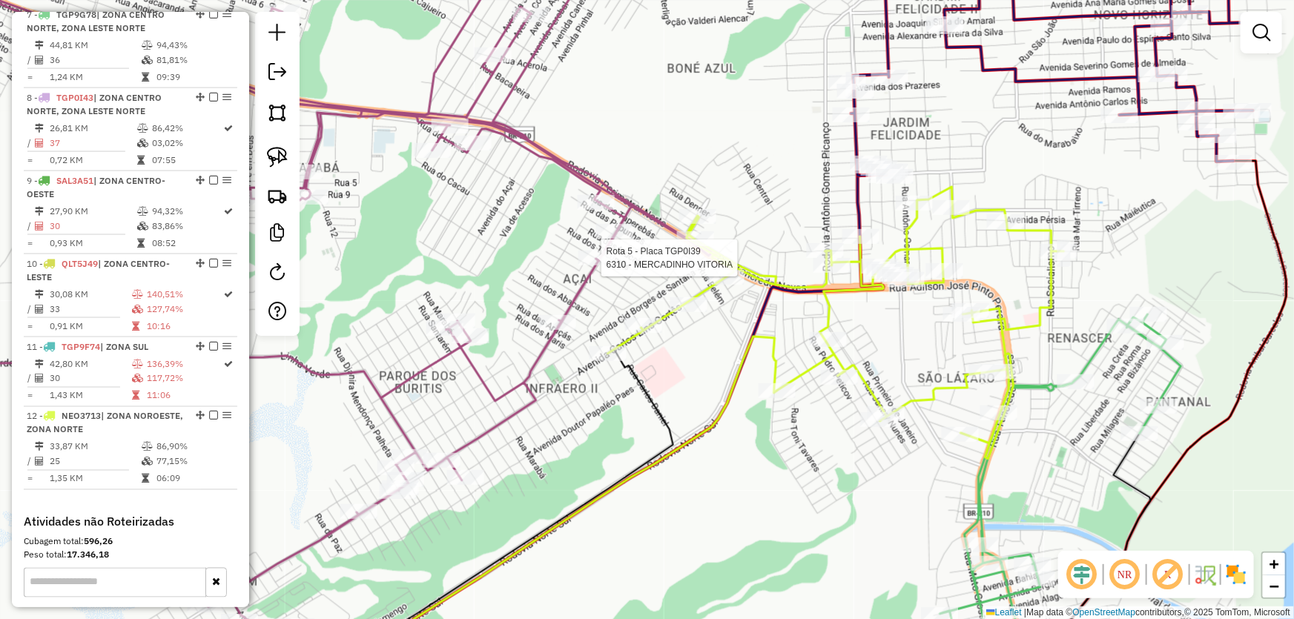
select select "*********"
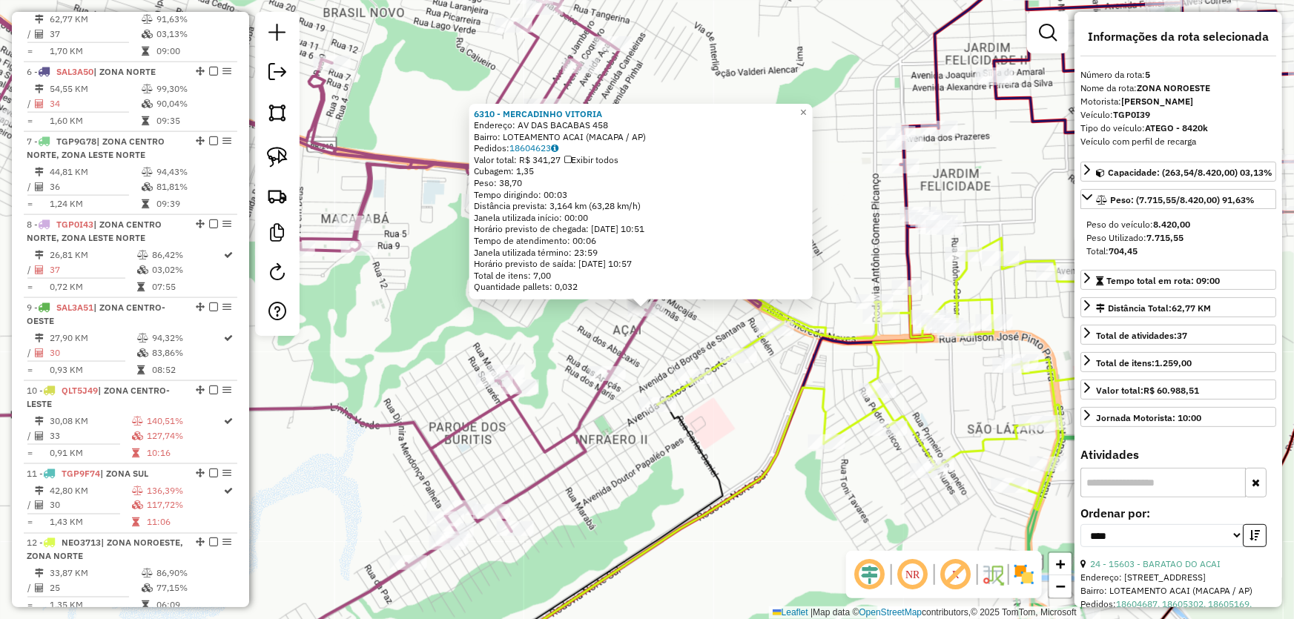
scroll to position [887, 0]
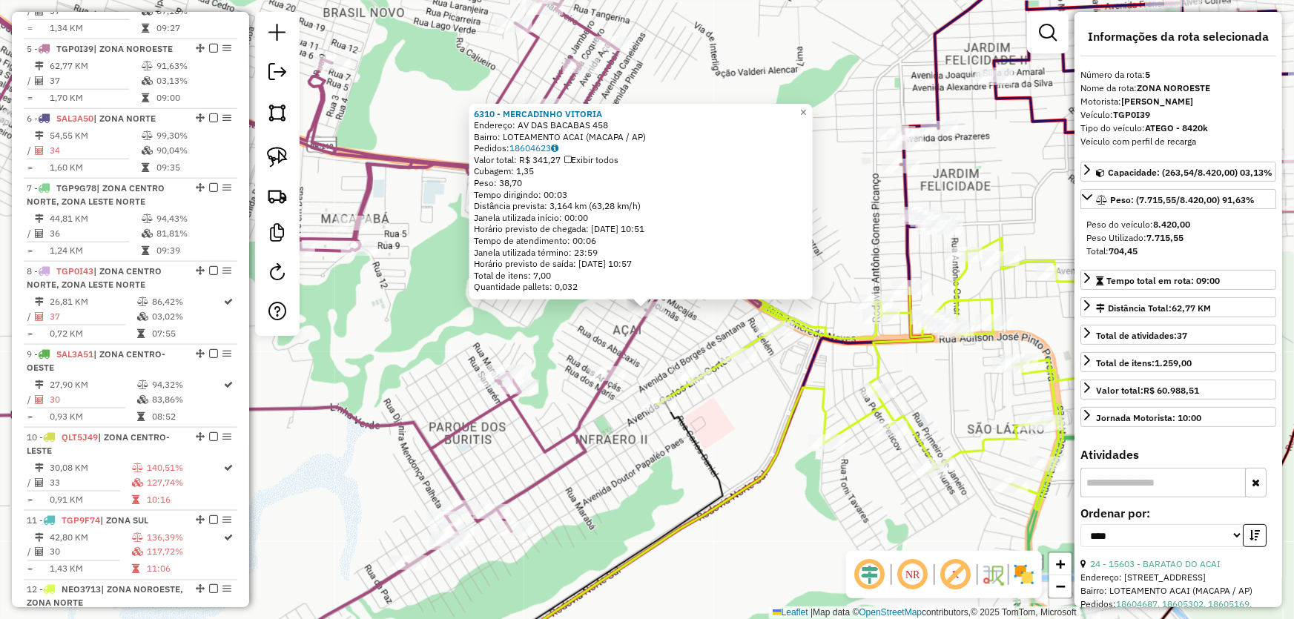
click at [631, 470] on div "6310 - MERCADINHO VITORIA Endereço: AV DAS BACABAS 458 Bairro: LOTEAMENTO ACAI …" at bounding box center [647, 309] width 1294 height 619
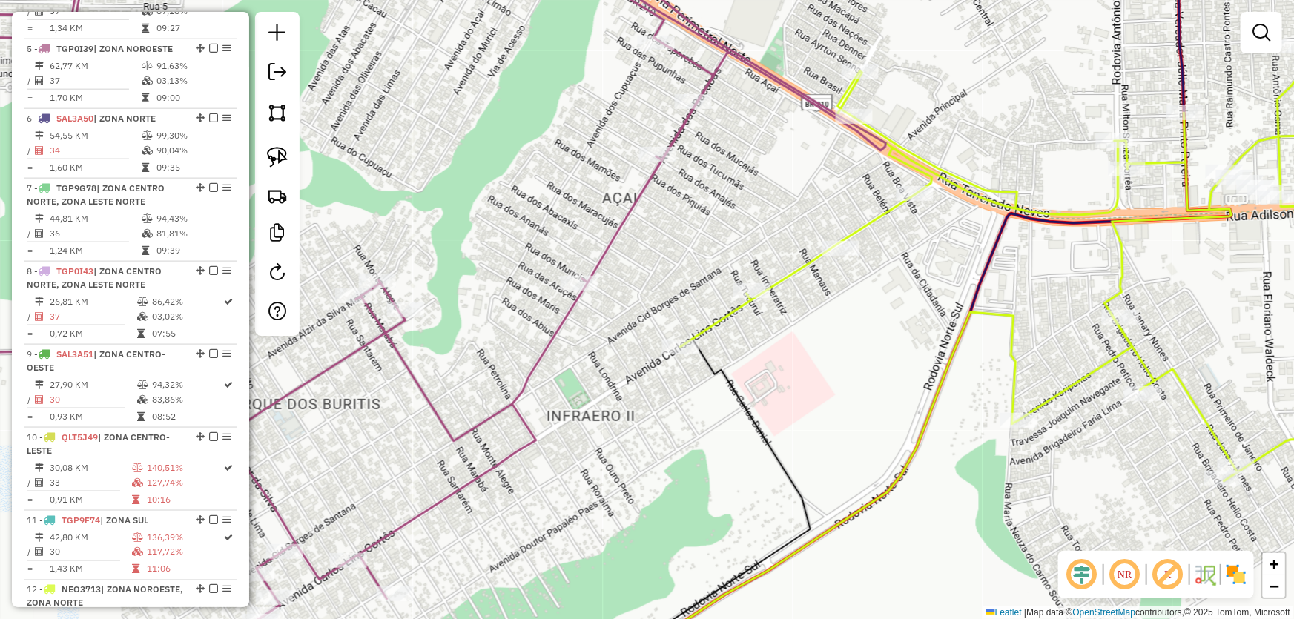
click at [298, 158] on div at bounding box center [277, 174] width 44 height 324
click at [288, 158] on link at bounding box center [277, 157] width 33 height 33
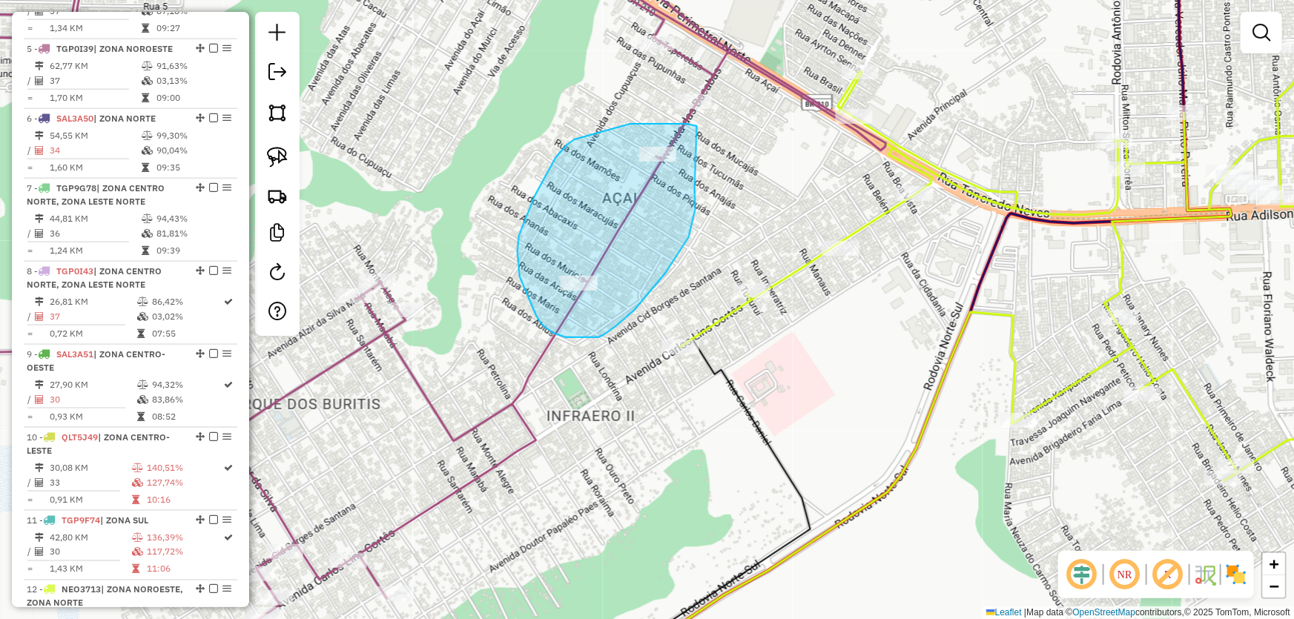
drag, startPoint x: 689, startPoint y: 237, endPoint x: 706, endPoint y: 133, distance: 105.2
click at [706, 133] on div "Janela de atendimento Grade de atendimento Capacidade Transportadoras Veículos …" at bounding box center [647, 309] width 1294 height 619
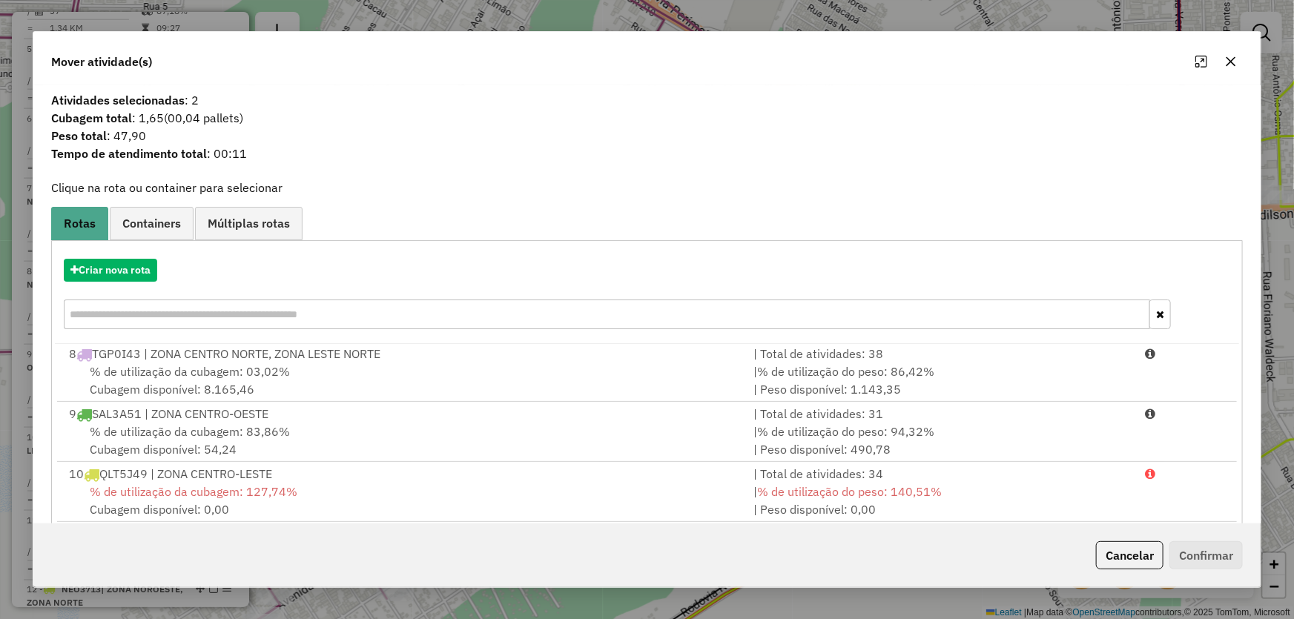
scroll to position [141, 0]
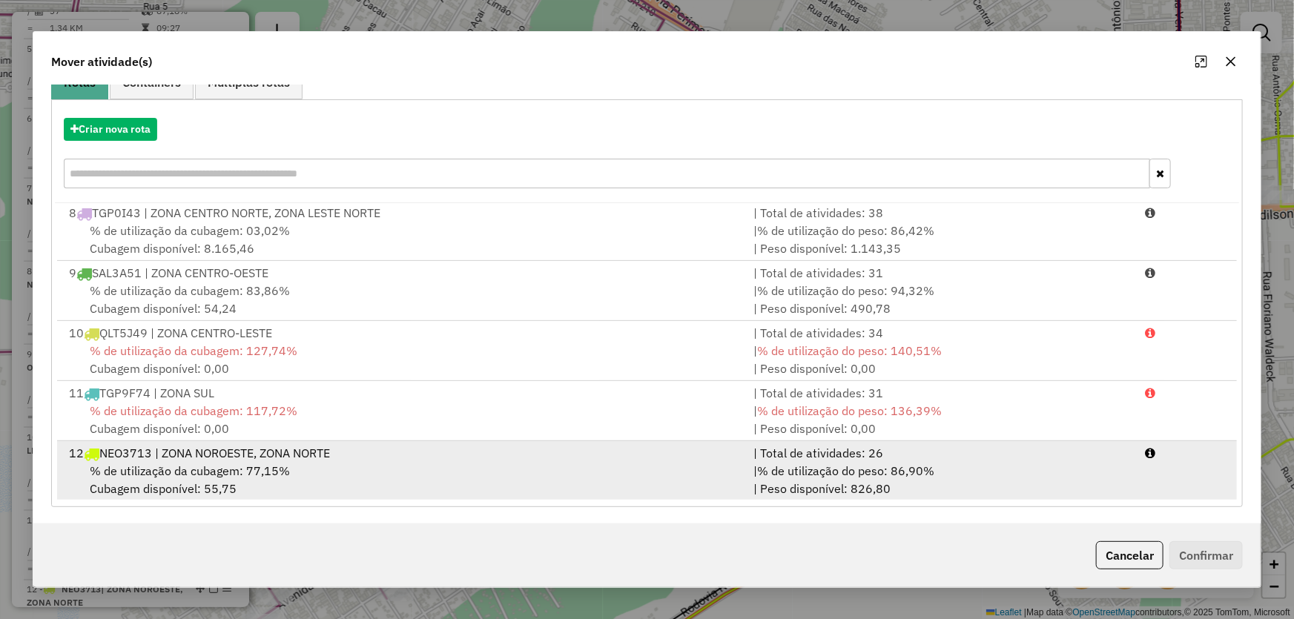
click at [206, 459] on div "12 NEO3713 | ZONA NOROESTE, ZONA NORTE" at bounding box center [402, 453] width 685 height 18
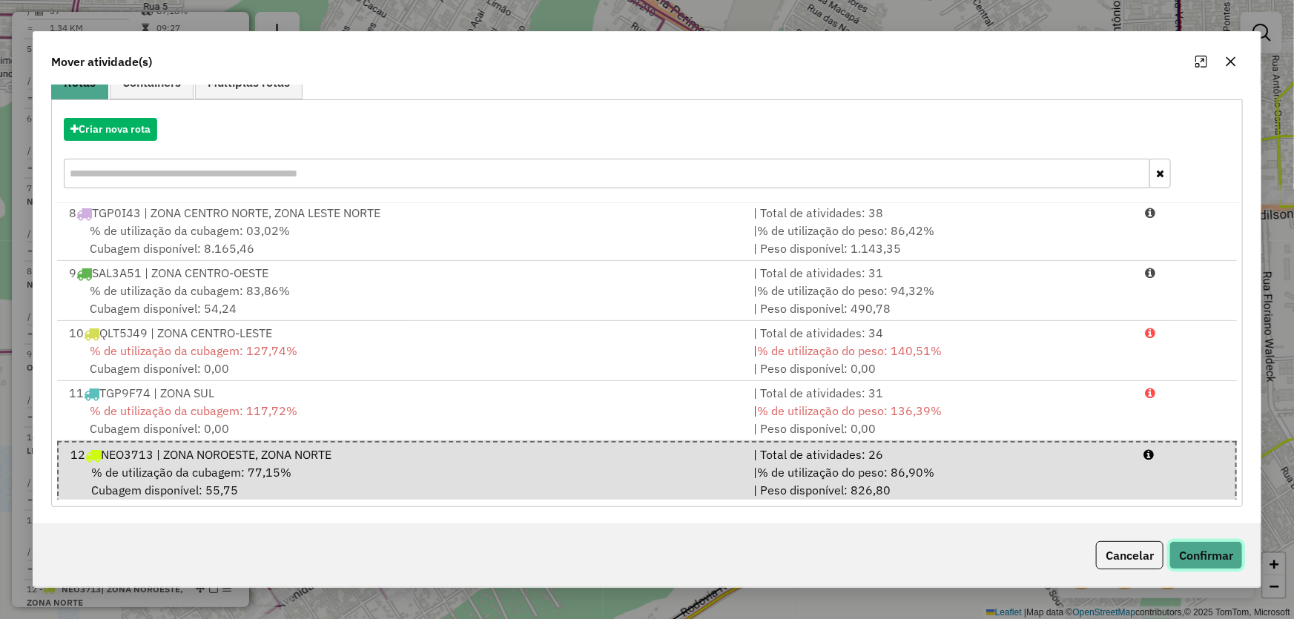
click at [1201, 546] on button "Confirmar" at bounding box center [1205, 555] width 73 height 28
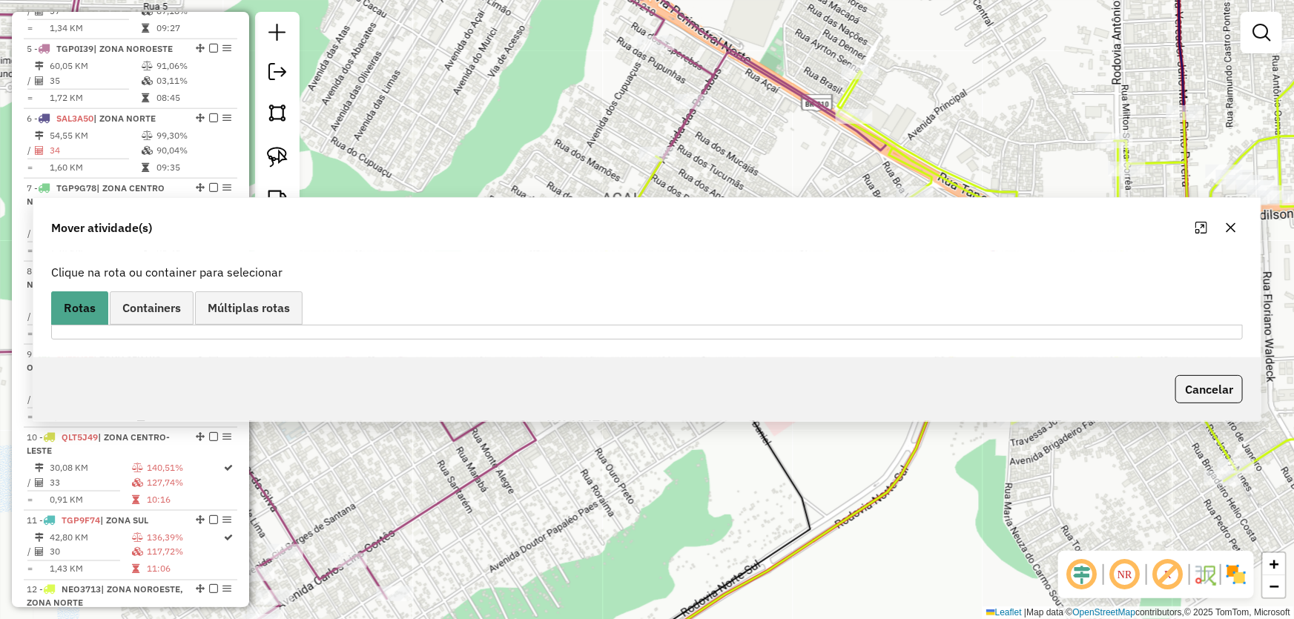
scroll to position [818, 0]
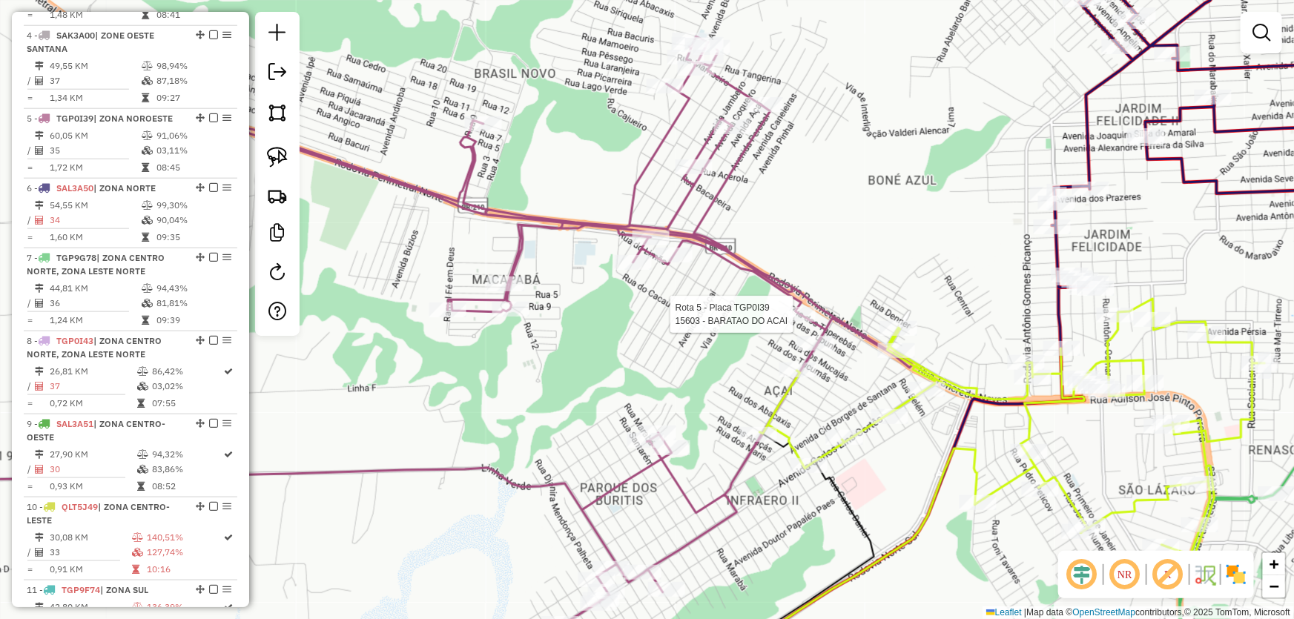
select select "*********"
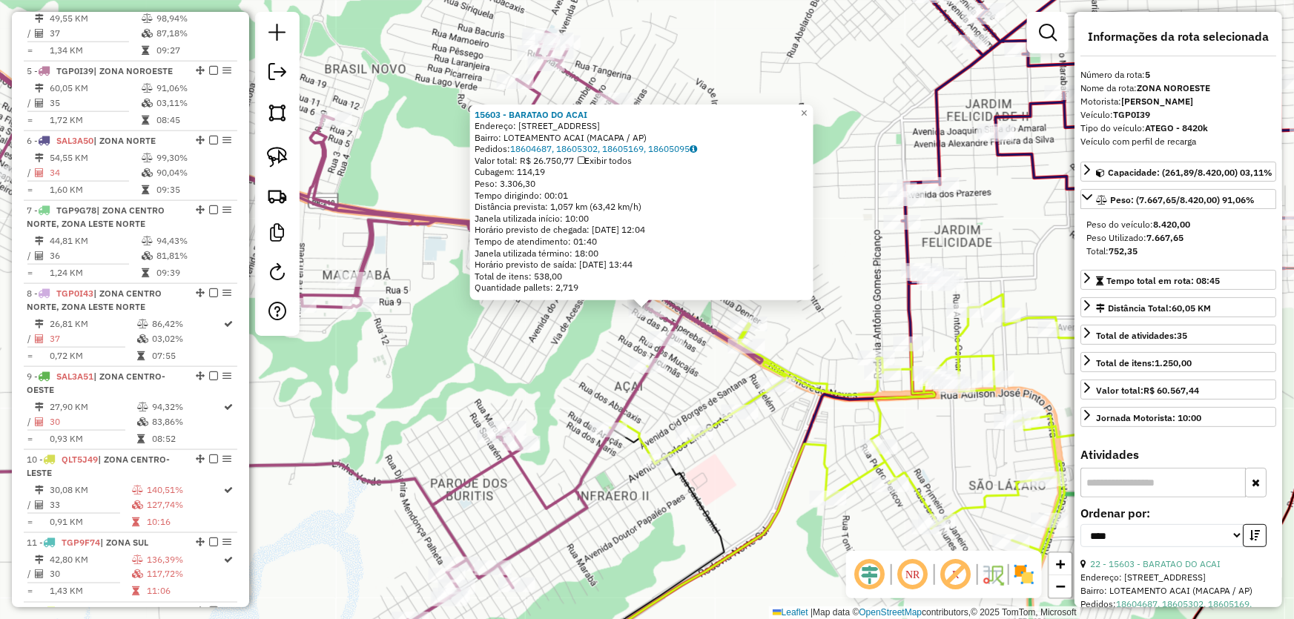
scroll to position [887, 0]
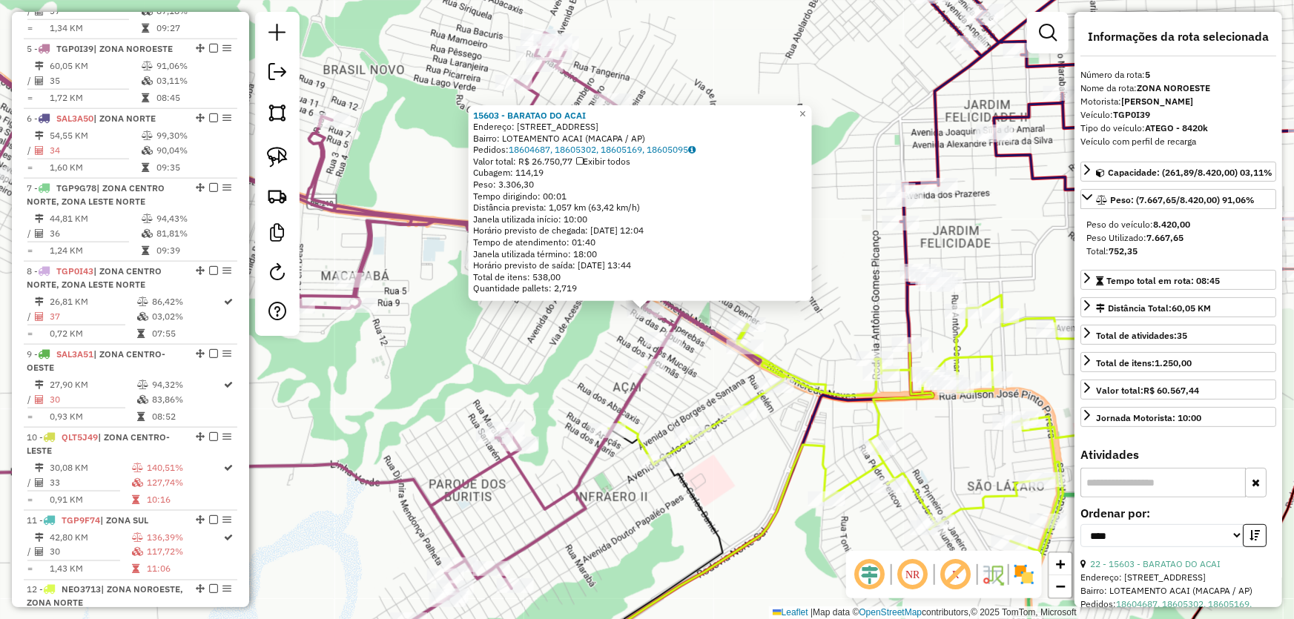
drag, startPoint x: 770, startPoint y: 452, endPoint x: 749, endPoint y: 397, distance: 59.6
click at [749, 400] on div "15603 - BARATAO DO ACAI Endereço: AV DOS CUPUACUS 140 Bairro: LOTEAMENTO ACAI (…" at bounding box center [647, 309] width 1294 height 619
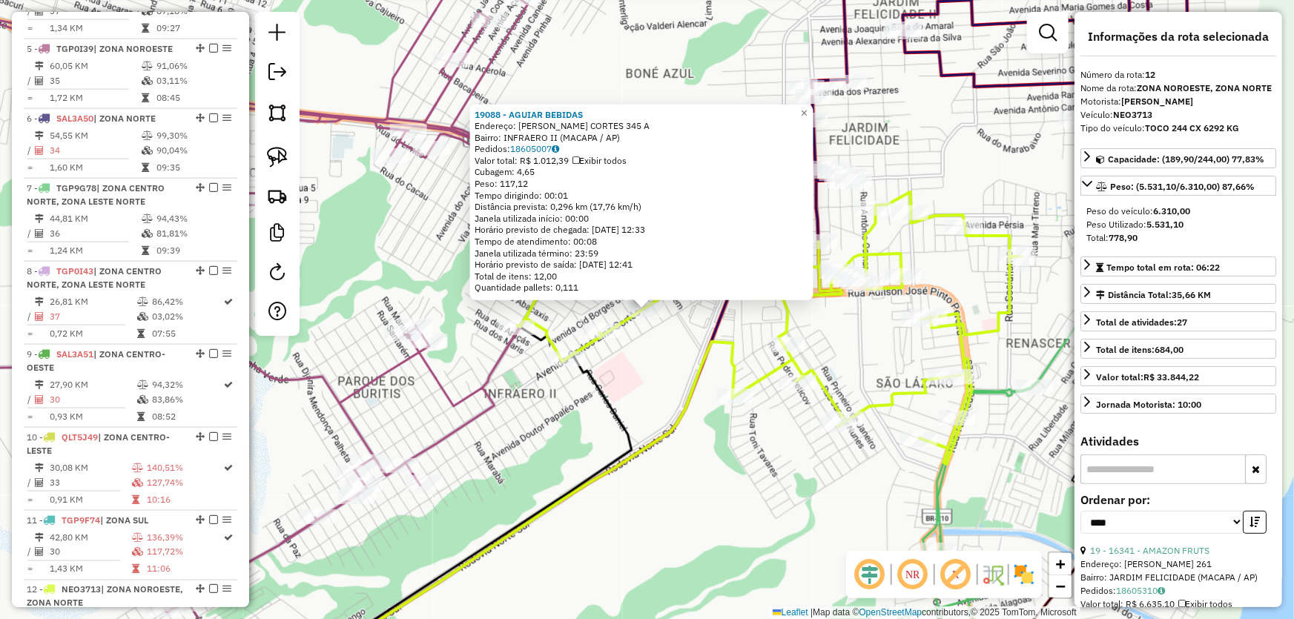
scroll to position [1206, 0]
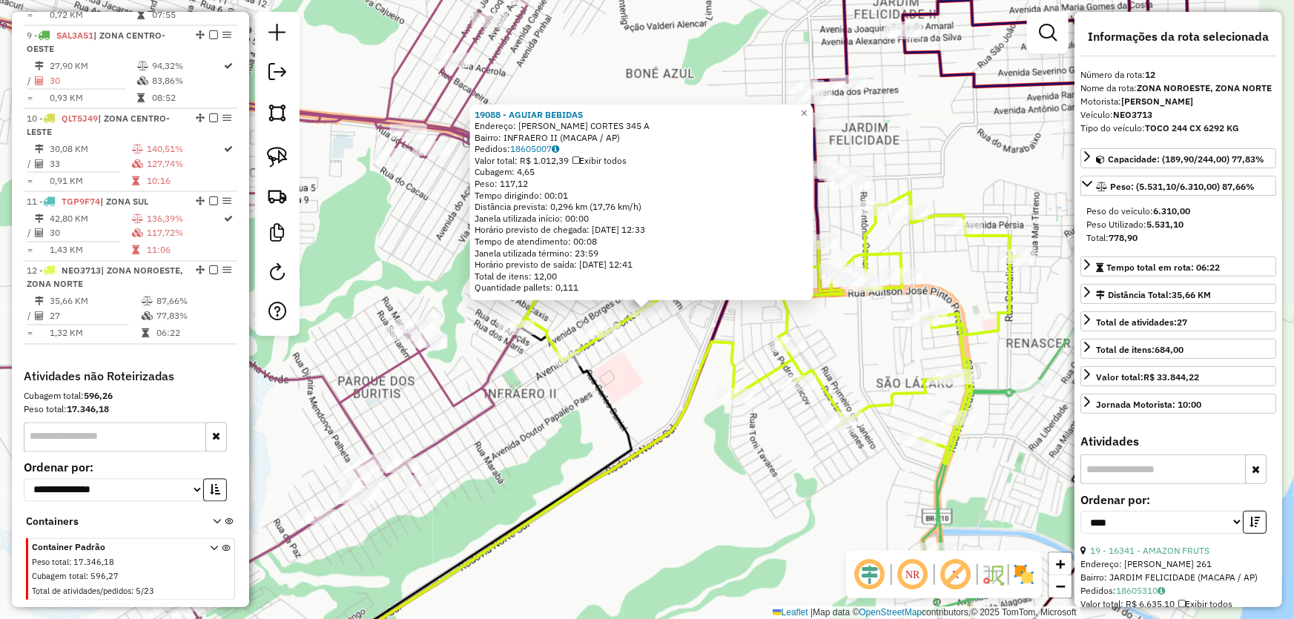
click at [689, 445] on div "19088 - AGUIAR BEBIDAS Endereço: CARLOS LINS CORTES 345 A Bairro: INFRAERO II (…" at bounding box center [647, 309] width 1294 height 619
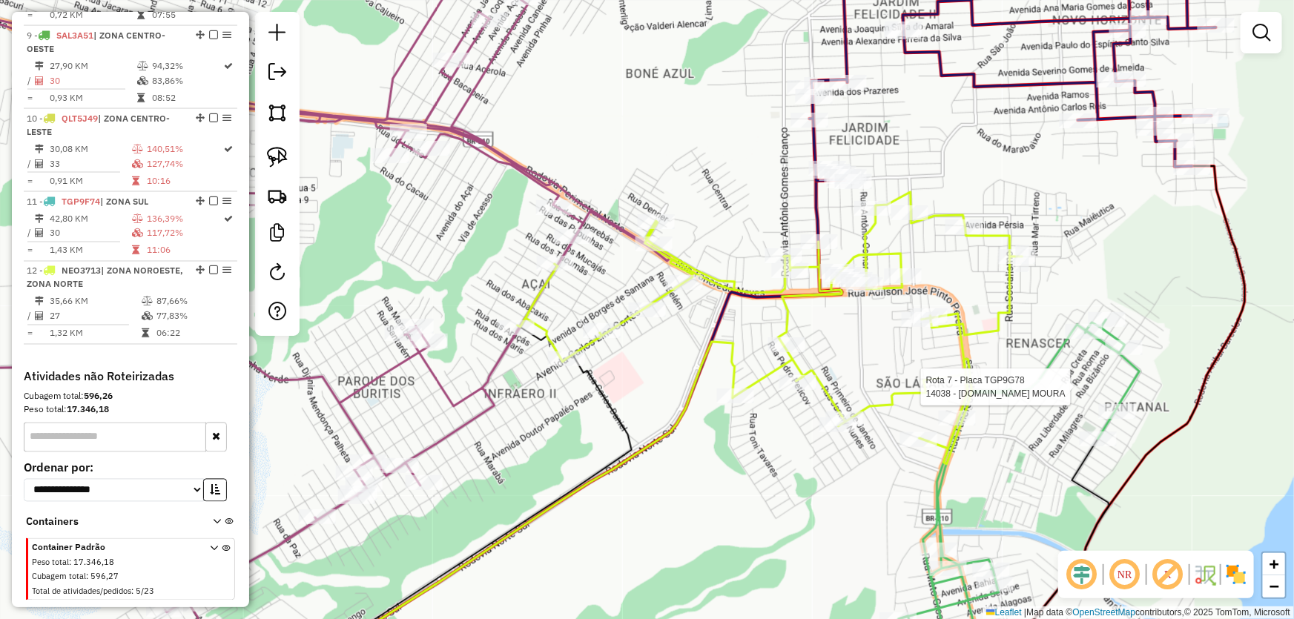
select select "*********"
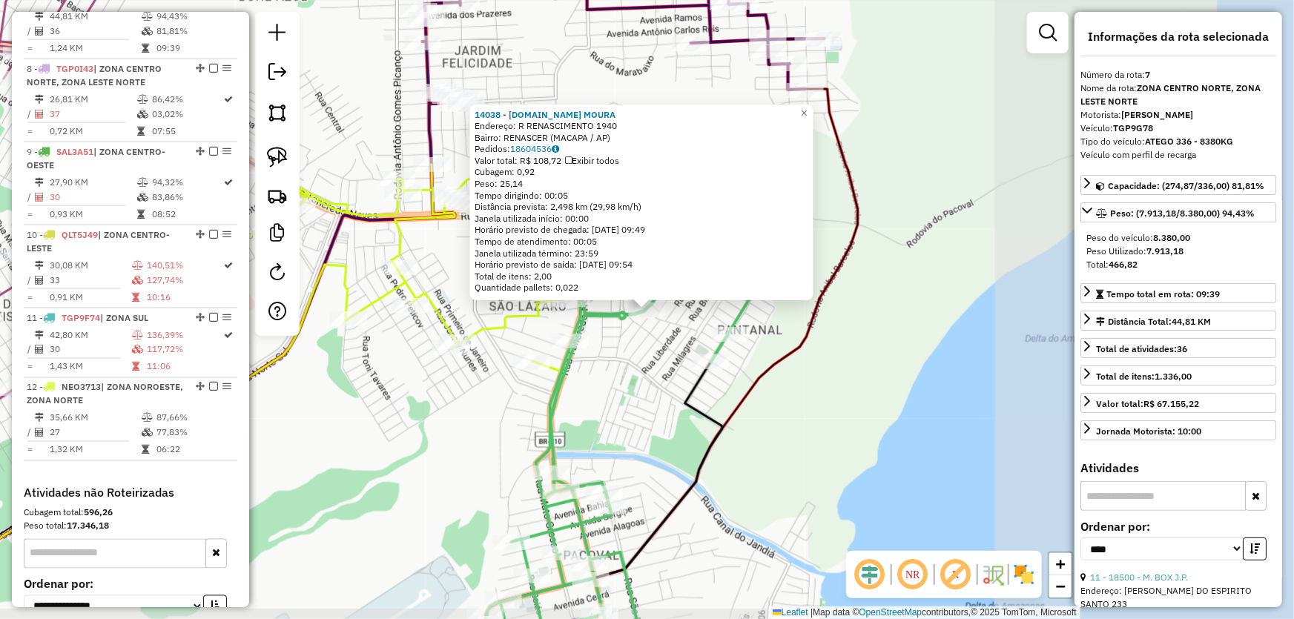
scroll to position [1027, 0]
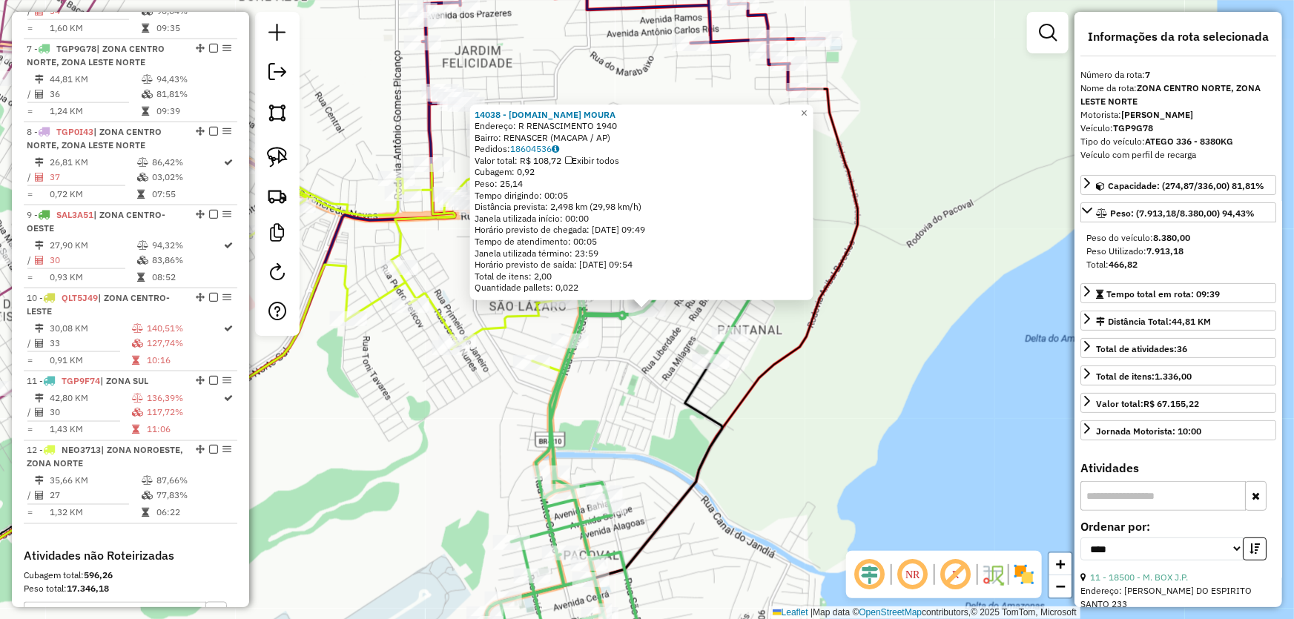
click at [636, 388] on div "14038 - [DOMAIN_NAME] MOURA Endereço: R RENASCIMENTO 1940 Bairro: RENASCER (MAC…" at bounding box center [647, 309] width 1294 height 619
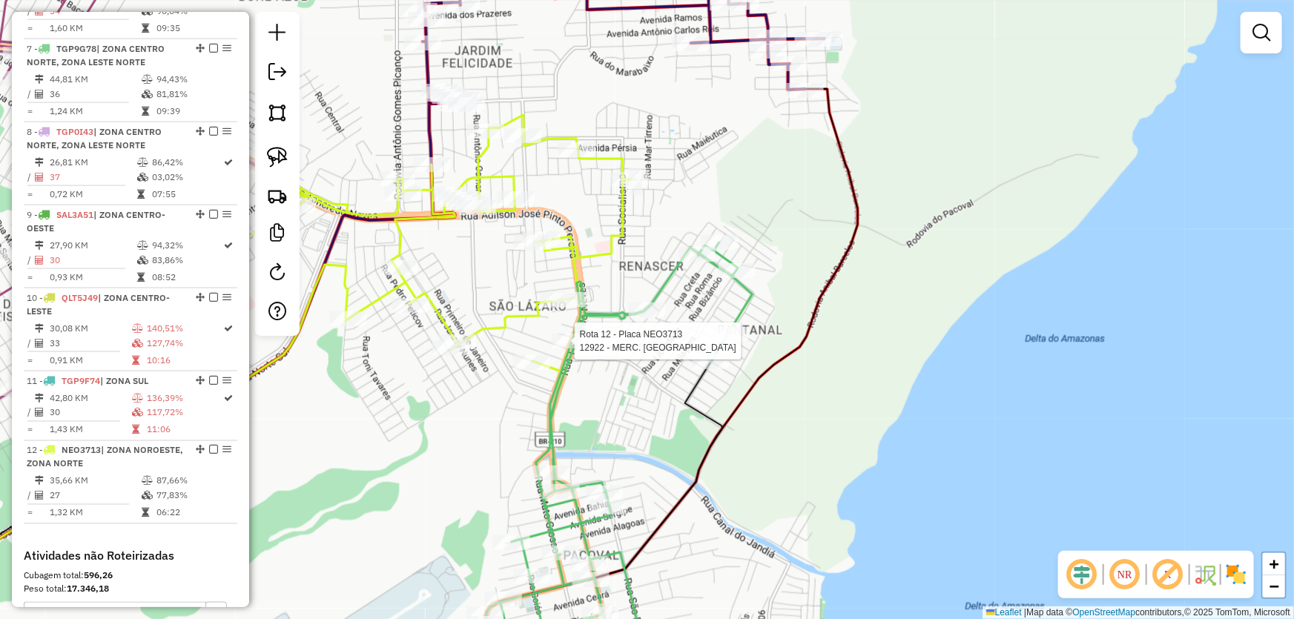
select select "*********"
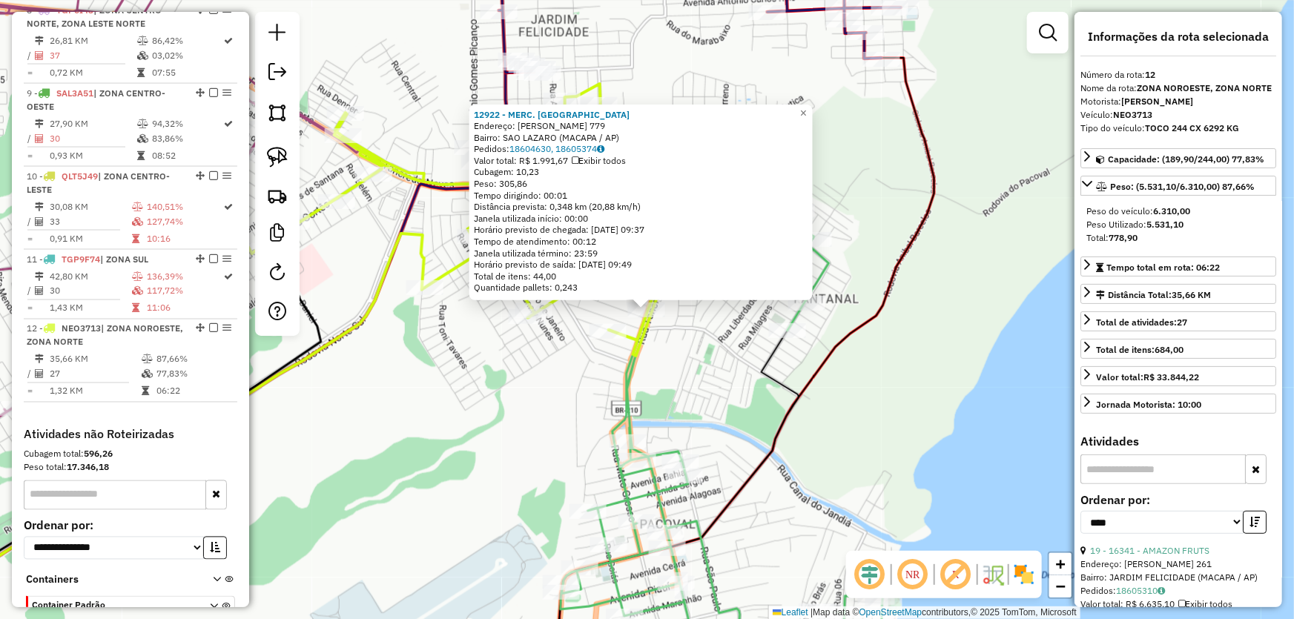
scroll to position [1206, 0]
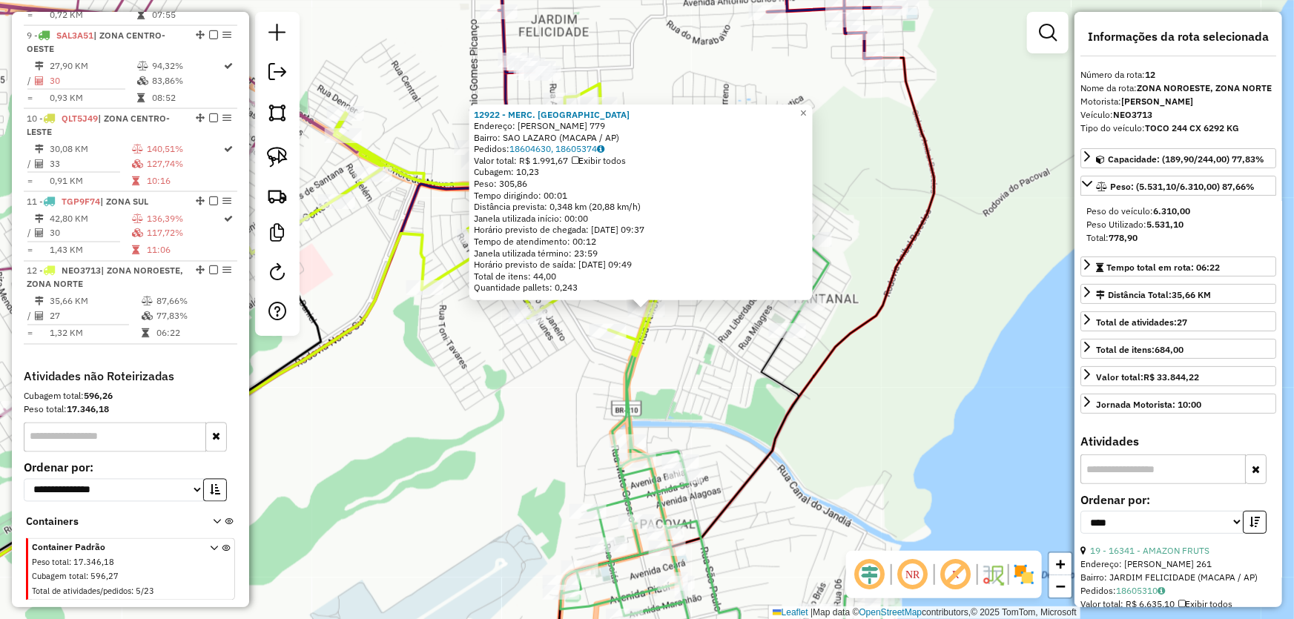
click at [532, 383] on div "12922 - MERC. CEARA Endereço: R ADILSON JOSE PINTO PEREIRA 779 Bairro: SAO LAZA…" at bounding box center [647, 309] width 1294 height 619
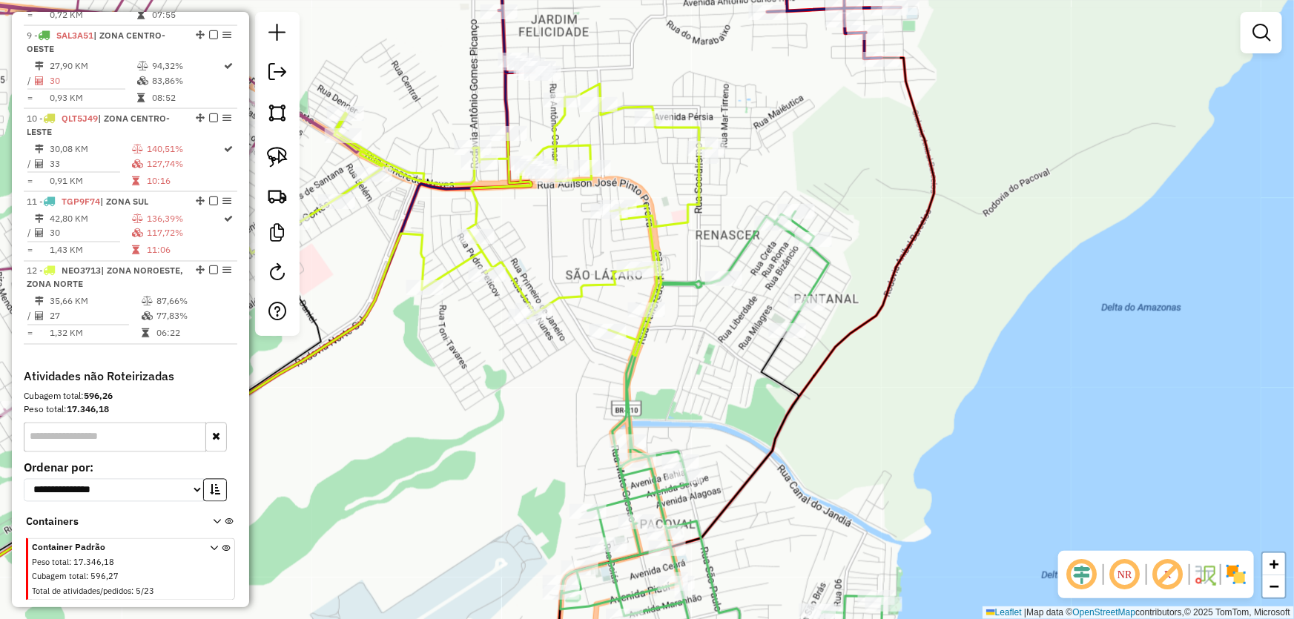
drag, startPoint x: 444, startPoint y: 130, endPoint x: 702, endPoint y: 51, distance: 269.7
click at [702, 51] on div "Janela de atendimento Grade de atendimento Capacidade Transportadoras Veículos …" at bounding box center [647, 309] width 1294 height 619
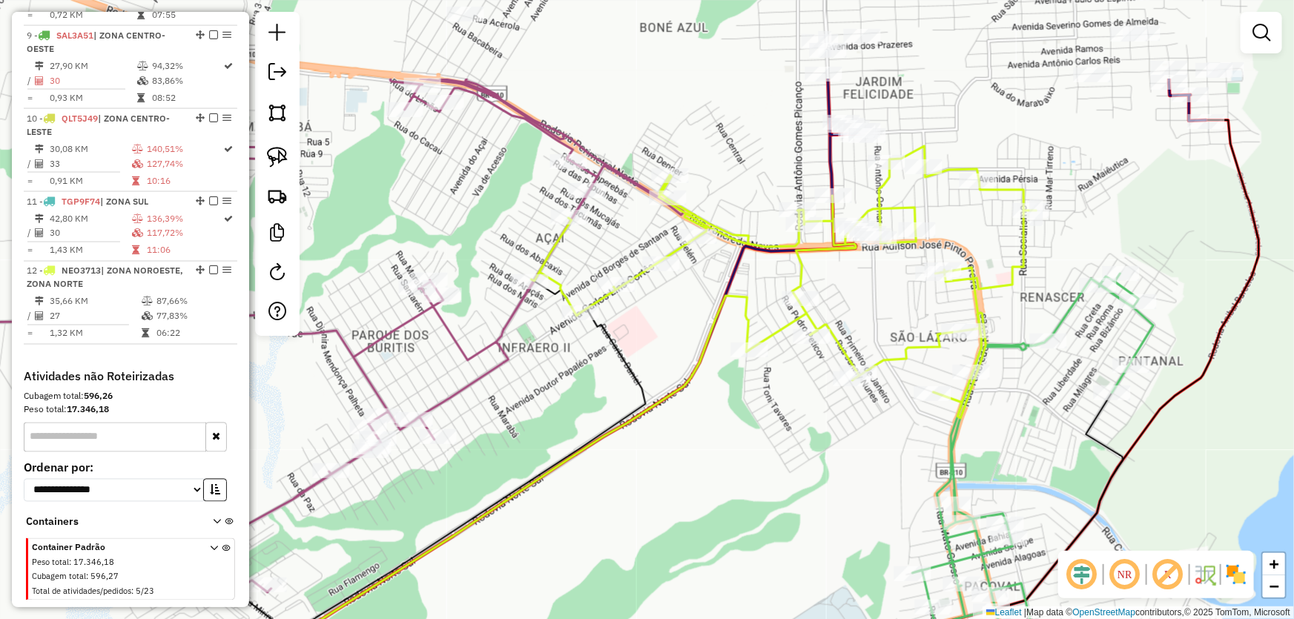
drag, startPoint x: 549, startPoint y: 199, endPoint x: 620, endPoint y: 355, distance: 171.2
click at [620, 355] on icon at bounding box center [422, 550] width 446 height 542
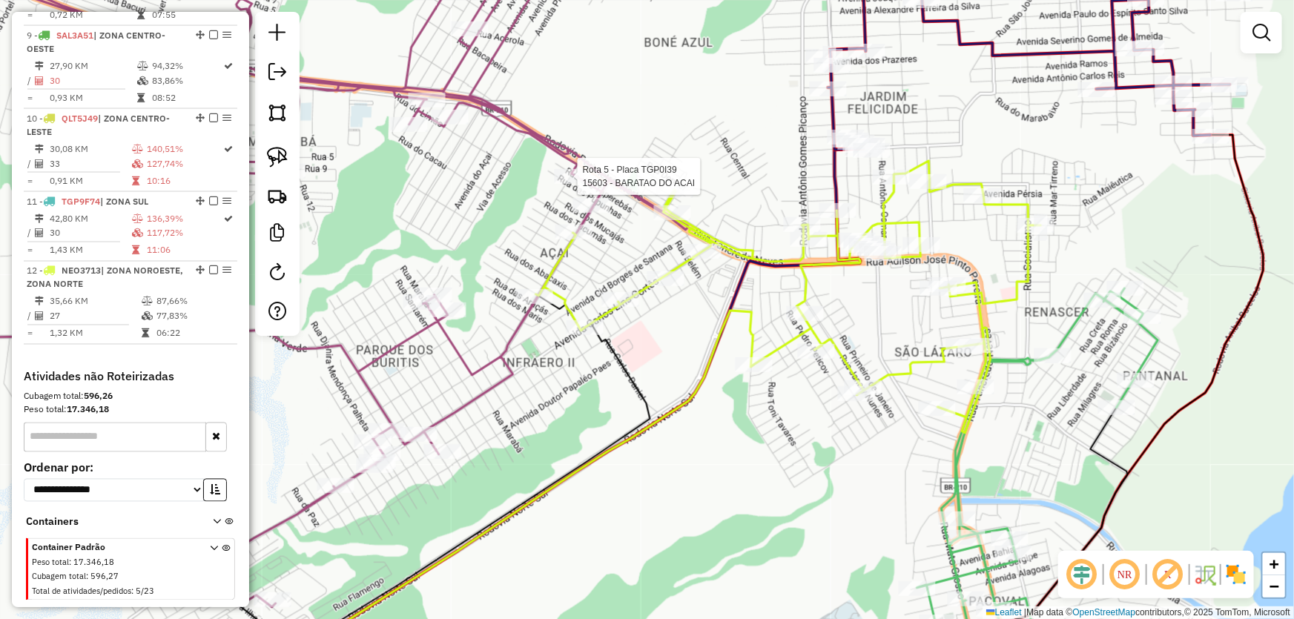
select select "*********"
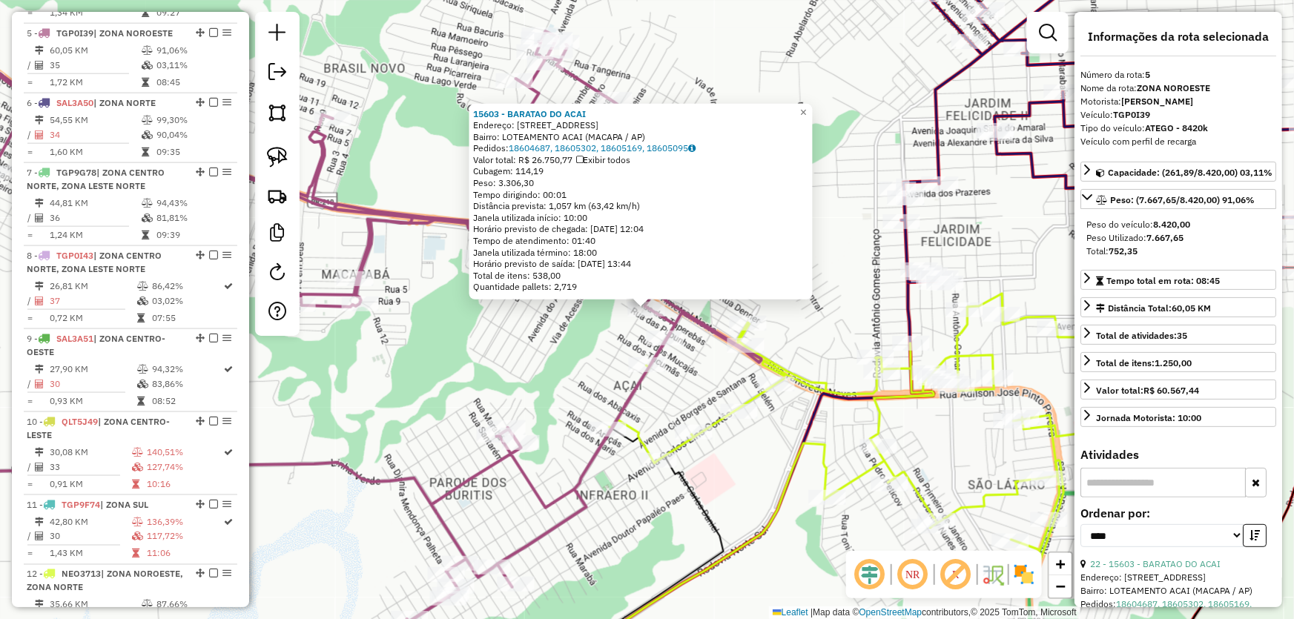
scroll to position [887, 0]
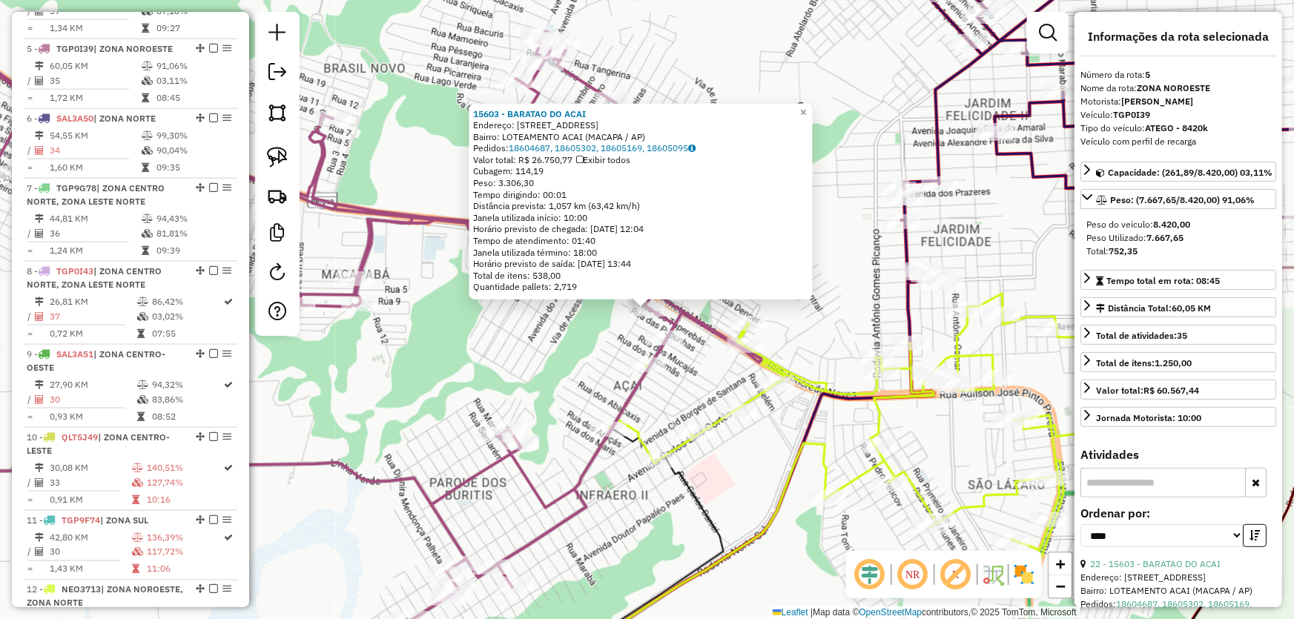
click at [625, 492] on div "15603 - BARATAO DO ACAI Endereço: AV DOS CUPUACUS 140 Bairro: LOTEAMENTO ACAI (…" at bounding box center [647, 309] width 1294 height 619
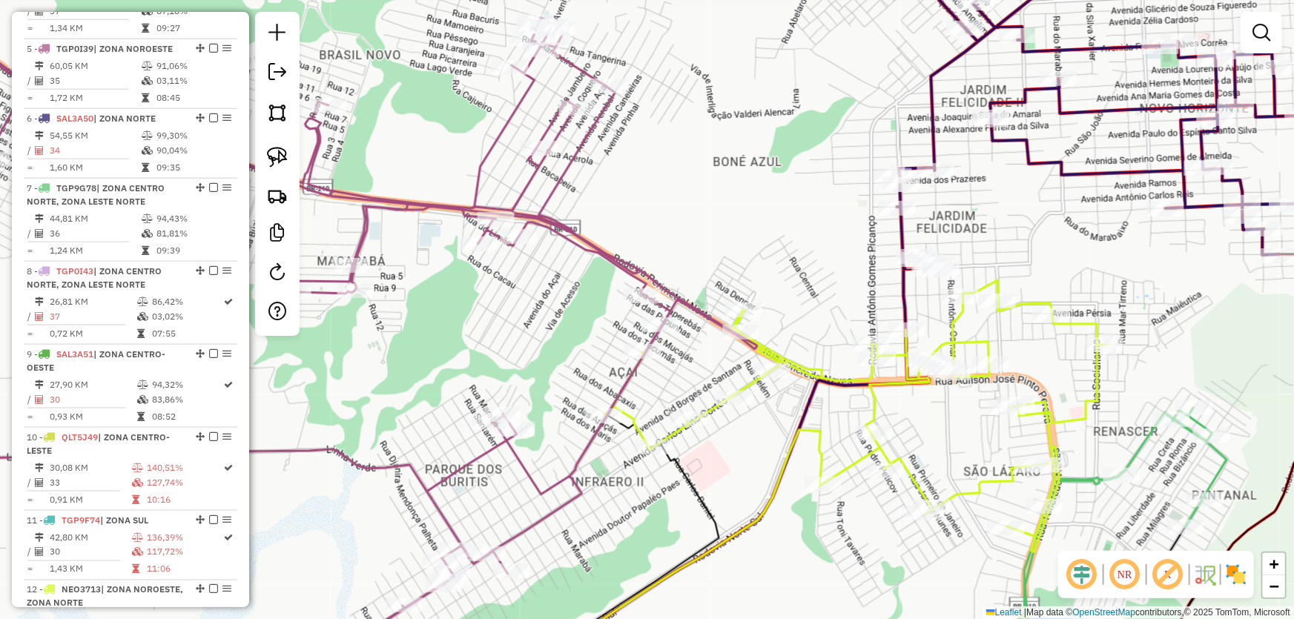
drag, startPoint x: 685, startPoint y: 529, endPoint x: 517, endPoint y: 231, distance: 342.5
click at [528, 270] on div "Janela de atendimento Grade de atendimento Capacidade Transportadoras Veículos …" at bounding box center [647, 309] width 1294 height 619
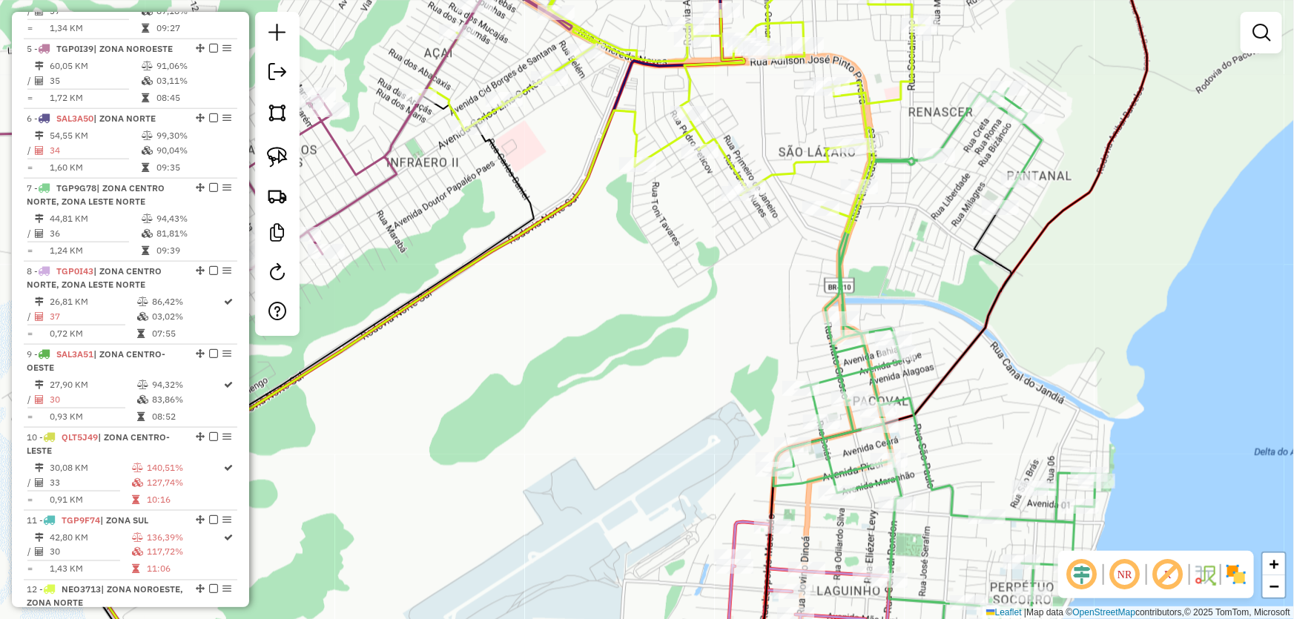
drag, startPoint x: 761, startPoint y: 288, endPoint x: 632, endPoint y: 373, distance: 155.2
click at [632, 373] on div "Janela de atendimento Grade de atendimento Capacidade Transportadoras Veículos …" at bounding box center [647, 309] width 1294 height 619
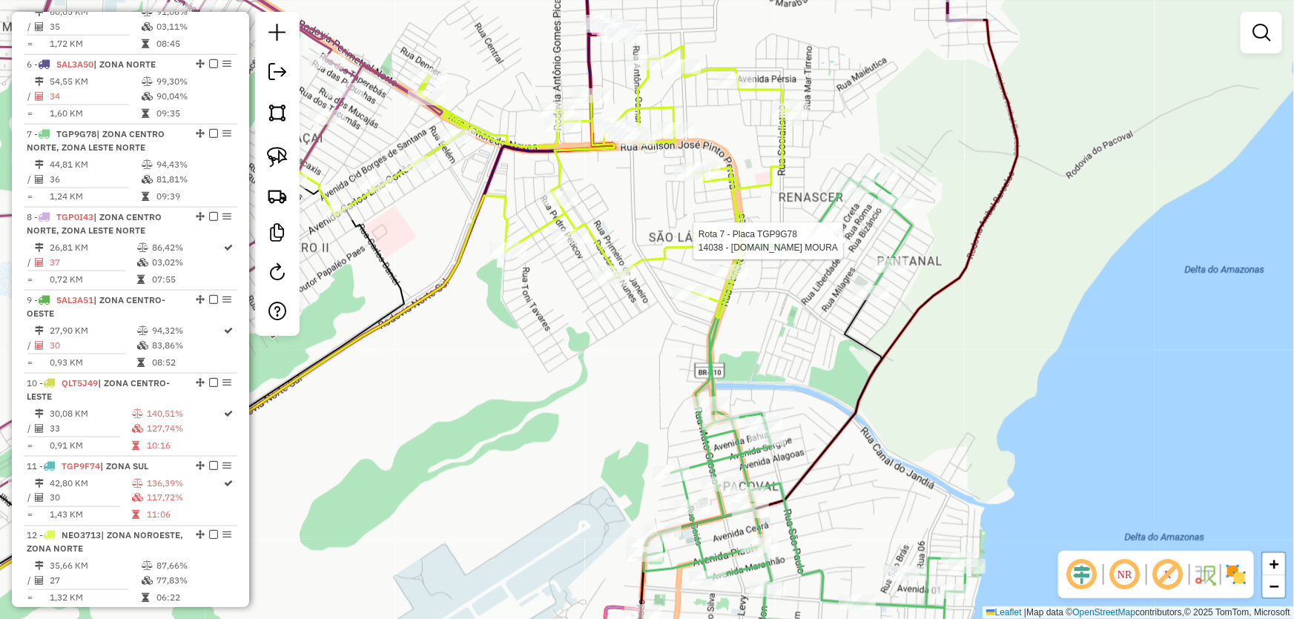
select select "*********"
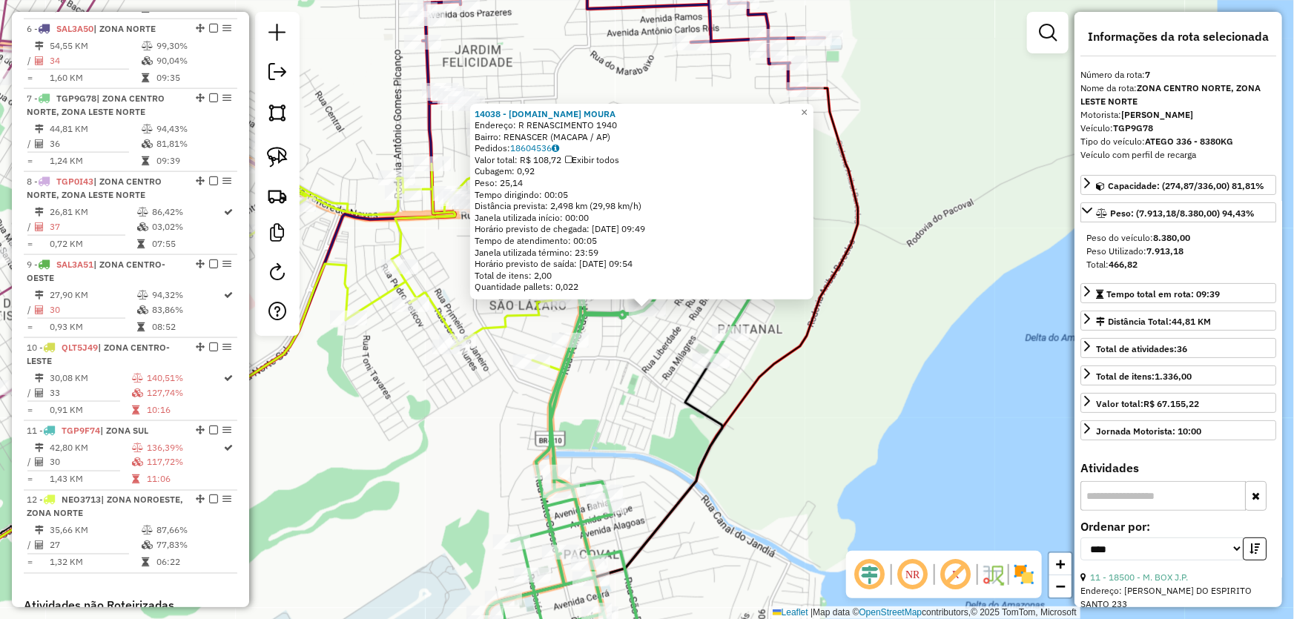
scroll to position [1027, 0]
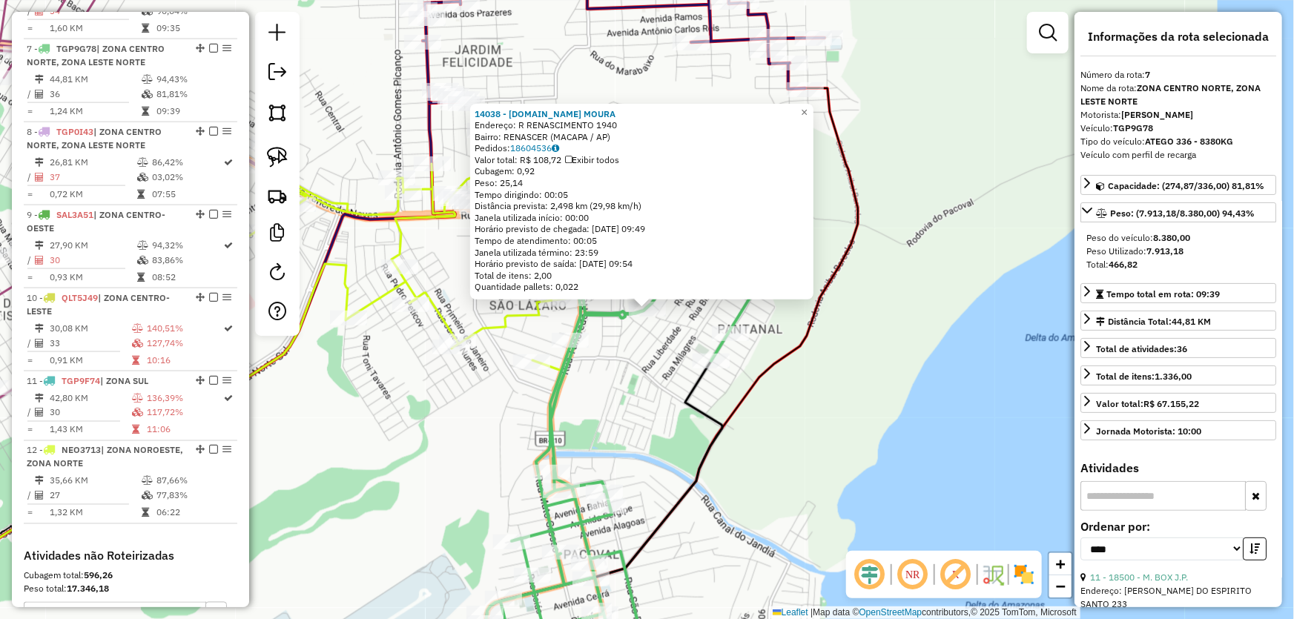
click at [460, 443] on div "14038 - [DOMAIN_NAME] MOURA Endereço: R RENASCIMENTO 1940 Bairro: RENASCER (MAC…" at bounding box center [647, 309] width 1294 height 619
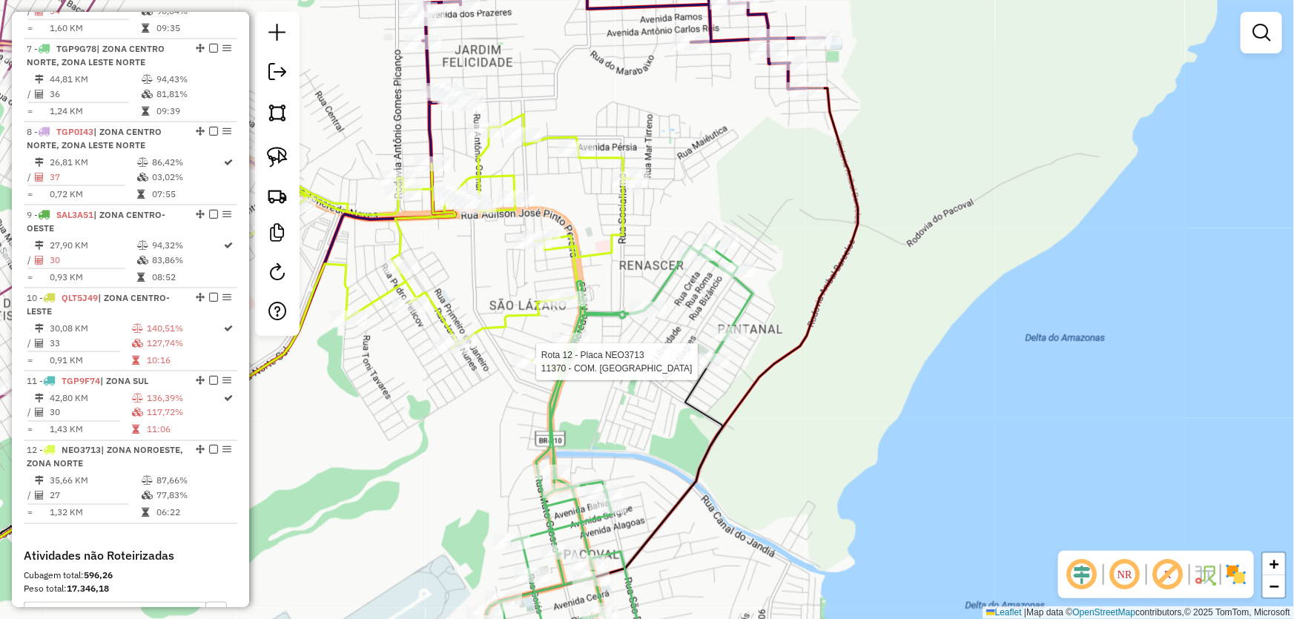
scroll to position [1206, 0]
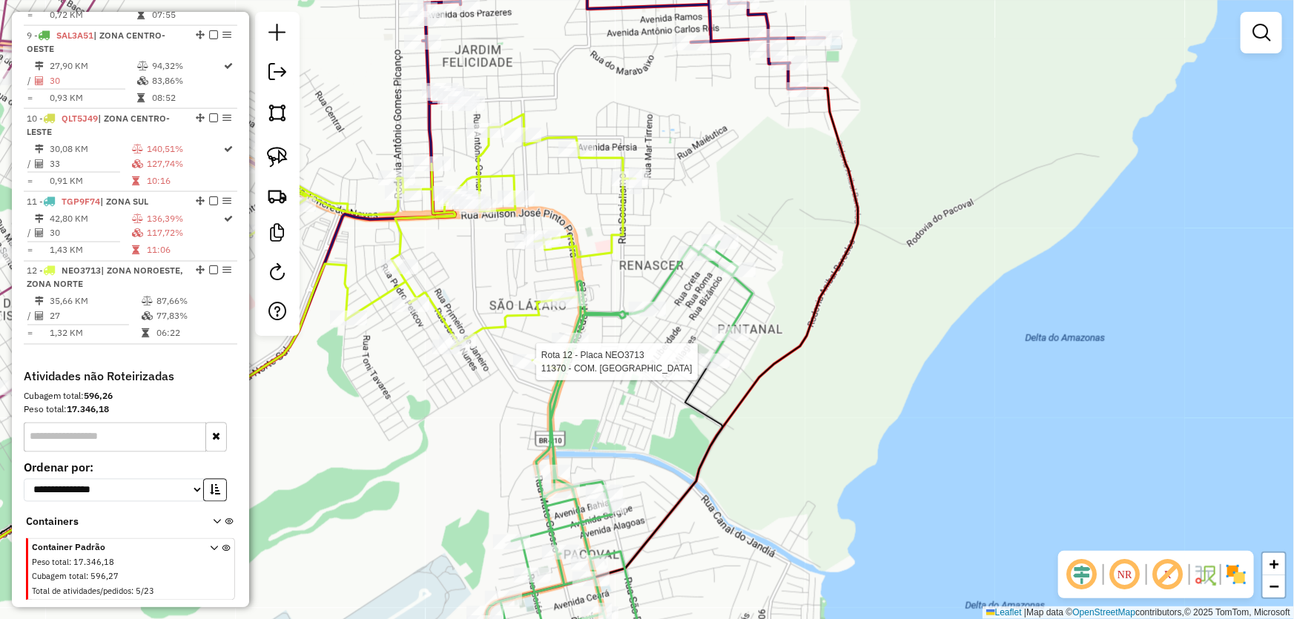
select select "*********"
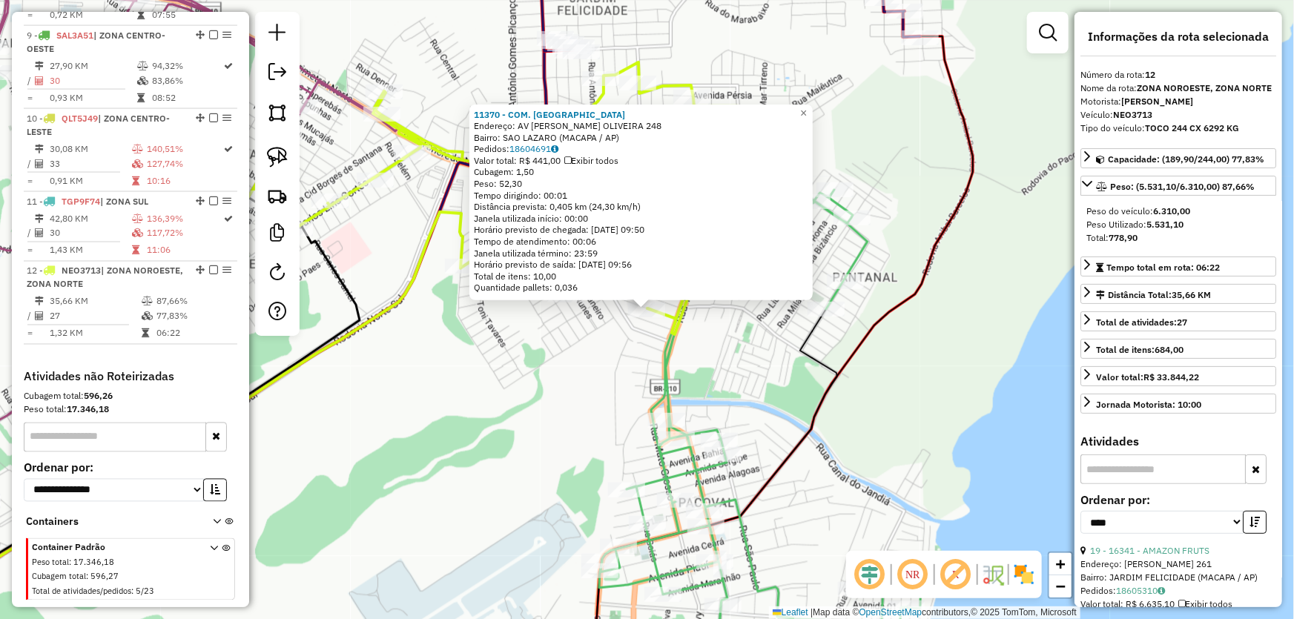
click at [454, 454] on div "11370 - COM. CAMILA Endereço: AV AURINO B. OLIVEIRA 248 Bairro: SAO LAZARO (MAC…" at bounding box center [647, 309] width 1294 height 619
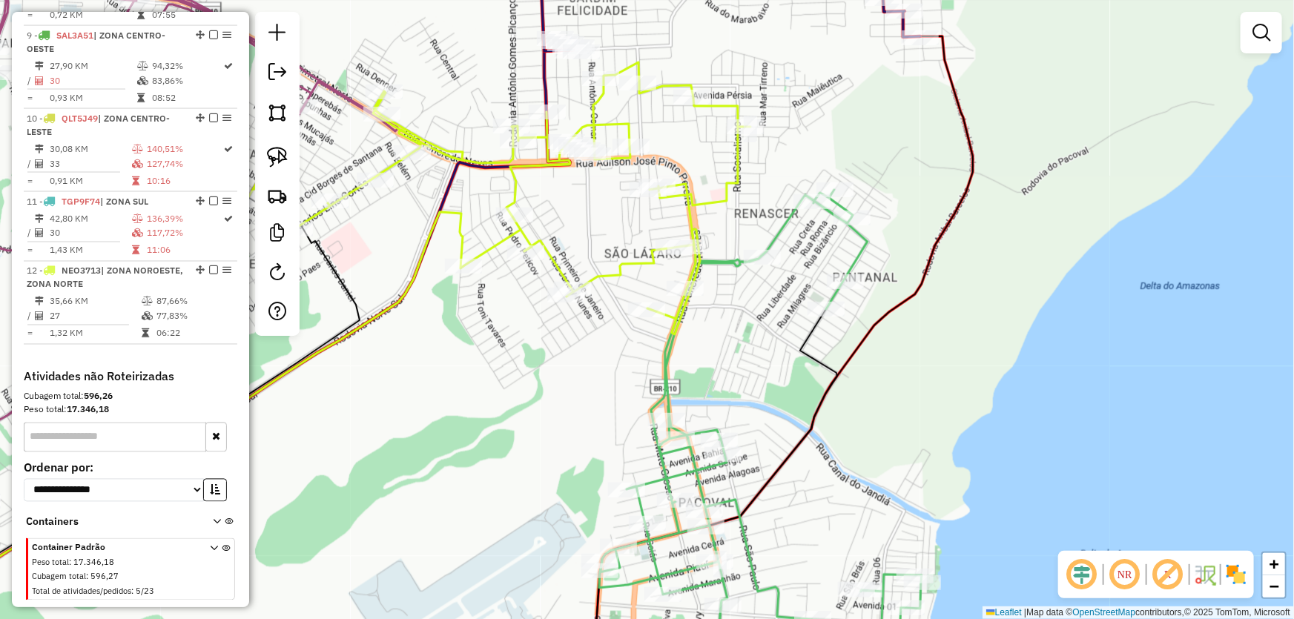
drag, startPoint x: 729, startPoint y: 41, endPoint x: 861, endPoint y: 281, distance: 274.1
click at [861, 281] on div "Janela de atendimento Grade de atendimento Capacidade Transportadoras Veículos …" at bounding box center [647, 309] width 1294 height 619
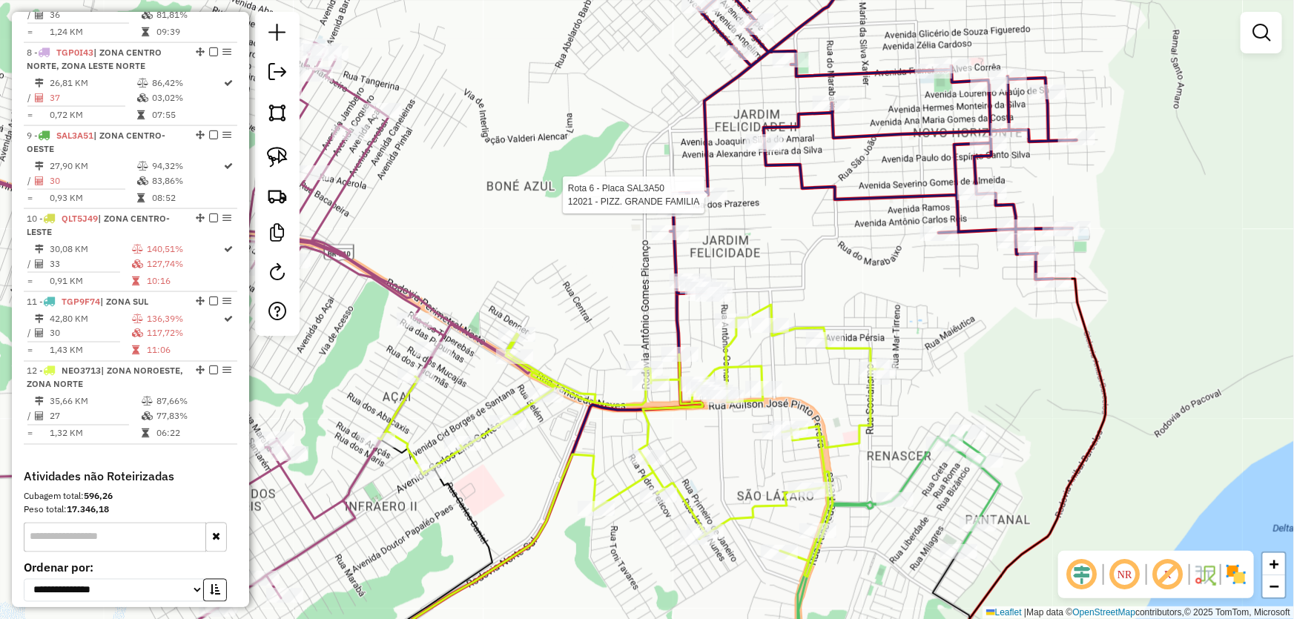
select select "*********"
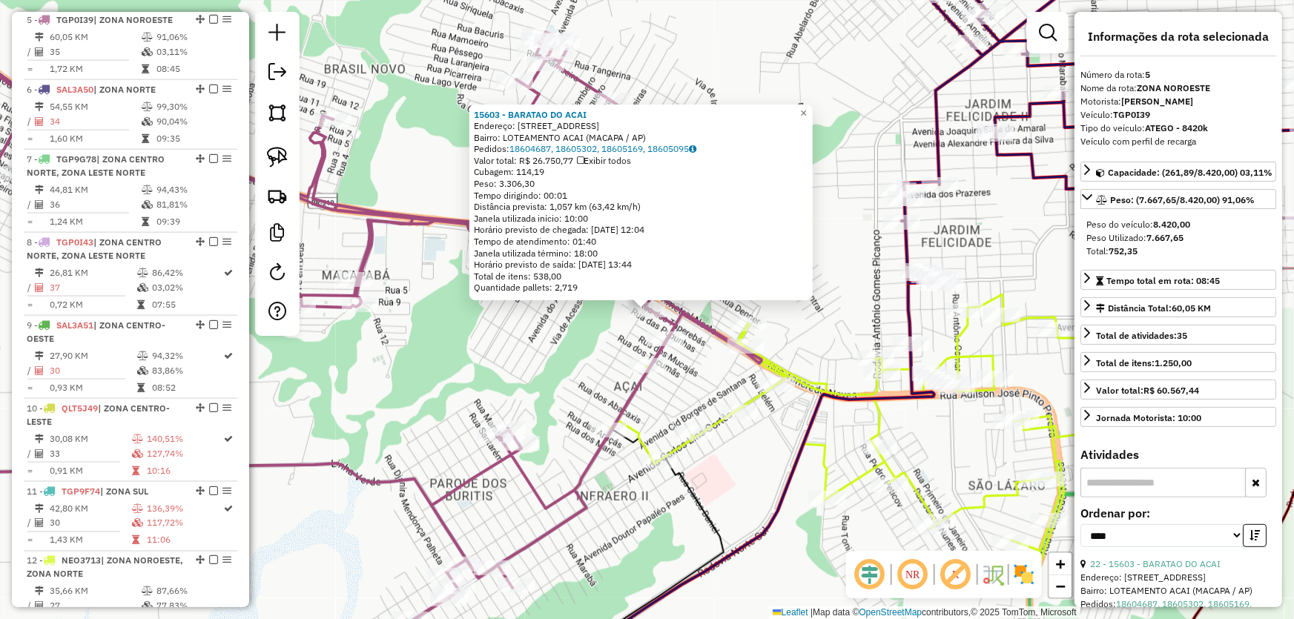
scroll to position [887, 0]
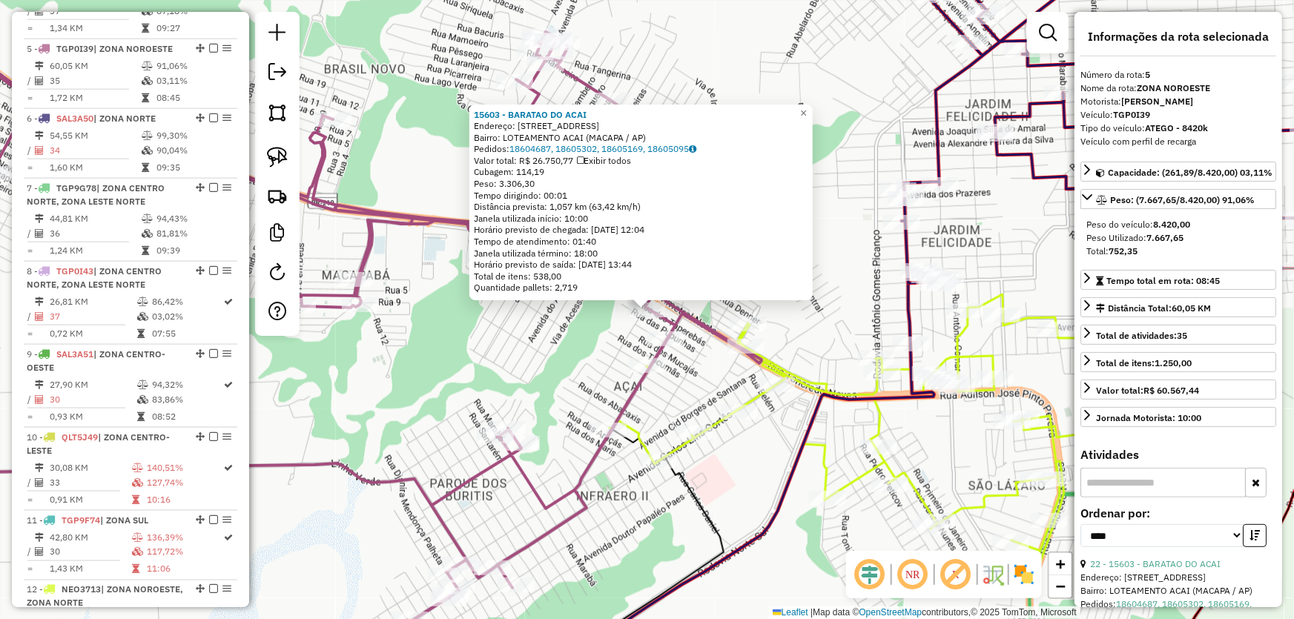
click at [726, 474] on div "15603 - BARATAO DO ACAI Endereço: AV DOS CUPUACUS 140 Bairro: LOTEAMENTO ACAI (…" at bounding box center [647, 309] width 1294 height 619
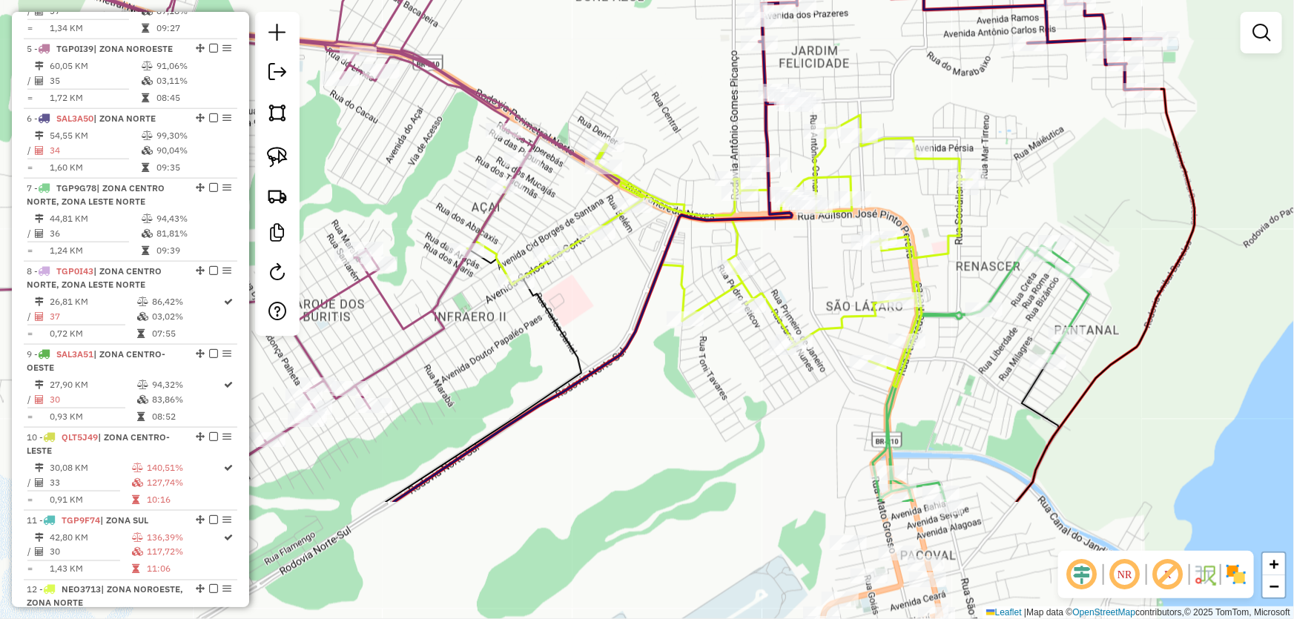
drag, startPoint x: 841, startPoint y: 558, endPoint x: 674, endPoint y: 322, distance: 288.8
click at [674, 329] on div "Janela de atendimento Grade de atendimento Capacidade Transportadoras Veículos …" at bounding box center [647, 309] width 1294 height 619
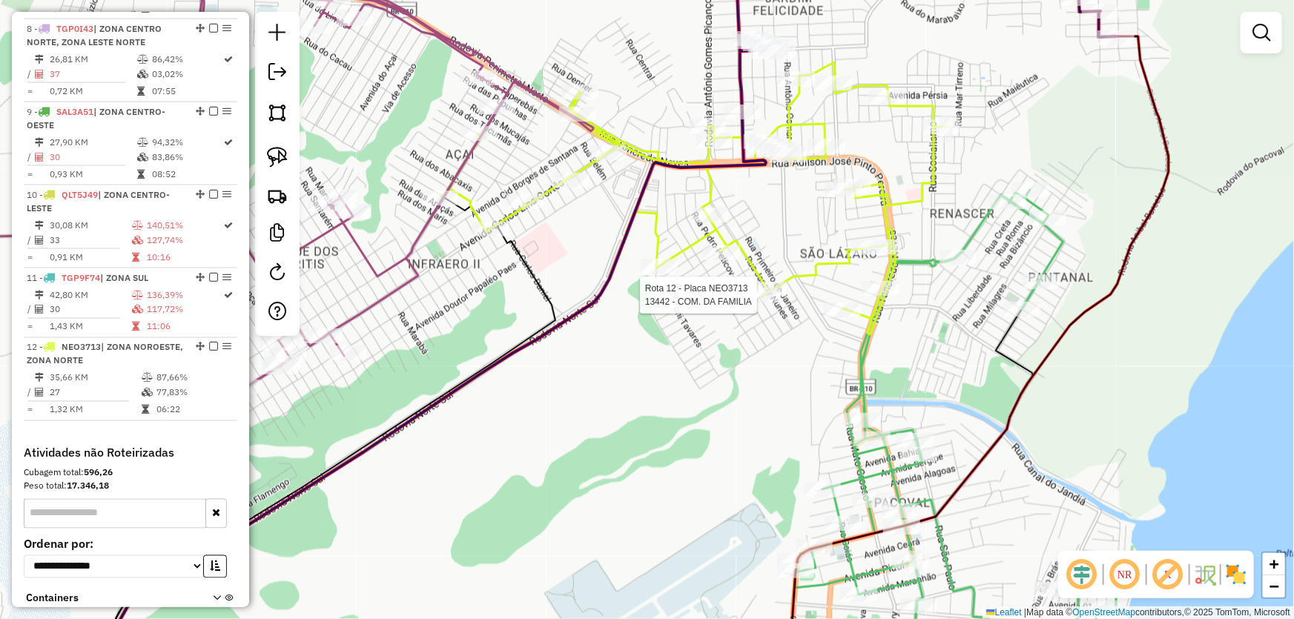
select select "*********"
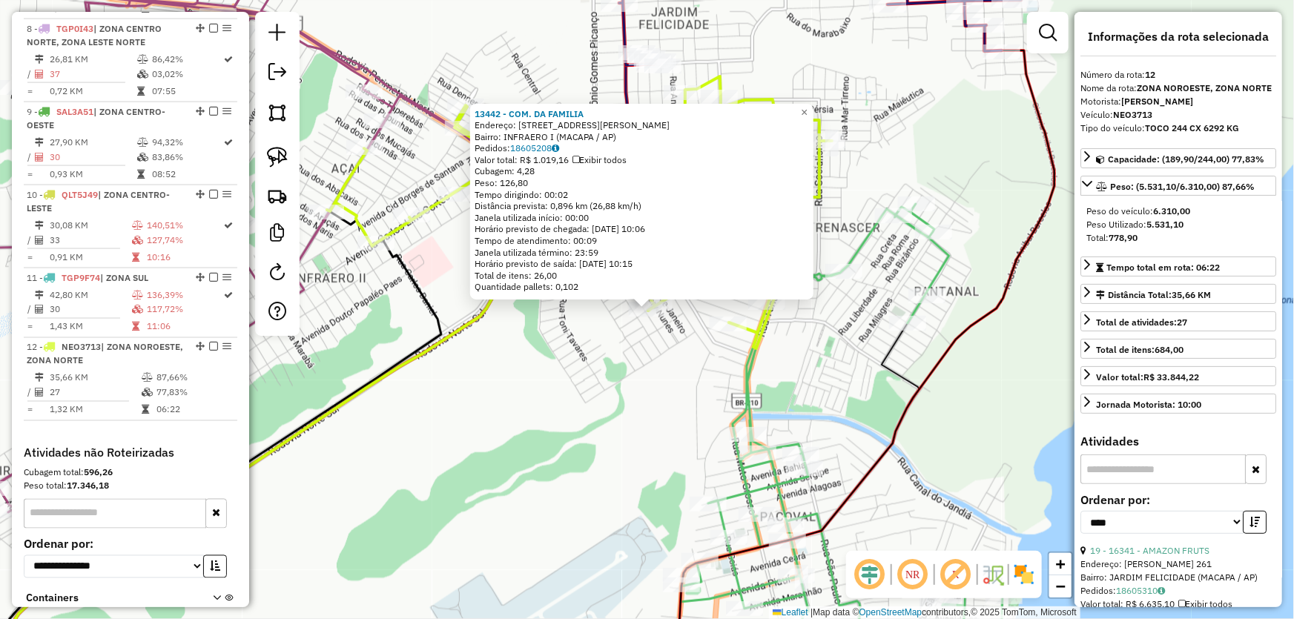
scroll to position [1206, 0]
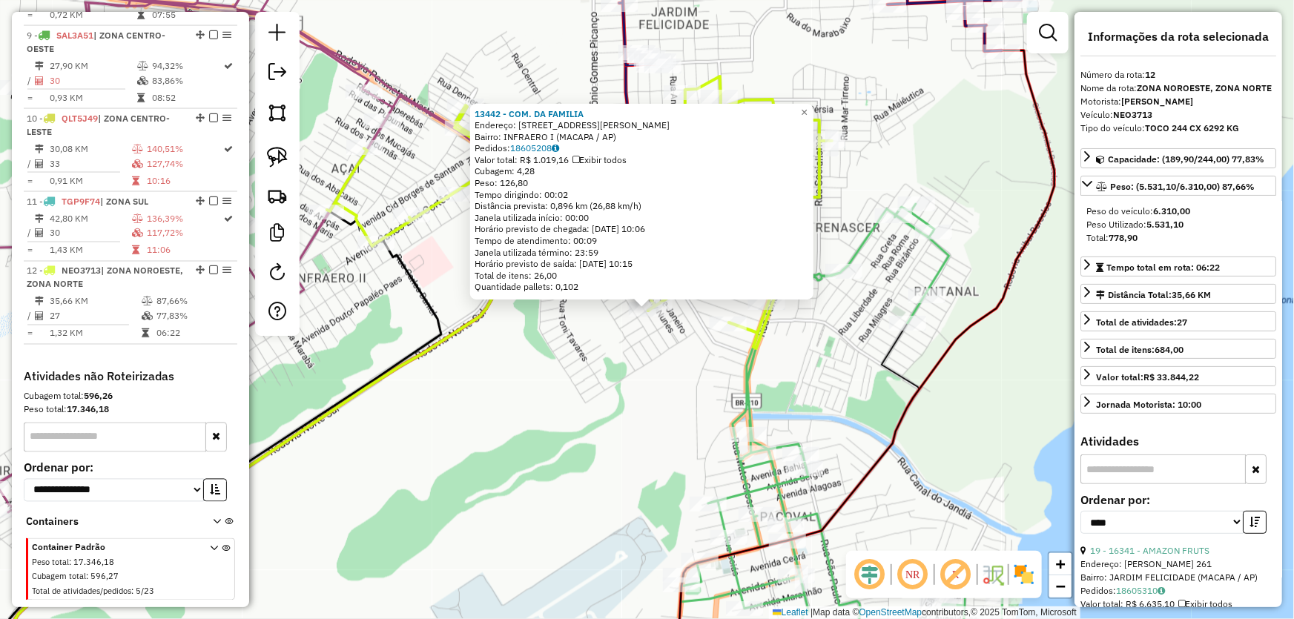
drag, startPoint x: 622, startPoint y: 451, endPoint x: 586, endPoint y: 423, distance: 46.4
click at [620, 451] on div "13442 - COM. DA FAMILIA Endereço: AV CHICO MENDES 274 Bairro: INFRAERO I (MACAP…" at bounding box center [647, 309] width 1294 height 619
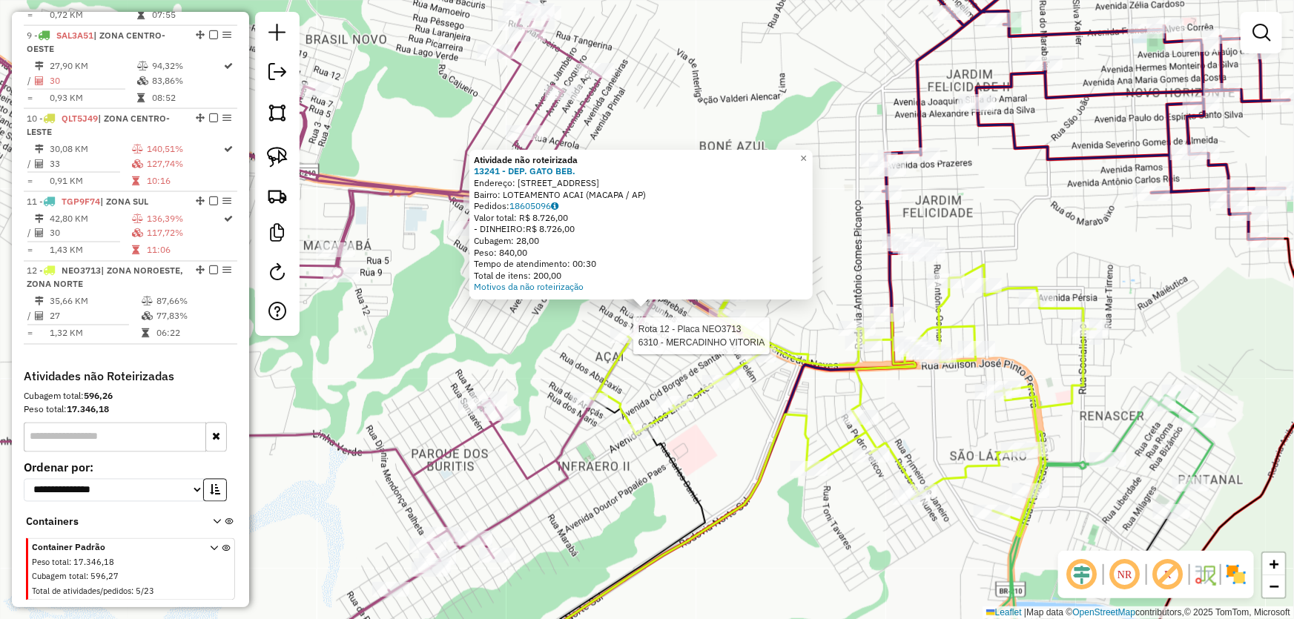
select select "*********"
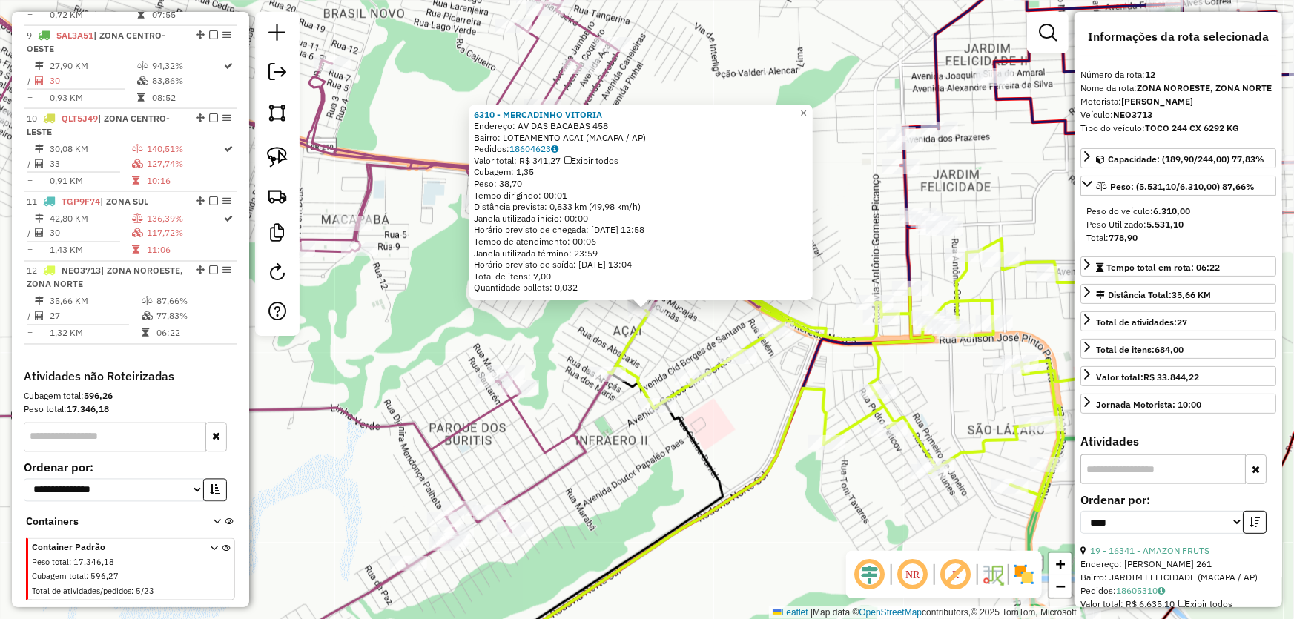
click at [739, 424] on div "6310 - MERCADINHO VITORIA Endereço: AV DAS BACABAS 458 Bairro: LOTEAMENTO ACAI …" at bounding box center [647, 309] width 1294 height 619
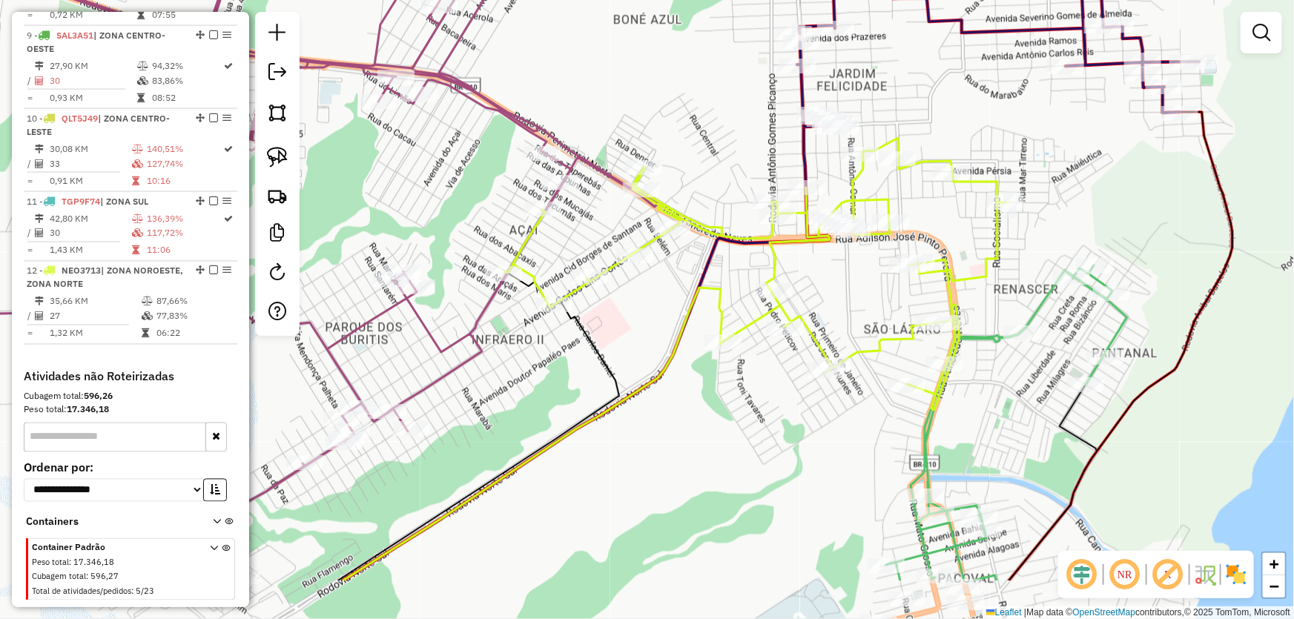
drag, startPoint x: 963, startPoint y: 535, endPoint x: 844, endPoint y: 409, distance: 173.6
click at [846, 416] on div "Janela de atendimento Grade de atendimento Capacidade Transportadoras Veículos …" at bounding box center [647, 309] width 1294 height 619
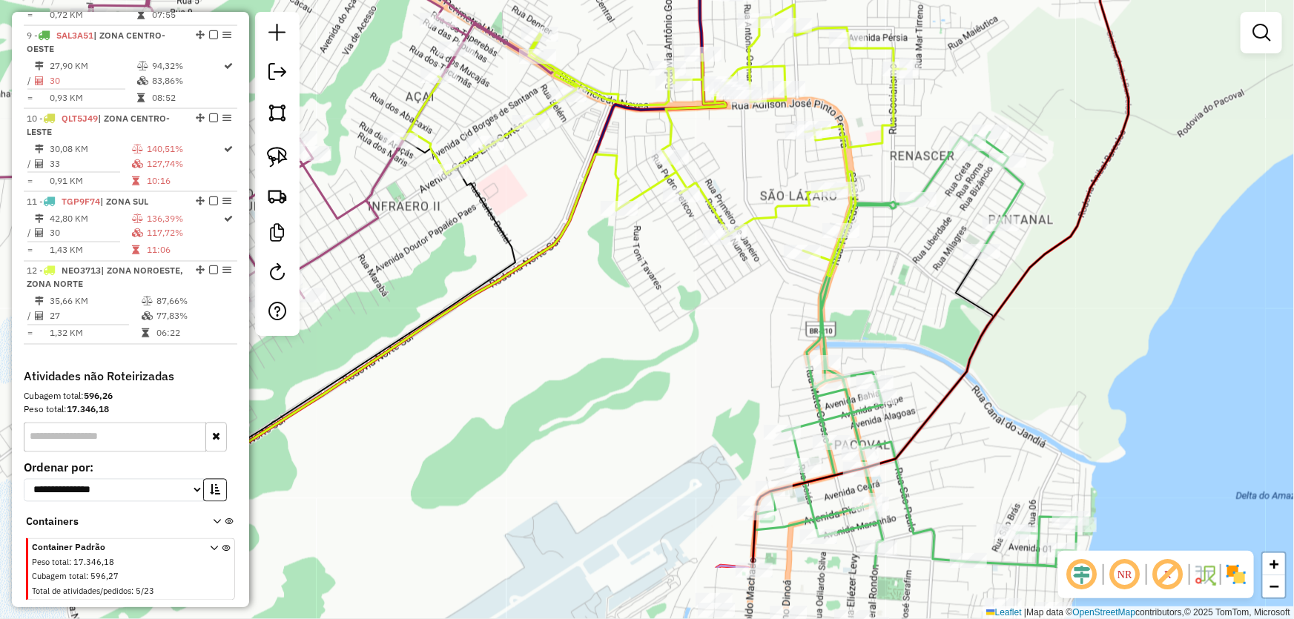
drag, startPoint x: 815, startPoint y: 412, endPoint x: 553, endPoint y: 50, distance: 447.5
click at [553, 55] on div "Janela de atendimento Grade de atendimento Capacidade Transportadoras Veículos …" at bounding box center [647, 309] width 1294 height 619
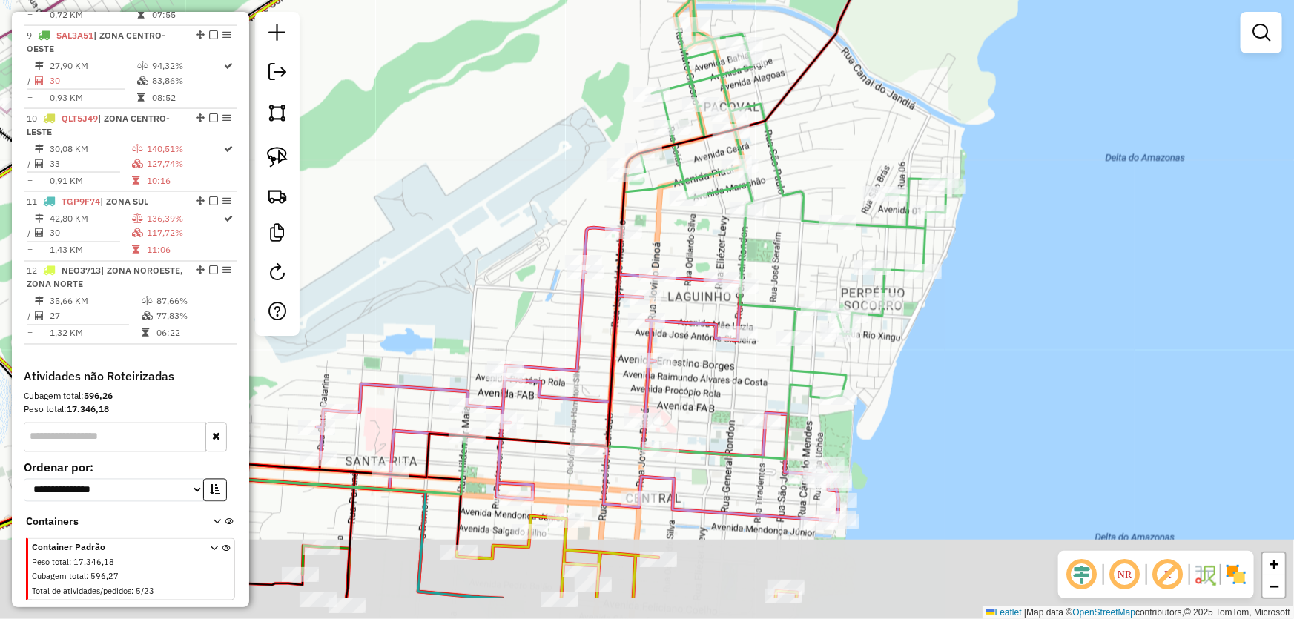
drag, startPoint x: 523, startPoint y: 171, endPoint x: 546, endPoint y: 107, distance: 67.8
click at [545, 108] on div "Janela de atendimento Grade de atendimento Capacidade Transportadoras Veículos …" at bounding box center [647, 309] width 1294 height 619
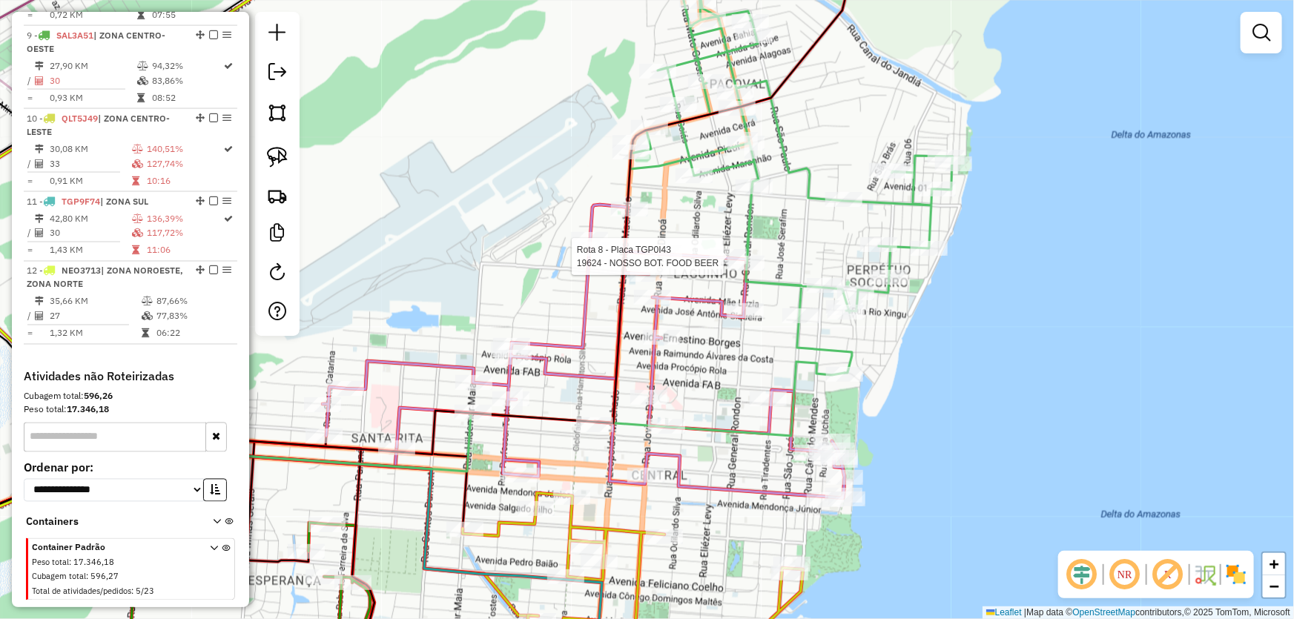
select select "*********"
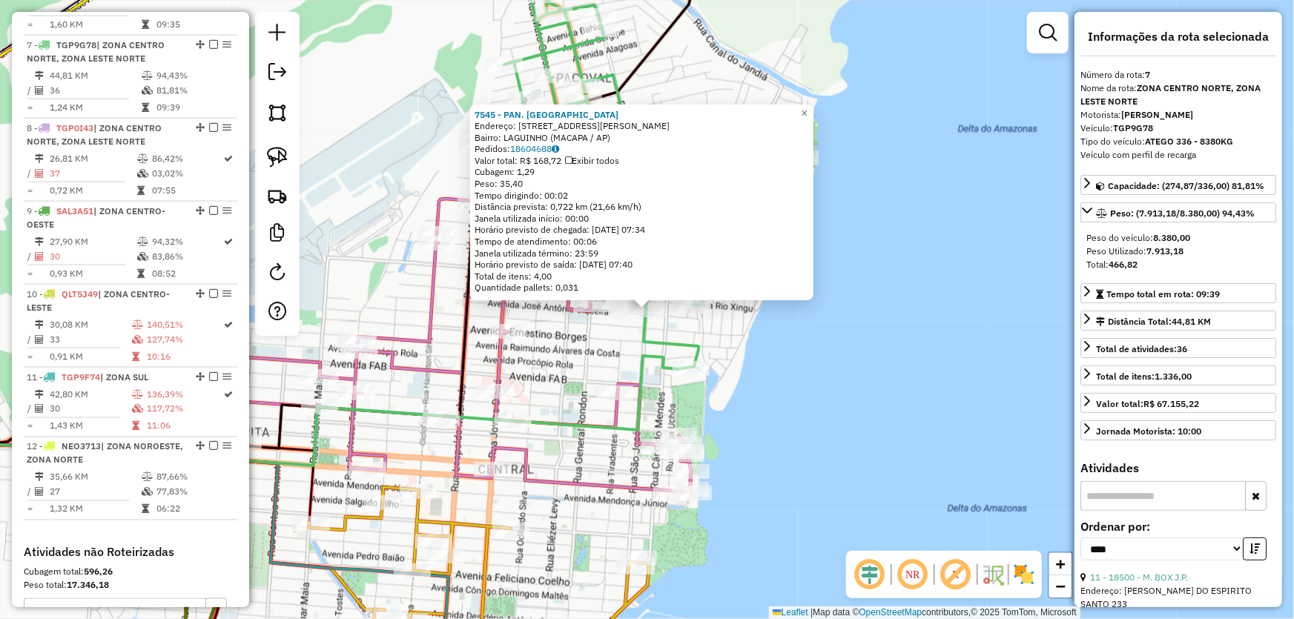
scroll to position [1027, 0]
click at [765, 374] on div "7545 - PAN. SAO FRANCISCO Endereço: AV JOSE ANTONIO SIQUEIRA 111 A Bairro: LAGU…" at bounding box center [647, 309] width 1294 height 619
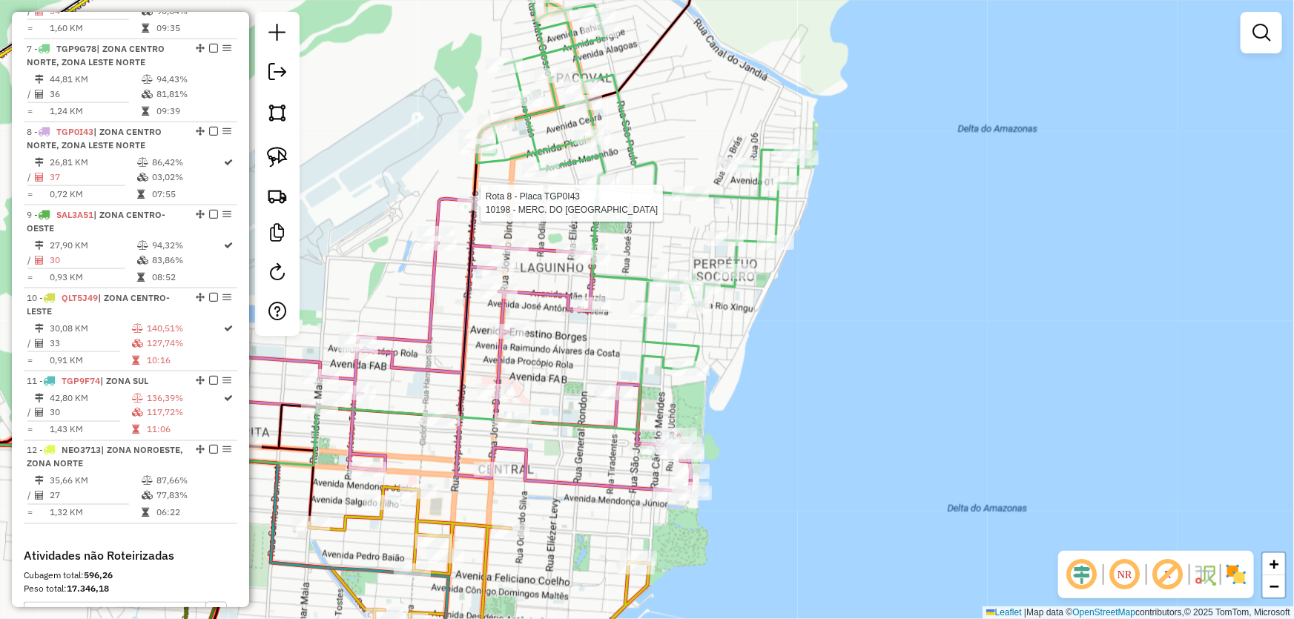
select select "*********"
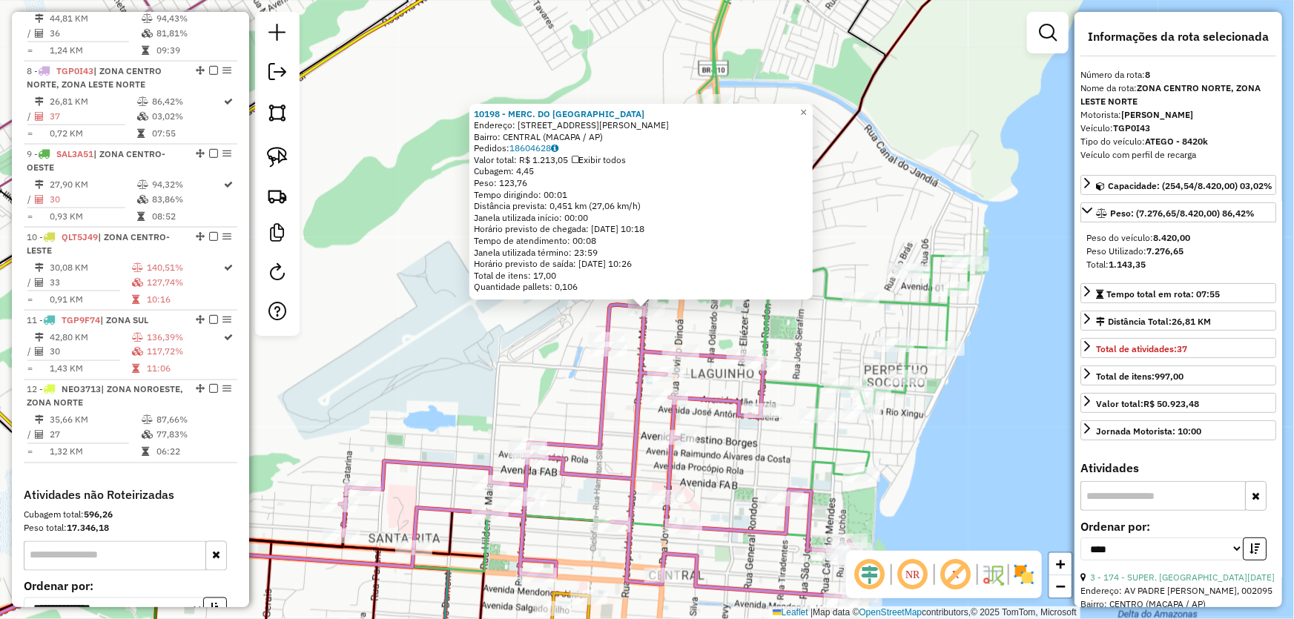
scroll to position [1110, 0]
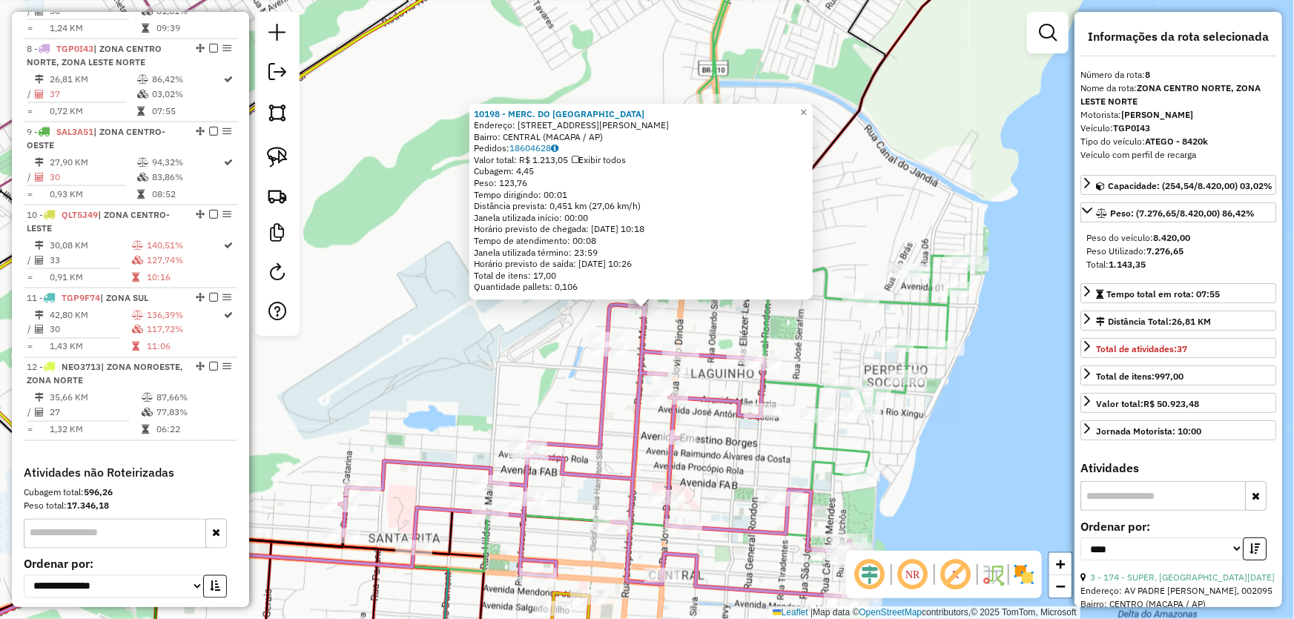
click at [457, 311] on div "10198 - MERC. DO BARAO Endereço: AV MARCILIO DIAS 103A Bairro: CENTRAL (MACAPA …" at bounding box center [647, 309] width 1294 height 619
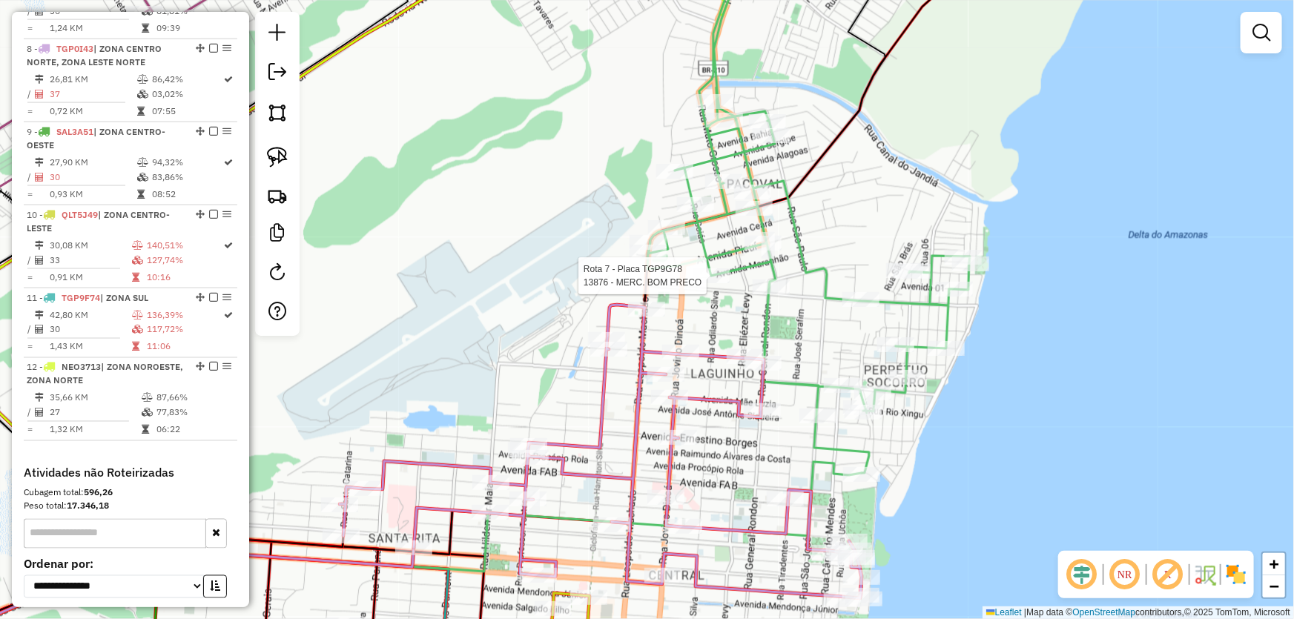
select select "*********"
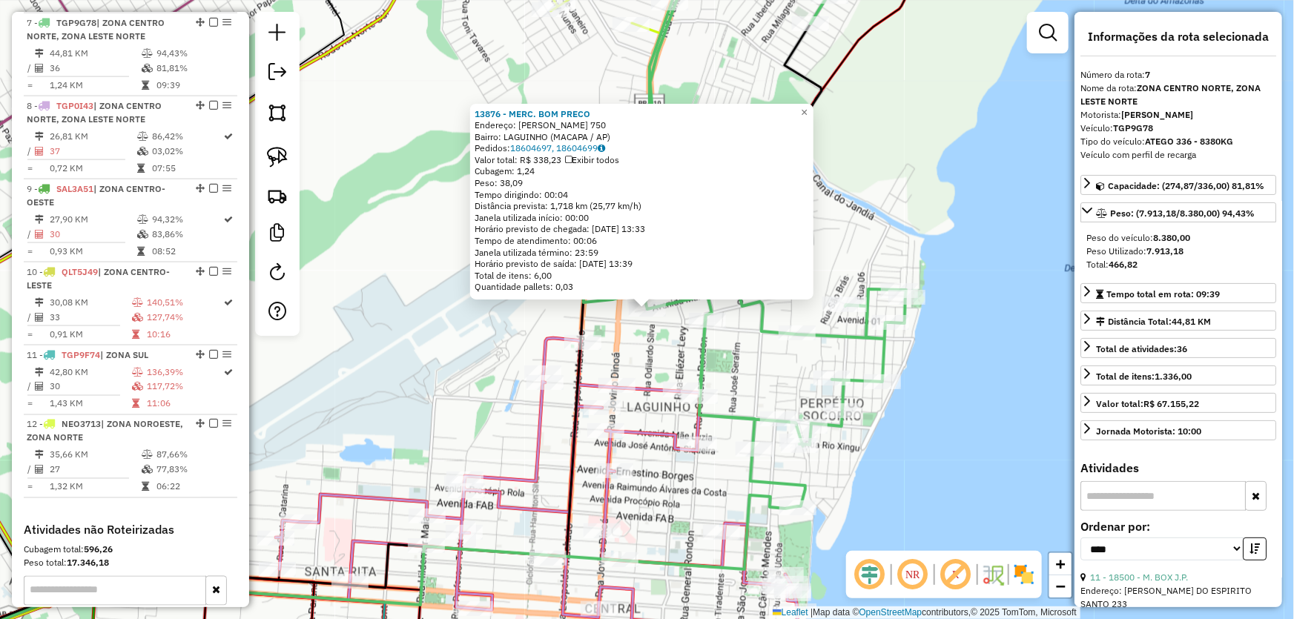
scroll to position [1027, 0]
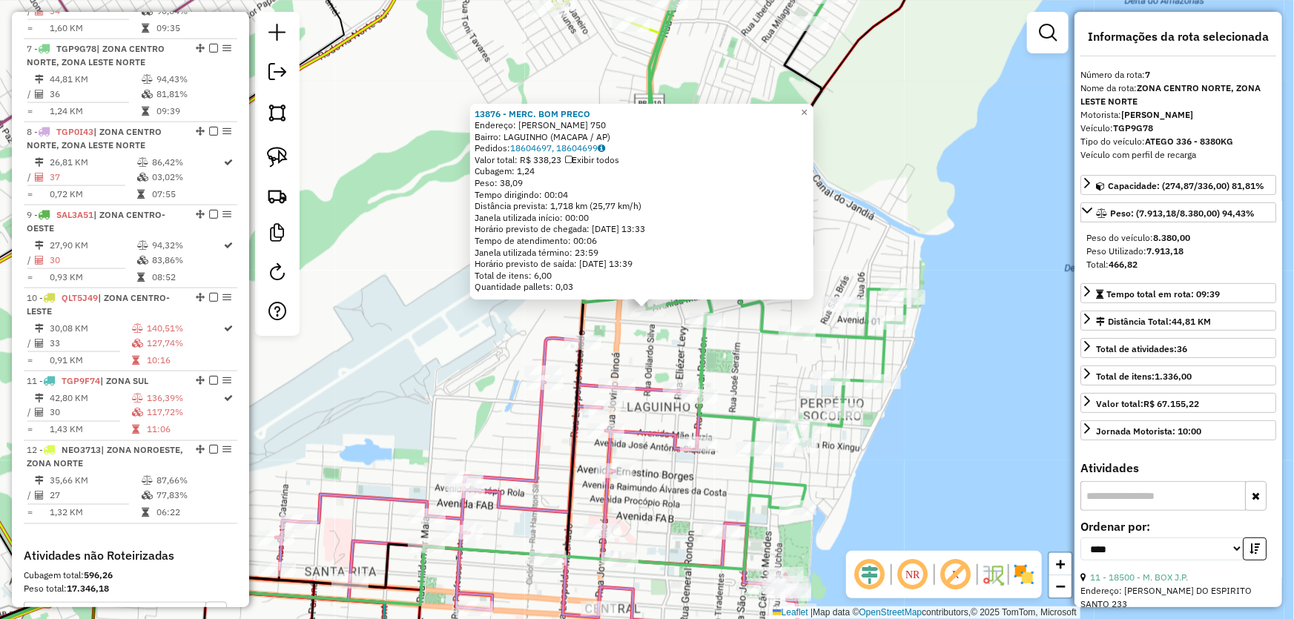
click at [420, 322] on div "13876 - MERC. BOM PRECO Endereço: JOSE SERAFIM 750 Bairro: LAGUINHO (MACAPA / A…" at bounding box center [647, 309] width 1294 height 619
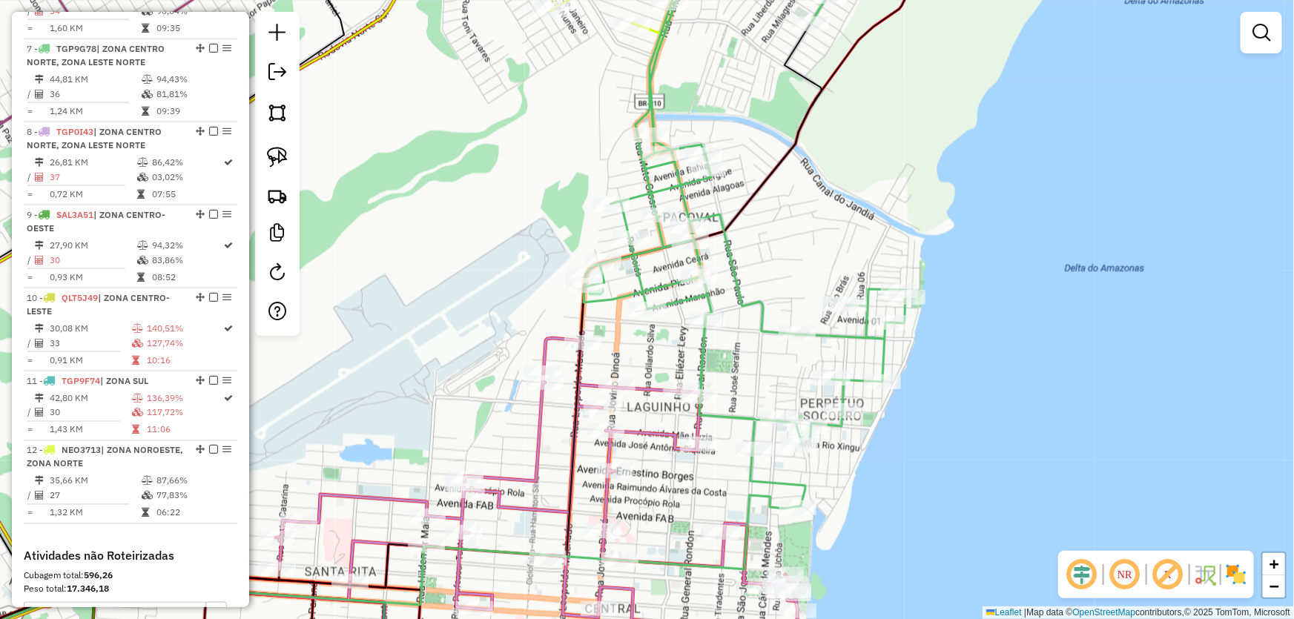
select select "*********"
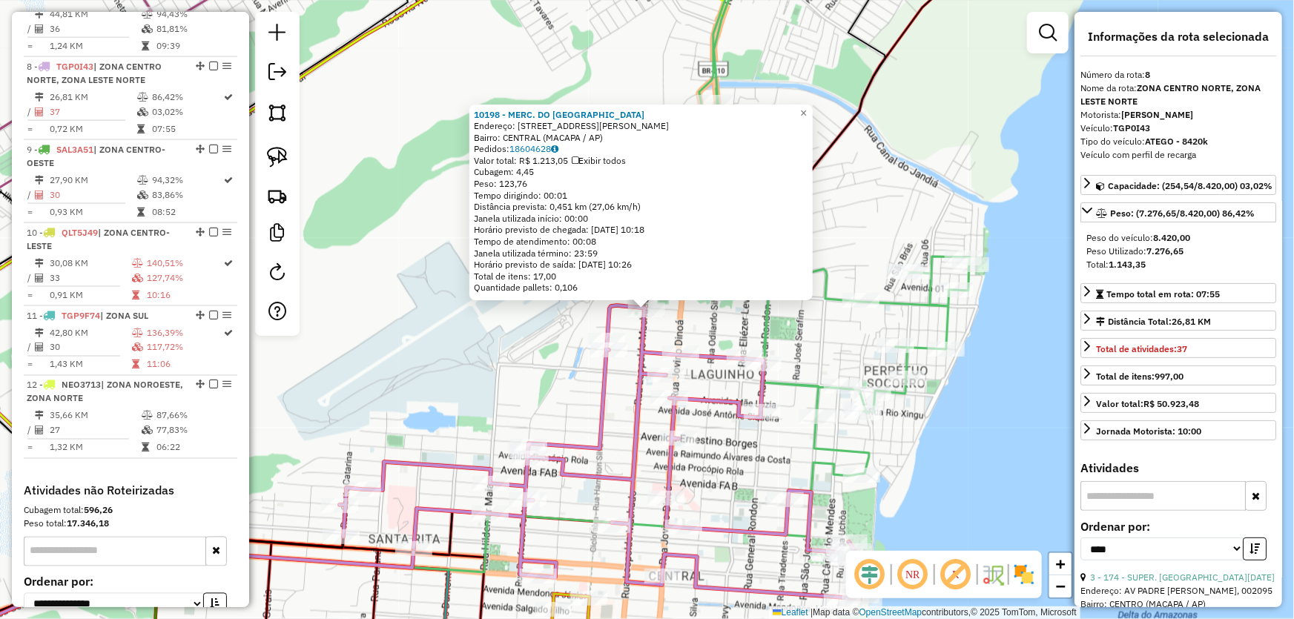
scroll to position [1110, 0]
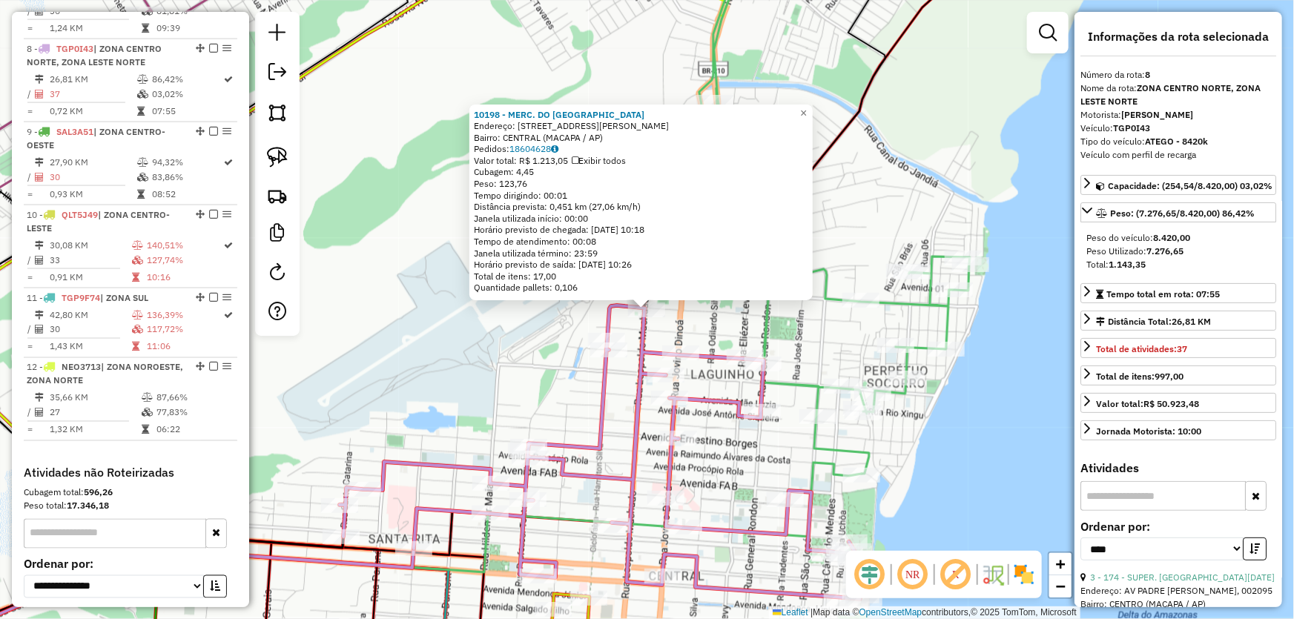
click at [484, 362] on div "10198 - MERC. DO BARAO Endereço: AV MARCILIO DIAS 103A Bairro: CENTRAL (MACAPA …" at bounding box center [647, 309] width 1294 height 619
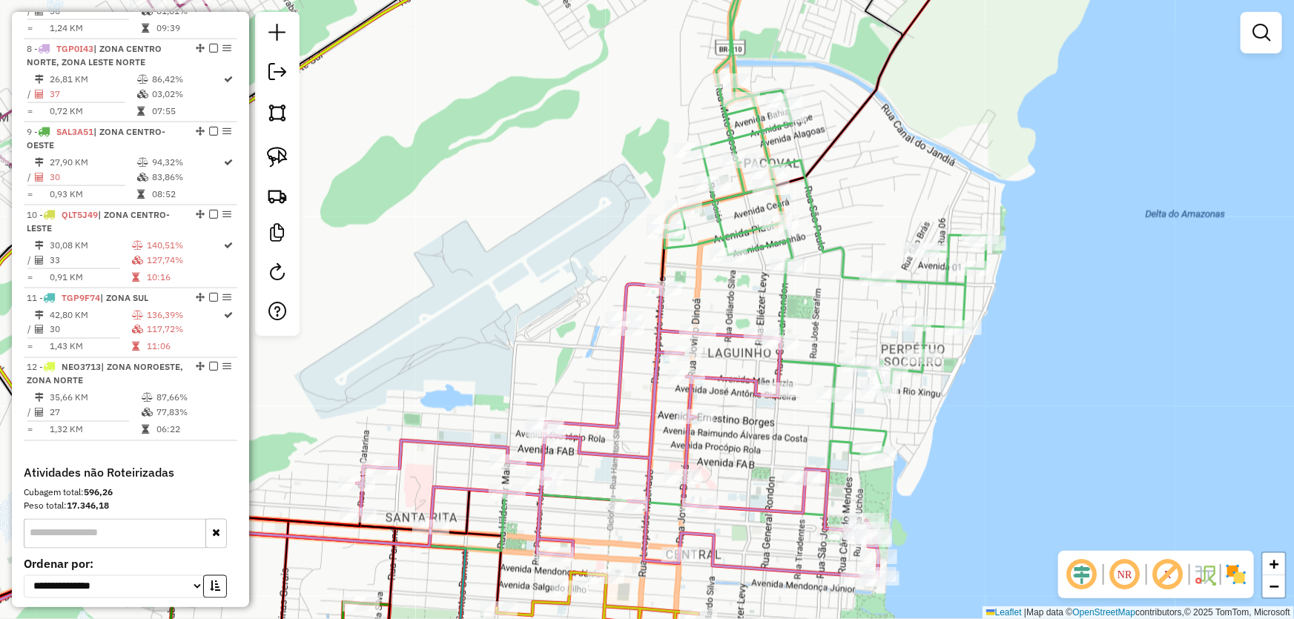
drag, startPoint x: 494, startPoint y: 348, endPoint x: 682, endPoint y: 1, distance: 394.4
click at [673, 15] on div "Janela de atendimento Grade de atendimento Capacidade Transportadoras Veículos …" at bounding box center [647, 309] width 1294 height 619
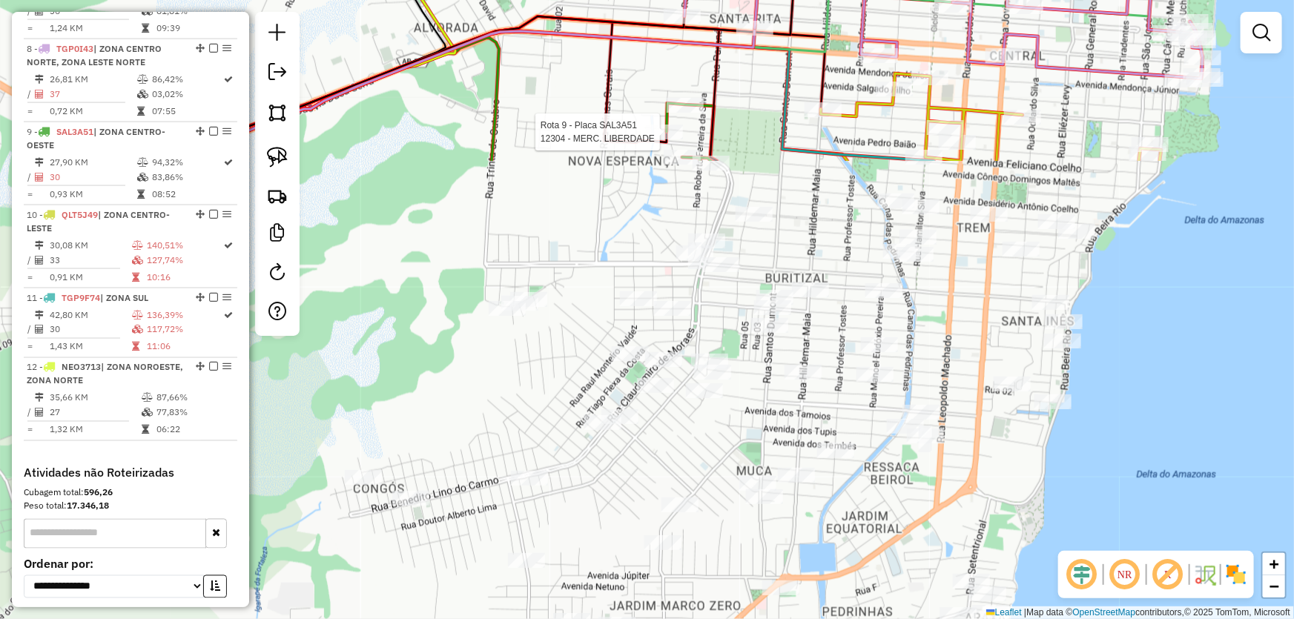
select select "*********"
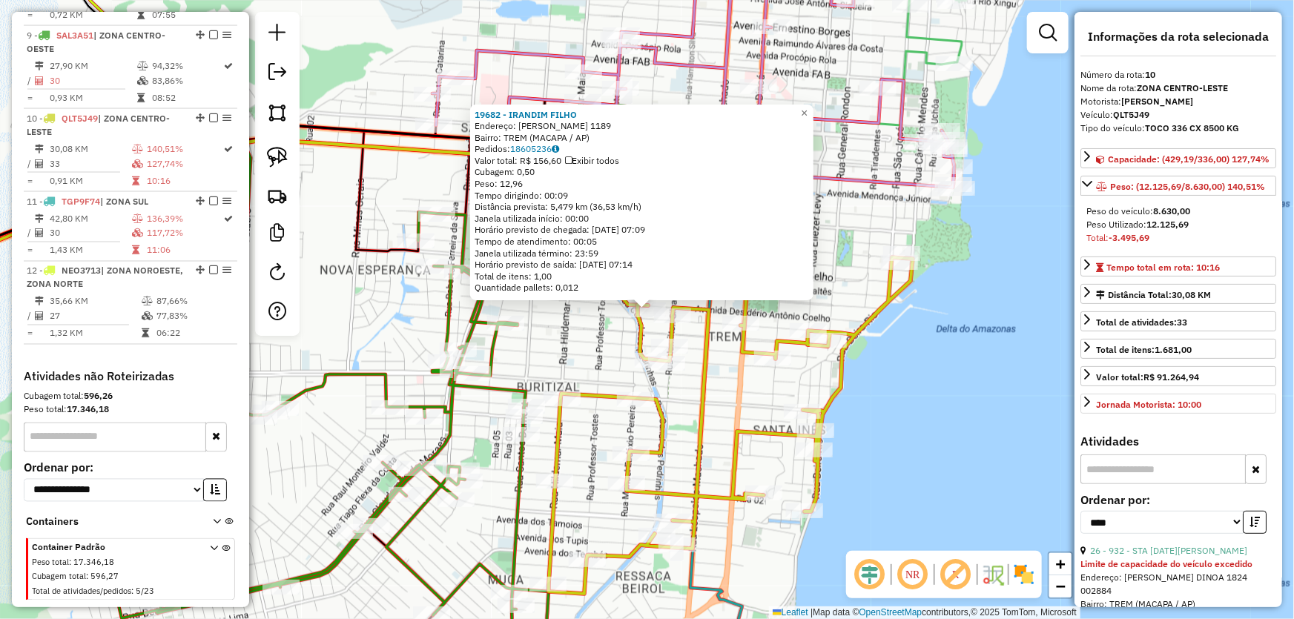
scroll to position [134, 0]
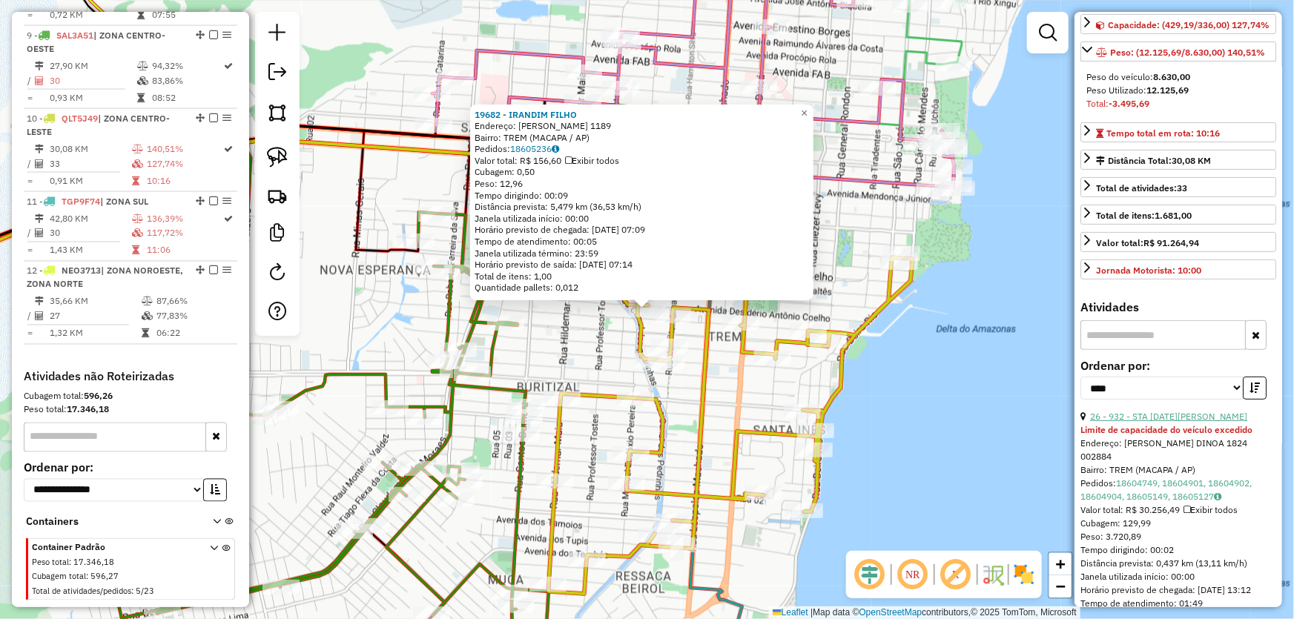
click at [1148, 422] on link "26 - 932 - STA LUCIA JOVINO" at bounding box center [1168, 416] width 157 height 11
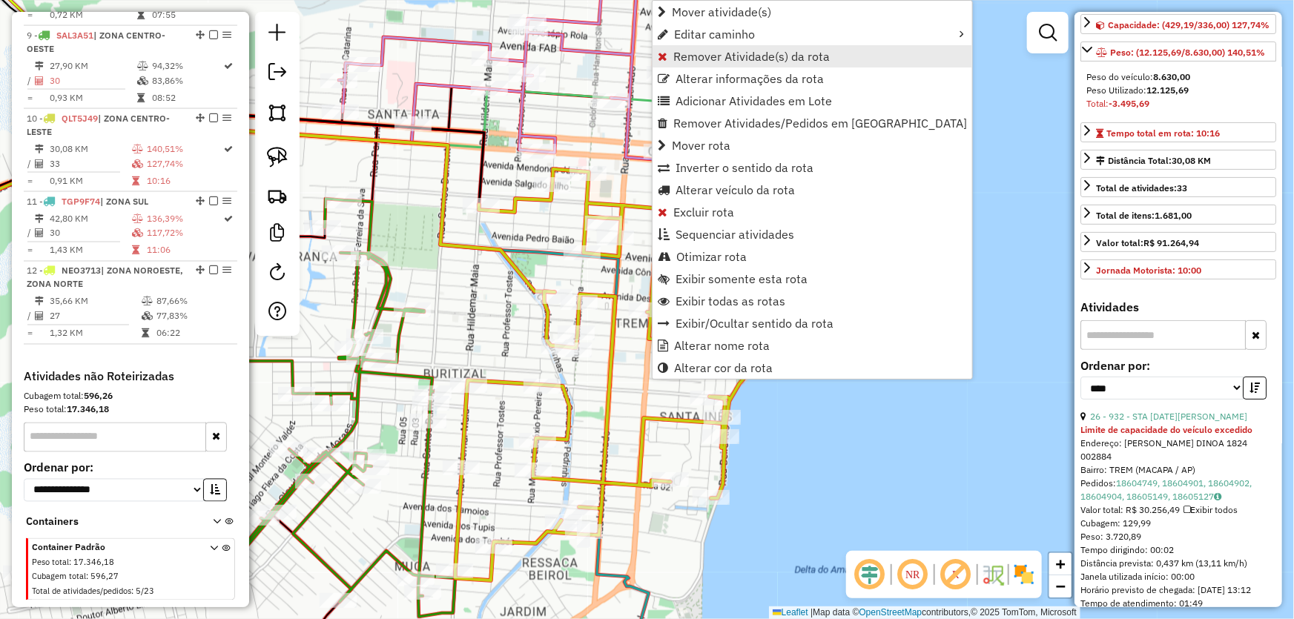
click at [692, 56] on span "Remover Atividade(s) da rota" at bounding box center [751, 56] width 156 height 12
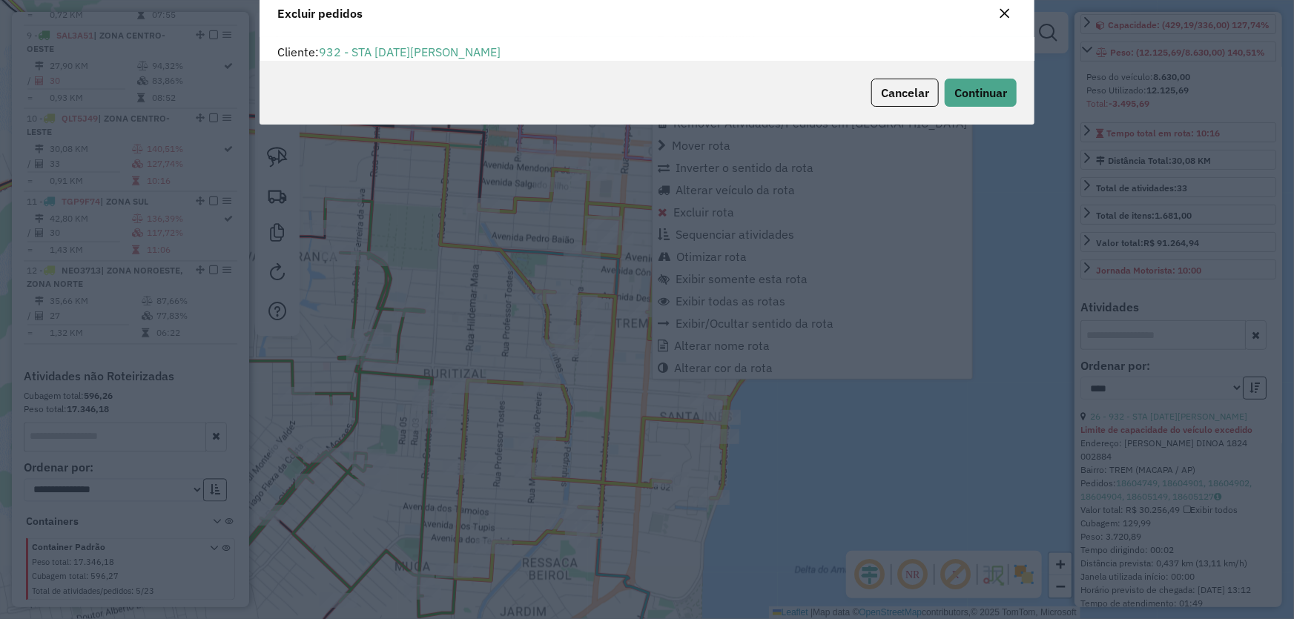
scroll to position [7, 4]
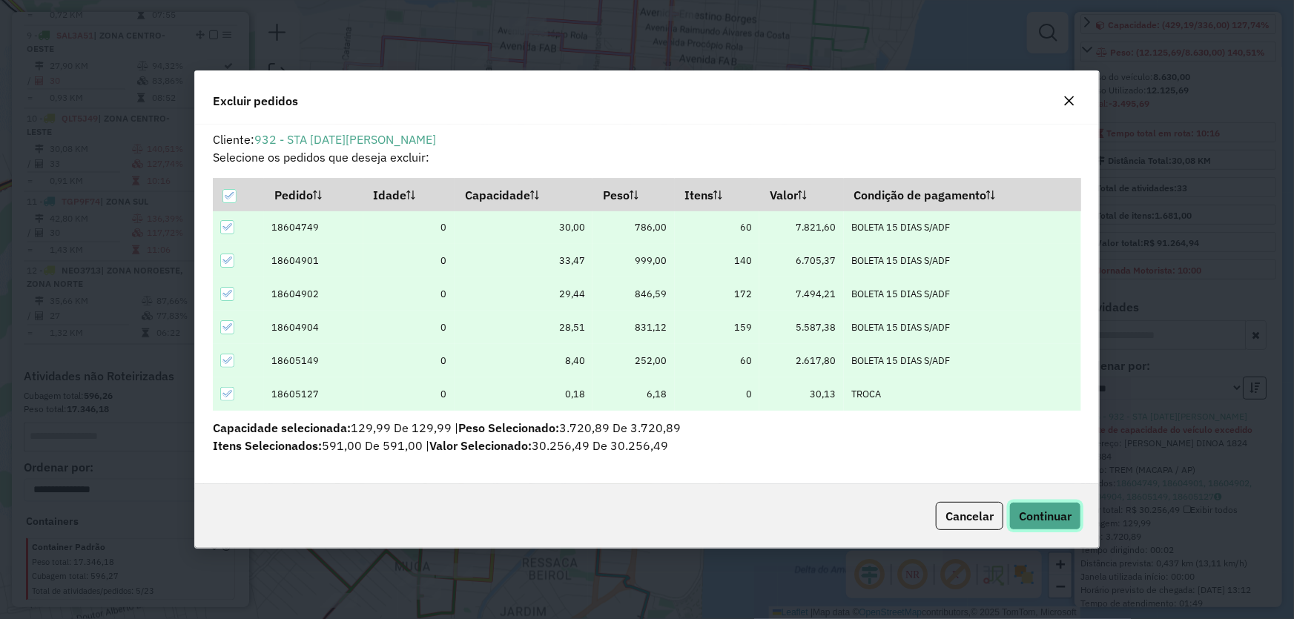
click at [1039, 514] on span "Continuar" at bounding box center [1045, 516] width 53 height 15
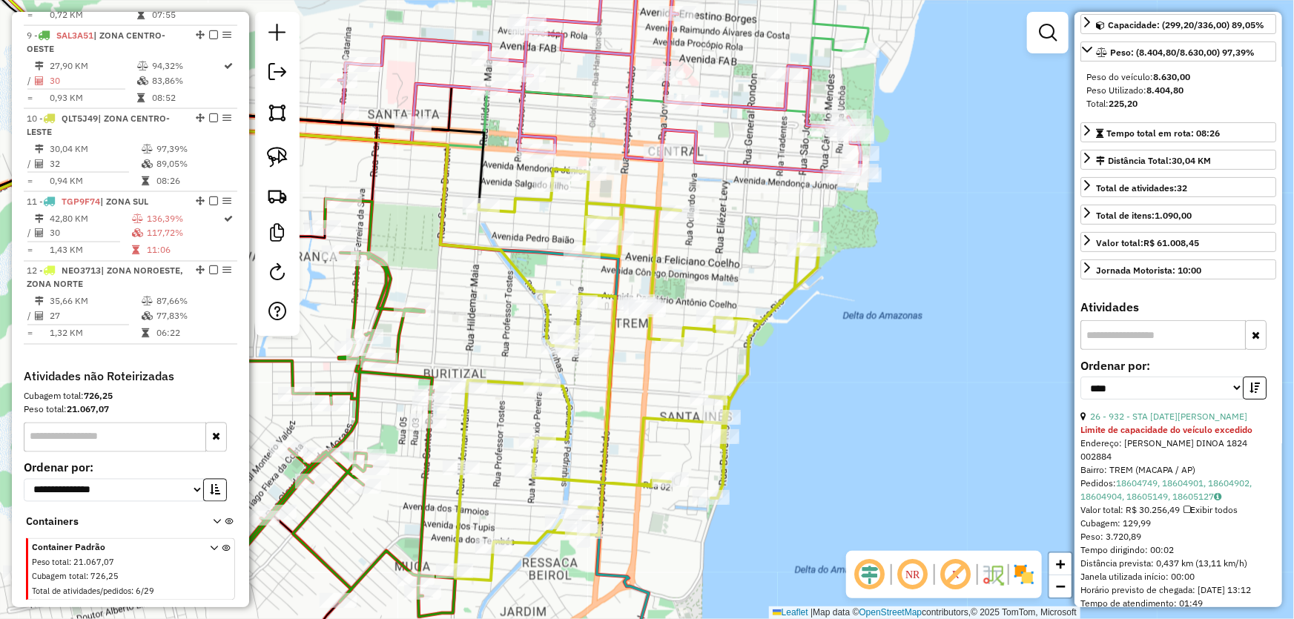
click at [838, 403] on div "Janela de atendimento Grade de atendimento Capacidade Transportadoras Veículos …" at bounding box center [647, 309] width 1294 height 619
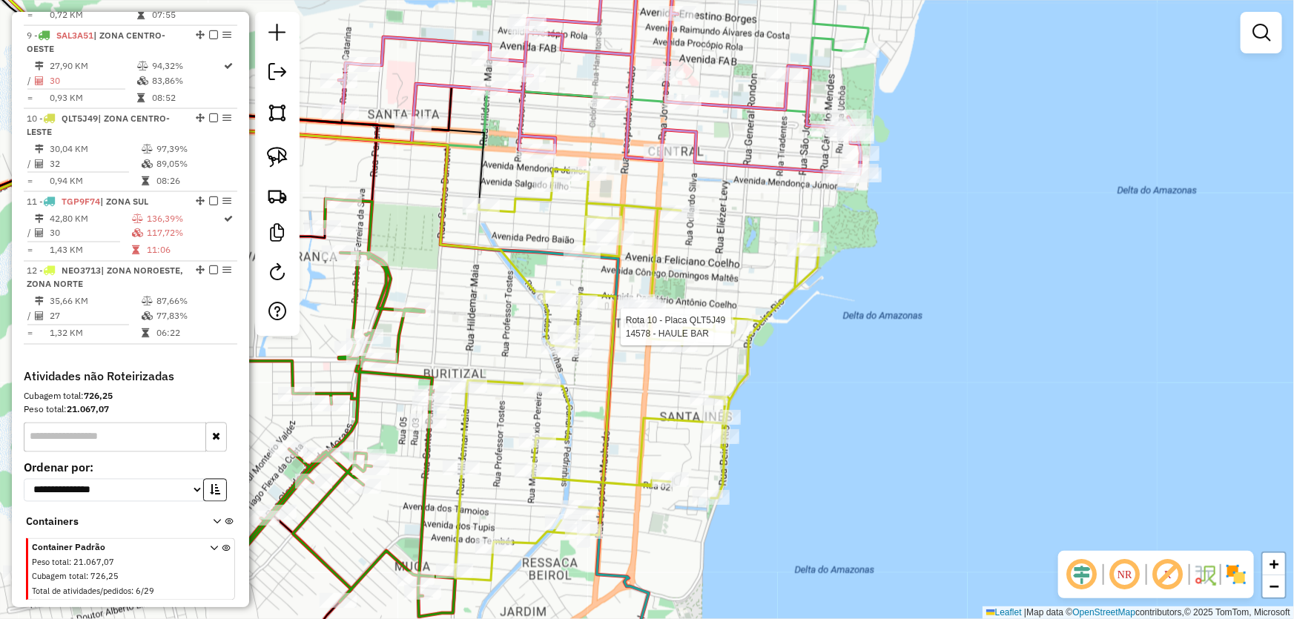
select select "*********"
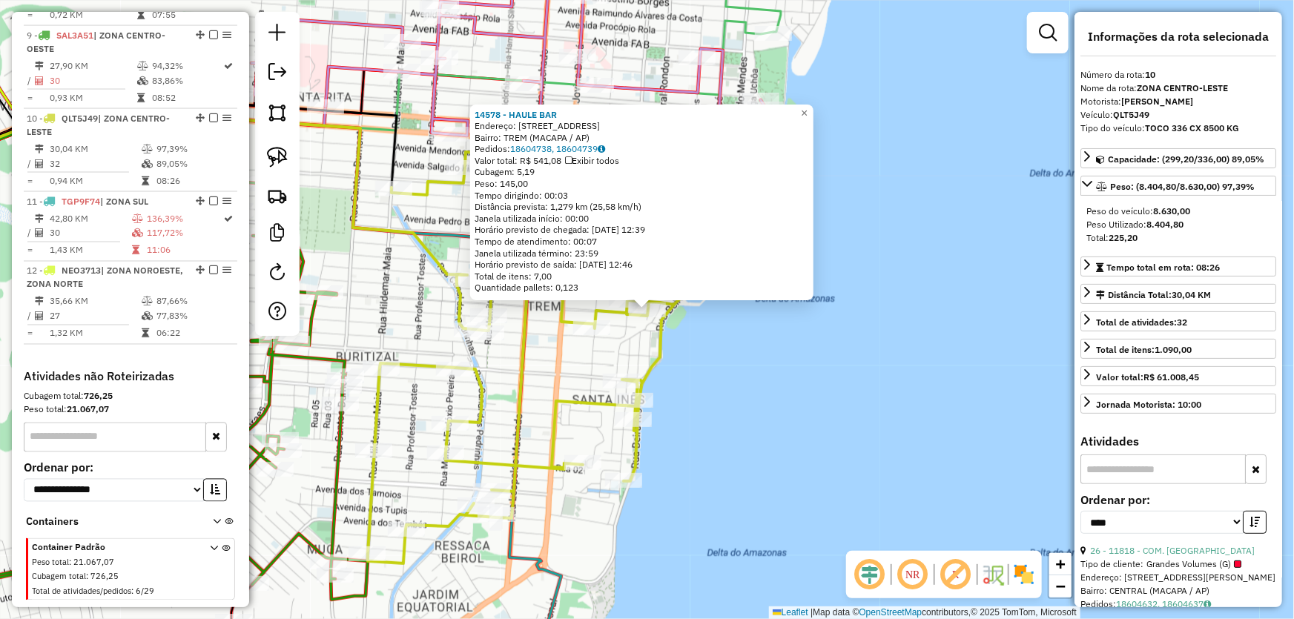
click at [756, 384] on div "14578 - HAULE BAR Endereço: R GENERAL RONDON 3017 Bairro: TREM (MACAPA / AP) Pe…" at bounding box center [647, 309] width 1294 height 619
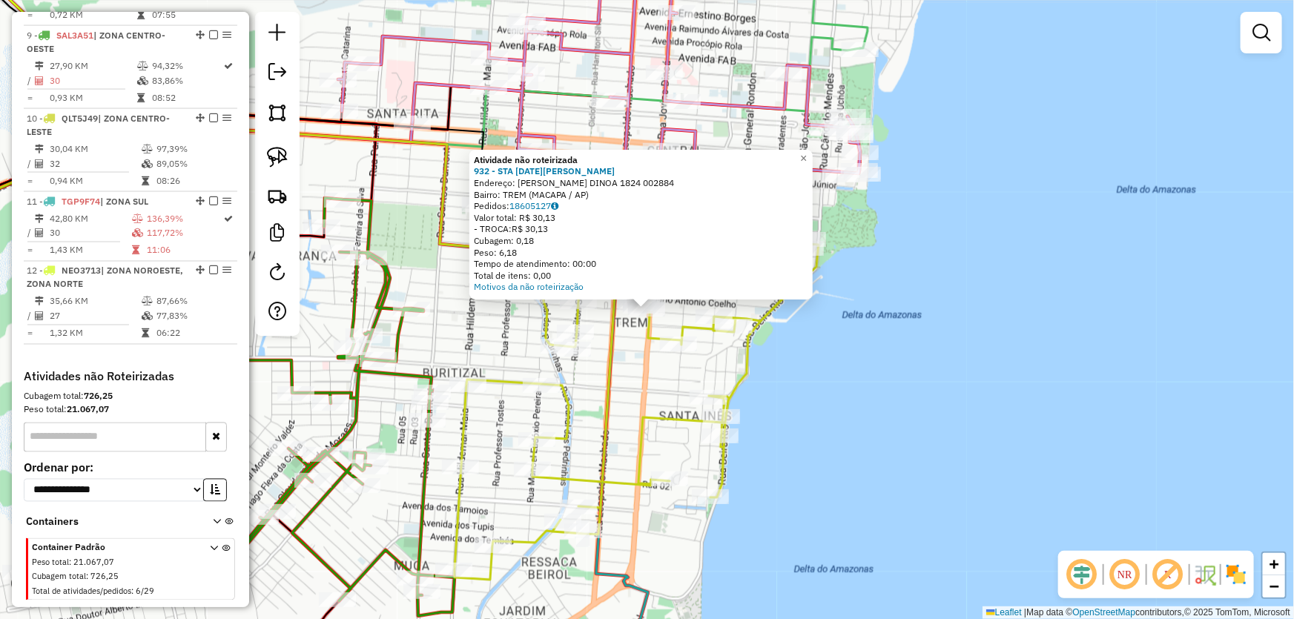
click at [798, 411] on div "Atividade não roteirizada 932 - STA LUCIA JOVINO Endereço: R JOVINO DINOA 1824 …" at bounding box center [647, 309] width 1294 height 619
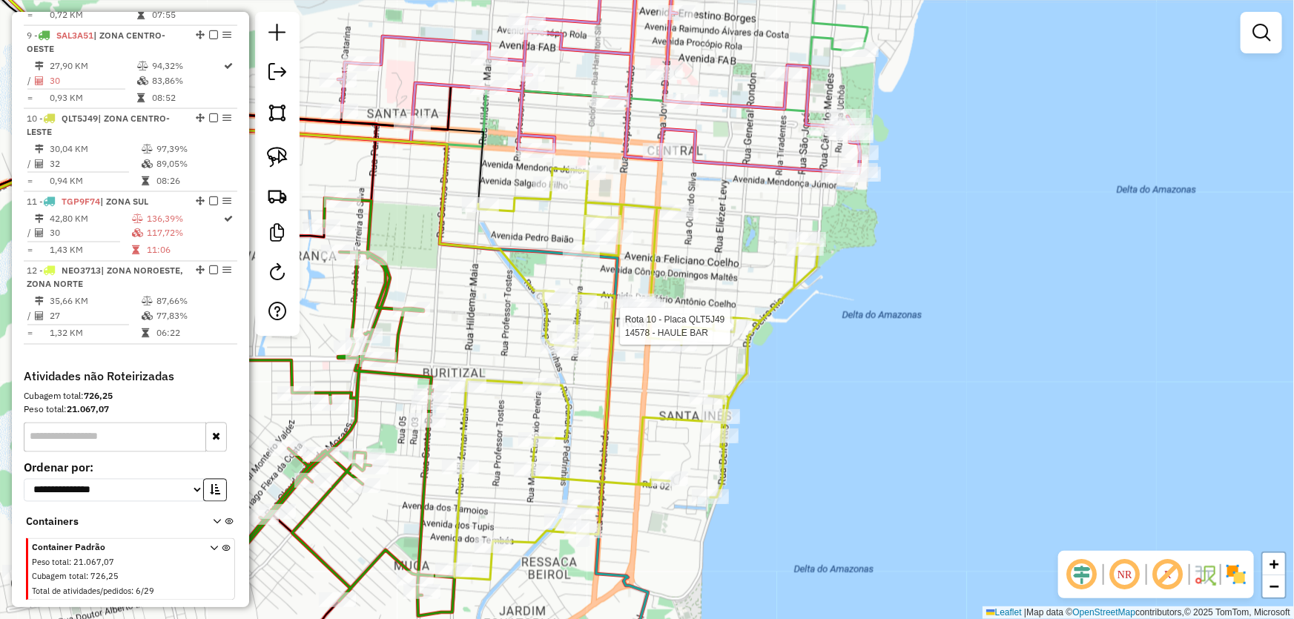
select select "*********"
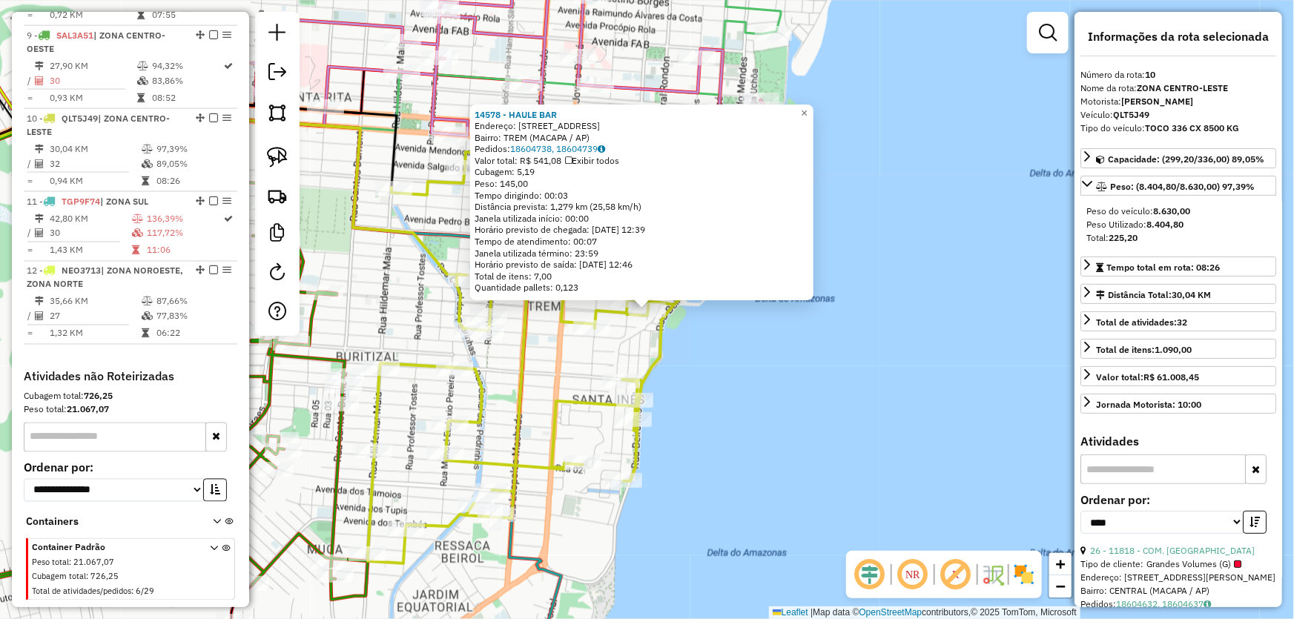
click at [800, 431] on div "14578 - HAULE BAR Endereço: R GENERAL RONDON 3017 Bairro: TREM (MACAPA / AP) Pe…" at bounding box center [647, 309] width 1294 height 619
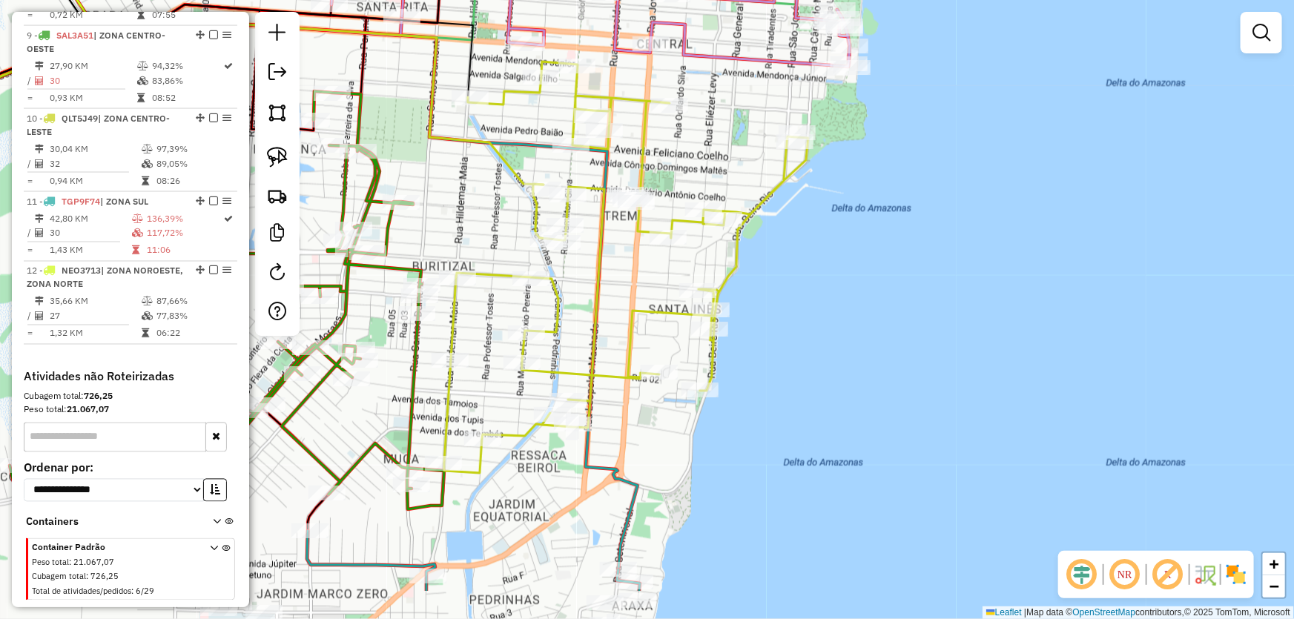
drag, startPoint x: 778, startPoint y: 481, endPoint x: 979, endPoint y: 278, distance: 285.2
click at [967, 289] on div "Janela de atendimento Grade de atendimento Capacidade Transportadoras Veículos …" at bounding box center [647, 309] width 1294 height 619
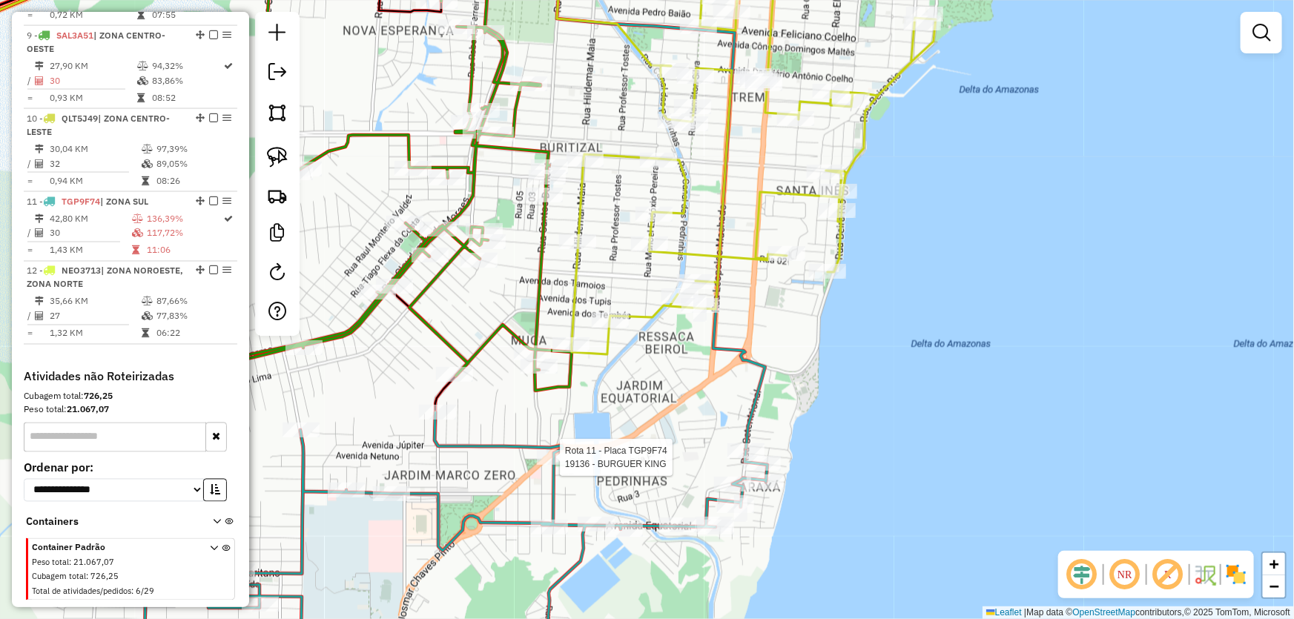
select select "*********"
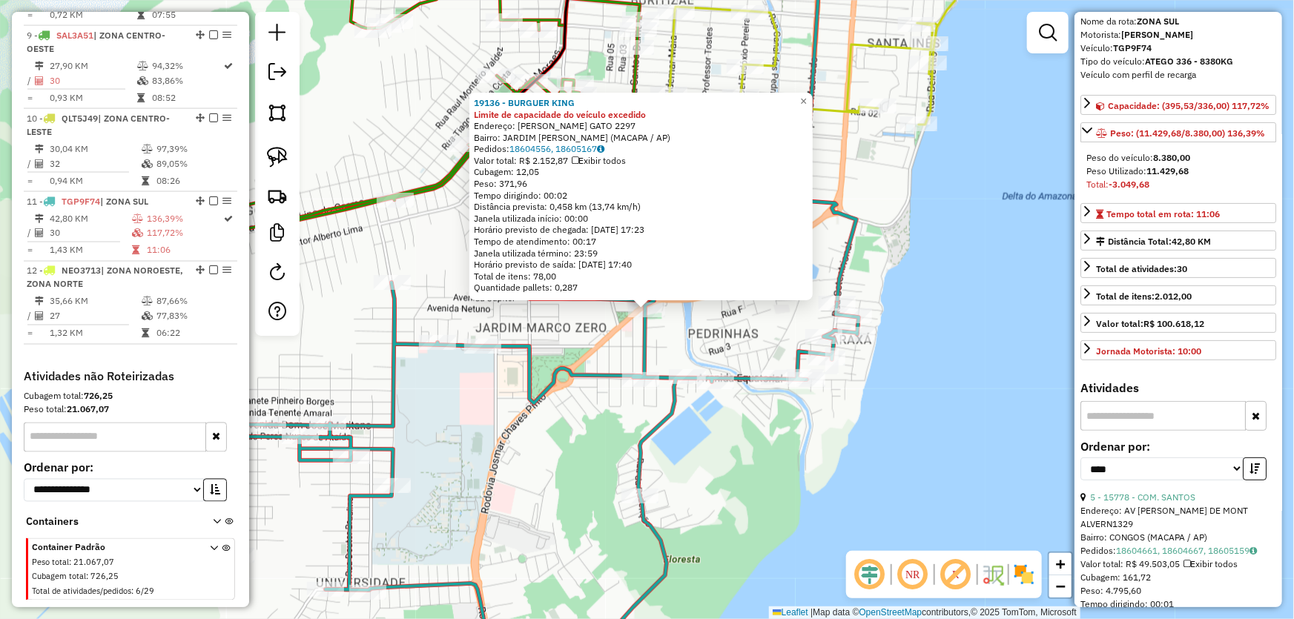
scroll to position [134, 0]
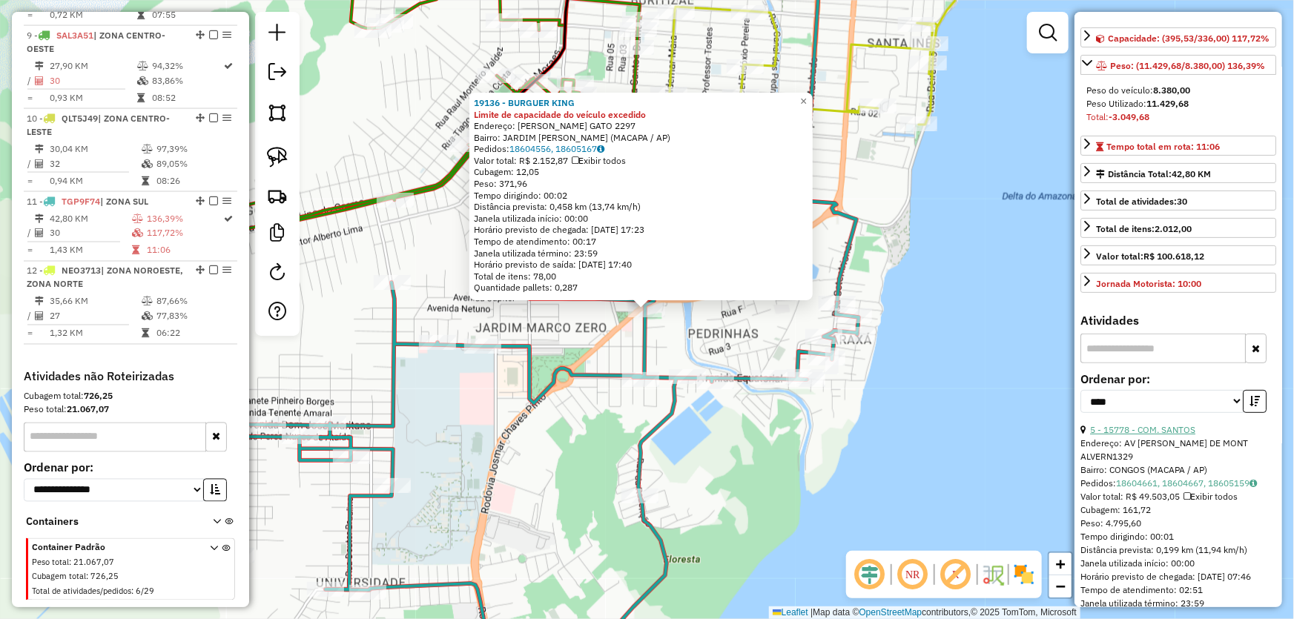
click at [1137, 435] on link "5 - 15778 - COM. SANTOS" at bounding box center [1142, 429] width 105 height 11
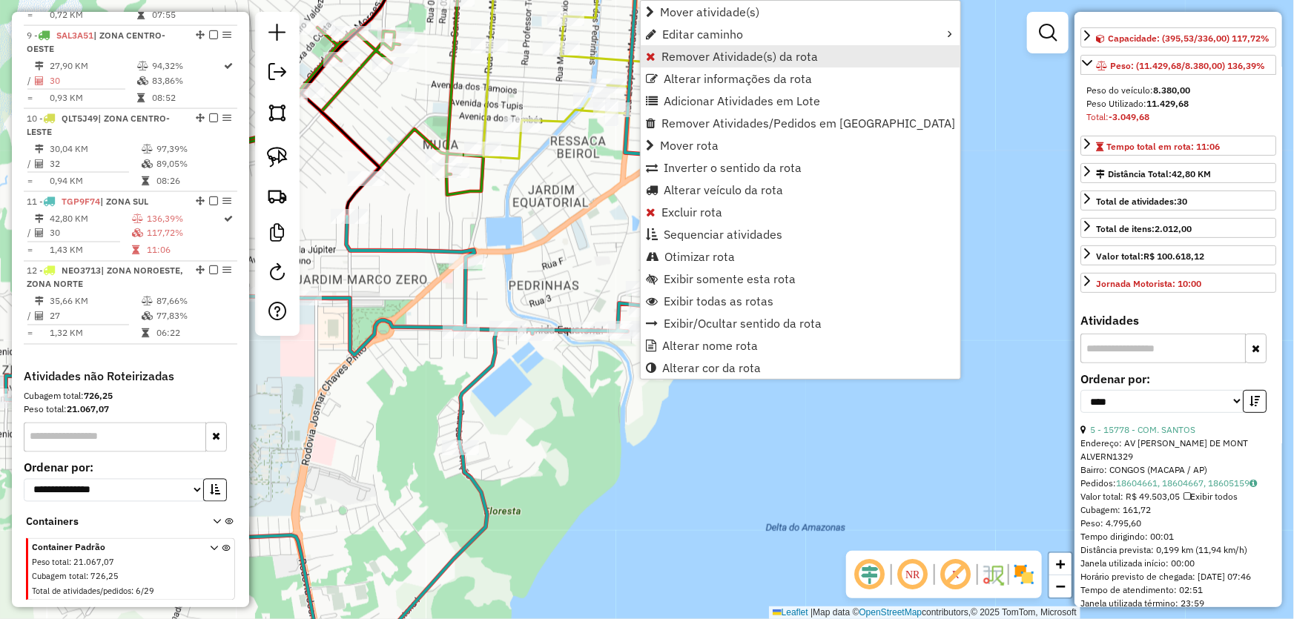
click at [695, 59] on span "Remover Atividade(s) da rota" at bounding box center [739, 56] width 156 height 12
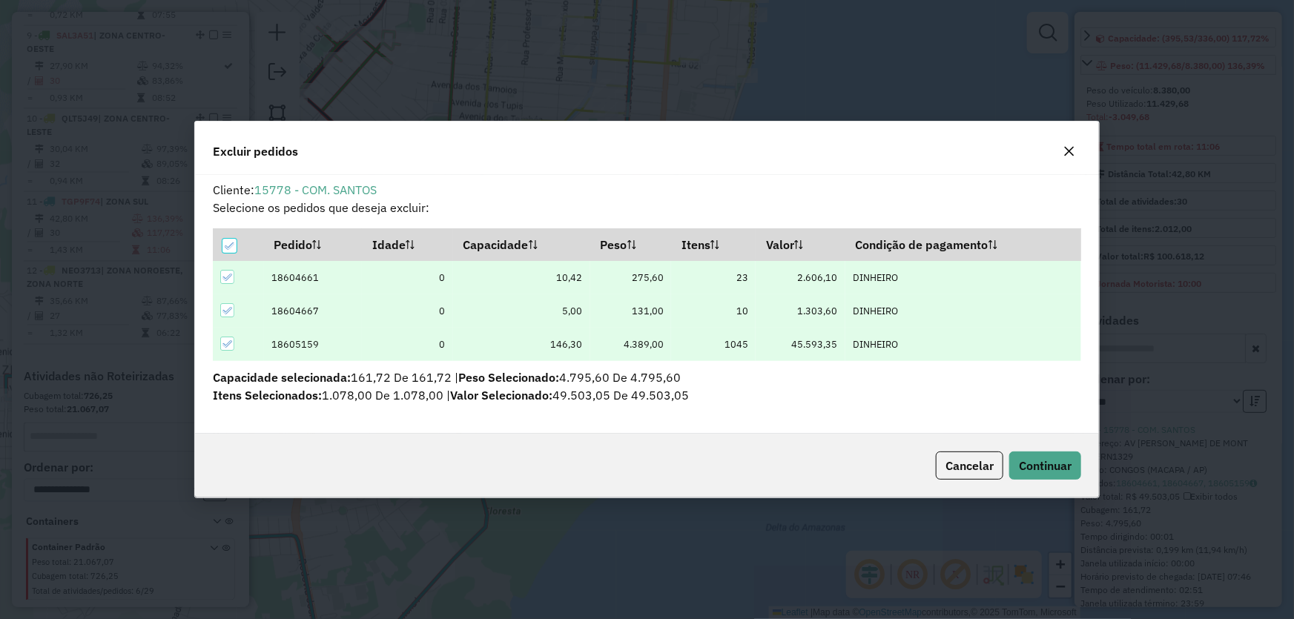
scroll to position [7, 4]
click at [1033, 465] on span "Continuar" at bounding box center [1045, 465] width 53 height 15
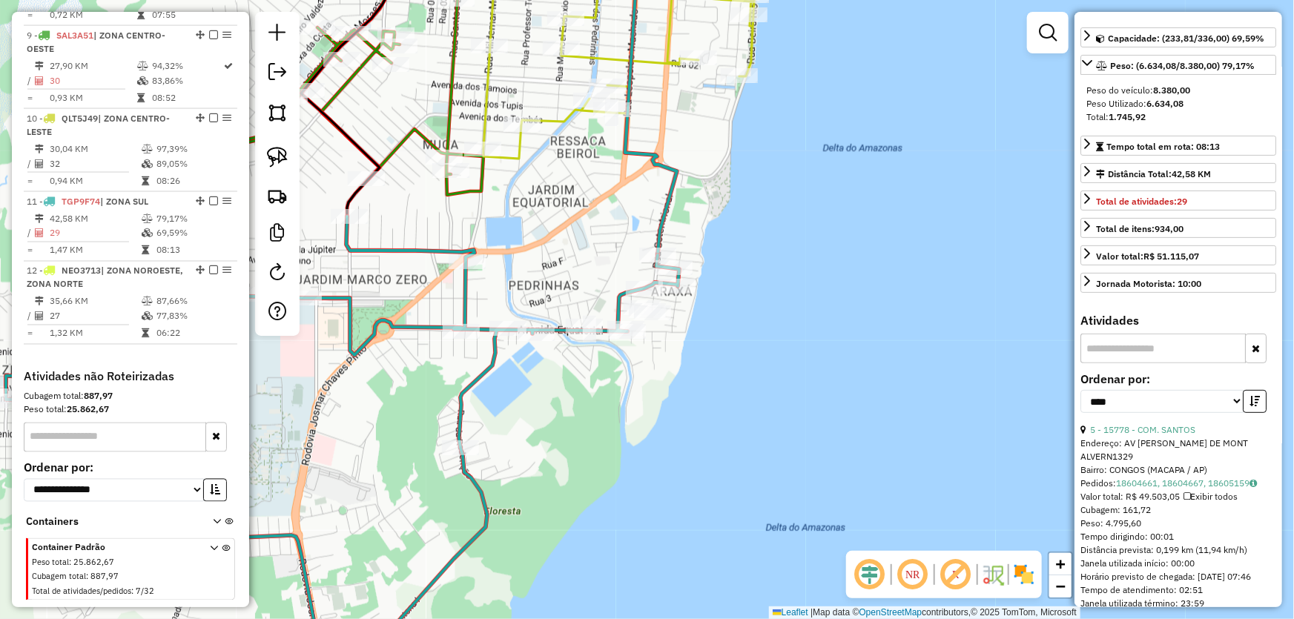
click at [689, 464] on div "Janela de atendimento Grade de atendimento Capacidade Transportadoras Veículos …" at bounding box center [647, 309] width 1294 height 619
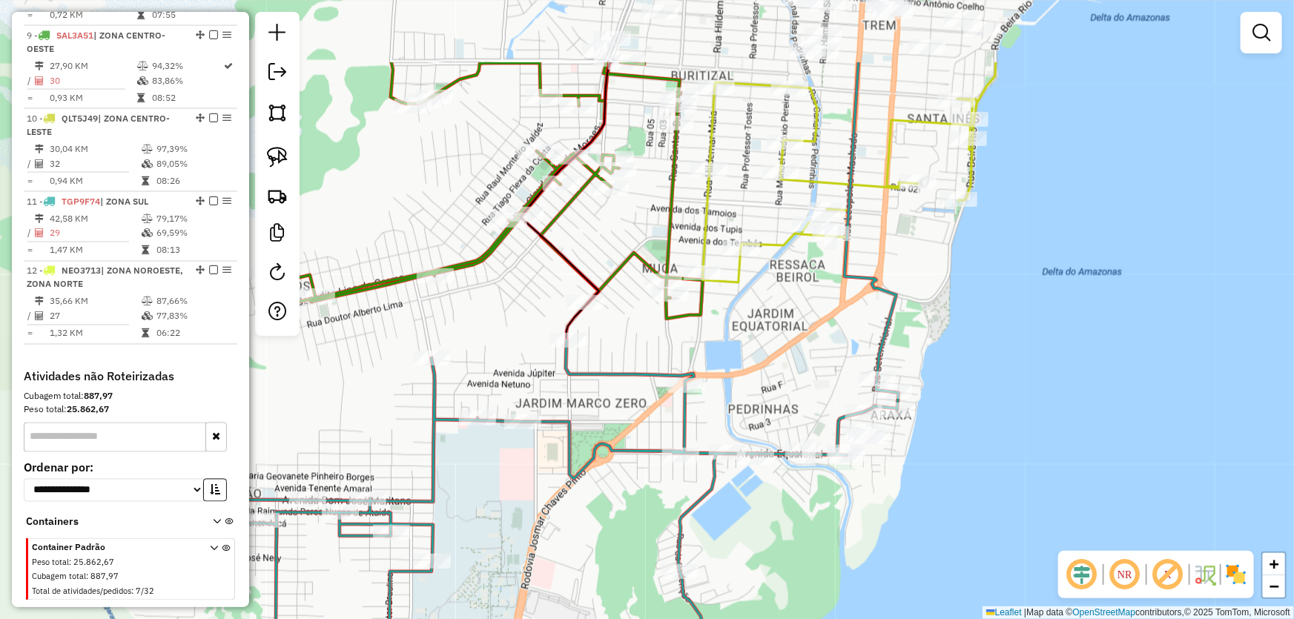
drag, startPoint x: 512, startPoint y: 221, endPoint x: 733, endPoint y: 343, distance: 252.5
click at [733, 345] on div "Janela de atendimento Grade de atendimento Capacidade Transportadoras Veículos …" at bounding box center [647, 309] width 1294 height 619
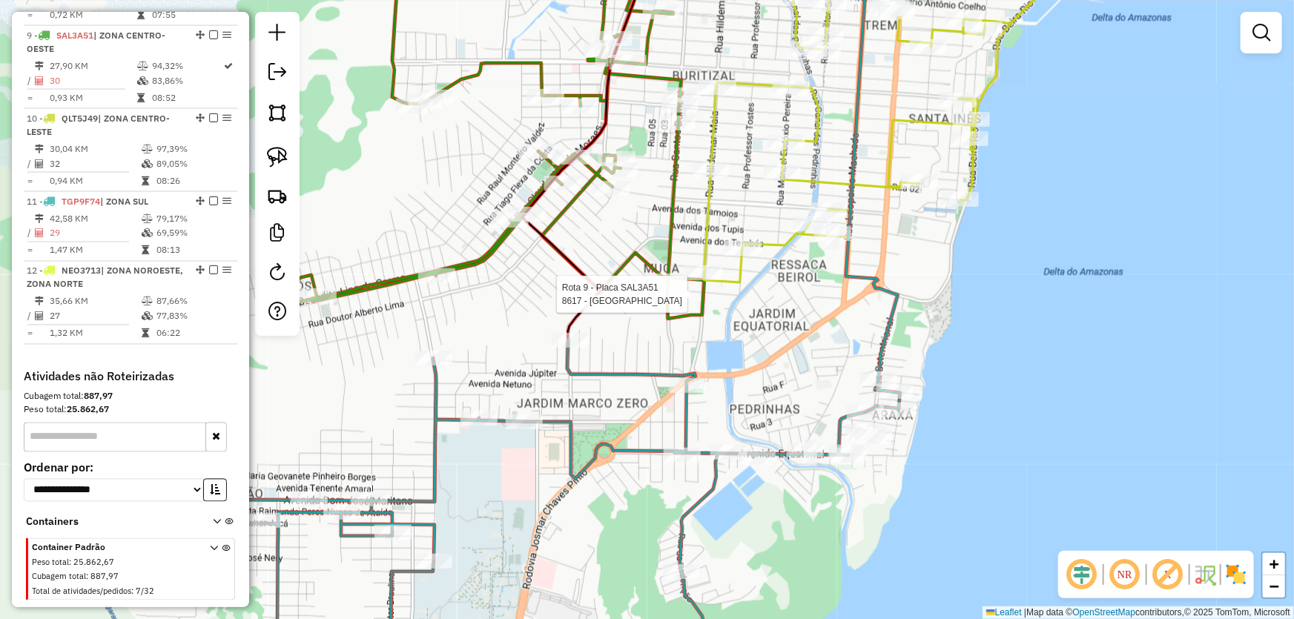
select select "*********"
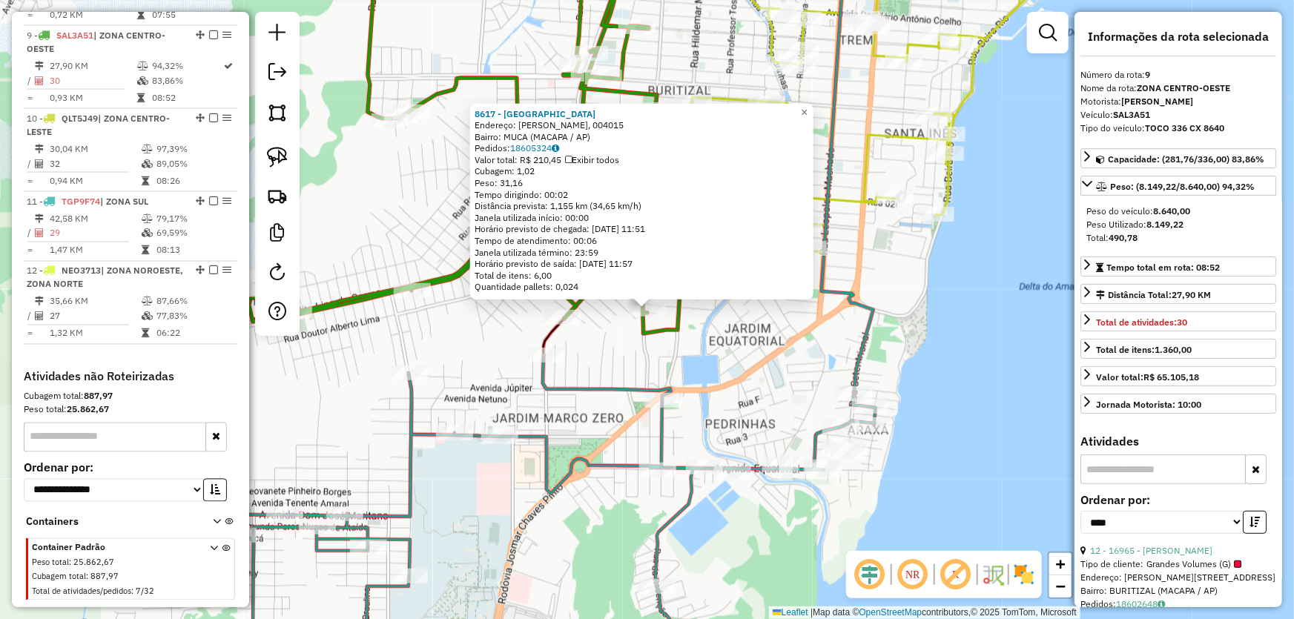
scroll to position [1192, 0]
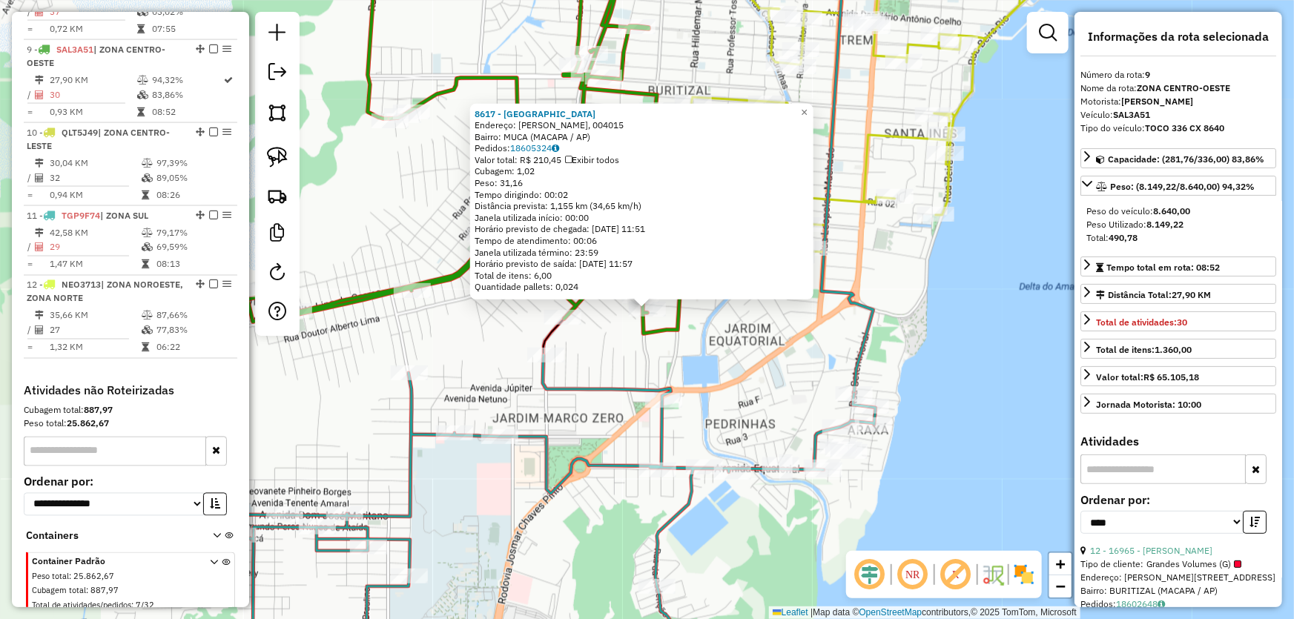
click at [733, 343] on div "8617 - Arena [GEOGRAPHIC_DATA] Endereço: [PERSON_NAME], 004015 Bairro: MUCA (MA…" at bounding box center [647, 309] width 1294 height 619
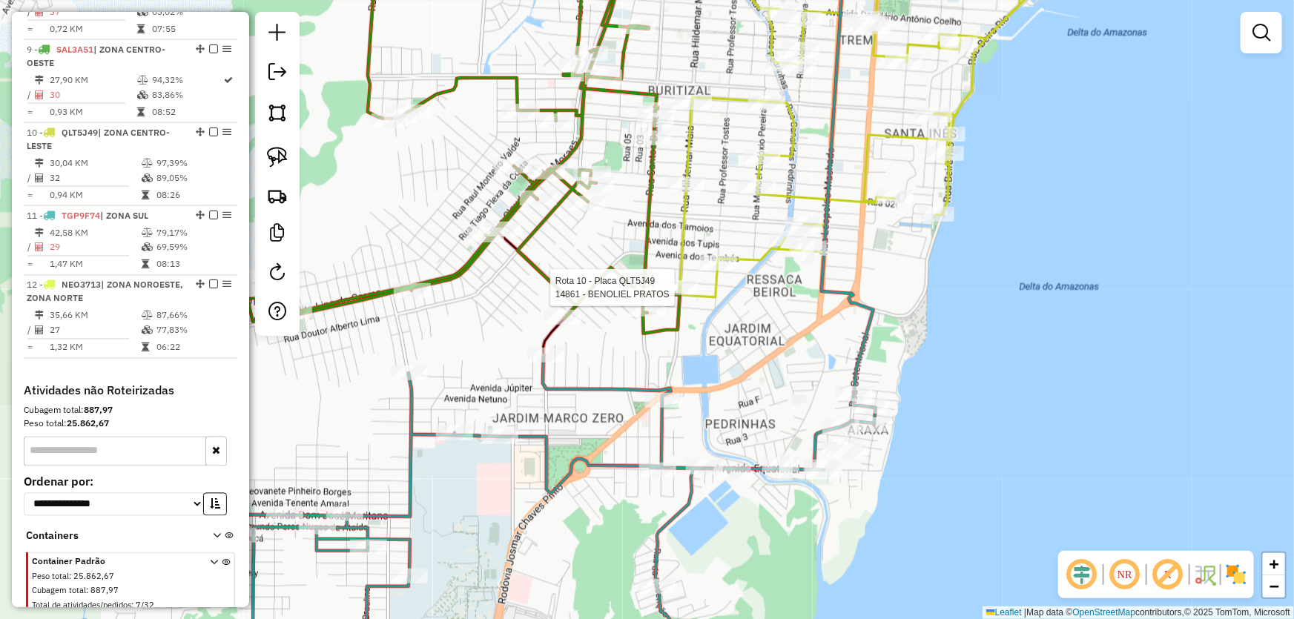
select select "*********"
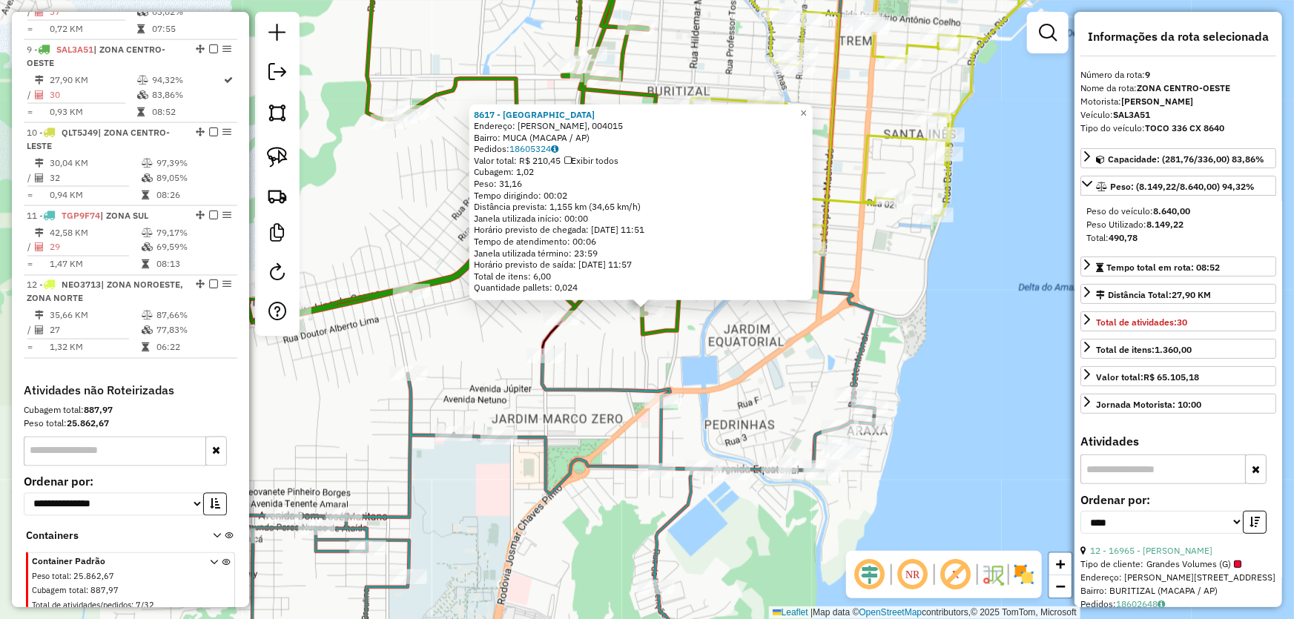
click at [666, 334] on icon at bounding box center [462, 136] width 434 height 396
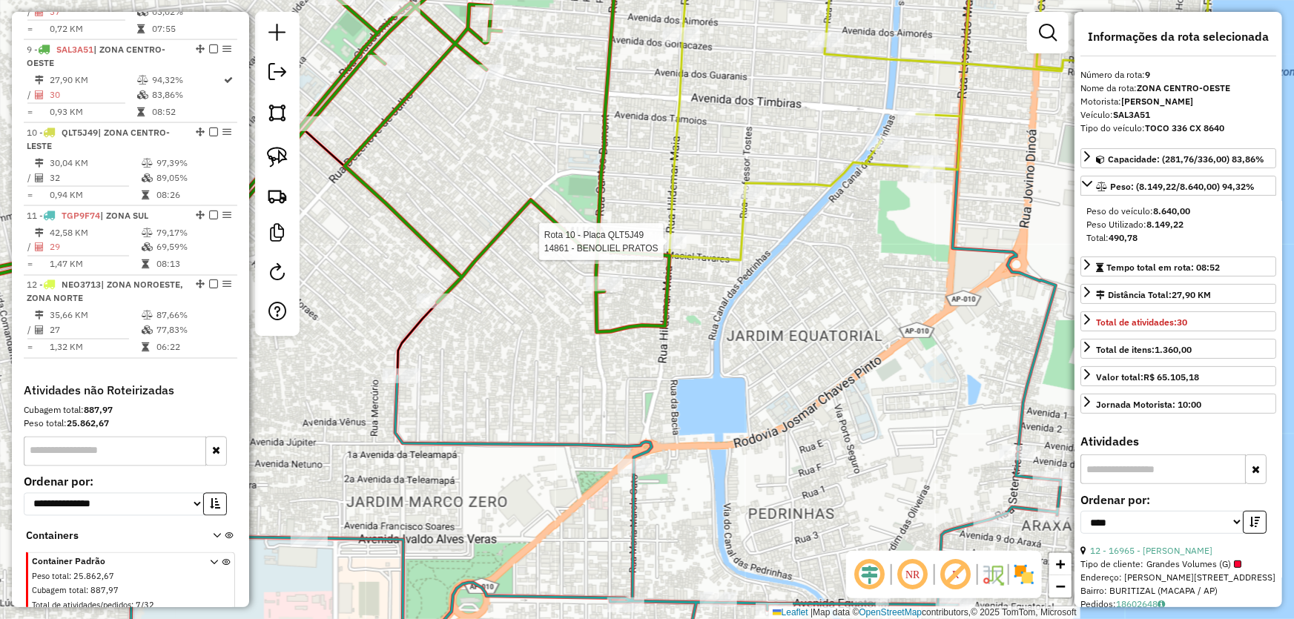
scroll to position [1206, 0]
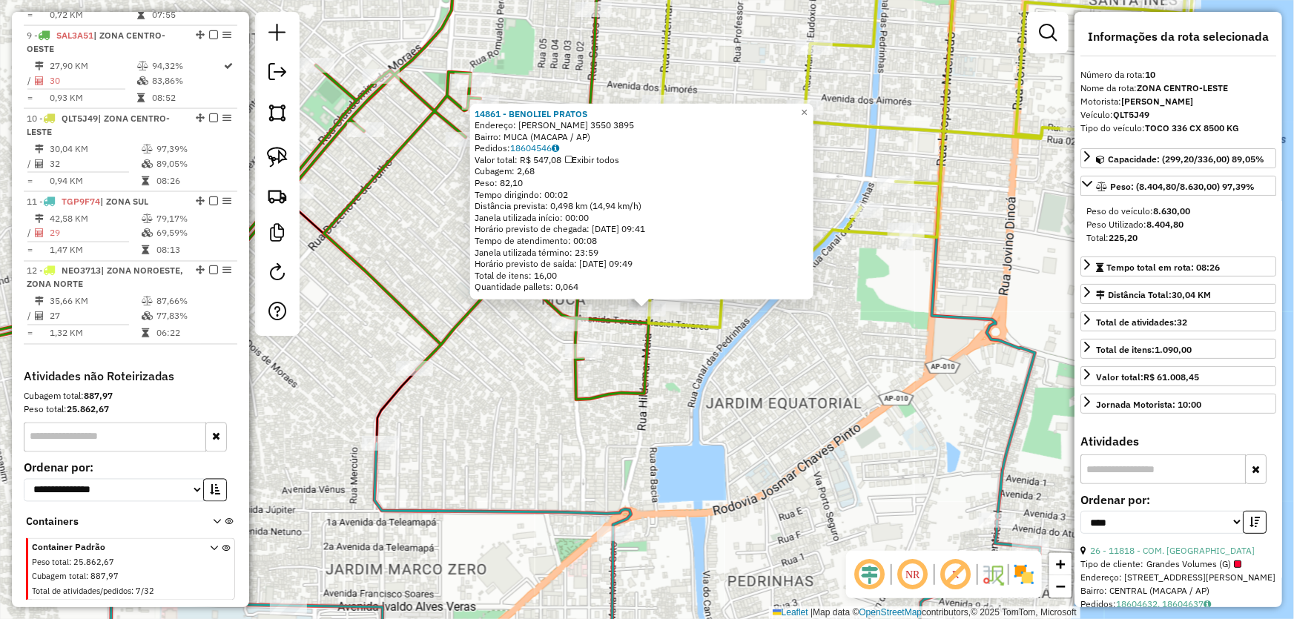
click at [735, 411] on div "14861 - BENOLIEL PRATOS Endereço: R HILDEMAR MAIA 3550 3895 Bairro: MUCA (MACAP…" at bounding box center [647, 309] width 1294 height 619
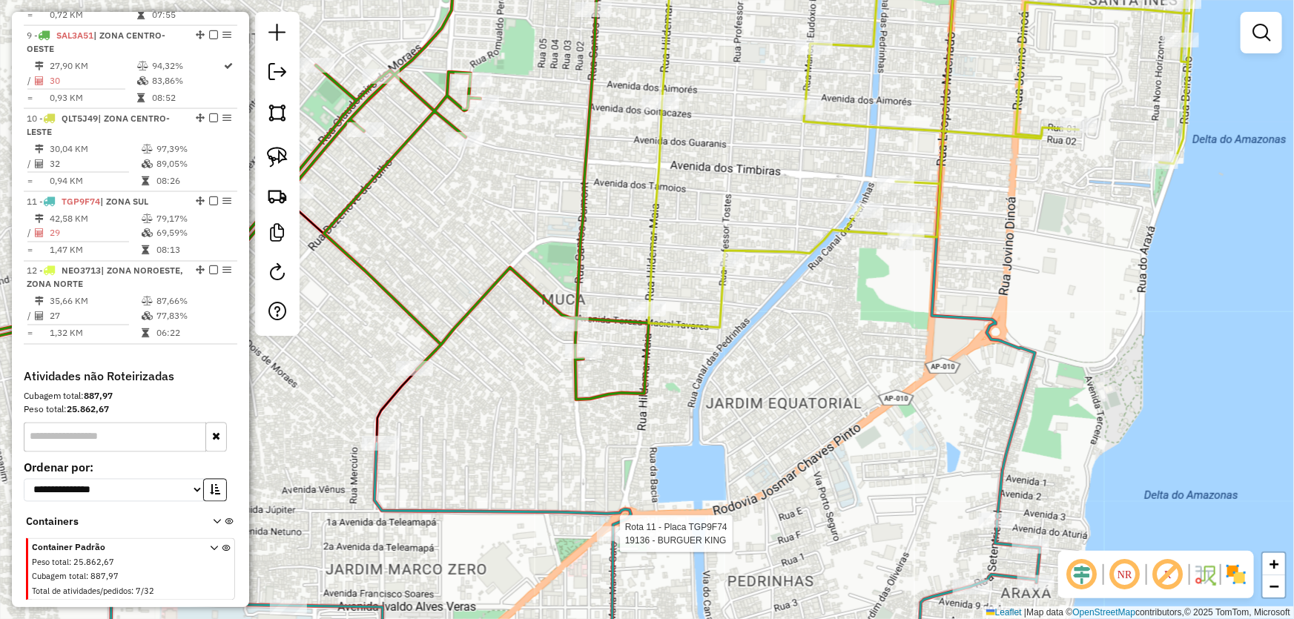
select select "*********"
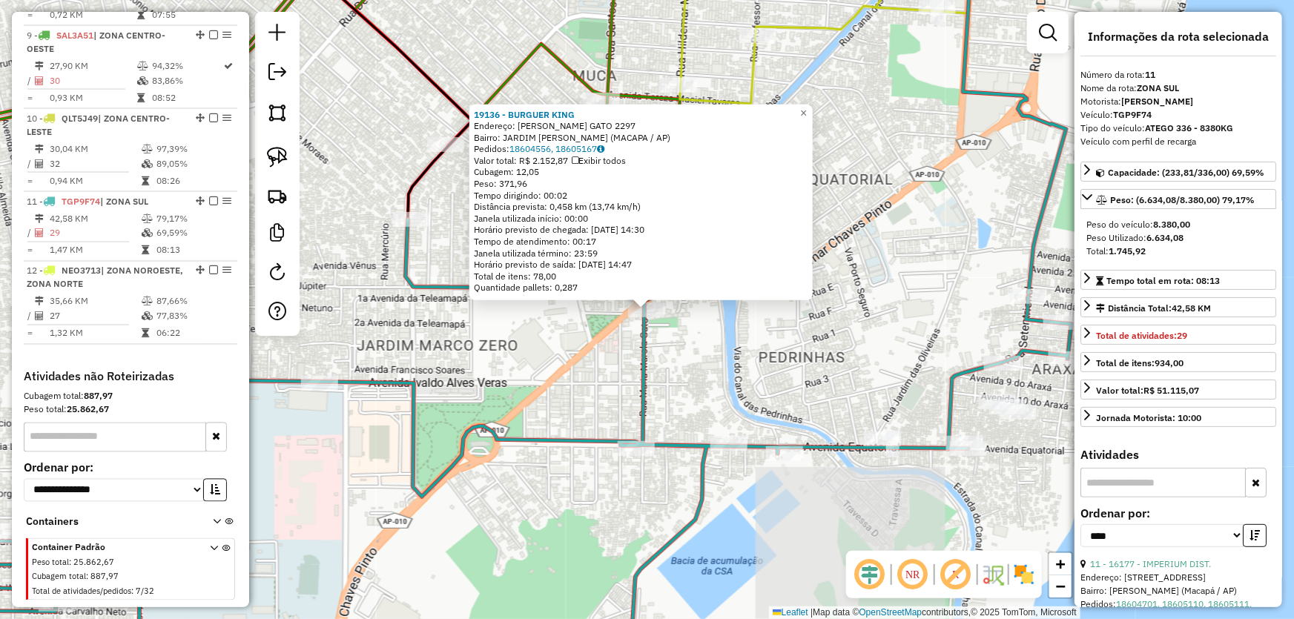
click at [729, 383] on div "19136 - BURGUER KING Endereço: MARIA MAROLA GATO 2297 Bairro: JARDIM MARCO ZERO…" at bounding box center [647, 309] width 1294 height 619
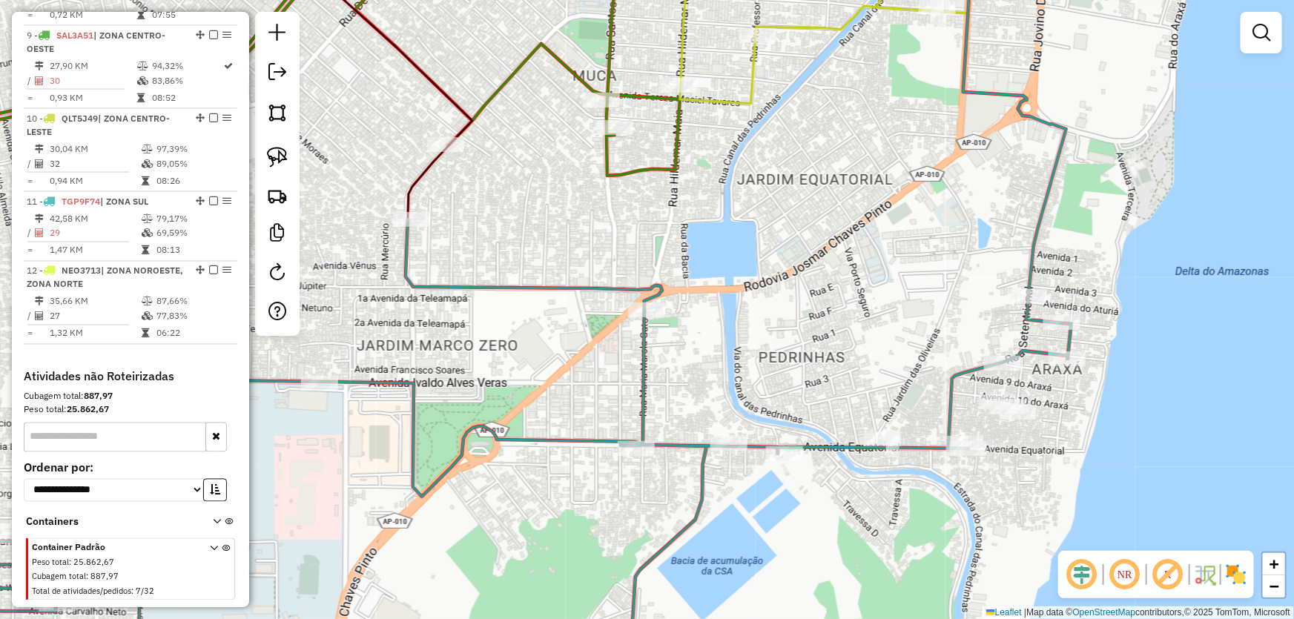
drag, startPoint x: 729, startPoint y: 340, endPoint x: 764, endPoint y: 437, distance: 103.2
click at [764, 437] on div "Janela de atendimento Grade de atendimento Capacidade Transportadoras Veículos …" at bounding box center [647, 309] width 1294 height 619
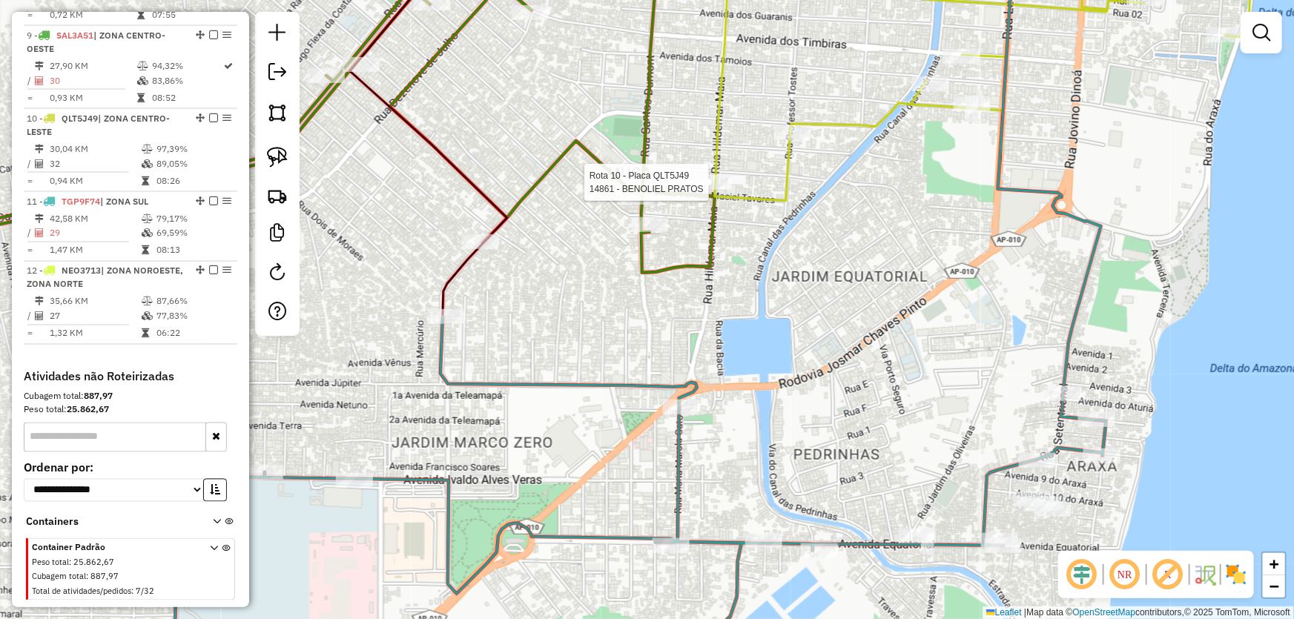
select select "*********"
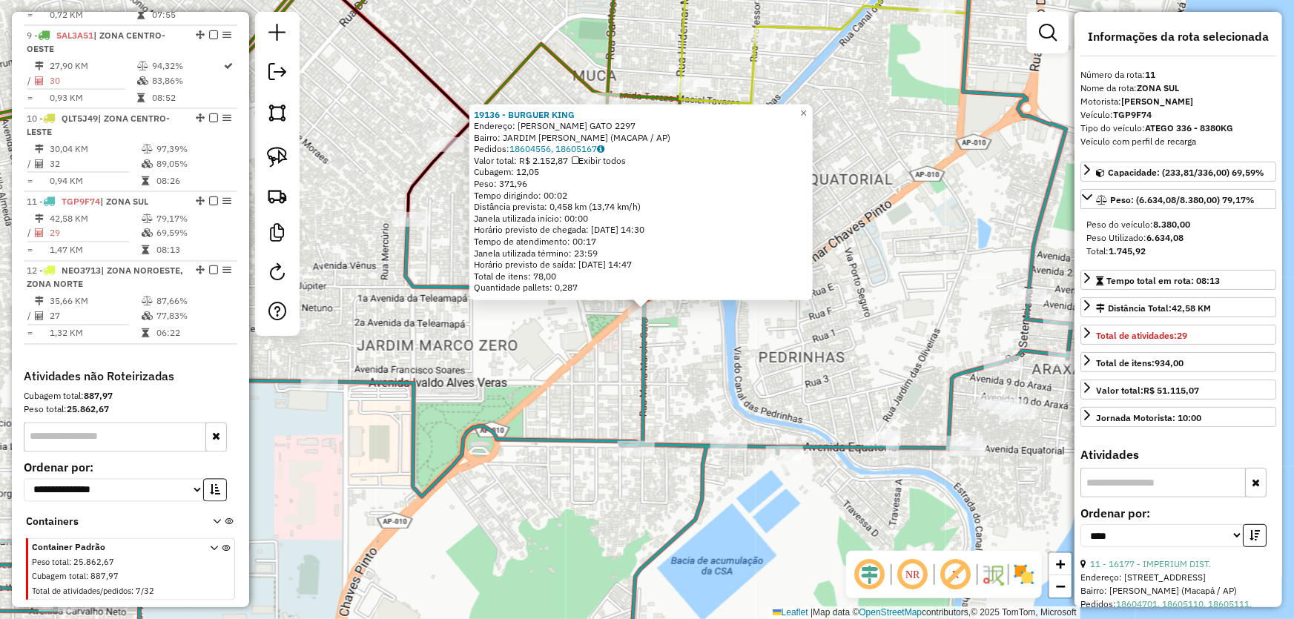
click at [584, 423] on div "19136 - BURGUER KING Endereço: MARIA MAROLA GATO 2297 Bairro: JARDIM MARCO ZERO…" at bounding box center [647, 309] width 1294 height 619
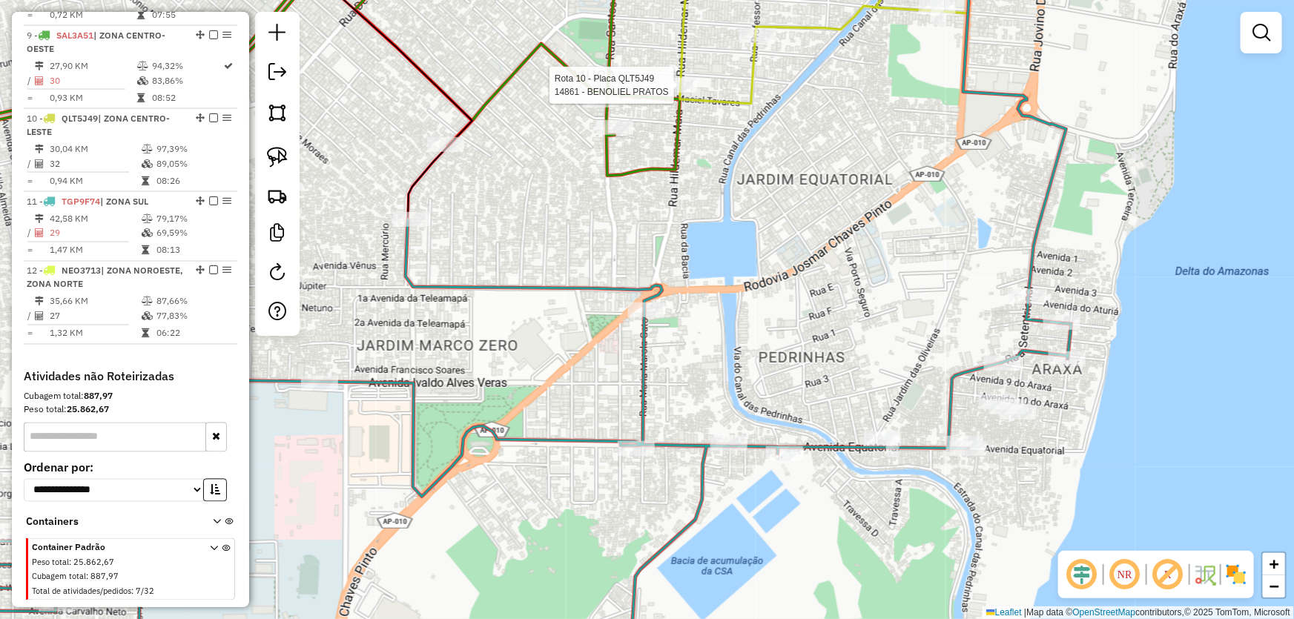
select select "*********"
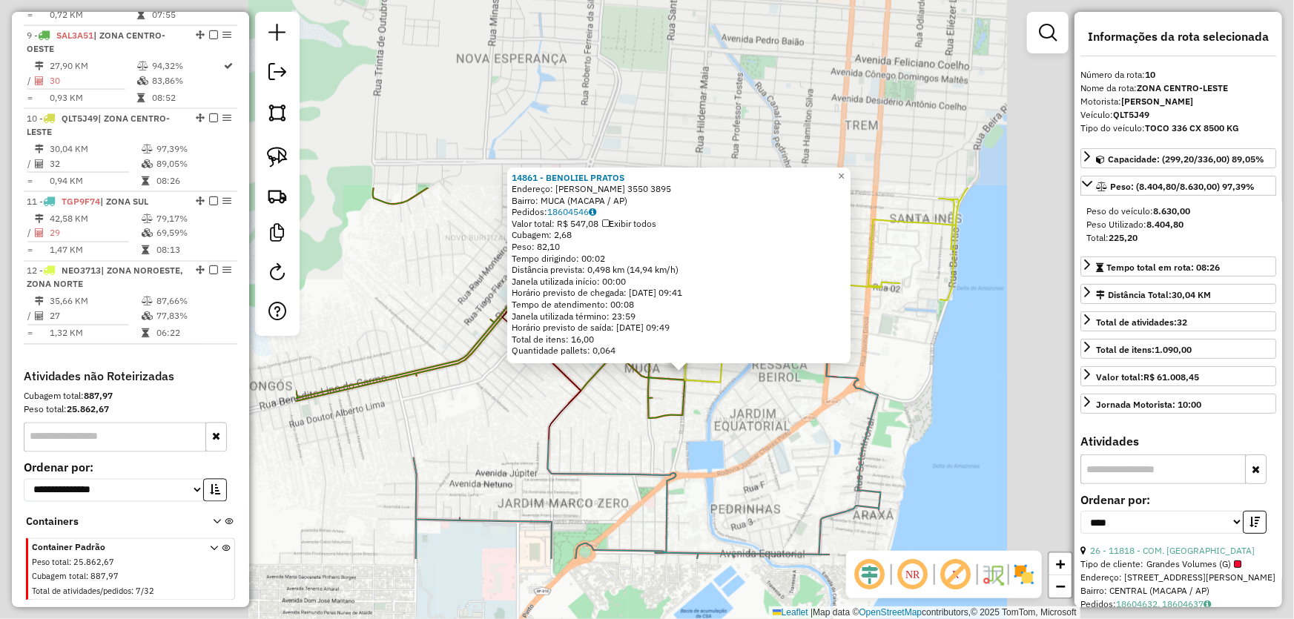
click at [724, 451] on div "14861 - BENOLIEL PRATOS Endereço: R HILDEMAR MAIA 3550 3895 Bairro: MUCA (MACAP…" at bounding box center [647, 309] width 1294 height 619
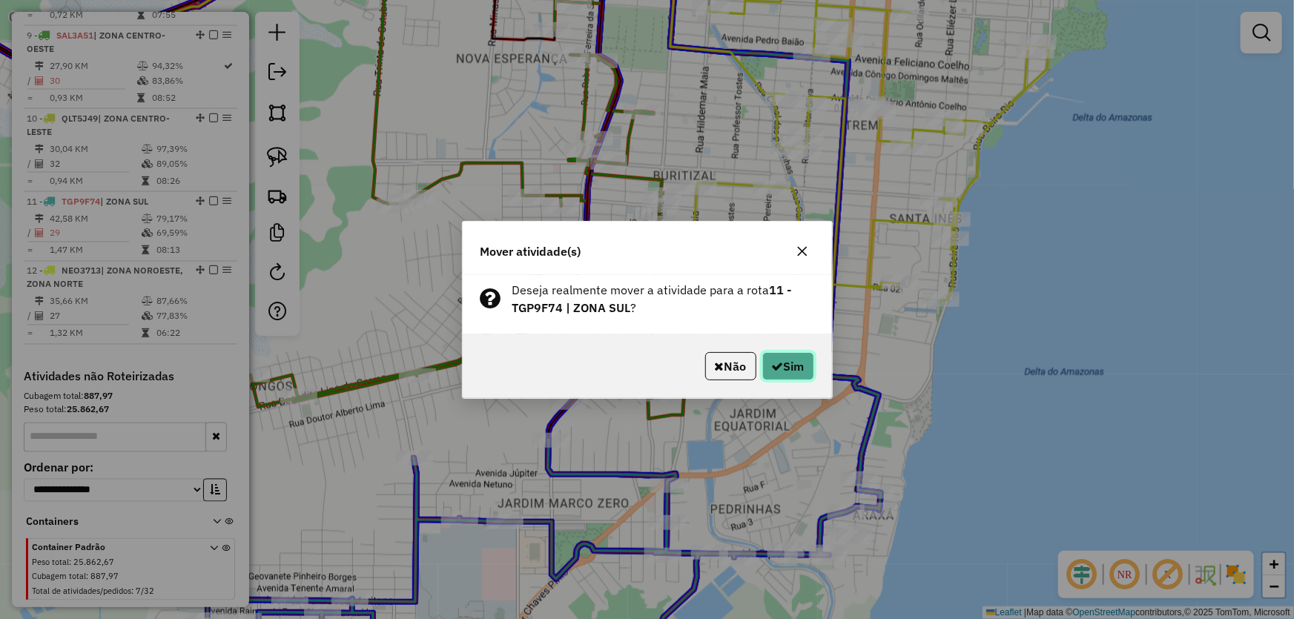
click at [772, 364] on icon "button" at bounding box center [778, 366] width 12 height 12
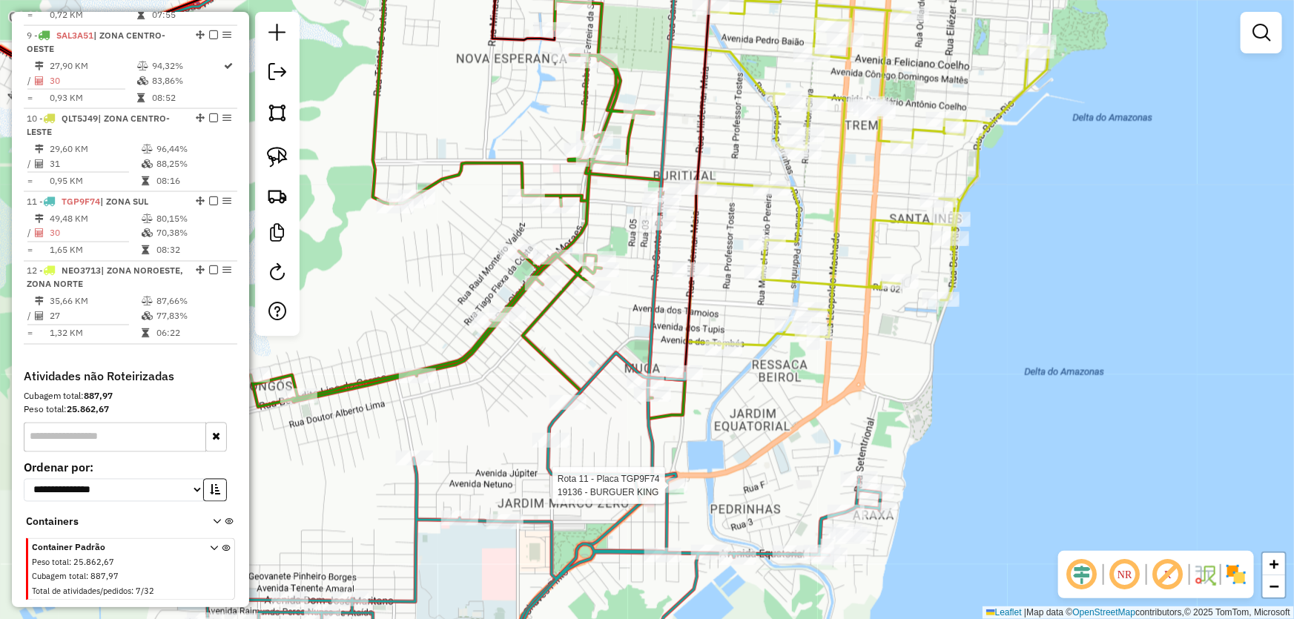
select select "*********"
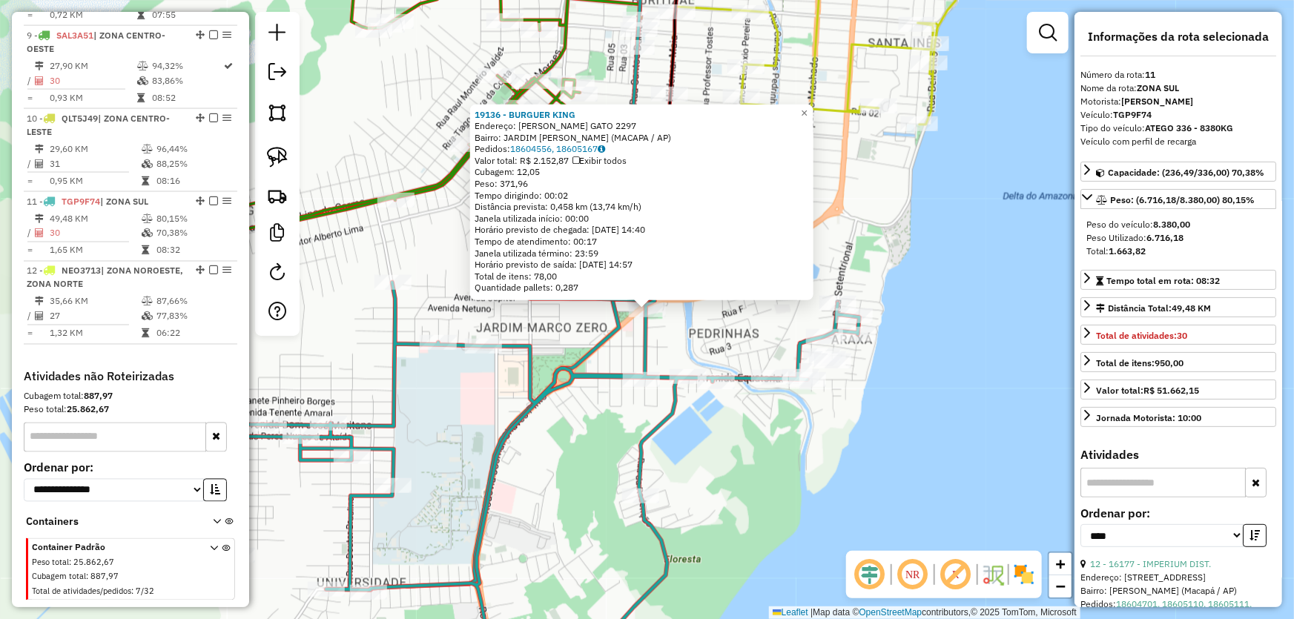
click at [724, 479] on div "19136 - BURGUER KING Endereço: [PERSON_NAME] GATO 2297 Bairro: [GEOGRAPHIC_DATA…" at bounding box center [647, 309] width 1294 height 619
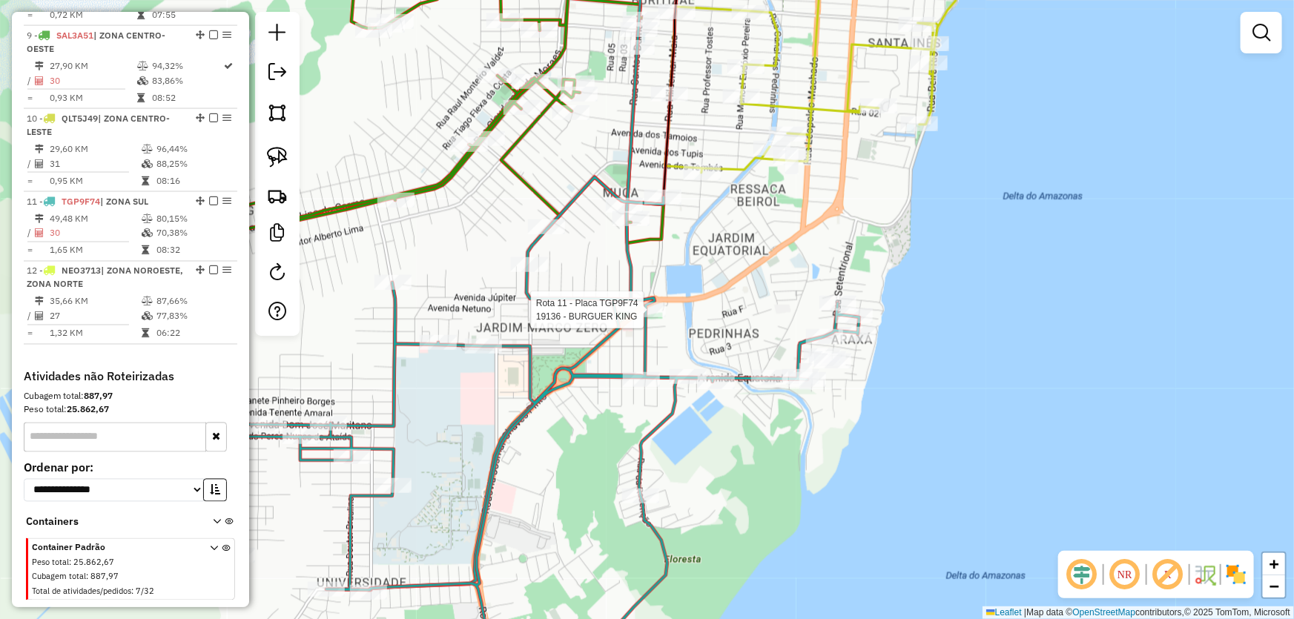
click at [645, 317] on div at bounding box center [647, 309] width 37 height 15
select select "*********"
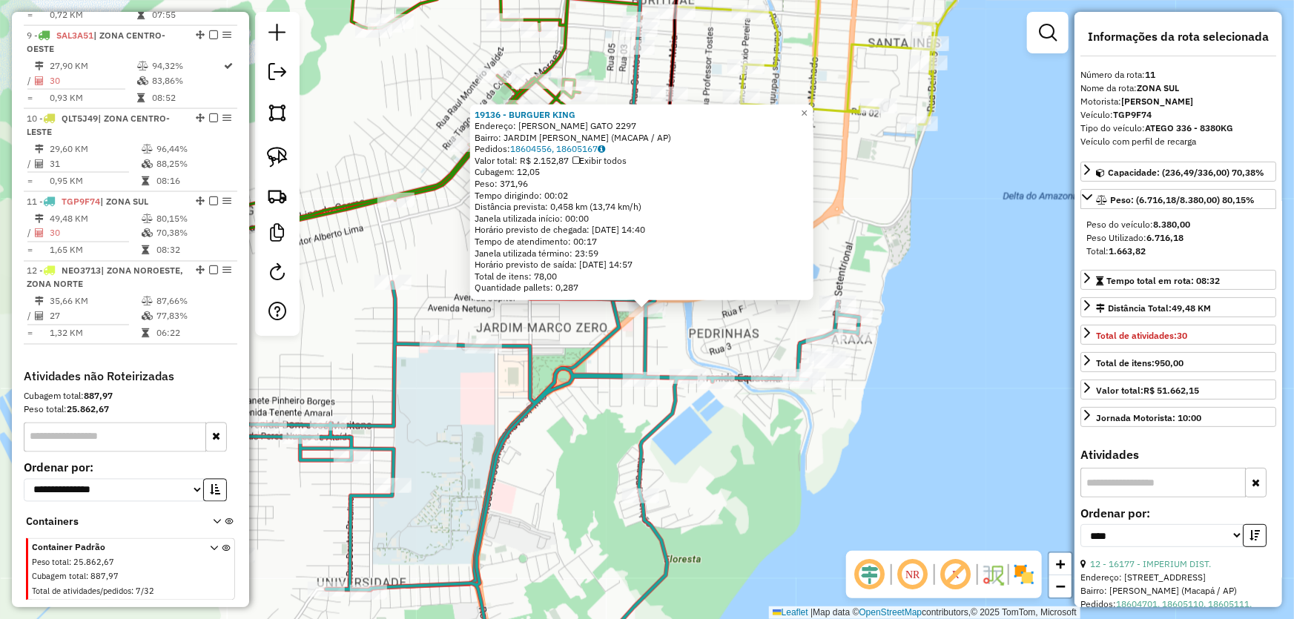
click at [594, 454] on div "Rota 11 - Placa TGP9F74 19704 - VIA BOX DIEGO 19136 - BURGUER KING Endereço: MA…" at bounding box center [647, 309] width 1294 height 619
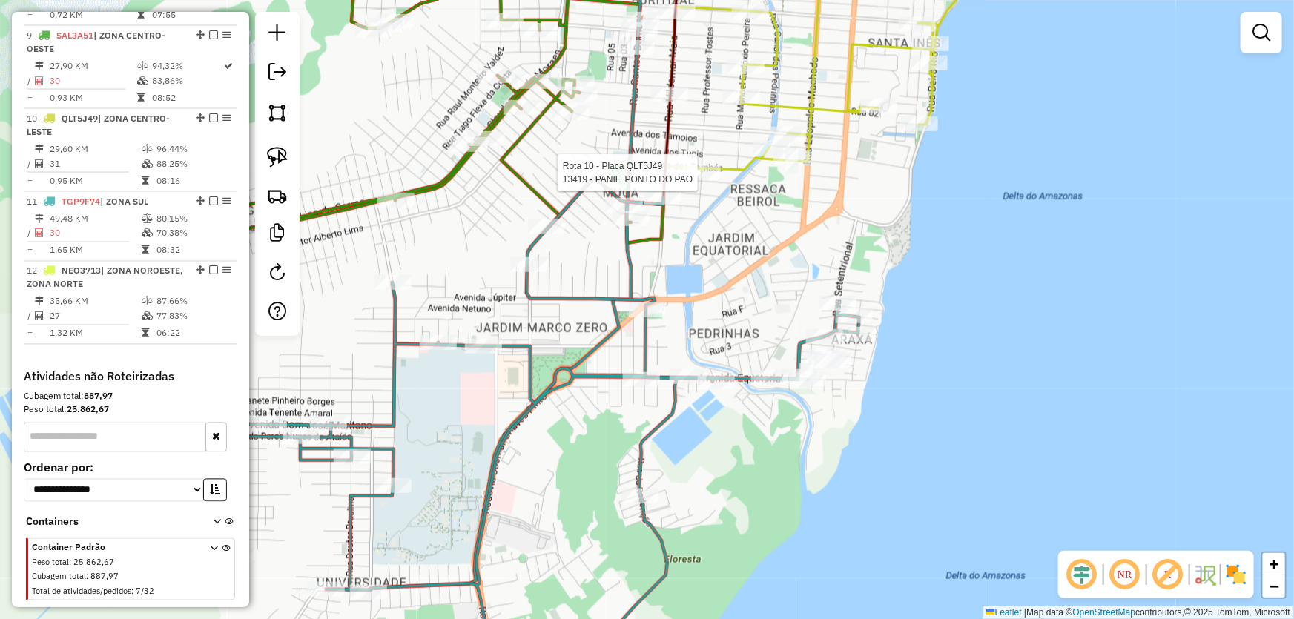
select select "*********"
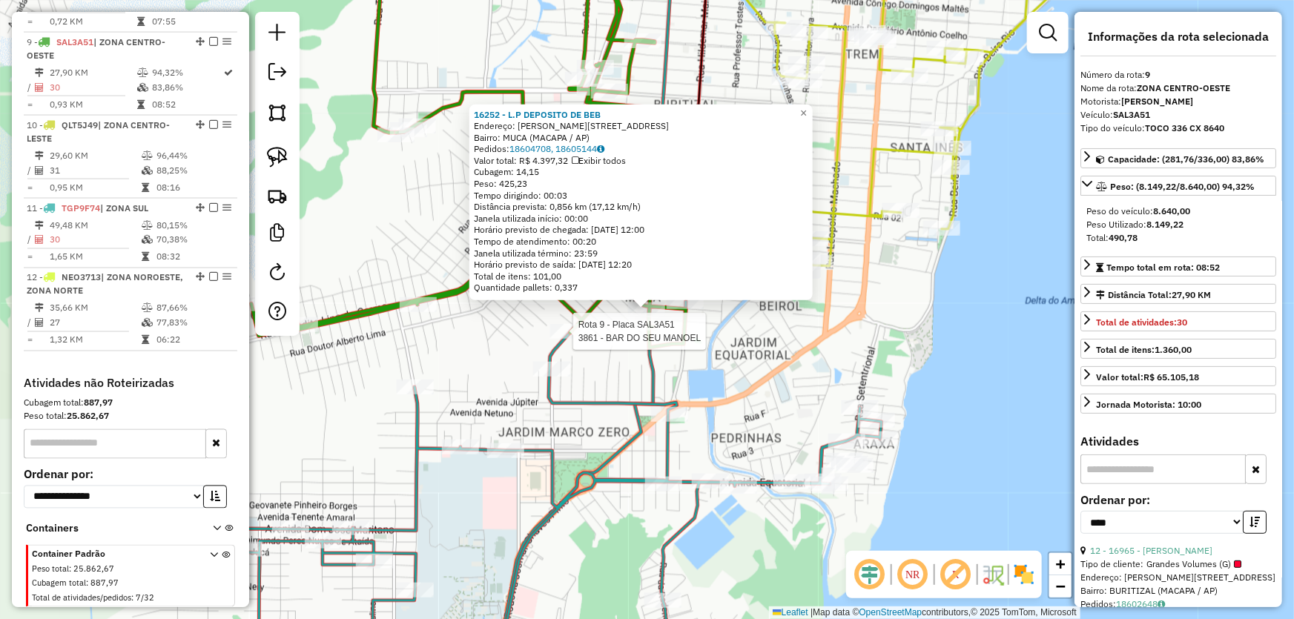
scroll to position [1192, 0]
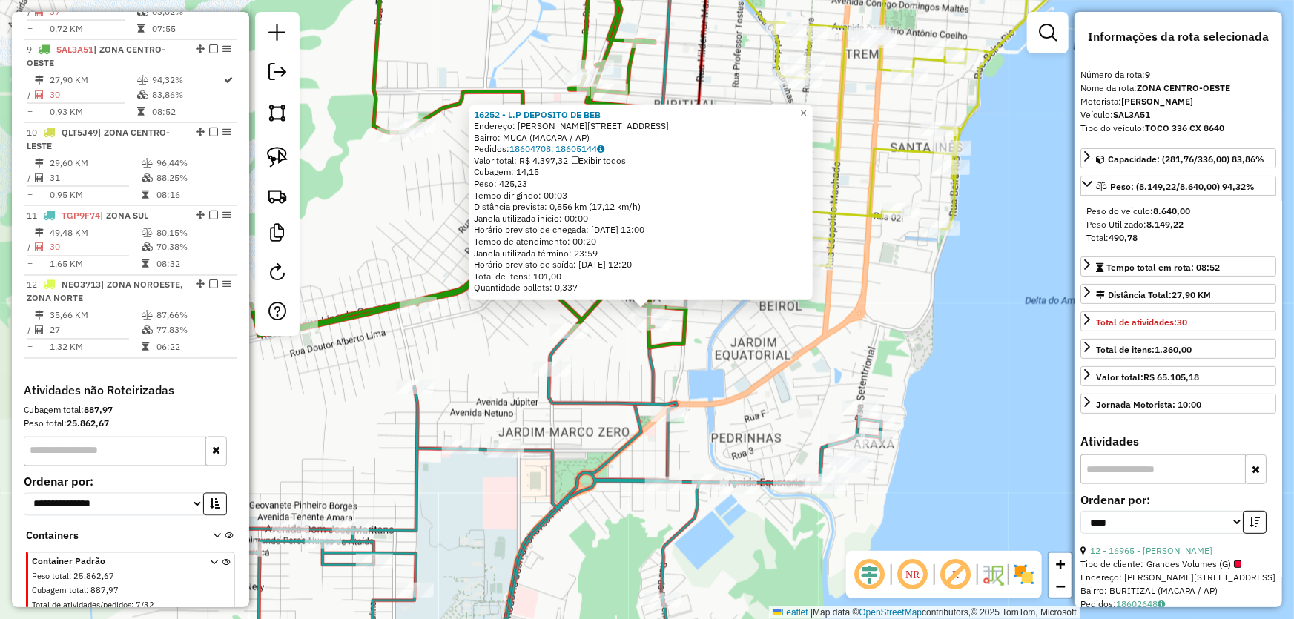
click at [714, 355] on div "16252 - L.P DEPOSITO DE BEB Endereço: [PERSON_NAME] 3400 3820 Bairro: MUCA (MAC…" at bounding box center [647, 309] width 1294 height 619
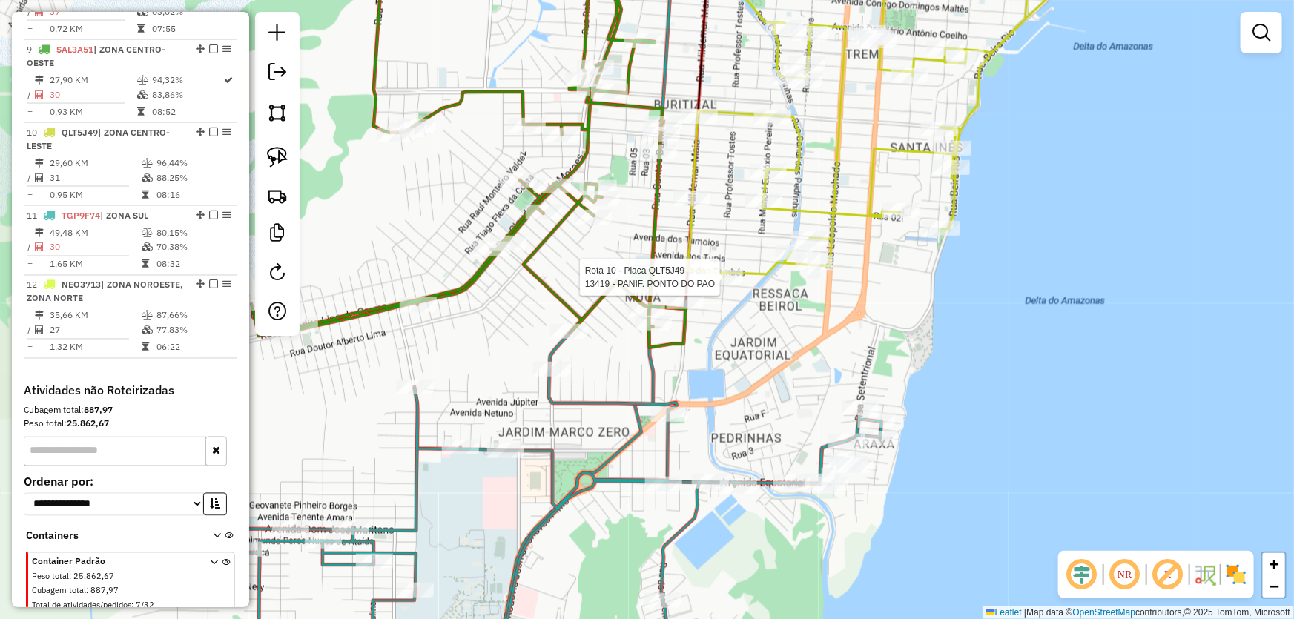
select select "*********"
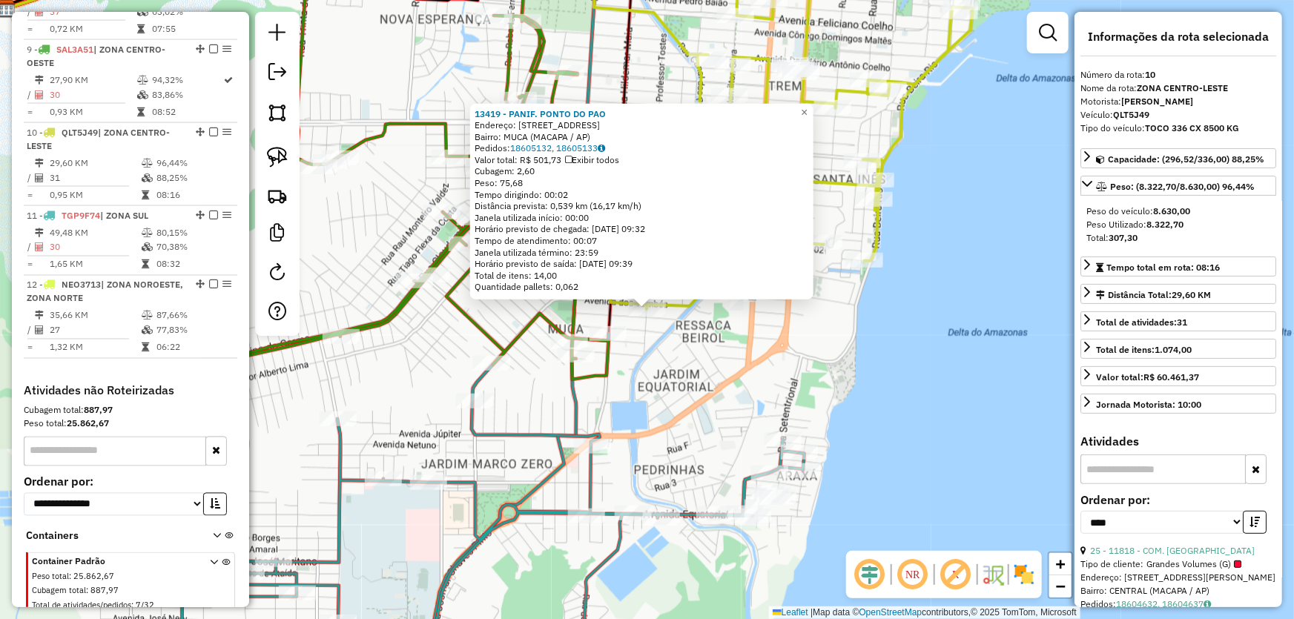
scroll to position [1206, 0]
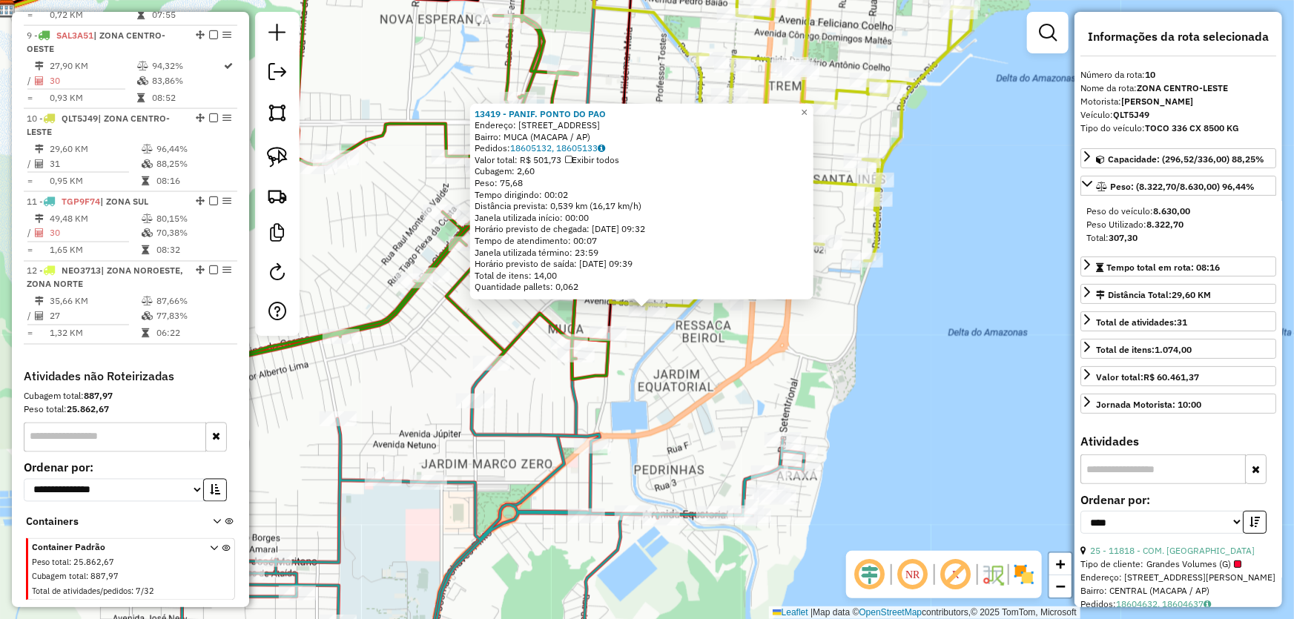
click at [718, 348] on div "13419 - PANIF. PONTO DO PAO Endereço: R PROFESSOR TOSTES 3721 3991 Bairro: MUCA…" at bounding box center [647, 309] width 1294 height 619
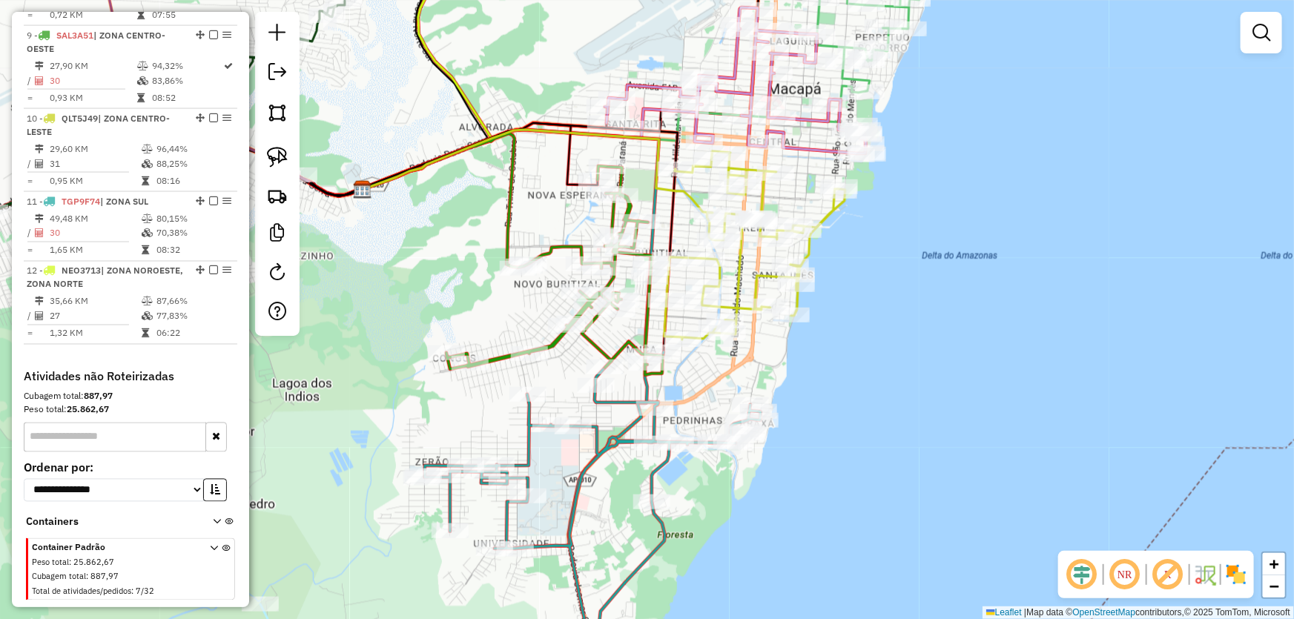
drag, startPoint x: 444, startPoint y: 274, endPoint x: 381, endPoint y: 513, distance: 246.9
click at [381, 513] on div "Janela de atendimento Grade de atendimento Capacidade Transportadoras Veículos …" at bounding box center [647, 309] width 1294 height 619
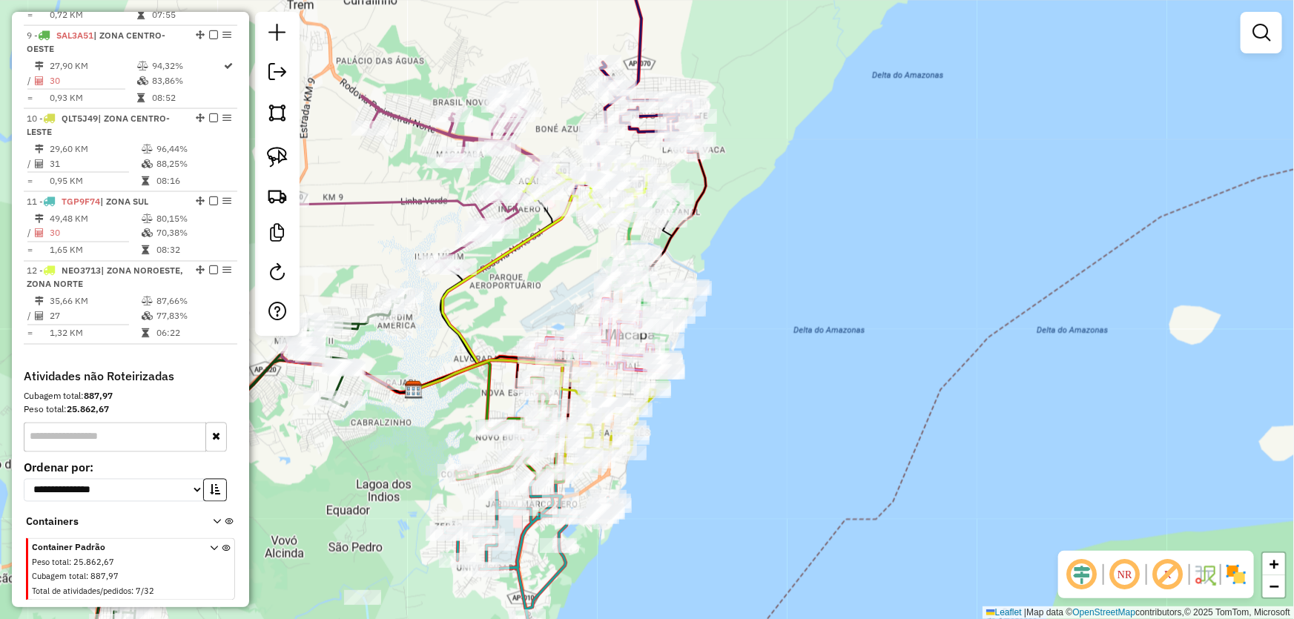
drag, startPoint x: 581, startPoint y: 245, endPoint x: 560, endPoint y: 284, distance: 43.8
click at [560, 284] on div "Janela de atendimento Grade de atendimento Capacidade Transportadoras Veículos …" at bounding box center [647, 309] width 1294 height 619
click at [274, 112] on img at bounding box center [277, 112] width 21 height 21
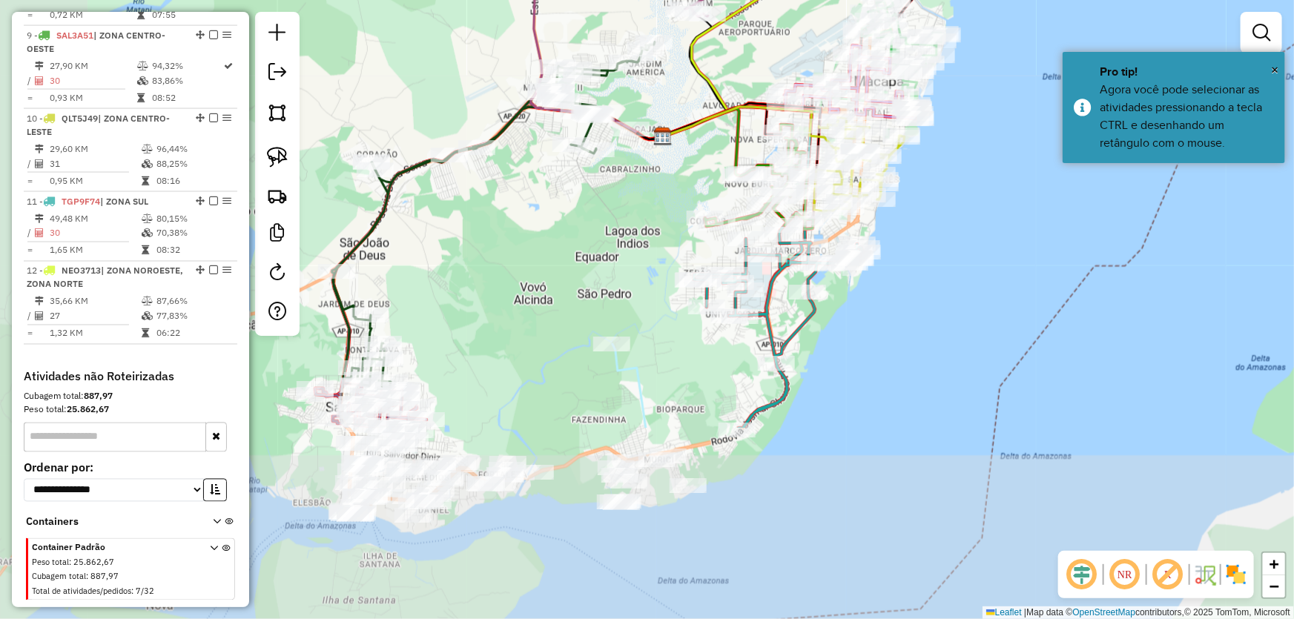
drag, startPoint x: 489, startPoint y: 294, endPoint x: 738, endPoint y: 40, distance: 355.4
click at [738, 40] on div "Janela de atendimento Grade de atendimento Capacidade Transportadoras Veículos …" at bounding box center [647, 309] width 1294 height 619
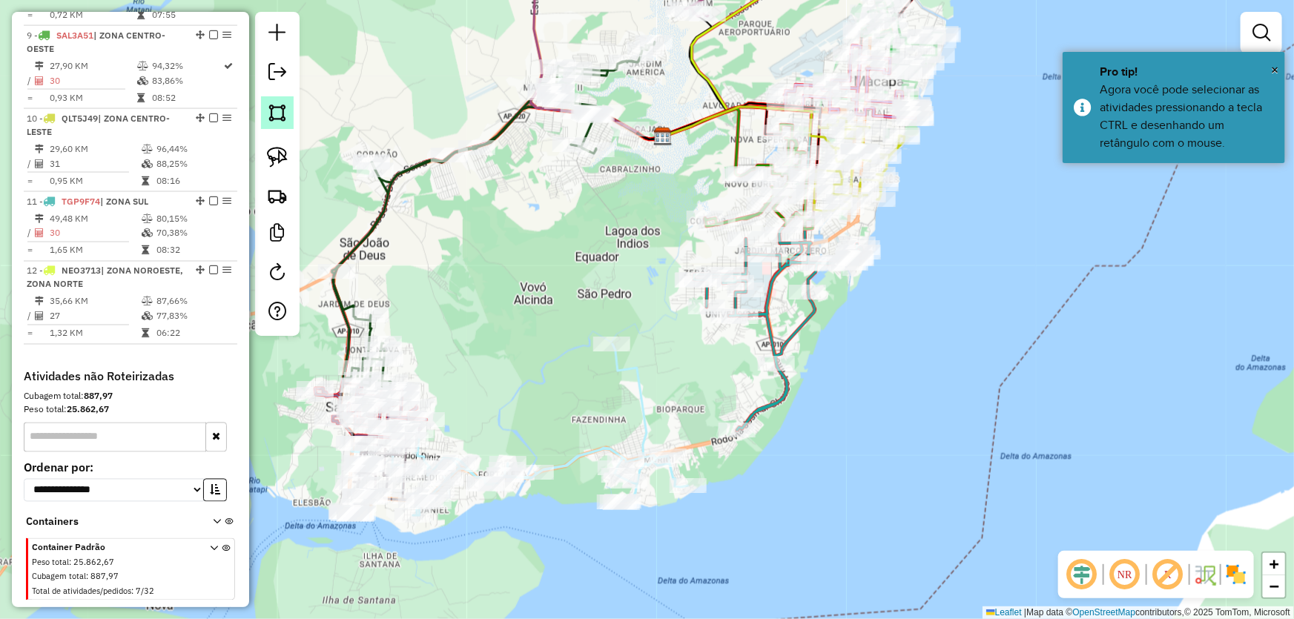
click at [274, 115] on img at bounding box center [277, 112] width 21 height 21
click at [531, 59] on div at bounding box center [527, 61] width 30 height 30
click at [516, 74] on div at bounding box center [531, 59] width 30 height 30
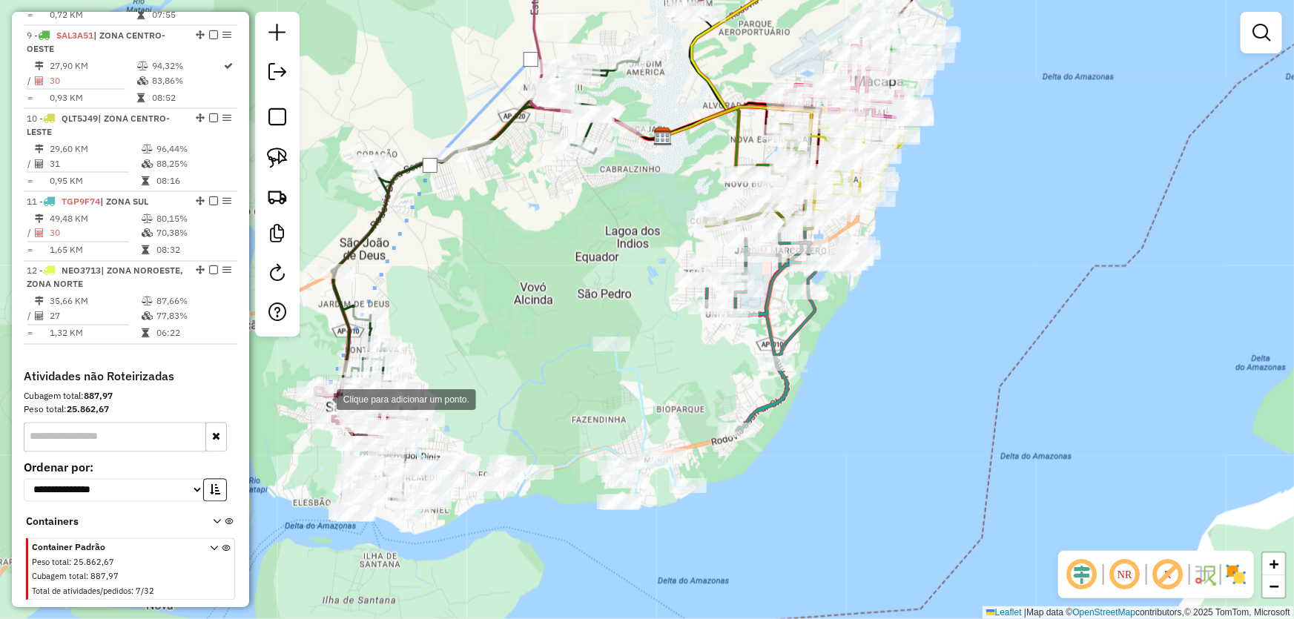
click at [321, 399] on div at bounding box center [322, 398] width 30 height 30
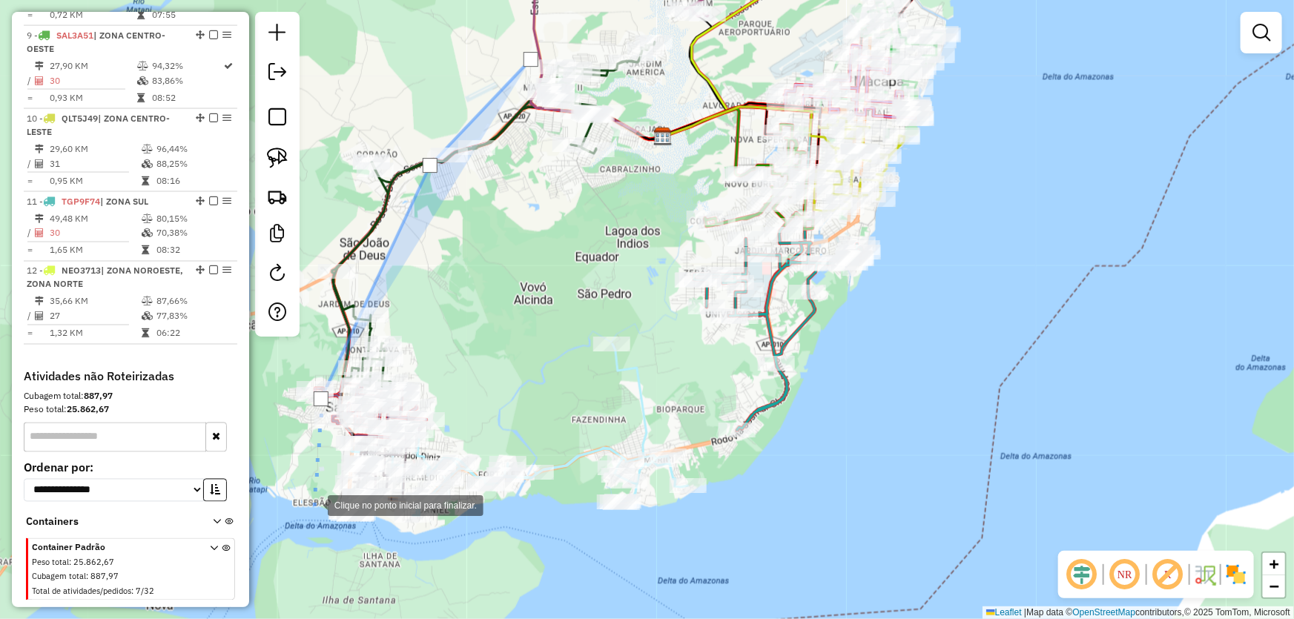
click at [313, 505] on div at bounding box center [313, 504] width 30 height 30
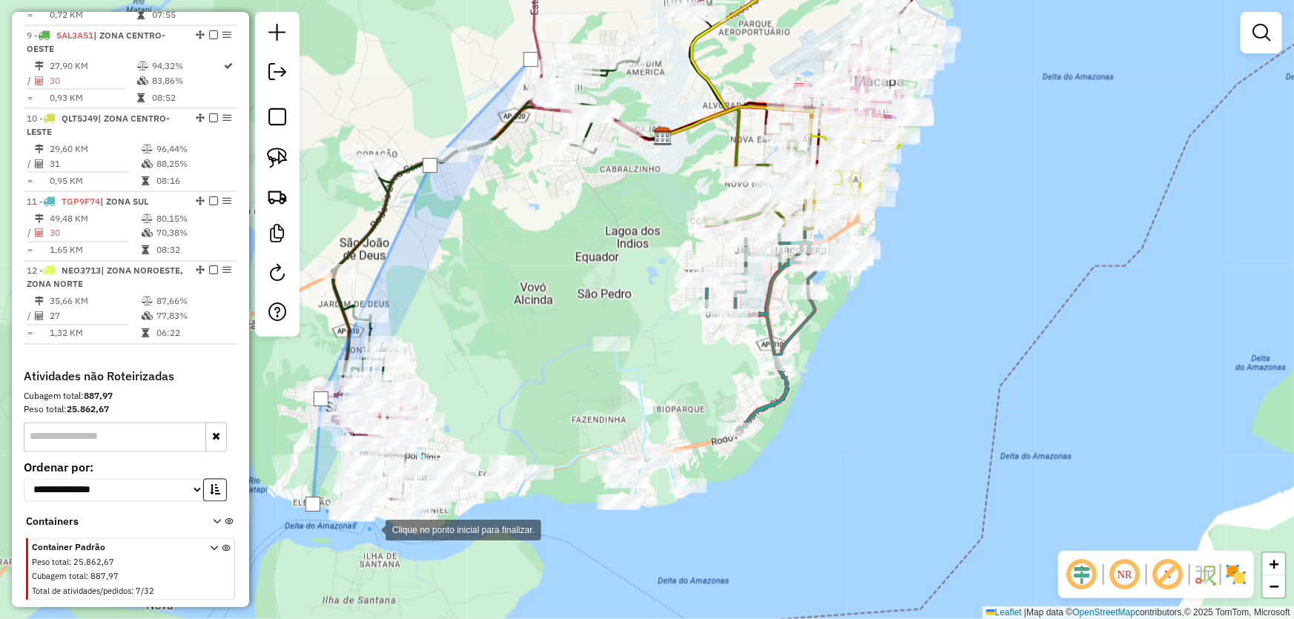
click at [371, 529] on div at bounding box center [371, 529] width 30 height 30
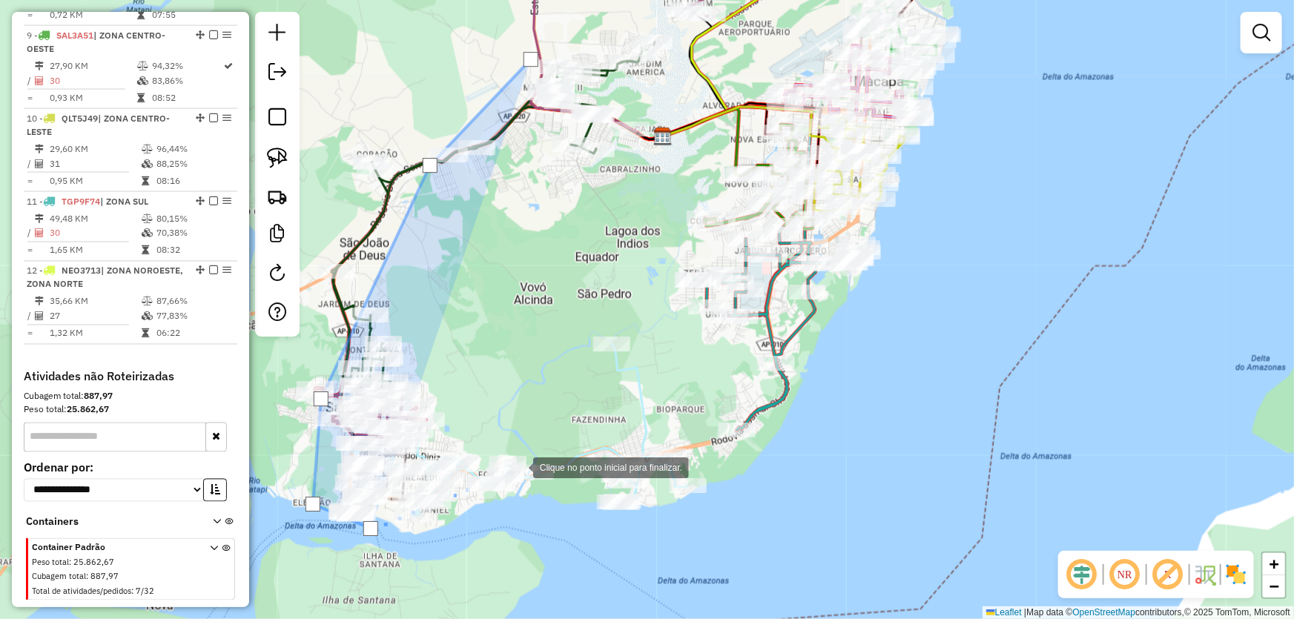
click at [518, 467] on div at bounding box center [518, 466] width 30 height 30
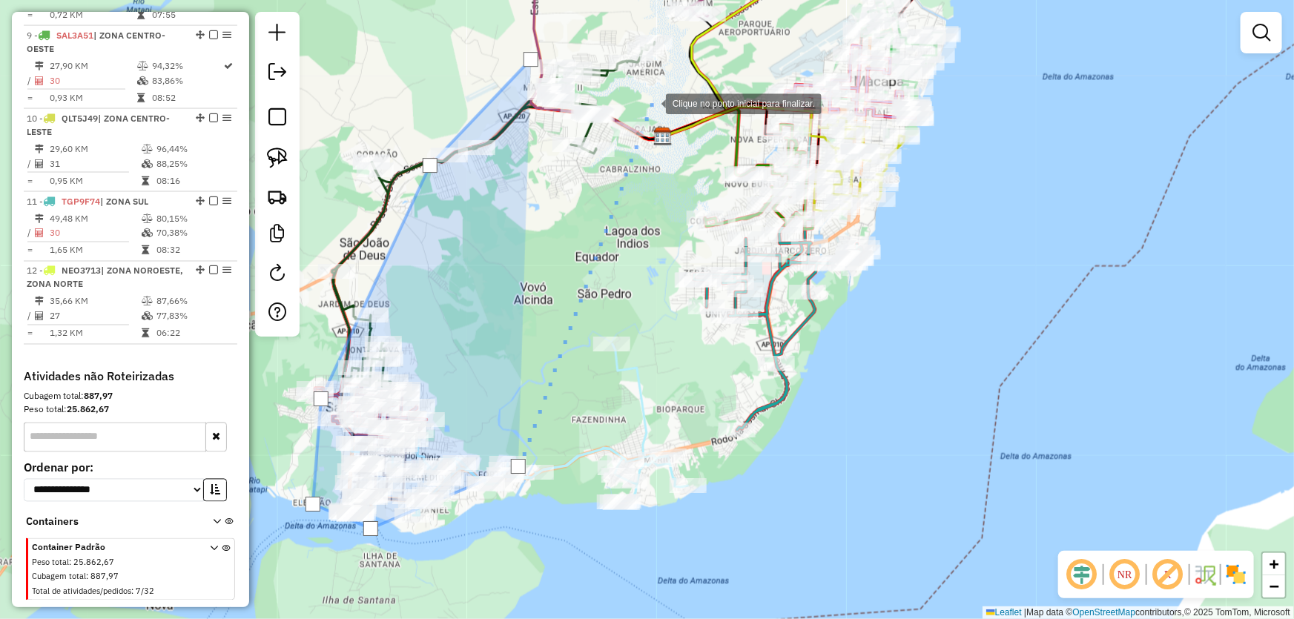
click at [652, 92] on div at bounding box center [651, 102] width 30 height 30
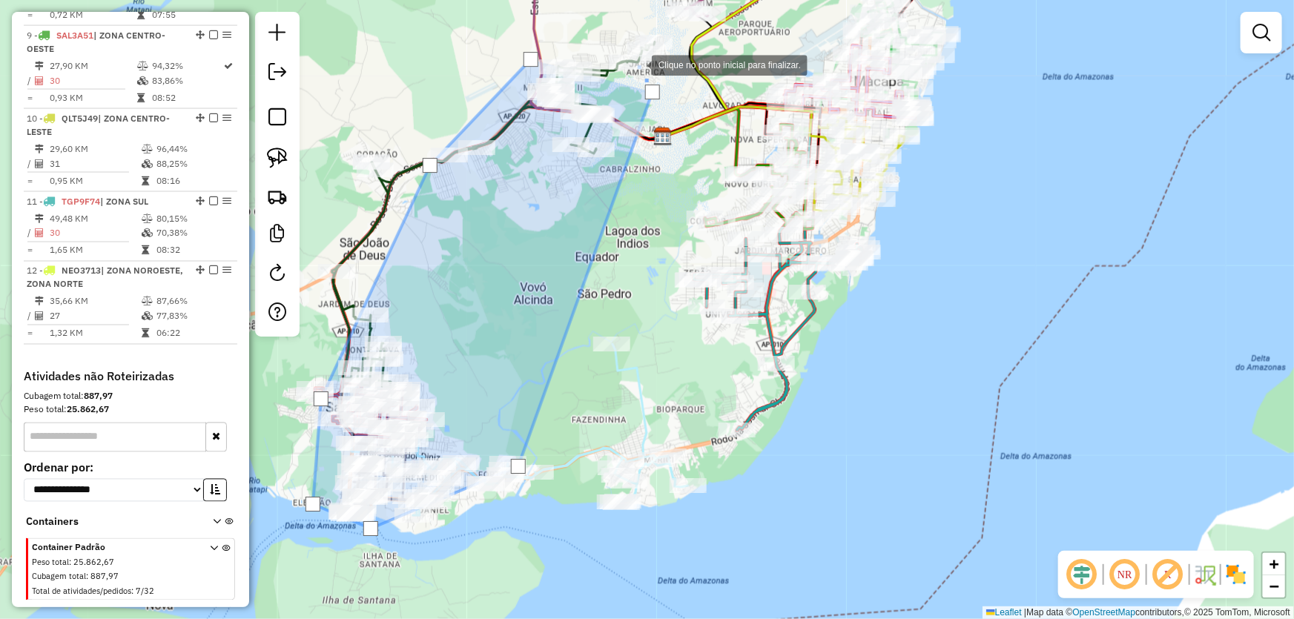
click at [637, 64] on div at bounding box center [637, 64] width 30 height 30
click at [531, 62] on div at bounding box center [530, 59] width 15 height 15
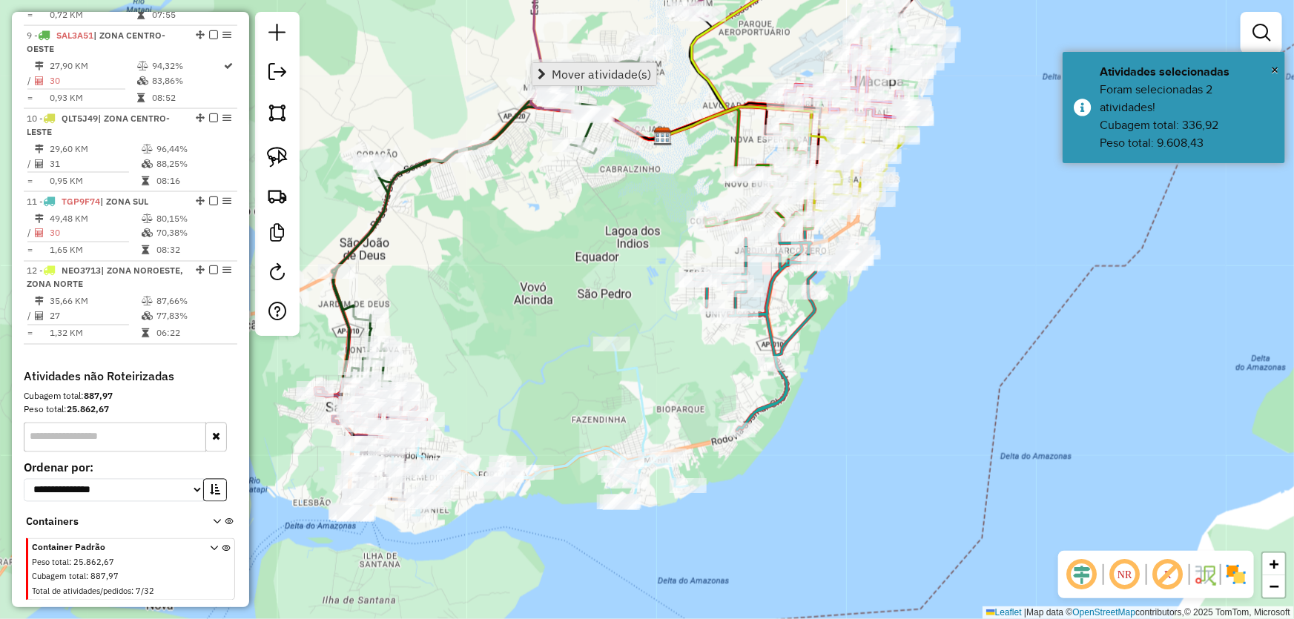
click at [552, 69] on span "Mover atividade(s)" at bounding box center [601, 74] width 99 height 12
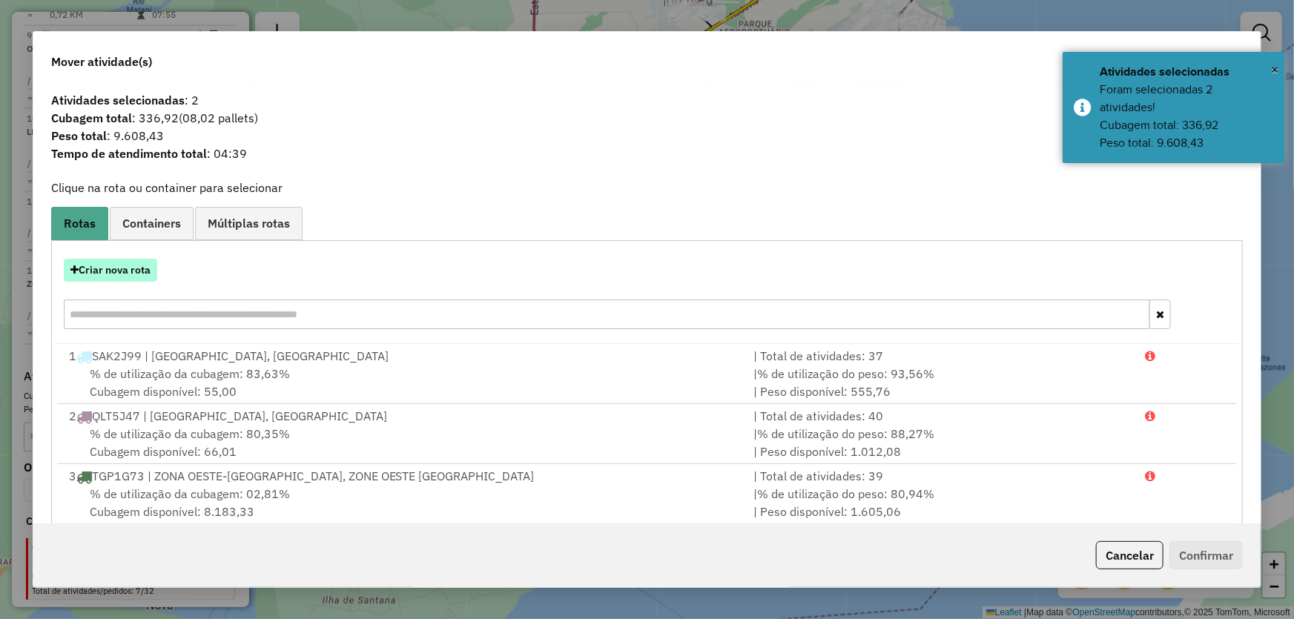
click at [142, 271] on button "Criar nova rota" at bounding box center [110, 270] width 93 height 23
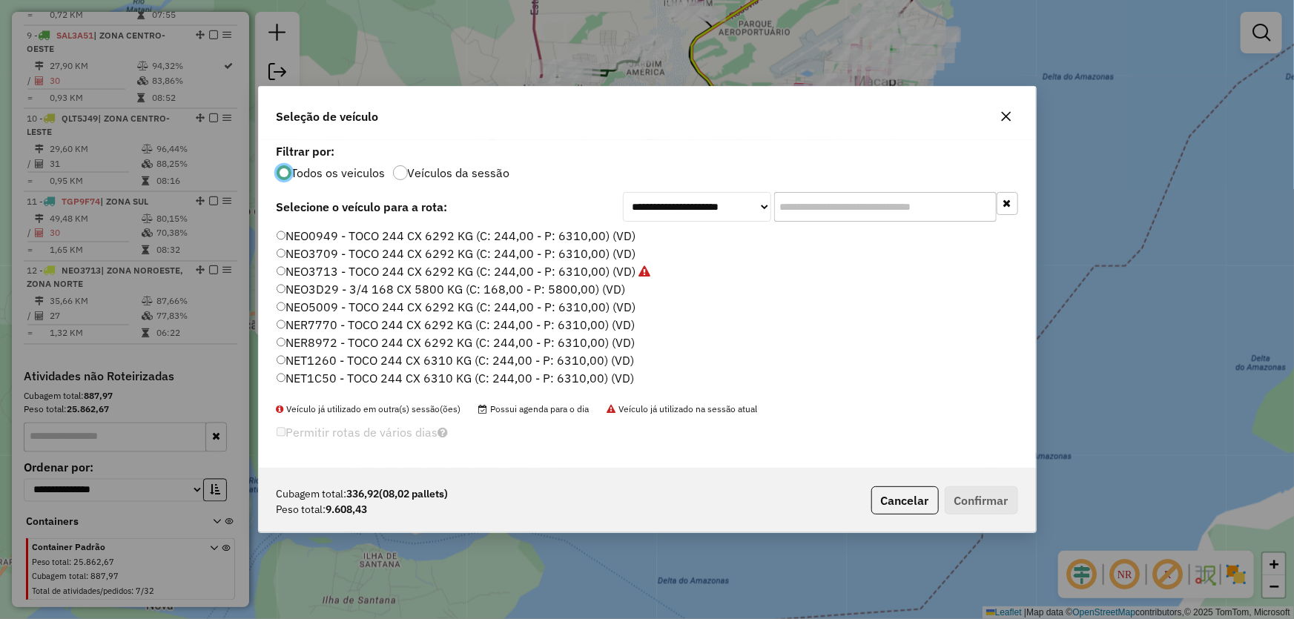
scroll to position [269, 0]
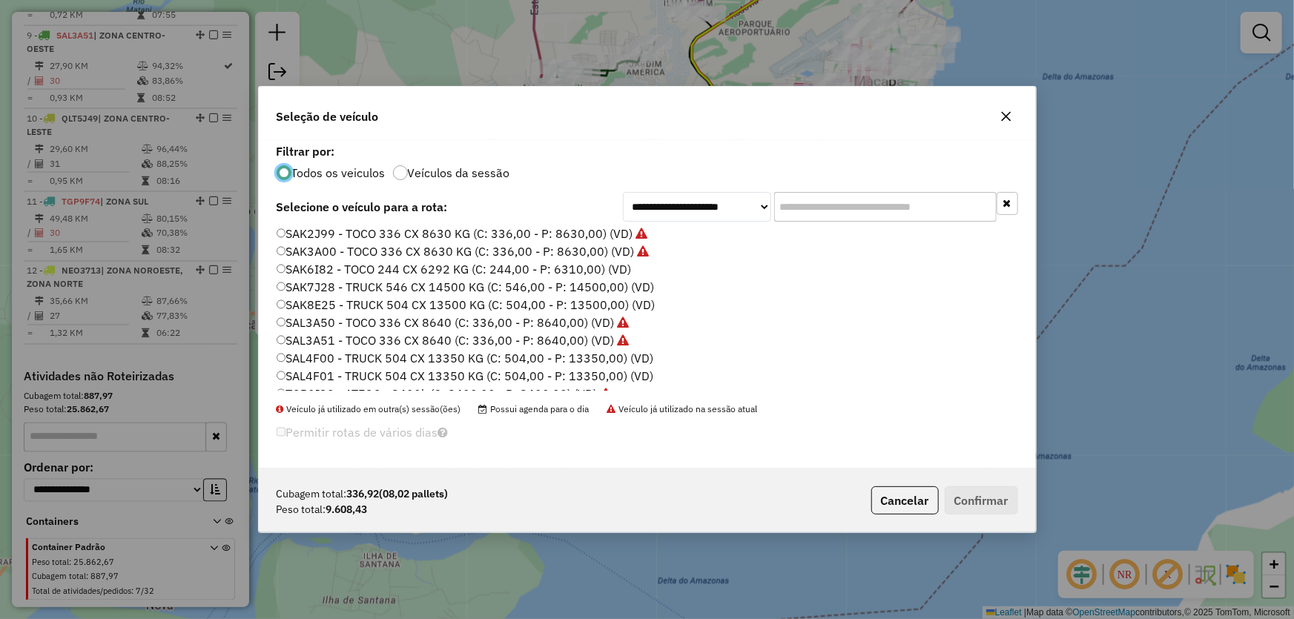
click at [318, 285] on label "SAK7J28 - TRUCK 546 CX 14500 KG (C: 546,00 - P: 14500,00) (VD)" at bounding box center [466, 287] width 378 height 18
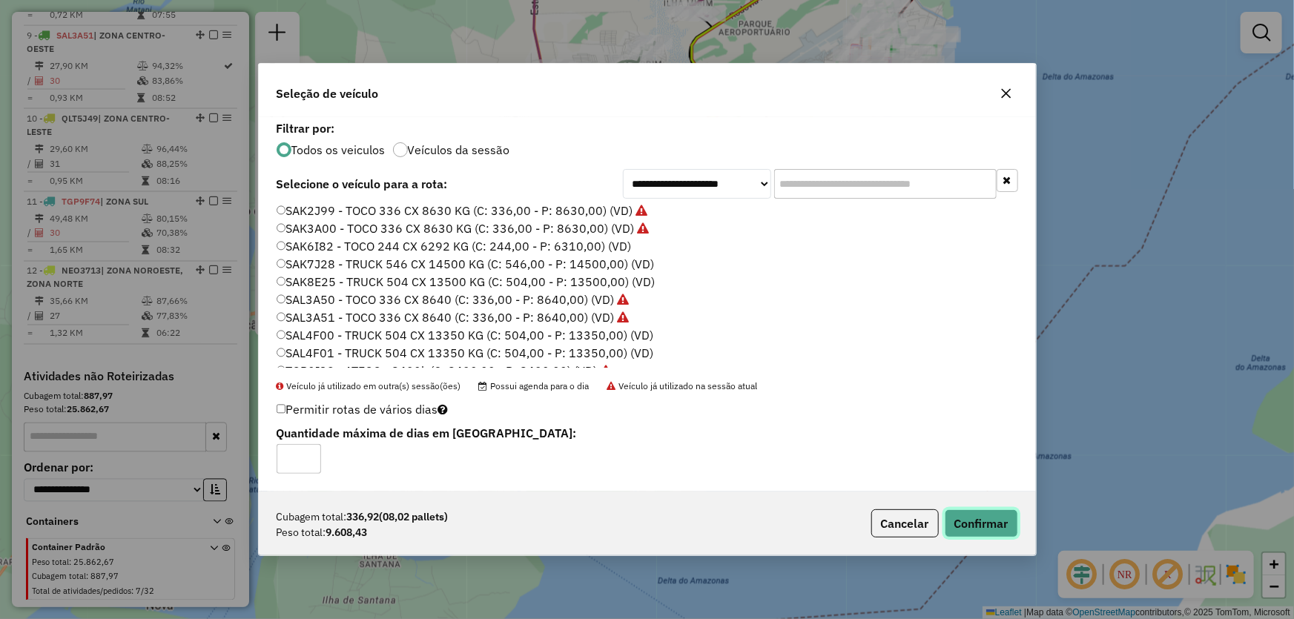
click at [987, 519] on button "Confirmar" at bounding box center [980, 523] width 73 height 28
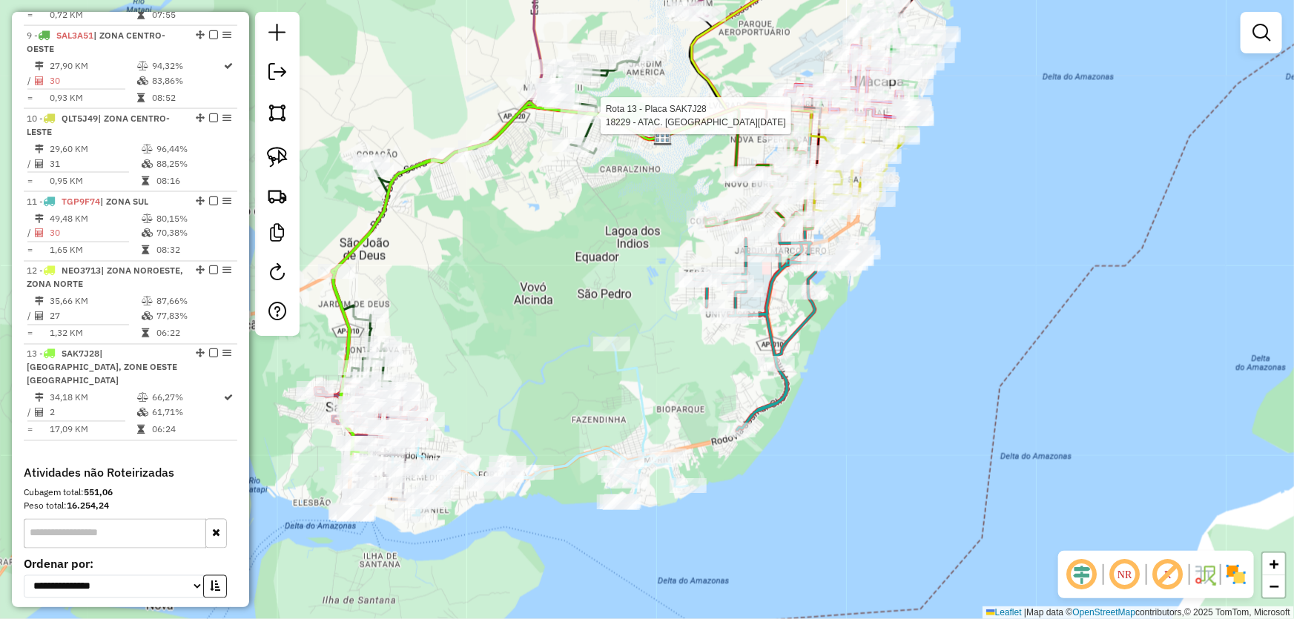
select select "*********"
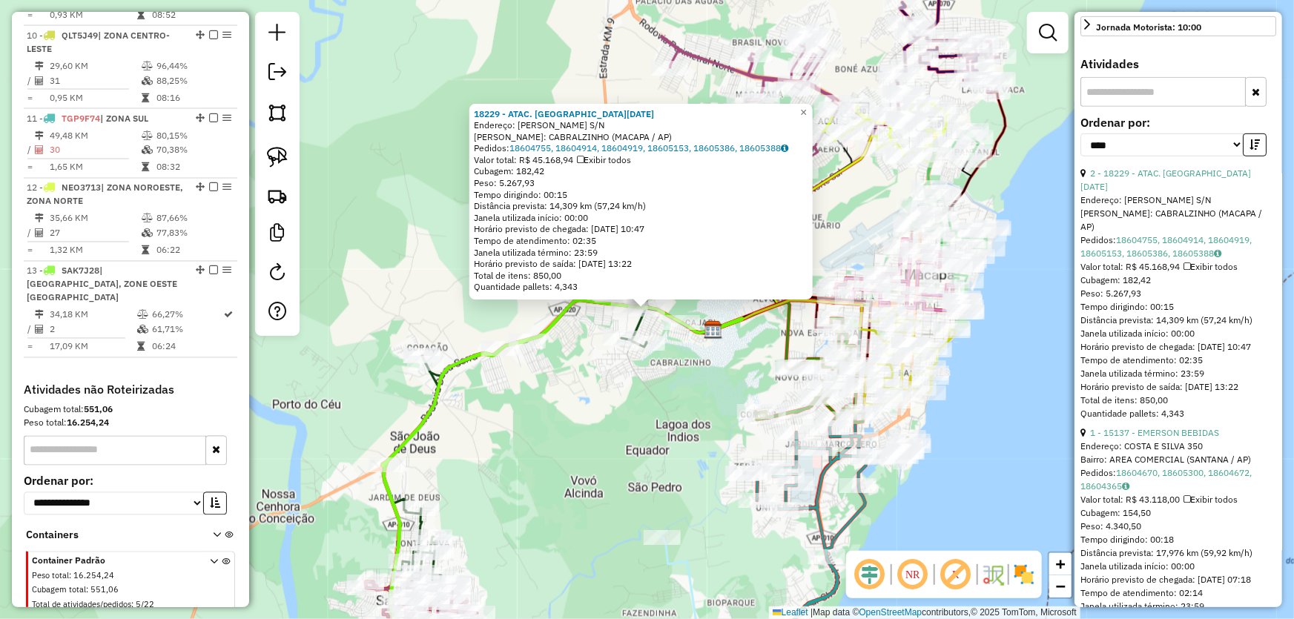
scroll to position [494, 0]
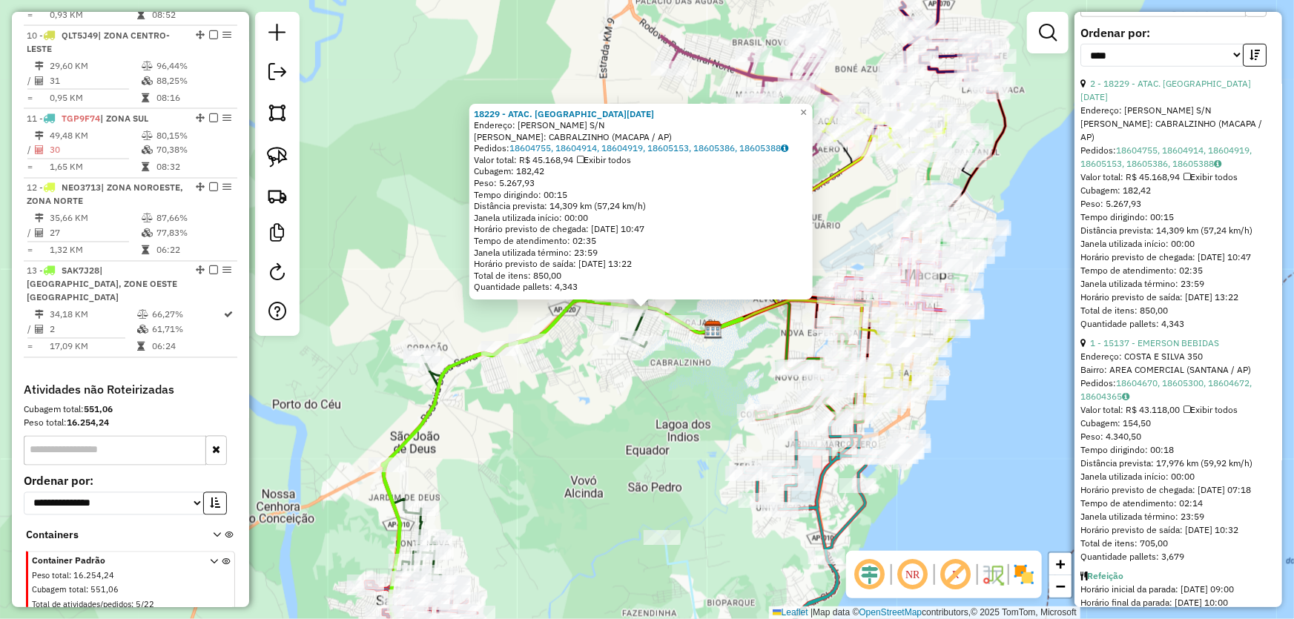
click at [650, 512] on div "Rota 11 - Placa TGP9F74 19602 - BAR DO LOURO 02 Rota 11 - Placa TGP9F74 17649 -…" at bounding box center [647, 309] width 1294 height 619
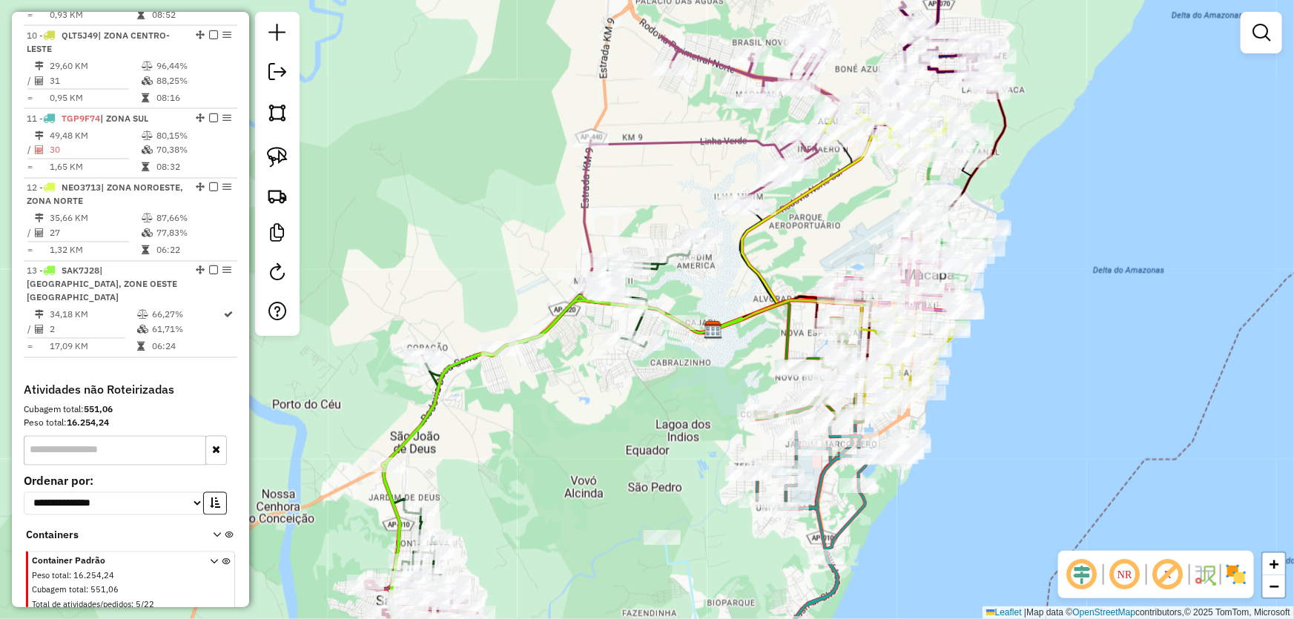
drag, startPoint x: 548, startPoint y: 512, endPoint x: 738, endPoint y: 280, distance: 299.2
click at [734, 288] on div "Janela de atendimento Grade de atendimento Capacidade Transportadoras Veículos …" at bounding box center [647, 309] width 1294 height 619
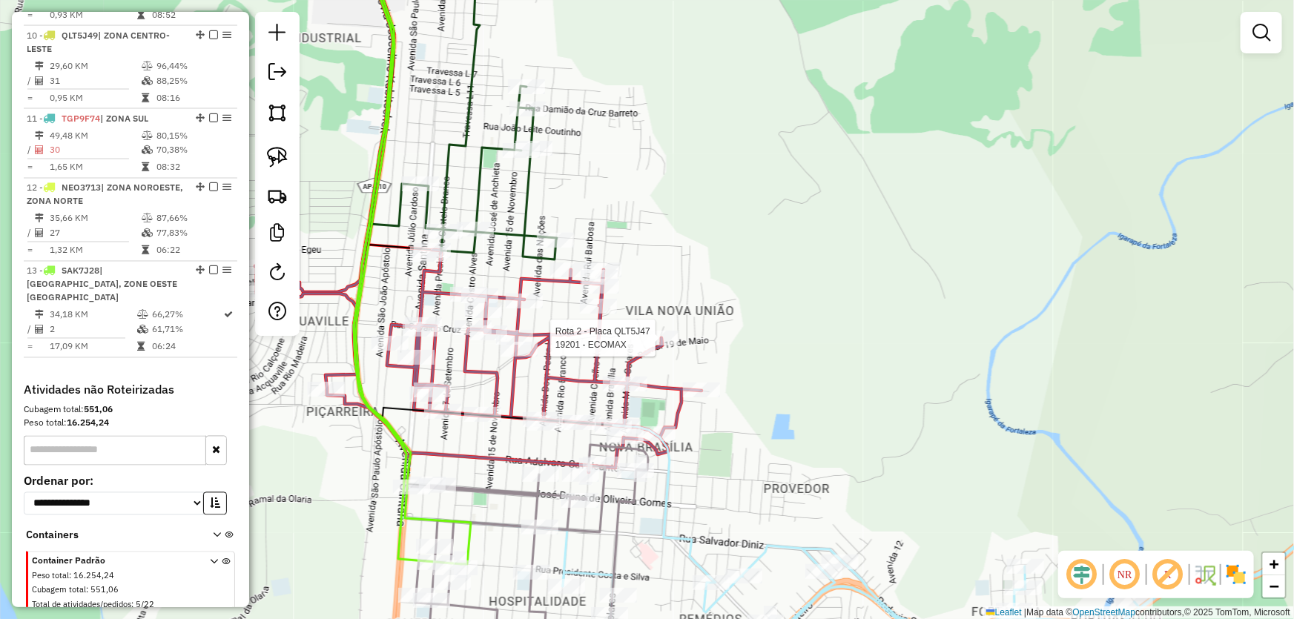
select select "*********"
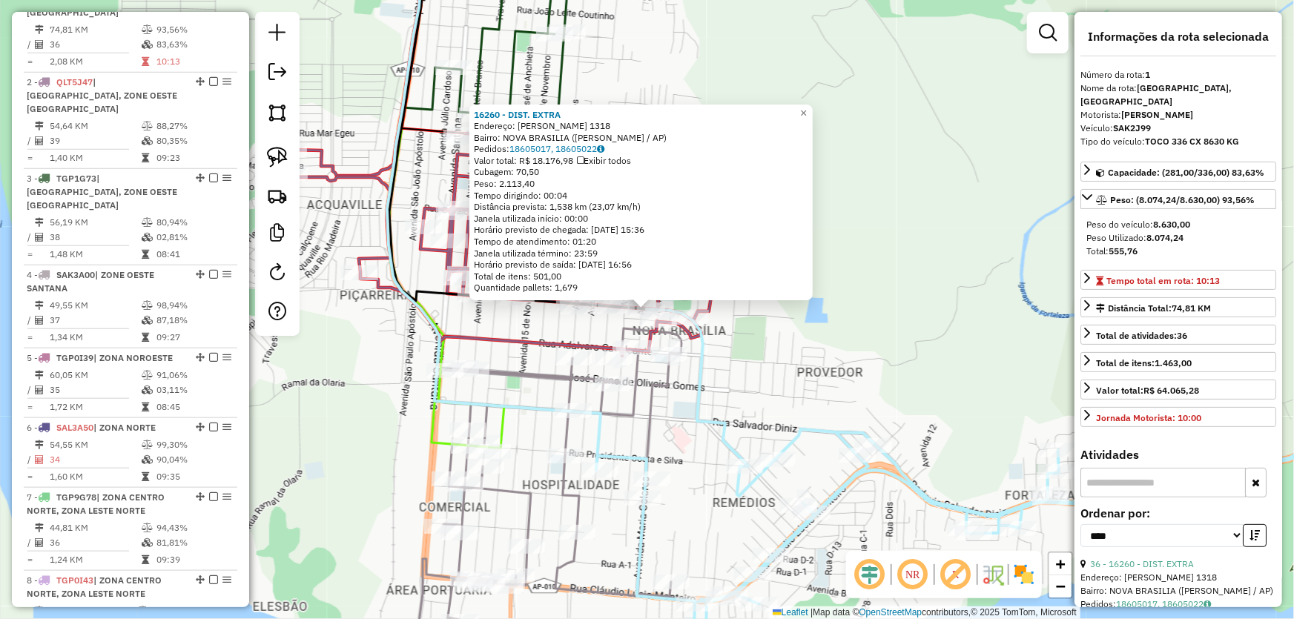
scroll to position [556, 0]
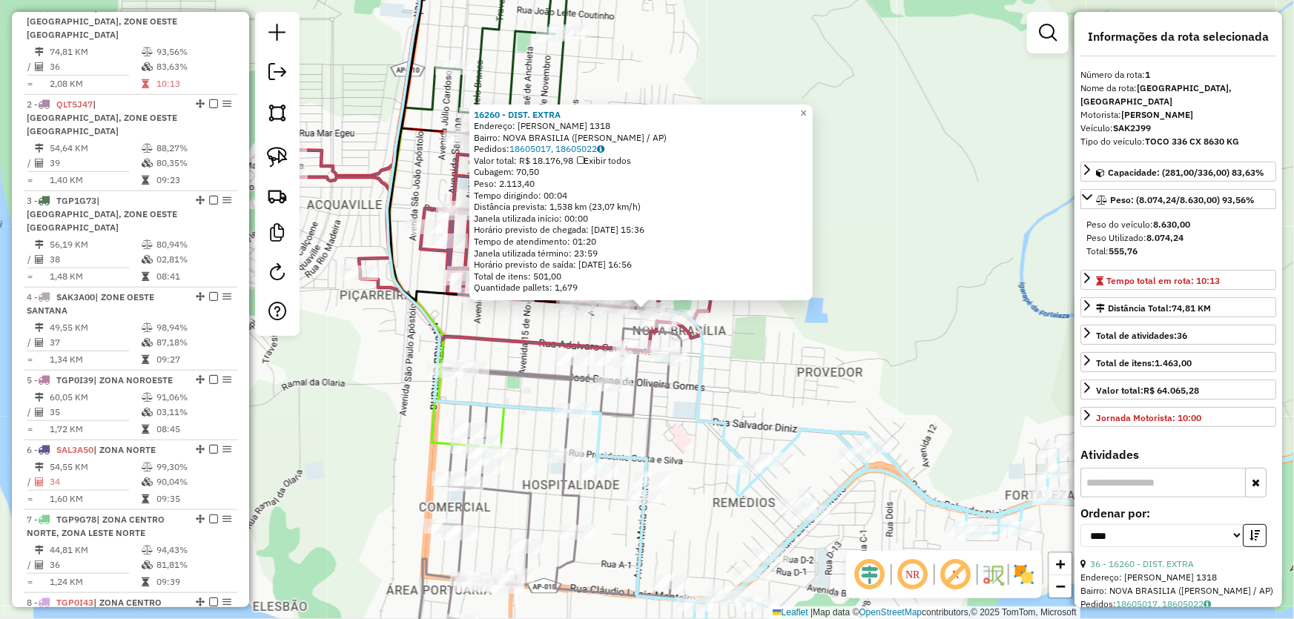
click at [712, 367] on div "16260 - DIST. EXTRA Endereço: EUCLIDES RODRIGUES 1318 Bairro: NOVA BRASILIA (SA…" at bounding box center [647, 309] width 1294 height 619
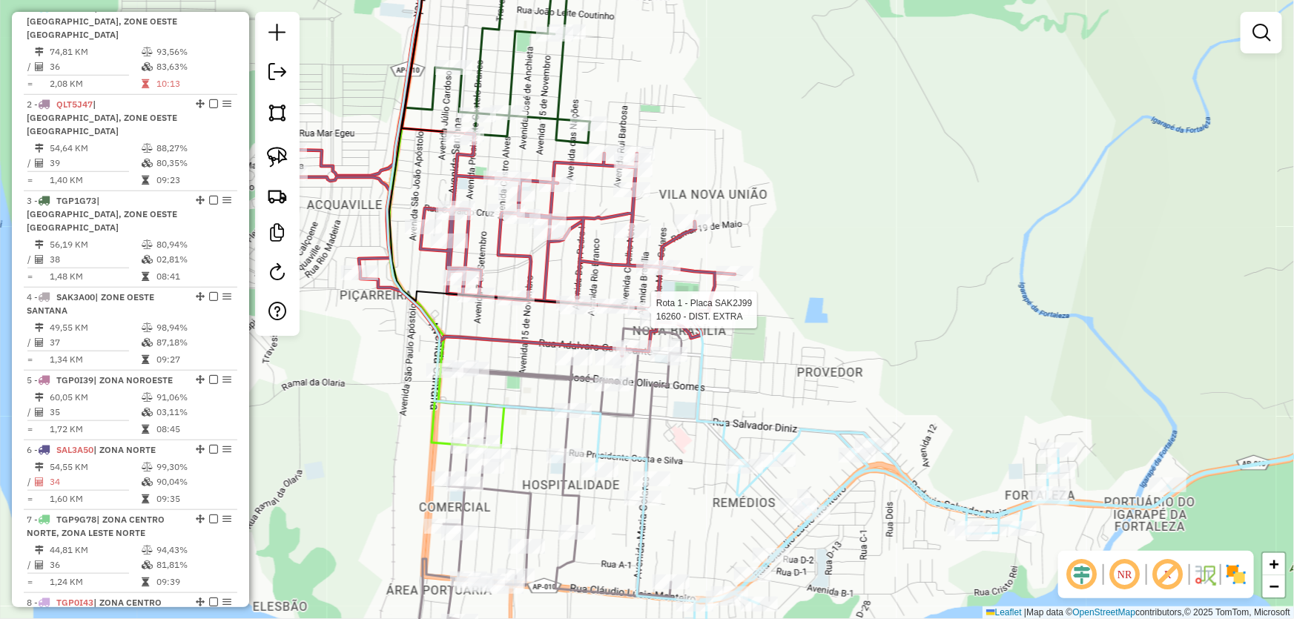
select select "*********"
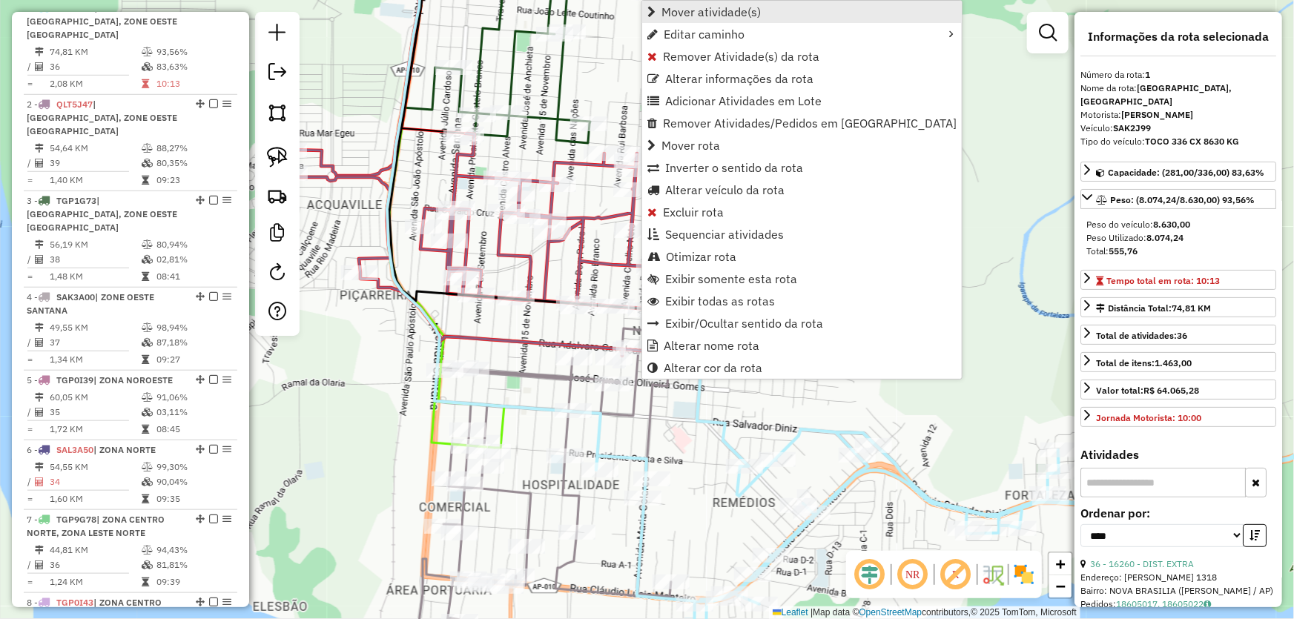
click at [678, 16] on span "Mover atividade(s)" at bounding box center [710, 12] width 99 height 12
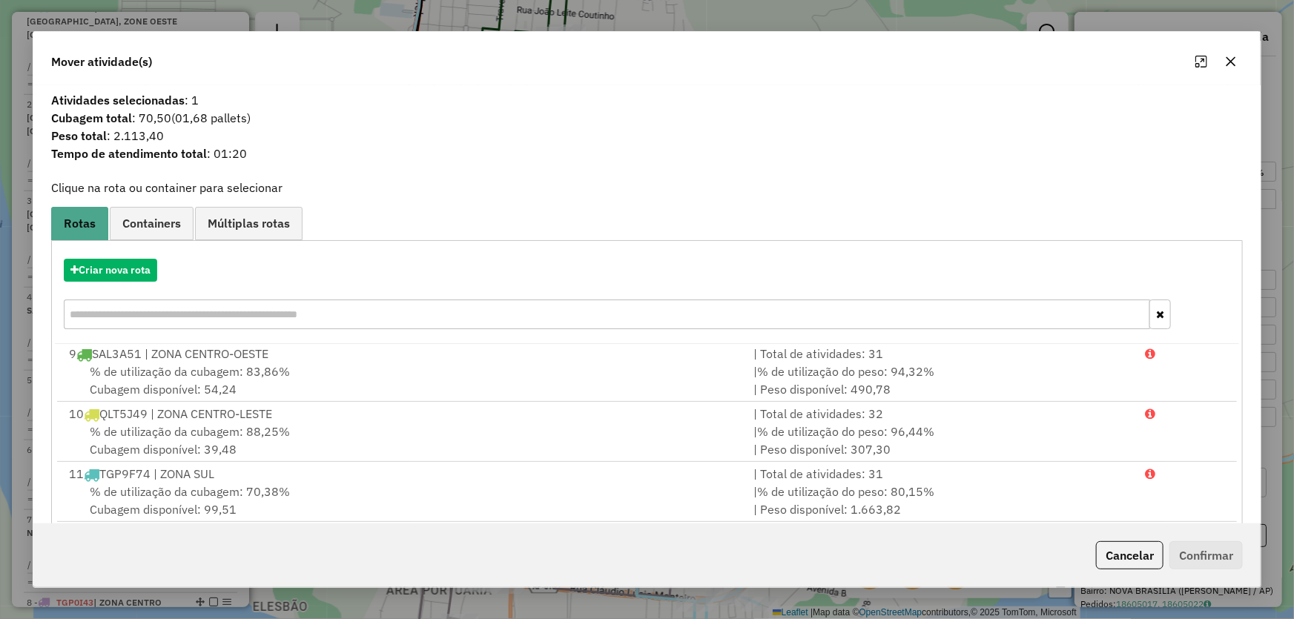
scroll to position [141, 0]
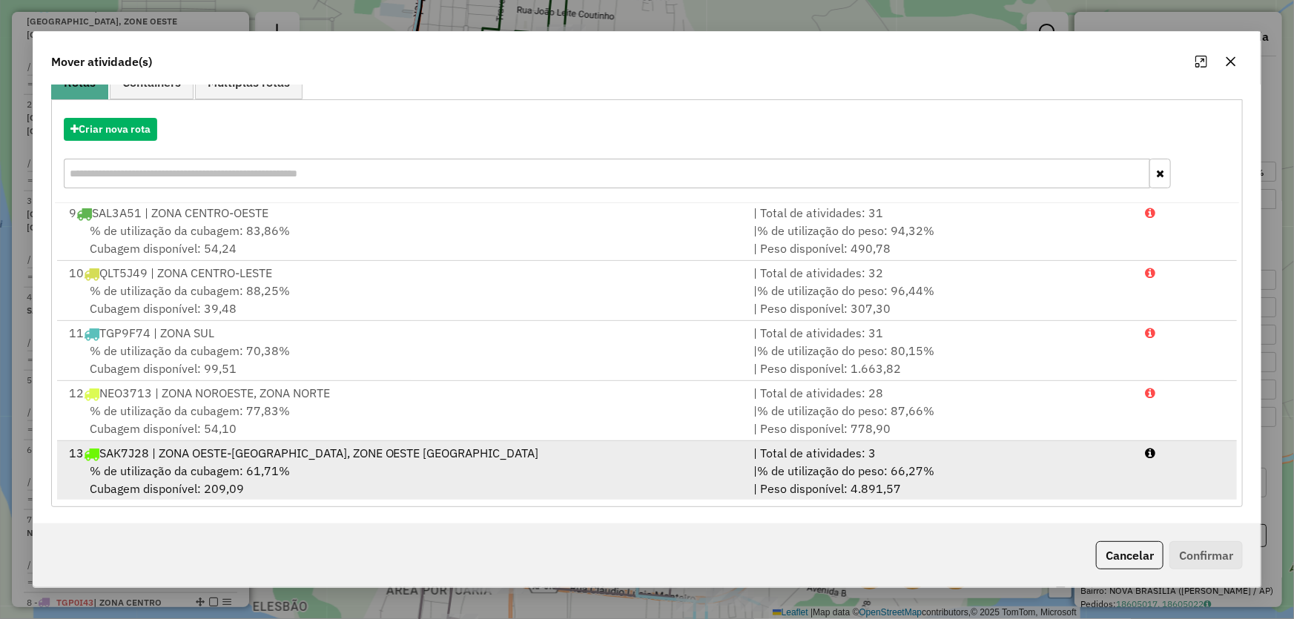
click at [218, 464] on span "% de utilização da cubagem: 61,71%" at bounding box center [190, 470] width 200 height 15
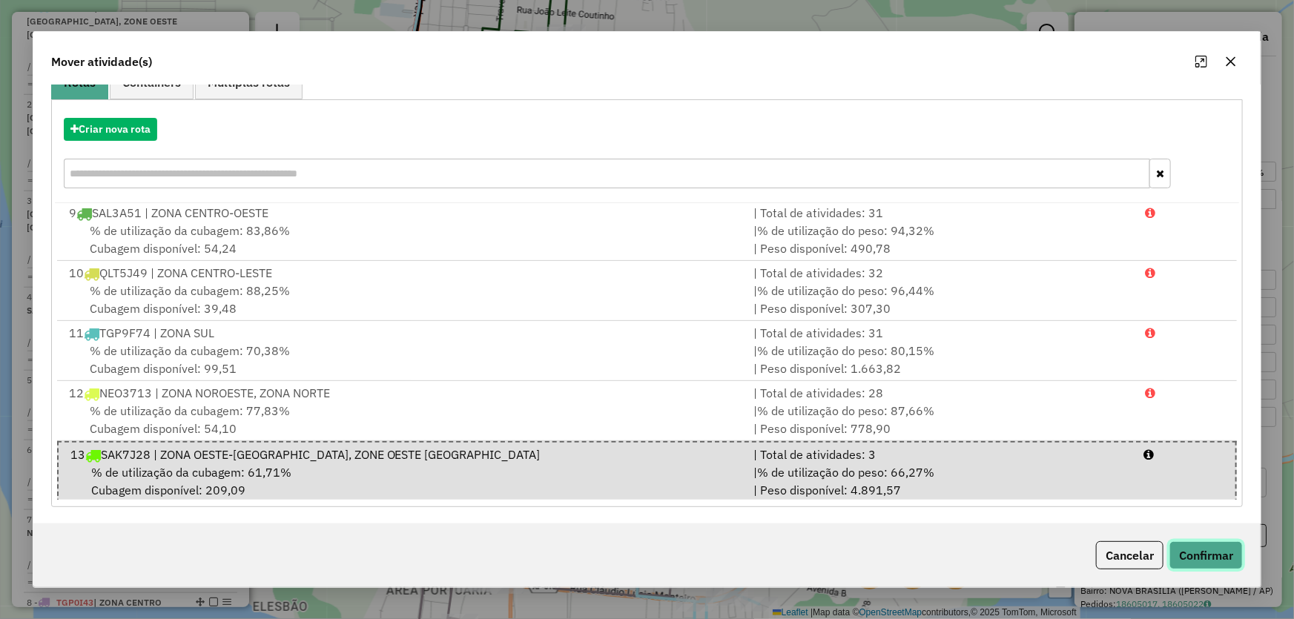
click at [1199, 553] on button "Confirmar" at bounding box center [1205, 555] width 73 height 28
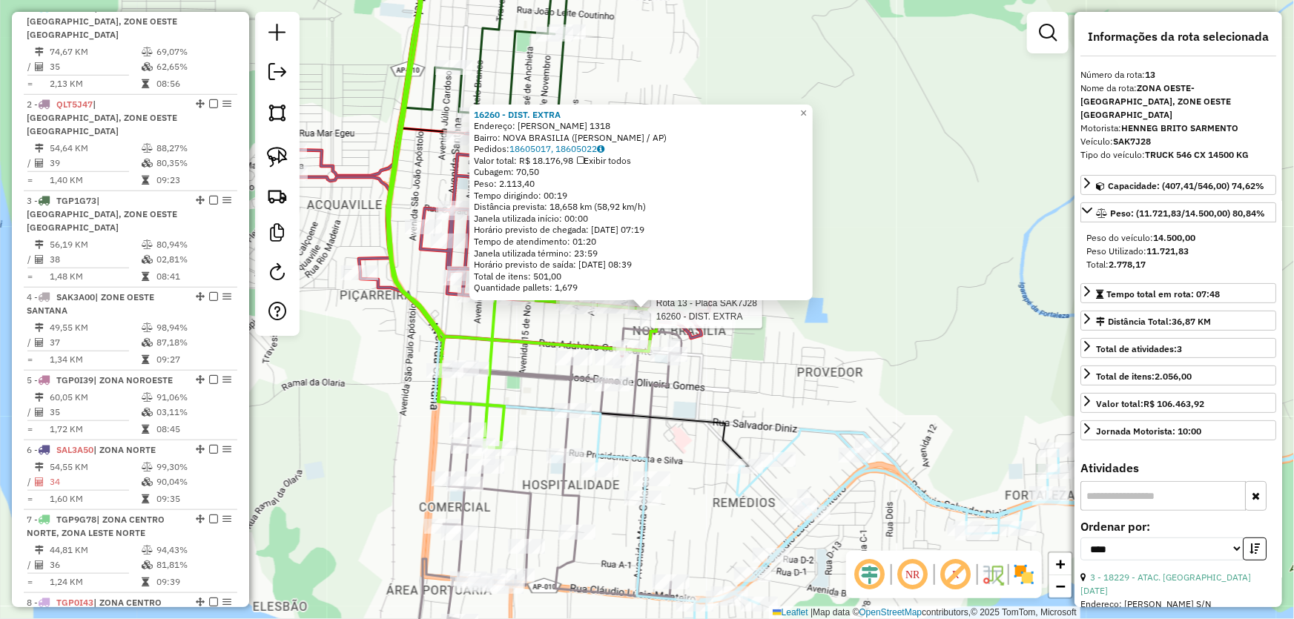
scroll to position [1289, 0]
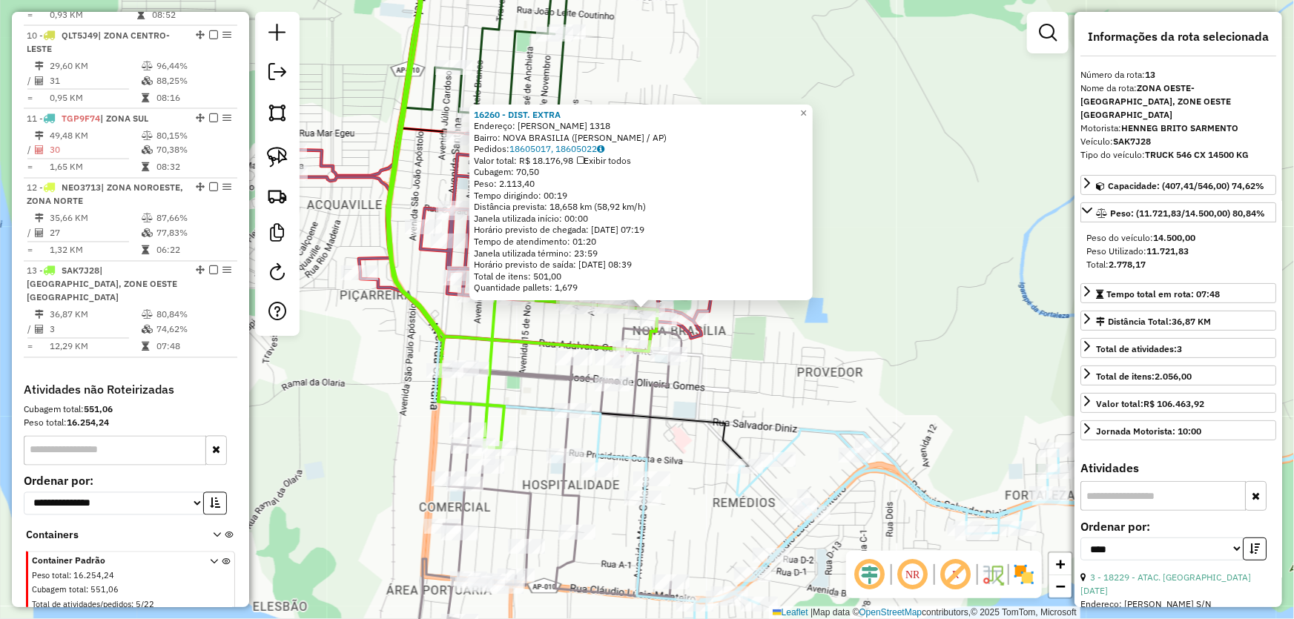
click at [823, 377] on div "16260 - DIST. EXTRA Endereço: EUCLIDES RODRIGUES 1318 Bairro: NOVA BRASILIA (SA…" at bounding box center [647, 309] width 1294 height 619
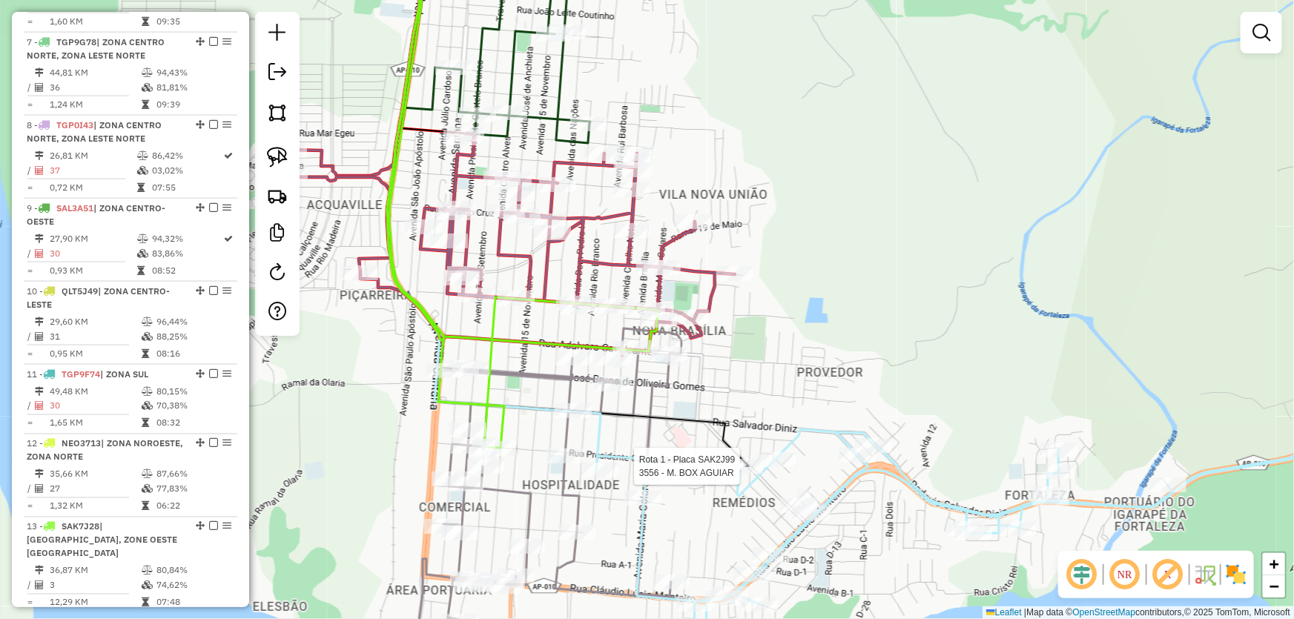
select select "*********"
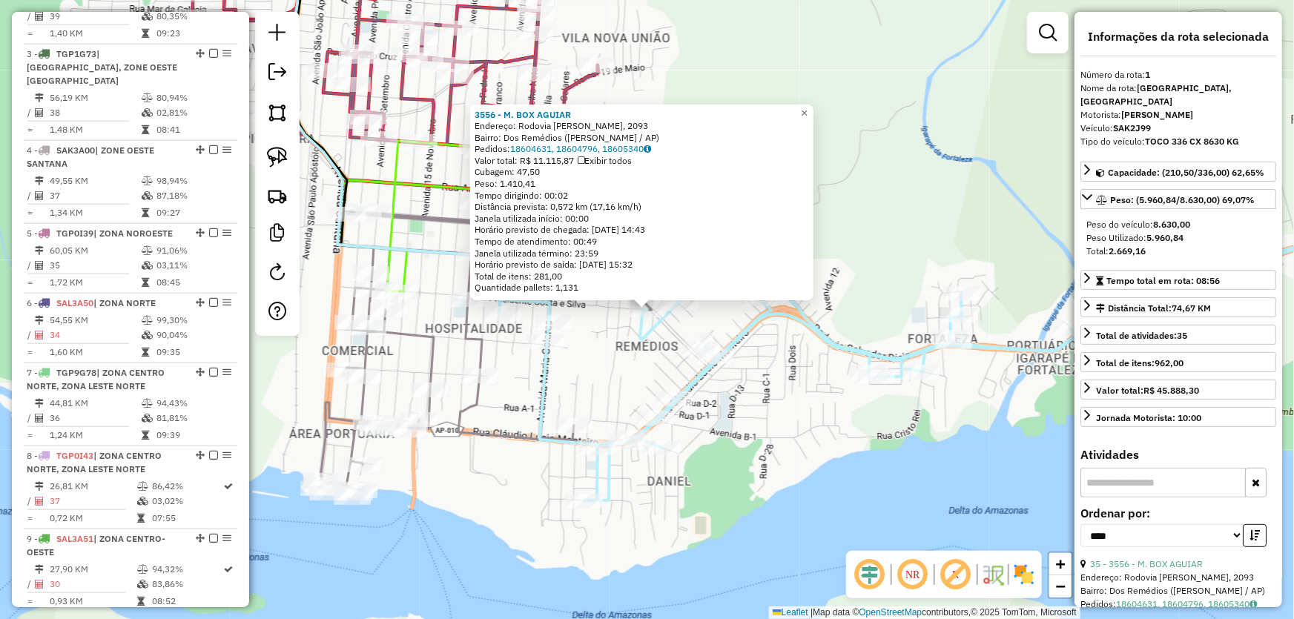
scroll to position [556, 0]
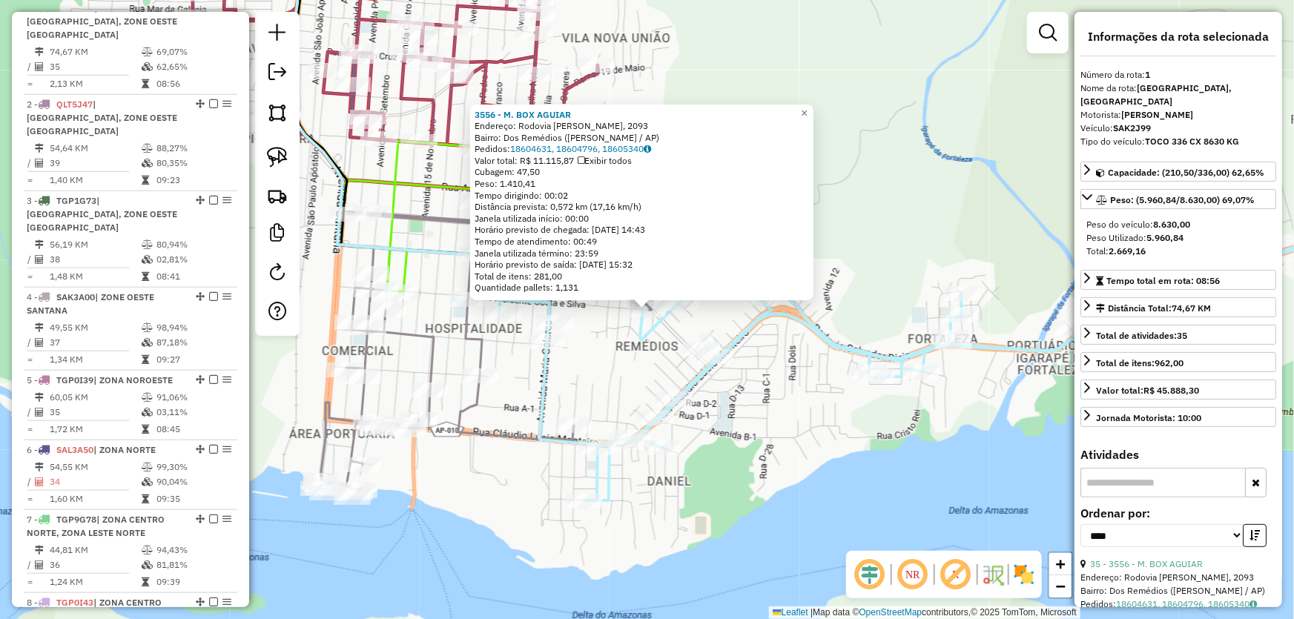
click at [599, 374] on div "3556 - M. BOX AGUIAR Endereço: Rodovia Salvador Diniz, 2093 Bairro: Dos Remédio…" at bounding box center [647, 309] width 1294 height 619
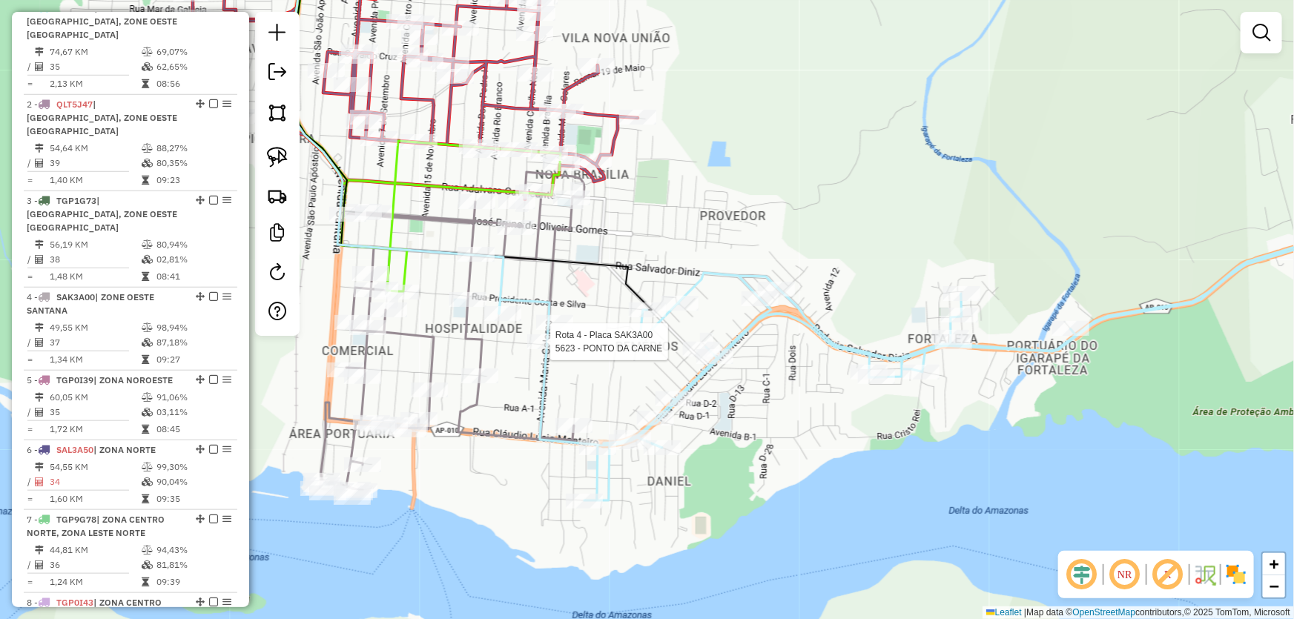
select select "*********"
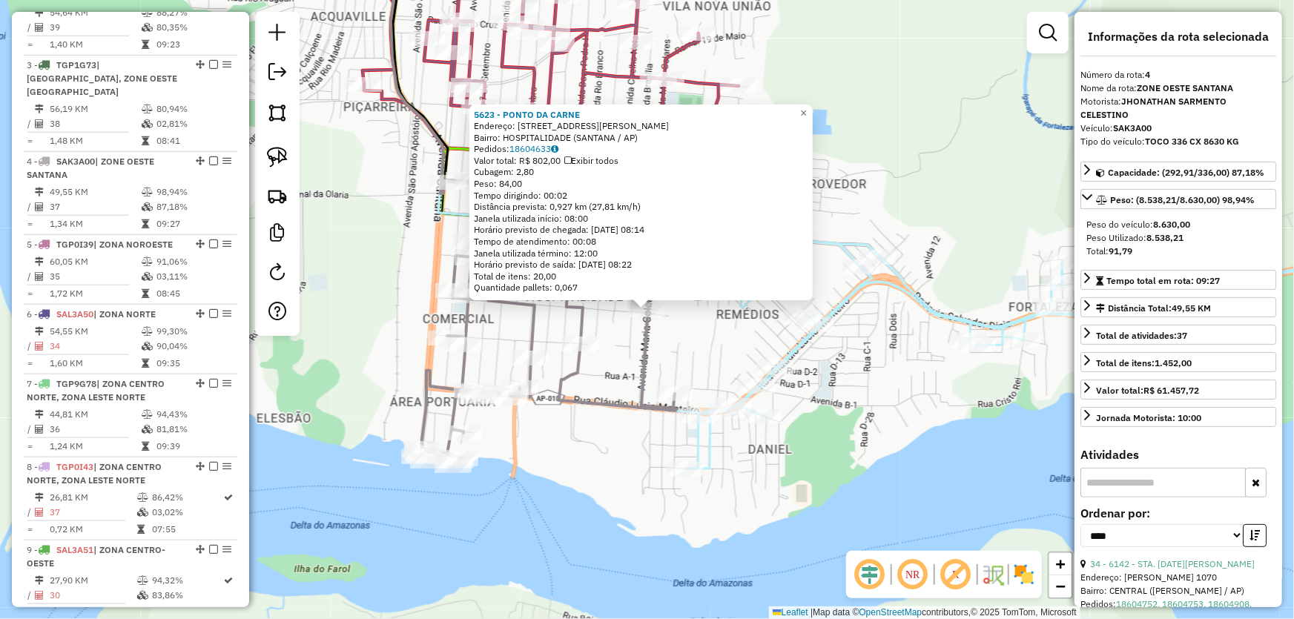
scroll to position [804, 0]
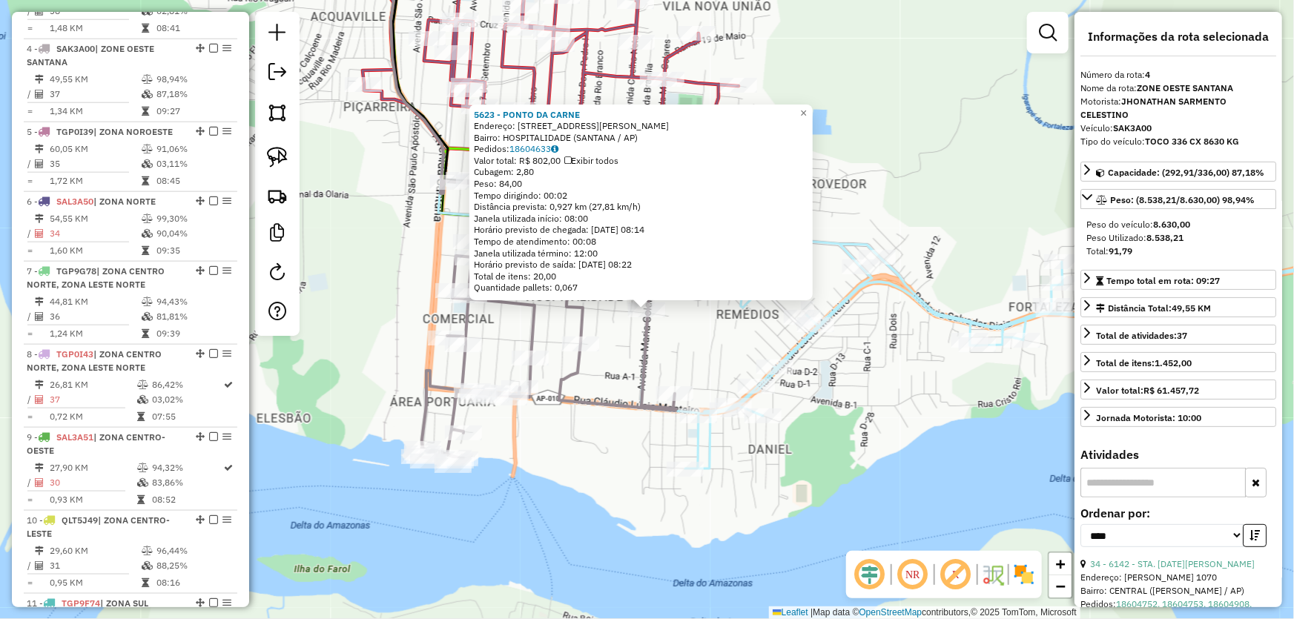
click at [615, 400] on icon at bounding box center [552, 299] width 265 height 318
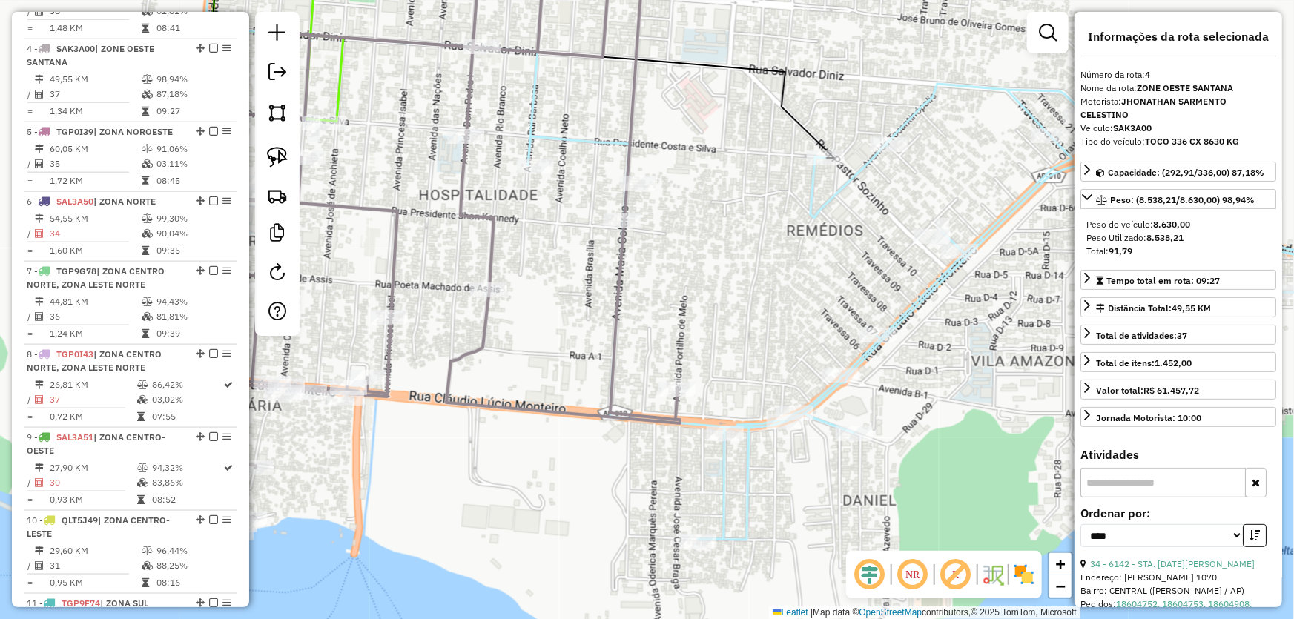
drag, startPoint x: 623, startPoint y: 423, endPoint x: 575, endPoint y: 454, distance: 57.4
click at [575, 454] on div "Janela de atendimento Grade de atendimento Capacidade Transportadoras Veículos …" at bounding box center [647, 309] width 1294 height 619
click at [273, 160] on img at bounding box center [277, 157] width 21 height 21
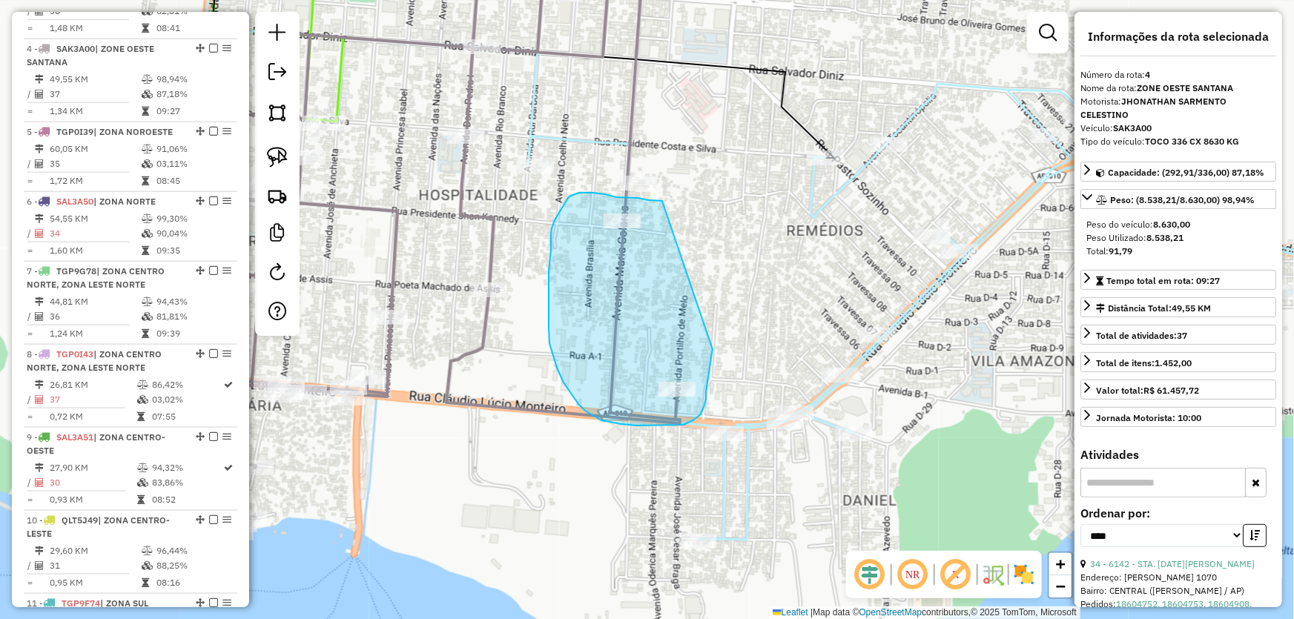
drag, startPoint x: 712, startPoint y: 349, endPoint x: 662, endPoint y: 201, distance: 156.6
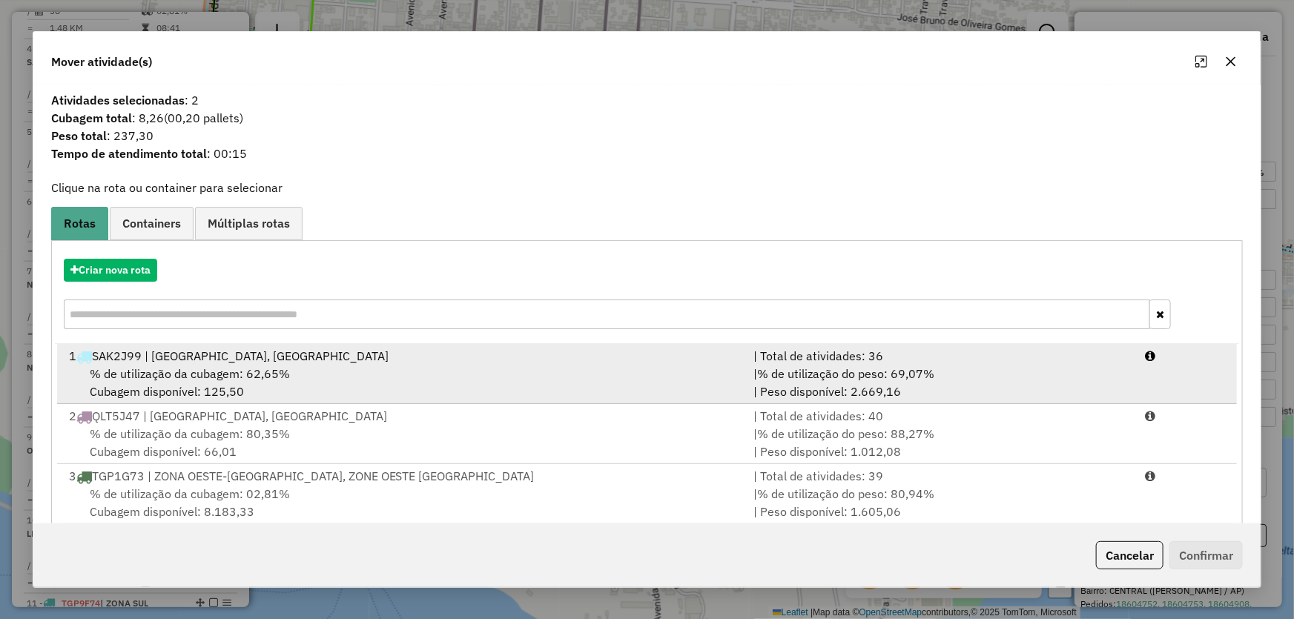
click at [175, 377] on span "% de utilização da cubagem: 62,65%" at bounding box center [190, 373] width 200 height 15
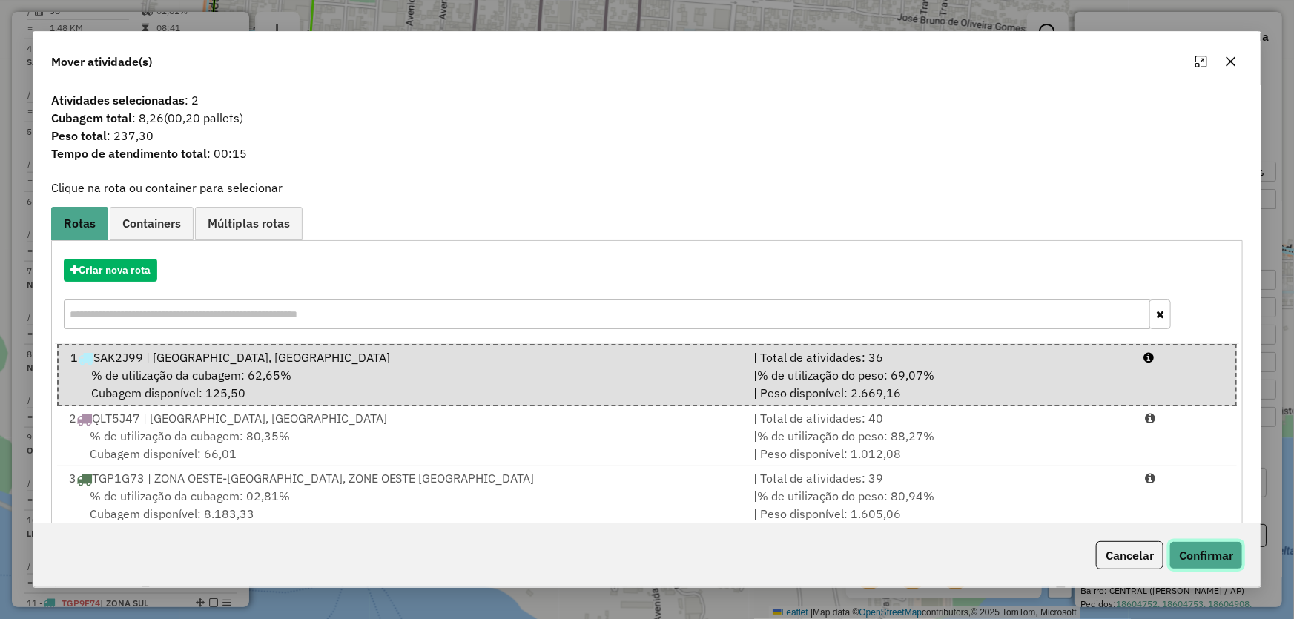
click at [1209, 547] on button "Confirmar" at bounding box center [1205, 555] width 73 height 28
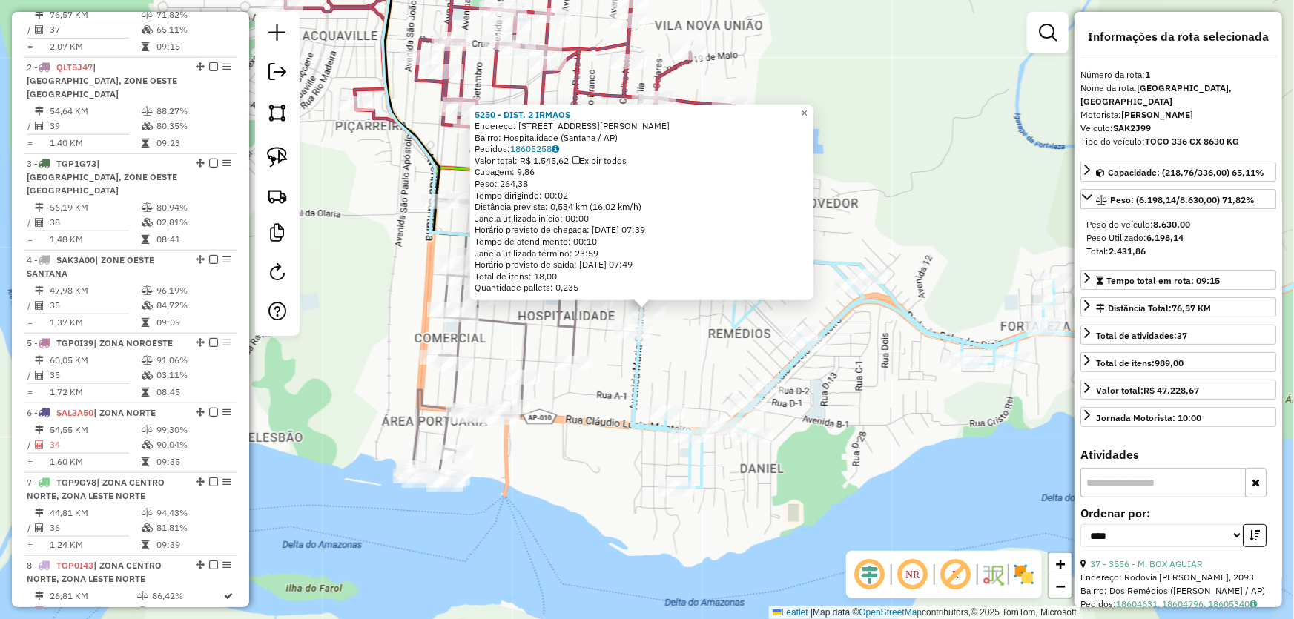
scroll to position [556, 0]
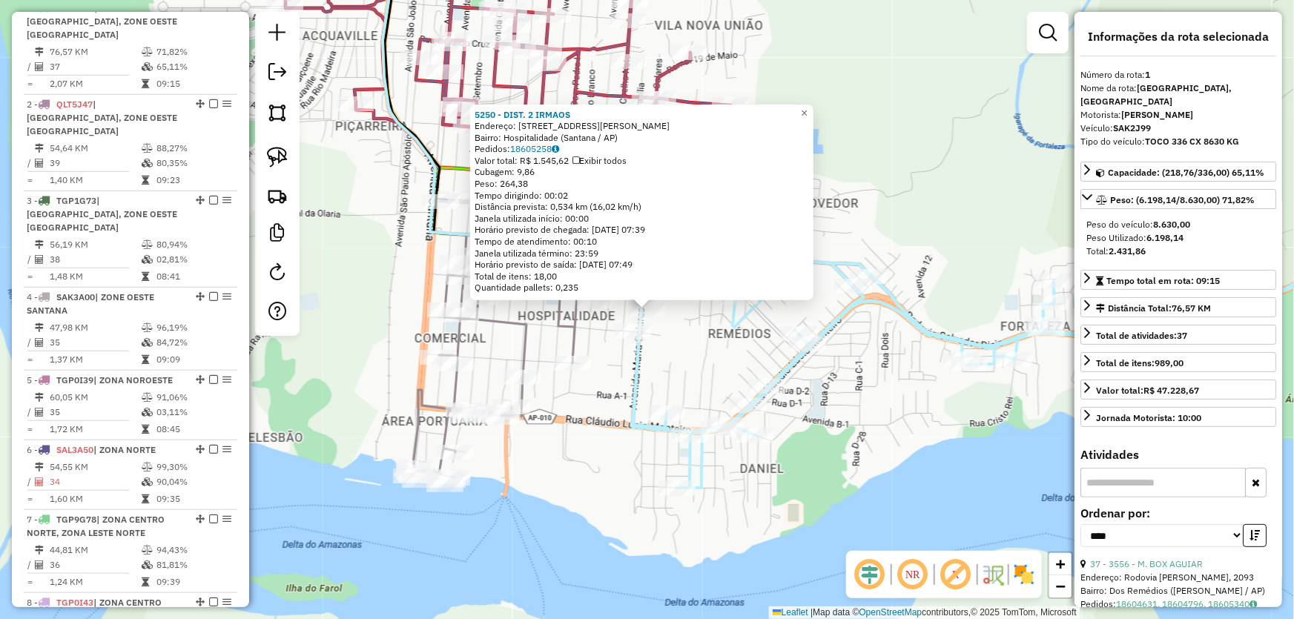
click at [693, 355] on div "5250 - DIST. 2 IRMAOS Endereço: Avenida Maria Colares, 804 Bairro: Hospitalidad…" at bounding box center [647, 309] width 1294 height 619
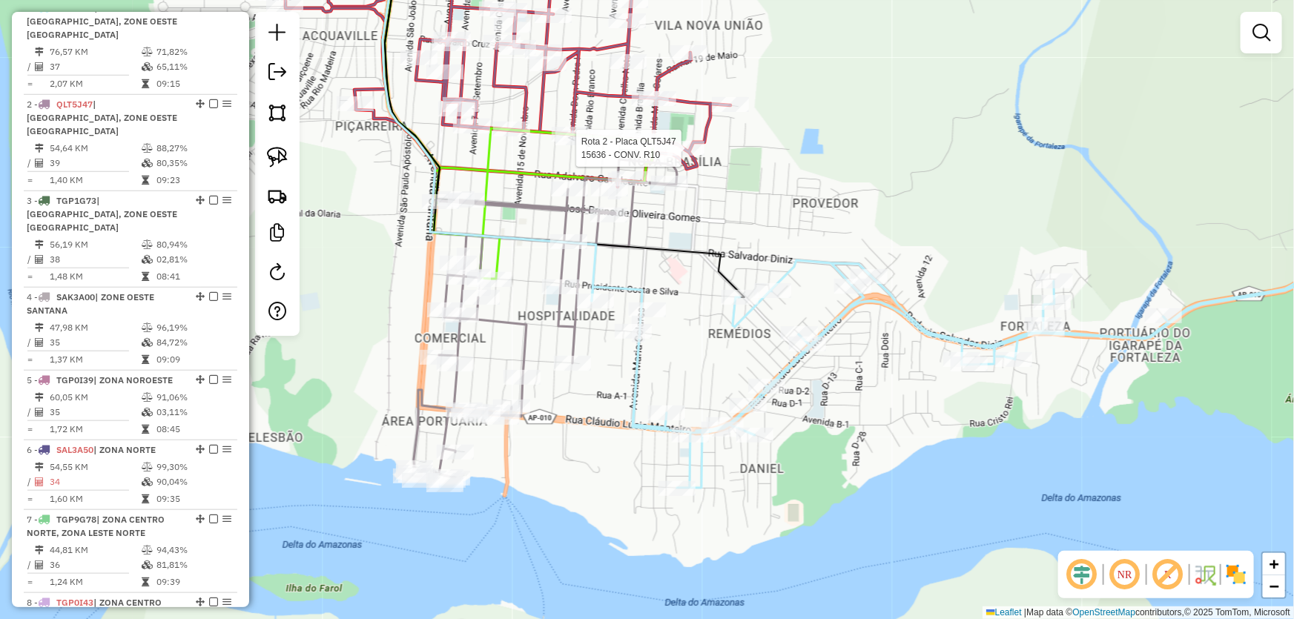
select select "*********"
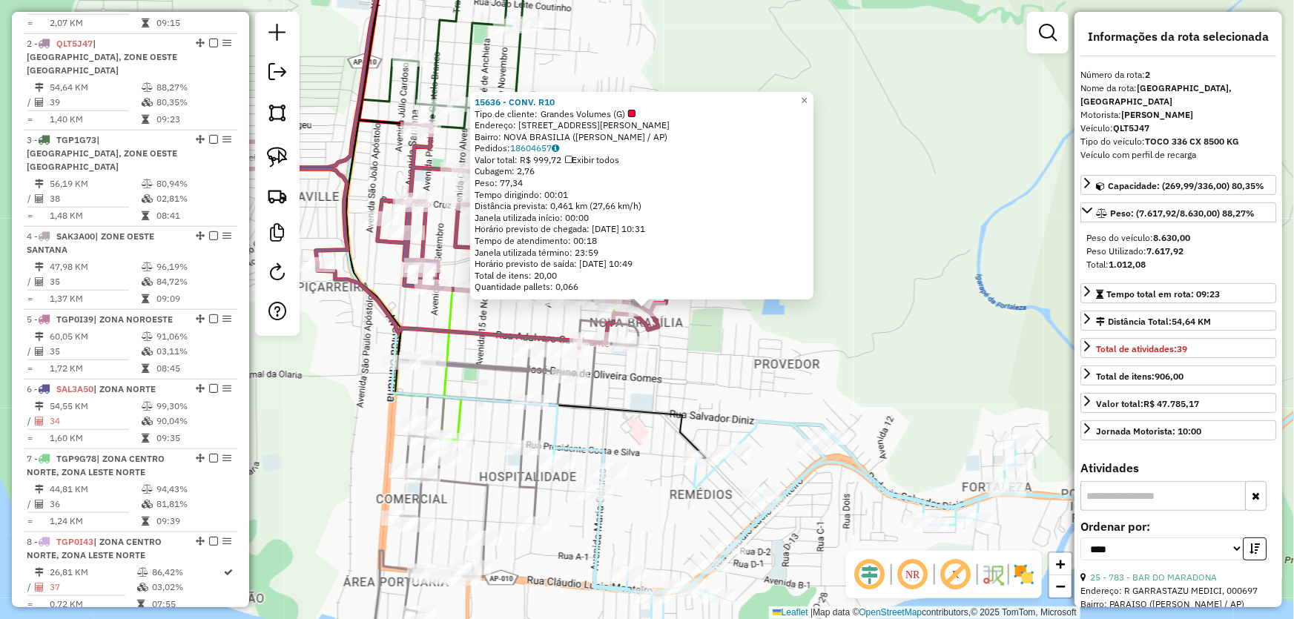
scroll to position [638, 0]
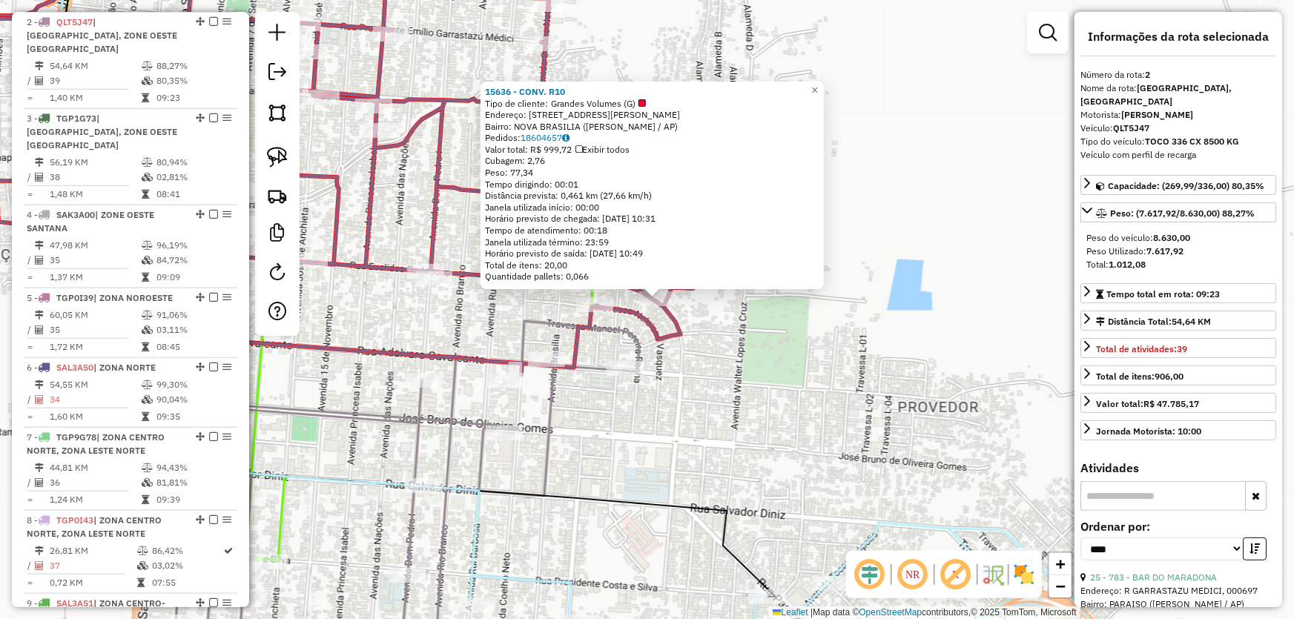
click at [586, 342] on icon at bounding box center [308, 156] width 876 height 437
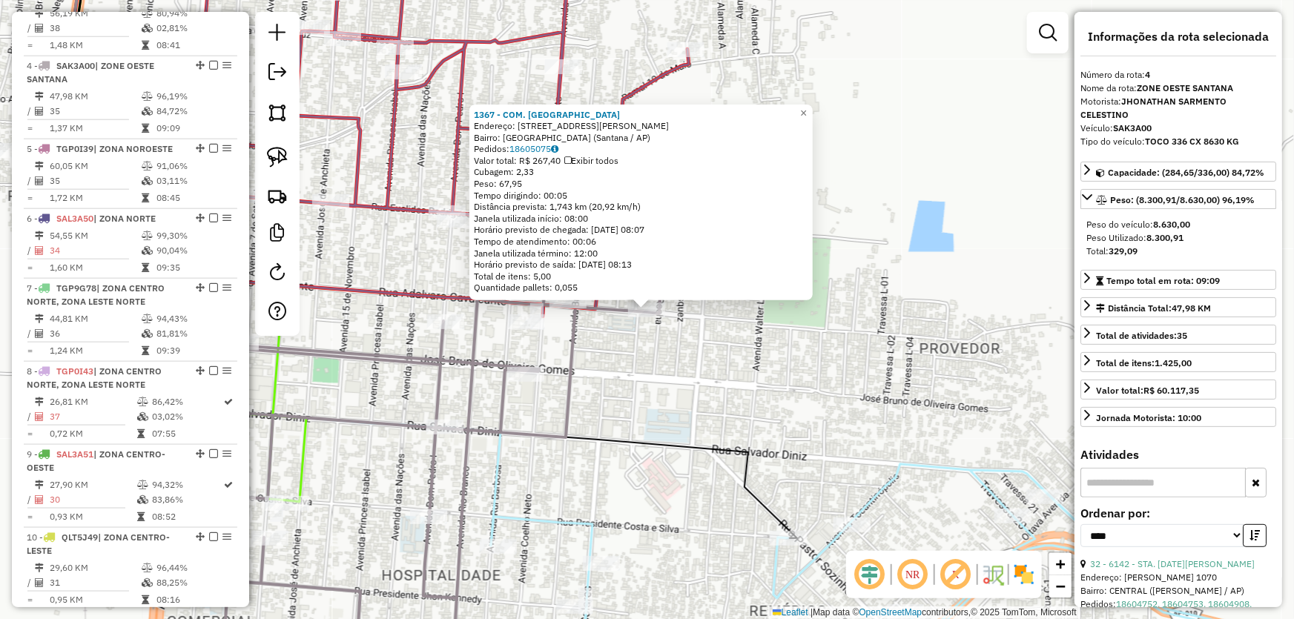
scroll to position [804, 0]
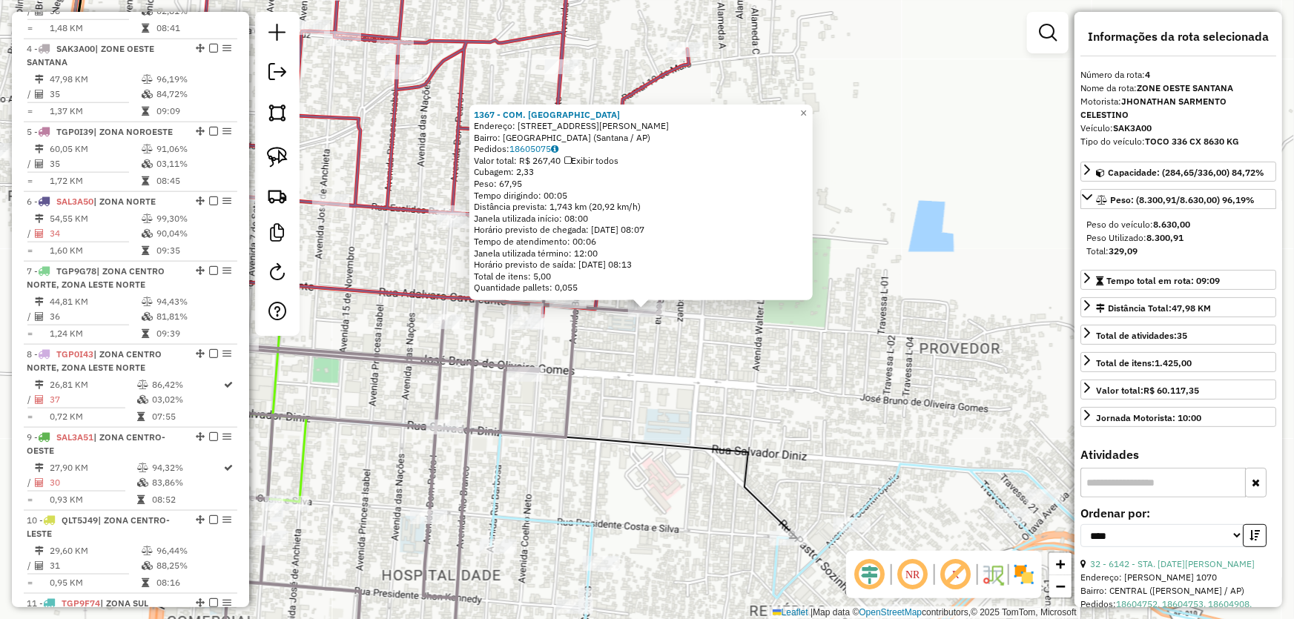
click at [658, 355] on div "1367 - COM. SANTO ANTONIO Endereço: Travessa Pedro Teixeira, 177 Bairro: Nova B…" at bounding box center [647, 309] width 1294 height 619
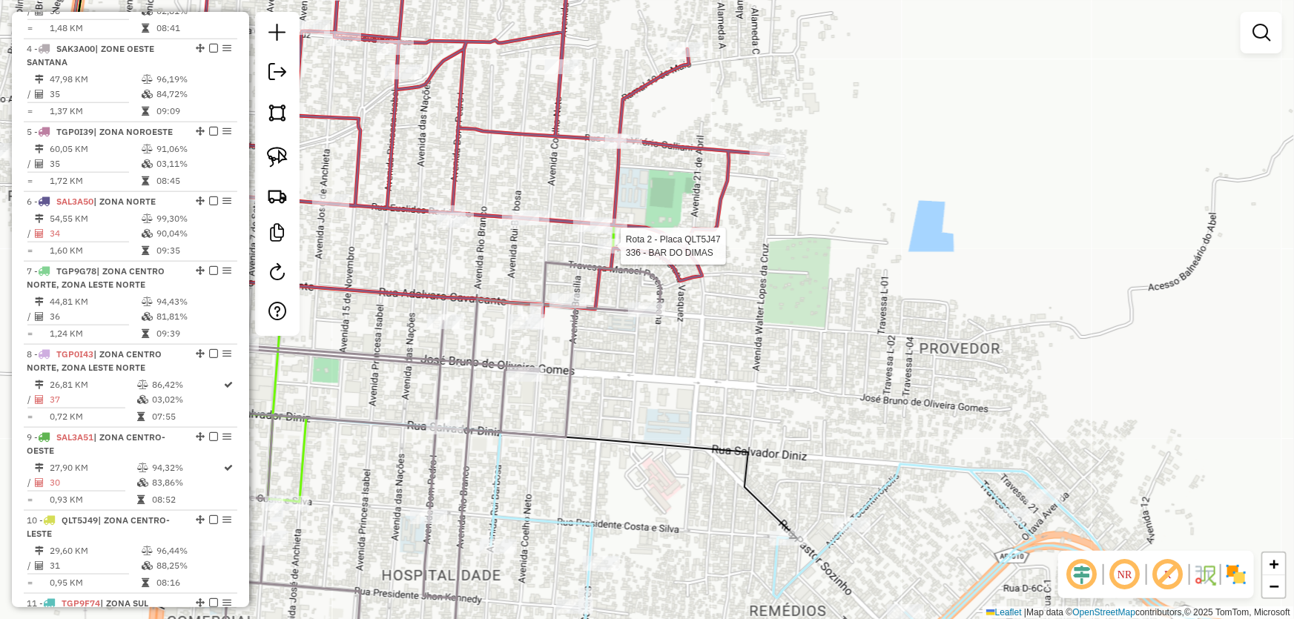
select select "*********"
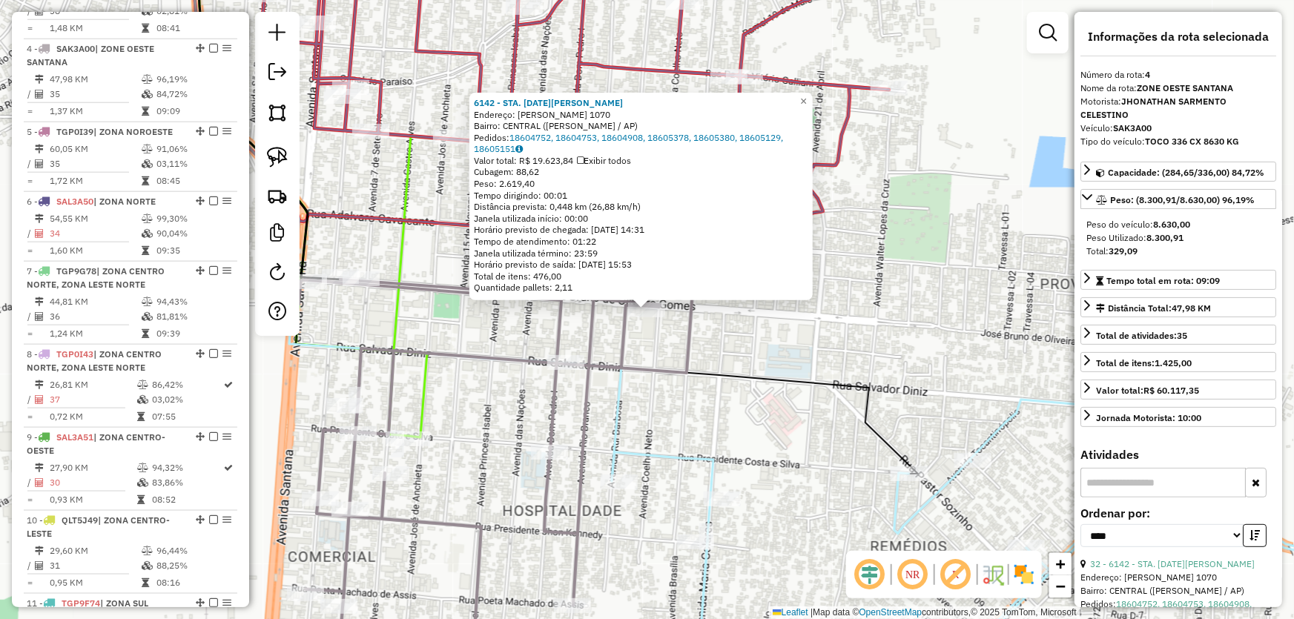
click at [670, 406] on div "6142 - STA. LUCIA SANTANA Endereço: R UBALDO FIGUEIRA 1070 Bairro: CENTRAL (SAN…" at bounding box center [647, 309] width 1294 height 619
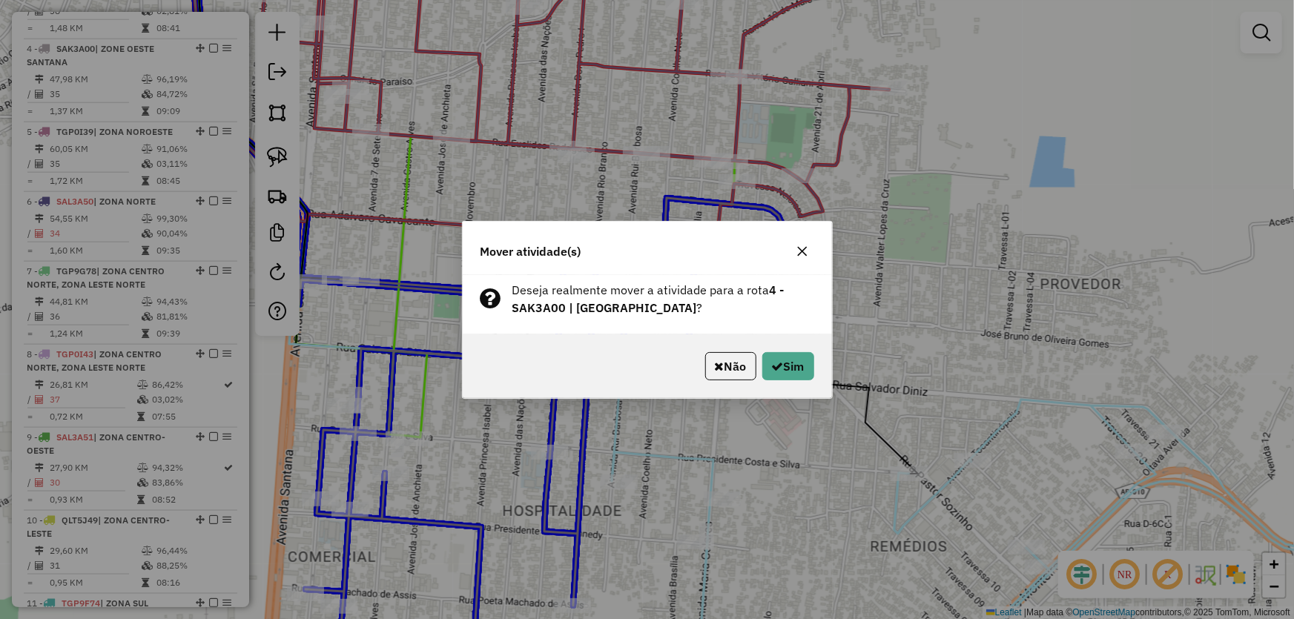
click at [773, 382] on div "Não Sim" at bounding box center [647, 366] width 369 height 64
click at [778, 371] on icon "button" at bounding box center [778, 366] width 12 height 12
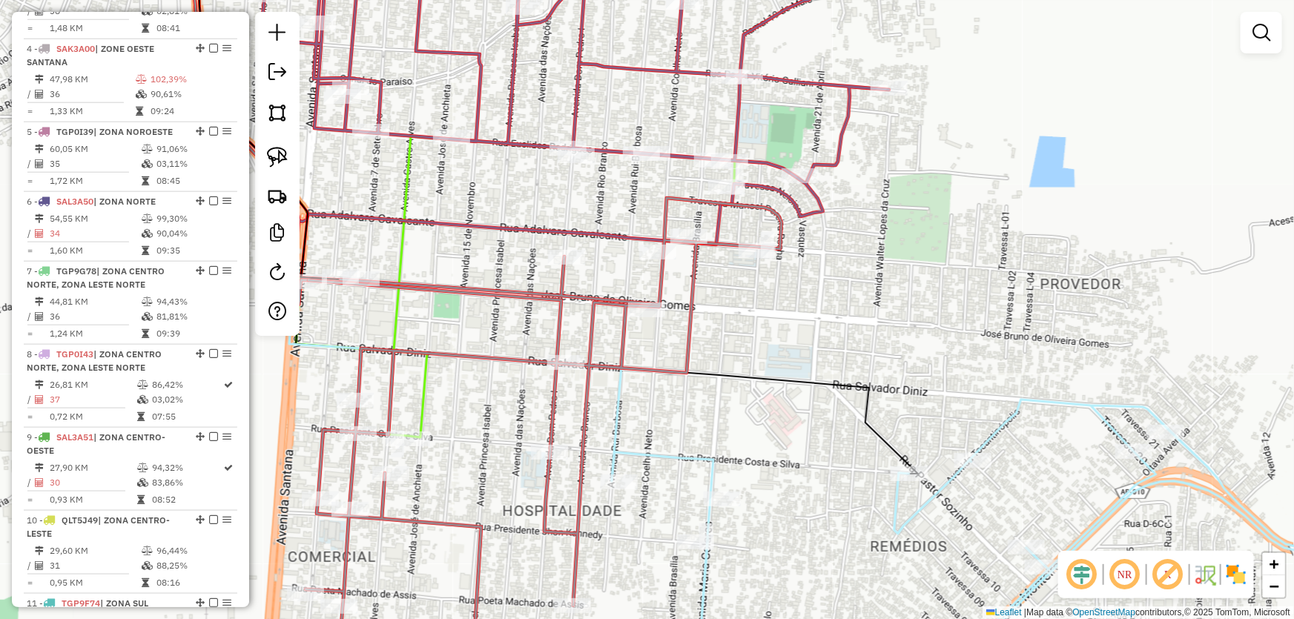
click at [716, 490] on icon at bounding box center [1017, 541] width 811 height 282
select select "*********"
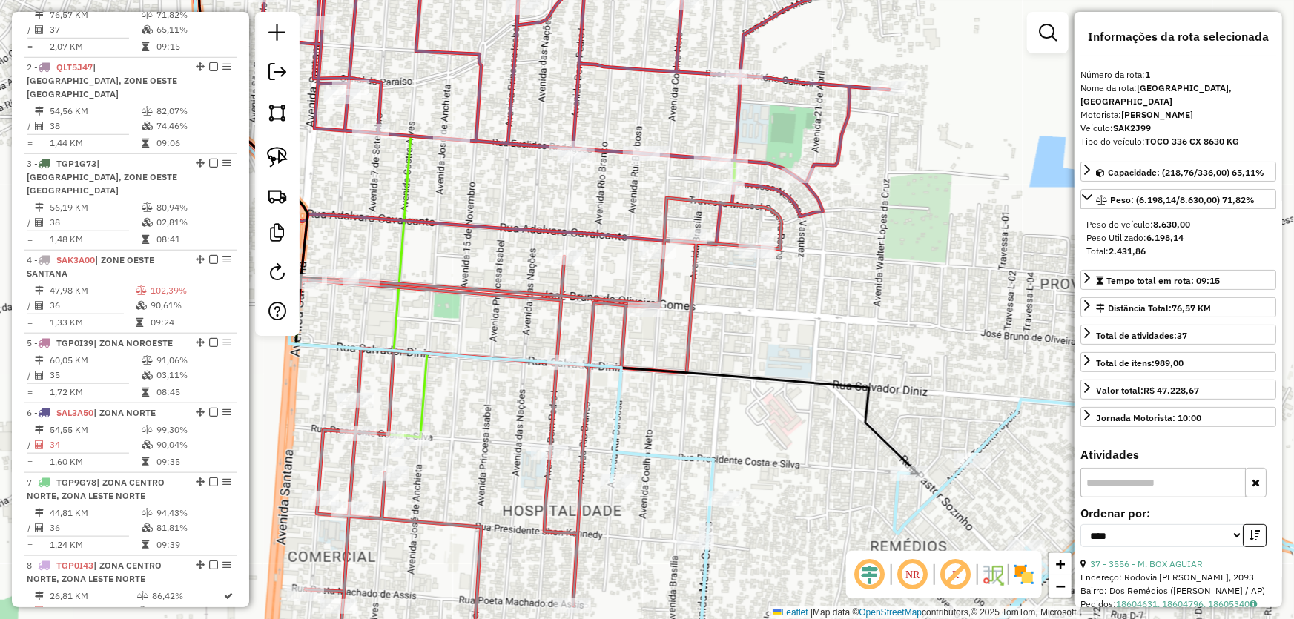
scroll to position [556, 0]
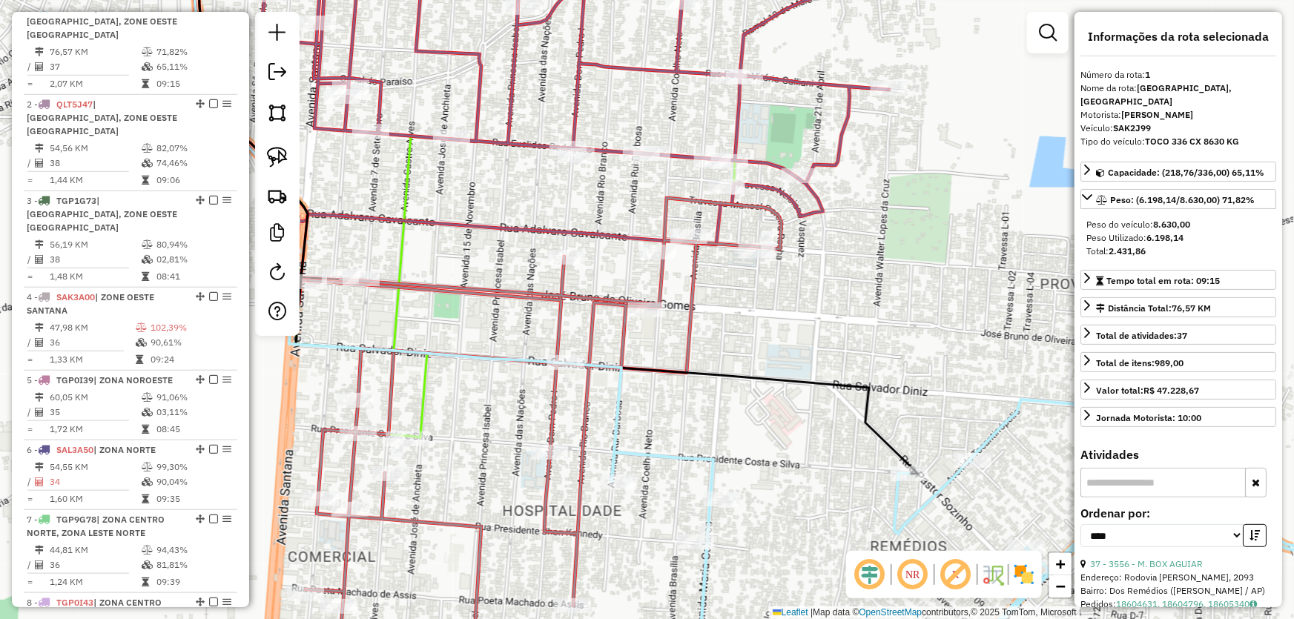
click at [716, 490] on icon at bounding box center [1017, 541] width 811 height 282
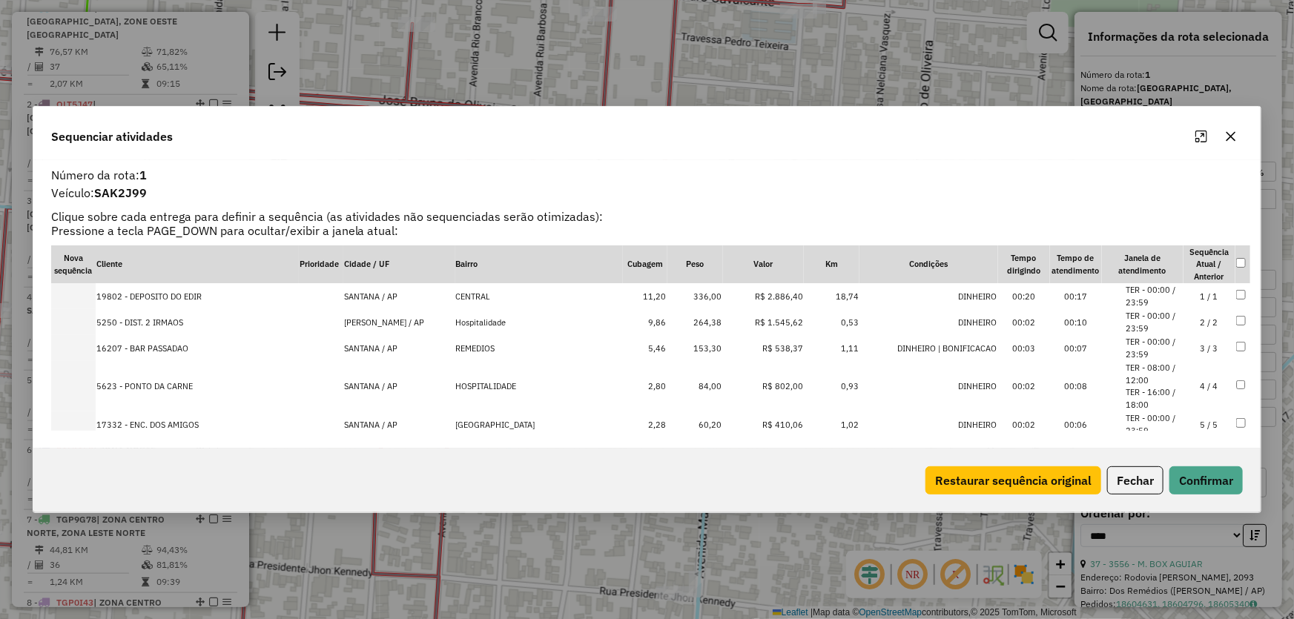
click at [1234, 134] on icon "button" at bounding box center [1231, 136] width 12 height 12
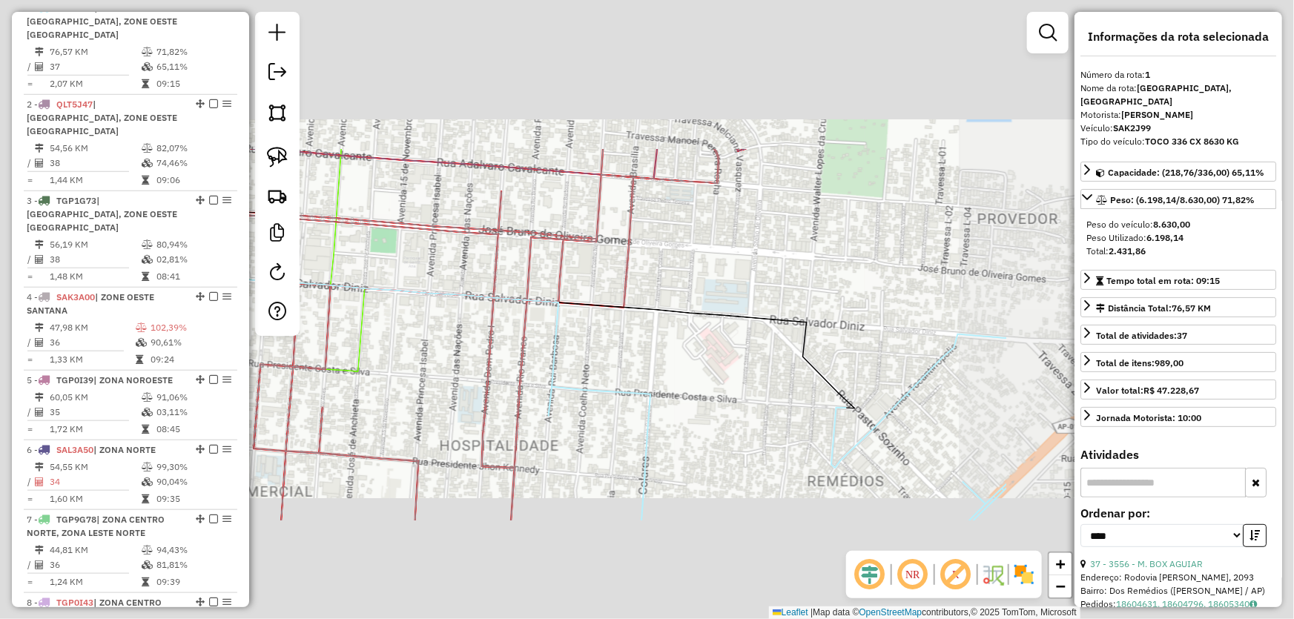
click at [586, 361] on div "Janela de atendimento Grade de atendimento Capacidade Transportadoras Veículos …" at bounding box center [647, 309] width 1294 height 619
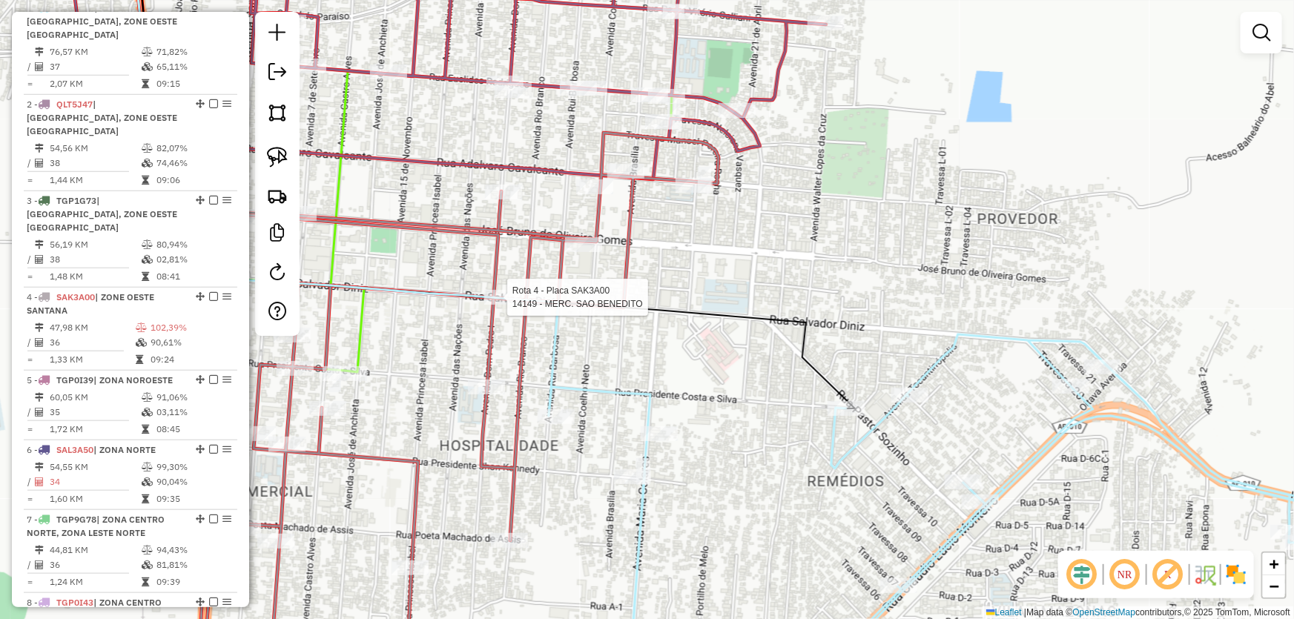
select select "*********"
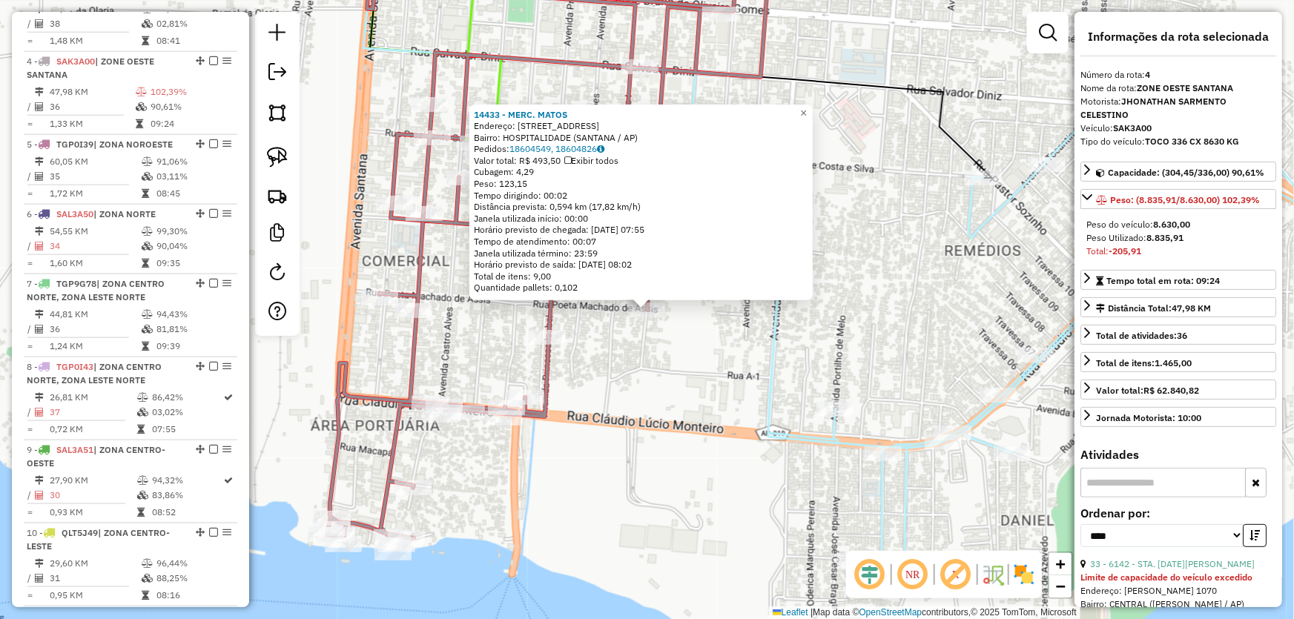
scroll to position [804, 0]
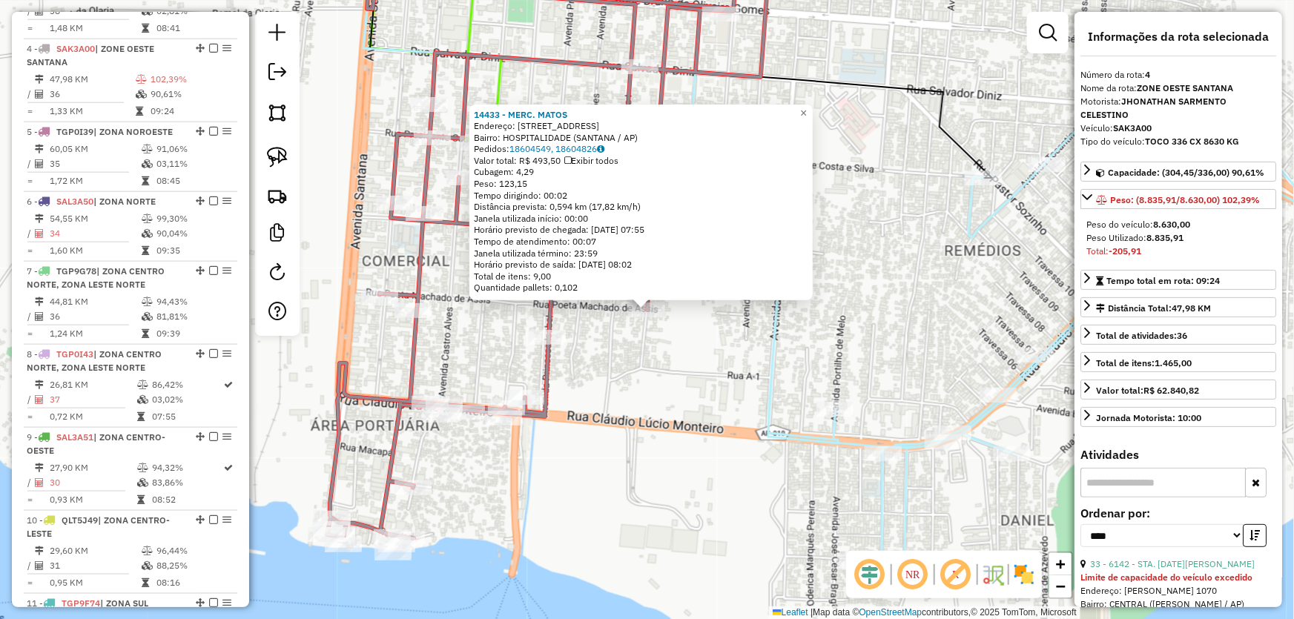
click at [660, 393] on div "14433 - MERC. MATOS Endereço: AV RIO BRANCO 399 Bairro: HOSPITALIDADE (SANTANA …" at bounding box center [647, 309] width 1294 height 619
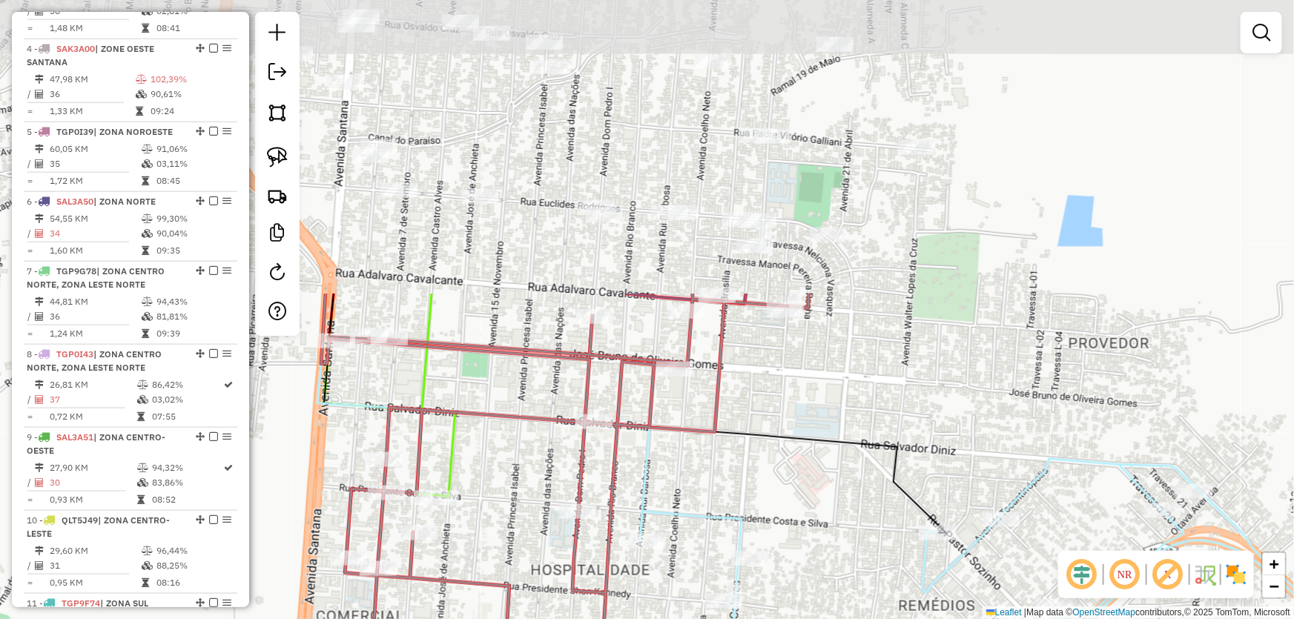
drag, startPoint x: 733, startPoint y: 116, endPoint x: 686, endPoint y: 474, distance: 361.1
click at [686, 474] on div "Janela de atendimento Grade de atendimento Capacidade Transportadoras Veículos …" at bounding box center [647, 309] width 1294 height 619
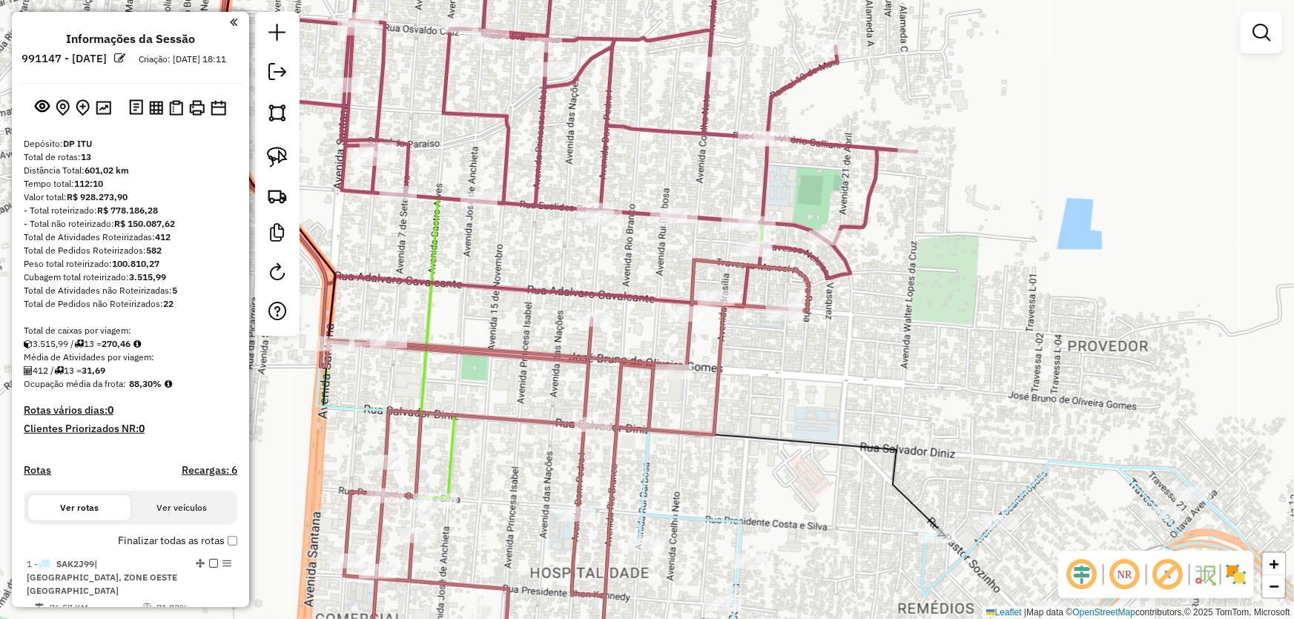
scroll to position [804, 0]
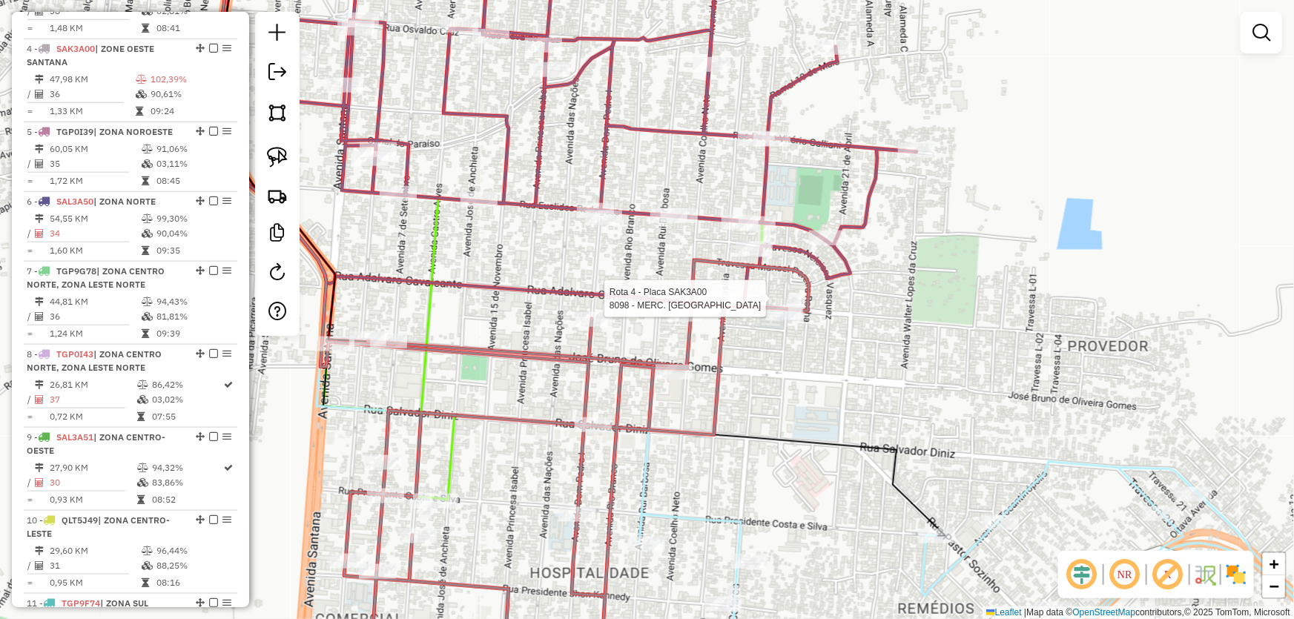
select select "*********"
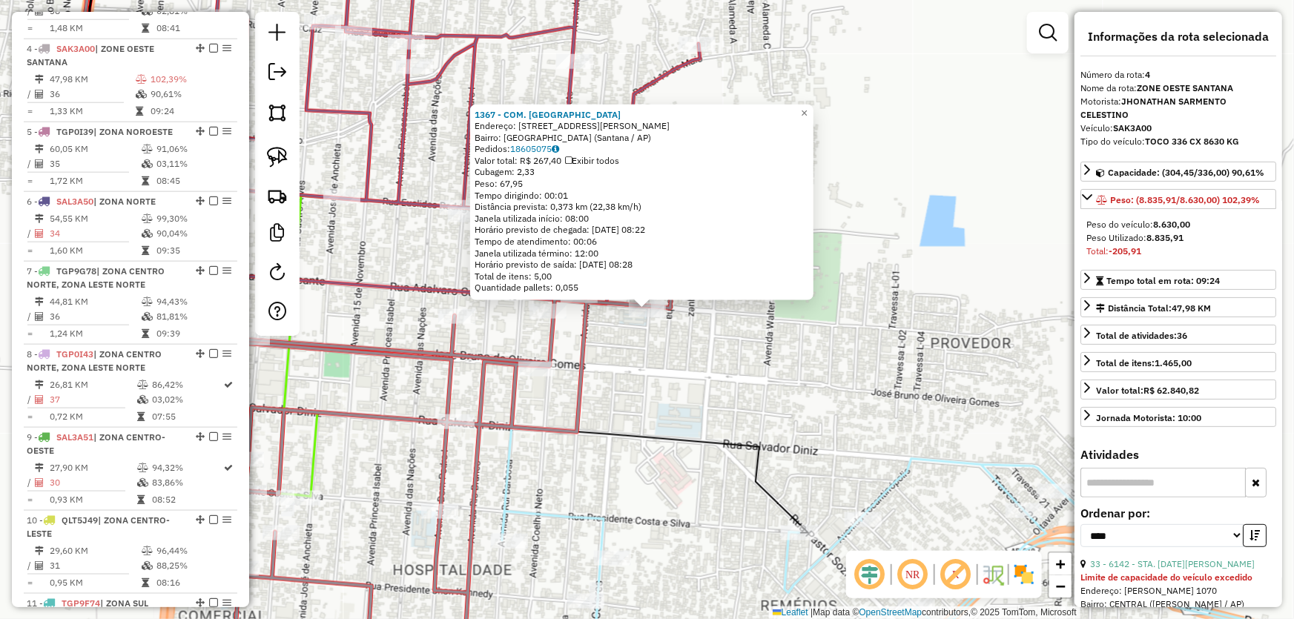
click at [700, 329] on div "1367 - COM. [GEOGRAPHIC_DATA][PERSON_NAME]: [STREET_ADDRESS][PERSON_NAME] ([GEO…" at bounding box center [647, 309] width 1294 height 619
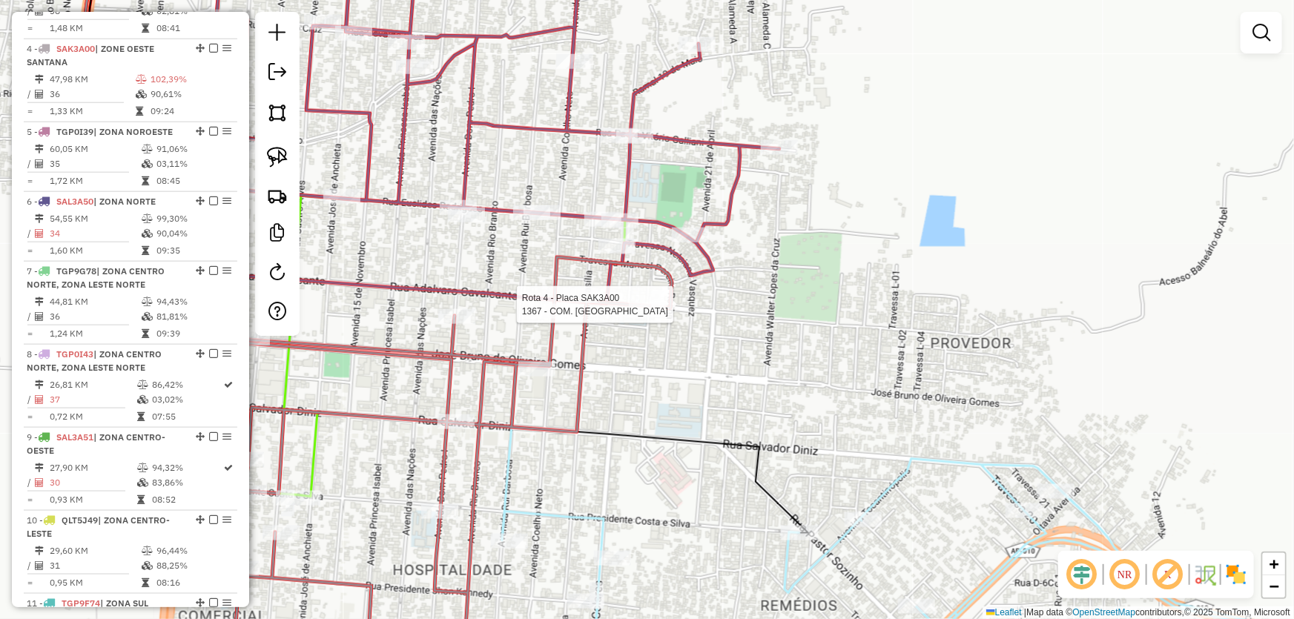
select select "*********"
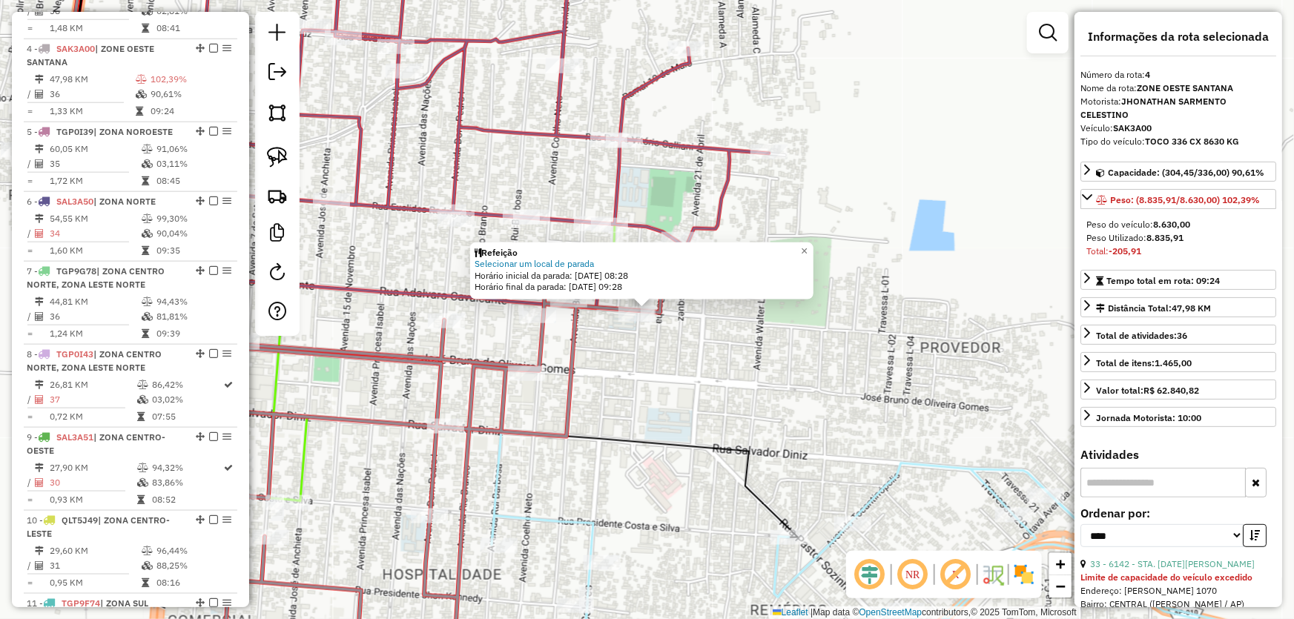
drag, startPoint x: 661, startPoint y: 367, endPoint x: 667, endPoint y: 333, distance: 34.6
click at [661, 364] on div "Refeição Selecionar um local de parada Horário inicial da parada: [DATE] 08:28 …" at bounding box center [647, 309] width 1294 height 619
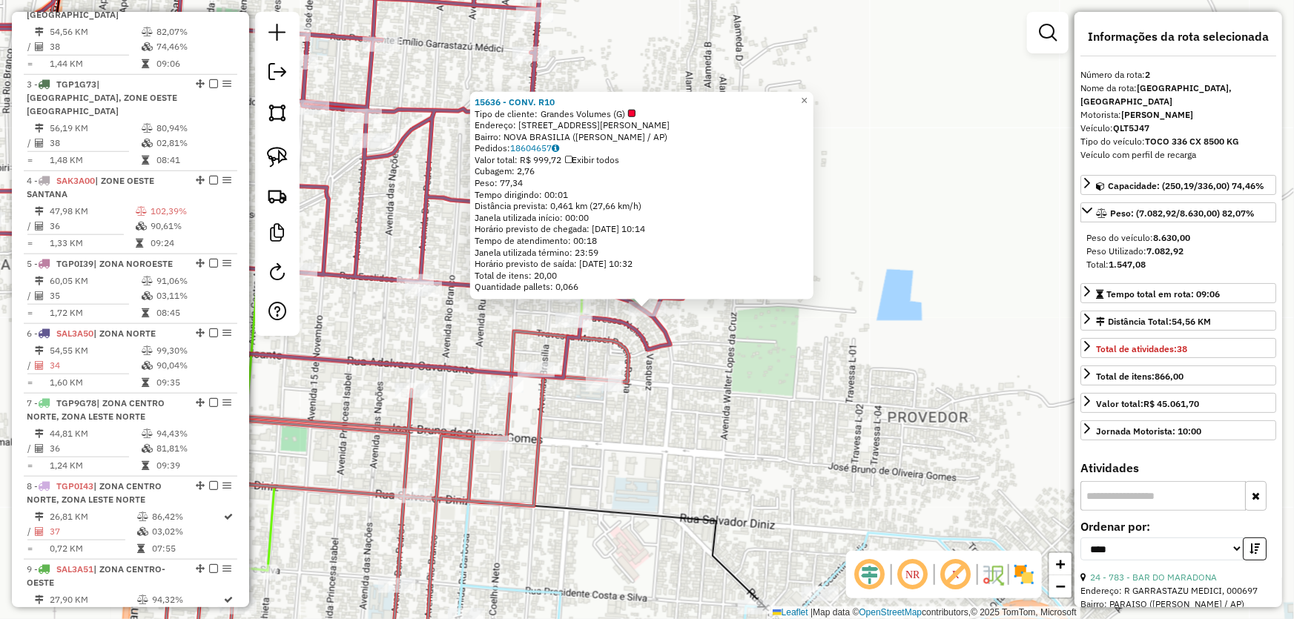
scroll to position [638, 0]
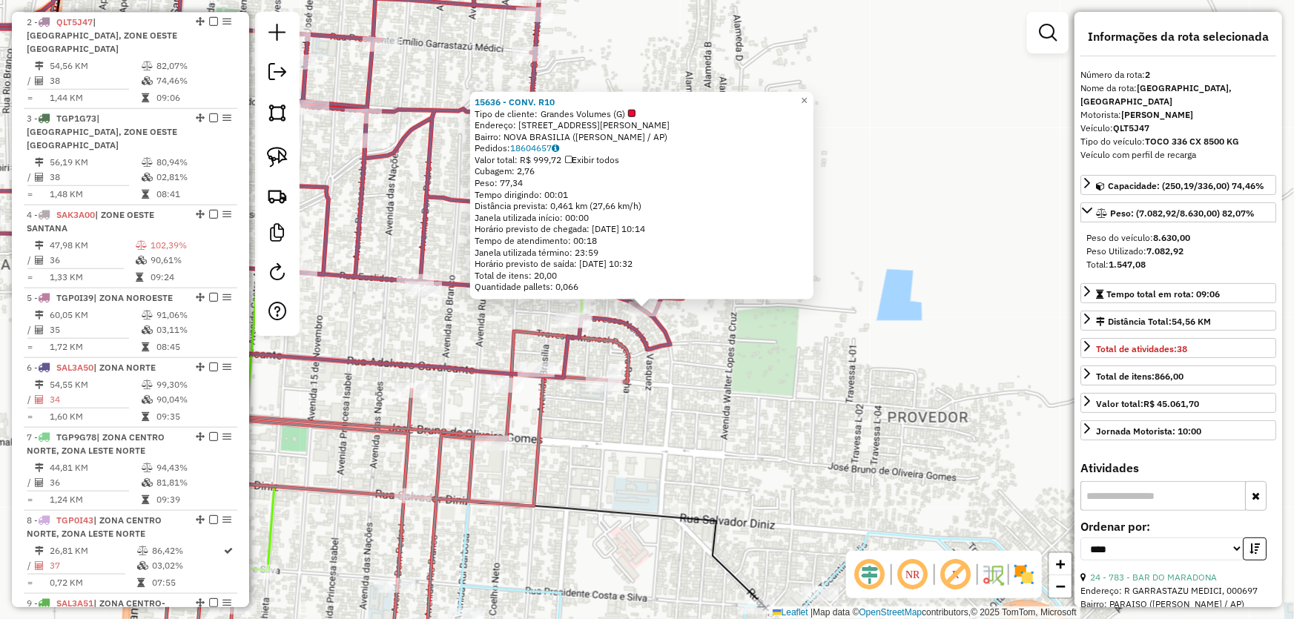
click at [711, 404] on div "15636 - CONV. R10 Tipo de cliente: Grandes Volumes (G) Endereço: R [PERSON_NAME…" at bounding box center [647, 309] width 1294 height 619
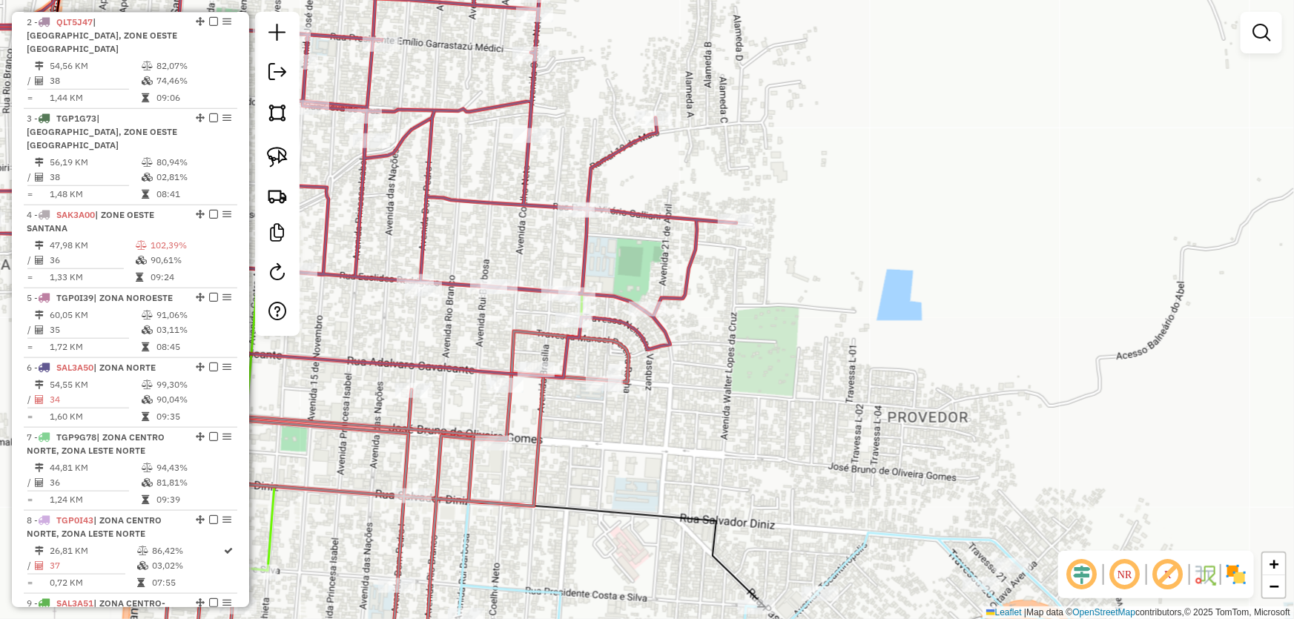
drag, startPoint x: 671, startPoint y: 434, endPoint x: 810, endPoint y: 200, distance: 272.6
click at [809, 202] on div "Janela de atendimento Grade de atendimento Capacidade Transportadoras Veículos …" at bounding box center [647, 309] width 1294 height 619
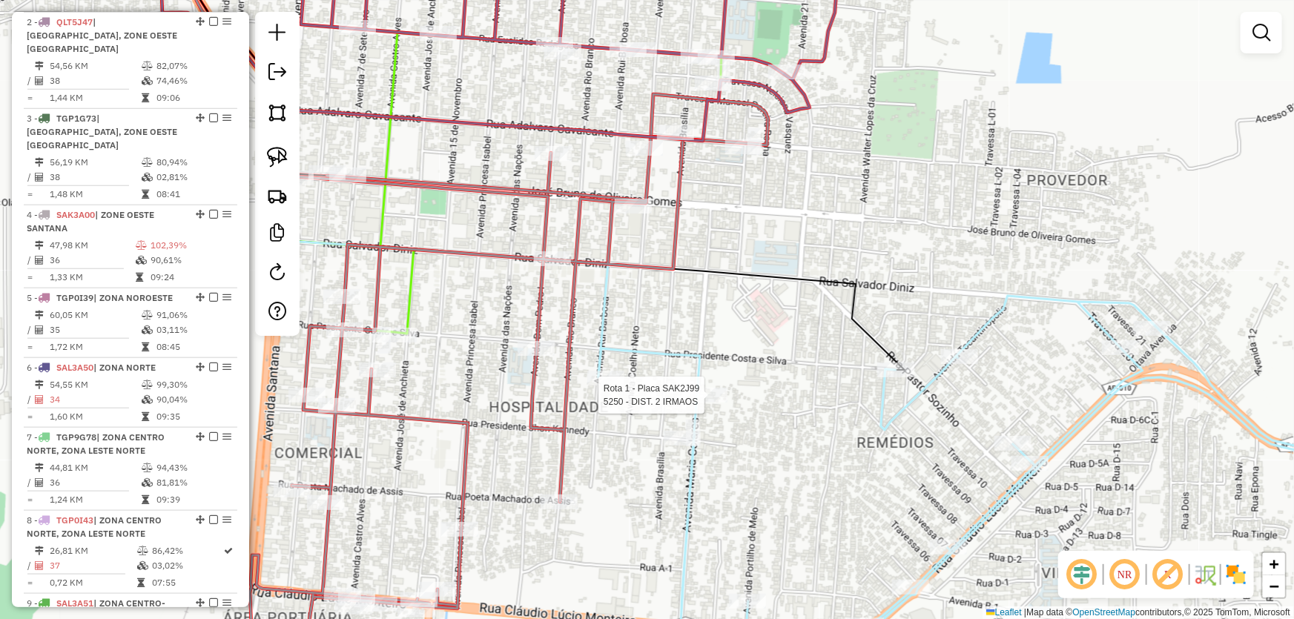
select select "*********"
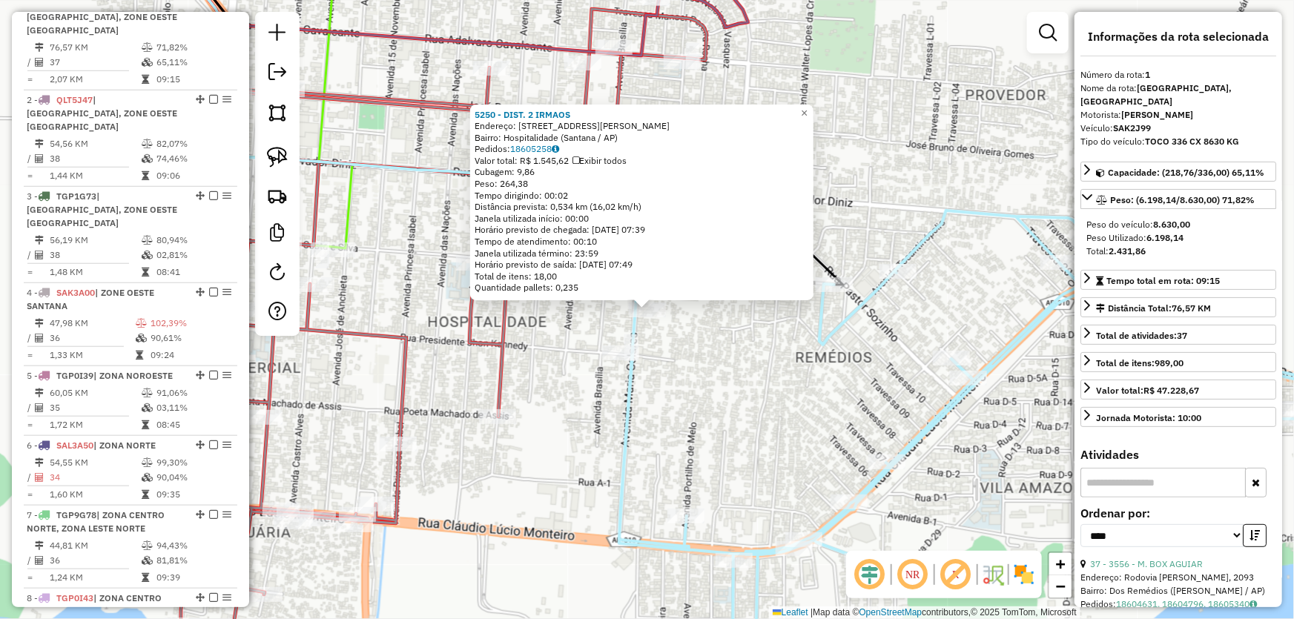
scroll to position [556, 0]
click at [565, 406] on div "5250 - DIST. 2 [PERSON_NAME]: [STREET_ADDRESS][PERSON_NAME] Bairro: Hospitalida…" at bounding box center [647, 309] width 1294 height 619
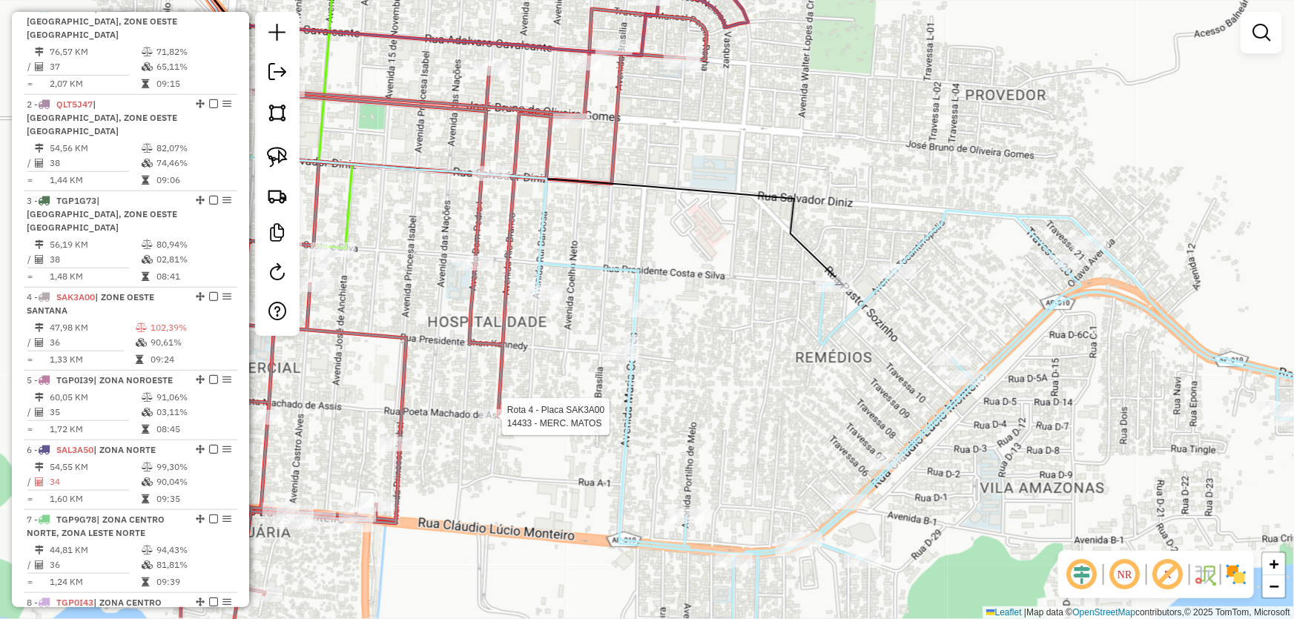
select select "*********"
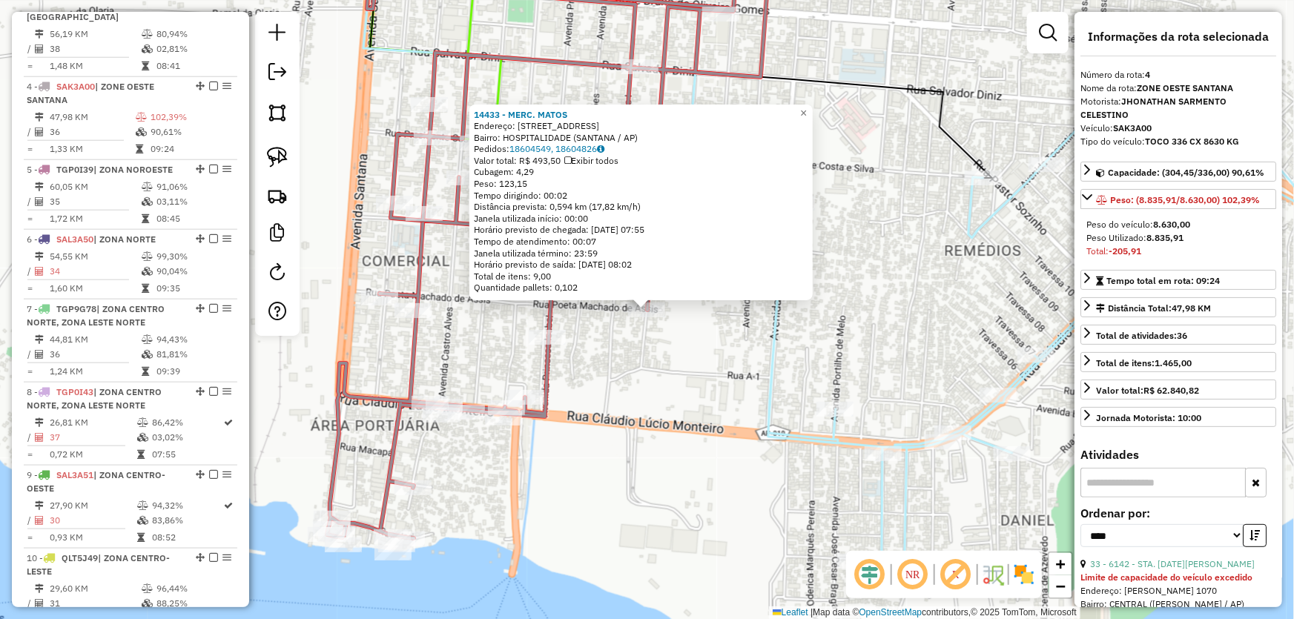
scroll to position [804, 0]
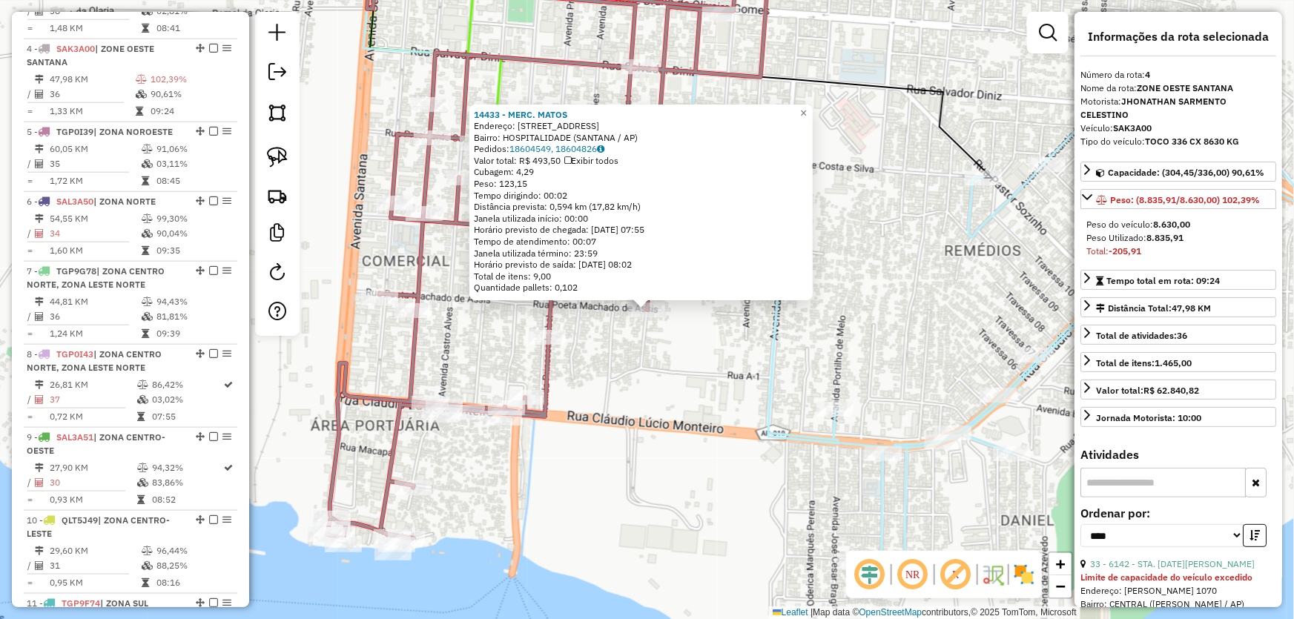
click at [644, 374] on div "14433 - MERC. MATOS Endereço: [STREET_ADDRESS] Bairro: HOSPITALIDADE (SANTANA /…" at bounding box center [647, 309] width 1294 height 619
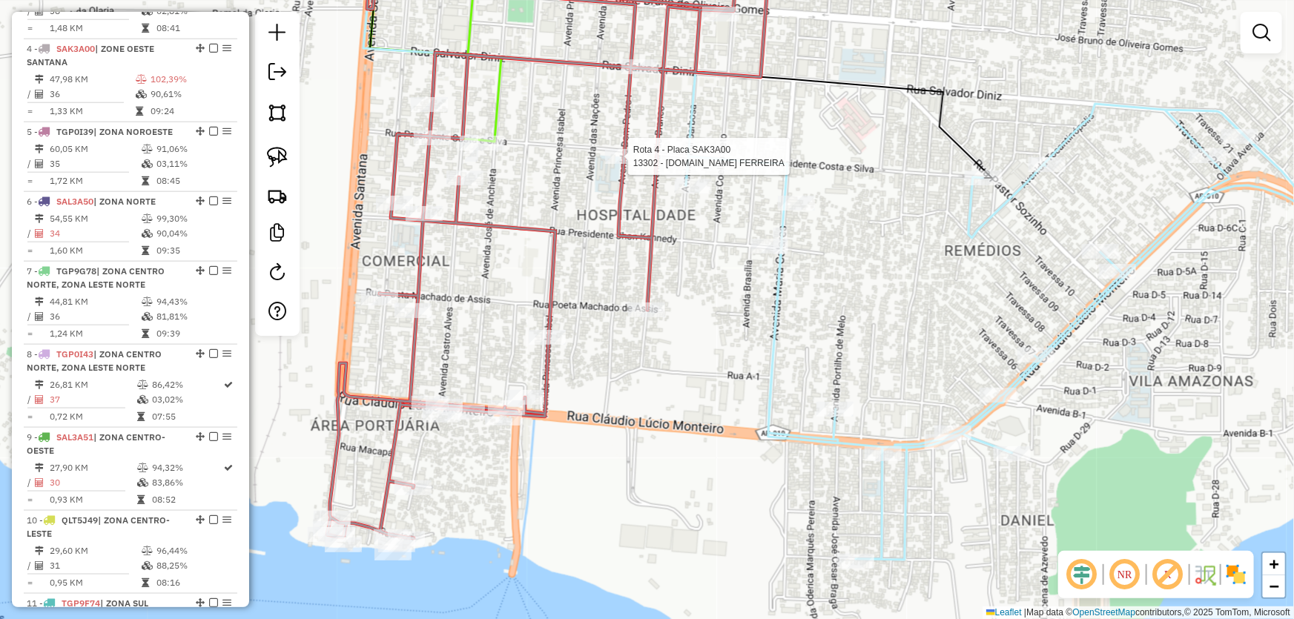
select select "*********"
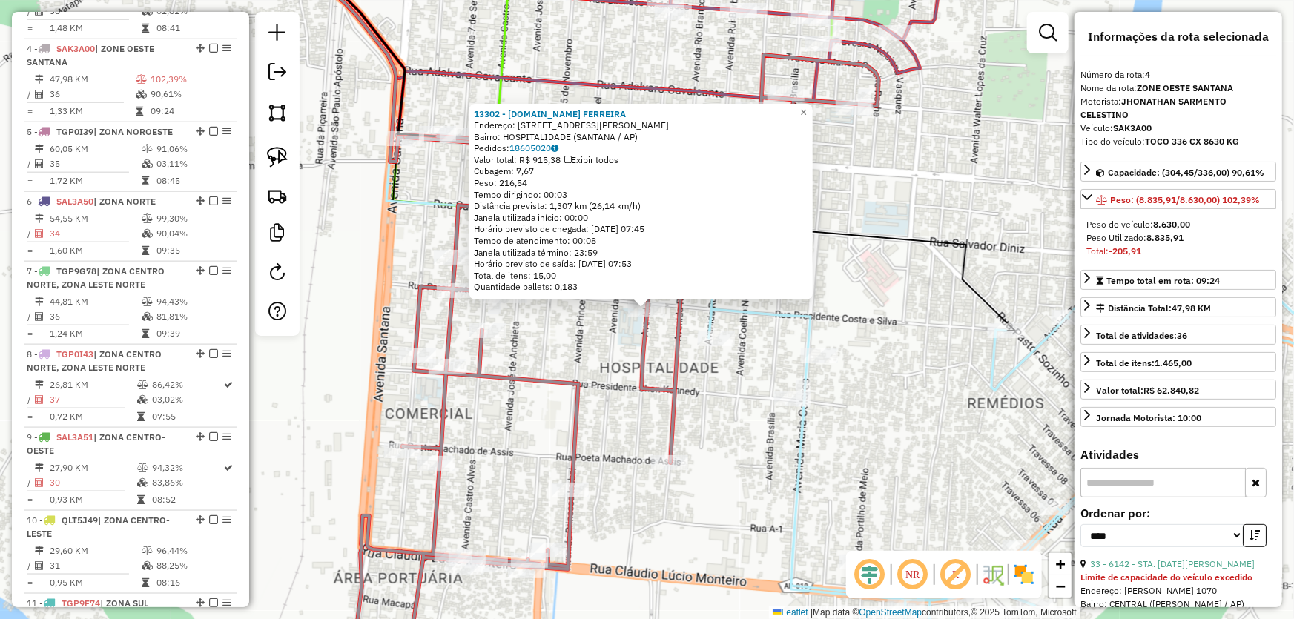
click at [620, 357] on div "13302 - [DOMAIN_NAME] FERREIRA Endereço: AV [PERSON_NAME] 153 A Bairro: HOSPITA…" at bounding box center [647, 309] width 1294 height 619
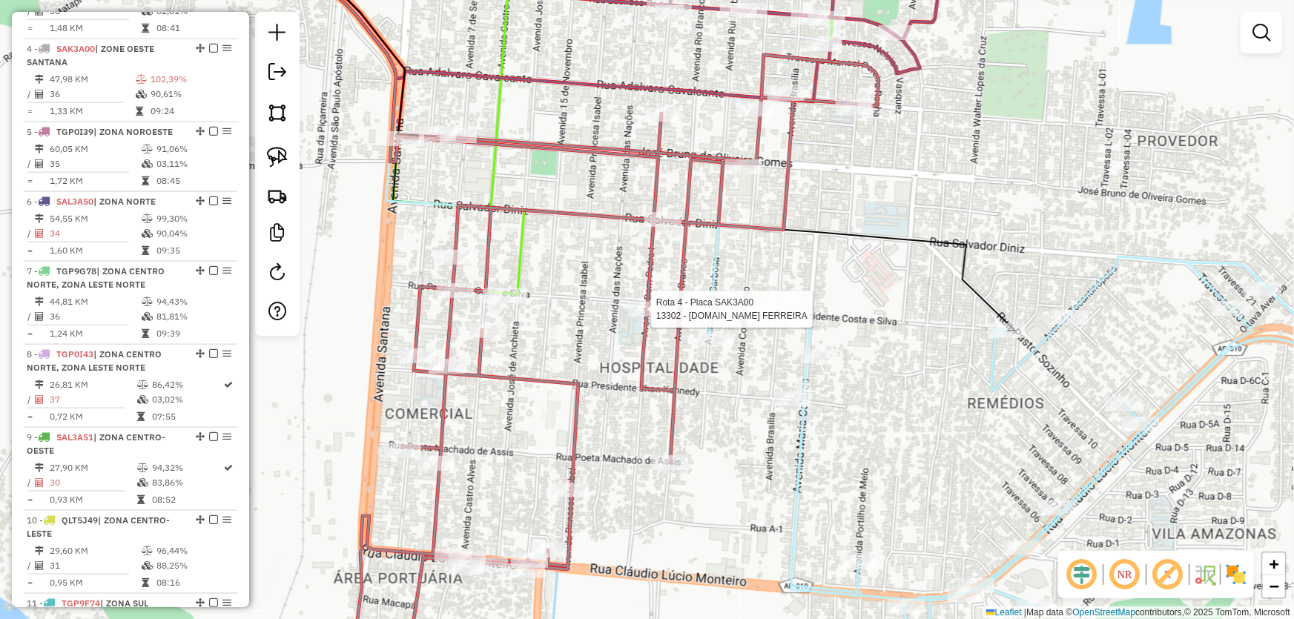
select select "*********"
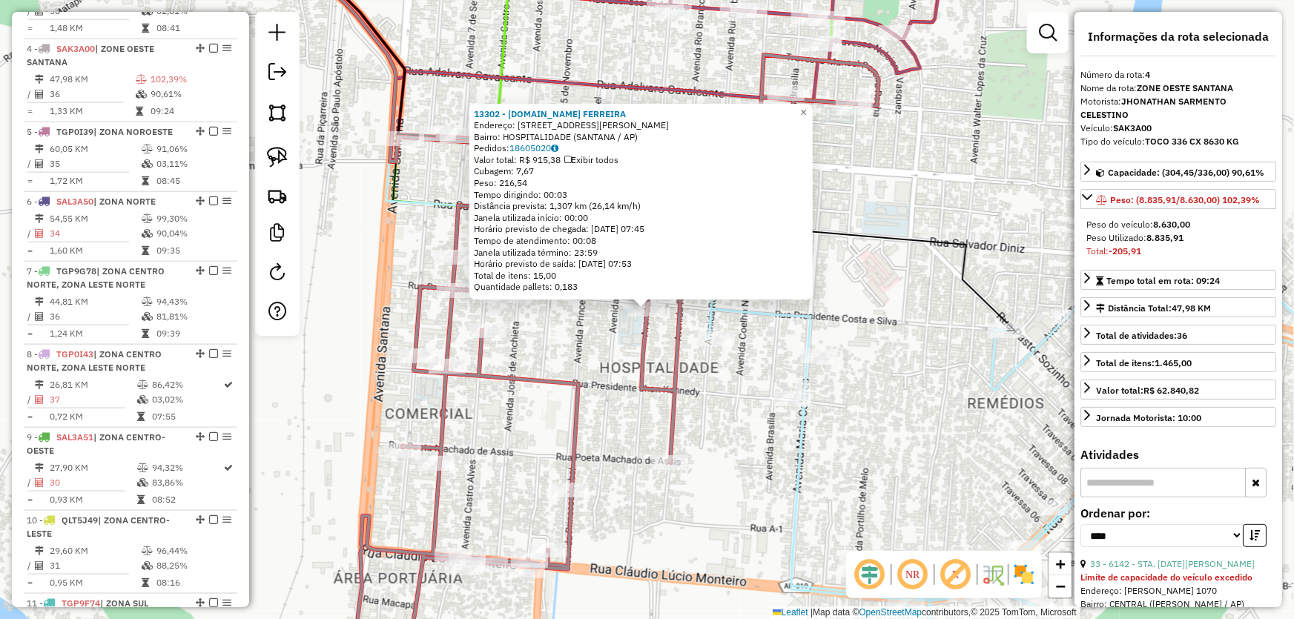
click at [545, 345] on div "13302 - [DOMAIN_NAME] FERREIRA Endereço: AV [PERSON_NAME] 153 A Bairro: HOSPITA…" at bounding box center [647, 309] width 1294 height 619
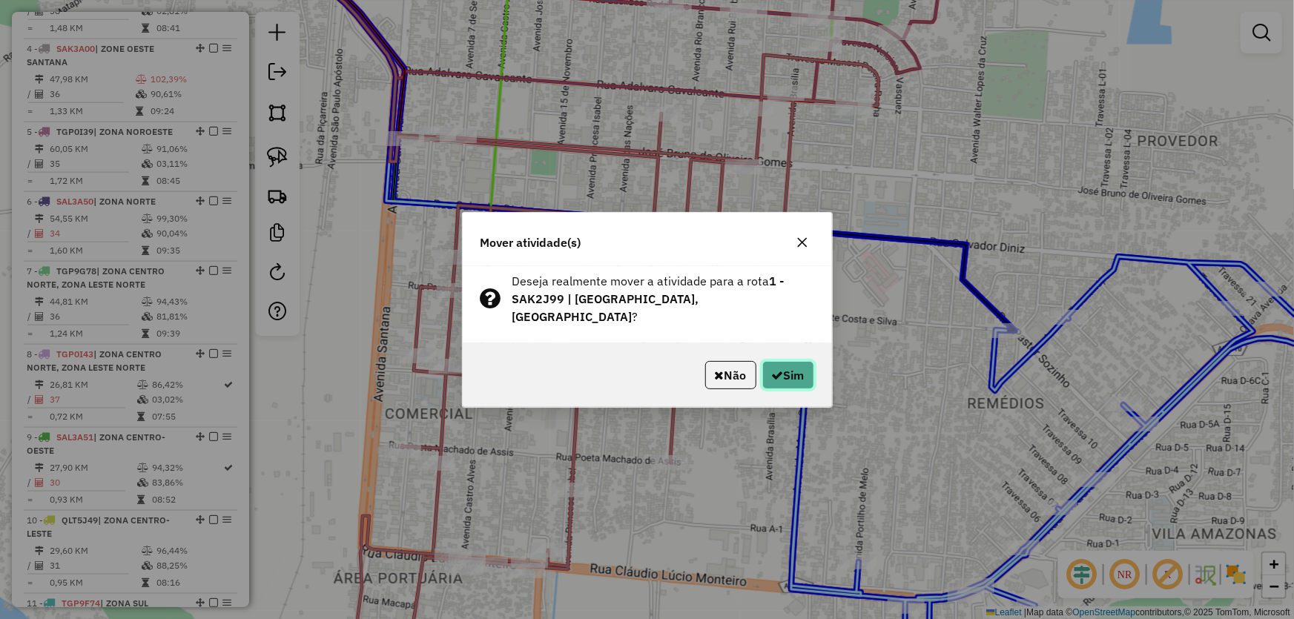
click at [788, 379] on button "Sim" at bounding box center [788, 375] width 52 height 28
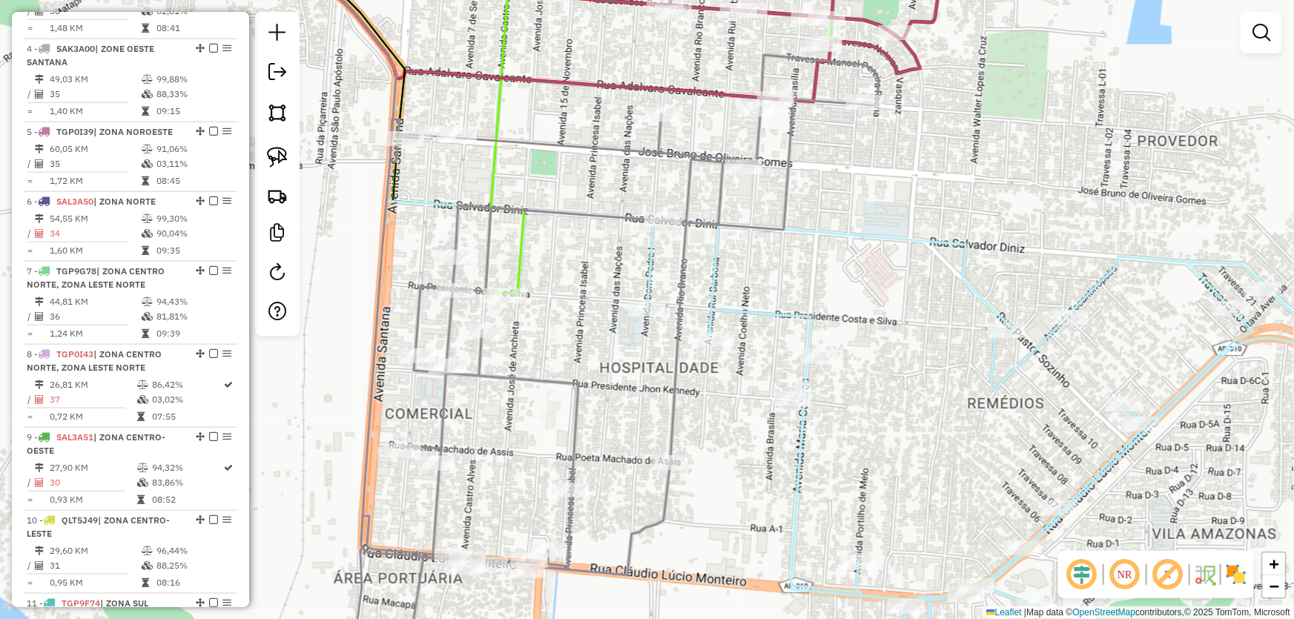
select select "*********"
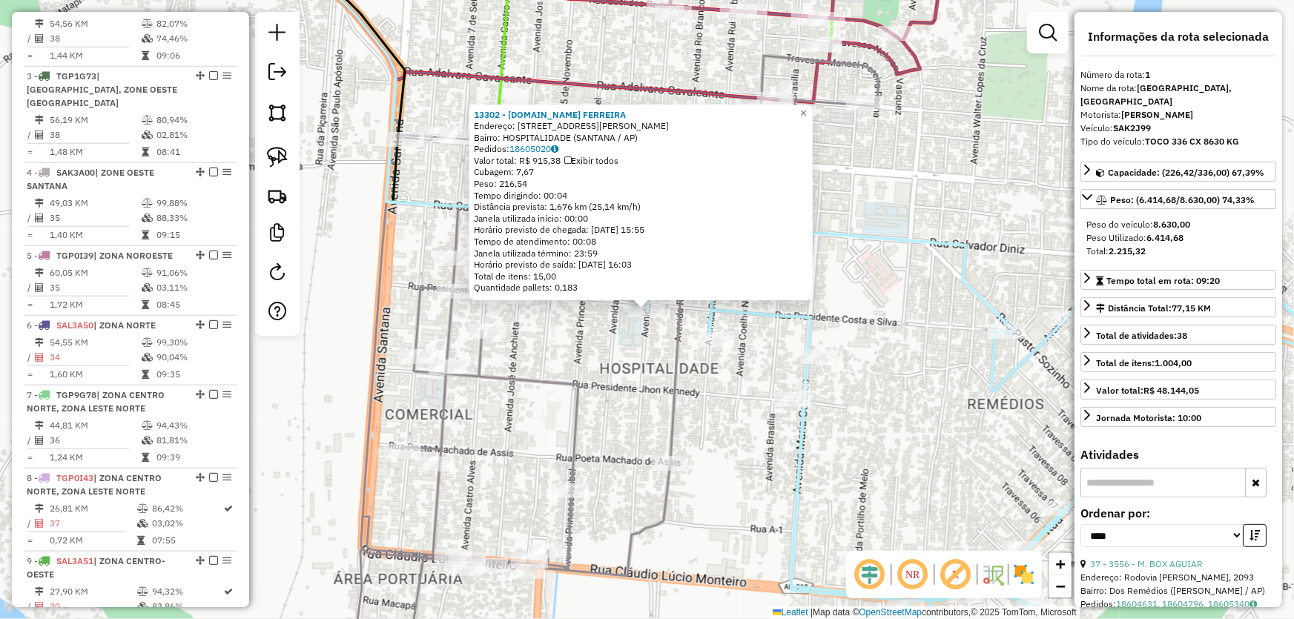
scroll to position [556, 0]
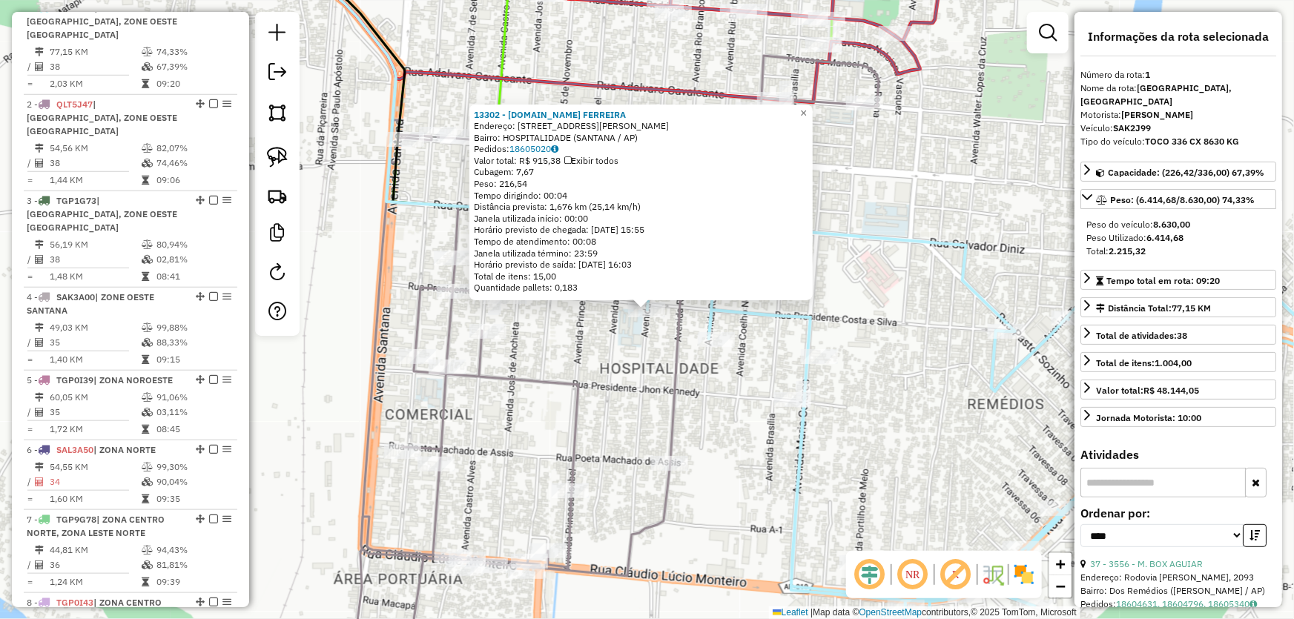
click at [893, 214] on div "13302 - [DOMAIN_NAME] FERREIRA Endereço: AV [PERSON_NAME] 153 A Bairro: HOSPITA…" at bounding box center [647, 309] width 1294 height 619
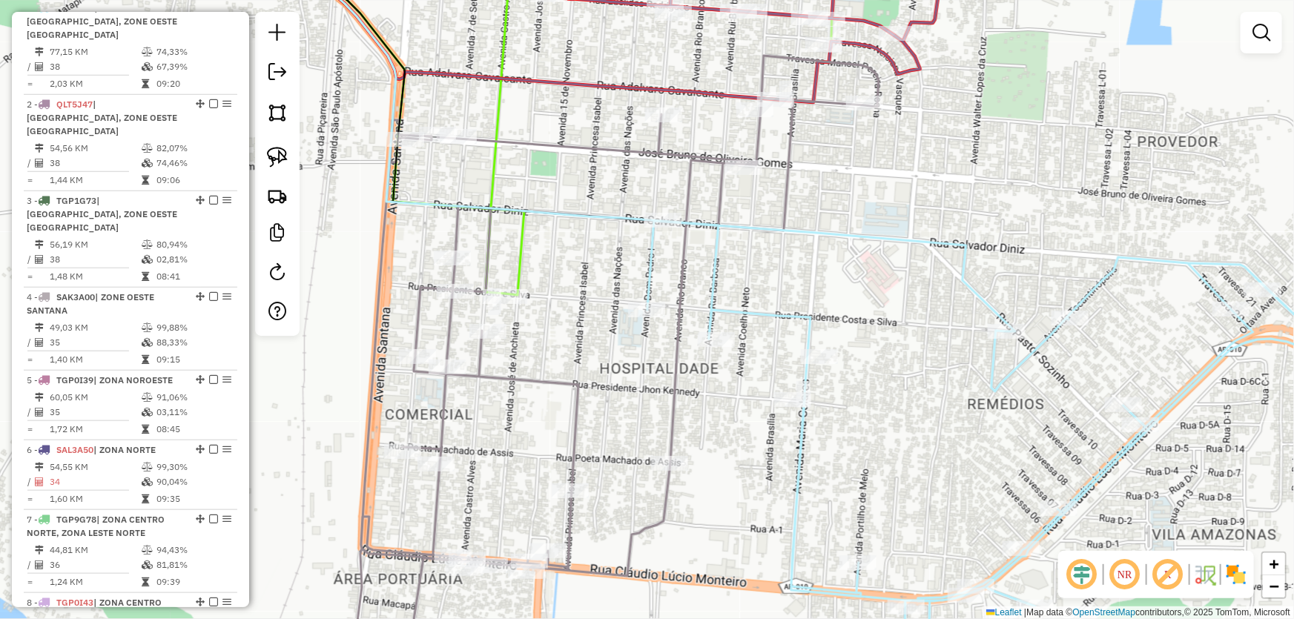
click at [827, 57] on icon at bounding box center [614, 369] width 527 height 626
select select "*********"
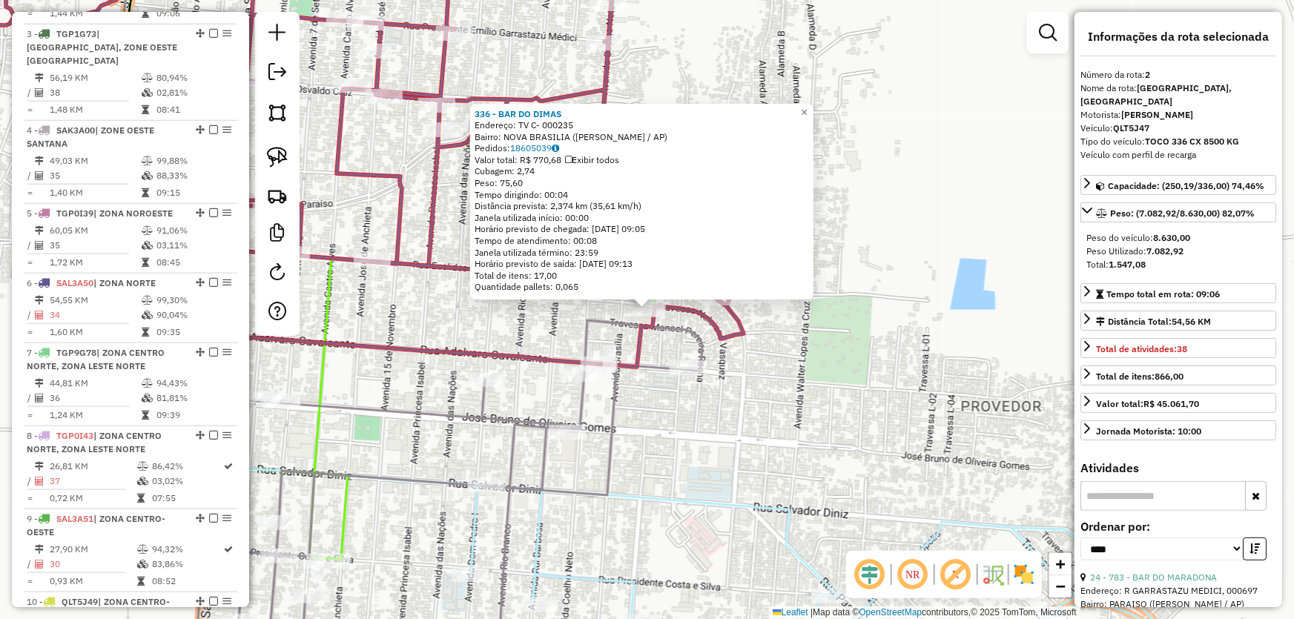
scroll to position [638, 0]
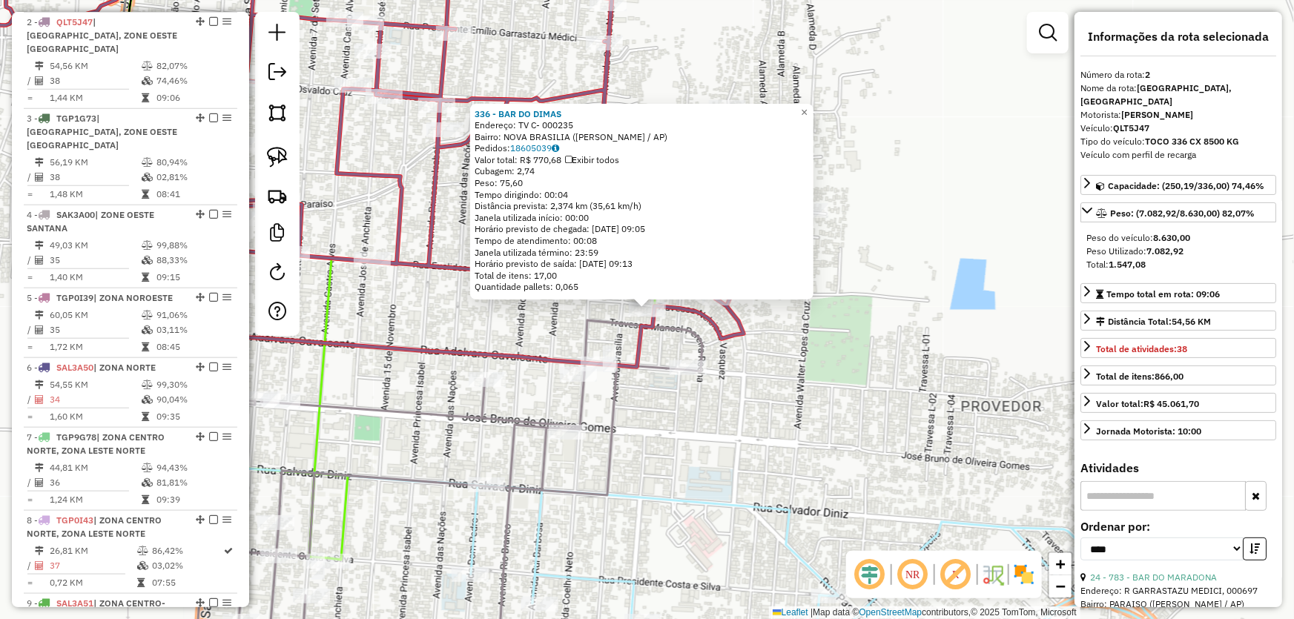
click at [897, 362] on div "336 - BAR DO [PERSON_NAME]: TV C- 000235 Bairro: [GEOGRAPHIC_DATA] (SANTANA / A…" at bounding box center [647, 309] width 1294 height 619
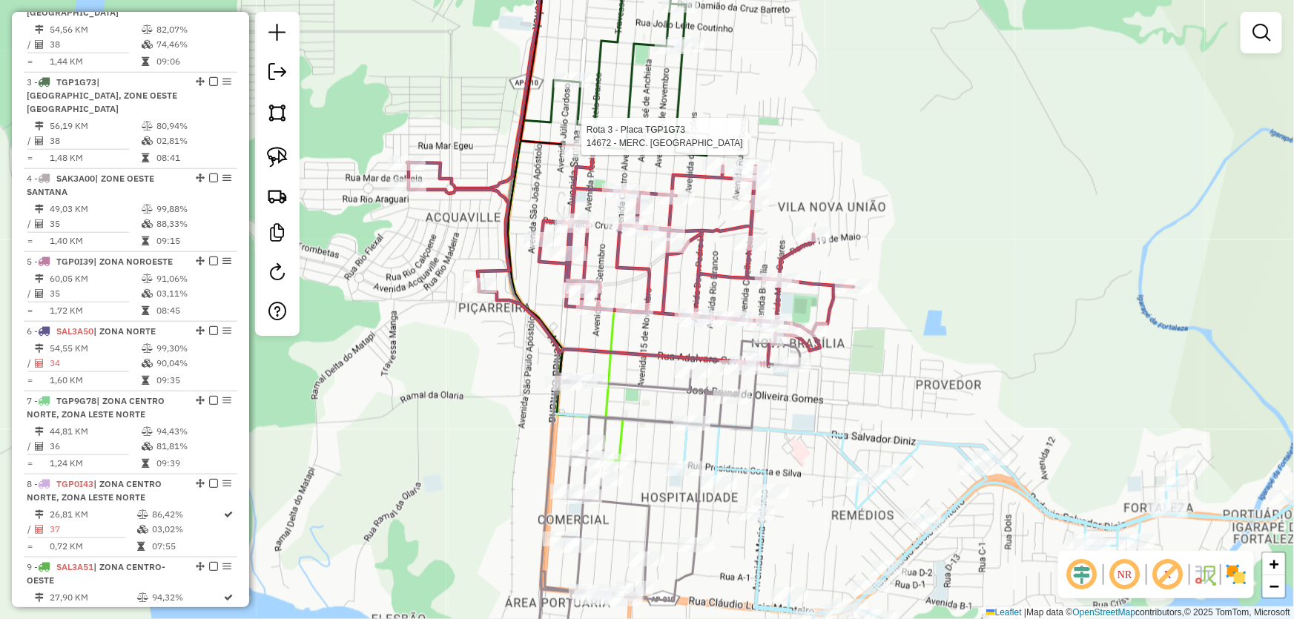
select select "*********"
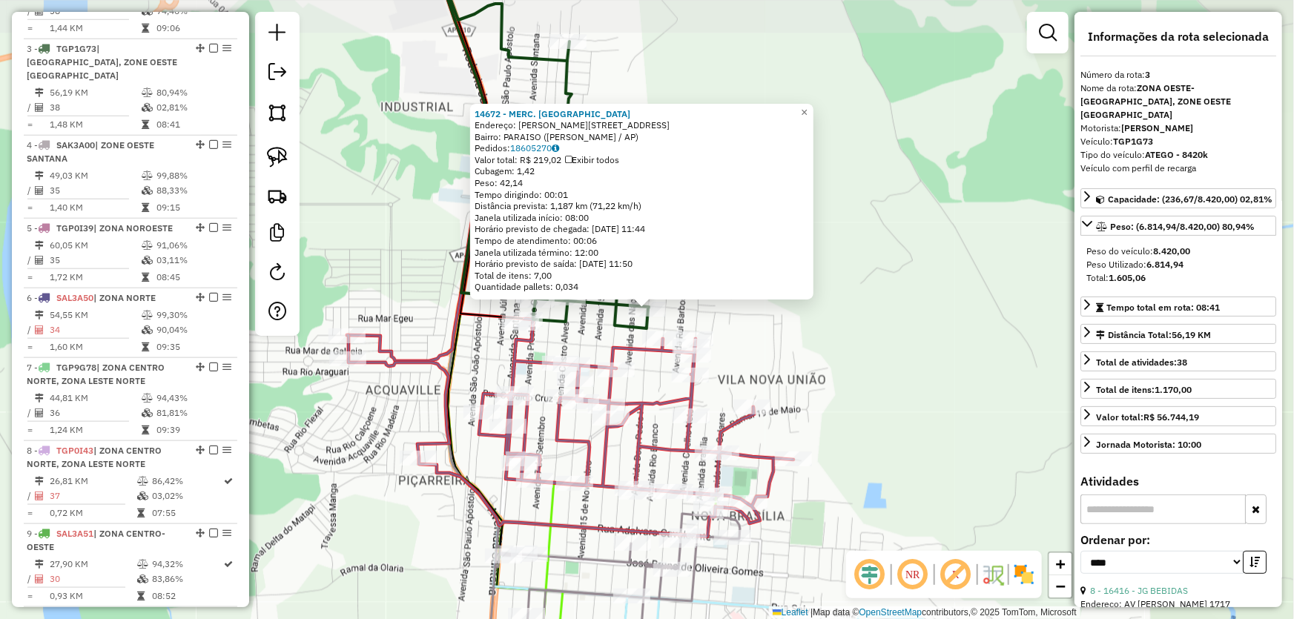
scroll to position [721, 0]
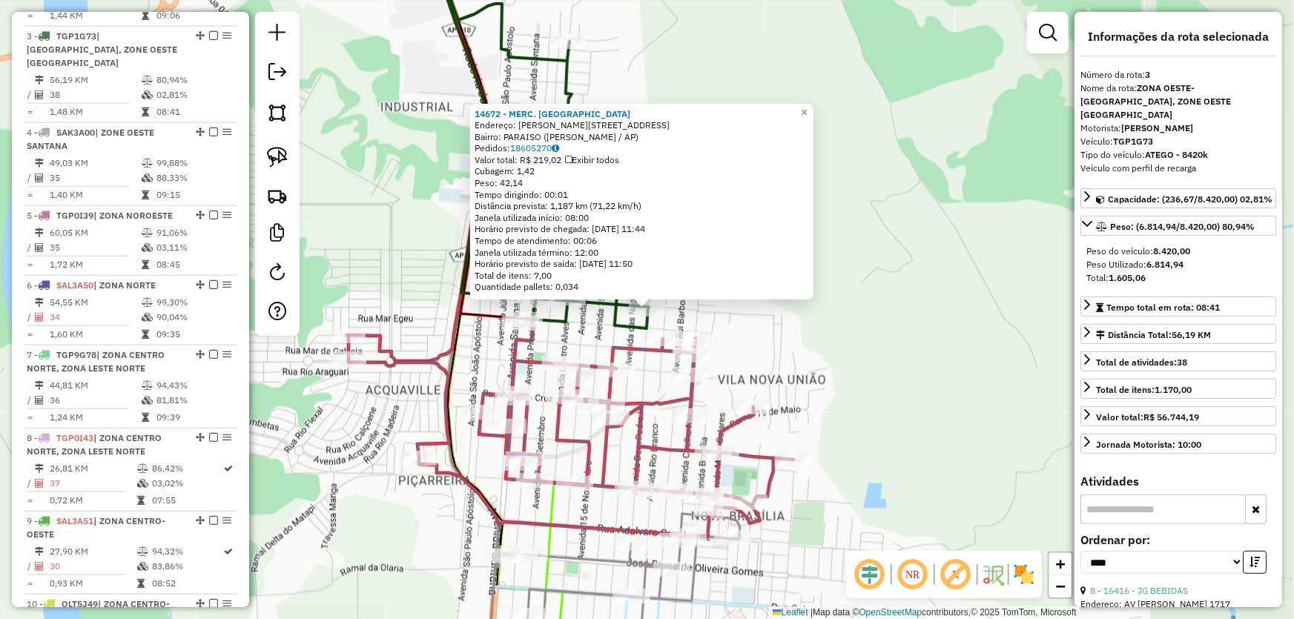
click at [887, 333] on div "14672 - MERC. PALMARES Endereço: R [PERSON_NAME] 1195 Bairro: [GEOGRAPHIC_DATA]…" at bounding box center [647, 309] width 1294 height 619
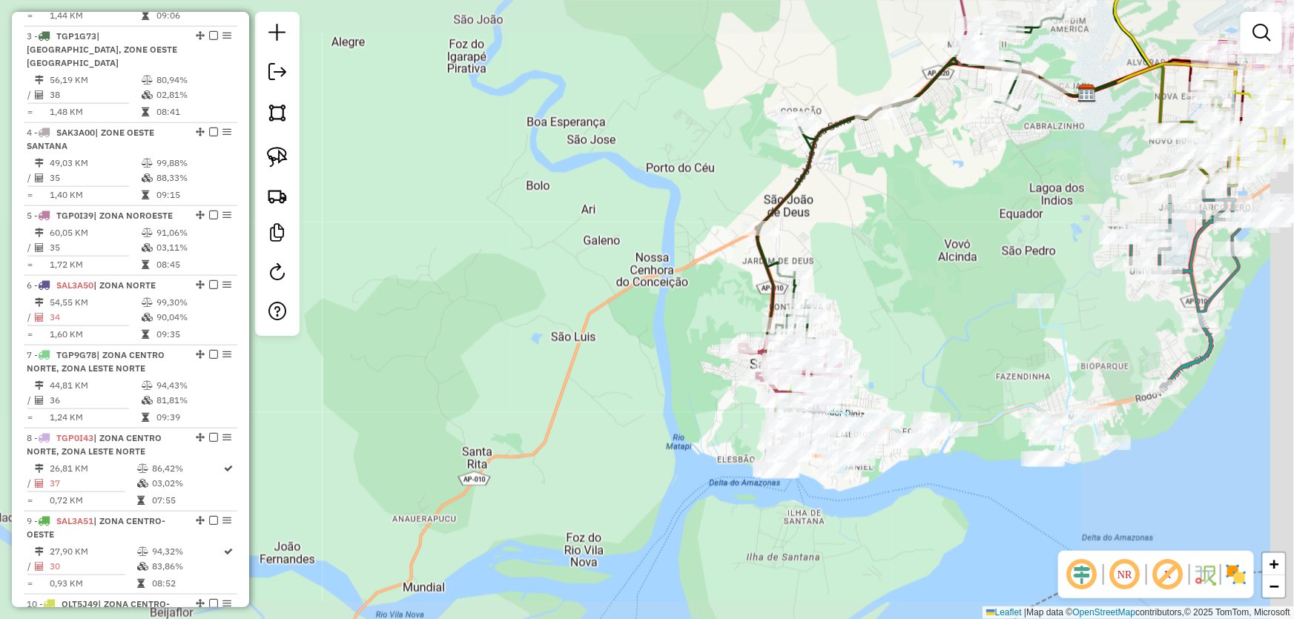
drag, startPoint x: 1002, startPoint y: 228, endPoint x: 587, endPoint y: 526, distance: 510.6
click at [587, 526] on div "Janela de atendimento Grade de atendimento Capacidade Transportadoras Veículos …" at bounding box center [647, 309] width 1294 height 619
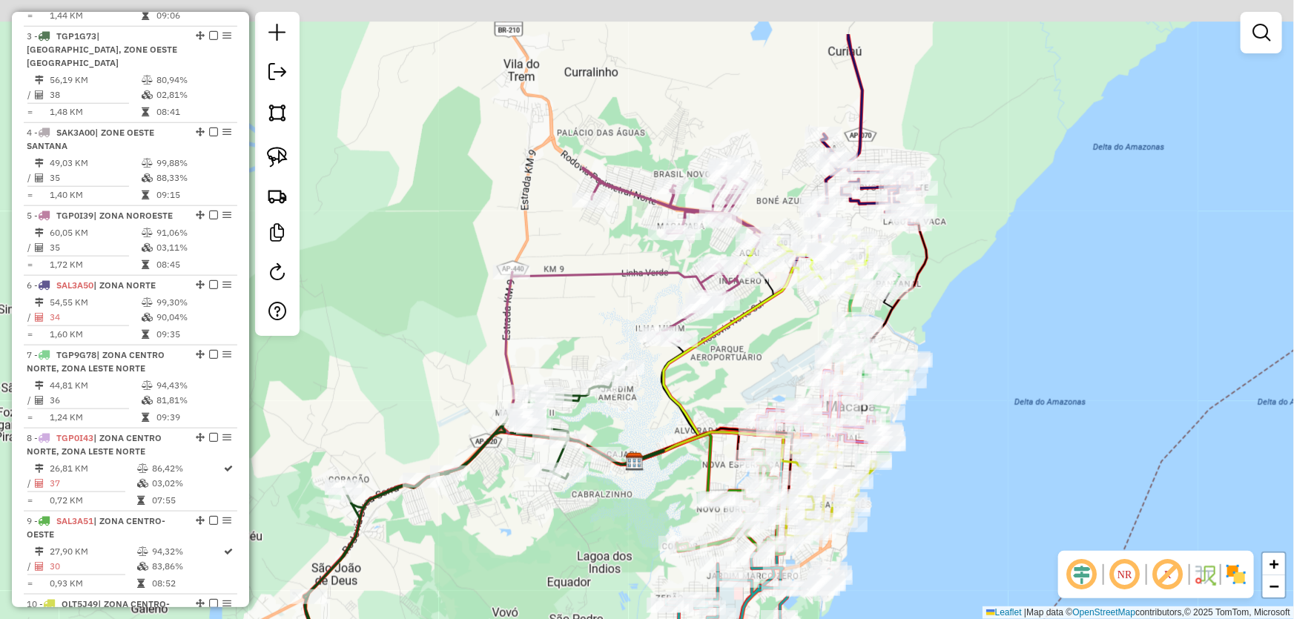
drag, startPoint x: 859, startPoint y: 238, endPoint x: 788, endPoint y: 334, distance: 119.2
click at [788, 334] on div "Janela de atendimento Grade de atendimento Capacidade Transportadoras Veículos …" at bounding box center [647, 309] width 1294 height 619
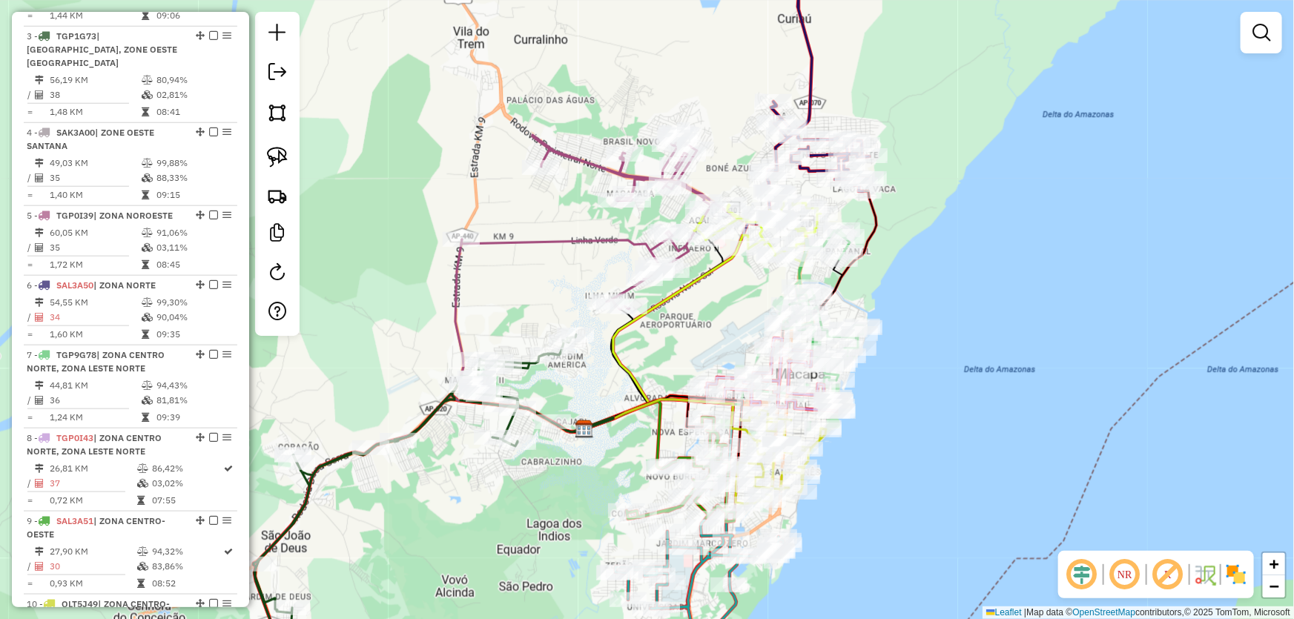
drag, startPoint x: 776, startPoint y: 331, endPoint x: 699, endPoint y: 314, distance: 79.1
click at [699, 314] on div "Janela de atendimento Grade de atendimento Capacidade Transportadoras Veículos …" at bounding box center [647, 309] width 1294 height 619
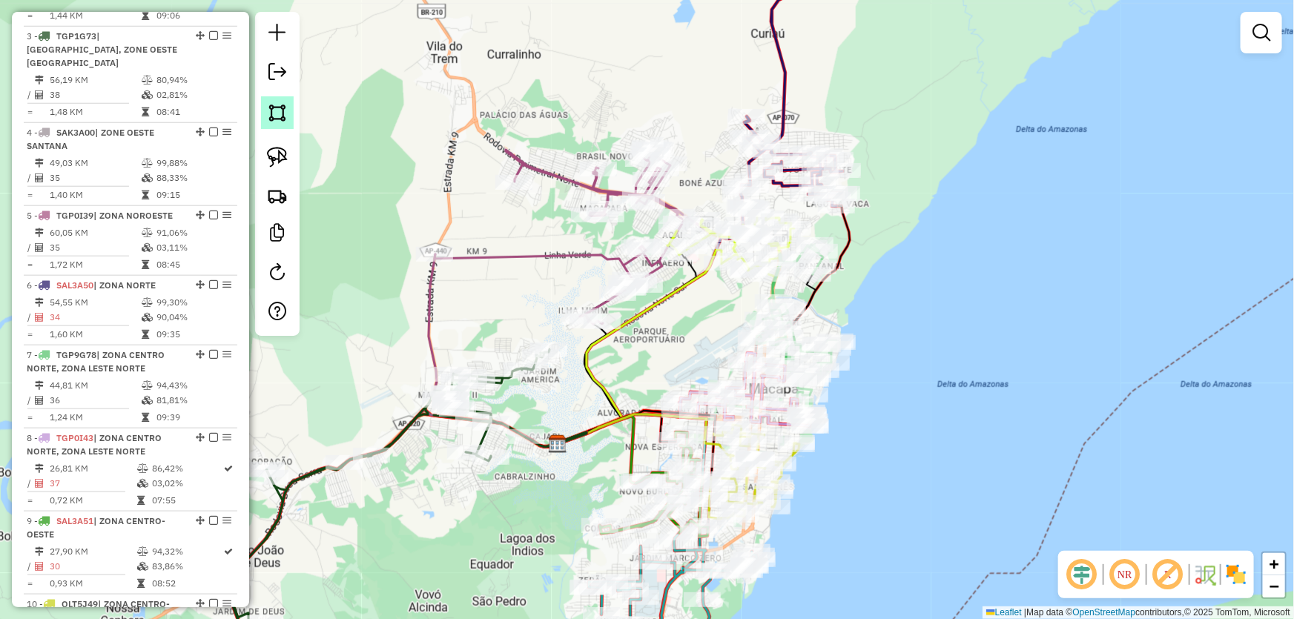
click at [282, 112] on img at bounding box center [277, 112] width 21 height 21
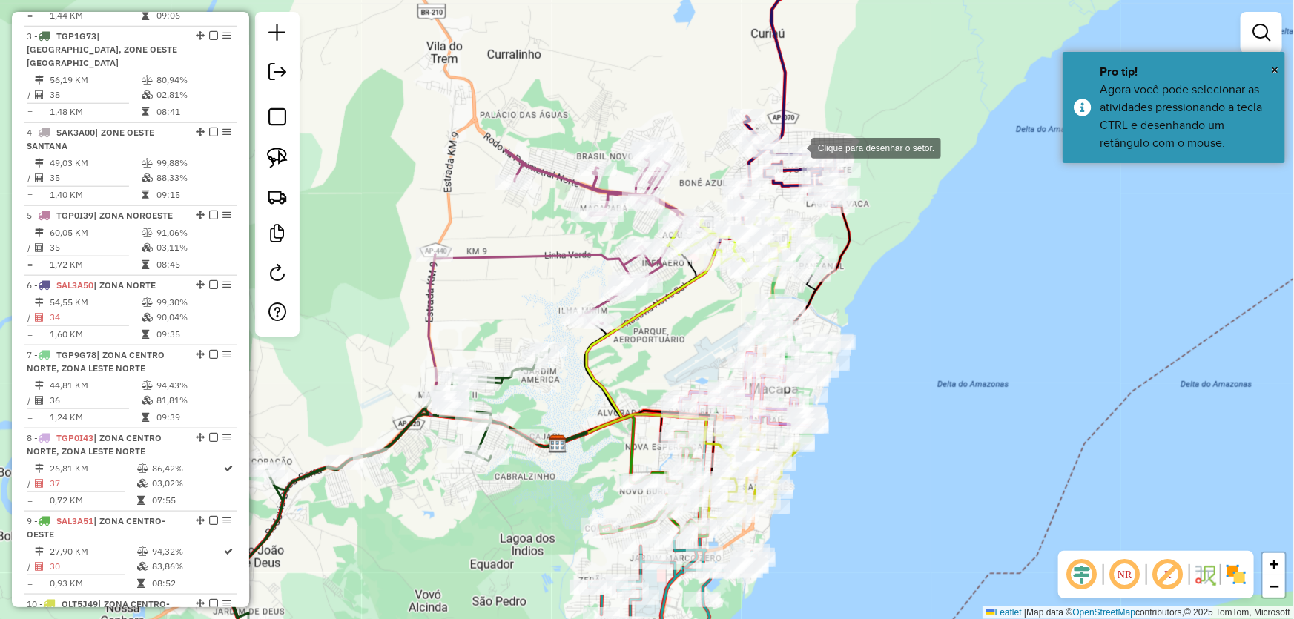
click at [796, 147] on div at bounding box center [796, 147] width 30 height 30
drag, startPoint x: 575, startPoint y: 162, endPoint x: 574, endPoint y: 297, distance: 134.9
click at [575, 162] on div at bounding box center [575, 163] width 30 height 30
click at [574, 297] on div at bounding box center [574, 297] width 30 height 30
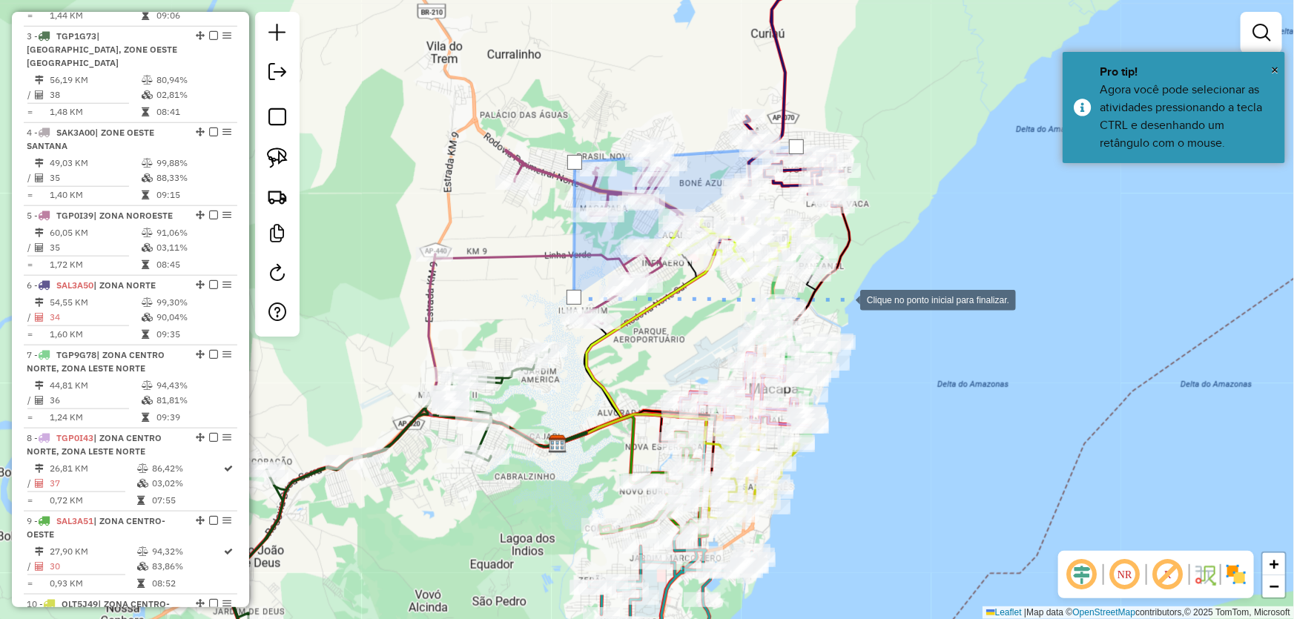
click at [846, 298] on div at bounding box center [845, 299] width 30 height 30
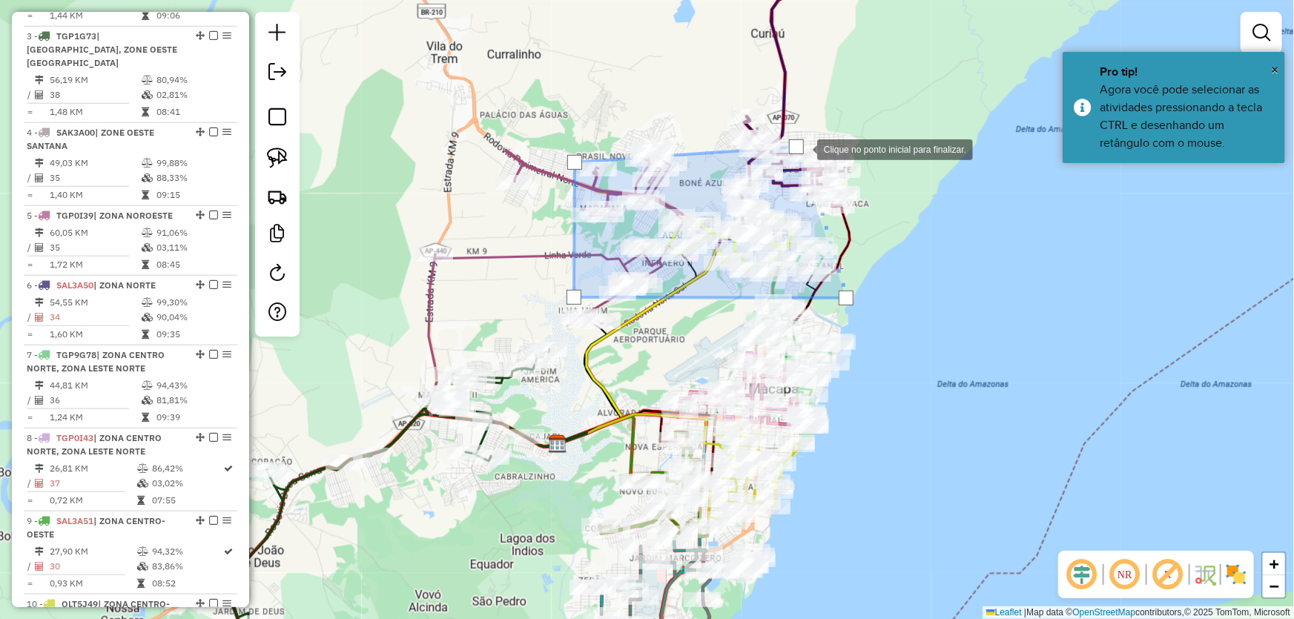
click at [802, 148] on div at bounding box center [796, 146] width 15 height 15
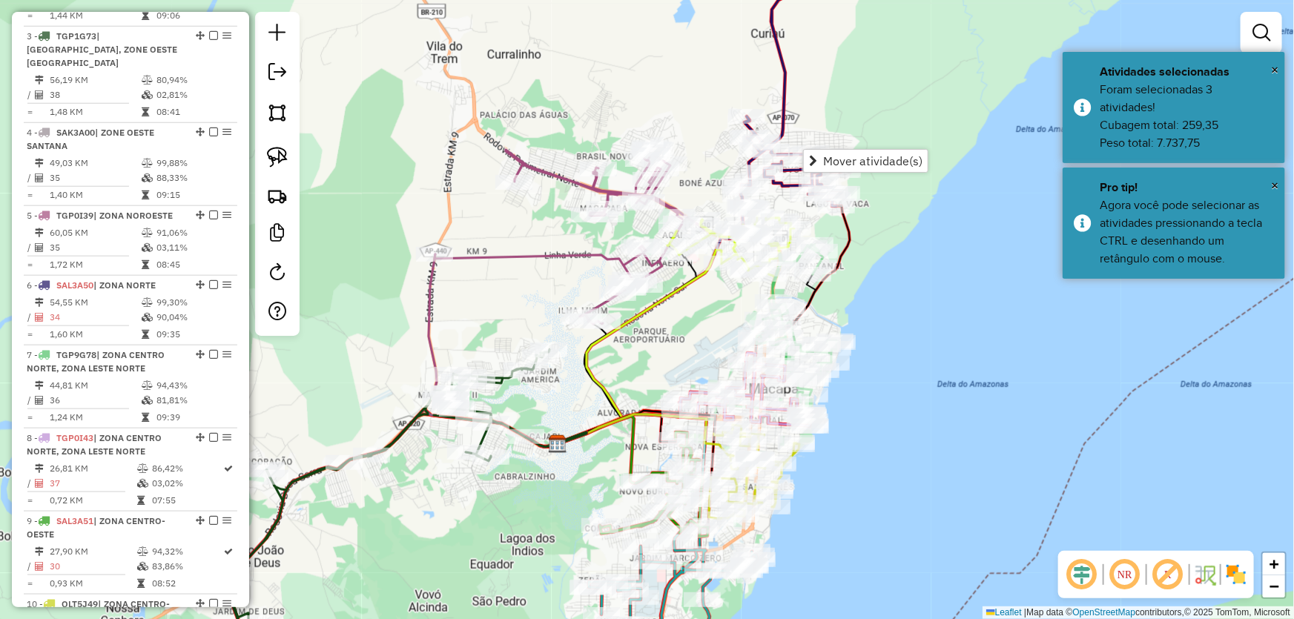
click at [695, 315] on div "Janela de atendimento Grade de atendimento Capacidade Transportadoras Veículos …" at bounding box center [647, 309] width 1294 height 619
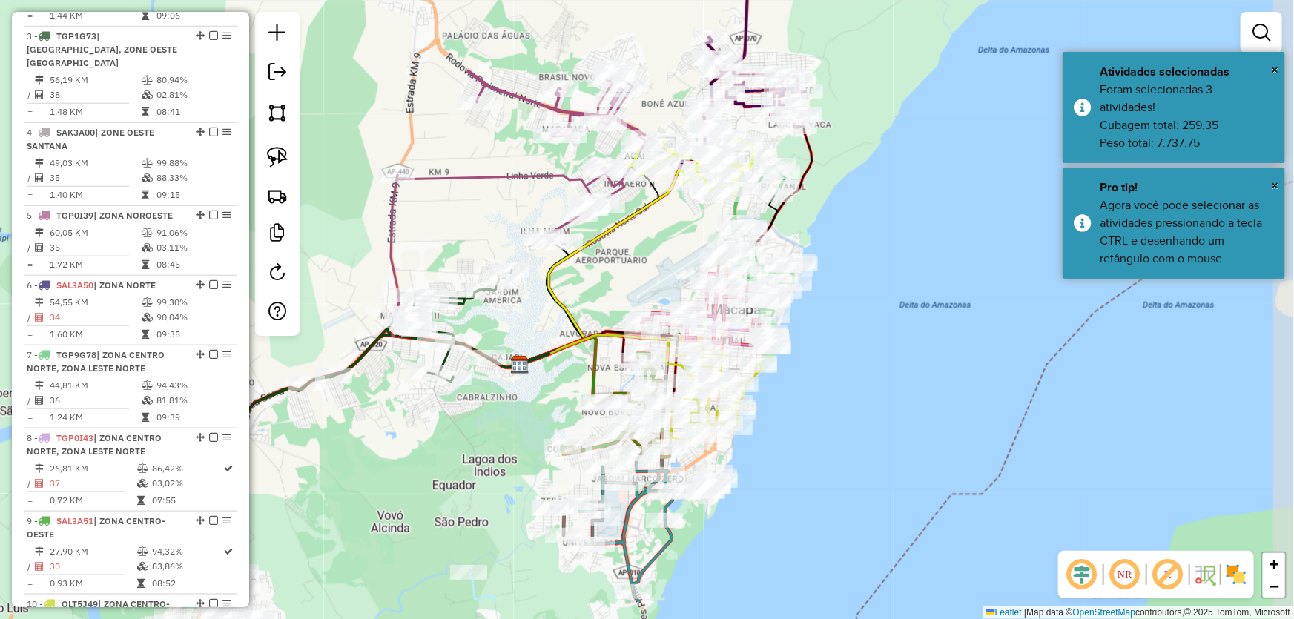
drag, startPoint x: 689, startPoint y: 373, endPoint x: 651, endPoint y: 294, distance: 87.9
click at [651, 294] on div "Janela de atendimento Grade de atendimento Capacidade Transportadoras Veículos …" at bounding box center [647, 309] width 1294 height 619
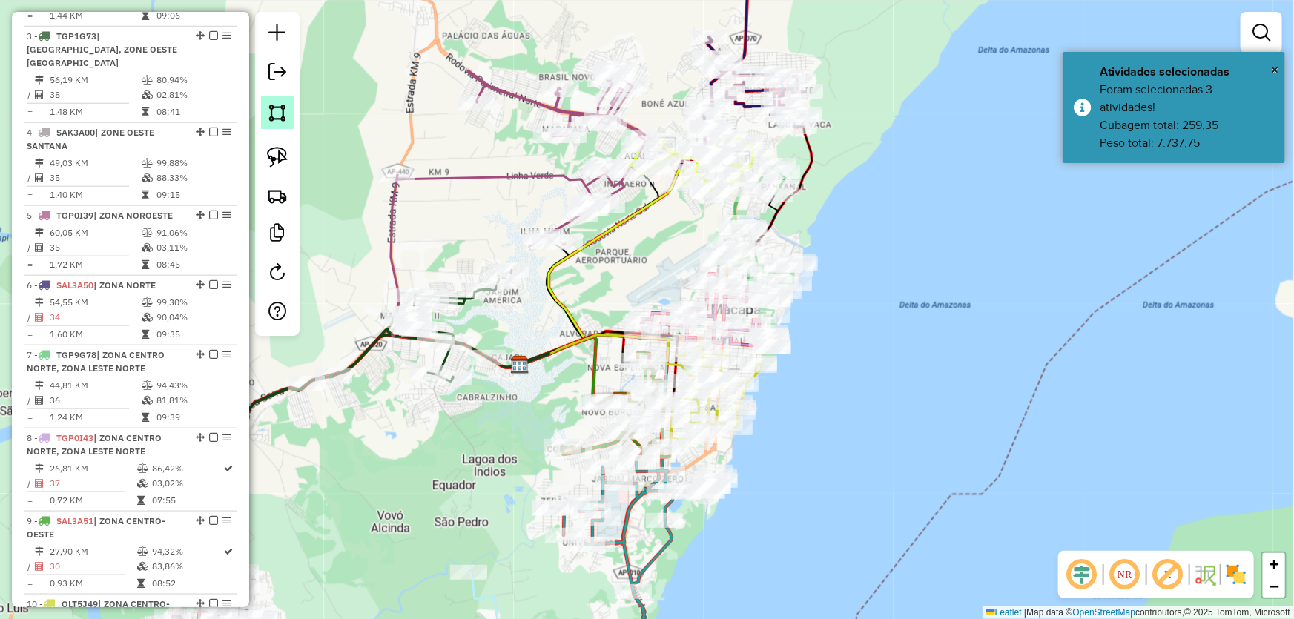
click at [274, 116] on img at bounding box center [277, 112] width 21 height 21
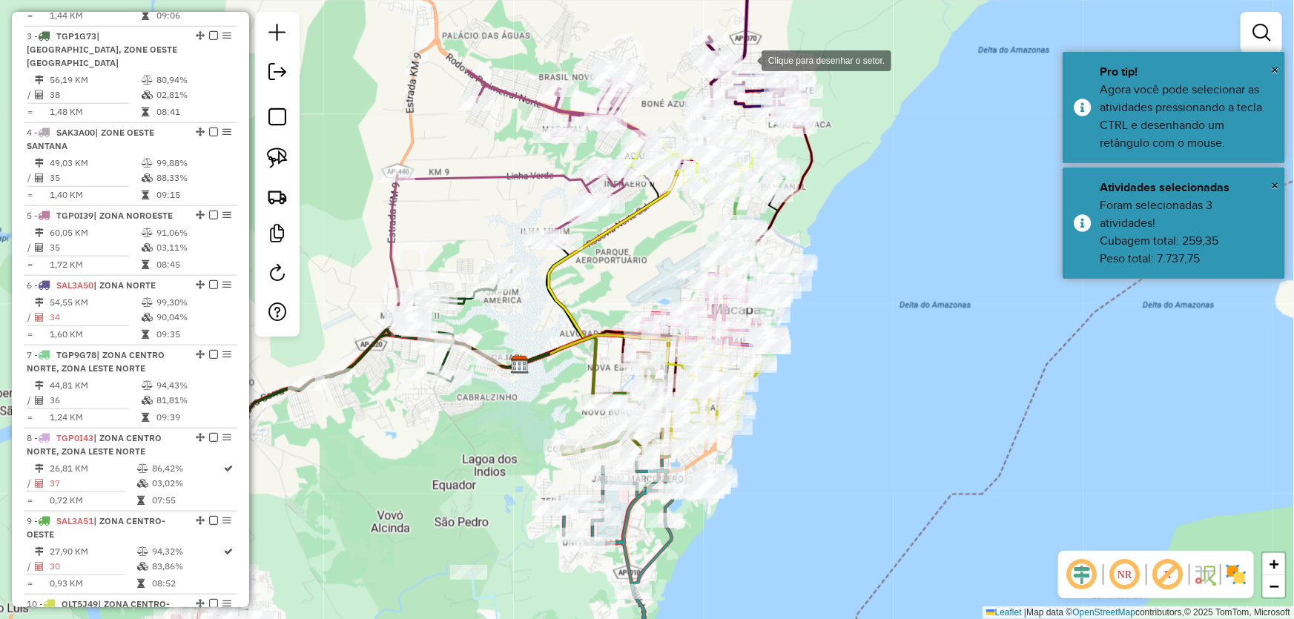
click at [747, 59] on div at bounding box center [747, 59] width 30 height 30
click at [527, 127] on div at bounding box center [527, 127] width 30 height 30
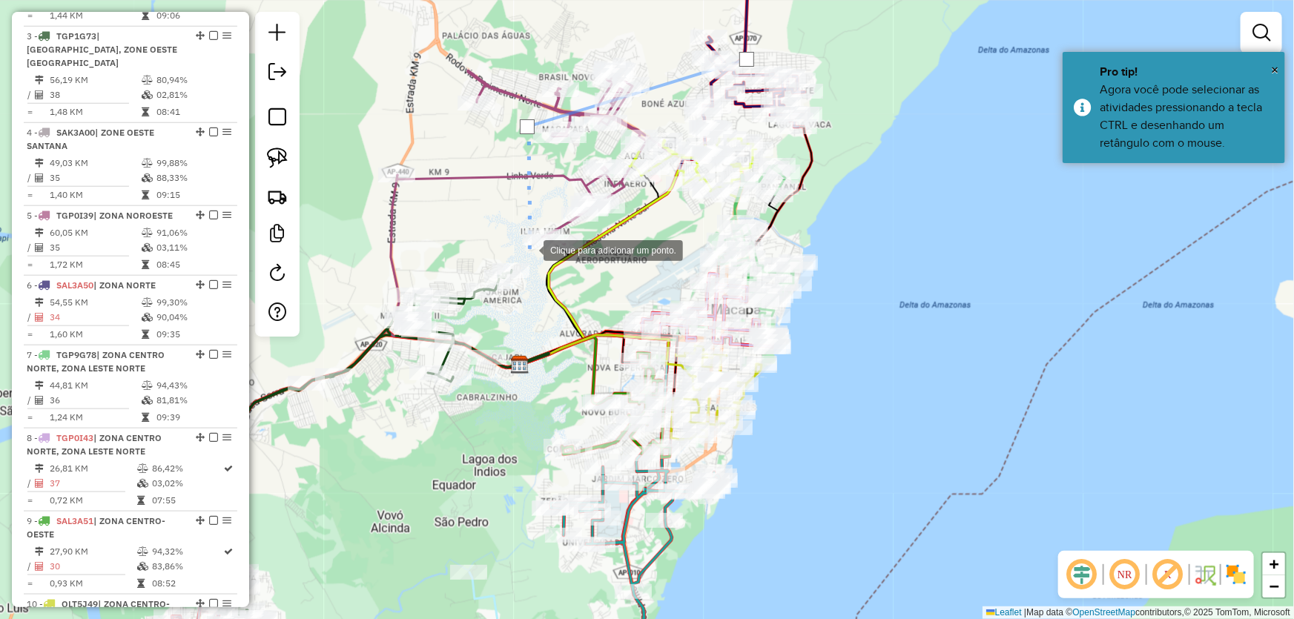
click at [543, 264] on div at bounding box center [529, 249] width 30 height 30
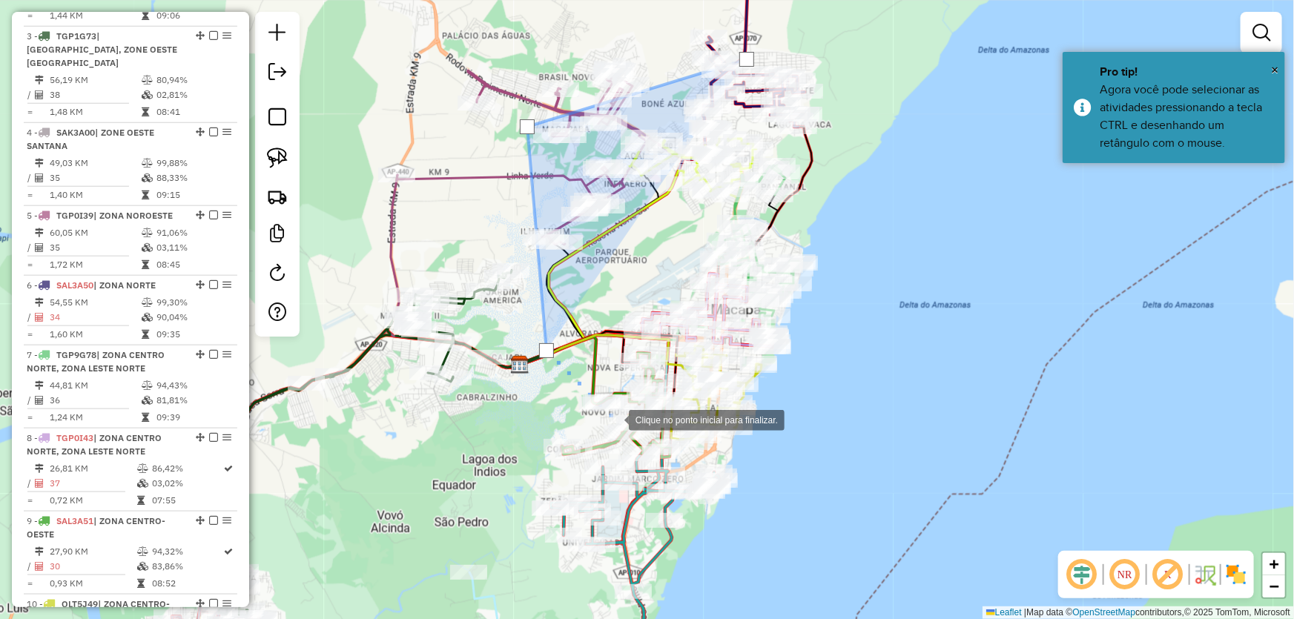
click at [614, 419] on div at bounding box center [614, 419] width 30 height 30
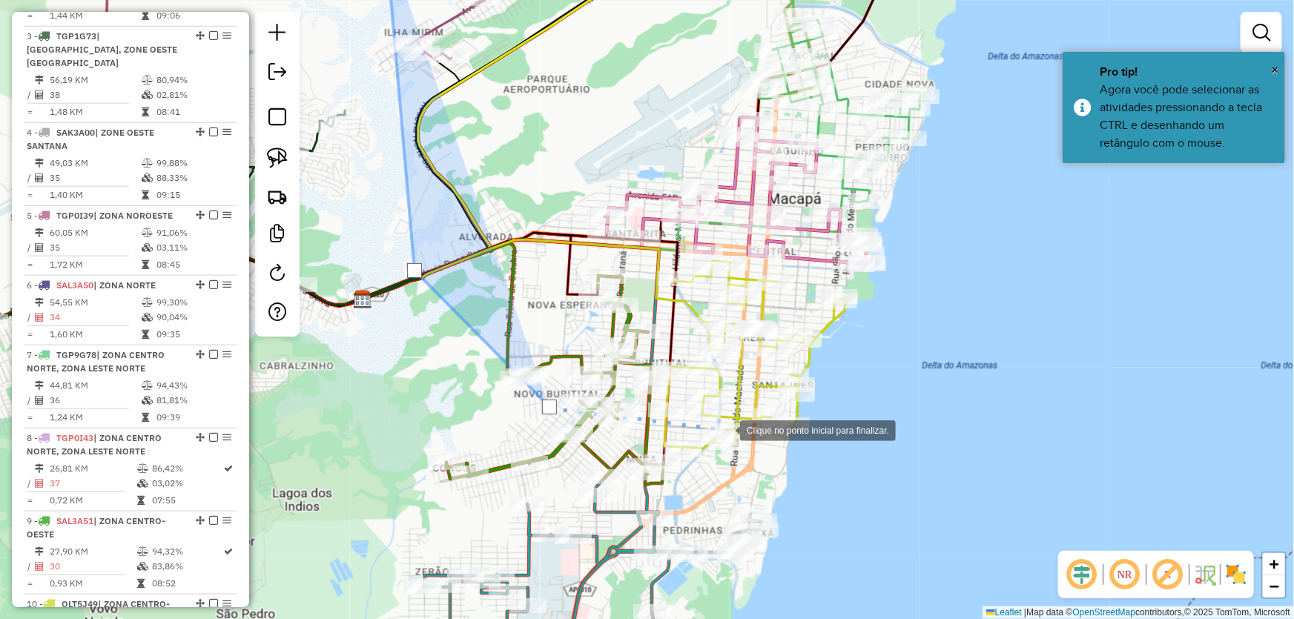
drag, startPoint x: 725, startPoint y: 429, endPoint x: 755, endPoint y: 421, distance: 31.5
click at [726, 429] on div at bounding box center [725, 429] width 30 height 30
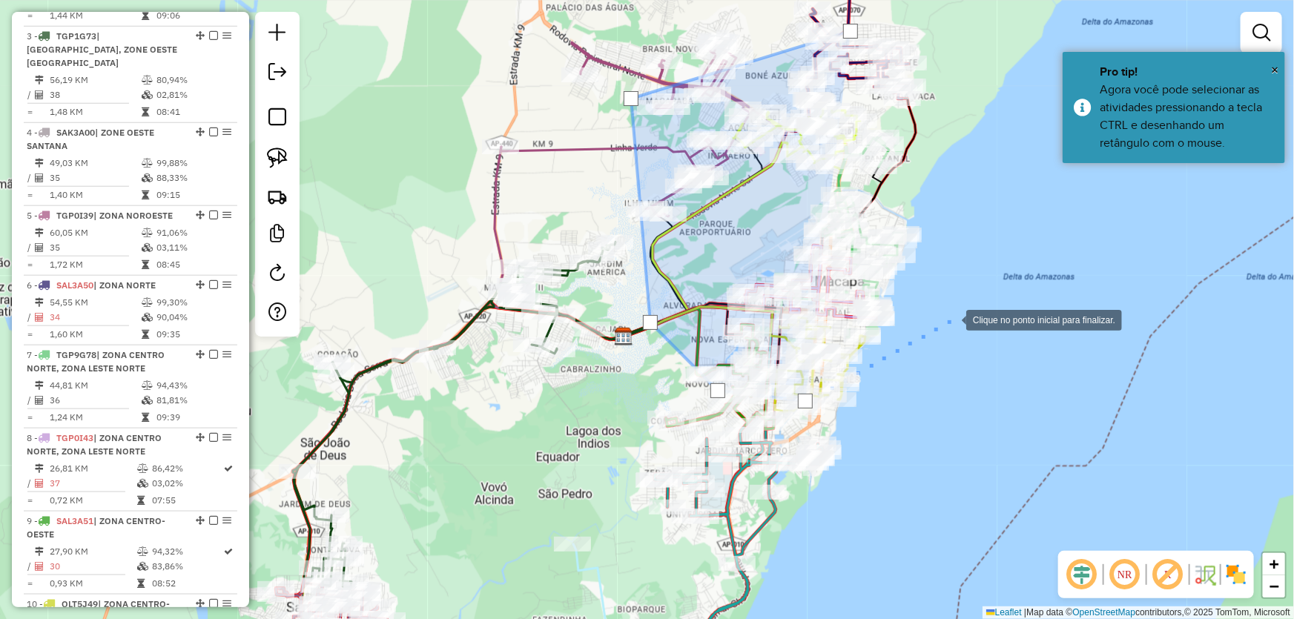
click at [951, 319] on div at bounding box center [951, 319] width 30 height 30
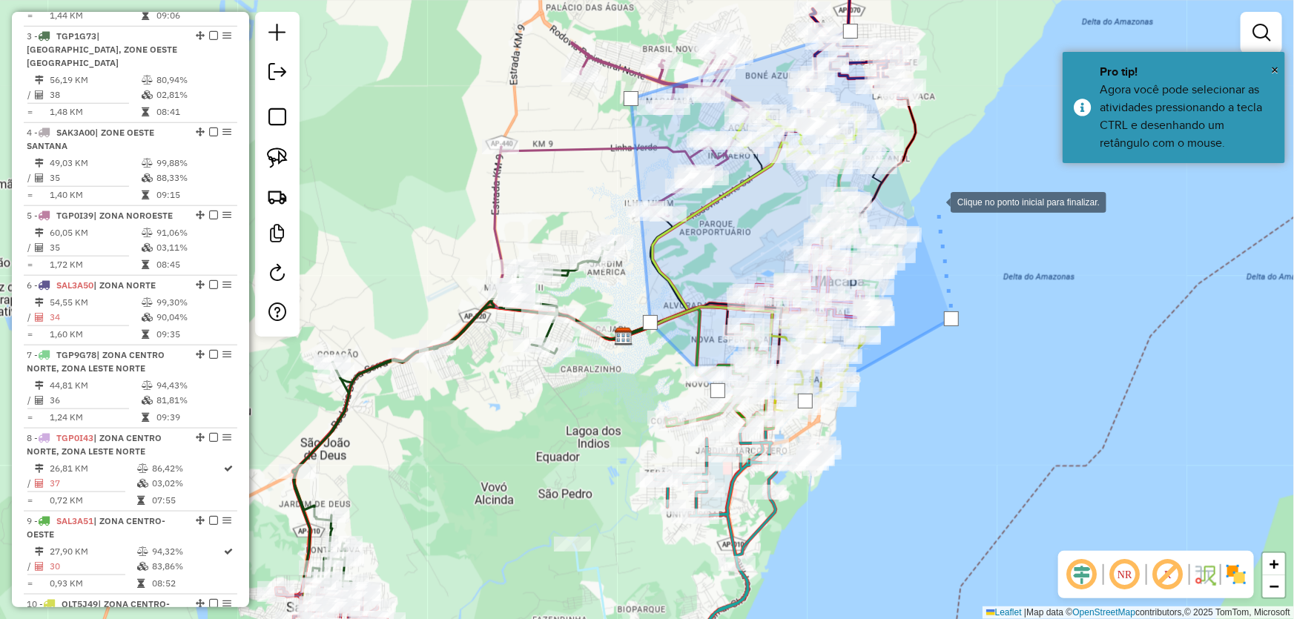
click at [929, 186] on div at bounding box center [936, 201] width 30 height 30
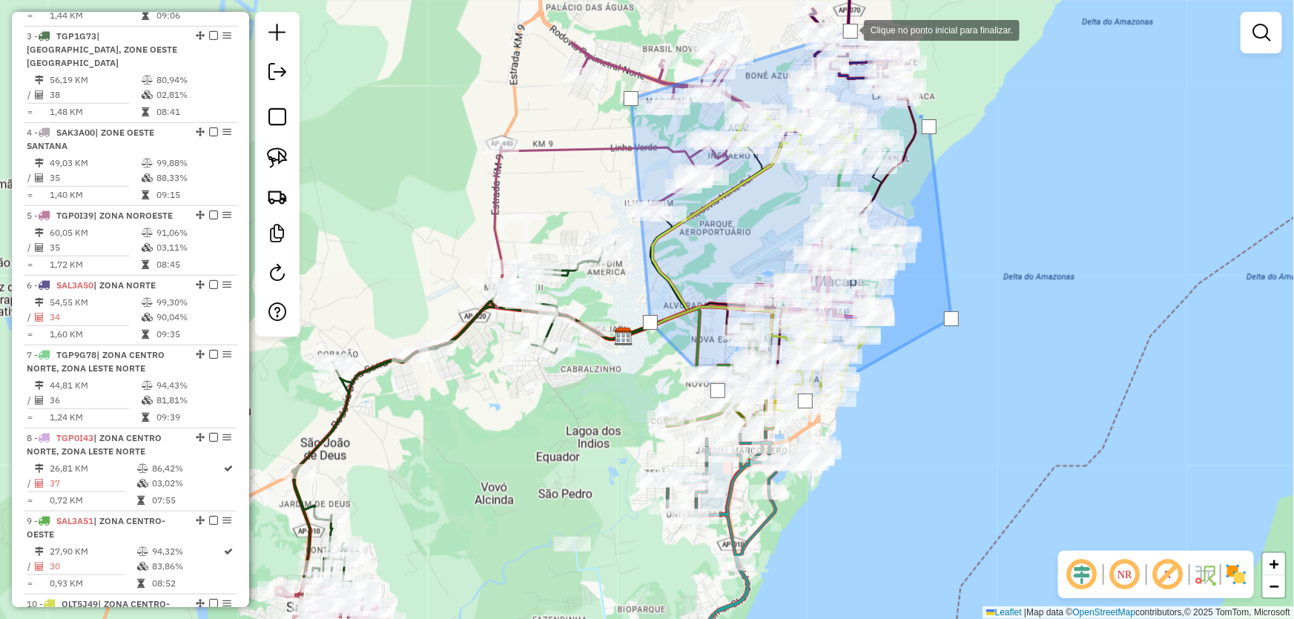
click at [849, 29] on div at bounding box center [850, 31] width 15 height 15
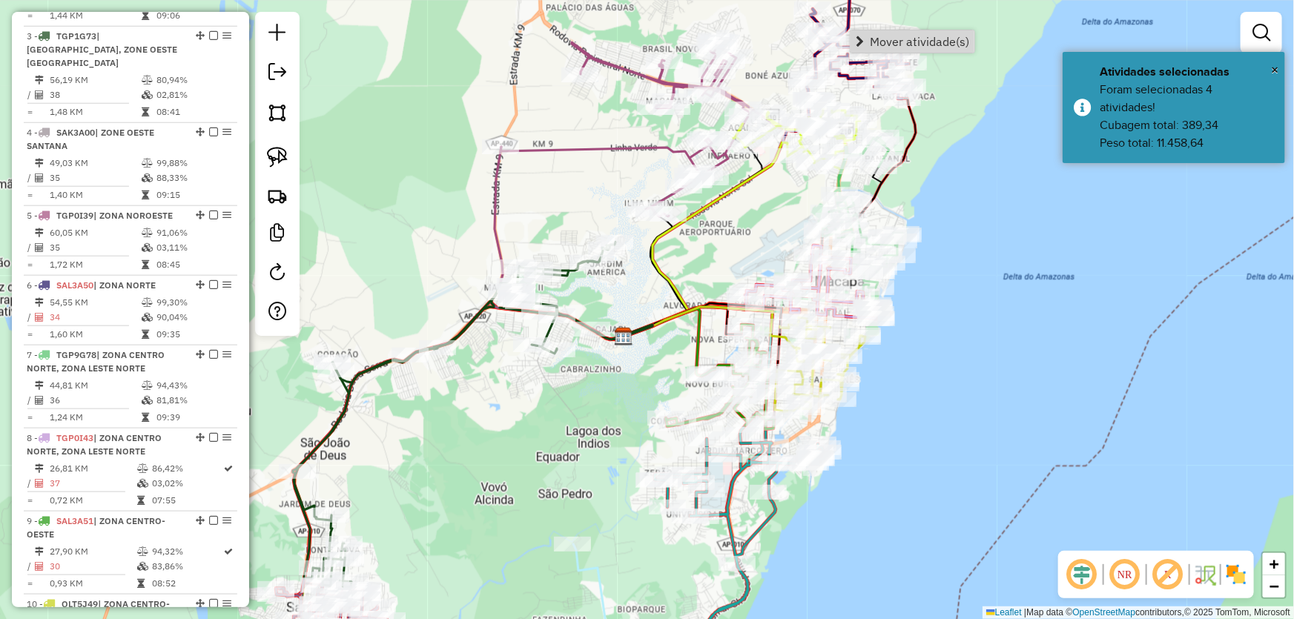
click at [943, 298] on div "Janela de atendimento Grade de atendimento Capacidade Transportadoras Veículos …" at bounding box center [647, 309] width 1294 height 619
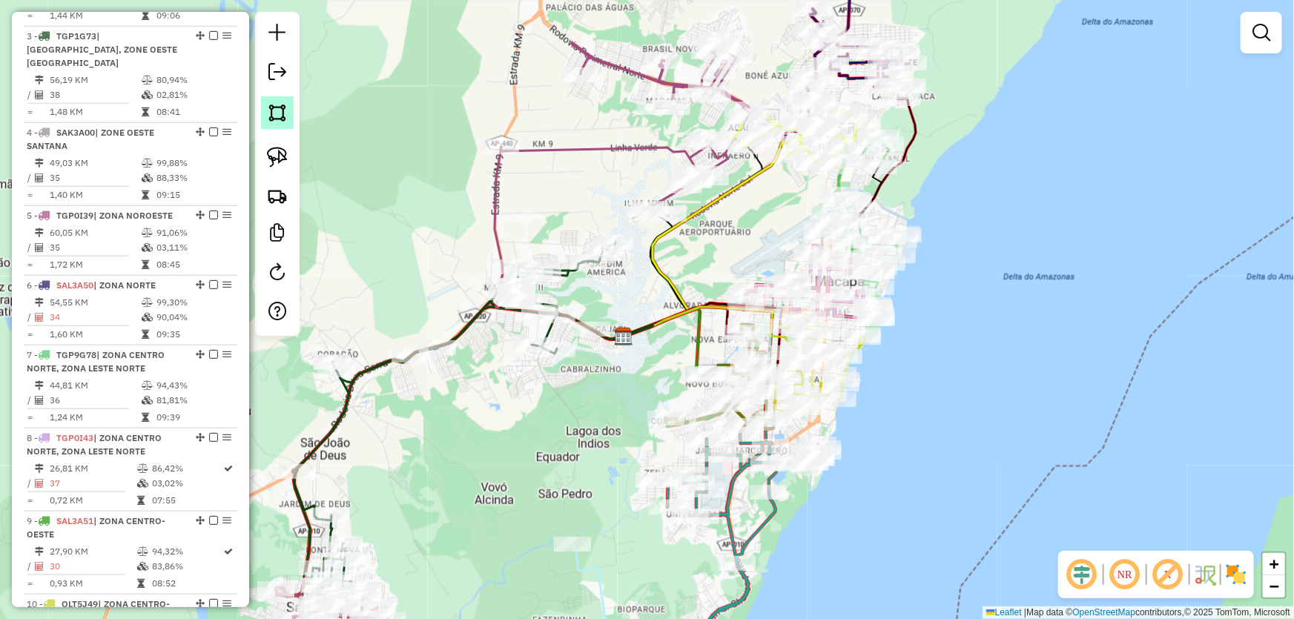
click at [277, 105] on img at bounding box center [277, 112] width 21 height 21
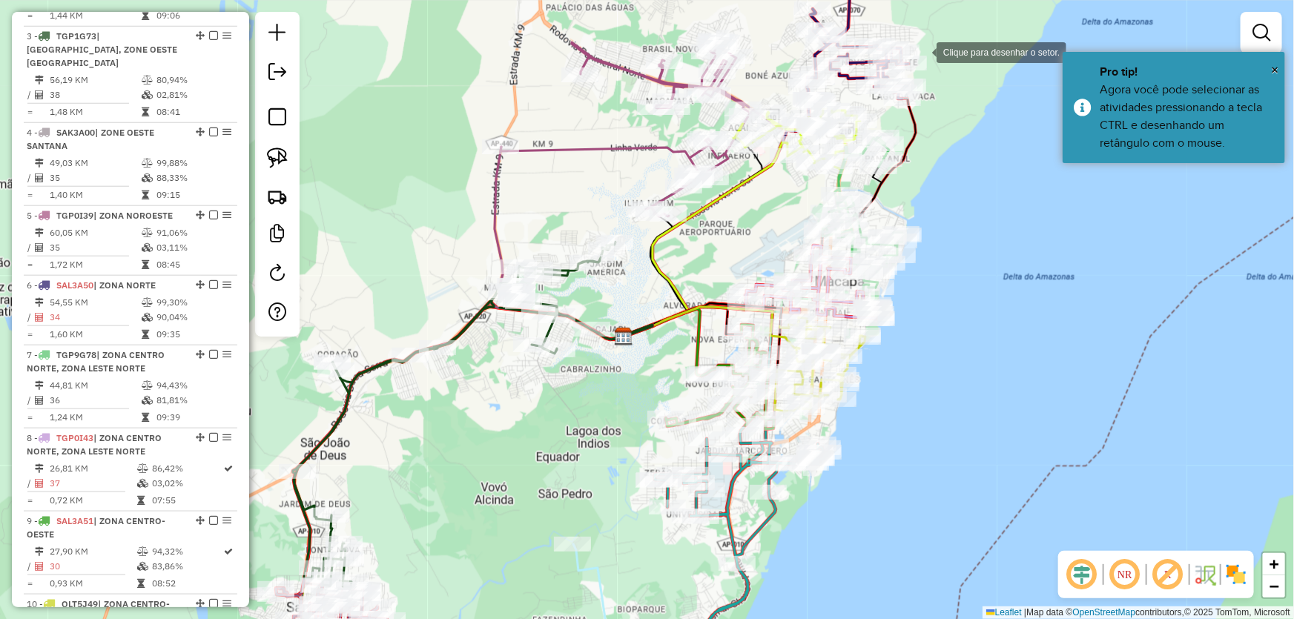
click at [921, 50] on div at bounding box center [922, 51] width 30 height 30
click at [663, 77] on div at bounding box center [663, 77] width 30 height 30
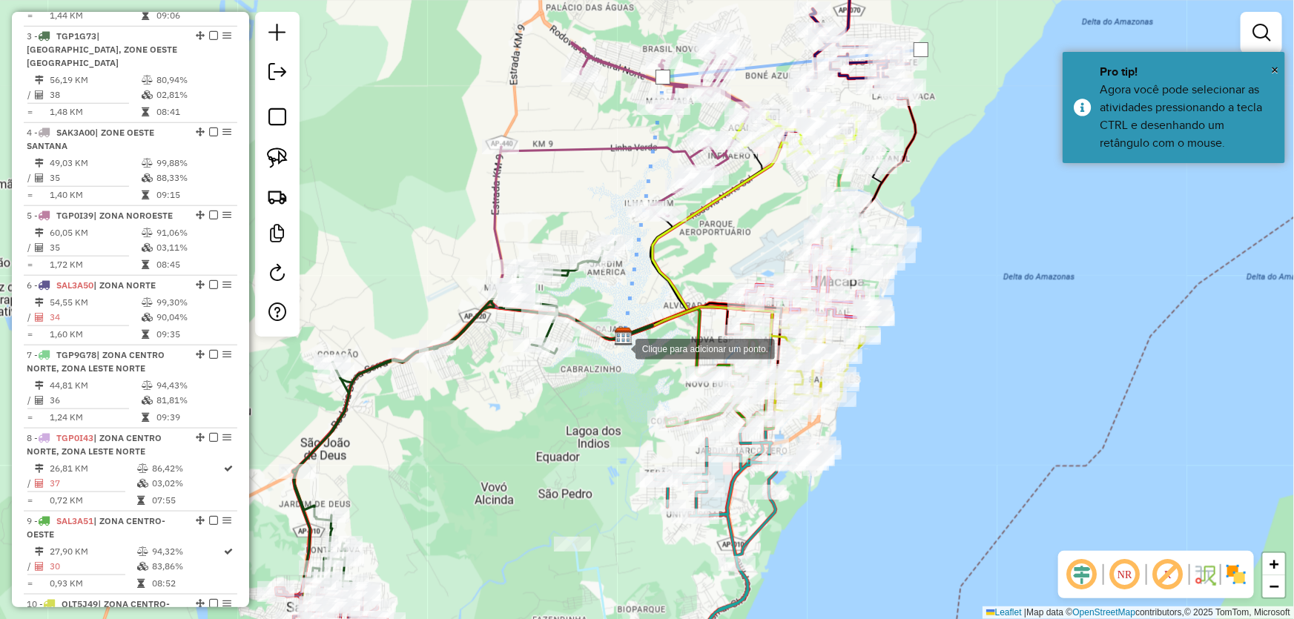
click at [612, 363] on div at bounding box center [621, 348] width 30 height 30
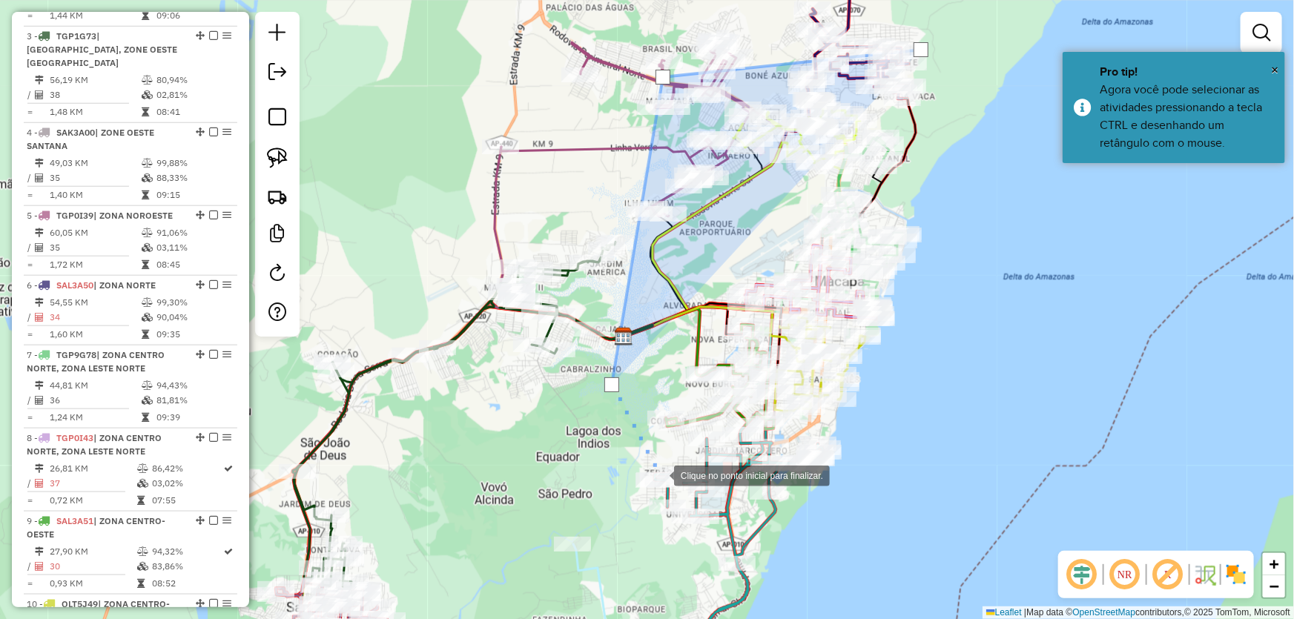
click at [674, 489] on div at bounding box center [659, 475] width 30 height 30
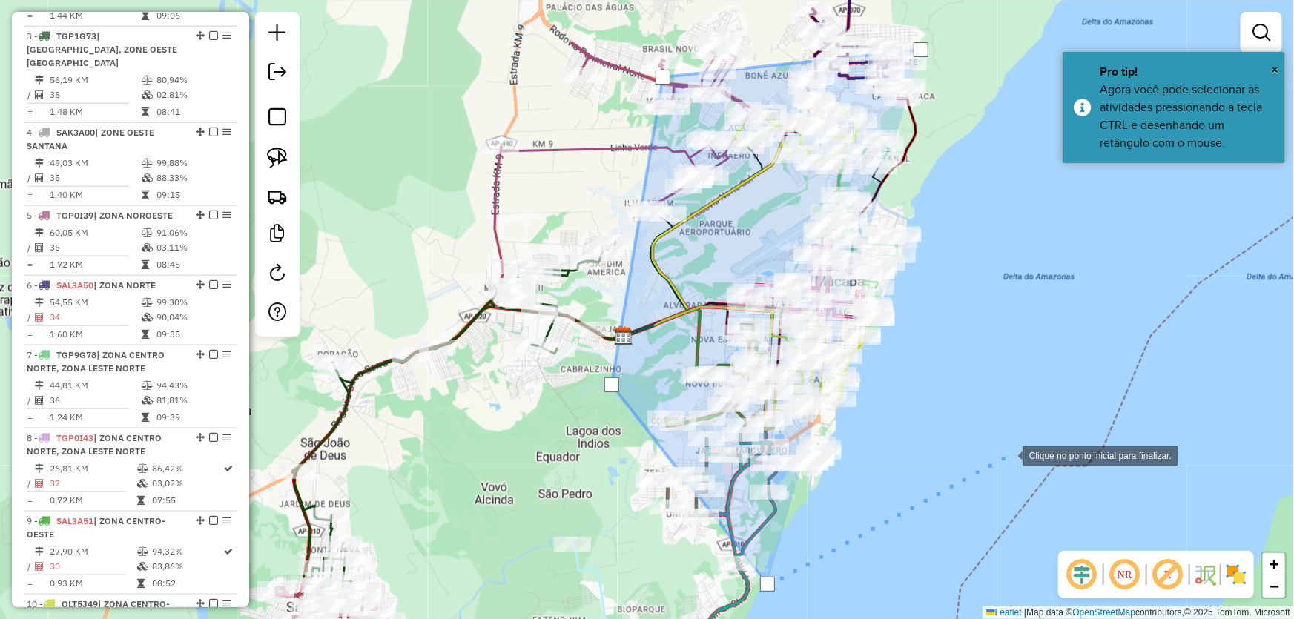
click at [1007, 454] on div at bounding box center [1008, 455] width 30 height 30
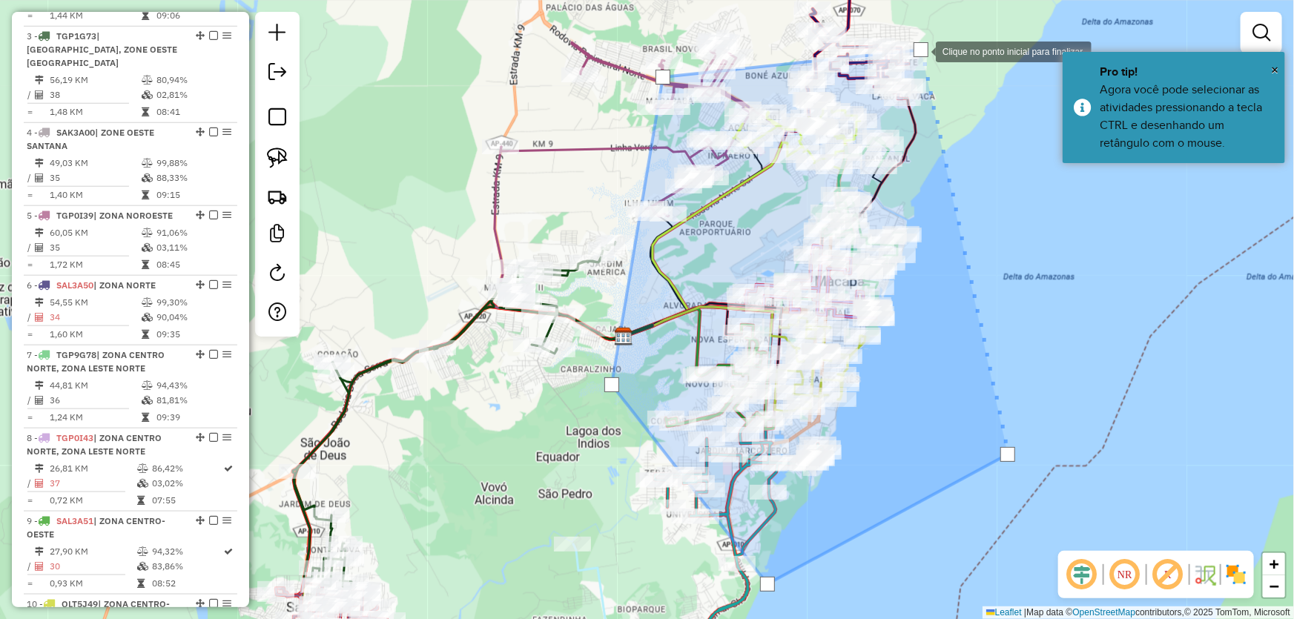
click at [921, 50] on div at bounding box center [920, 49] width 15 height 15
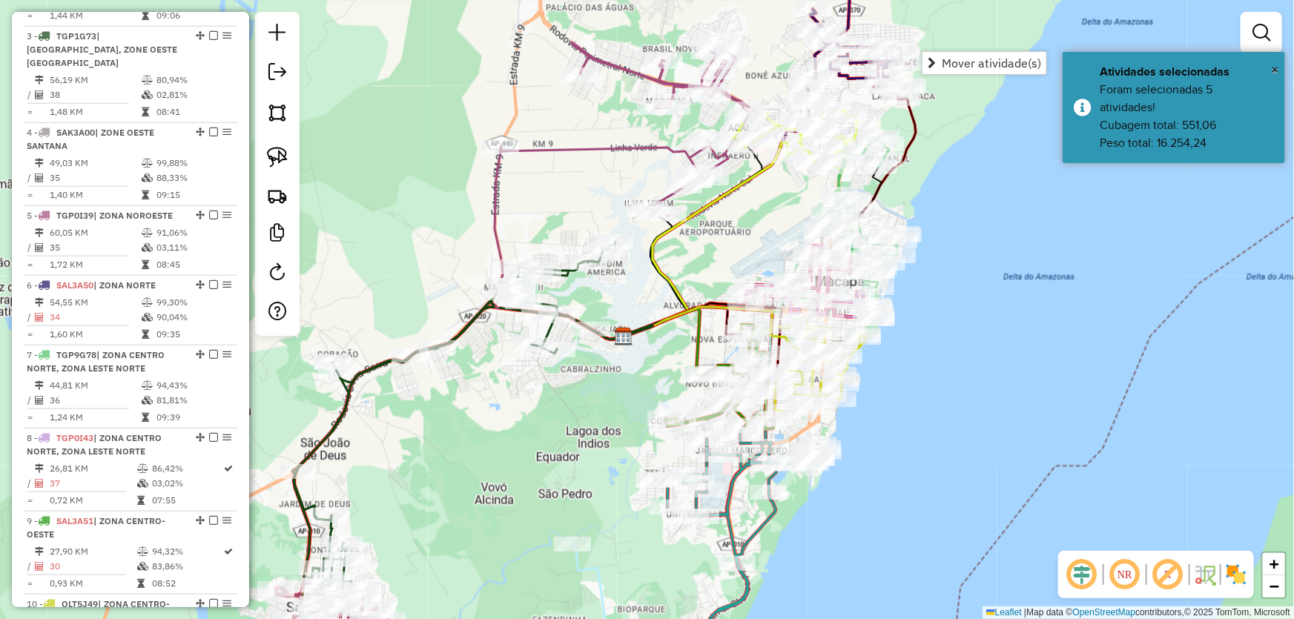
click at [948, 504] on div "Janela de atendimento Grade de atendimento Capacidade Transportadoras Veículos …" at bounding box center [647, 309] width 1294 height 619
click at [277, 104] on img at bounding box center [277, 112] width 21 height 21
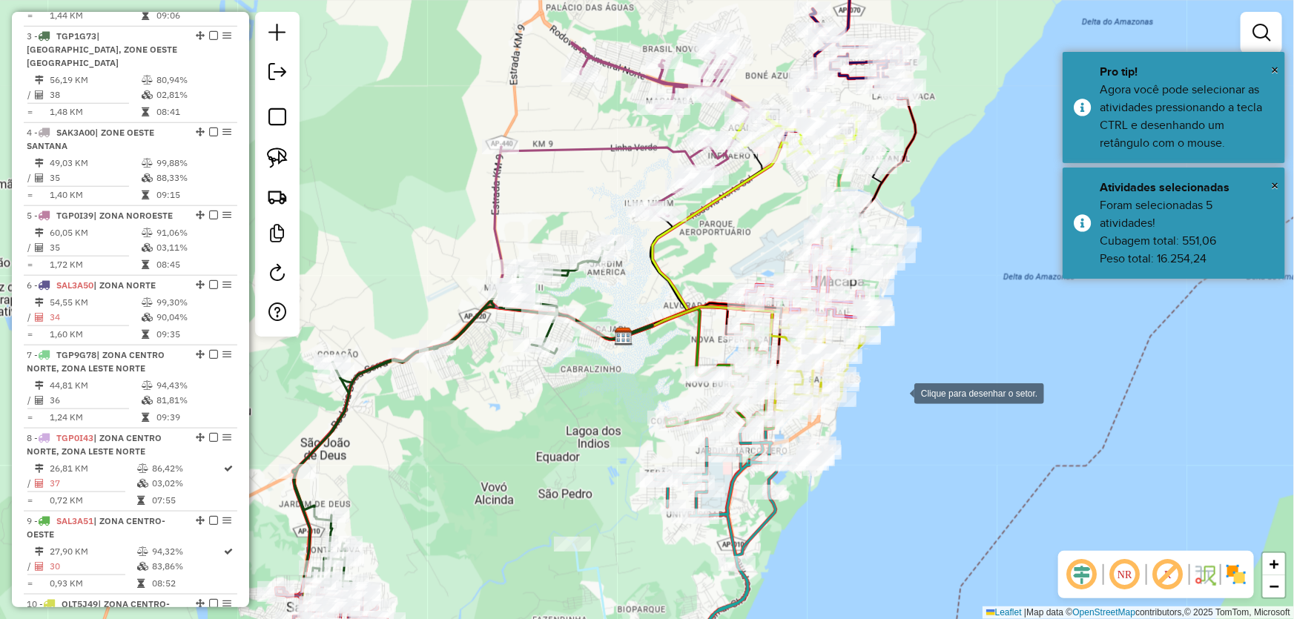
click at [903, 391] on div at bounding box center [899, 392] width 30 height 30
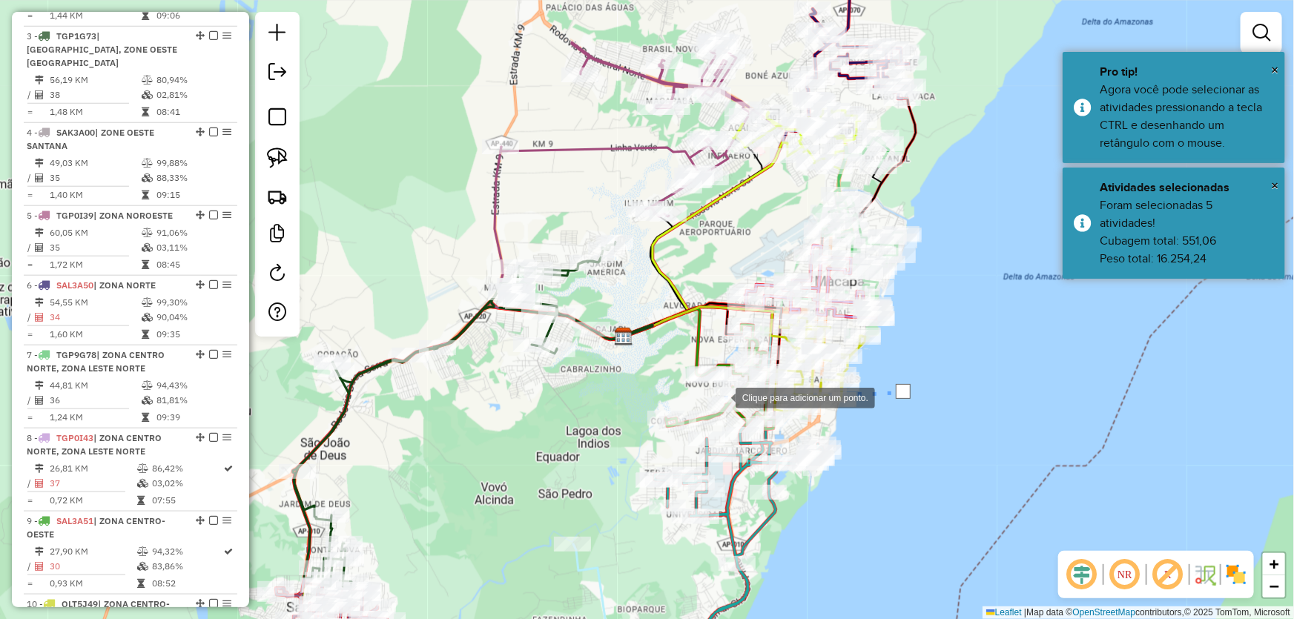
click at [706, 403] on div at bounding box center [721, 397] width 30 height 30
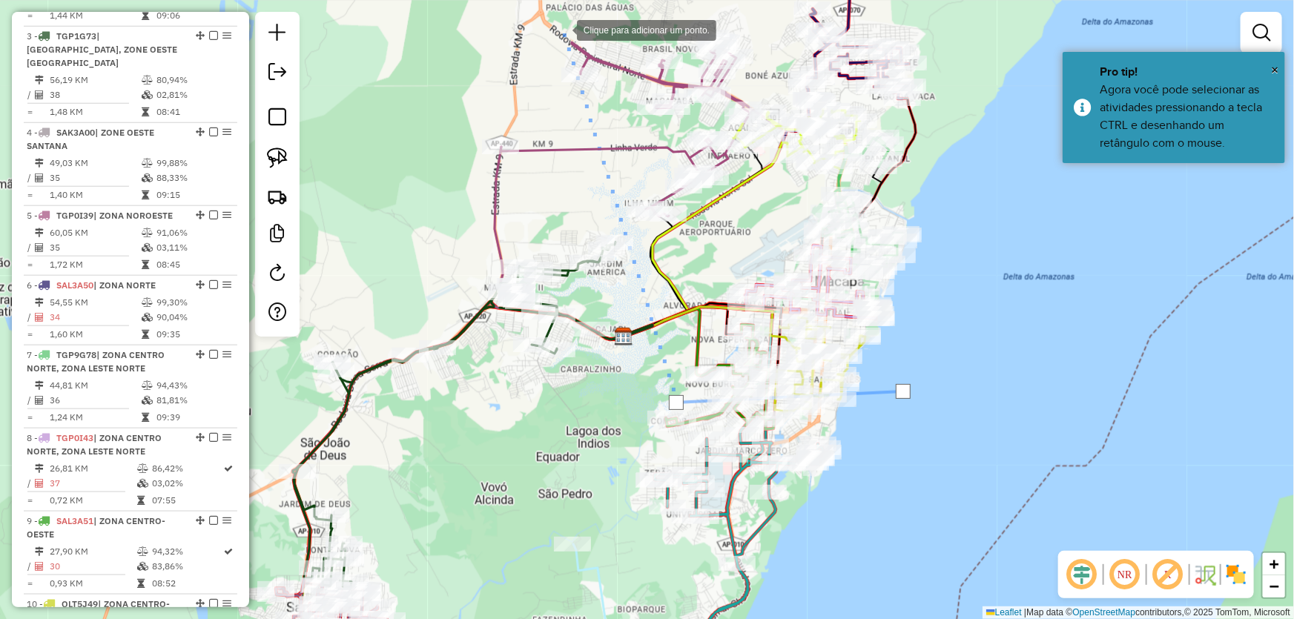
click at [562, 29] on div at bounding box center [562, 29] width 30 height 30
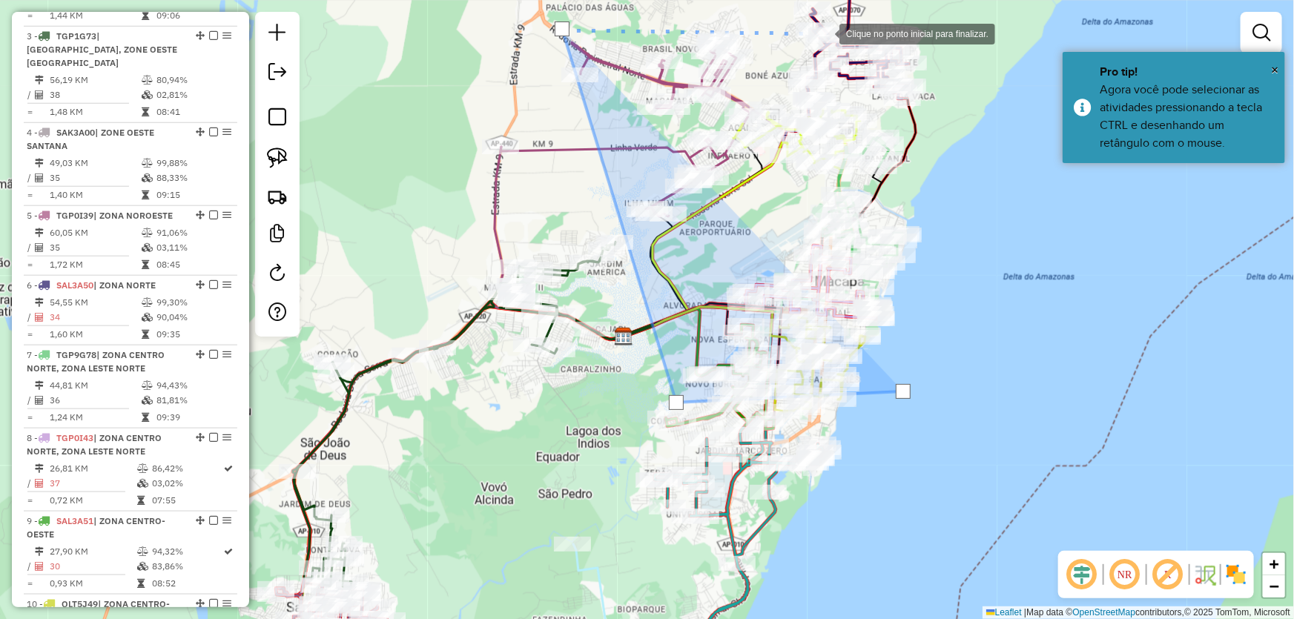
click at [824, 33] on div at bounding box center [825, 33] width 30 height 30
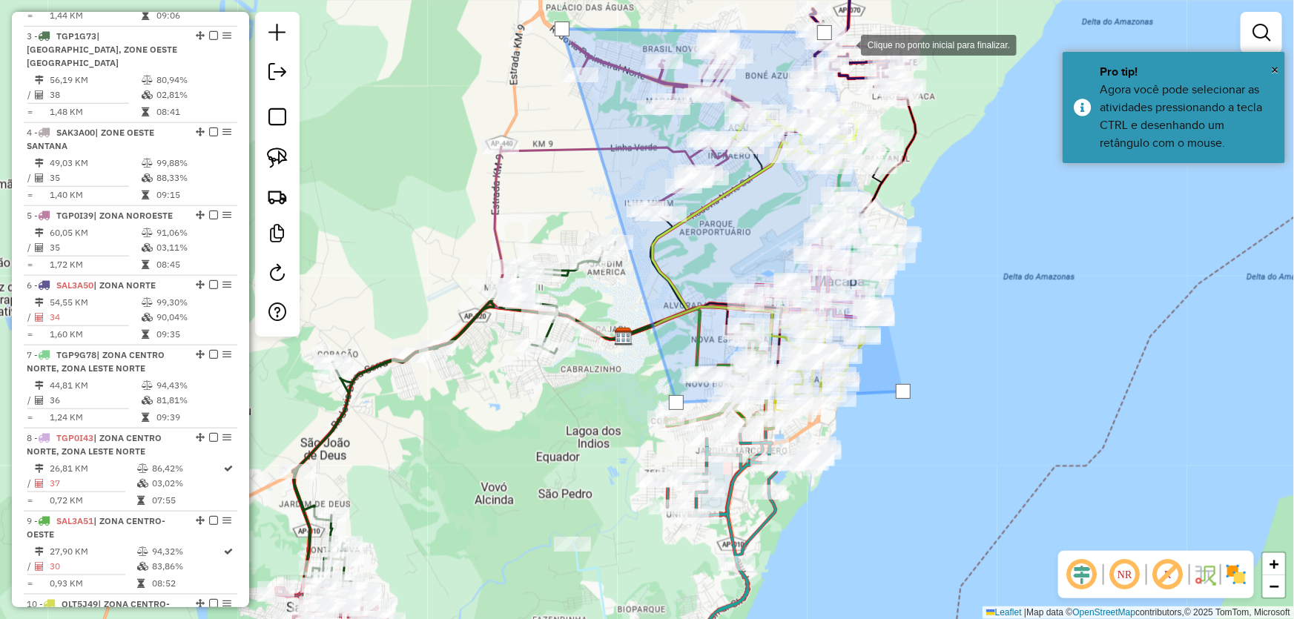
click at [861, 49] on div at bounding box center [846, 44] width 30 height 30
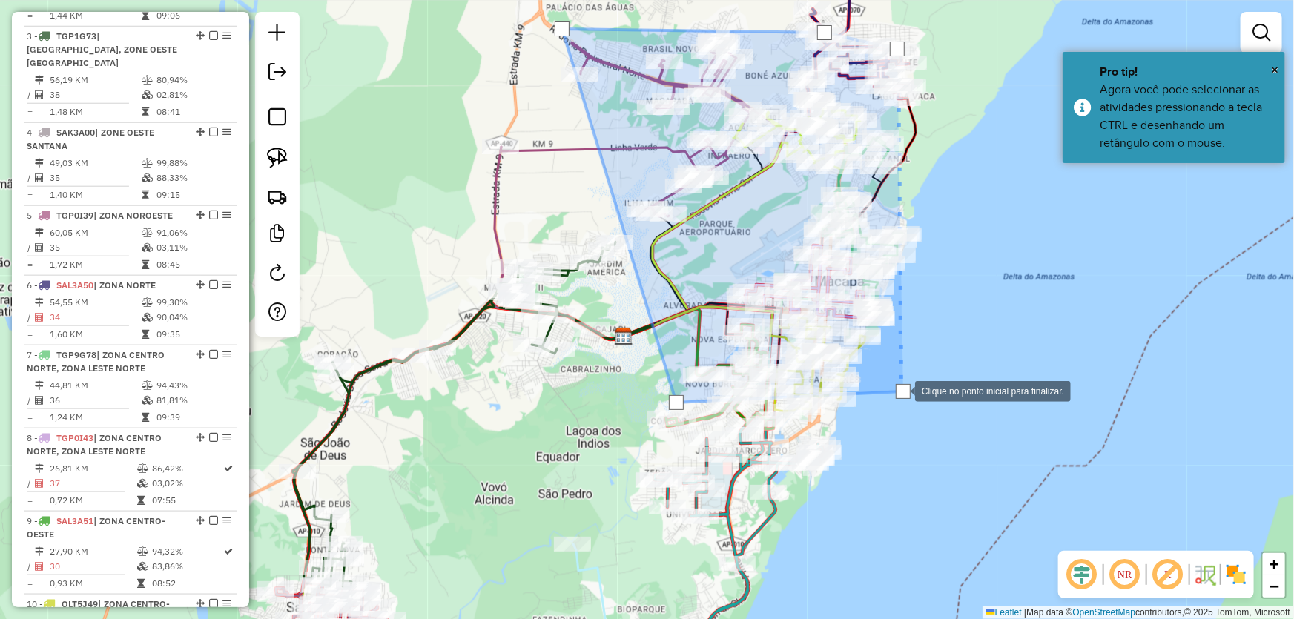
click at [900, 390] on div at bounding box center [903, 391] width 15 height 15
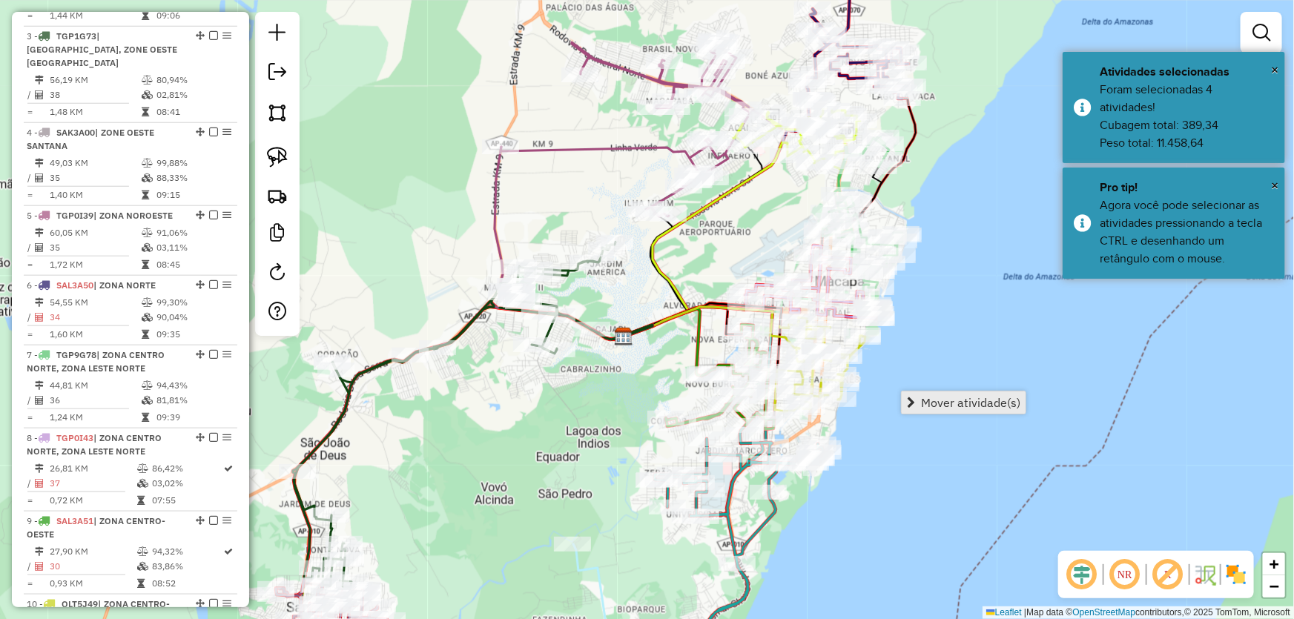
click at [927, 408] on span "Mover atividade(s)" at bounding box center [970, 403] width 99 height 12
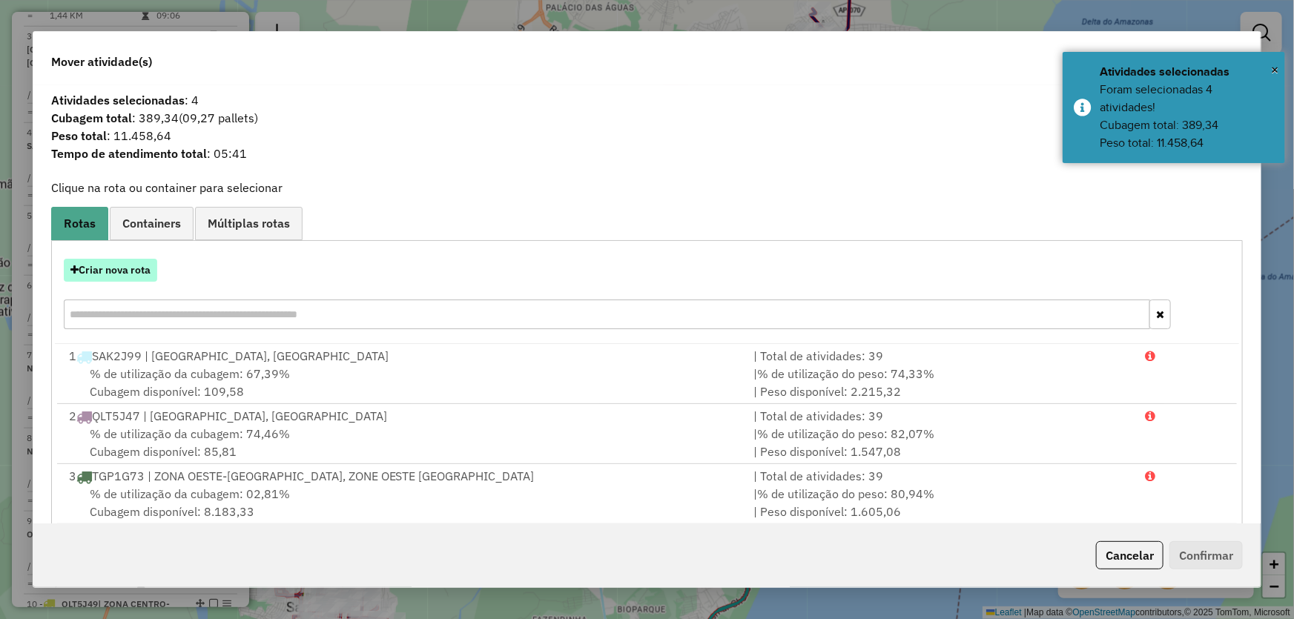
click at [130, 273] on button "Criar nova rota" at bounding box center [110, 270] width 93 height 23
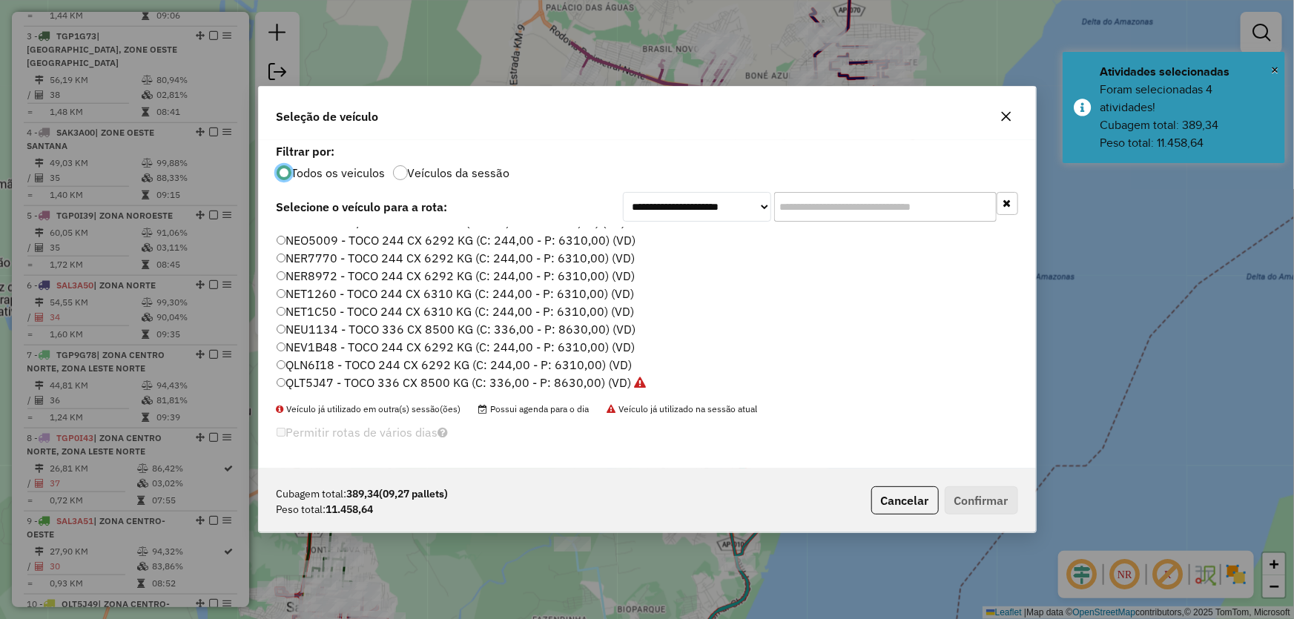
scroll to position [202, 0]
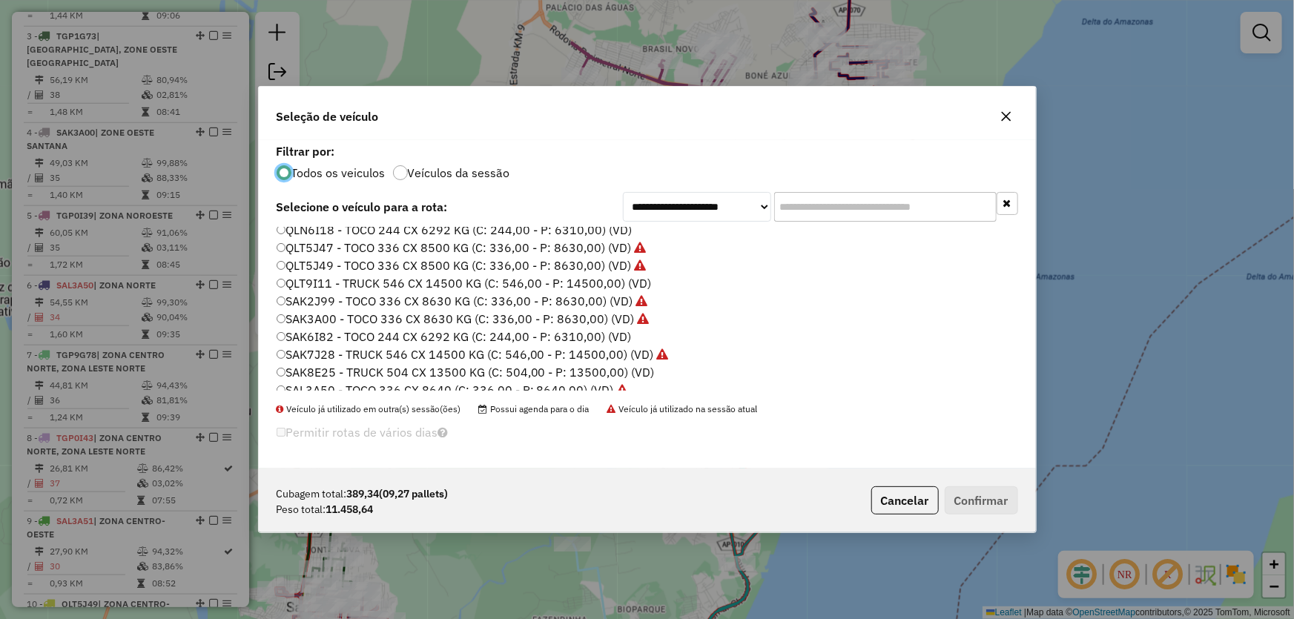
click at [320, 370] on label "SAK8E25 - TRUCK 504 CX 13500 KG (C: 504,00 - P: 13500,00) (VD)" at bounding box center [466, 372] width 378 height 18
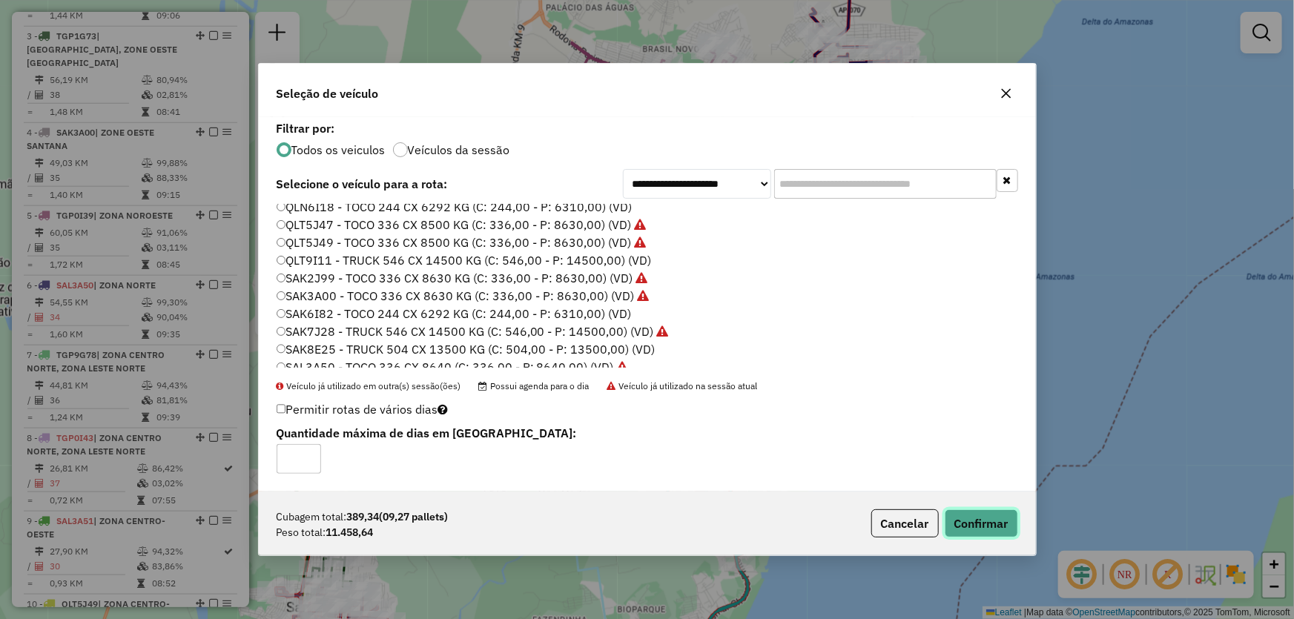
click at [971, 511] on button "Confirmar" at bounding box center [980, 523] width 73 height 28
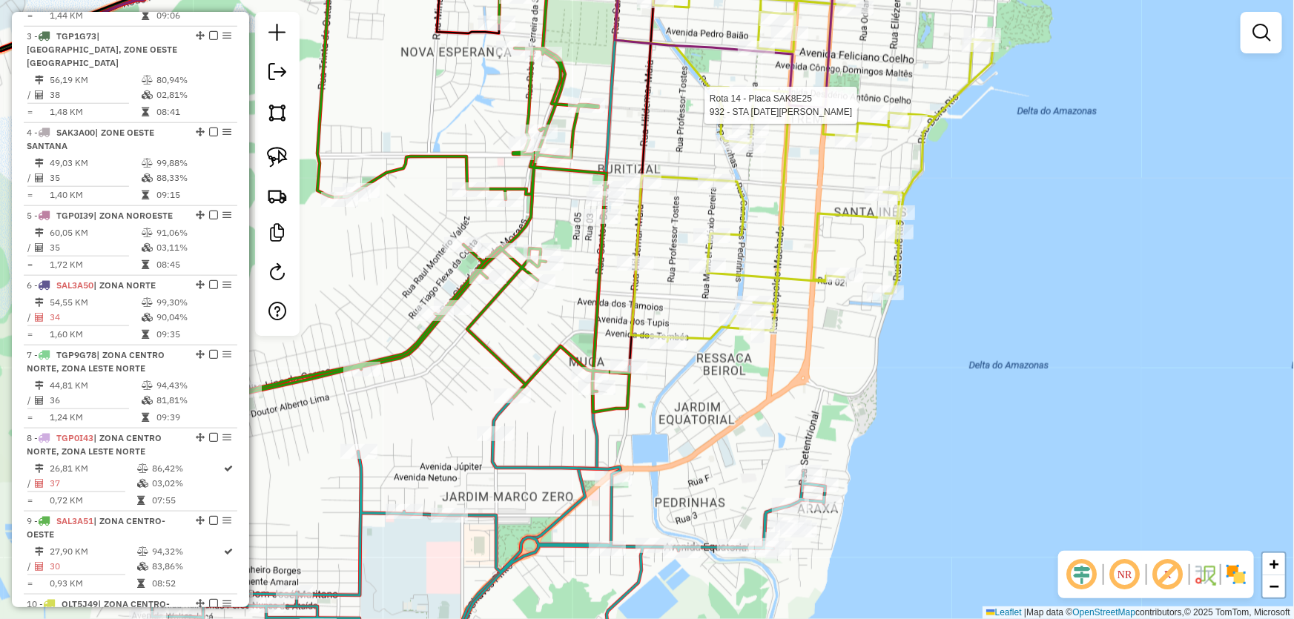
select select "*********"
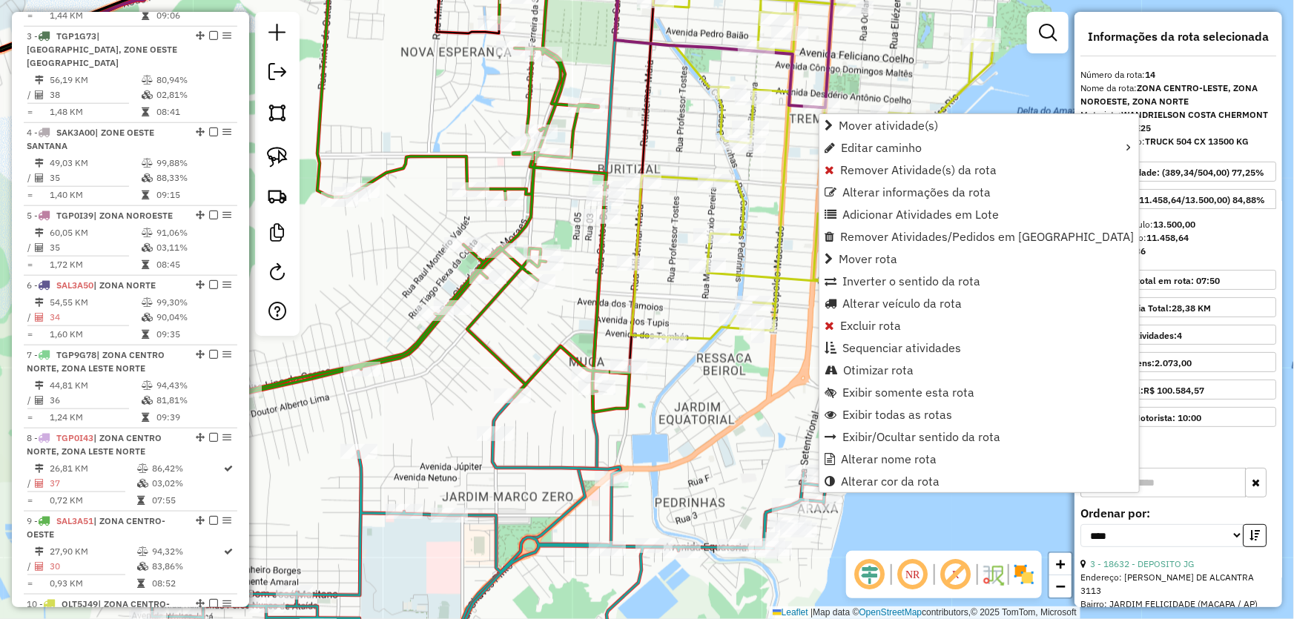
scroll to position [1386, 0]
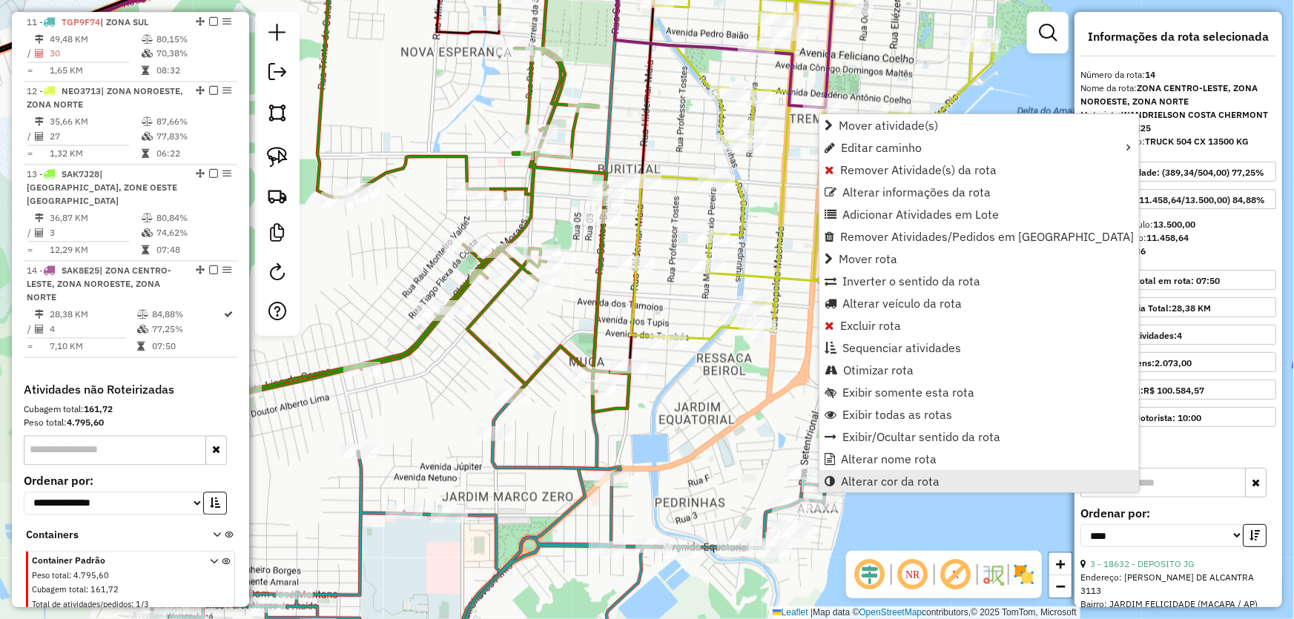
click at [904, 486] on span "Alterar cor da rota" at bounding box center [890, 481] width 99 height 12
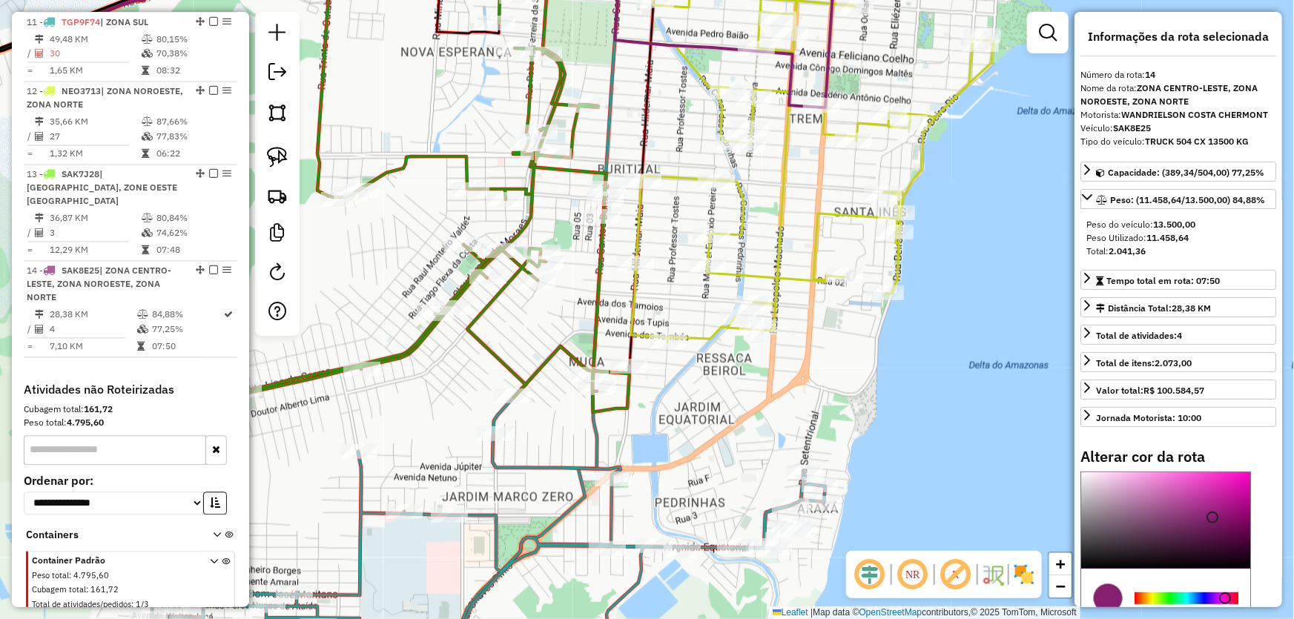
scroll to position [67, 0]
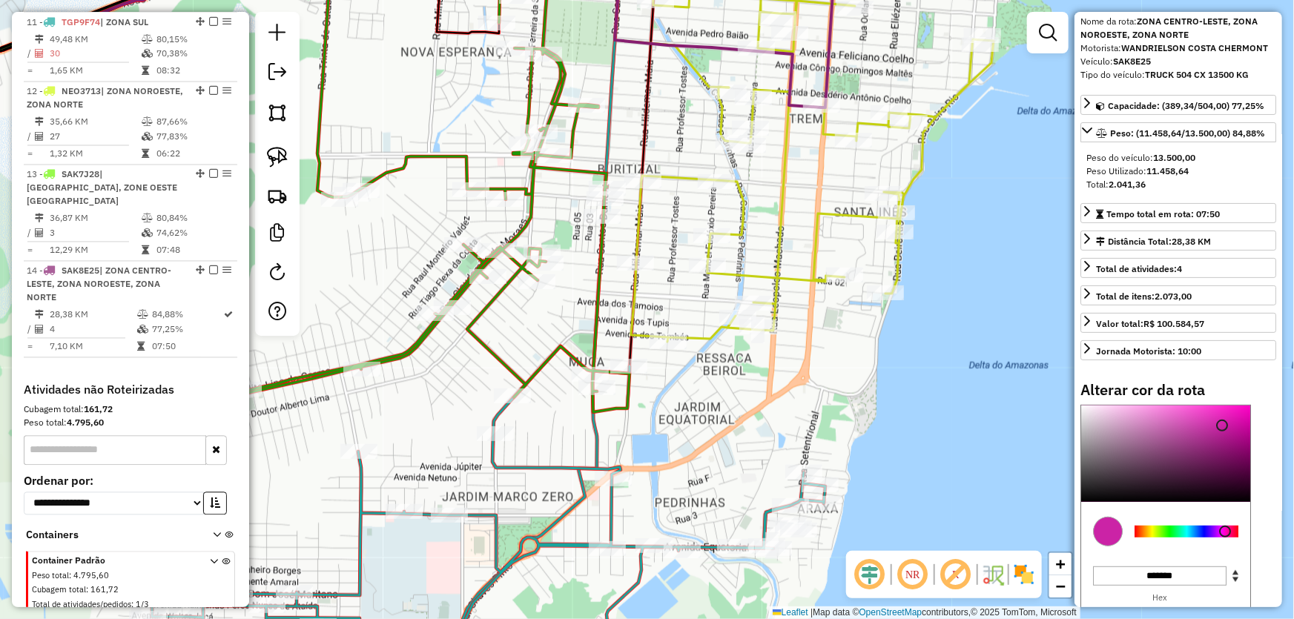
type input "*******"
drag, startPoint x: 1217, startPoint y: 429, endPoint x: 1239, endPoint y: 407, distance: 30.9
click at [1239, 407] on div at bounding box center [1165, 454] width 169 height 96
click at [985, 354] on div "Janela de atendimento Grade de atendimento Capacidade Transportadoras Veículos …" at bounding box center [647, 309] width 1294 height 619
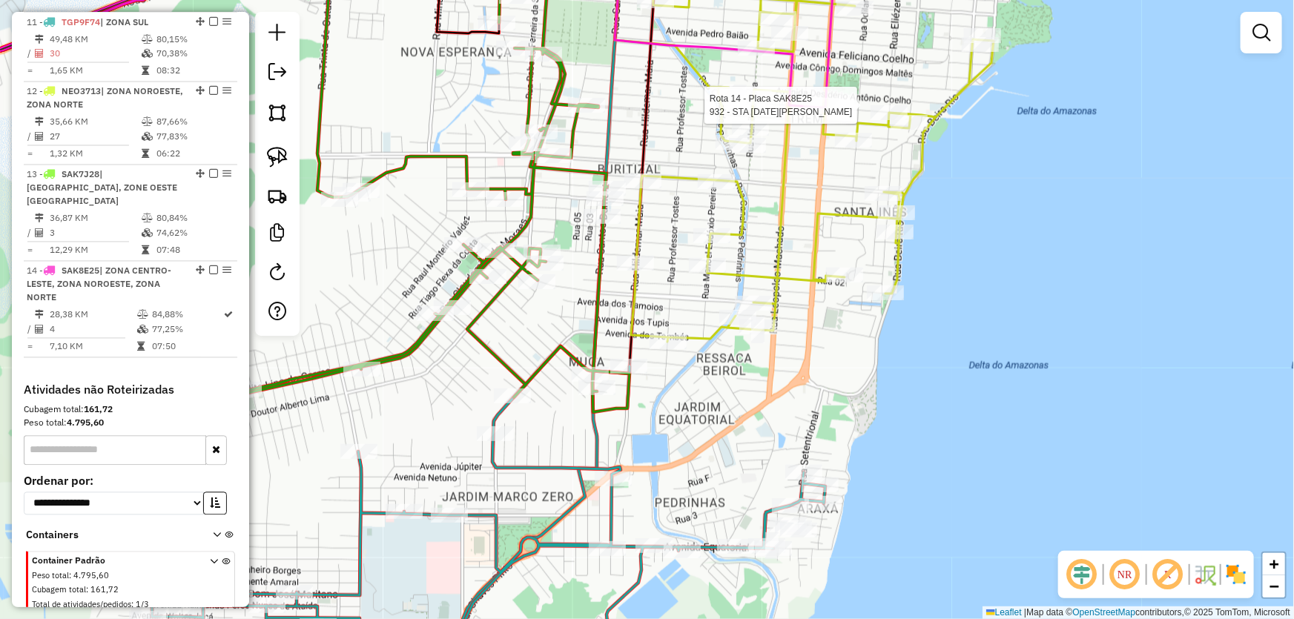
select select "*********"
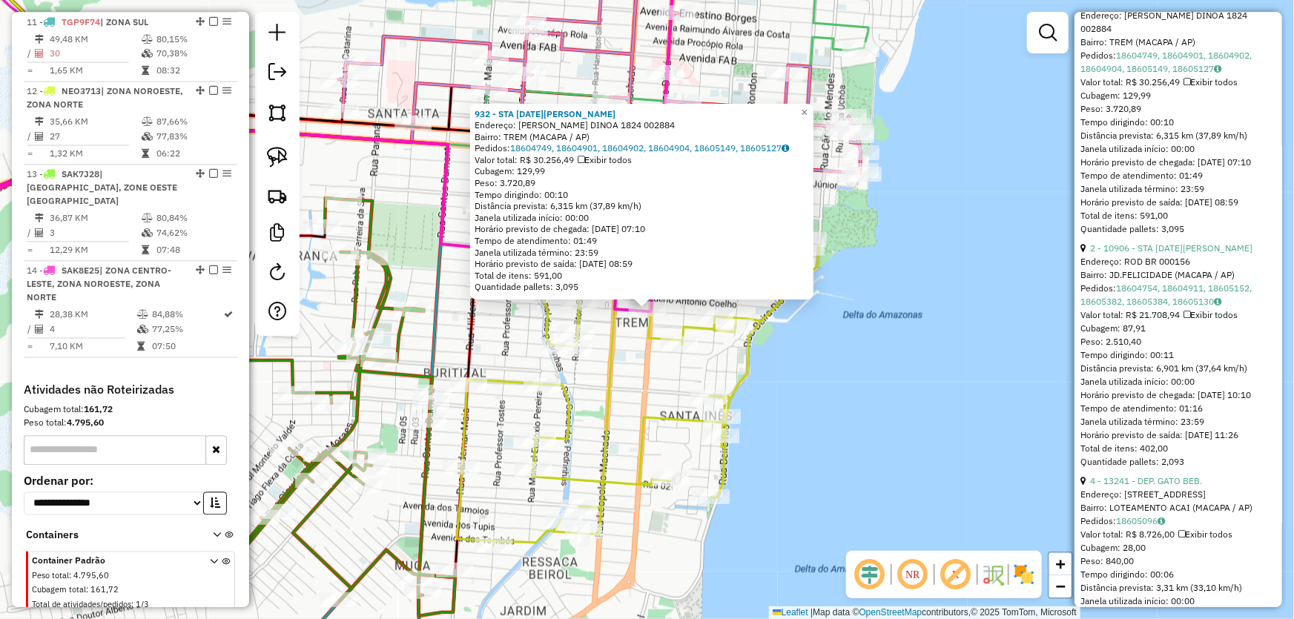
scroll to position [876, 0]
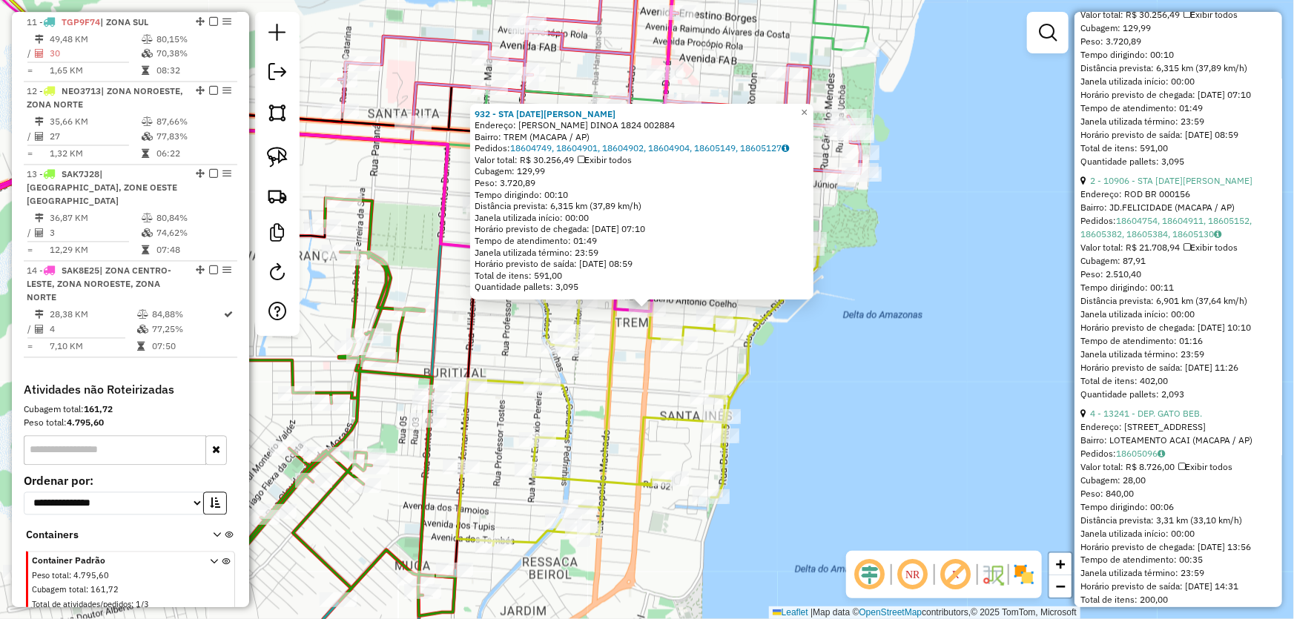
click at [915, 393] on div "932 - STA [DATE][PERSON_NAME]: [PERSON_NAME] DINOA 1824 002884 Bairro: TREM (MA…" at bounding box center [647, 309] width 1294 height 619
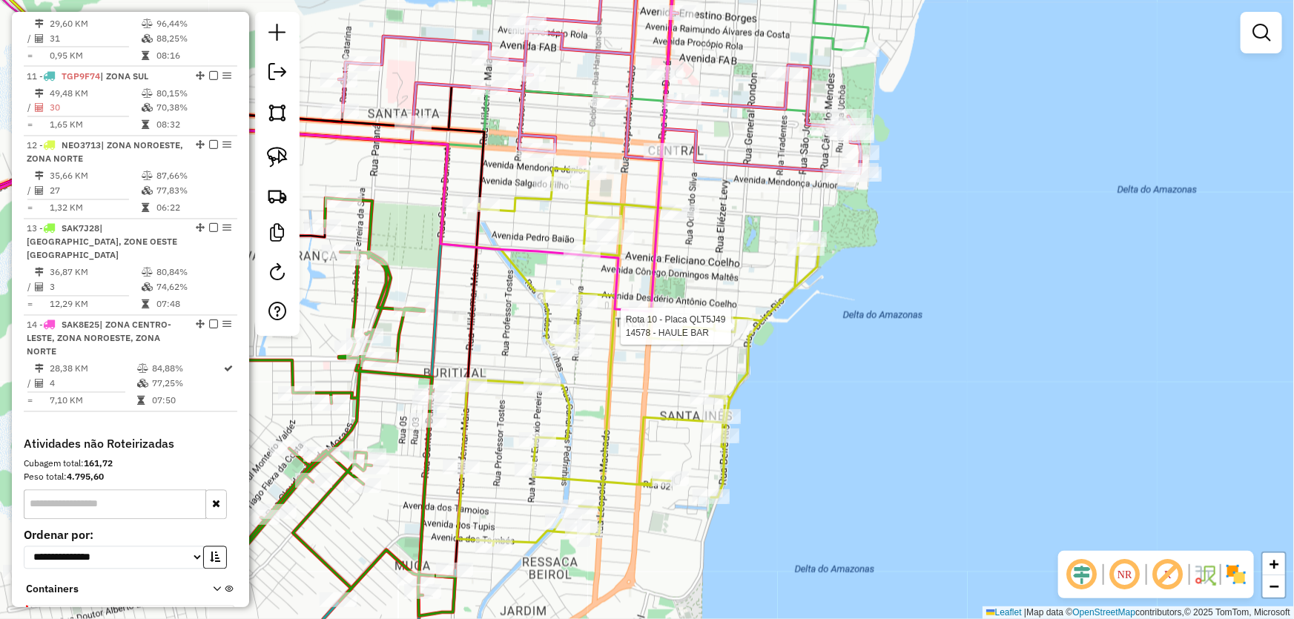
select select "*********"
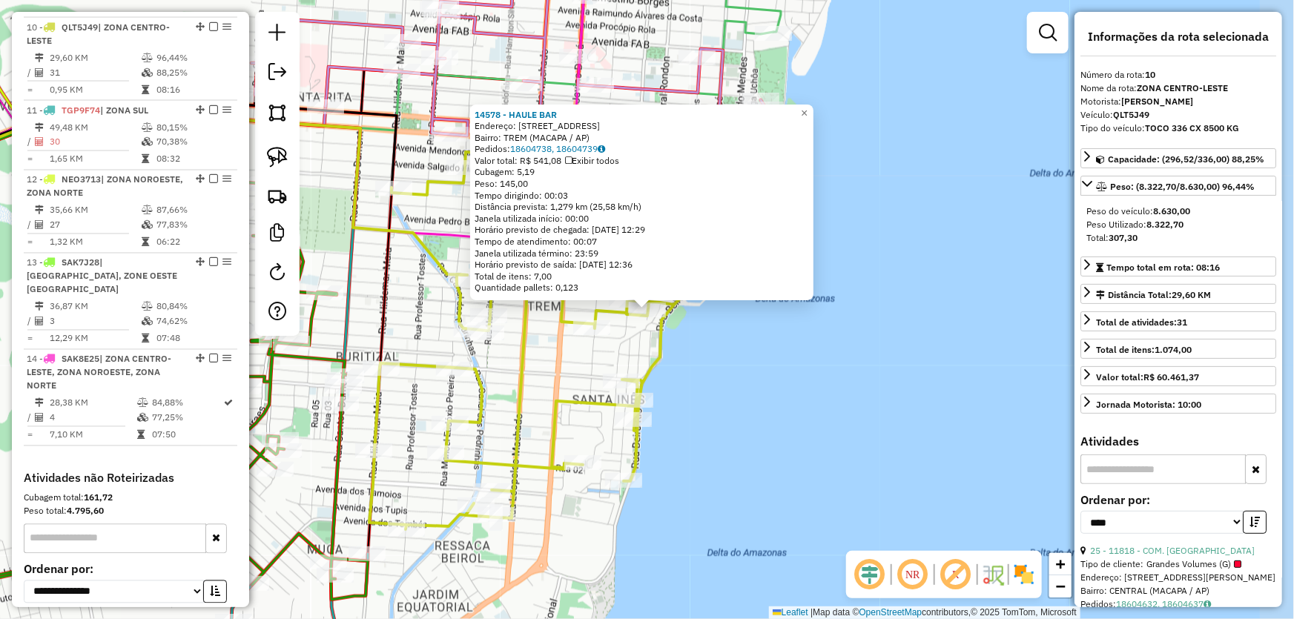
scroll to position [1275, 0]
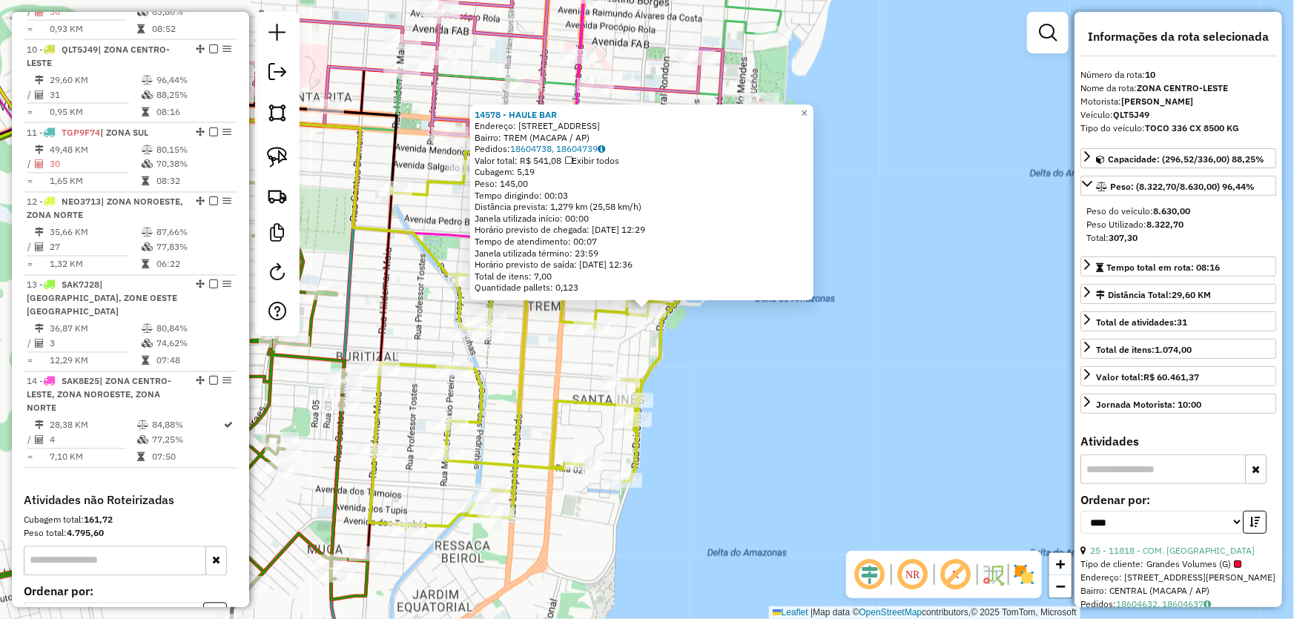
click at [766, 385] on div "14578 - HAULE BAR Endereço: R GENERAL RONDON 3017 Bairro: TREM (MACAPA / AP) Pe…" at bounding box center [647, 309] width 1294 height 619
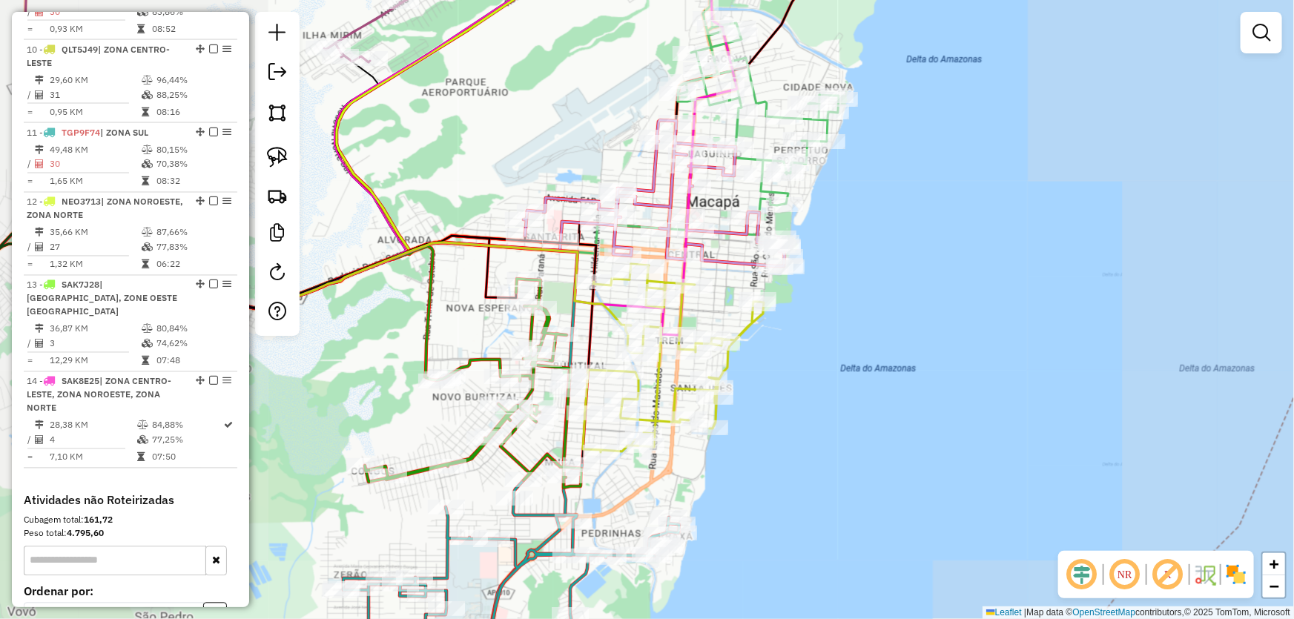
drag, startPoint x: 785, startPoint y: 400, endPoint x: 818, endPoint y: 335, distance: 72.6
click at [818, 335] on div "Janela de atendimento Grade de atendimento Capacidade Transportadoras Veículos …" at bounding box center [647, 309] width 1294 height 619
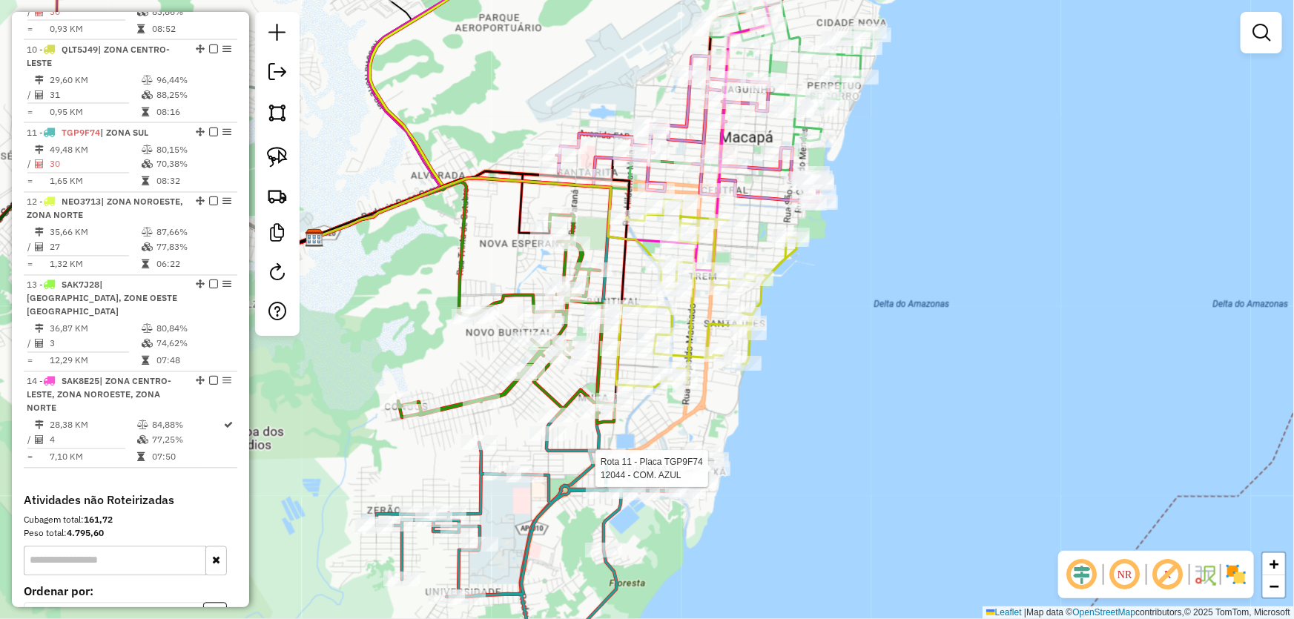
select select "*********"
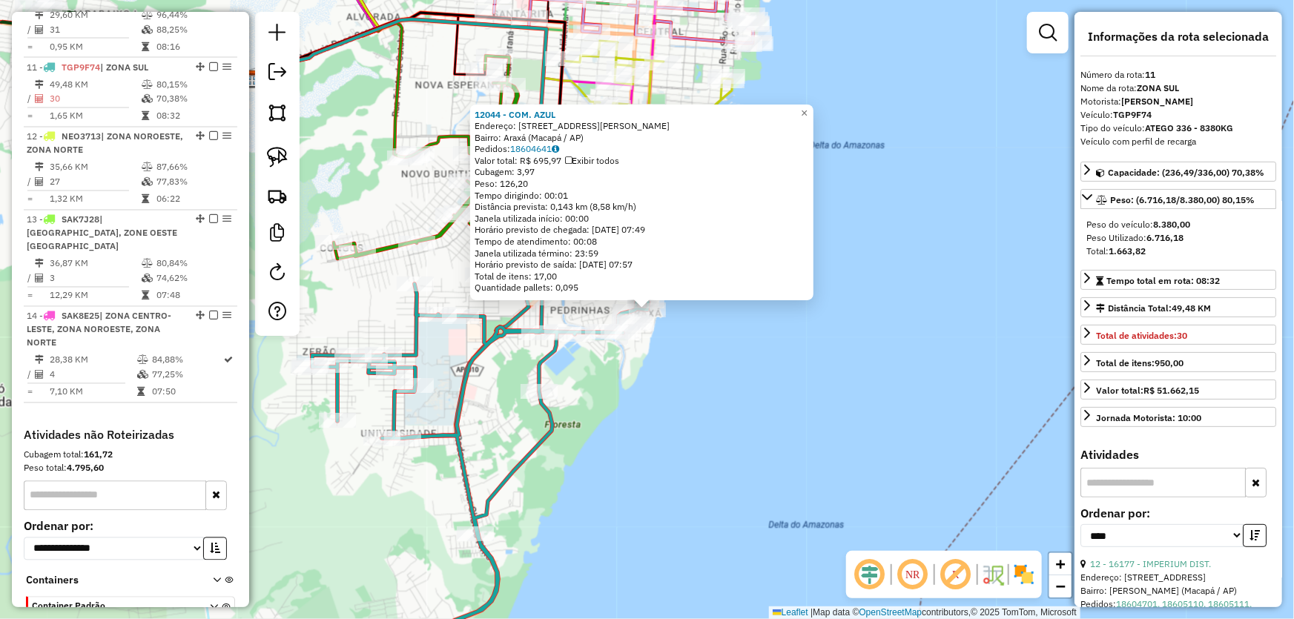
scroll to position [1357, 0]
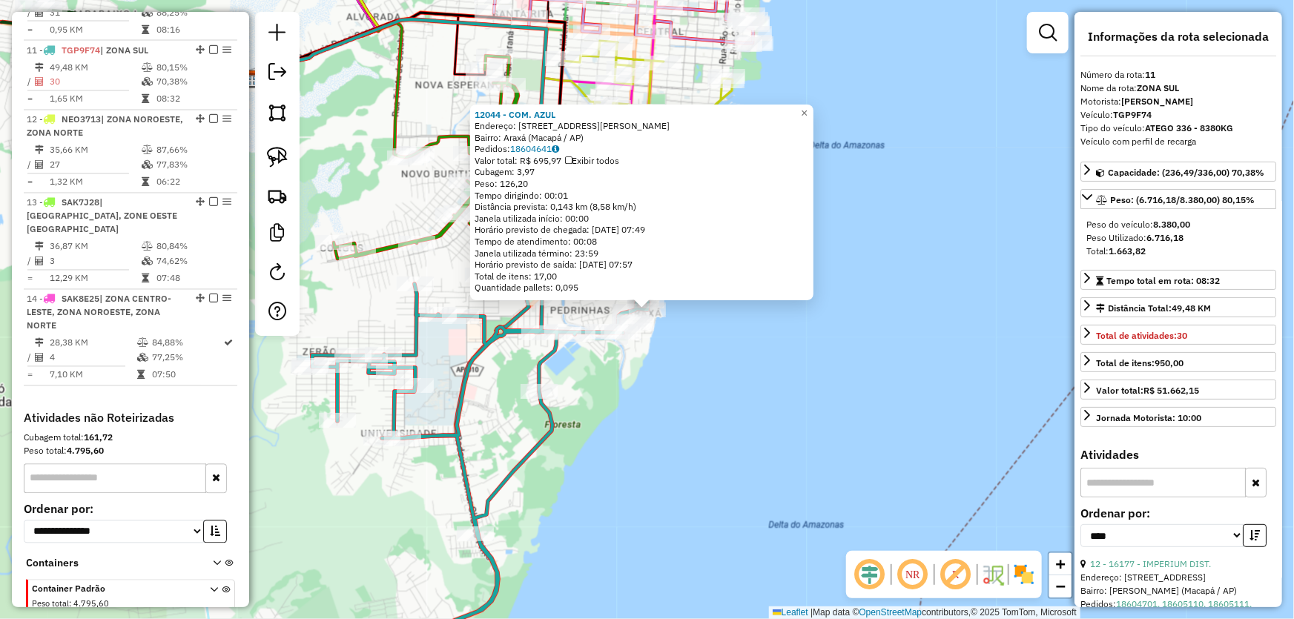
click at [756, 421] on div "12044 - COM. AZUL Endereço: [STREET_ADDRESS][PERSON_NAME] ([GEOGRAPHIC_DATA] / …" at bounding box center [647, 309] width 1294 height 619
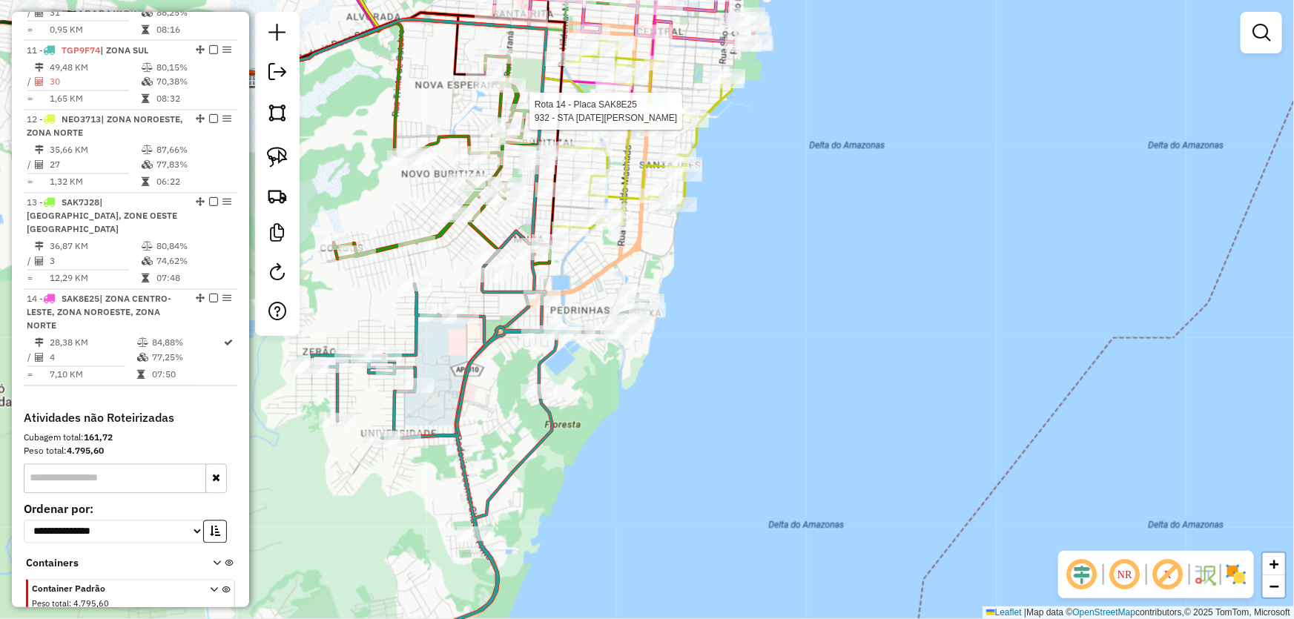
scroll to position [1386, 0]
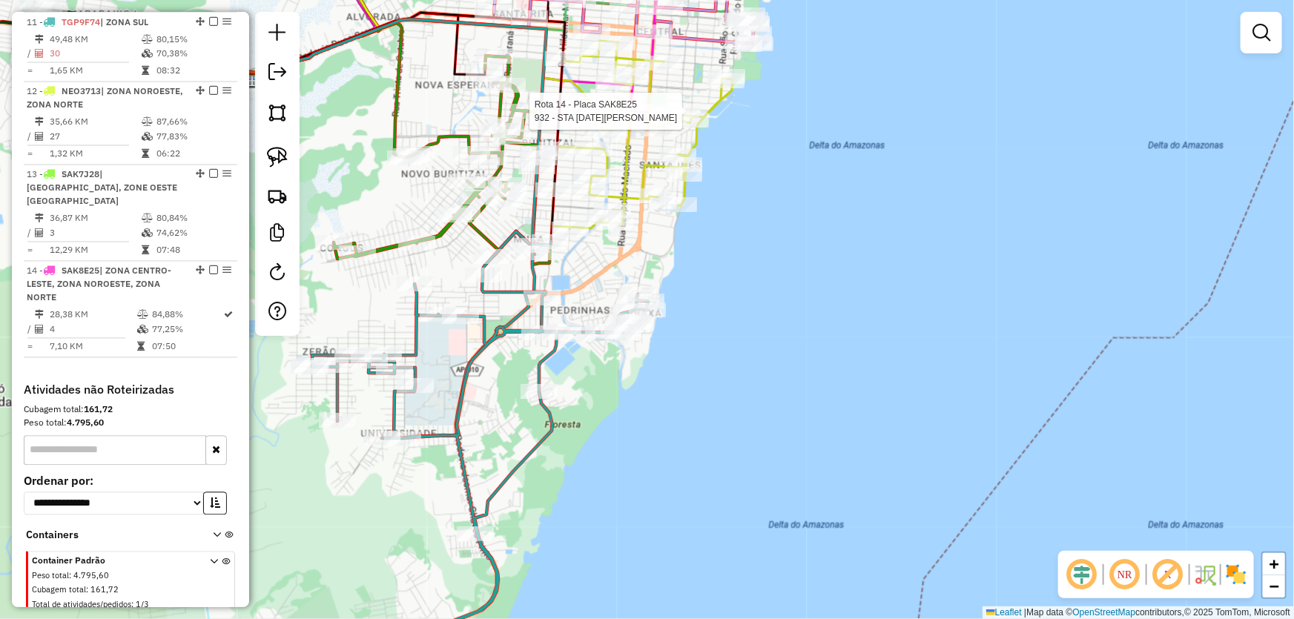
select select "*********"
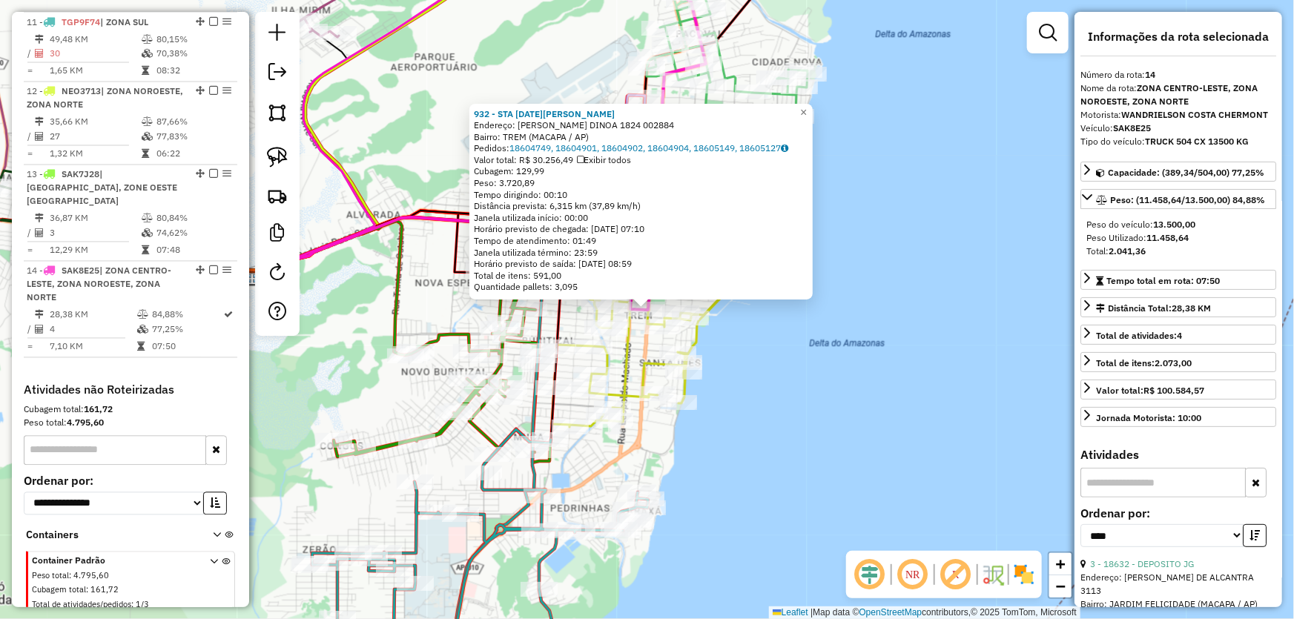
click at [771, 432] on div "932 - STA [DATE][PERSON_NAME]: [PERSON_NAME] DINOA 1824 002884 Bairro: TREM (MA…" at bounding box center [647, 309] width 1294 height 619
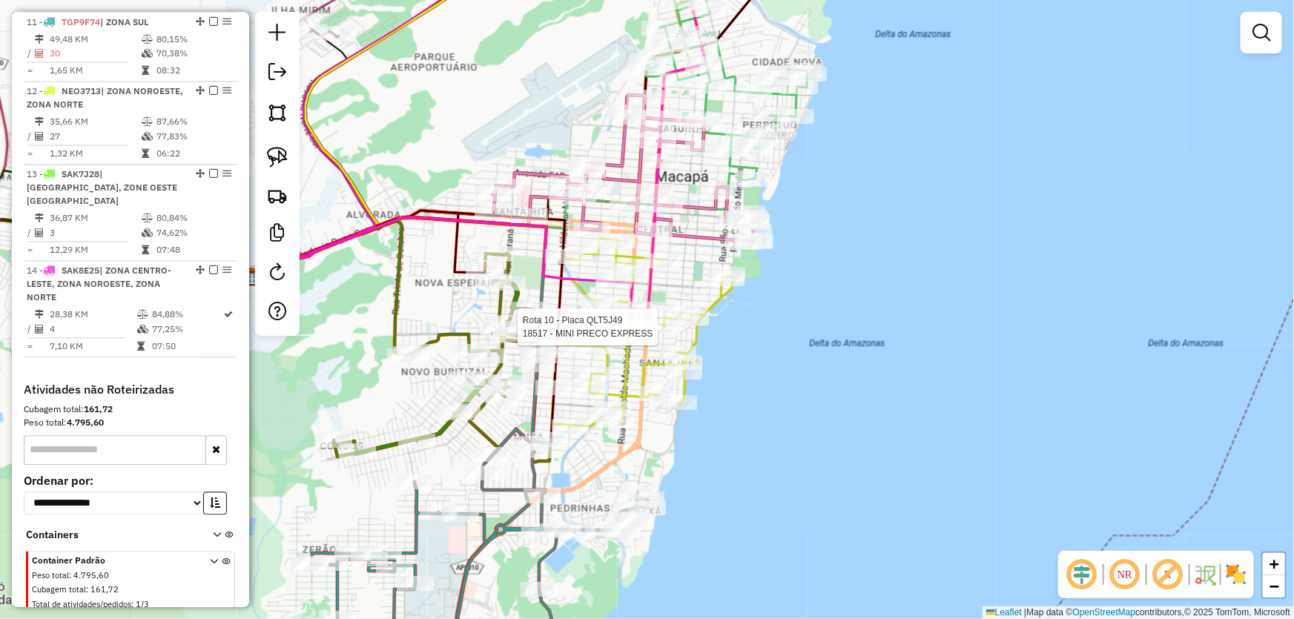
select select "*********"
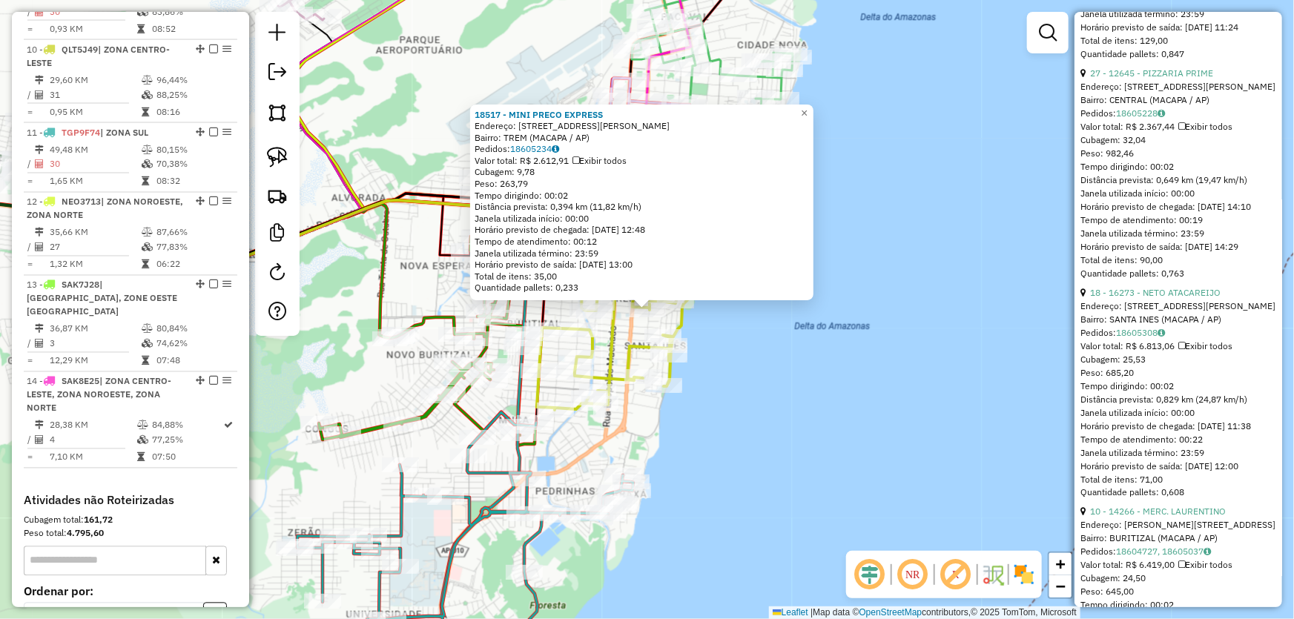
scroll to position [1078, 0]
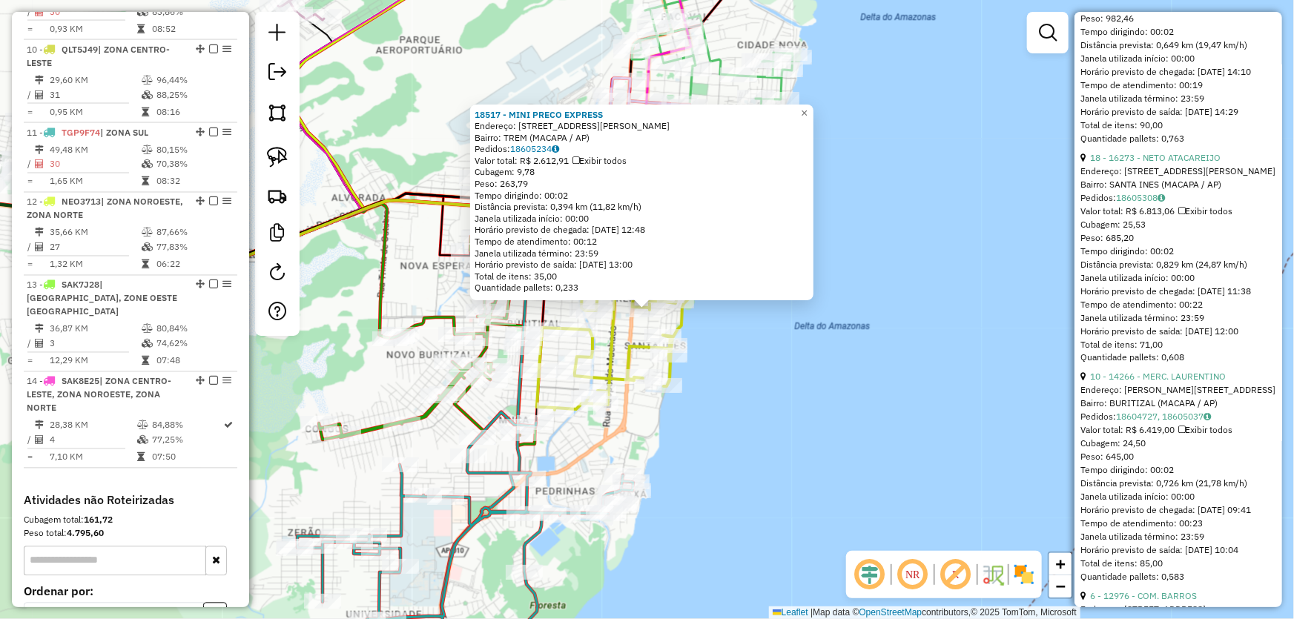
click at [889, 384] on div "18517 - MINI PRECO EXPRESS Endereço: [STREET_ADDRESS][PERSON_NAME] Bairro: TREM…" at bounding box center [647, 309] width 1294 height 619
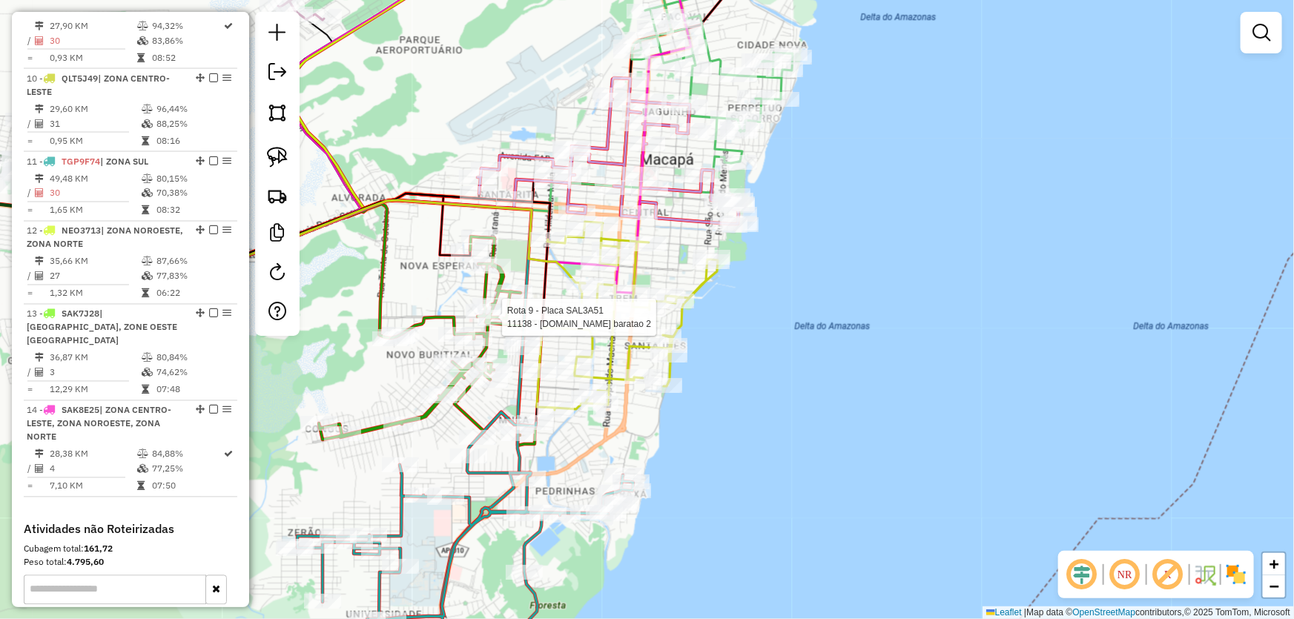
select select "*********"
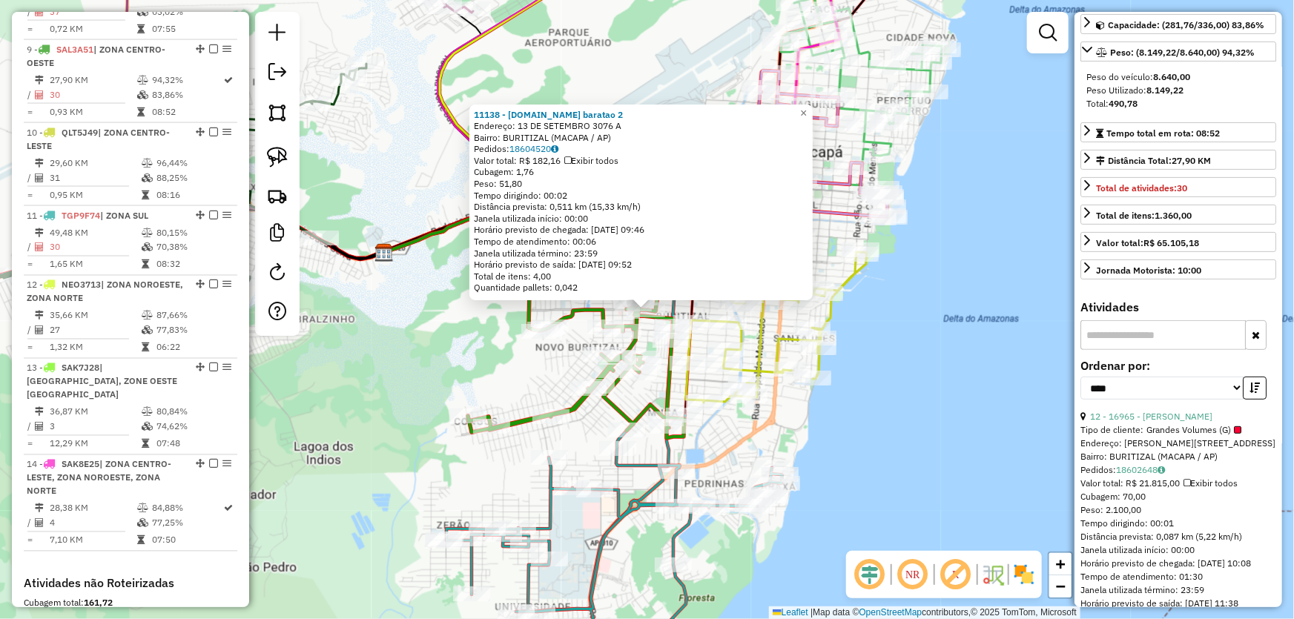
scroll to position [269, 0]
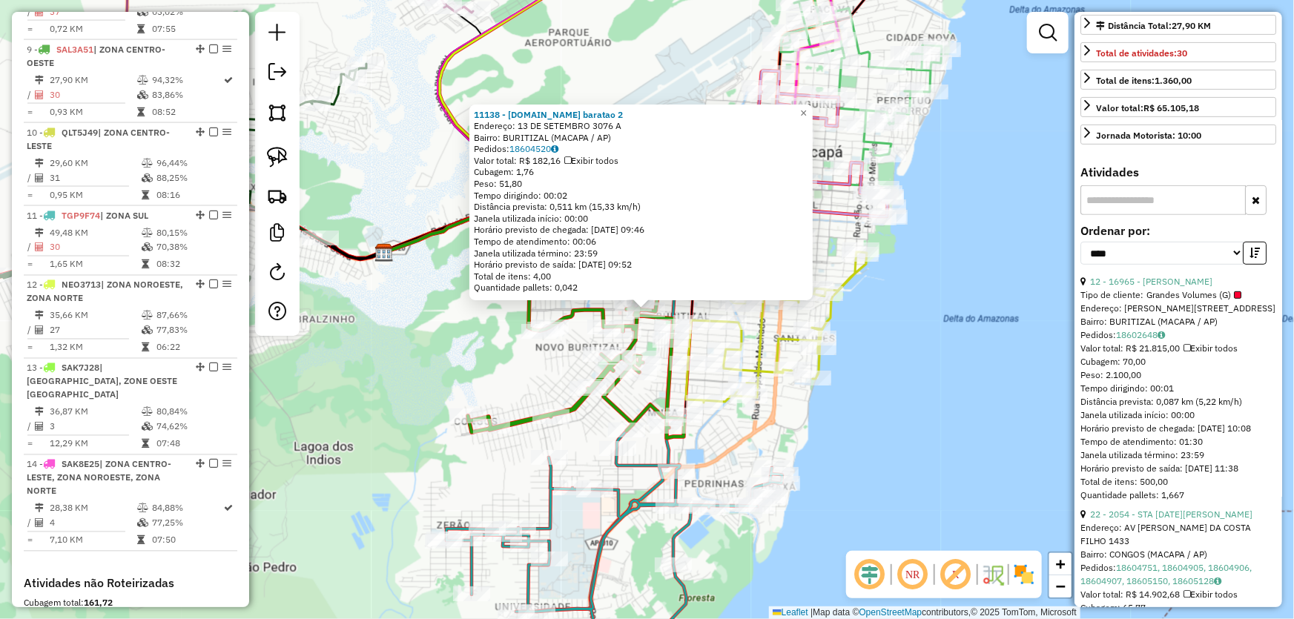
click at [890, 431] on div "11138 - [DOMAIN_NAME] baratao 2 Endereço: [DATE] A Bairro: BURITIZAL ([GEOGRAPH…" at bounding box center [647, 309] width 1294 height 619
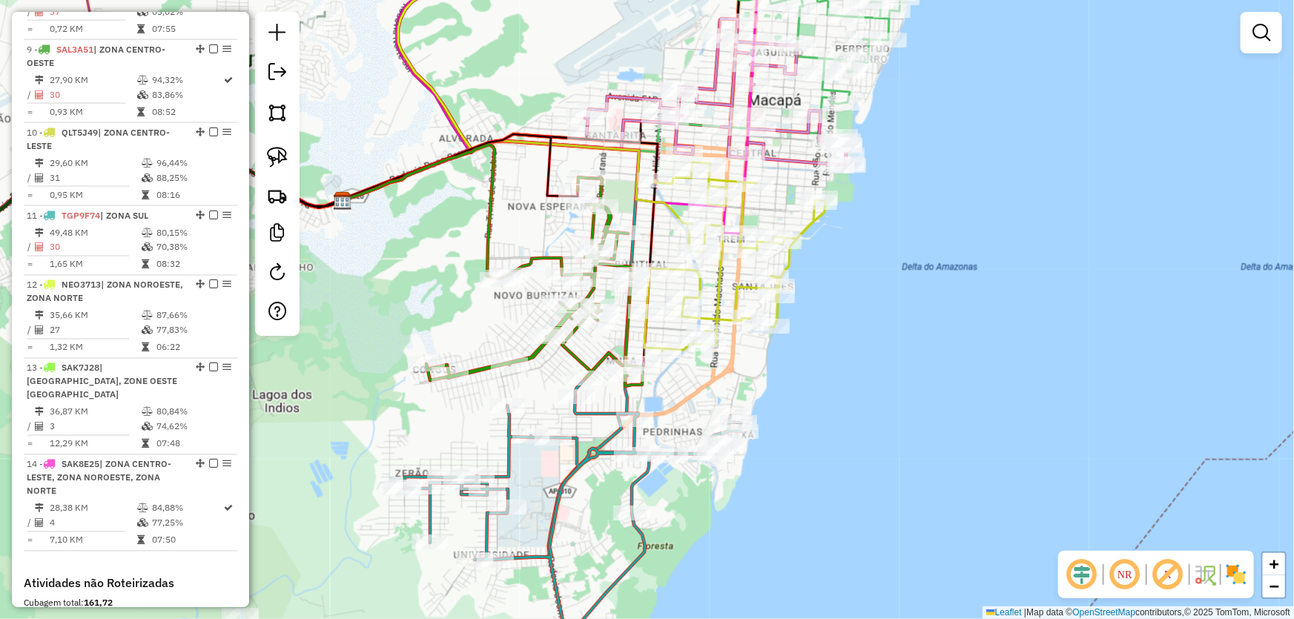
drag, startPoint x: 890, startPoint y: 442, endPoint x: 835, endPoint y: 355, distance: 102.6
click at [835, 355] on div "Janela de atendimento Grade de atendimento Capacidade Transportadoras Veículos …" at bounding box center [647, 309] width 1294 height 619
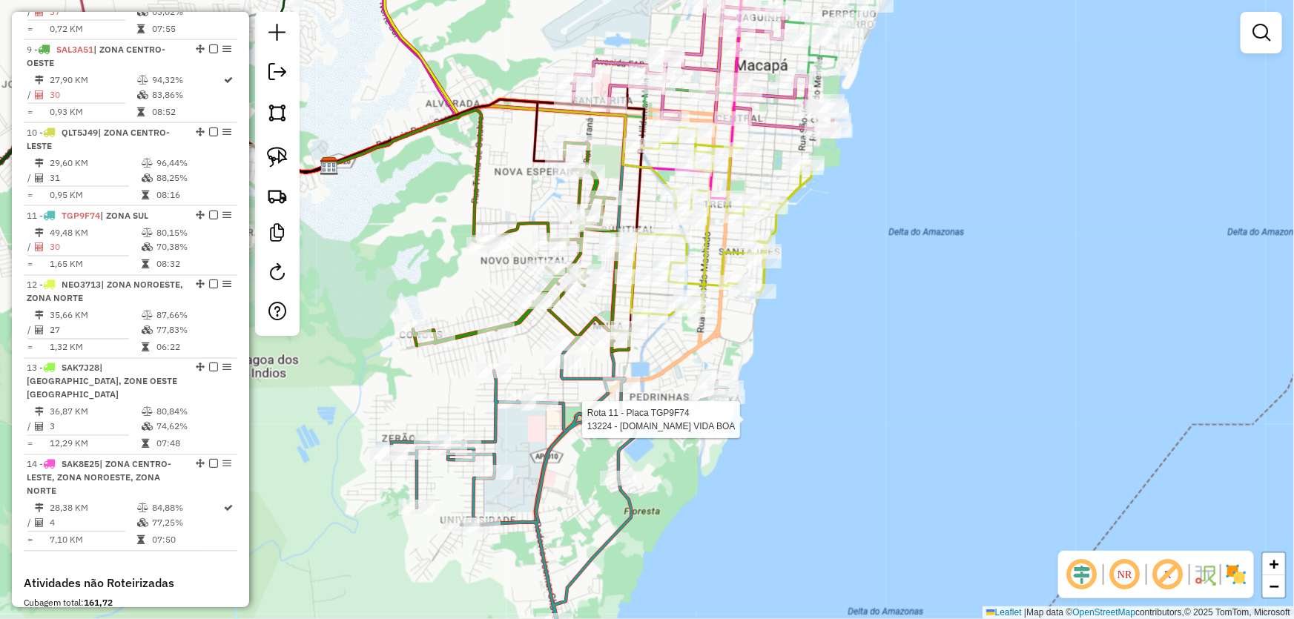
select select "*********"
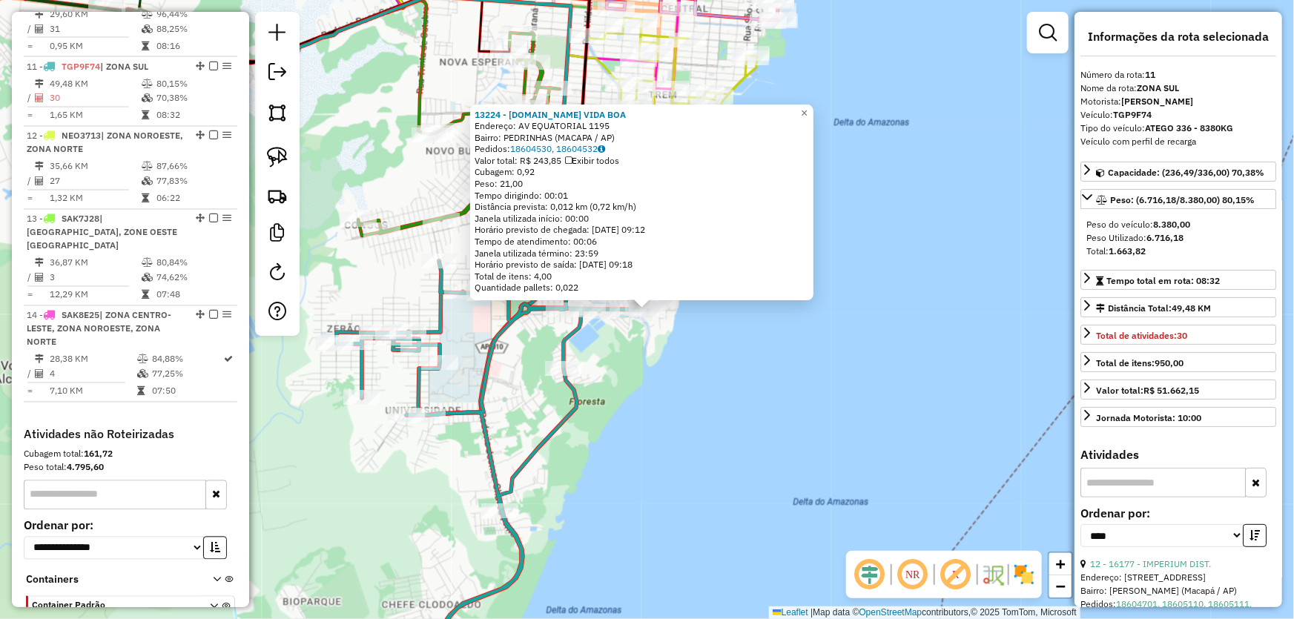
scroll to position [1357, 0]
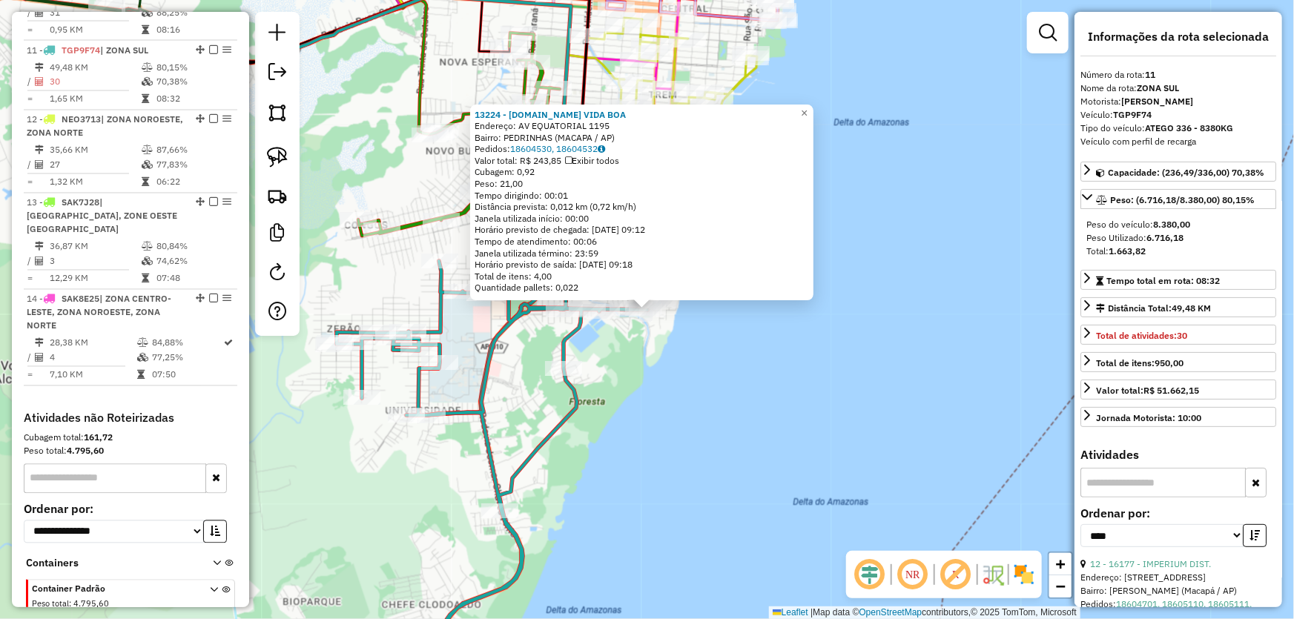
click at [704, 411] on div "13224 - [DOMAIN_NAME] VIDA BOA Endereço: AV EQUATORIAL 1195 Bairro: PEDRINHAS (…" at bounding box center [647, 309] width 1294 height 619
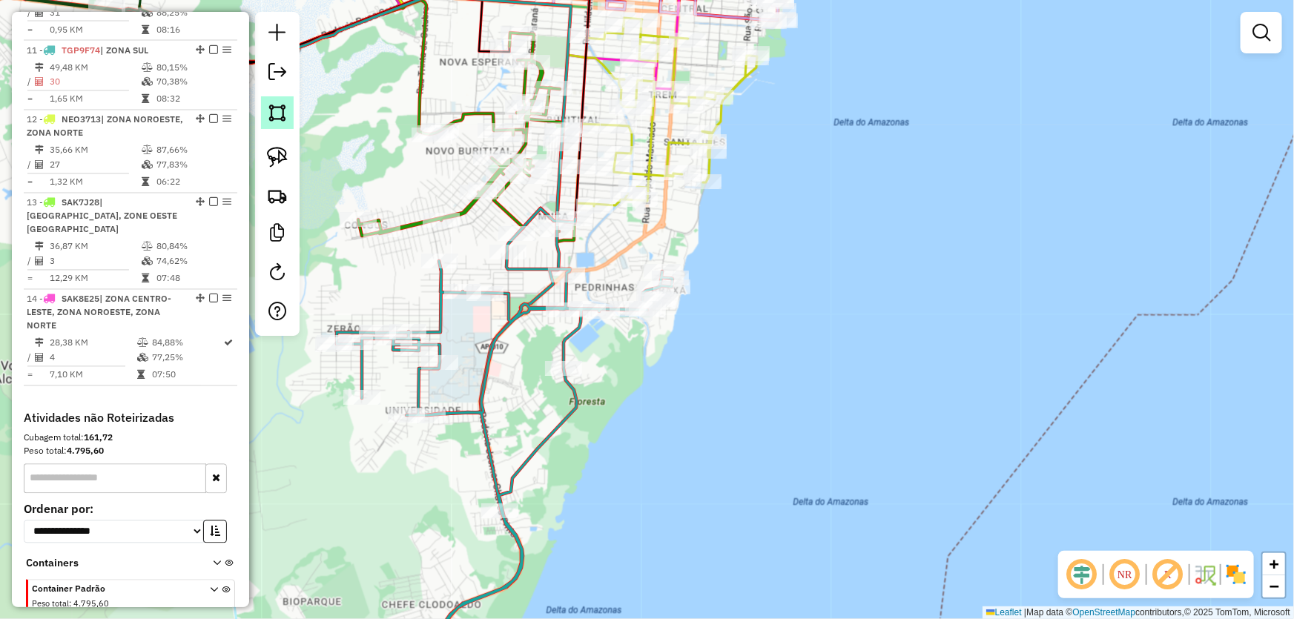
click at [285, 121] on img at bounding box center [277, 112] width 21 height 21
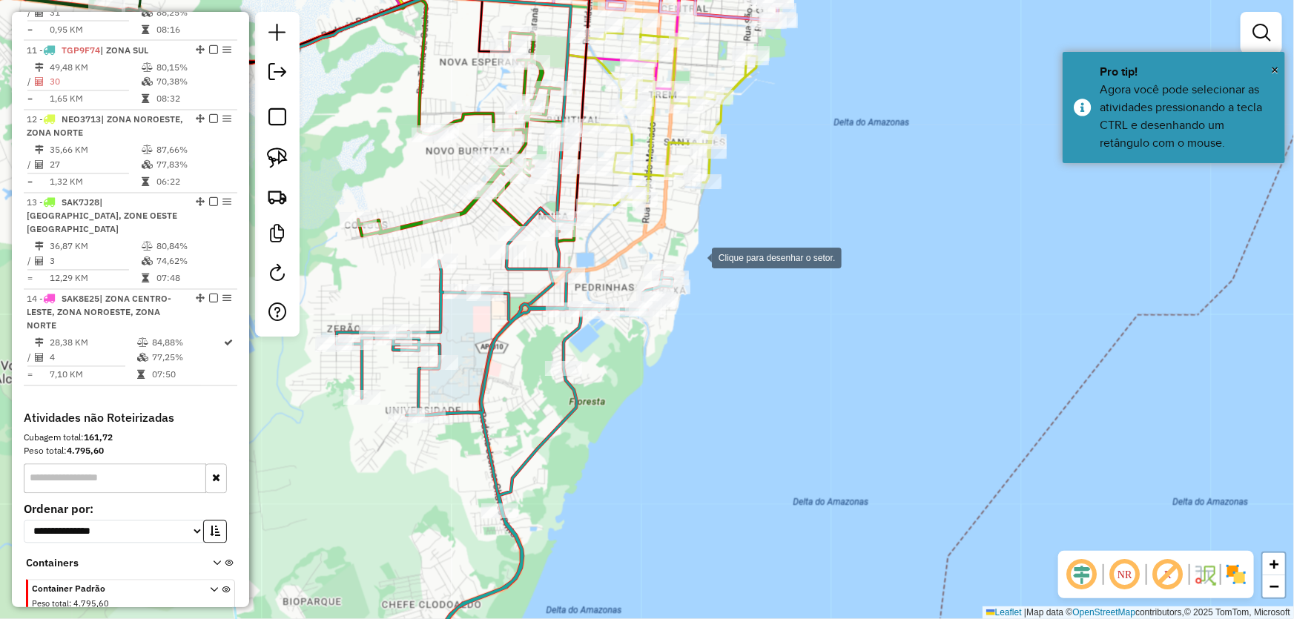
drag, startPoint x: 697, startPoint y: 257, endPoint x: 608, endPoint y: 257, distance: 89.0
click at [697, 257] on div at bounding box center [697, 257] width 30 height 30
click at [574, 254] on div at bounding box center [574, 254] width 30 height 30
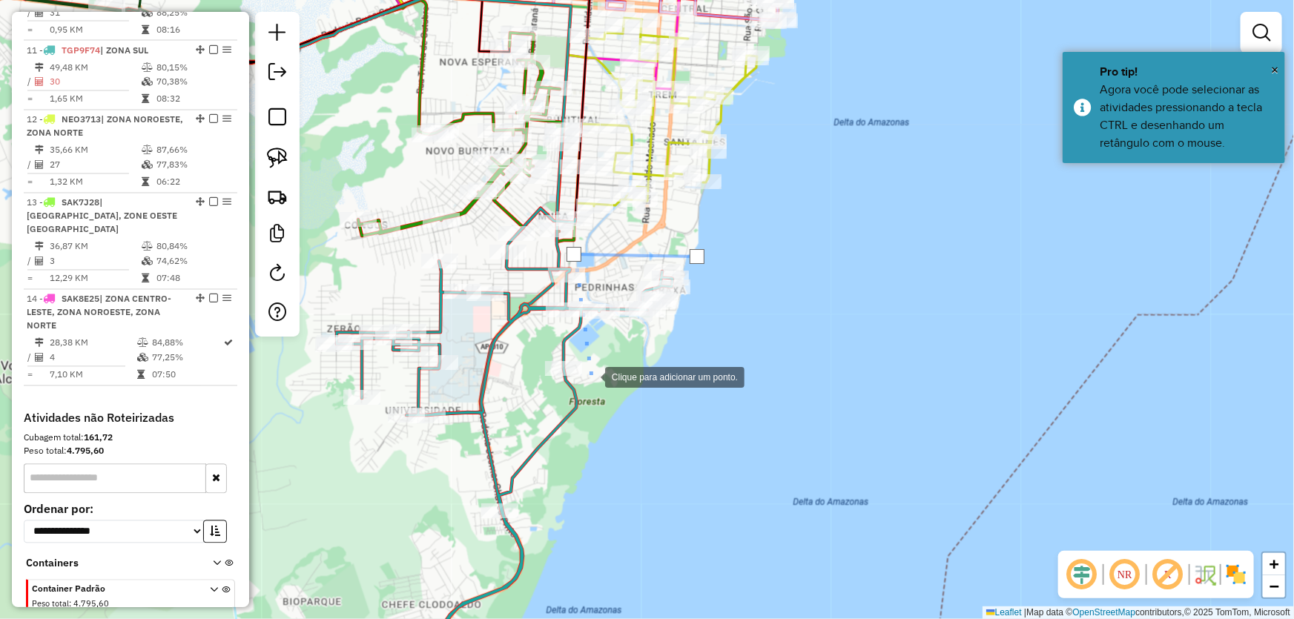
click at [590, 384] on div at bounding box center [590, 376] width 30 height 30
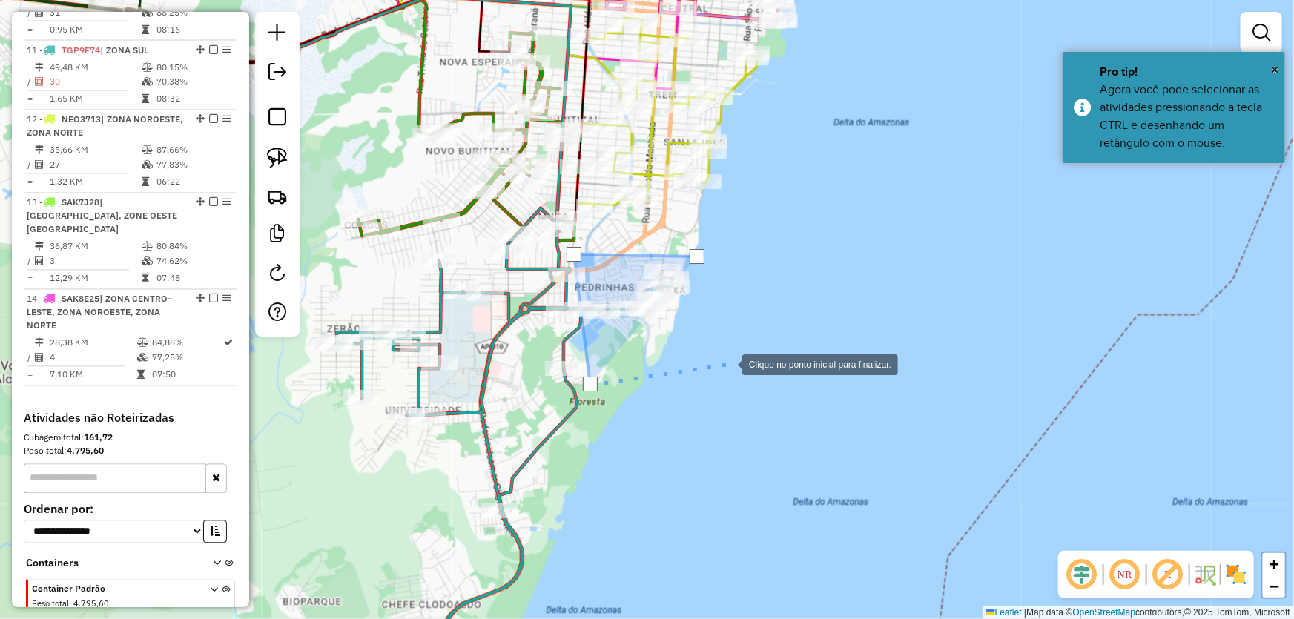
click at [738, 358] on div at bounding box center [727, 363] width 30 height 30
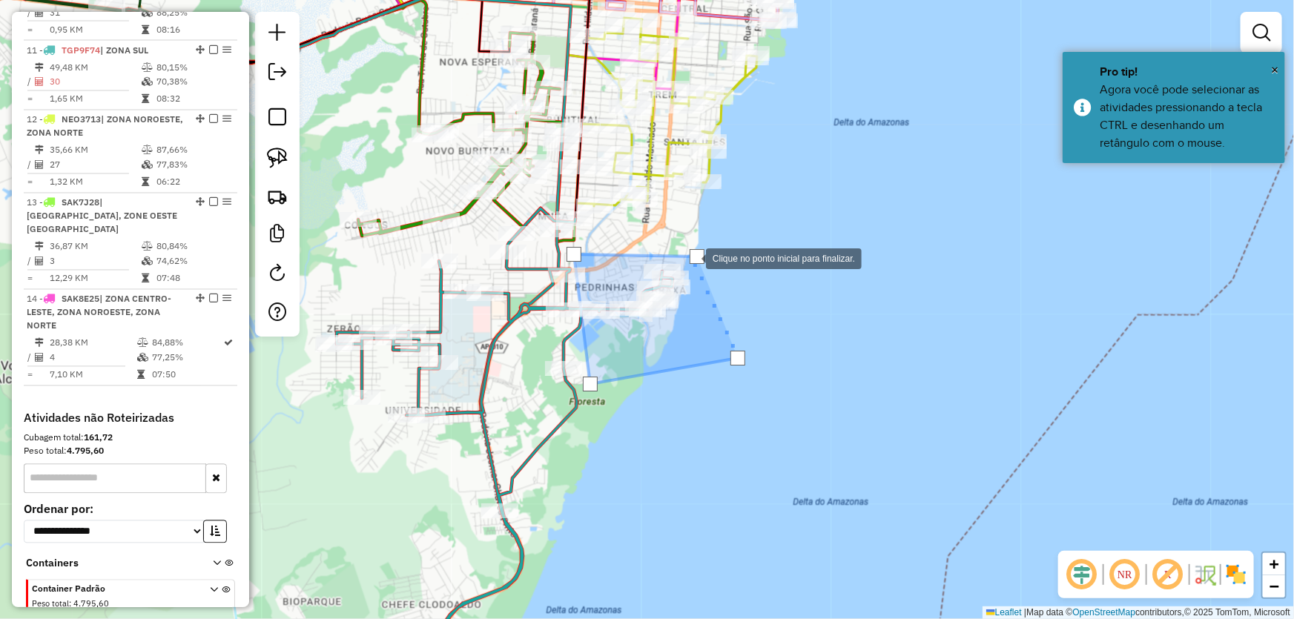
click at [692, 257] on div at bounding box center [696, 256] width 15 height 15
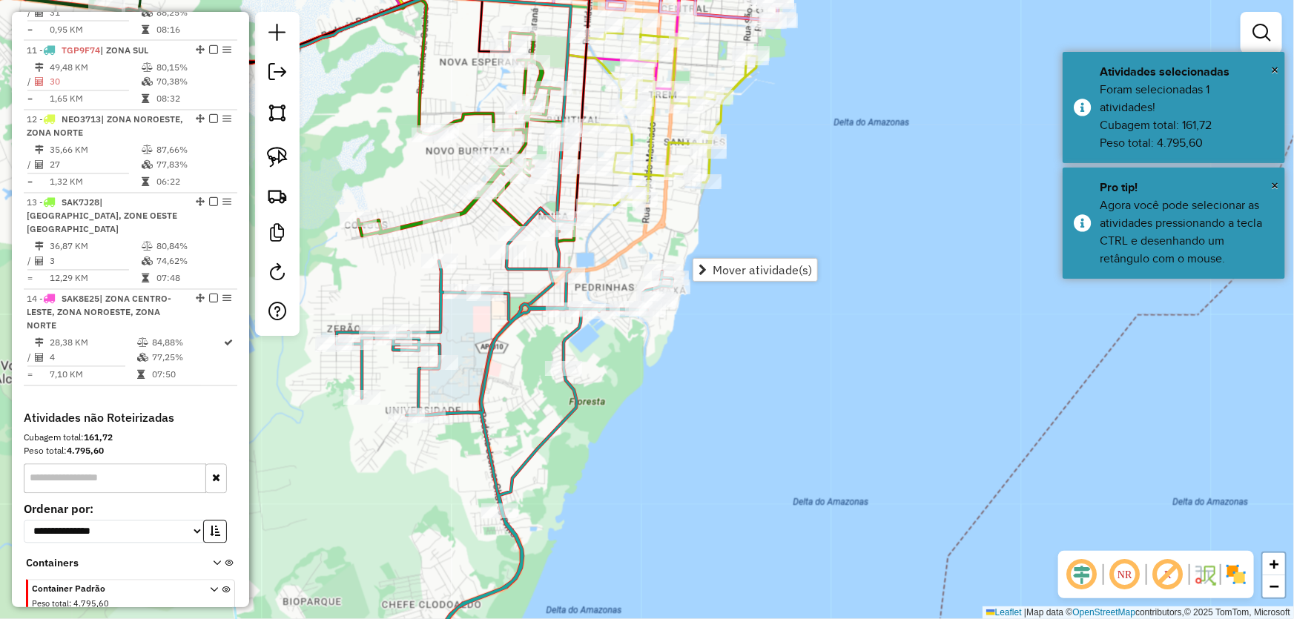
click at [802, 180] on div "Janela de atendimento Grade de atendimento Capacidade Transportadoras Veículos …" at bounding box center [647, 309] width 1294 height 619
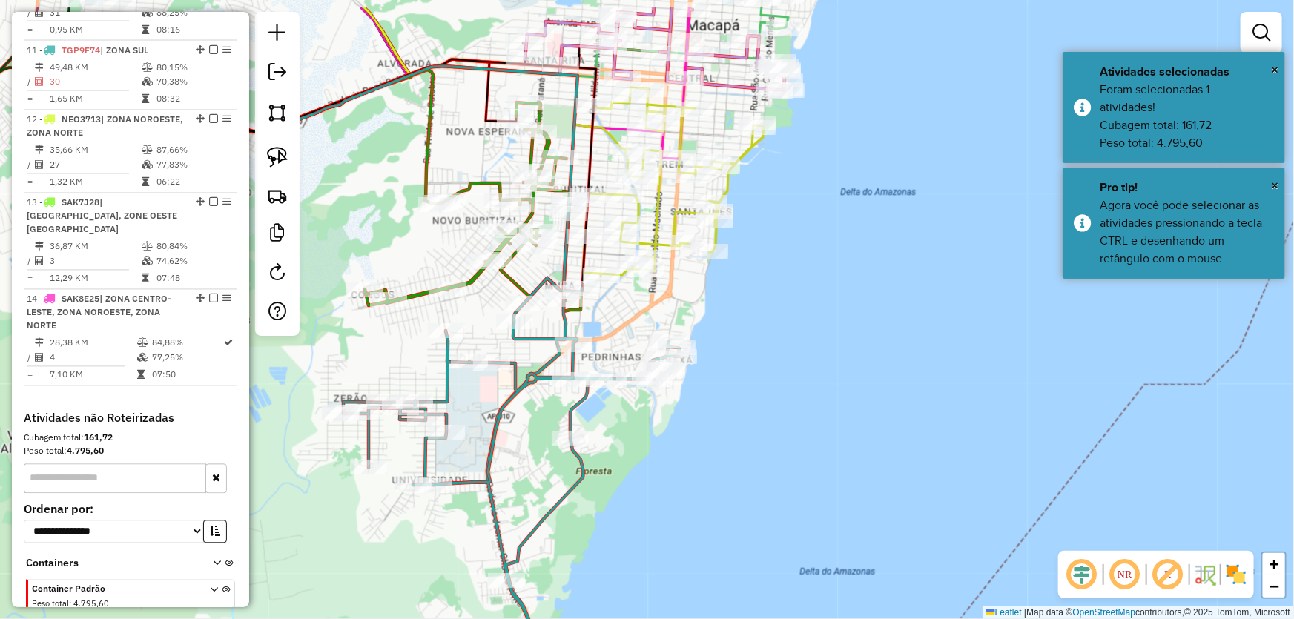
drag, startPoint x: 794, startPoint y: 173, endPoint x: 804, endPoint y: 266, distance: 94.0
click at [804, 266] on div "Janela de atendimento Grade de atendimento Capacidade Transportadoras Veículos …" at bounding box center [647, 309] width 1294 height 619
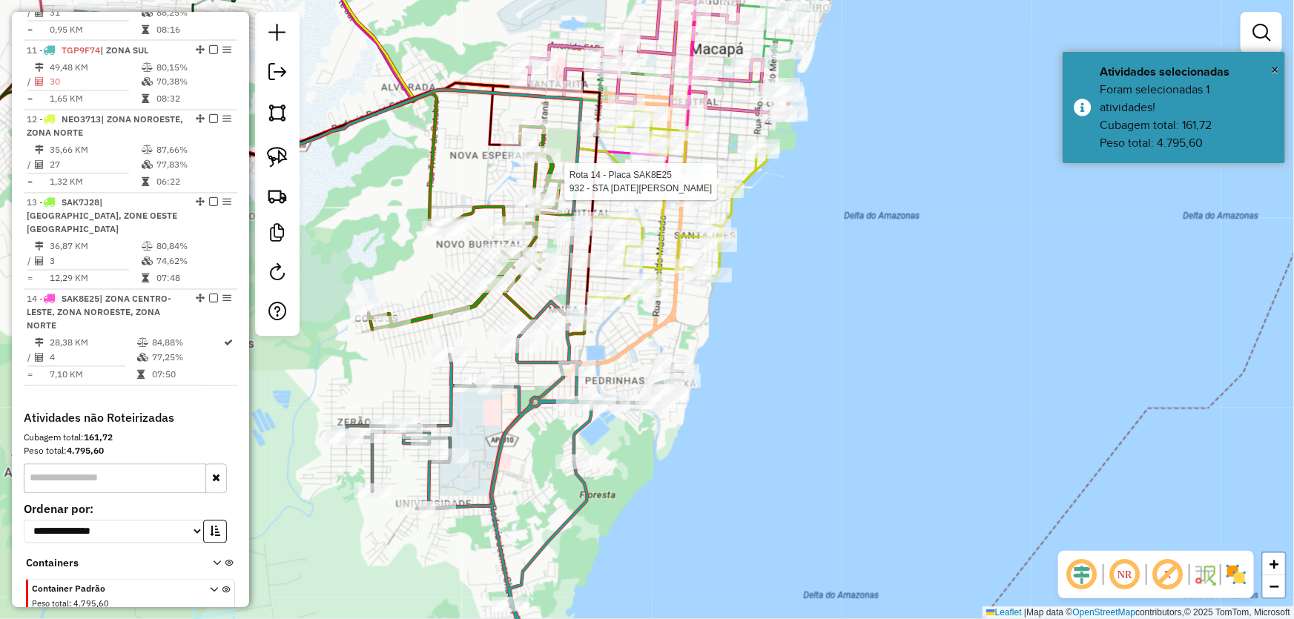
scroll to position [1386, 0]
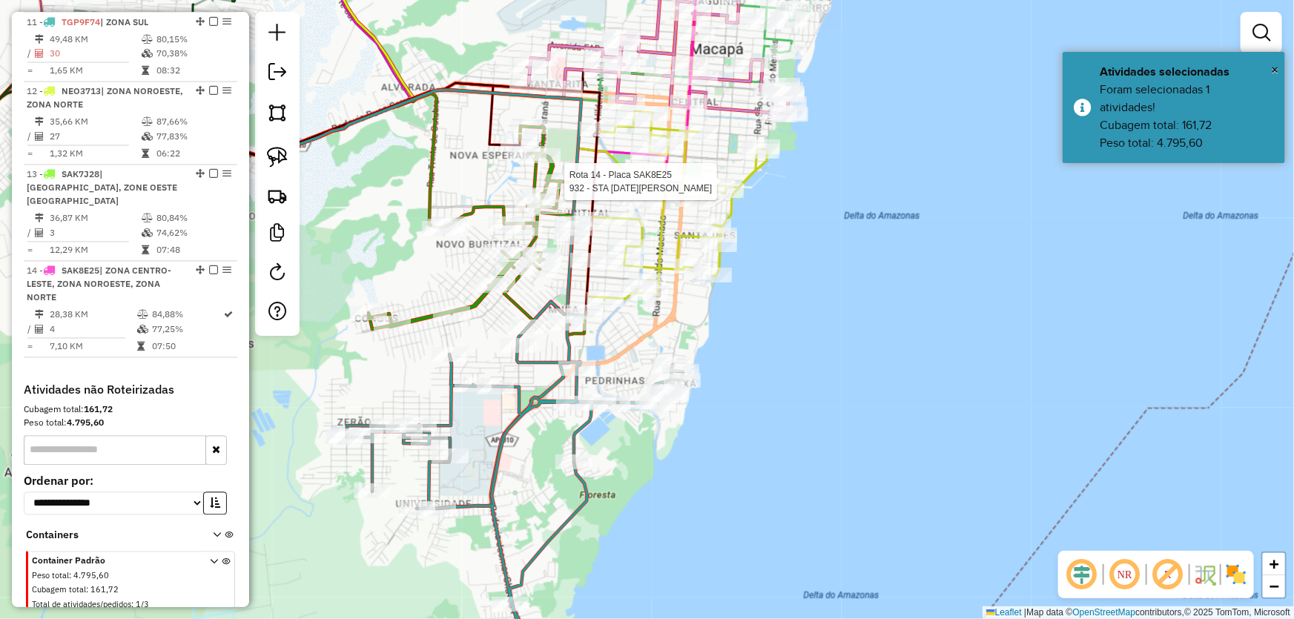
select select "*********"
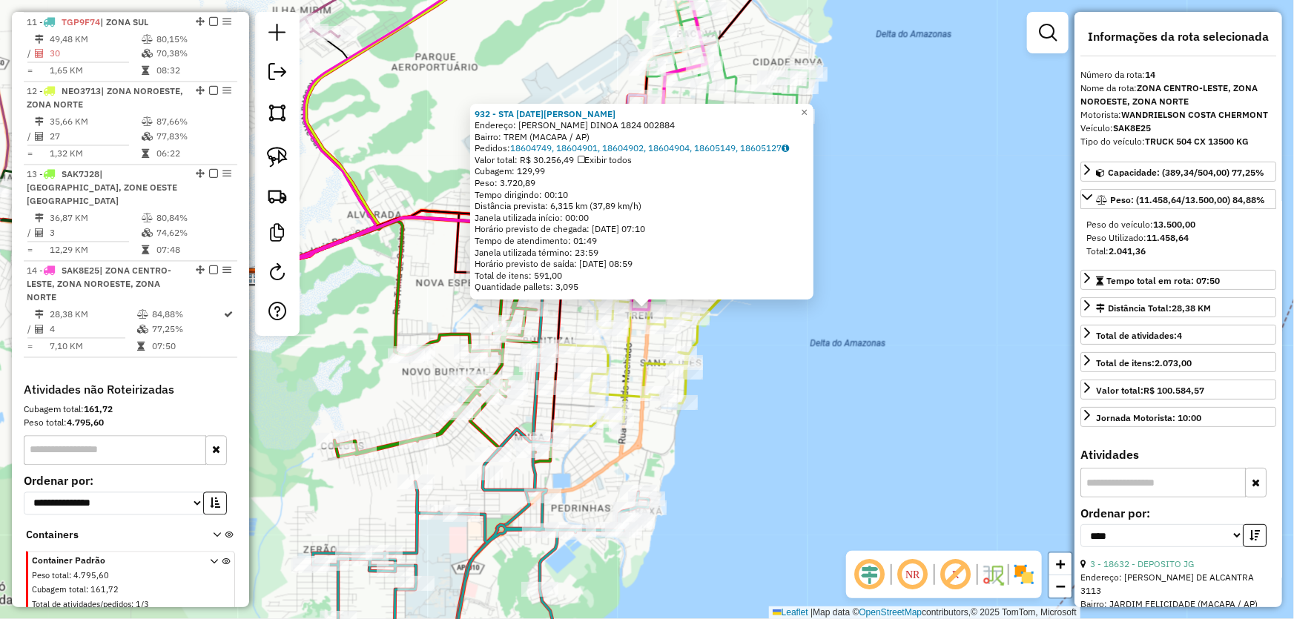
click at [911, 369] on div "932 - STA [DATE][PERSON_NAME]: [PERSON_NAME] DINOA 1824 002884 Bairro: TREM (MA…" at bounding box center [647, 309] width 1294 height 619
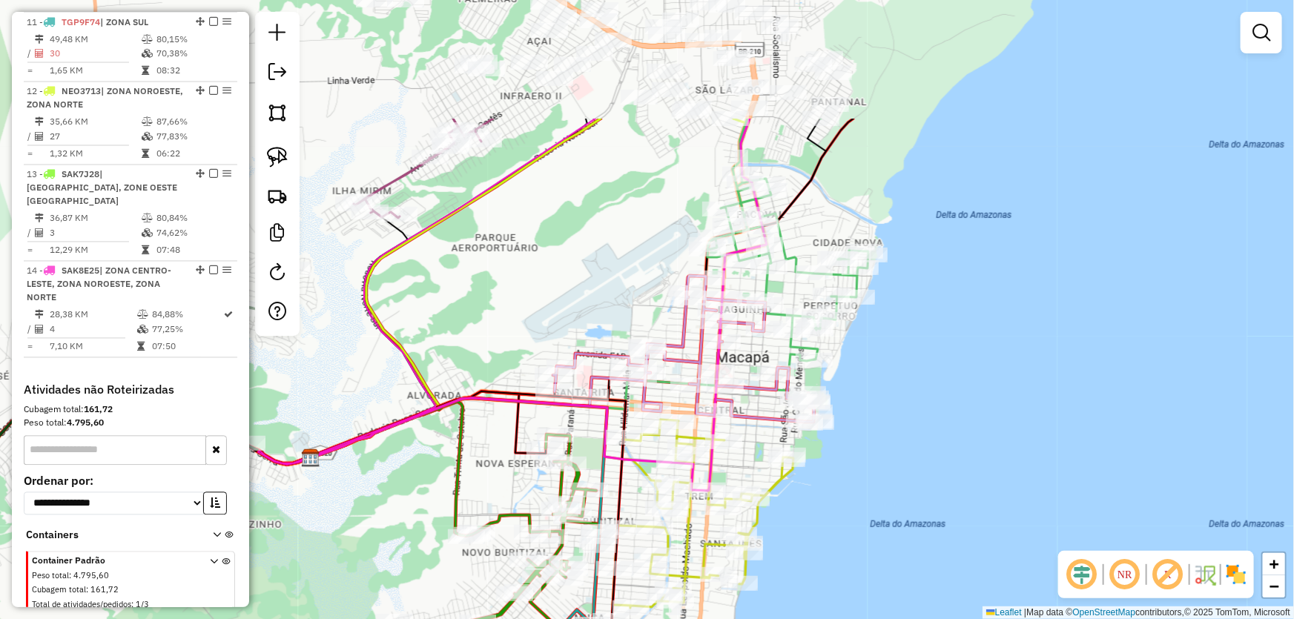
drag, startPoint x: 860, startPoint y: 353, endPoint x: 920, endPoint y: 534, distance: 190.6
click at [920, 534] on div "Janela de atendimento Grade de atendimento Capacidade Transportadoras Veículos …" at bounding box center [647, 309] width 1294 height 619
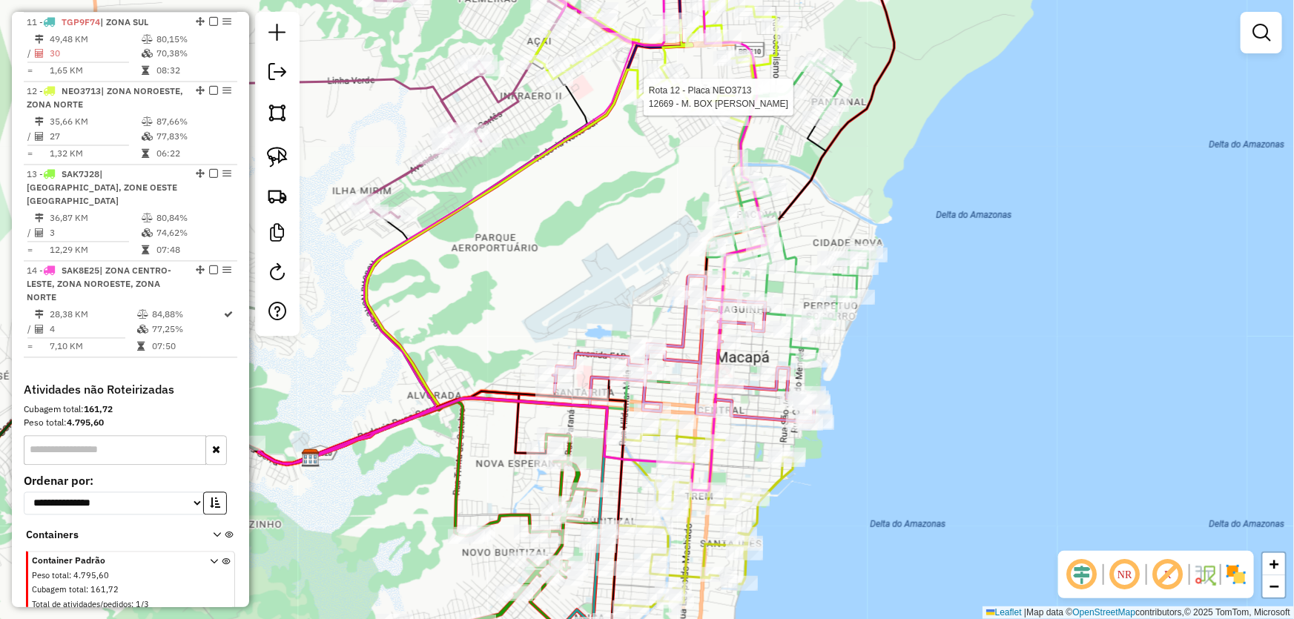
select select "*********"
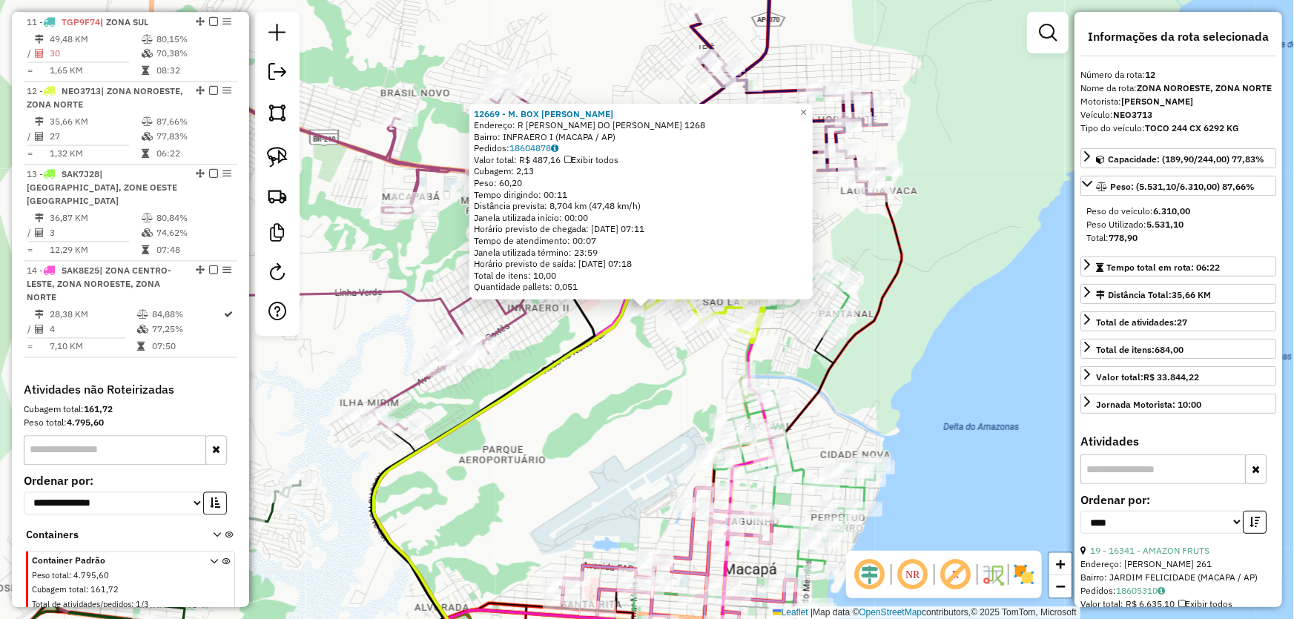
click at [636, 381] on div "12669 - M. BOX [PERSON_NAME]: R [PERSON_NAME] DO [PERSON_NAME] 1268 Bairro: INF…" at bounding box center [647, 309] width 1294 height 619
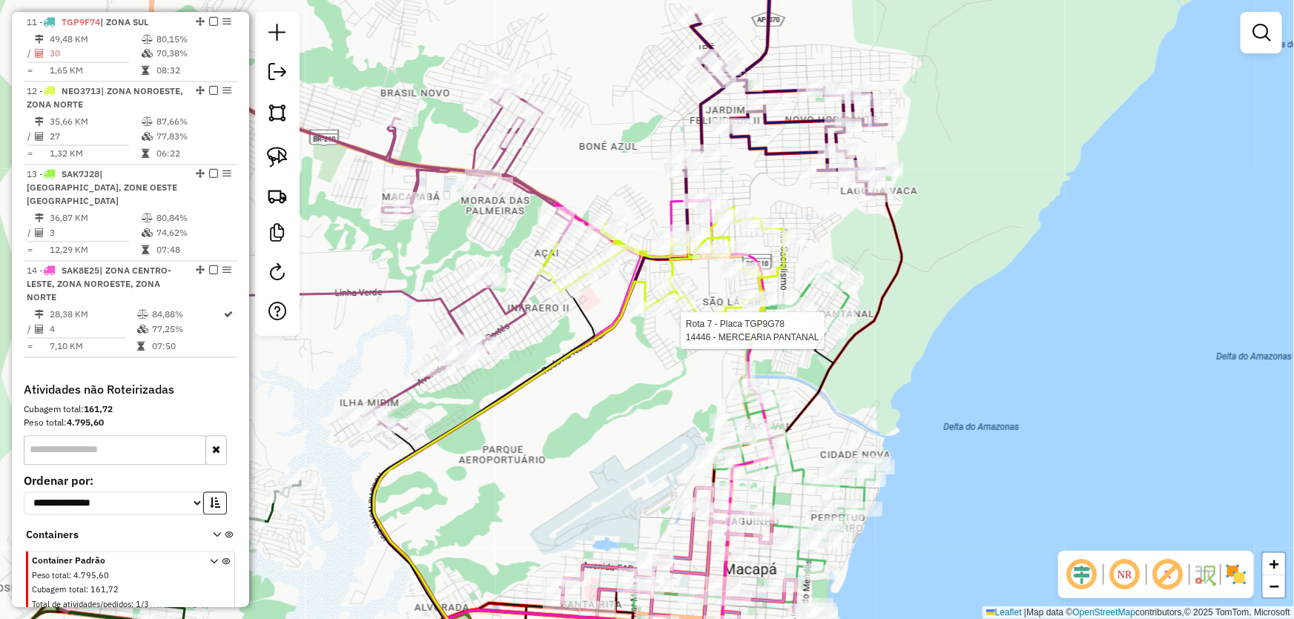
select select "*********"
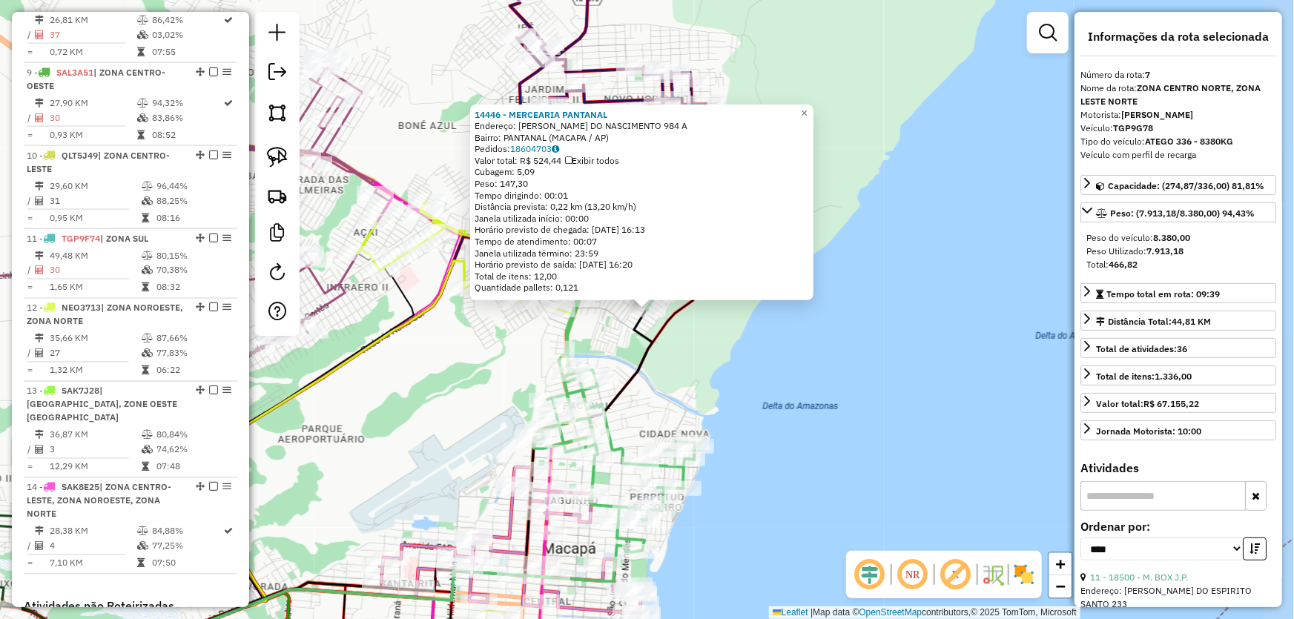
scroll to position [1027, 0]
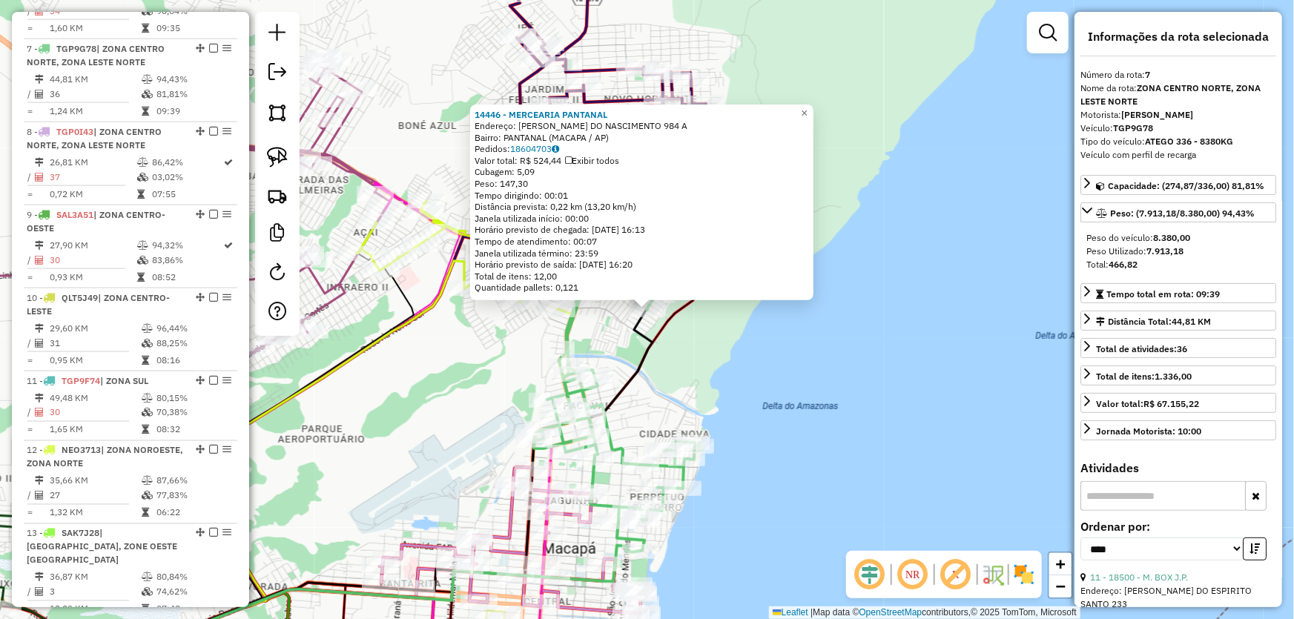
click at [821, 363] on div "14446 - MERCEARIA PANTANAL Endereço: R [PERSON_NAME] DO NASCIMENTO 984 A Bairro…" at bounding box center [647, 309] width 1294 height 619
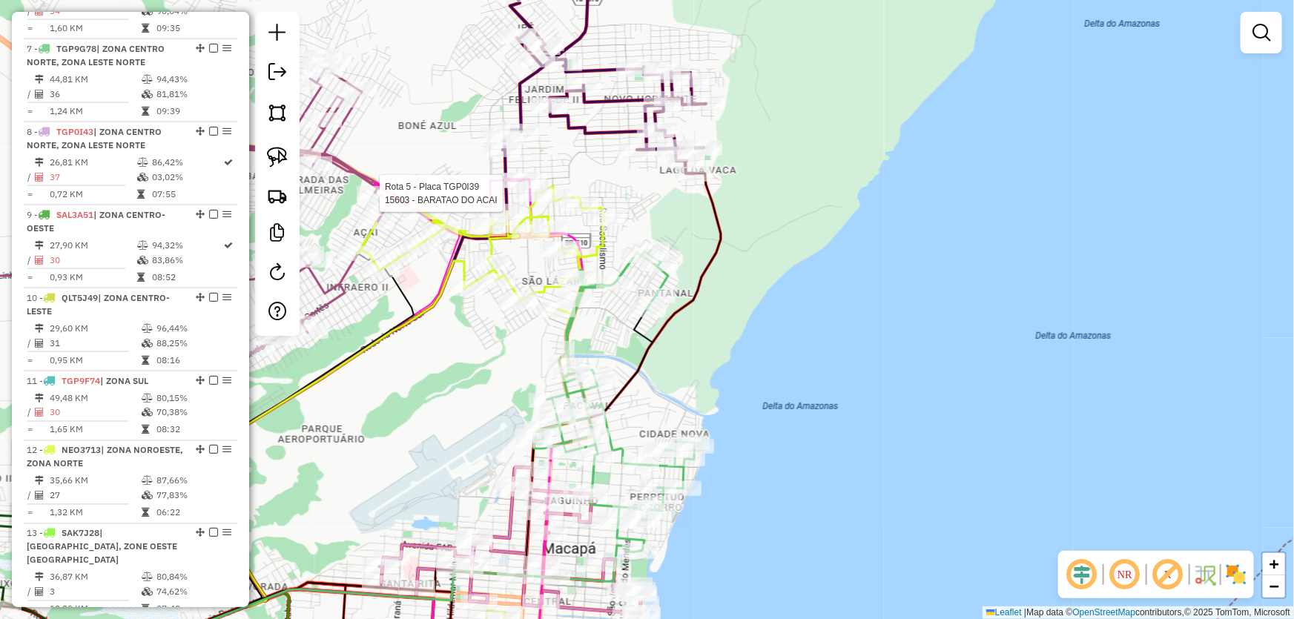
select select "*********"
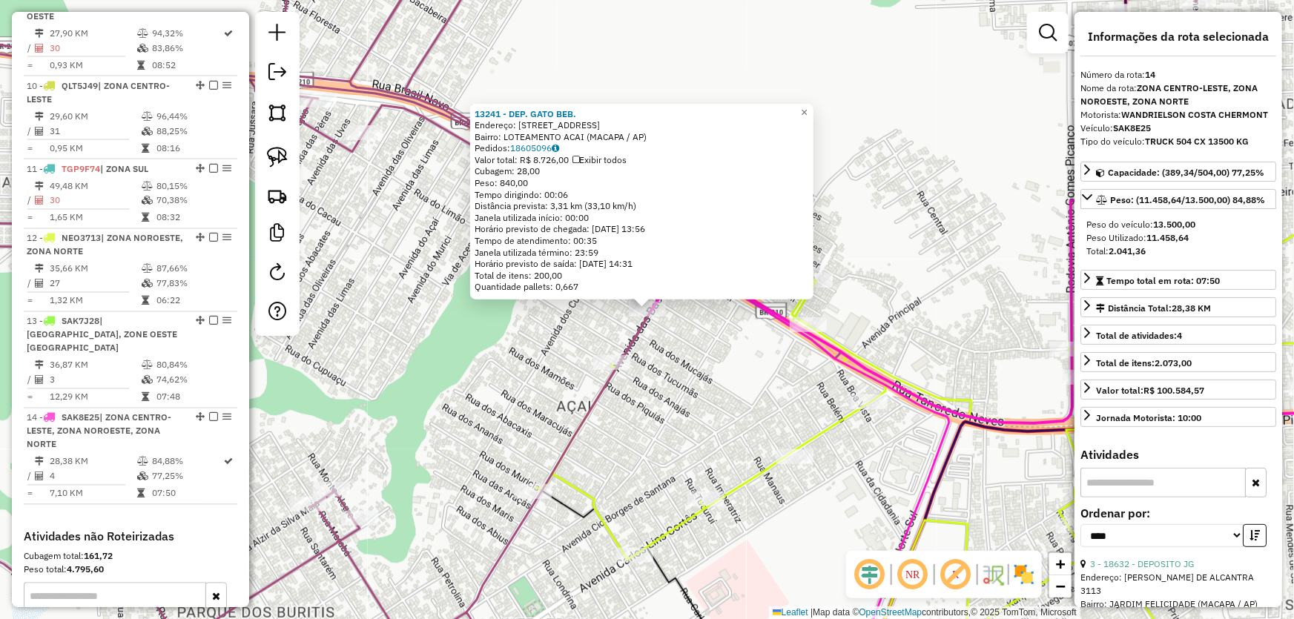
scroll to position [1386, 0]
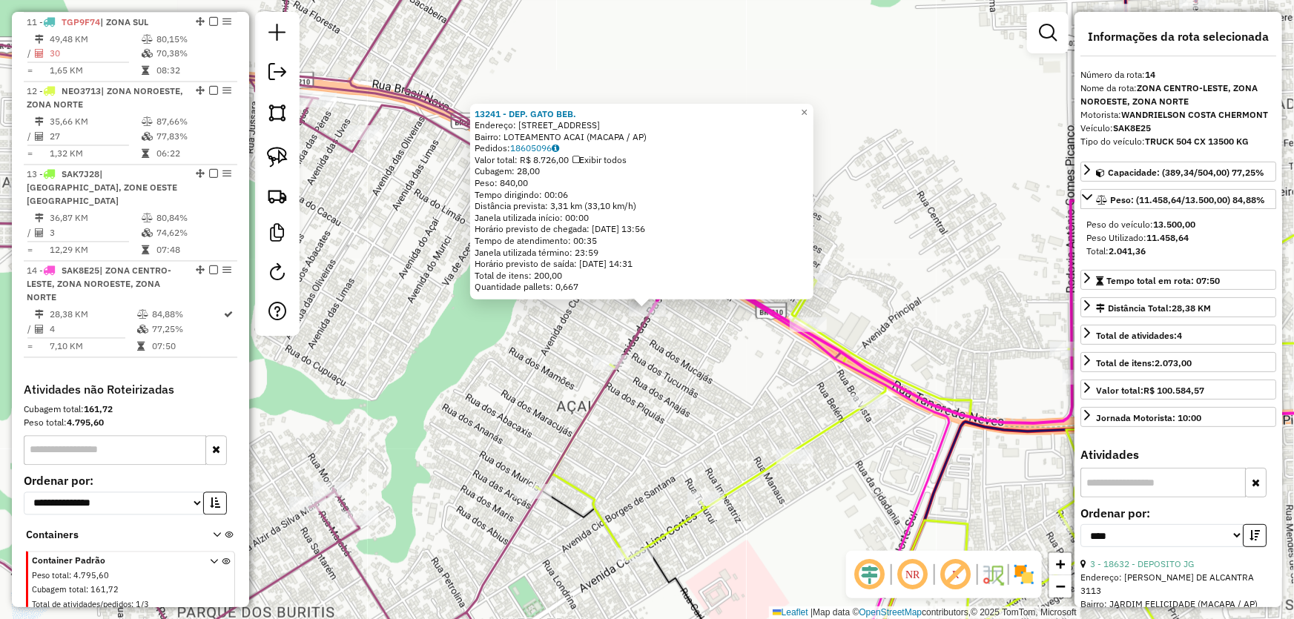
click at [488, 310] on div "13241 - DEP. GATO BEB. Endereço: AV DAS BACABAS 258 Bairro: LOTEAMENTO ACAI (MA…" at bounding box center [647, 309] width 1294 height 619
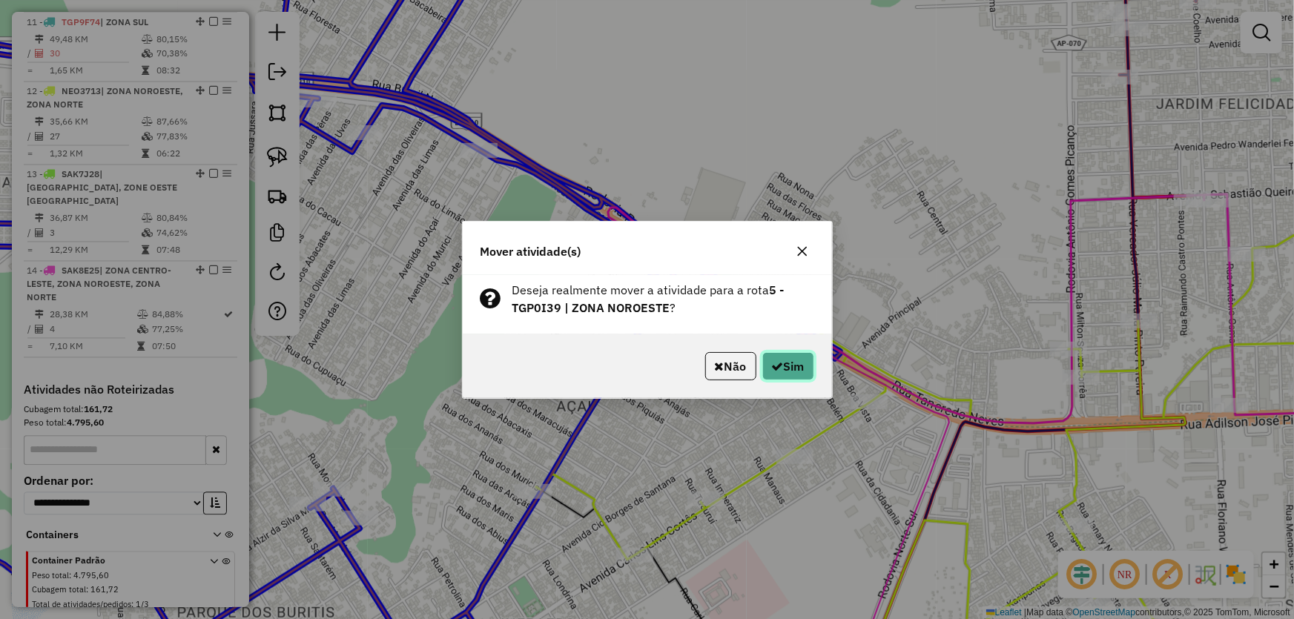
click at [785, 360] on button "Sim" at bounding box center [788, 366] width 52 height 28
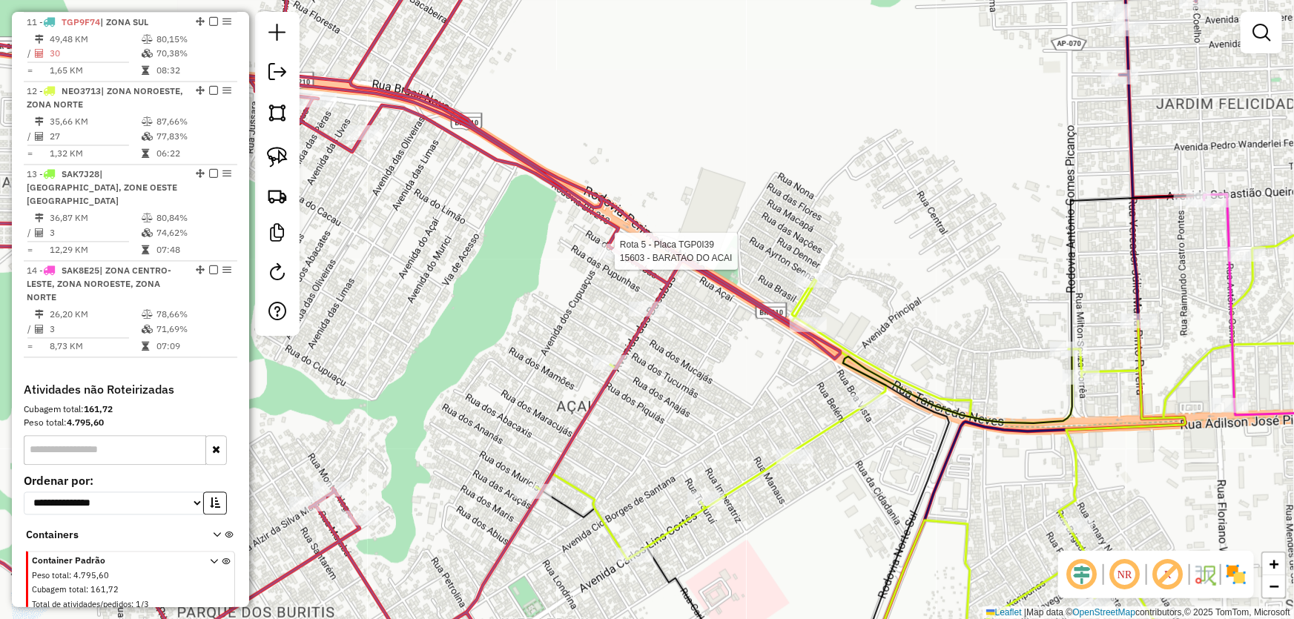
select select "*********"
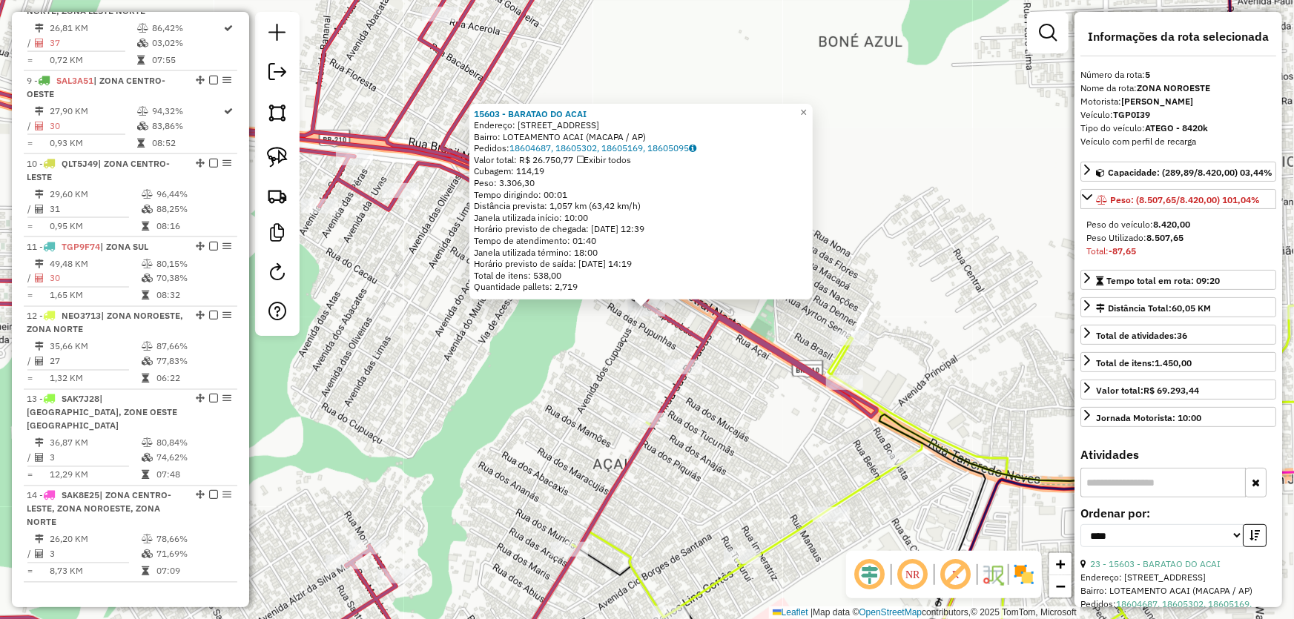
scroll to position [887, 0]
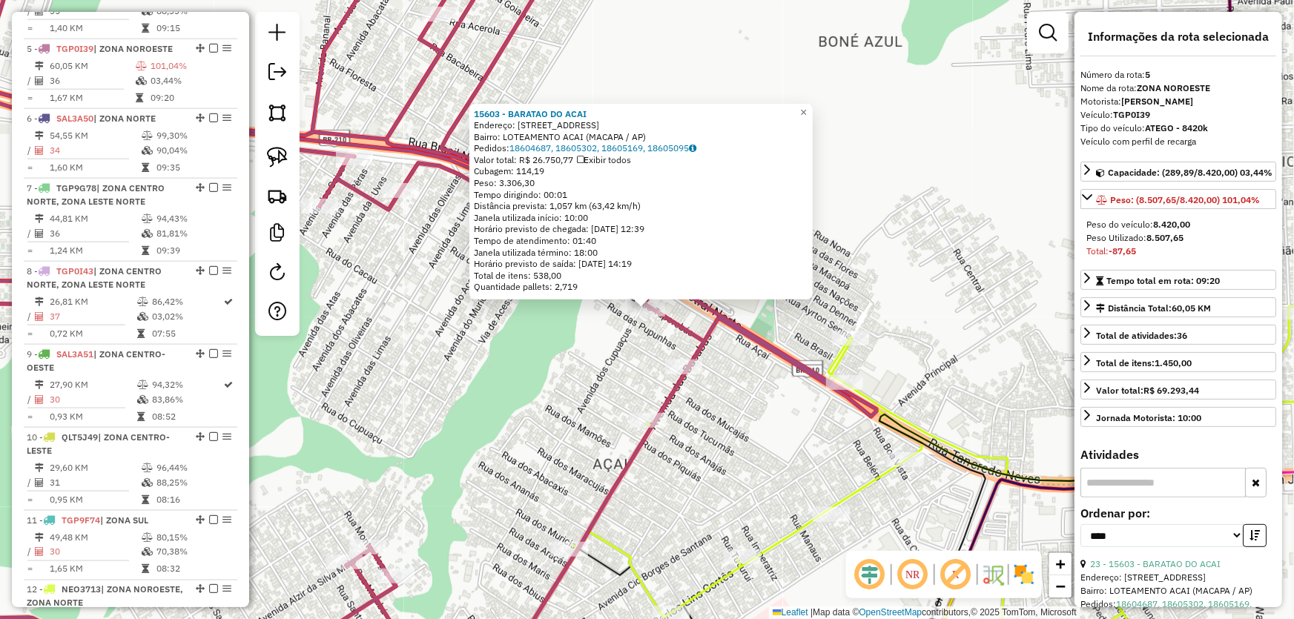
click at [578, 360] on div "15603 - BARATAO DO ACAI Endereço: AV DOS CUPUACUS 140 Bairro: LOTEAMENTO ACAI (…" at bounding box center [647, 309] width 1294 height 619
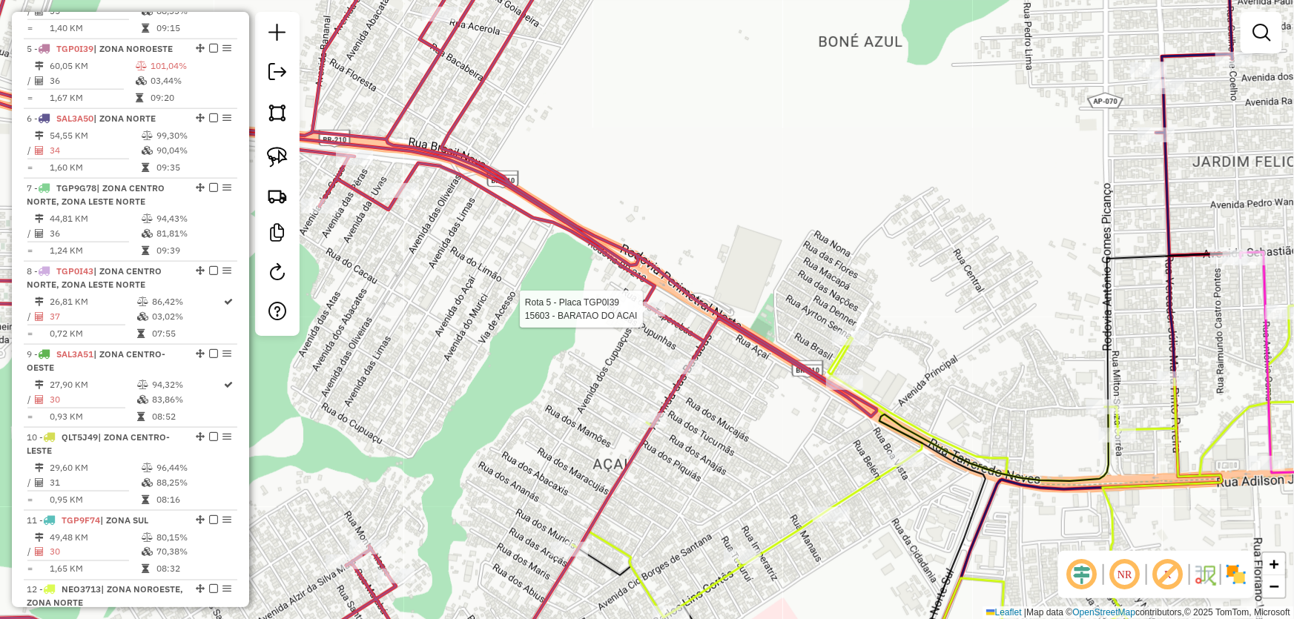
select select "*********"
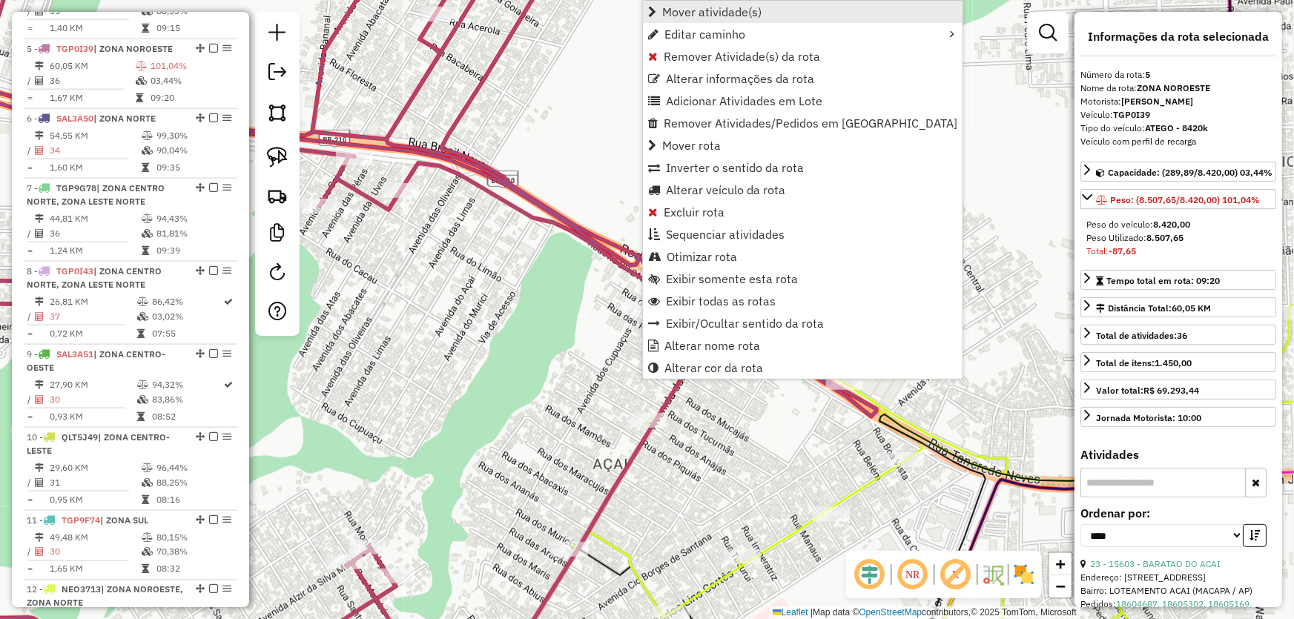
click at [696, 18] on span "Mover atividade(s)" at bounding box center [711, 12] width 99 height 12
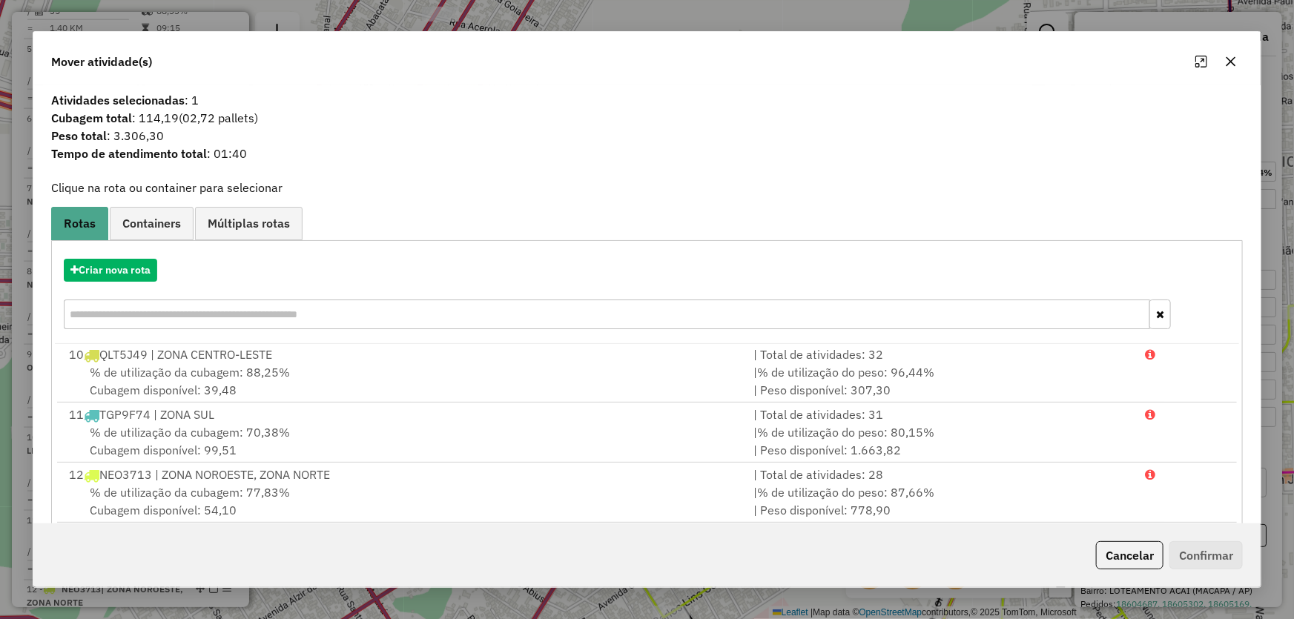
scroll to position [141, 0]
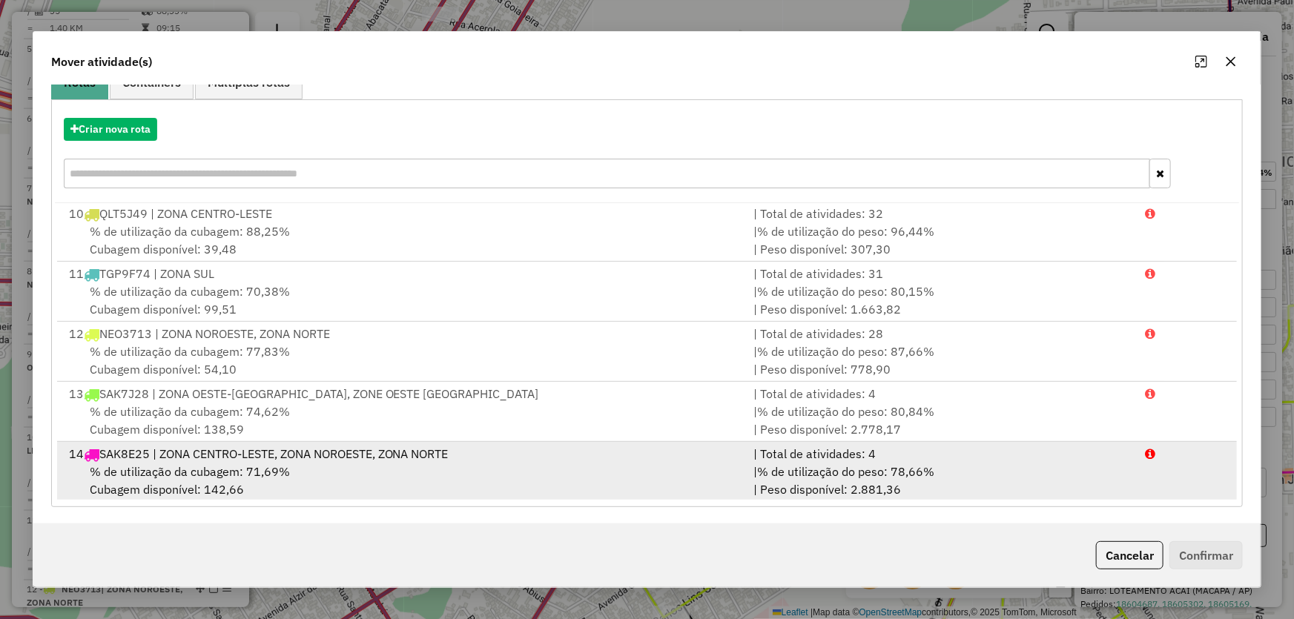
click at [189, 452] on div "14 SAK8E25 | ZONA CENTRO-LESTE, ZONA NOROESTE, ZONA NORTE" at bounding box center [402, 454] width 685 height 18
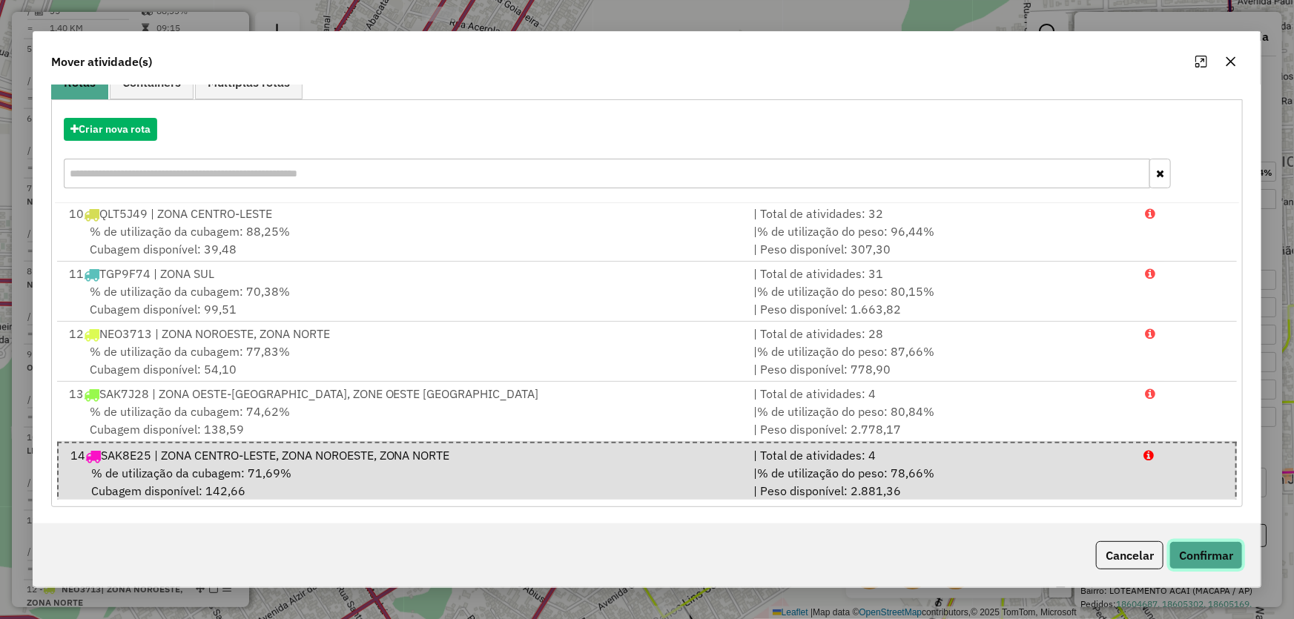
click at [1201, 553] on button "Confirmar" at bounding box center [1205, 555] width 73 height 28
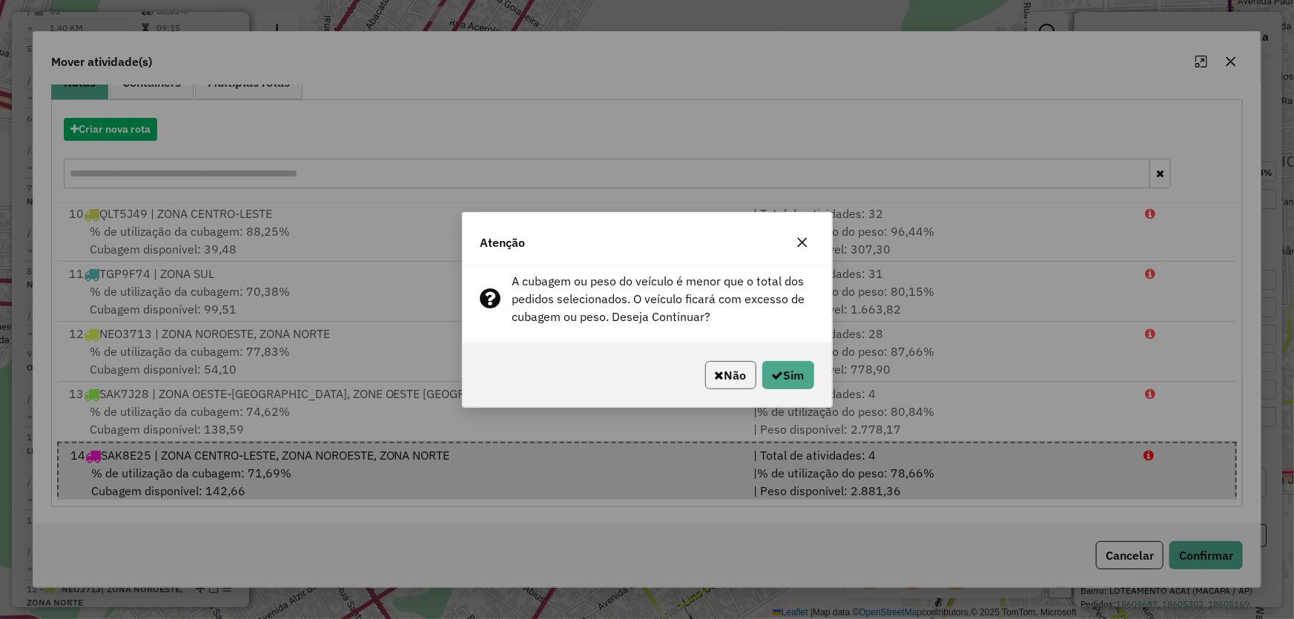
click at [736, 368] on button "Não" at bounding box center [730, 375] width 51 height 28
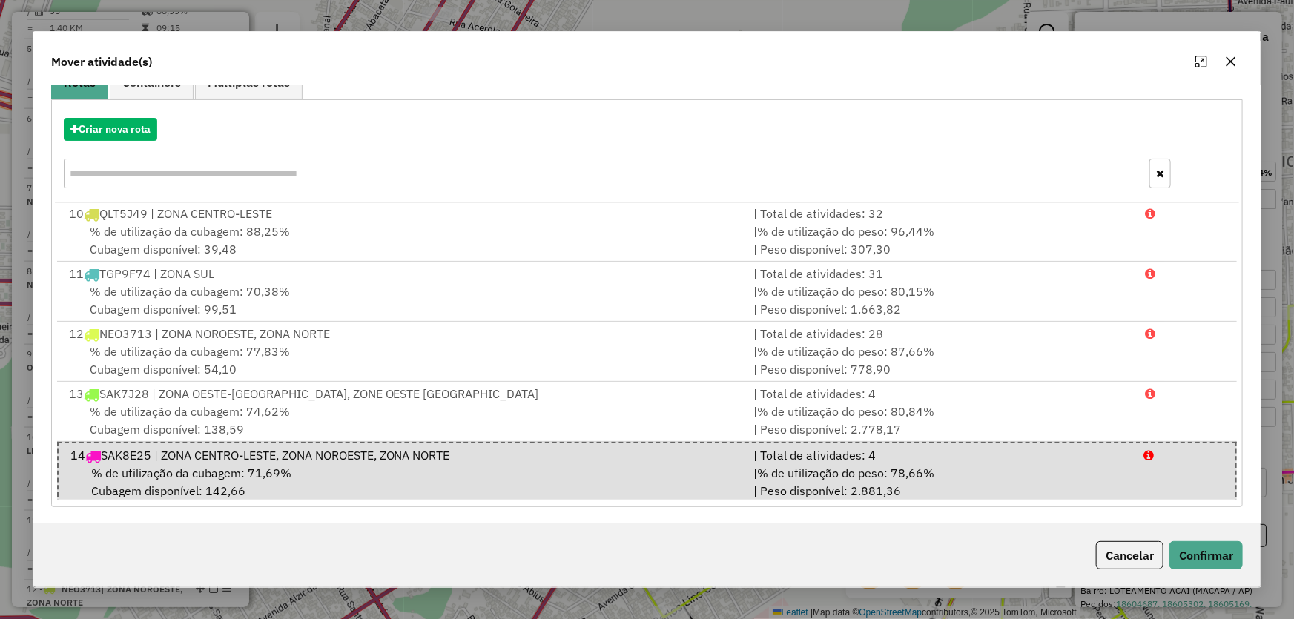
click at [1231, 56] on icon "button" at bounding box center [1231, 62] width 12 height 12
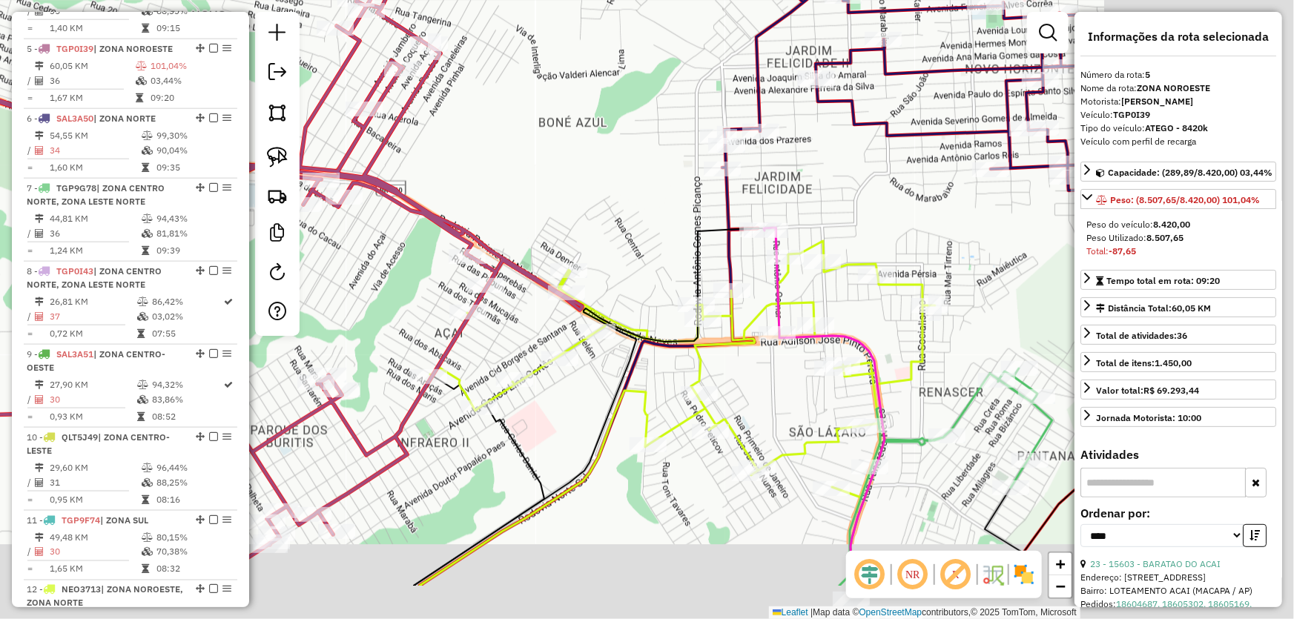
drag, startPoint x: 884, startPoint y: 311, endPoint x: 653, endPoint y: 211, distance: 251.7
click at [653, 211] on div "Janela de atendimento Grade de atendimento Capacidade Transportadoras Veículos …" at bounding box center [647, 309] width 1294 height 619
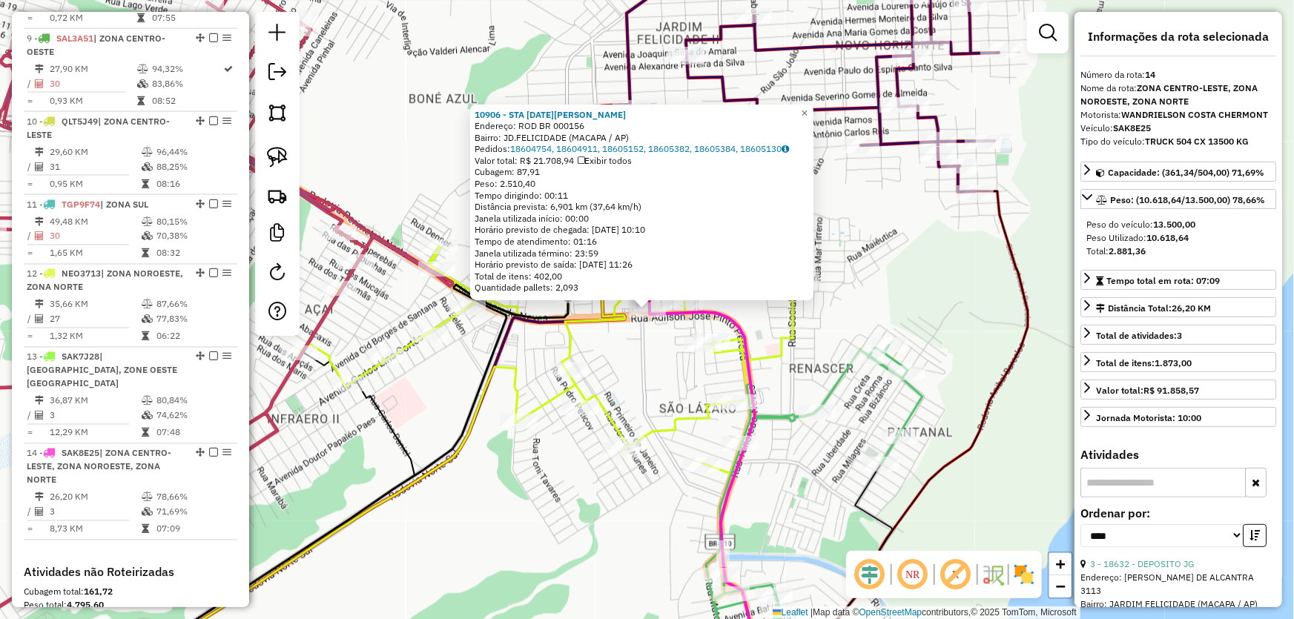
scroll to position [1386, 0]
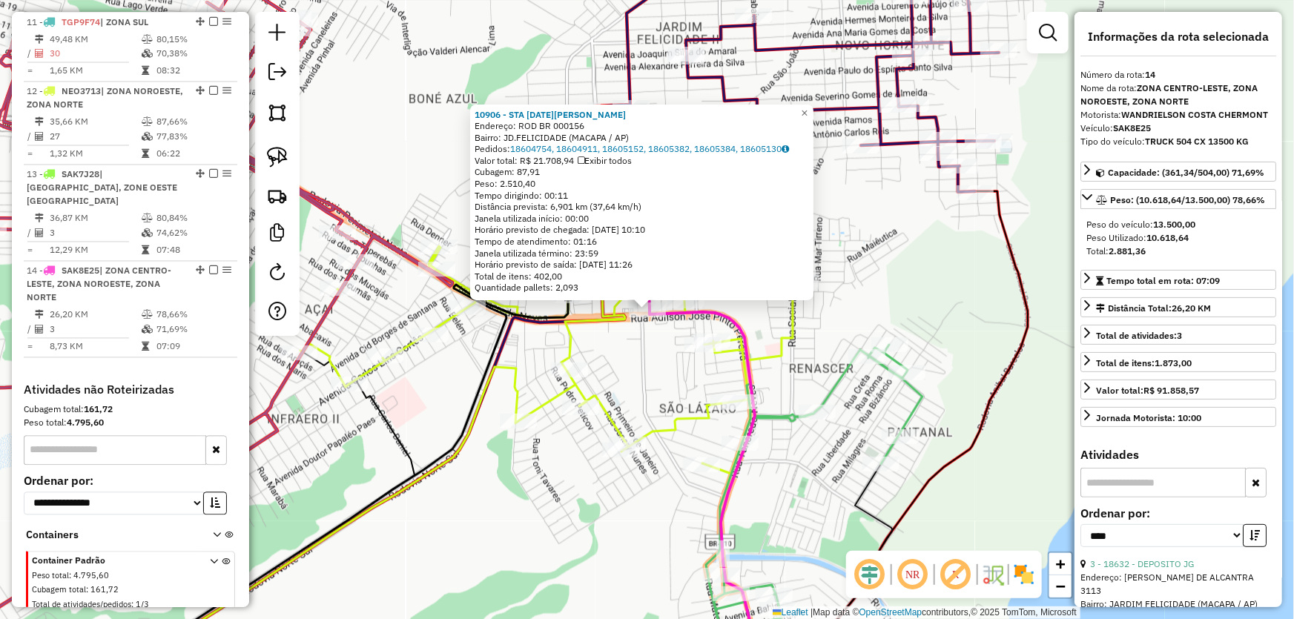
click at [419, 145] on div "Rota 12 - Placa NEO3713 16016 - BENE BEBIDAS 2 Rota 12 - Placa NEO3713 15932 - …" at bounding box center [647, 309] width 1294 height 619
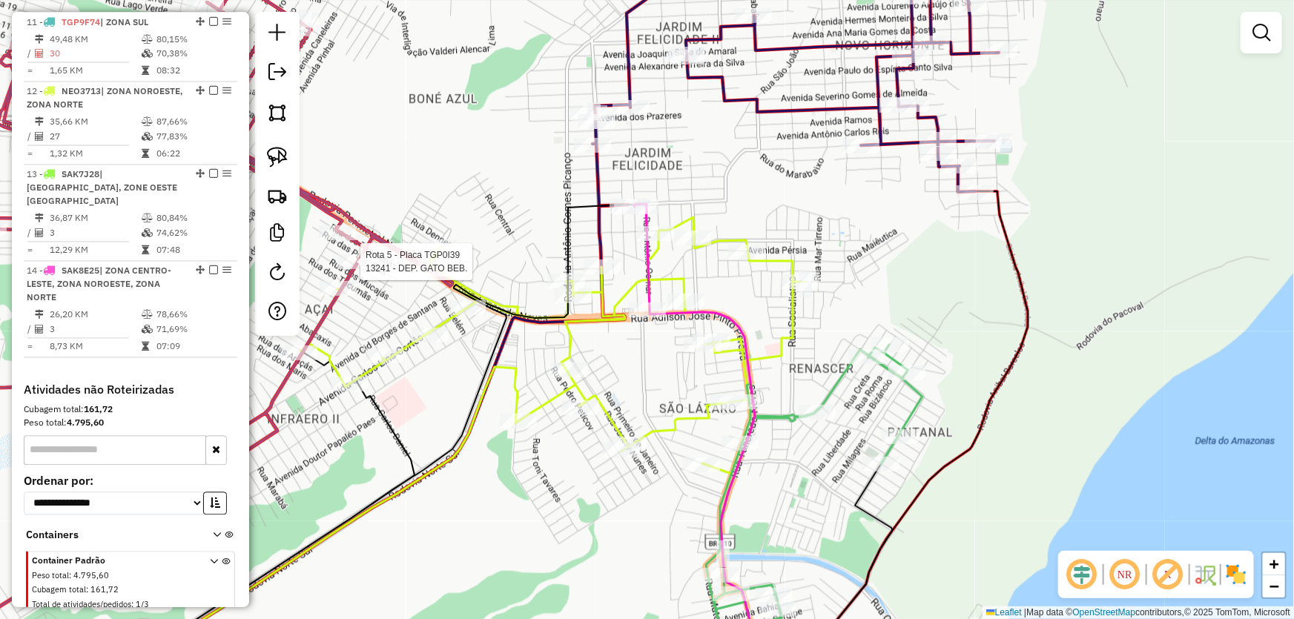
select select "*********"
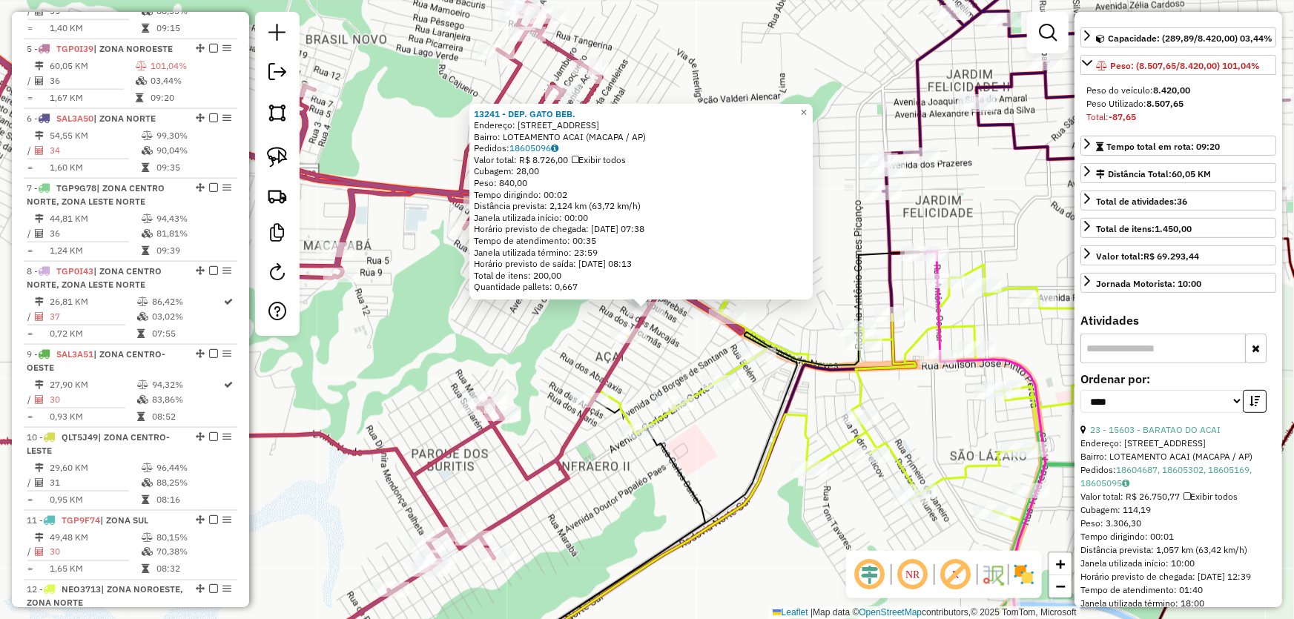
scroll to position [269, 0]
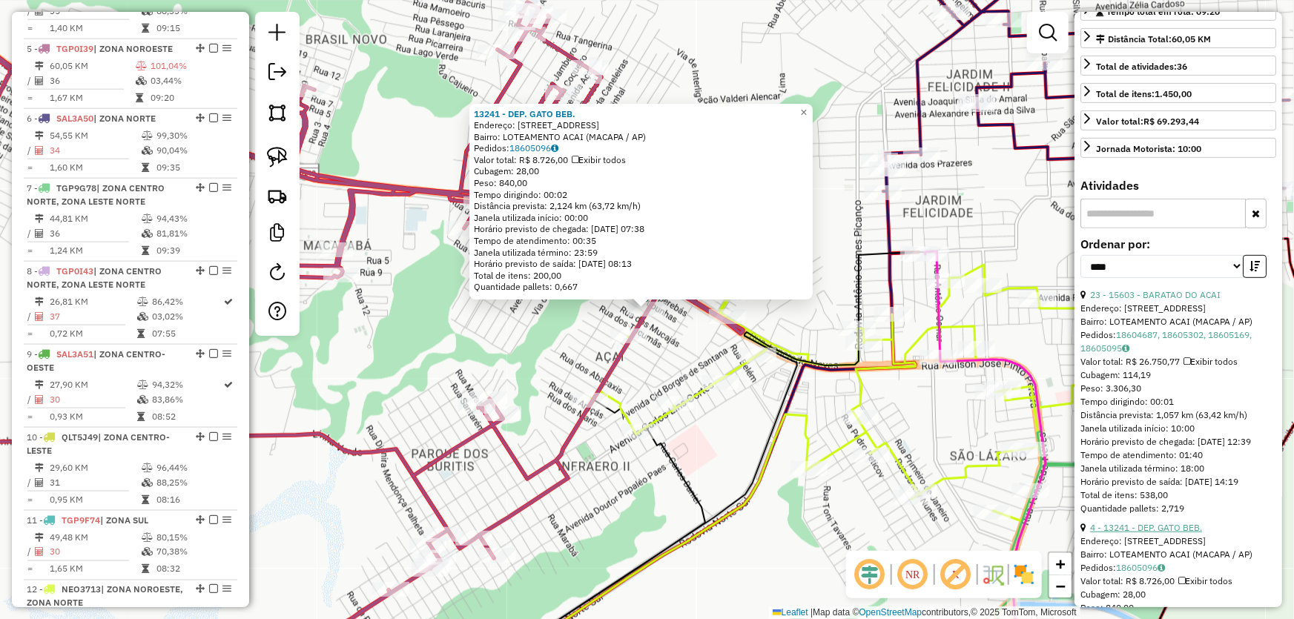
click at [1144, 533] on link "4 - 13241 - DEP. GATO BEB." at bounding box center [1146, 527] width 112 height 11
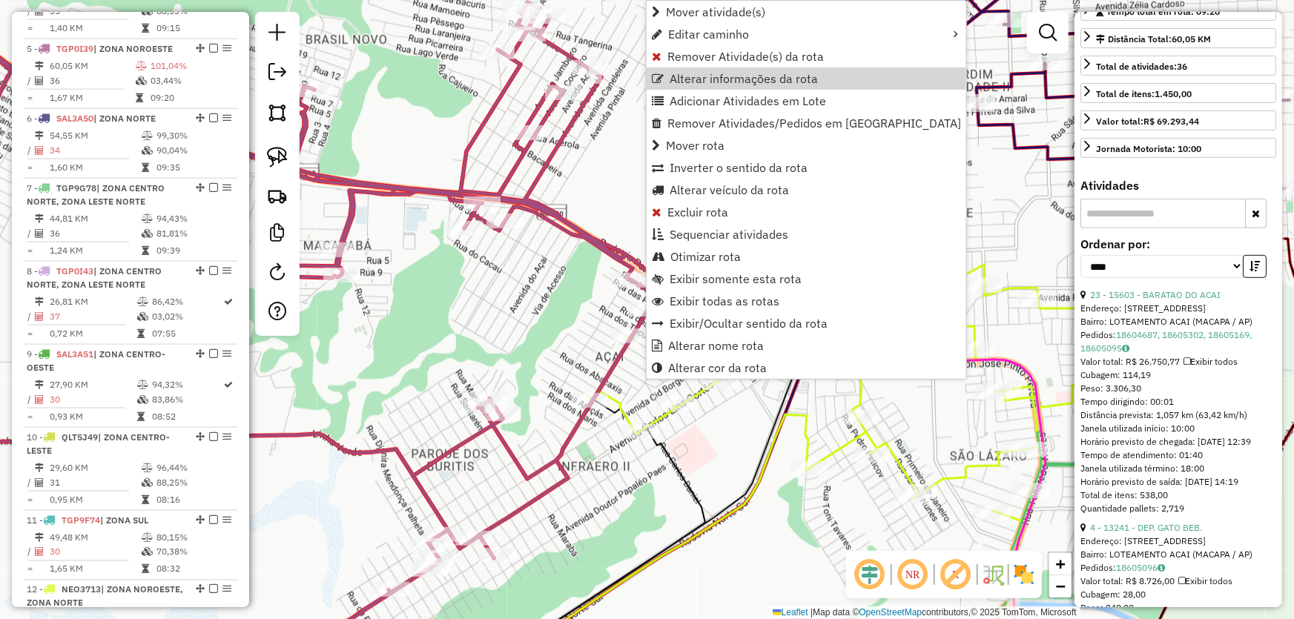
click at [535, 334] on div "Janela de atendimento Grade de atendimento Capacidade Transportadoras Veículos …" at bounding box center [647, 309] width 1294 height 619
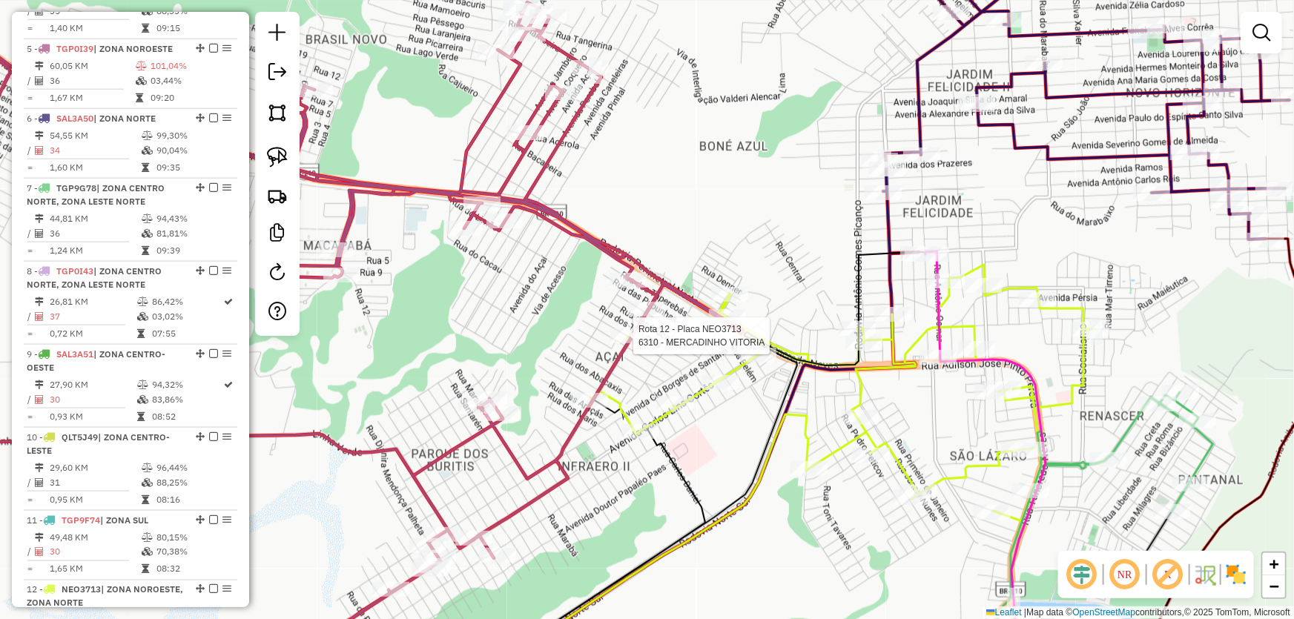
select select "*********"
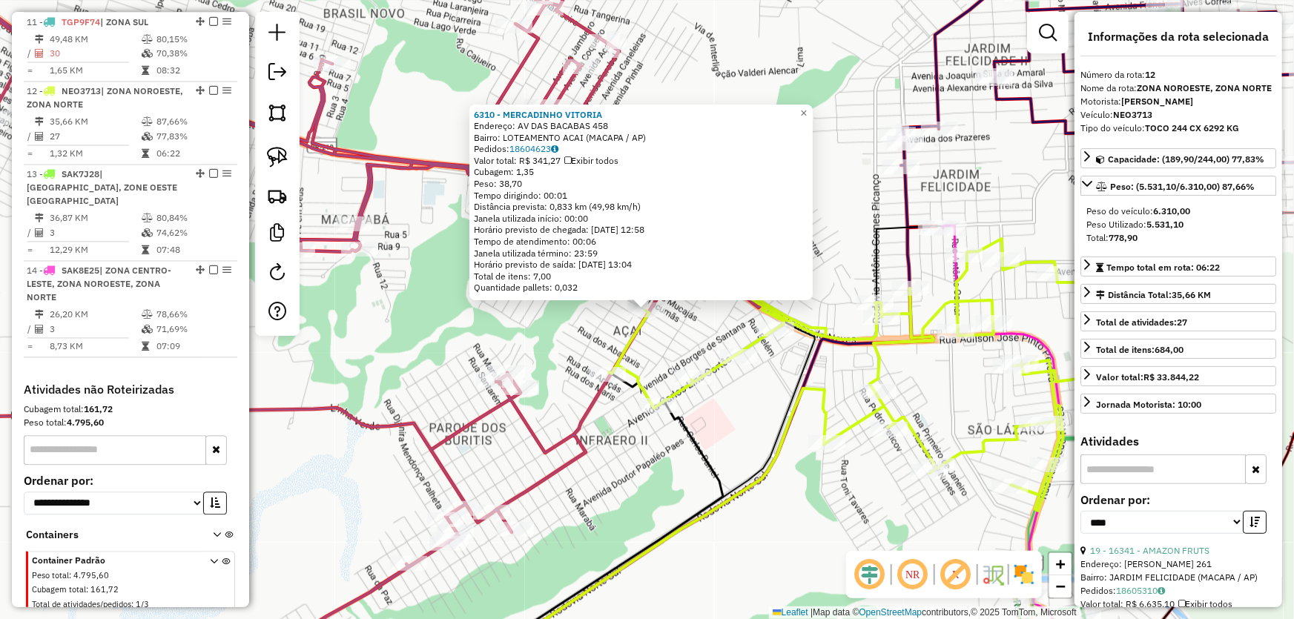
scroll to position [67, 0]
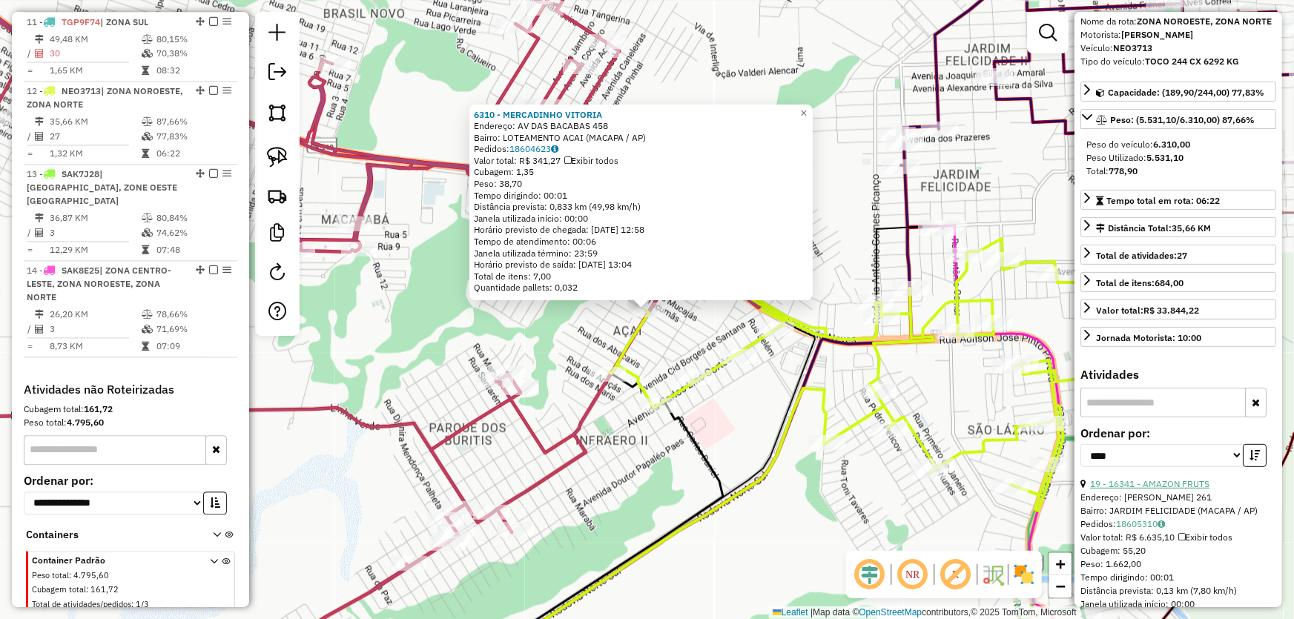
click at [1156, 489] on link "19 - 16341 - AMAZON FRUTS" at bounding box center [1149, 483] width 119 height 11
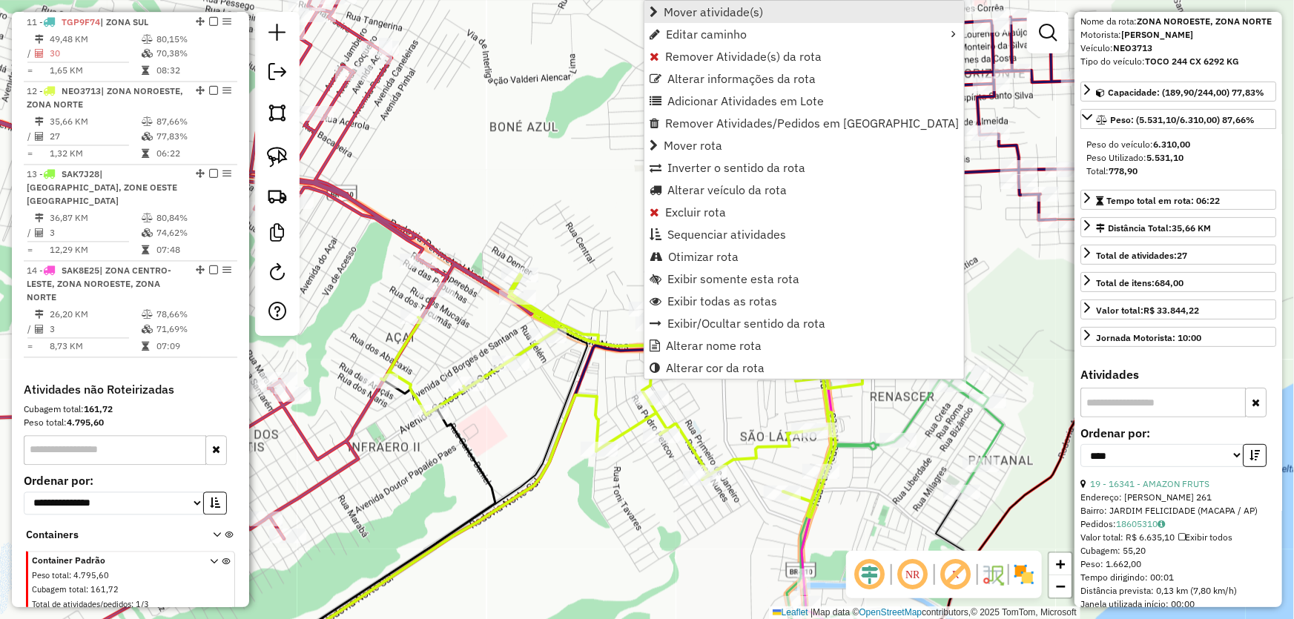
click at [701, 16] on span "Mover atividade(s)" at bounding box center [712, 12] width 99 height 12
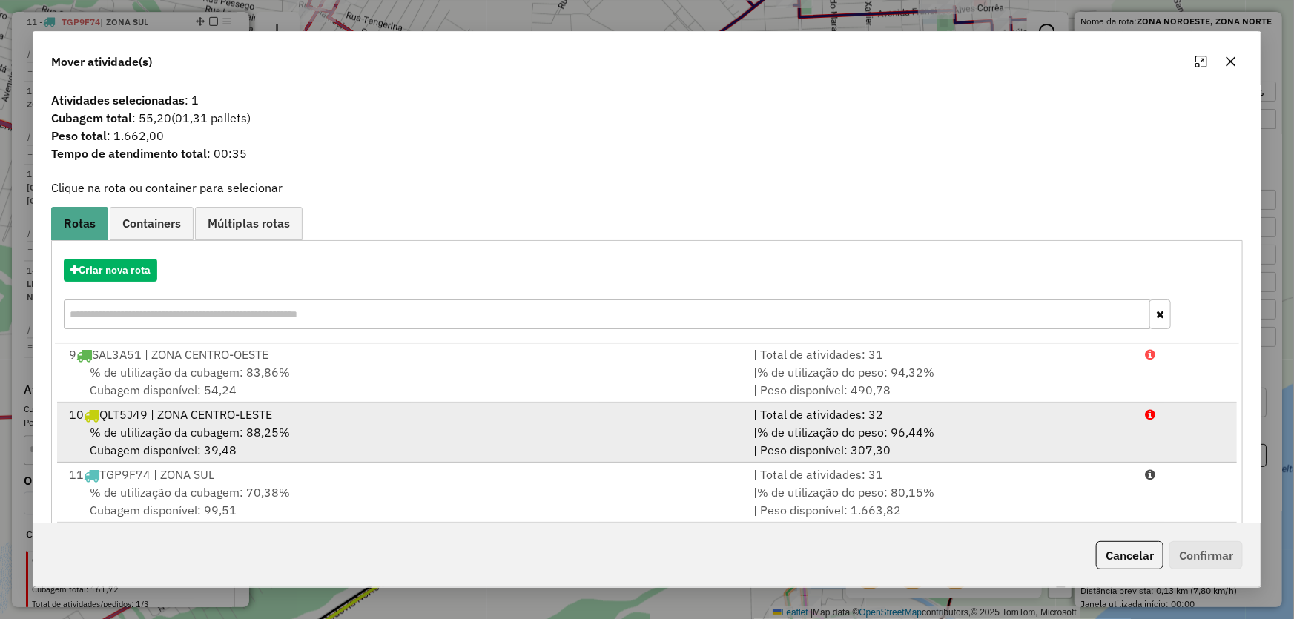
scroll to position [141, 0]
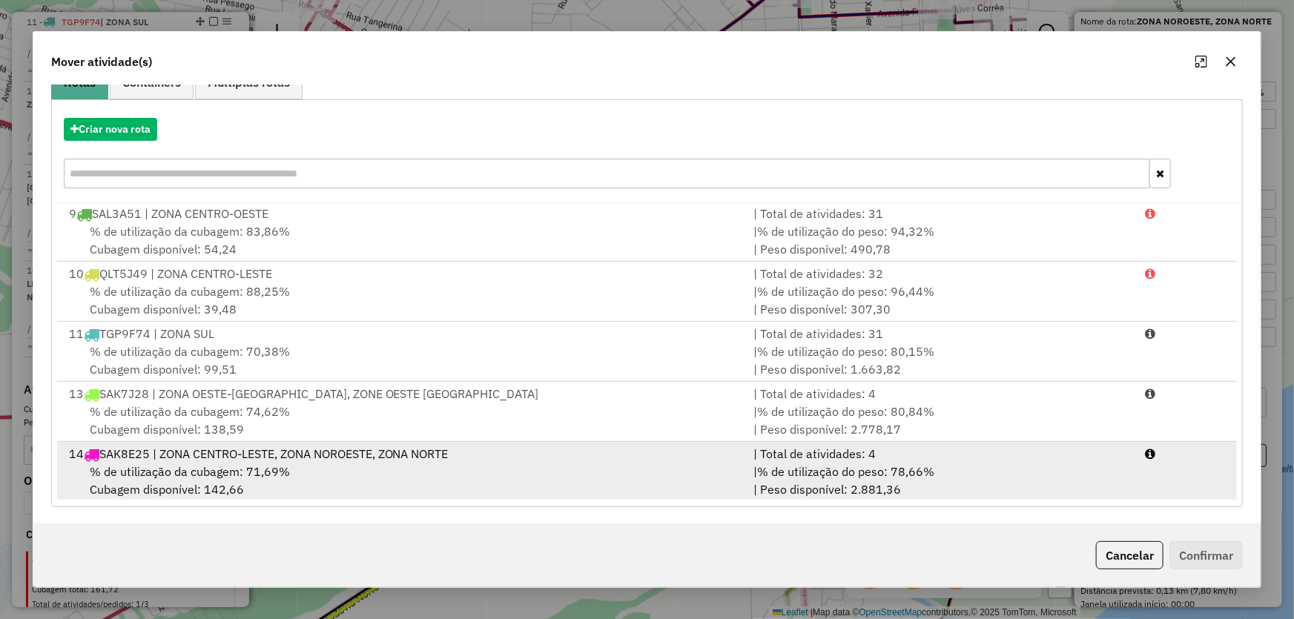
click at [196, 464] on span "% de utilização da cubagem: 71,69%" at bounding box center [190, 471] width 200 height 15
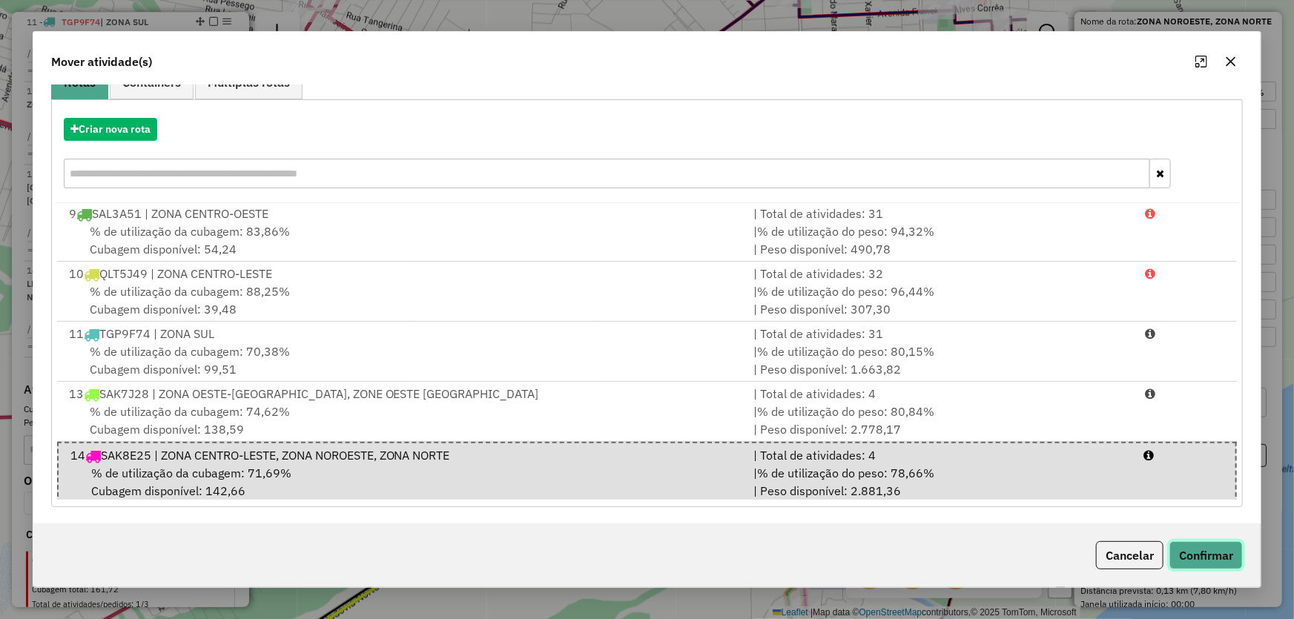
click at [1194, 558] on button "Confirmar" at bounding box center [1205, 555] width 73 height 28
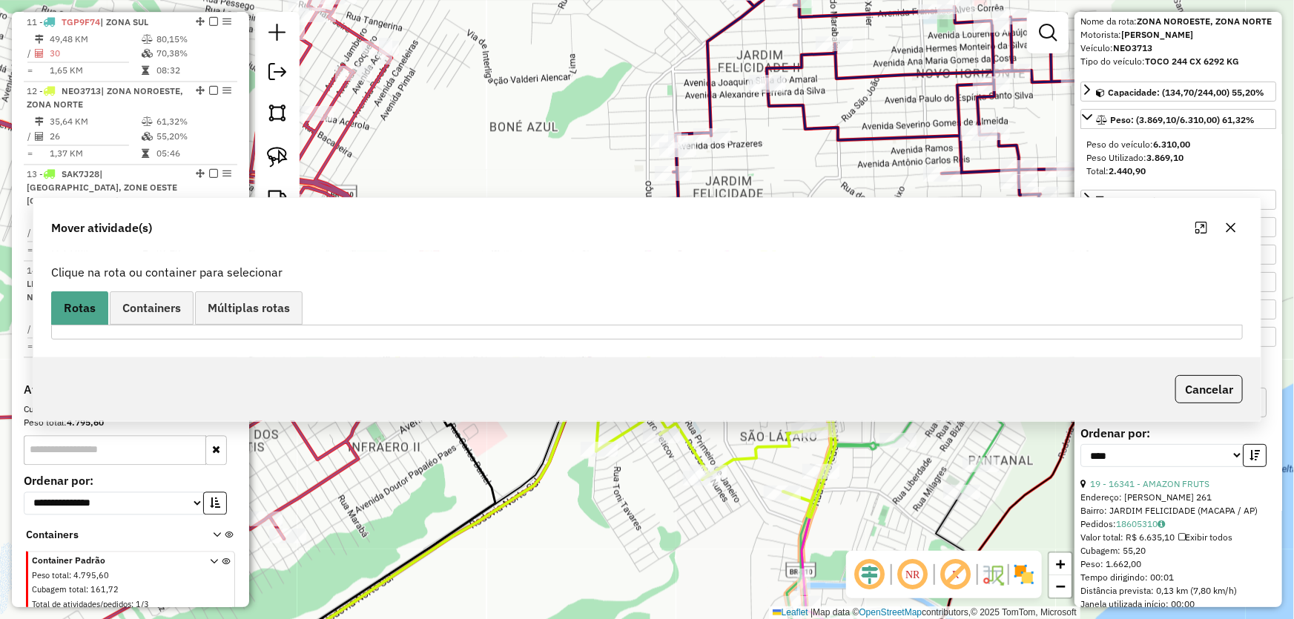
scroll to position [0, 0]
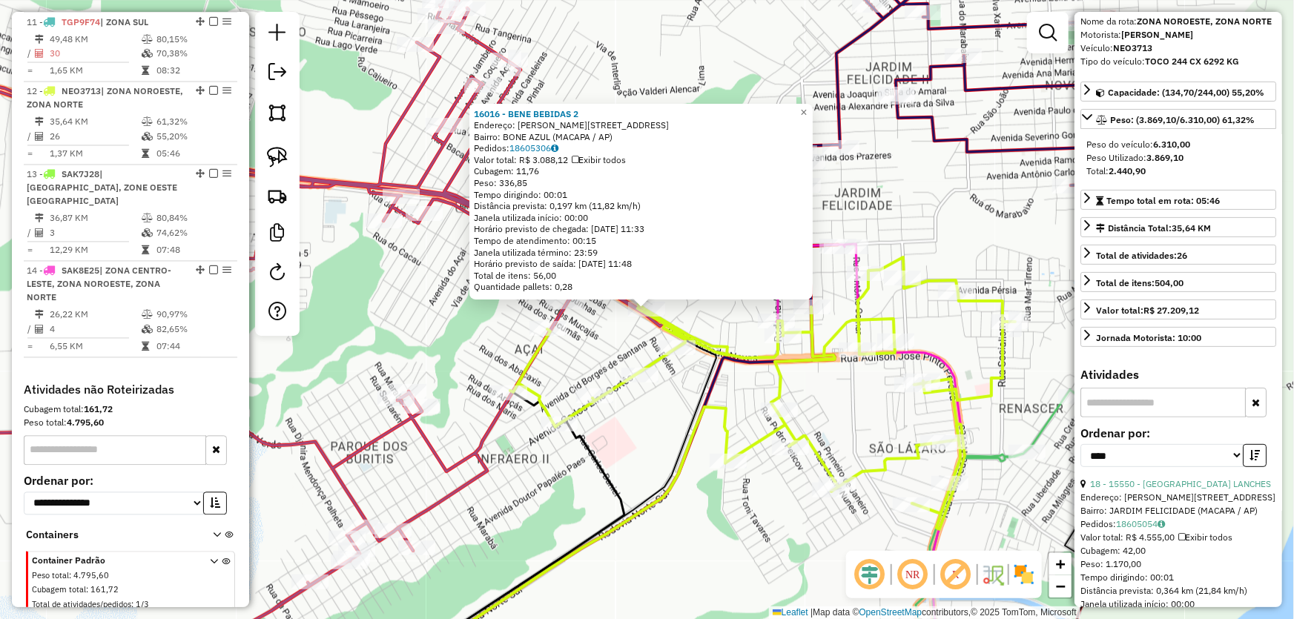
click at [440, 328] on div "16016 - BENE BEBIDAS 2 Endereço: R ARMINDO PINTO 110 Bairro: BONE AZUL (MACAPA …" at bounding box center [647, 309] width 1294 height 619
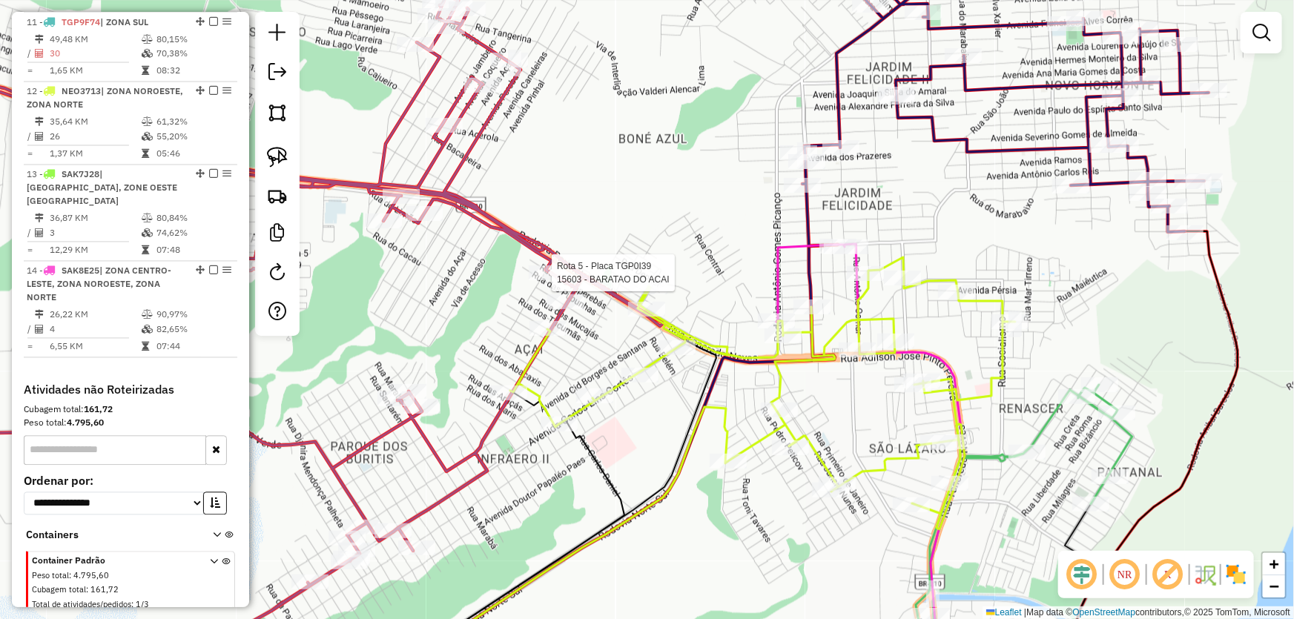
click at [542, 280] on div at bounding box center [547, 272] width 37 height 15
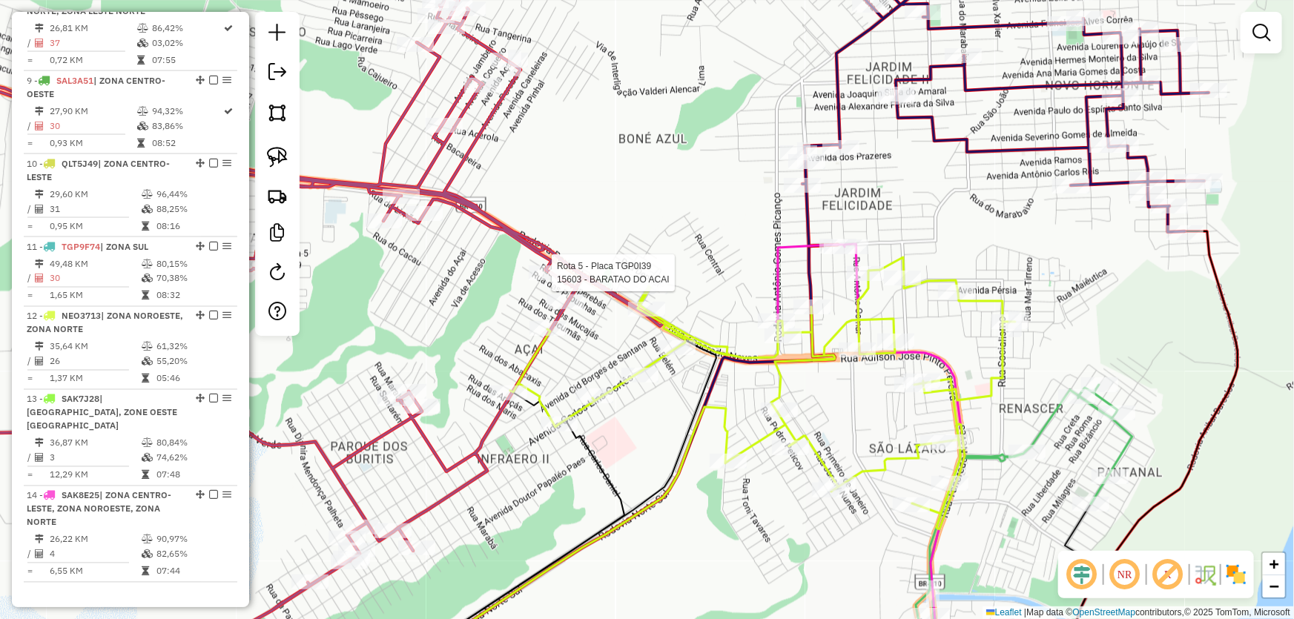
select select "*********"
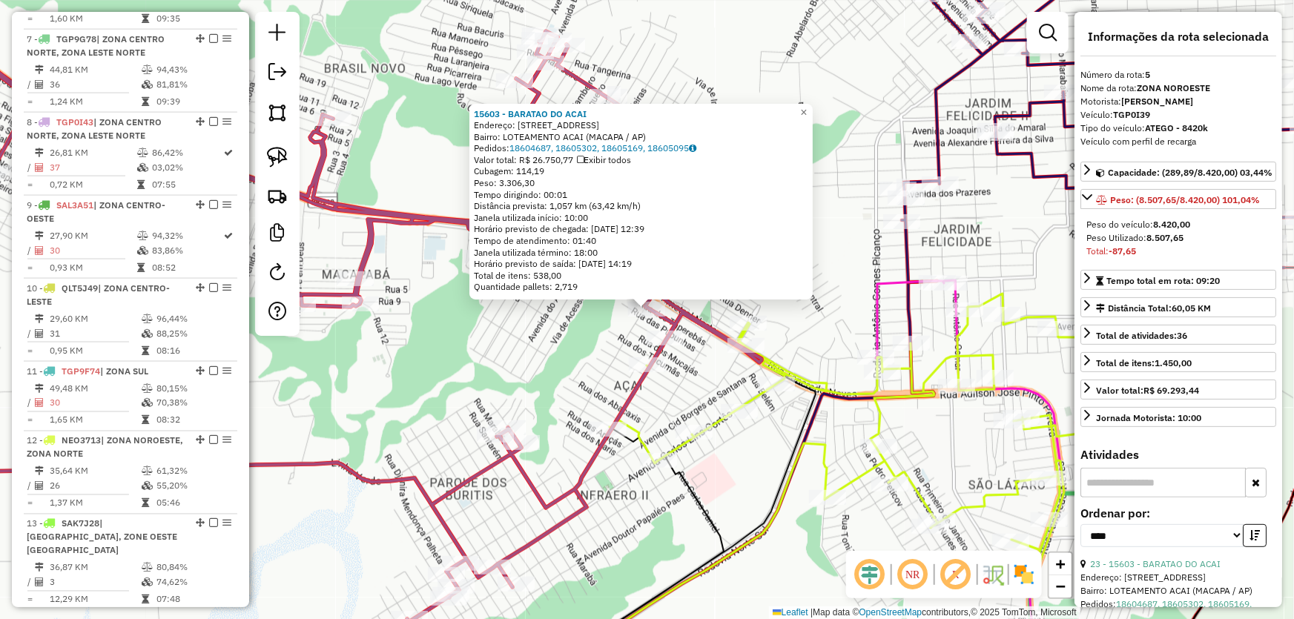
scroll to position [887, 0]
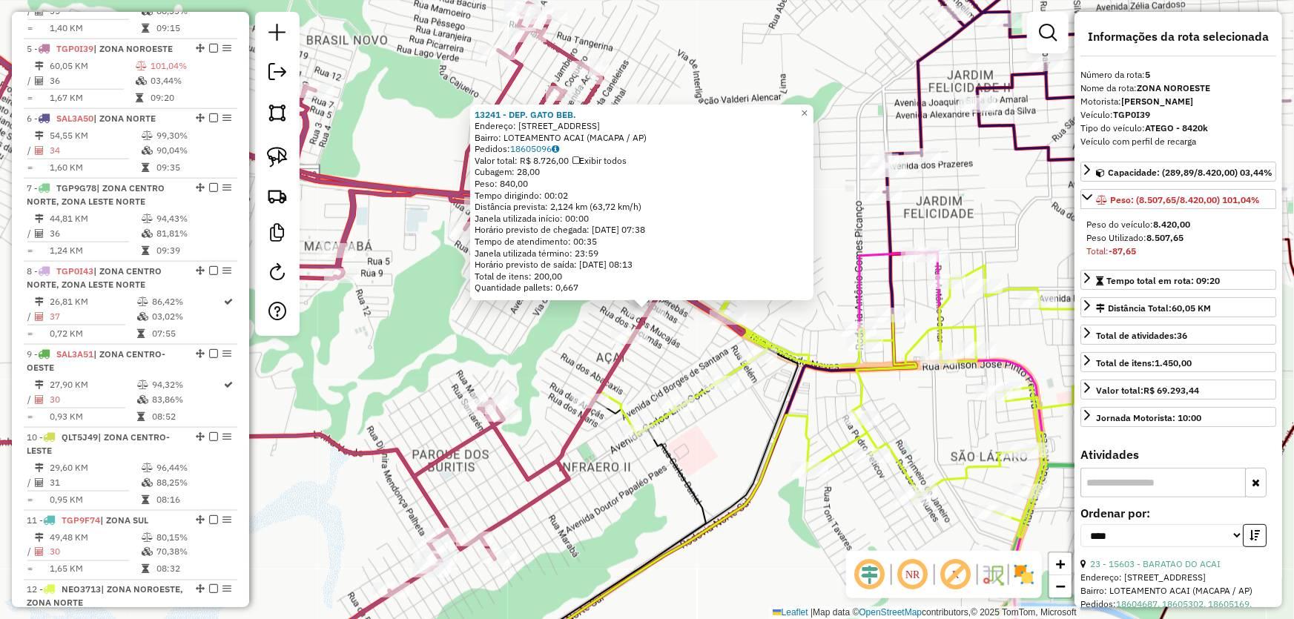
click at [662, 340] on div "13241 - DEP. GATO BEB. Endereço: AV DAS BACABAS 258 Bairro: LOTEAMENTO ACAI (MA…" at bounding box center [647, 309] width 1294 height 619
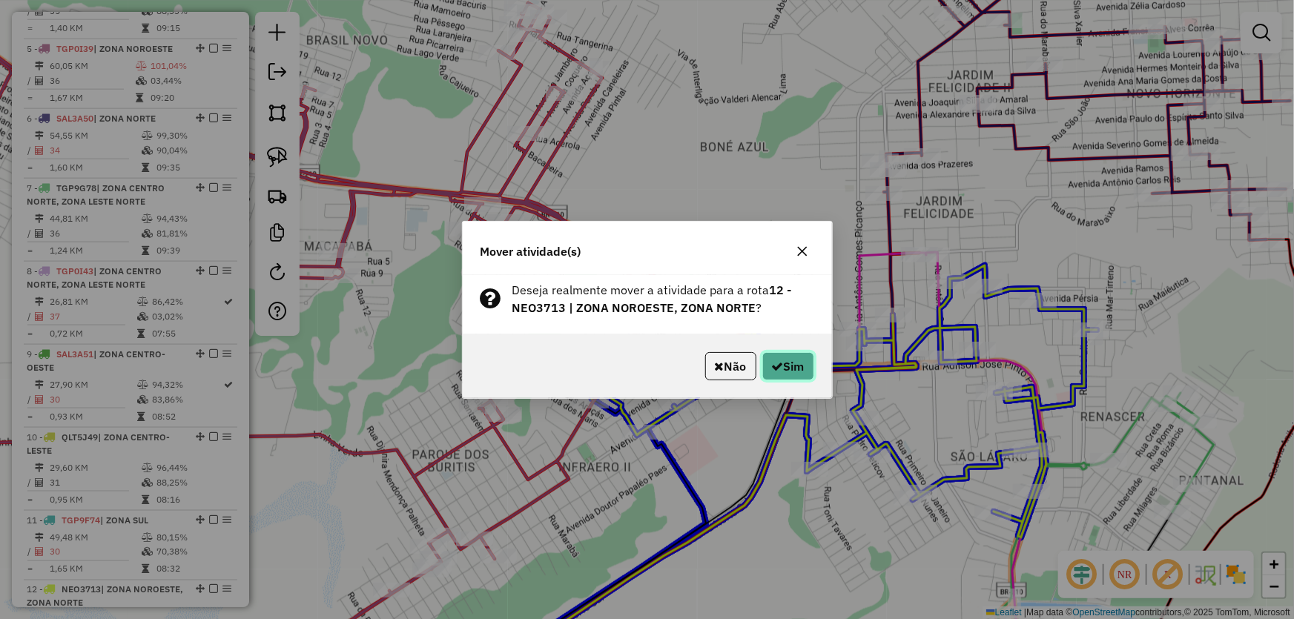
click at [781, 369] on button "Sim" at bounding box center [788, 366] width 52 height 28
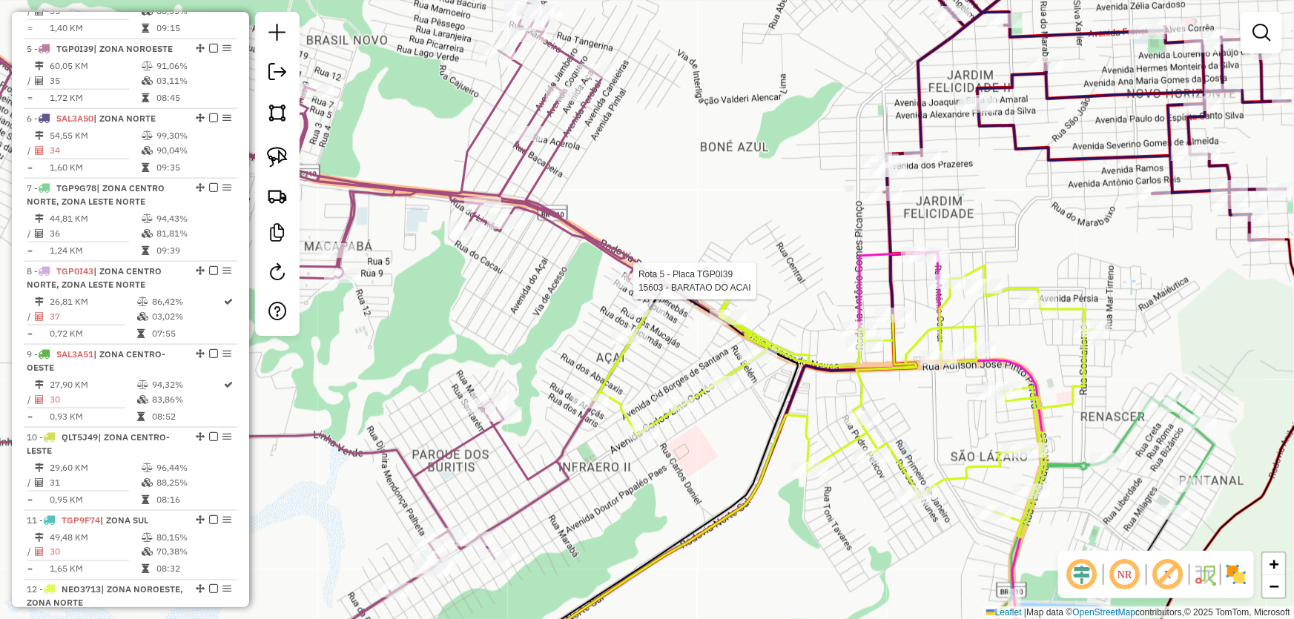
select select "*********"
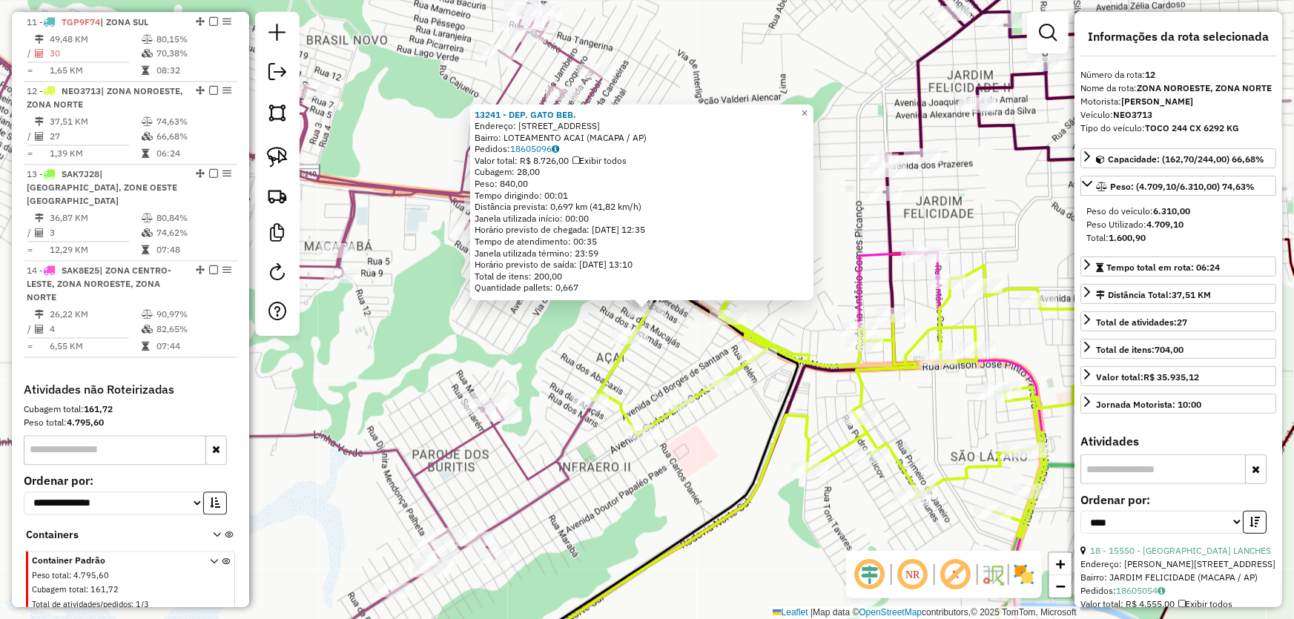
scroll to position [1386, 0]
click at [732, 440] on div "13241 - DEP. GATO BEB. Endereço: AV DAS BACABAS 258 Bairro: LOTEAMENTO ACAI (MA…" at bounding box center [647, 309] width 1294 height 619
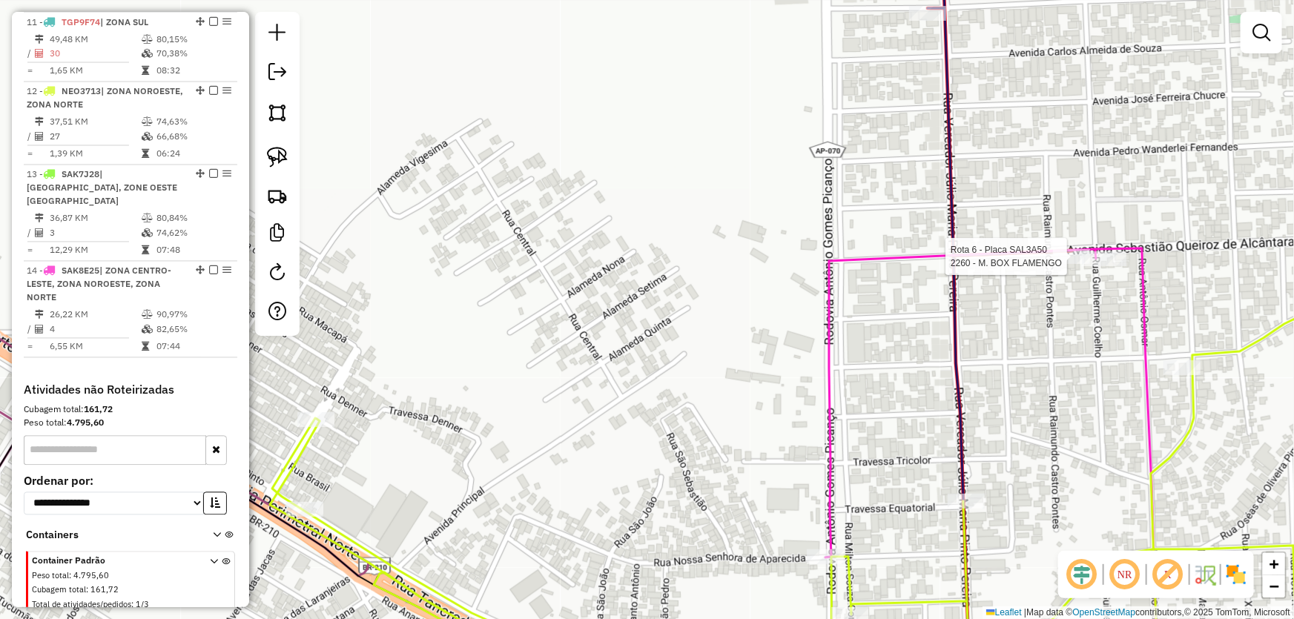
select select "*********"
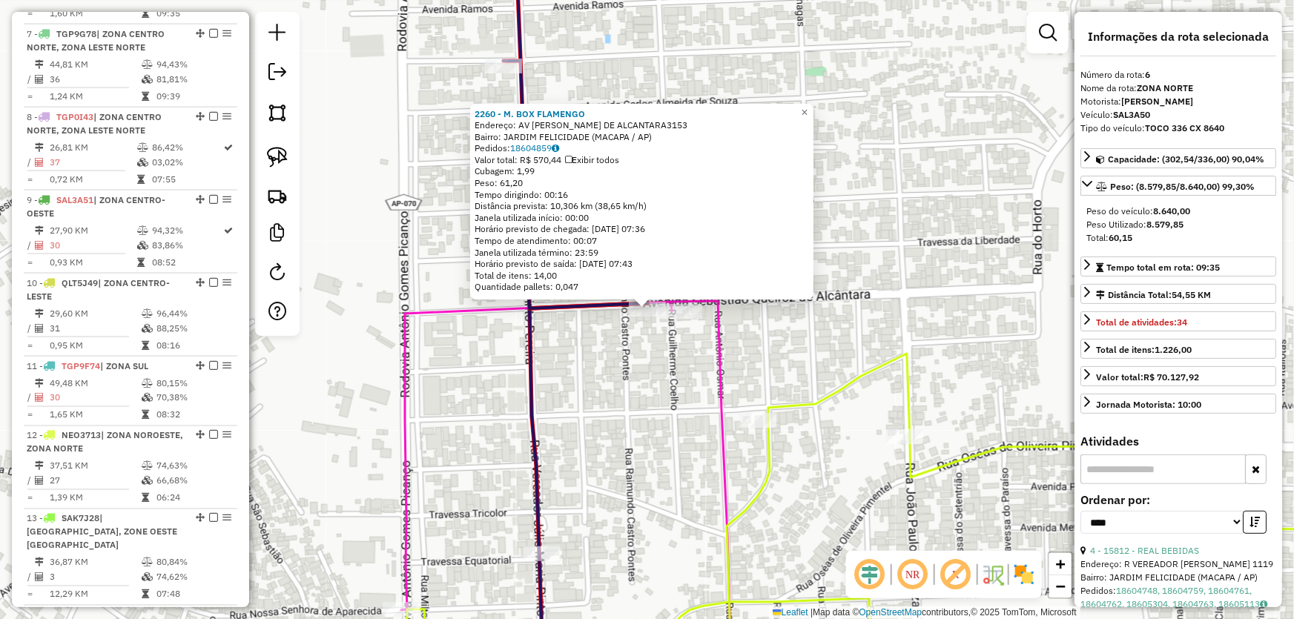
scroll to position [956, 0]
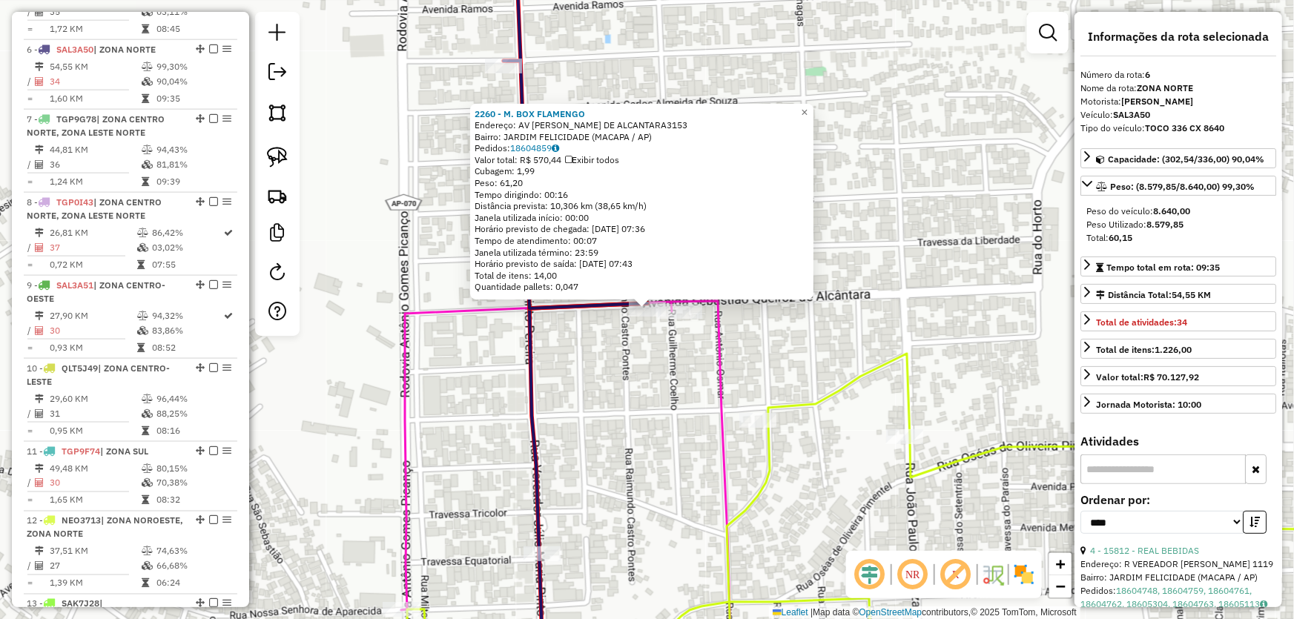
click at [575, 454] on div "2260 - M. BOX FLAMENGO Endereço: AV [PERSON_NAME] DE ALCANTARA3153 Bairro: [GEO…" at bounding box center [647, 309] width 1294 height 619
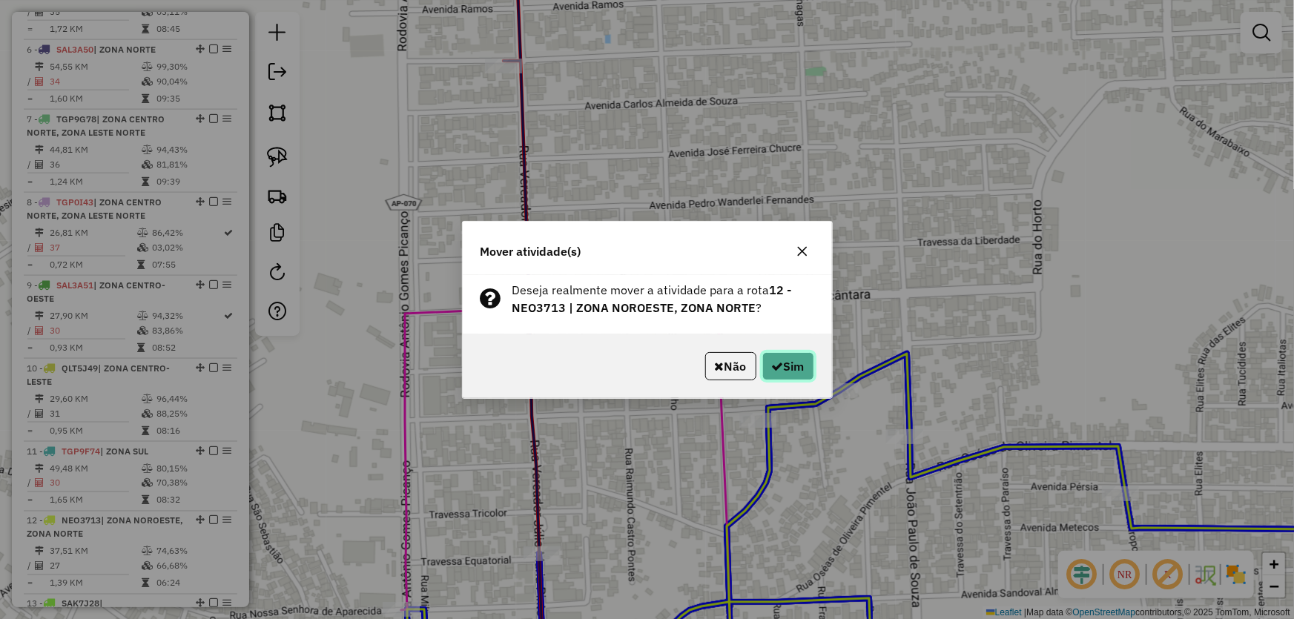
click at [783, 355] on button "Sim" at bounding box center [788, 366] width 52 height 28
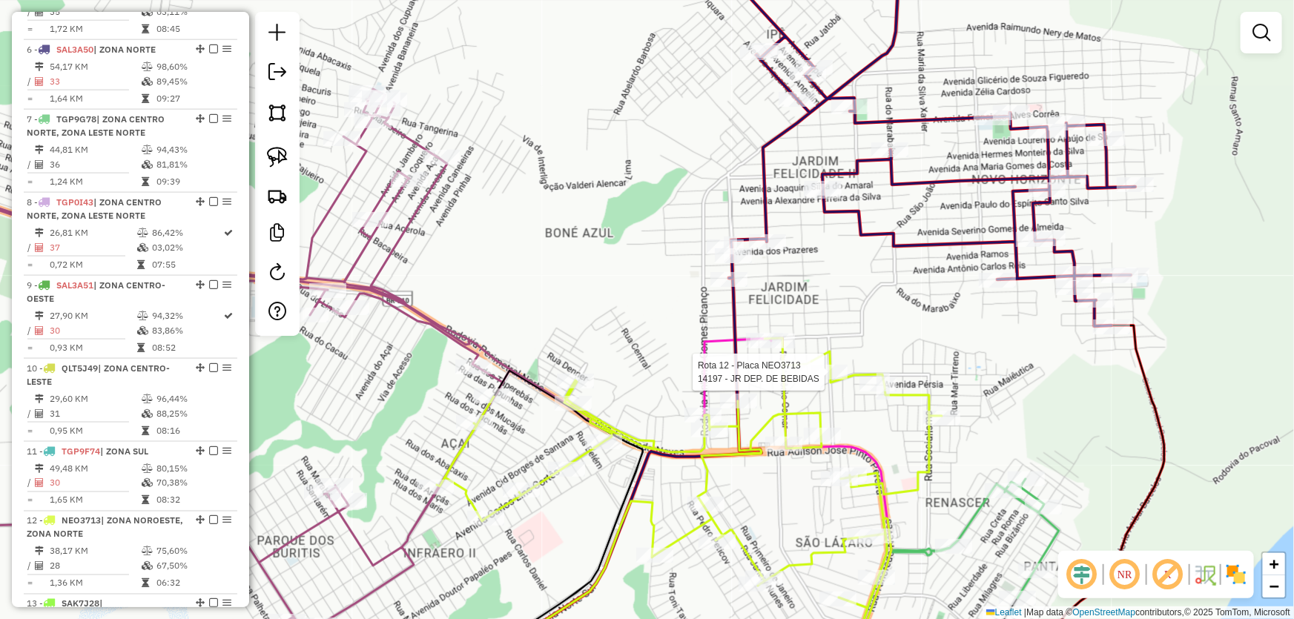
select select "*********"
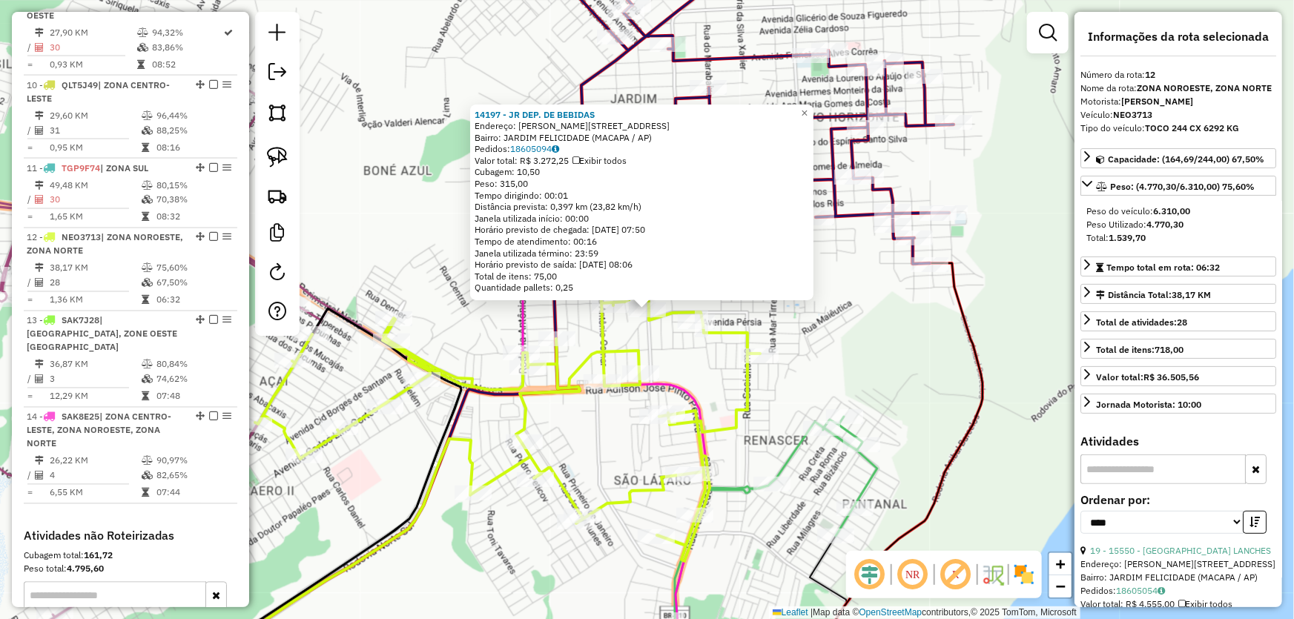
scroll to position [1386, 0]
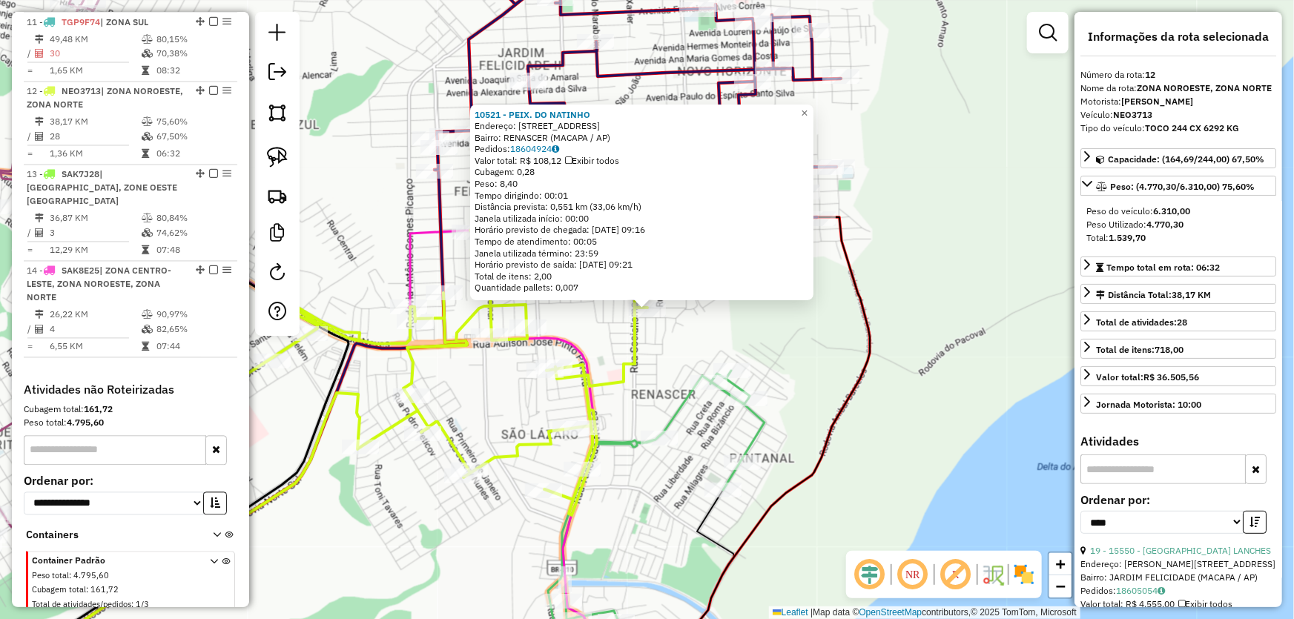
click at [855, 326] on div "10521 - PEIX. DO NATINHO Endereço: AV BALCANS 408 Bairro: RENASCER (MACAPA / AP…" at bounding box center [647, 309] width 1294 height 619
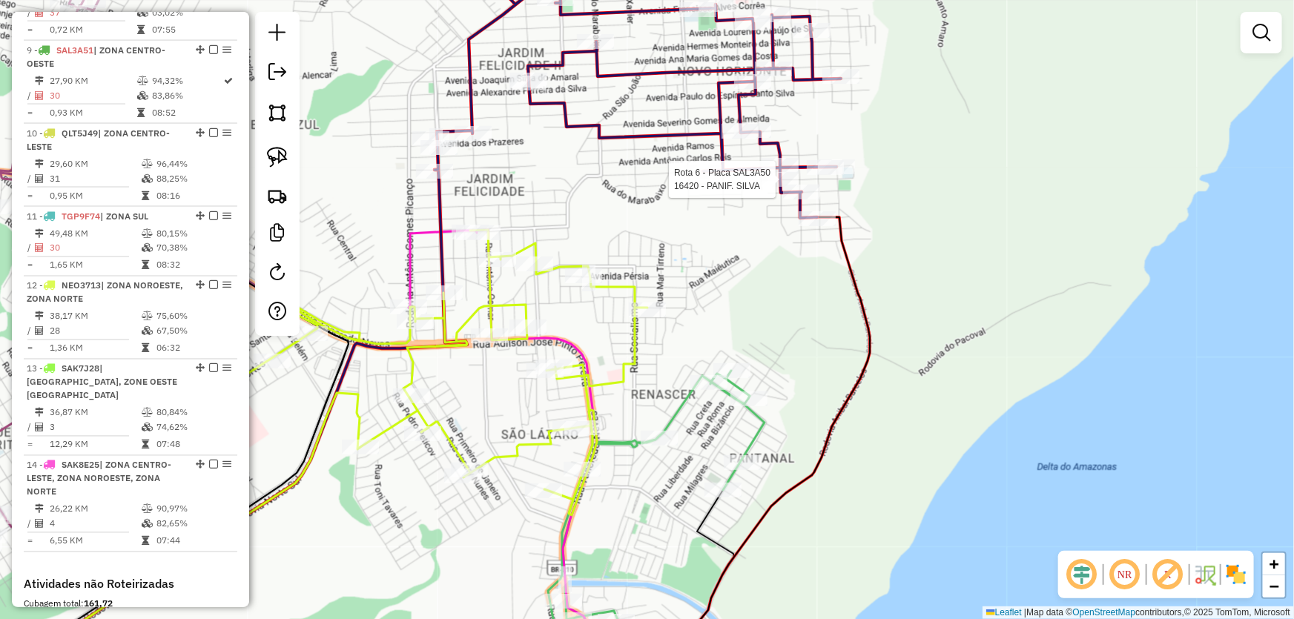
select select "*********"
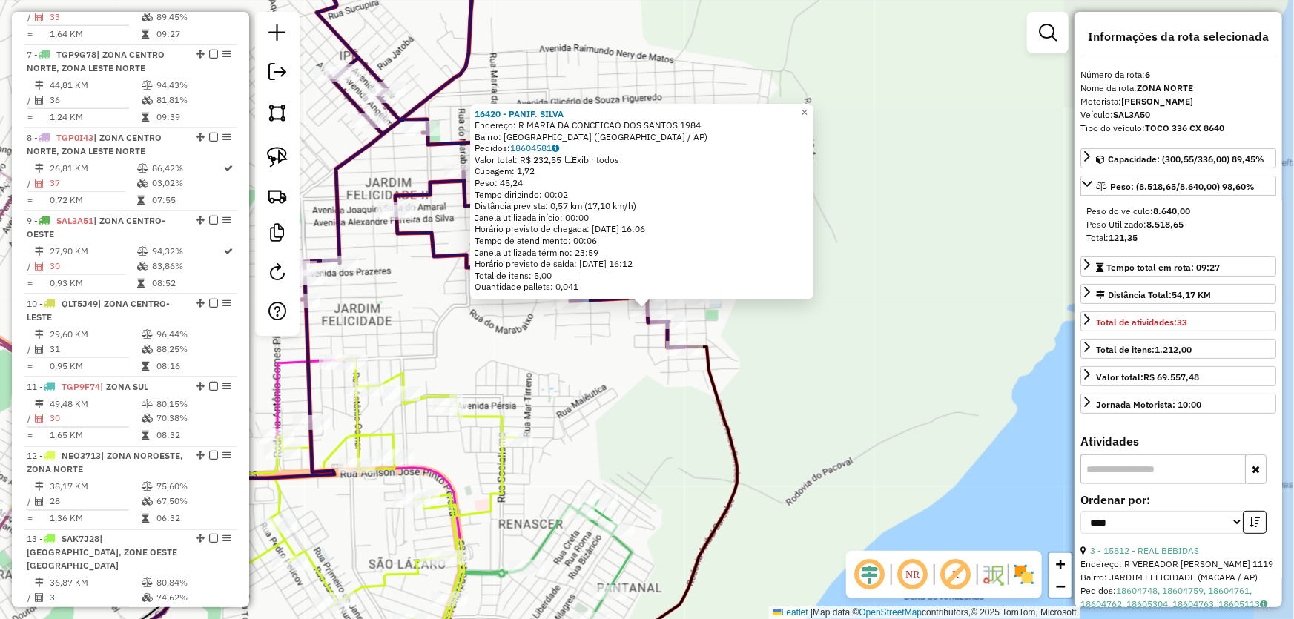
scroll to position [956, 0]
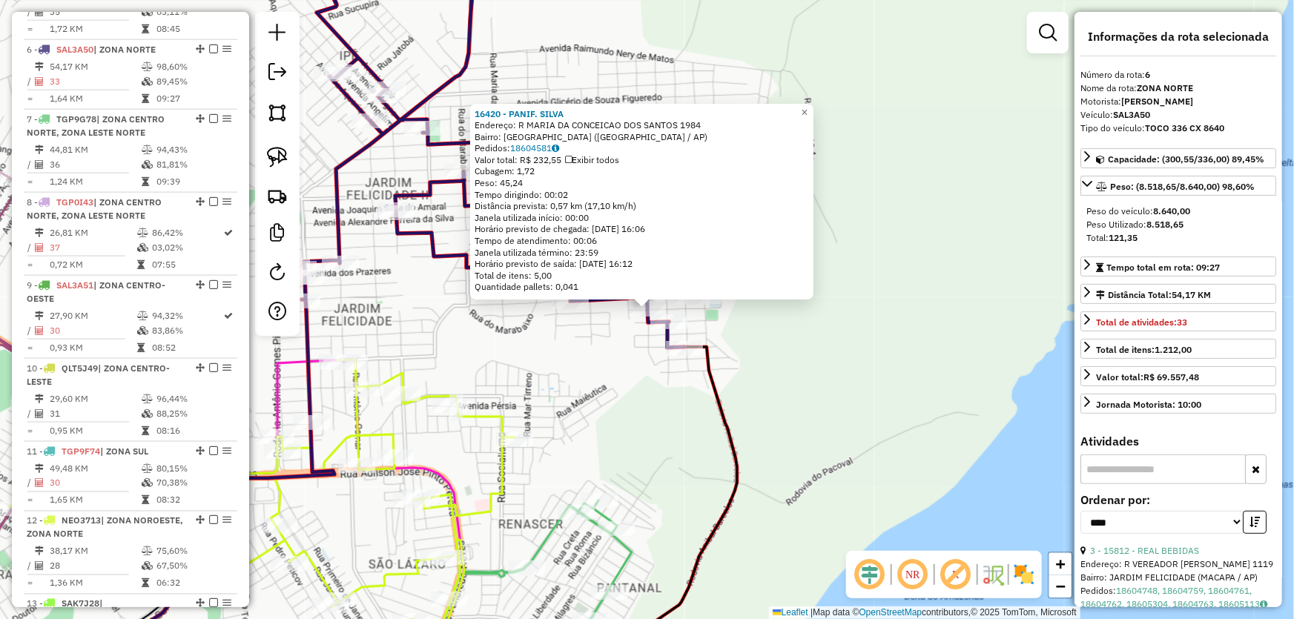
click at [656, 418] on div "16420 - PANIF. [PERSON_NAME]: R MARIA DA CONCEICAO DOS SANTOS 1984 [GEOGRAPHIC_…" at bounding box center [647, 309] width 1294 height 619
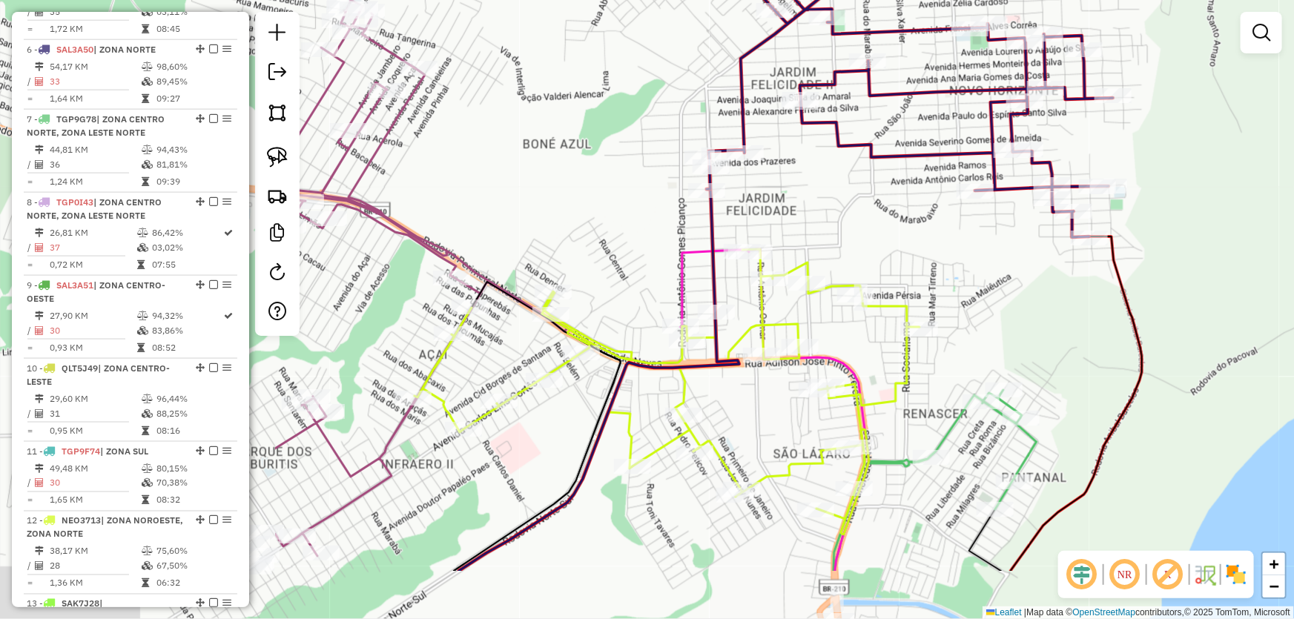
drag, startPoint x: 775, startPoint y: 377, endPoint x: 1082, endPoint y: 277, distance: 323.3
click at [1082, 277] on div "Janela de atendimento Grade de atendimento Capacidade Transportadoras Veículos …" at bounding box center [647, 309] width 1294 height 619
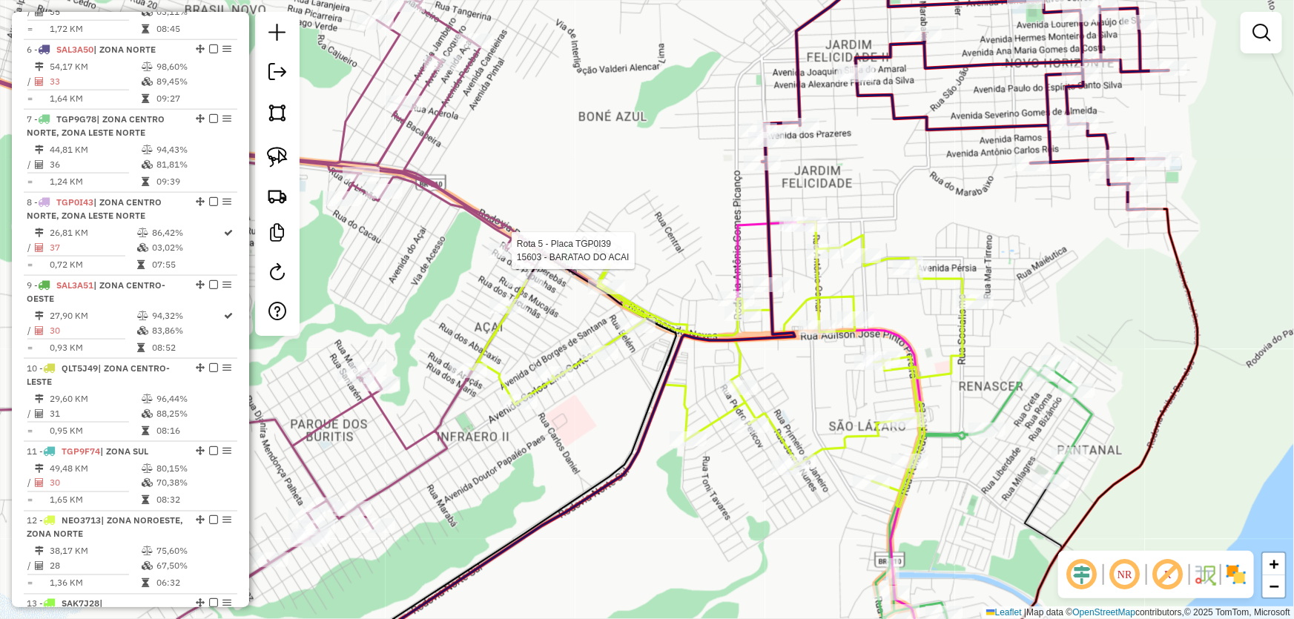
select select "*********"
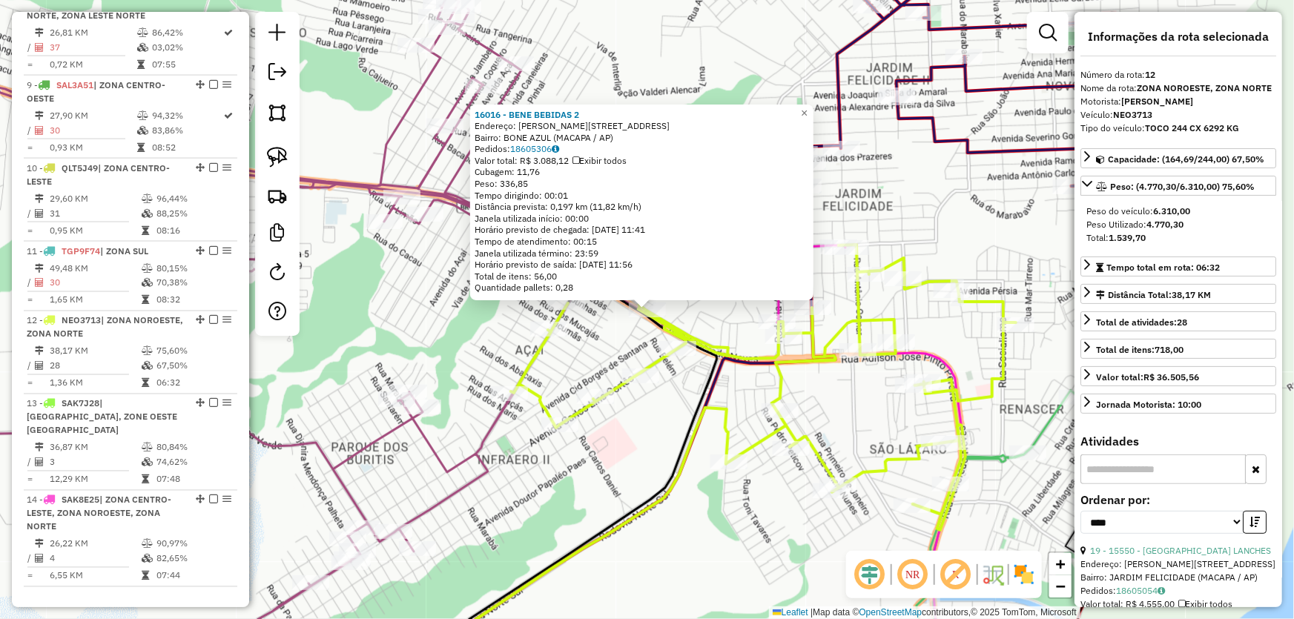
scroll to position [1386, 0]
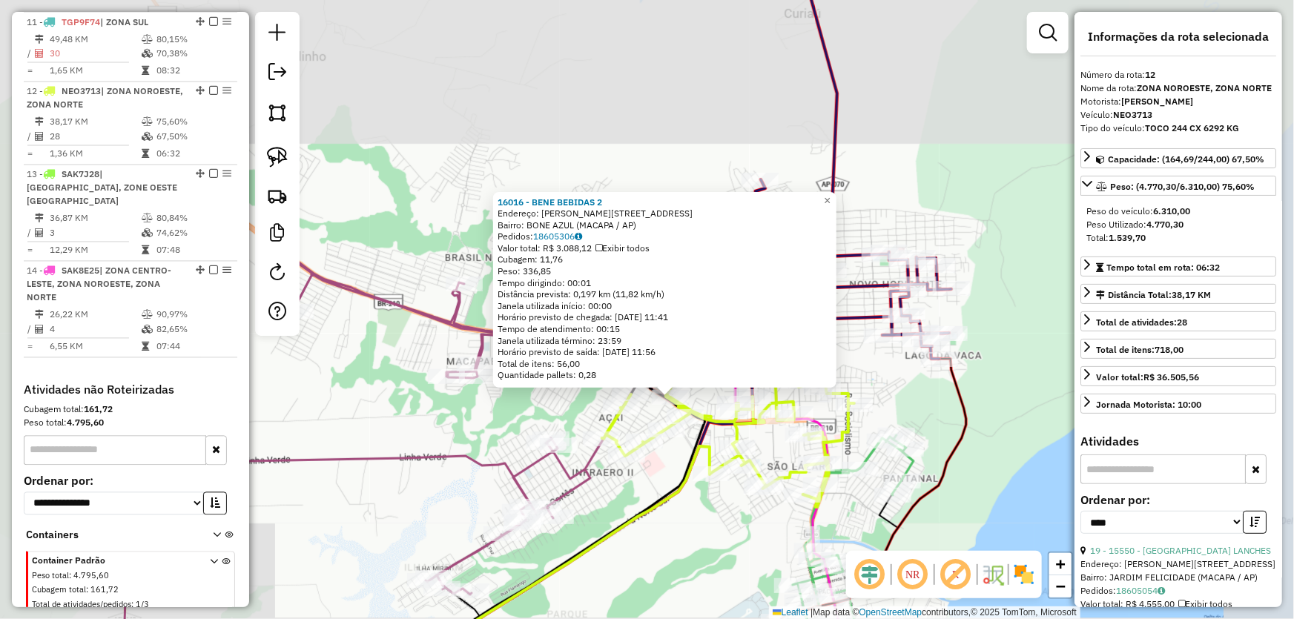
click at [698, 522] on div "16016 - BENE BEBIDAS 2 Endereço: R ARMINDO PINTO 110 Bairro: BONE AZUL (MACAPA …" at bounding box center [647, 309] width 1294 height 619
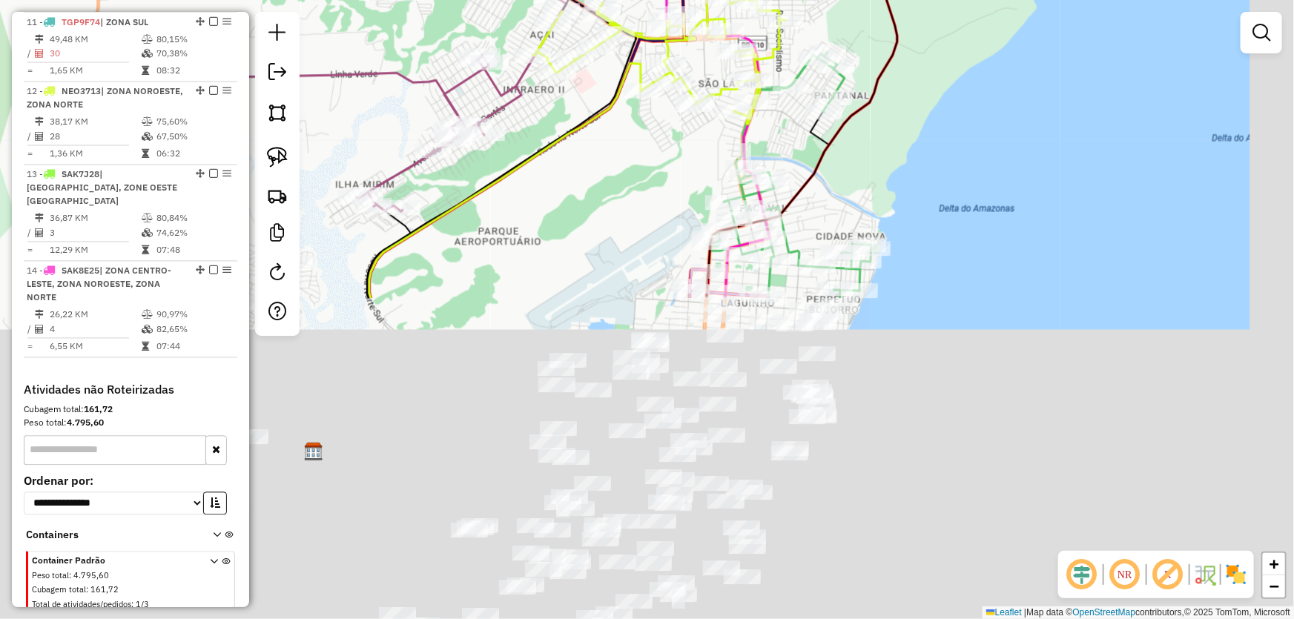
drag, startPoint x: 696, startPoint y: 546, endPoint x: 609, endPoint y: 20, distance: 532.7
click at [615, 62] on div "Janela de atendimento Grade de atendimento Capacidade Transportadoras Veículos …" at bounding box center [647, 309] width 1294 height 619
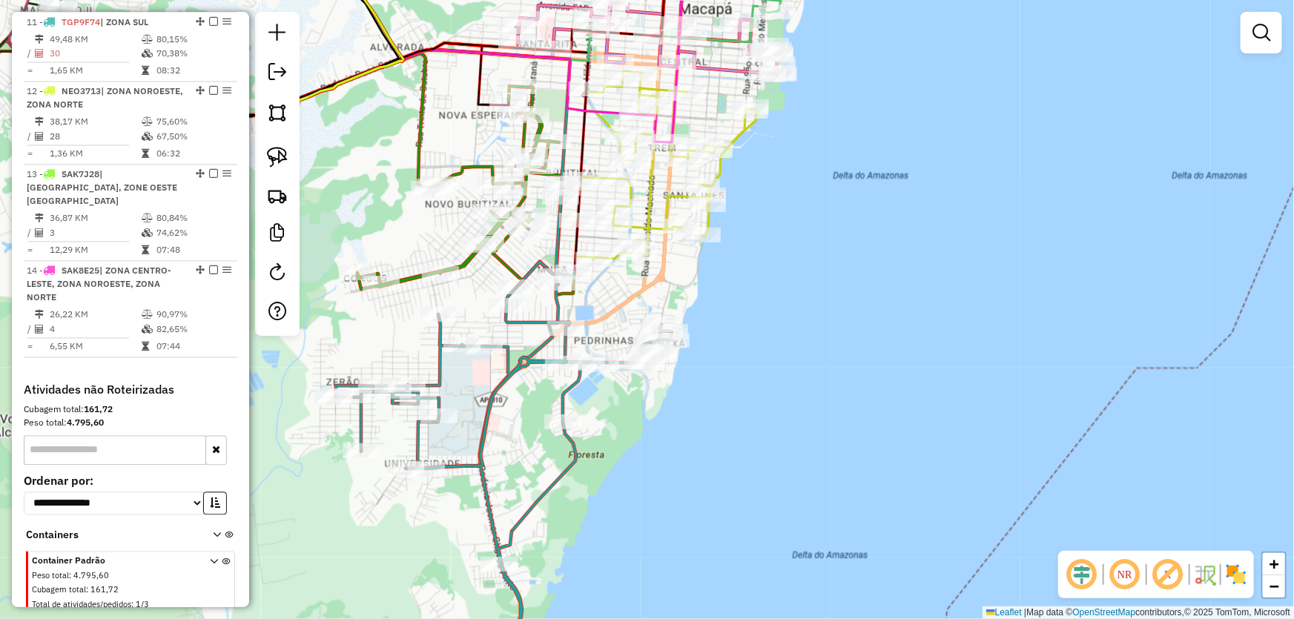
click at [798, 416] on div "Janela de atendimento Grade de atendimento Capacidade Transportadoras Veículos …" at bounding box center [647, 309] width 1294 height 619
click at [267, 106] on img at bounding box center [277, 112] width 21 height 21
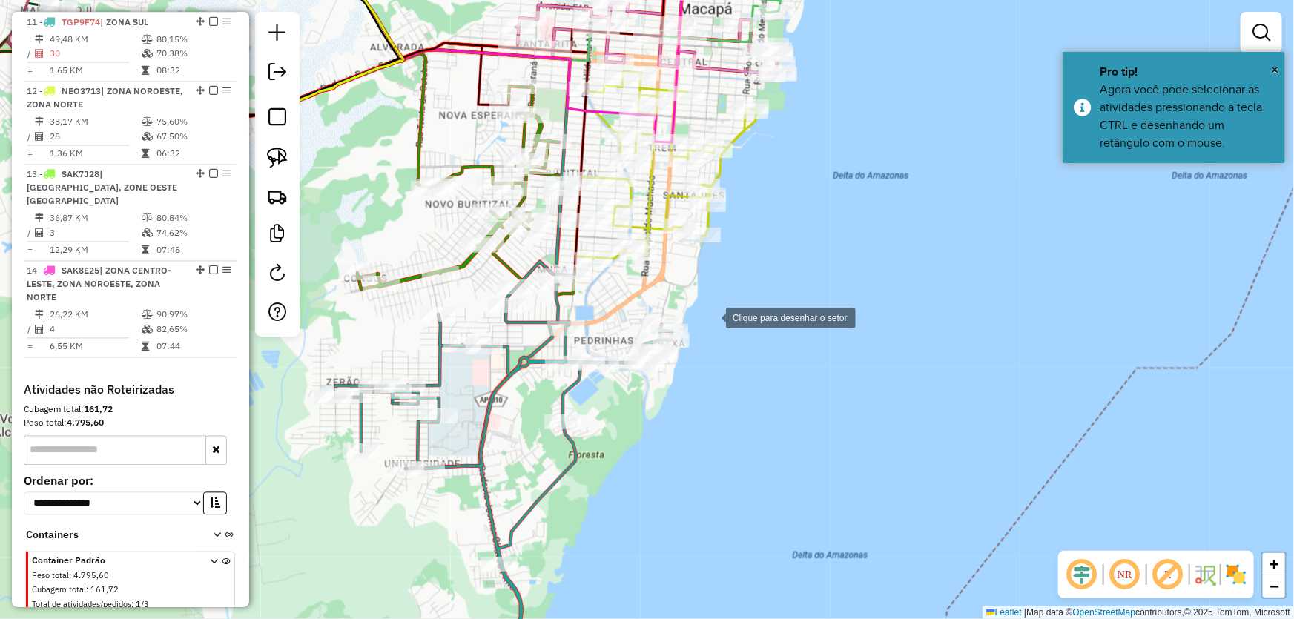
drag, startPoint x: 711, startPoint y: 317, endPoint x: 598, endPoint y: 317, distance: 112.7
click at [711, 317] on div at bounding box center [711, 317] width 30 height 30
click at [583, 317] on div at bounding box center [598, 317] width 30 height 30
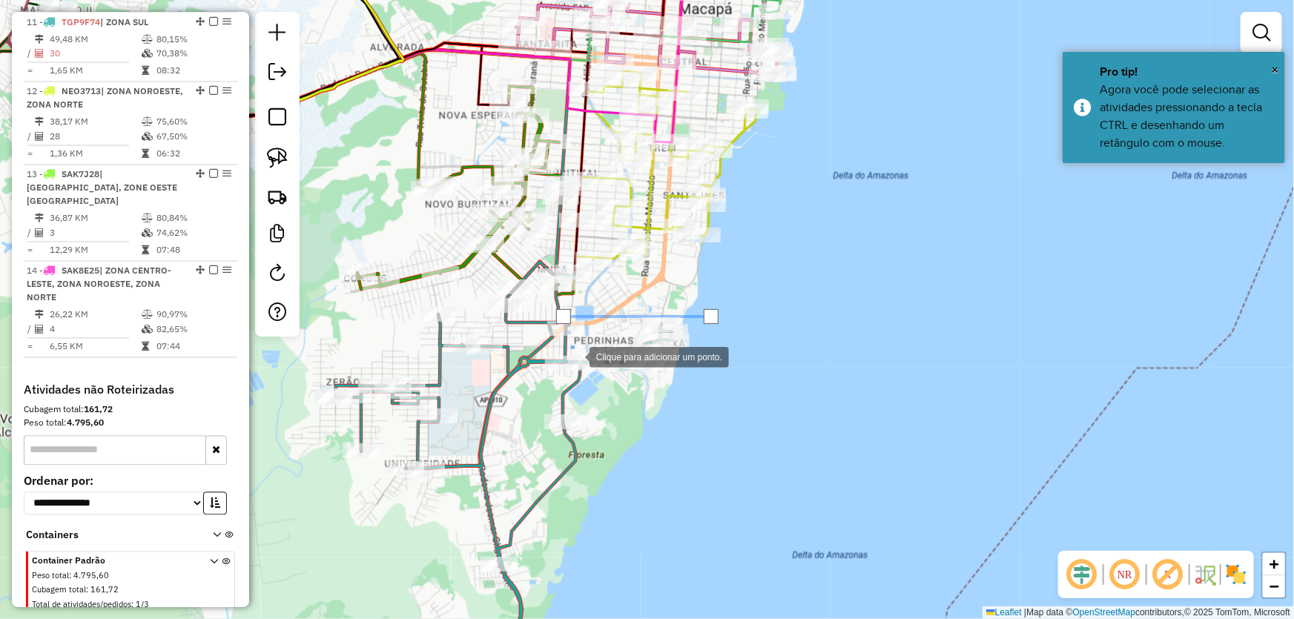
click at [589, 371] on div at bounding box center [575, 356] width 30 height 30
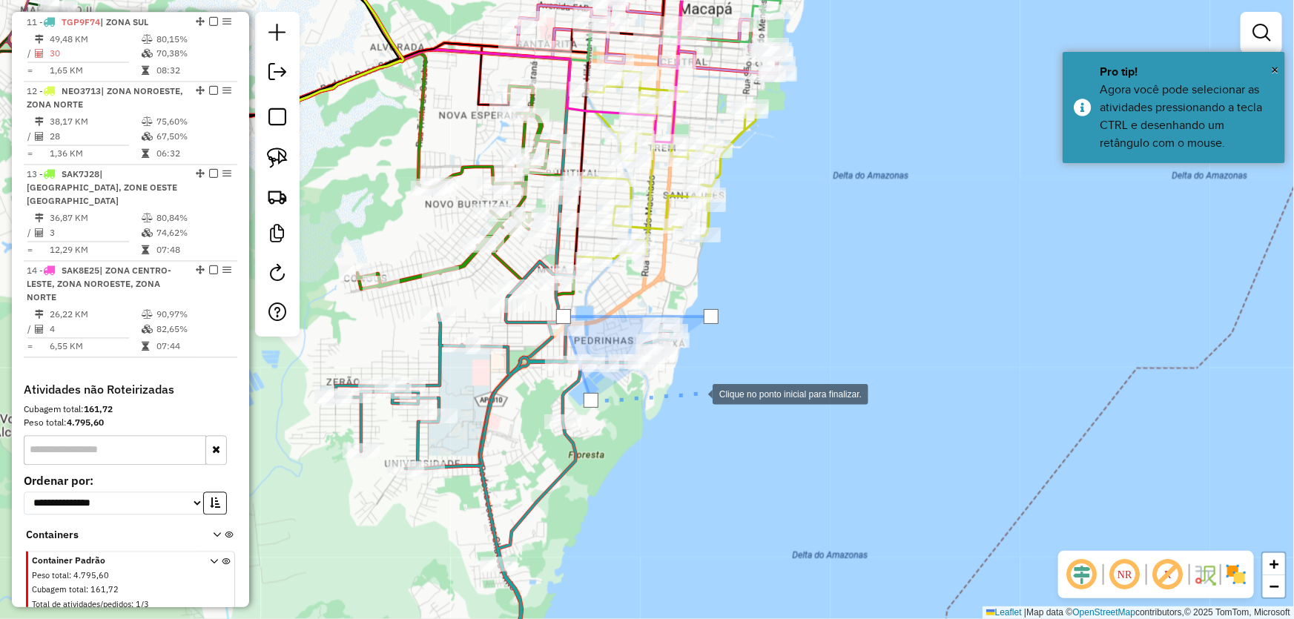
click at [712, 386] on div at bounding box center [698, 393] width 30 height 30
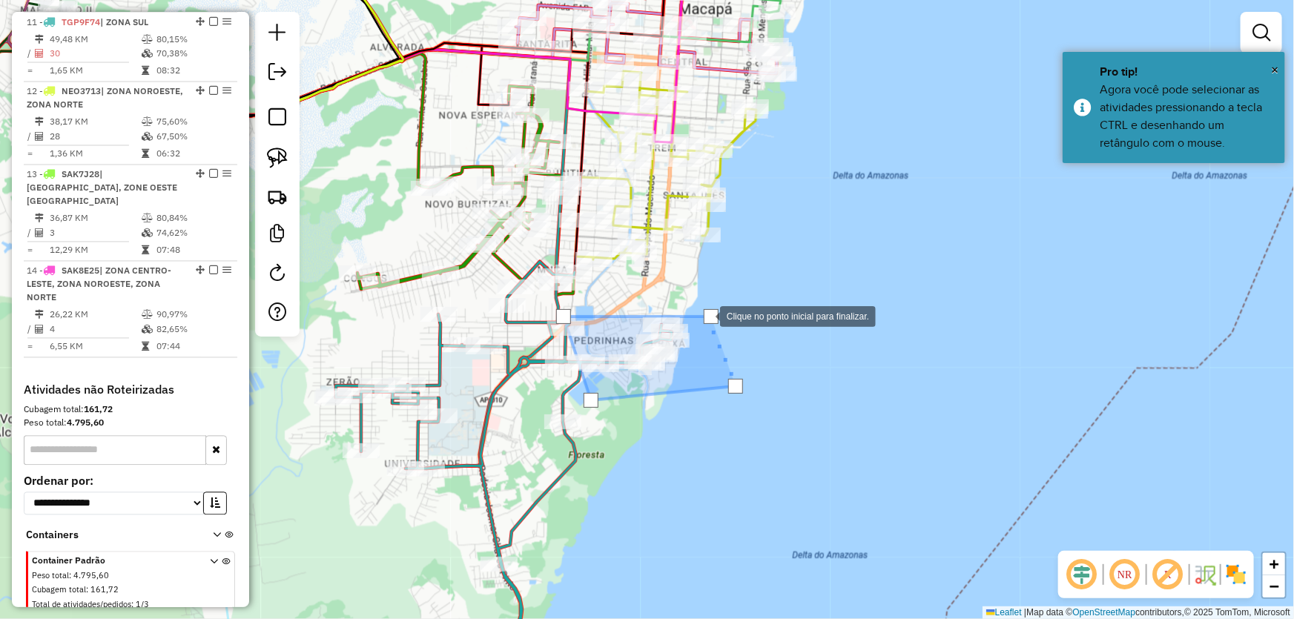
click at [705, 315] on div at bounding box center [711, 316] width 15 height 15
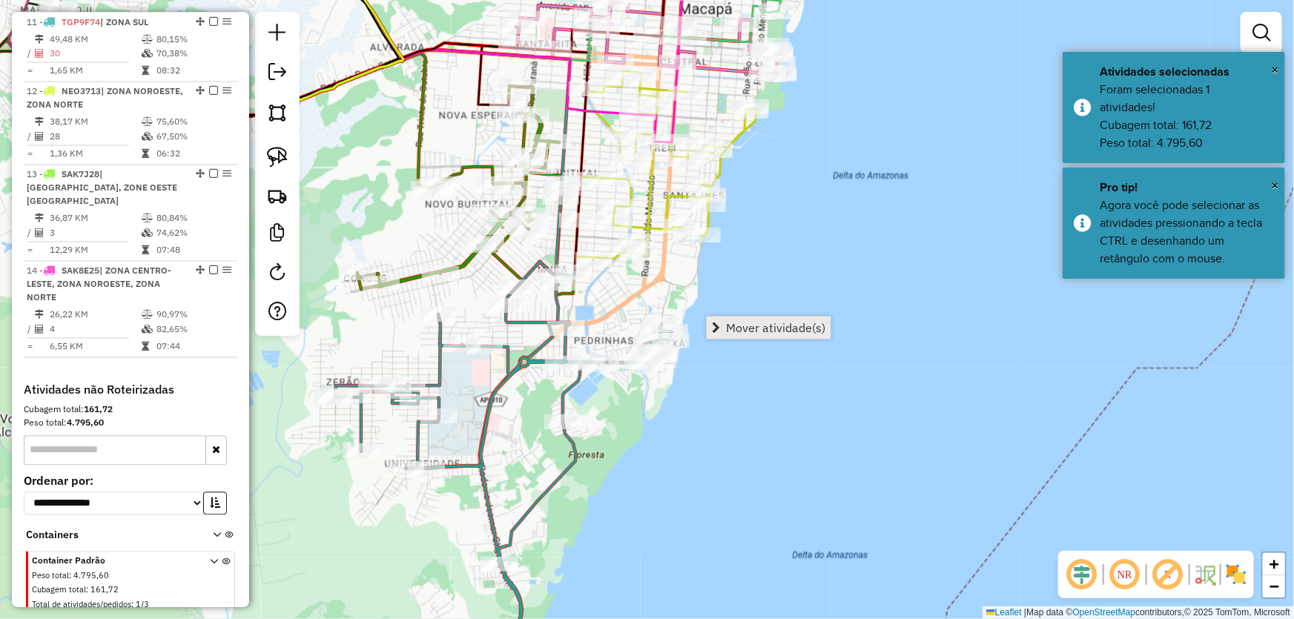
click at [725, 321] on link "Mover atividade(s)" at bounding box center [768, 328] width 124 height 22
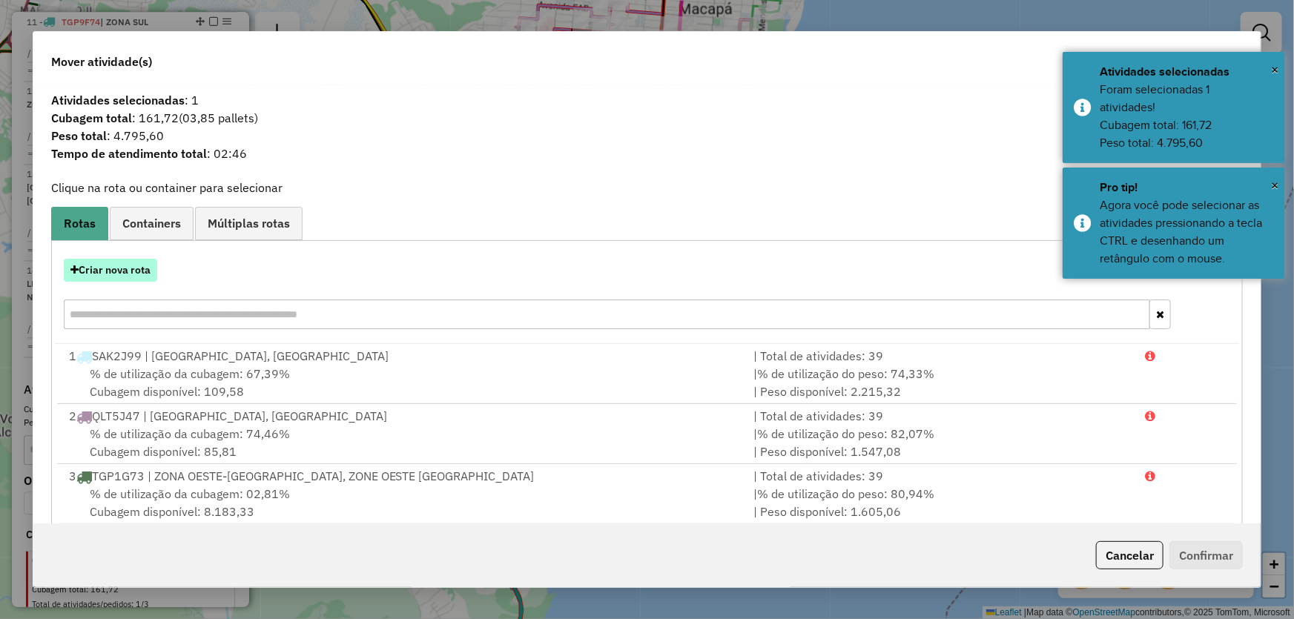
click at [107, 262] on button "Criar nova rota" at bounding box center [110, 270] width 93 height 23
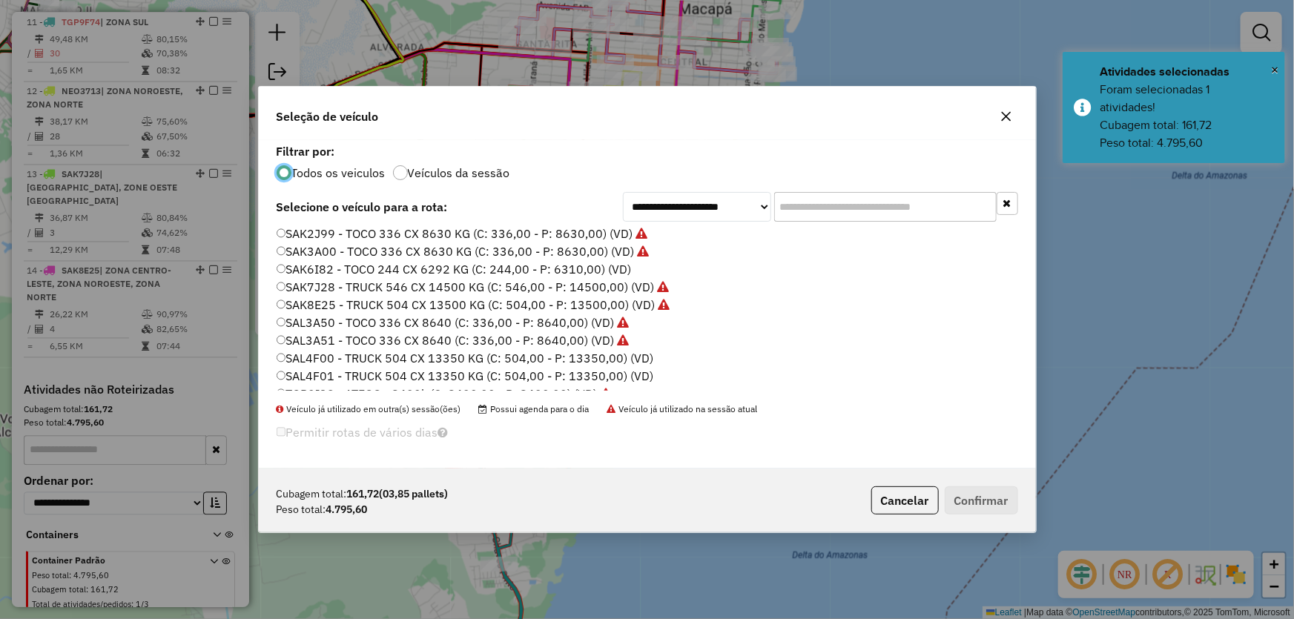
scroll to position [337, 0]
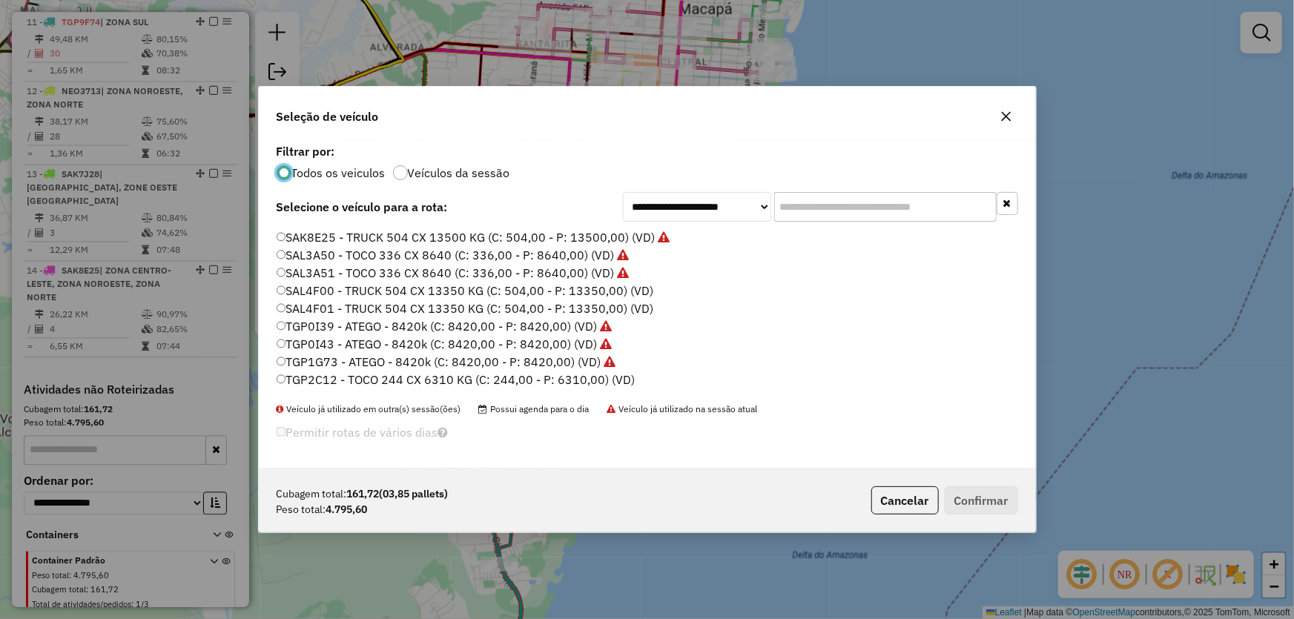
click at [327, 374] on label "TGP2C12 - TOCO 244 CX 6310 KG (C: 244,00 - P: 6310,00) (VD)" at bounding box center [456, 380] width 359 height 18
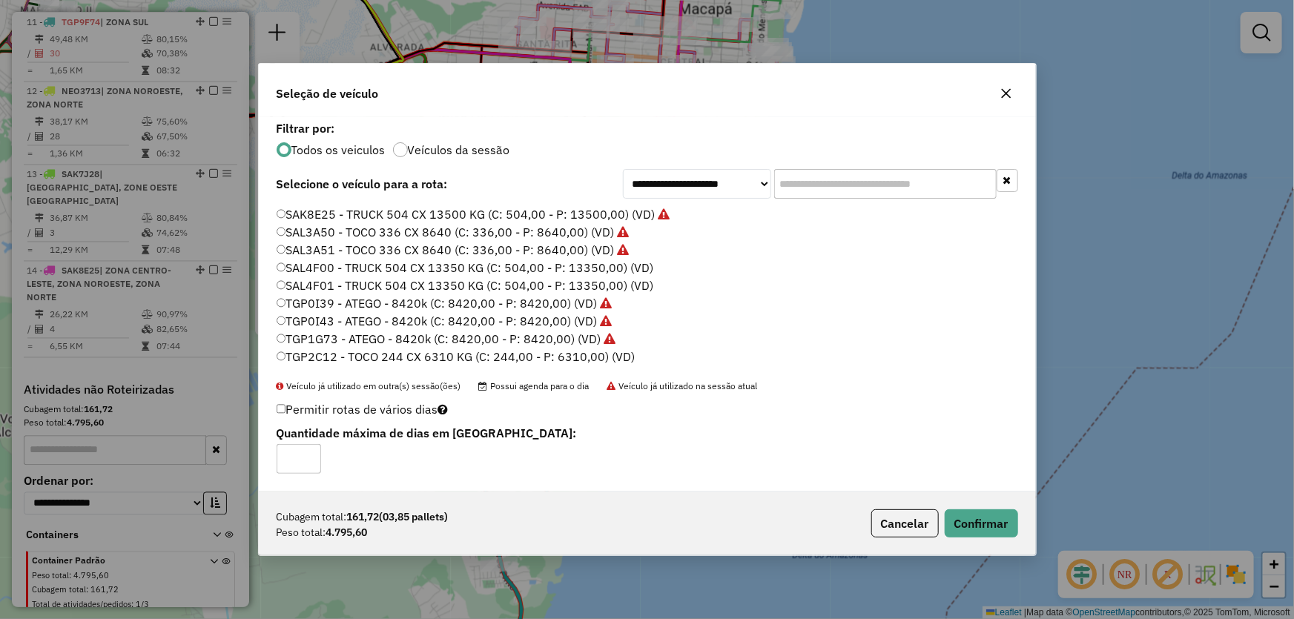
click at [978, 506] on div "Cubagem total: 161,72 (03,85 pallets) Peso total: 4.795,60 Cancelar Confirmar" at bounding box center [647, 524] width 777 height 64
click at [977, 513] on button "Confirmar" at bounding box center [980, 523] width 73 height 28
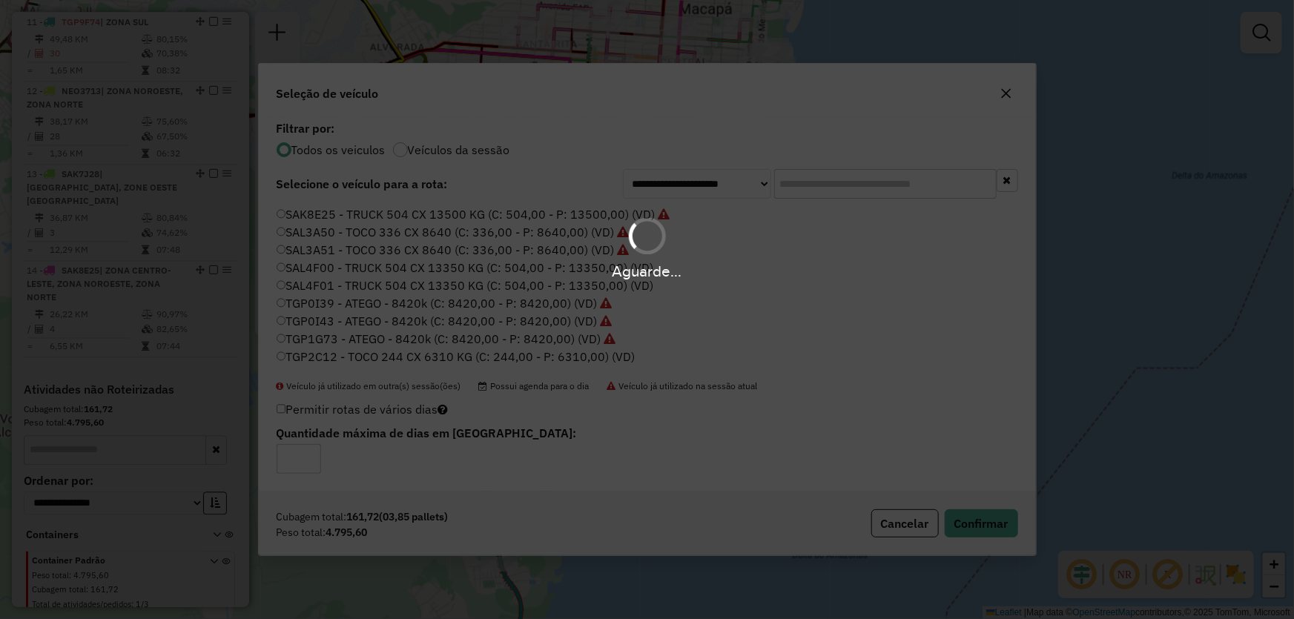
scroll to position [1222, 0]
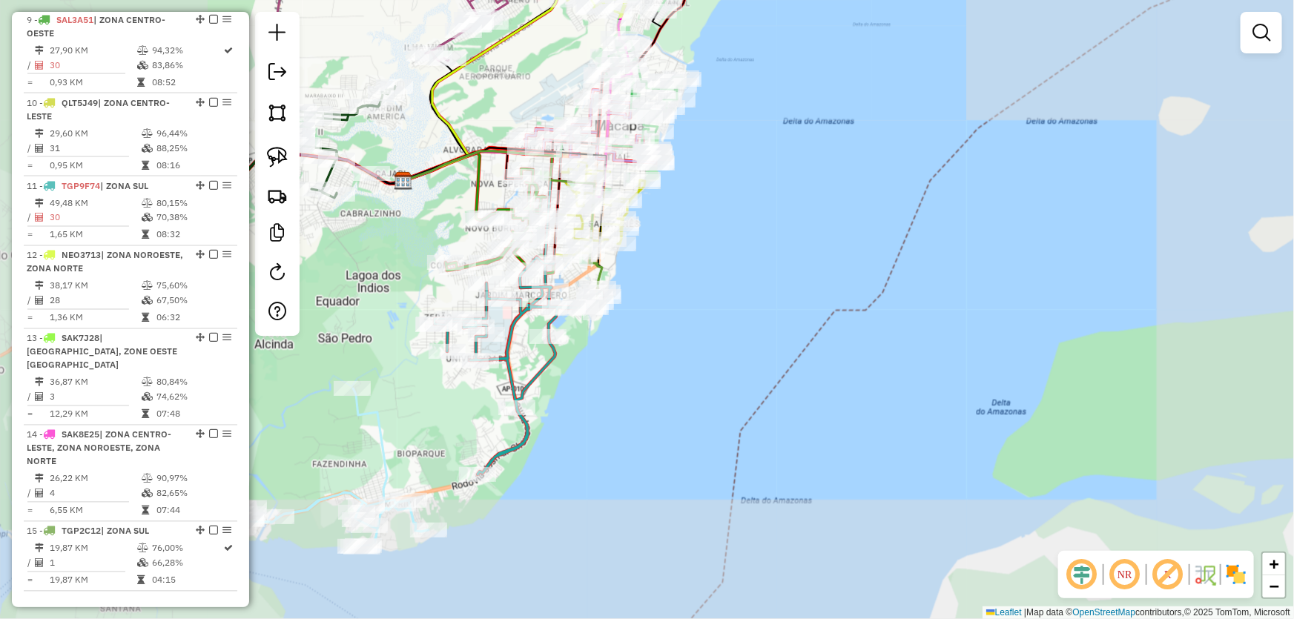
click at [788, 366] on div "Janela de atendimento Grade de atendimento Capacidade Transportadoras Veículos …" at bounding box center [647, 309] width 1294 height 619
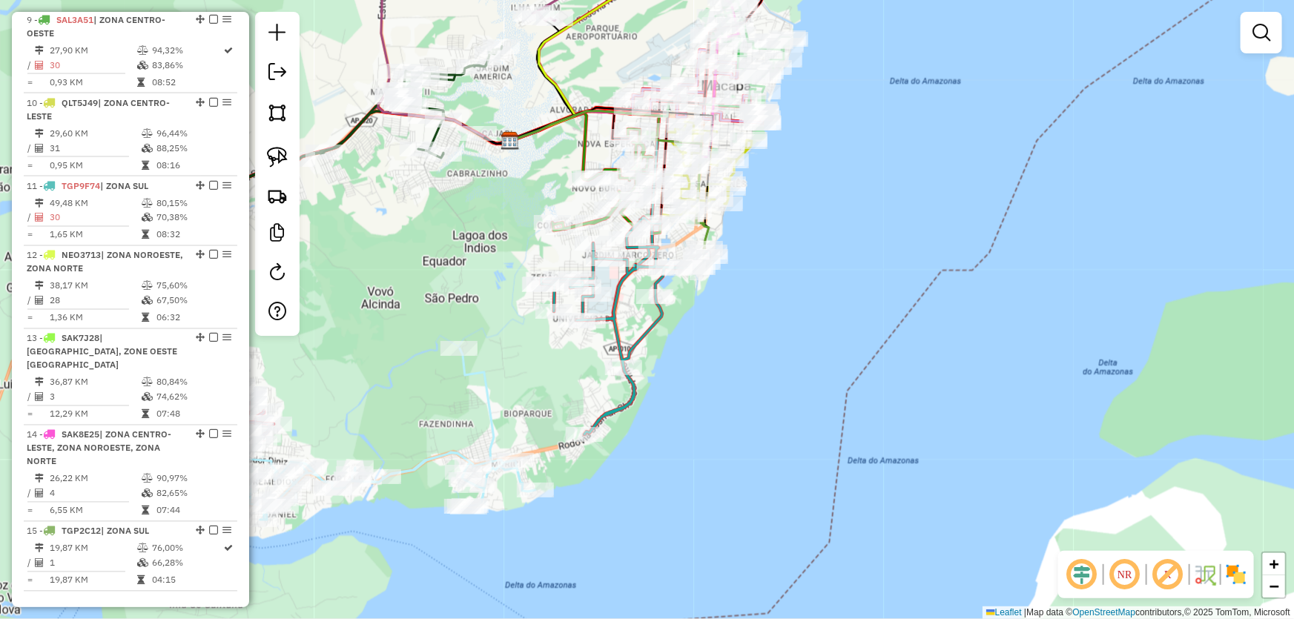
drag, startPoint x: 756, startPoint y: 376, endPoint x: 893, endPoint y: 311, distance: 151.6
click at [898, 313] on div "Janela de atendimento Grade de atendimento Capacidade Transportadoras Veículos …" at bounding box center [647, 309] width 1294 height 619
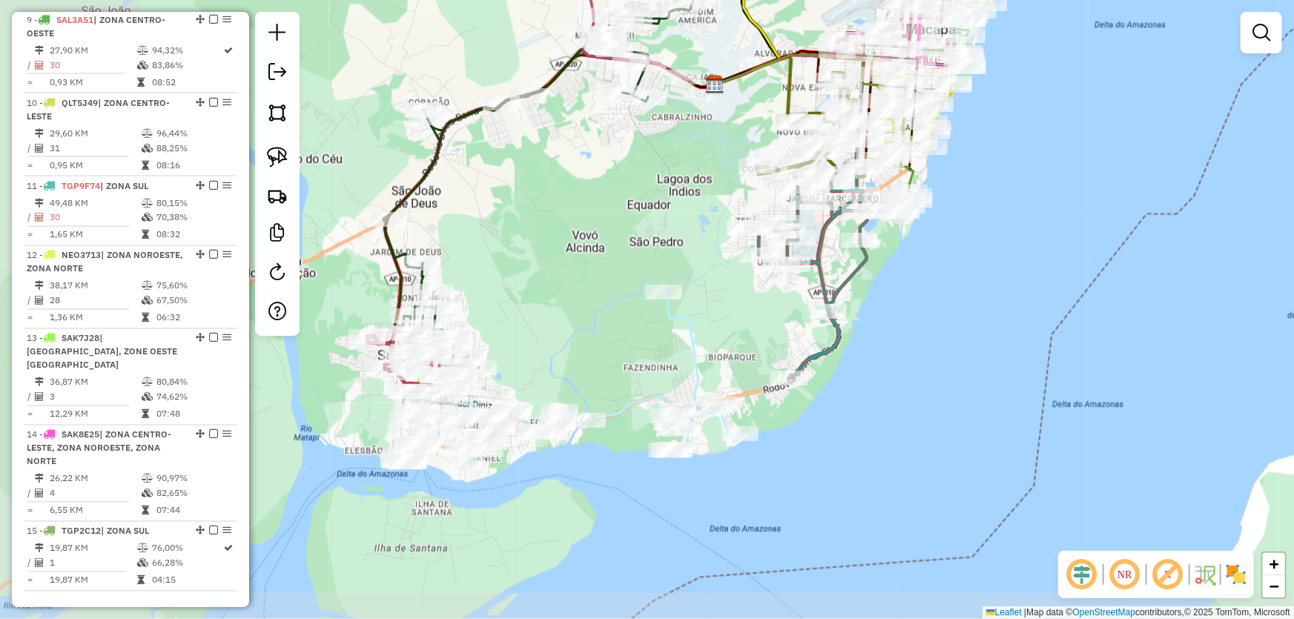
drag, startPoint x: 454, startPoint y: 364, endPoint x: 637, endPoint y: 328, distance: 186.7
click at [637, 328] on div "Janela de atendimento Grade de atendimento Capacidade Transportadoras Veículos …" at bounding box center [647, 309] width 1294 height 619
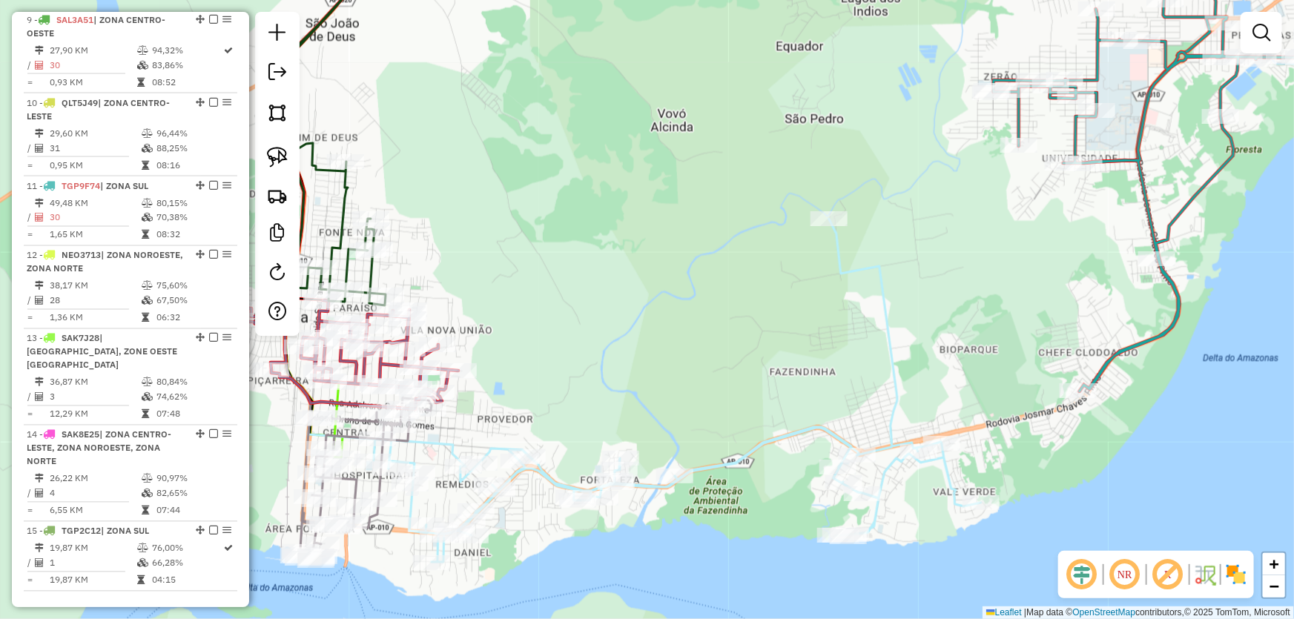
drag, startPoint x: 505, startPoint y: 365, endPoint x: 630, endPoint y: 307, distance: 138.3
click at [630, 307] on div "Janela de atendimento Grade de atendimento Capacidade Transportadoras Veículos …" at bounding box center [647, 309] width 1294 height 619
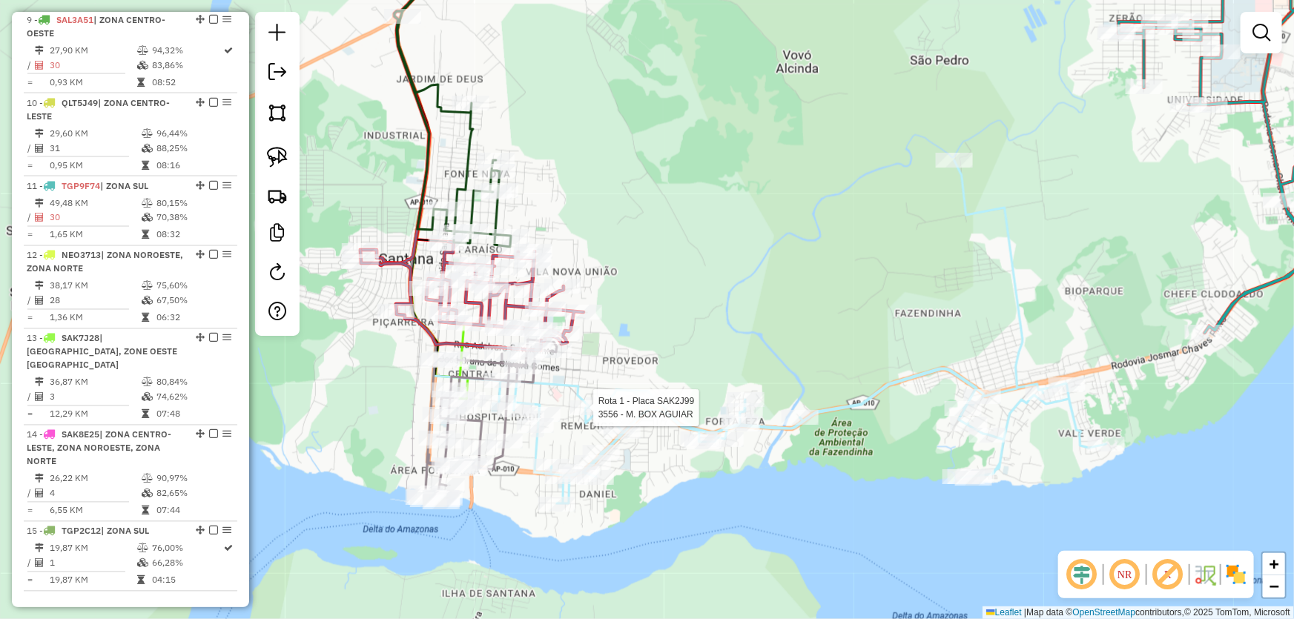
select select "*********"
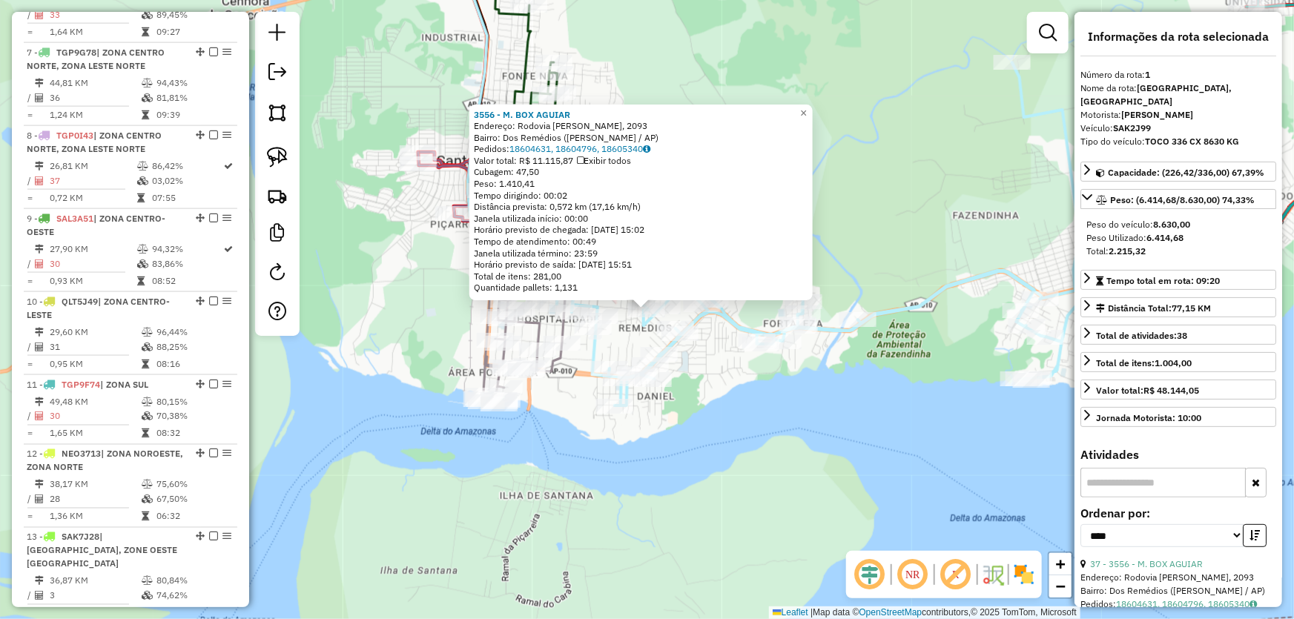
scroll to position [556, 0]
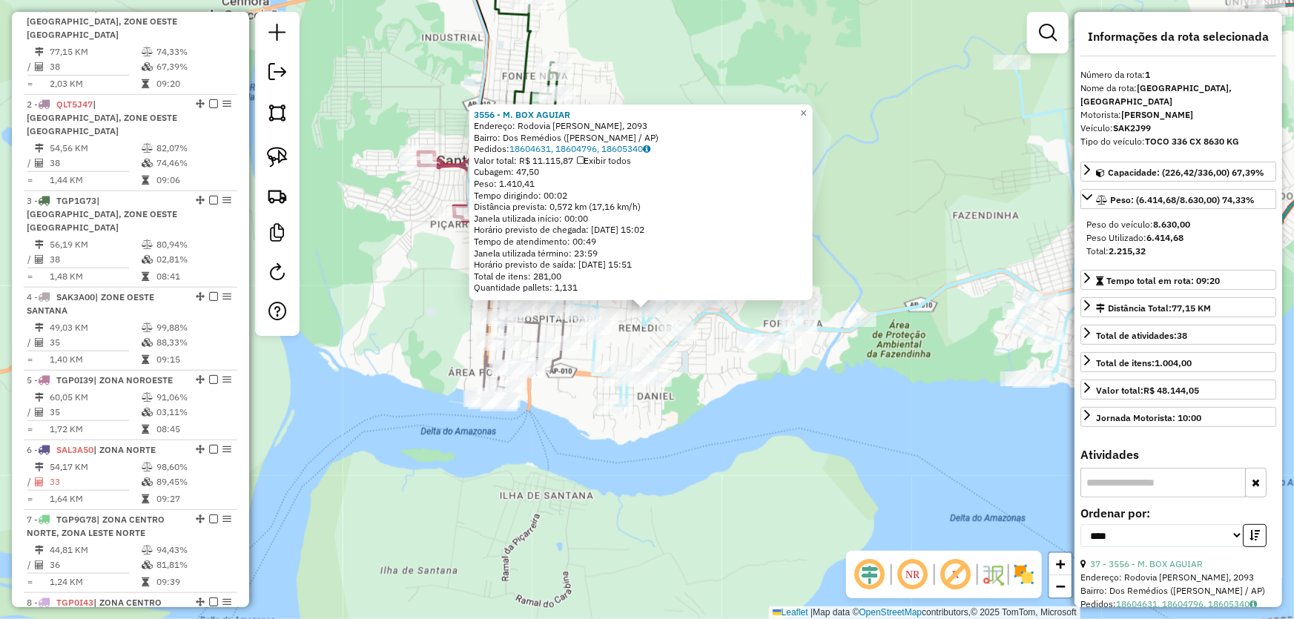
click at [727, 437] on div "3556 - M. BOX AGUIAR Endereço: Rodovia Salvador Diniz, 2093 Bairro: Dos Remédio…" at bounding box center [647, 309] width 1294 height 619
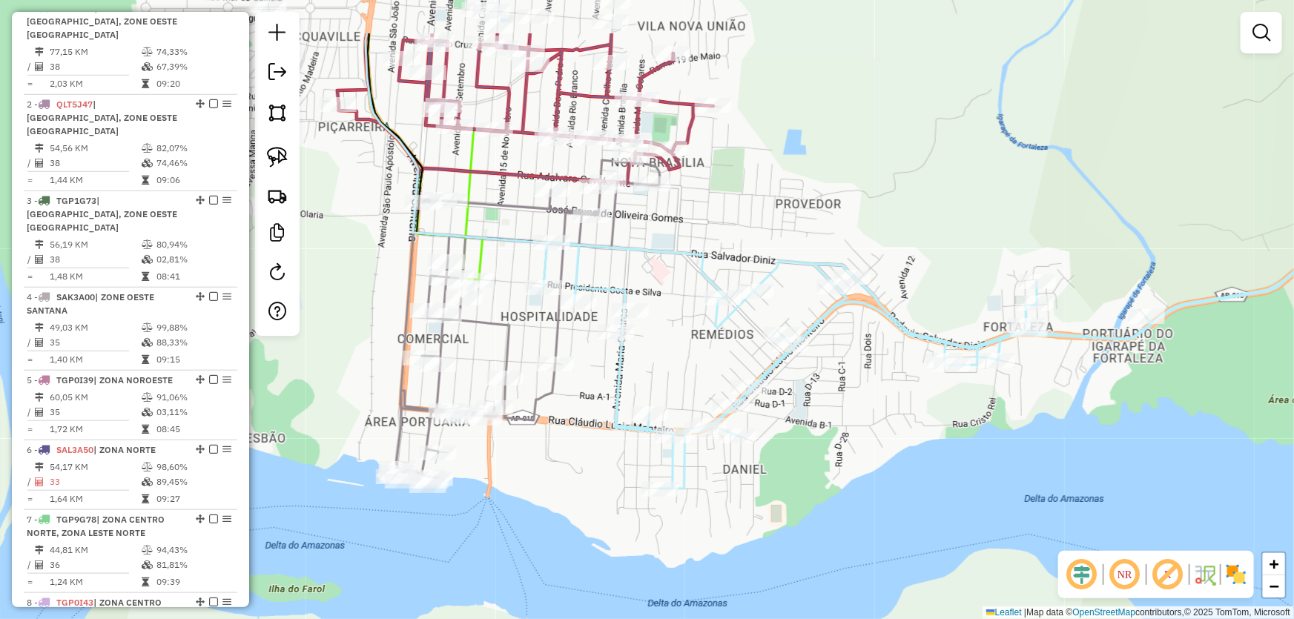
drag, startPoint x: 702, startPoint y: 408, endPoint x: 841, endPoint y: 496, distance: 164.9
click at [845, 506] on div "Janela de atendimento Grade de atendimento Capacidade Transportadoras Veículos …" at bounding box center [647, 309] width 1294 height 619
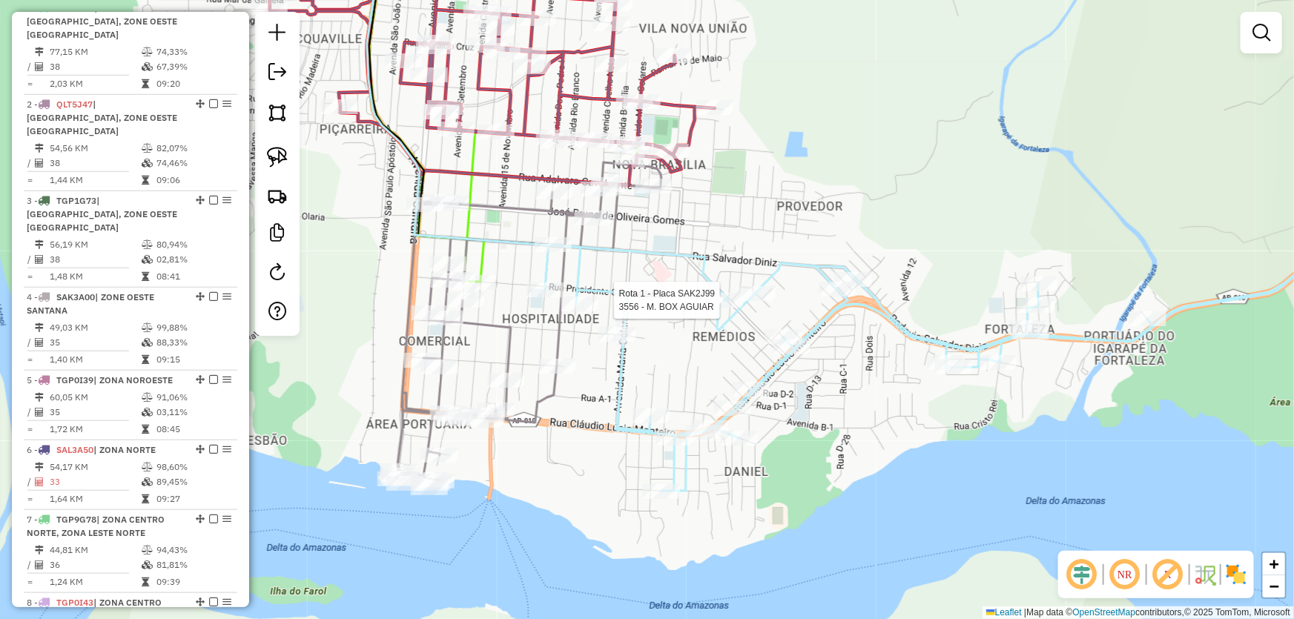
click at [715, 308] on div at bounding box center [724, 300] width 37 height 15
select select "*********"
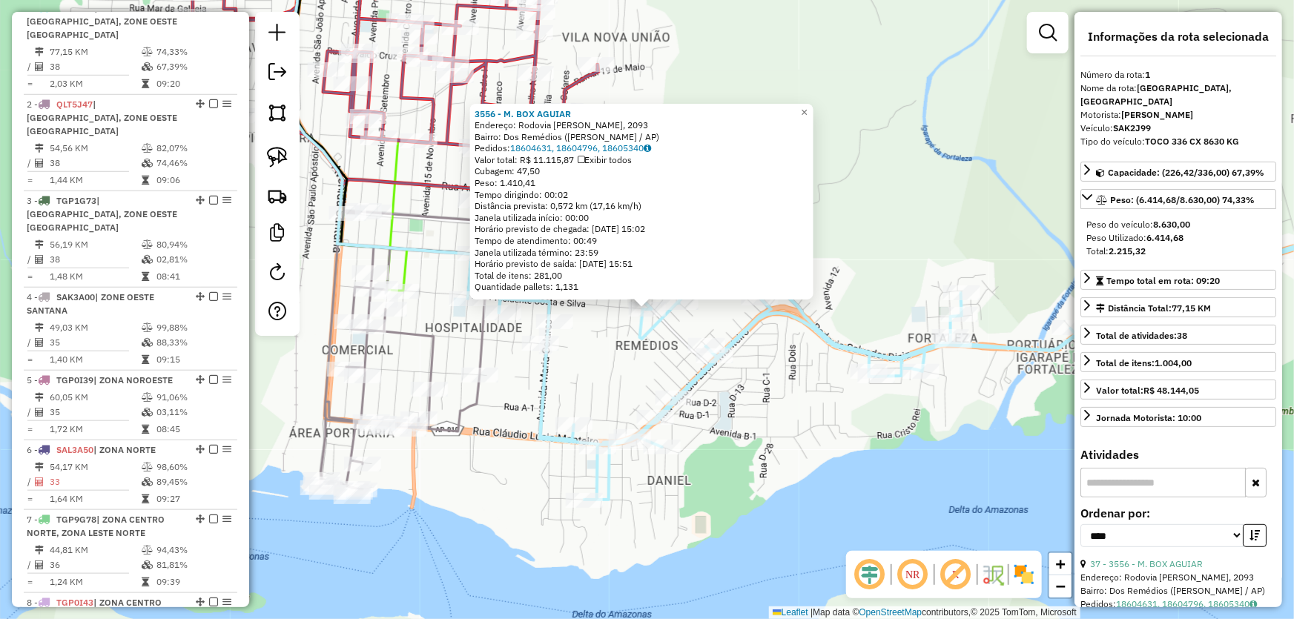
drag, startPoint x: 1110, startPoint y: 249, endPoint x: 1180, endPoint y: 239, distance: 71.2
click at [1180, 239] on div "Peso do veículo: 8.630,00 Peso Utilizado: 6.414,68 Total: 2.215,32" at bounding box center [1178, 238] width 196 height 52
click at [936, 206] on div "3556 - M. BOX AGUIAR Endereço: Rodovia Salvador Diniz, 2093 Bairro: Dos Remédio…" at bounding box center [647, 309] width 1294 height 619
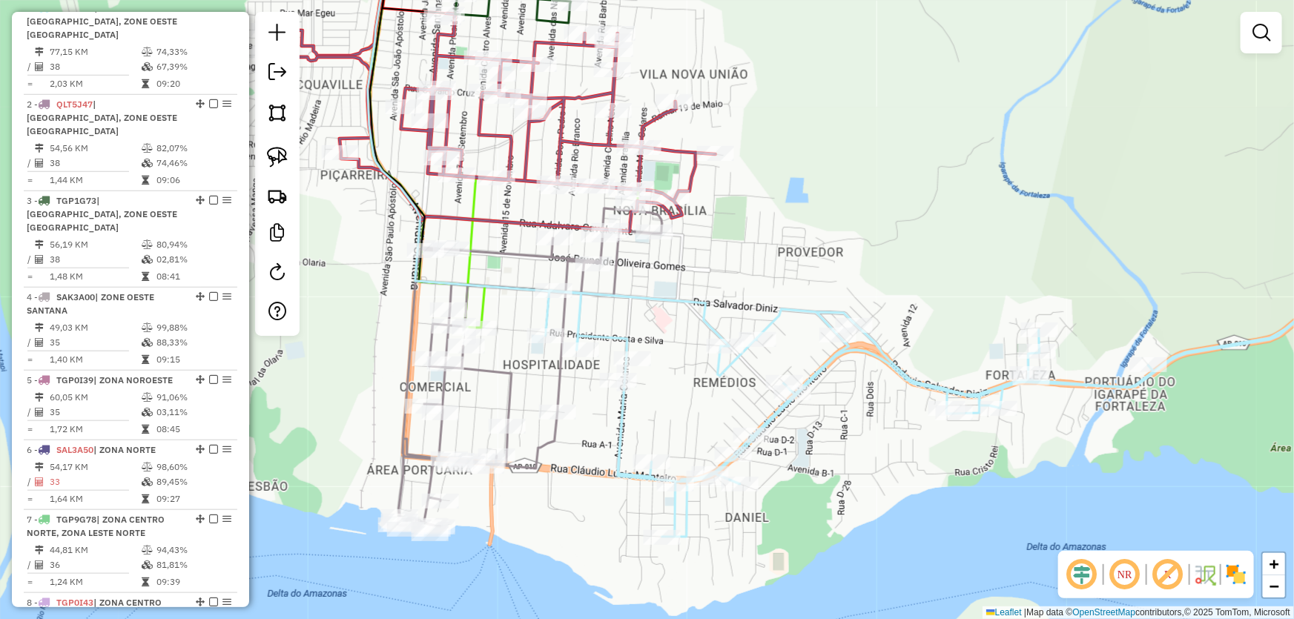
drag, startPoint x: 731, startPoint y: 188, endPoint x: 865, endPoint y: 249, distance: 147.3
click at [865, 249] on div "Janela de atendimento Grade de atendimento Capacidade Transportadoras Veículos …" at bounding box center [647, 309] width 1294 height 619
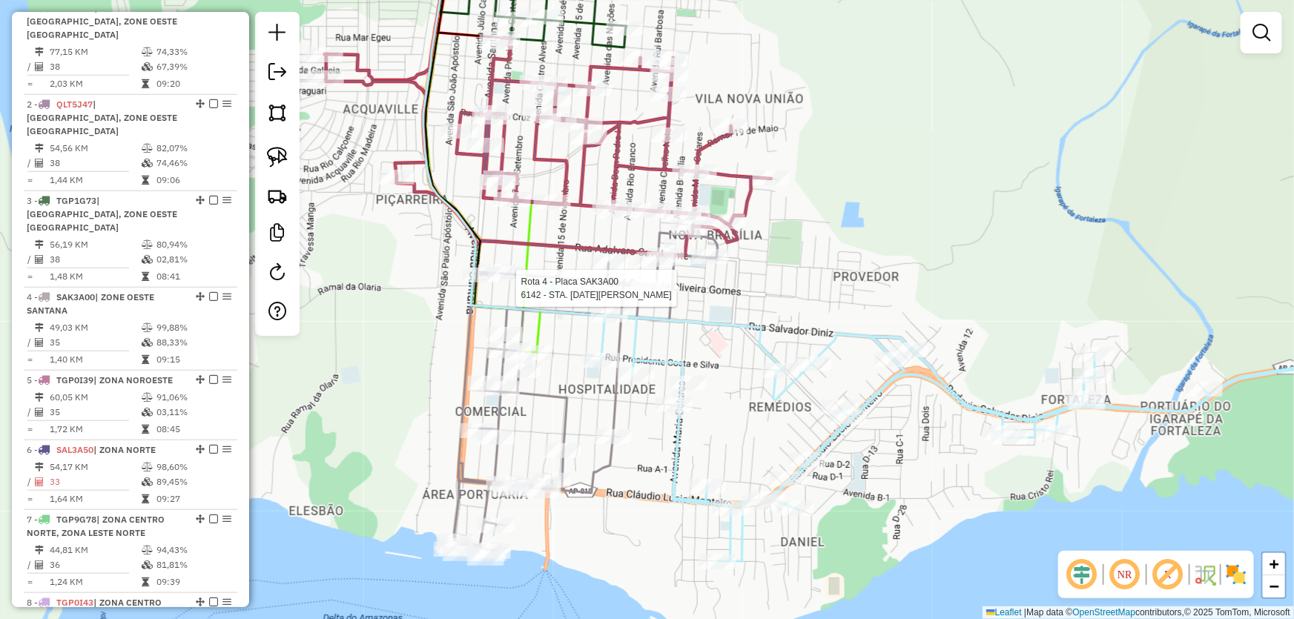
select select "*********"
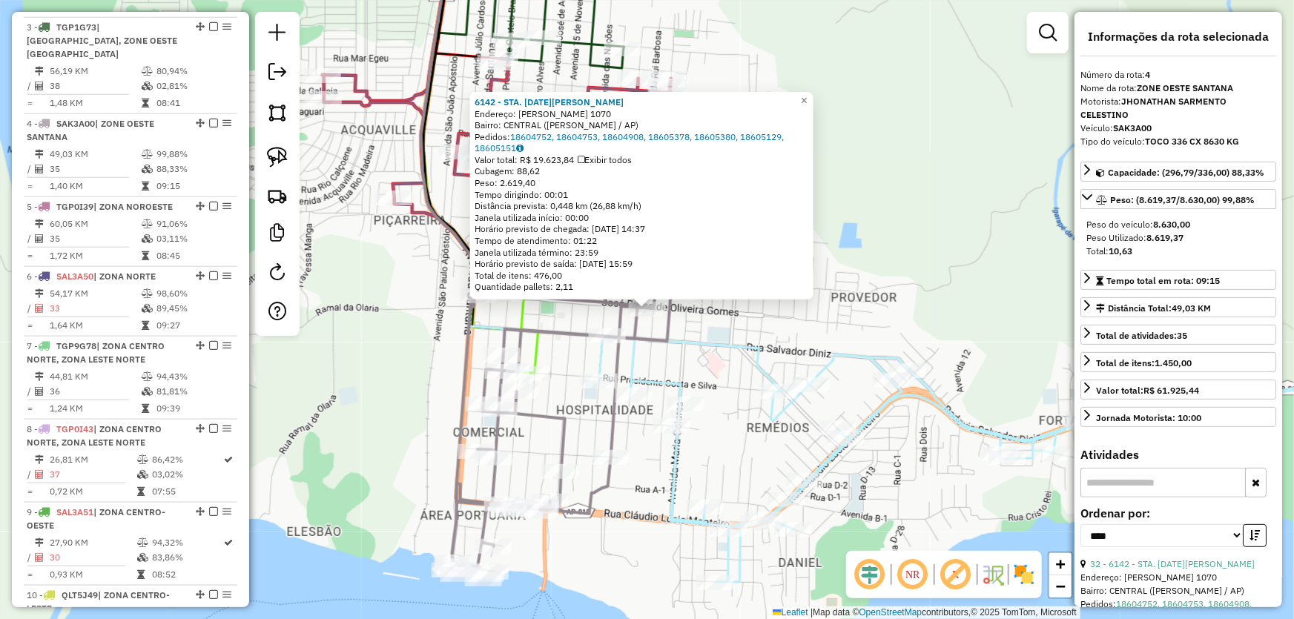
scroll to position [804, 0]
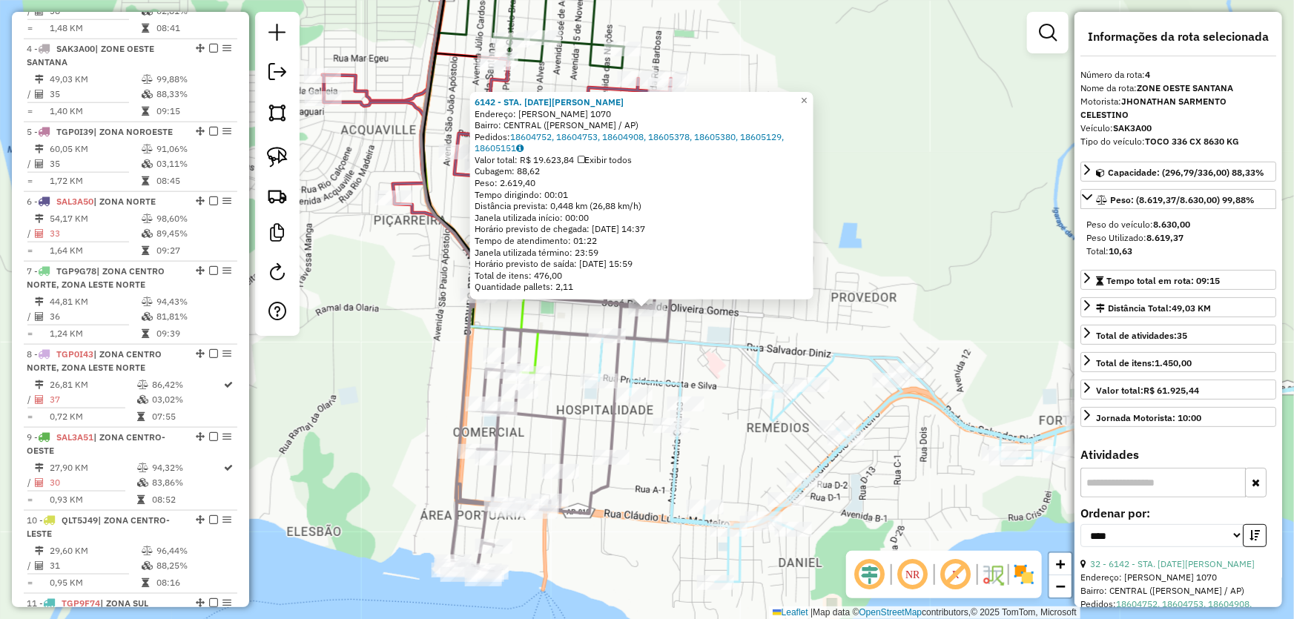
drag, startPoint x: 1112, startPoint y: 251, endPoint x: 1156, endPoint y: 248, distance: 43.9
click at [1156, 248] on div "Total: 10,63" at bounding box center [1178, 251] width 184 height 13
click at [916, 297] on div "6142 - STA. LUCIA SANTANA Endereço: R UBALDO FIGUEIRA 1070 Bairro: CENTRAL (SAN…" at bounding box center [647, 309] width 1294 height 619
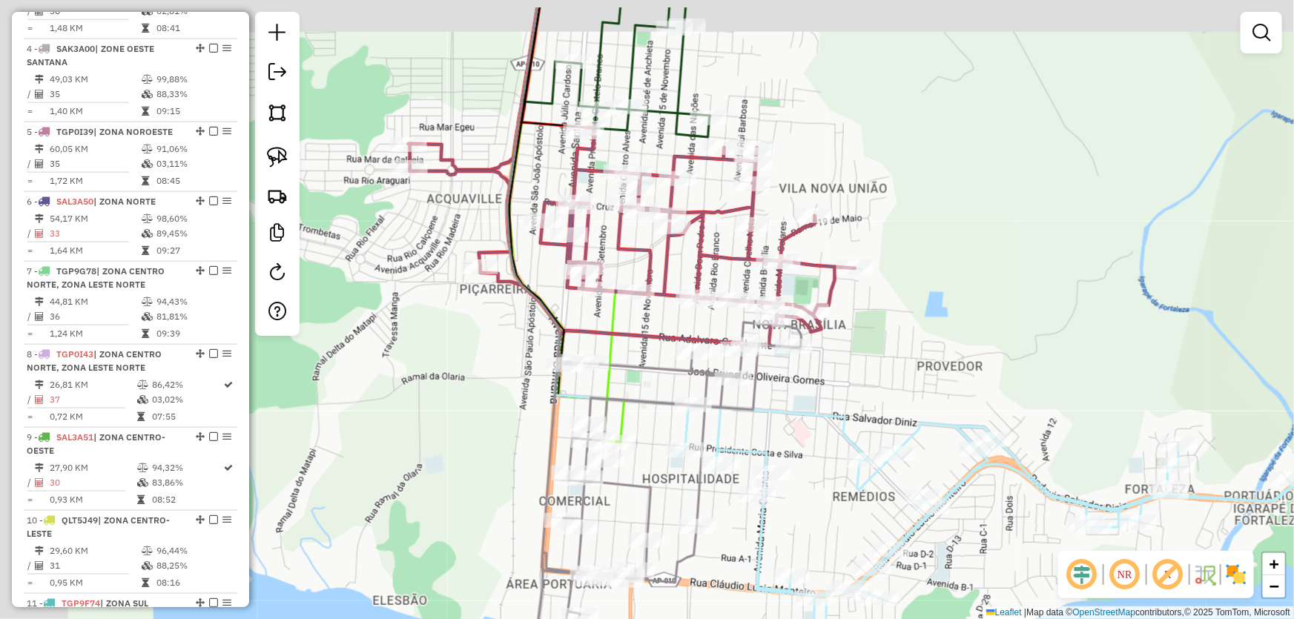
drag, startPoint x: 841, startPoint y: 306, endPoint x: 924, endPoint y: 371, distance: 105.7
click at [927, 375] on div "Janela de atendimento Grade de atendimento Capacidade Transportadoras Veículos …" at bounding box center [647, 309] width 1294 height 619
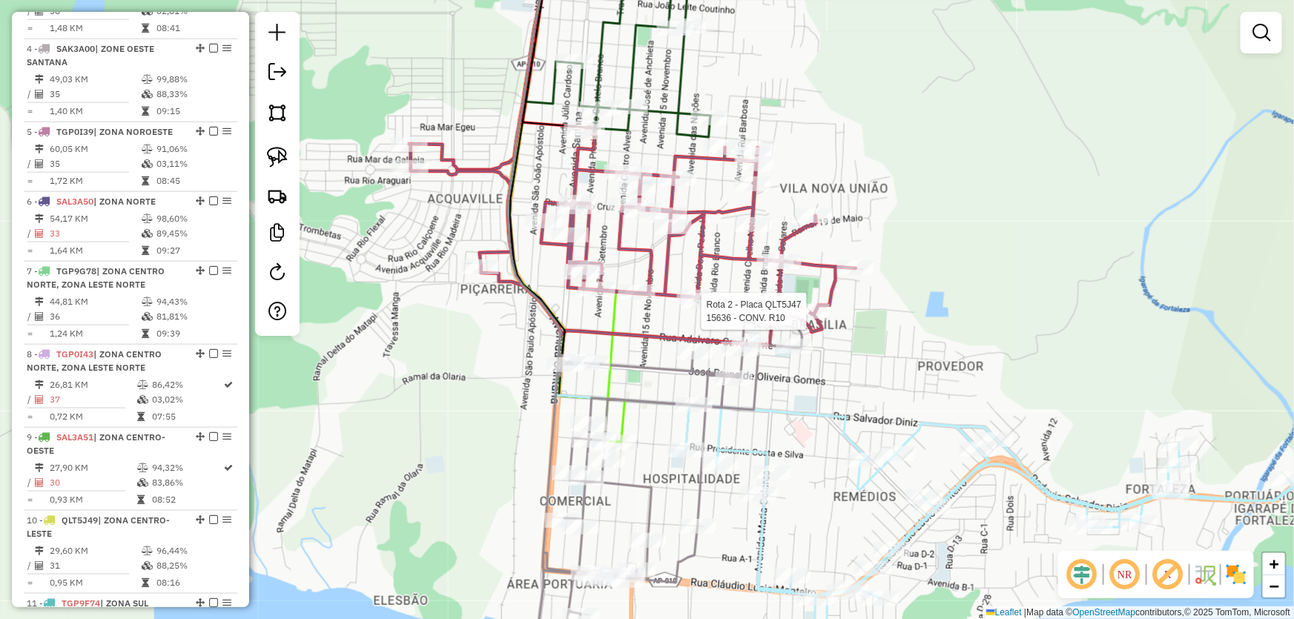
select select "*********"
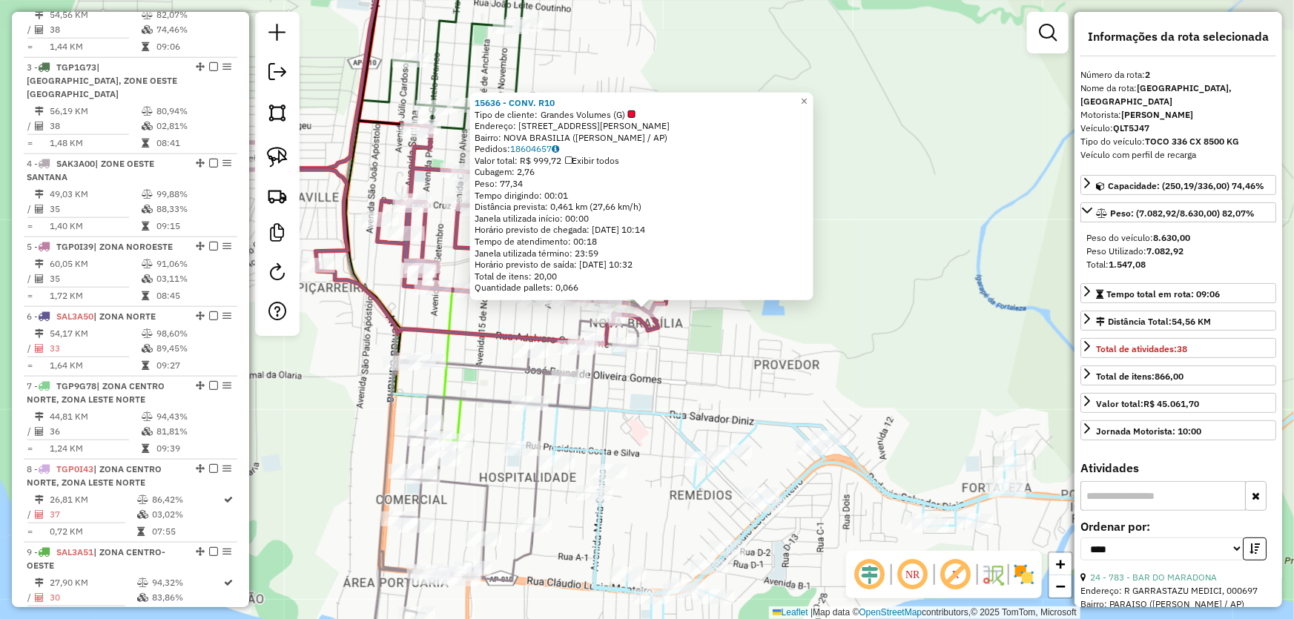
scroll to position [638, 0]
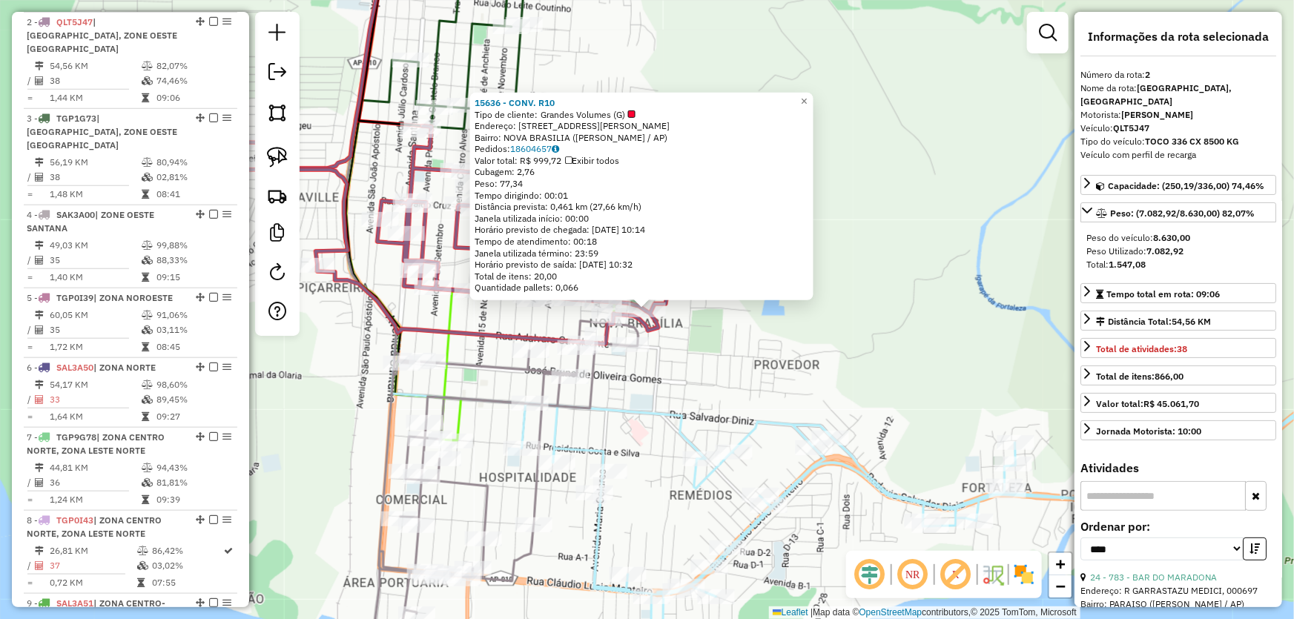
drag, startPoint x: 1110, startPoint y: 263, endPoint x: 1151, endPoint y: 266, distance: 40.9
click at [1152, 263] on div "Total: 1.547,08" at bounding box center [1178, 264] width 184 height 13
click at [853, 365] on div "15636 - CONV. R10 Tipo de cliente: Grandes Volumes (G) Endereço: R EUCLIDES ROD…" at bounding box center [647, 309] width 1294 height 619
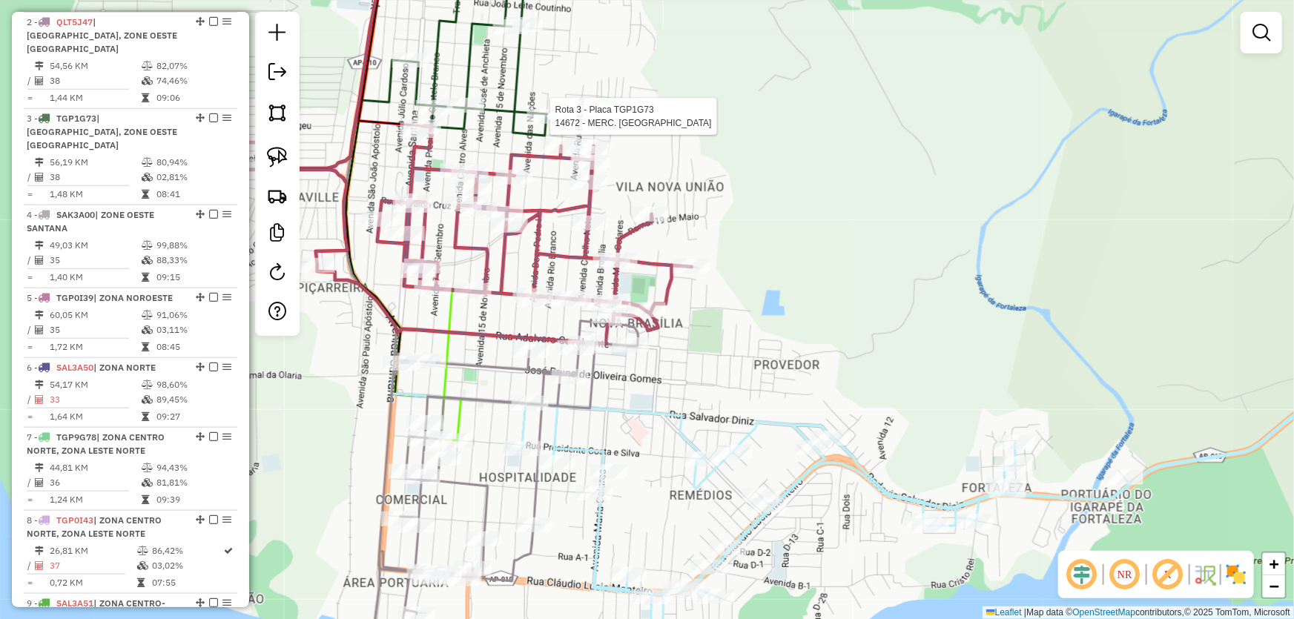
click at [552, 124] on div at bounding box center [545, 116] width 37 height 15
select select "*********"
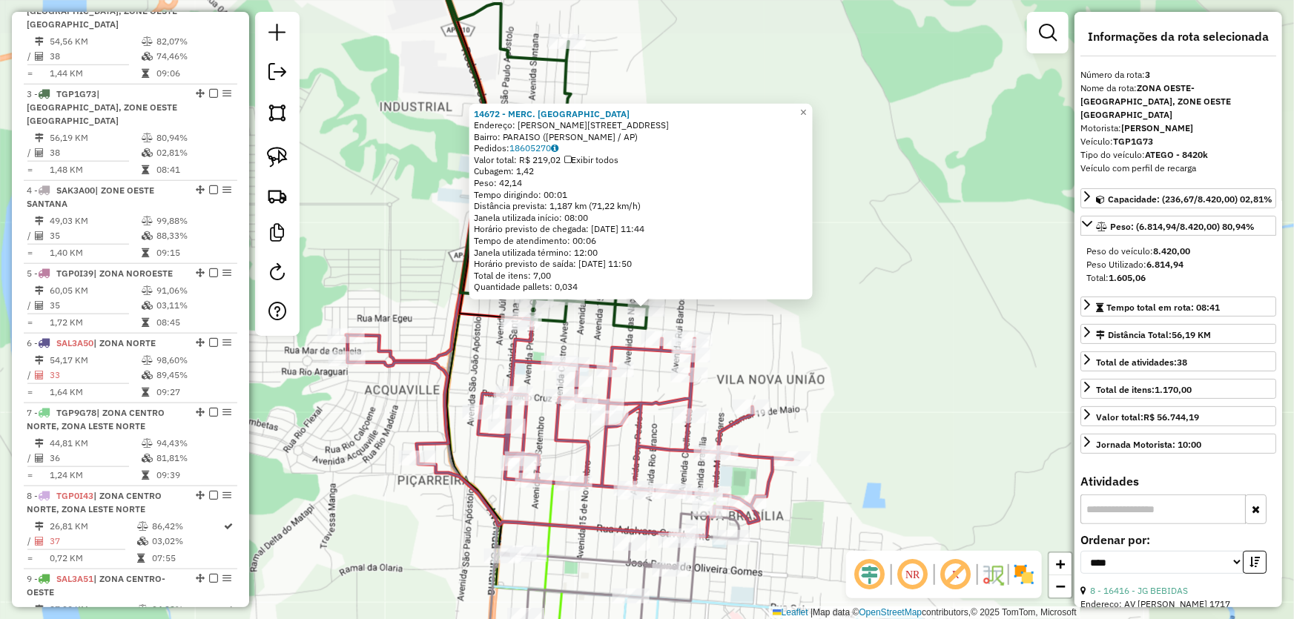
scroll to position [721, 0]
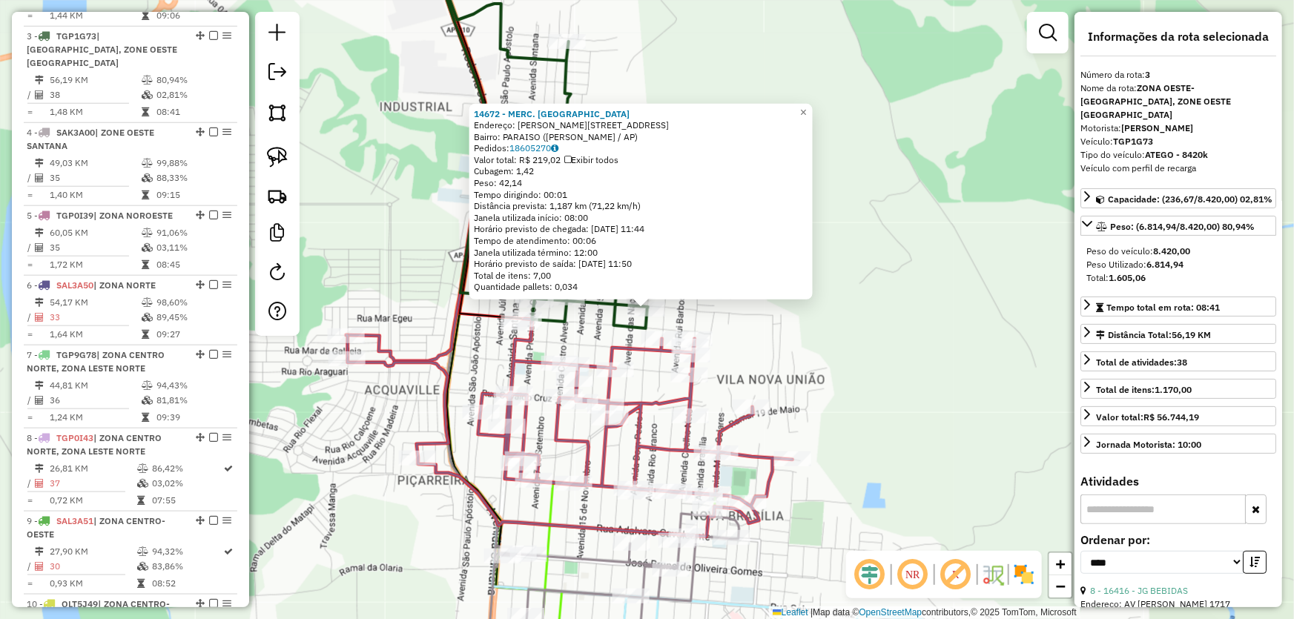
drag, startPoint x: 1107, startPoint y: 274, endPoint x: 1214, endPoint y: 268, distance: 106.9
click at [1214, 269] on div "Peso do veículo: 8.420,00 Peso Utilizado: 6.814,94 Total: 1.605,06" at bounding box center [1178, 265] width 196 height 52
click at [941, 294] on div "14672 - MERC. PALMARES Endereço: R TANCREDO NEVES 1195 Bairro: PARAISO (SANTANA…" at bounding box center [647, 309] width 1294 height 619
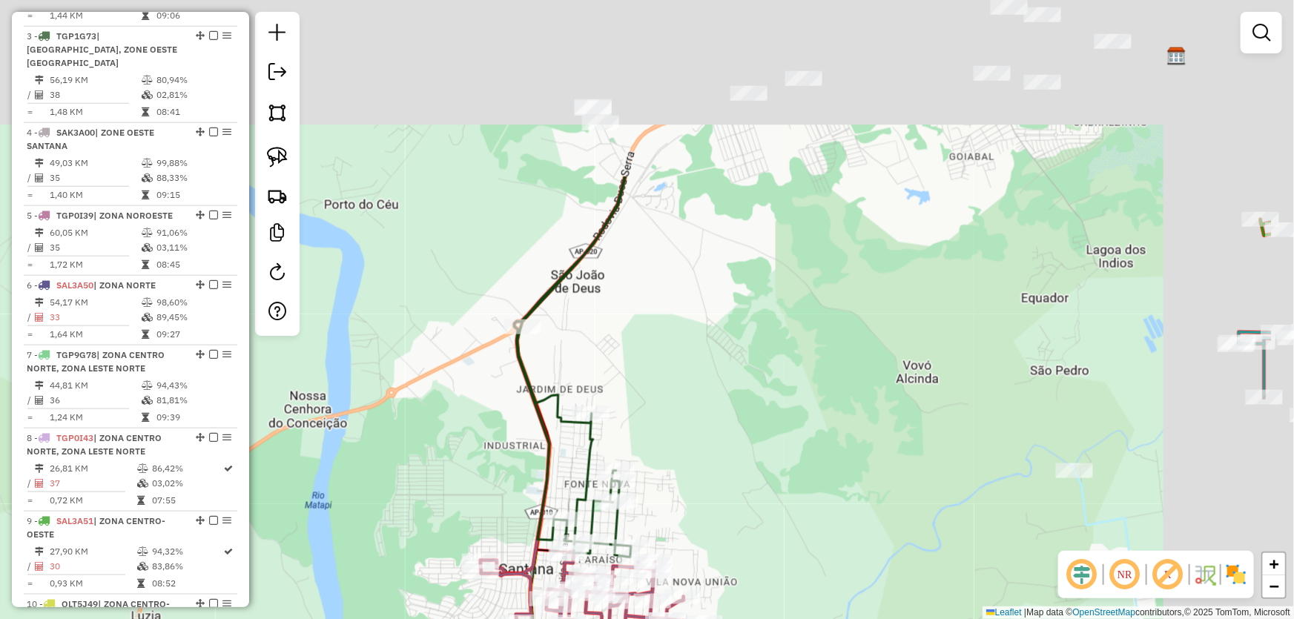
drag, startPoint x: 964, startPoint y: 289, endPoint x: 835, endPoint y: 436, distance: 195.4
click at [810, 529] on div "Janela de atendimento Grade de atendimento Capacidade Transportadoras Veículos …" at bounding box center [647, 309] width 1294 height 619
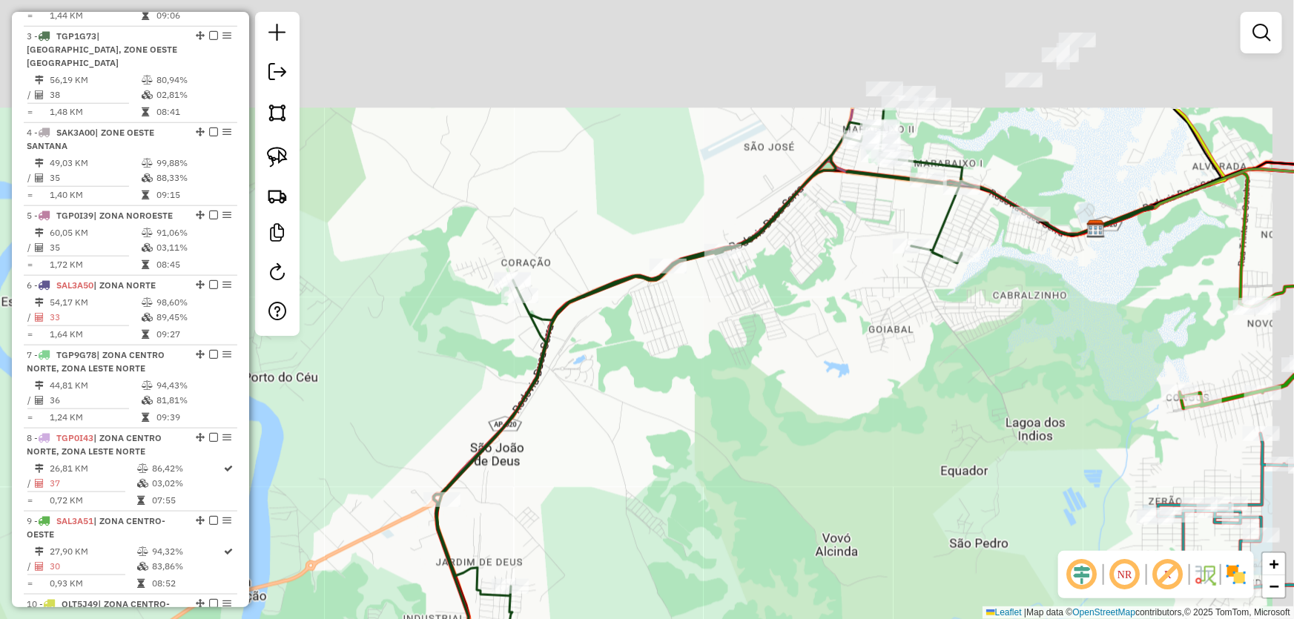
drag, startPoint x: 895, startPoint y: 270, endPoint x: 924, endPoint y: 235, distance: 45.8
click at [815, 434] on div "Janela de atendimento Grade de atendimento Capacidade Transportadoras Veículos …" at bounding box center [647, 309] width 1294 height 619
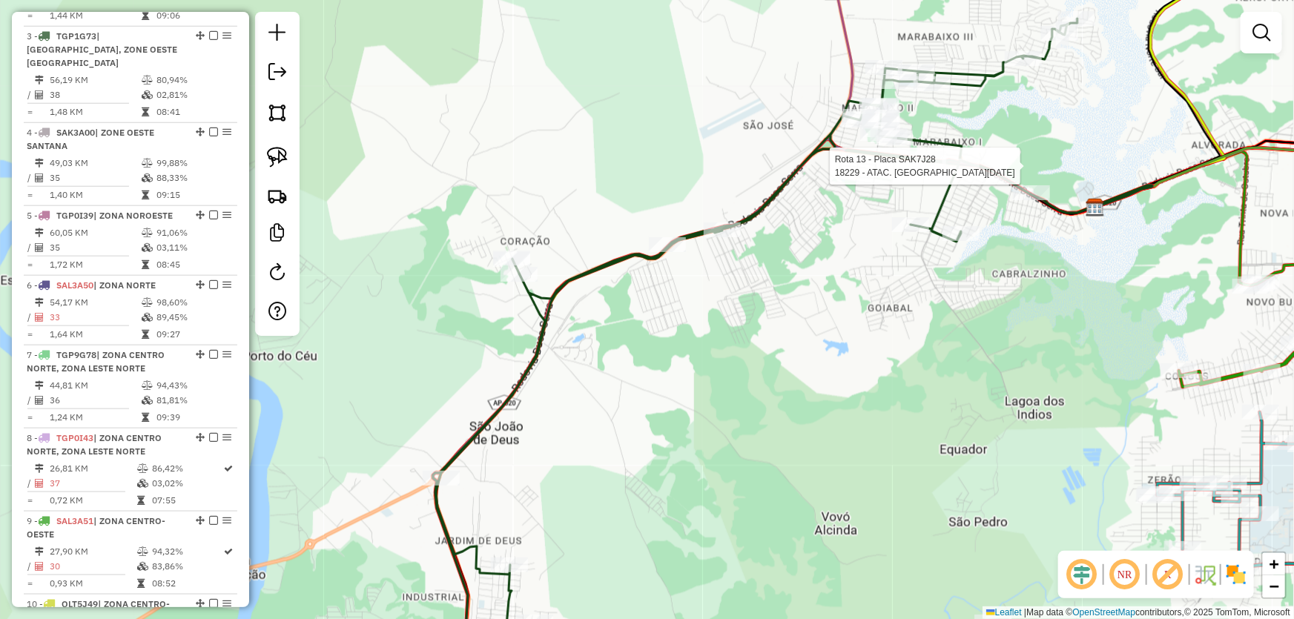
select select "*********"
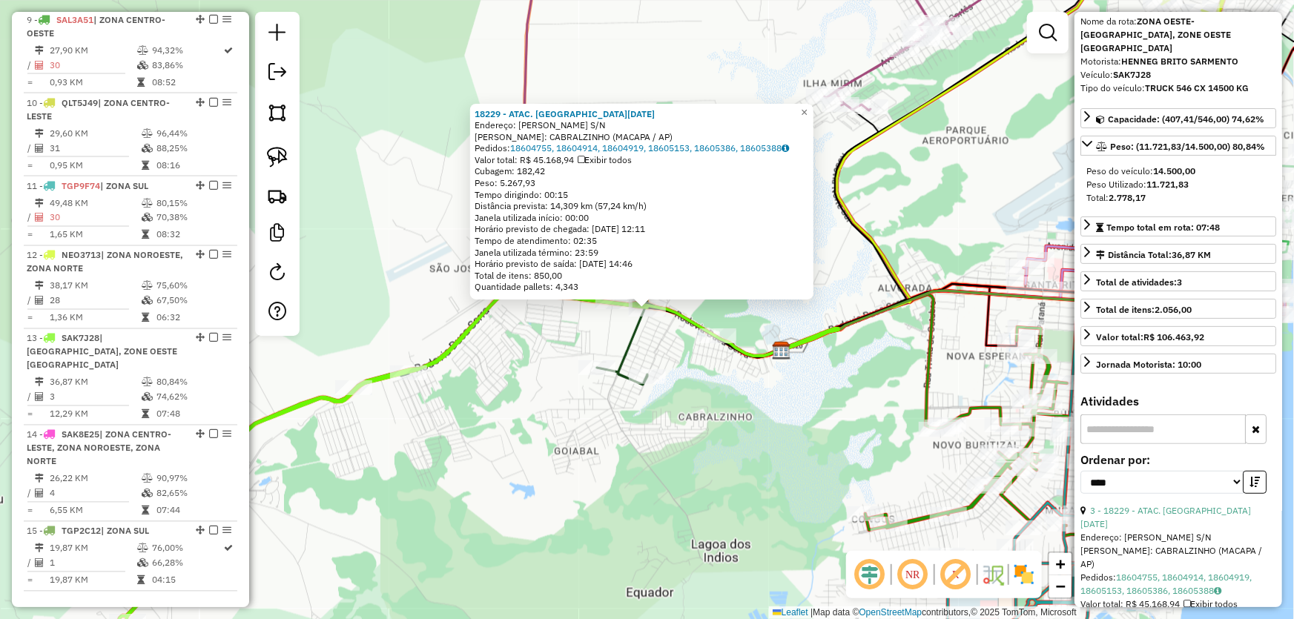
scroll to position [0, 0]
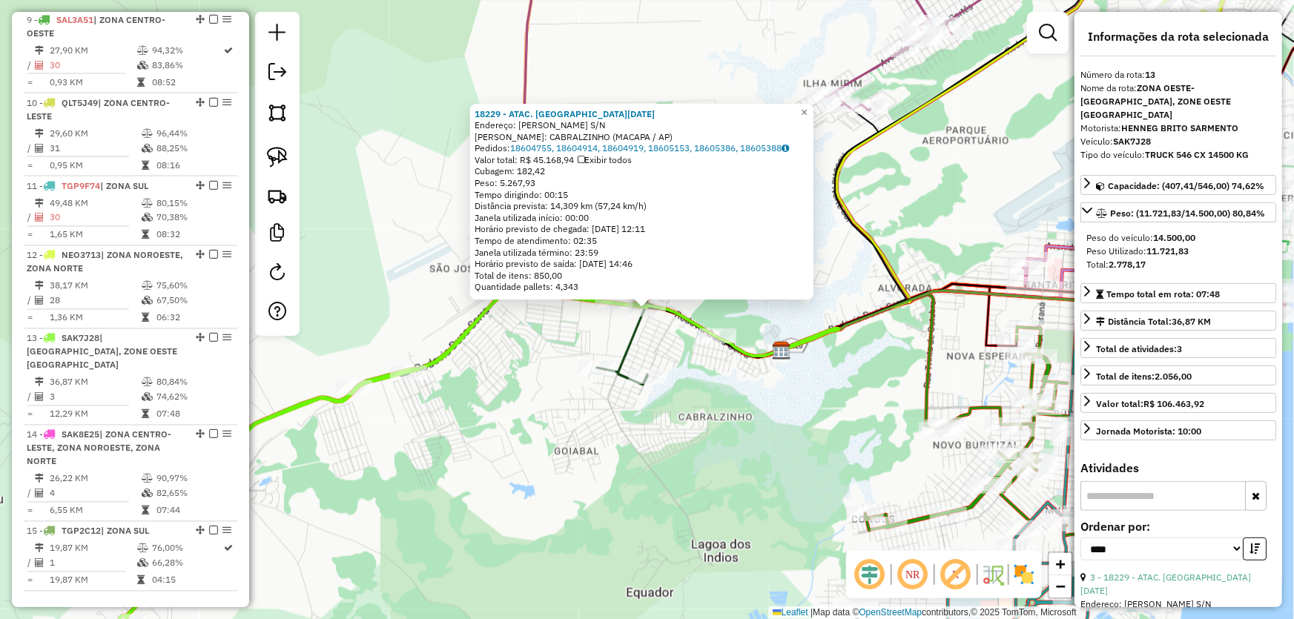
click at [731, 479] on div "18229 - ATAC. SANTA LUCIA Endereço: DUCA SERRA S/N Bairro: CABRALZINHO (MACAPA …" at bounding box center [647, 309] width 1294 height 619
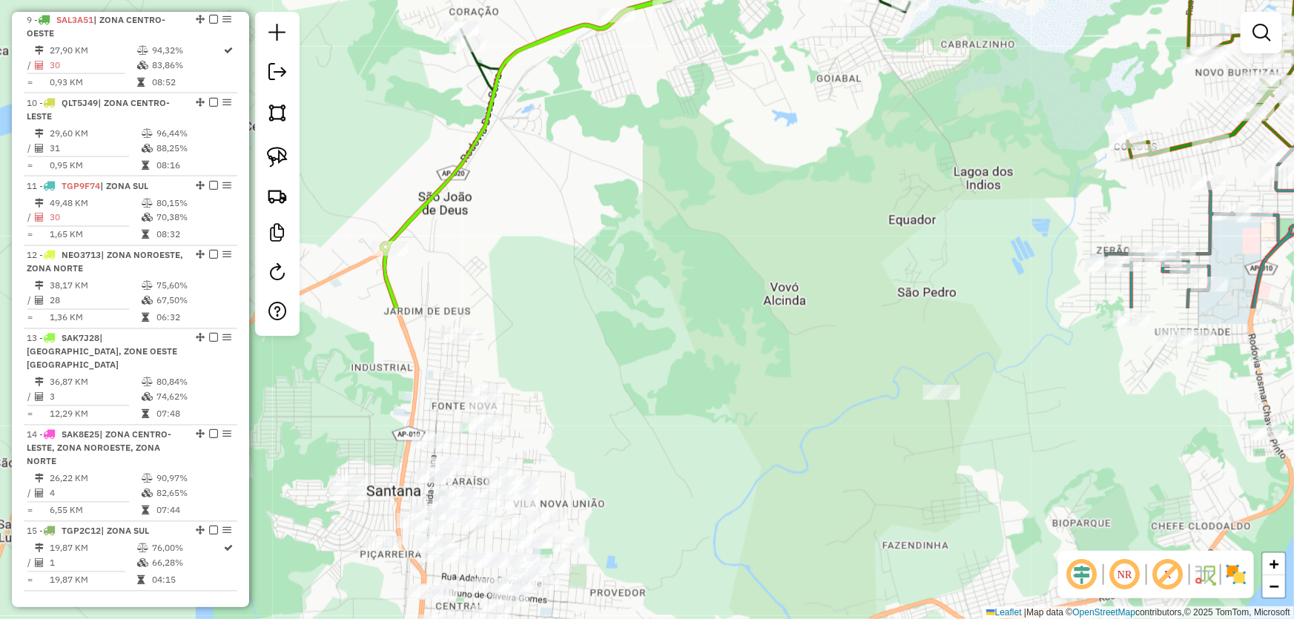
drag, startPoint x: 689, startPoint y: 501, endPoint x: 970, endPoint y: 76, distance: 509.3
click at [982, 62] on div "Janela de atendimento Grade de atendimento Capacidade Transportadoras Veículos …" at bounding box center [647, 309] width 1294 height 619
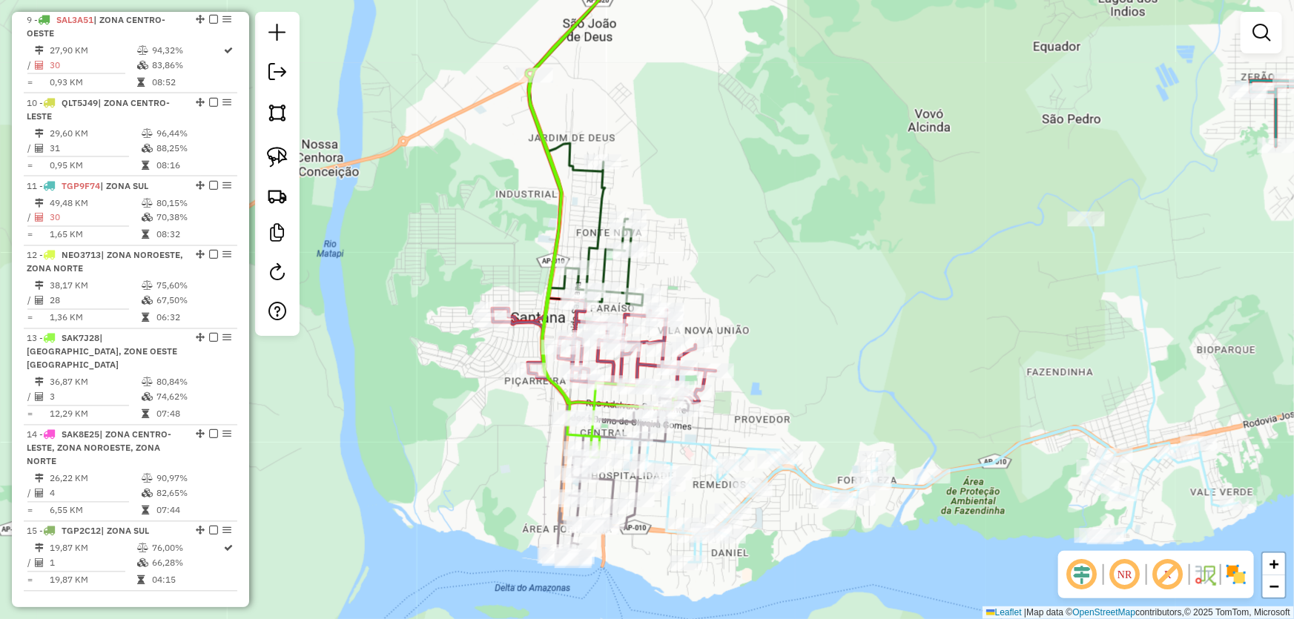
drag, startPoint x: 778, startPoint y: 321, endPoint x: 892, endPoint y: 214, distance: 155.8
click at [892, 214] on div "Janela de atendimento Grade de atendimento Capacidade Transportadoras Veículos …" at bounding box center [647, 309] width 1294 height 619
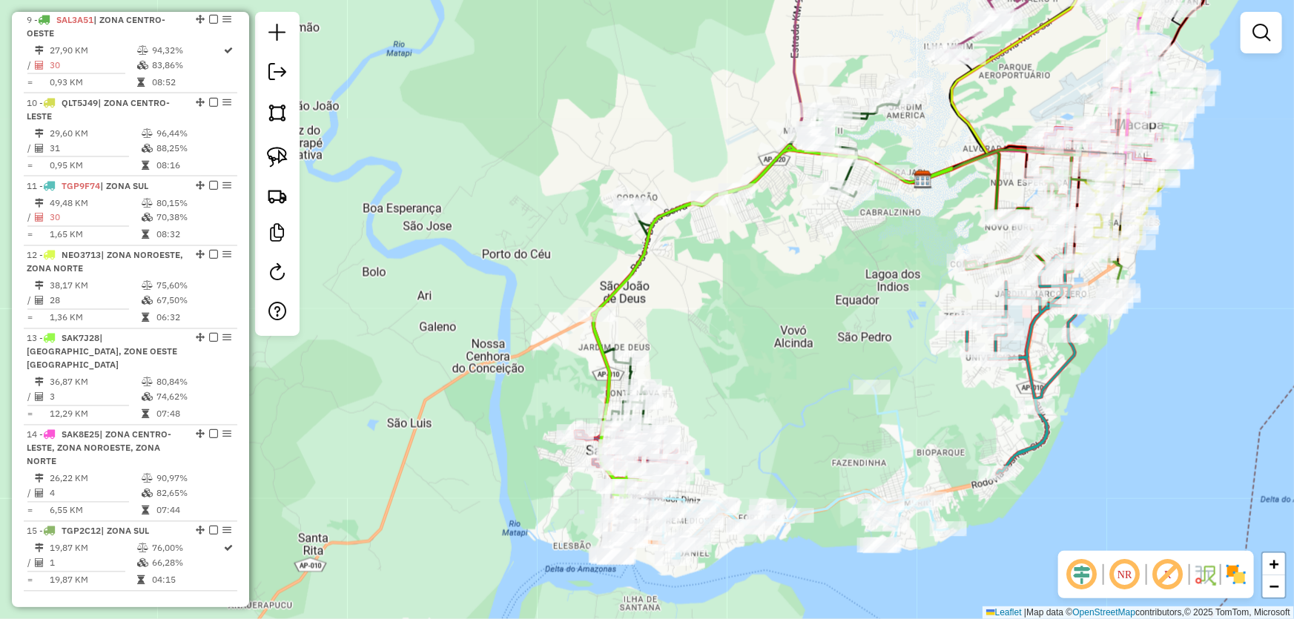
click at [778, 363] on div "Janela de atendimento Grade de atendimento Capacidade Transportadoras Veículos …" at bounding box center [647, 309] width 1294 height 619
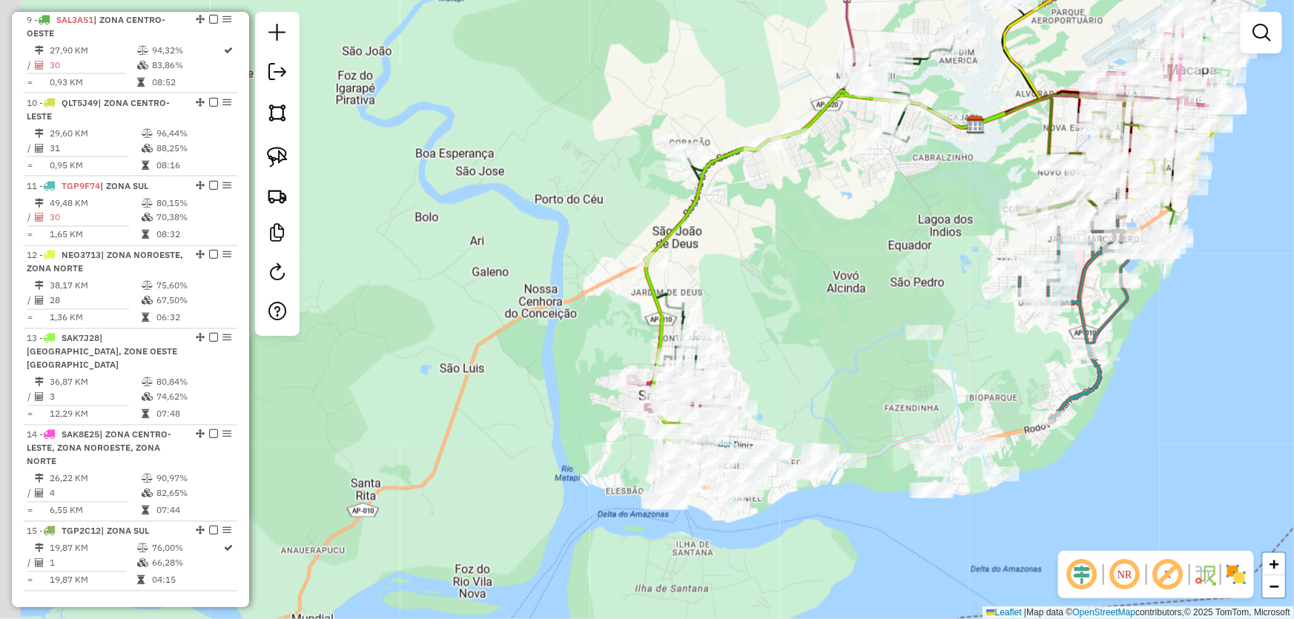
drag, startPoint x: 726, startPoint y: 389, endPoint x: 783, endPoint y: 293, distance: 112.0
click at [815, 268] on div "Janela de atendimento Grade de atendimento Capacidade Transportadoras Veículos …" at bounding box center [647, 309] width 1294 height 619
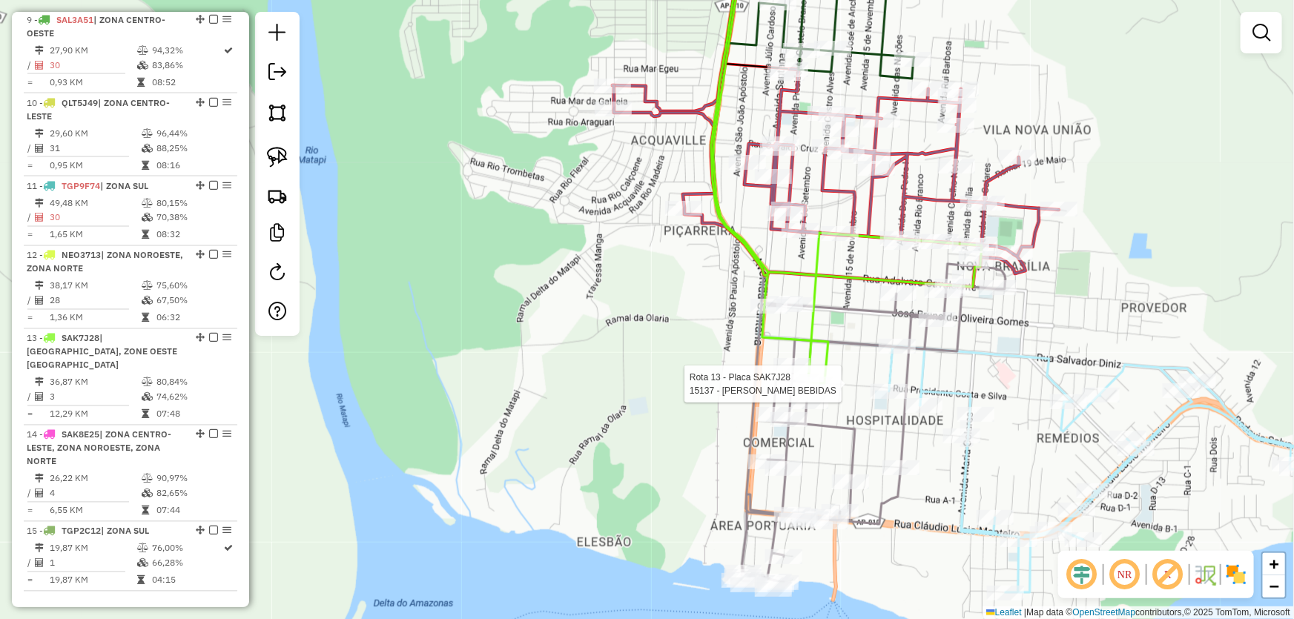
select select "*********"
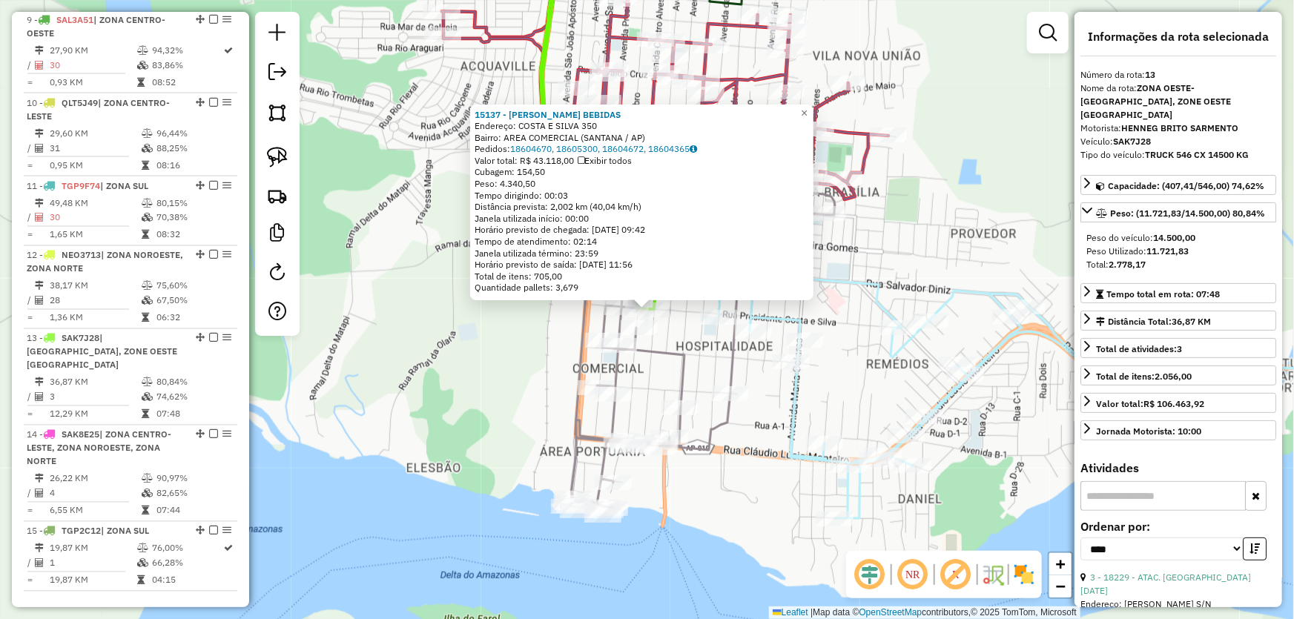
click at [987, 188] on div "15137 - EMERSON BEBIDAS Endereço: COSTA E SILVA 350 Bairro: AREA COMERCIAL (SAN…" at bounding box center [647, 309] width 1294 height 619
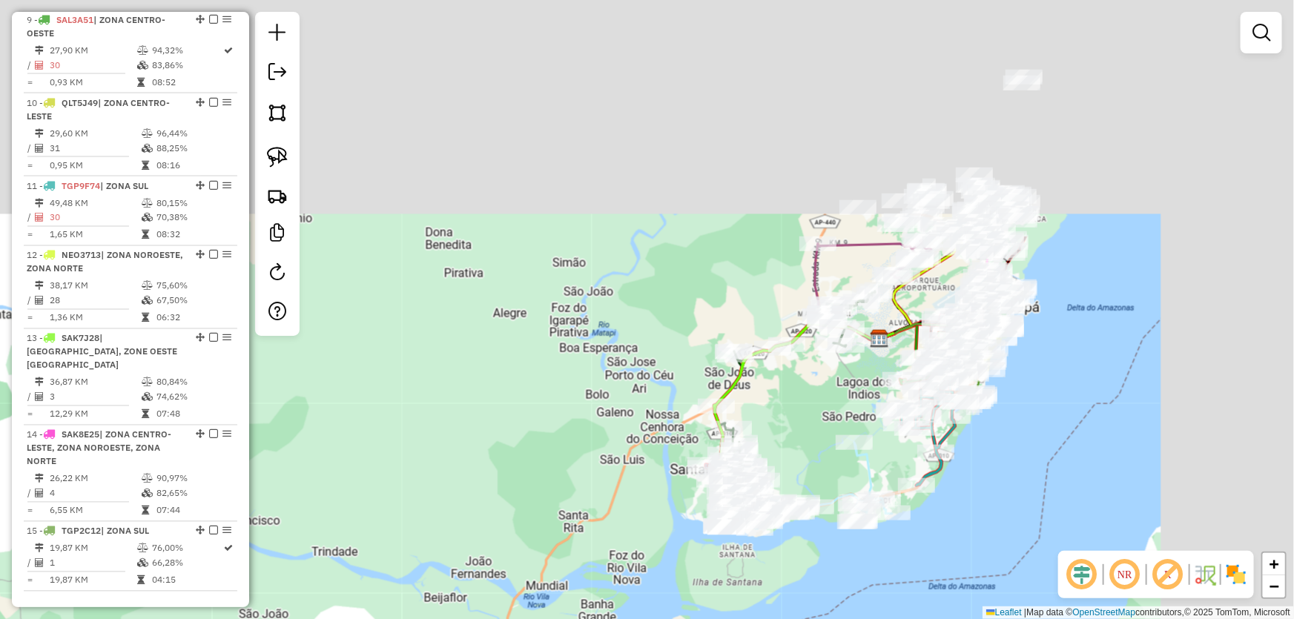
drag, startPoint x: 1028, startPoint y: 123, endPoint x: 768, endPoint y: 480, distance: 442.0
click at [738, 548] on div "Janela de atendimento Grade de atendimento Capacidade Transportadoras Veículos …" at bounding box center [647, 309] width 1294 height 619
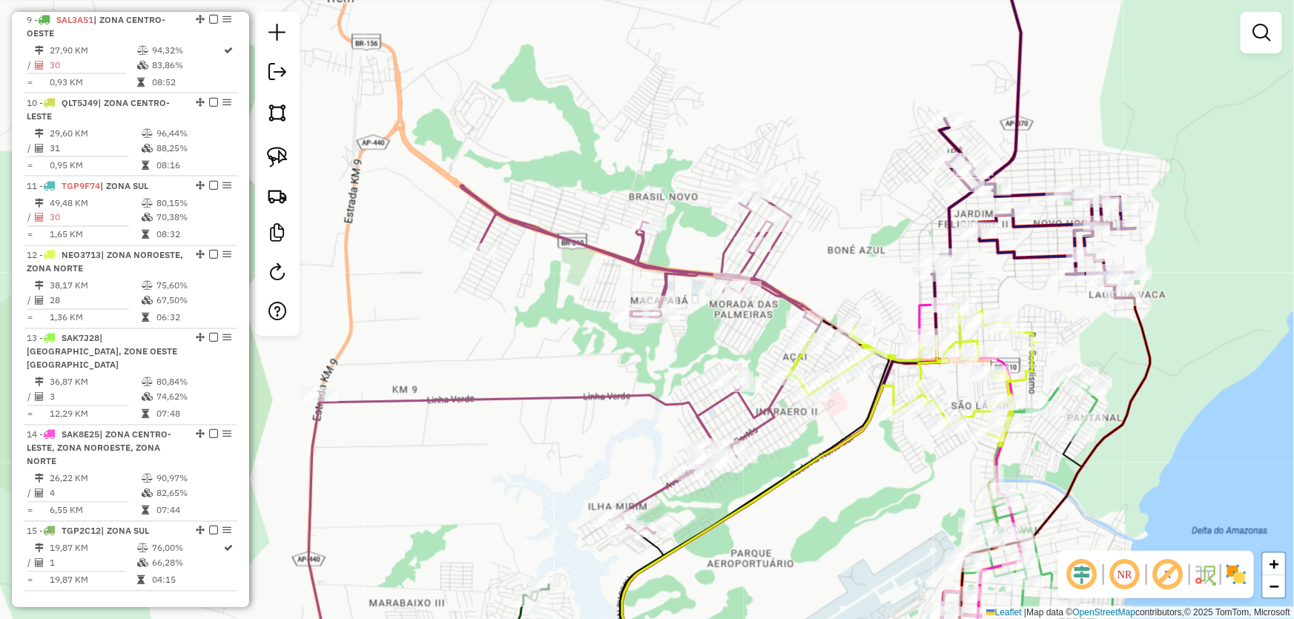
drag, startPoint x: 971, startPoint y: 460, endPoint x: 850, endPoint y: 502, distance: 127.8
click at [855, 503] on div "Rota 2 - Placa QLT5J47 18973 - ESP DO LUQUINHA Janela de atendimento Grade de a…" at bounding box center [647, 309] width 1294 height 619
select select "*********"
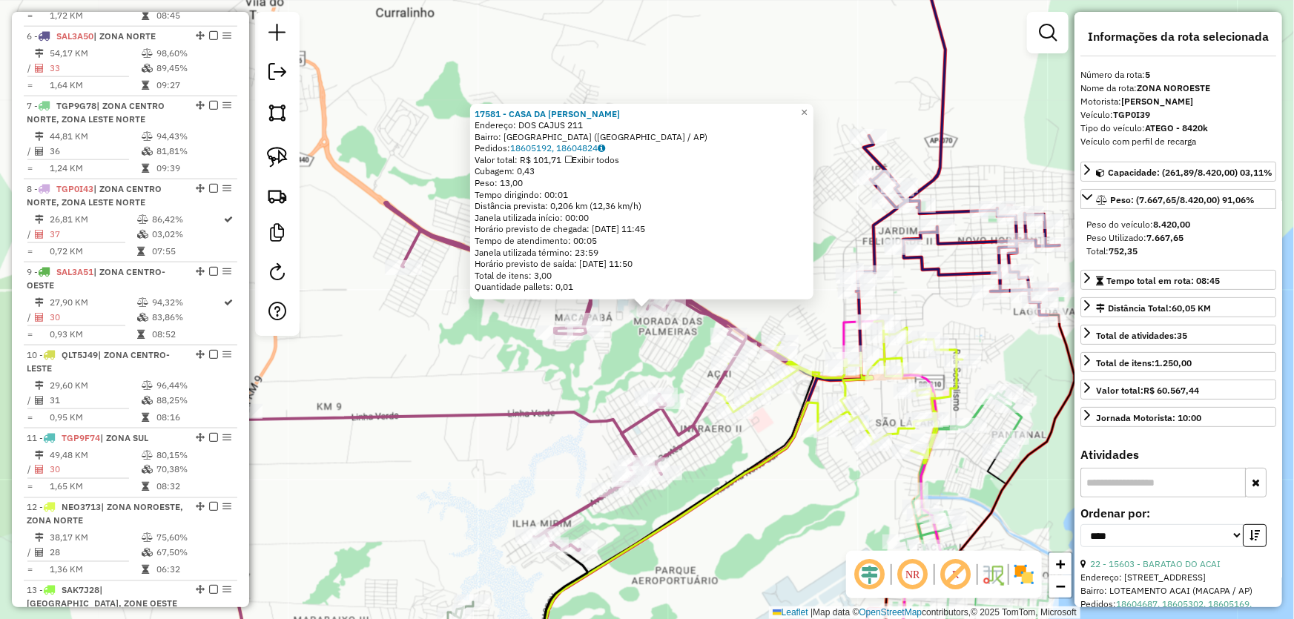
scroll to position [887, 0]
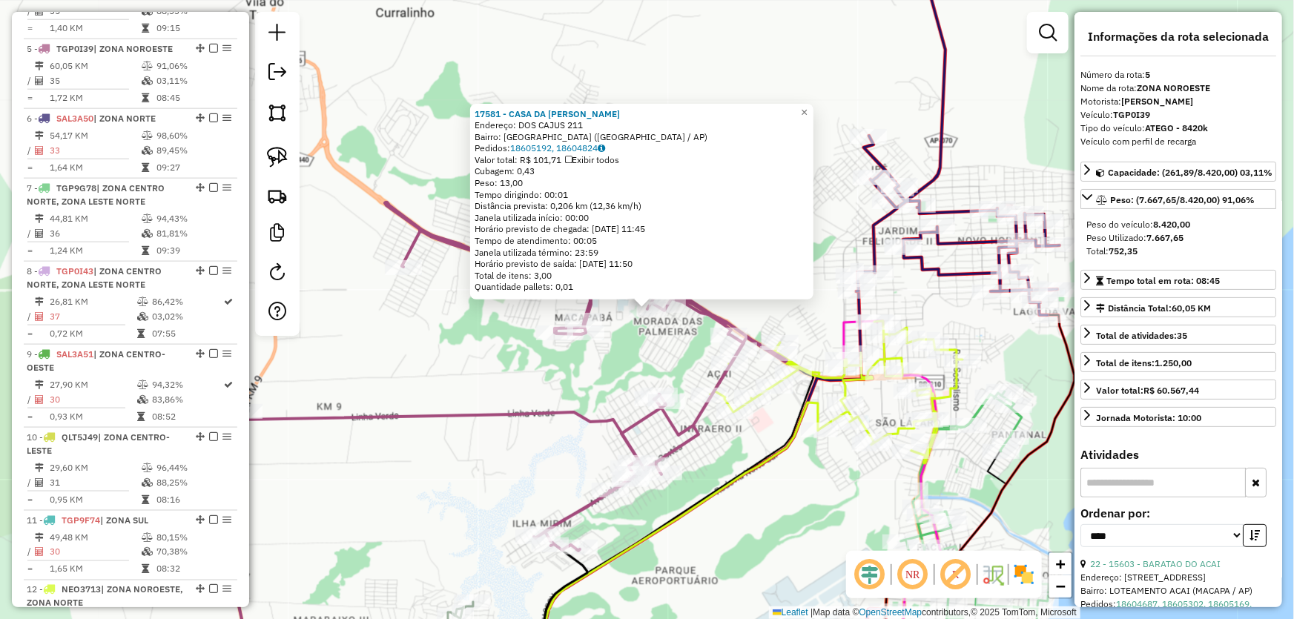
click at [1111, 257] on strong "752,35" at bounding box center [1122, 250] width 29 height 11
drag, startPoint x: 1112, startPoint y: 267, endPoint x: 1163, endPoint y: 267, distance: 51.2
click at [1163, 258] on div "Total: 752,35" at bounding box center [1178, 251] width 184 height 13
click at [941, 302] on div "17581 - CASA DA RITA Endereço: DOS CAJUS 211 Bairro: LAGOA AZUL (MACAPA / AP) P…" at bounding box center [647, 309] width 1294 height 619
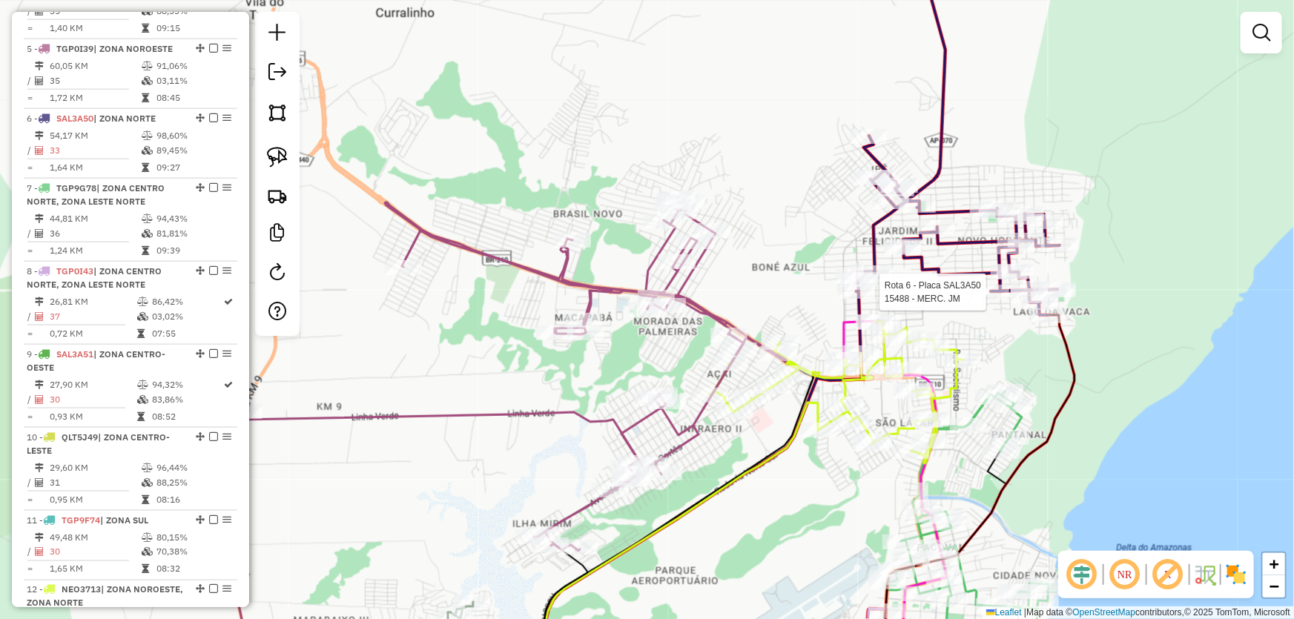
select select "*********"
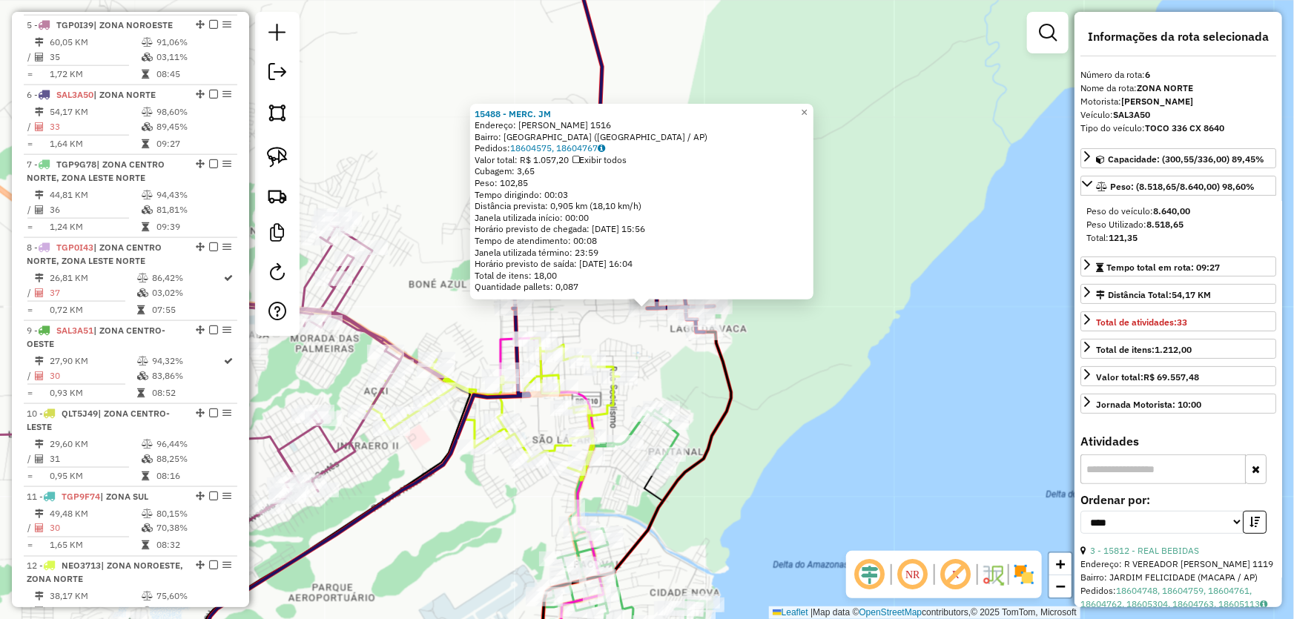
scroll to position [956, 0]
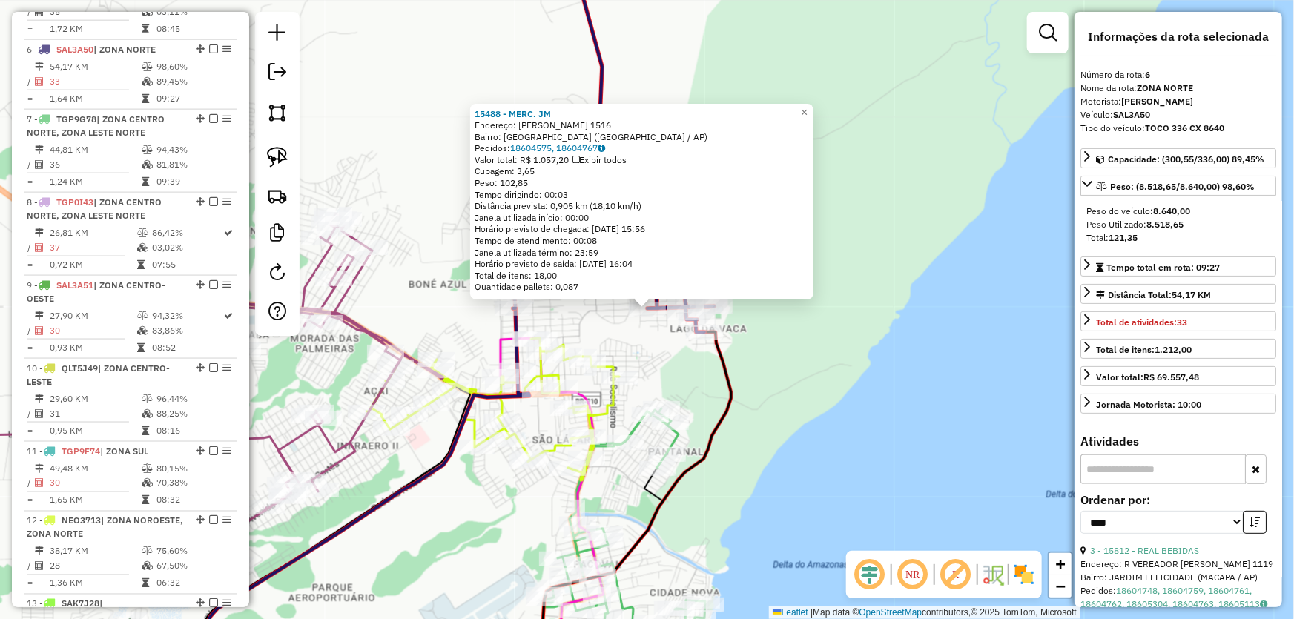
drag, startPoint x: 1108, startPoint y: 242, endPoint x: 1195, endPoint y: 236, distance: 86.9
click at [1195, 236] on div "Total: 121,35" at bounding box center [1178, 237] width 184 height 13
click at [788, 385] on div "15488 - MERC. JM Endereço: CARLOS ALMEIDA DE SOUZA 1516 Bairro: NOVO HORIZONTE …" at bounding box center [647, 309] width 1294 height 619
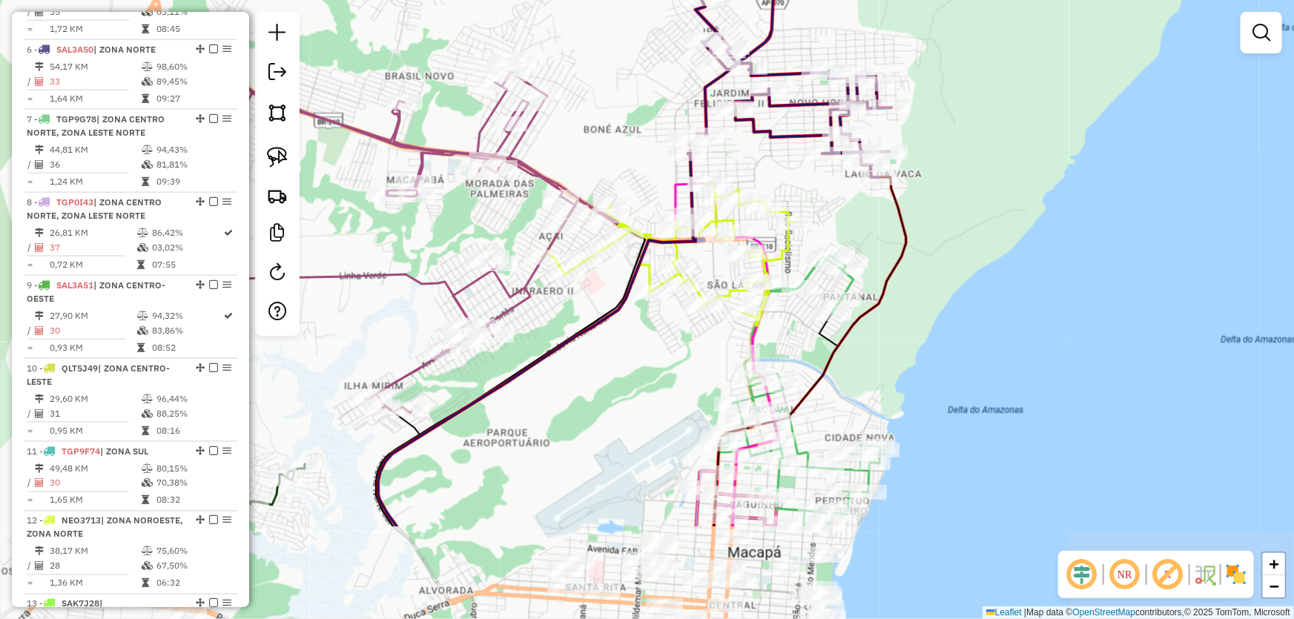
drag, startPoint x: 773, startPoint y: 428, endPoint x: 948, endPoint y: 274, distance: 233.7
click at [948, 274] on div "Janela de atendimento Grade de atendimento Capacidade Transportadoras Veículos …" at bounding box center [647, 309] width 1294 height 619
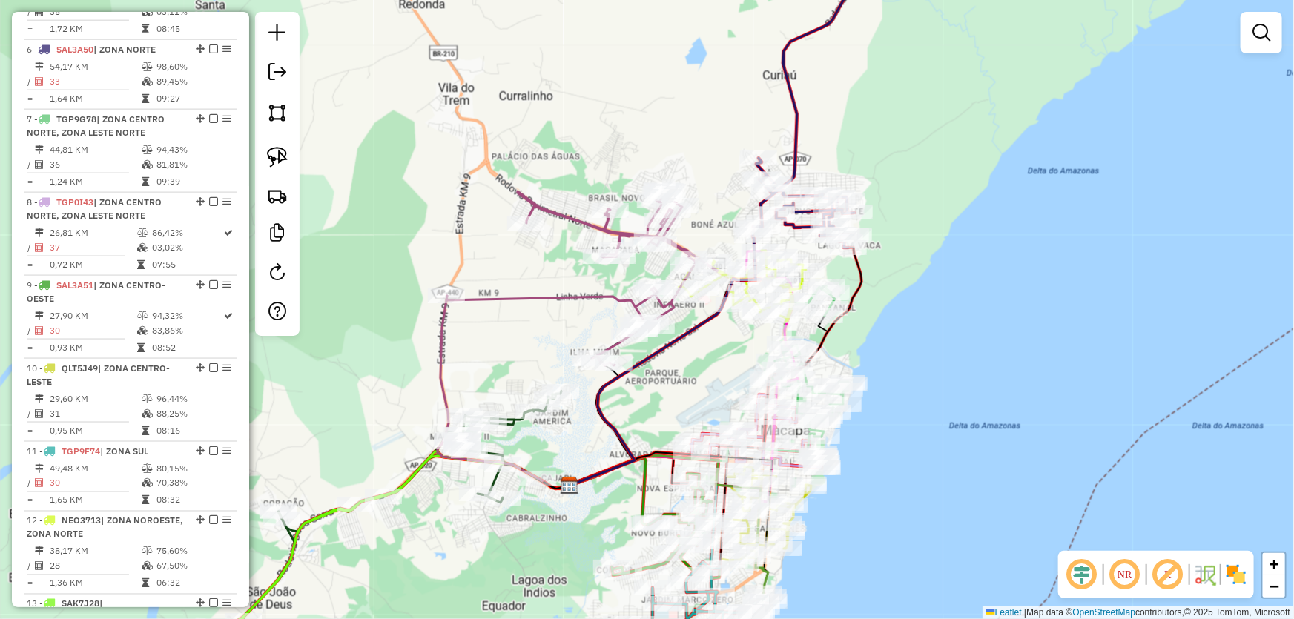
drag, startPoint x: 1027, startPoint y: 208, endPoint x: 956, endPoint y: 230, distance: 74.6
click at [962, 225] on div "Janela de atendimento Grade de atendimento Capacidade Transportadoras Veículos …" at bounding box center [647, 309] width 1294 height 619
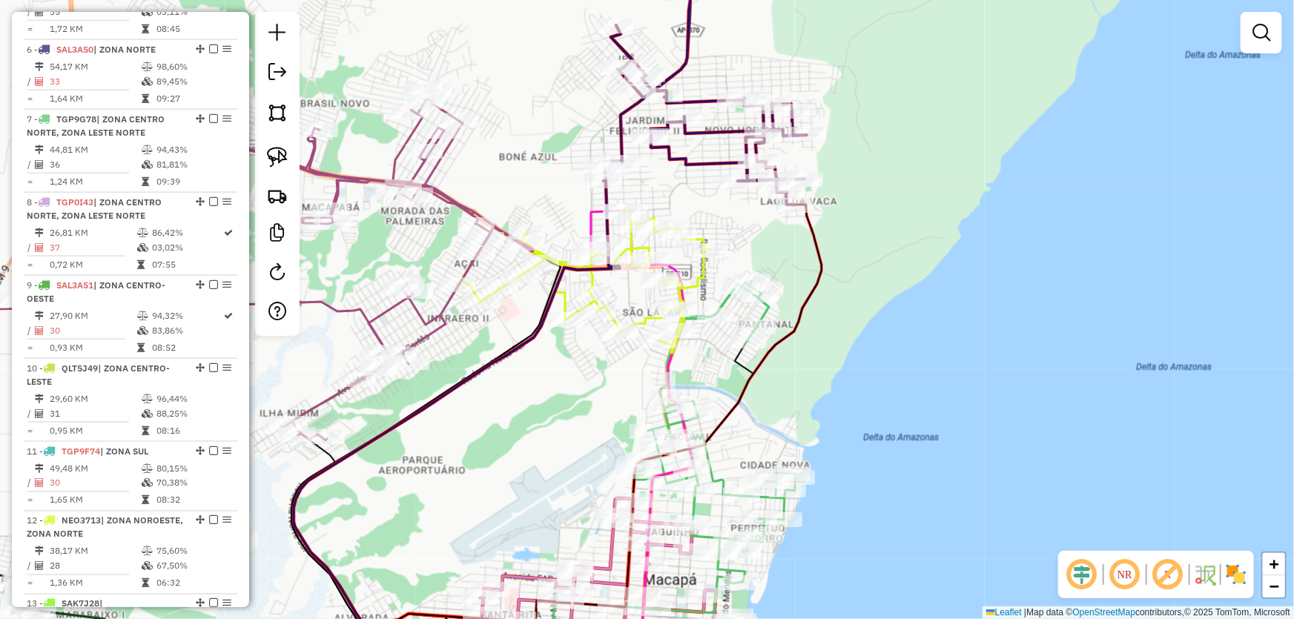
drag, startPoint x: 835, startPoint y: 301, endPoint x: 933, endPoint y: 320, distance: 99.6
click at [933, 320] on div "Janela de atendimento Grade de atendimento Capacidade Transportadoras Veículos …" at bounding box center [647, 309] width 1294 height 619
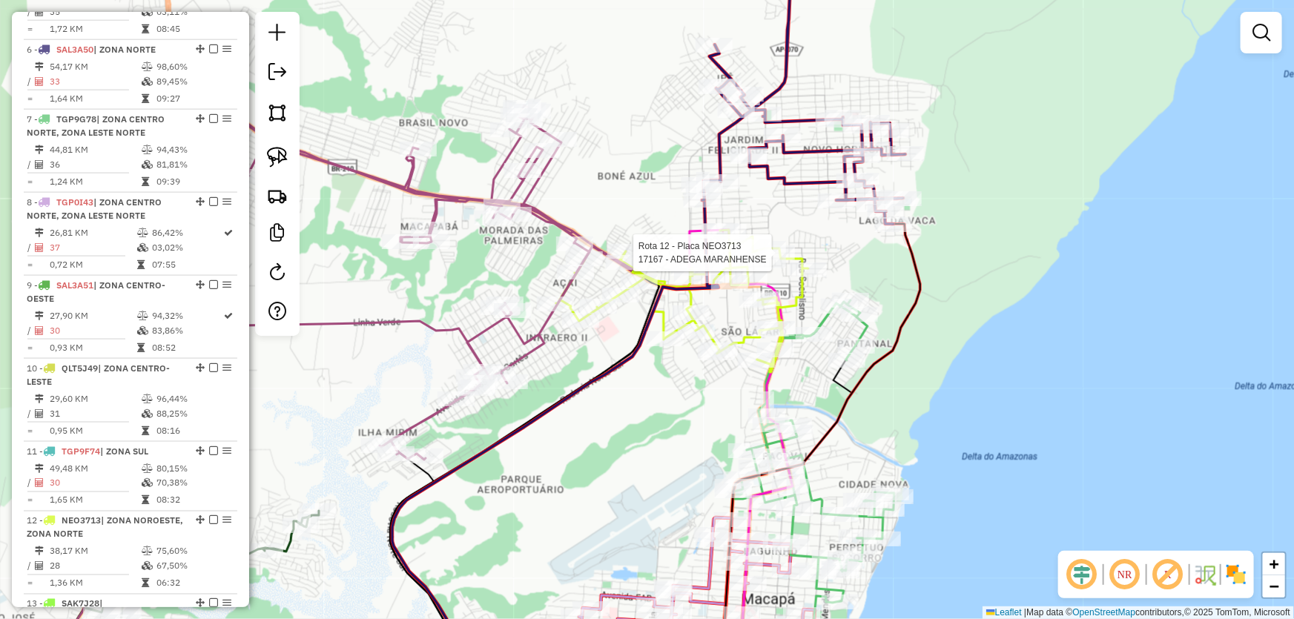
select select "*********"
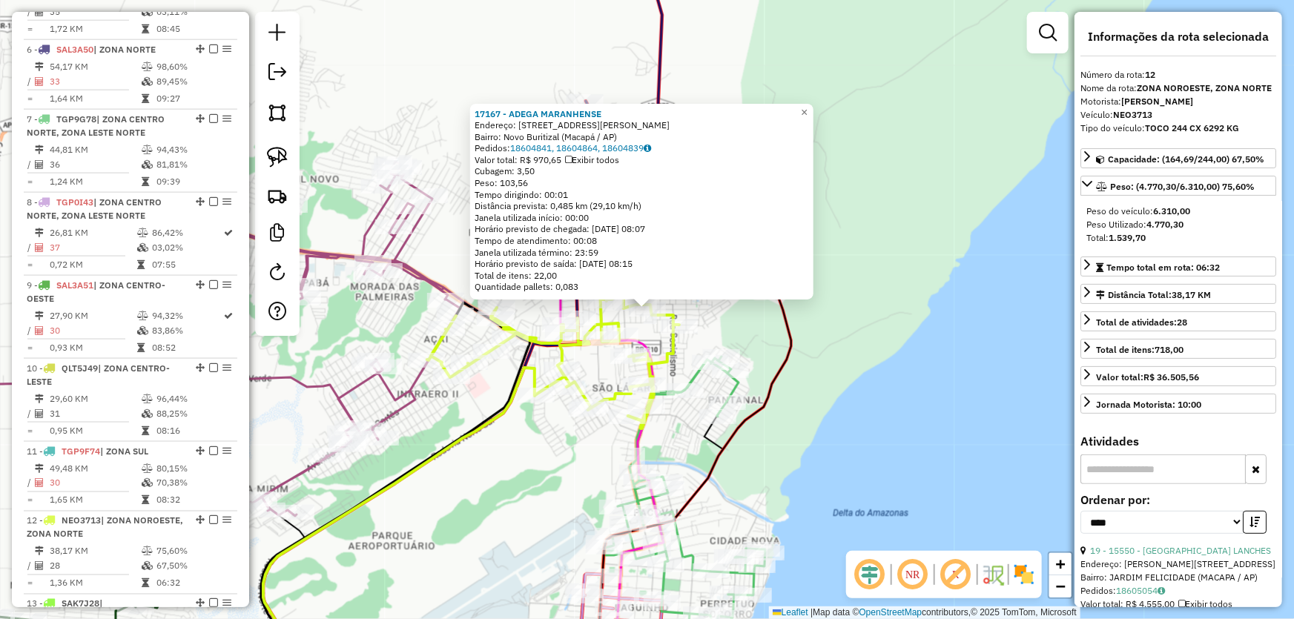
scroll to position [1222, 0]
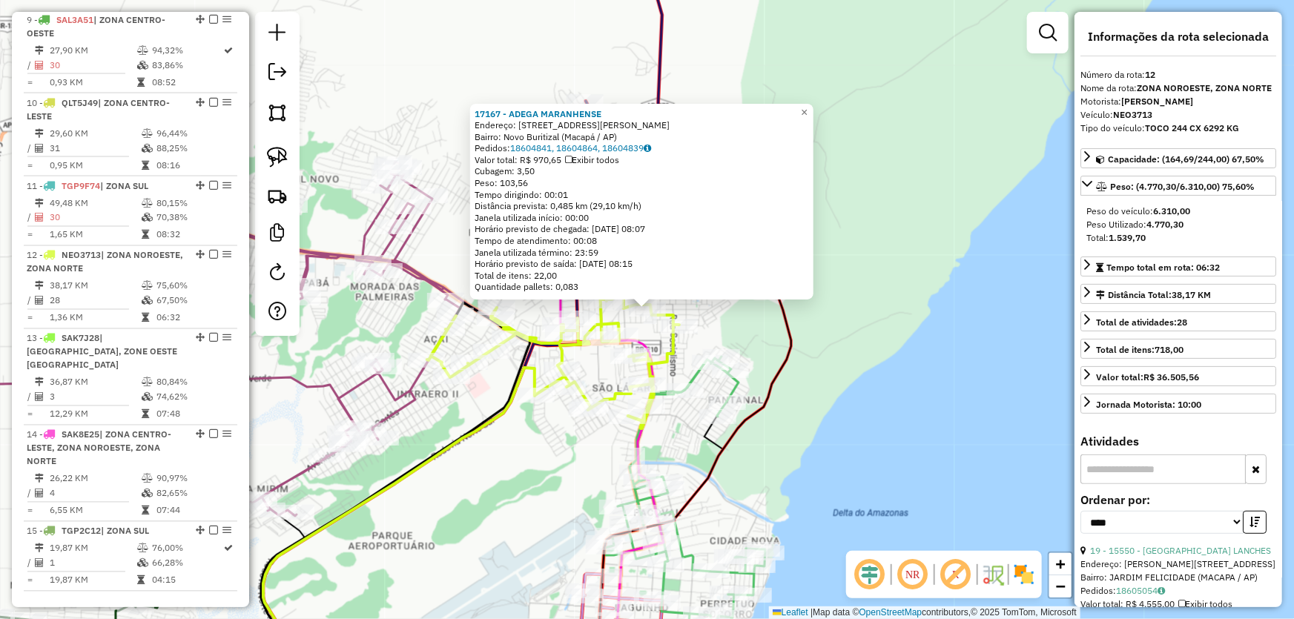
drag, startPoint x: 1106, startPoint y: 237, endPoint x: 1155, endPoint y: 239, distance: 49.0
click at [1155, 239] on div "Total: 1.539,70" at bounding box center [1178, 237] width 184 height 13
click at [845, 407] on div "17167 - ADEGA MARANHENSE Endereço: Rua Leopoldo Queirós Teixeira, 840 Bairro: N…" at bounding box center [647, 309] width 1294 height 619
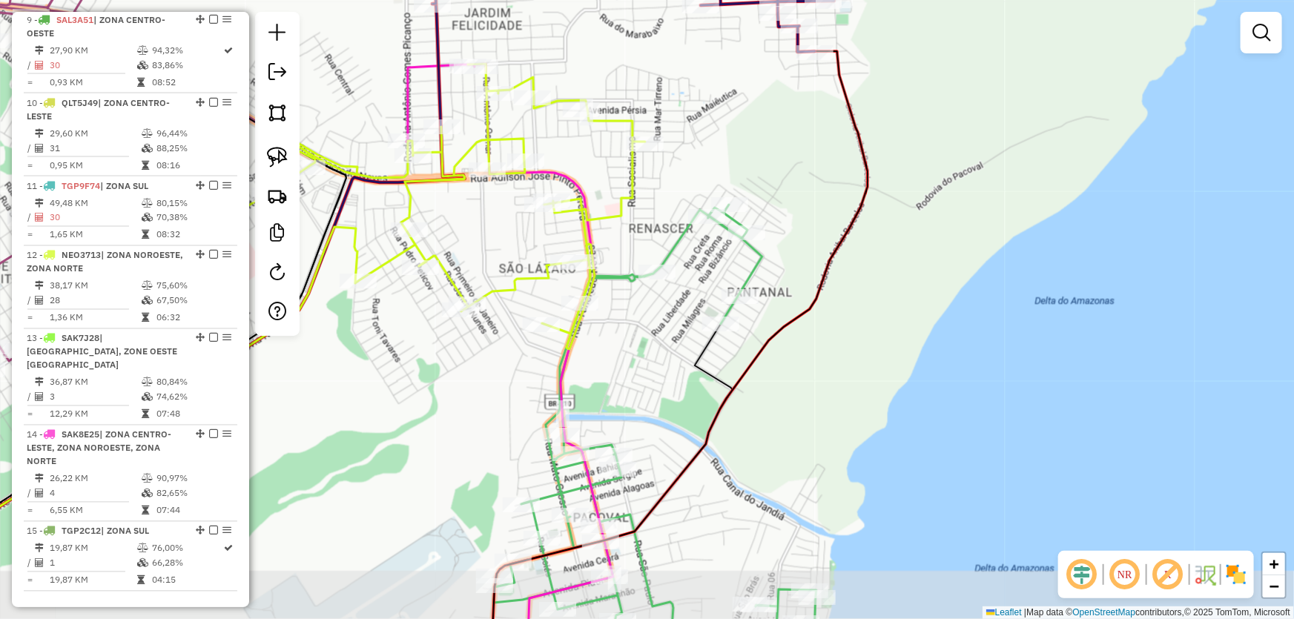
drag, startPoint x: 767, startPoint y: 447, endPoint x: 858, endPoint y: 291, distance: 180.0
click at [858, 292] on div "Janela de atendimento Grade de atendimento Capacidade Transportadoras Veículos …" at bounding box center [647, 309] width 1294 height 619
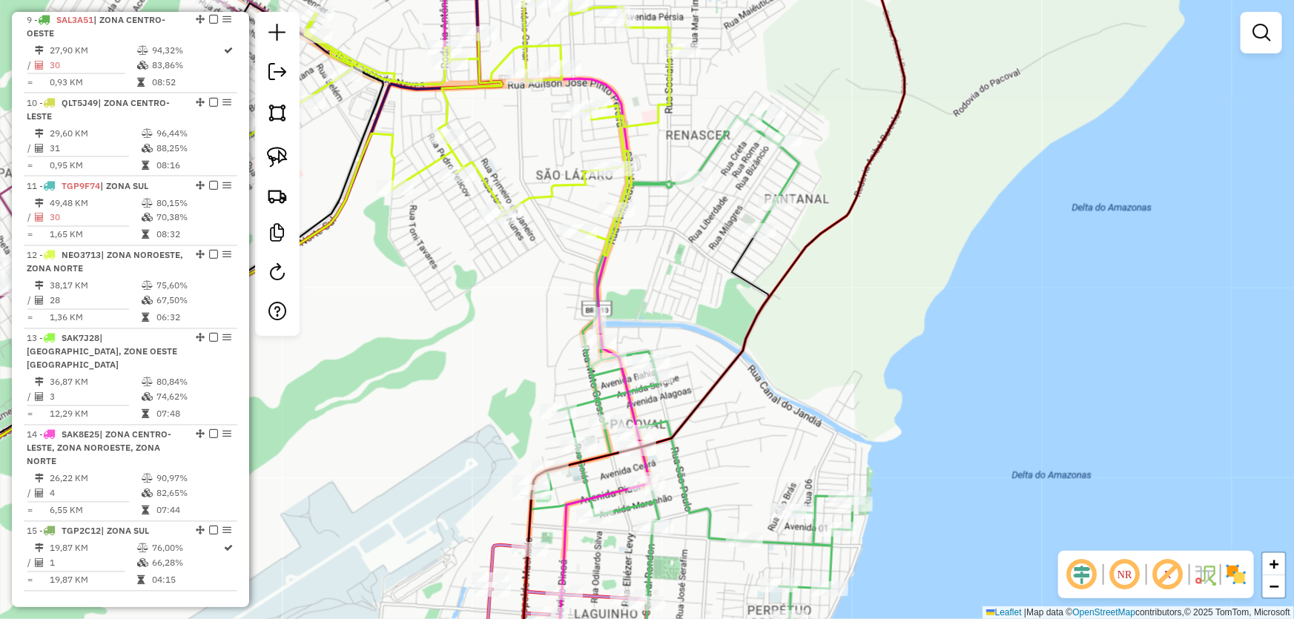
click at [730, 297] on div "Janela de atendimento Grade de atendimento Capacidade Transportadoras Veículos …" at bounding box center [647, 309] width 1294 height 619
select select "*********"
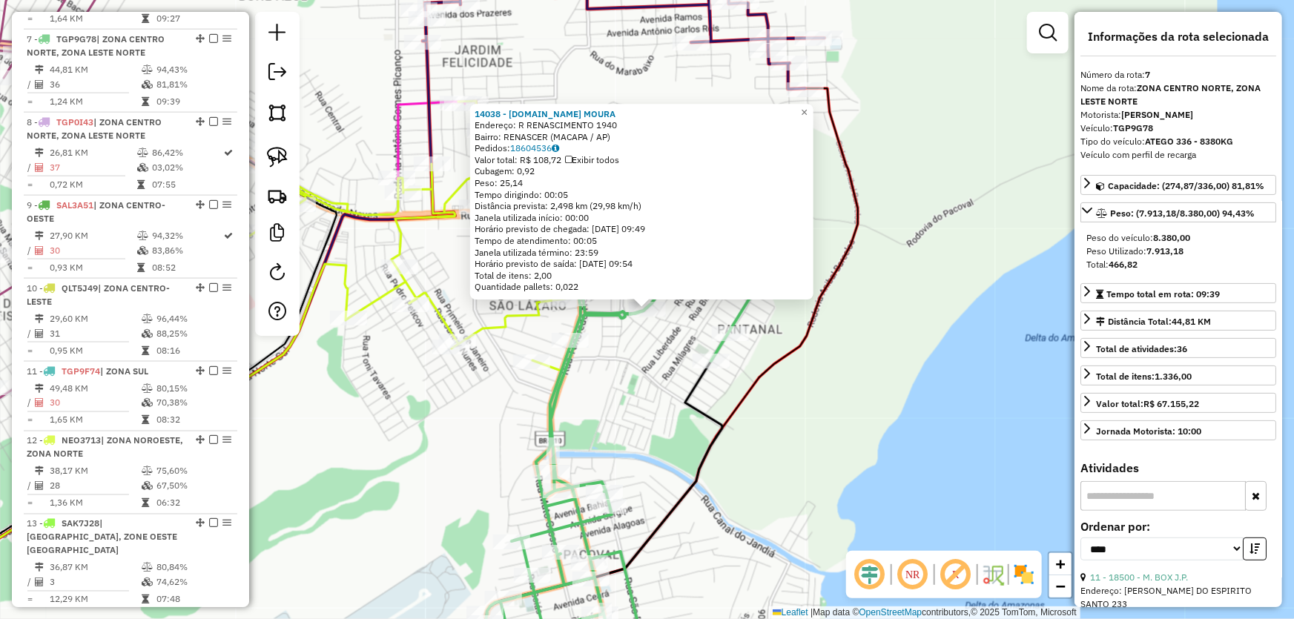
scroll to position [1027, 0]
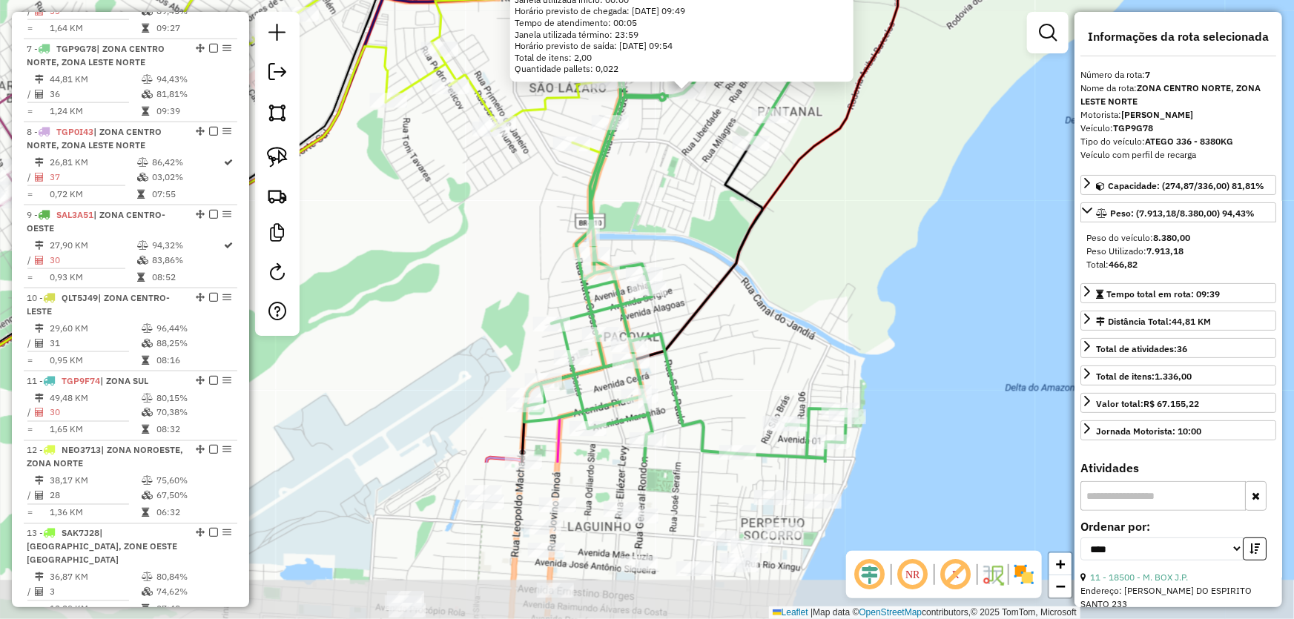
drag, startPoint x: 649, startPoint y: 454, endPoint x: 689, endPoint y: 236, distance: 221.6
click at [689, 236] on div "14038 - M.BOX MOURA Endereço: R RENASCIMENTO 1940 Bairro: RENASCER (MACAPA / AP…" at bounding box center [647, 309] width 1294 height 619
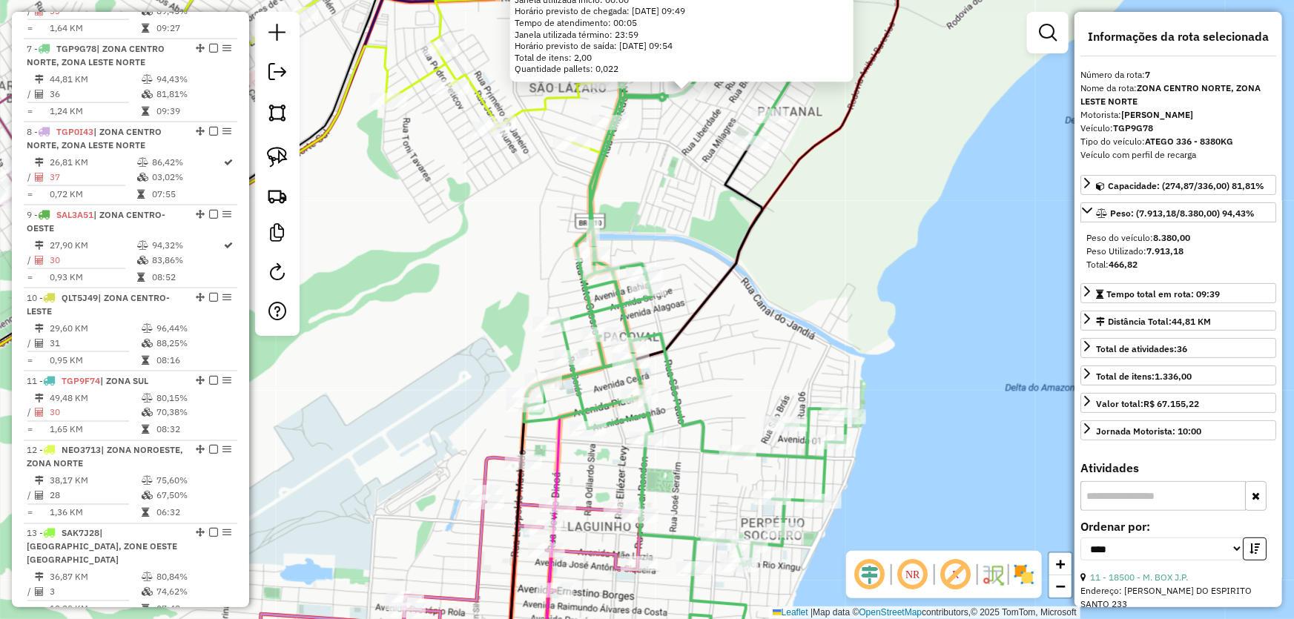
drag, startPoint x: 1112, startPoint y: 261, endPoint x: 1151, endPoint y: 262, distance: 39.3
click at [1151, 262] on div "Total: 466,82" at bounding box center [1178, 264] width 184 height 13
click at [929, 238] on div "14038 - M.BOX MOURA Endereço: R RENASCIMENTO 1940 Bairro: RENASCER (MACAPA / AP…" at bounding box center [647, 309] width 1294 height 619
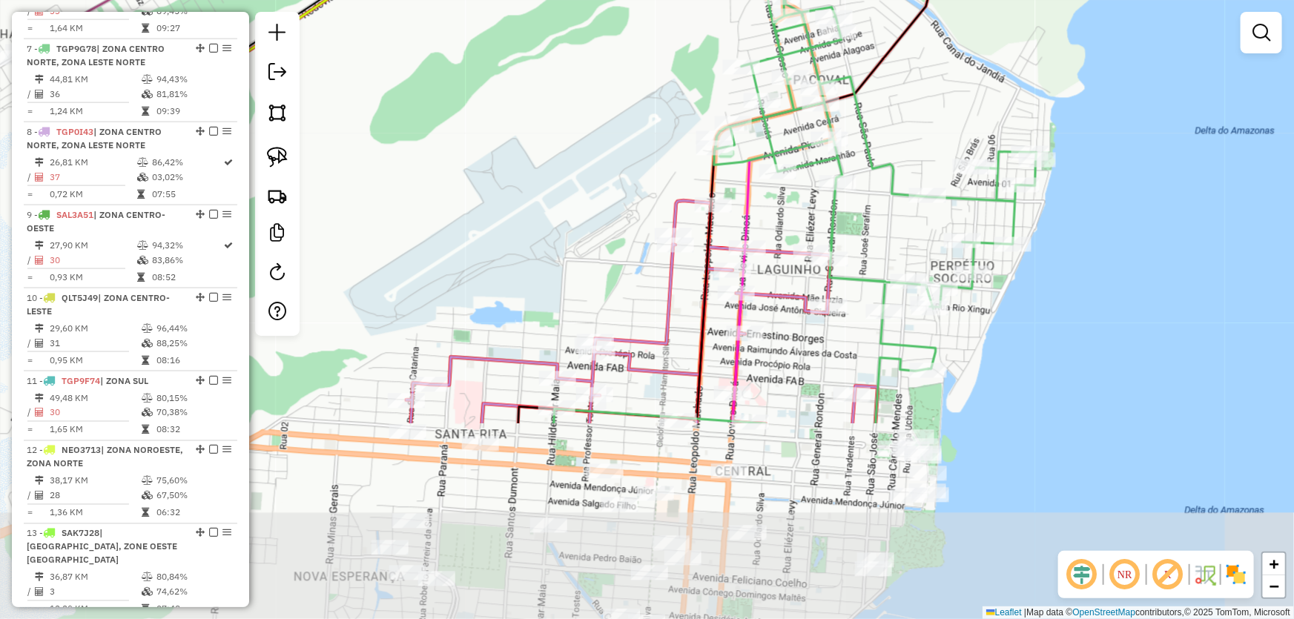
drag, startPoint x: 403, startPoint y: 333, endPoint x: 592, endPoint y: 76, distance: 319.7
click at [592, 76] on div "Janela de atendimento Grade de atendimento Capacidade Transportadoras Veículos …" at bounding box center [647, 309] width 1294 height 619
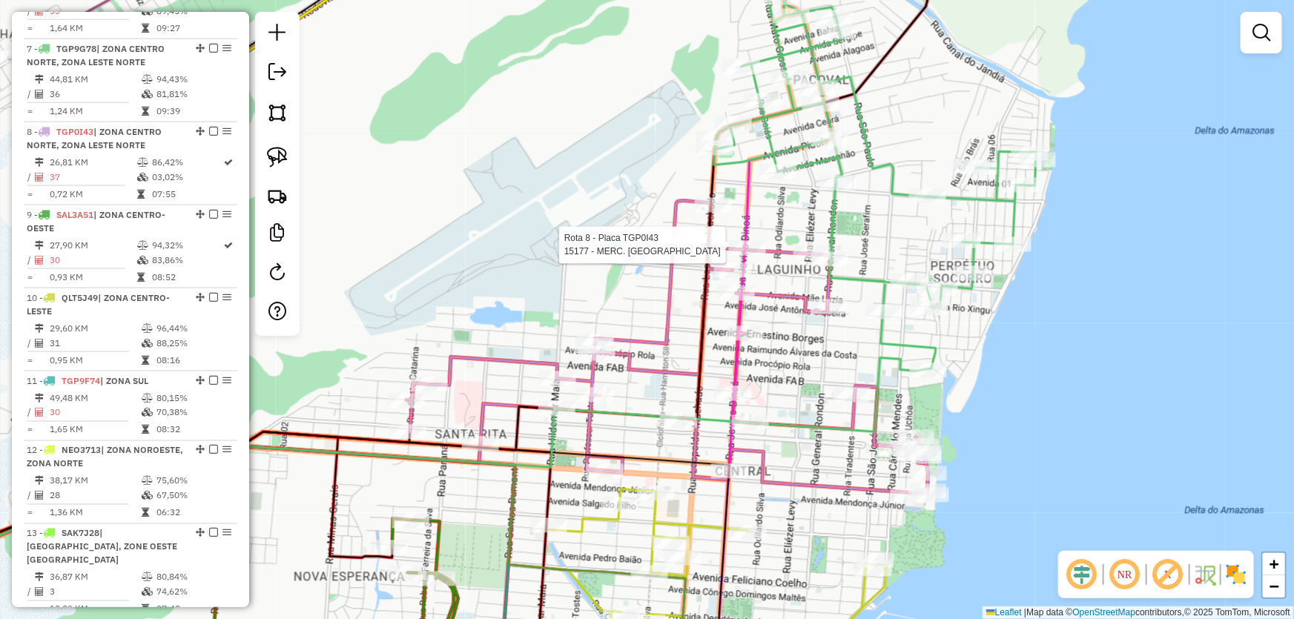
select select "*********"
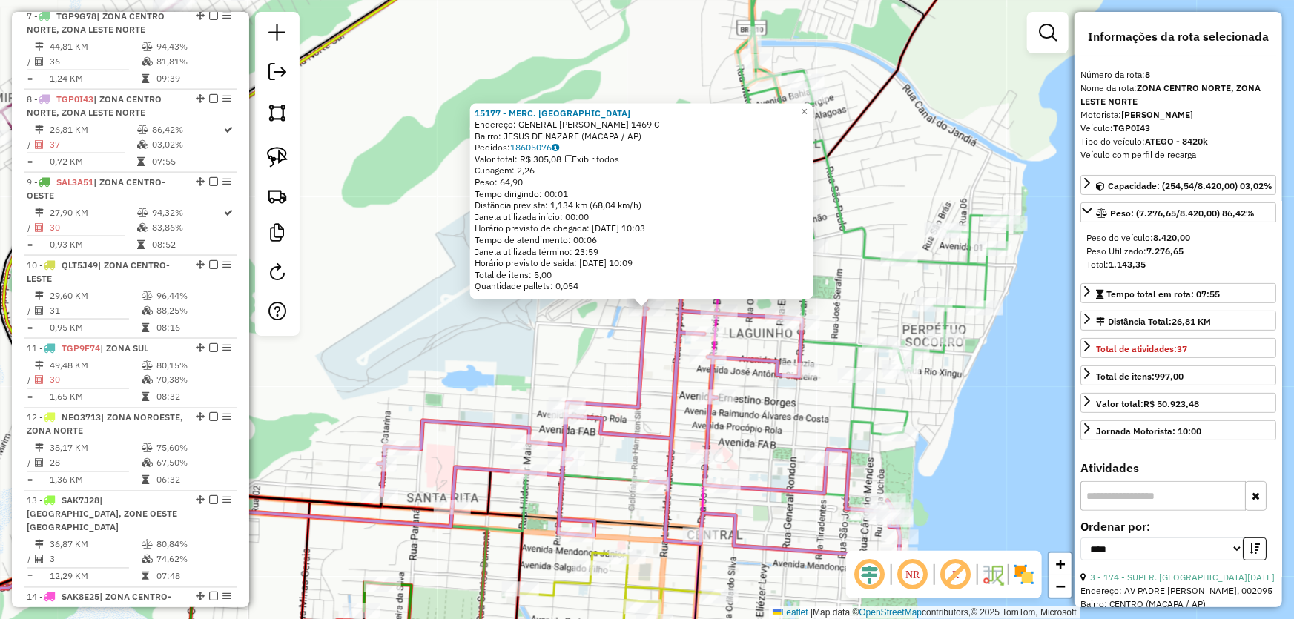
scroll to position [1110, 0]
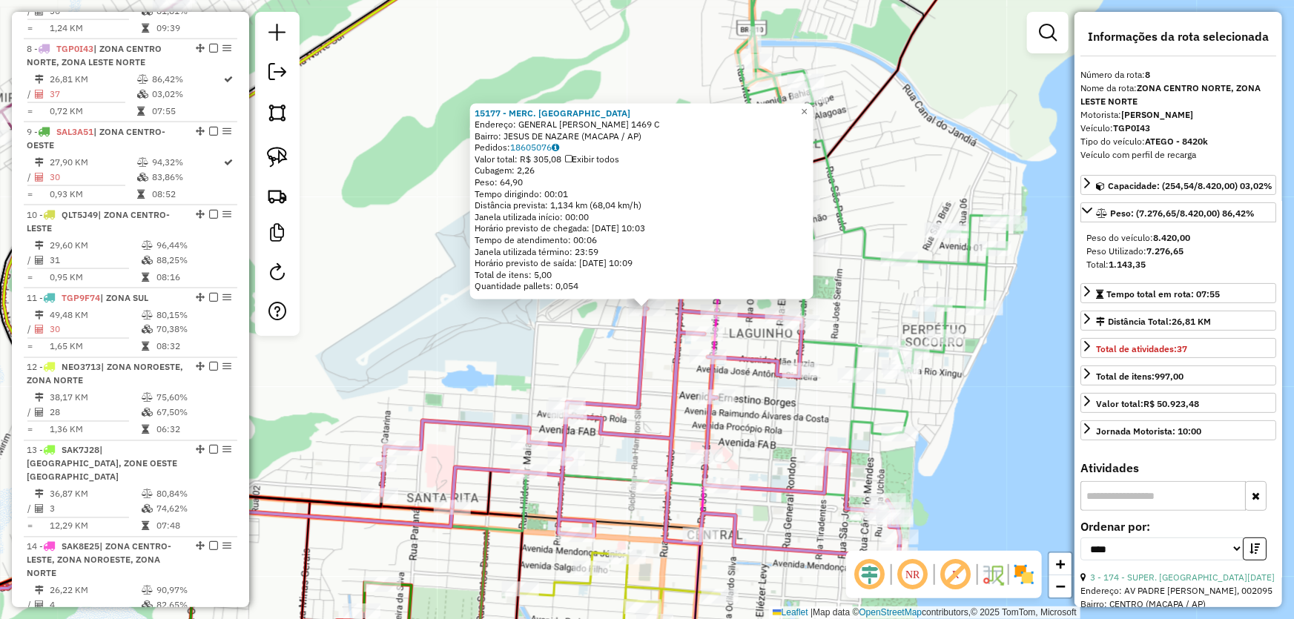
drag, startPoint x: 1112, startPoint y: 277, endPoint x: 1156, endPoint y: 280, distance: 44.6
click at [1156, 271] on div "Total: 1.143,35" at bounding box center [1178, 264] width 184 height 13
click at [373, 324] on div "15177 - MERC. ALIANCA Endereço: GENERAL OSORIO 1469 C Bairro: JESUS DE NAZARE (…" at bounding box center [647, 309] width 1294 height 619
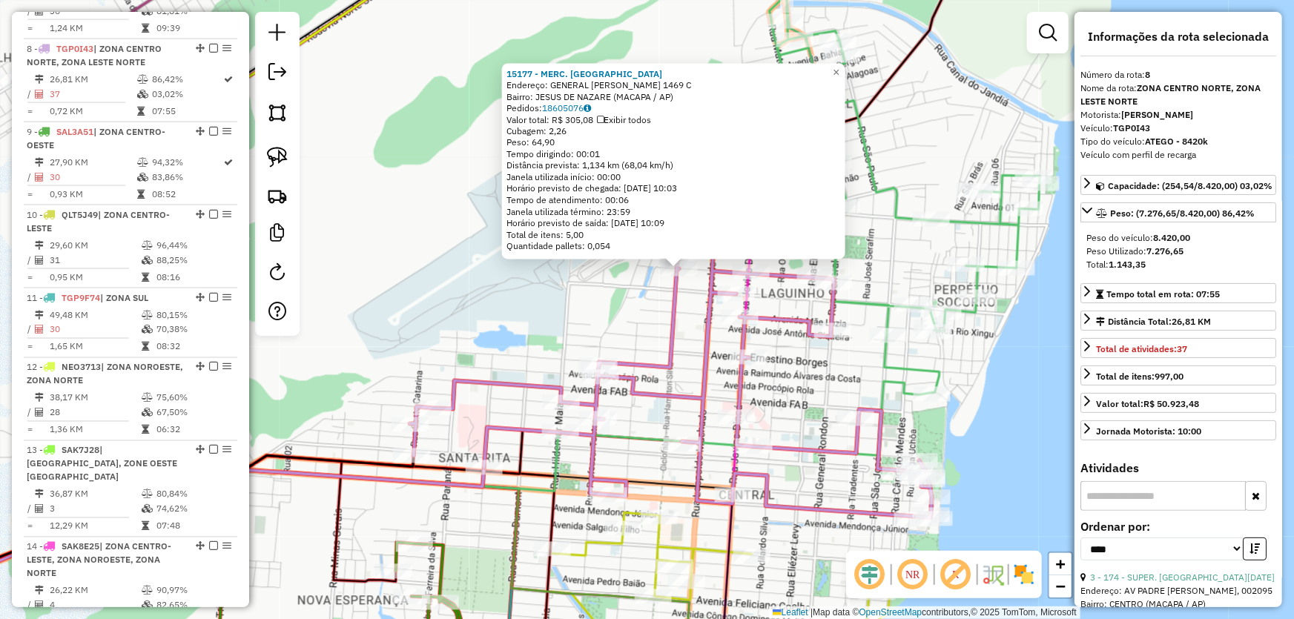
drag, startPoint x: 371, startPoint y: 357, endPoint x: 439, endPoint y: 88, distance: 276.9
click at [439, 96] on div "15177 - MERC. ALIANCA Endereço: GENERAL OSORIO 1469 C Bairro: JESUS DE NAZARE (…" at bounding box center [647, 309] width 1294 height 619
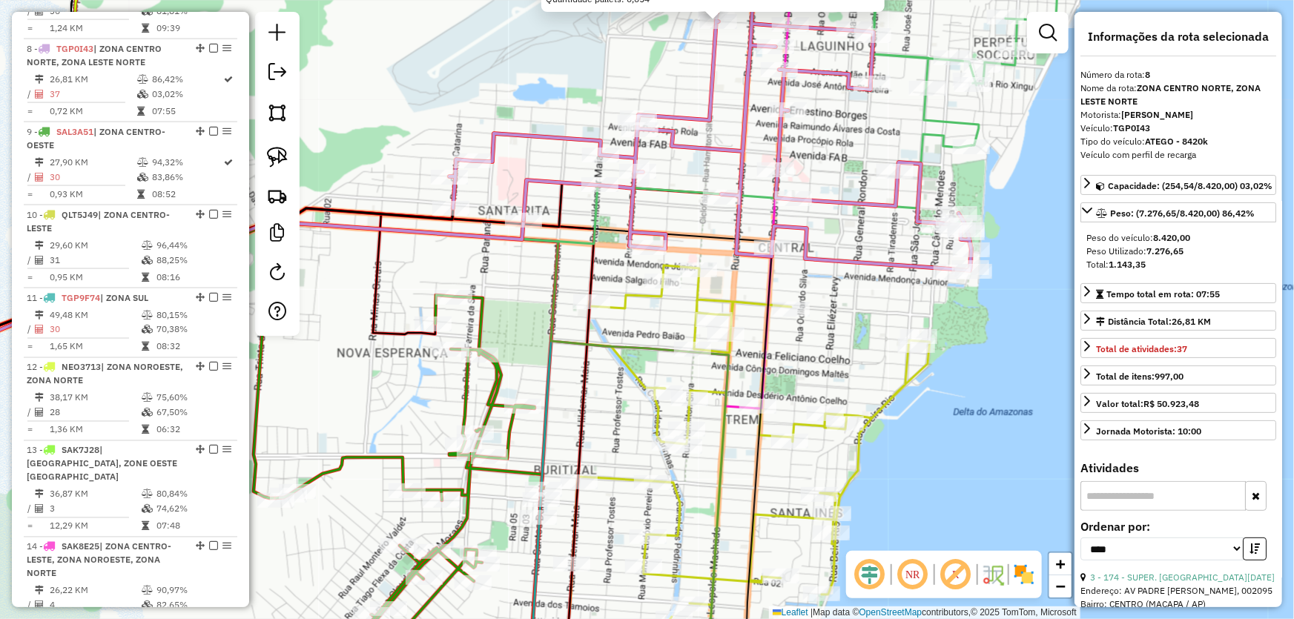
click at [350, 362] on div "15177 - MERC. ALIANCA Endereço: GENERAL OSORIO 1469 C Bairro: JESUS DE NAZARE (…" at bounding box center [647, 309] width 1294 height 619
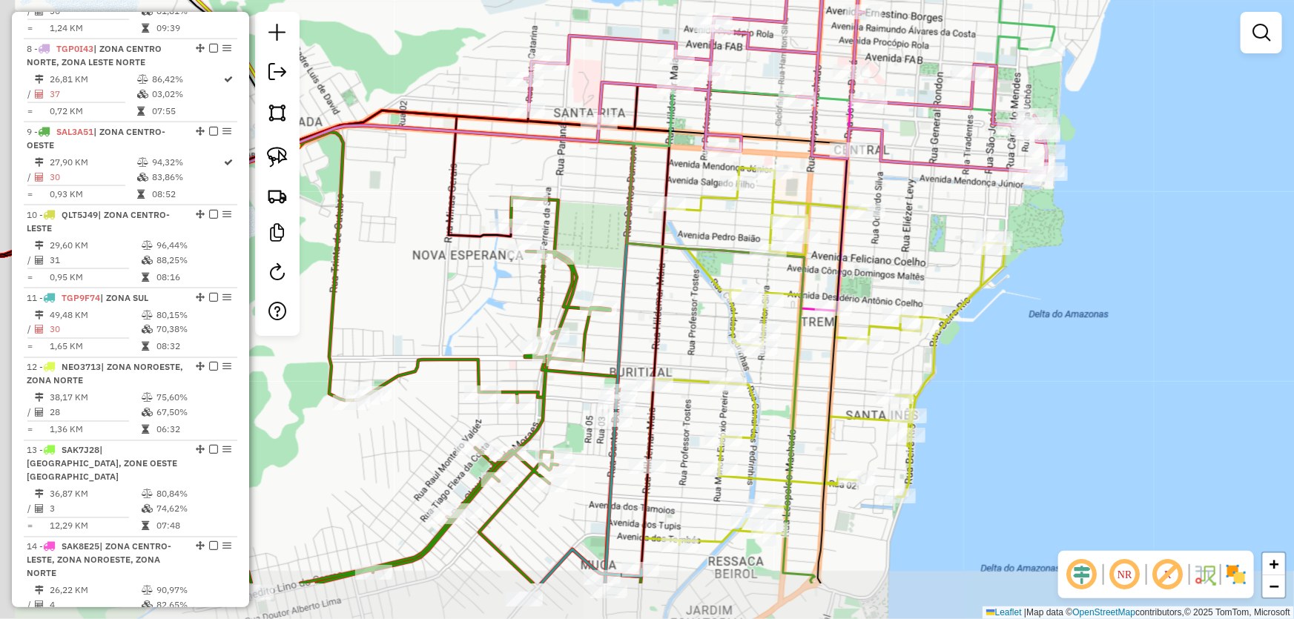
drag, startPoint x: 359, startPoint y: 383, endPoint x: 481, endPoint y: 245, distance: 184.3
click at [452, 259] on div "Janela de atendimento Grade de atendimento Capacidade Transportadoras Veículos …" at bounding box center [647, 309] width 1294 height 619
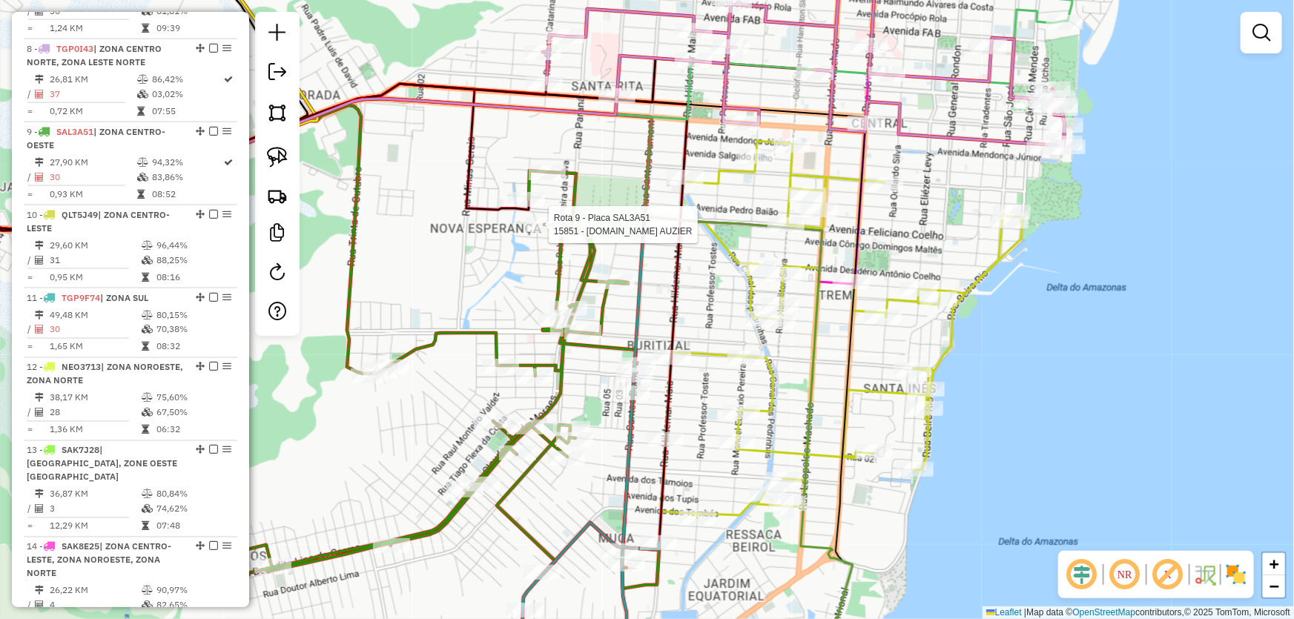
select select "*********"
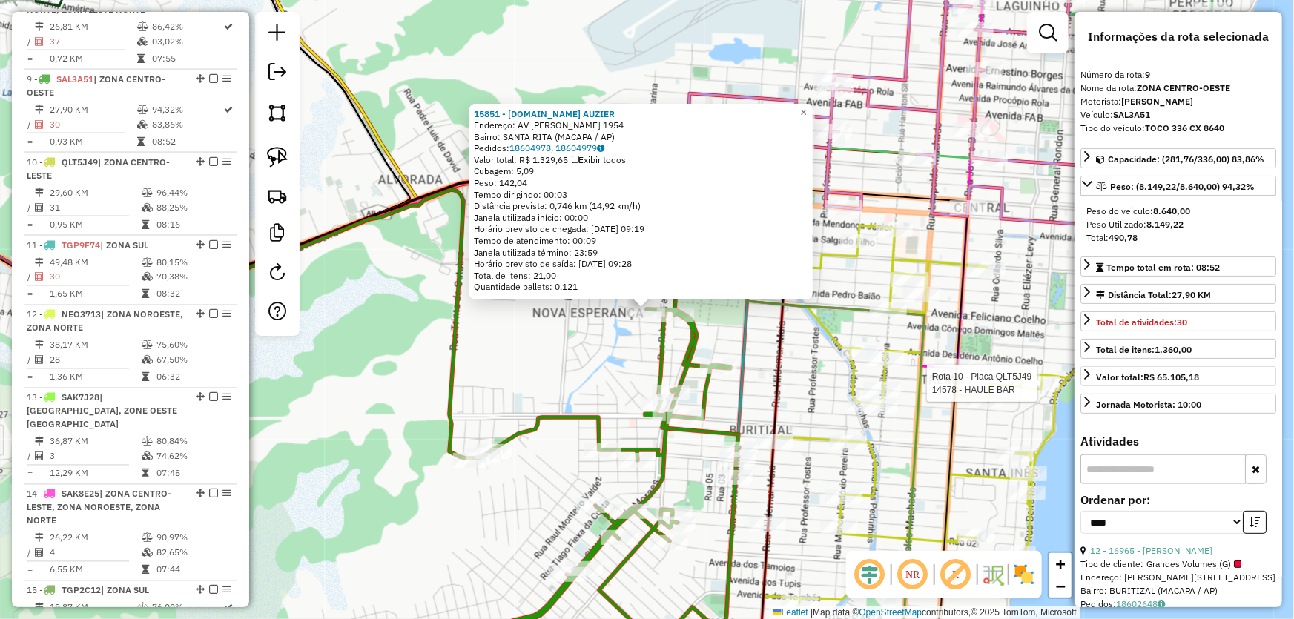
scroll to position [1192, 0]
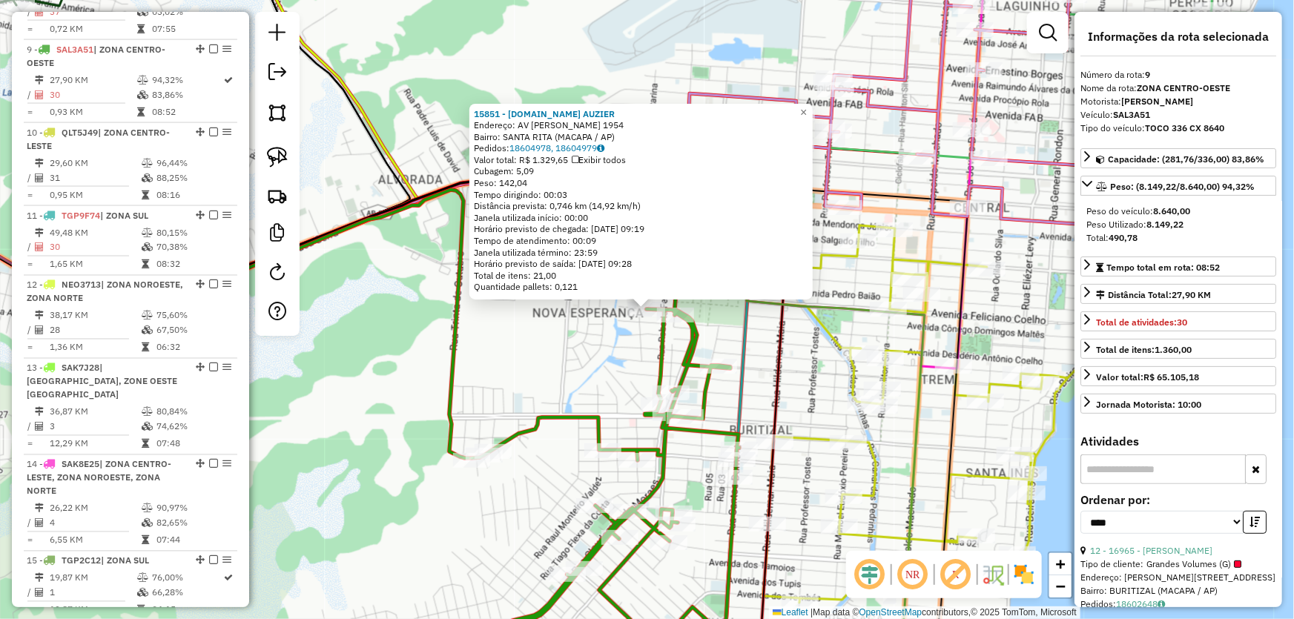
drag, startPoint x: 1112, startPoint y: 249, endPoint x: 1136, endPoint y: 252, distance: 23.9
click at [1136, 243] on strong "490,78" at bounding box center [1122, 237] width 29 height 11
click at [790, 385] on div "15851 - M.BOX AUZIER Endereço: AV JOSE GOMES BEZERRA 1954 Bairro: SANTA RITA (M…" at bounding box center [647, 309] width 1294 height 619
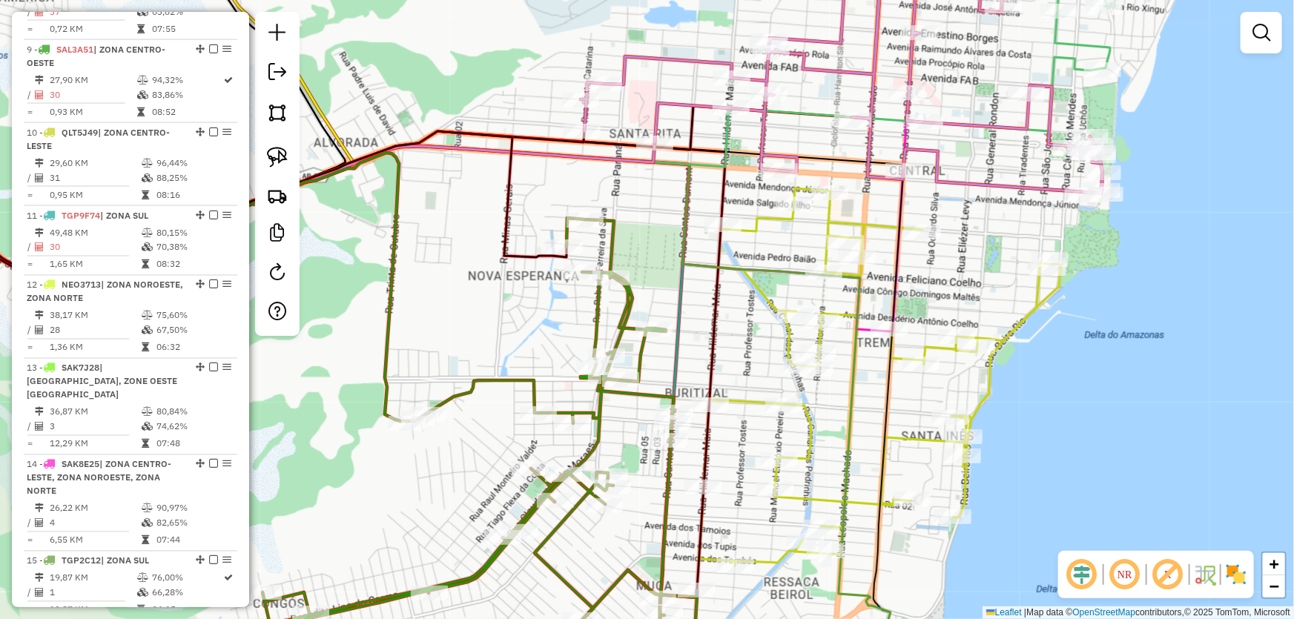
drag, startPoint x: 1032, startPoint y: 322, endPoint x: 947, endPoint y: 271, distance: 98.4
click at [948, 268] on div "Janela de atendimento Grade de atendimento Capacidade Transportadoras Veículos …" at bounding box center [647, 309] width 1294 height 619
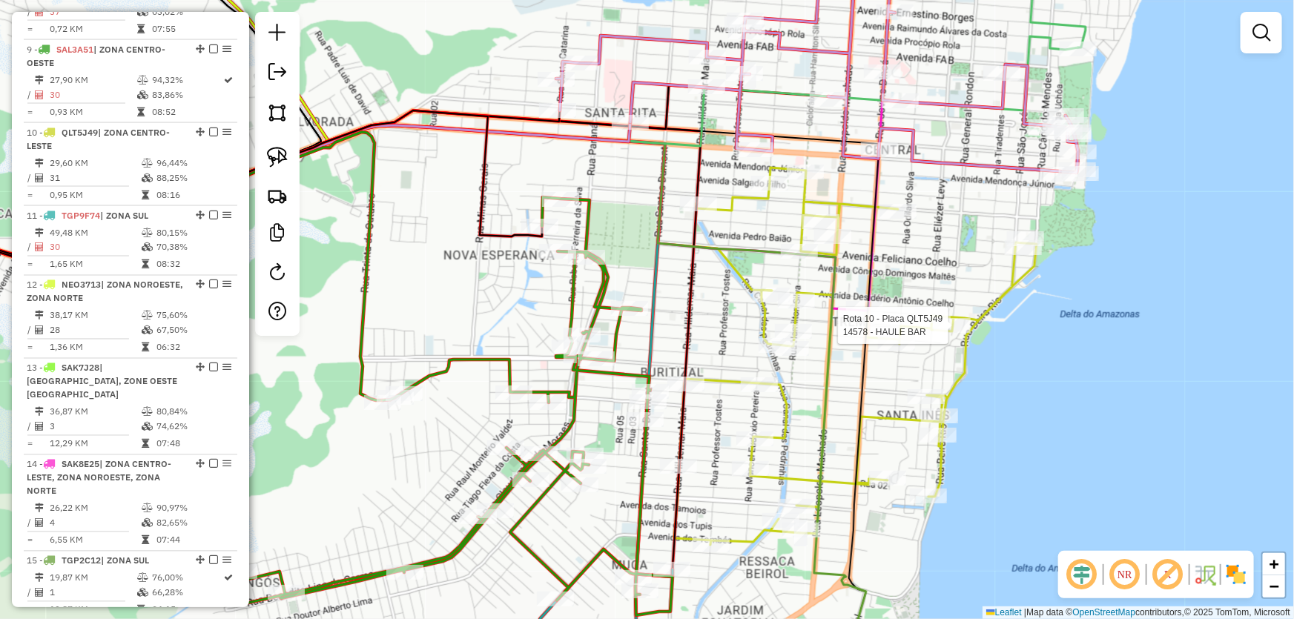
select select "*********"
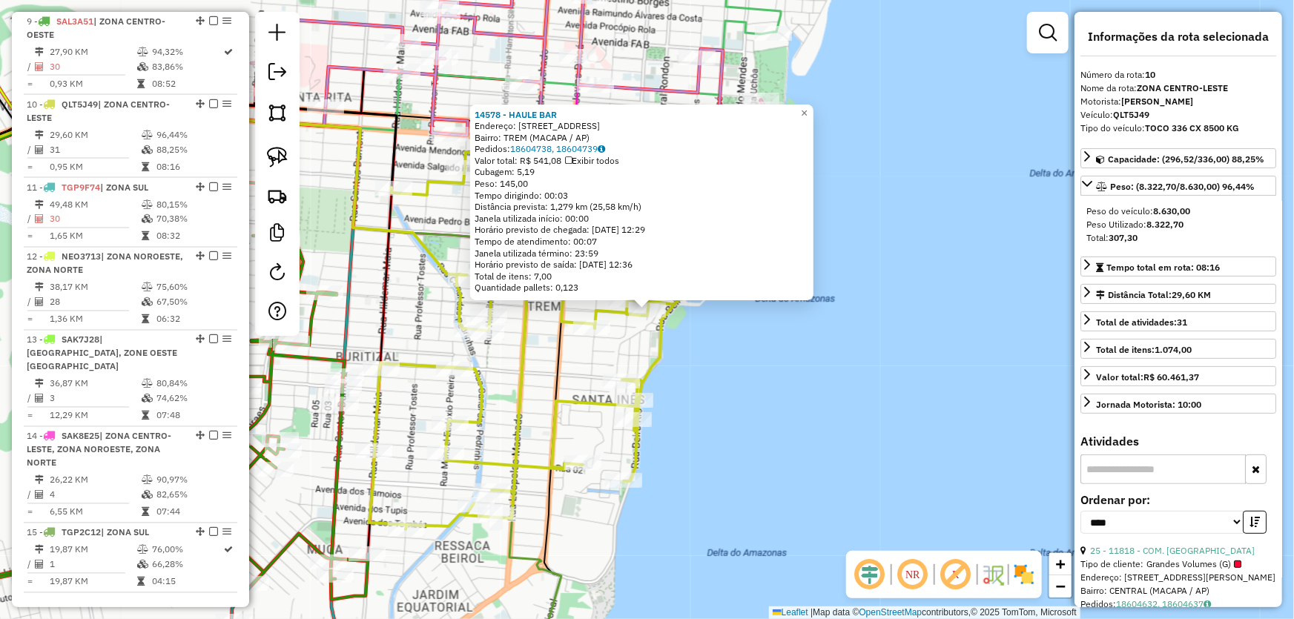
scroll to position [1222, 0]
drag, startPoint x: 1112, startPoint y: 236, endPoint x: 1150, endPoint y: 235, distance: 37.8
click at [1150, 235] on div "Total: 307,30" at bounding box center [1178, 237] width 184 height 13
click at [844, 387] on div "14578 - HAULE BAR Endereço: R GENERAL RONDON 3017 Bairro: TREM (MACAPA / AP) Pe…" at bounding box center [647, 309] width 1294 height 619
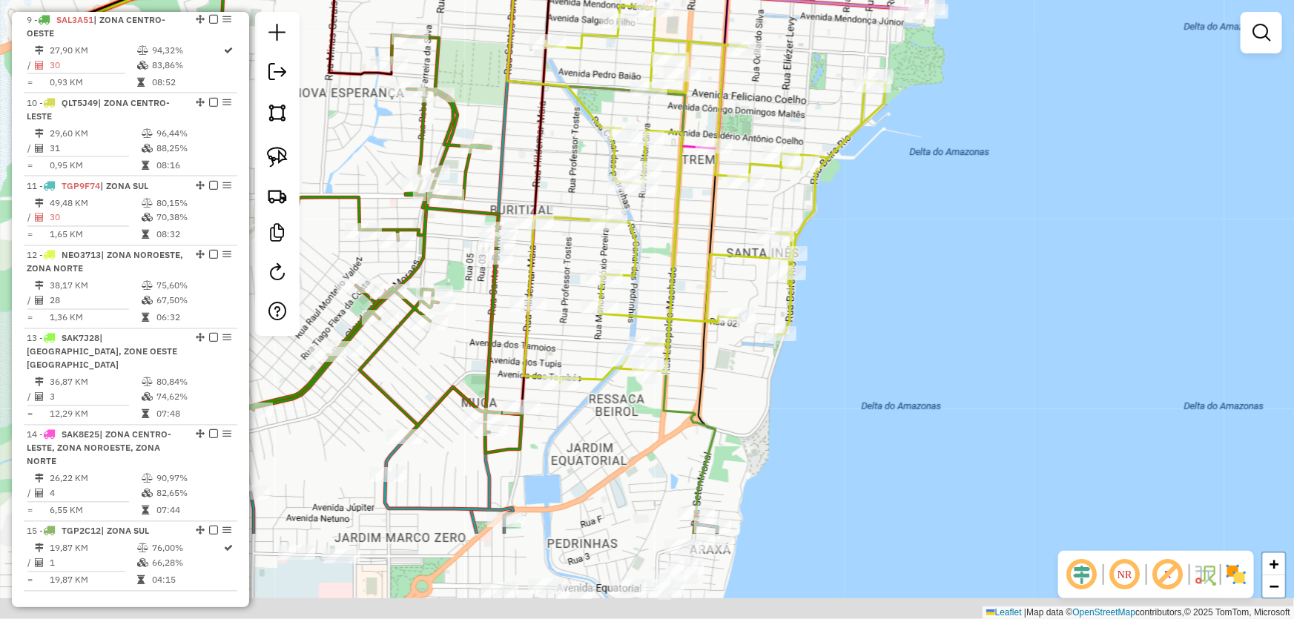
drag, startPoint x: 765, startPoint y: 481, endPoint x: 986, endPoint y: 191, distance: 364.4
click at [986, 193] on div "Janela de atendimento Grade de atendimento Capacidade Transportadoras Veículos …" at bounding box center [647, 309] width 1294 height 619
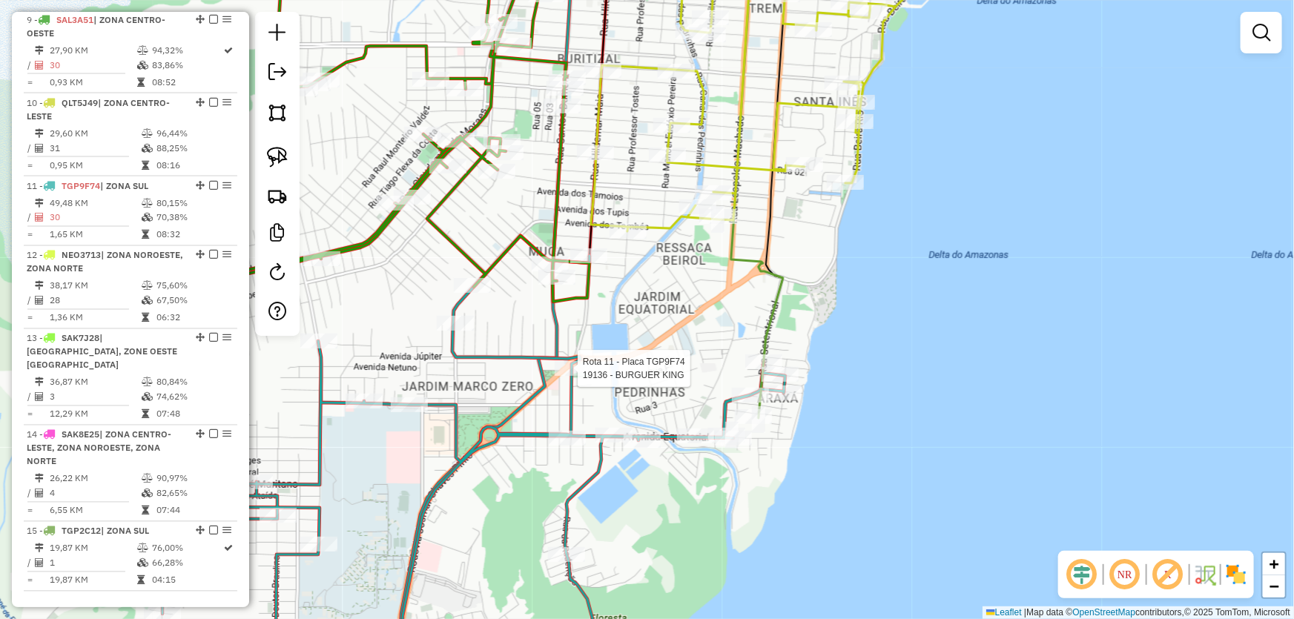
select select "*********"
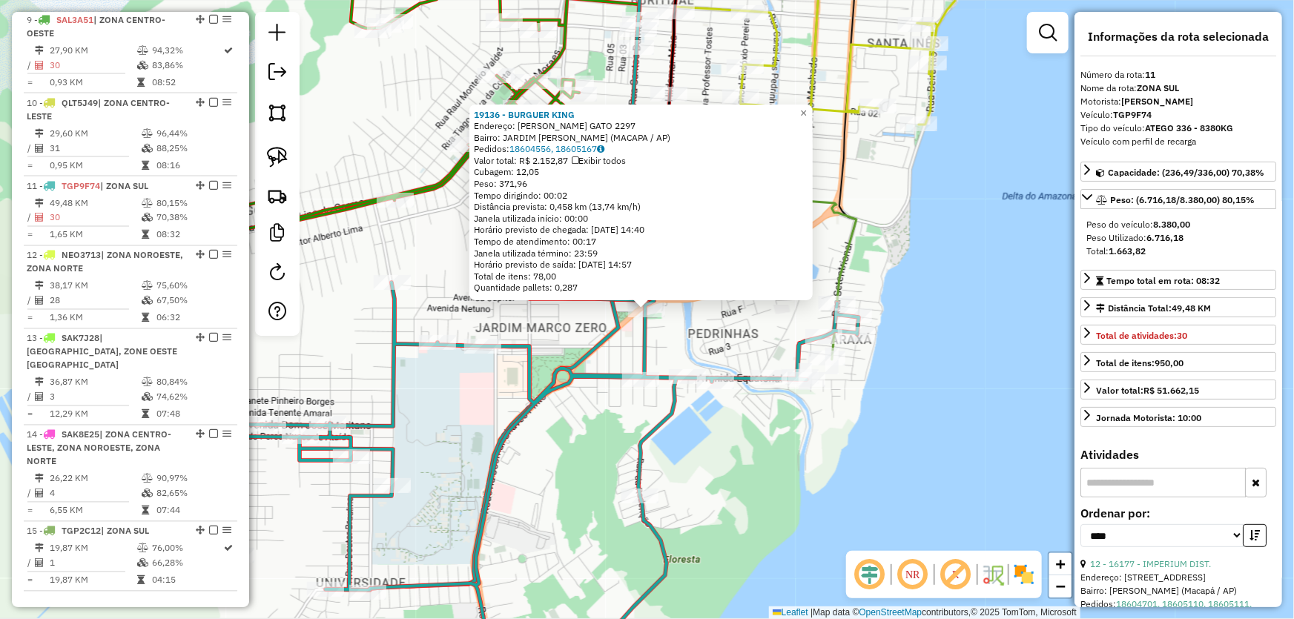
drag, startPoint x: 1108, startPoint y: 248, endPoint x: 1148, endPoint y: 246, distance: 40.1
click at [1148, 246] on div "Total: 1.663,82" at bounding box center [1178, 251] width 184 height 13
click at [912, 351] on div "19136 - BURGUER KING Endereço: MARIA MAROLA GATO 2297 Bairro: JARDIM MARCO ZERO…" at bounding box center [647, 309] width 1294 height 619
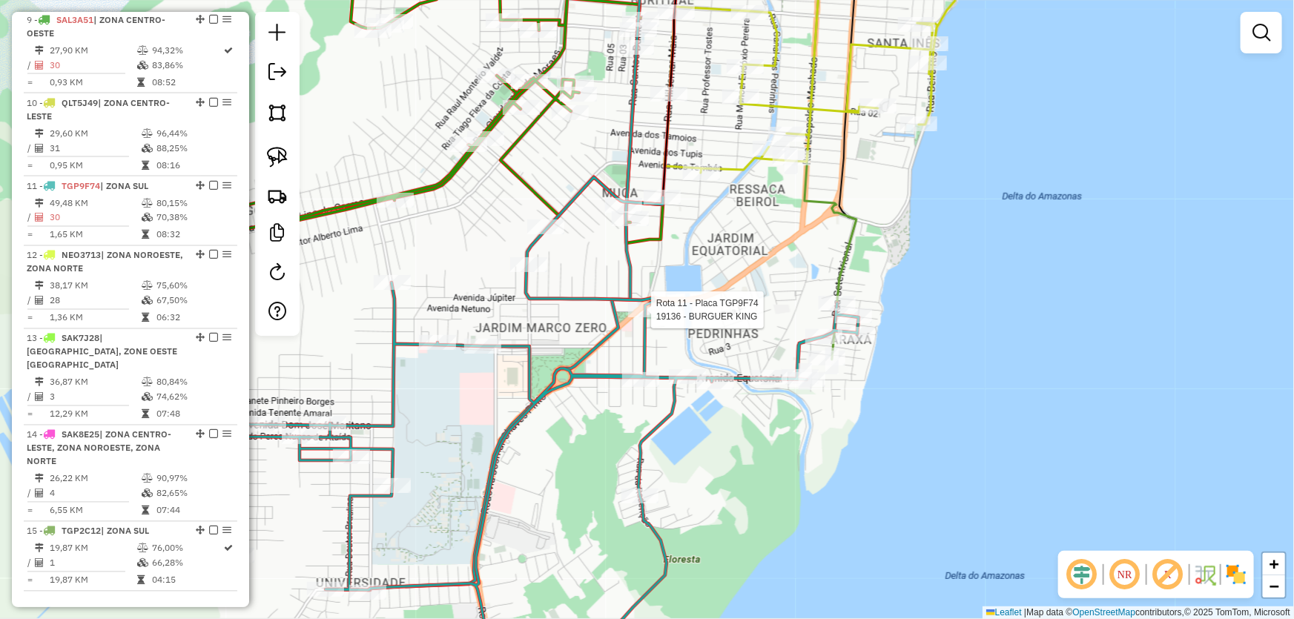
select select "*********"
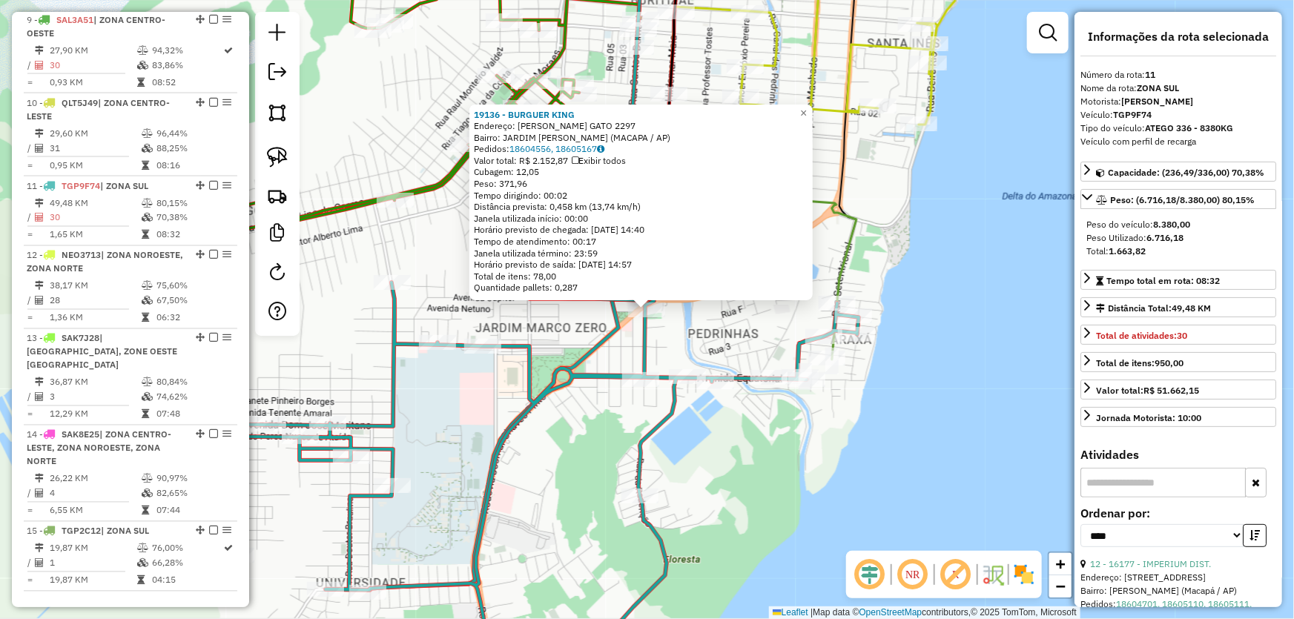
click at [716, 340] on div "19136 - BURGUER KING Endereço: MARIA MAROLA GATO 2297 Bairro: JARDIM MARCO ZERO…" at bounding box center [647, 309] width 1294 height 619
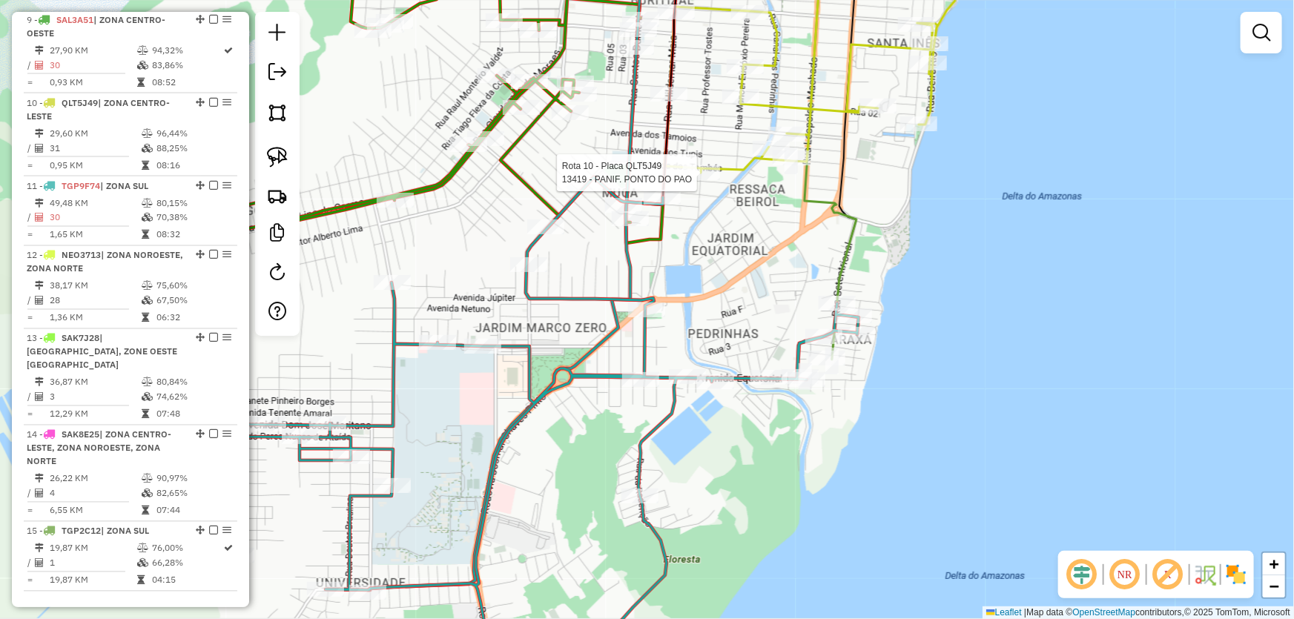
select select "*********"
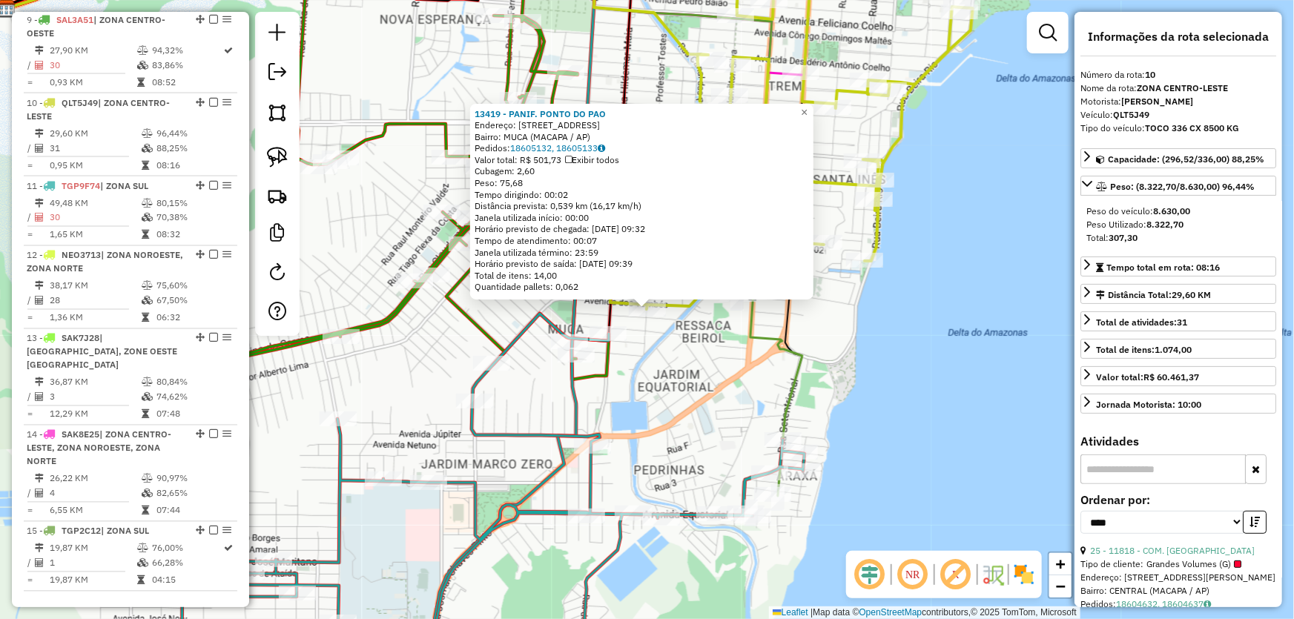
click at [649, 299] on div at bounding box center [641, 297] width 18 height 18
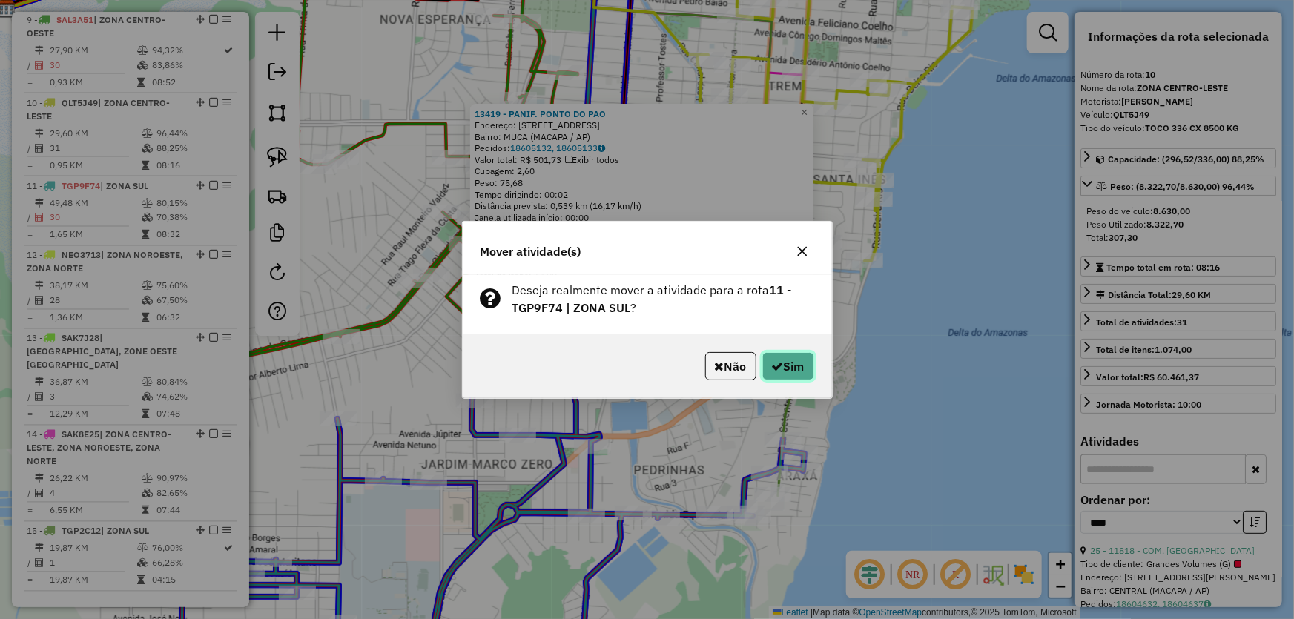
click at [786, 370] on button "Sim" at bounding box center [788, 366] width 52 height 28
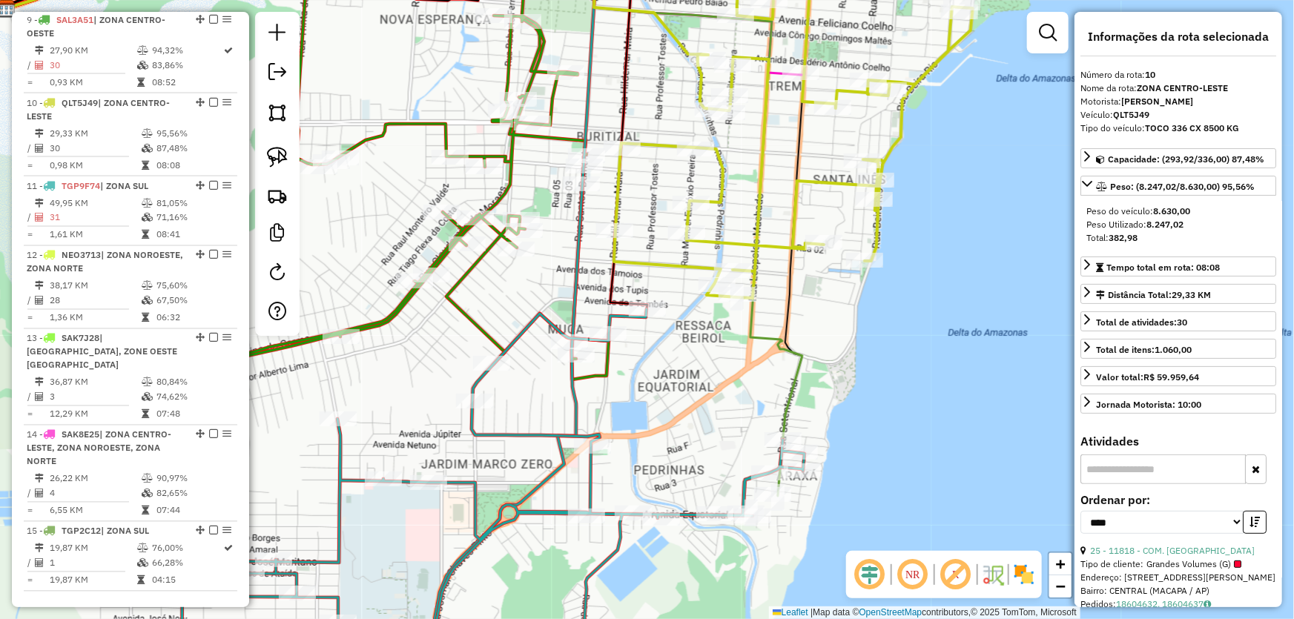
click at [850, 363] on div "Janela de atendimento Grade de atendimento Capacidade Transportadoras Veículos …" at bounding box center [647, 309] width 1294 height 619
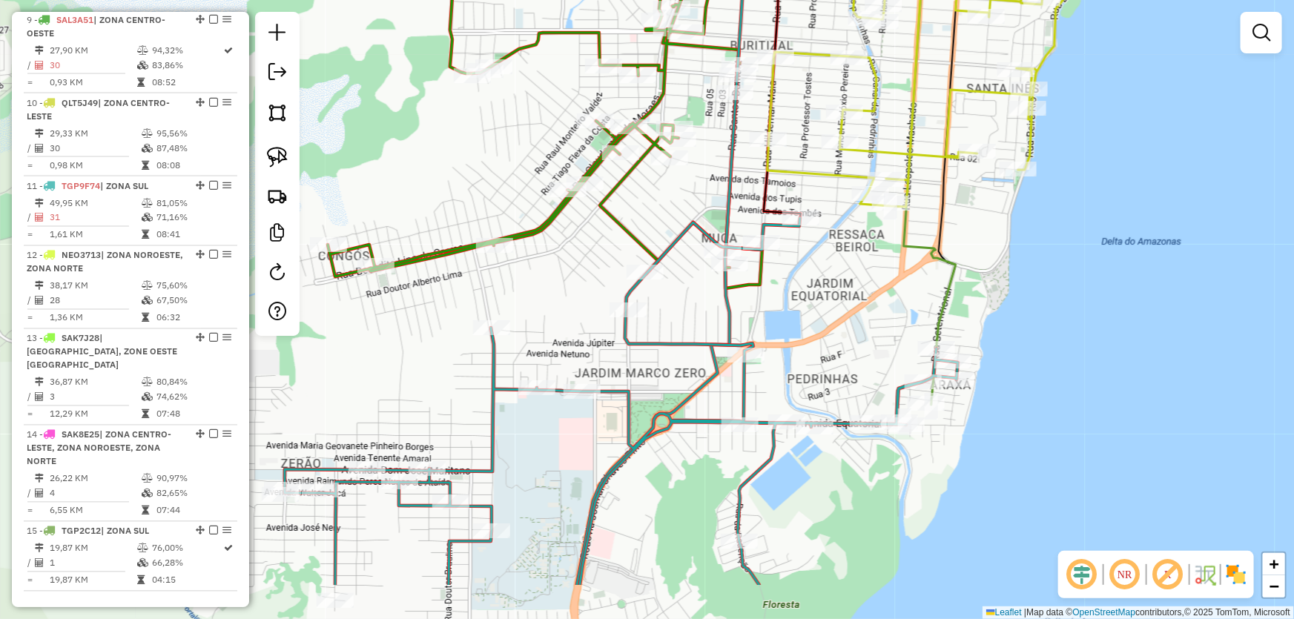
drag, startPoint x: 871, startPoint y: 348, endPoint x: 1032, endPoint y: 251, distance: 187.5
click at [1032, 251] on div "Janela de atendimento Grade de atendimento Capacidade Transportadoras Veículos …" at bounding box center [647, 309] width 1294 height 619
click at [726, 271] on div at bounding box center [729, 264] width 37 height 15
select select "*********"
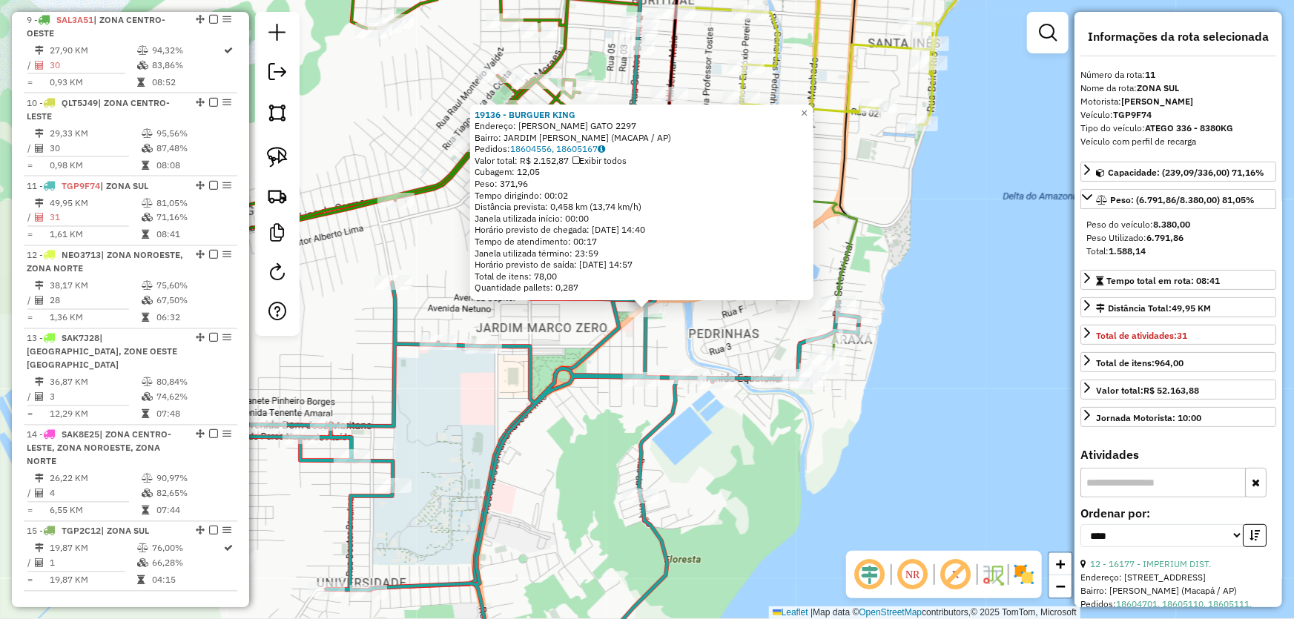
click at [587, 468] on div "19136 - BURGUER KING Endereço: MARIA MAROLA GATO 2297 Bairro: JARDIM MARCO ZERO…" at bounding box center [647, 309] width 1294 height 619
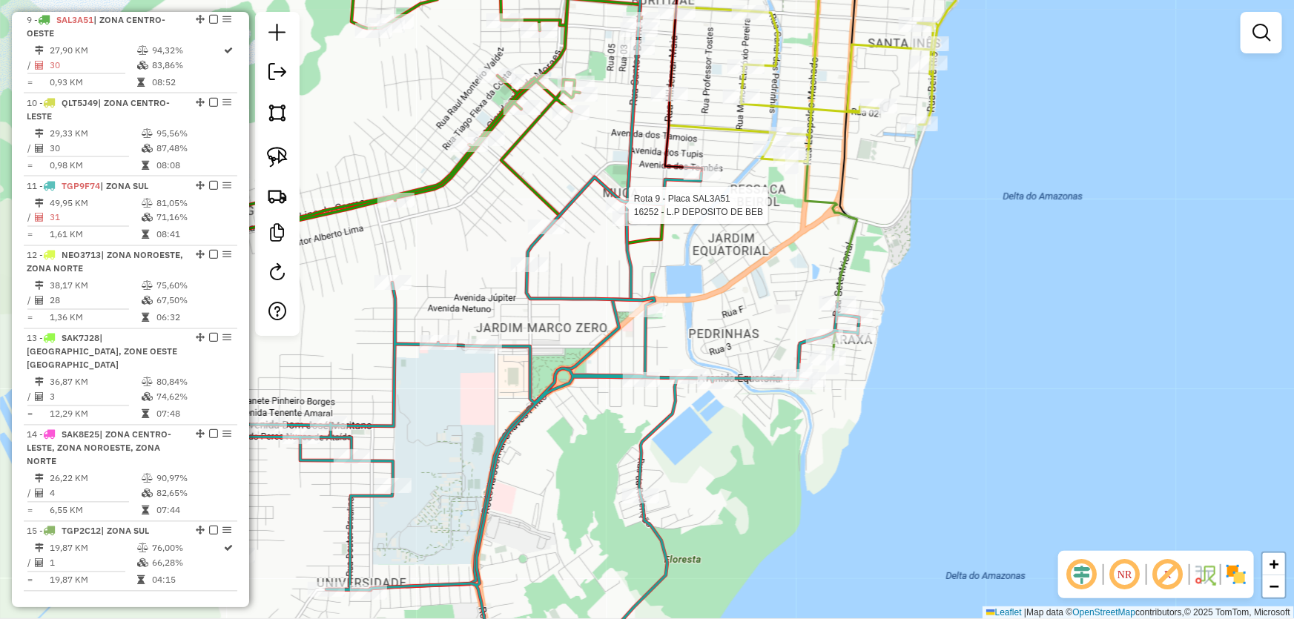
select select "*********"
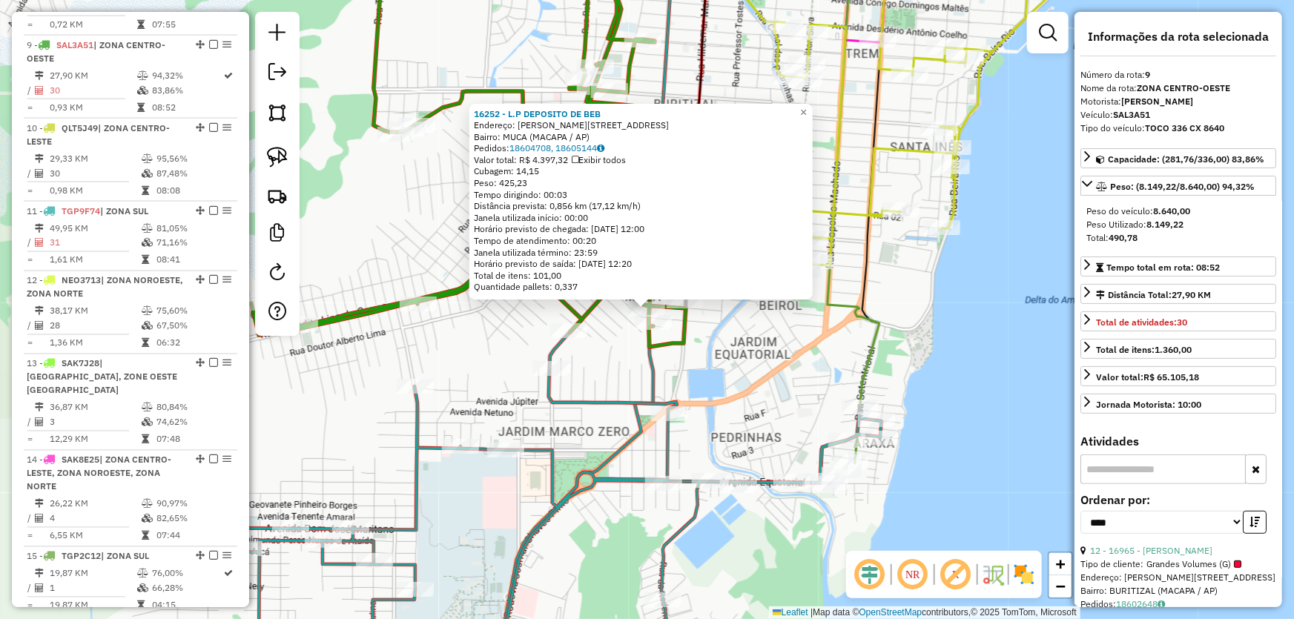
scroll to position [1192, 0]
click at [618, 371] on div "16252 - L.P DEPOSITO DE BEB Endereço: R SANTOS DUMONT 3400 3820 Bairro: MUCA (M…" at bounding box center [647, 309] width 1294 height 619
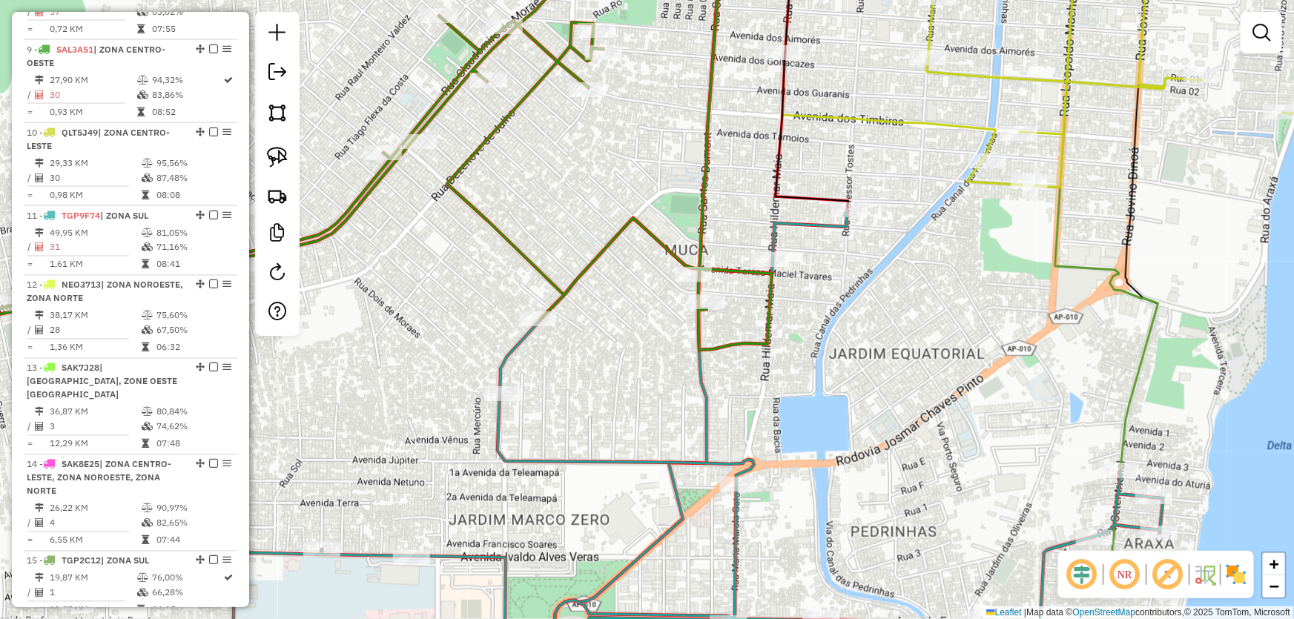
drag, startPoint x: 615, startPoint y: 354, endPoint x: 638, endPoint y: 363, distance: 24.0
click at [638, 363] on div "Janela de atendimento Grade de atendimento Capacidade Transportadoras Veículos …" at bounding box center [647, 309] width 1294 height 619
click at [273, 162] on img at bounding box center [277, 157] width 21 height 21
drag, startPoint x: 663, startPoint y: 319, endPoint x: 735, endPoint y: 337, distance: 75.0
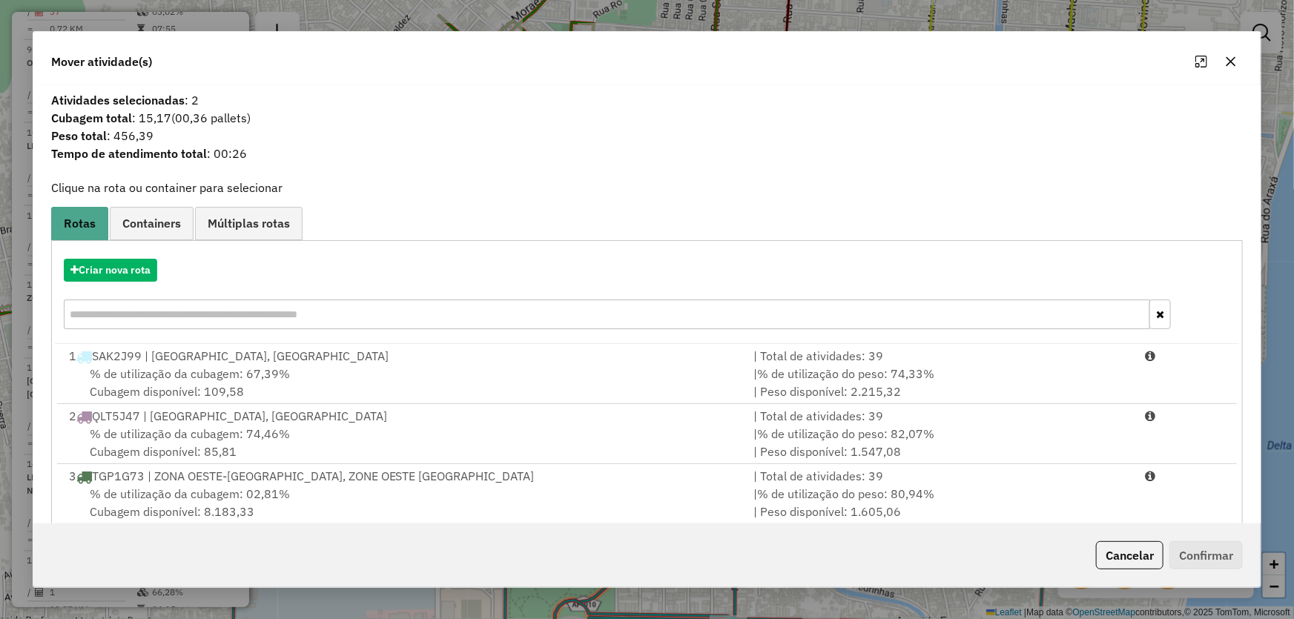
scroll to position [269, 0]
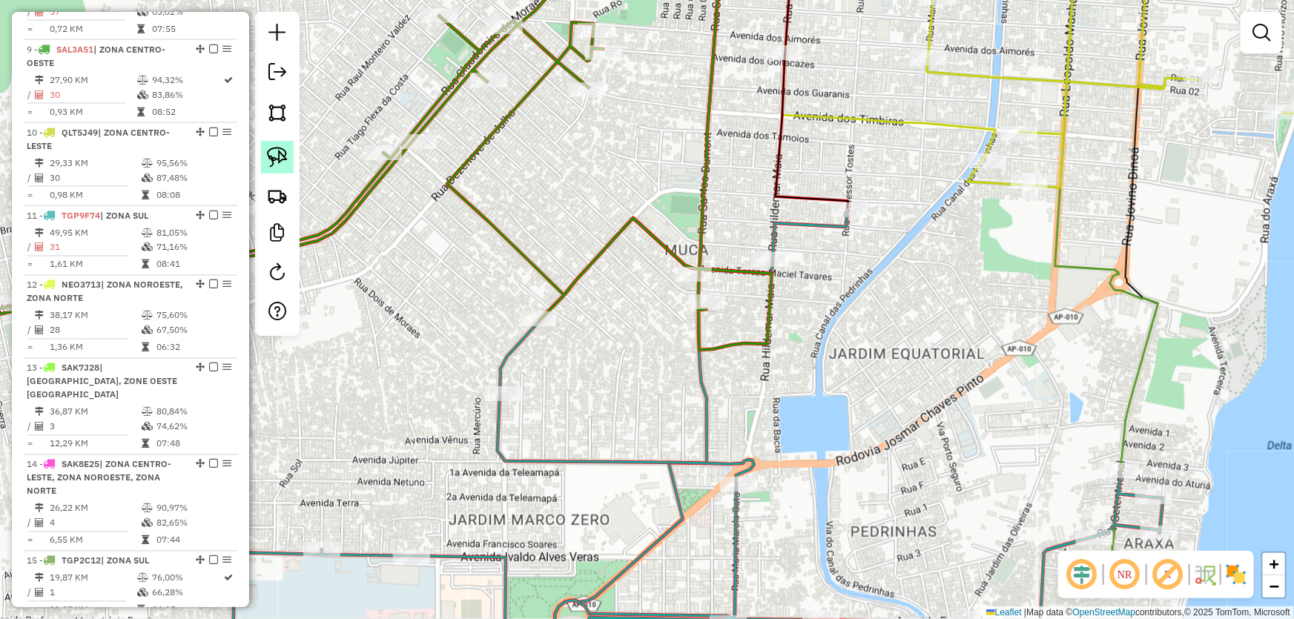
click at [267, 156] on img at bounding box center [277, 157] width 21 height 21
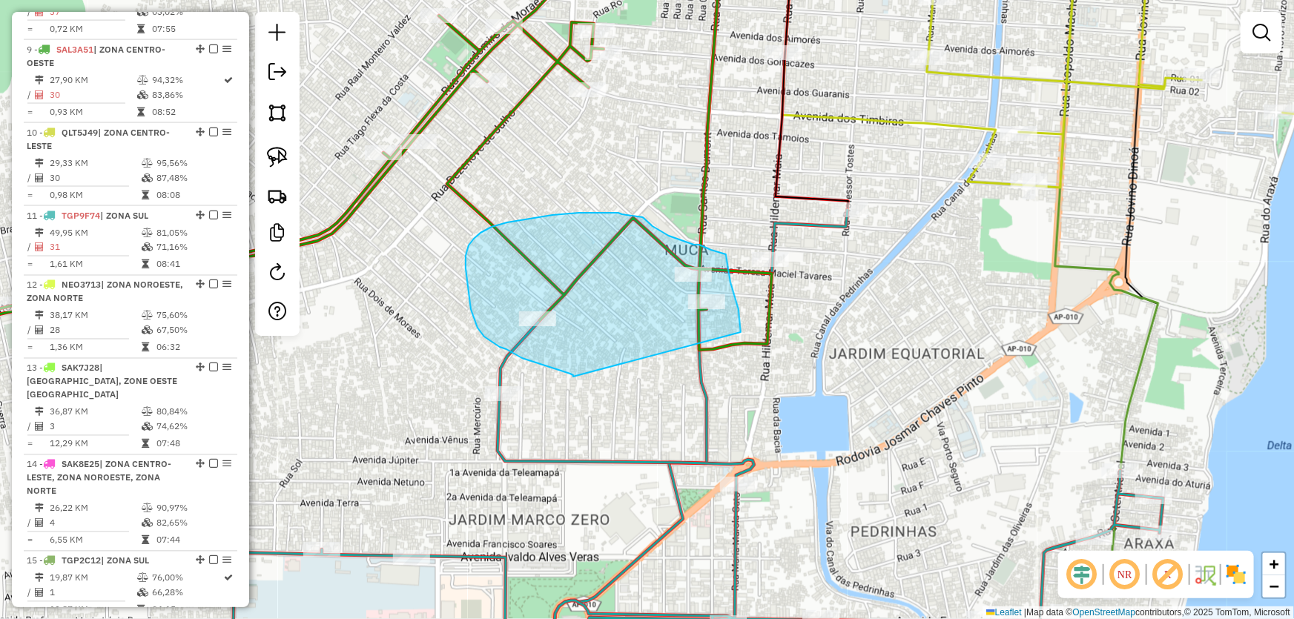
drag, startPoint x: 573, startPoint y: 377, endPoint x: 741, endPoint y: 333, distance: 173.2
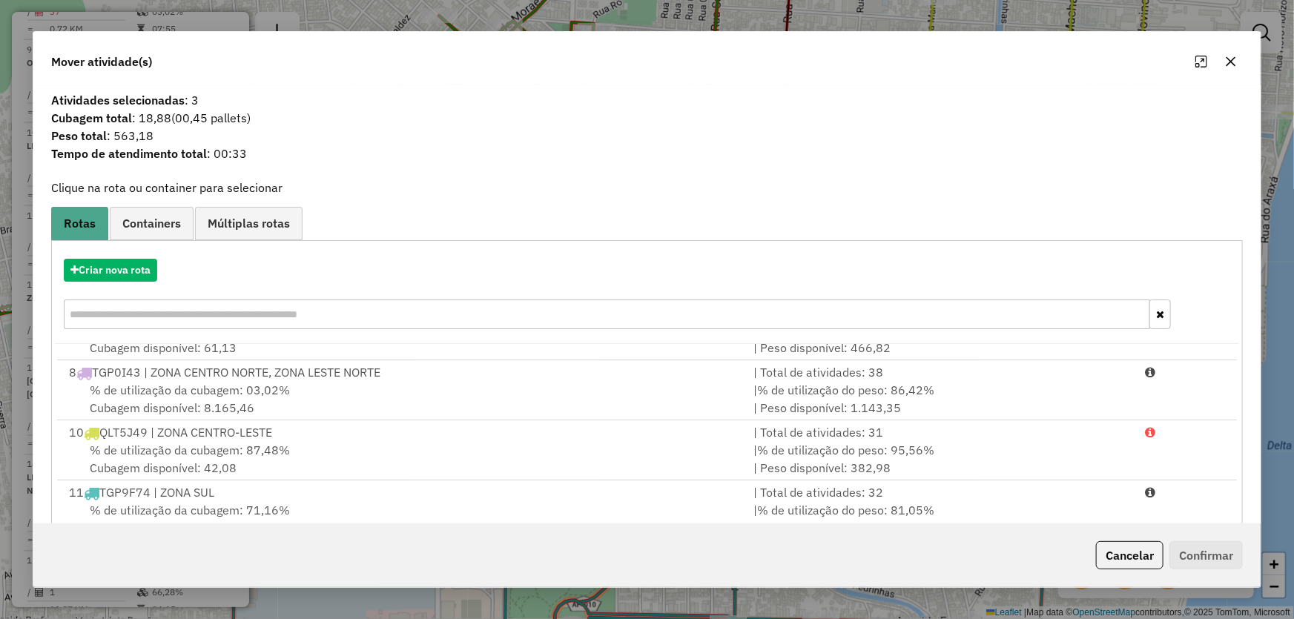
scroll to position [542, 0]
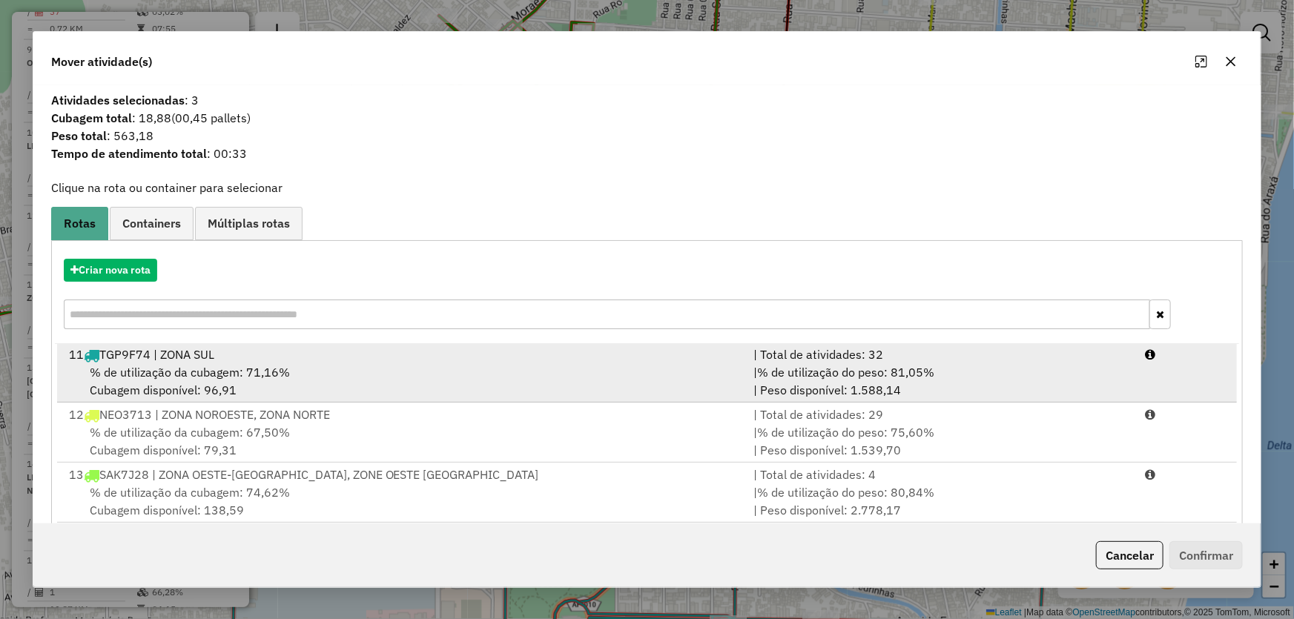
click at [172, 383] on div "% de utilização da cubagem: 71,16% Cubagem disponível: 96,91" at bounding box center [402, 381] width 685 height 36
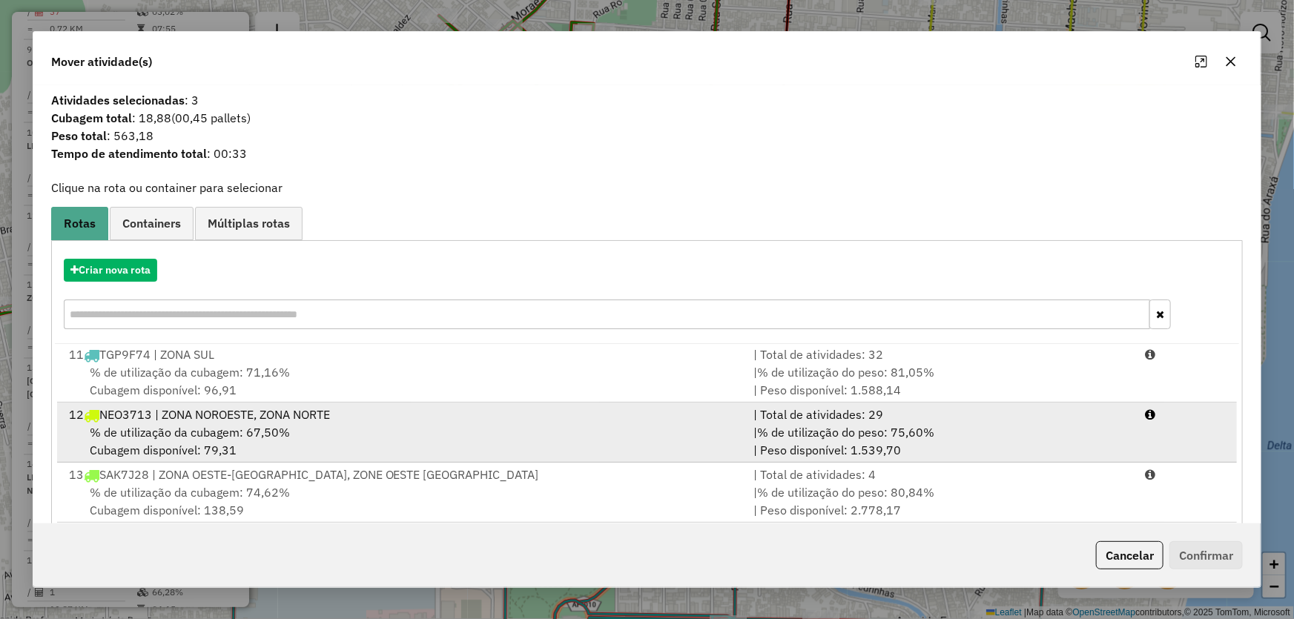
scroll to position [543, 0]
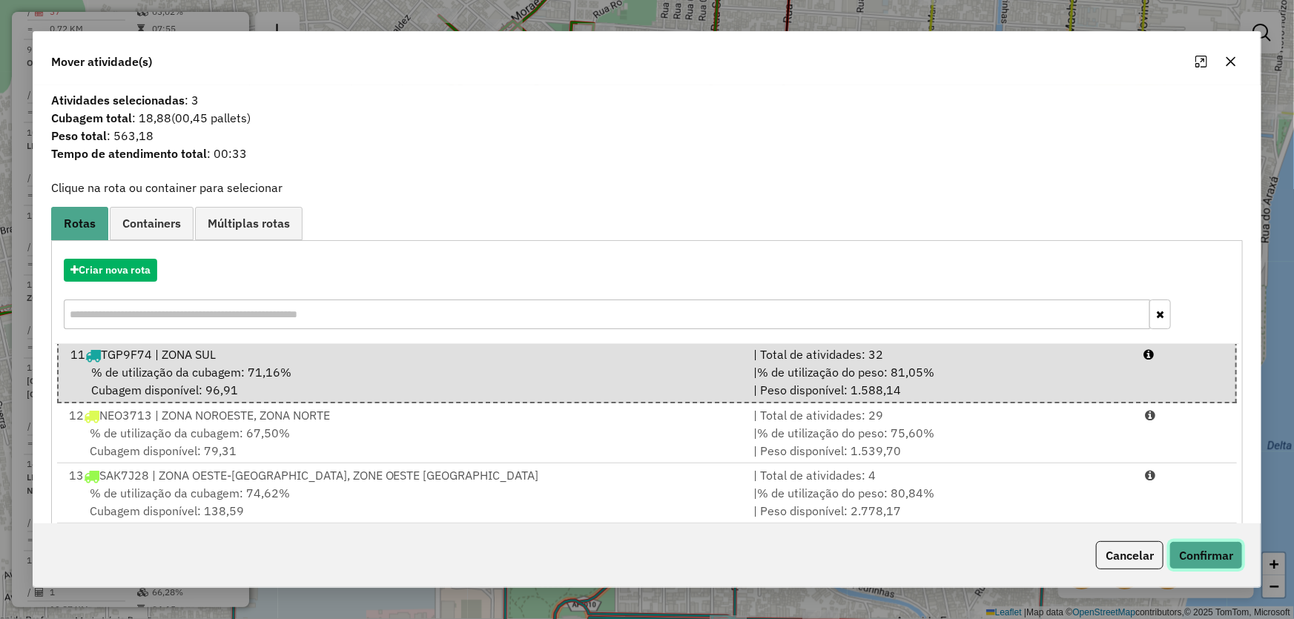
click at [1191, 549] on button "Confirmar" at bounding box center [1205, 555] width 73 height 28
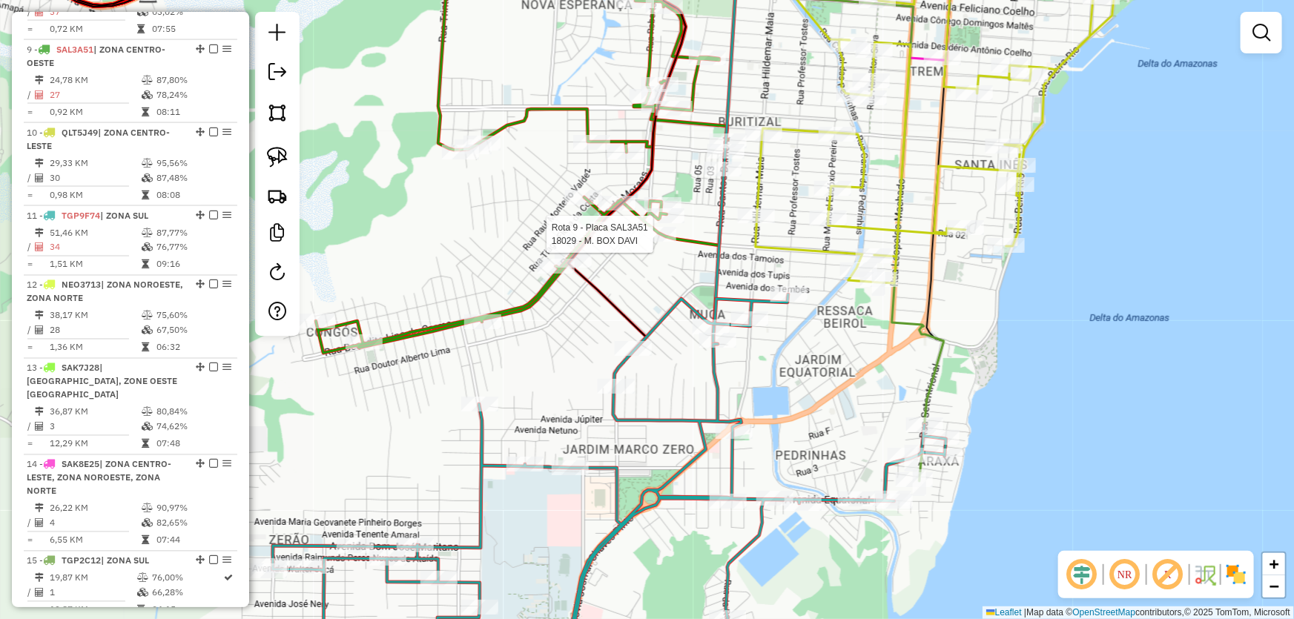
select select "*********"
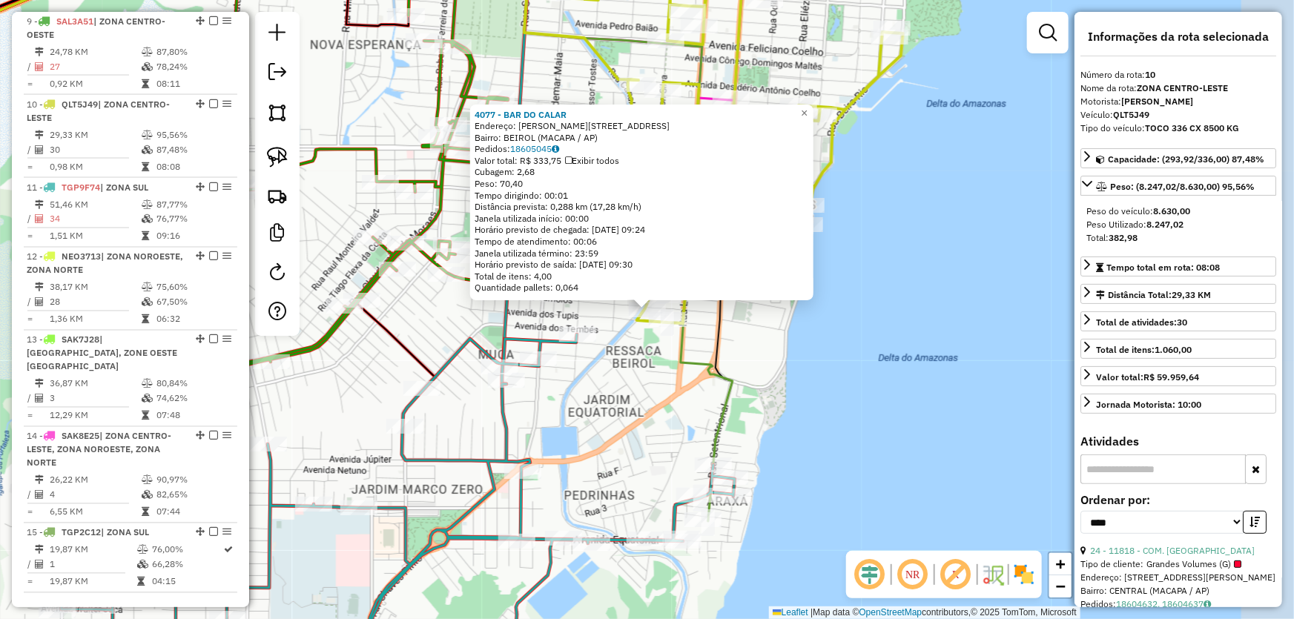
scroll to position [1222, 0]
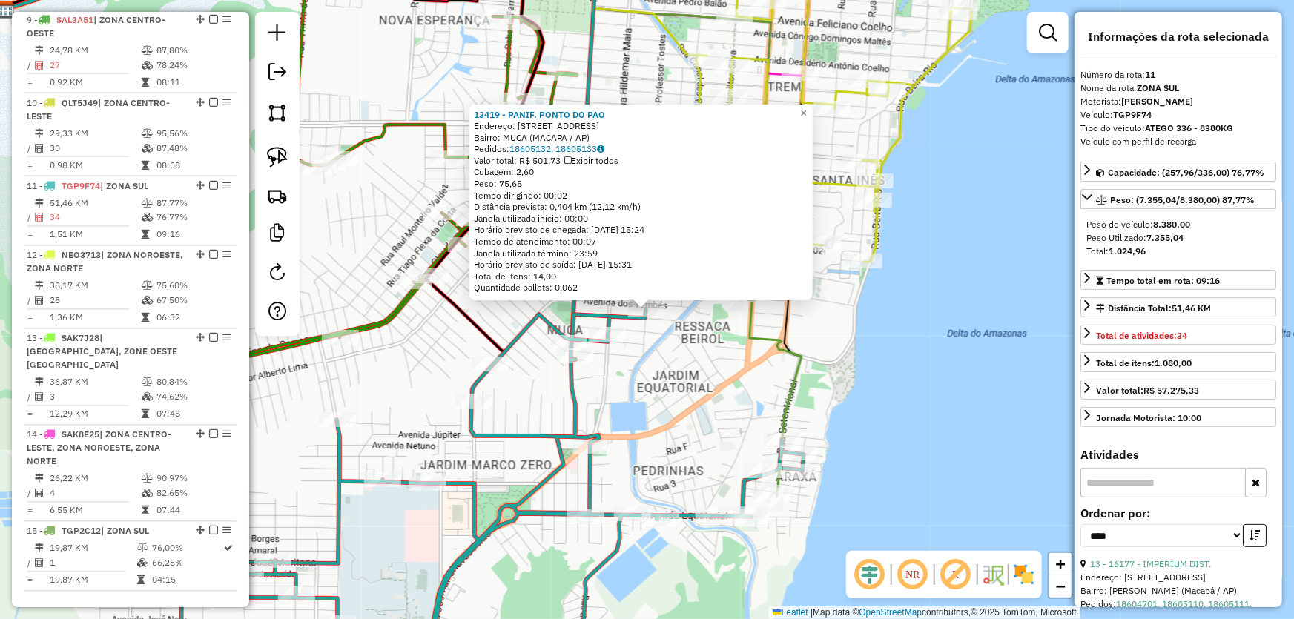
click at [670, 388] on div "13419 - PANIF. PONTO DO PAO Endereço: R PROFESSOR TOSTES 3721 3991 Bairro: MUCA…" at bounding box center [647, 309] width 1294 height 619
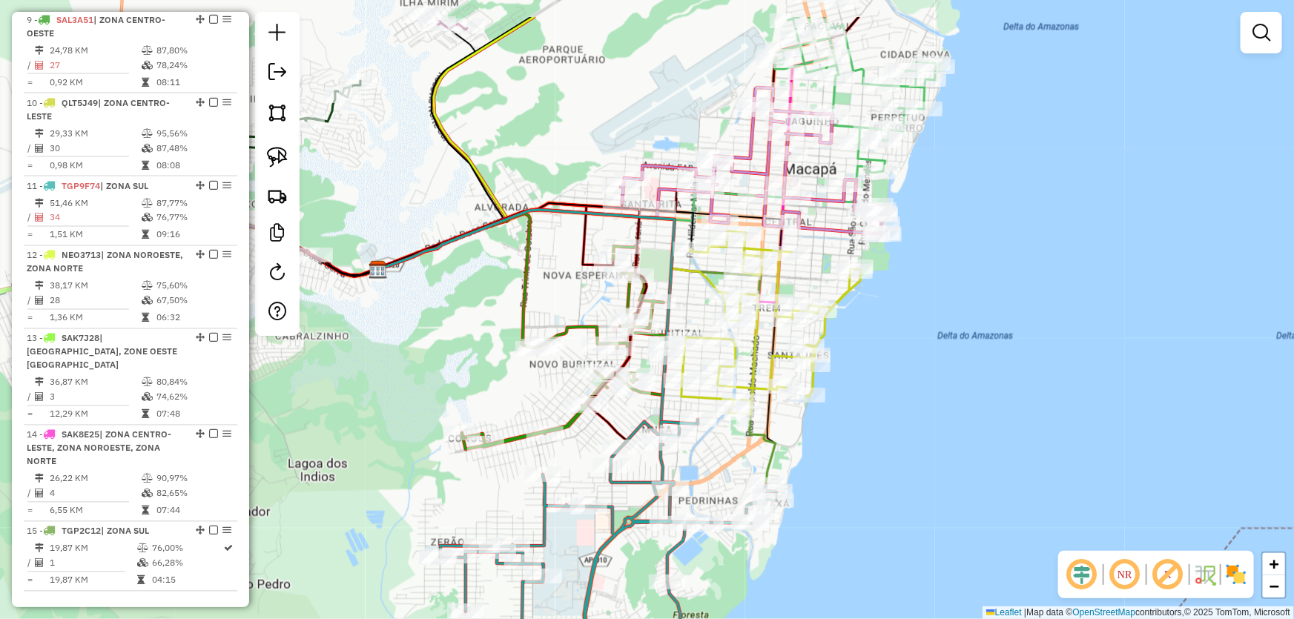
drag, startPoint x: 935, startPoint y: 336, endPoint x: 844, endPoint y: 460, distance: 153.3
click at [870, 469] on div "Janela de atendimento Grade de atendimento Capacidade Transportadoras Veículos …" at bounding box center [647, 309] width 1294 height 619
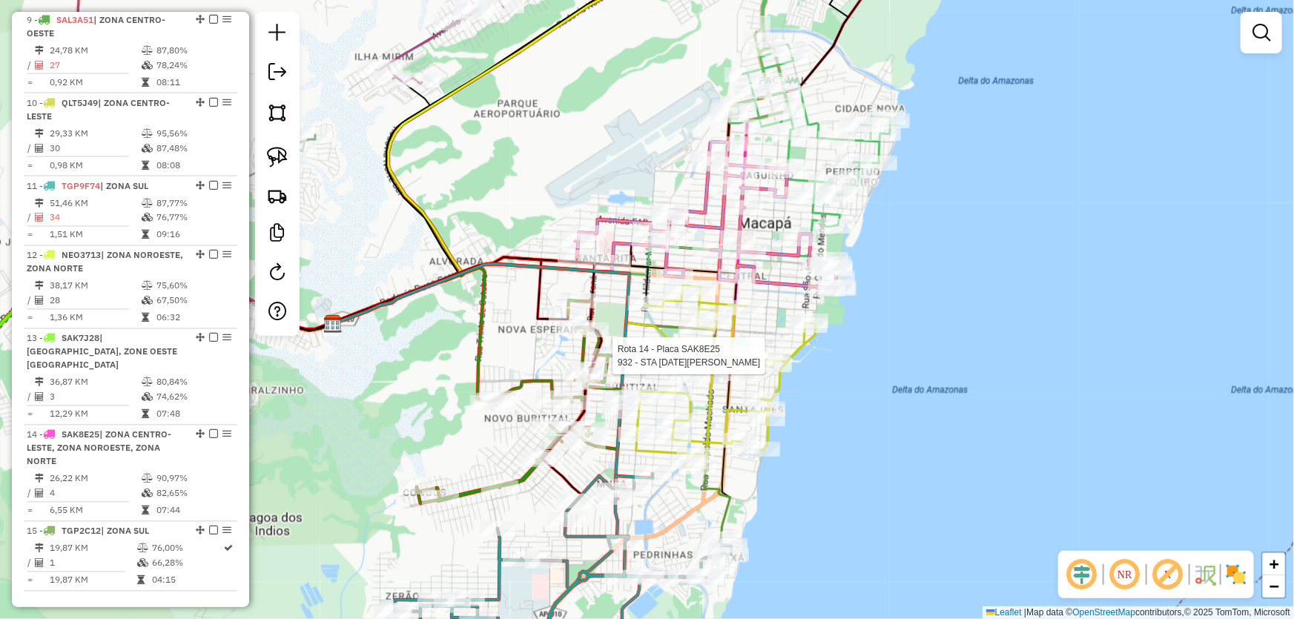
select select "*********"
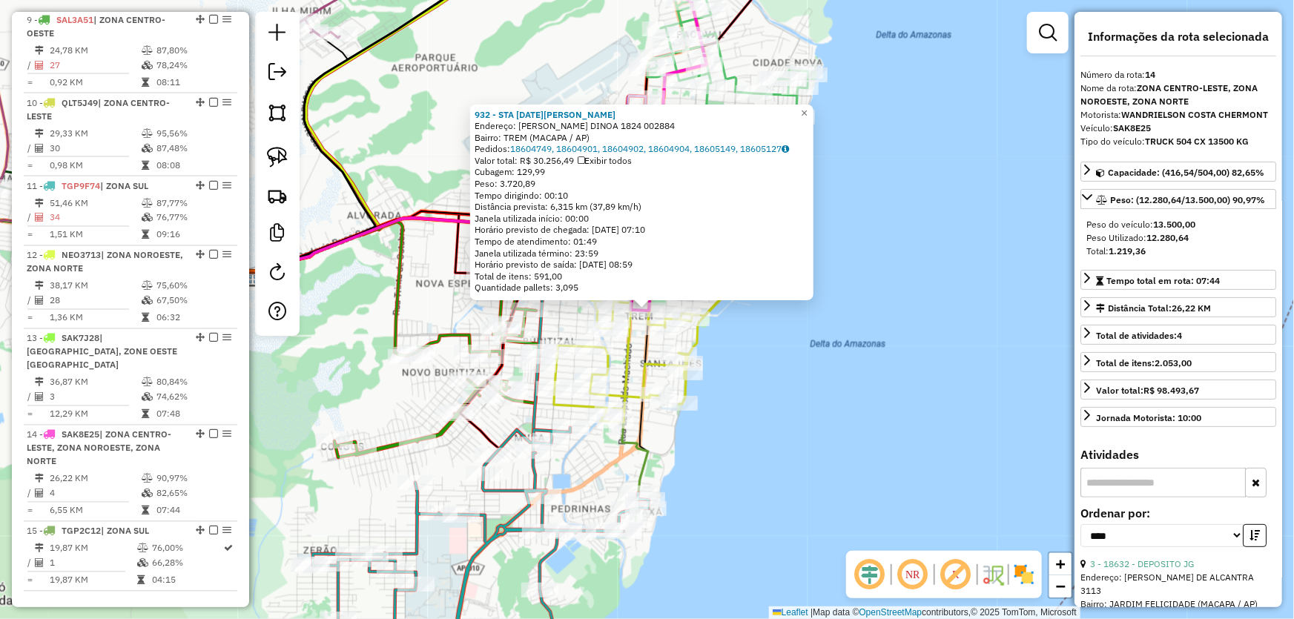
click at [800, 425] on div "932 - STA [DATE][PERSON_NAME]: [PERSON_NAME] DINOA 1824 002884 Bairro: TREM (MA…" at bounding box center [647, 309] width 1294 height 619
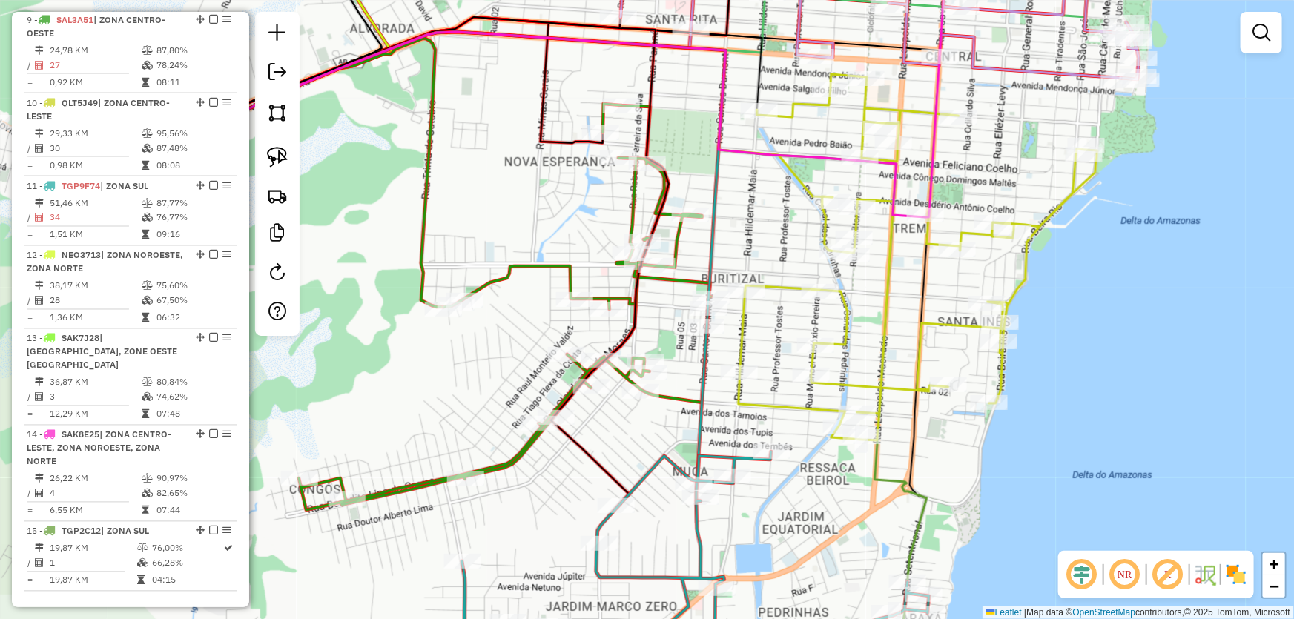
drag, startPoint x: 724, startPoint y: 436, endPoint x: 1097, endPoint y: 460, distance: 374.4
click at [1097, 460] on div "Janela de atendimento Grade de atendimento Capacidade Transportadoras Veículos …" at bounding box center [647, 309] width 1294 height 619
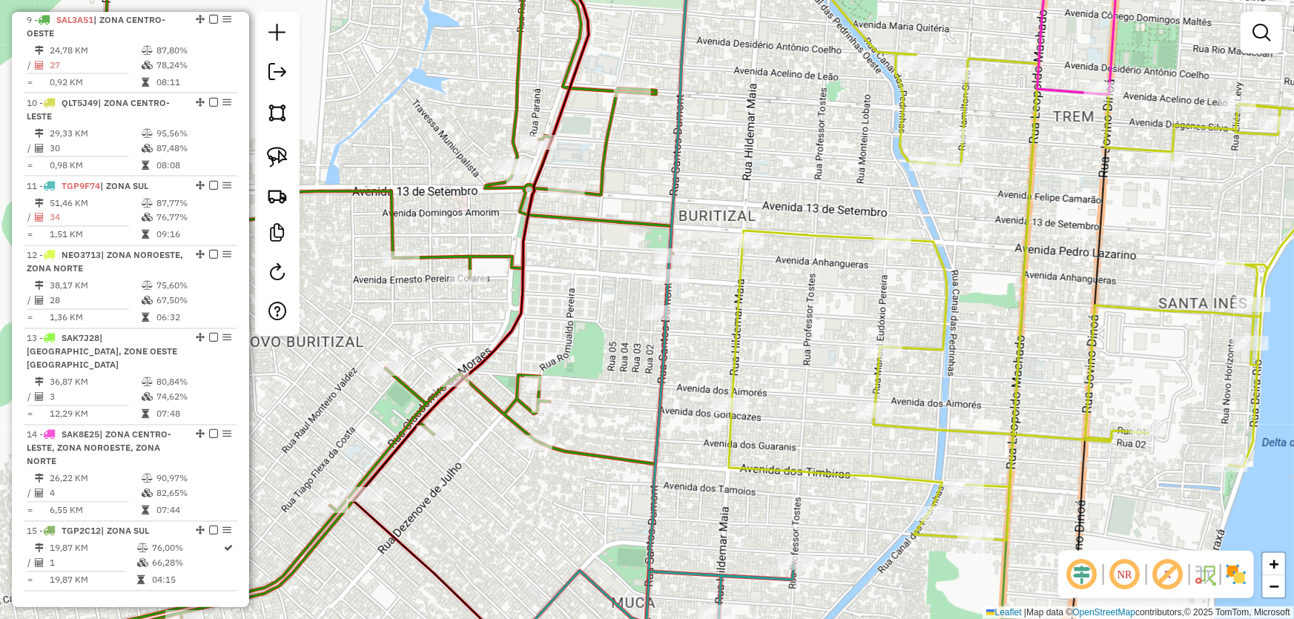
drag, startPoint x: 781, startPoint y: 335, endPoint x: 774, endPoint y: 337, distance: 7.6
click at [774, 337] on div "Janela de atendimento Grade de atendimento Capacidade Transportadoras Veículos …" at bounding box center [647, 309] width 1294 height 619
click at [274, 149] on img at bounding box center [277, 157] width 21 height 21
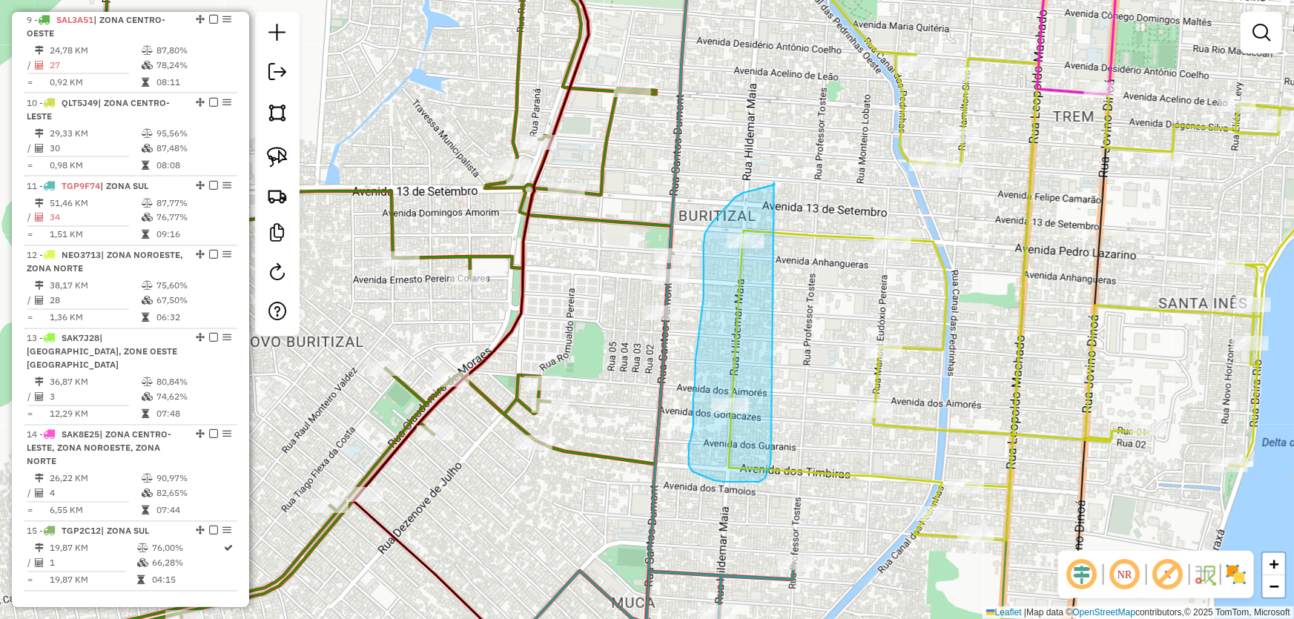
drag, startPoint x: 774, startPoint y: 182, endPoint x: 771, endPoint y: 454, distance: 271.3
click at [771, 454] on div "Janela de atendimento Grade de atendimento Capacidade Transportadoras Veículos …" at bounding box center [647, 309] width 1294 height 619
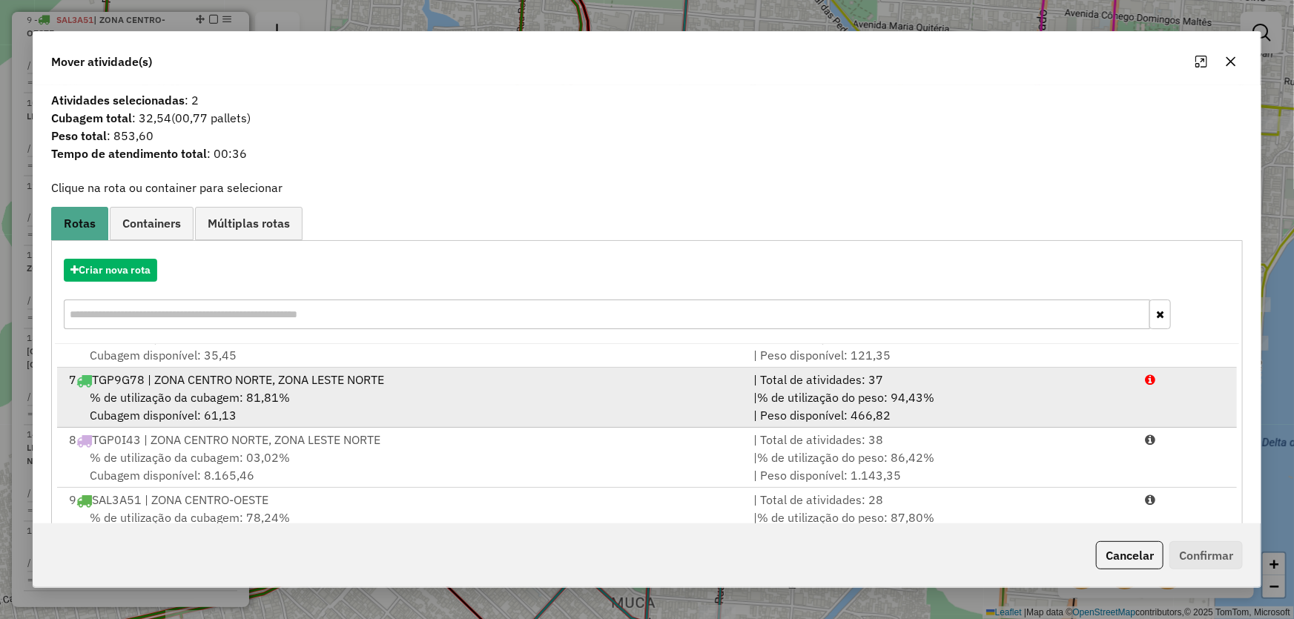
scroll to position [404, 0]
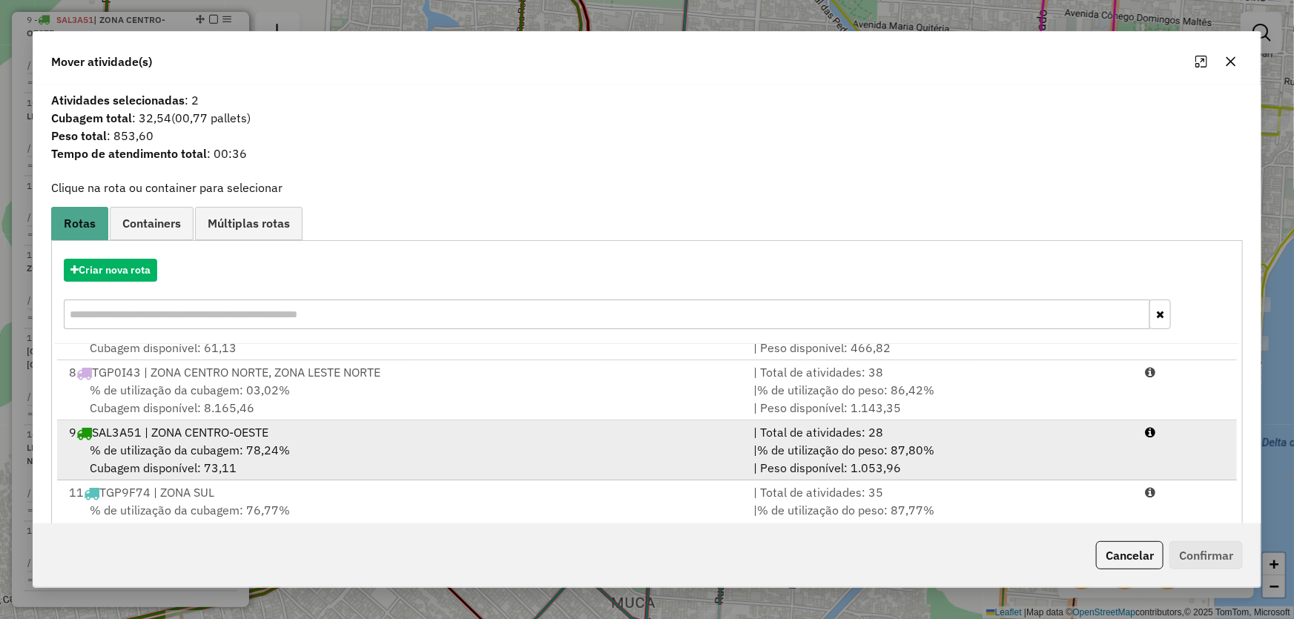
drag, startPoint x: 150, startPoint y: 454, endPoint x: 161, endPoint y: 454, distance: 10.4
click at [150, 454] on span "% de utilização da cubagem: 78,24%" at bounding box center [190, 450] width 200 height 15
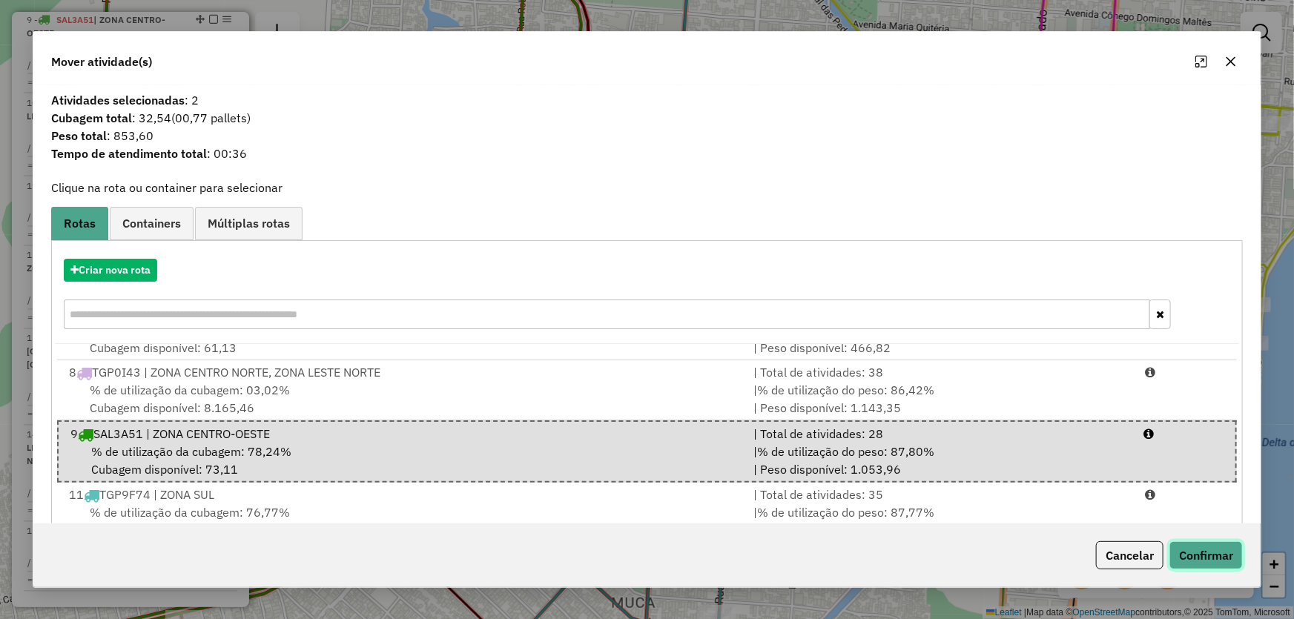
click at [1202, 557] on button "Confirmar" at bounding box center [1205, 555] width 73 height 28
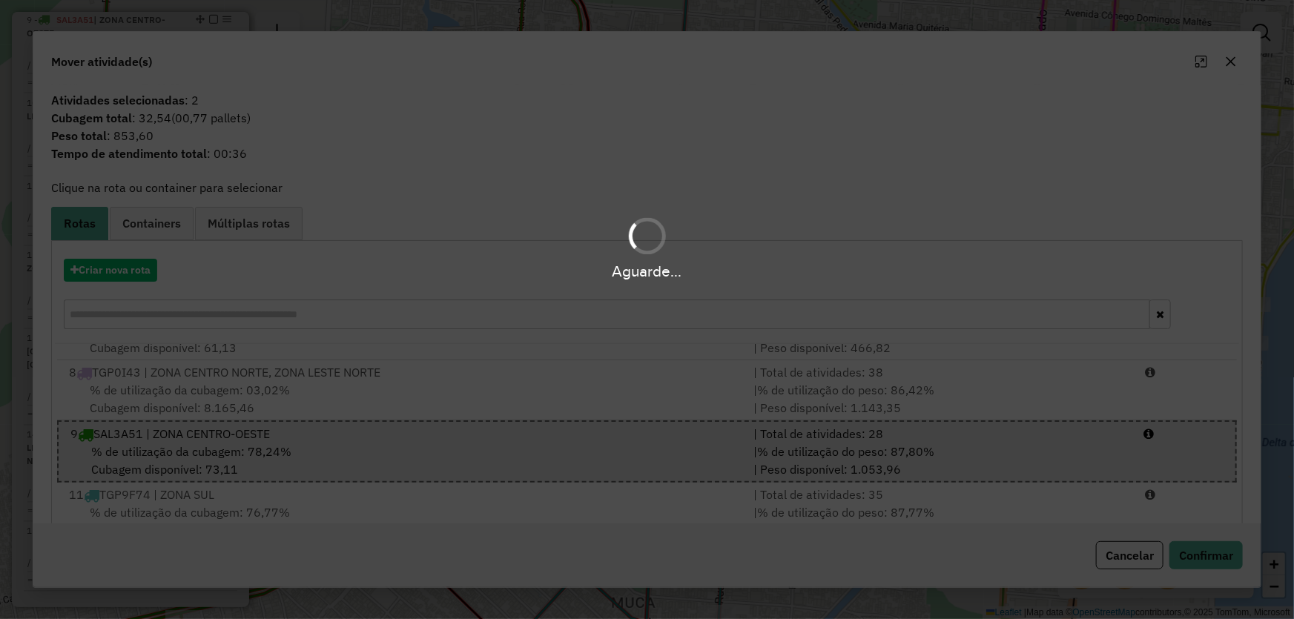
scroll to position [1056, 0]
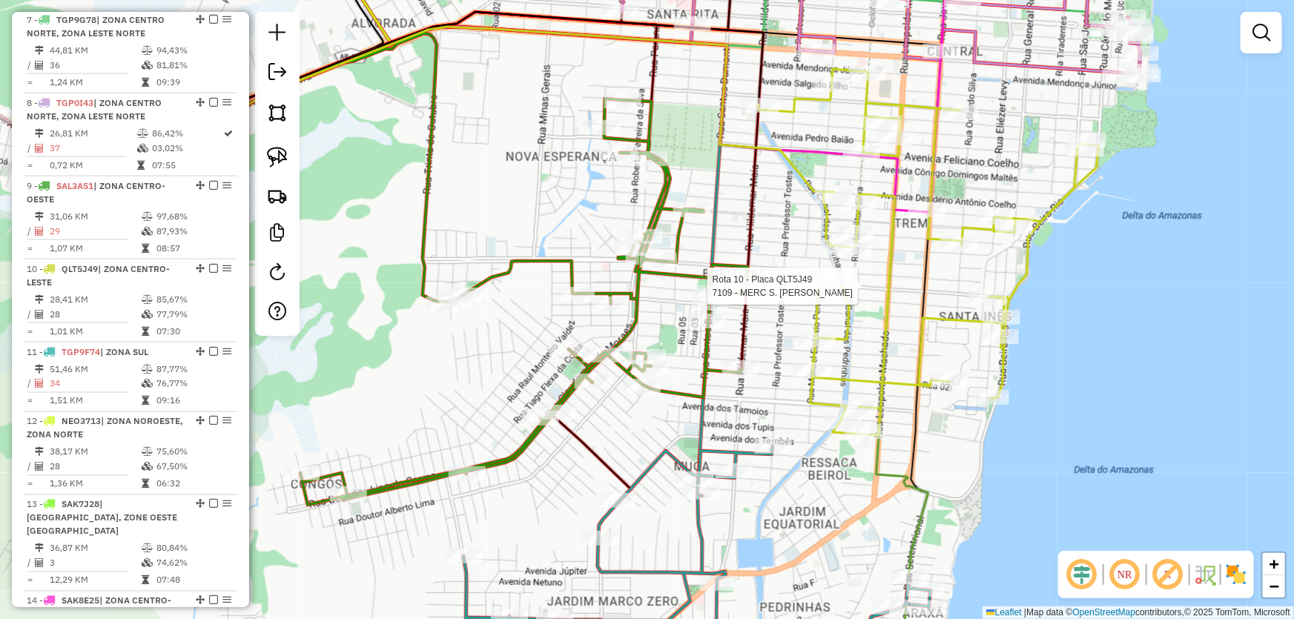
click at [812, 294] on div at bounding box center [821, 286] width 37 height 15
select select "*********"
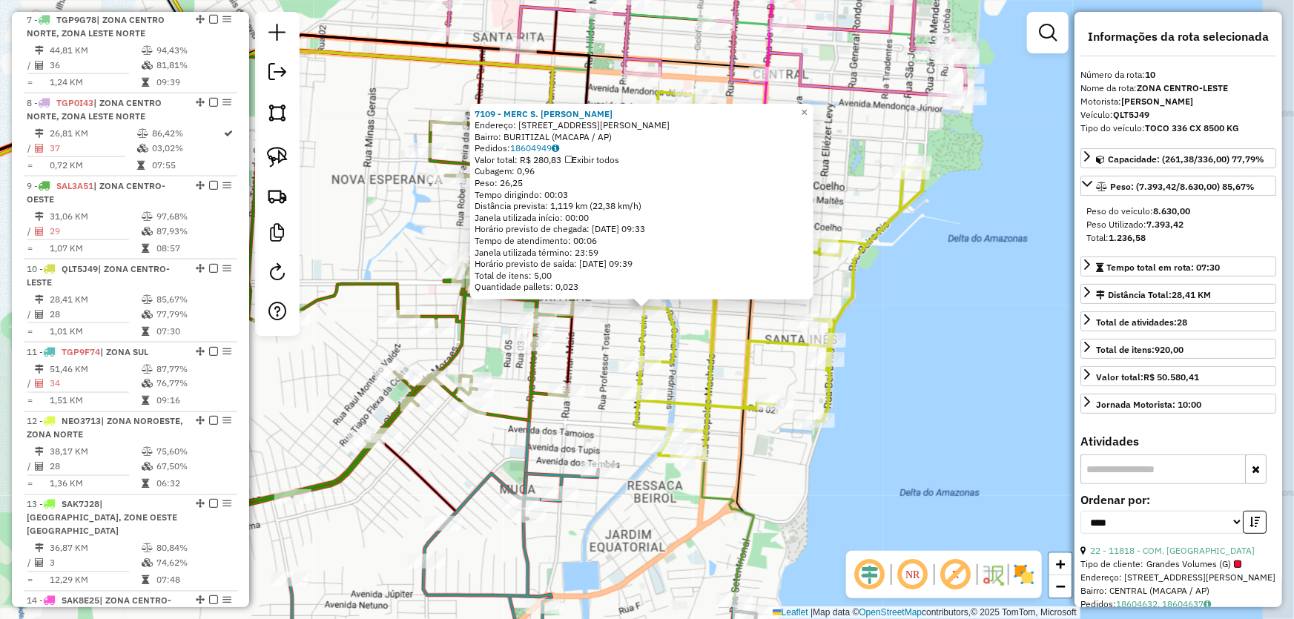
scroll to position [1222, 0]
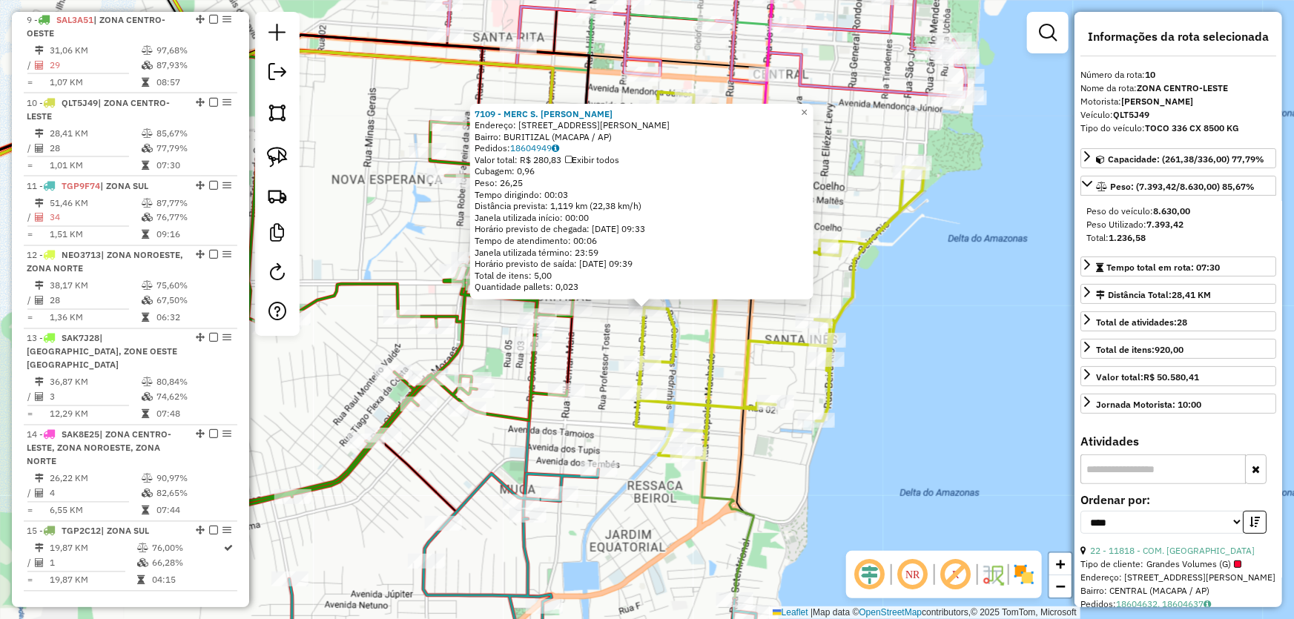
click at [921, 350] on div "7109 - MERC S. JOSE Endereço: AV PEDRO LAZARINO 936 Bairro: BURITIZAL (MACAPA /…" at bounding box center [647, 309] width 1294 height 619
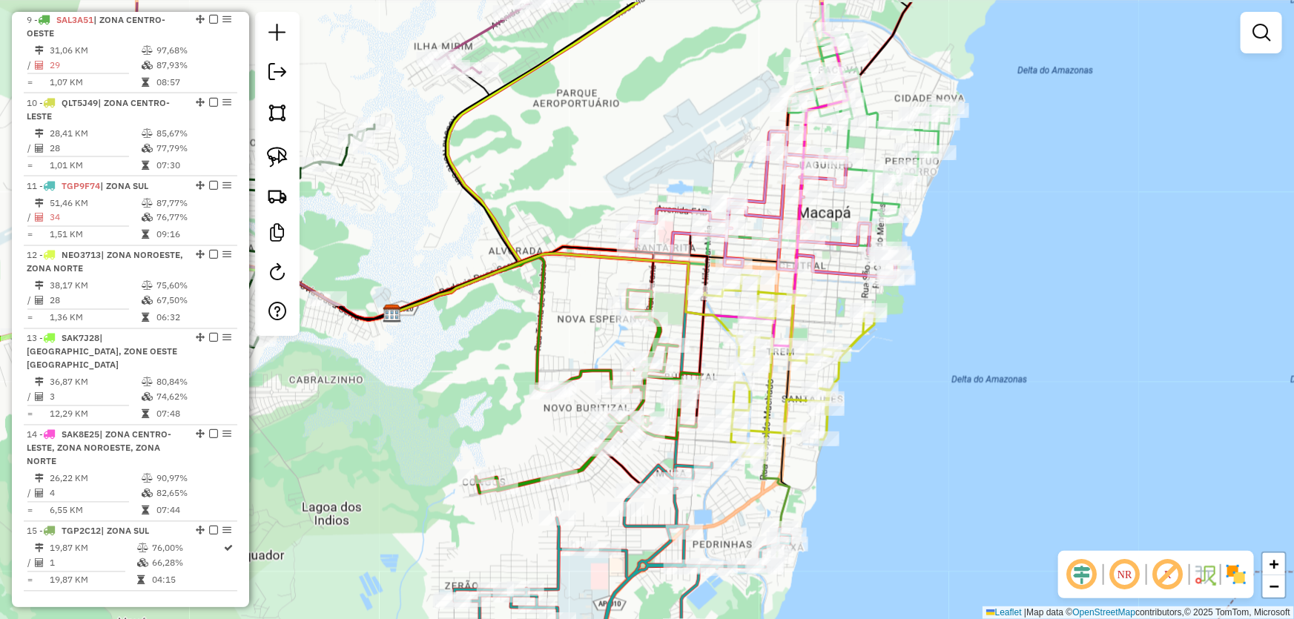
drag, startPoint x: 941, startPoint y: 329, endPoint x: 890, endPoint y: 393, distance: 82.2
click at [890, 393] on div "Janela de atendimento Grade de atendimento Capacidade Transportadoras Veículos …" at bounding box center [647, 309] width 1294 height 619
select select "*********"
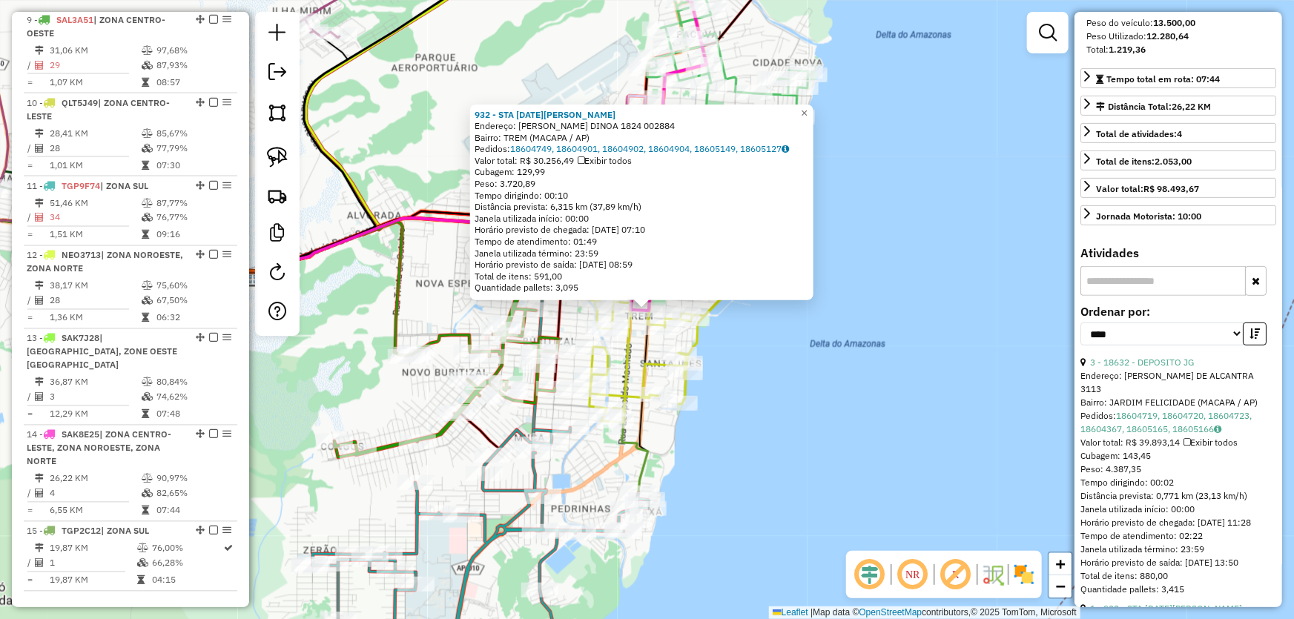
scroll to position [0, 0]
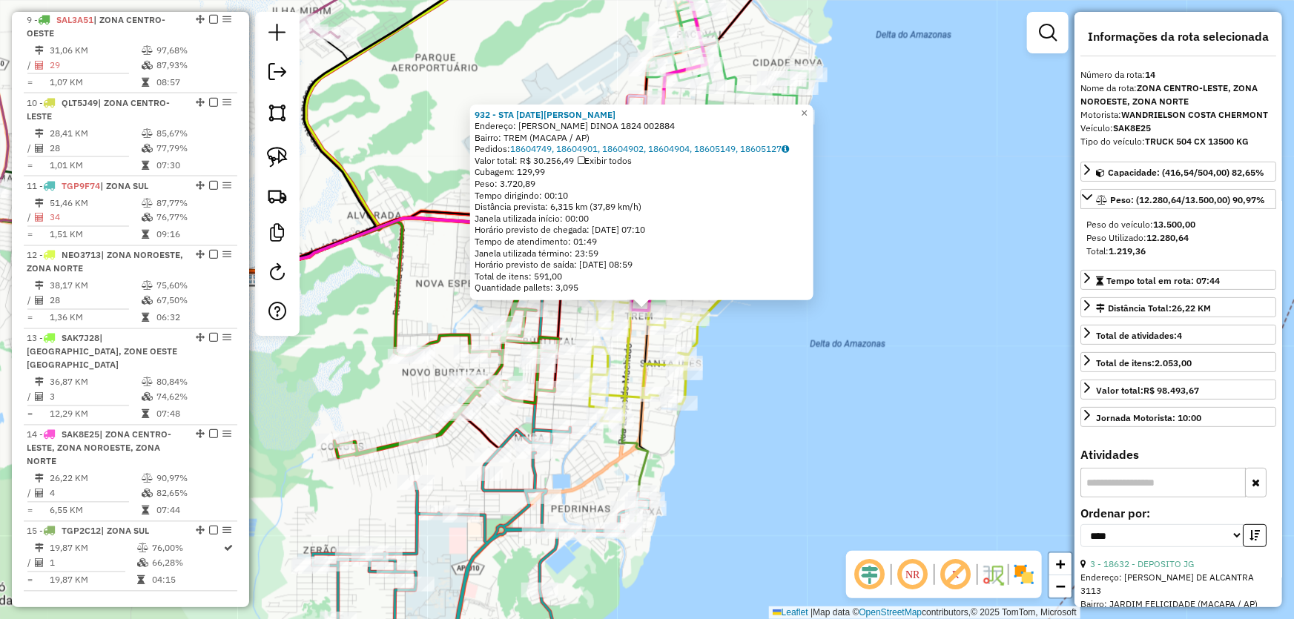
click at [916, 356] on div "932 - STA [DATE][PERSON_NAME]: [PERSON_NAME] DINOA 1824 002884 Bairro: TREM (MA…" at bounding box center [647, 309] width 1294 height 619
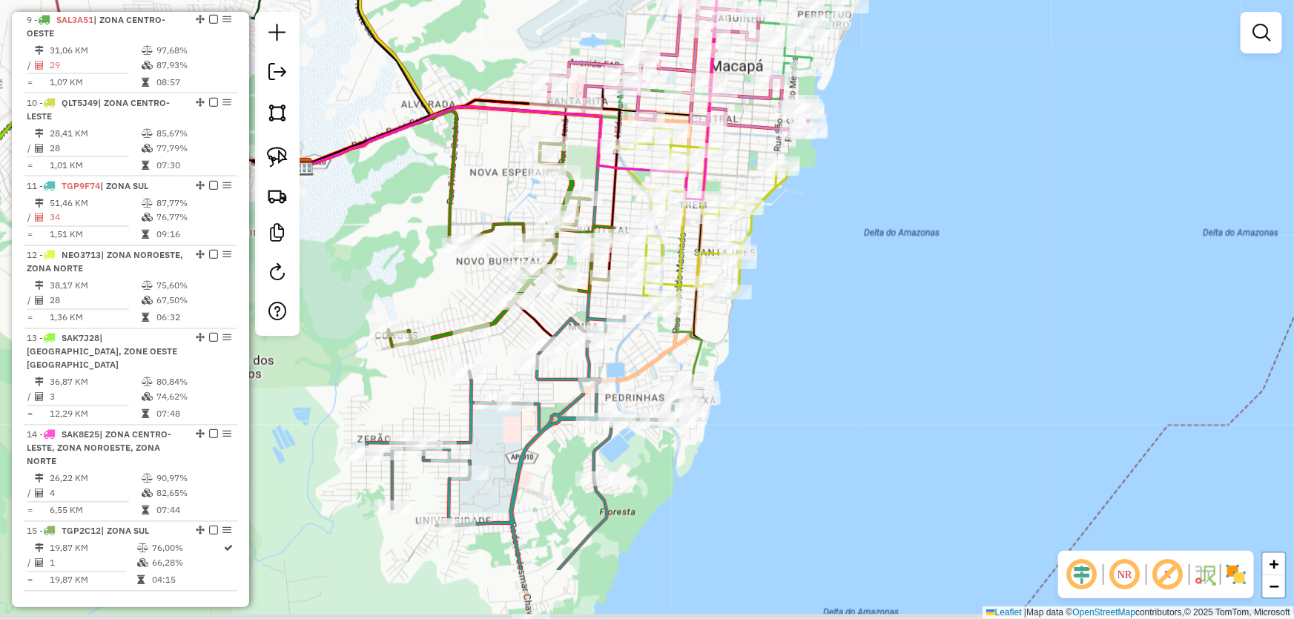
drag, startPoint x: 896, startPoint y: 365, endPoint x: 883, endPoint y: 292, distance: 74.5
click at [956, 241] on div "Janela de atendimento Grade de atendimento Capacidade Transportadoras Veículos …" at bounding box center [647, 309] width 1294 height 619
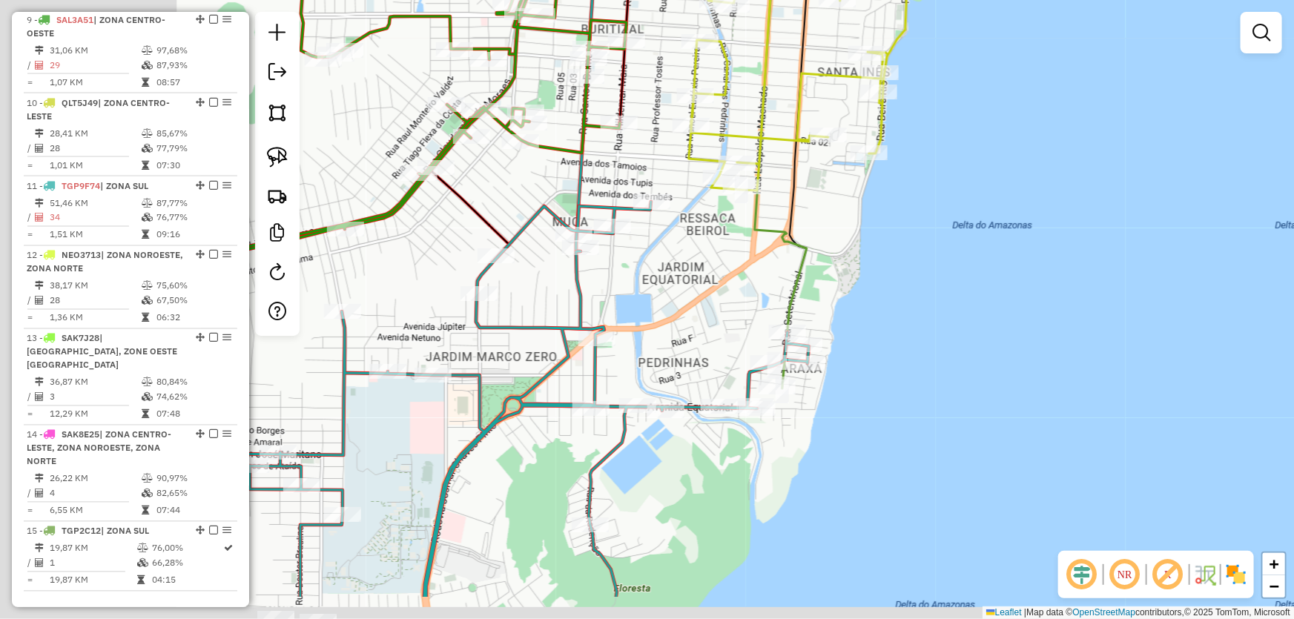
drag, startPoint x: 665, startPoint y: 380, endPoint x: 895, endPoint y: 302, distance: 242.4
click at [928, 283] on div "Janela de atendimento Grade de atendimento Capacidade Transportadoras Veículos …" at bounding box center [647, 309] width 1294 height 619
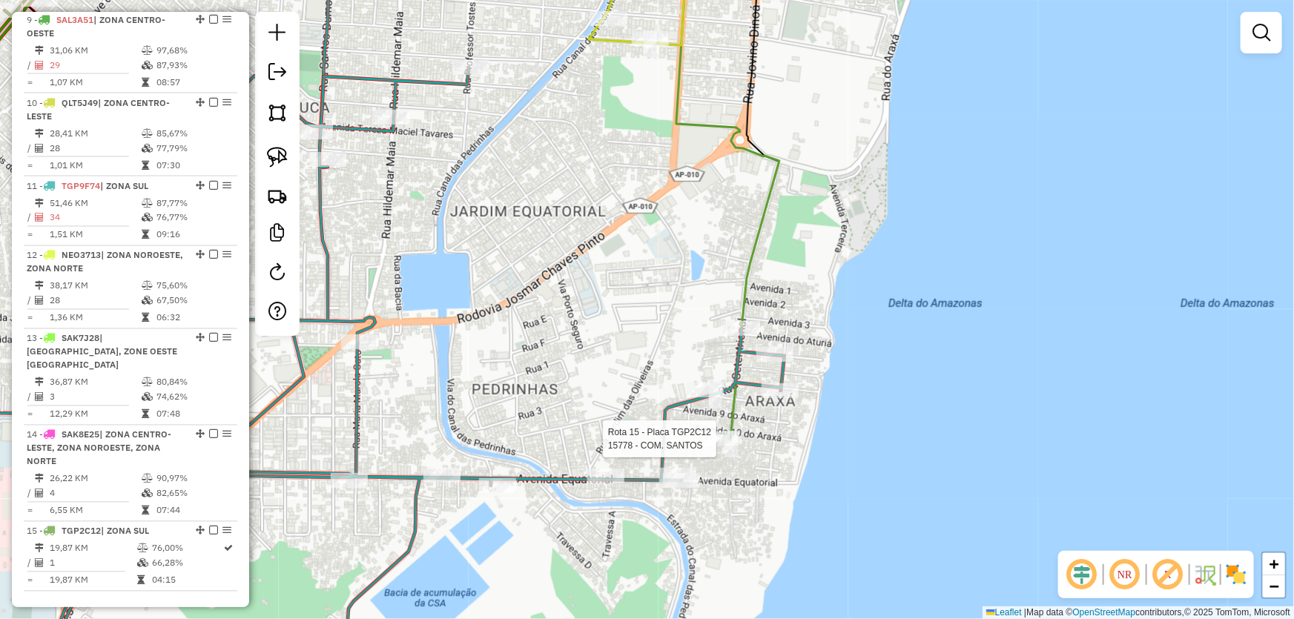
select select "*********"
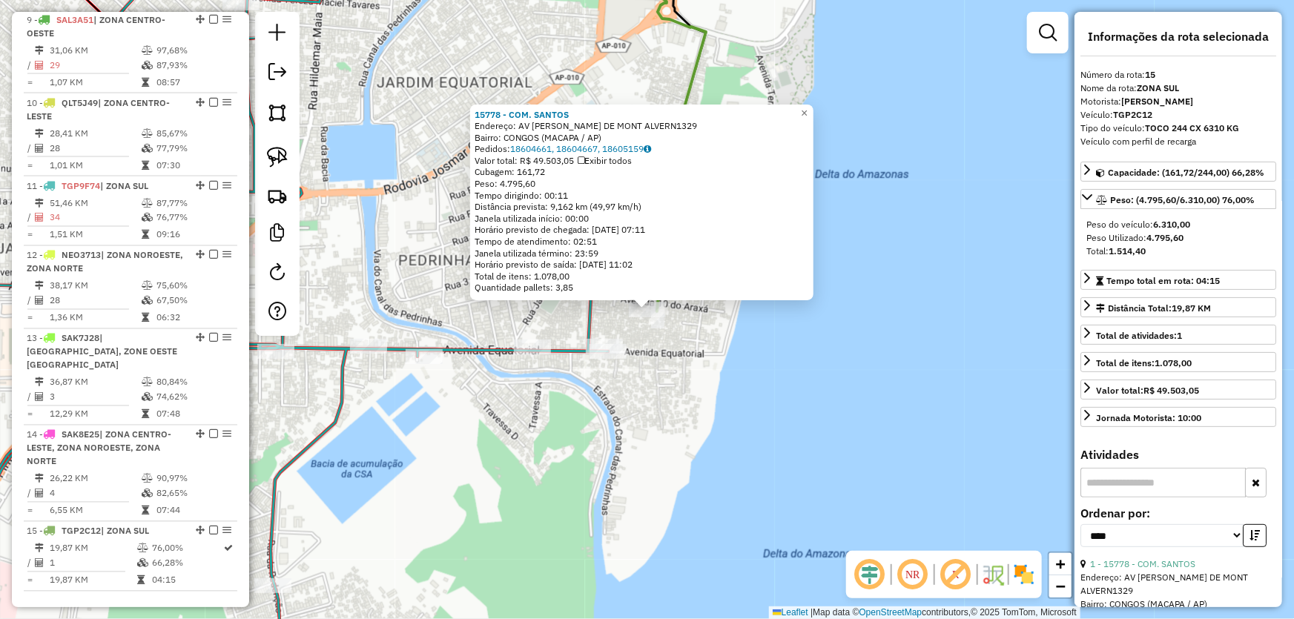
click at [676, 370] on div "15778 - COM. SANTOS Endereço: AV JOSE ARAGUARINA DE MONT ALVERN1329 Bairro: CON…" at bounding box center [647, 309] width 1294 height 619
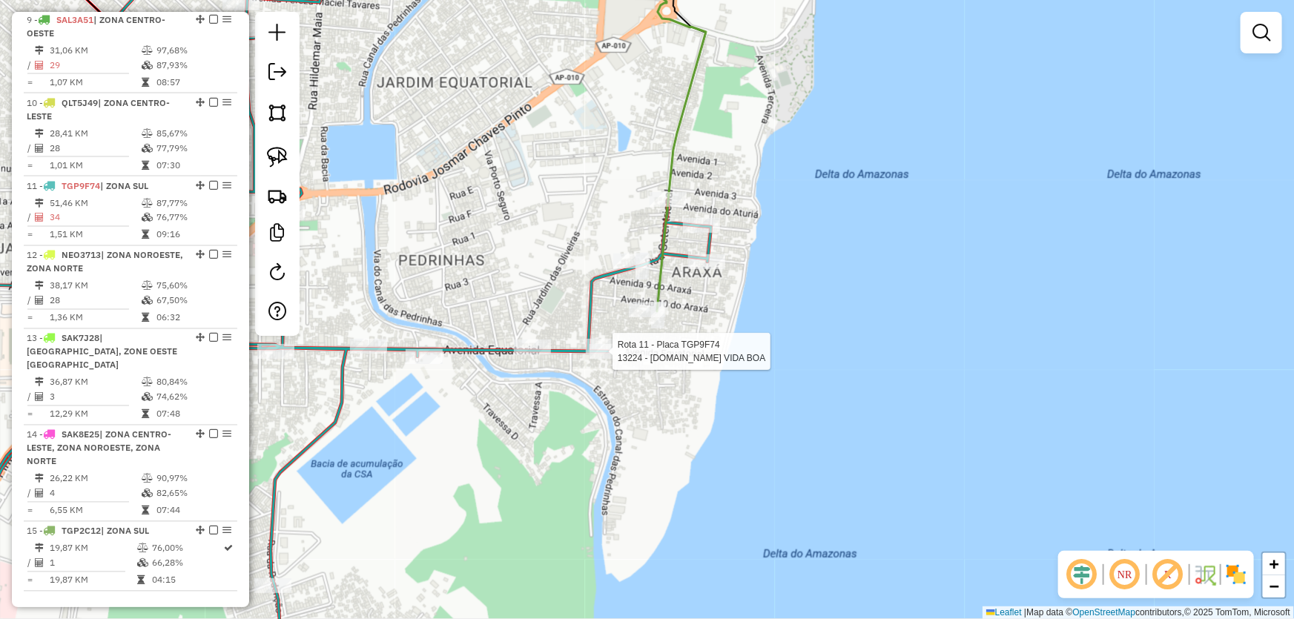
select select "*********"
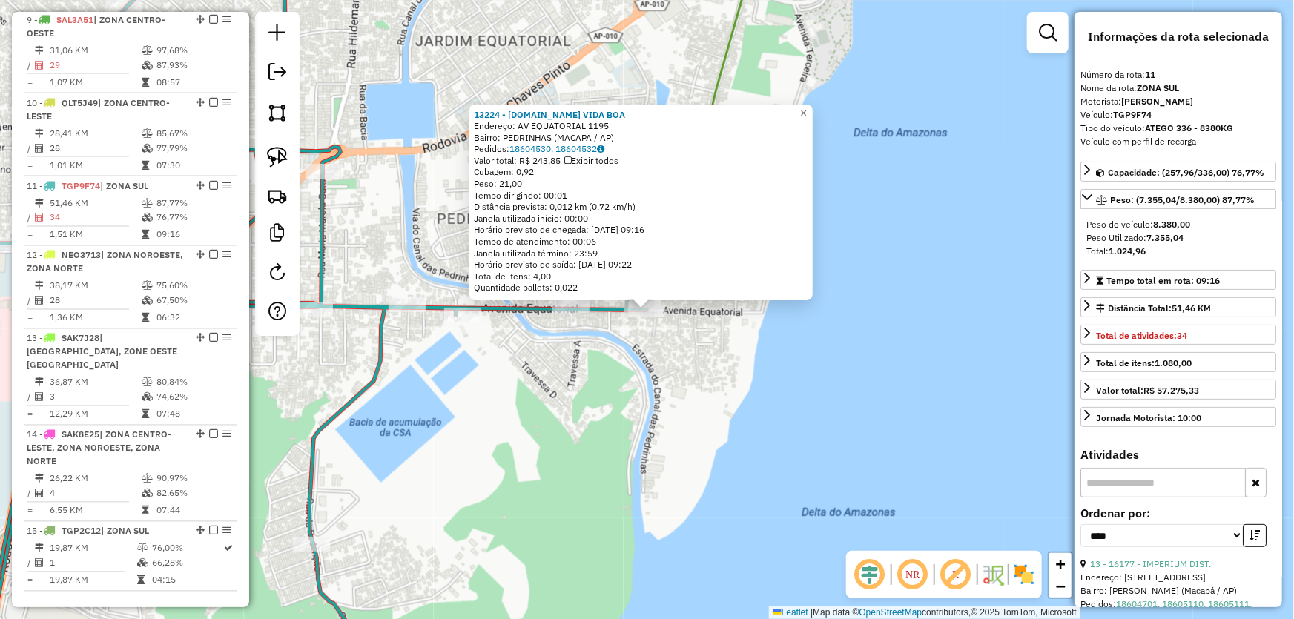
scroll to position [134, 0]
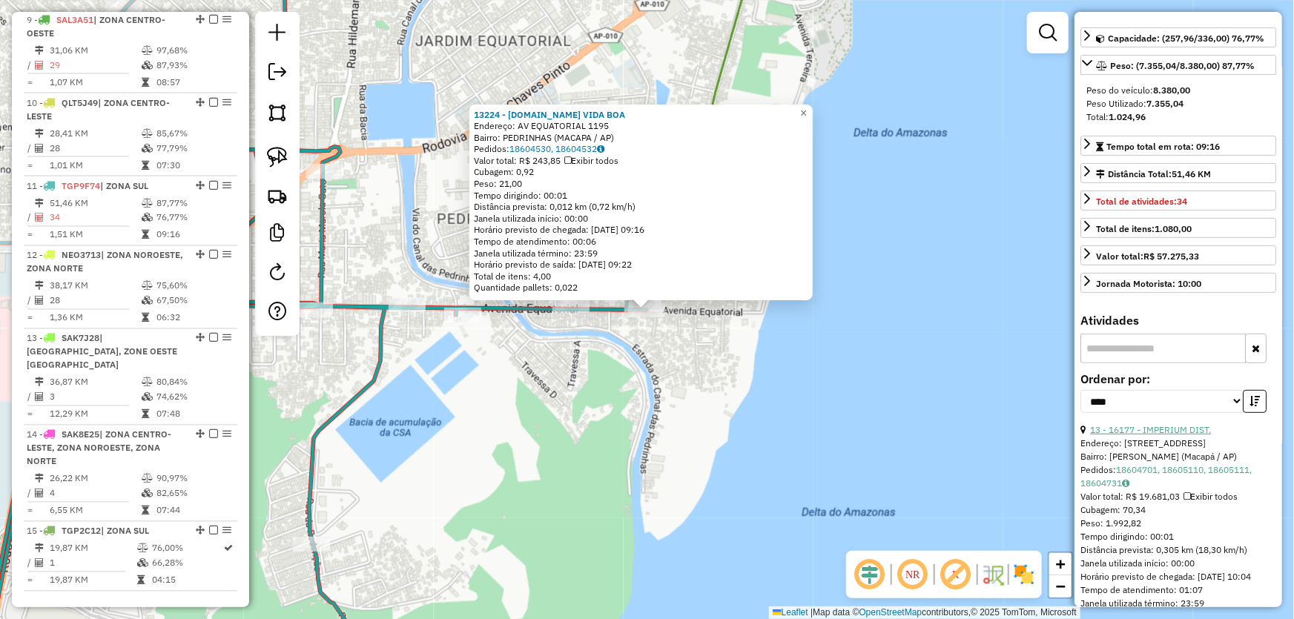
click at [1148, 430] on link "13 - 16177 - IMPERIUM DIST." at bounding box center [1150, 429] width 121 height 11
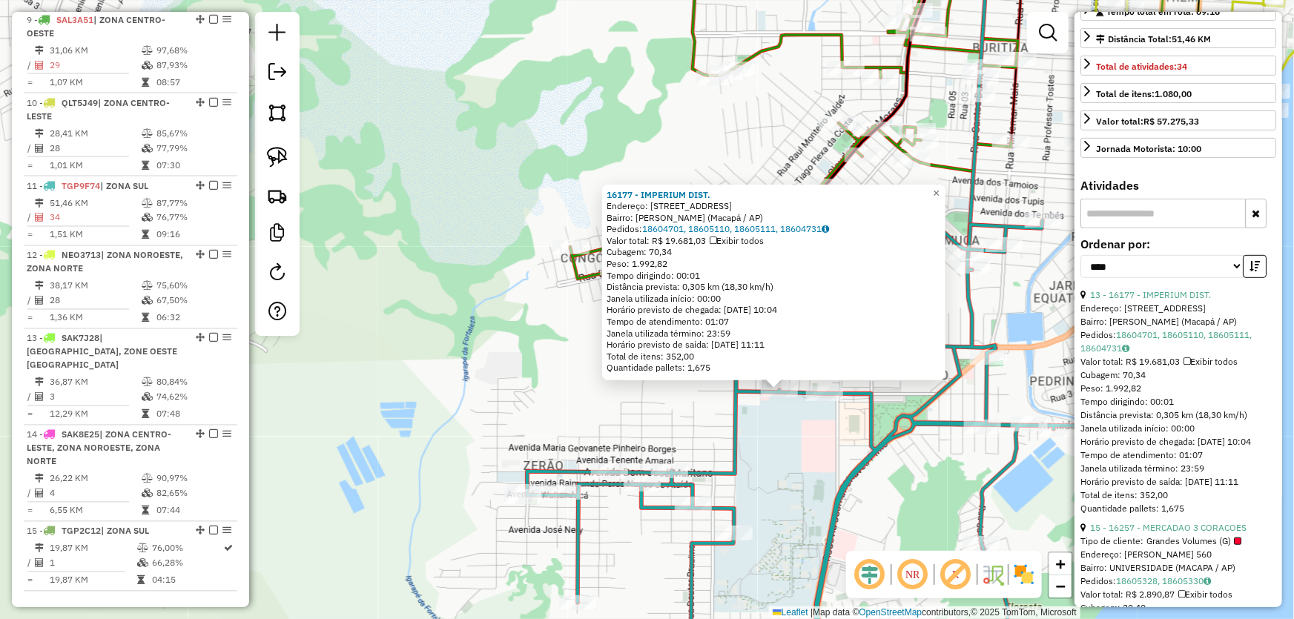
scroll to position [337, 0]
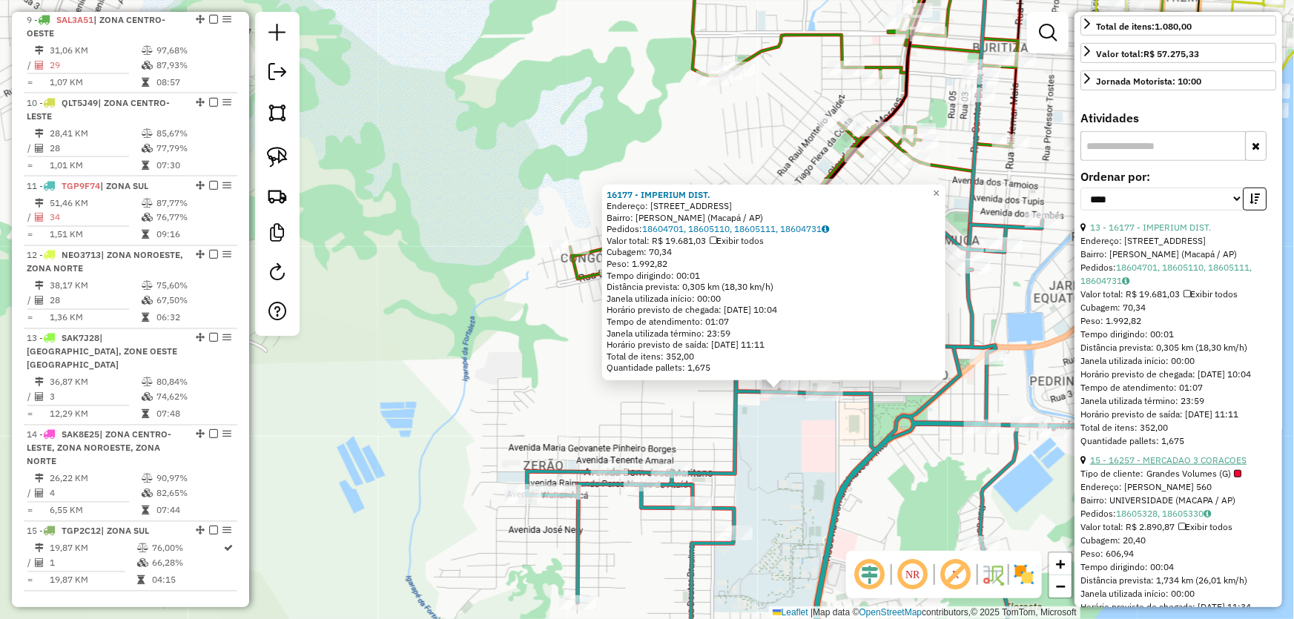
click at [1141, 466] on link "15 - 16257 - MERCADAO 3 CORACOES" at bounding box center [1168, 459] width 156 height 11
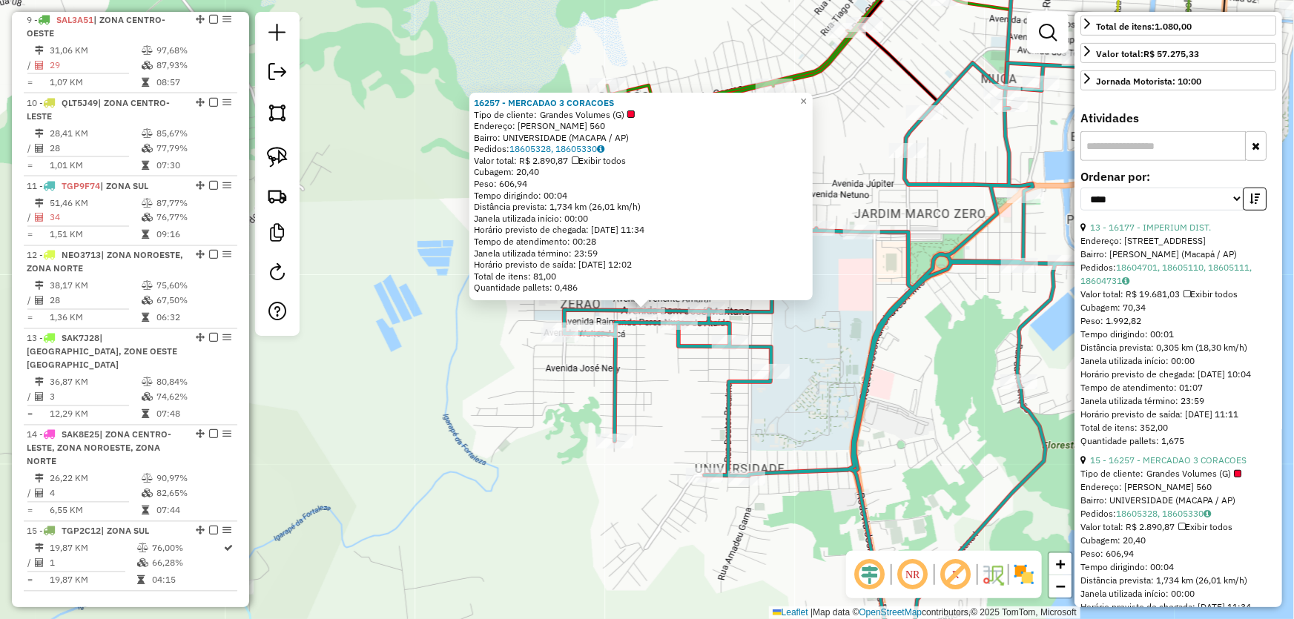
click at [973, 351] on div "16257 - MERCADAO 3 CORACOES Tipo de cliente: Grandes Volumes (G) Endereço: DOM …" at bounding box center [647, 309] width 1294 height 619
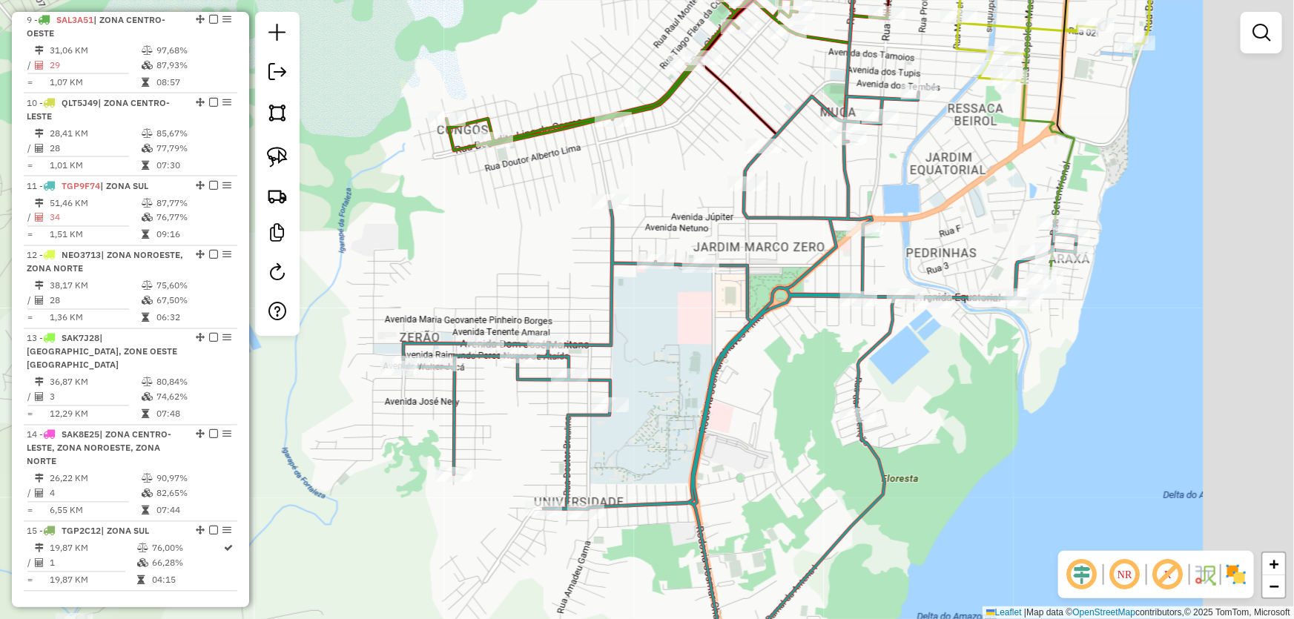
drag, startPoint x: 1117, startPoint y: 325, endPoint x: 956, endPoint y: 359, distance: 164.3
click at [956, 359] on div "Janela de atendimento Grade de atendimento Capacidade Transportadoras Veículos …" at bounding box center [647, 309] width 1294 height 619
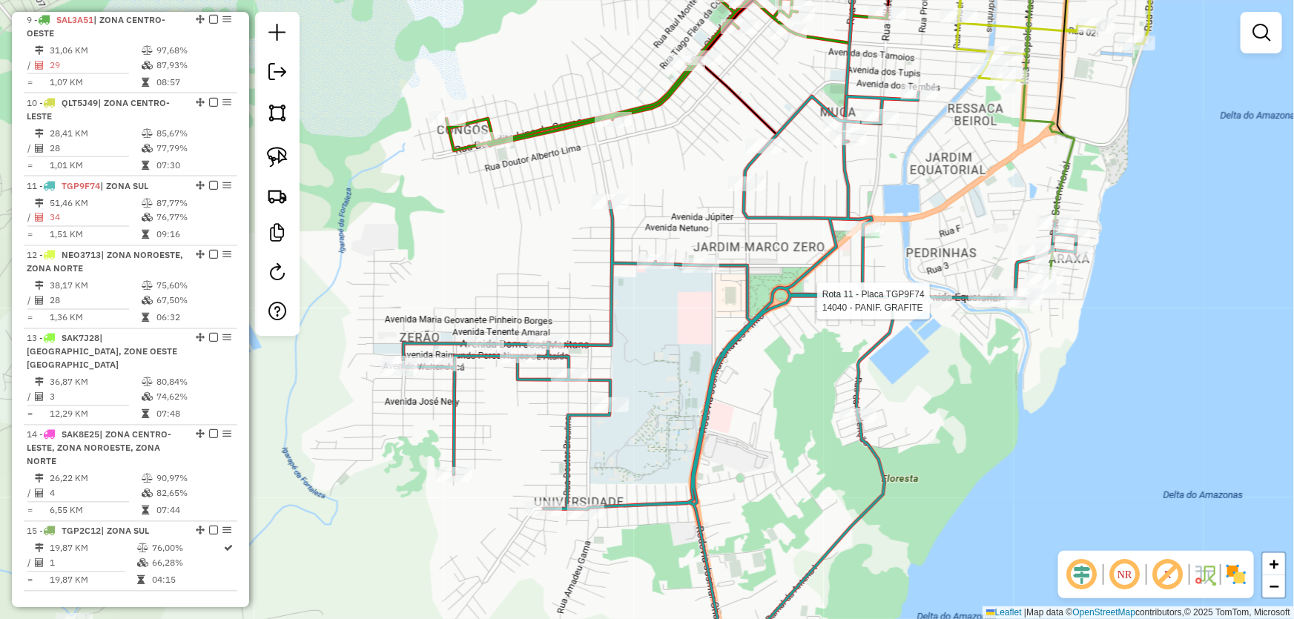
select select "*********"
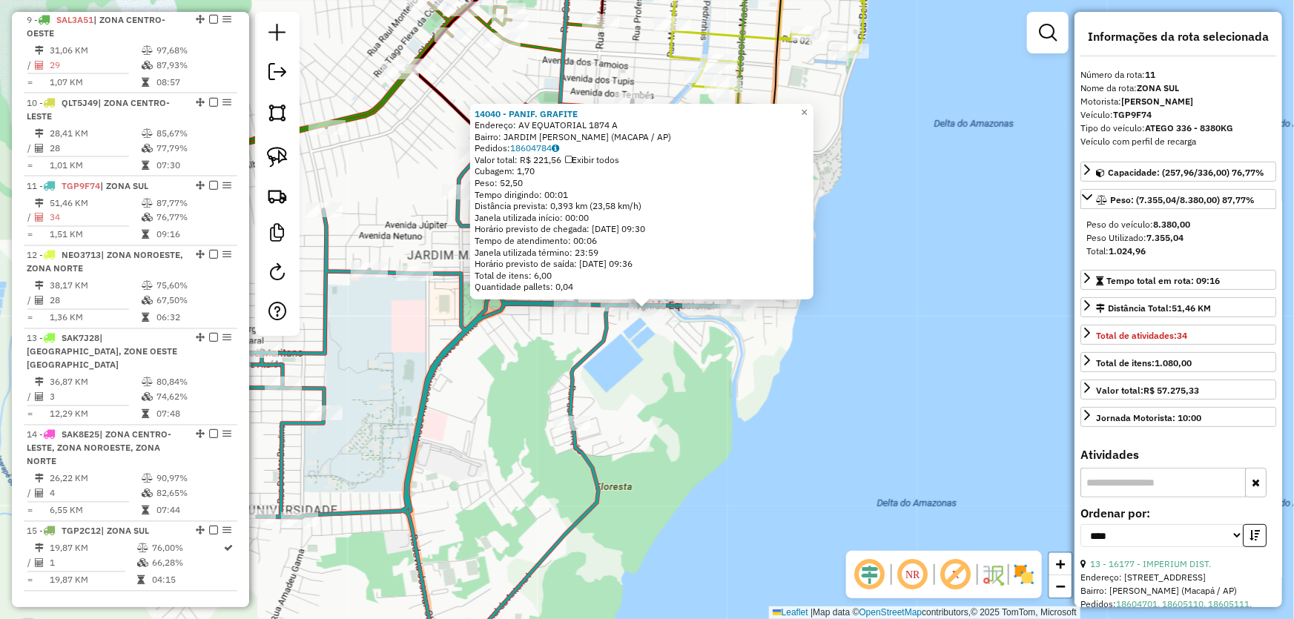
drag, startPoint x: 1110, startPoint y: 251, endPoint x: 1148, endPoint y: 245, distance: 38.4
click at [1144, 245] on div "Total: 1.024,96" at bounding box center [1178, 251] width 184 height 13
drag, startPoint x: 904, startPoint y: 328, endPoint x: 871, endPoint y: 328, distance: 33.4
click at [904, 328] on div "14040 - PANIF. GRAFITE Endereço: AV EQUATORIAL 1874 A Bairro: JARDIM MARCO ZERO…" at bounding box center [647, 309] width 1294 height 619
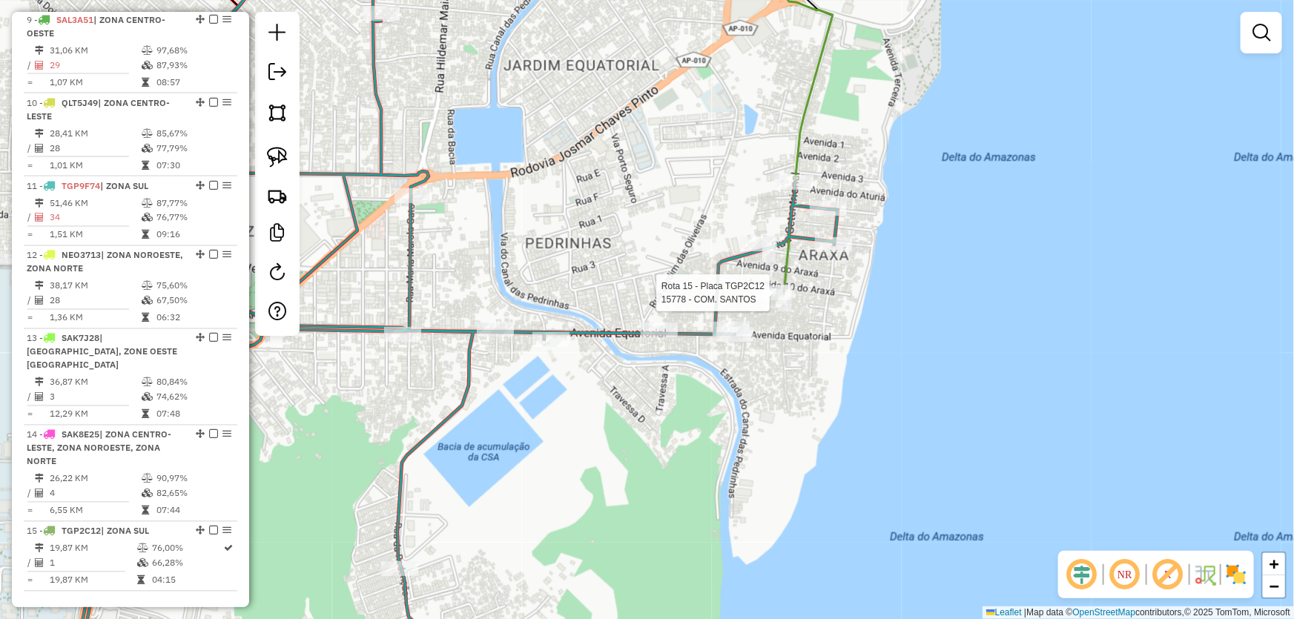
select select "*********"
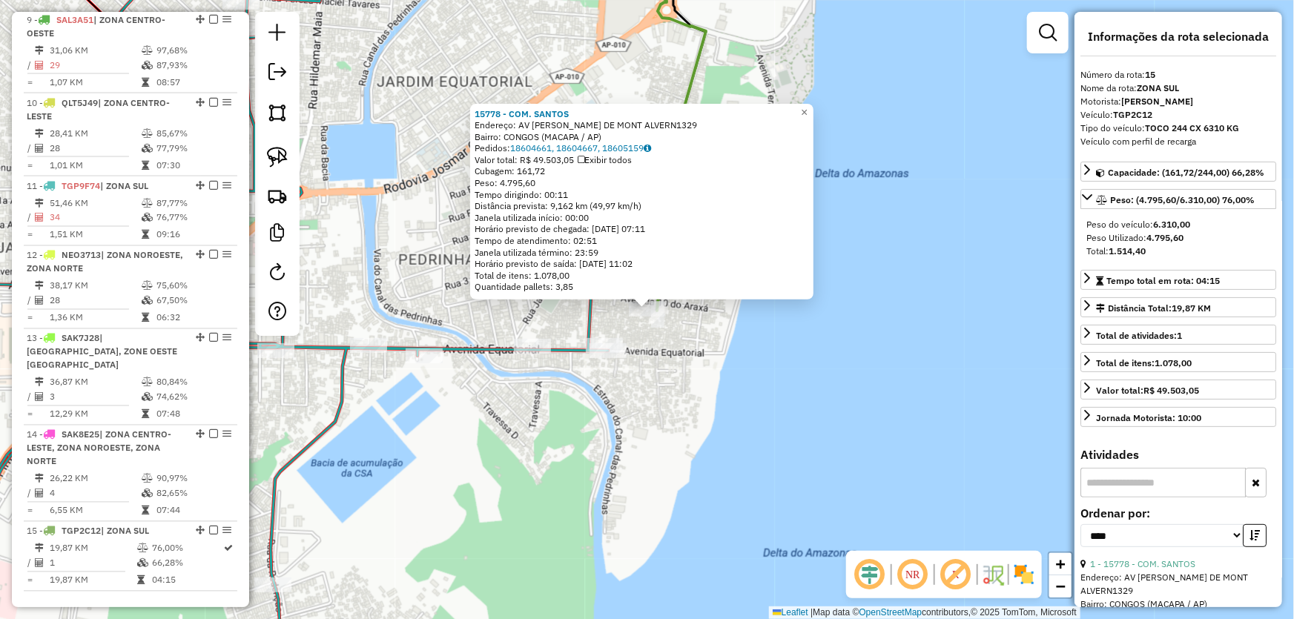
click at [681, 346] on div "15778 - COM. SANTOS Endereço: AV JOSE ARAGUARINA DE MONT ALVERN1329 Bairro: CON…" at bounding box center [647, 309] width 1294 height 619
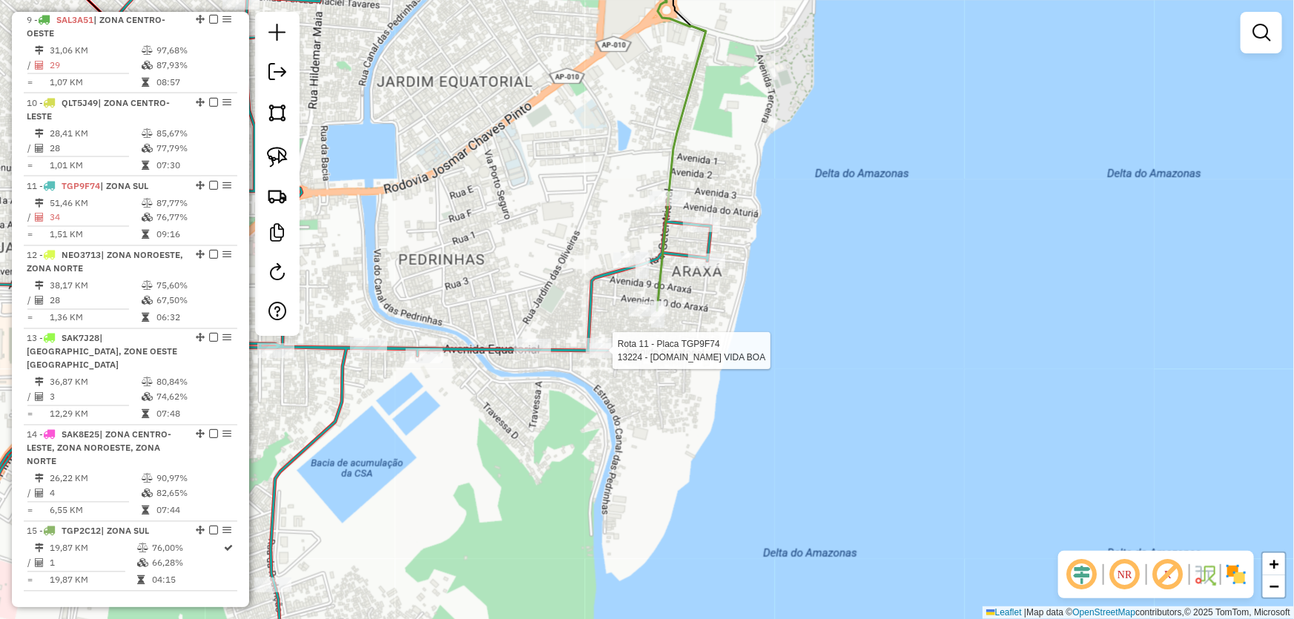
select select "*********"
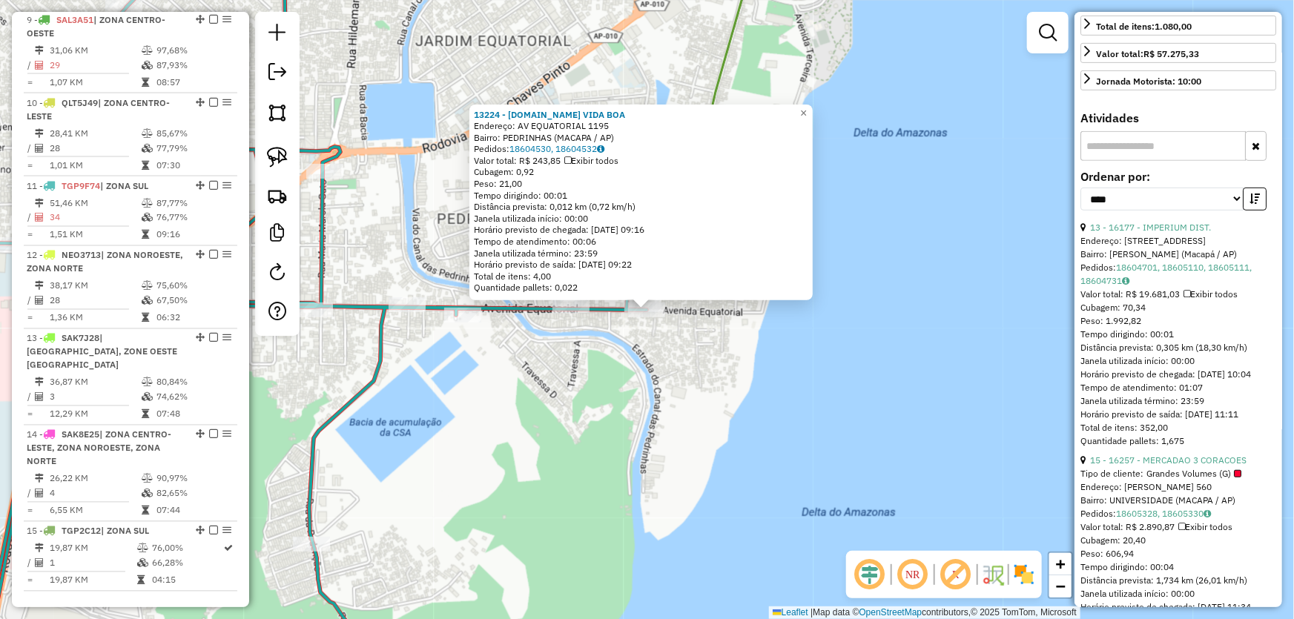
scroll to position [471, 0]
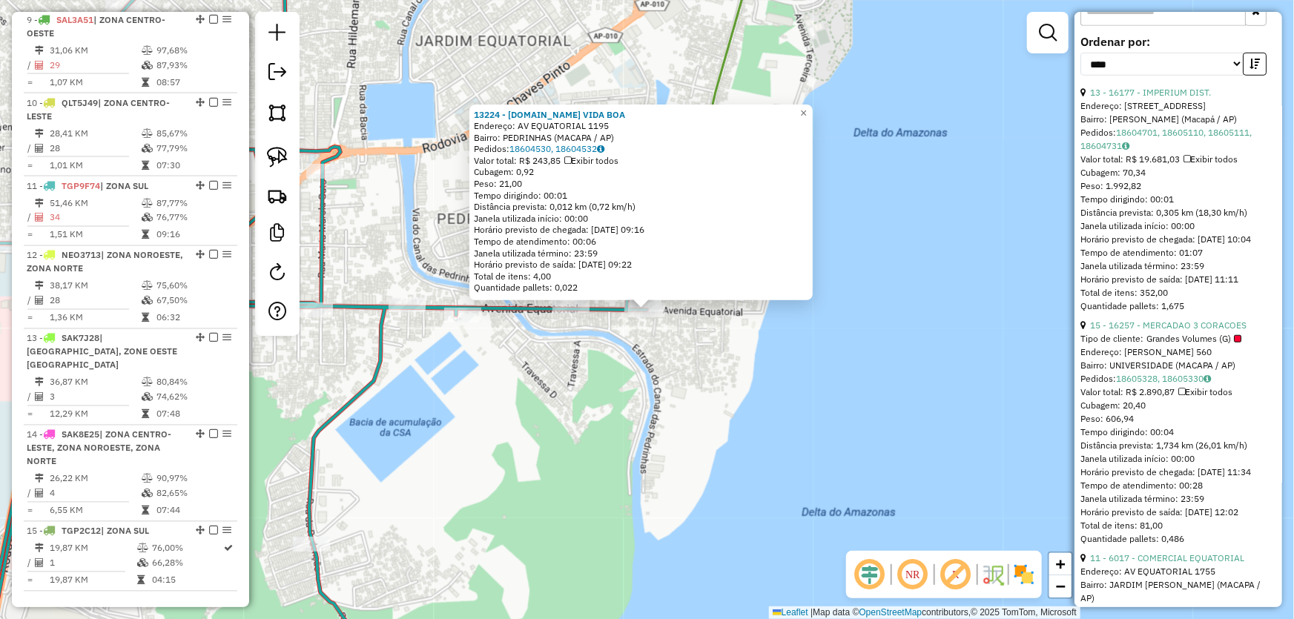
click at [748, 414] on div "13224 - M.BOX VIDA BOA Endereço: AV EQUATORIAL 1195 Bairro: PEDRINHAS (MACAPA /…" at bounding box center [647, 309] width 1294 height 619
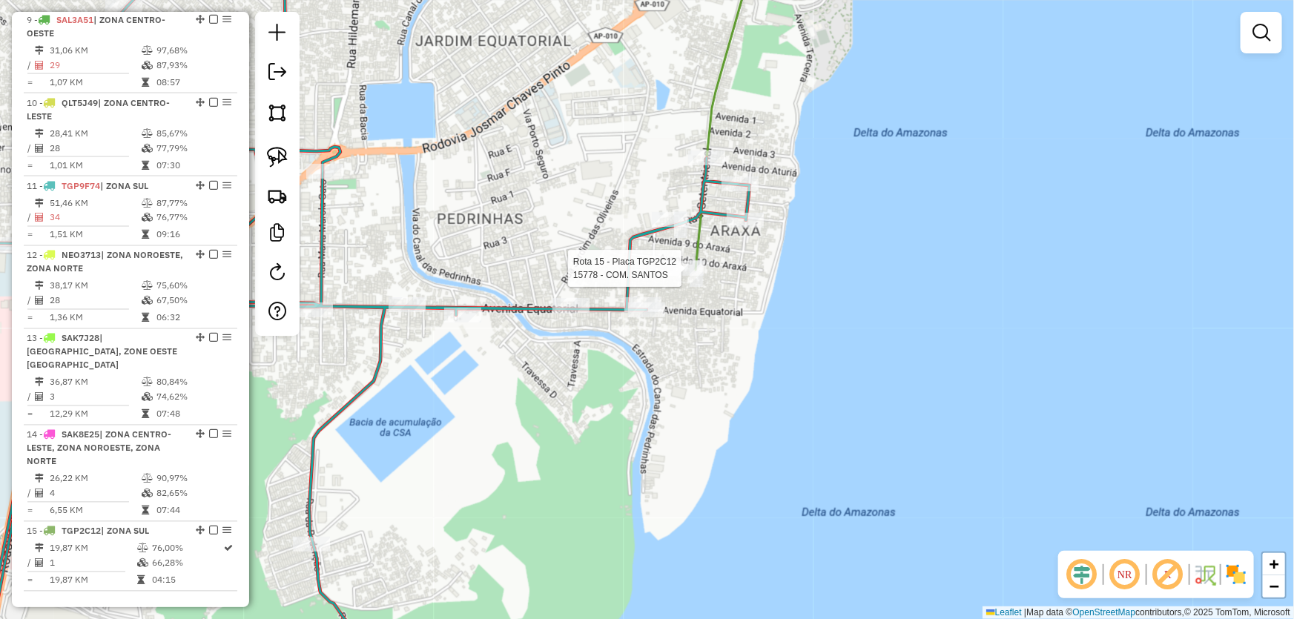
select select "*********"
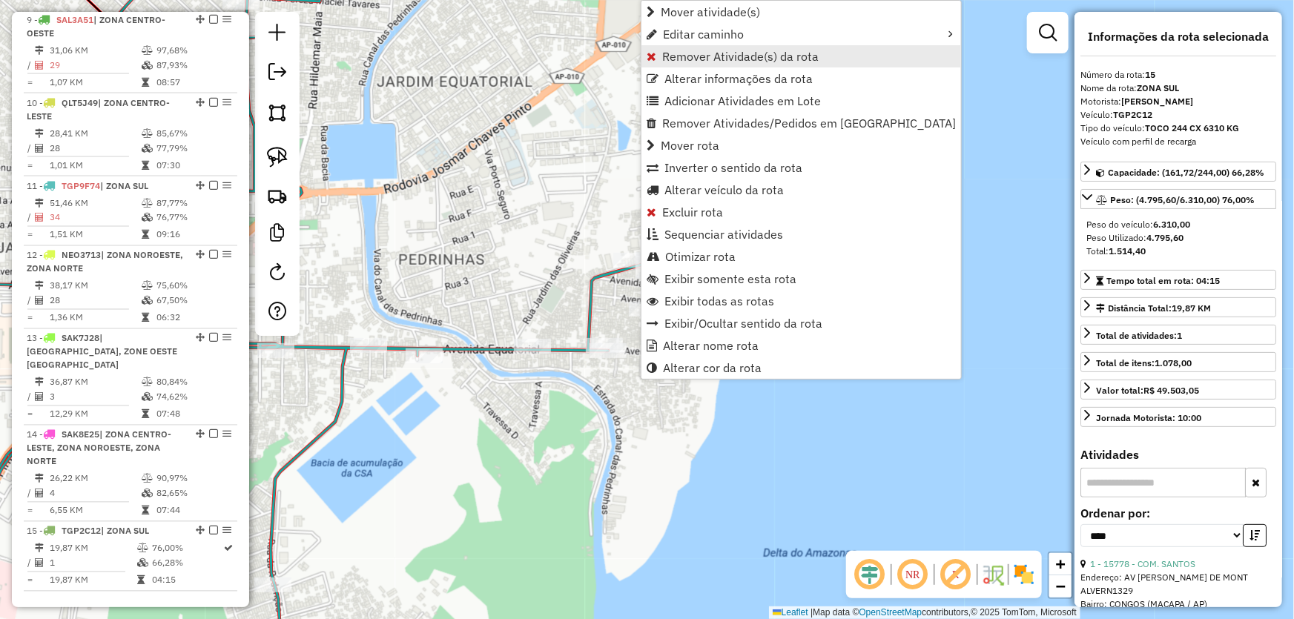
click at [681, 56] on span "Remover Atividade(s) da rota" at bounding box center [740, 56] width 156 height 12
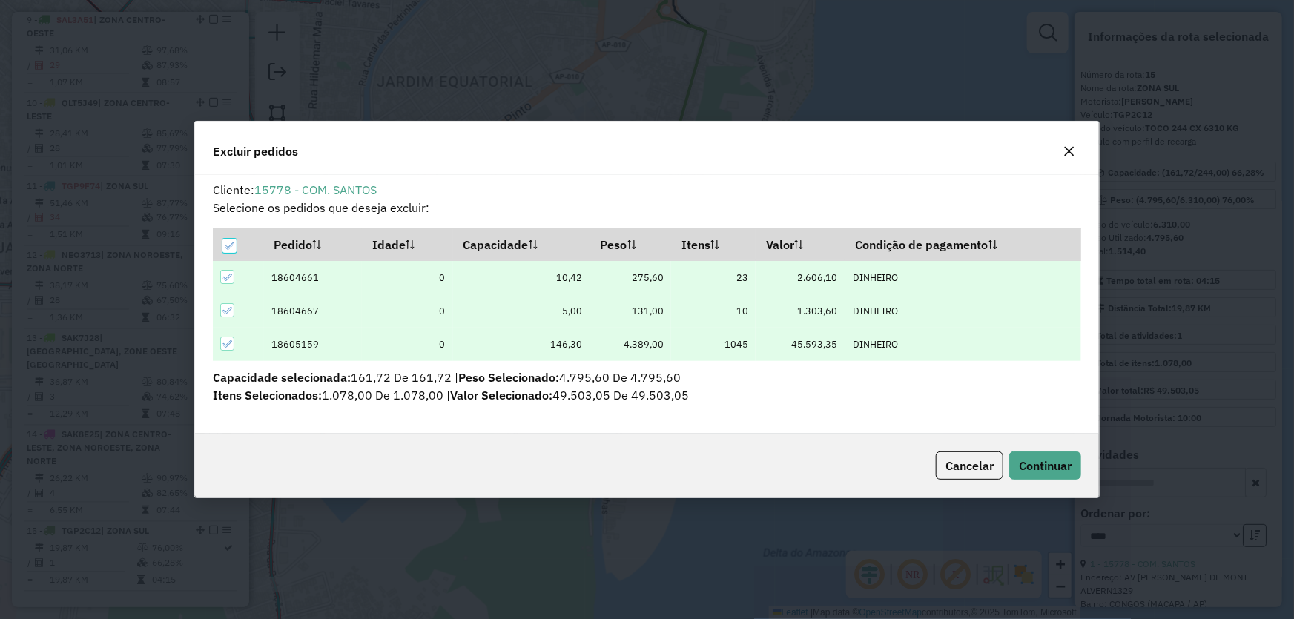
scroll to position [7, 4]
click at [1074, 148] on icon "button" at bounding box center [1069, 151] width 12 height 12
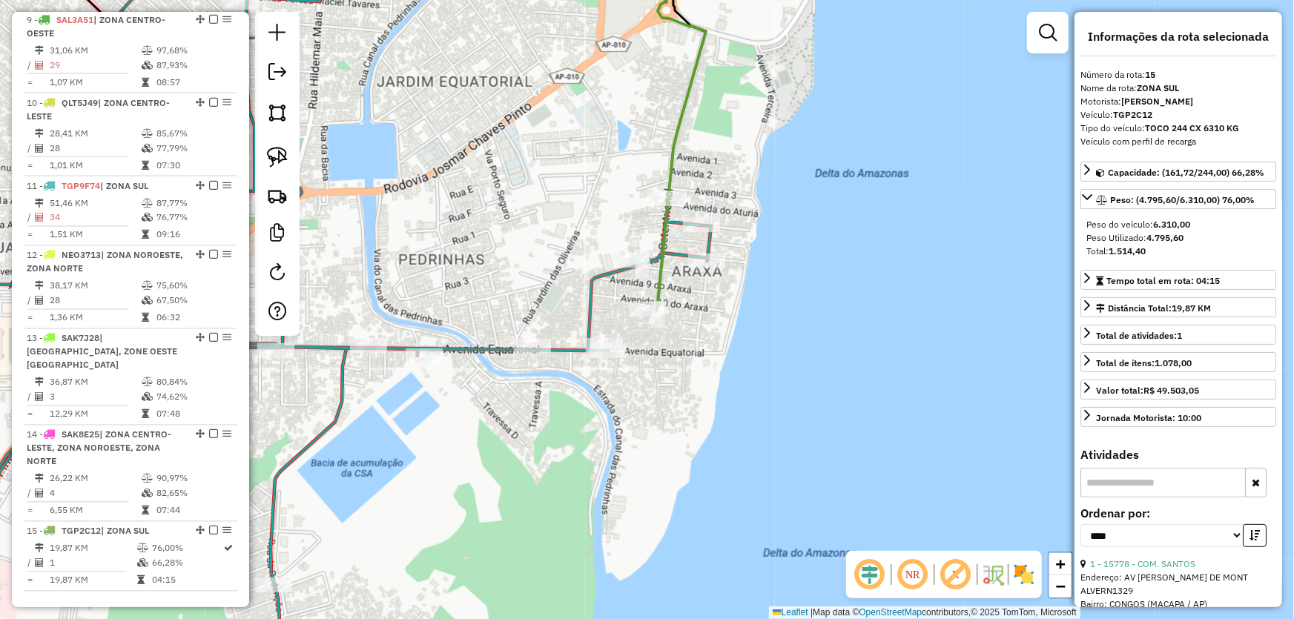
click at [859, 305] on div "Janela de atendimento Grade de atendimento Capacidade Transportadoras Veículos …" at bounding box center [647, 309] width 1294 height 619
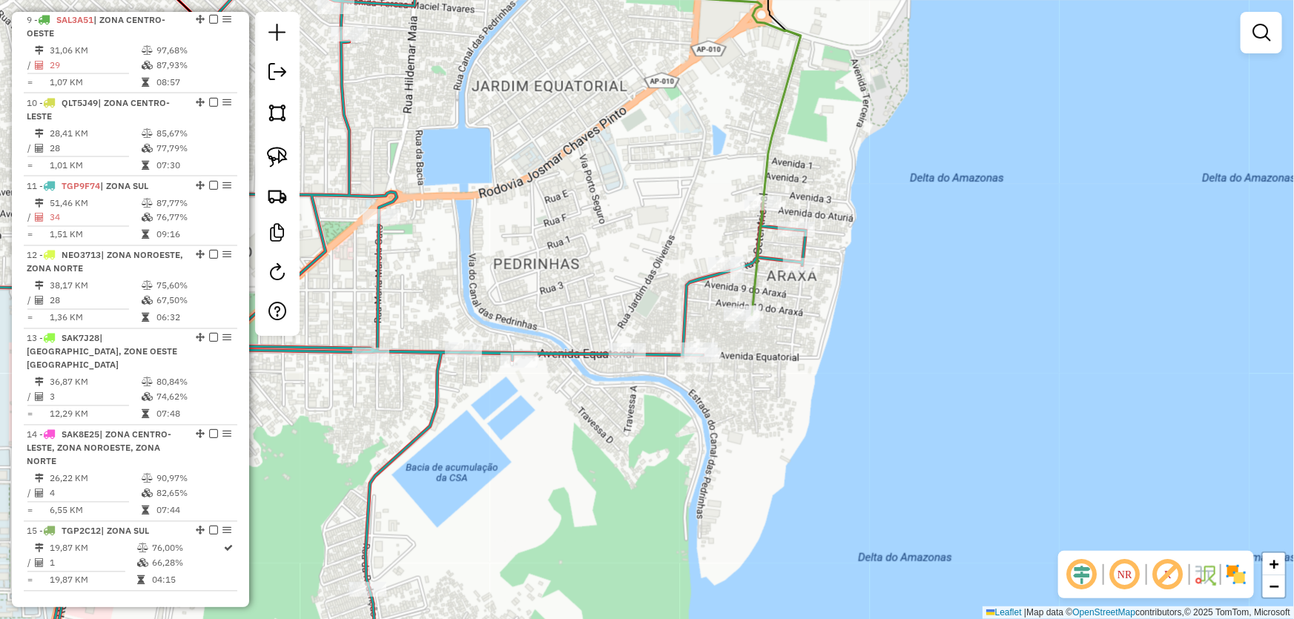
drag, startPoint x: 775, startPoint y: 326, endPoint x: 870, endPoint y: 330, distance: 95.0
click at [870, 330] on div "Janela de atendimento Grade de atendimento Capacidade Transportadoras Veículos …" at bounding box center [647, 309] width 1294 height 619
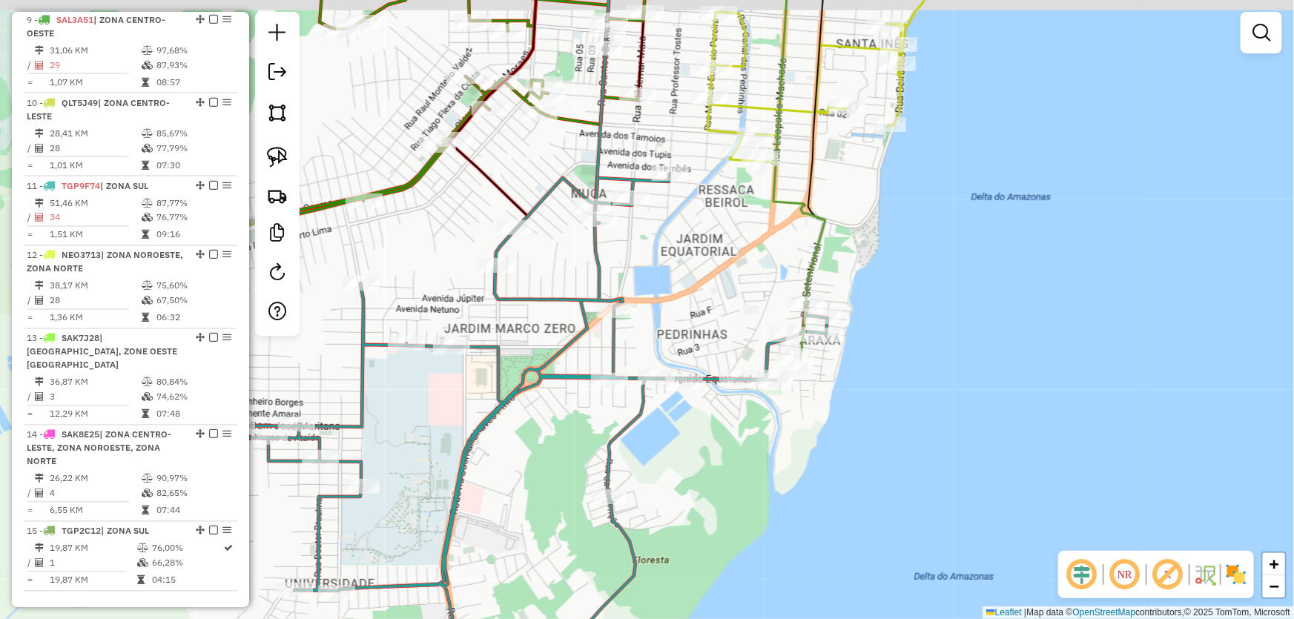
drag, startPoint x: 931, startPoint y: 325, endPoint x: 911, endPoint y: 379, distance: 57.7
click at [911, 379] on div "Janela de atendimento Grade de atendimento Capacidade Transportadoras Veículos …" at bounding box center [647, 309] width 1294 height 619
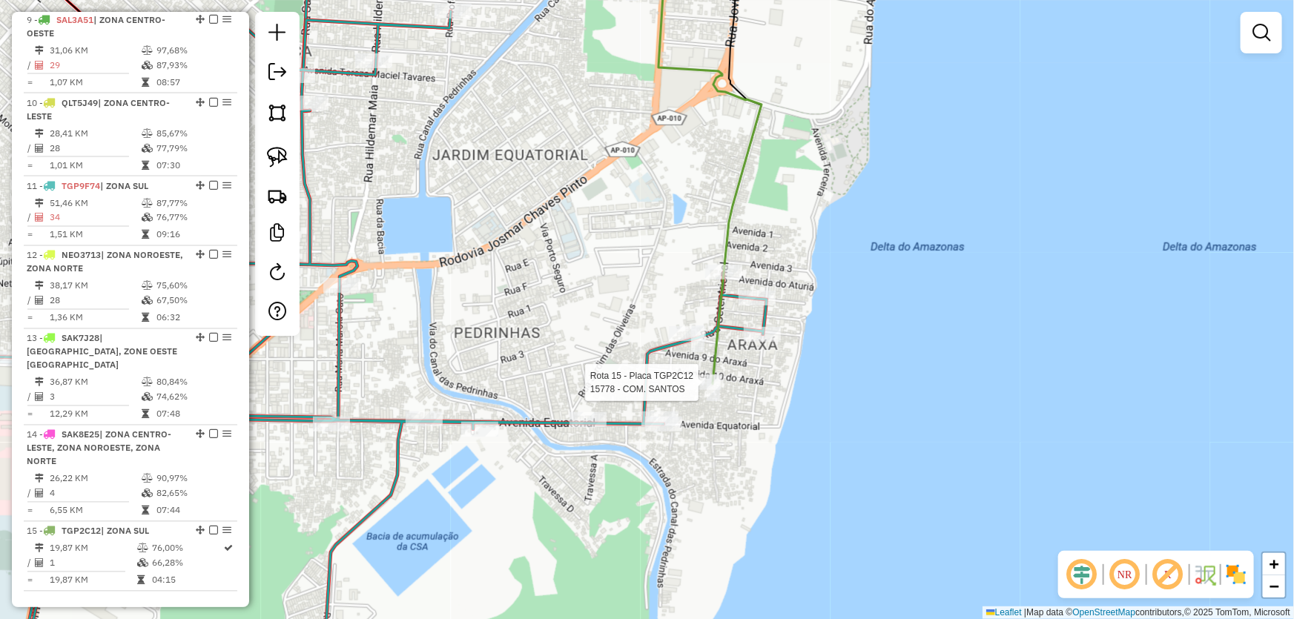
select select "*********"
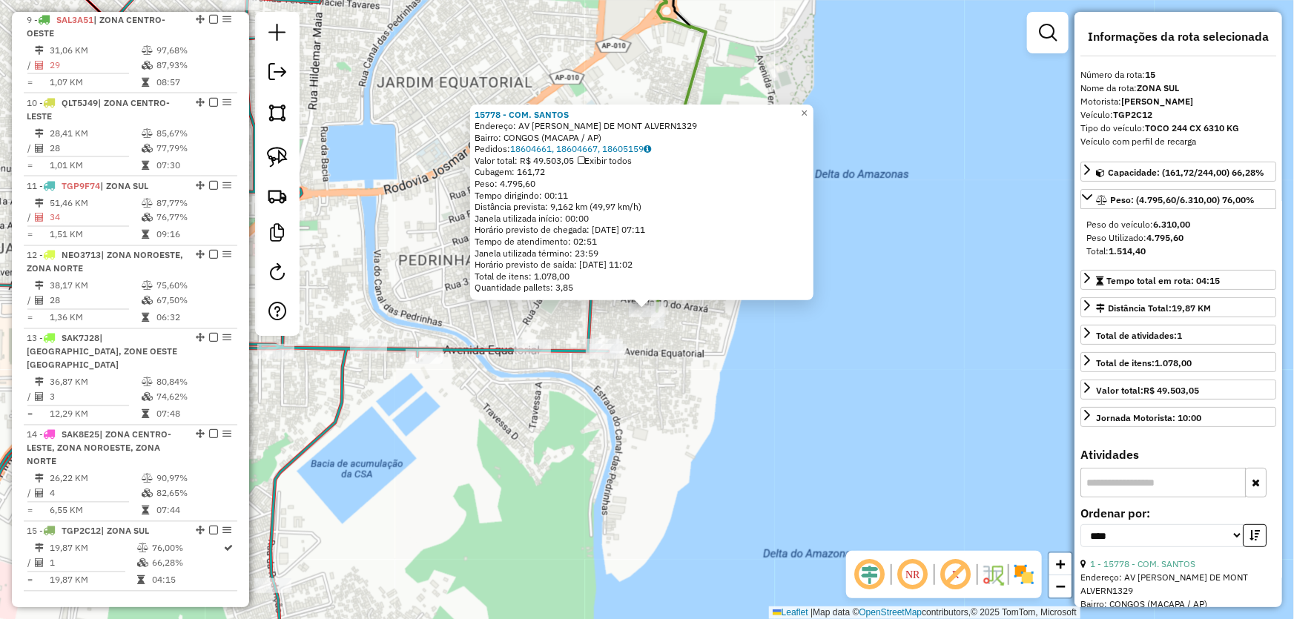
click at [699, 377] on div "15778 - COM. SANTOS Endereço: AV JOSE ARAGUARINA DE MONT ALVERN1329 Bairro: CON…" at bounding box center [647, 309] width 1294 height 619
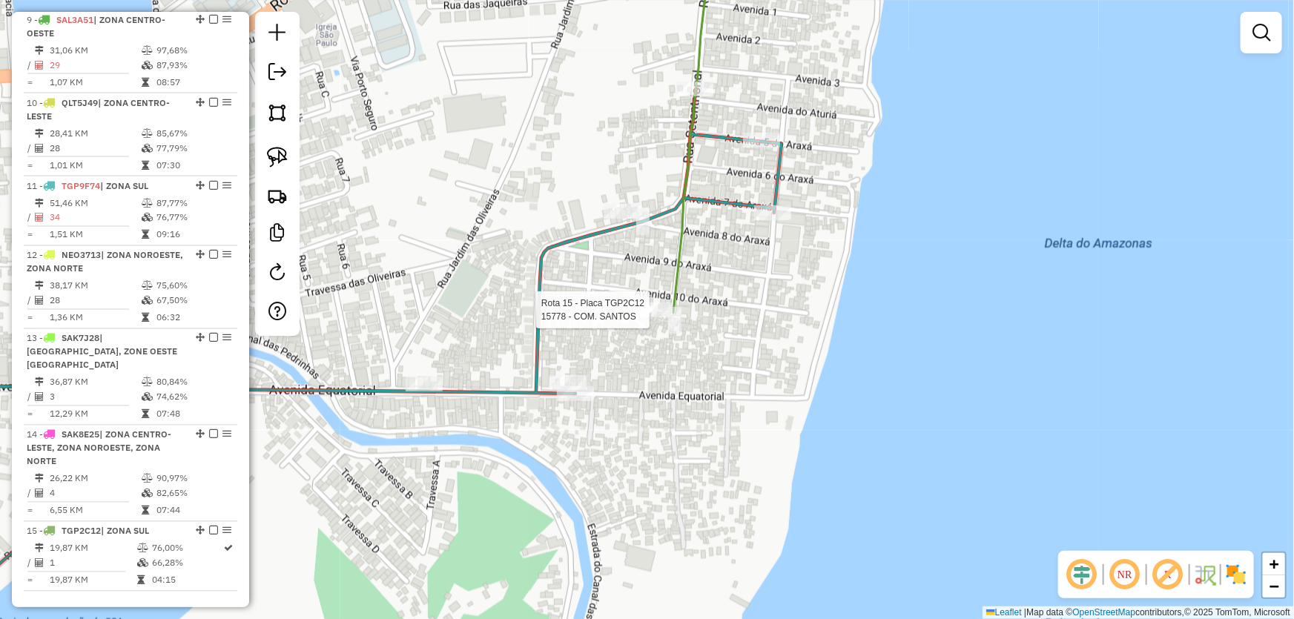
select select "*********"
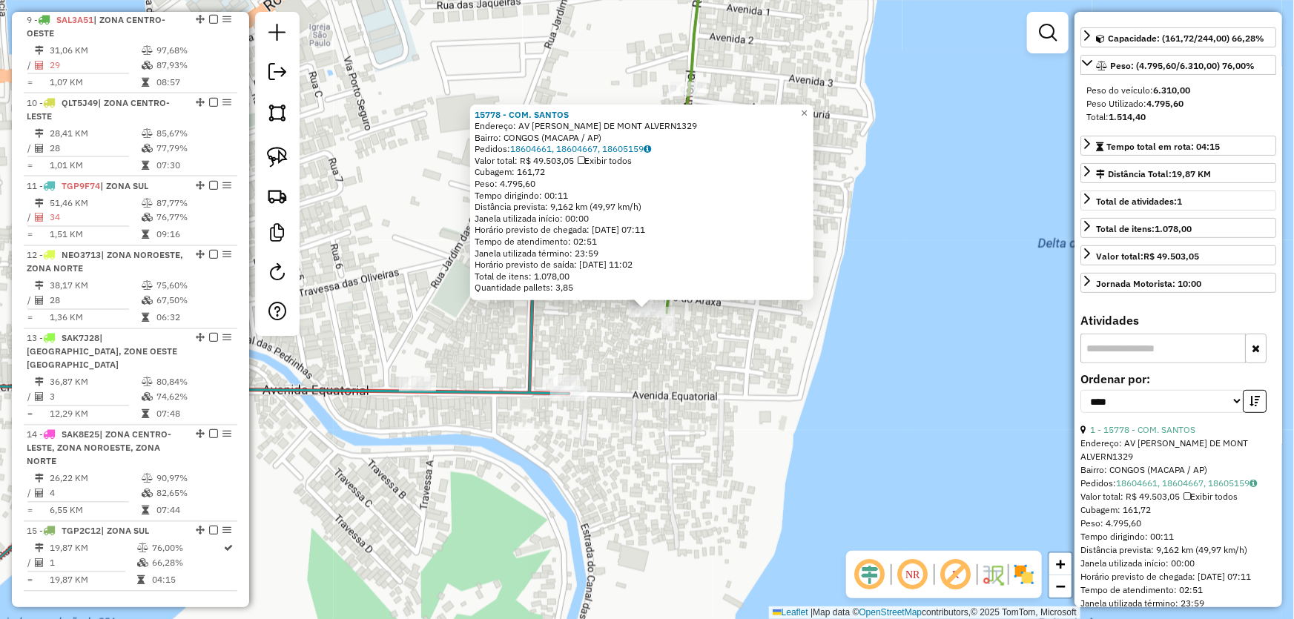
scroll to position [0, 0]
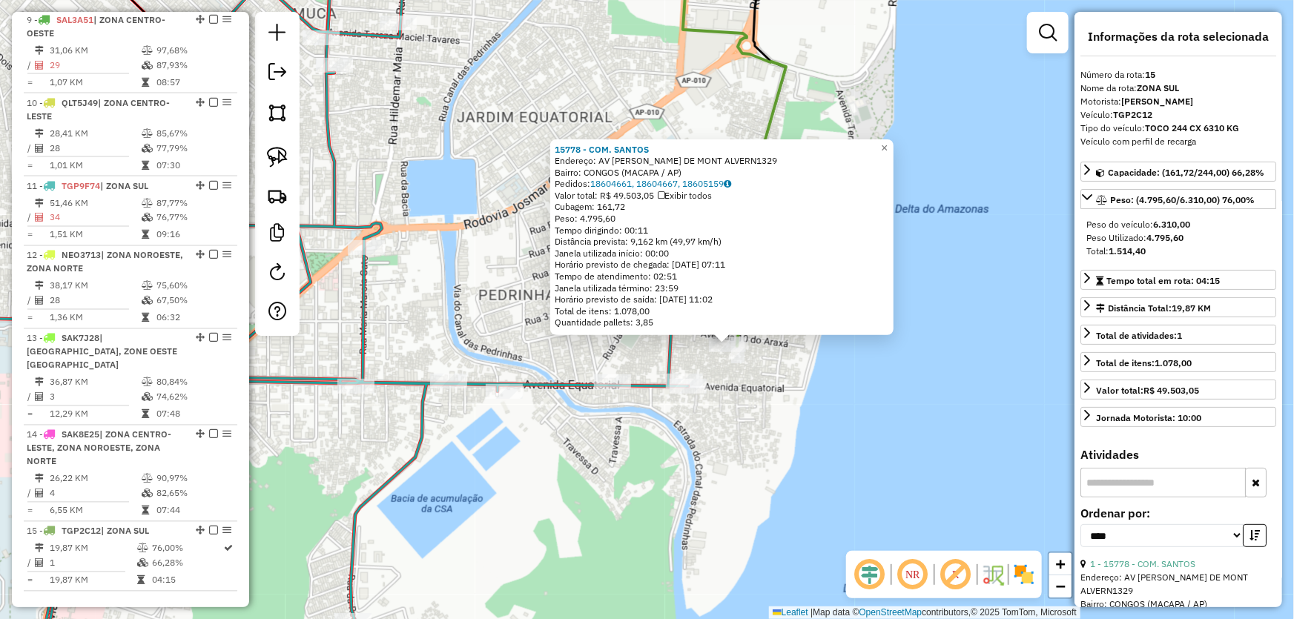
click at [808, 407] on div "15778 - COM. SANTOS Endereço: AV JOSE ARAGUARINA DE MONT ALVERN1329 Bairro: CON…" at bounding box center [647, 309] width 1294 height 619
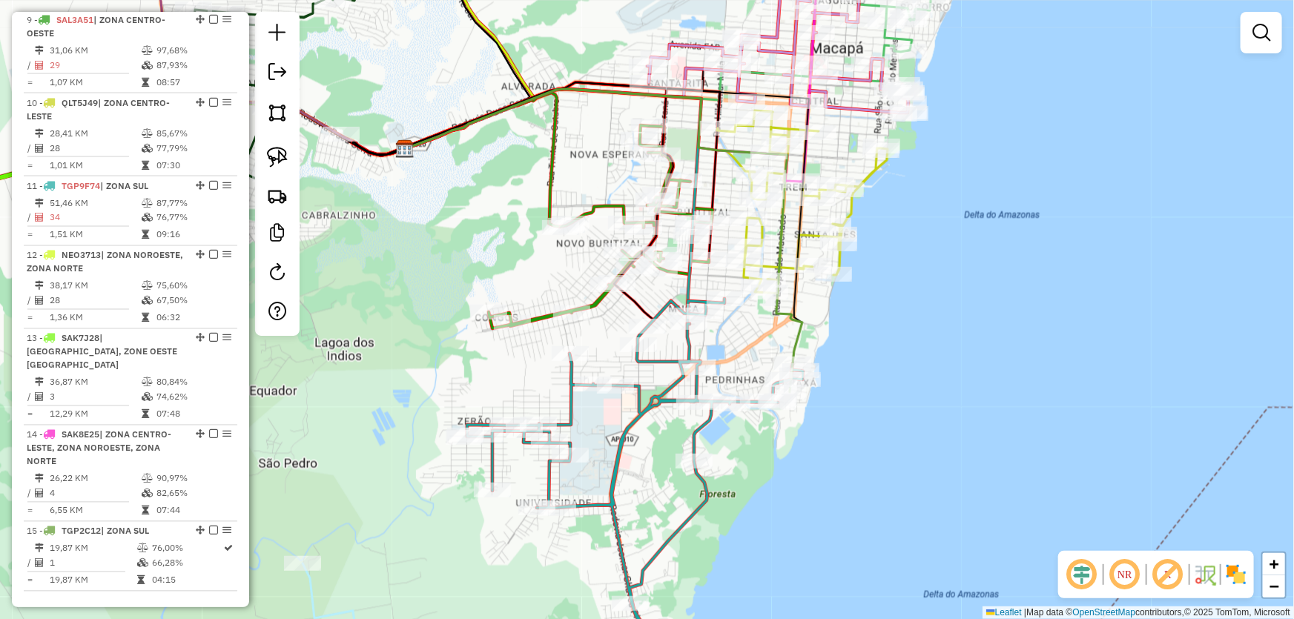
click at [1050, 279] on div "Janela de atendimento Grade de atendimento Capacidade Transportadoras Veículos …" at bounding box center [647, 309] width 1294 height 619
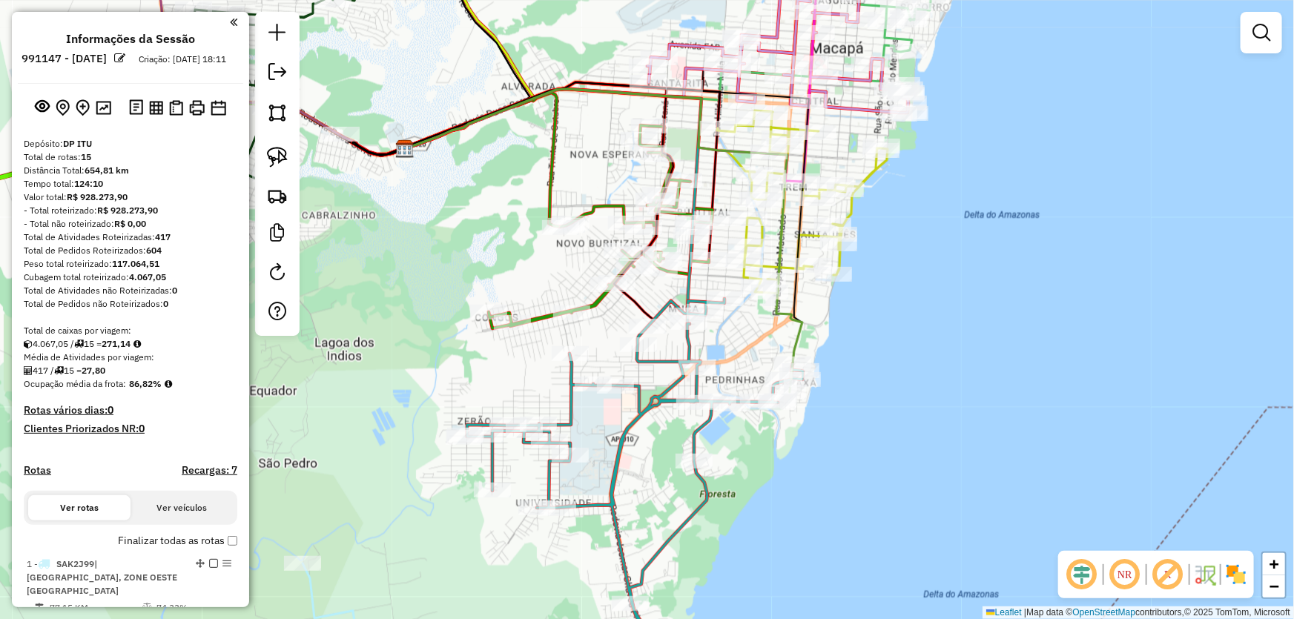
scroll to position [202, 0]
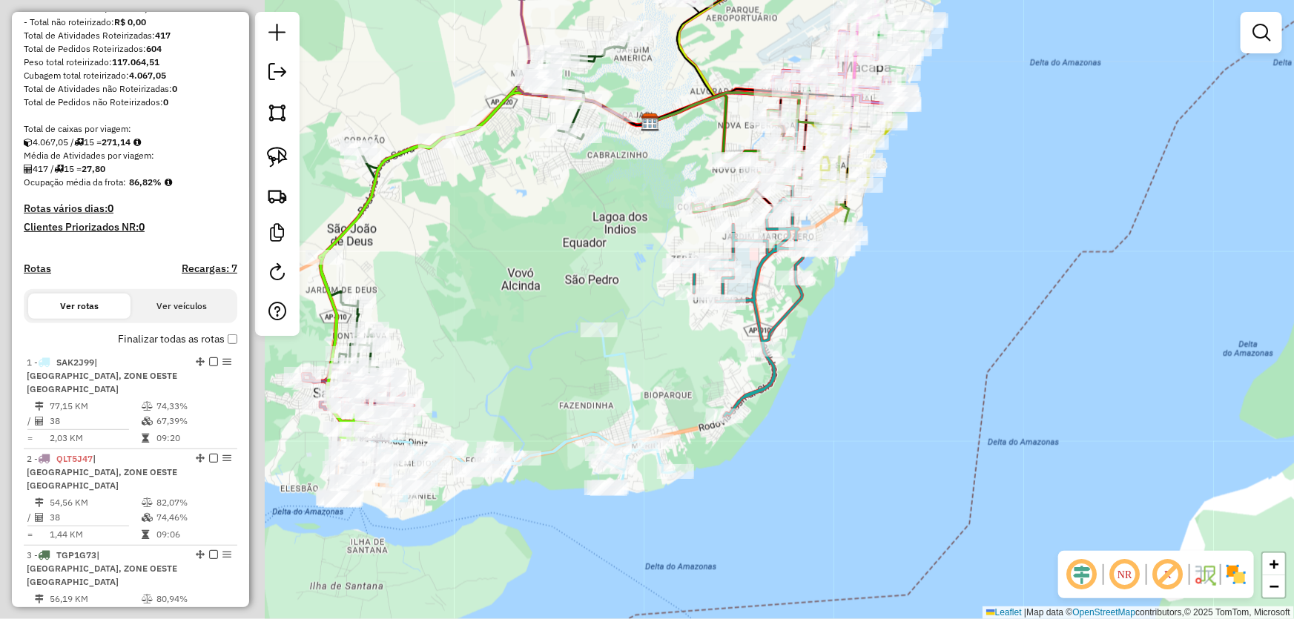
drag, startPoint x: 354, startPoint y: 394, endPoint x: 631, endPoint y: 241, distance: 316.9
click at [630, 241] on div "Janela de atendimento Grade de atendimento Capacidade Transportadoras Veículos …" at bounding box center [647, 309] width 1294 height 619
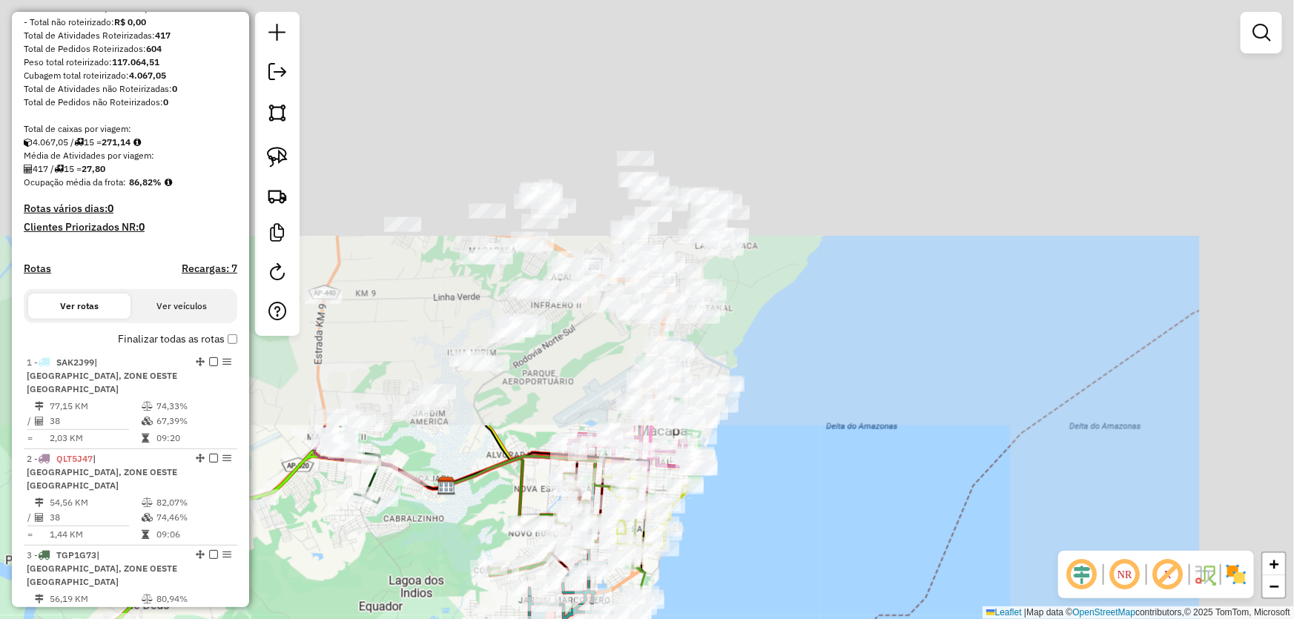
drag, startPoint x: 649, startPoint y: 149, endPoint x: 345, endPoint y: 641, distance: 577.9
click at [345, 618] on html "Aguarde... Pop-up bloqueado! Seu navegador bloqueou automáticamente a abertura …" at bounding box center [647, 309] width 1294 height 619
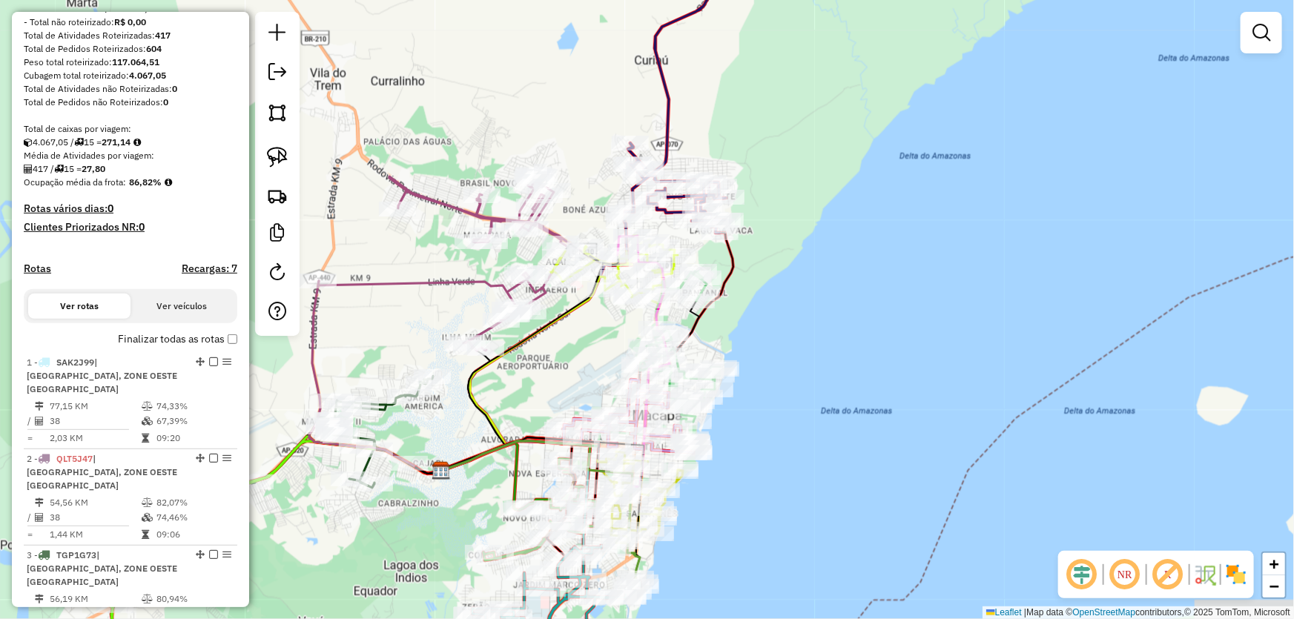
drag, startPoint x: 787, startPoint y: 544, endPoint x: 787, endPoint y: 462, distance: 82.3
click at [787, 463] on div "Janela de atendimento Grade de atendimento Capacidade Transportadoras Veículos …" at bounding box center [647, 309] width 1294 height 619
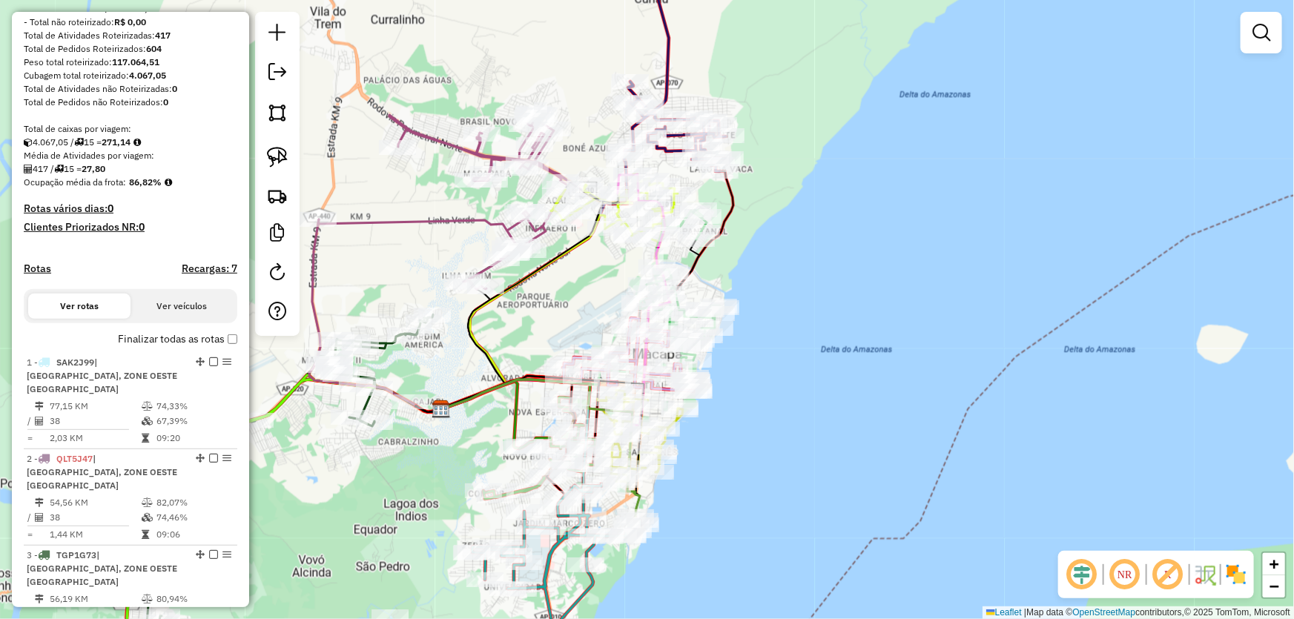
scroll to position [0, 0]
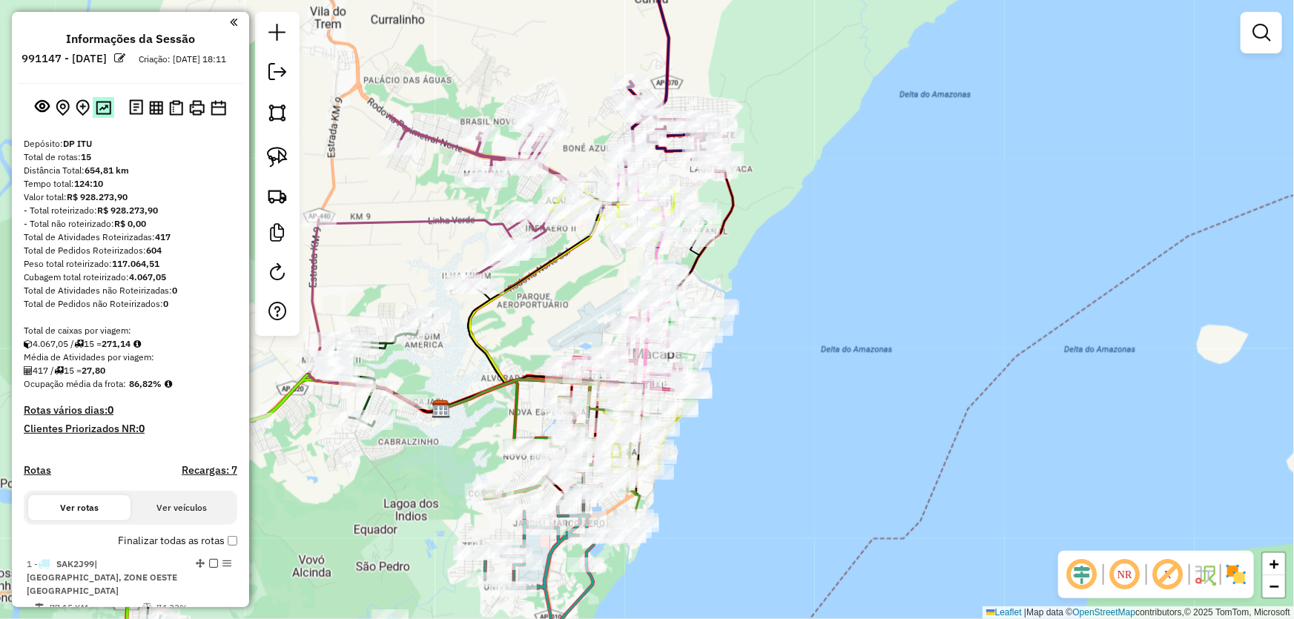
click at [105, 115] on img at bounding box center [104, 108] width 16 height 14
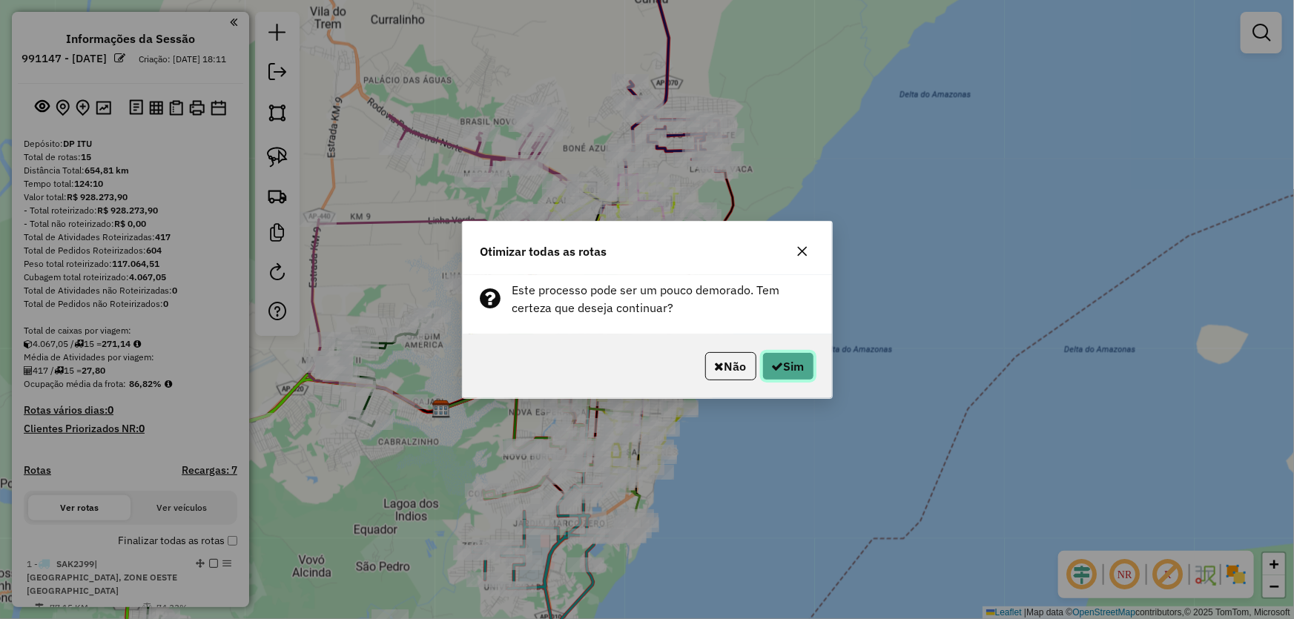
click at [762, 363] on button "Sim" at bounding box center [788, 366] width 52 height 28
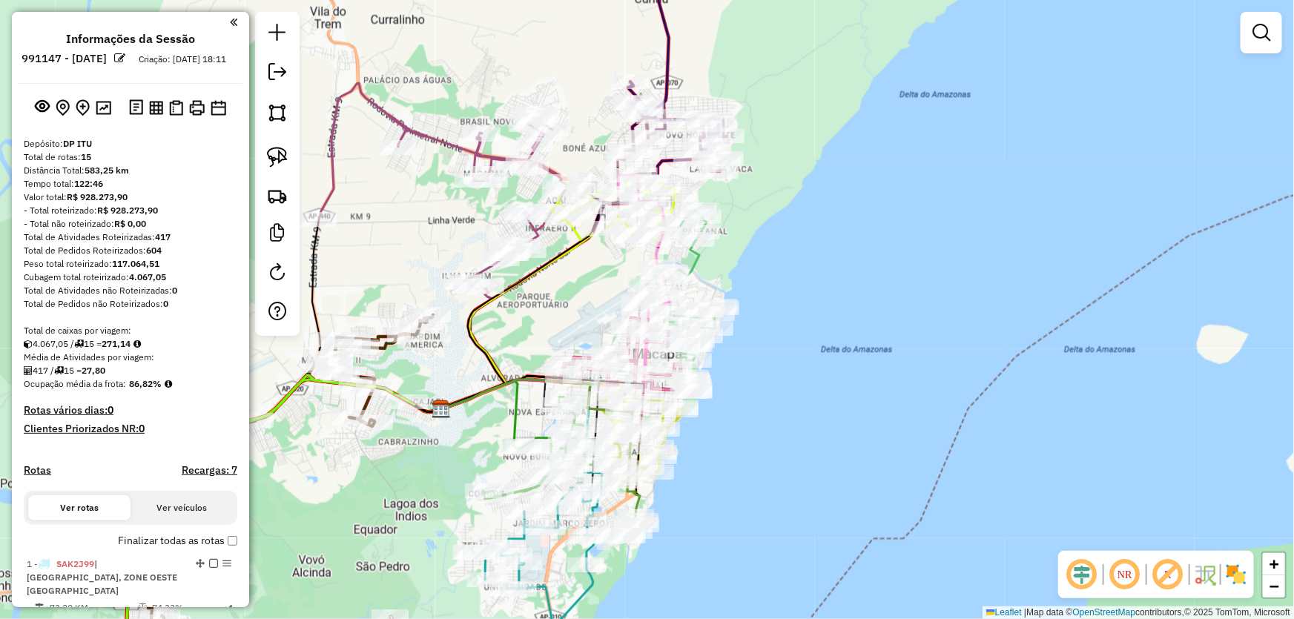
drag, startPoint x: 784, startPoint y: 471, endPoint x: 872, endPoint y: 288, distance: 202.9
click at [872, 290] on div "Janela de atendimento Grade de atendimento Capacidade Transportadoras Veículos …" at bounding box center [647, 309] width 1294 height 619
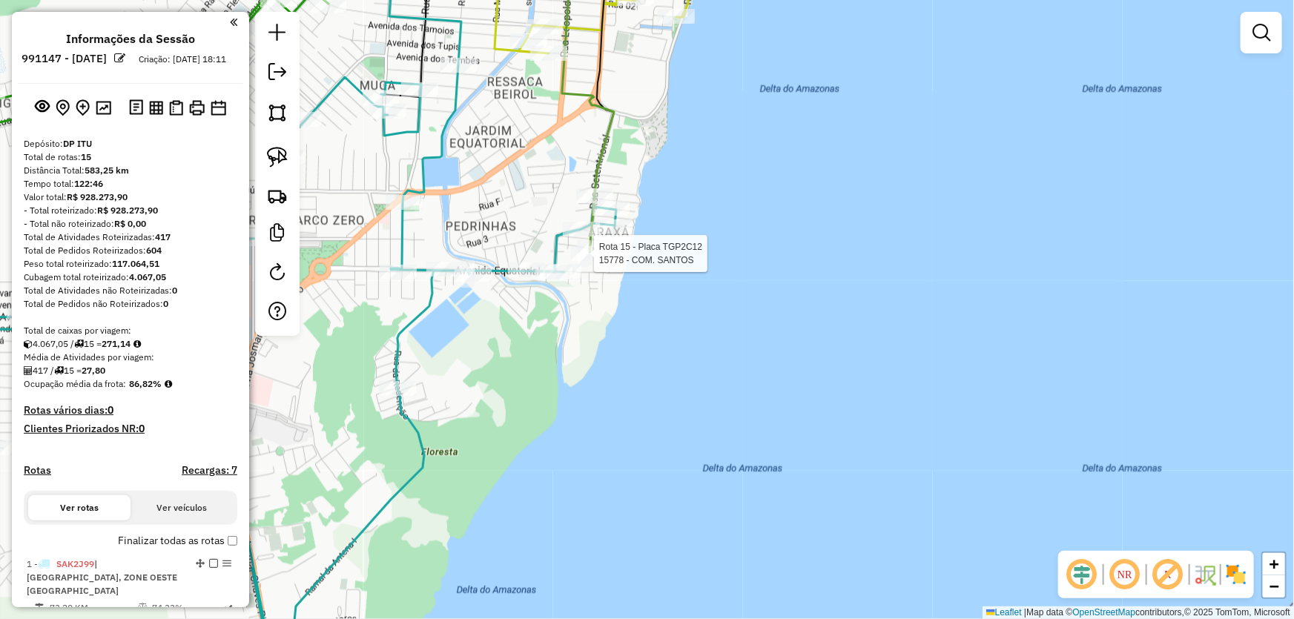
select select "*********"
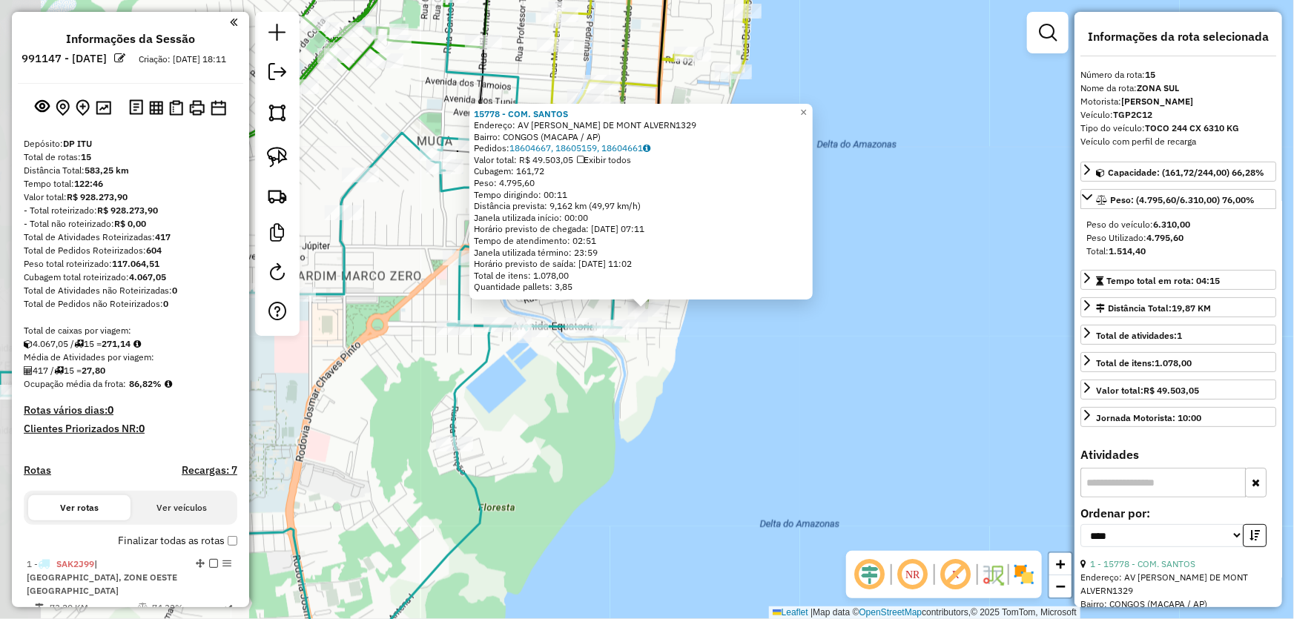
scroll to position [1222, 0]
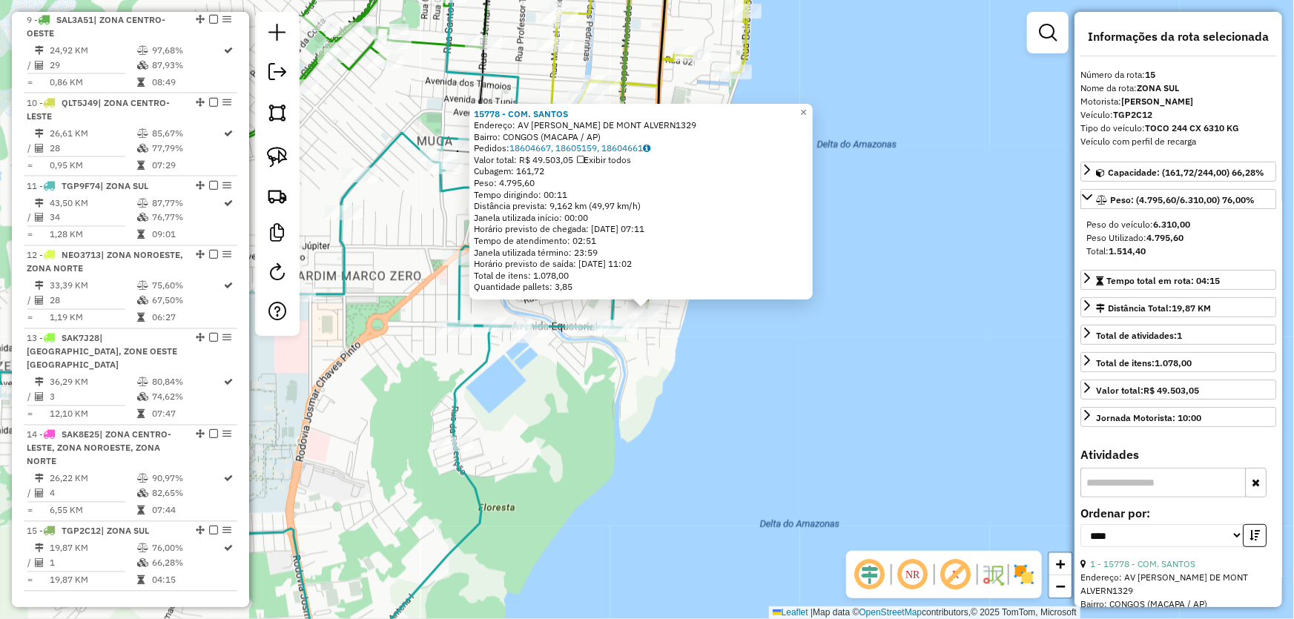
click at [692, 358] on div "15778 - COM. [PERSON_NAME]: AV [PERSON_NAME] DE MONT ALVERN1329 [GEOGRAPHIC_DAT…" at bounding box center [647, 309] width 1294 height 619
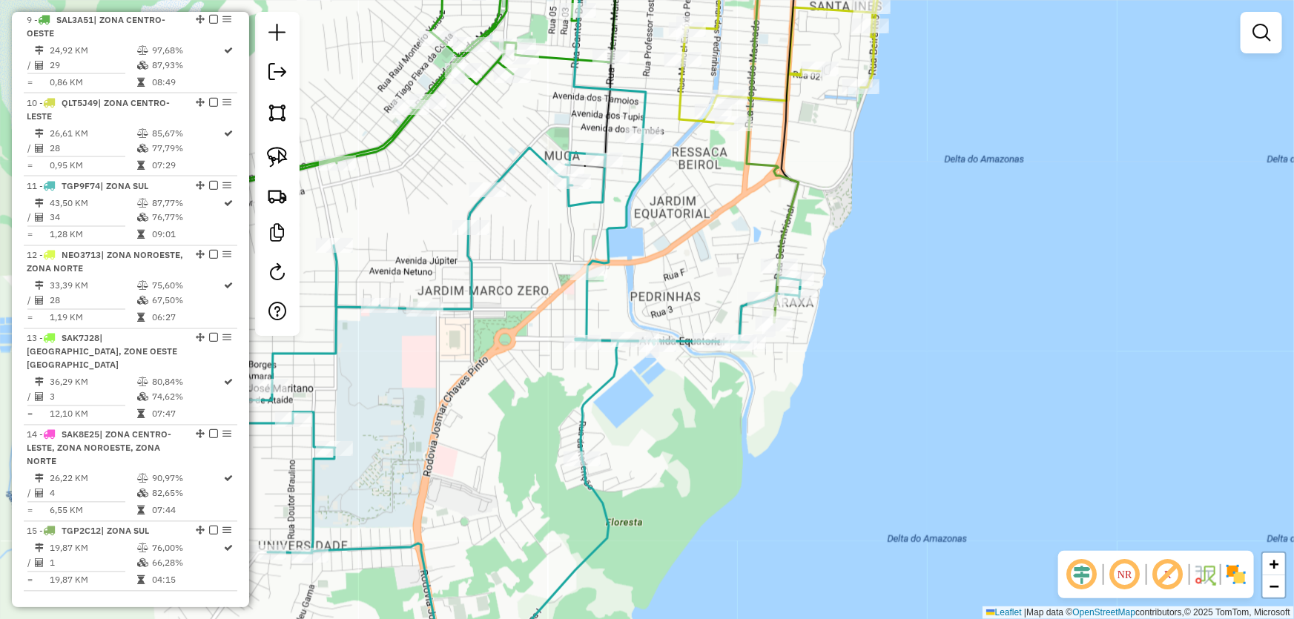
drag, startPoint x: 589, startPoint y: 365, endPoint x: 716, endPoint y: 380, distance: 128.4
click at [716, 380] on div "Janela de atendimento Grade de atendimento Capacidade Transportadoras Veículos …" at bounding box center [647, 309] width 1294 height 619
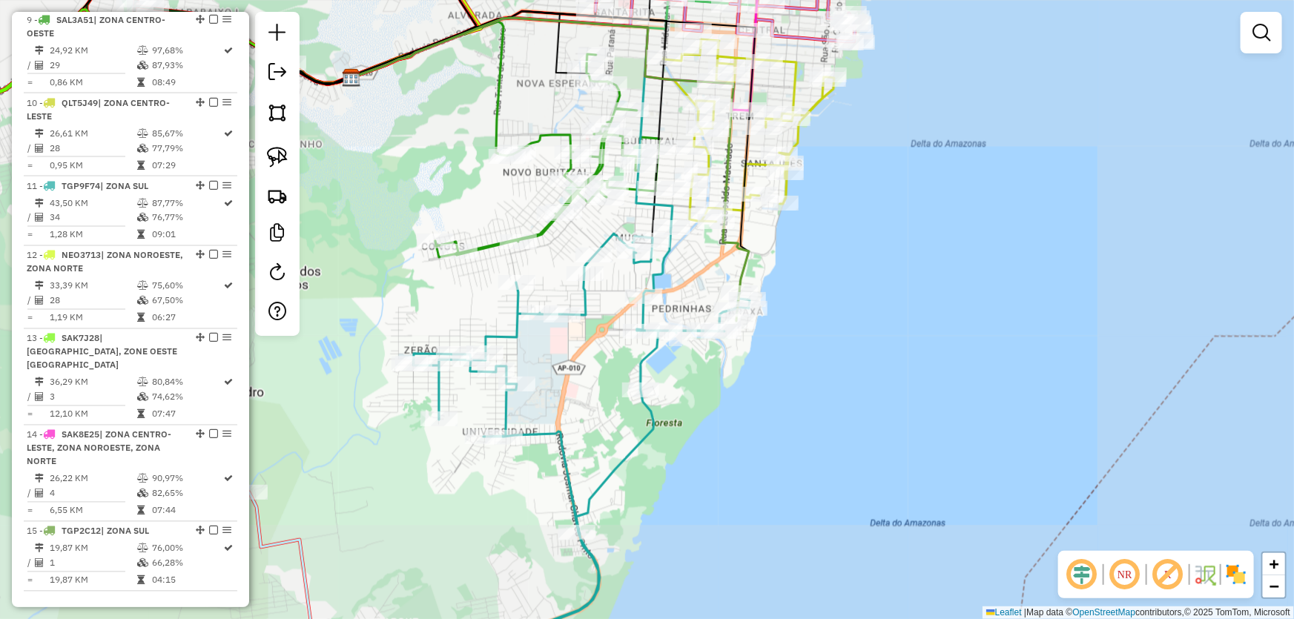
drag, startPoint x: 848, startPoint y: 169, endPoint x: 792, endPoint y: 268, distance: 113.2
click at [826, 305] on div "Janela de atendimento Grade de atendimento Capacidade Transportadoras Veículos …" at bounding box center [647, 309] width 1294 height 619
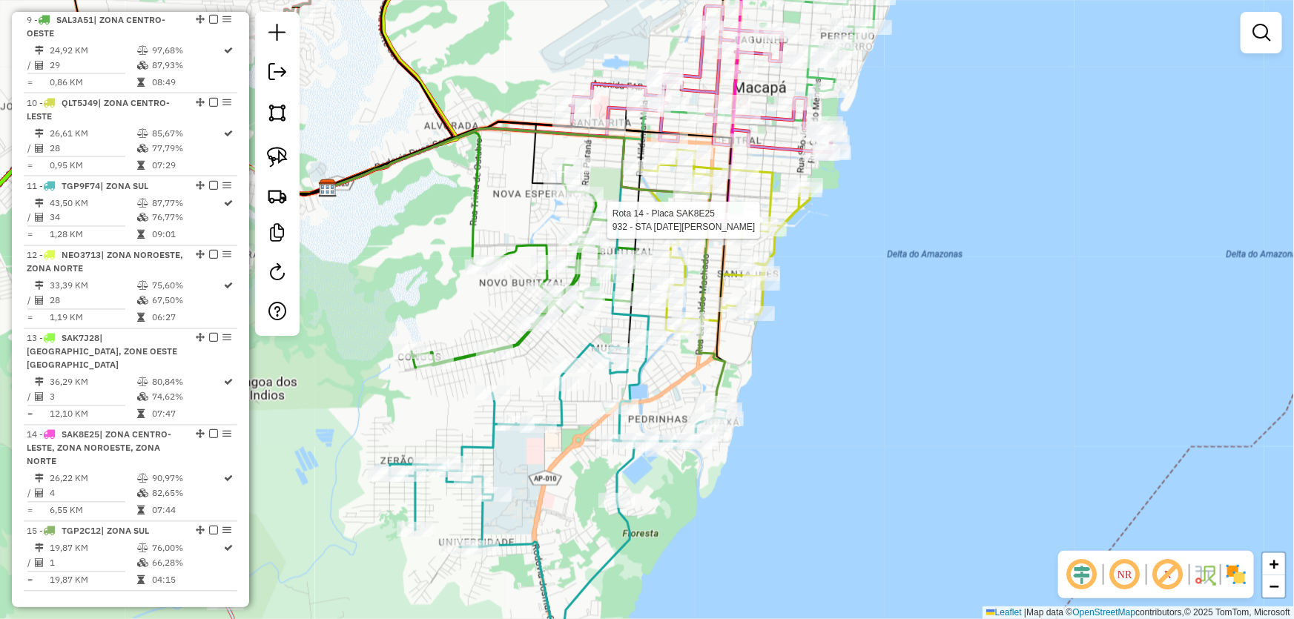
select select "*********"
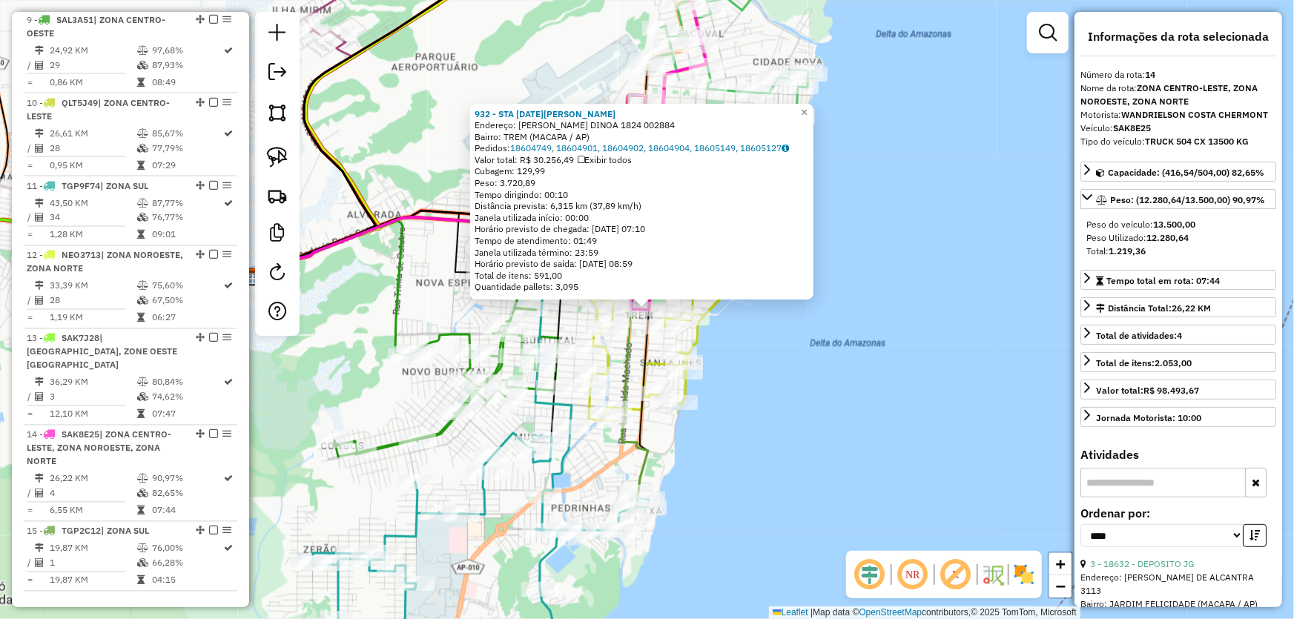
click at [910, 152] on div "932 - STA [DATE][PERSON_NAME]: [PERSON_NAME] DINOA 1824 002884 Bairro: TREM (MA…" at bounding box center [647, 309] width 1294 height 619
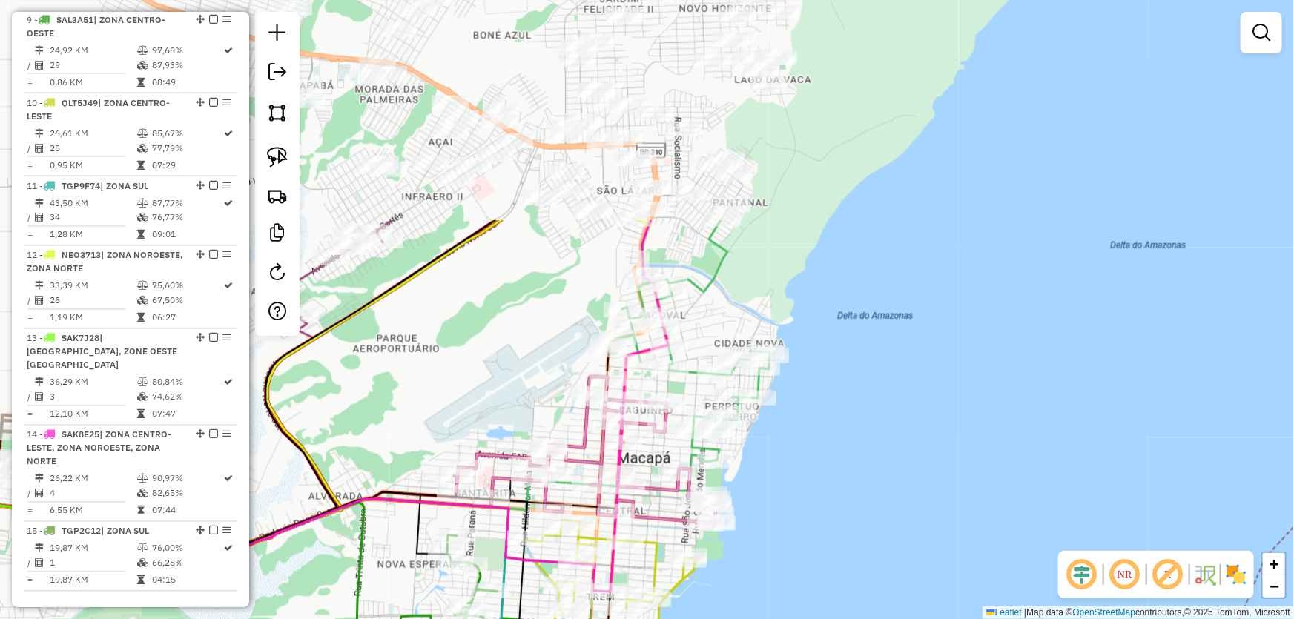
drag, startPoint x: 911, startPoint y: 141, endPoint x: 873, endPoint y: 423, distance: 284.3
click at [873, 423] on div "Janela de atendimento Grade de atendimento Capacidade Transportadoras Veículos …" at bounding box center [647, 309] width 1294 height 619
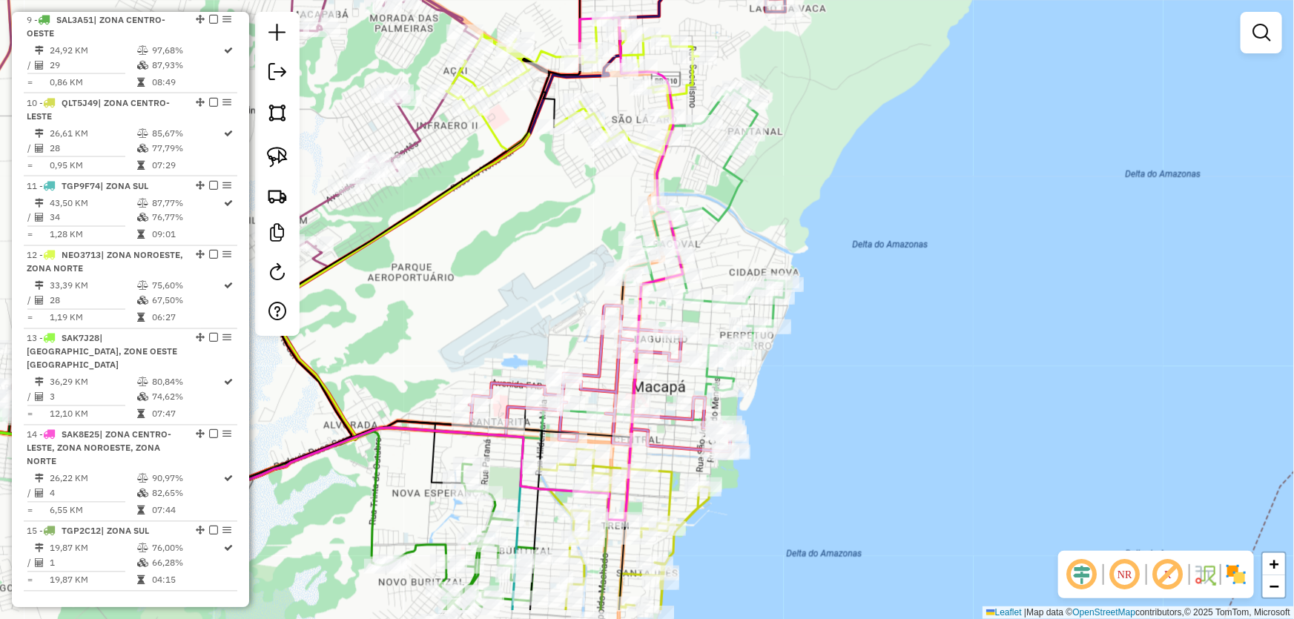
drag, startPoint x: 824, startPoint y: 380, endPoint x: 850, endPoint y: 223, distance: 158.4
click at [850, 223] on div "Janela de atendimento Grade de atendimento Capacidade Transportadoras Veículos …" at bounding box center [647, 309] width 1294 height 619
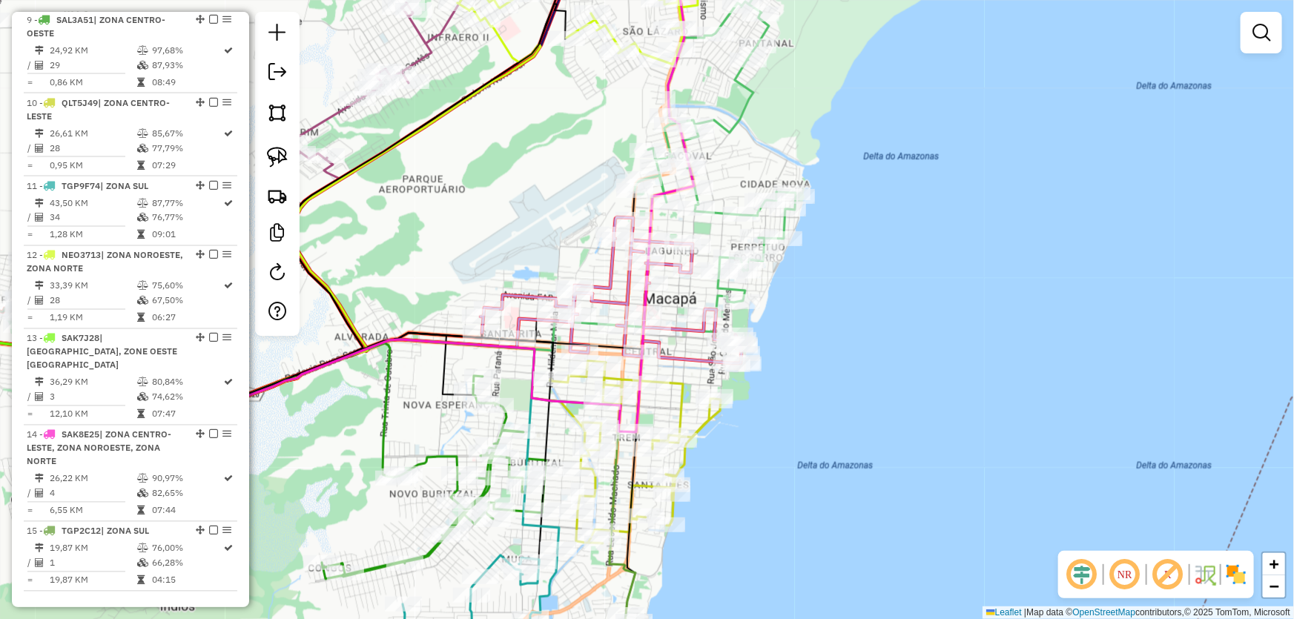
drag, startPoint x: 769, startPoint y: 466, endPoint x: 768, endPoint y: 412, distance: 54.1
click at [768, 413] on div "Janela de atendimento Grade de atendimento Capacidade Transportadoras Veículos …" at bounding box center [647, 309] width 1294 height 619
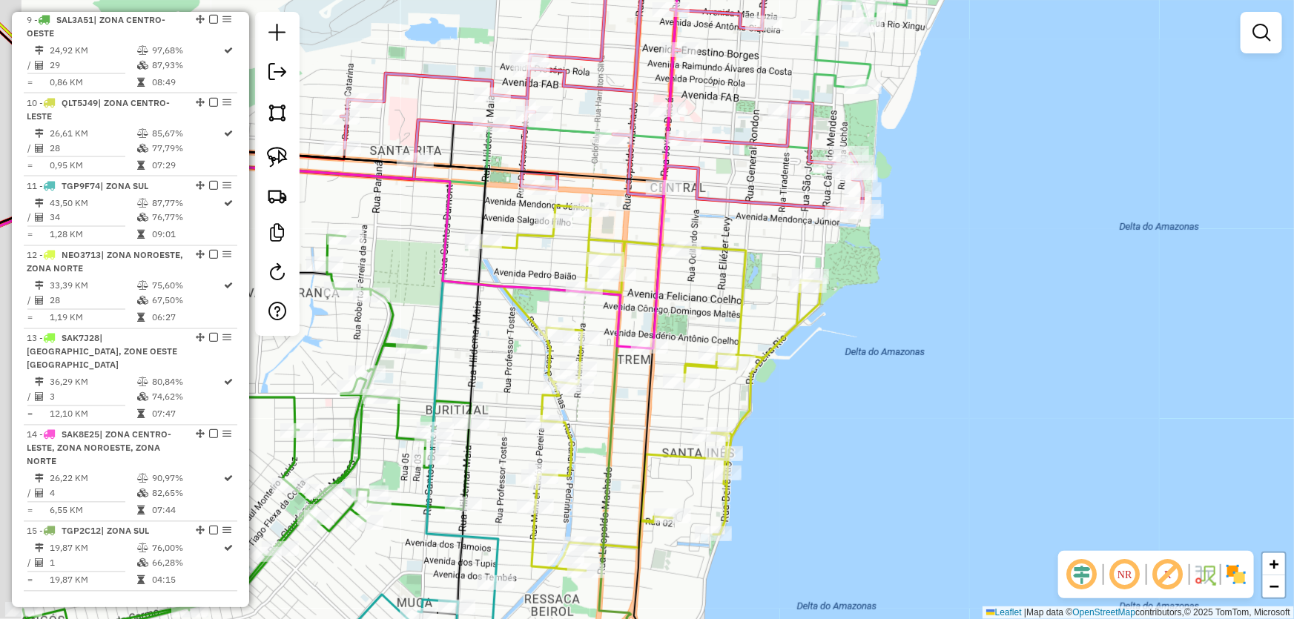
drag, startPoint x: 695, startPoint y: 402, endPoint x: 826, endPoint y: 397, distance: 131.3
click at [826, 397] on div "Janela de atendimento Grade de atendimento Capacidade Transportadoras Veículos …" at bounding box center [647, 309] width 1294 height 619
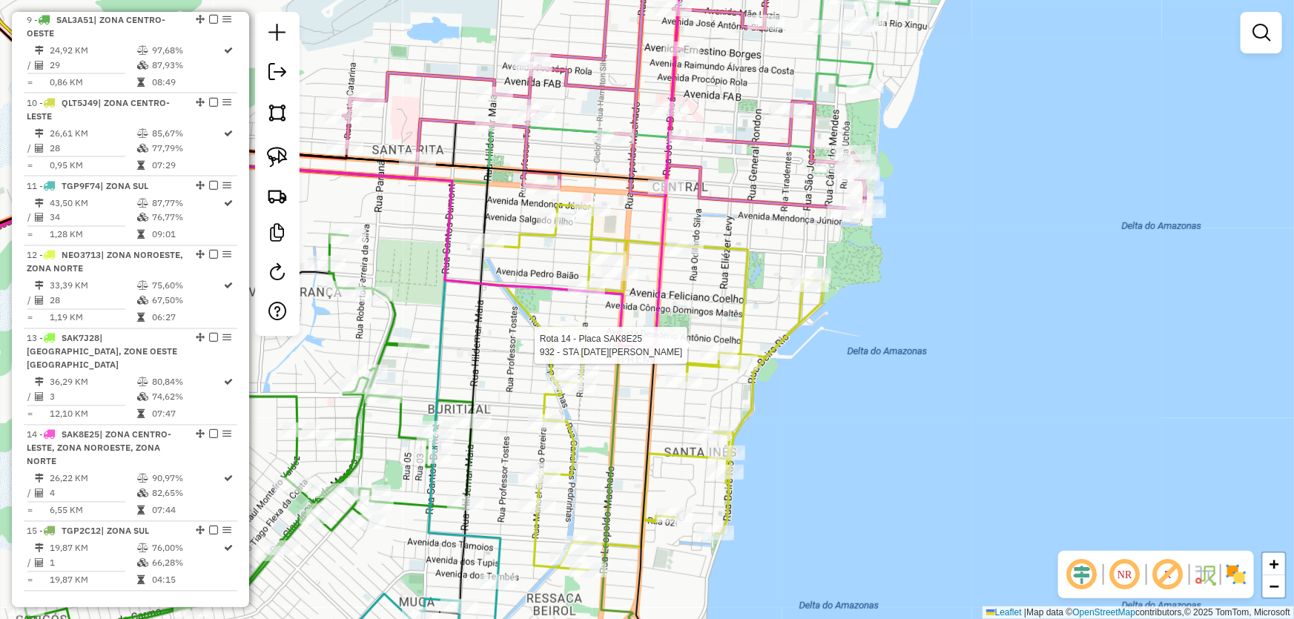
select select "*********"
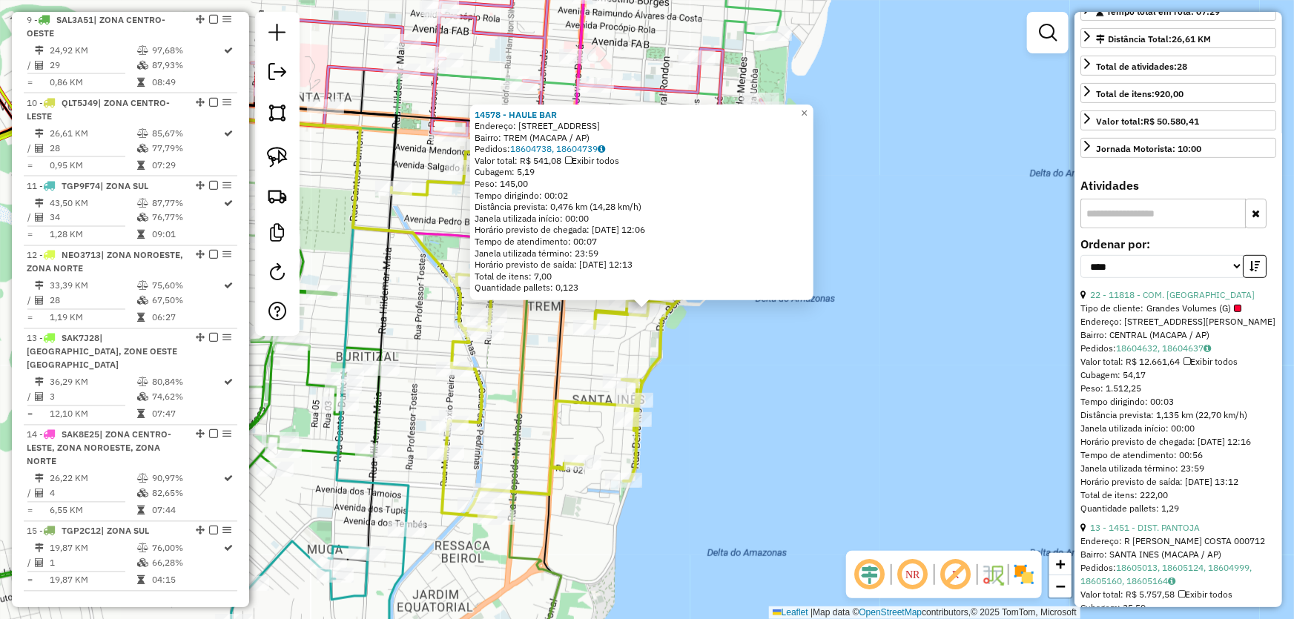
scroll to position [121, 0]
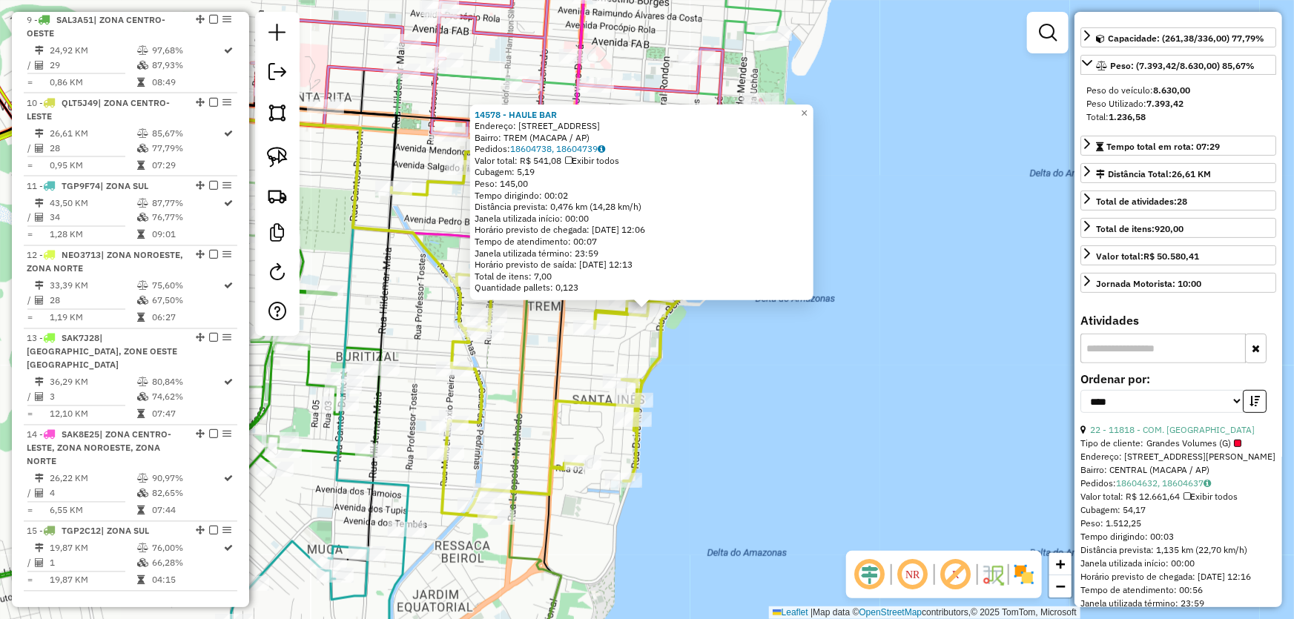
click at [862, 357] on div "14578 - HAULE BAR Endereço: R GENERAL RONDON 3017 Bairro: TREM (MACAPA / AP) Pe…" at bounding box center [647, 309] width 1294 height 619
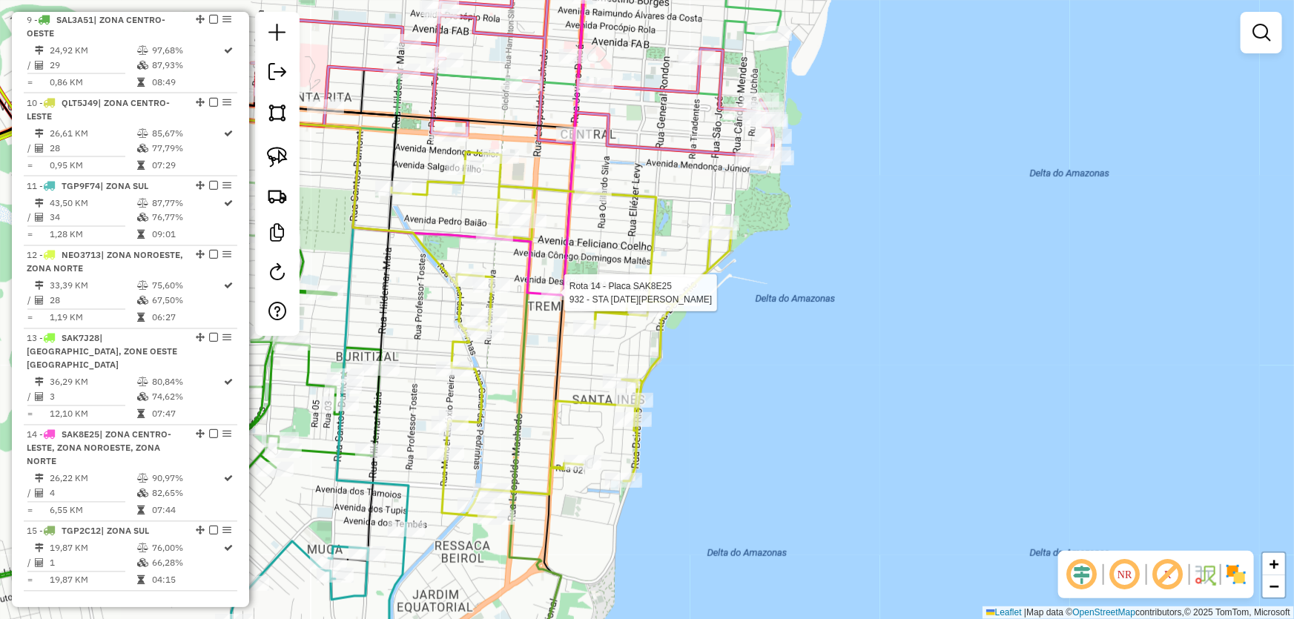
select select "*********"
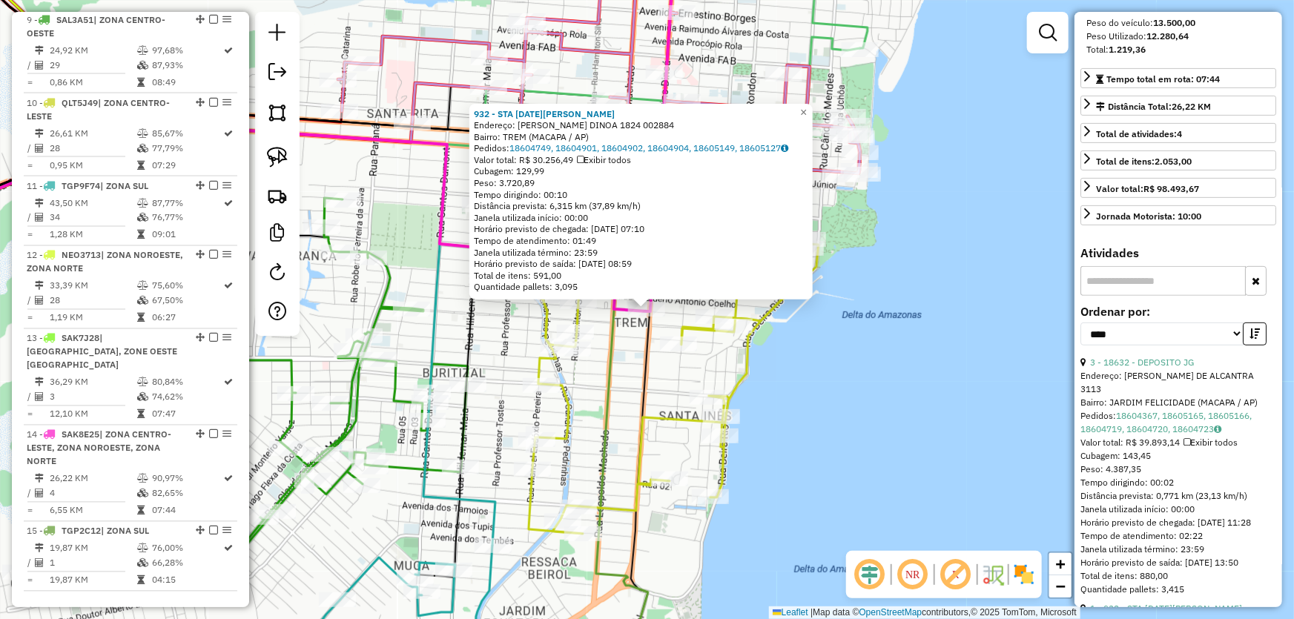
scroll to position [404, 0]
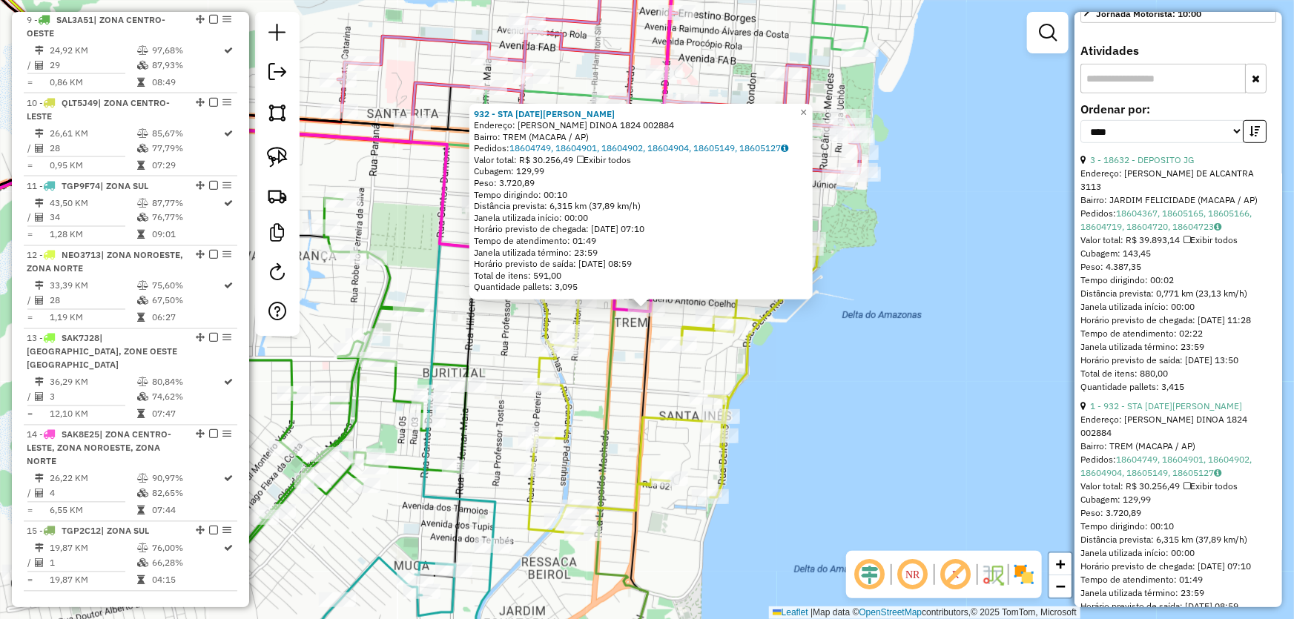
click at [1169, 428] on div "Endereço: [PERSON_NAME] DINOA 1824 002884" at bounding box center [1178, 426] width 196 height 27
click at [1170, 411] on link "1 - 932 - STA [DATE][PERSON_NAME]" at bounding box center [1166, 405] width 152 height 11
click at [878, 385] on div "932 - STA [DATE][PERSON_NAME]: [PERSON_NAME] DINOA 1824 002884 Bairro: TREM (MA…" at bounding box center [647, 309] width 1294 height 619
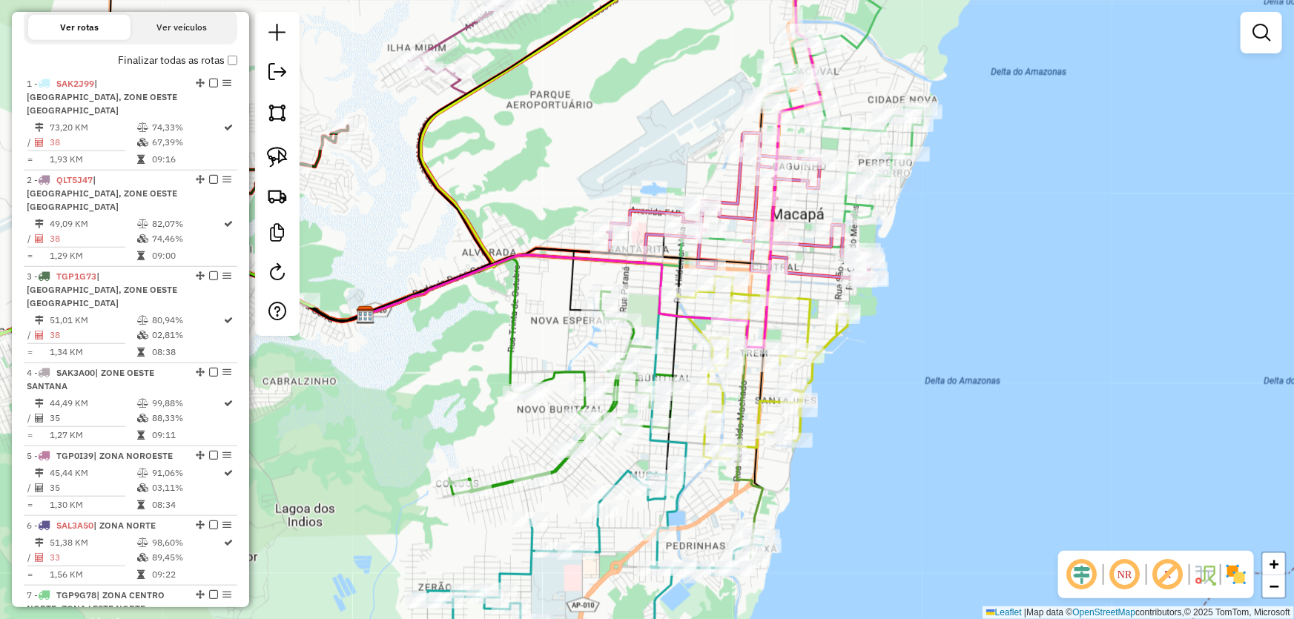
scroll to position [0, 0]
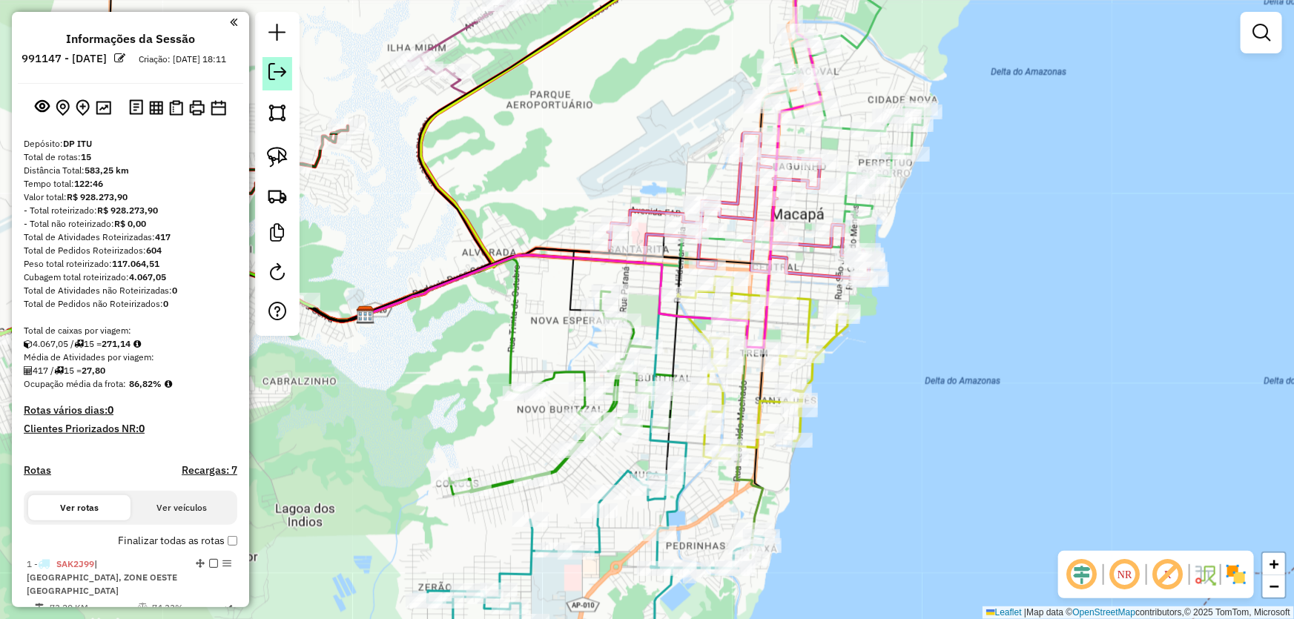
click at [263, 70] on link at bounding box center [277, 73] width 30 height 33
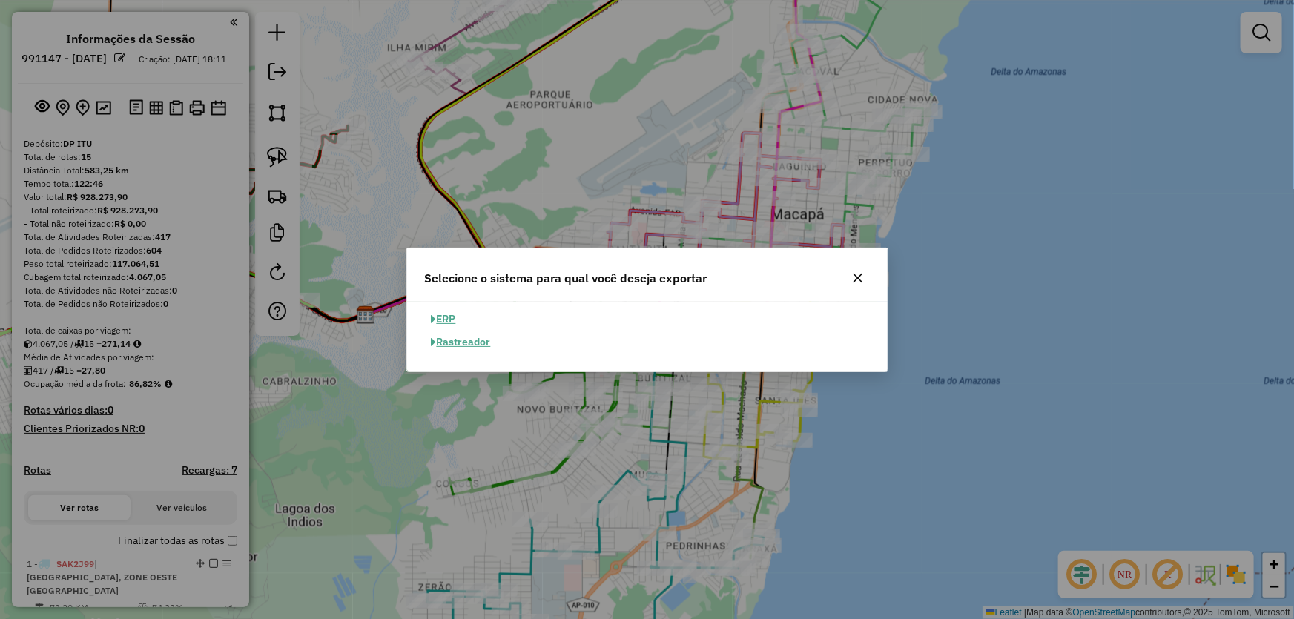
click at [441, 324] on button "ERP" at bounding box center [444, 319] width 38 height 23
select select "**"
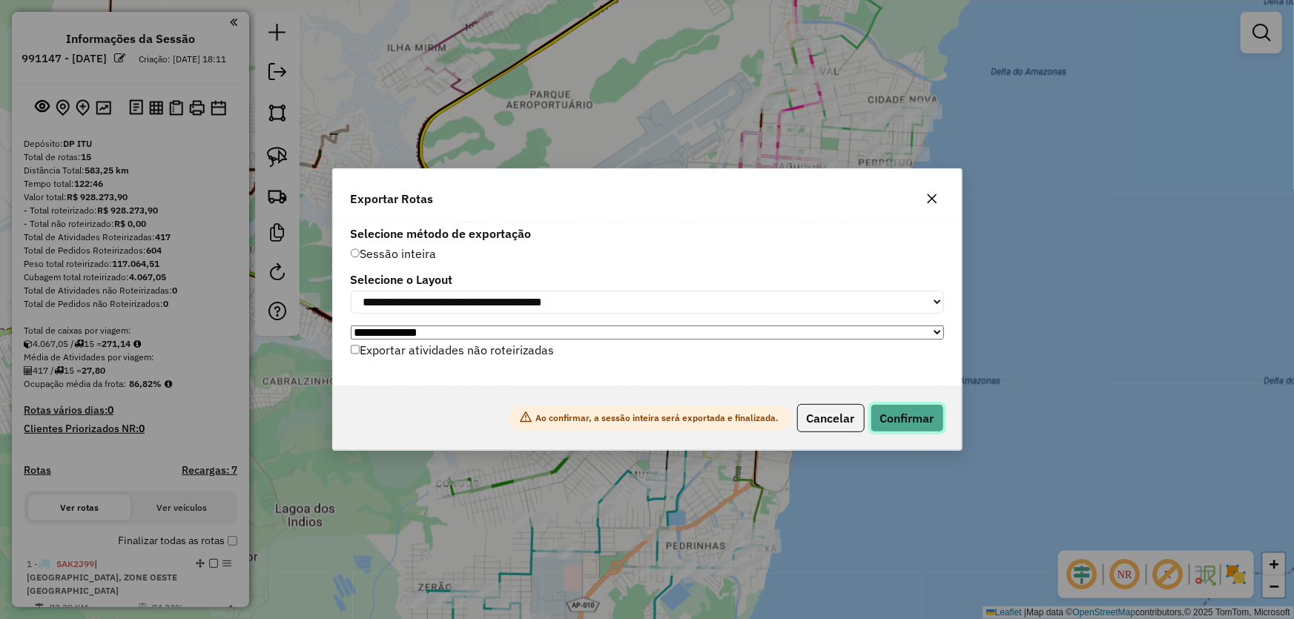
click at [886, 412] on button "Confirmar" at bounding box center [906, 418] width 73 height 28
